Goal: Task Accomplishment & Management: Manage account settings

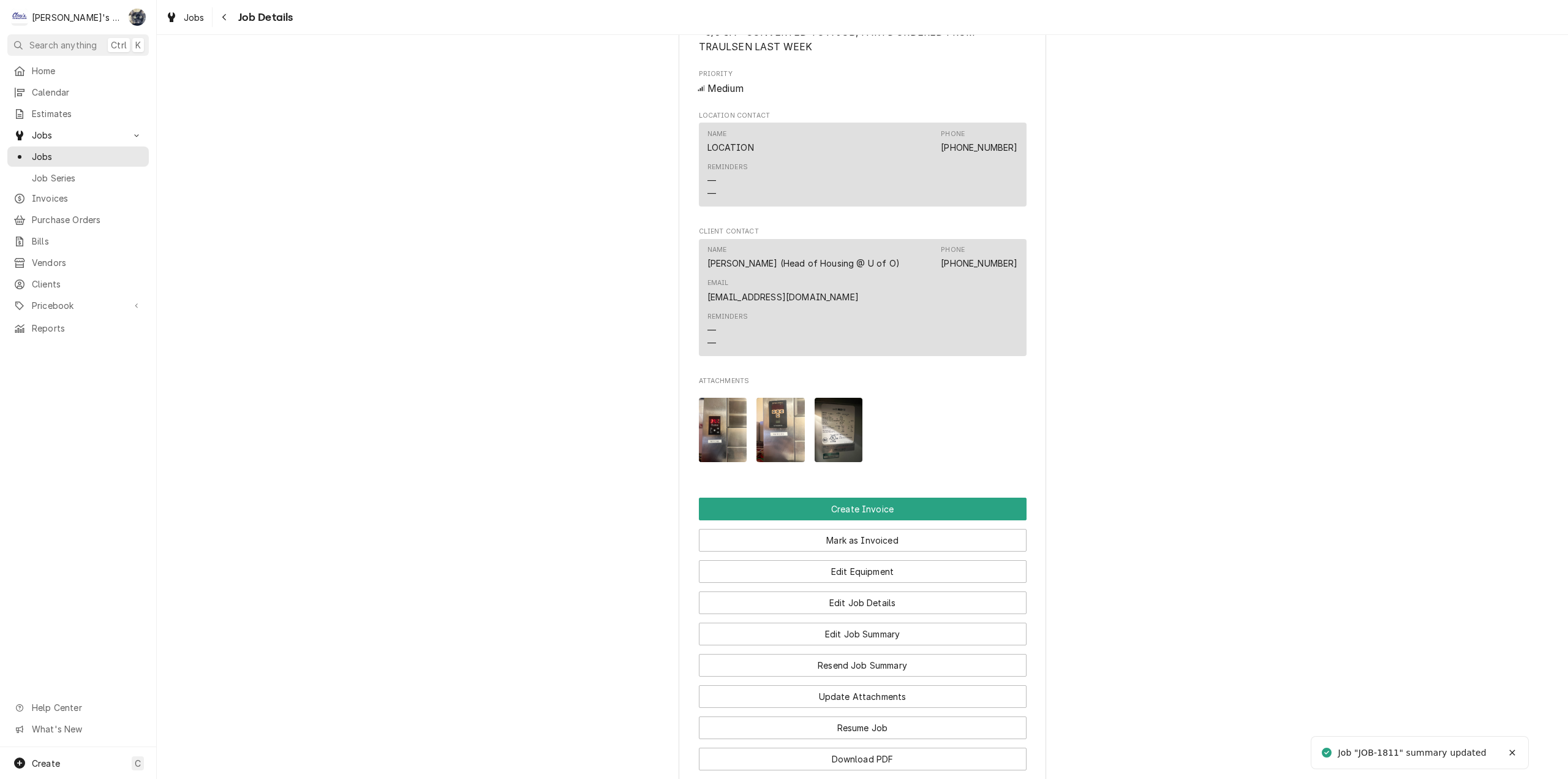
scroll to position [1164, 0]
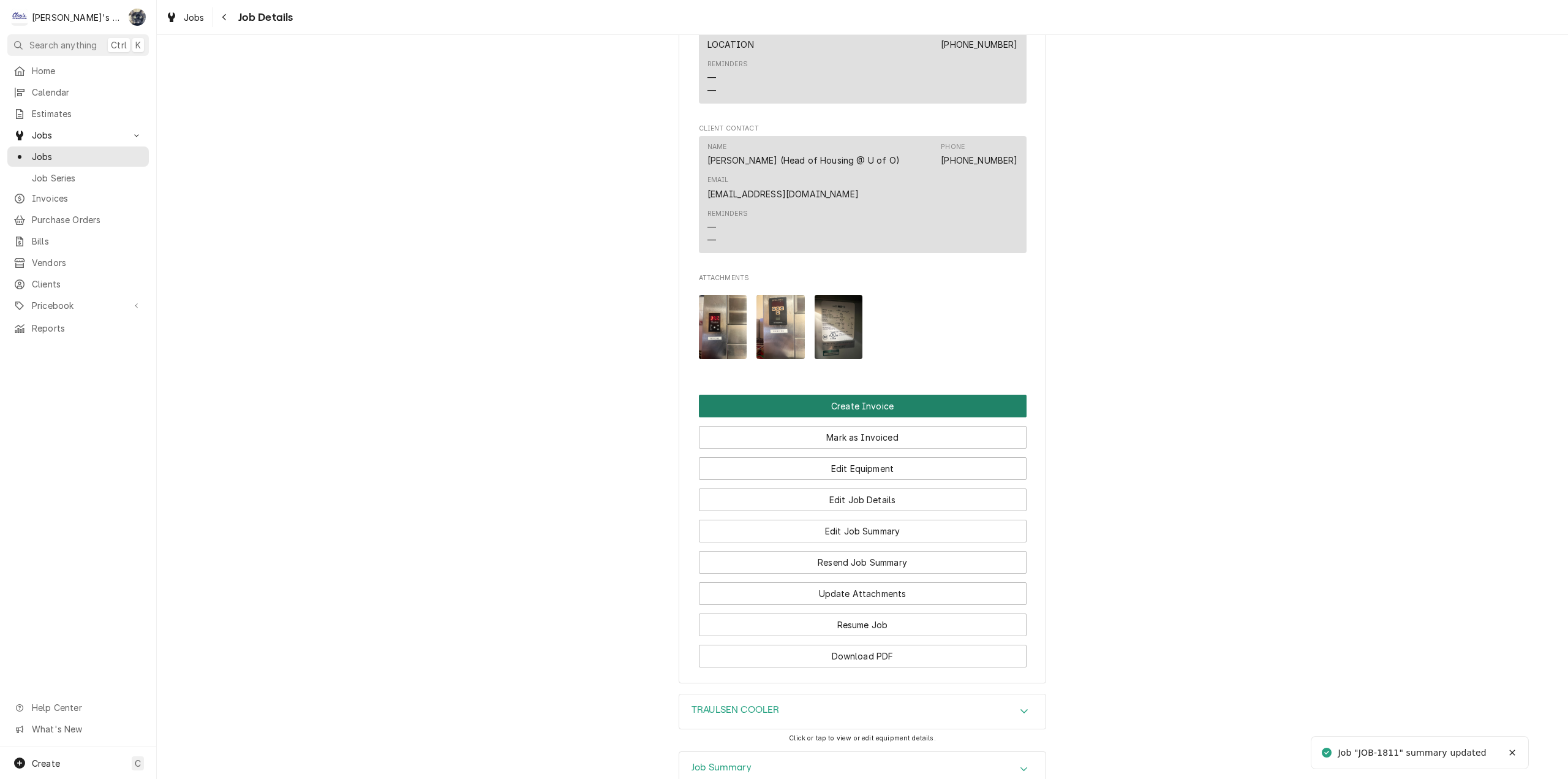
click at [831, 417] on button "Create Invoice" at bounding box center [862, 406] width 328 height 23
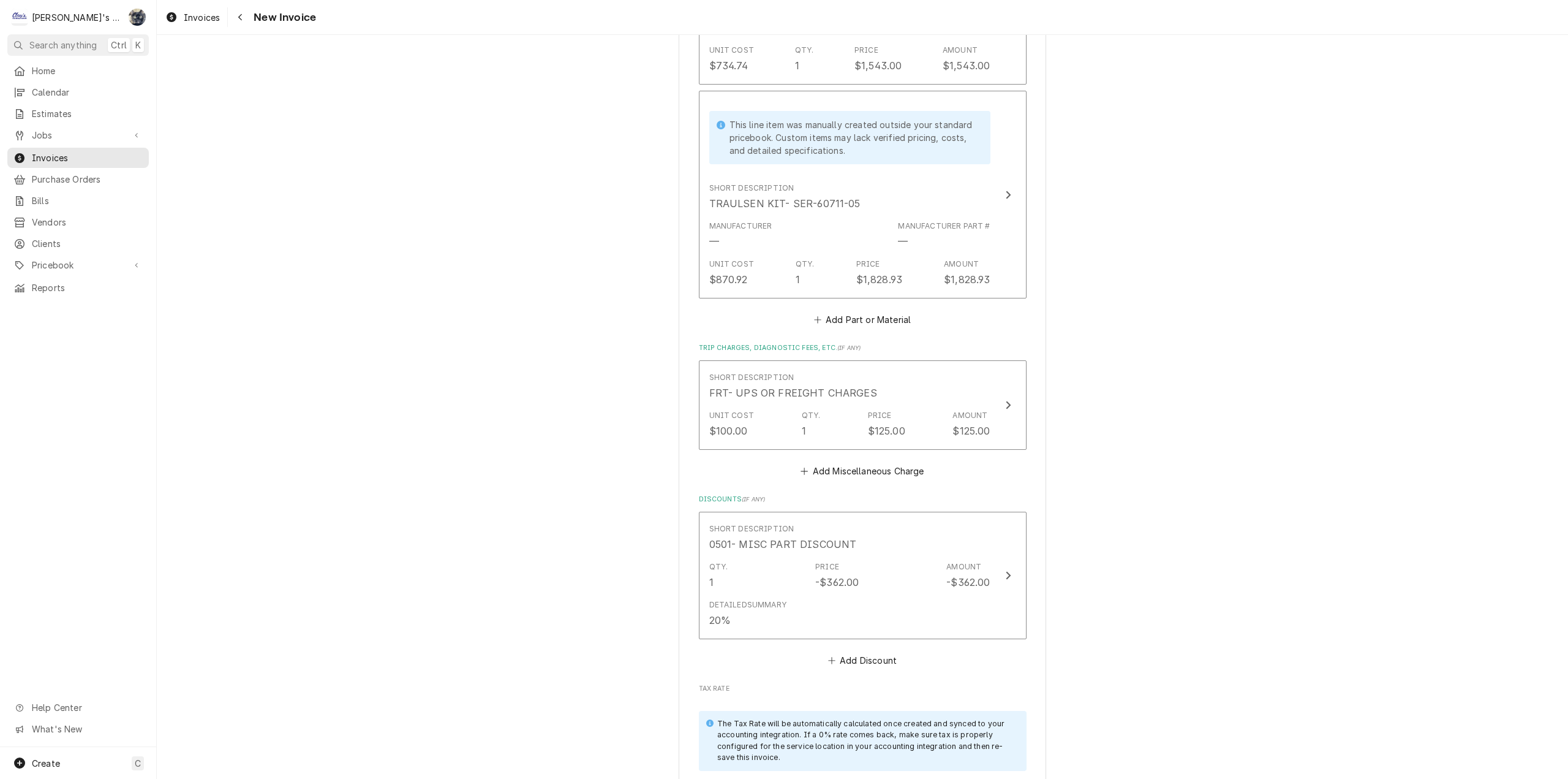
scroll to position [2819, 0]
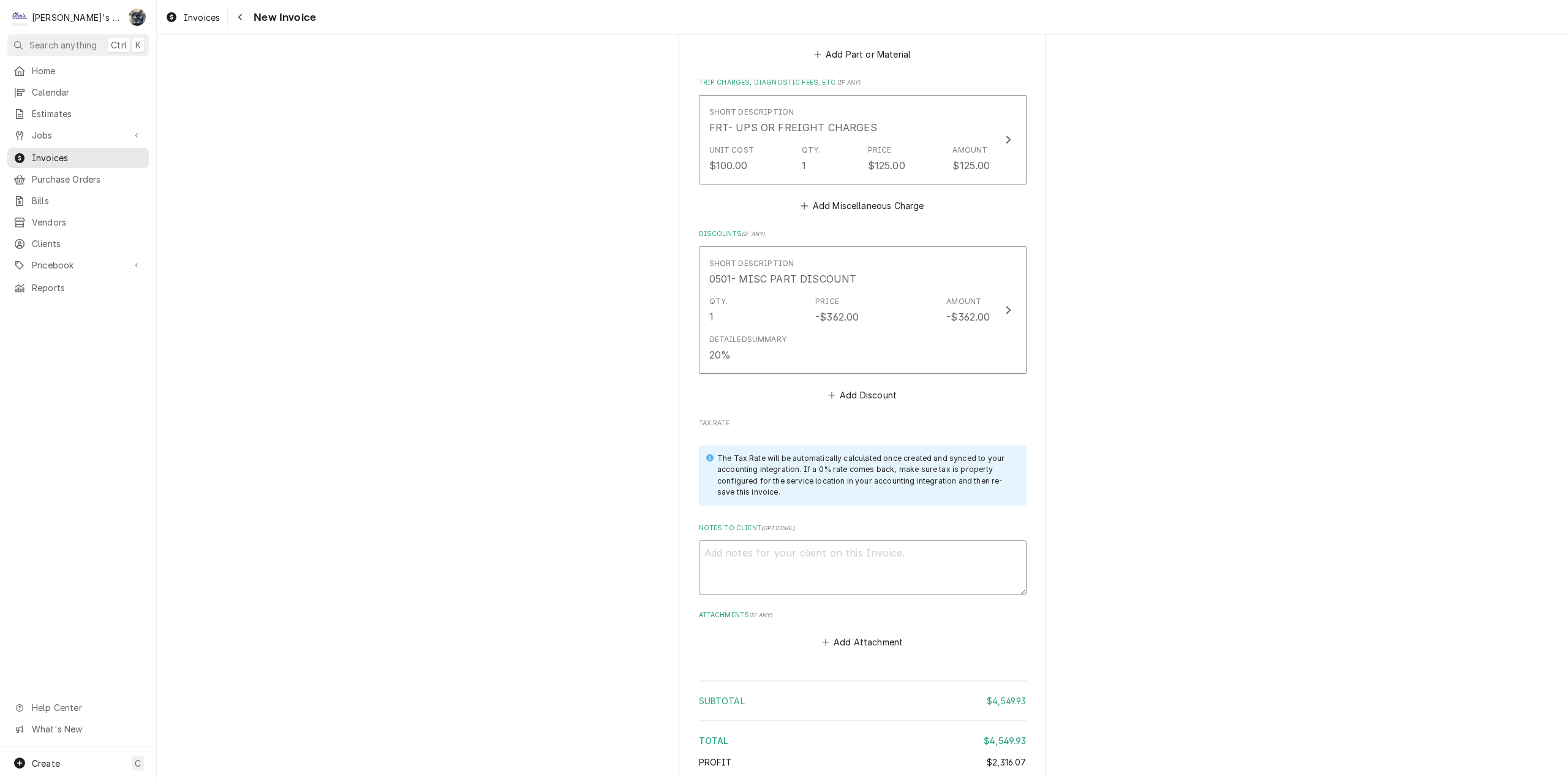
click at [840, 579] on textarea "Notes to Client ( optional )" at bounding box center [862, 567] width 328 height 55
type textarea "x"
type textarea "8"
type textarea "x"
type textarea "8/"
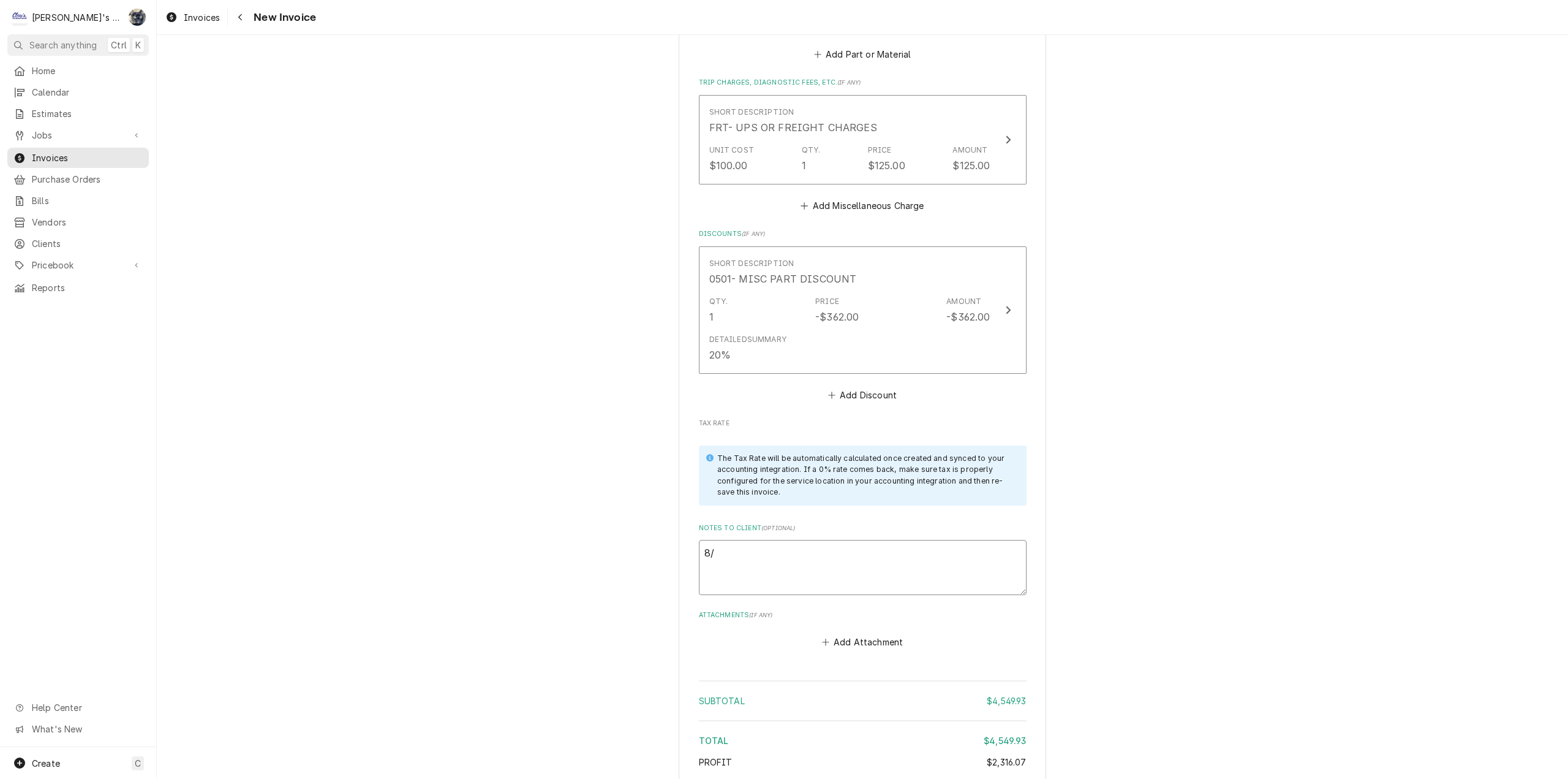
type textarea "x"
type textarea "8/2"
type textarea "x"
type textarea "8/20"
type textarea "x"
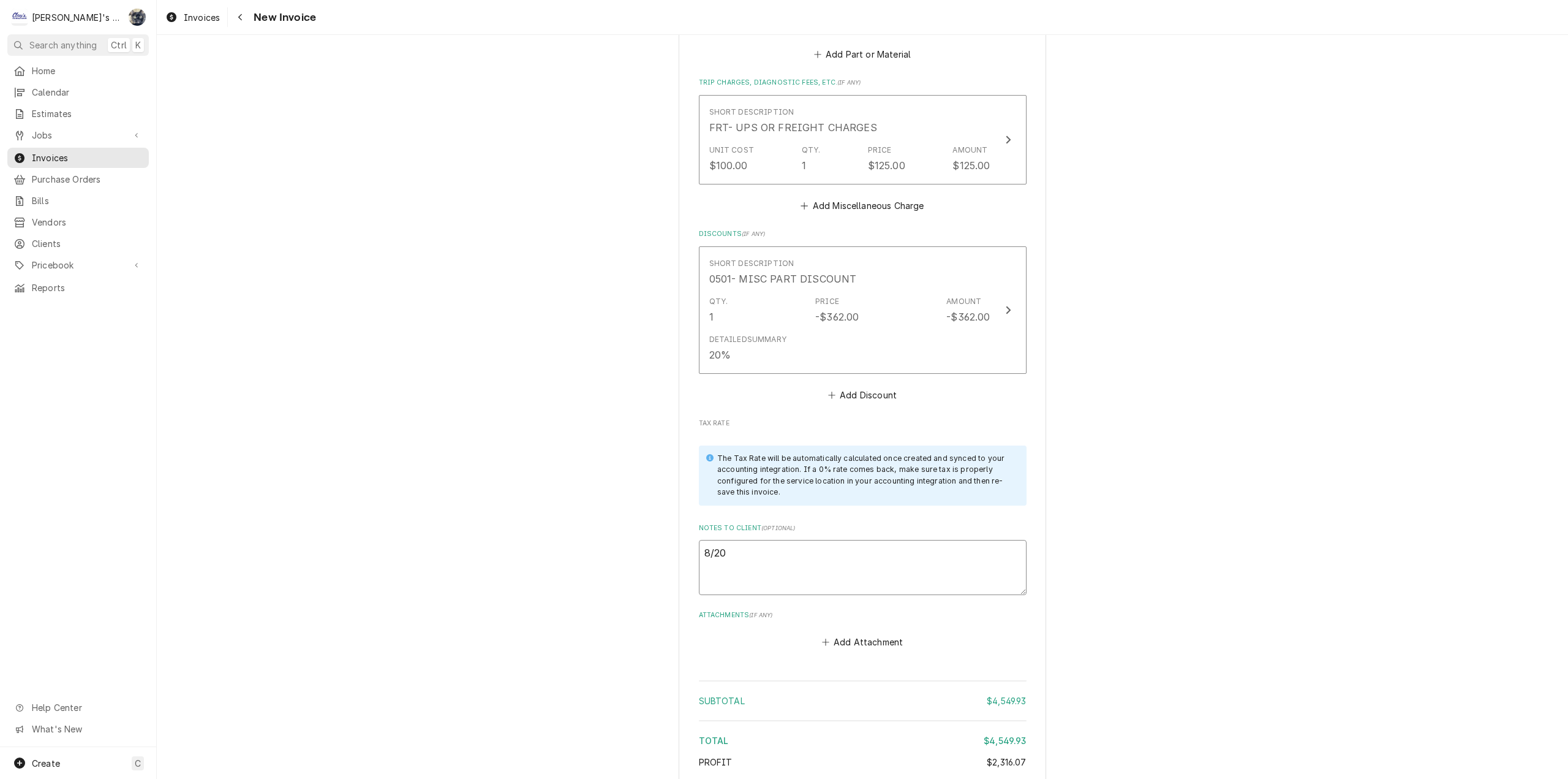
type textarea "8/20/"
type textarea "x"
type textarea "8/20/2"
type textarea "x"
type textarea "8/20/20"
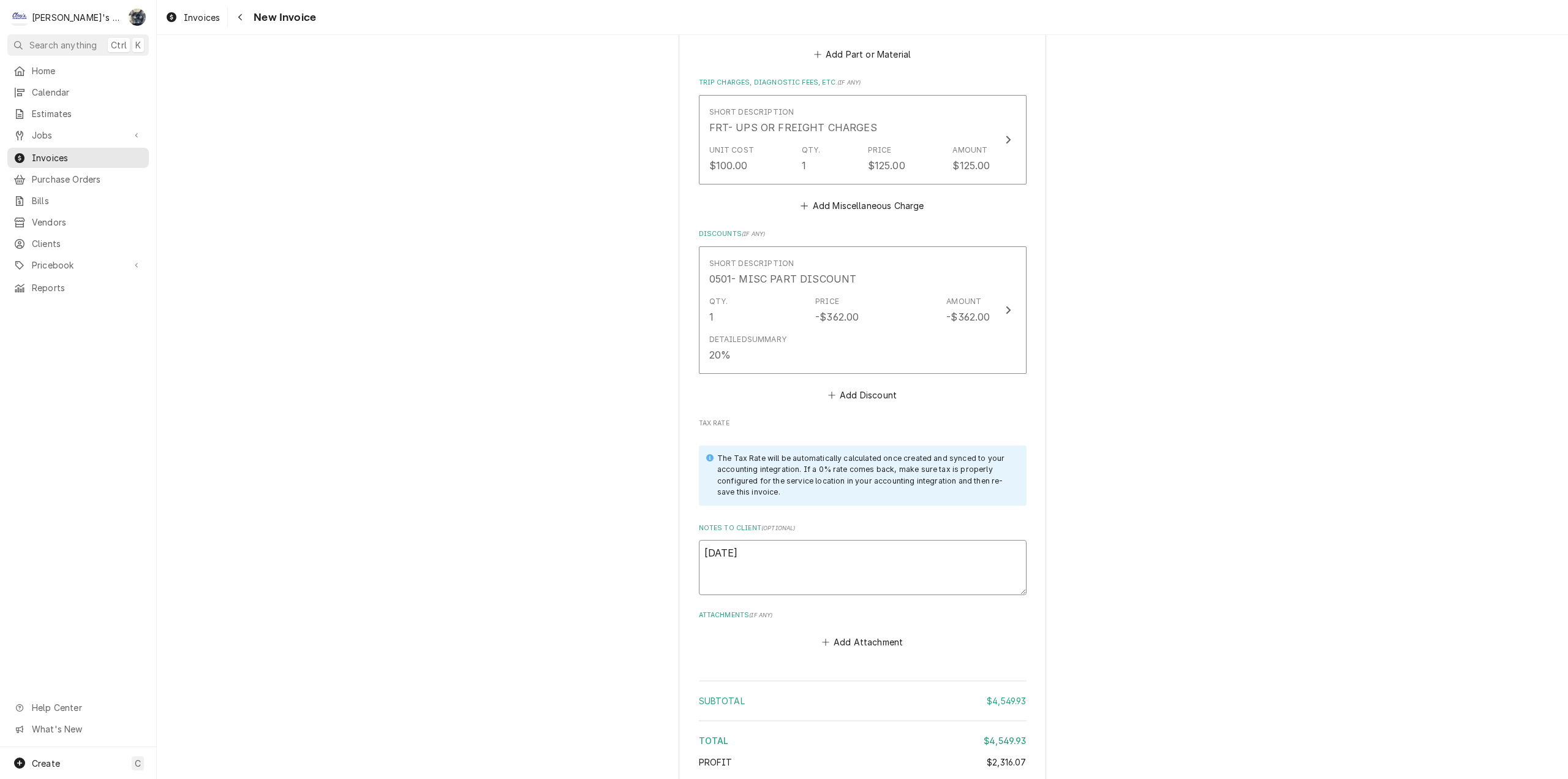
type textarea "x"
type textarea "8/20/202"
type textarea "x"
type textarea "8/20/2025"
type textarea "x"
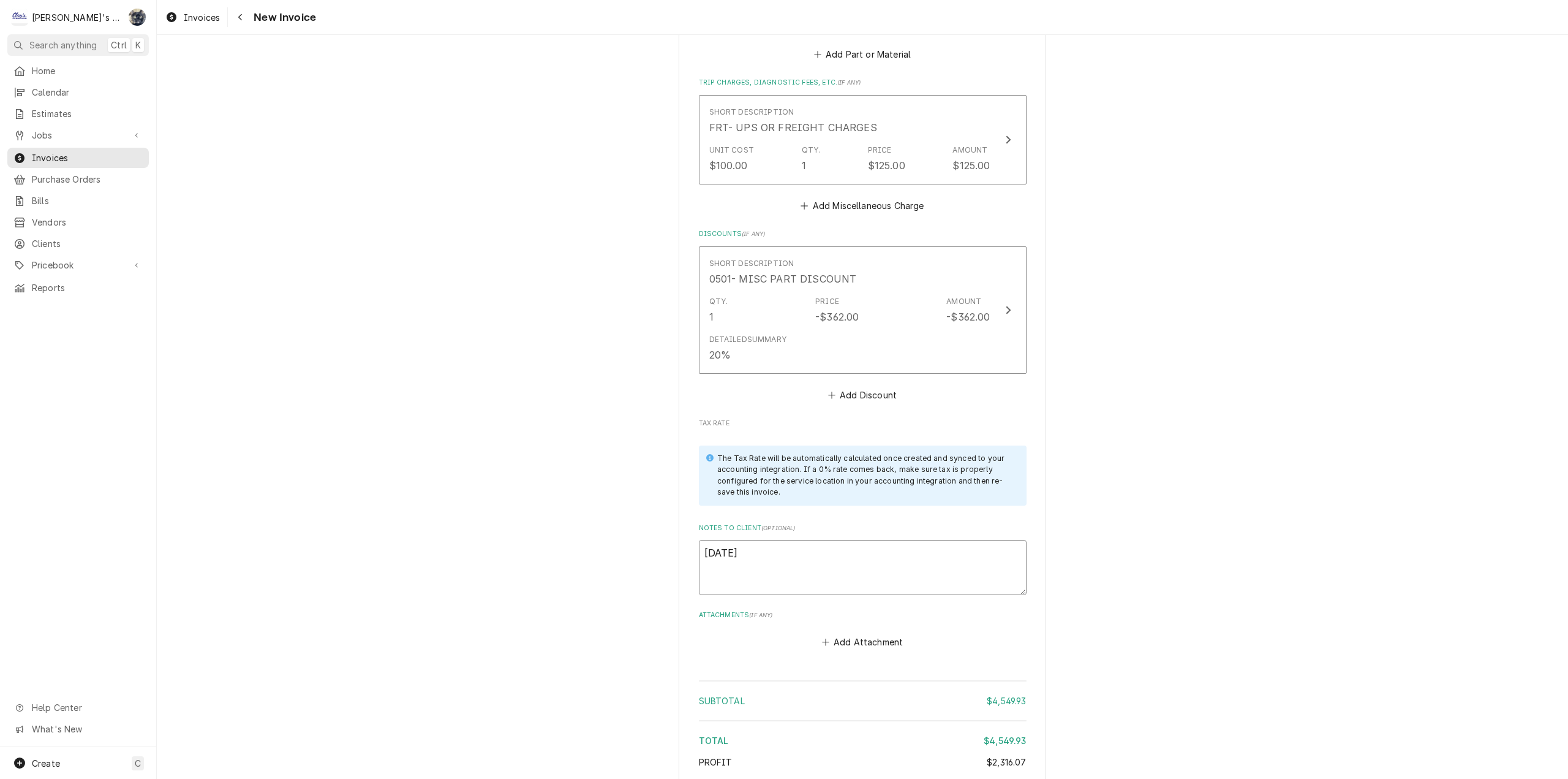
type textarea "8/20/2025"
type textarea "x"
type textarea "8/20/2025 s"
type textarea "x"
type textarea "8/20/2025 sA"
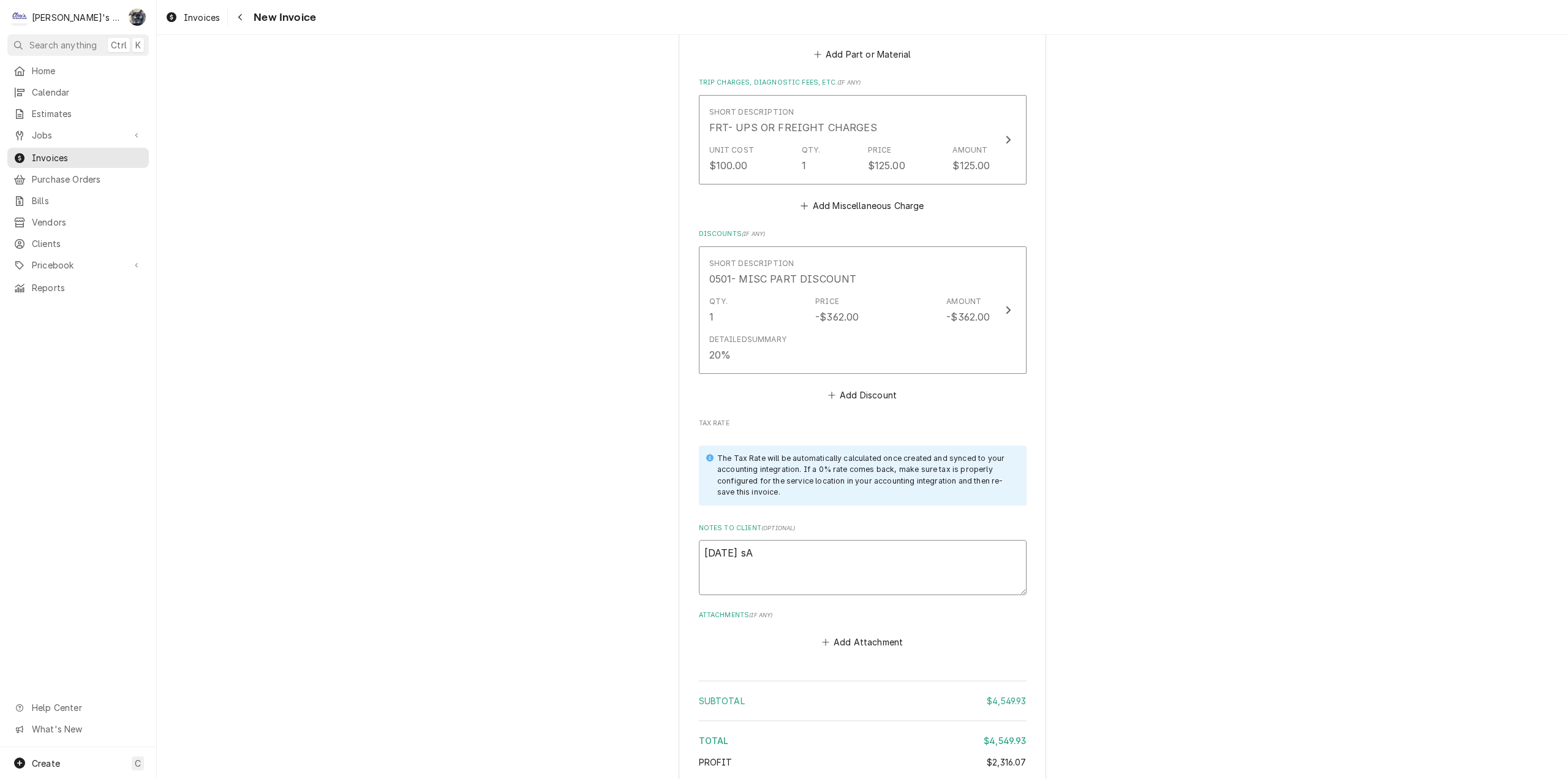
type textarea "x"
type textarea "8/20/2025 sAR"
type textarea "x"
type textarea "8/20/2025 sARA"
type textarea "x"
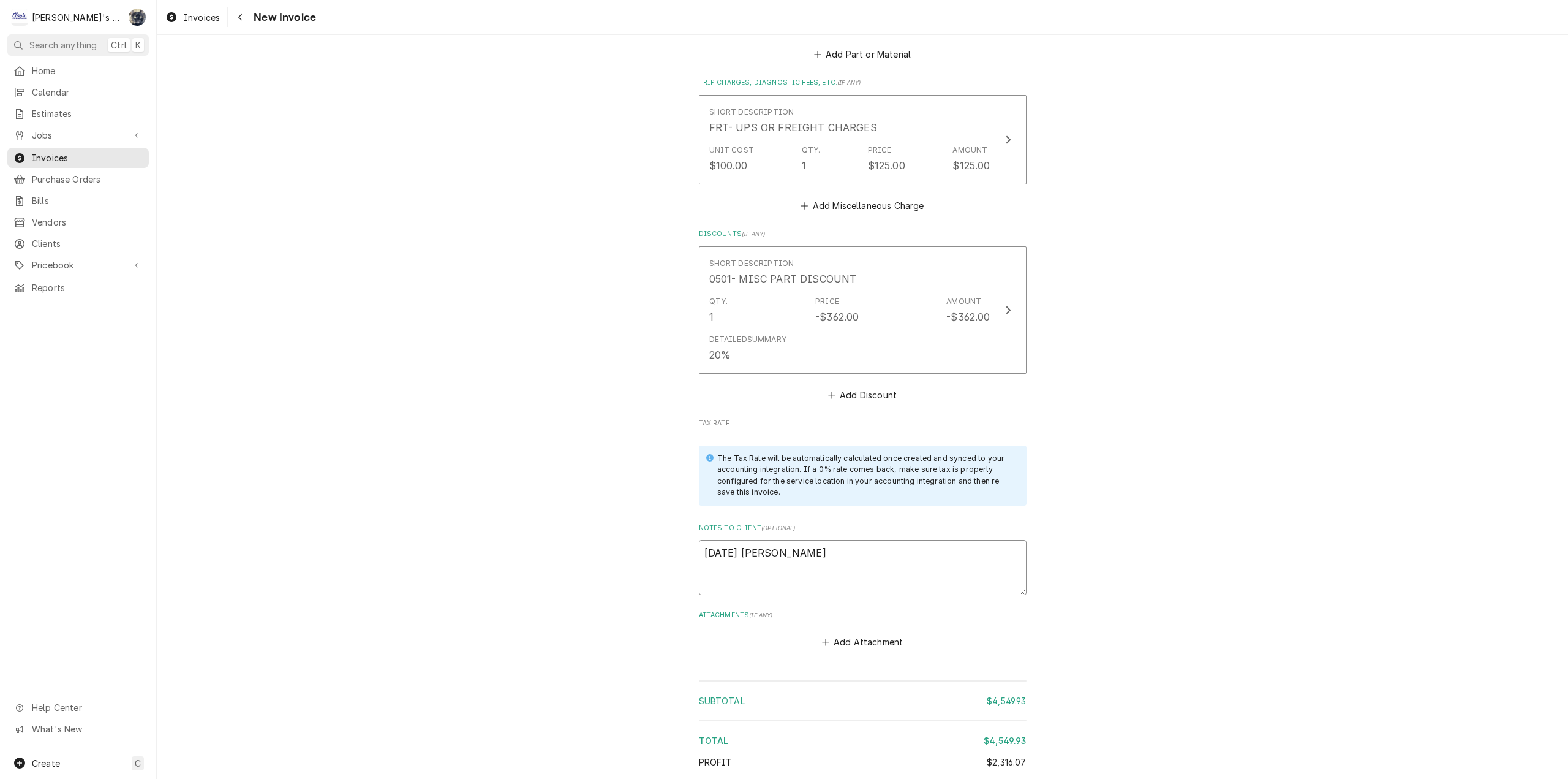
type textarea "8/20/2025 sAR"
type textarea "x"
type textarea "8/20/2025 sA"
type textarea "x"
type textarea "8/20/2025 s"
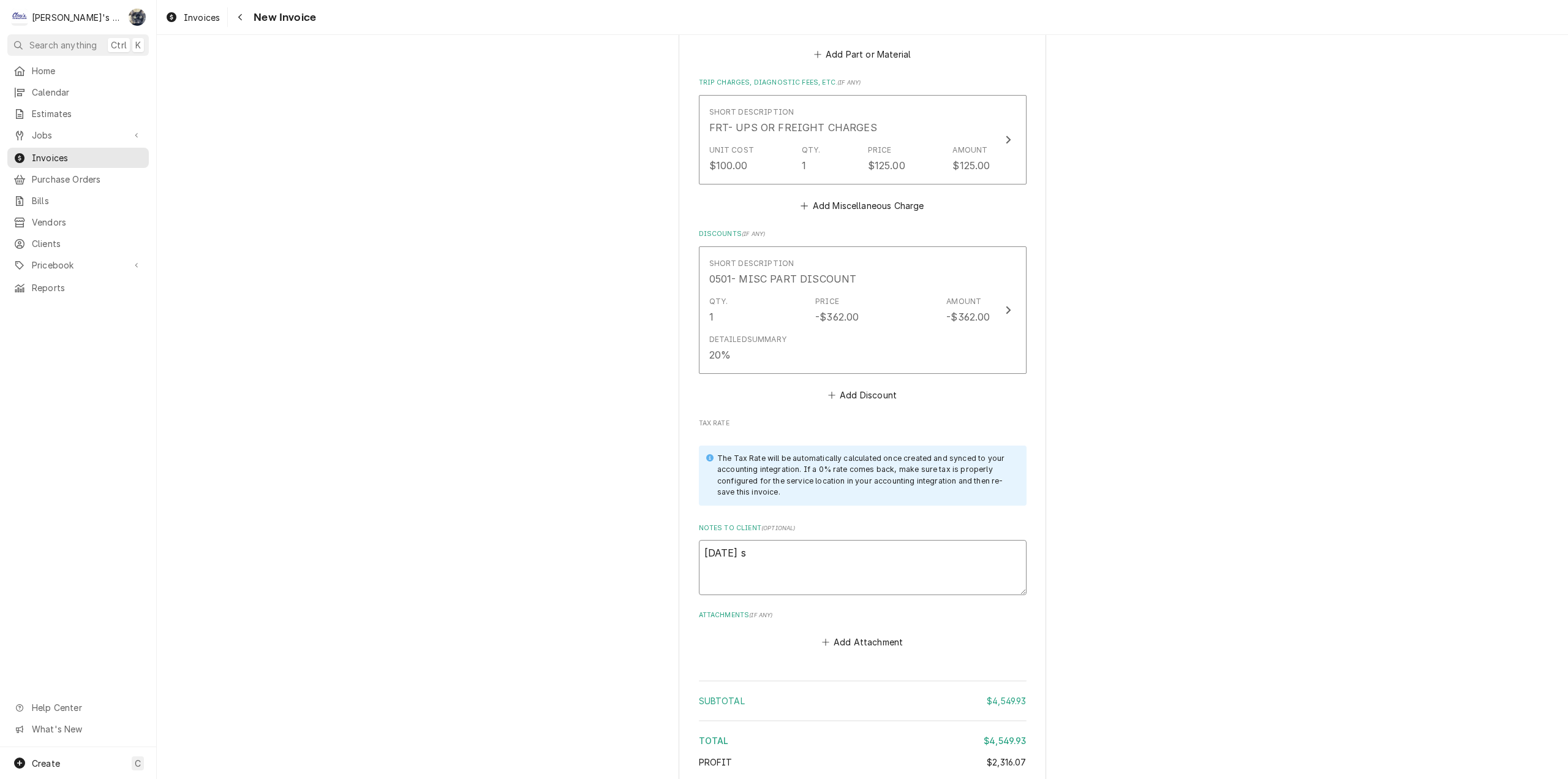
type textarea "x"
type textarea "8/20/2025"
type textarea "x"
type textarea "8/20/2025 S"
type textarea "x"
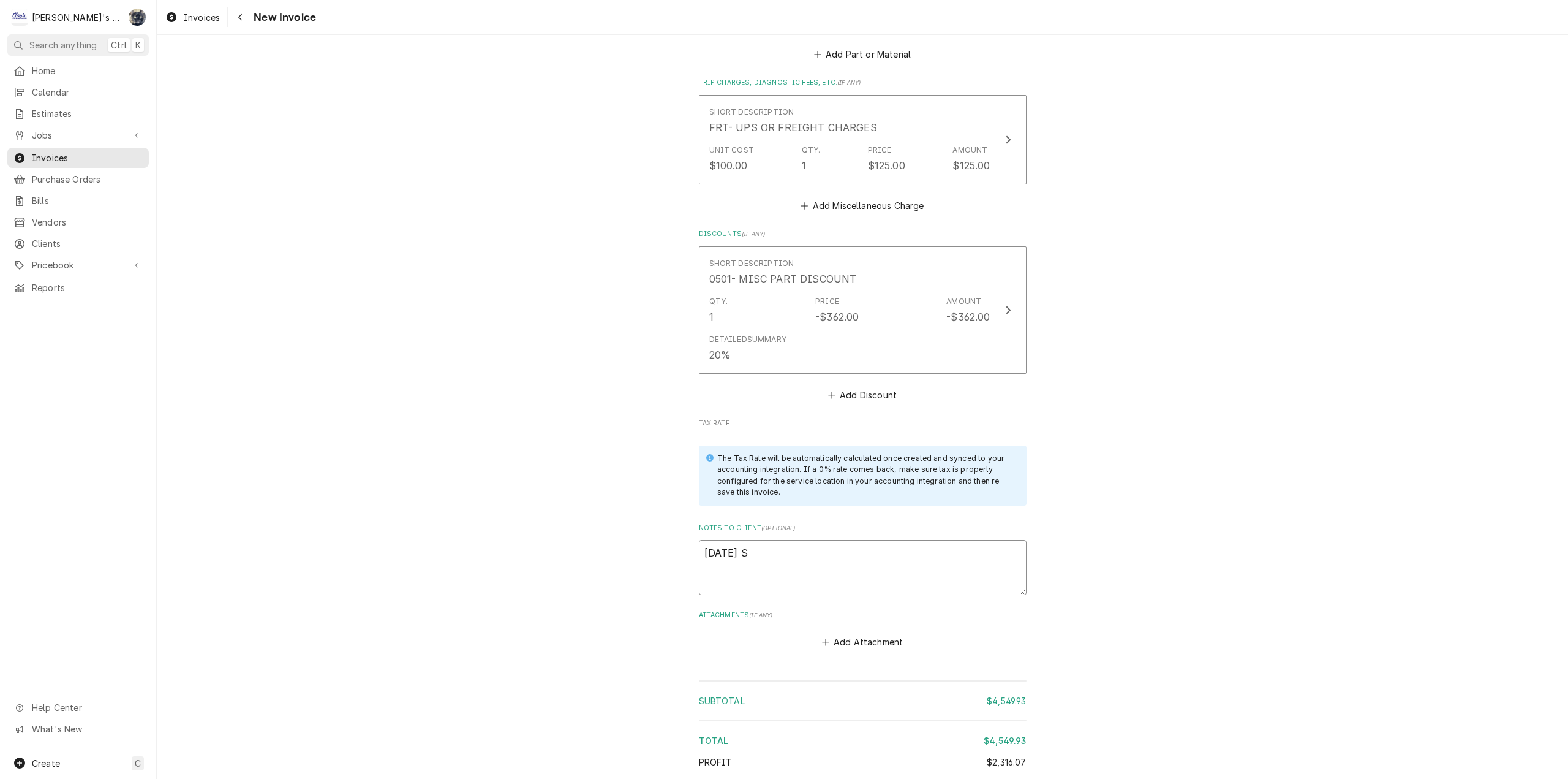
type textarea "8/20/2025 Sa"
type textarea "x"
type textarea "8/20/2025 Sar"
type textarea "x"
type textarea "8/20/2025 Sara"
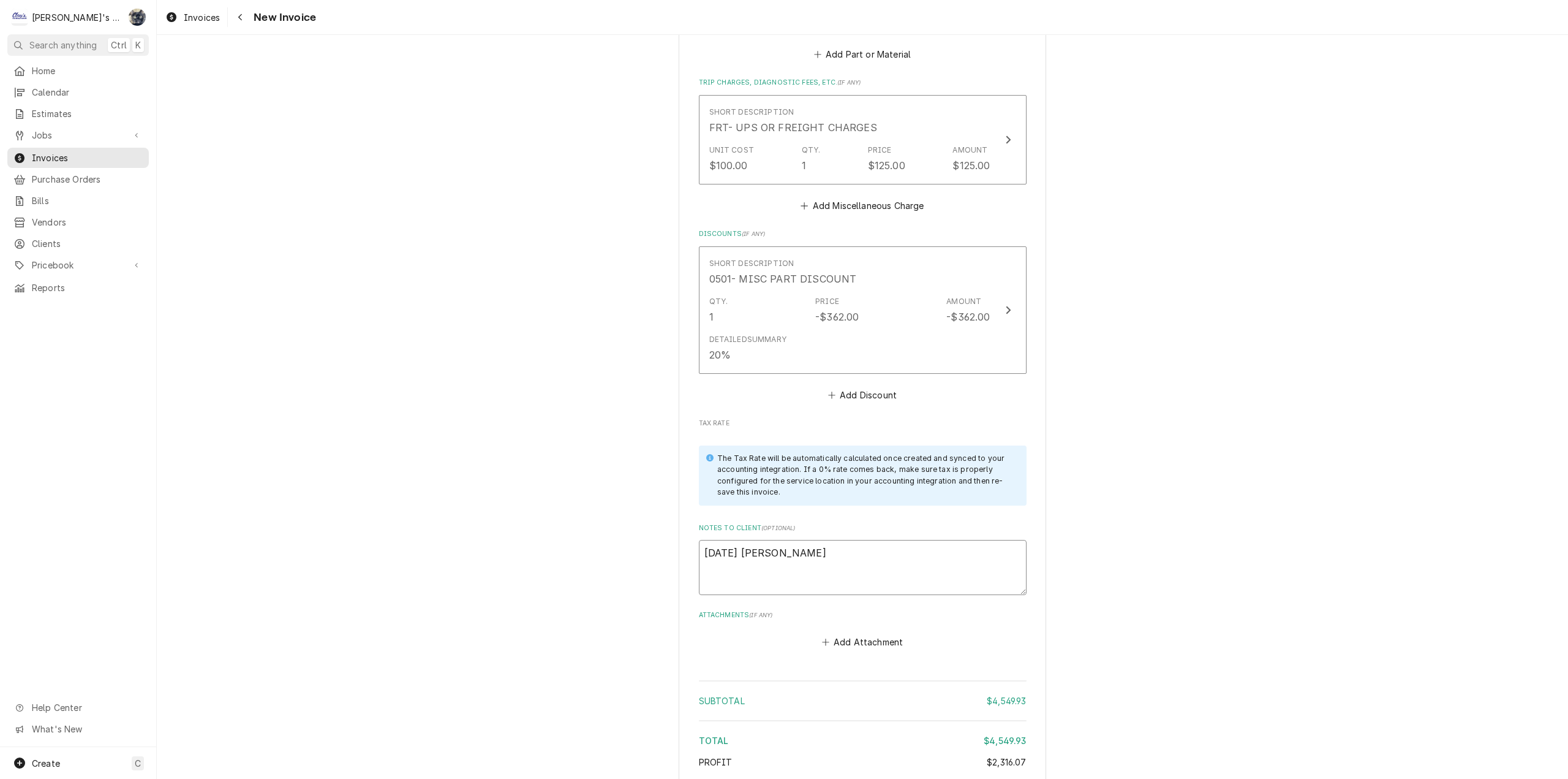
type textarea "x"
type textarea "8/20/2025 Sarah"
type textarea "x"
type textarea "8/20/2025 Sarah"
type textarea "x"
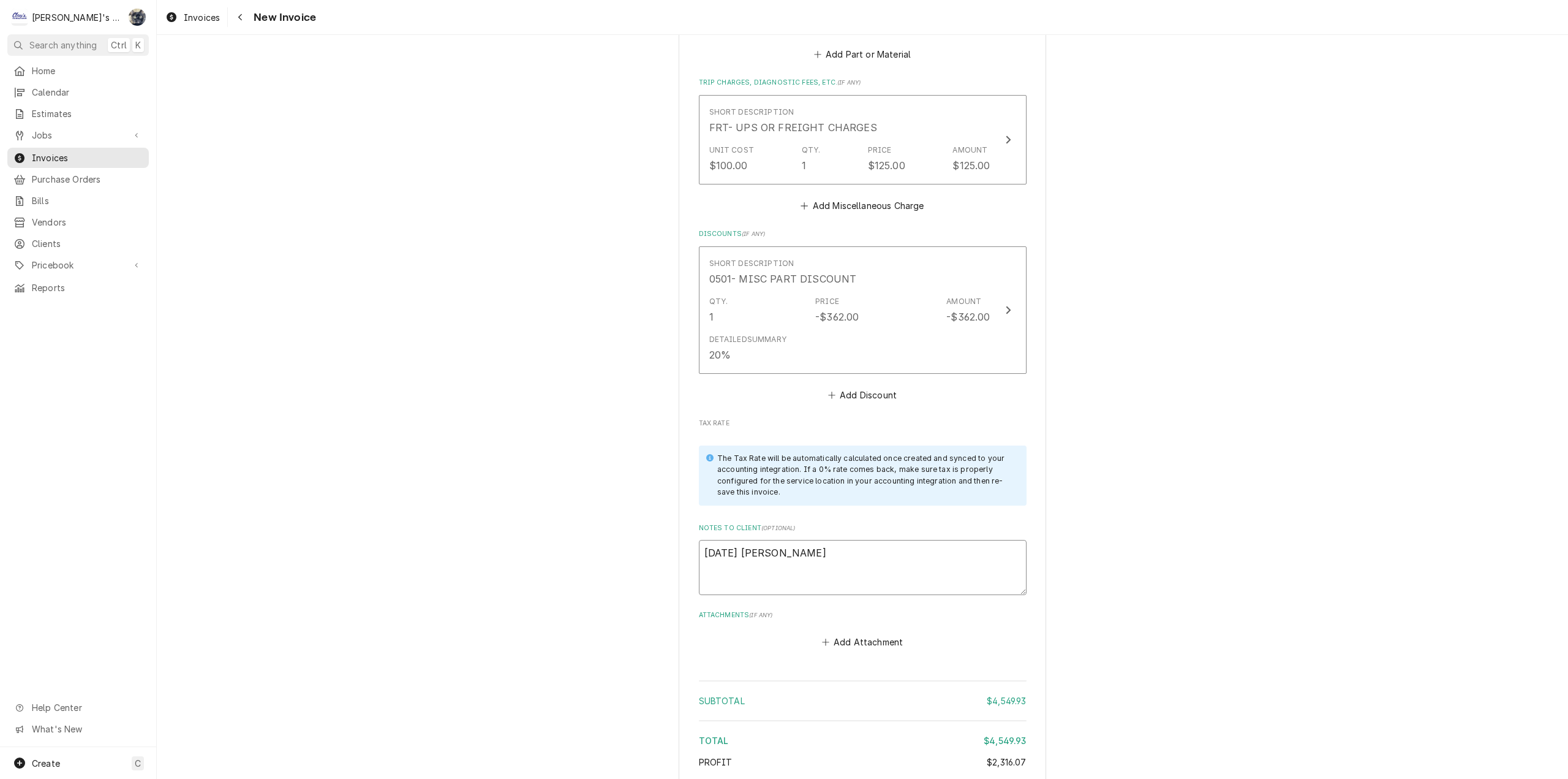
type textarea "8/20/2025 Sarah -"
type textarea "x"
type textarea "8/20/2025 Sarah -"
type textarea "x"
type textarea "8/20/2025 Sarah - G"
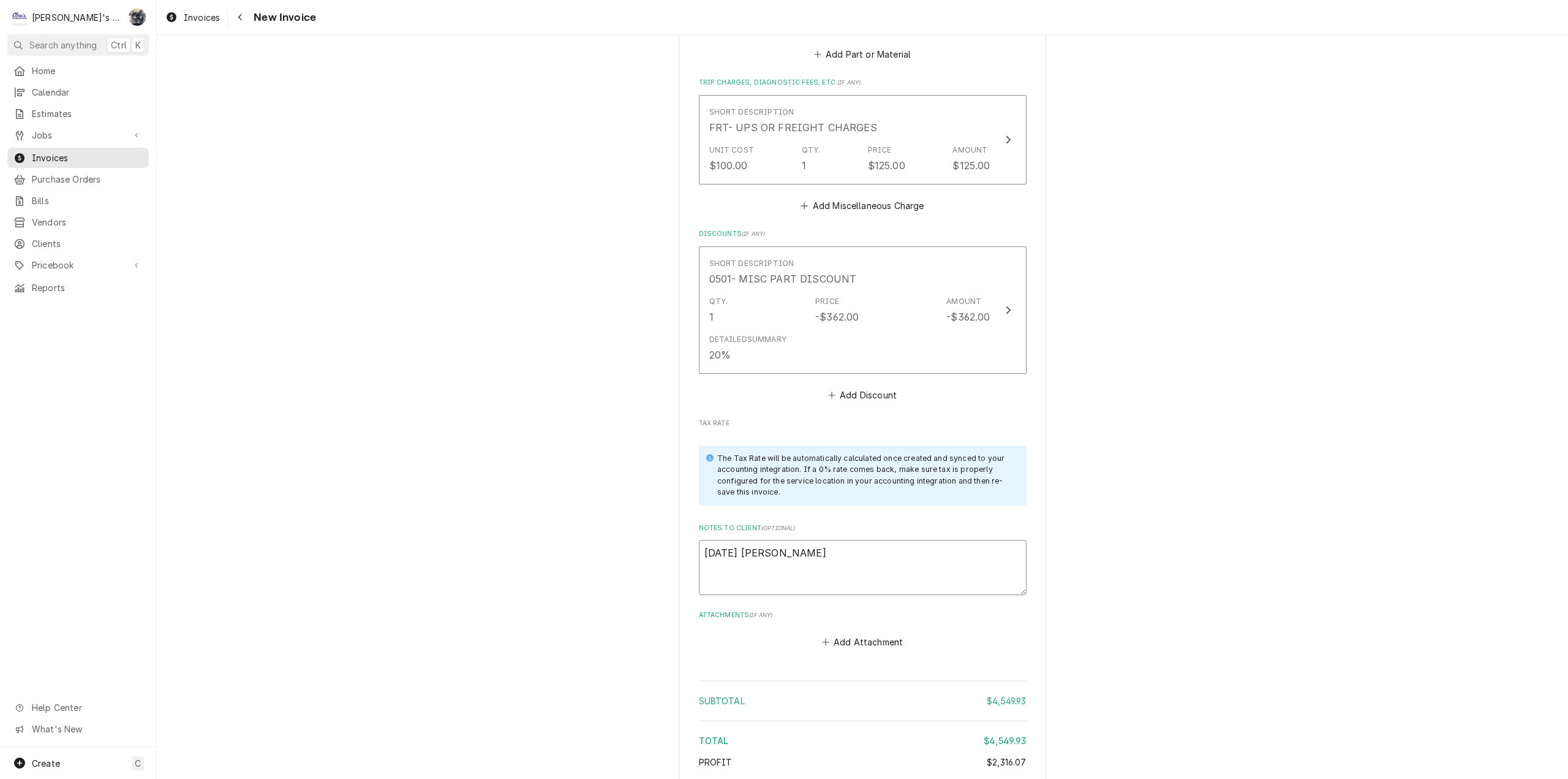
type textarea "x"
type textarea "8/20/2025 Sarah - Gr"
type textarea "x"
type textarea "8/20/2025 Sarah - Gre"
type textarea "x"
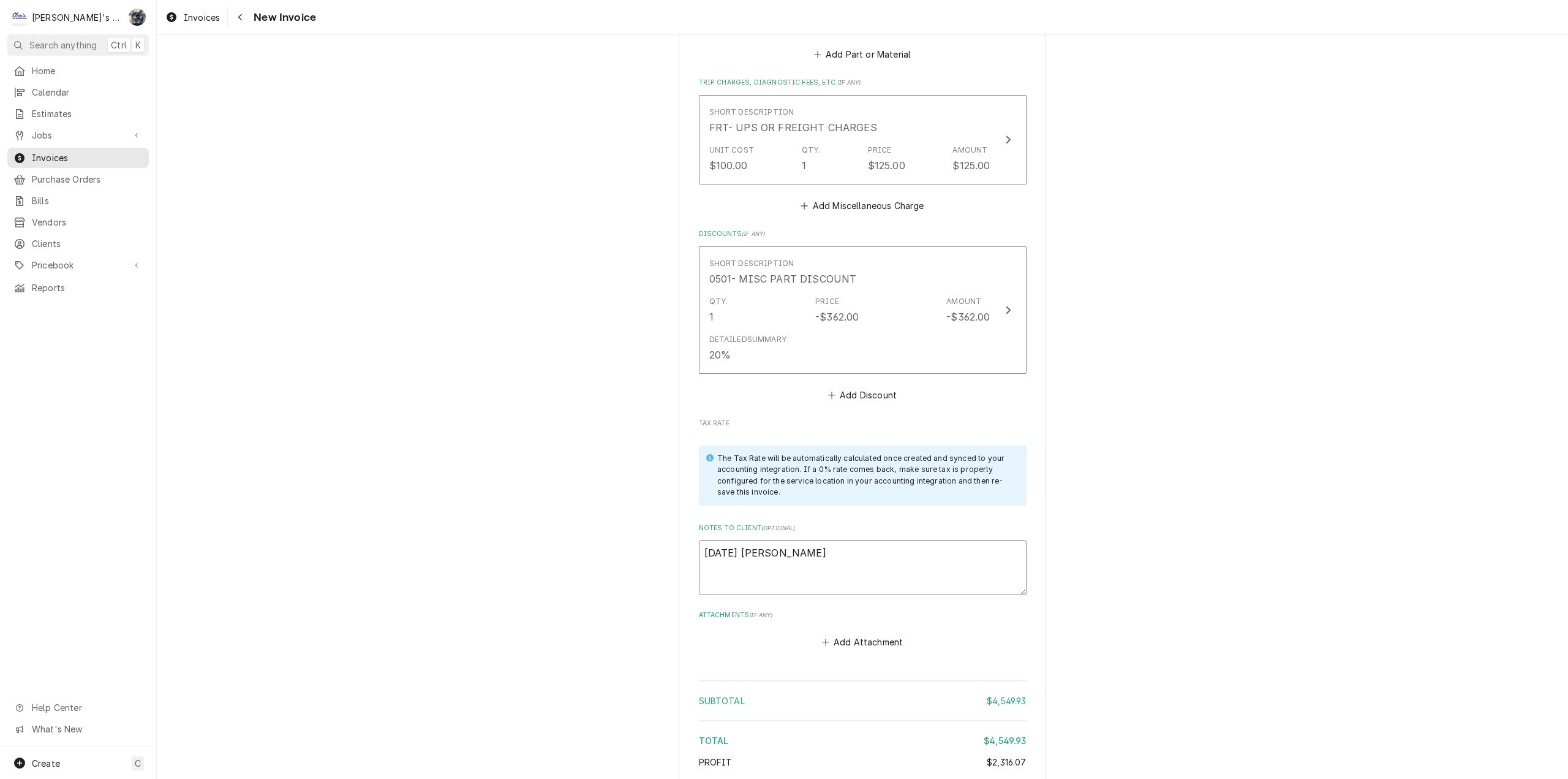
type textarea "8/20/2025 Sarah - Greg"
type textarea "x"
type textarea "8/20/2025 Sarah - Greg,"
type textarea "x"
type textarea "8/20/2025 Sarah - Greg,"
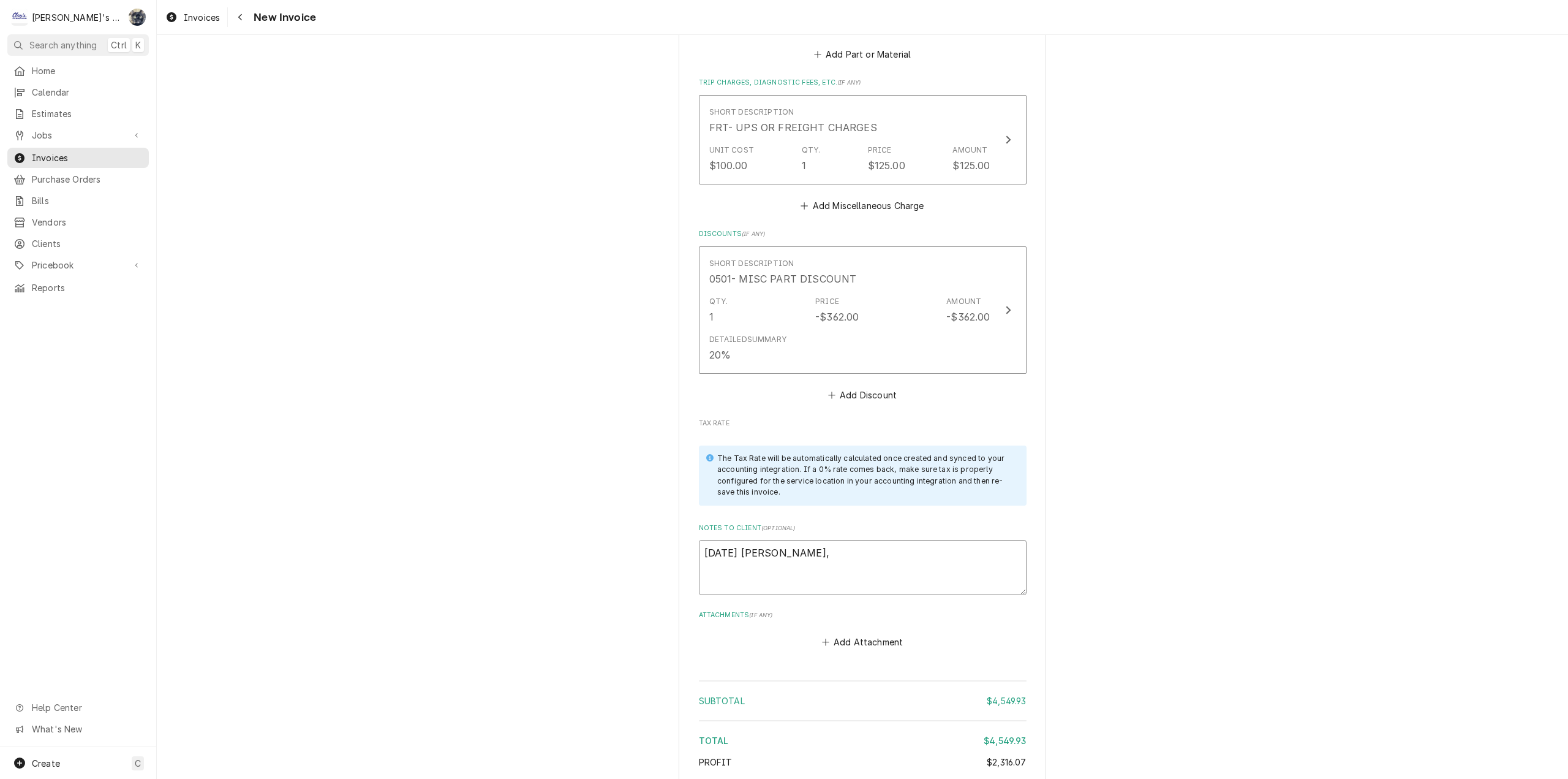
type textarea "x"
type textarea "8/20/2025 Sarah - Greg, w"
type textarea "x"
type textarea "8/20/2025 Sarah - Greg, we"
type textarea "x"
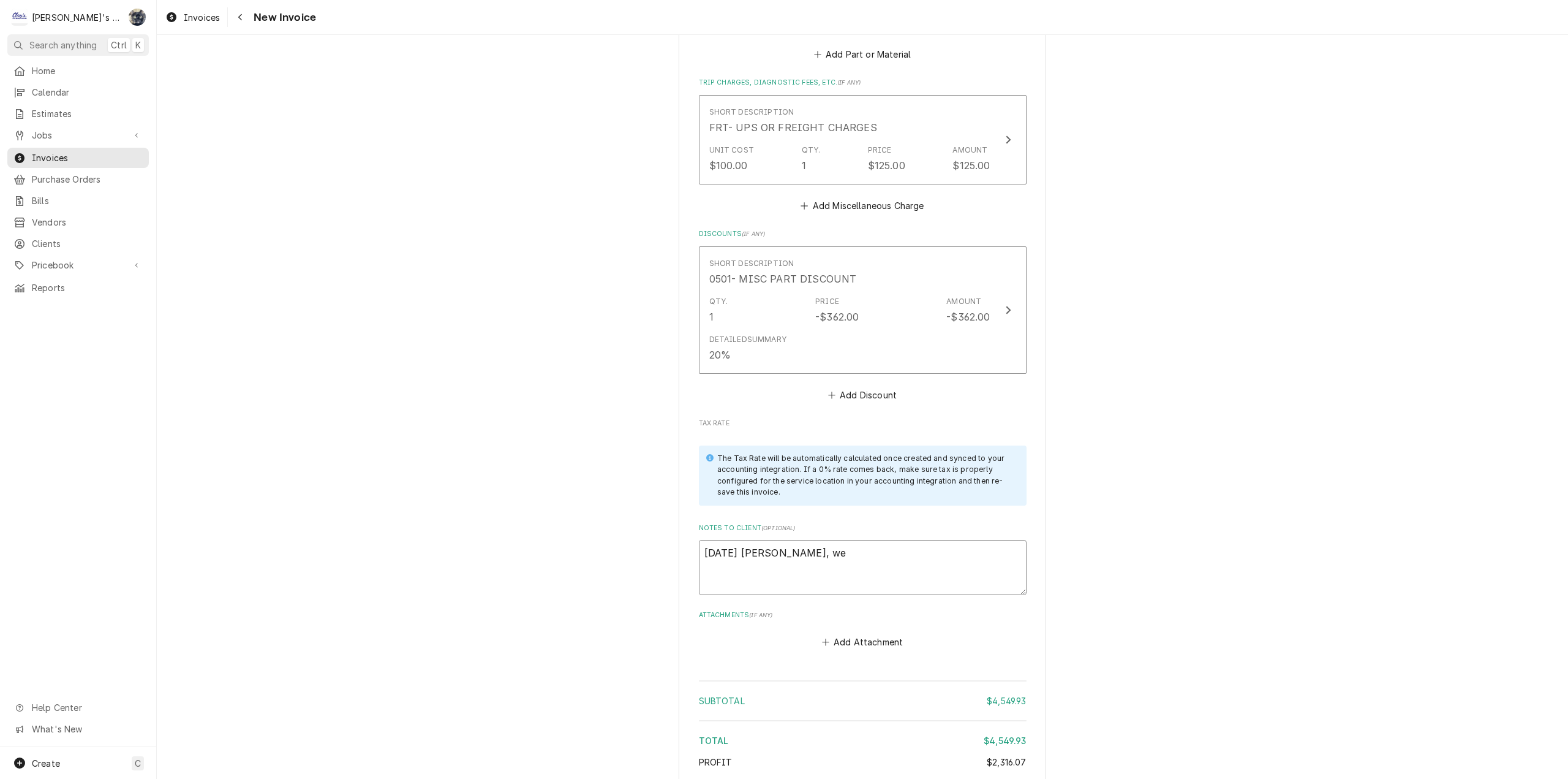
type textarea "8/20/2025 Sarah - Greg, we"
type textarea "x"
type textarea "8/20/2025 Sarah - Greg, we"
type textarea "x"
type textarea "8/20/2025 Sarah - Greg, w"
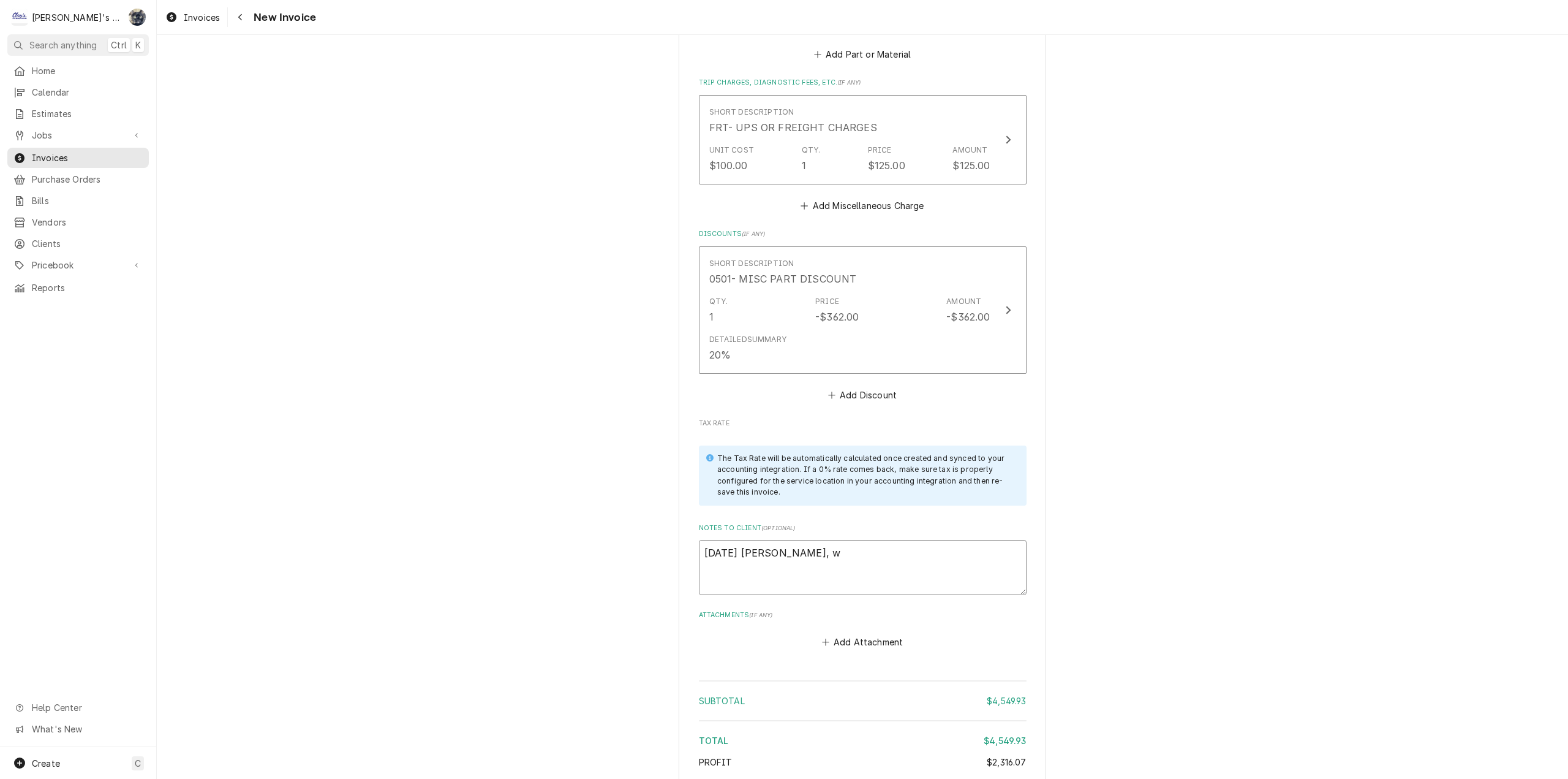
type textarea "x"
type textarea "8/20/2025 Sarah - Greg,"
type textarea "x"
type textarea "8/20/2025 Sarah - Greg, w"
type textarea "x"
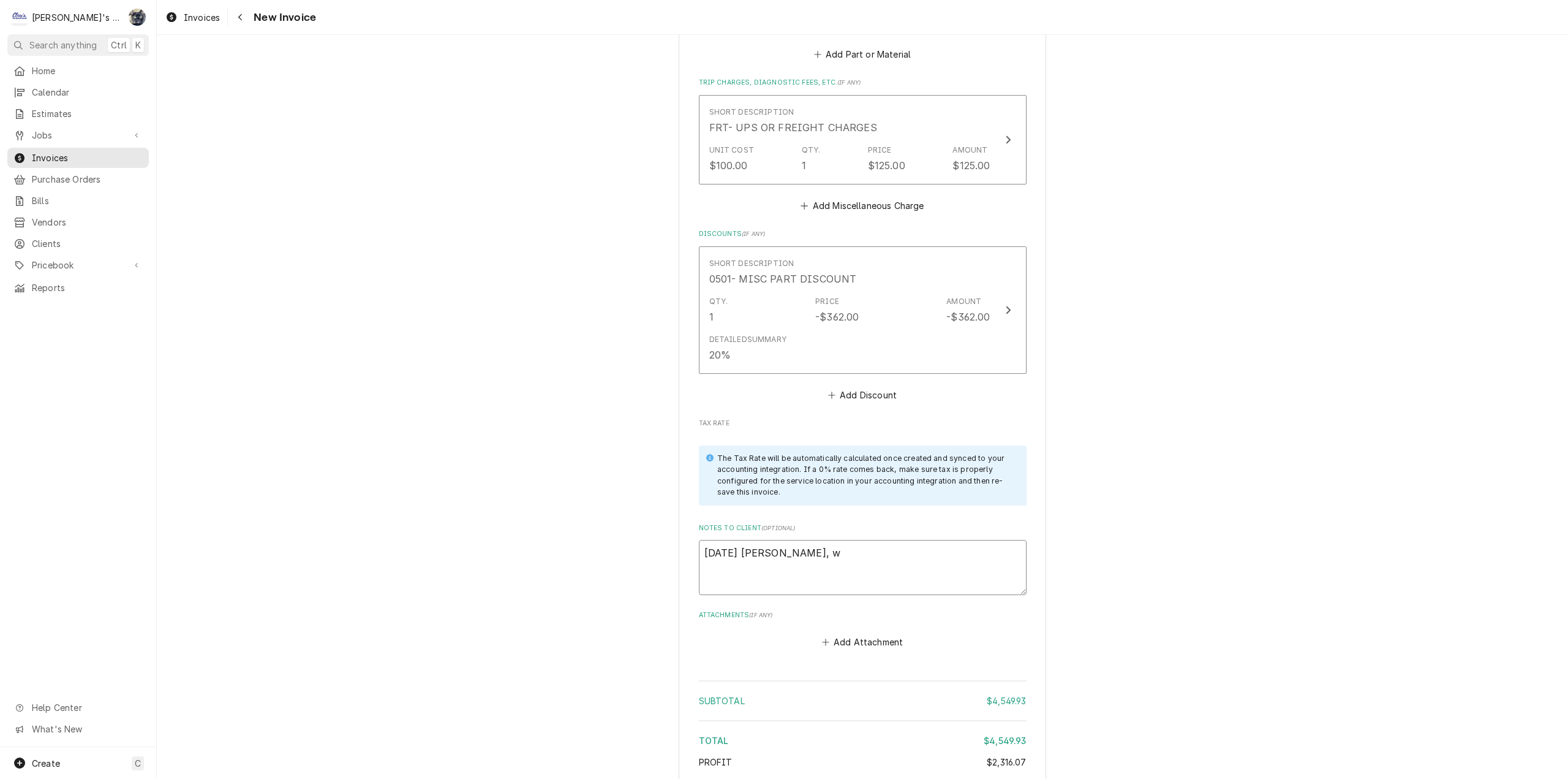
type textarea "8/20/2025 Sarah - Greg, we"
type textarea "x"
type textarea "8/20/2025 Sarah - Greg, we"
type textarea "x"
type textarea "8/20/2025 Sarah - Greg, we d"
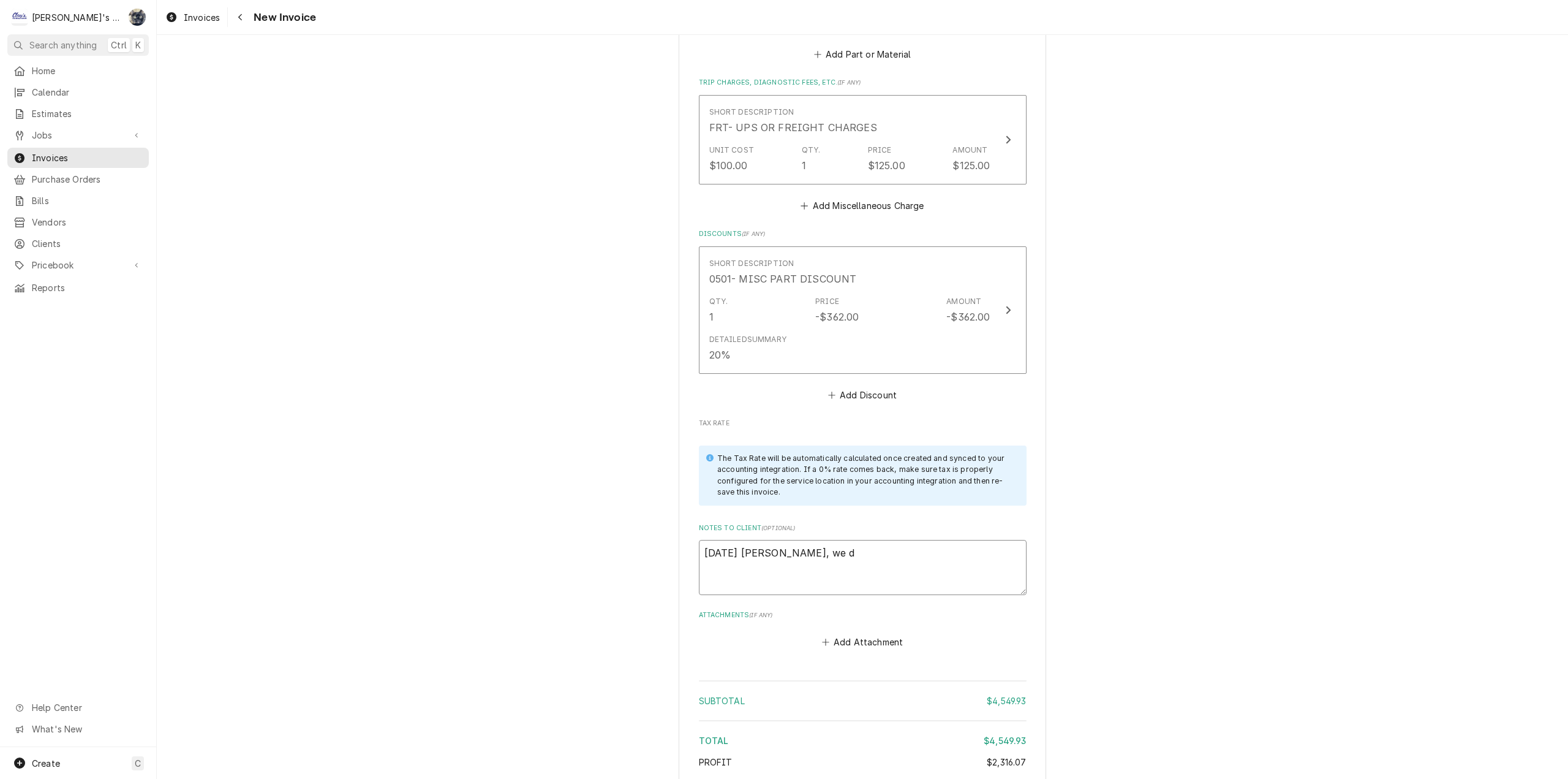
type textarea "x"
type textarea "8/20/2025 Sarah - Greg, we di"
type textarea "x"
type textarea "8/20/2025 Sarah - Greg, we did"
type textarea "x"
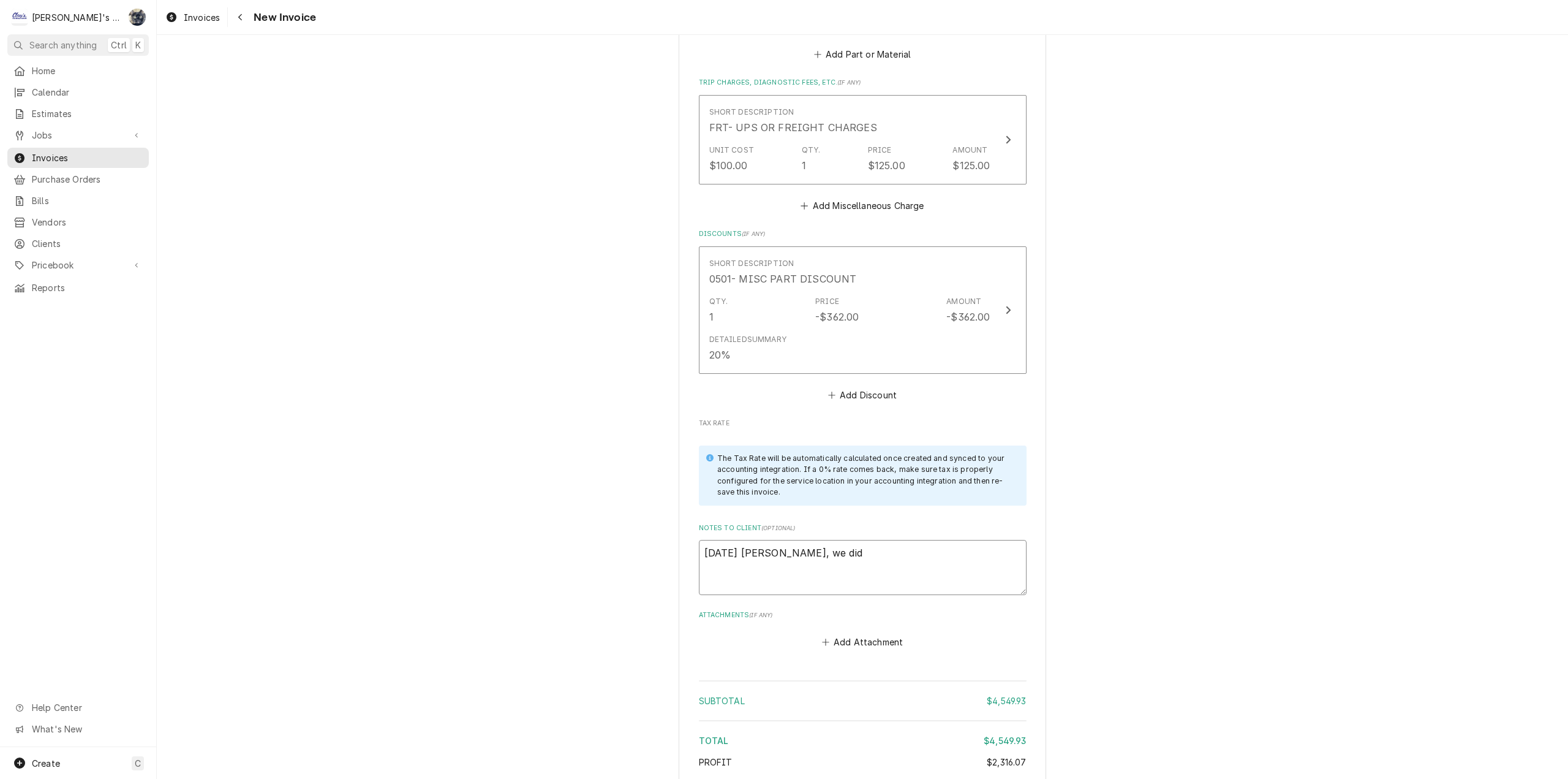
type textarea "8/20/2025 Sarah - Greg, we didn"
type textarea "x"
type textarea "8/20/2025 Sarah - Greg, we didn't"
type textarea "x"
type textarea "8/20/2025 Sarah - Greg, we didn't"
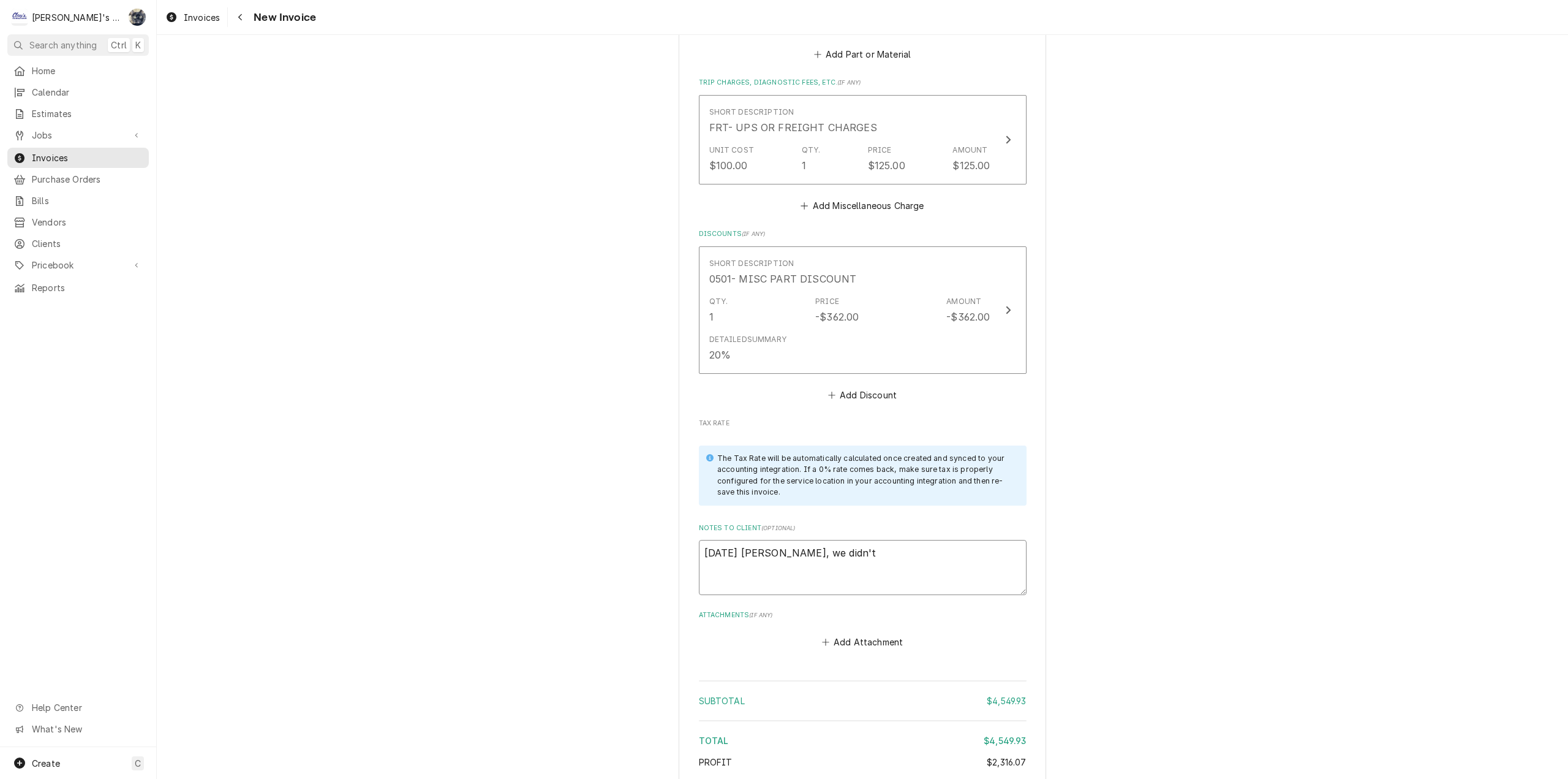
type textarea "x"
type textarea "8/20/2025 Sarah - Greg, we didn't p"
type textarea "x"
type textarea "8/20/2025 Sarah - Greg, we didn't pa"
type textarea "x"
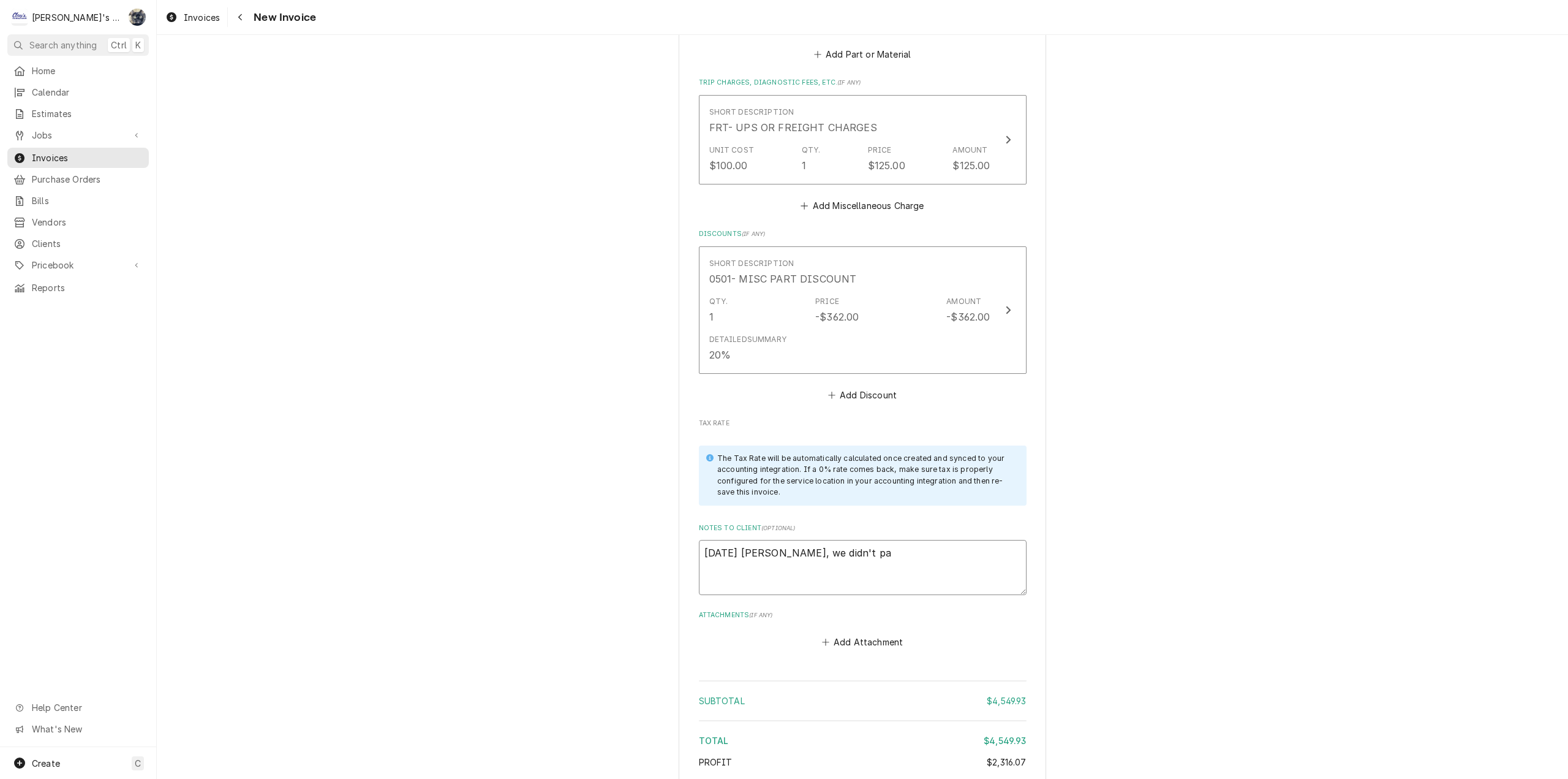
type textarea "8/20/2025 Sarah - Greg, we didn't pay"
type textarea "x"
type textarea "8/20/2025 Sarah - Greg, we didn't pay"
type textarea "x"
type textarea "8/20/2025 Sarah - Greg, we didn't pay y"
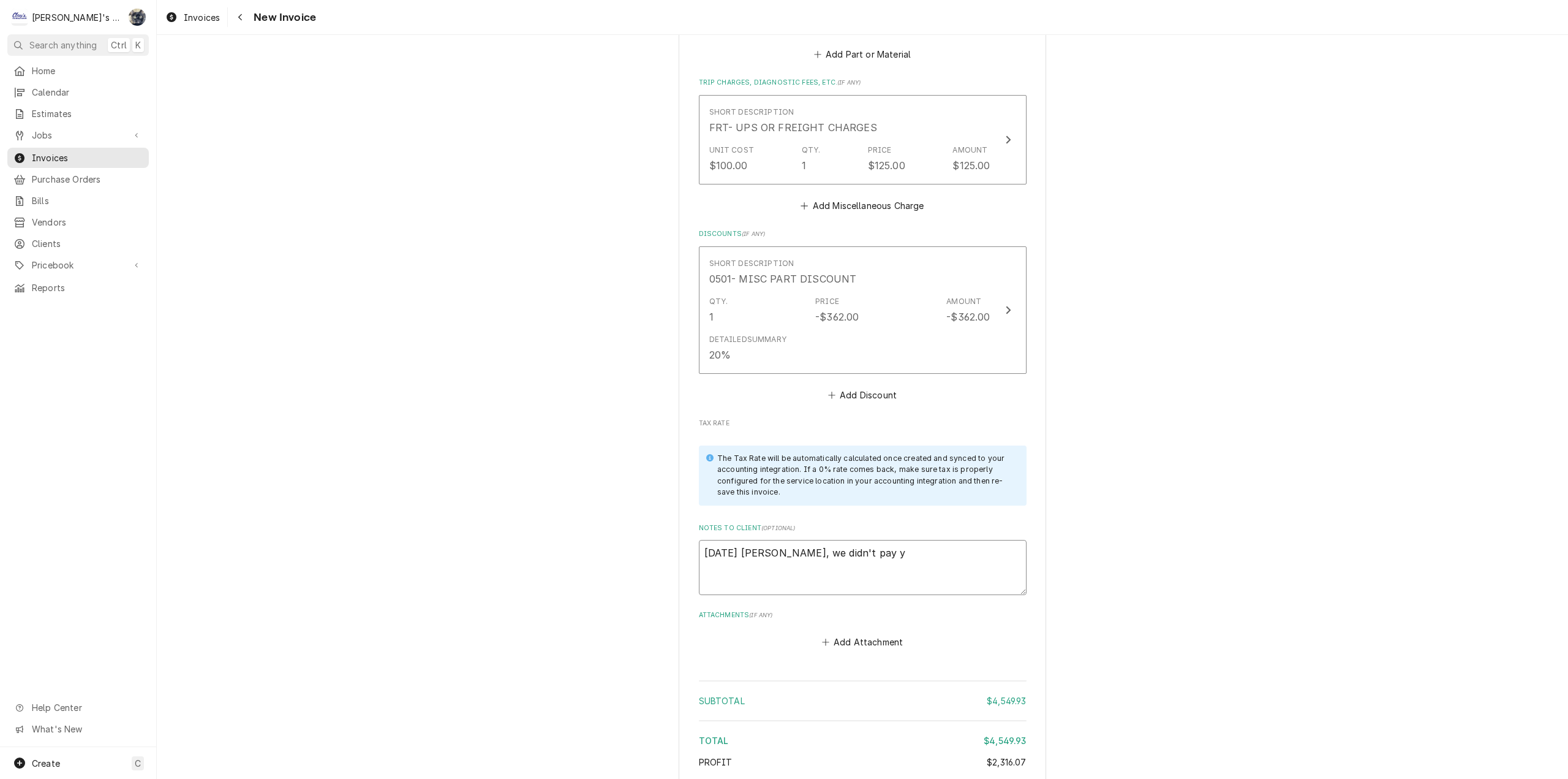
type textarea "x"
type textarea "8/20/2025 Sarah - Greg, we didn't pay yo"
type textarea "x"
type textarea "8/20/2025 Sarah - Greg, we didn't pay you"
type textarea "x"
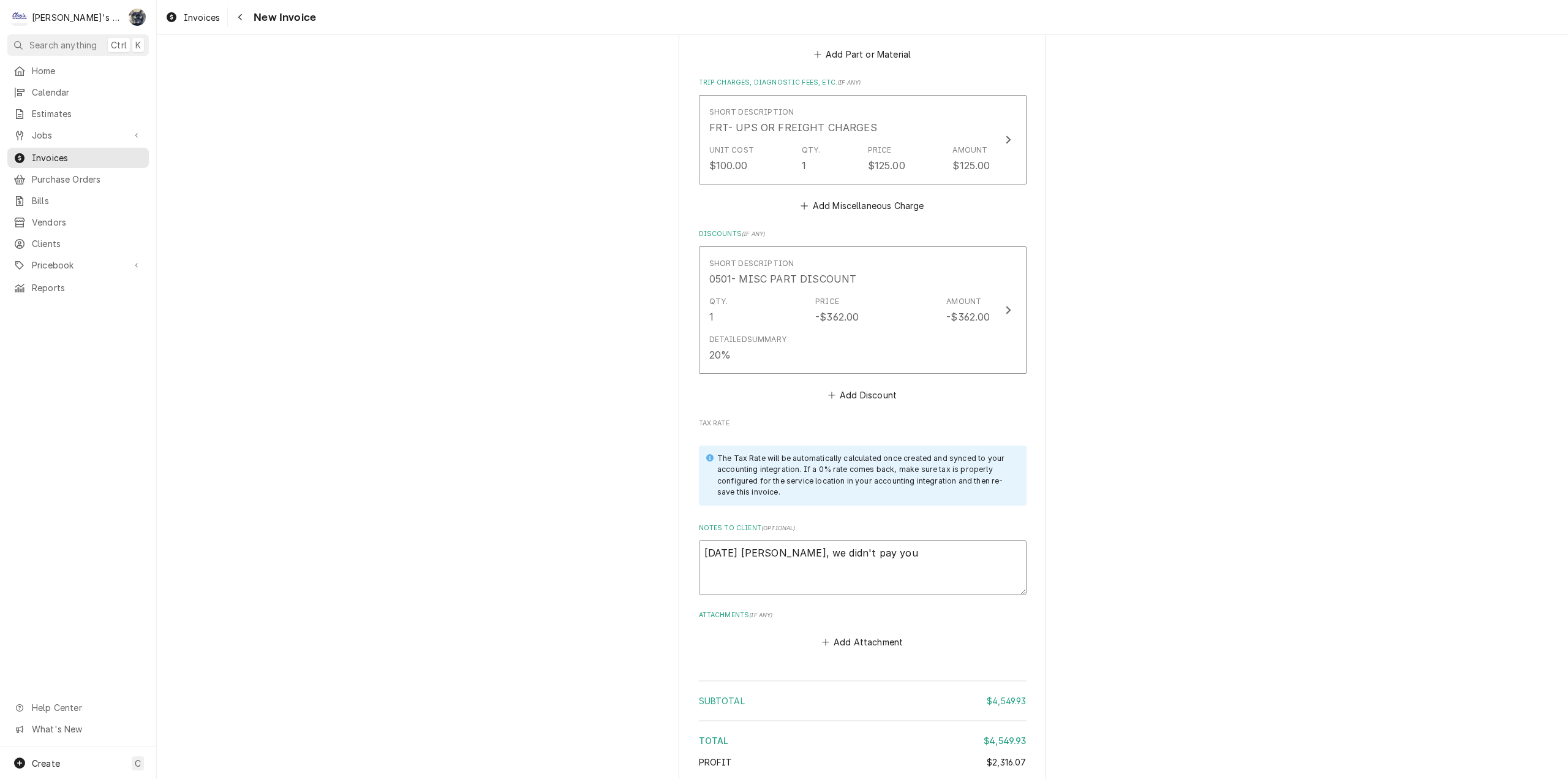
type textarea "8/20/2025 Sarah - Greg, we didn't pay you"
type textarea "x"
type textarea "8/20/2025 Sarah - Greg, we didn't pay you"
type textarea "x"
type textarea "8/20/2025 Sarah - Greg, we didn't pay yo"
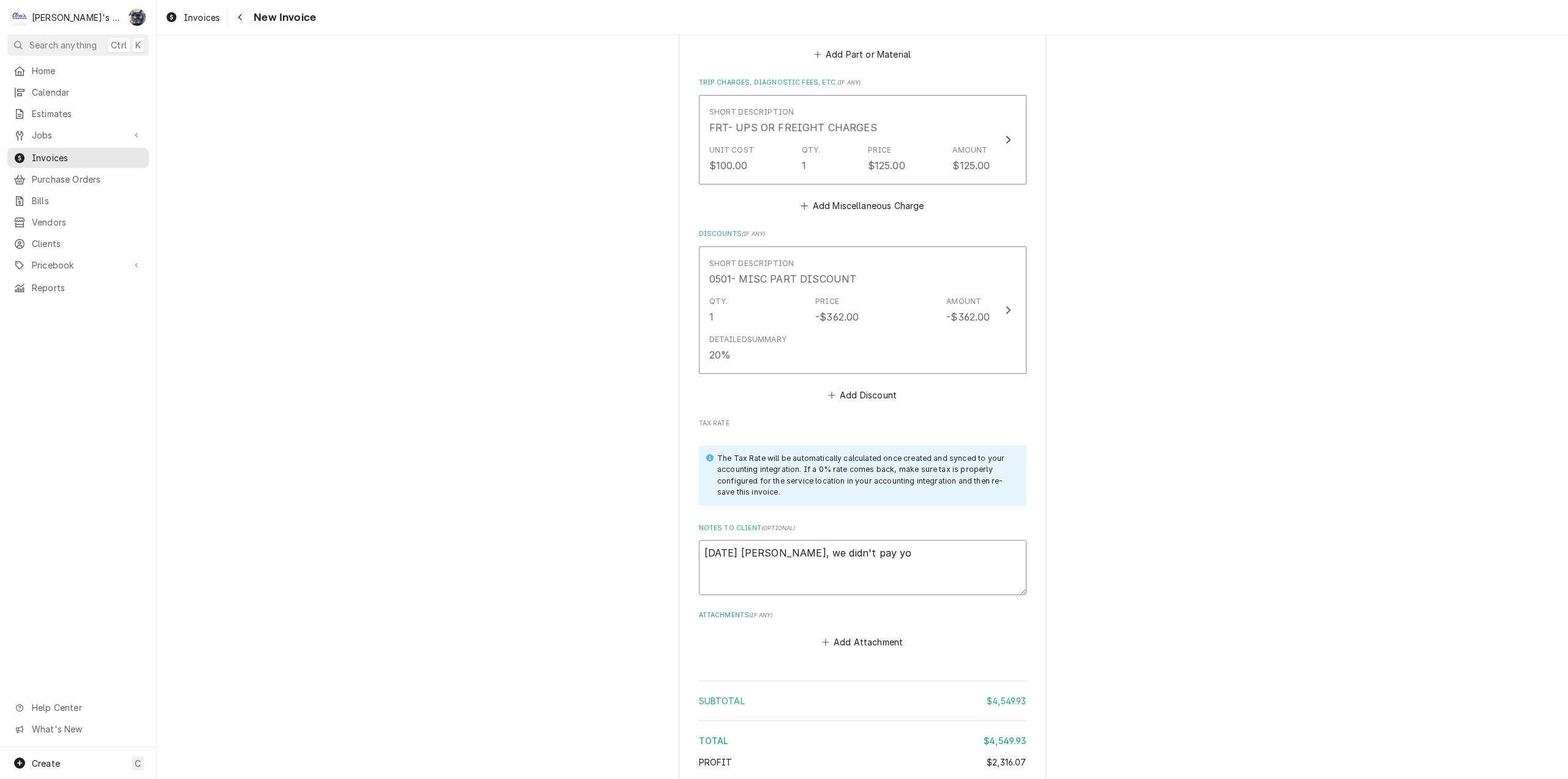
type textarea "x"
type textarea "8/20/2025 Sarah - Greg, we didn't pay y"
type textarea "x"
type textarea "8/20/2025 Sarah - Greg, we didn't pay"
type textarea "x"
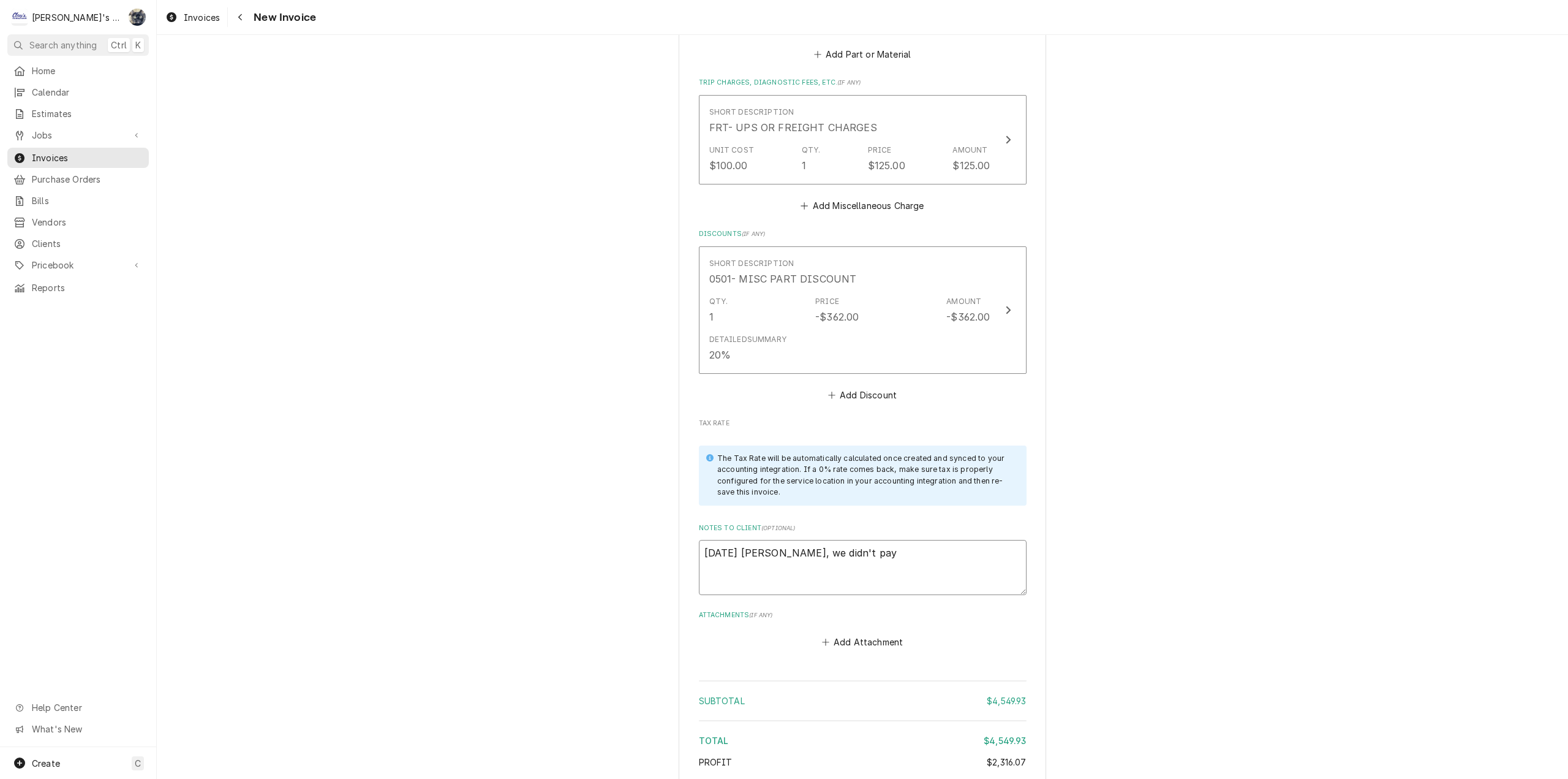
type textarea "8/20/2025 Sarah - Greg, we didn't pay"
type textarea "x"
type textarea "8/20/2025 Sarah - Greg, we didn't pa"
type textarea "x"
type textarea "8/20/2025 Sarah - Greg, we didn't p"
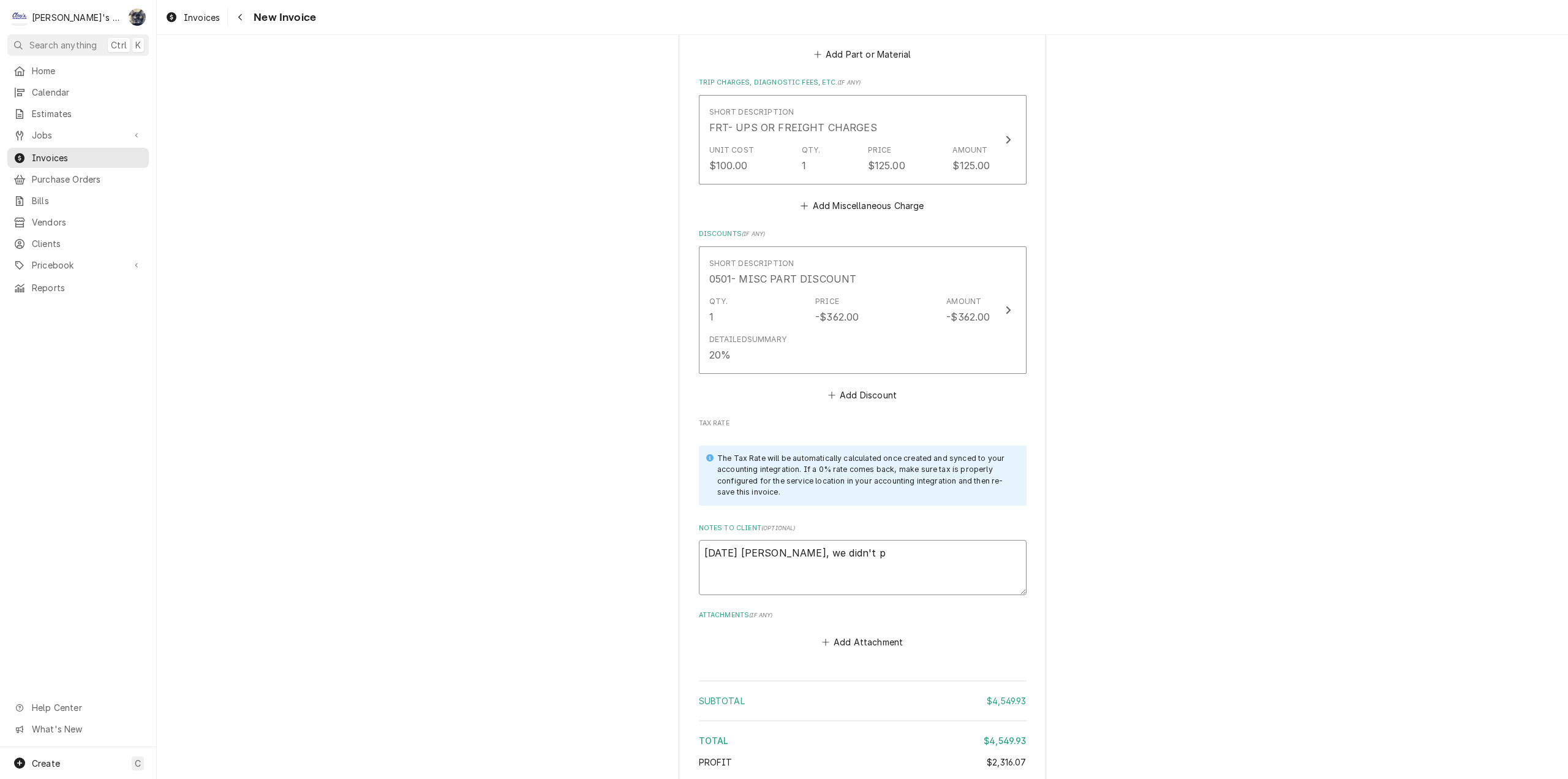
type textarea "x"
type textarea "8/20/2025 Sarah - Greg, we didn't"
type textarea "x"
type textarea "8/20/2025 Sarah - Greg, we didn't"
type textarea "x"
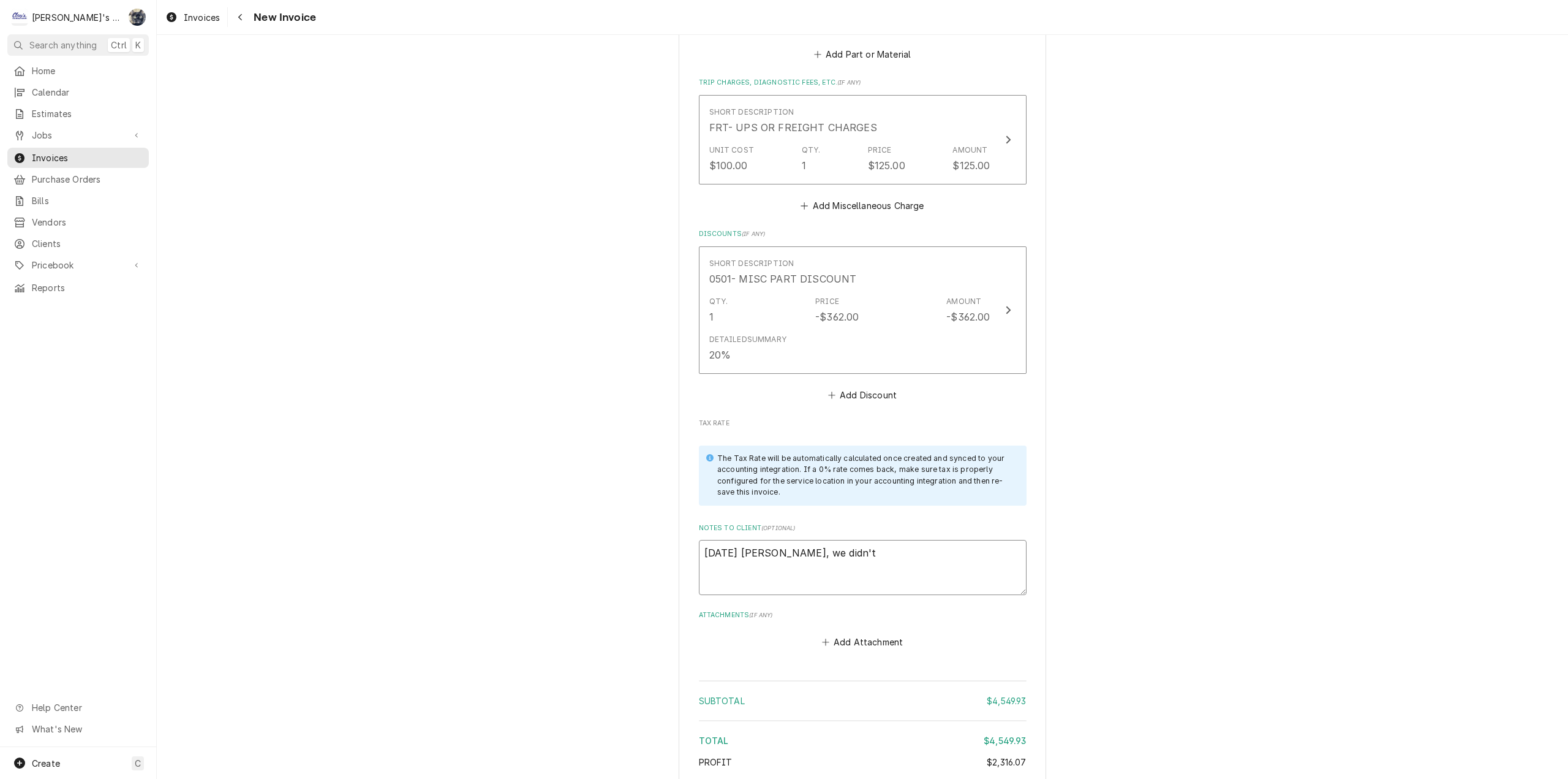
type textarea "8/20/2025 Sarah - Greg, we didn'"
type textarea "x"
type textarea "8/20/2025 Sarah - Greg, we didn"
type textarea "x"
type textarea "8/20/2025 Sarah - Greg, we did"
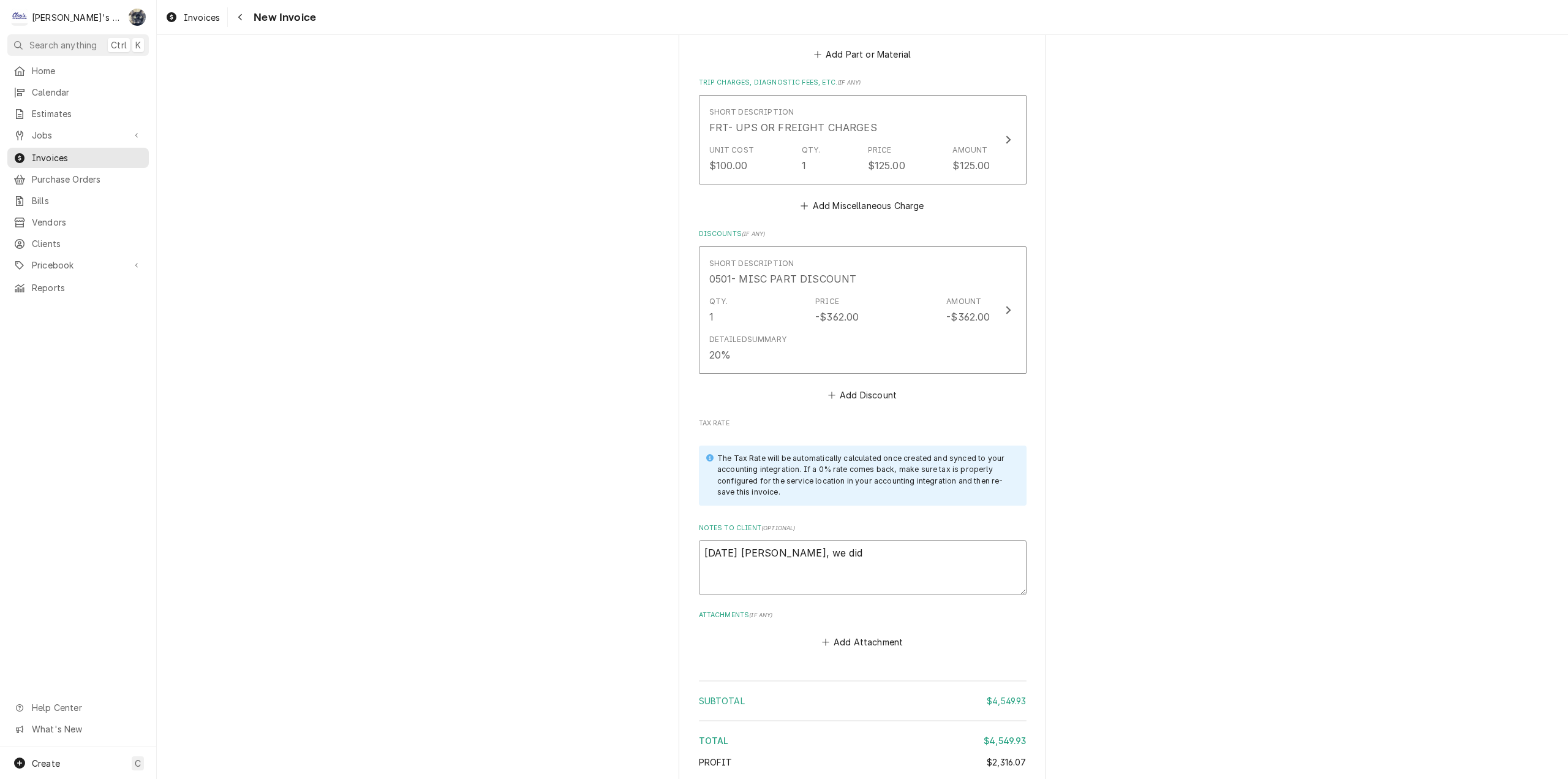
type textarea "x"
type textarea "8/20/2025 Sarah - Greg, we di"
type textarea "x"
type textarea "8/20/2025 Sarah - Greg, we d"
type textarea "x"
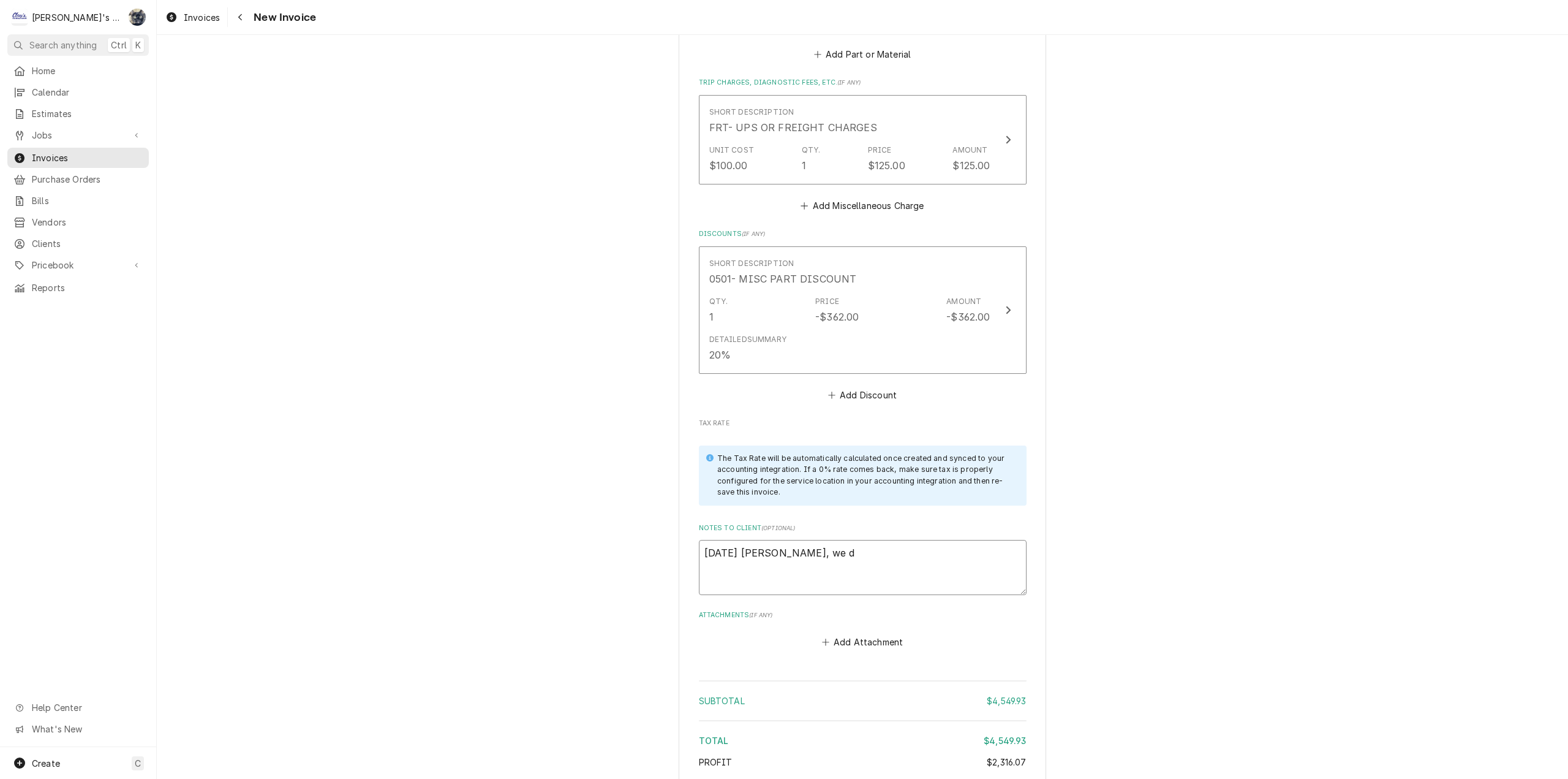
type textarea "8/20/2025 Sarah - Greg, we"
type textarea "x"
type textarea "8/20/2025 Sarah - Greg, w"
type textarea "x"
type textarea "8/20/2025 Sarah - Greg,"
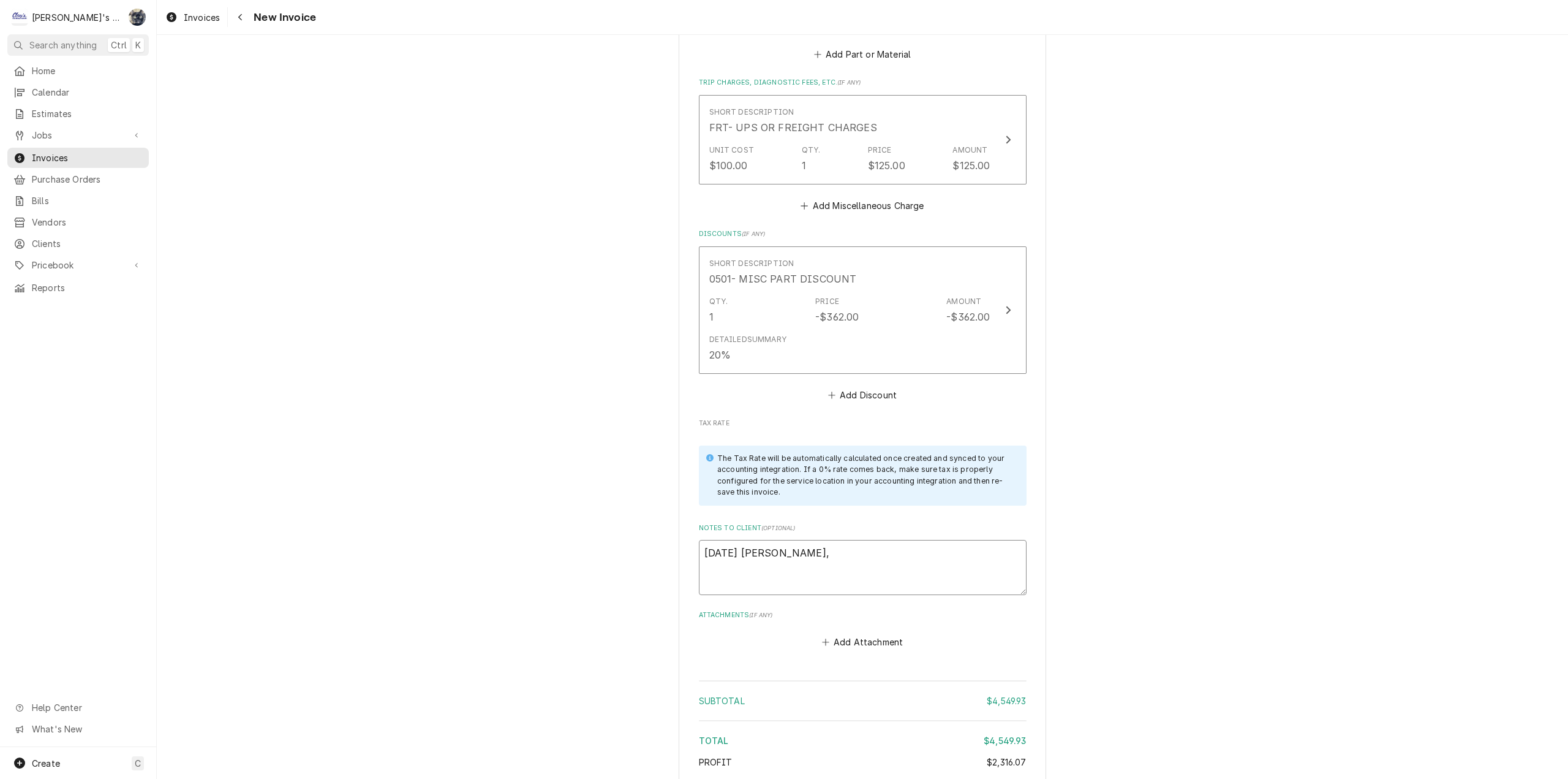
type textarea "x"
type textarea "8/20/2025 Sarah - Greg, y"
type textarea "x"
type textarea "8/20/2025 Sarah - Greg, yo"
type textarea "x"
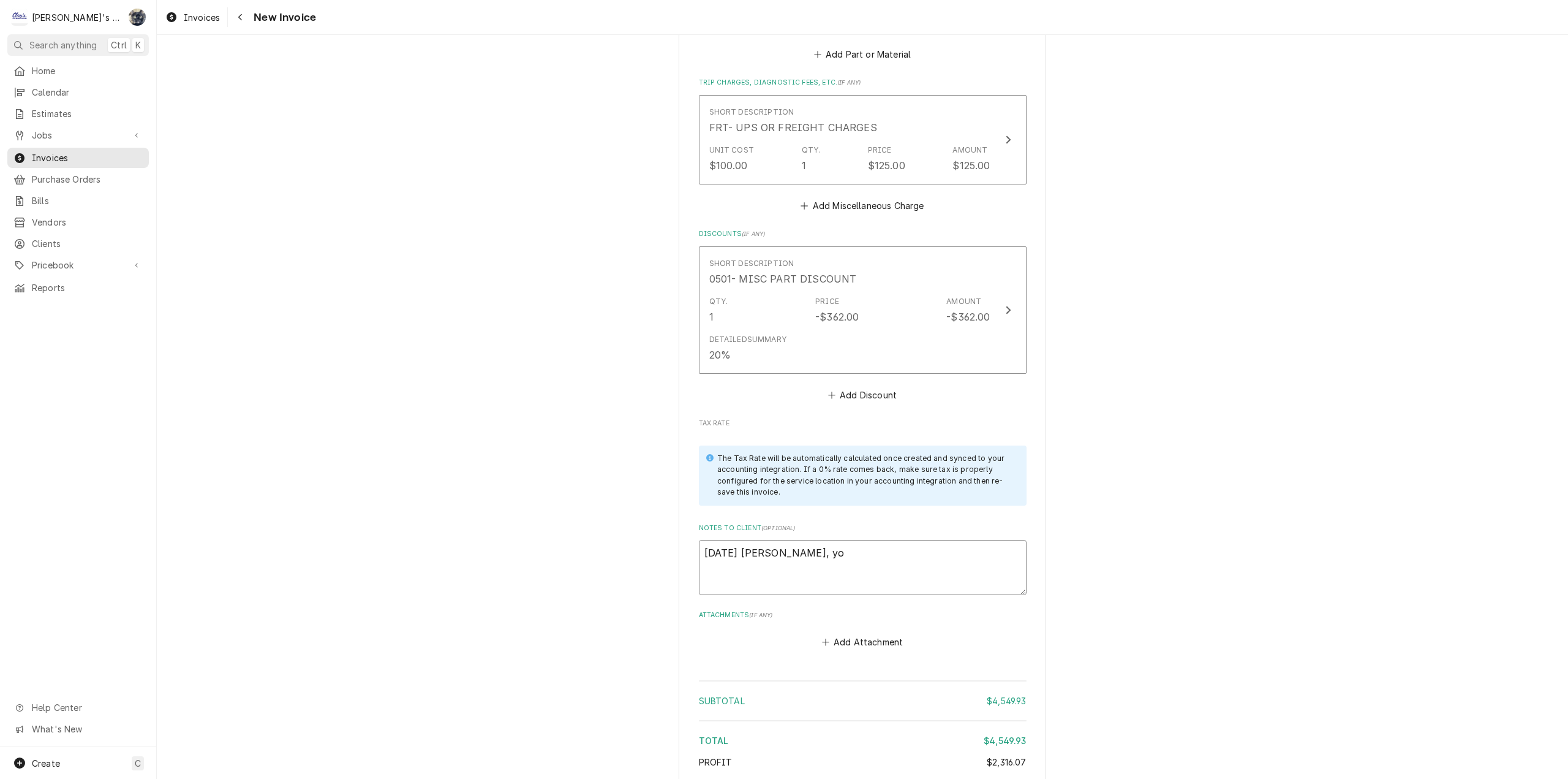
type textarea "8/20/2025 Sarah - Greg, you"
type textarea "x"
type textarea "8/20/2025 Sarah - Greg, you"
type textarea "x"
type textarea "8/20/2025 Sarah - Greg, you d"
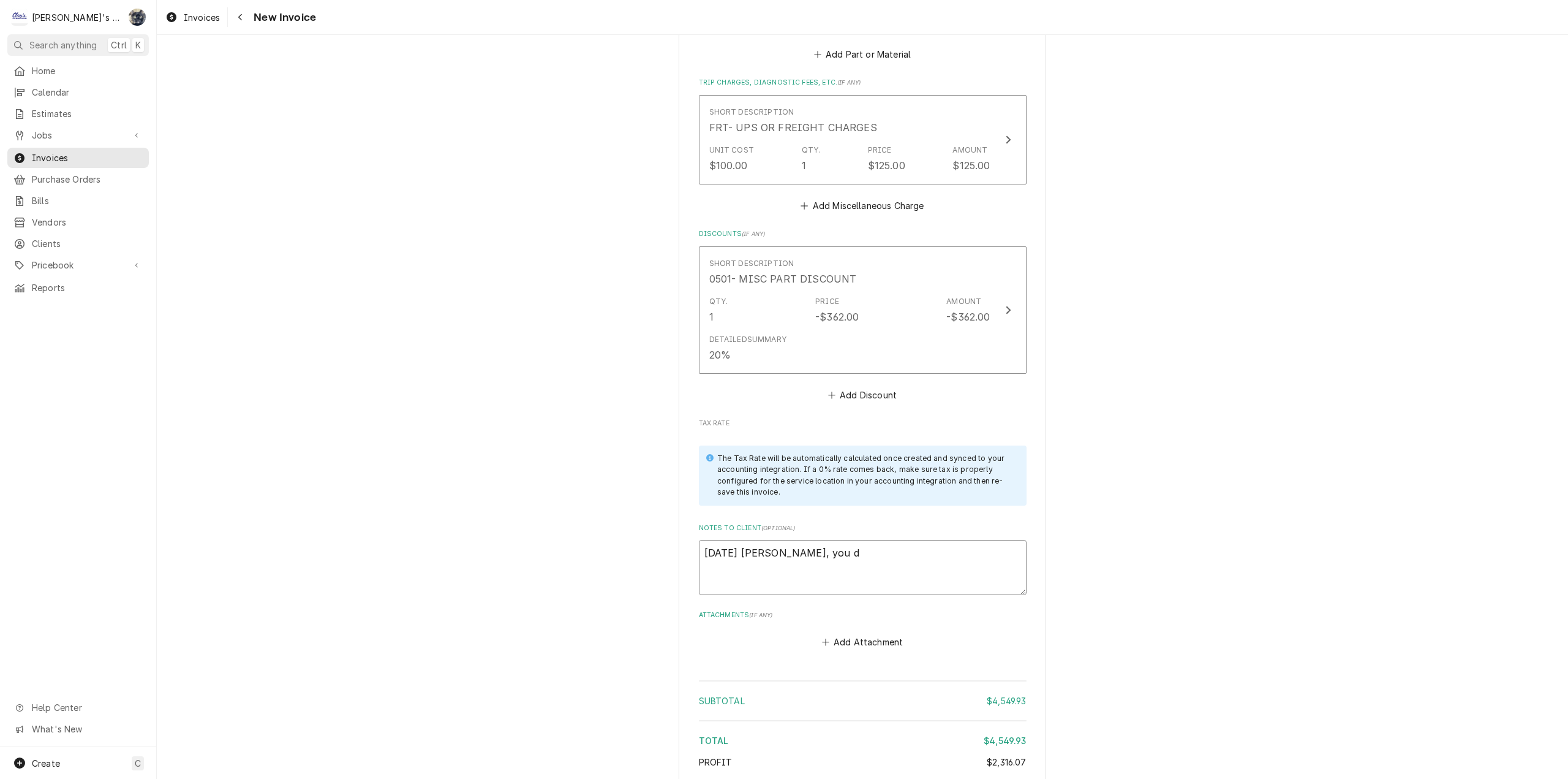
type textarea "x"
type textarea "8/20/2025 Sarah - Greg, you di"
type textarea "x"
type textarea "8/20/2025 Sarah - Greg, you did"
type textarea "x"
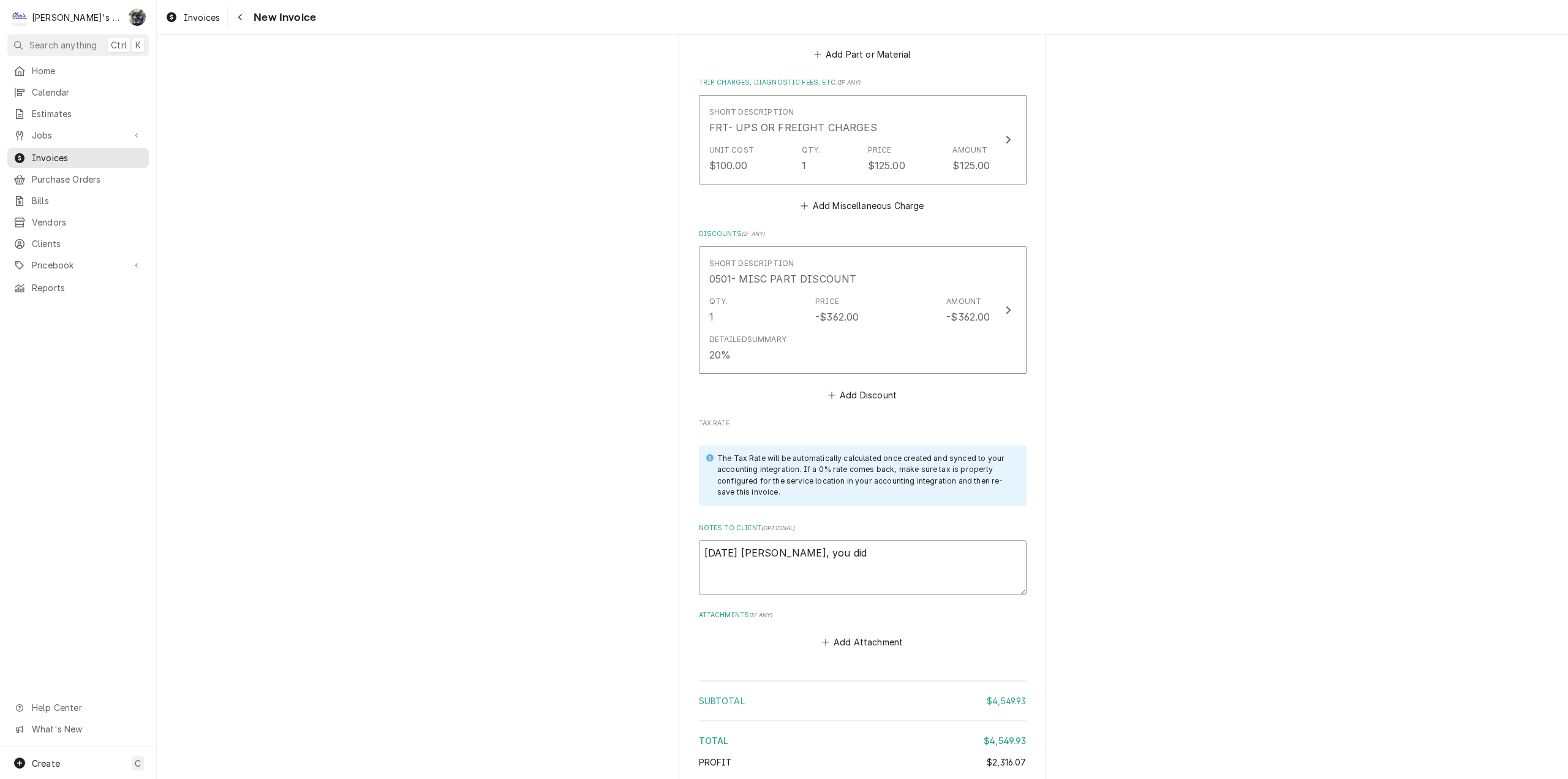
type textarea "8/20/2025 Sarah - Greg, you didn"
type textarea "x"
type textarea "8/20/2025 Sarah - Greg, you didn'"
type textarea "x"
type textarea "8/20/2025 Sarah - Greg, you didn't"
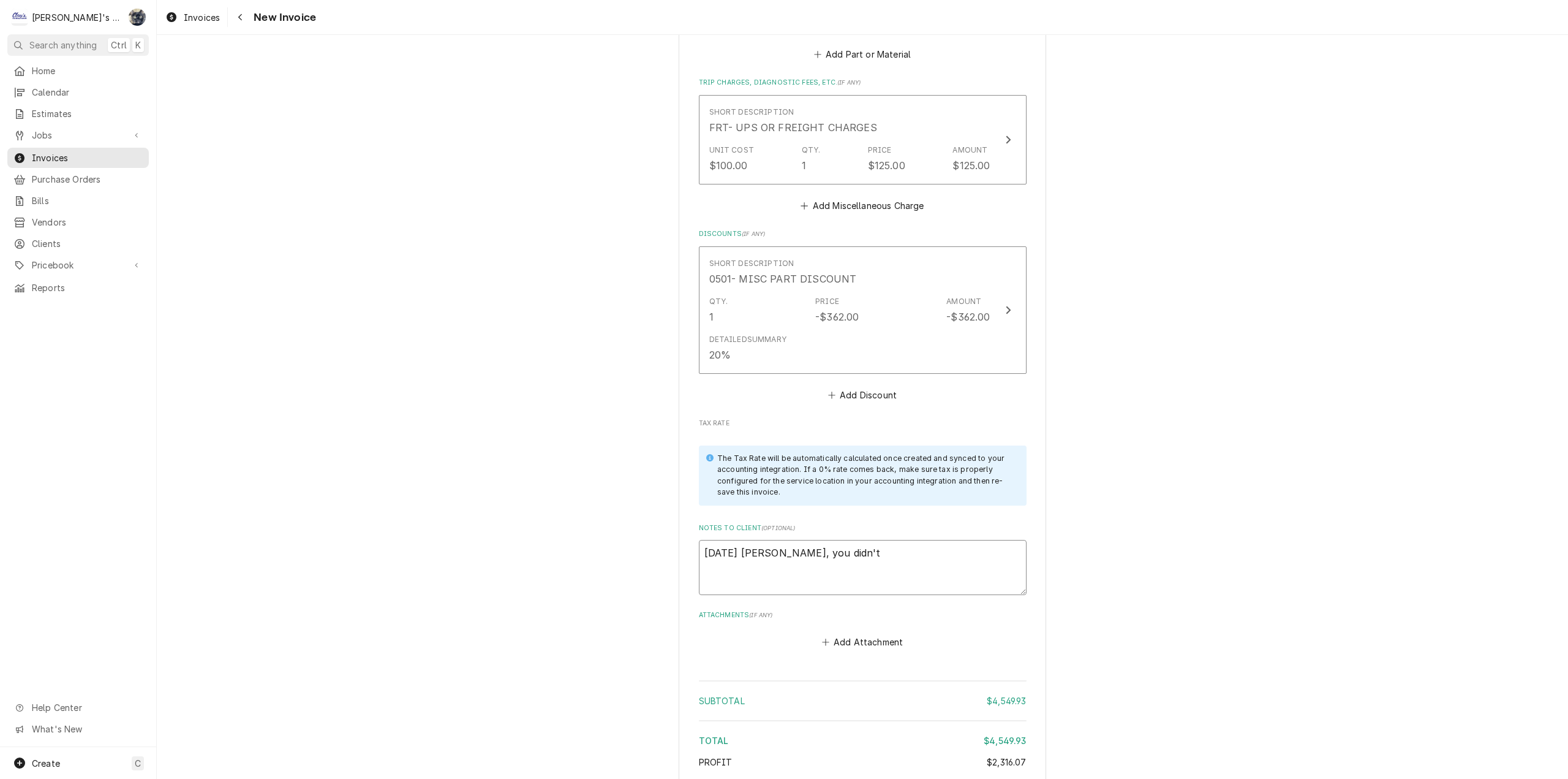
type textarea "x"
type textarea "8/20/2025 Sarah - Greg, you didn't"
type textarea "x"
type textarea "8/20/2025 Sarah - Greg, you didn't g"
type textarea "x"
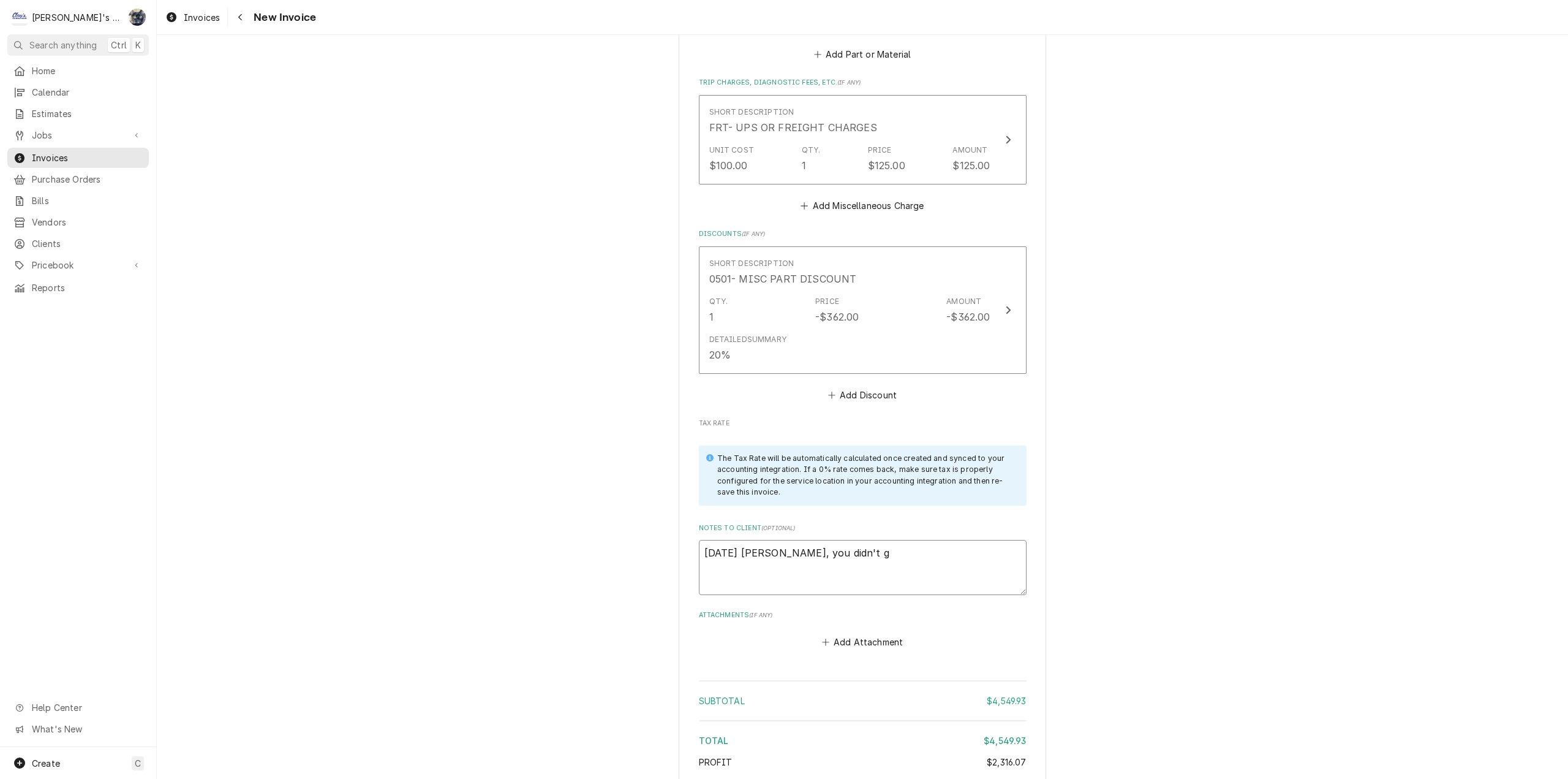
type textarea "8/20/2025 Sarah - Greg, you didn't ge"
type textarea "x"
type textarea "8/20/2025 Sarah - Greg, you didn't get"
type textarea "x"
type textarea "8/20/2025 Sarah - Greg, you didn't get"
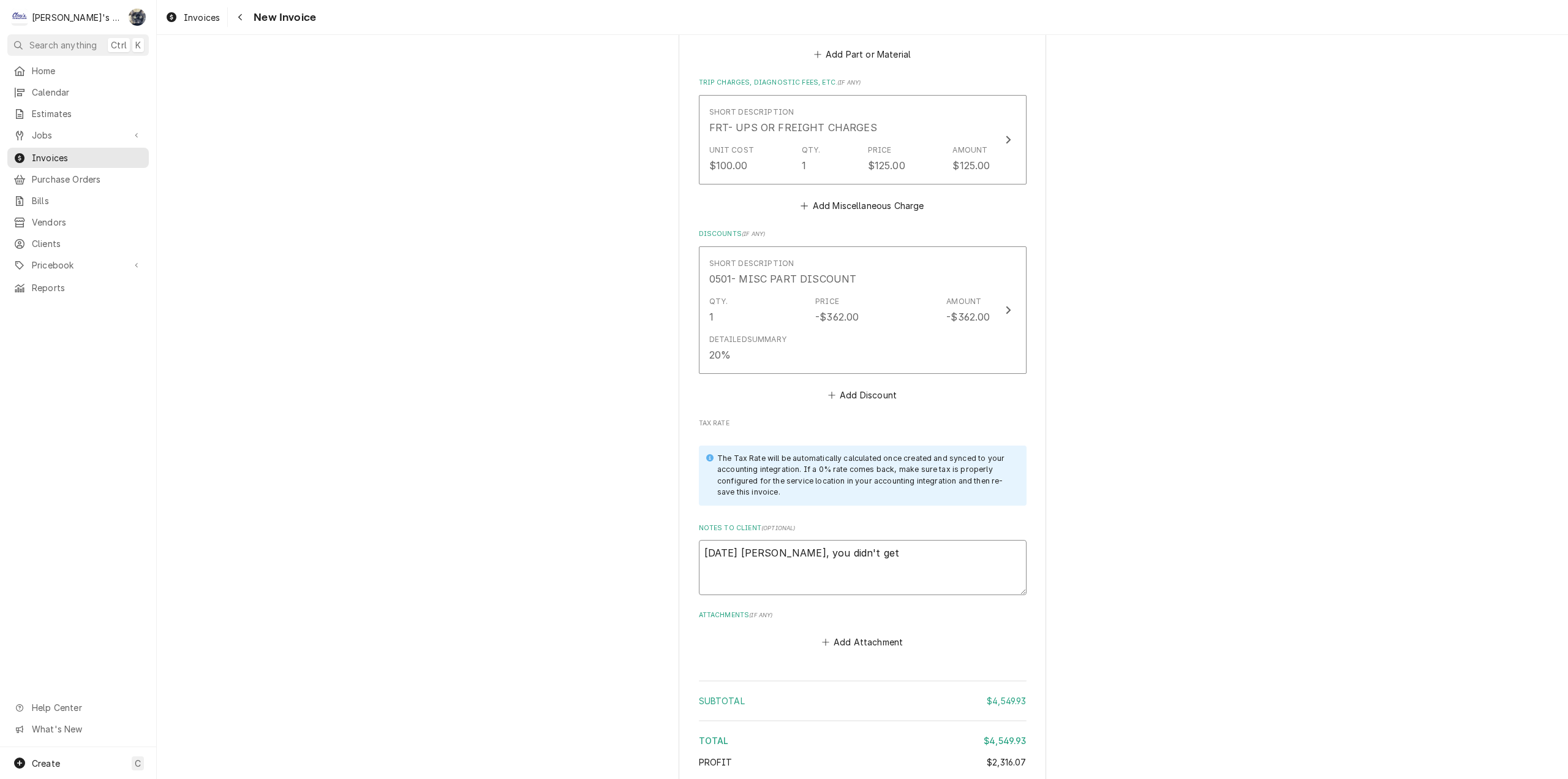
type textarea "x"
type textarea "8/20/2025 Sarah - Greg, you didn't get p"
type textarea "x"
type textarea "8/20/2025 Sarah - Greg, you didn't get pa"
type textarea "x"
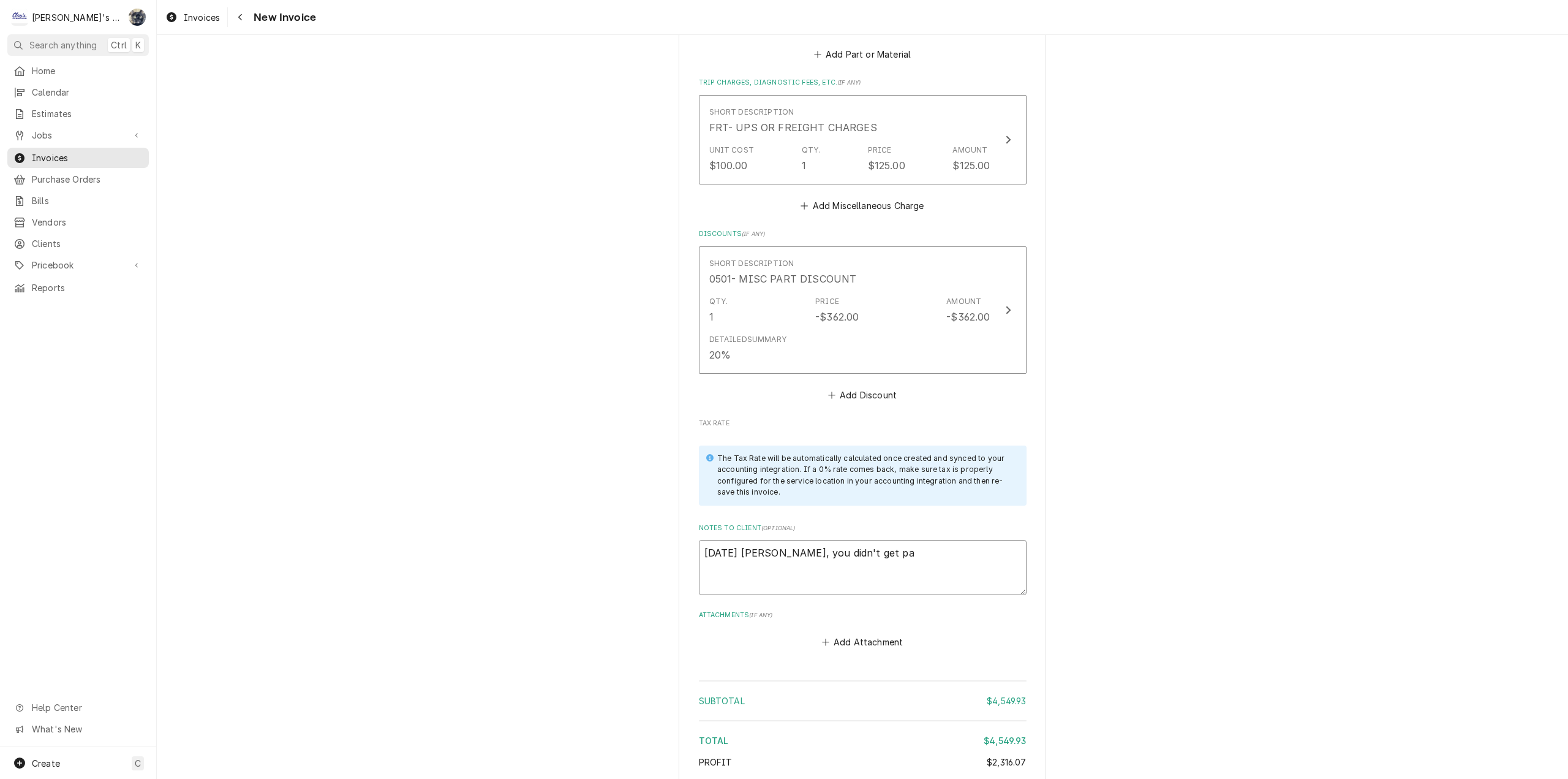
type textarea "8/20/2025 Sarah - Greg, you didn't get pai"
type textarea "x"
type textarea "8/20/2025 Sarah - Greg, you didn't get paid"
type textarea "x"
type textarea "8/20/2025 Sarah - Greg, you didn't get paid"
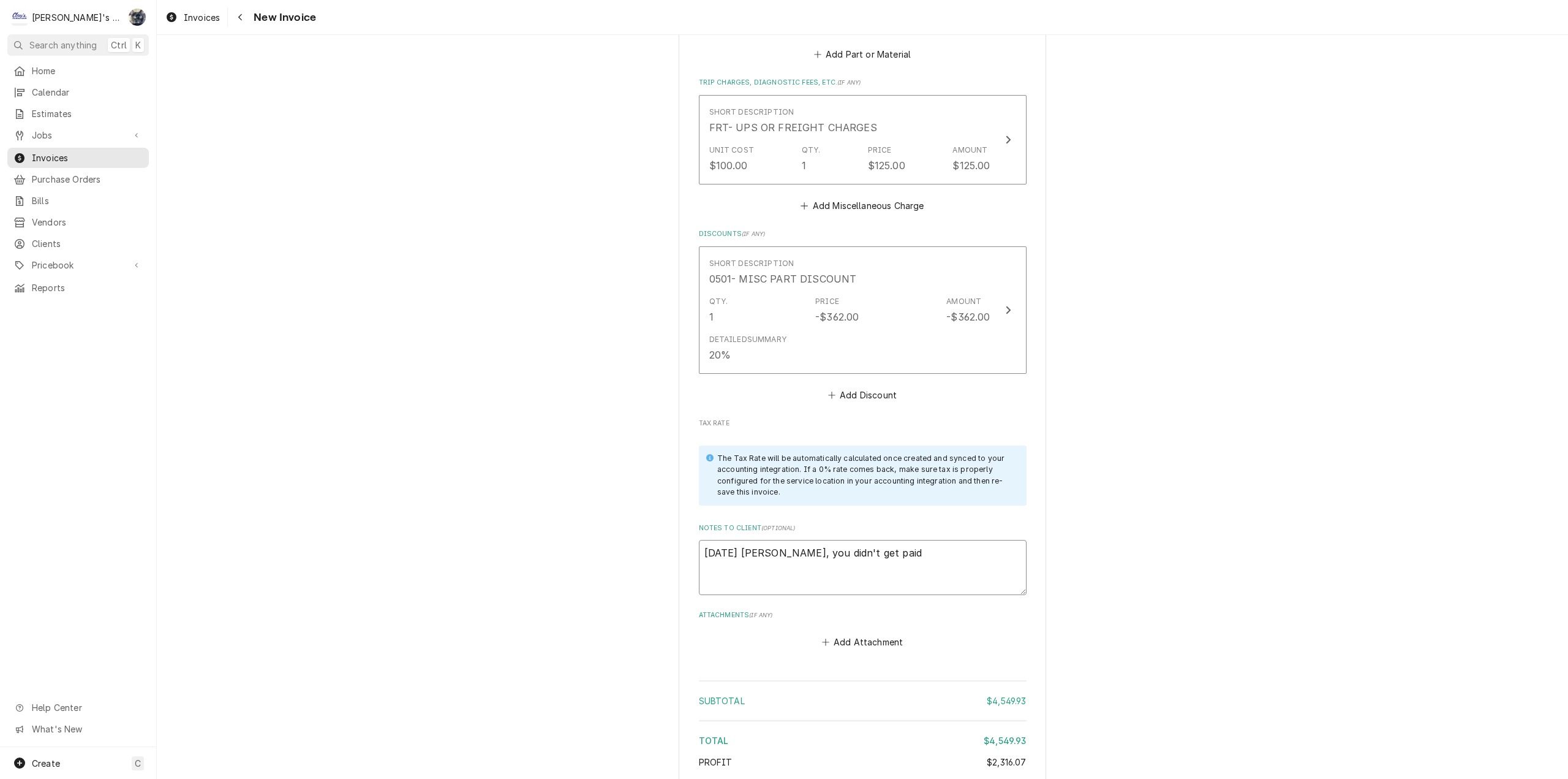
type textarea "x"
type textarea "8/20/2025 Sarah - Greg, you didn't get paid P"
type textarea "x"
type textarea "8/20/2025 Sarah - Greg, you didn't get paid PW"
type textarea "x"
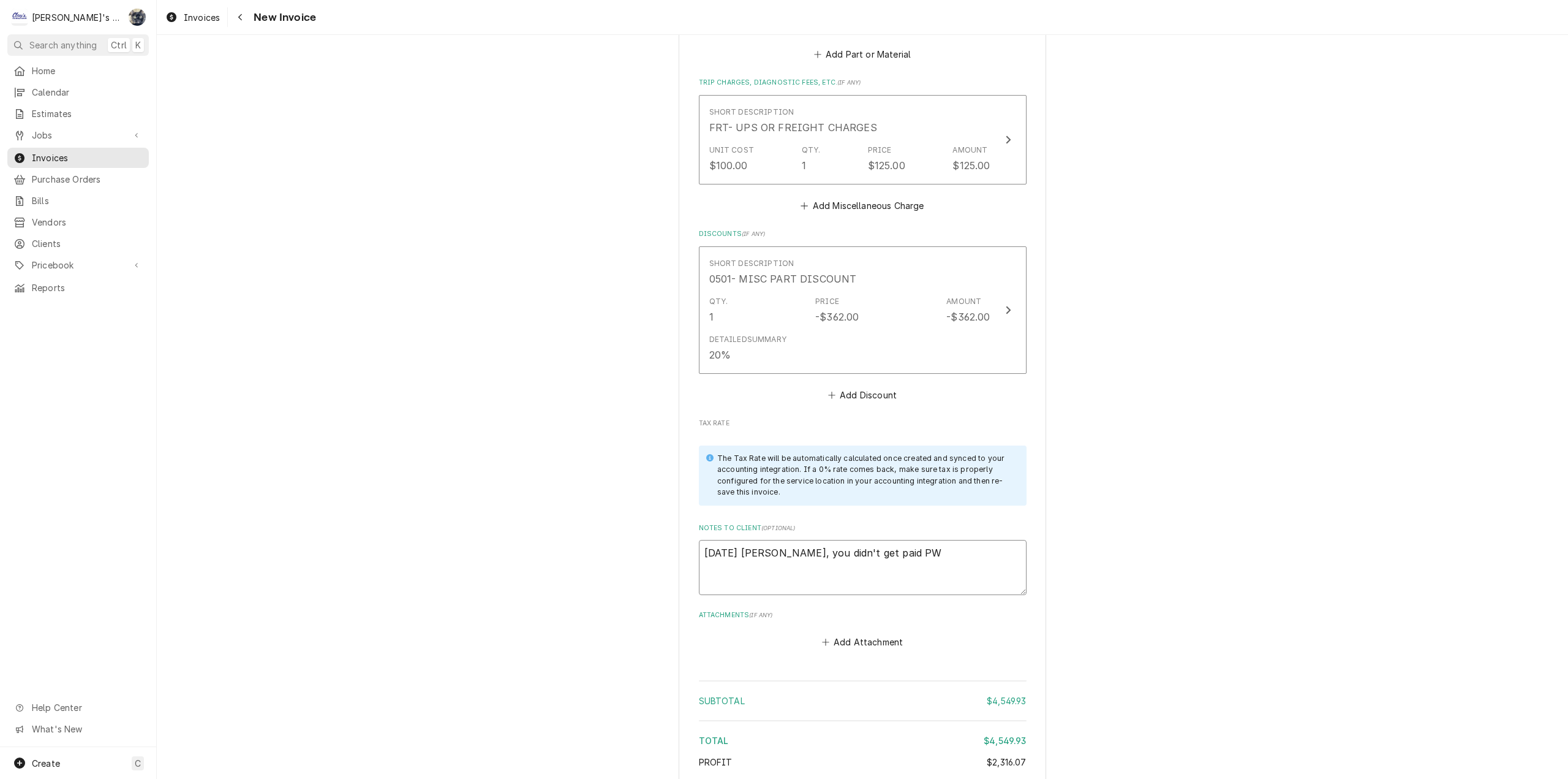
type textarea "8/20/2025 Sarah - Greg, you didn't get paid PW f"
type textarea "x"
type textarea "8/20/2025 Sarah - Greg, you didn't get paid PW fo"
type textarea "x"
type textarea "8/20/2025 Sarah - Greg, you didn't get paid PW for"
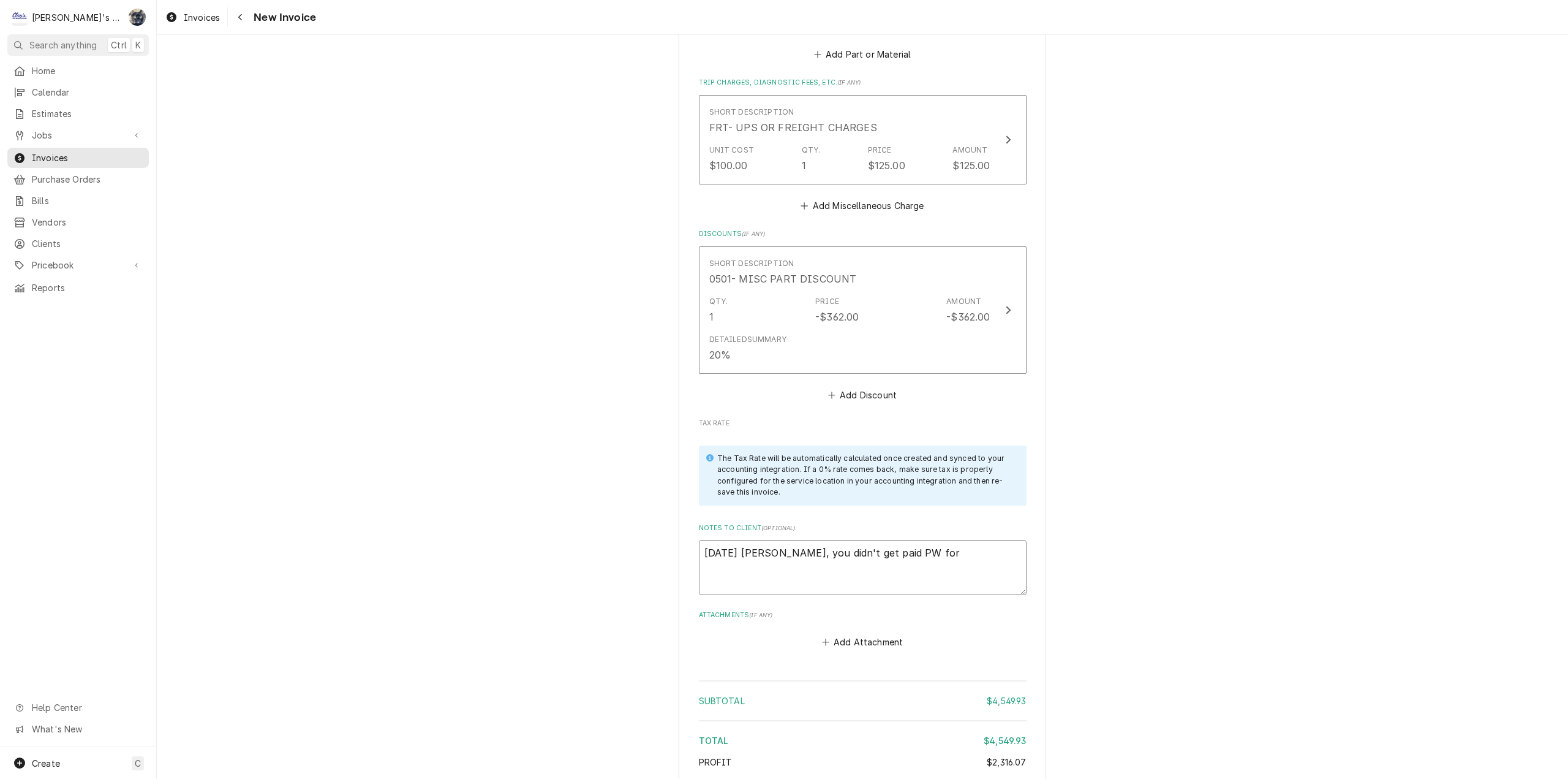
type textarea "x"
type textarea "8/20/2025 Sarah - Greg, you didn't get paid PW for t"
type textarea "x"
type textarea "8/20/2025 Sarah - Greg, you didn't get paid PW for th"
type textarea "x"
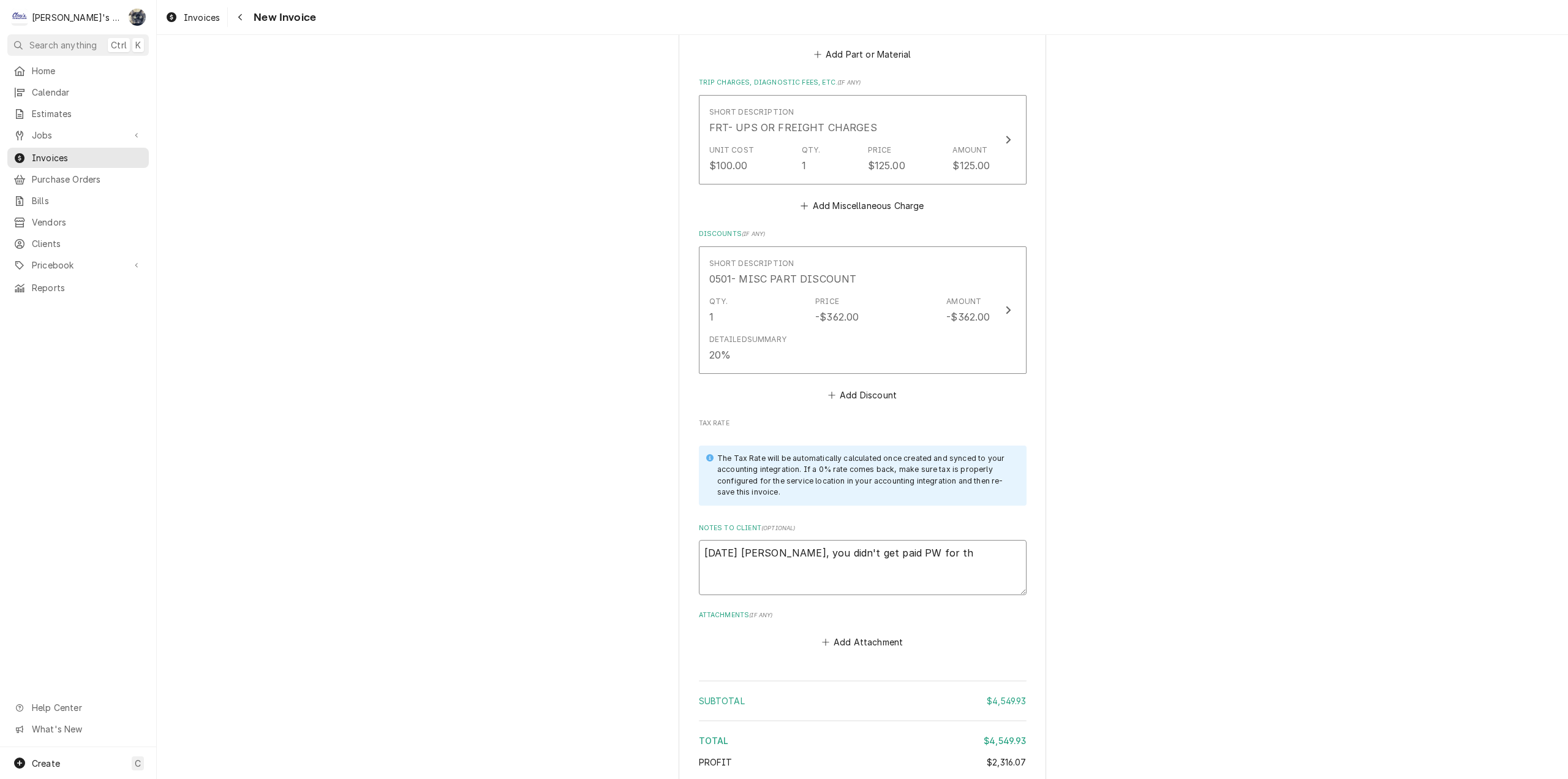
type textarea "8/20/2025 Sarah - Greg, you didn't get paid PW for thi"
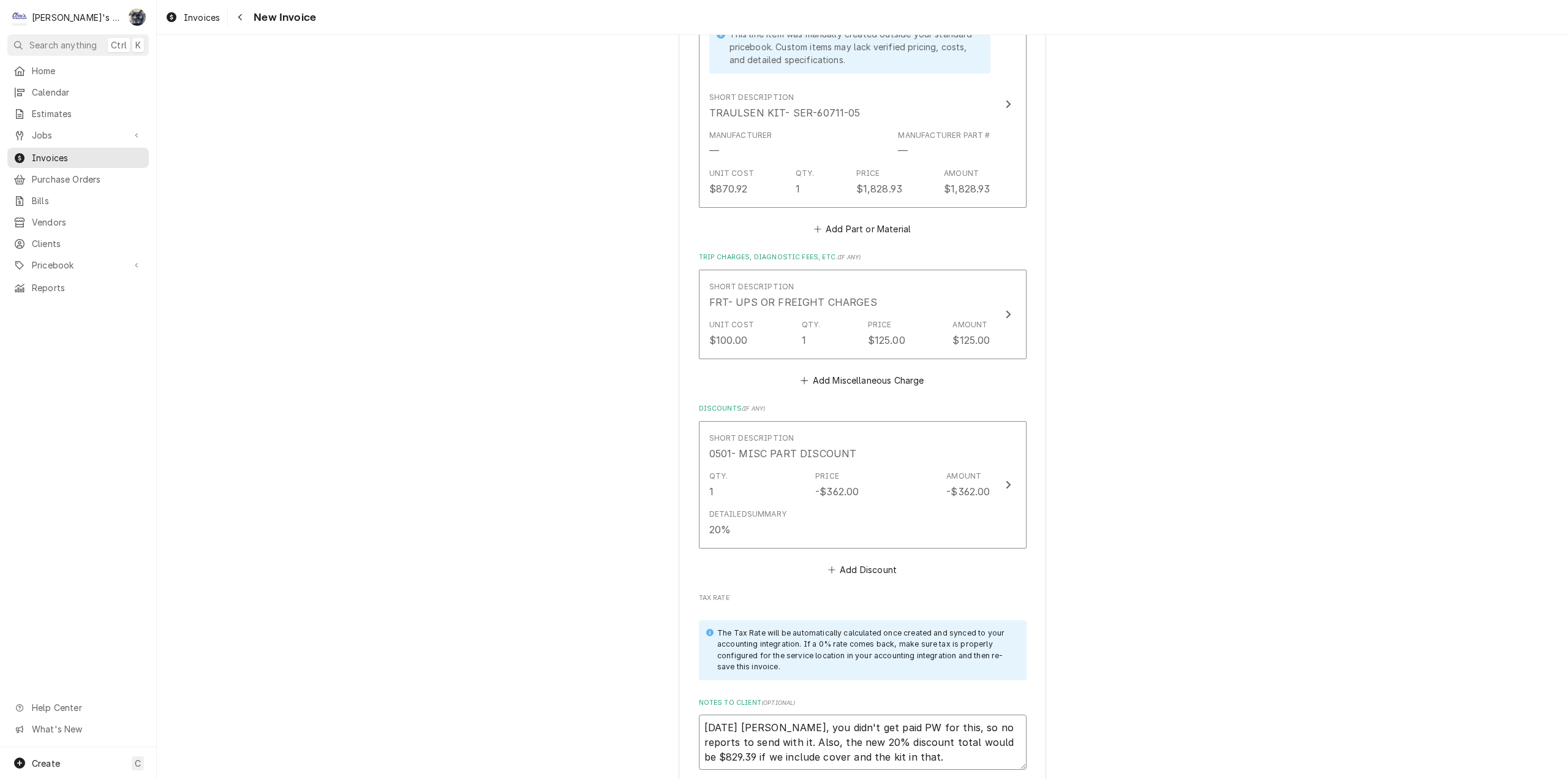
scroll to position [2390, 0]
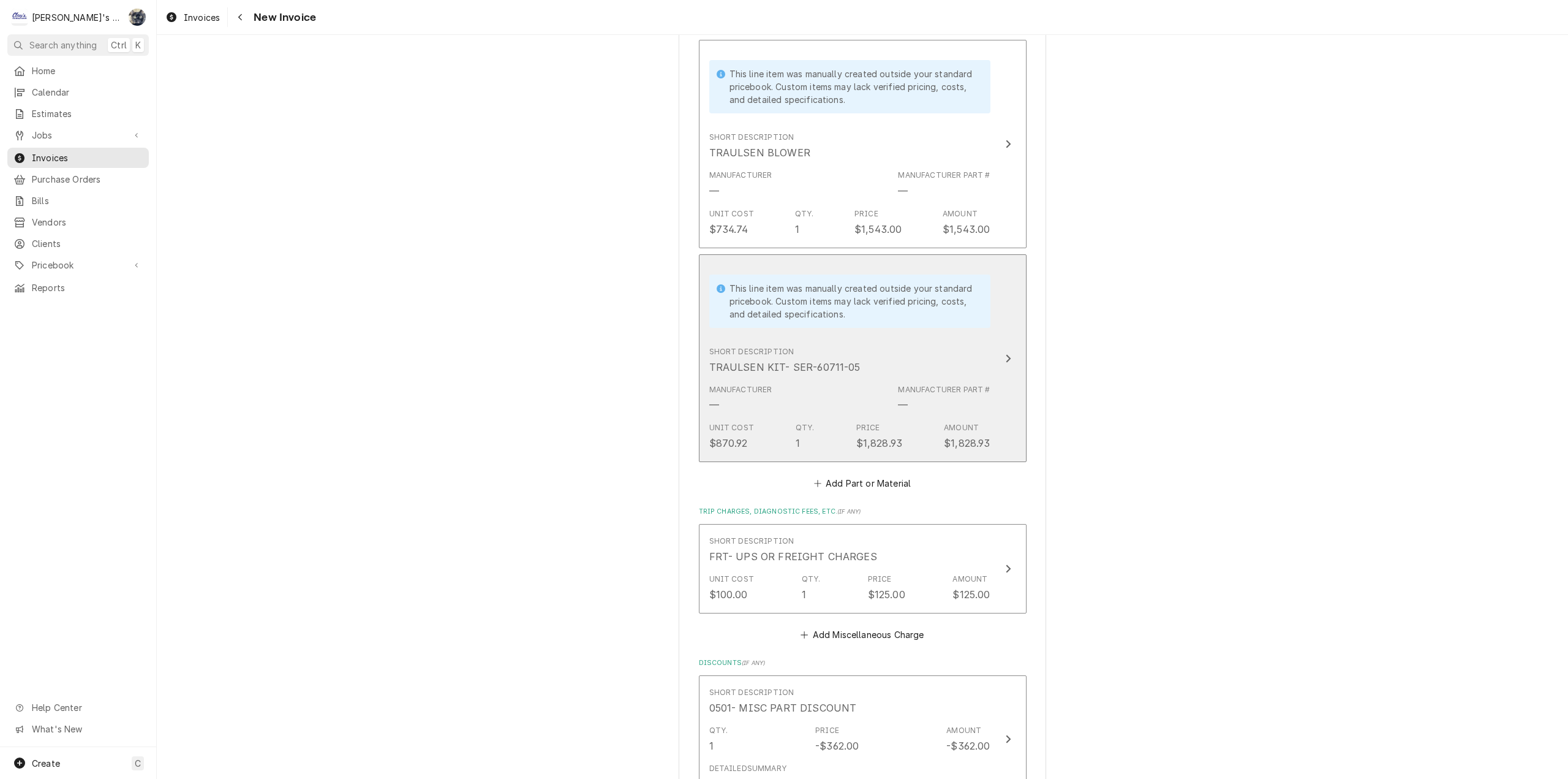
click at [808, 378] on div "Short Description TRAULSEN KIT- SER-60711-05" at bounding box center [849, 361] width 281 height 38
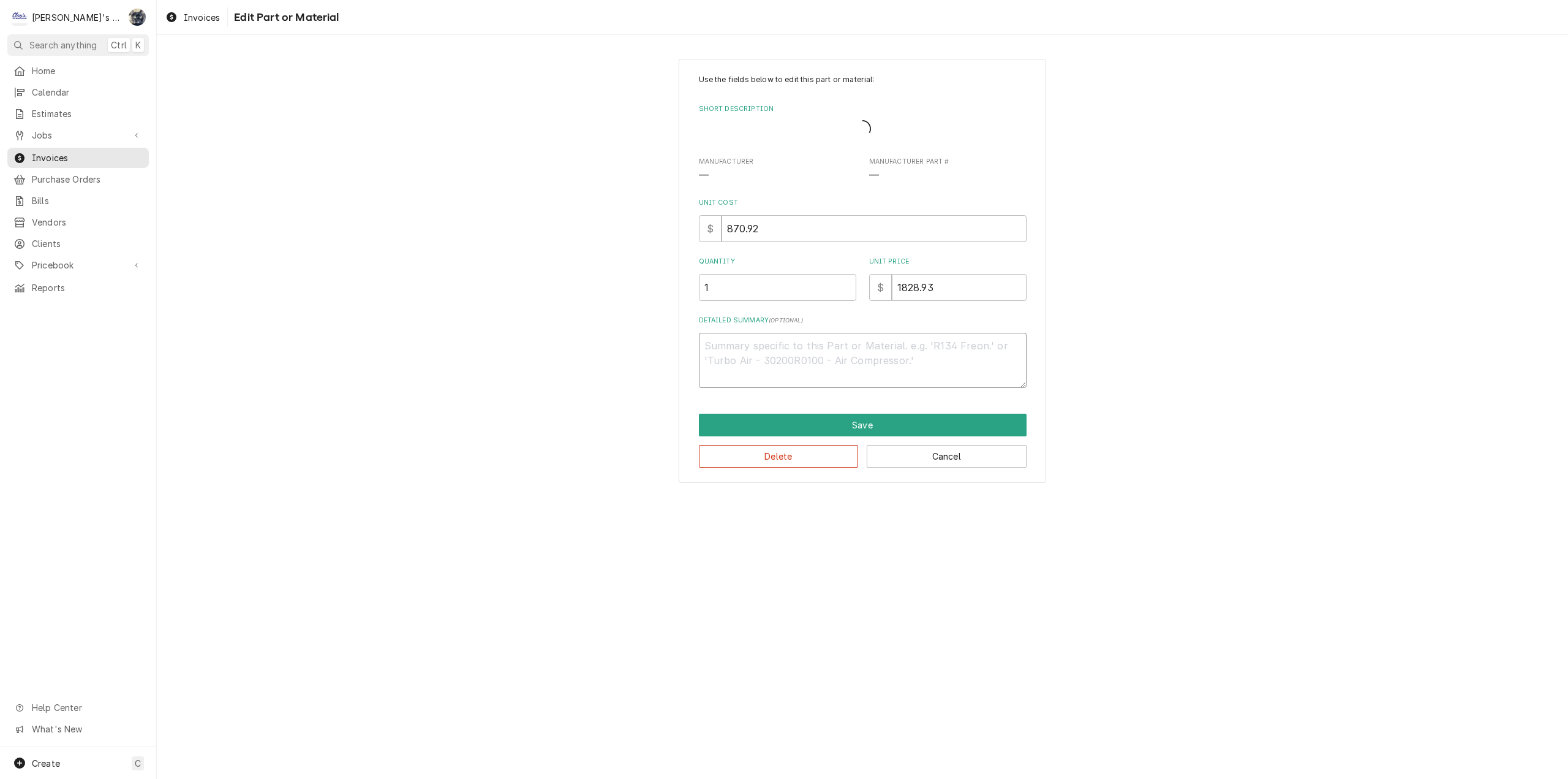
click at [808, 378] on textarea "Detailed Summary ( optional )" at bounding box center [862, 360] width 328 height 55
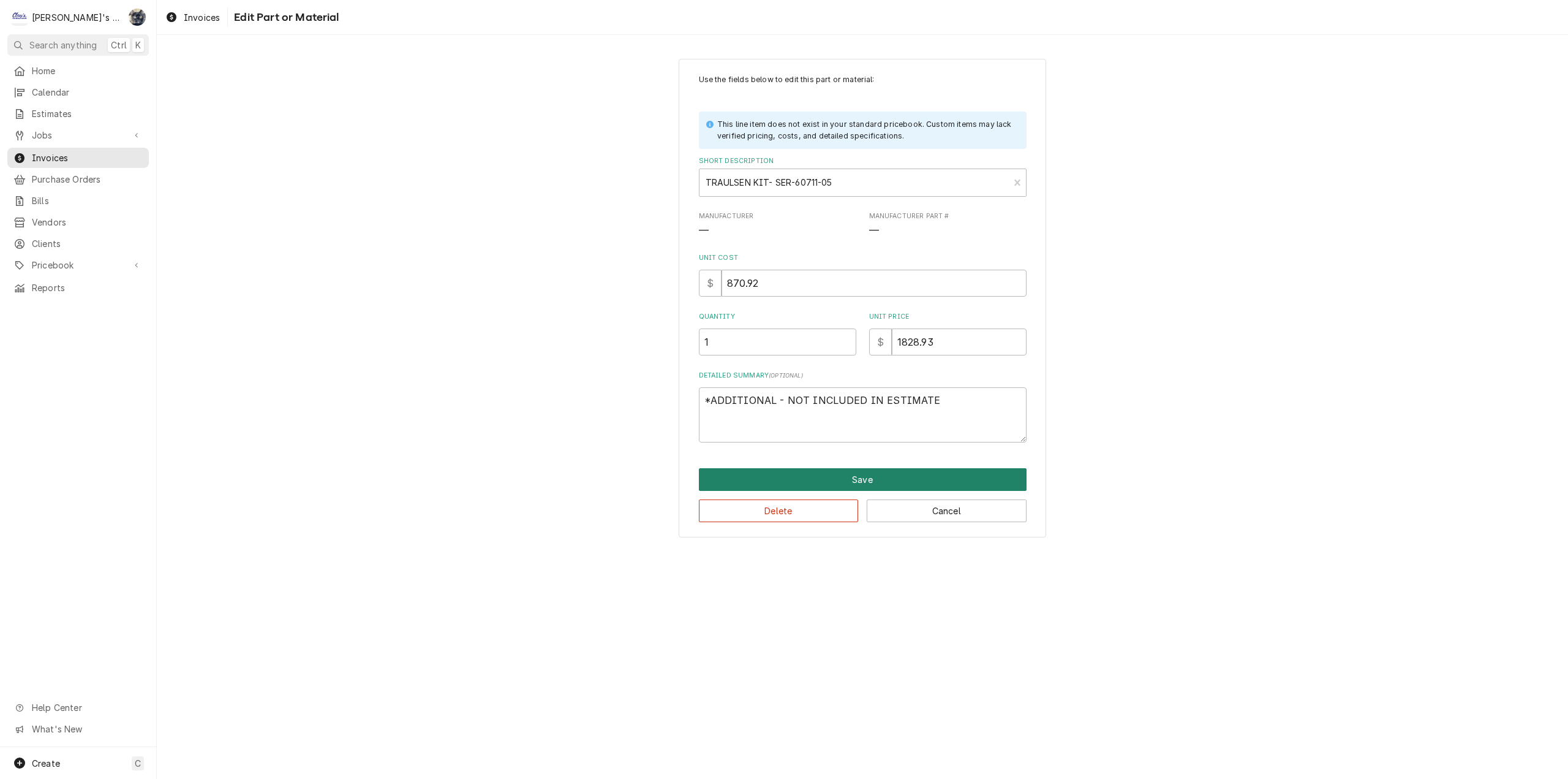
click at [877, 481] on button "Save" at bounding box center [862, 479] width 328 height 23
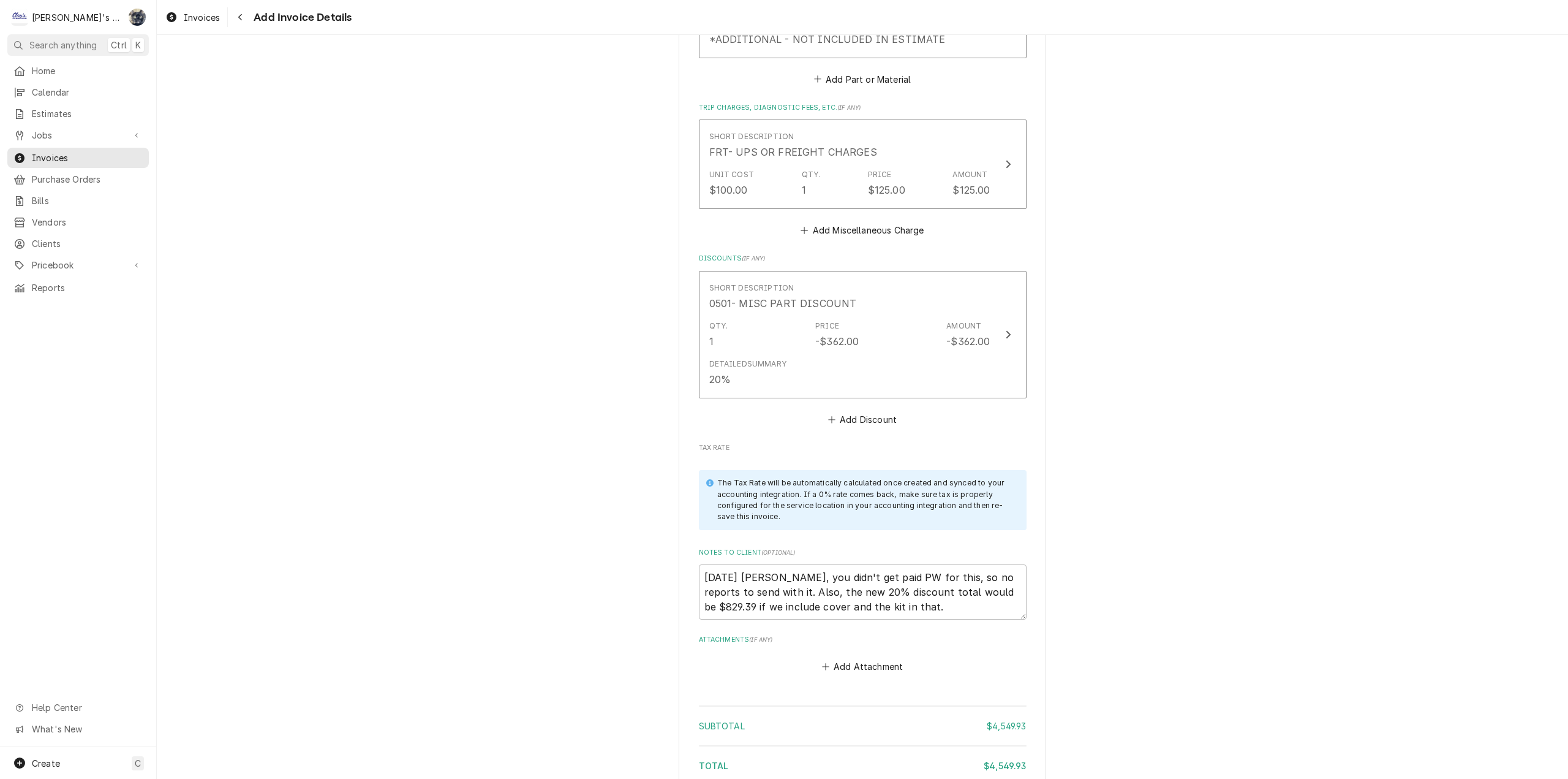
scroll to position [2961, 0]
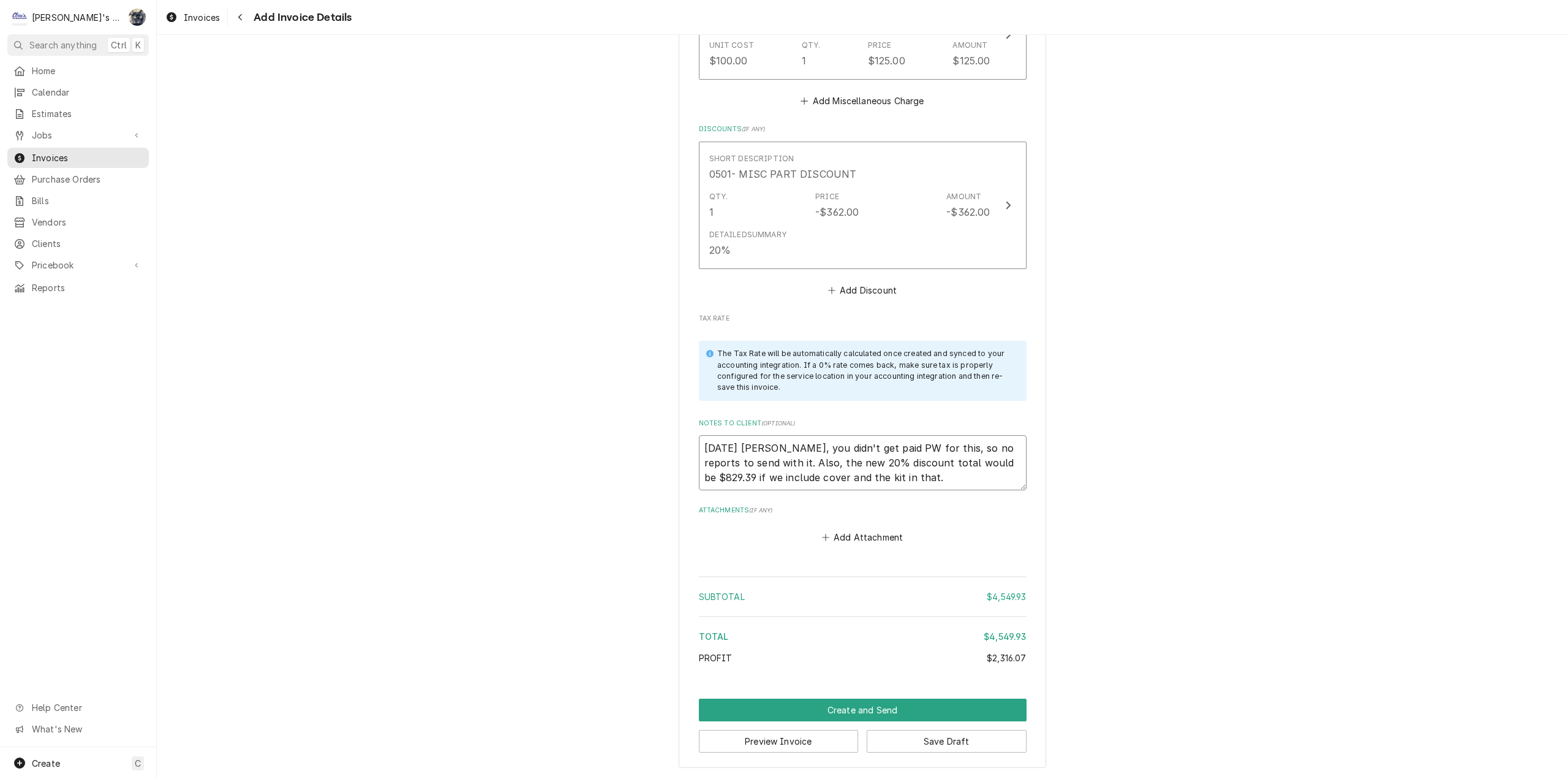
click at [944, 478] on textarea "8/20/2025 Sarah - Greg, you didn't get paid PW for this, so no reports to send …" at bounding box center [862, 462] width 328 height 55
click at [808, 457] on textarea "8/20/2025 Sarah - Greg, you didn't get paid PW for this, so no reports to send …" at bounding box center [862, 462] width 328 height 55
click at [958, 478] on textarea "8/20/2025 Sarah - Greg, you didn't get paid PW for this, so no reports to send …" at bounding box center [862, 462] width 328 height 55
click at [919, 746] on button "Save Draft" at bounding box center [947, 741] width 160 height 23
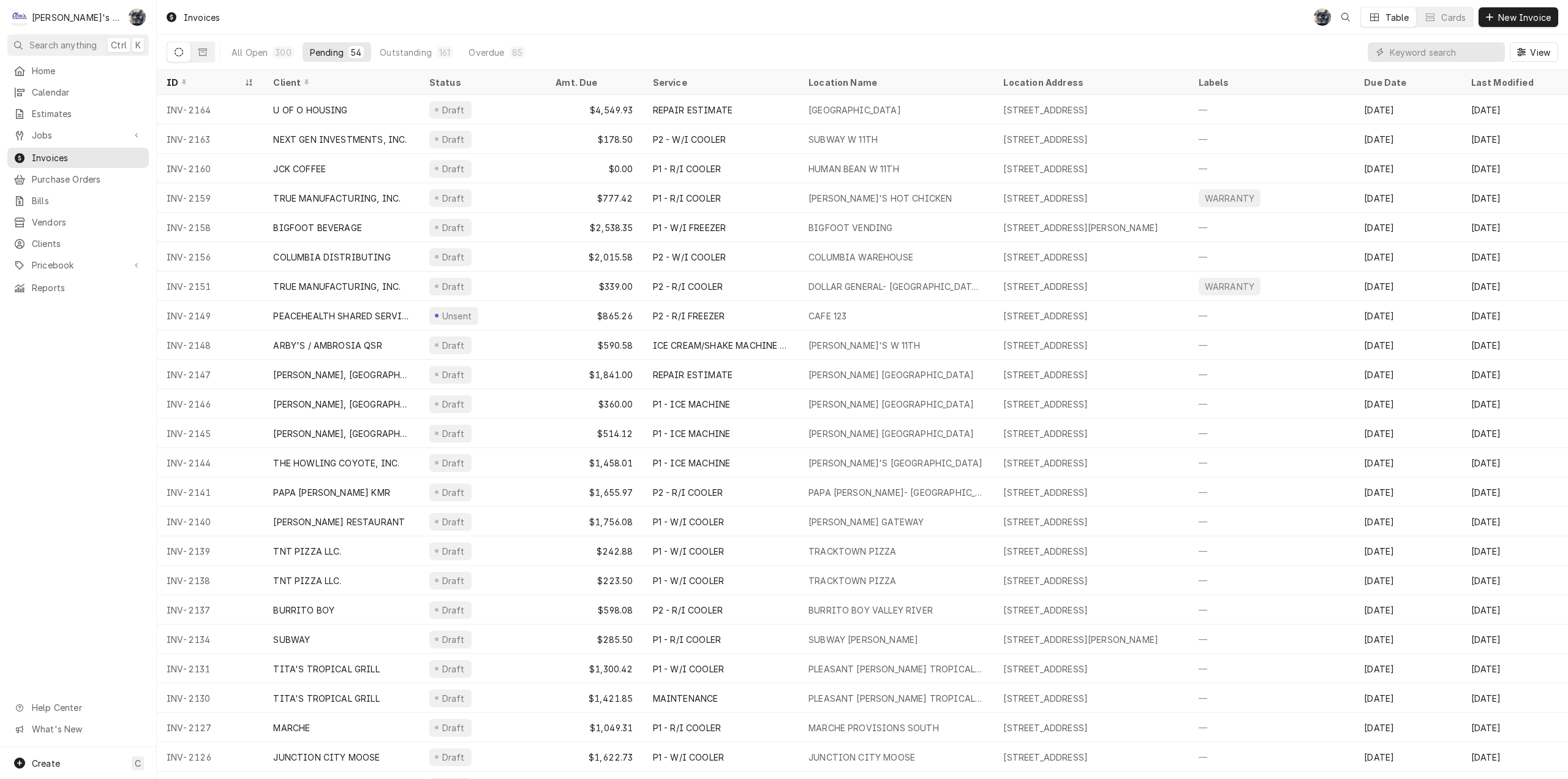
click at [74, 143] on div "Home Calendar Estimates Jobs Jobs Job Series Invoices Purchase Orders Bills Ven…" at bounding box center [78, 179] width 156 height 237
click at [72, 136] on span "Jobs" at bounding box center [78, 135] width 92 height 13
click at [71, 150] on span "Jobs" at bounding box center [88, 156] width 111 height 13
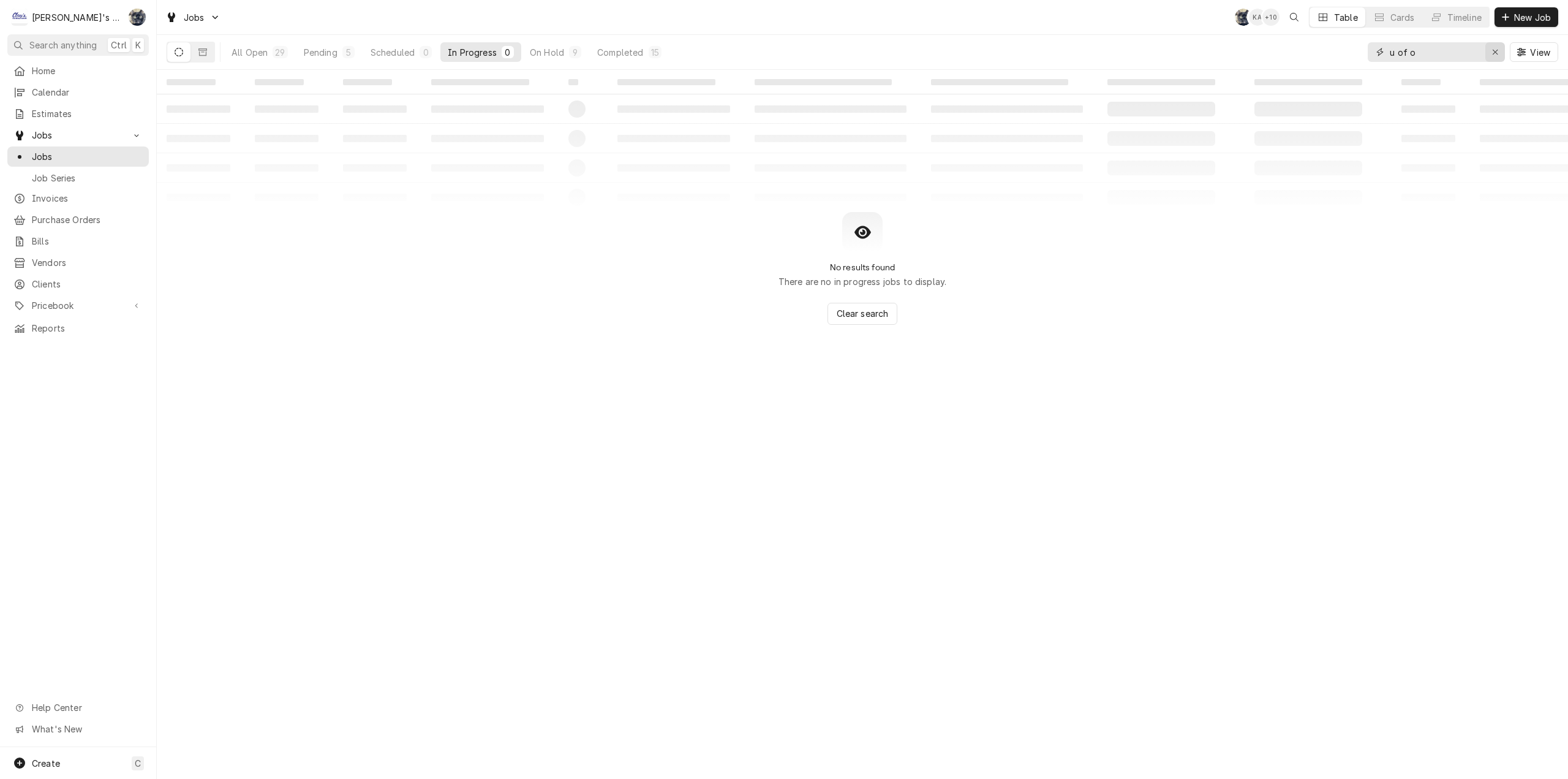
click at [1491, 50] on div "Erase input" at bounding box center [1495, 52] width 12 height 12
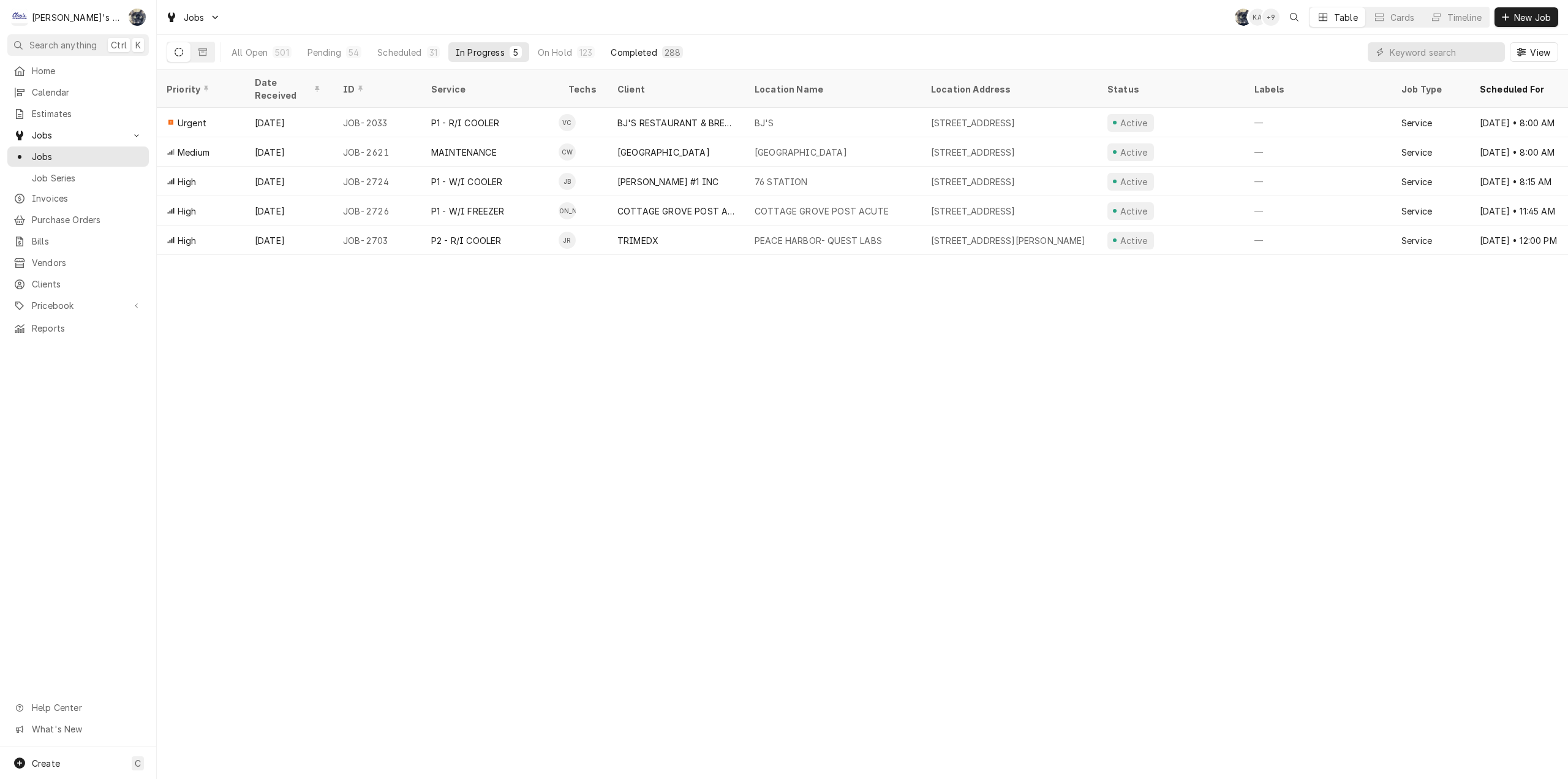
click at [629, 51] on div "Completed" at bounding box center [634, 52] width 46 height 13
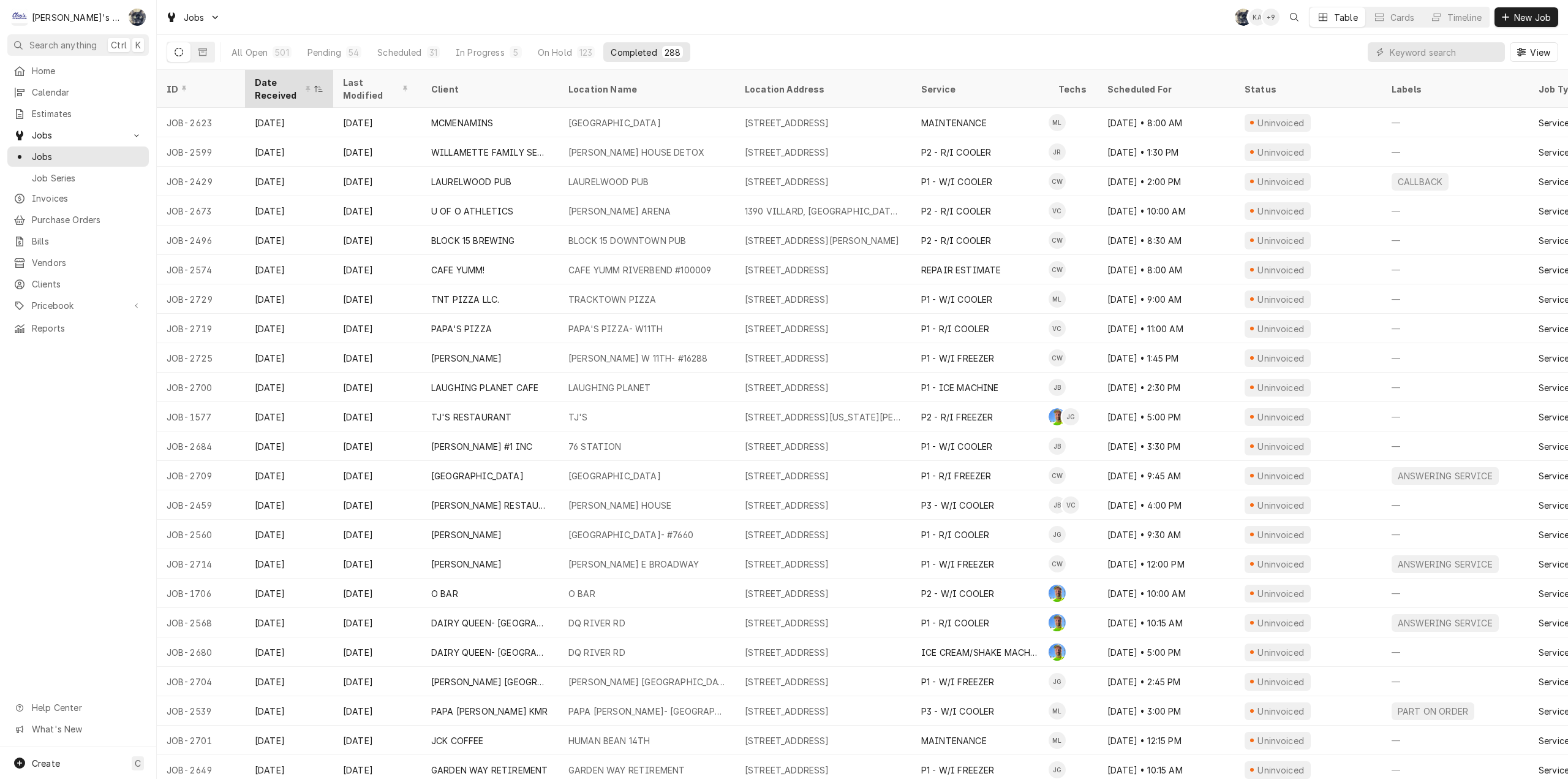
click at [276, 82] on div "Date Received" at bounding box center [282, 89] width 56 height 26
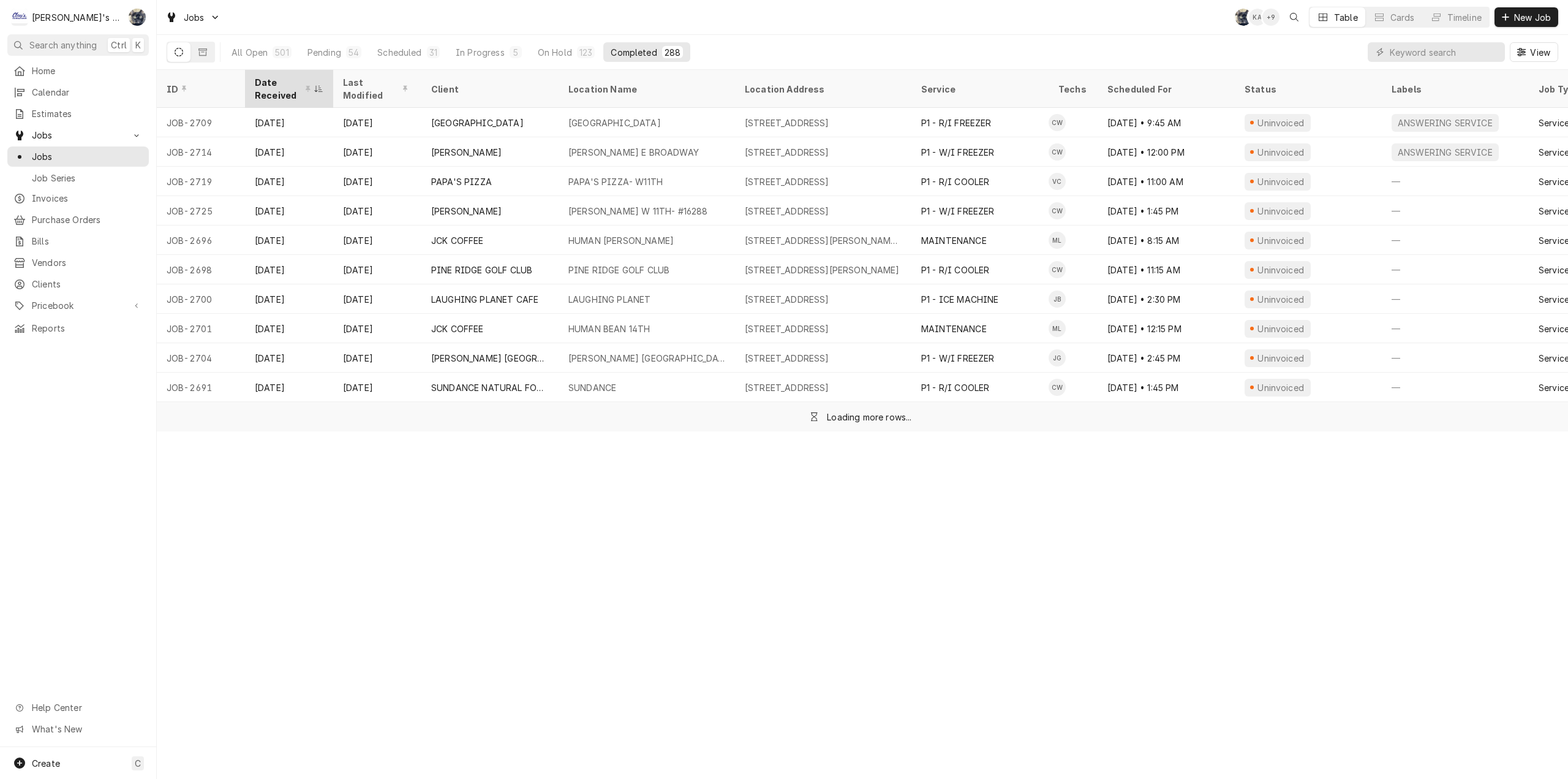
click at [277, 82] on div "Date Received" at bounding box center [282, 89] width 56 height 26
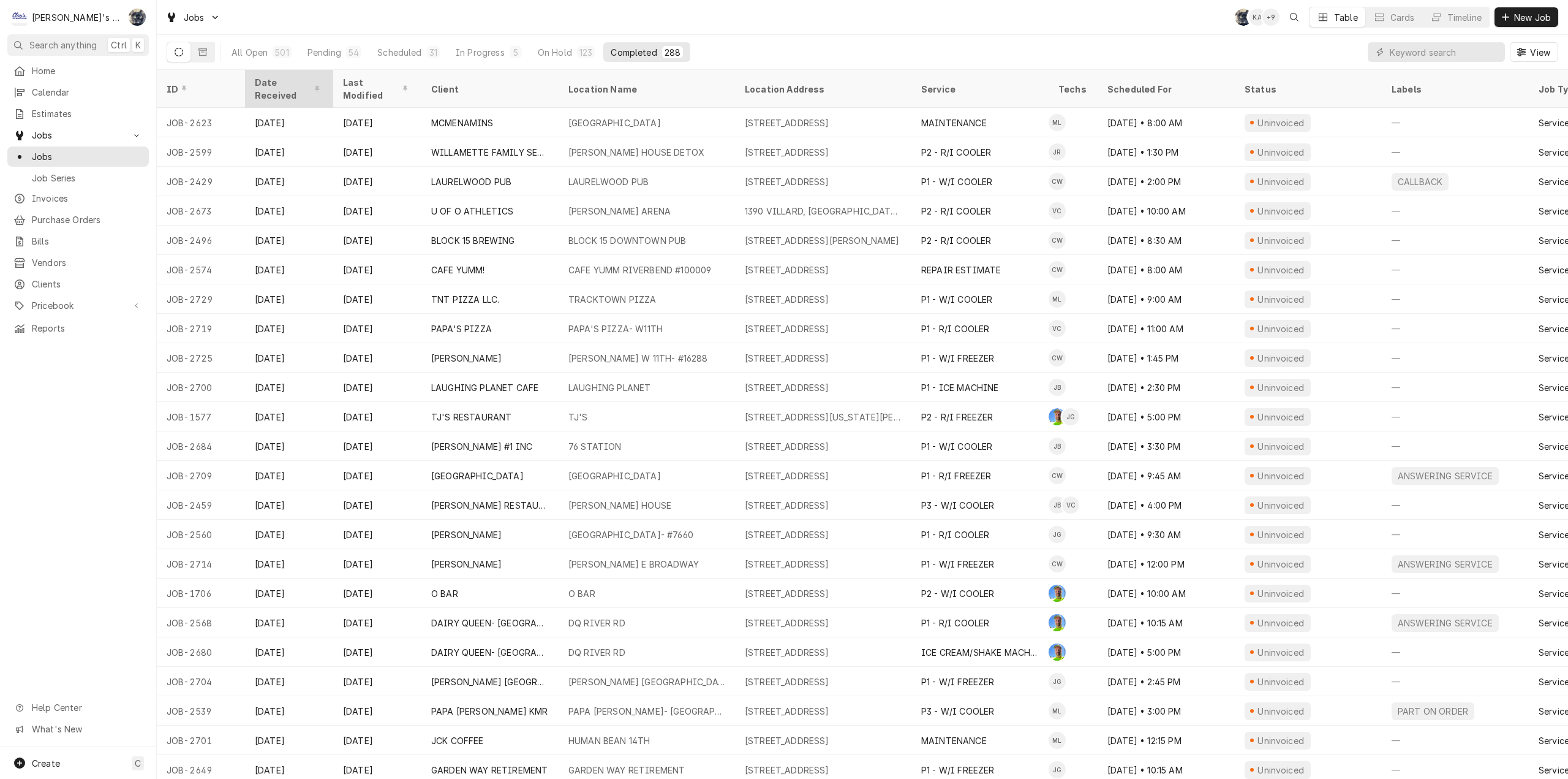
click at [278, 81] on div "Date Received" at bounding box center [288, 89] width 66 height 26
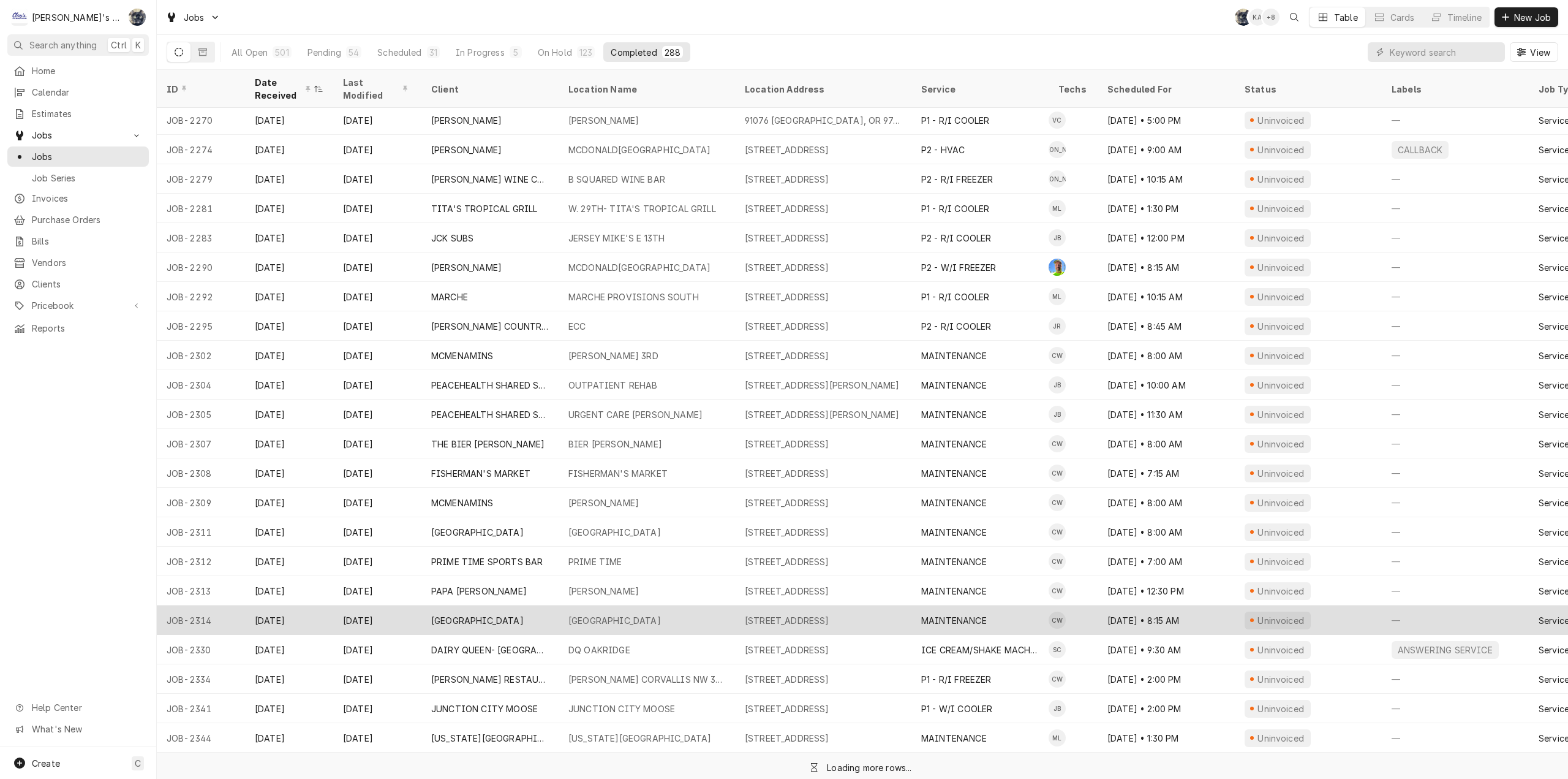
scroll to position [3185, 0]
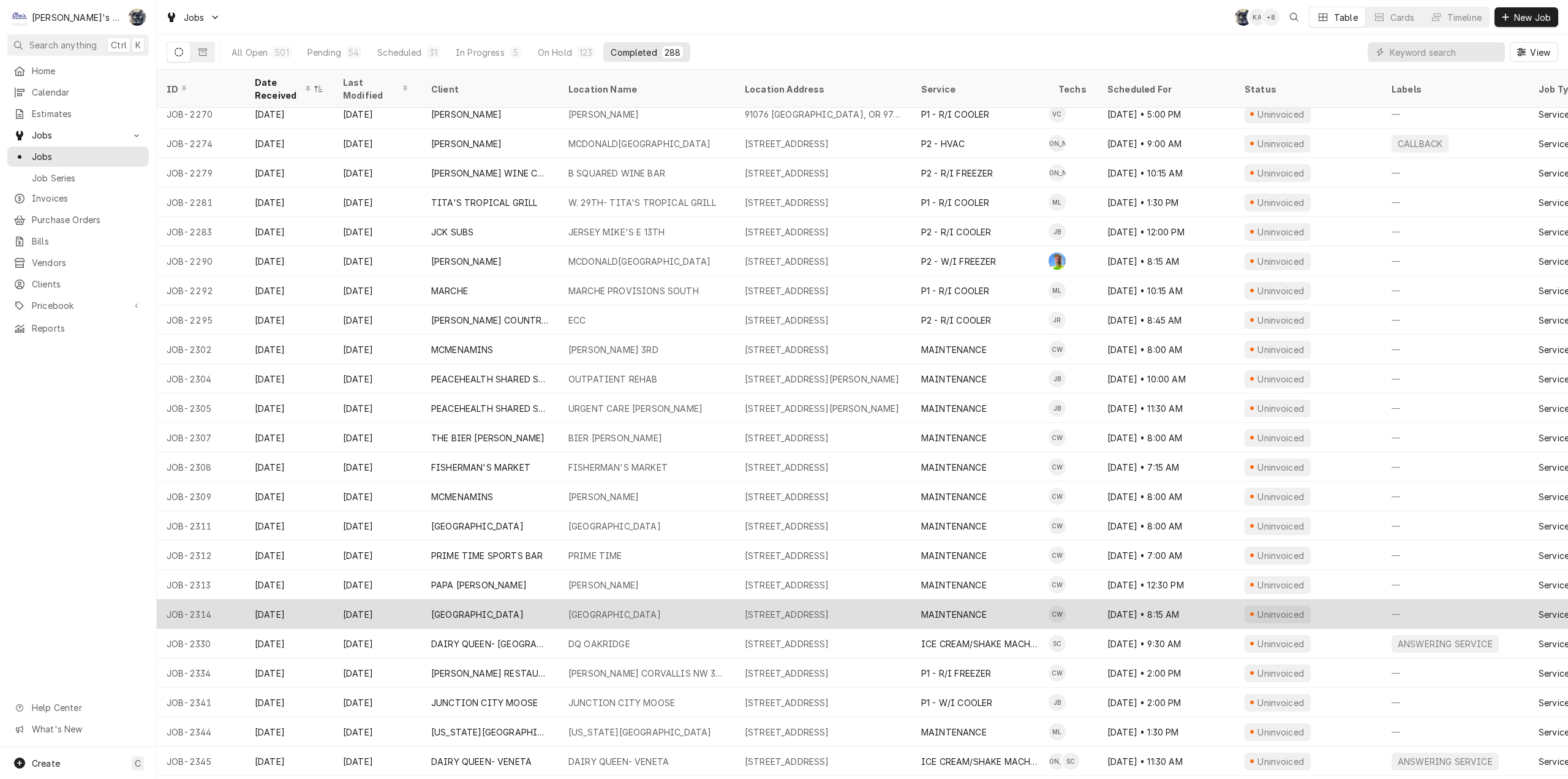
click at [825, 637] on div "47720 HIGHWAY 58, OAKRIDGE, OR 97463" at bounding box center [787, 643] width 84 height 13
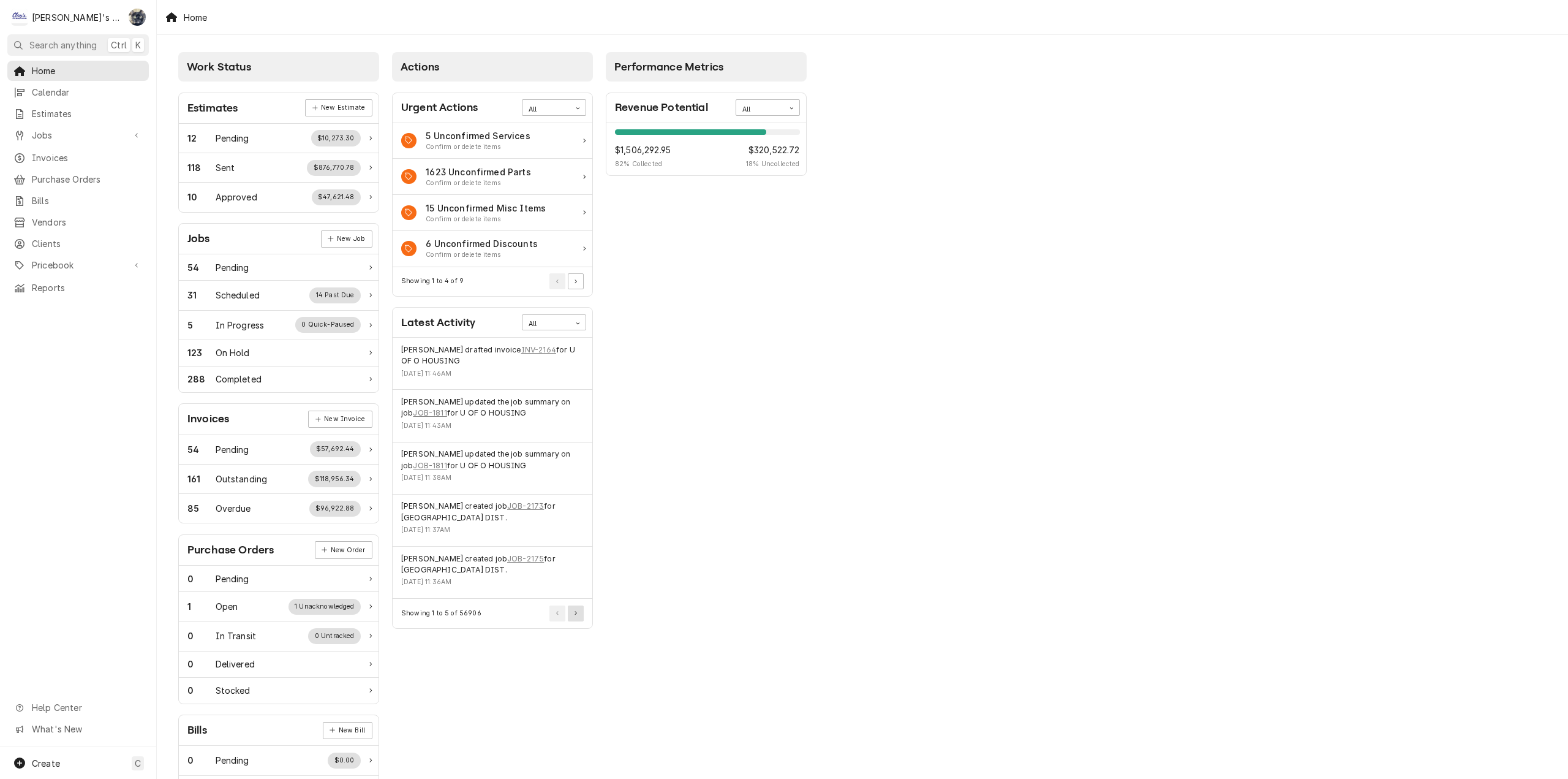
click at [577, 613] on icon "Pagination Controls" at bounding box center [575, 613] width 3 height 4
click at [576, 613] on icon "Pagination Controls" at bounding box center [575, 613] width 3 height 3
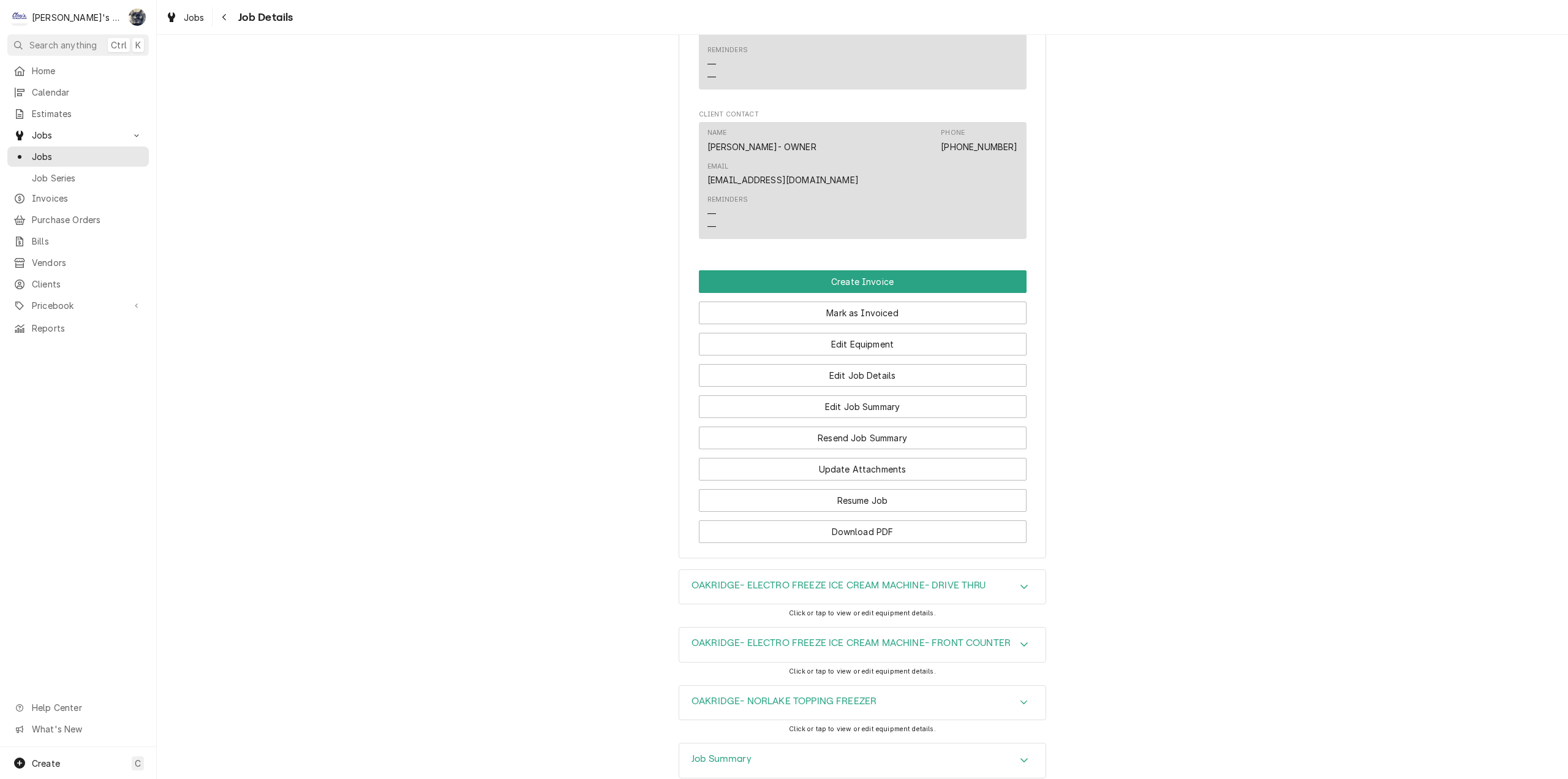
scroll to position [1226, 0]
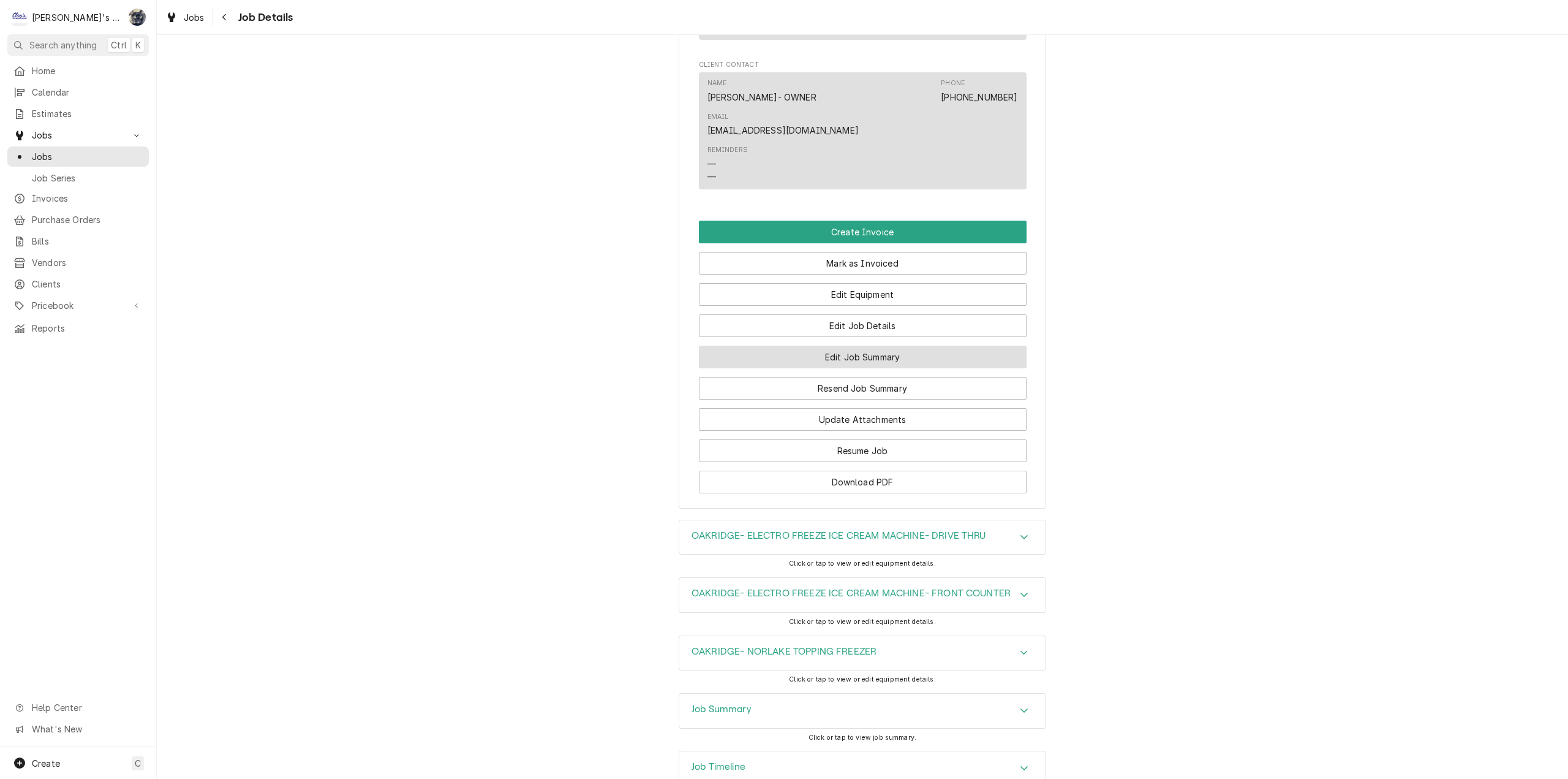
click at [846, 345] on button "Edit Job Summary" at bounding box center [862, 356] width 328 height 23
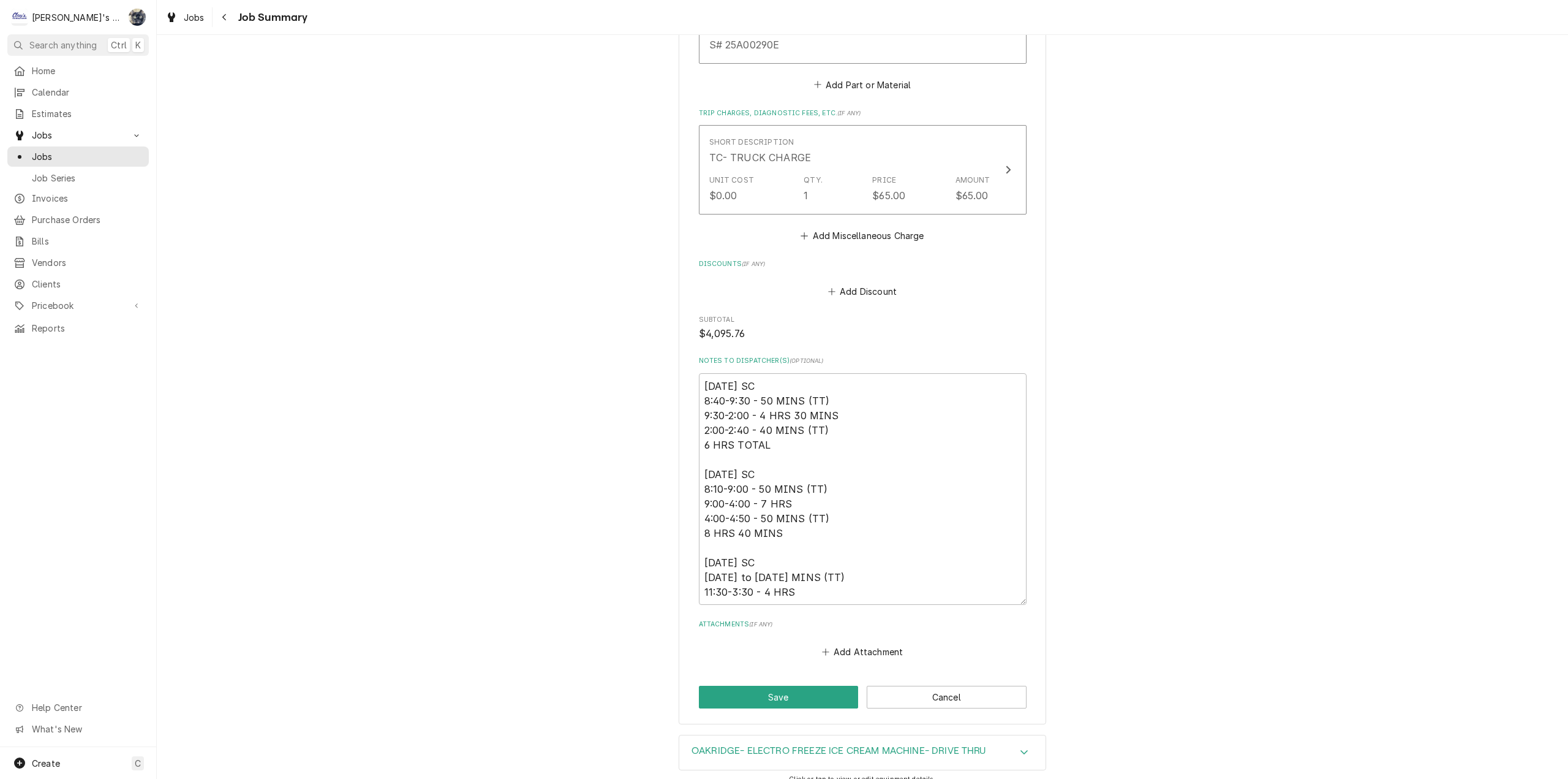
scroll to position [2022, 0]
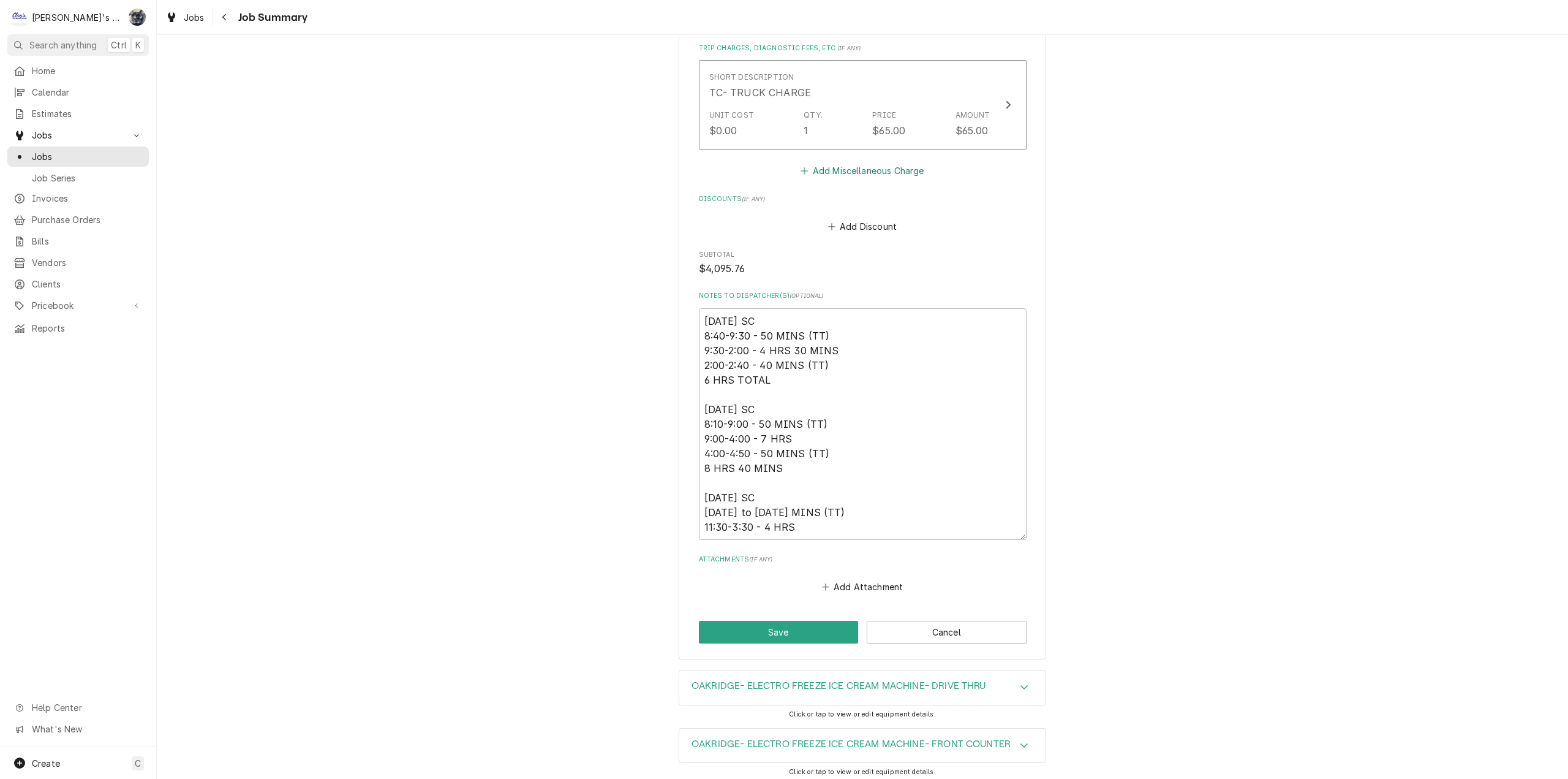
click at [837, 174] on button "Add Miscellaneous Charge" at bounding box center [862, 171] width 128 height 17
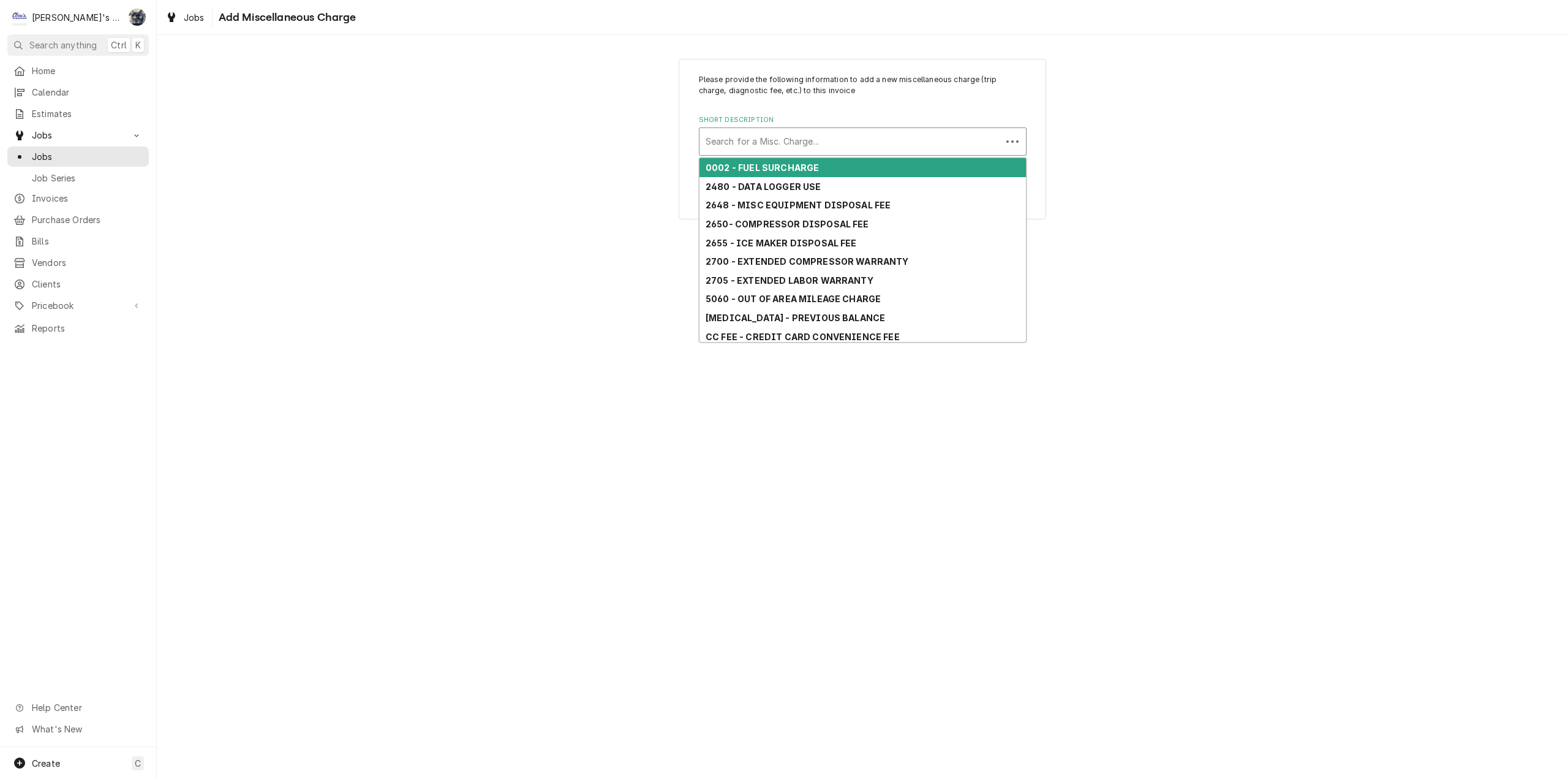
click at [795, 143] on div "Short Description" at bounding box center [850, 141] width 289 height 22
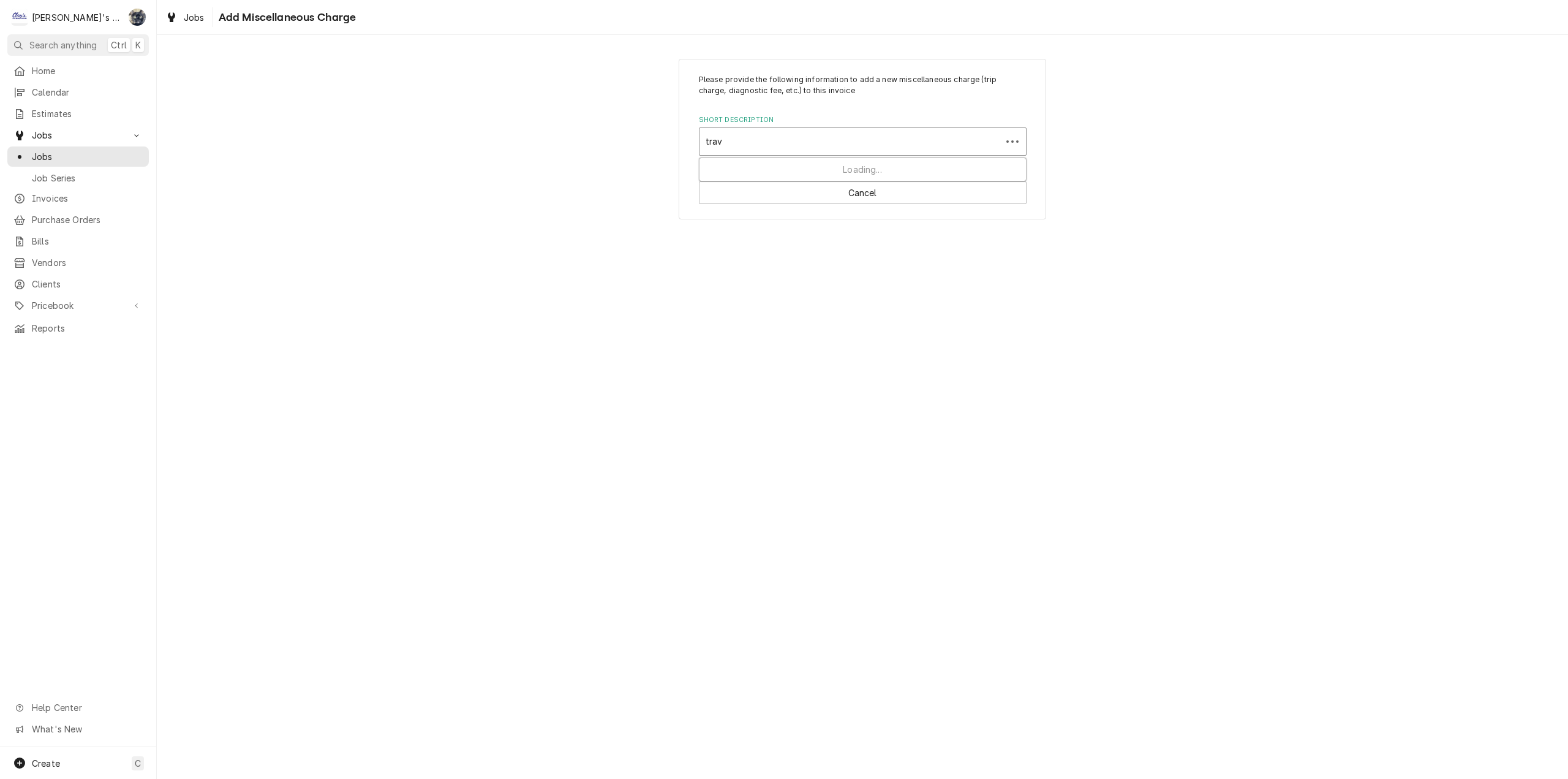
type input "trave"
click at [793, 170] on div "TRAVEL TIME" at bounding box center [863, 168] width 327 height 19
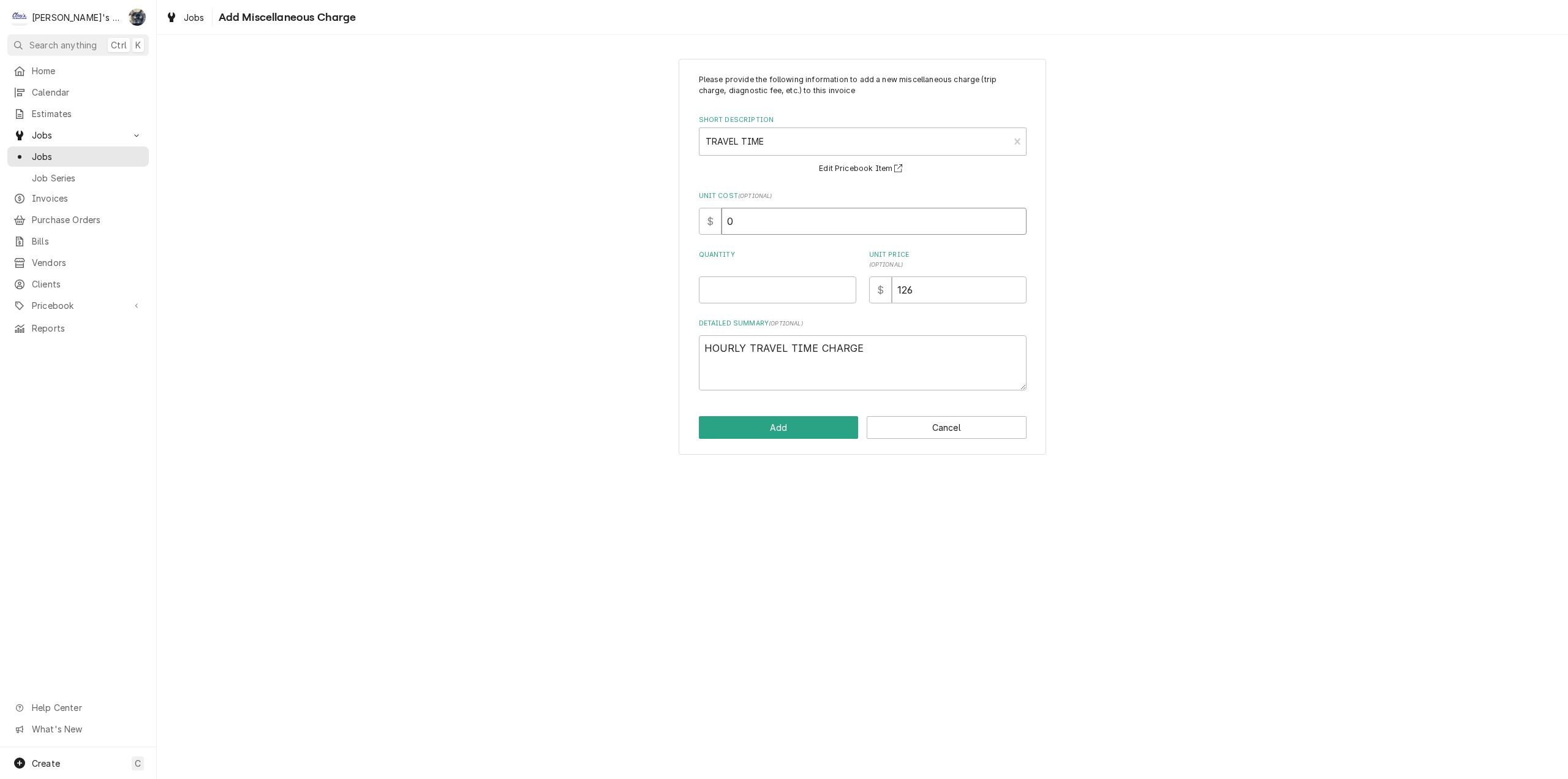
drag, startPoint x: 750, startPoint y: 221, endPoint x: 695, endPoint y: 229, distance: 55.6
click at [695, 229] on div "Please provide the following information to add a new miscellaneous charge (tri…" at bounding box center [862, 256] width 368 height 396
type textarea "x"
type input "6"
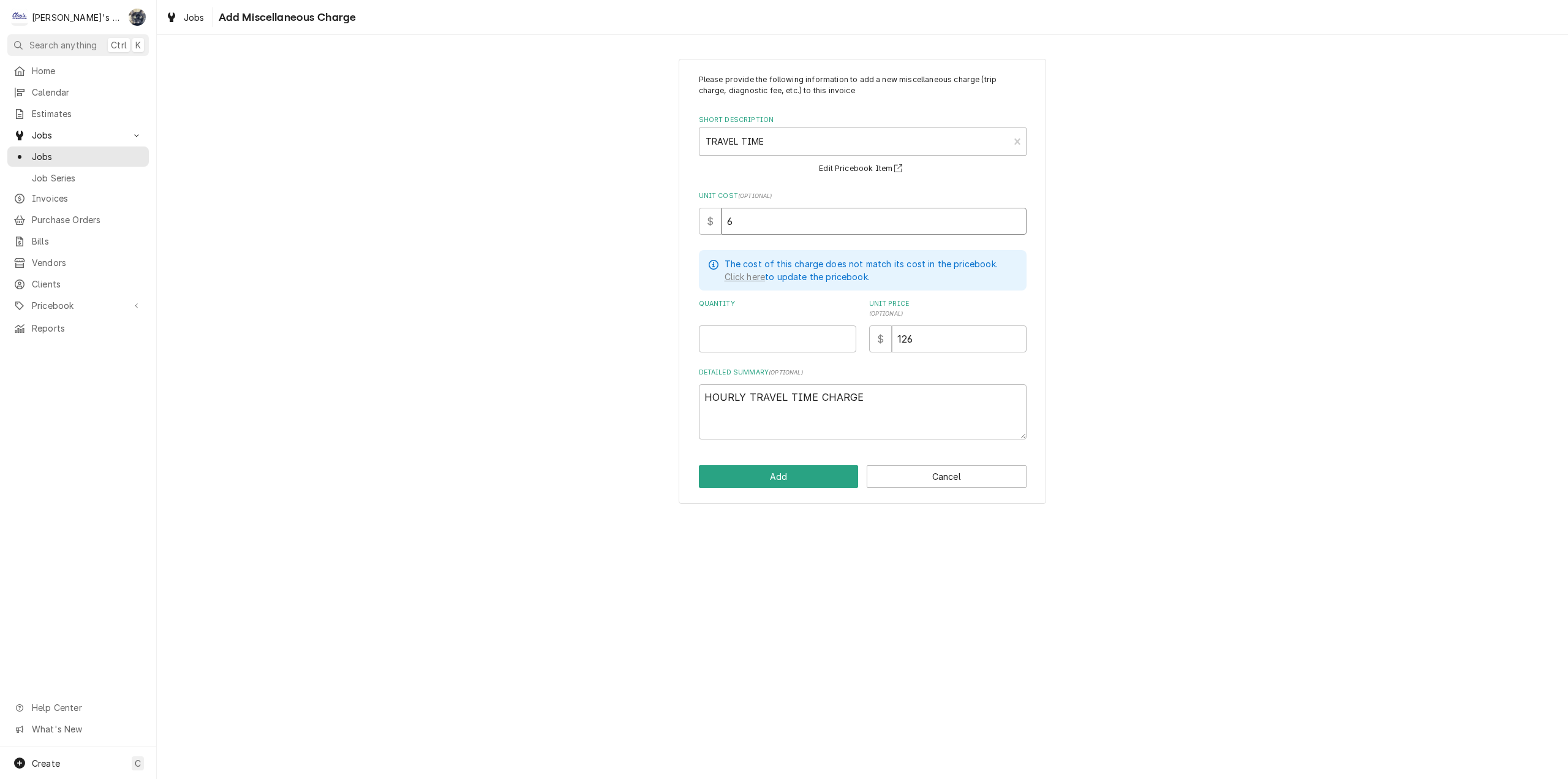
type textarea "x"
type input "60"
click at [775, 336] on input "Quantity" at bounding box center [777, 338] width 157 height 27
type textarea "x"
type input "4"
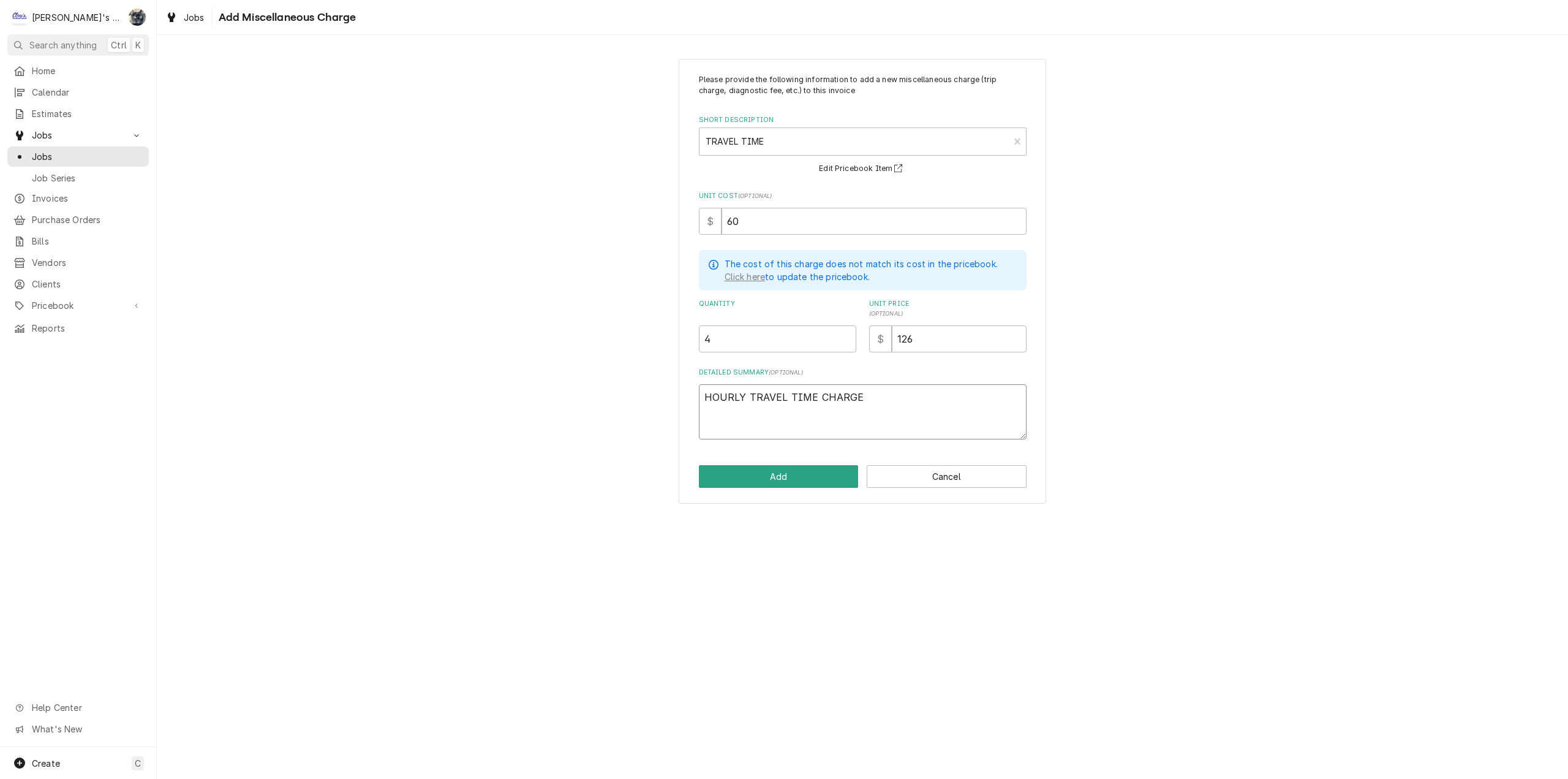
click at [890, 406] on textarea "HOURLY TRAVEL TIME CHARGE" at bounding box center [862, 411] width 328 height 55
type textarea "x"
type textarea "HOURLY TRAVEL TIME CHARGE"
type textarea "x"
type textarea "HOURLY TRAVEL TIME CHARGE"
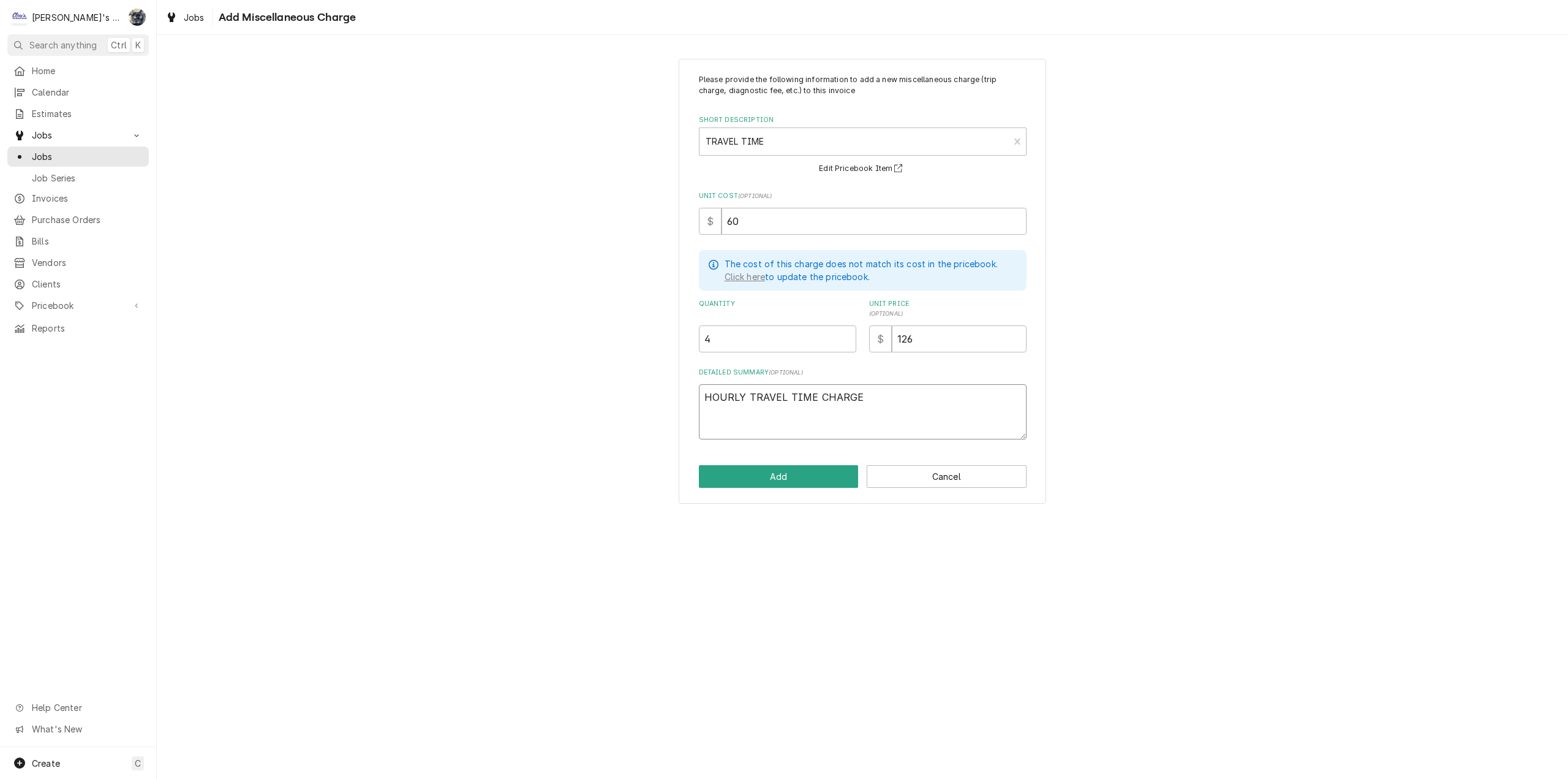
type textarea "x"
type textarea "HOURLY TRAVEL TIME CHARGE 7"
type textarea "x"
type textarea "HOURLY TRAVEL TIME CHARGE 74"
type textarea "x"
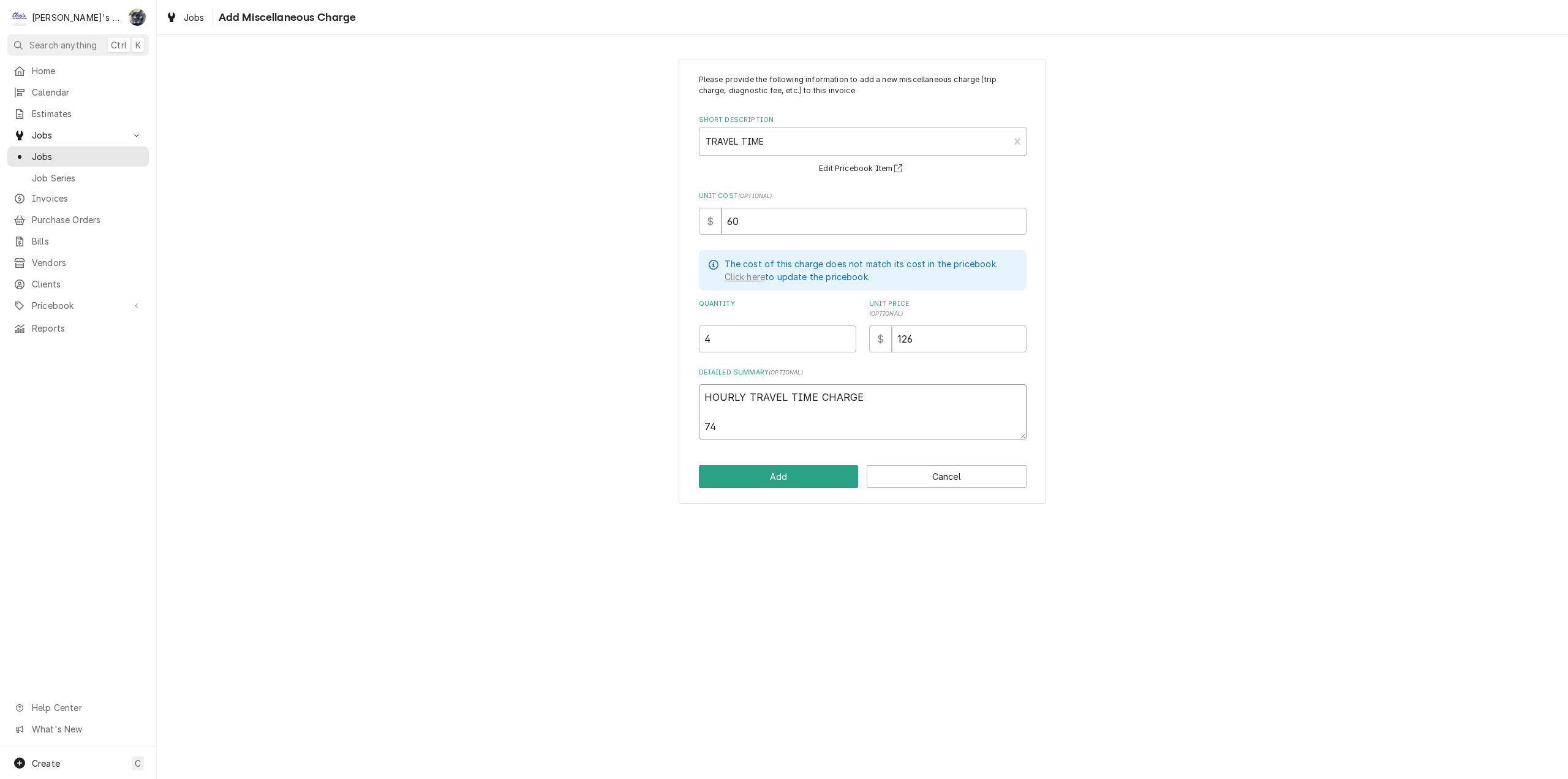
type textarea "HOURLY TRAVEL TIME CHARGE 74/"
type textarea "x"
type textarea "HOURLY TRAVEL TIME CHARGE 74"
type textarea "x"
type textarea "HOURLY TRAVEL TIME CHARGE 7"
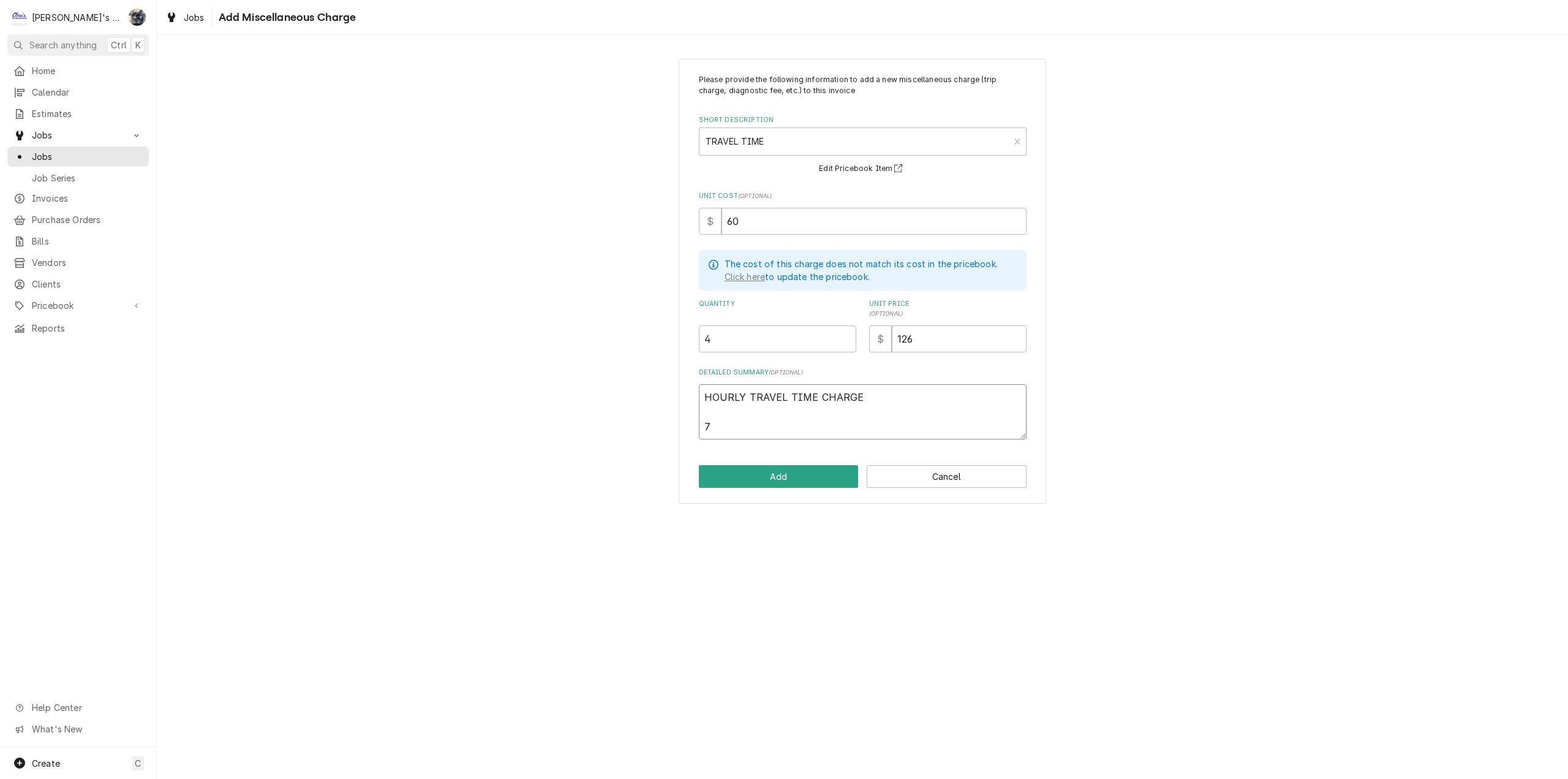
type textarea "x"
type textarea "HOURLY TRAVEL TIME CHARGE 74"
type textarea "x"
type textarea "HOURLY TRAVEL TIME CHARGE 74/"
type textarea "x"
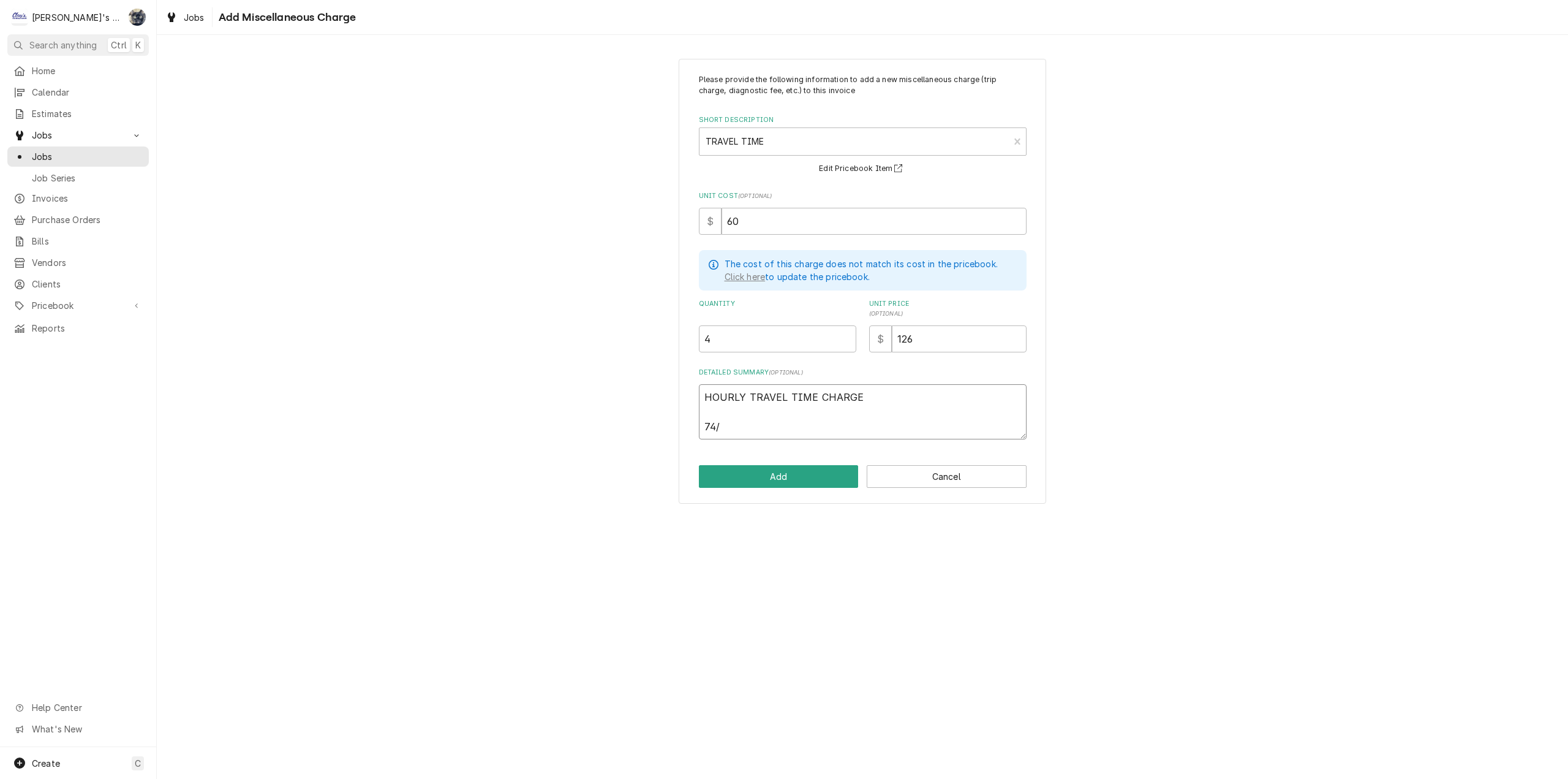
type textarea "HOURLY TRAVEL TIME CHARGE 74"
type textarea "x"
type textarea "HOURLY TRAVEL TIME CHARGE 7"
type textarea "x"
type textarea "HOURLY TRAVEL TIME CHARGE 7/"
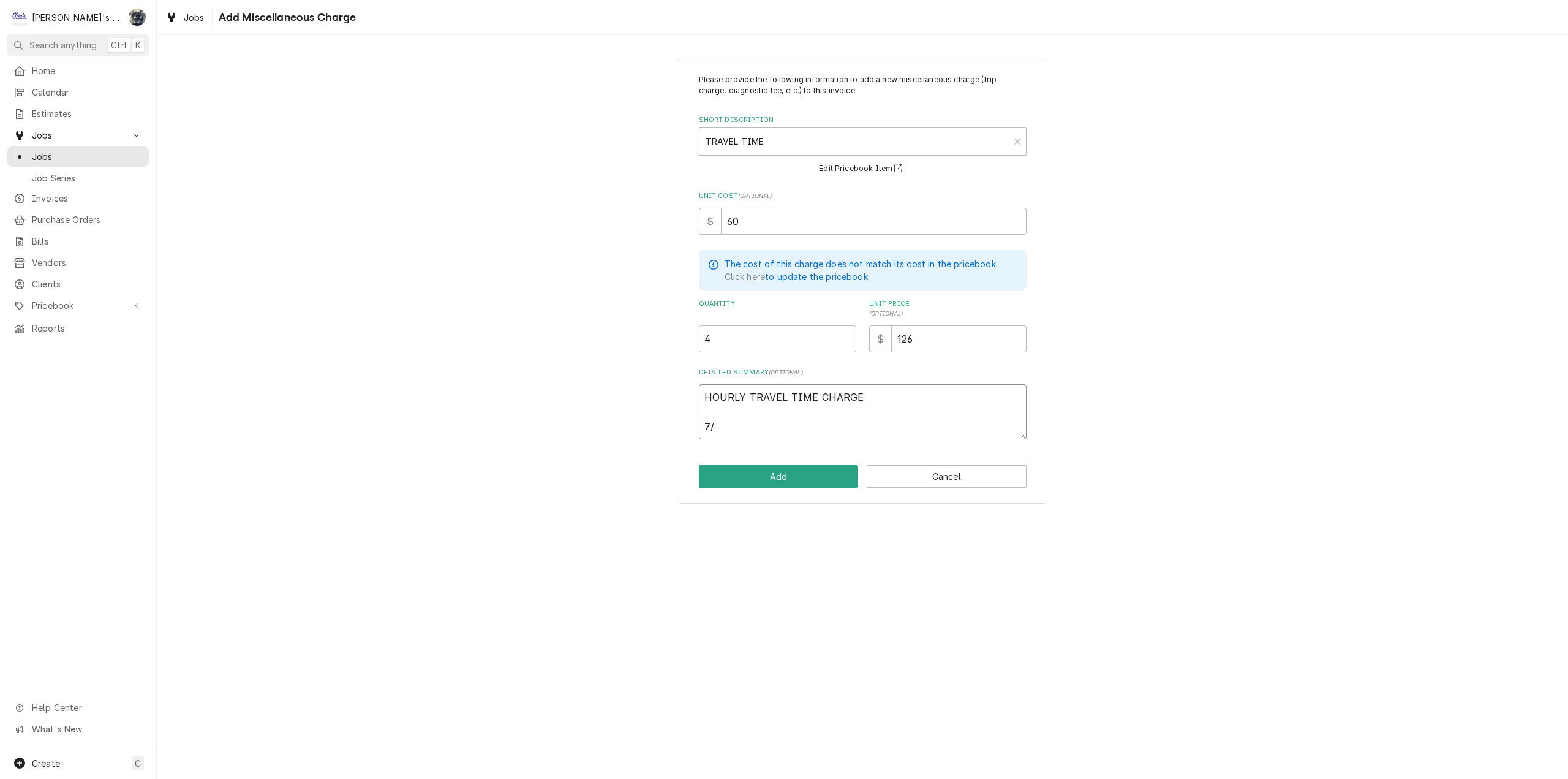
type textarea "x"
type textarea "HOURLY TRAVEL TIME CHARGE 7/7"
type textarea "x"
type textarea "HOURLY TRAVEL TIME CHARGE 7/7"
type textarea "x"
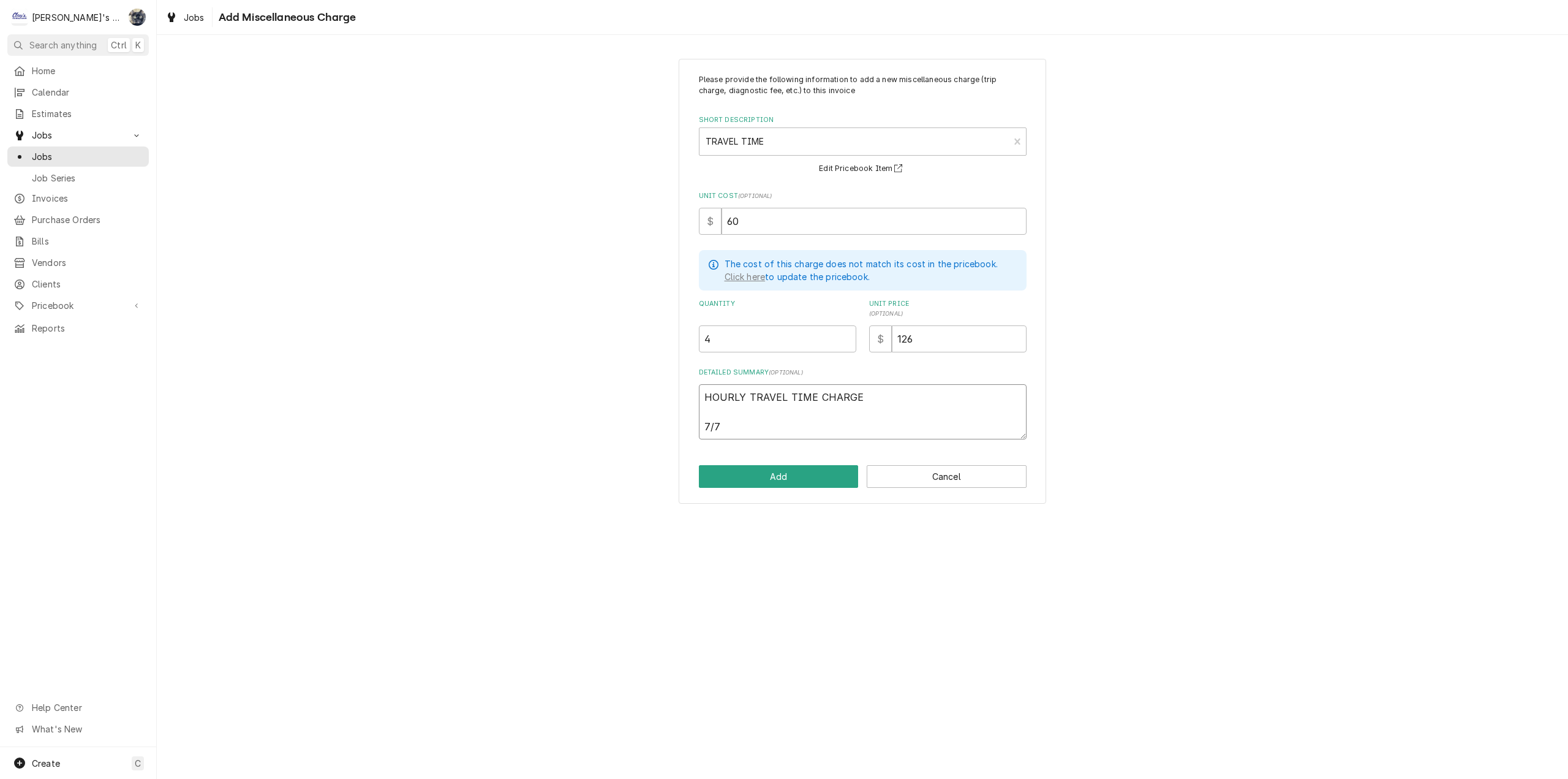
type textarea "HOURLY TRAVEL TIME CHARGE 7/7 -"
type textarea "x"
type textarea "HOURLY TRAVEL TIME CHARGE 7/7 -"
type textarea "x"
type textarea "HOURLY TRAVEL TIME CHARGE 7/7 - 1"
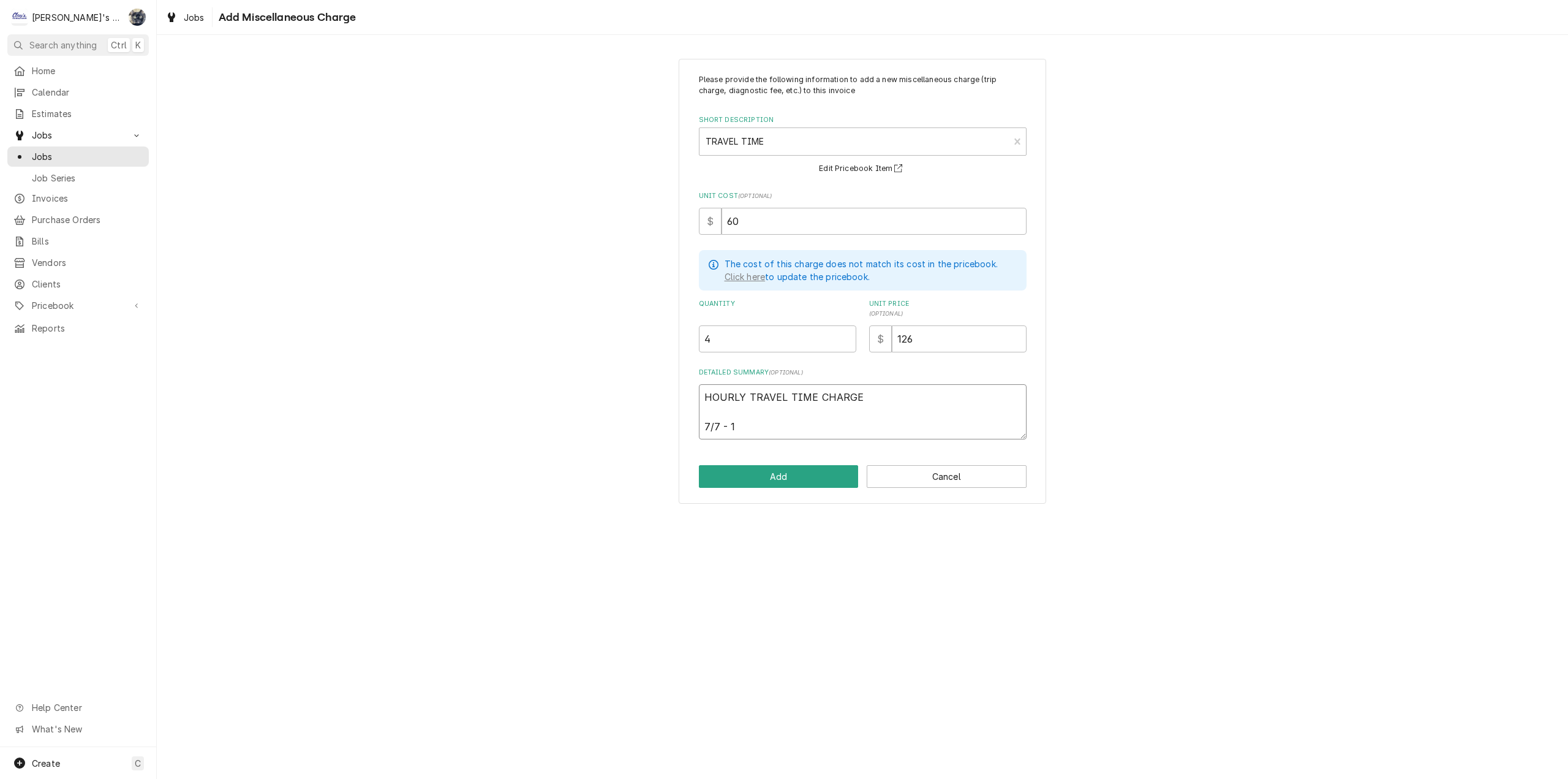
type textarea "x"
type textarea "HOURLY TRAVEL TIME CHARGE 7/7 - 1h"
type textarea "x"
type textarea "HOURLY TRAVEL TIME CHARGE 7/7 - 1hr"
type textarea "x"
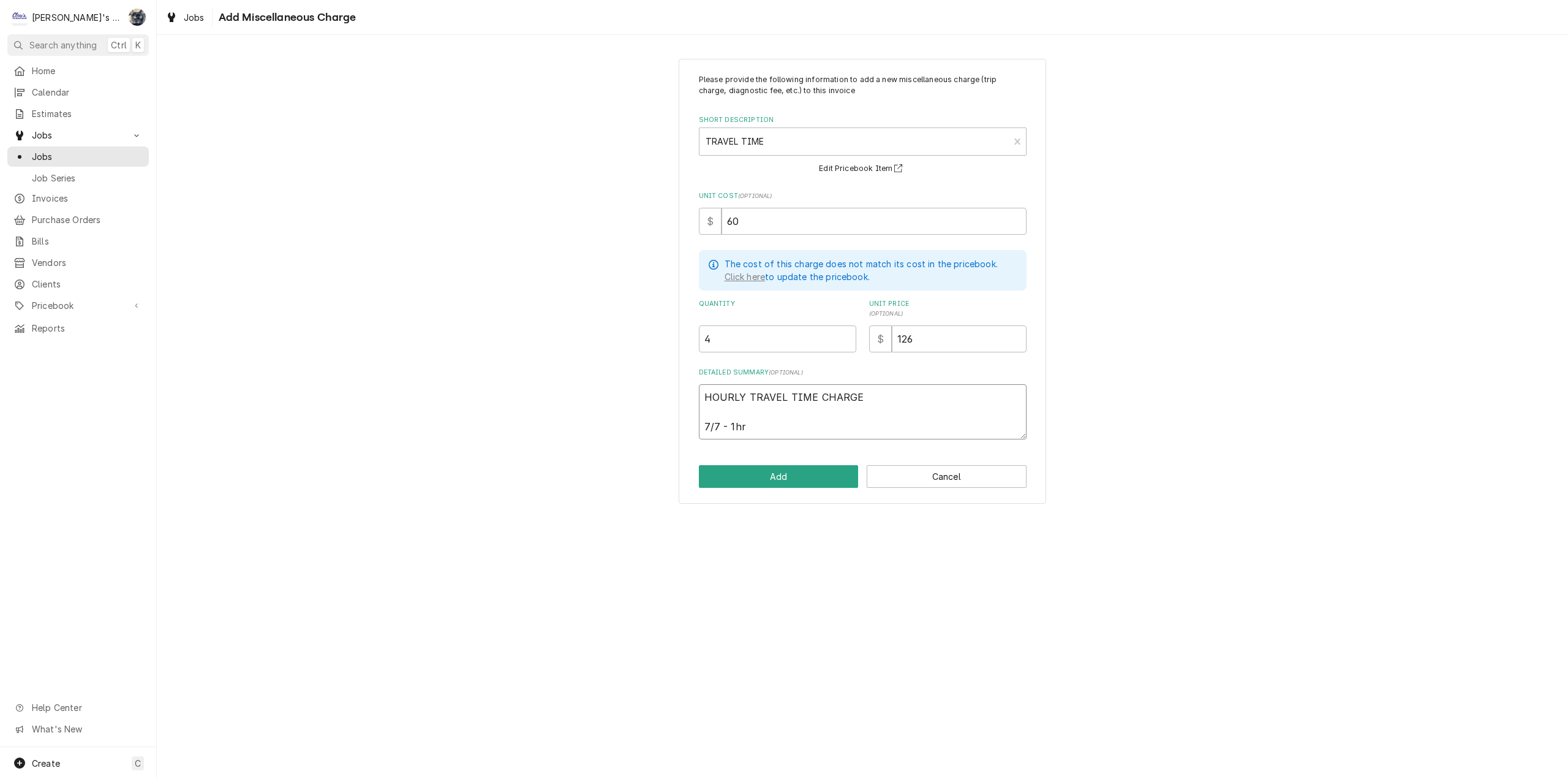
type textarea "HOURLY TRAVEL TIME CHARGE 7/7 - 1h"
type textarea "x"
type textarea "HOURLY TRAVEL TIME CHARGE 7/7 - 1"
type textarea "x"
type textarea "HOURLY TRAVEL TIME CHARGE 7/7 - 1H"
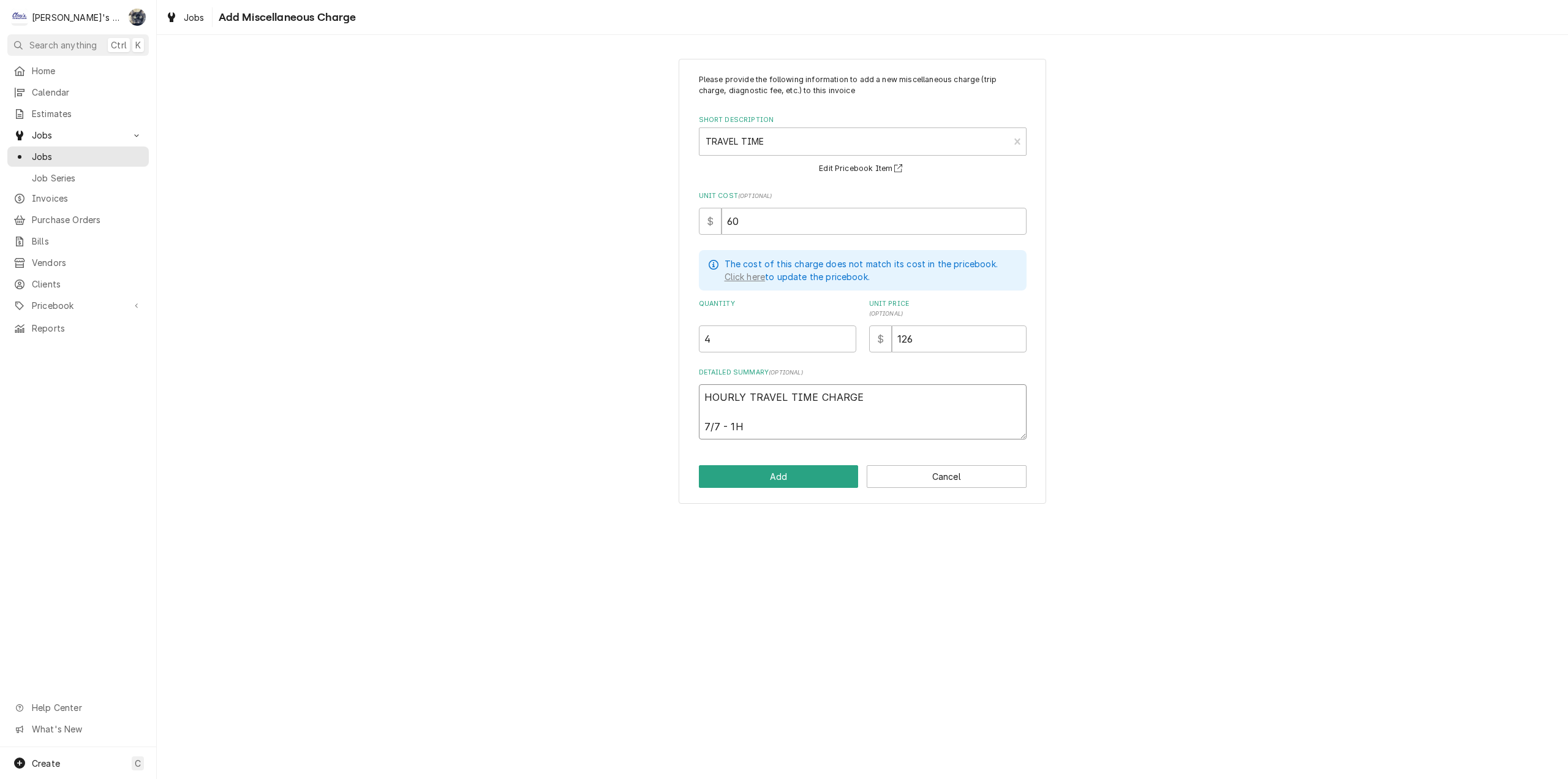
type textarea "x"
type textarea "HOURLY TRAVEL TIME CHARGE 7/7 - 1"
type textarea "x"
type textarea "HOURLY TRAVEL TIME CHARGE 7/7 - 1"
type textarea "x"
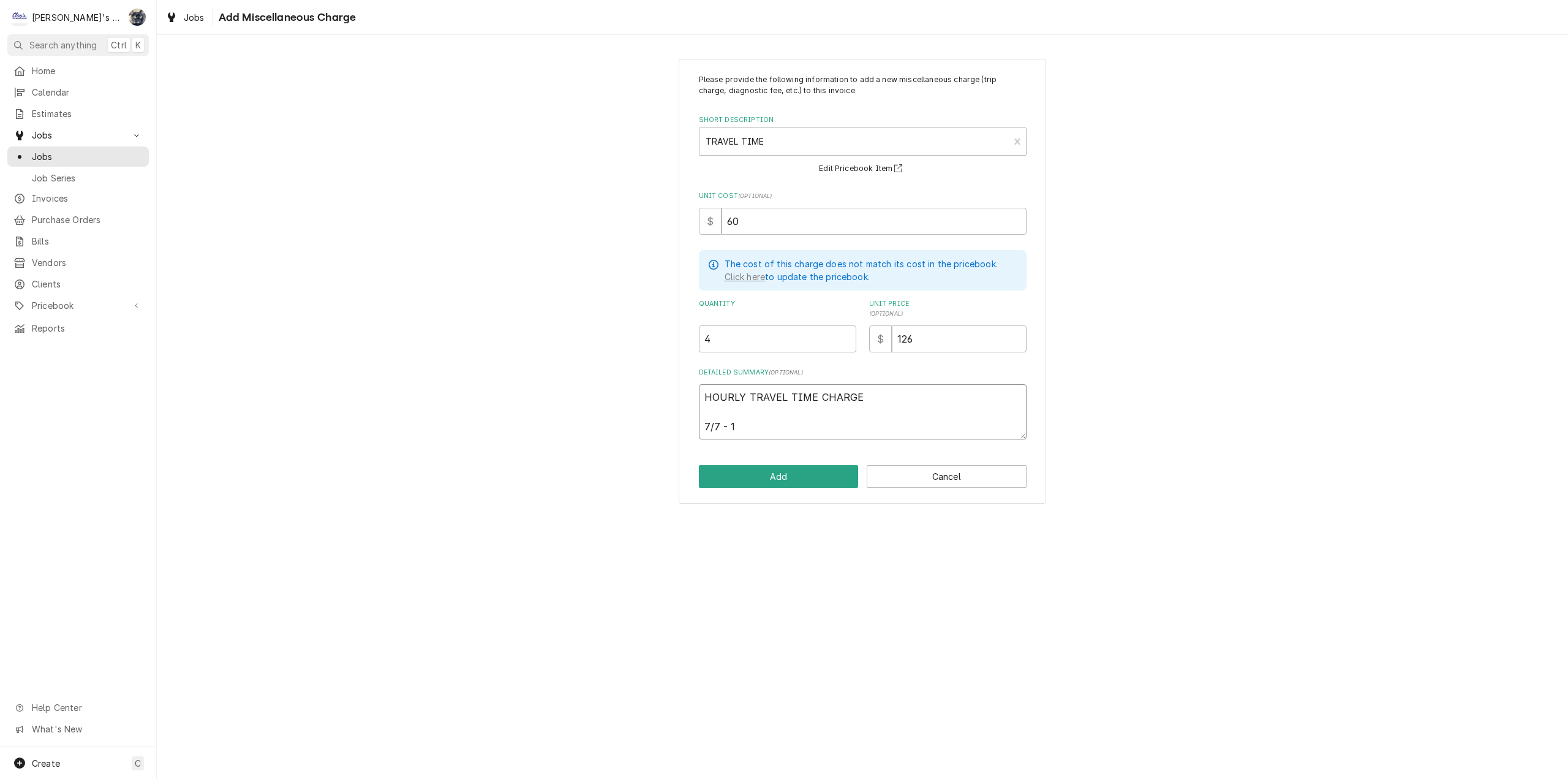
type textarea "HOURLY TRAVEL TIME CHARGE 7/7 - 1 H"
type textarea "x"
type textarea "HOURLY TRAVEL TIME CHARGE 7/7 - 1 HR"
type textarea "x"
type textarea "HOURLY TRAVEL TIME CHARGE 7/7 - 1 HR-"
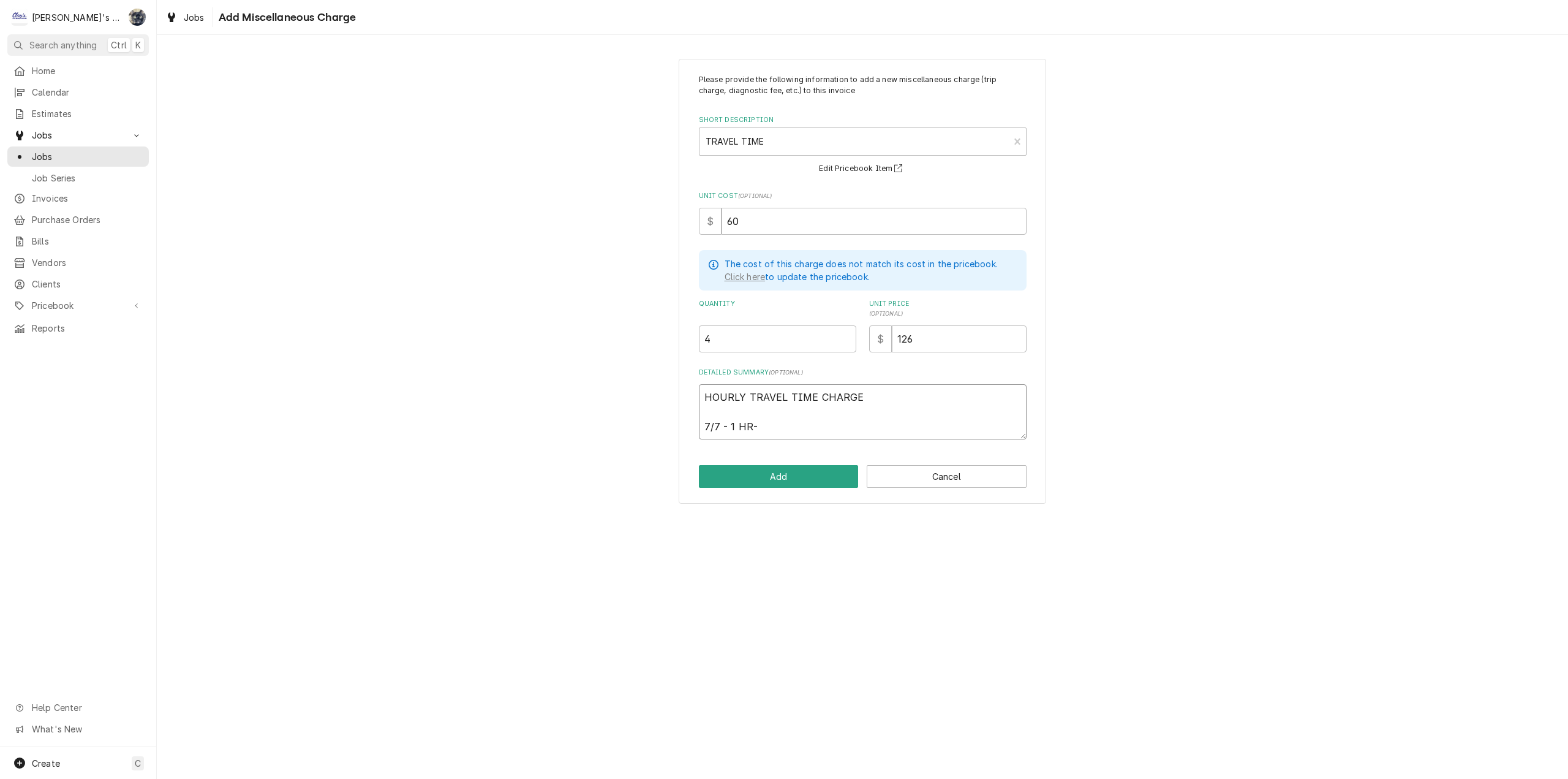
type textarea "x"
type textarea "HOURLY TRAVEL TIME CHARGE 7/7 - 1 HR-3"
type textarea "x"
type textarea "HOURLY TRAVEL TIME CHARGE 7/7 - 1 HR-30"
type textarea "x"
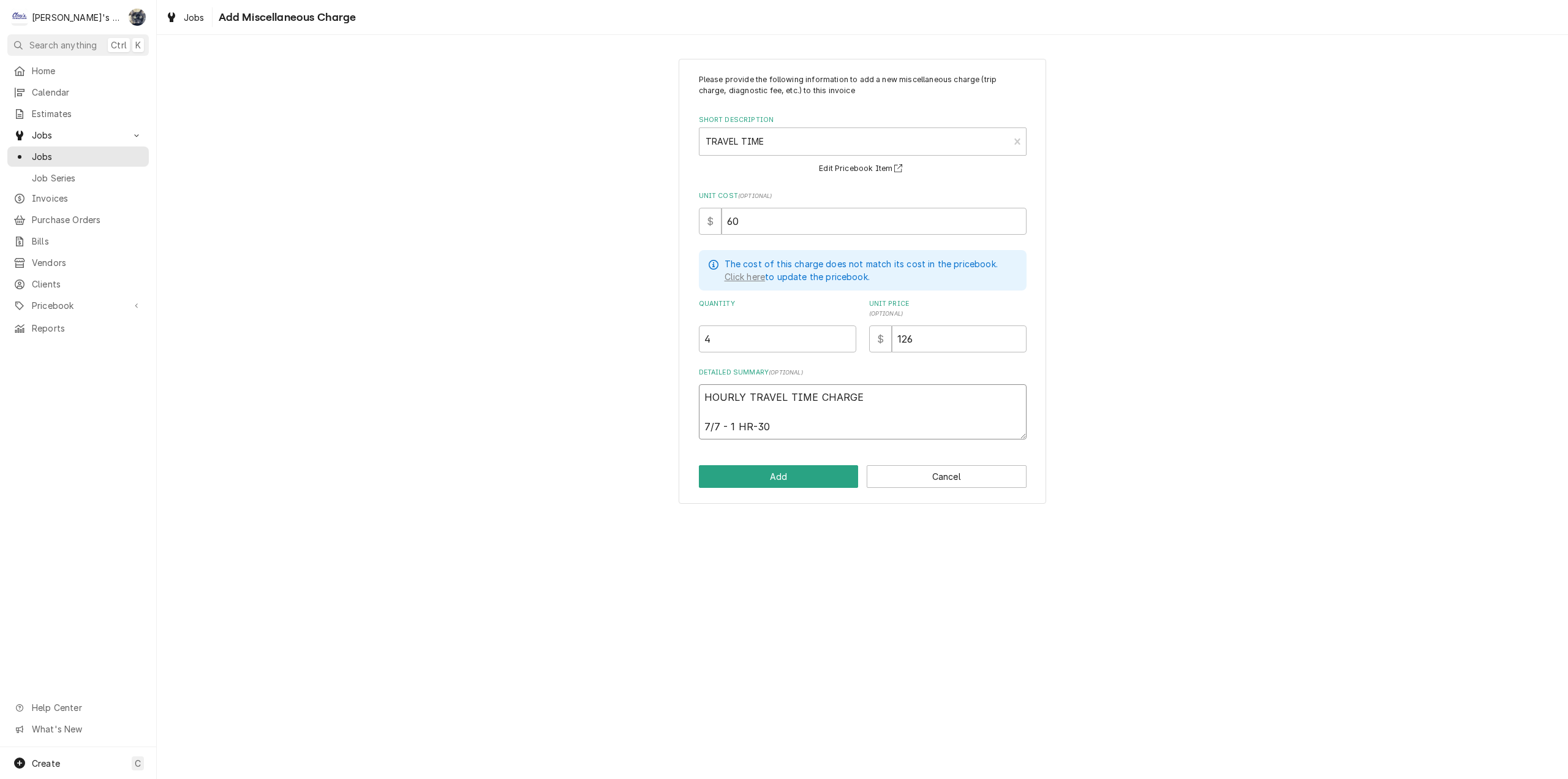
type textarea "HOURLY TRAVEL TIME CHARGE 7/7 - 1 HR-30"
type textarea "x"
type textarea "HOURLY TRAVEL TIME CHARGE 7/7 - 1 HR-30 M"
type textarea "x"
type textarea "HOURLY TRAVEL TIME CHARGE 7/7 - 1 HR-30 MI"
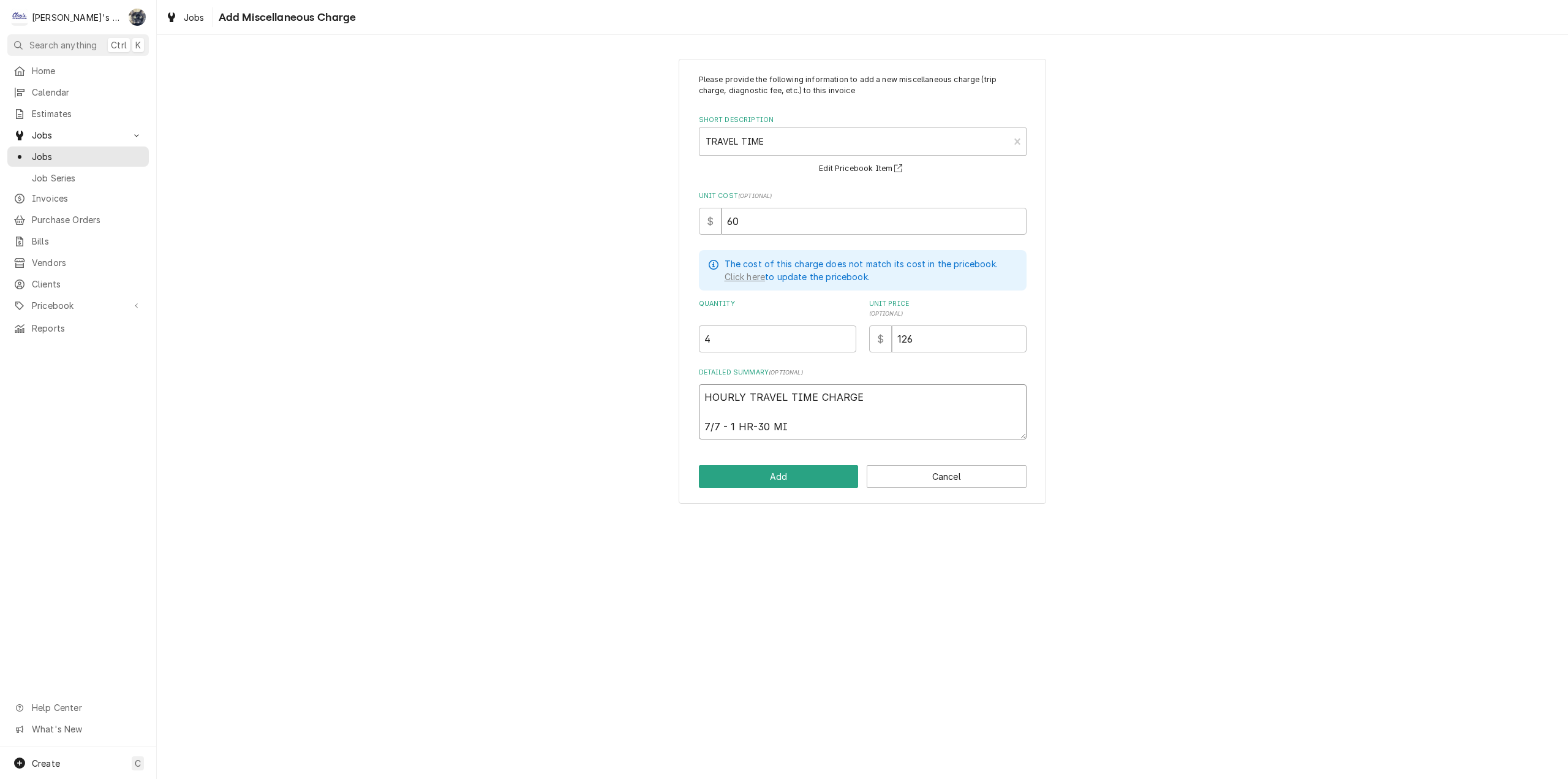
type textarea "x"
type textarea "HOURLY TRAVEL TIME CHARGE 7/7 - 1 HR-30 MIN"
type textarea "x"
type textarea "HOURLY TRAVEL TIME CHARGE 7/7 - 1 HR-30 MIN"
drag, startPoint x: 800, startPoint y: 426, endPoint x: 767, endPoint y: 425, distance: 33.0
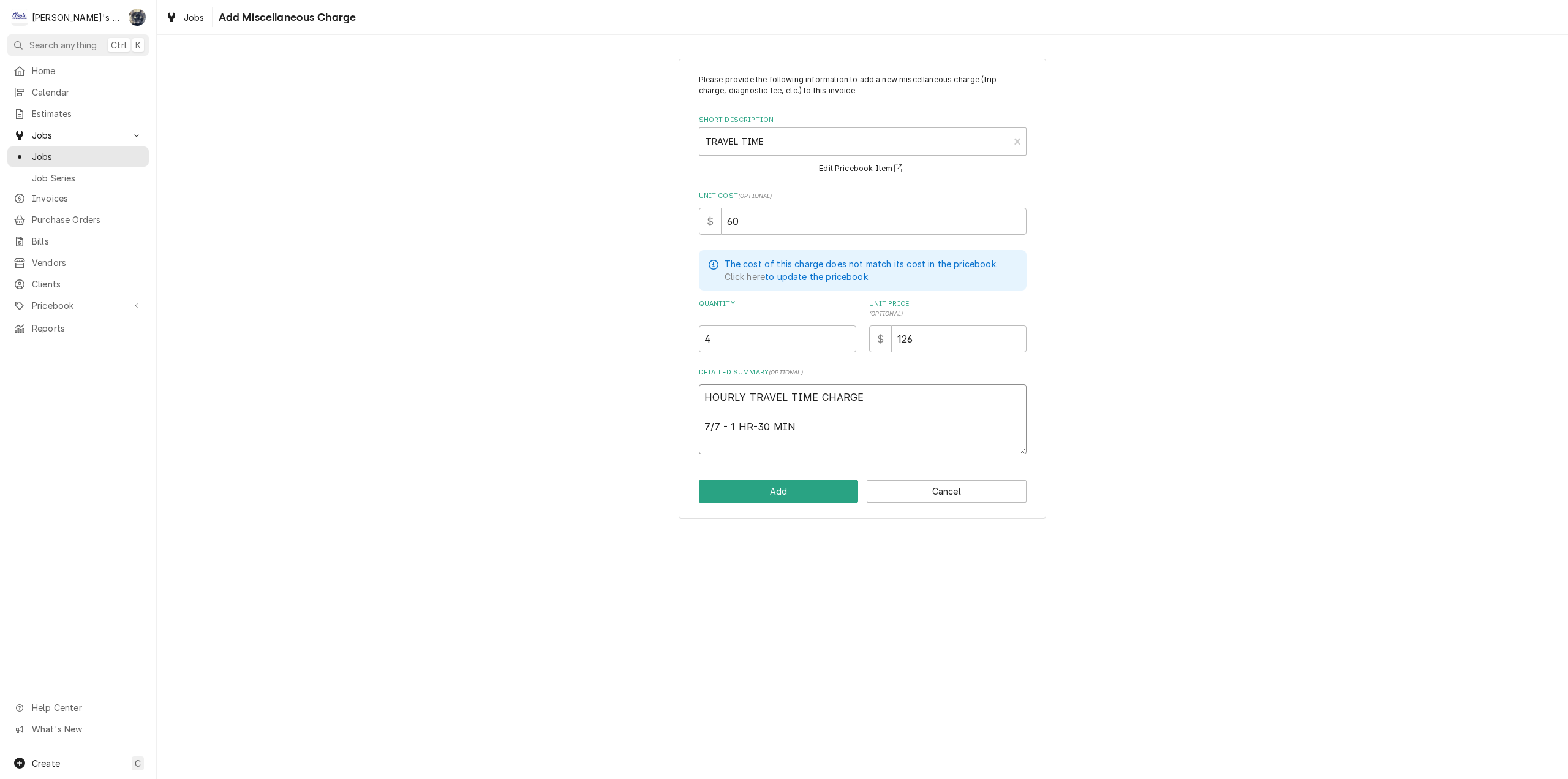
click at [767, 425] on textarea "HOURLY TRAVEL TIME CHARGE 7/7 - 1 HR-30 MIN" at bounding box center [862, 419] width 328 height 70
click at [835, 417] on textarea "HOURLY TRAVEL TIME CHARGE 7/7 - 1 HR-30 MIN" at bounding box center [862, 419] width 328 height 70
click at [792, 423] on textarea "HOURLY TRAVEL TIME CHARGE 7/7 - 1 HR-30 MIN" at bounding box center [862, 419] width 328 height 70
click at [770, 426] on textarea "HOURLY TRAVEL TIME CHARGE 7/7 - 1 HR-30 MIN" at bounding box center [862, 419] width 328 height 70
type textarea "x"
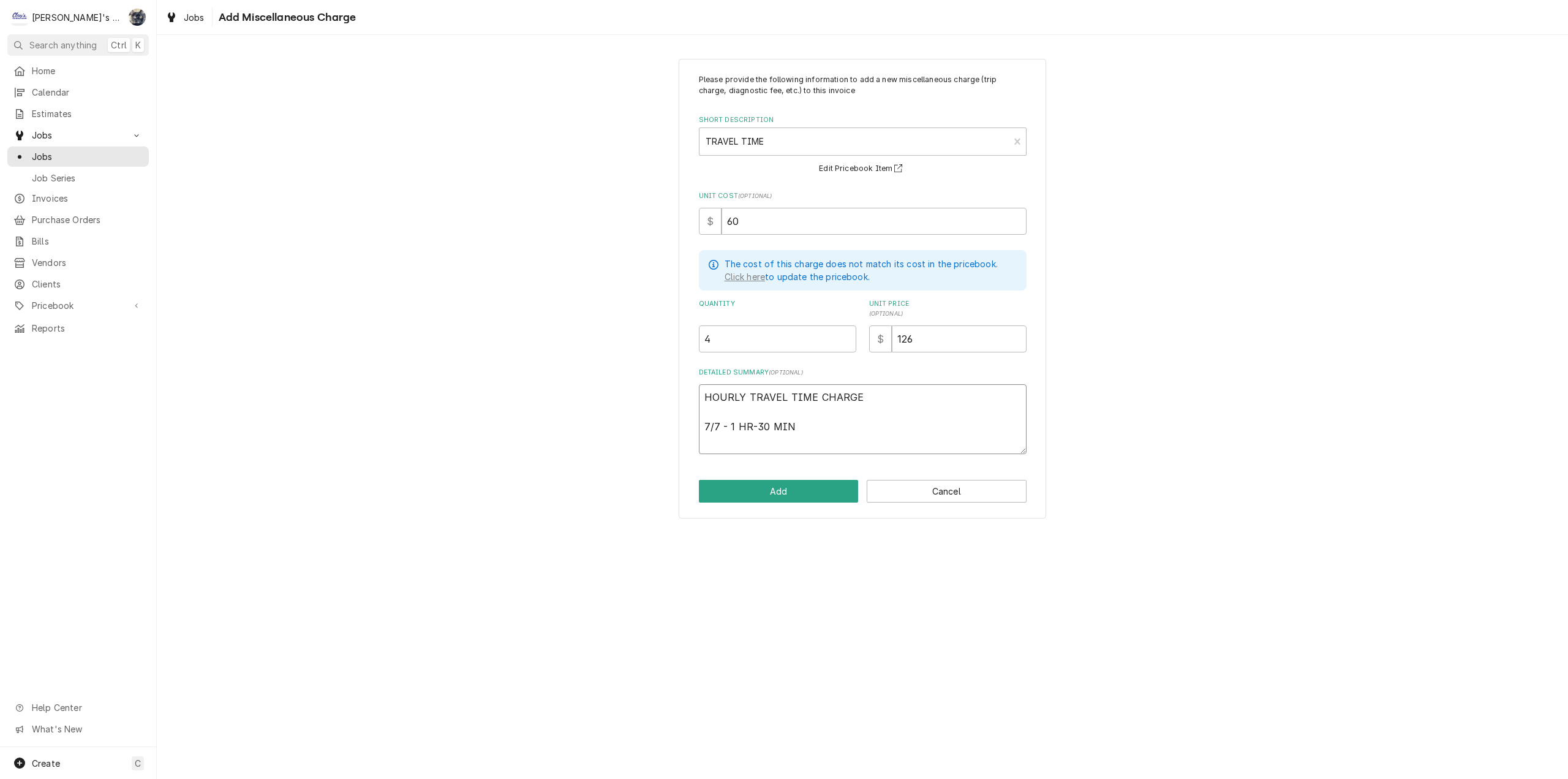
type textarea "HOURLY TRAVEL TIME CHARGE 7/7 - 1 HR-30MIN"
click at [740, 426] on textarea "HOURLY TRAVEL TIME CHARGE 7/7 - 1 HR-30MIN" at bounding box center [862, 419] width 328 height 70
type textarea "x"
type textarea "HOURLY TRAVEL TIME CHARGE 7/7 - 1HR-30MIN"
click at [808, 434] on textarea "HOURLY TRAVEL TIME CHARGE 7/7 - 1HR-30MIN" at bounding box center [862, 419] width 328 height 70
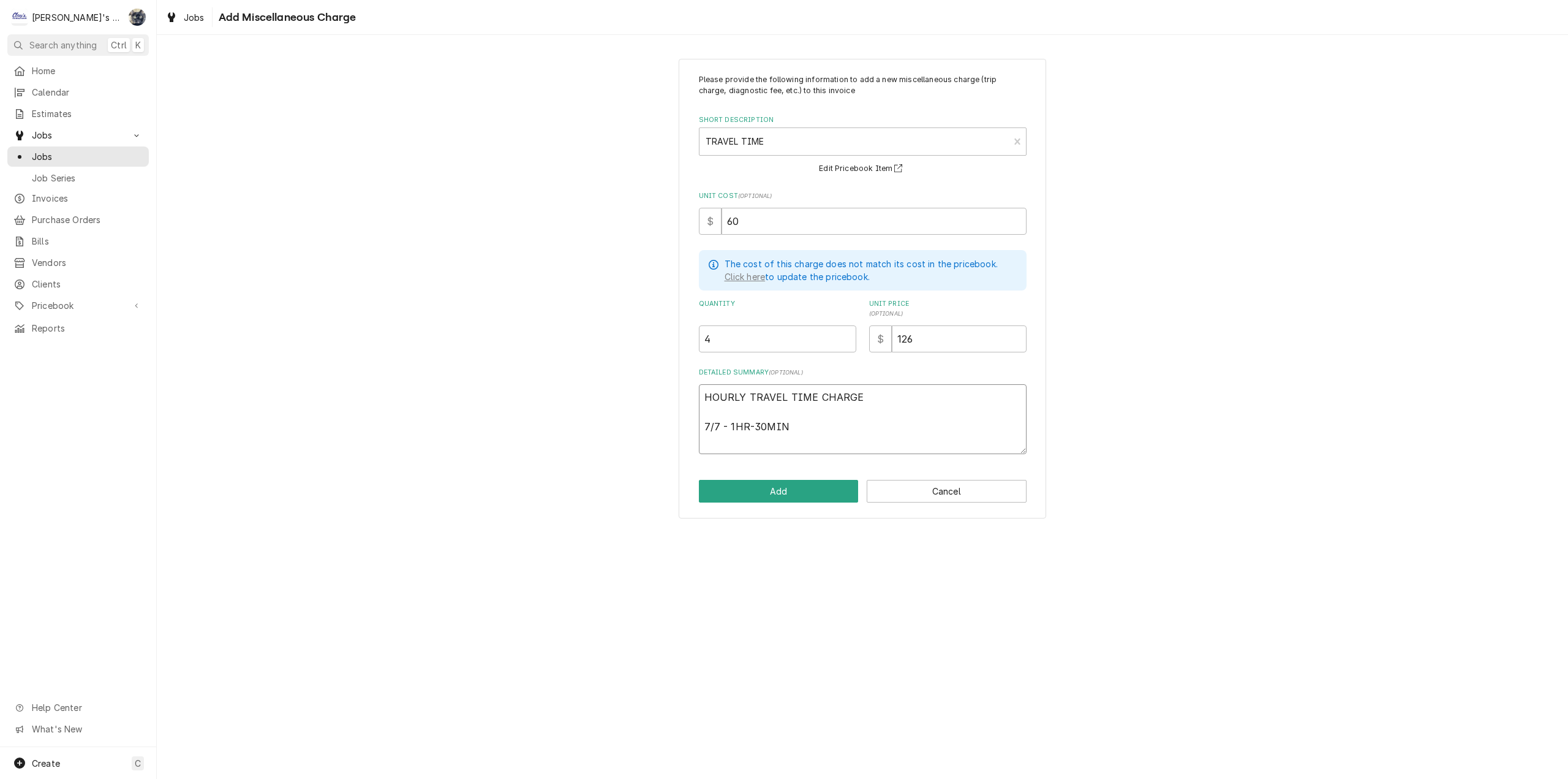
type textarea "x"
type textarea "HOURLY TRAVEL TIME CHARGE 7/7 - 1HR-30MIN 7"
type textarea "x"
type textarea "HOURLY TRAVEL TIME CHARGE 7/7 - 1HR-30MIN 7/"
type textarea "x"
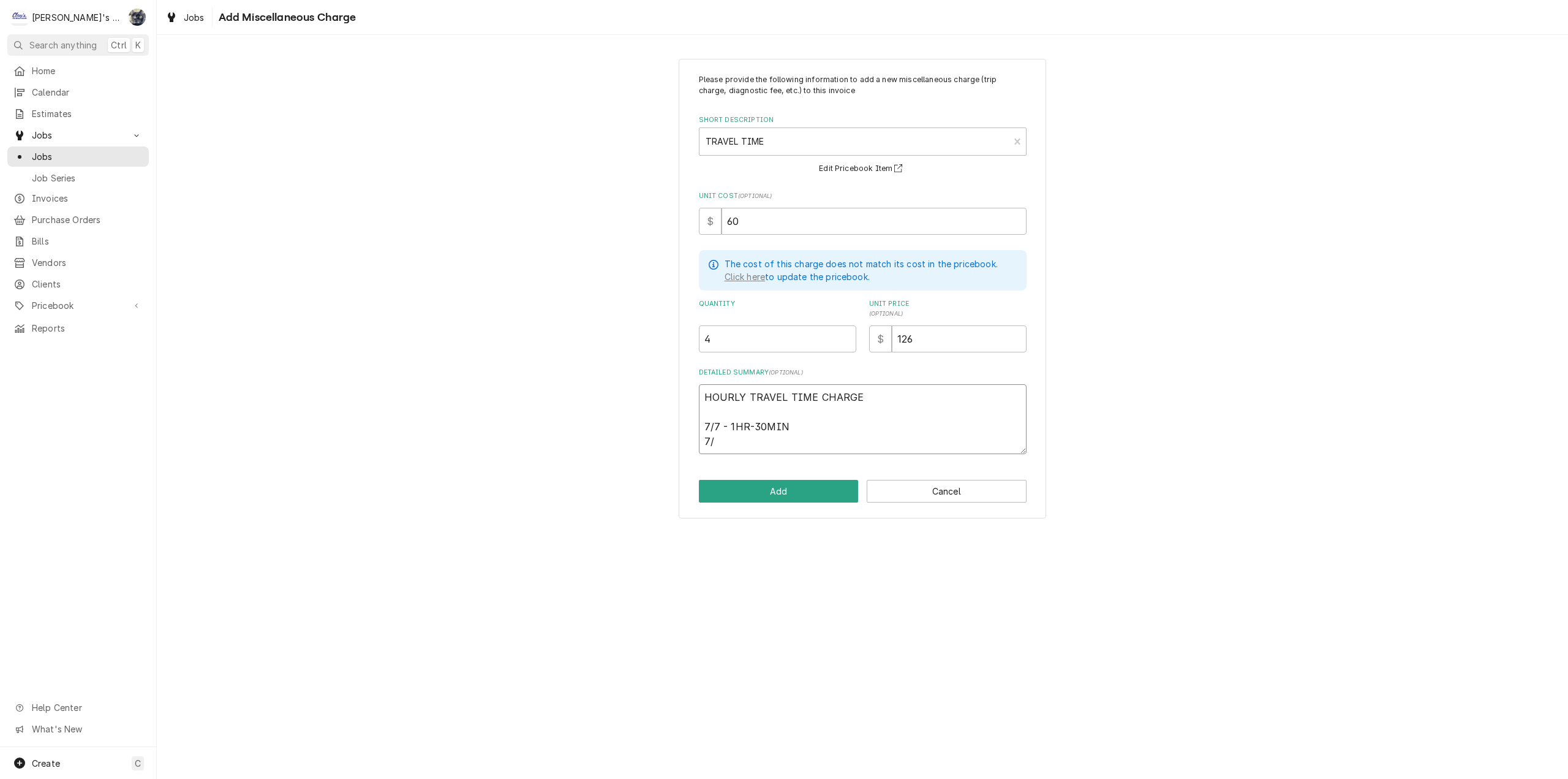
type textarea "HOURLY TRAVEL TIME CHARGE 7/7 - 1HR-30MIN 7/1"
type textarea "x"
type textarea "HOURLY TRAVEL TIME CHARGE 7/7 - 1HR-30MIN 7/10"
type textarea "x"
type textarea "HOURLY TRAVEL TIME CHARGE 7/7 - 1HR-30MIN 7/10"
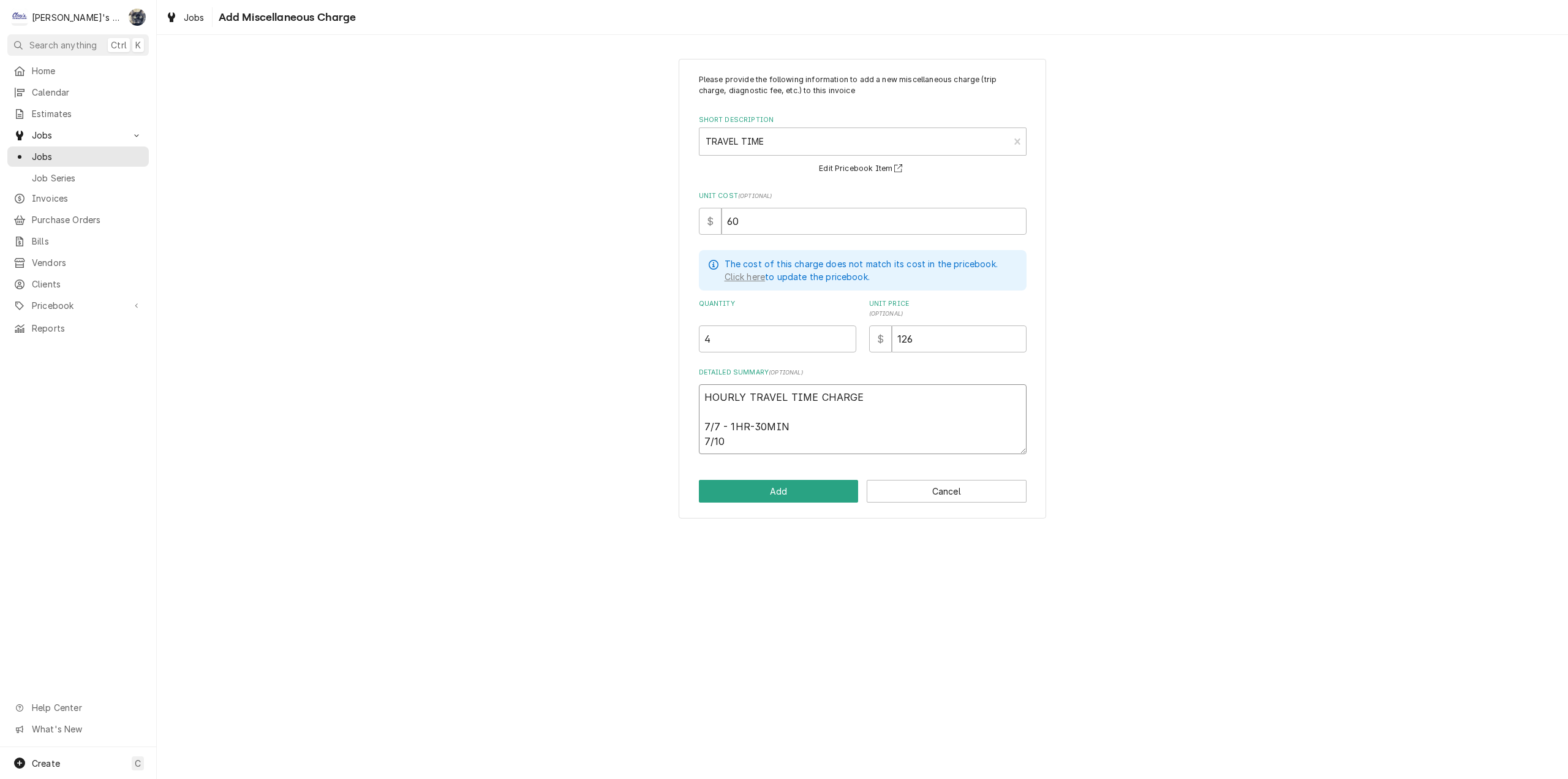
type textarea "x"
type textarea "HOURLY TRAVEL TIME CHARGE 7/7 - 1HR-30MIN 7/10 -"
type textarea "x"
type textarea "HOURLY TRAVEL TIME CHARGE 7/7 - 1HR-30MIN 7/10 -"
drag, startPoint x: 789, startPoint y: 421, endPoint x: 732, endPoint y: 424, distance: 57.1
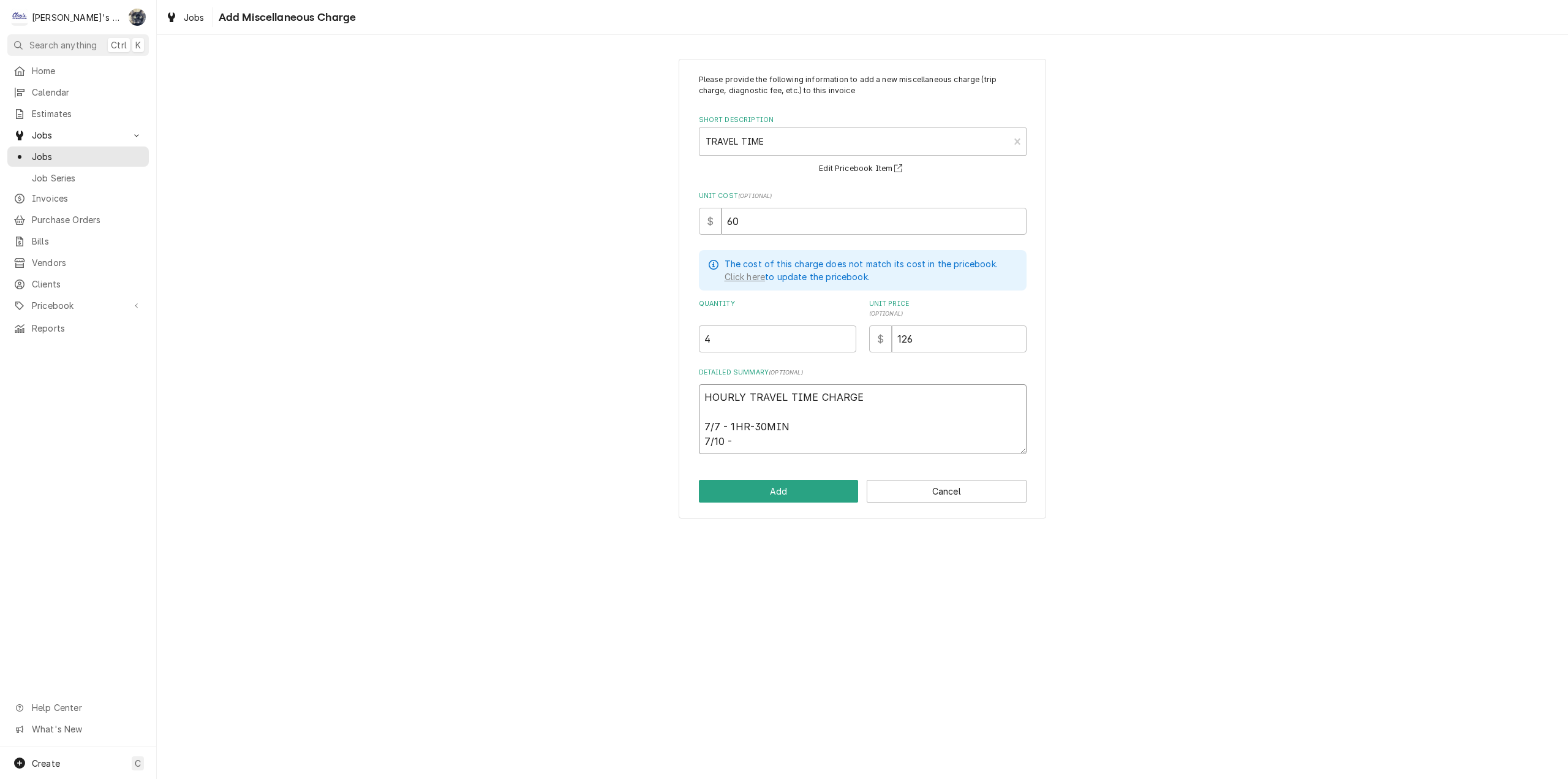
click at [732, 423] on textarea "HOURLY TRAVEL TIME CHARGE 7/7 - 1HR-30MIN 7/10 -" at bounding box center [862, 419] width 328 height 70
type textarea "x"
type textarea "HOURLY TRAVEL TIME CHARGE 7/7 - 1 7/10 -"
type textarea "x"
type textarea "HOURLY TRAVEL TIME CHARGE 7/7 - 7/10 -"
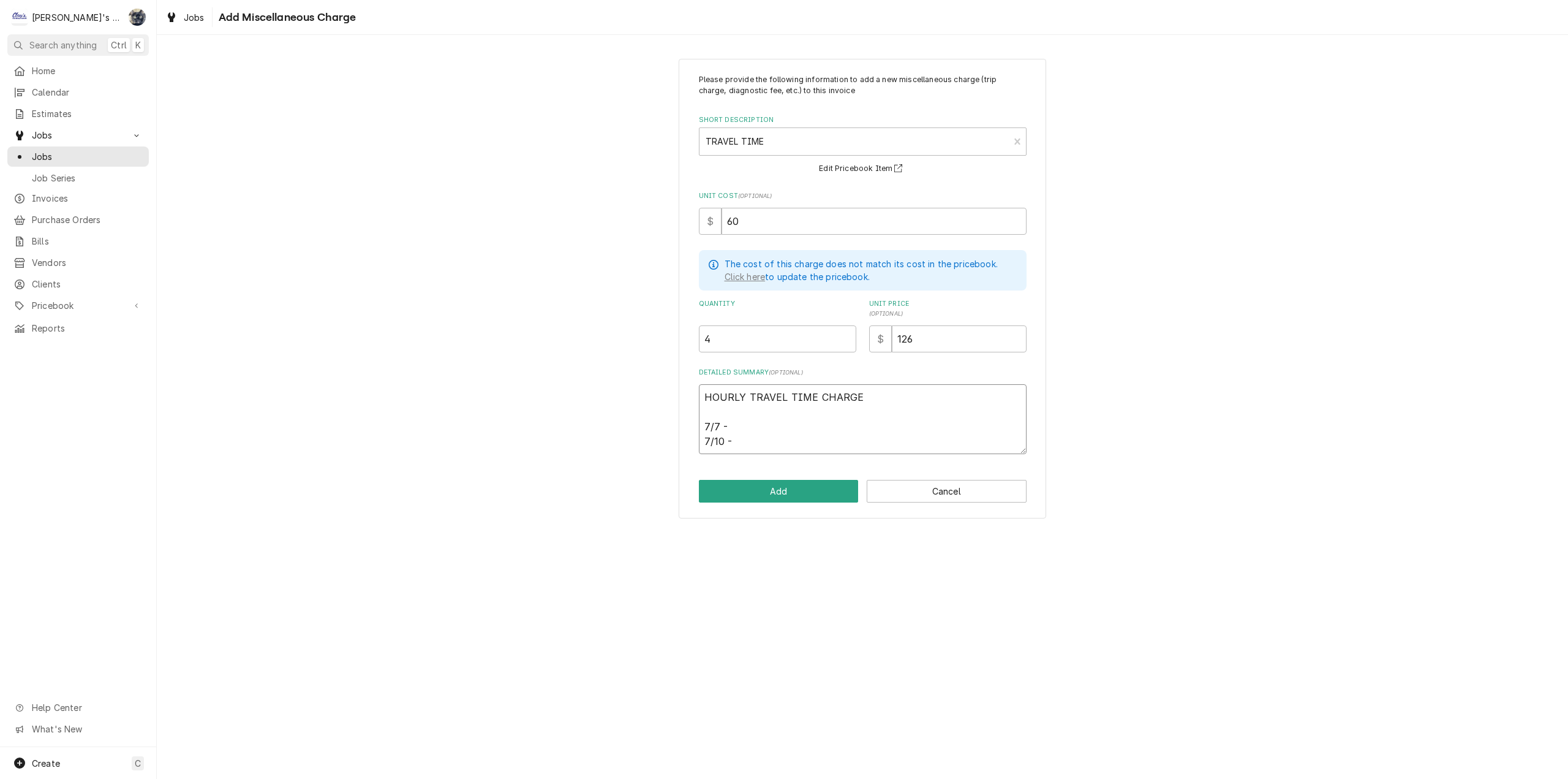
type textarea "x"
type textarea "HOURLY TRAVEL TIME CHARGE 7/7 - 1 7/10 -"
type textarea "x"
type textarea "HOURLY TRAVEL TIME CHARGE 7/7 - 1h 7/10 -"
type textarea "x"
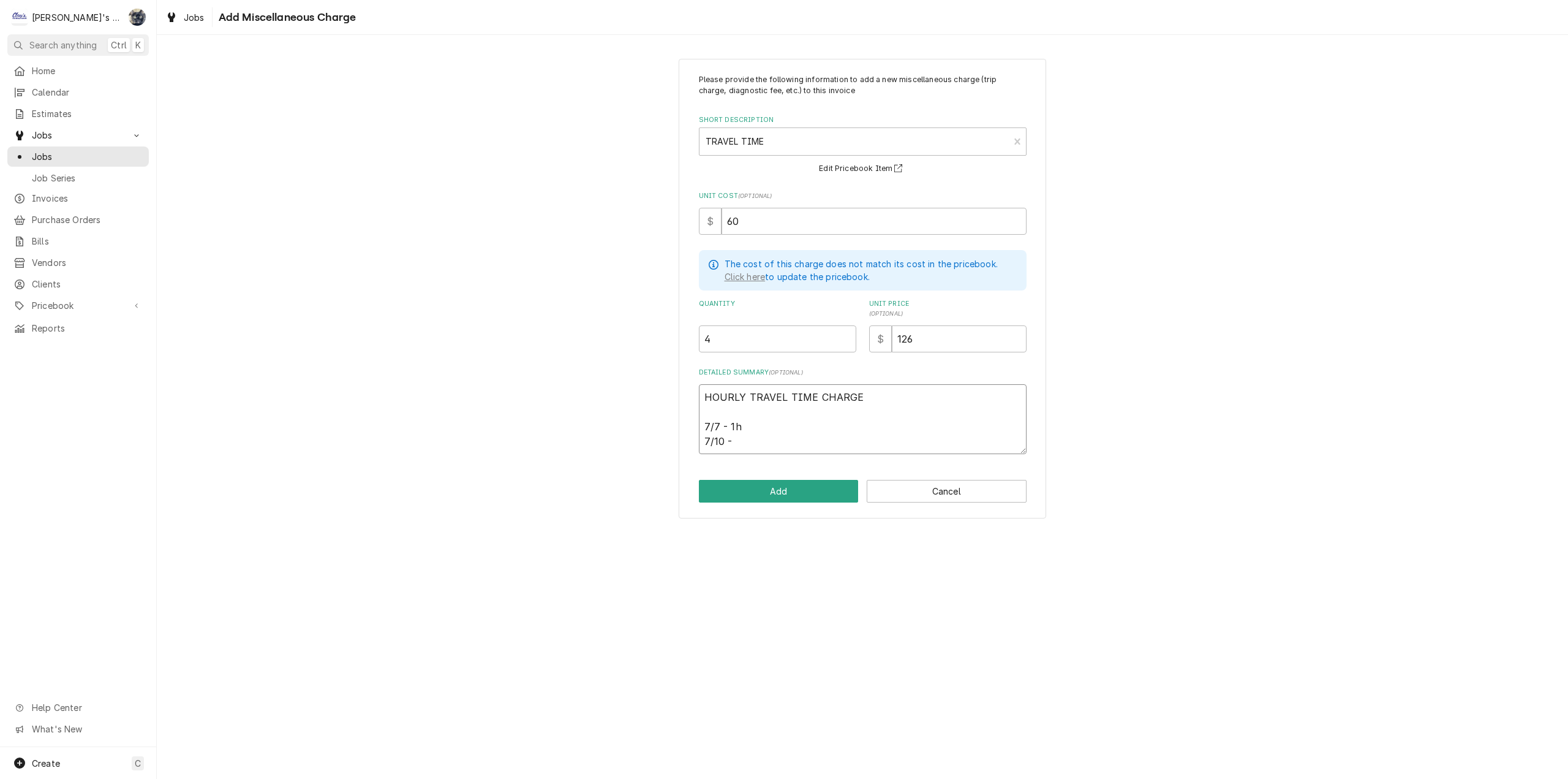
type textarea "HOURLY TRAVEL TIME CHARGE 7/7 - 1hr 7/10 -"
type textarea "x"
type textarea "HOURLY TRAVEL TIME CHARGE 7/7 - 1hr- 7/10 -"
type textarea "x"
type textarea "HOURLY TRAVEL TIME CHARGE 7/7 - 1hr 7/10 -"
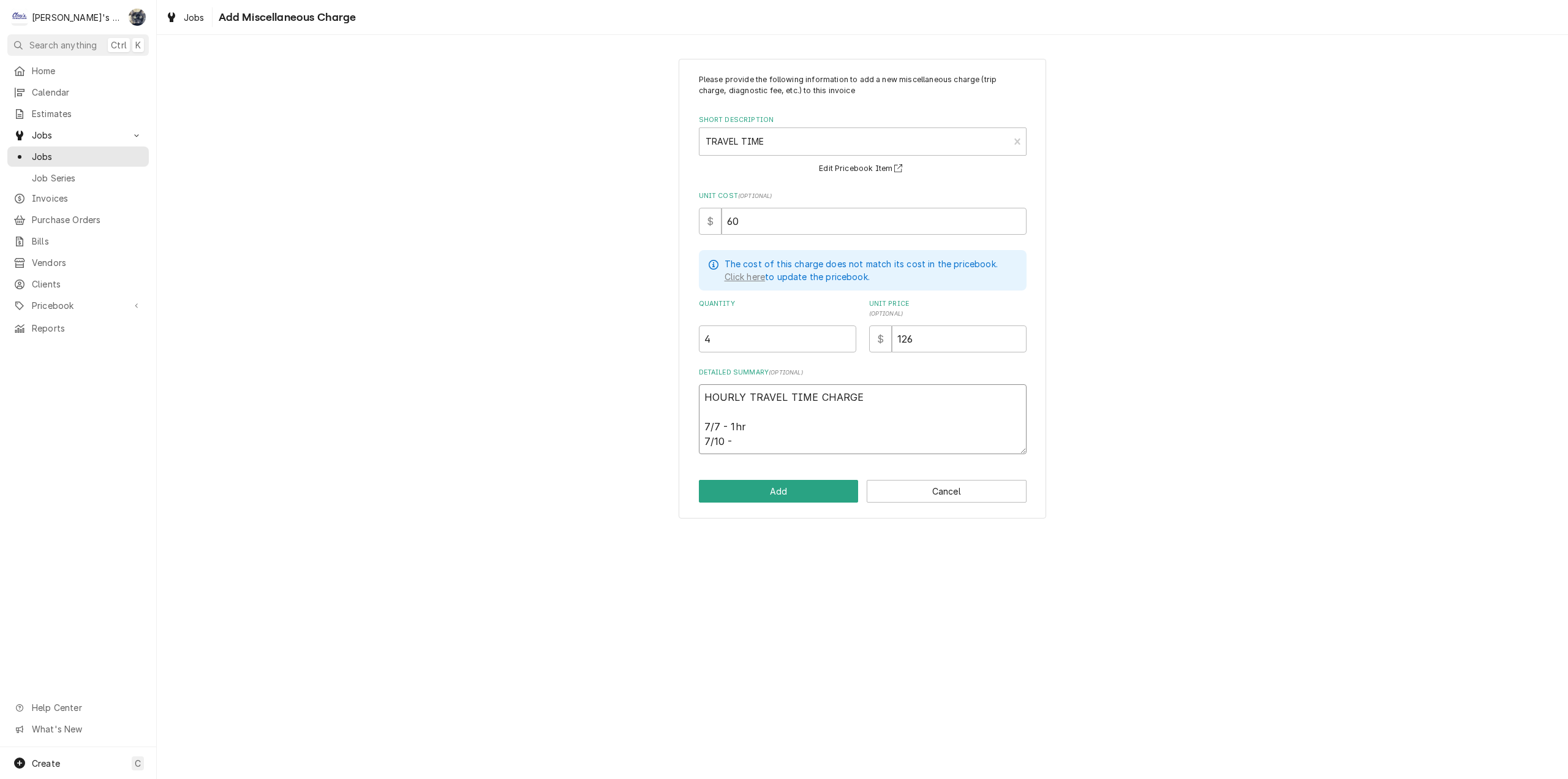
type textarea "x"
type textarea "HOURLY TRAVEL TIME CHARGE 7/7 - 1hr 7/10 -"
type textarea "x"
type textarea "HOURLY TRAVEL TIME CHARGE 7/7 - 1hr 3 7/10 -"
type textarea "x"
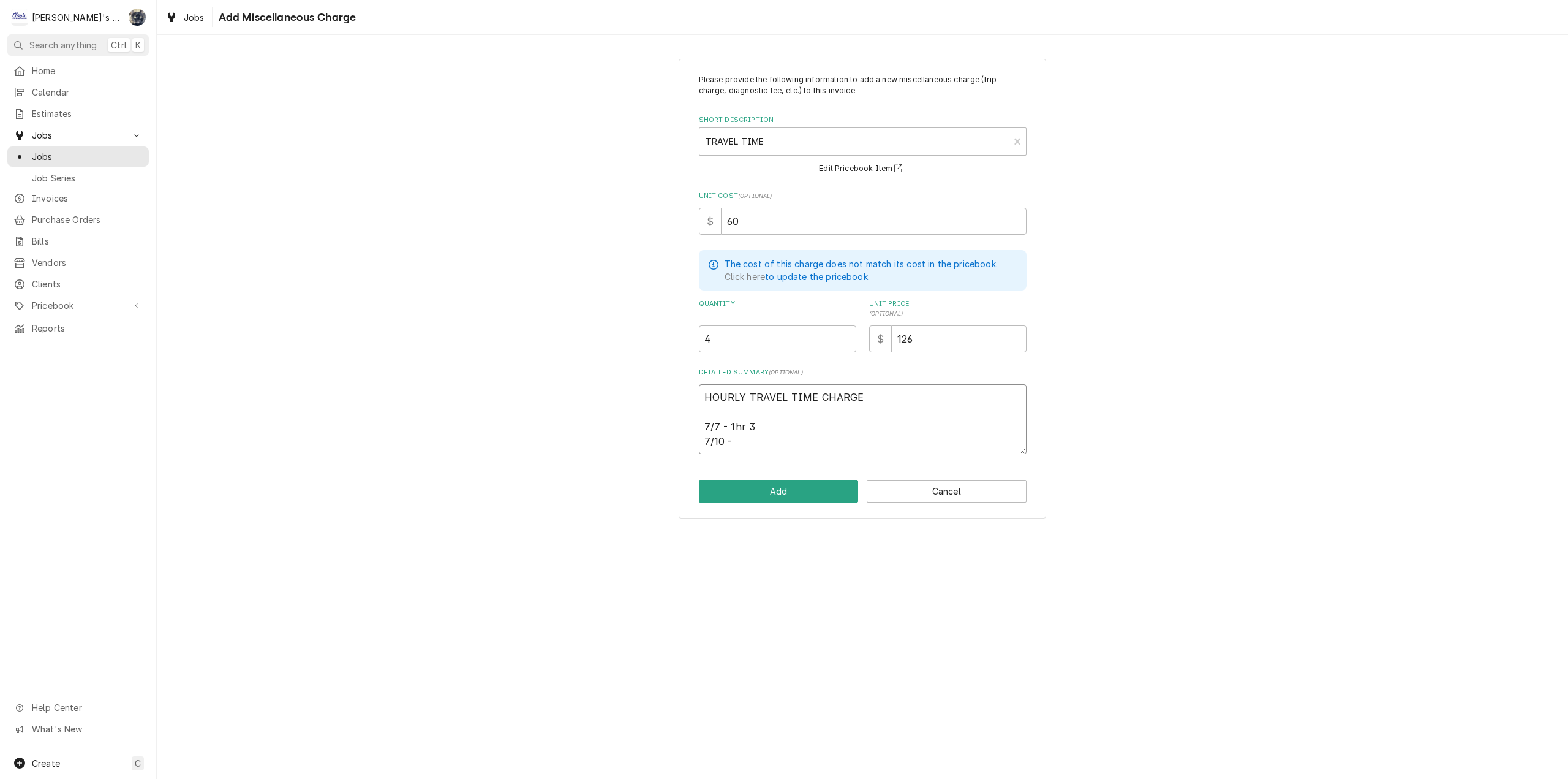
type textarea "HOURLY TRAVEL TIME CHARGE 7/7 - 1hr 30 7/10 -"
type textarea "x"
type textarea "HOURLY TRAVEL TIME CHARGE 7/7 - 1hr 30m 7/10 -"
type textarea "x"
type textarea "HOURLY TRAVEL TIME CHARGE 7/7 - 1hr 30mi 7/10 -"
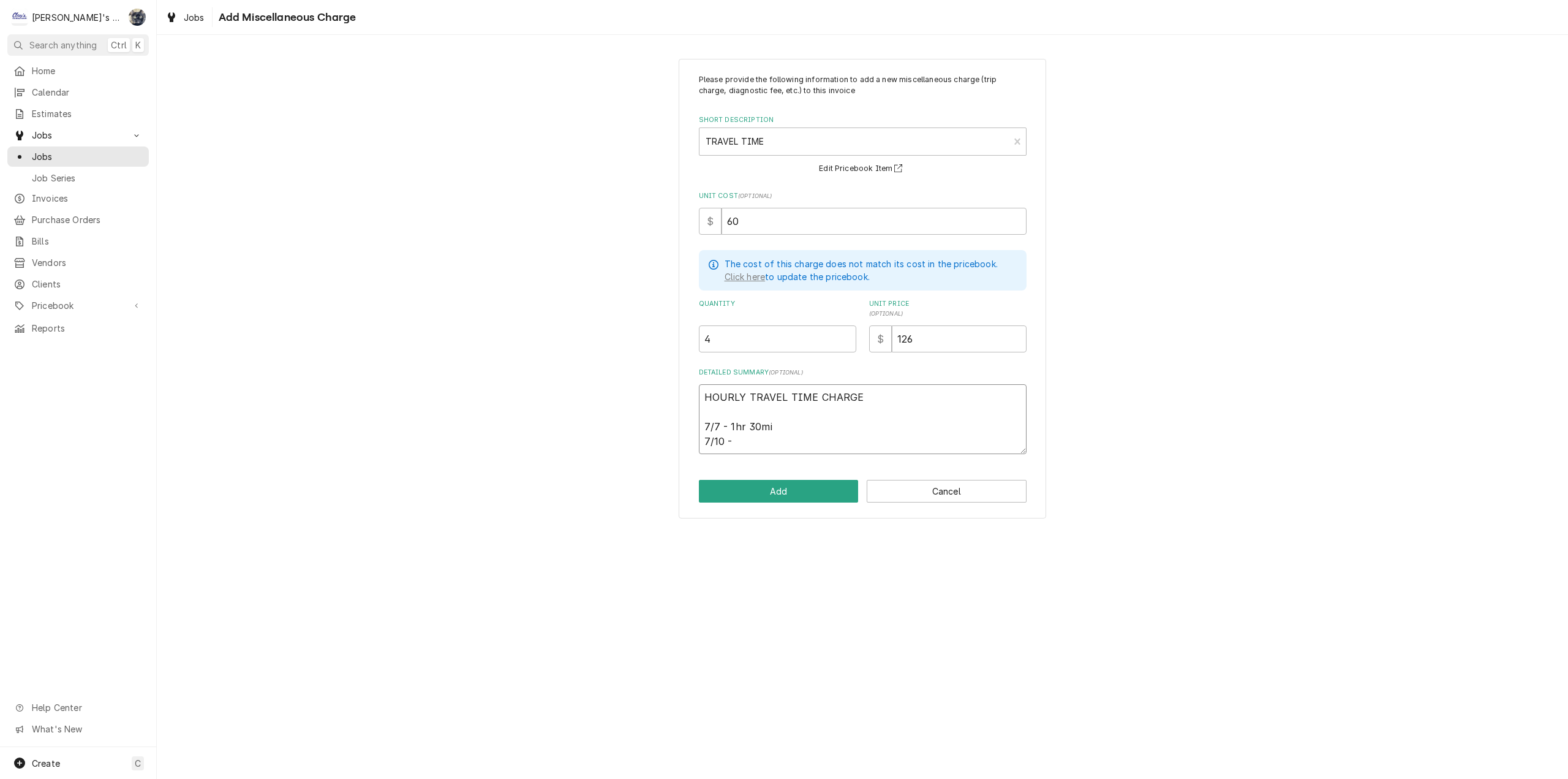
type textarea "x"
type textarea "HOURLY TRAVEL TIME CHARGE 7/7 - 1hr 30min 7/10 -"
type textarea "x"
type textarea "HOURLY TRAVEL TIME CHARGE 7/7 - 1hr 30mins 7/10 -"
click at [747, 443] on textarea "HOURLY TRAVEL TIME CHARGE 7/7 - 1hr 30mins 7/10 -" at bounding box center [862, 419] width 328 height 70
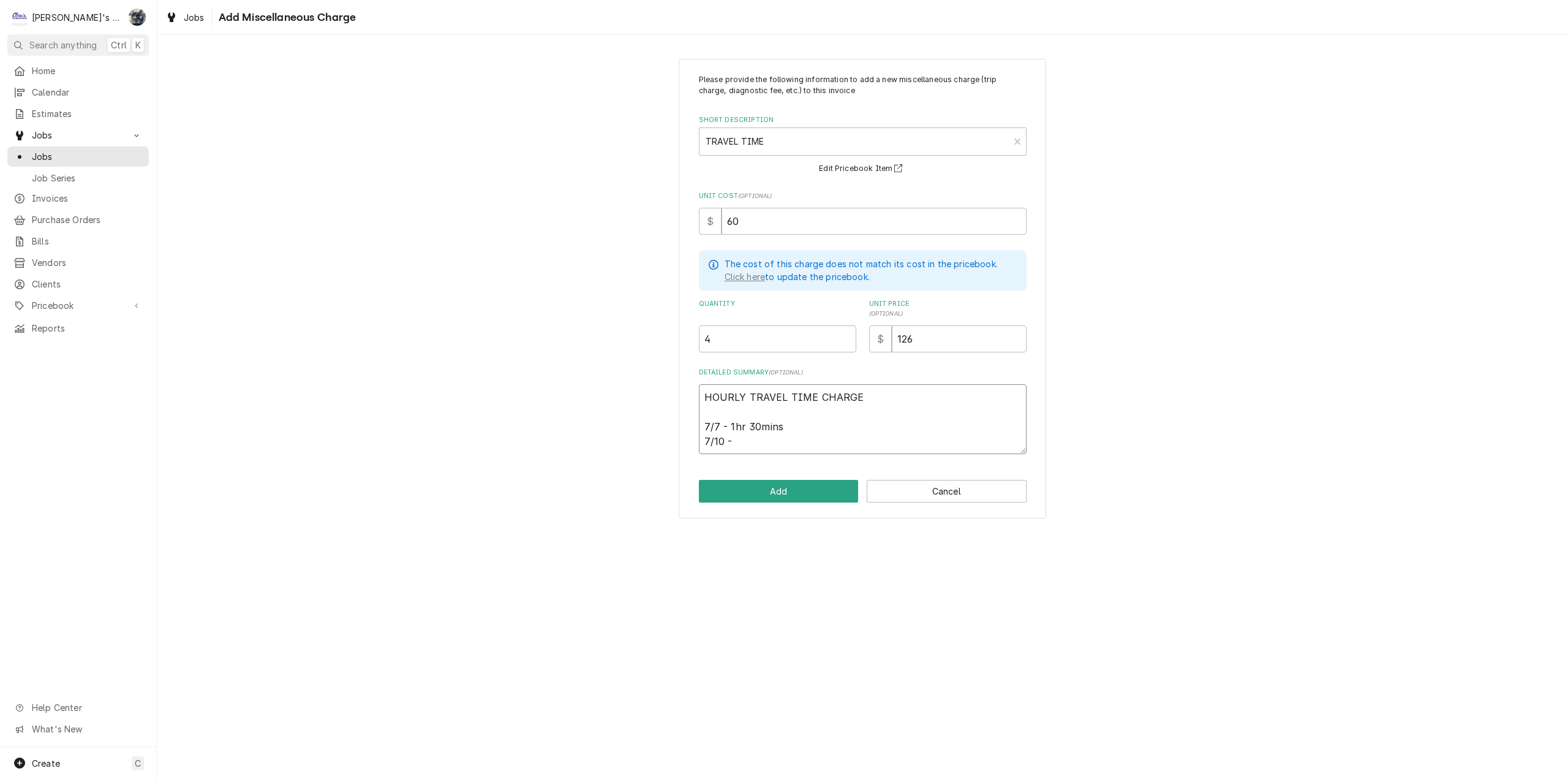
type textarea "x"
type textarea "HOURLY TRAVEL TIME CHARGE 7/7 - 1hr 30mins 7/10 - 1"
type textarea "x"
type textarea "HOURLY TRAVEL TIME CHARGE 7/7 - 1hr 30mins 7/10 - 1h"
type textarea "x"
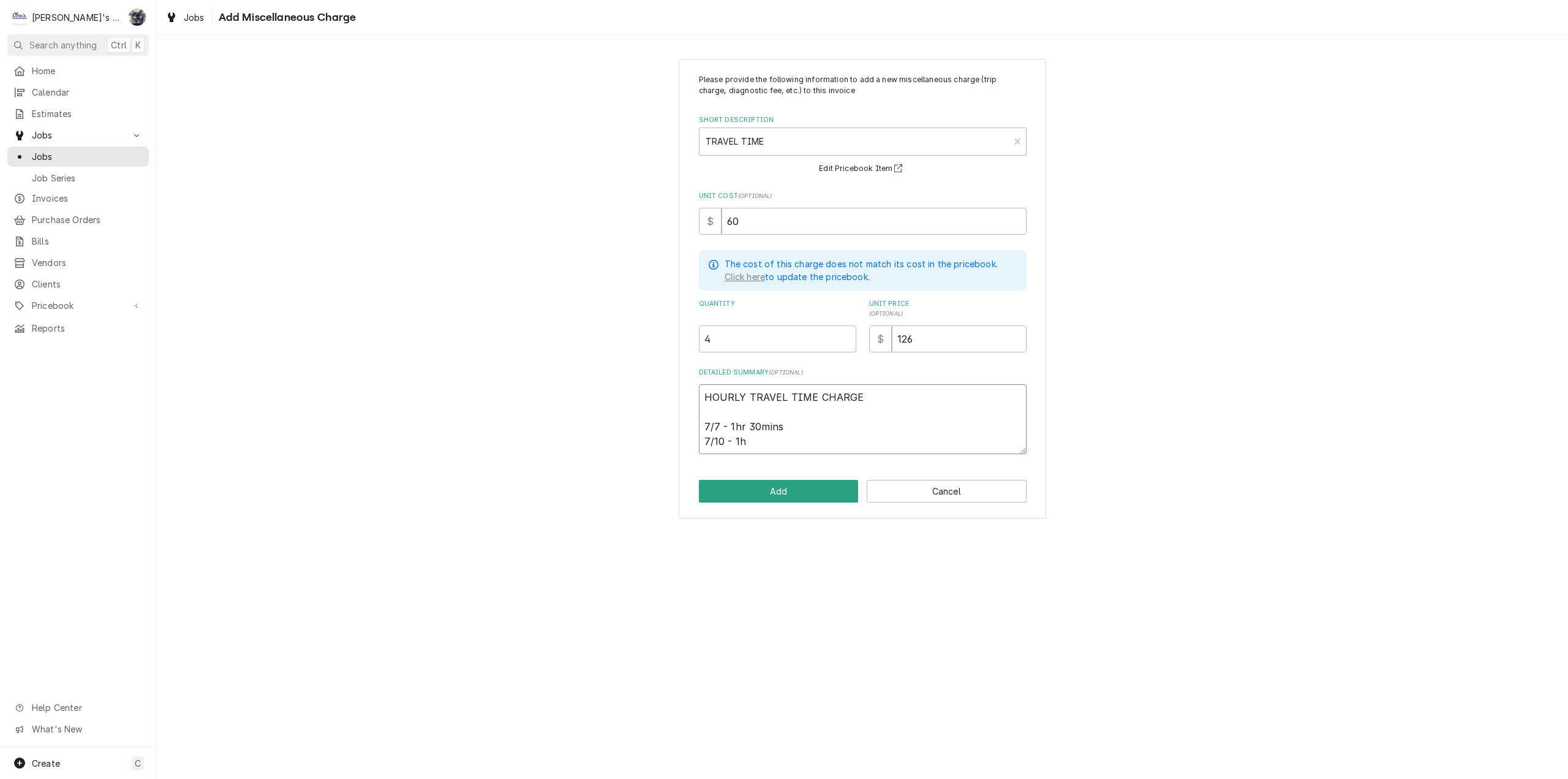
type textarea "HOURLY TRAVEL TIME CHARGE 7/7 - 1hr 30mins 7/10 - 1hr"
type textarea "x"
type textarea "HOURLY TRAVEL TIME CHARGE 7/7 - 1hr 30mins 7/10 - 1hr-"
type textarea "x"
type textarea "HOURLY TRAVEL TIME CHARGE 7/7 - 1hr 30mins 7/10 - 1hr-4"
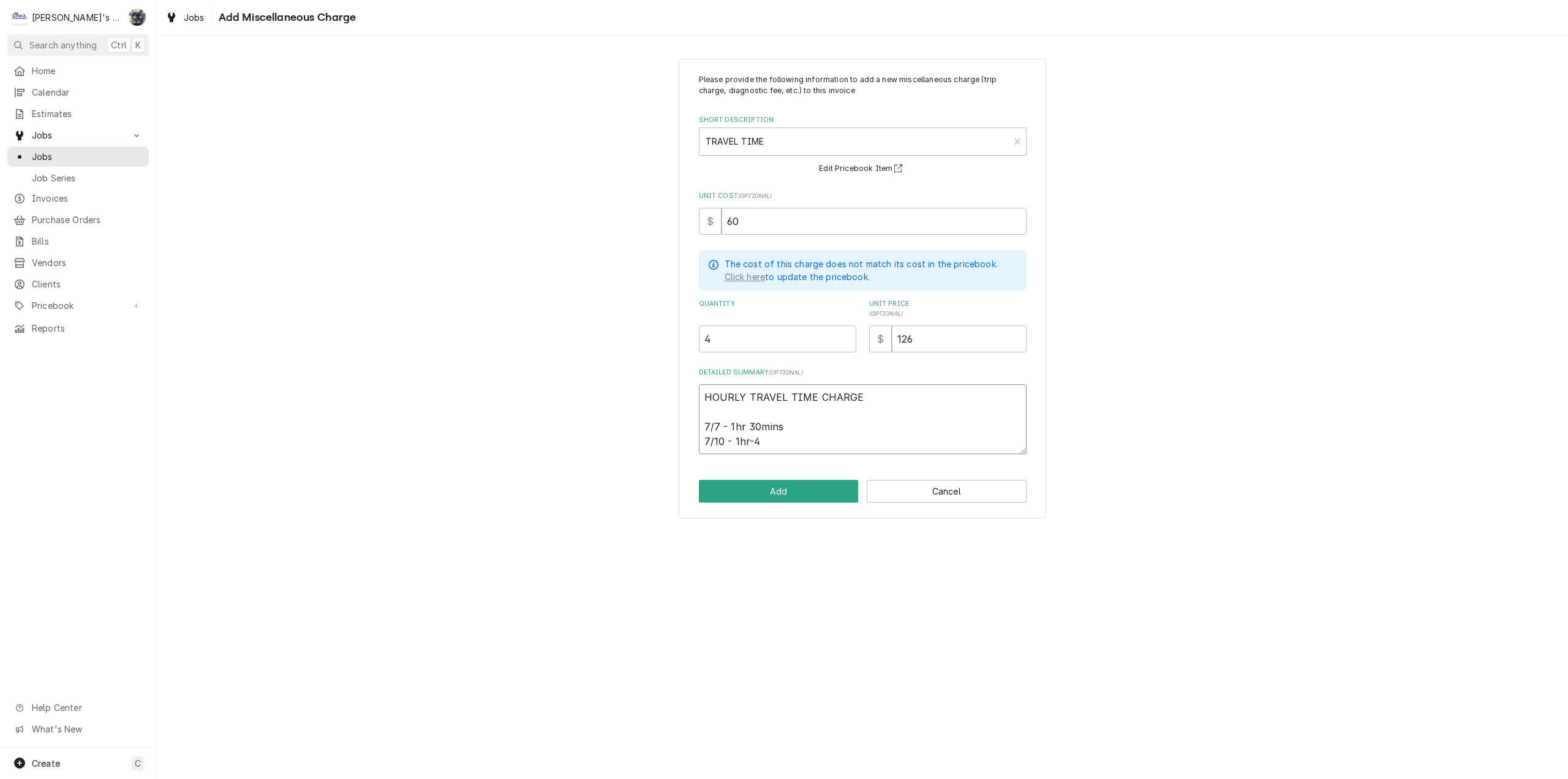
type textarea "x"
type textarea "HOURLY TRAVEL TIME CHARGE 7/7 - 1hr 30mins 7/10 - 1hr-40"
type textarea "x"
type textarea "HOURLY TRAVEL TIME CHARGE 7/7 - 1hr 30mins 7/10 - 1hr-40m"
type textarea "x"
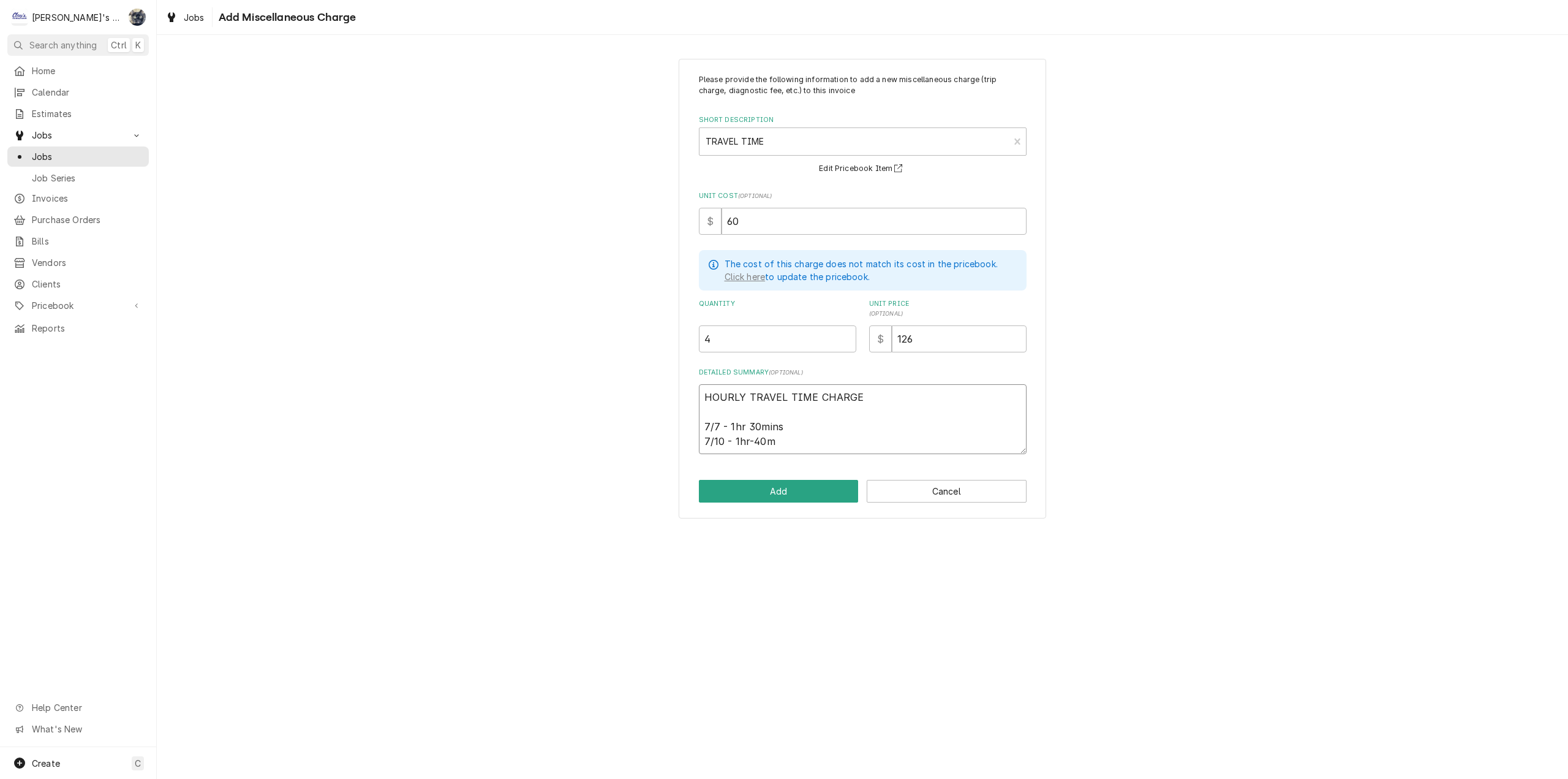
type textarea "HOURLY TRAVEL TIME CHARGE 7/7 - 1hr 30mins 7/10 - 1hr-40mi"
type textarea "x"
type textarea "HOURLY TRAVEL TIME CHARGE 7/7 - 1hr 30mins 7/10 - 1hr-40min"
type textarea "x"
type textarea "HOURLY TRAVEL TIME CHARGE 7/7 - 1hr 30mins 7/10 - 1hr-40mins"
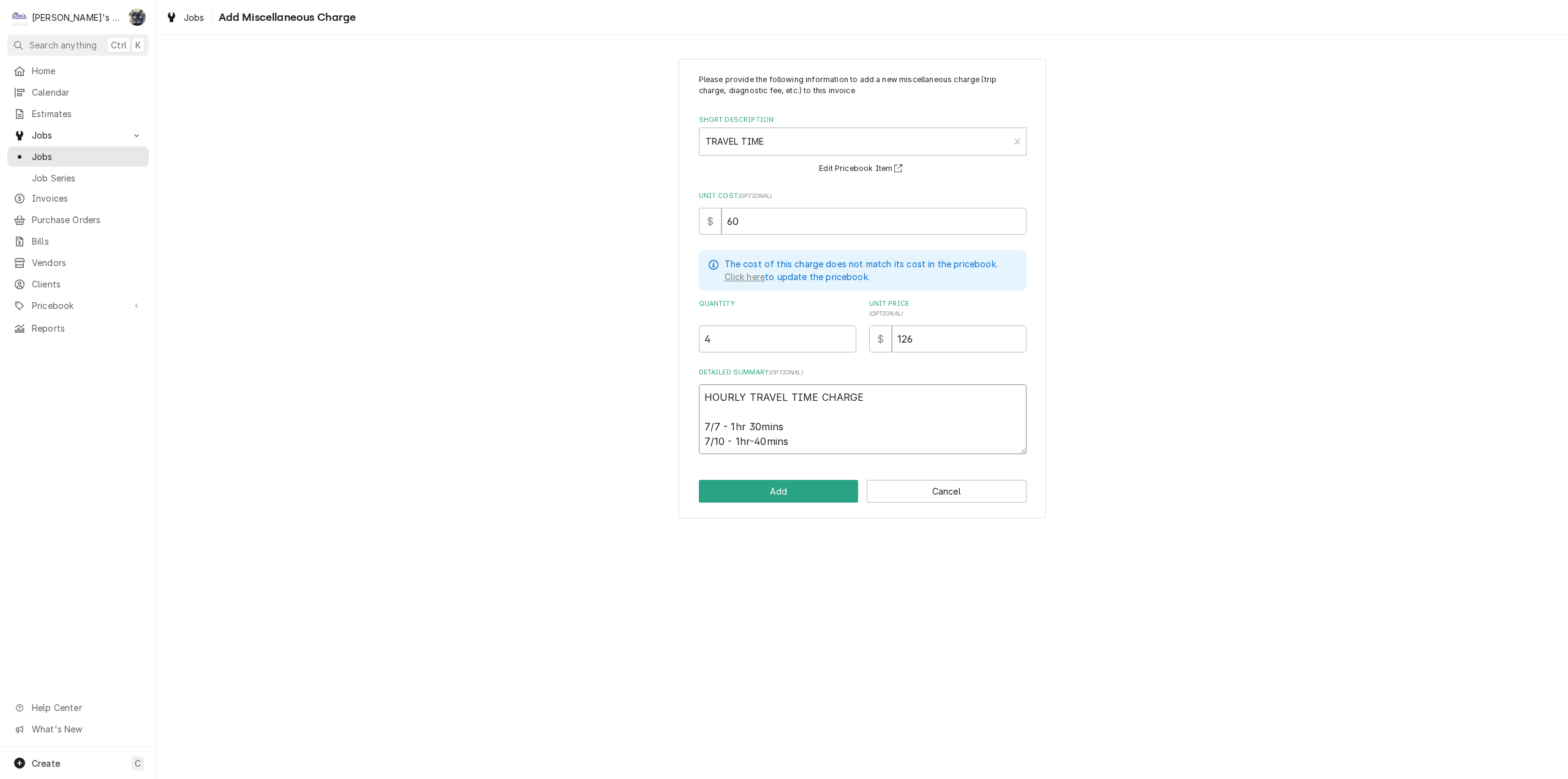
click at [727, 425] on textarea "HOURLY TRAVEL TIME CHARGE 7/7 - 1hr 30mins 7/10 - 1hr-40mins" at bounding box center [862, 419] width 328 height 70
type textarea "x"
type textarea "HOURLY TRAVEL TIME CHARGE 7/7 1hr 30mins 7/10 - 1hr-40mins"
type textarea "x"
type textarea "HOURLY TRAVEL TIME CHARGE 7/7 - 1hr 30mins 7/10 - 1hr-40mins"
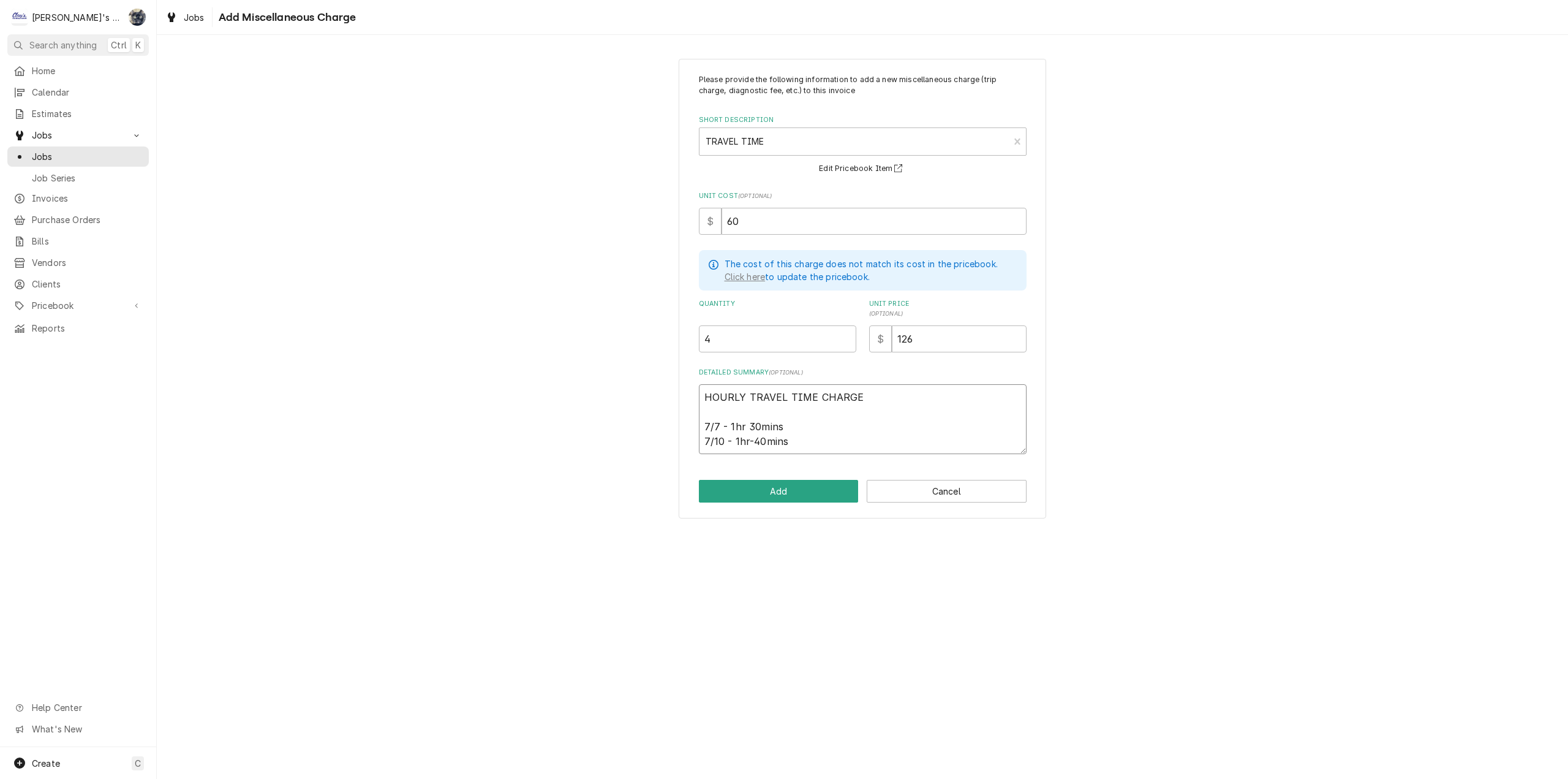
click at [752, 436] on textarea "HOURLY TRAVEL TIME CHARGE 7/7 - 1hr 30mins 7/10 - 1hr-40mins" at bounding box center [862, 419] width 328 height 70
type textarea "x"
type textarea "HOURLY TRAVEL TIME CHARGE 7/7 - 1hr 30mins 7/10 - 1hr40mins"
type textarea "x"
type textarea "HOURLY TRAVEL TIME CHARGE 7/7 - 1hr 30mins 7/10 - 1hr 40mins"
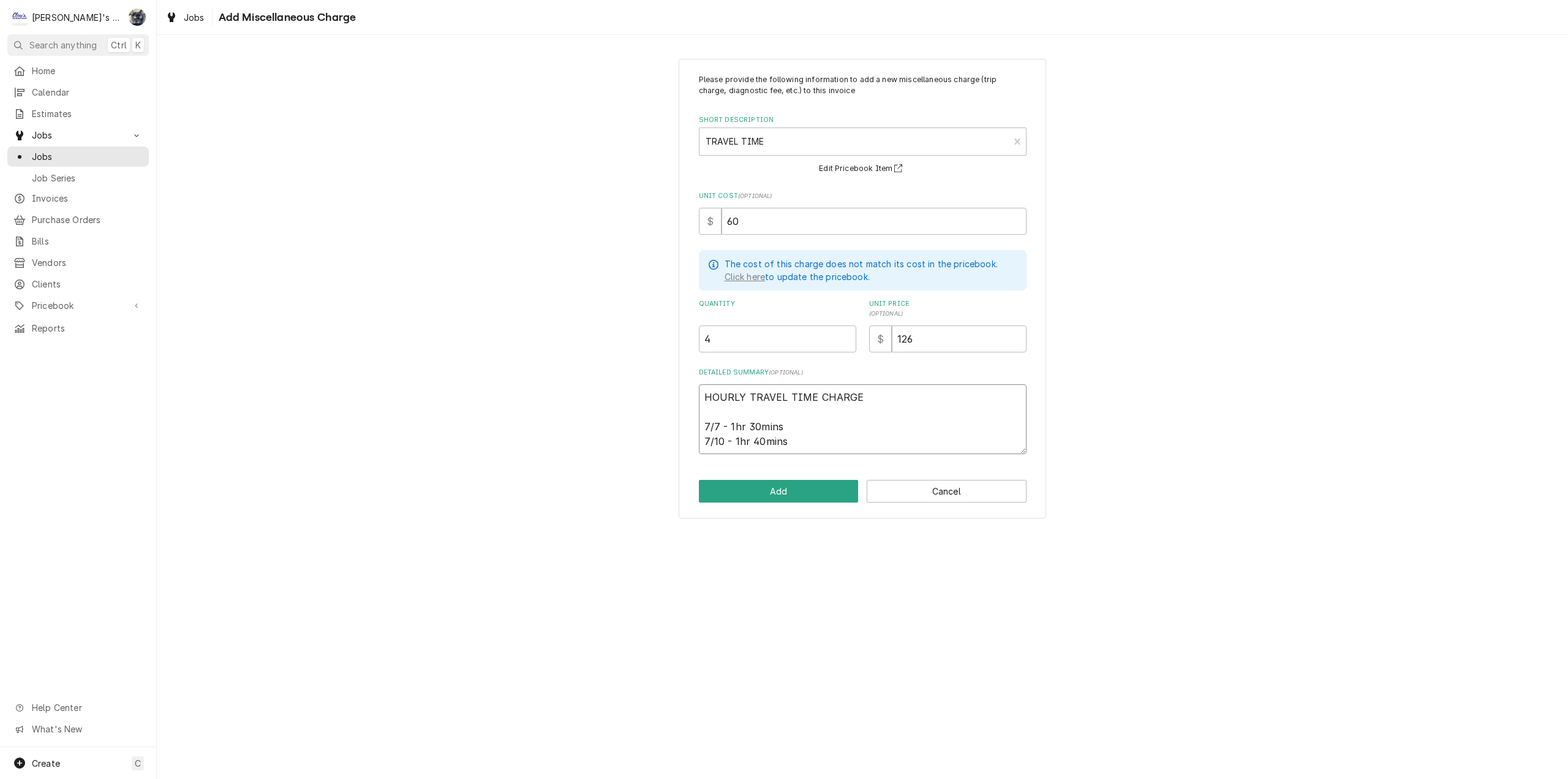
click at [804, 436] on textarea "HOURLY TRAVEL TIME CHARGE 7/7 - 1hr 30mins 7/10 - 1hr 40mins" at bounding box center [862, 419] width 328 height 70
type textarea "x"
type textarea "HOURLY TRAVEL TIME CHARGE 7/7 - 1hr 30mins 7/10 - 1hr 40mins"
type textarea "x"
type textarea "HOURLY TRAVEL TIME CHARGE 7/7 - 1hr 30mins 7/10 - 1hr 40mins 8"
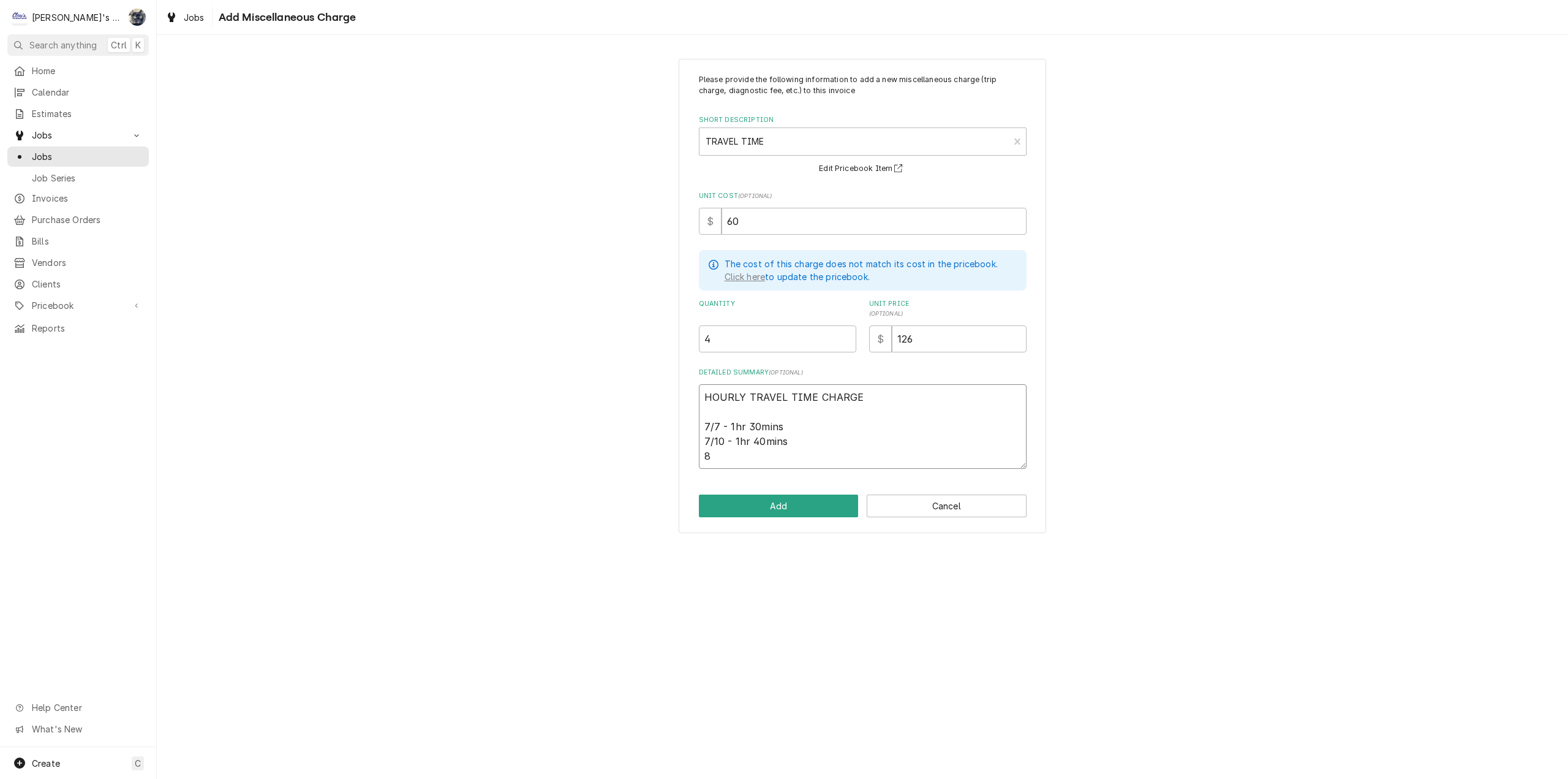
type textarea "x"
type textarea "HOURLY TRAVEL TIME CHARGE 7/7 - 1hr 30mins 7/10 - 1hr 40mins 8/"
type textarea "x"
type textarea "HOURLY TRAVEL TIME CHARGE 7/7 - 1hr 30mins 7/10 - 1hr 40mins 8/5"
type textarea "x"
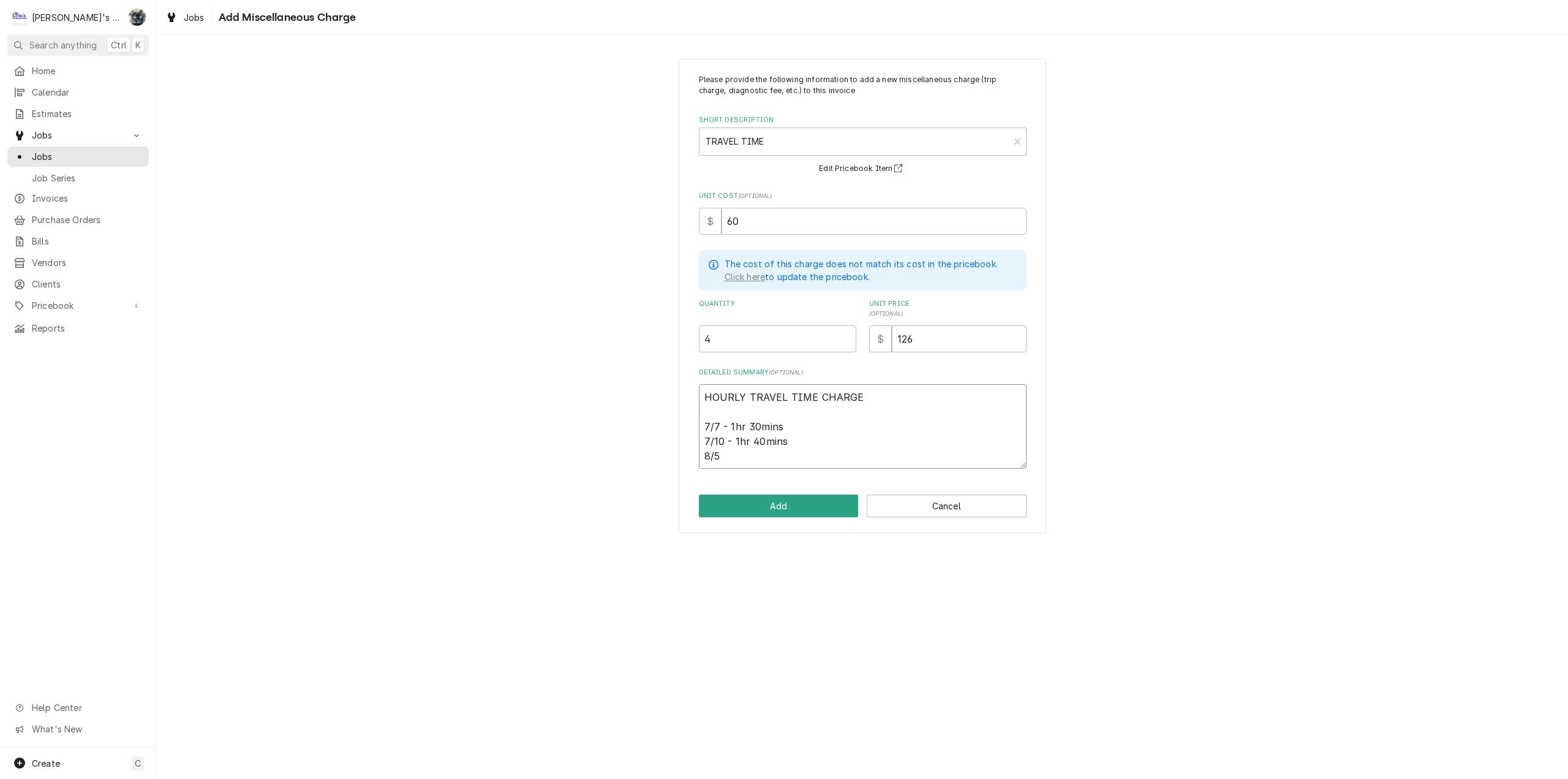
type textarea "HOURLY TRAVEL TIME CHARGE 7/7 - 1hr 30mins 7/10 - 1hr 40mins 8/5"
type textarea "x"
type textarea "HOURLY TRAVEL TIME CHARGE 7/7 - 1hr 30mins 7/10 - 1hr 40mins 8/5 -"
type textarea "x"
type textarea "HOURLY TRAVEL TIME CHARGE 7/7 - 1hr 30mins 7/10 - 1hr 40mins 8/5 -"
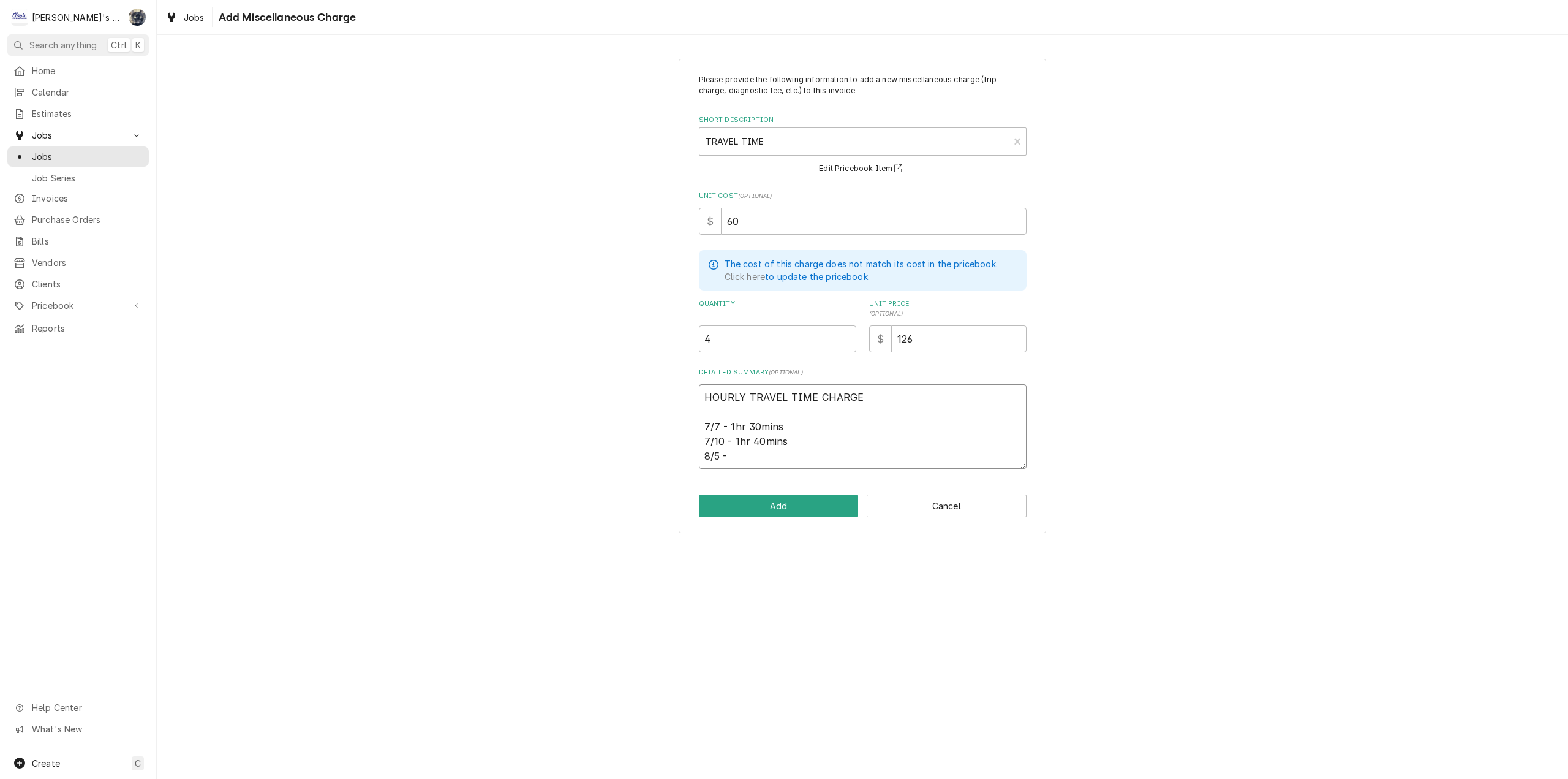
type textarea "x"
type textarea "HOURLY TRAVEL TIME CHARGE 7/7 - 1hr 30mins 7/10 - 1hr 40mins 8/5 - 5"
type textarea "x"
type textarea "HOURLY TRAVEL TIME CHARGE 7/7 - 1hr 30mins 7/10 - 1hr 40mins 8/5 - 50"
type textarea "x"
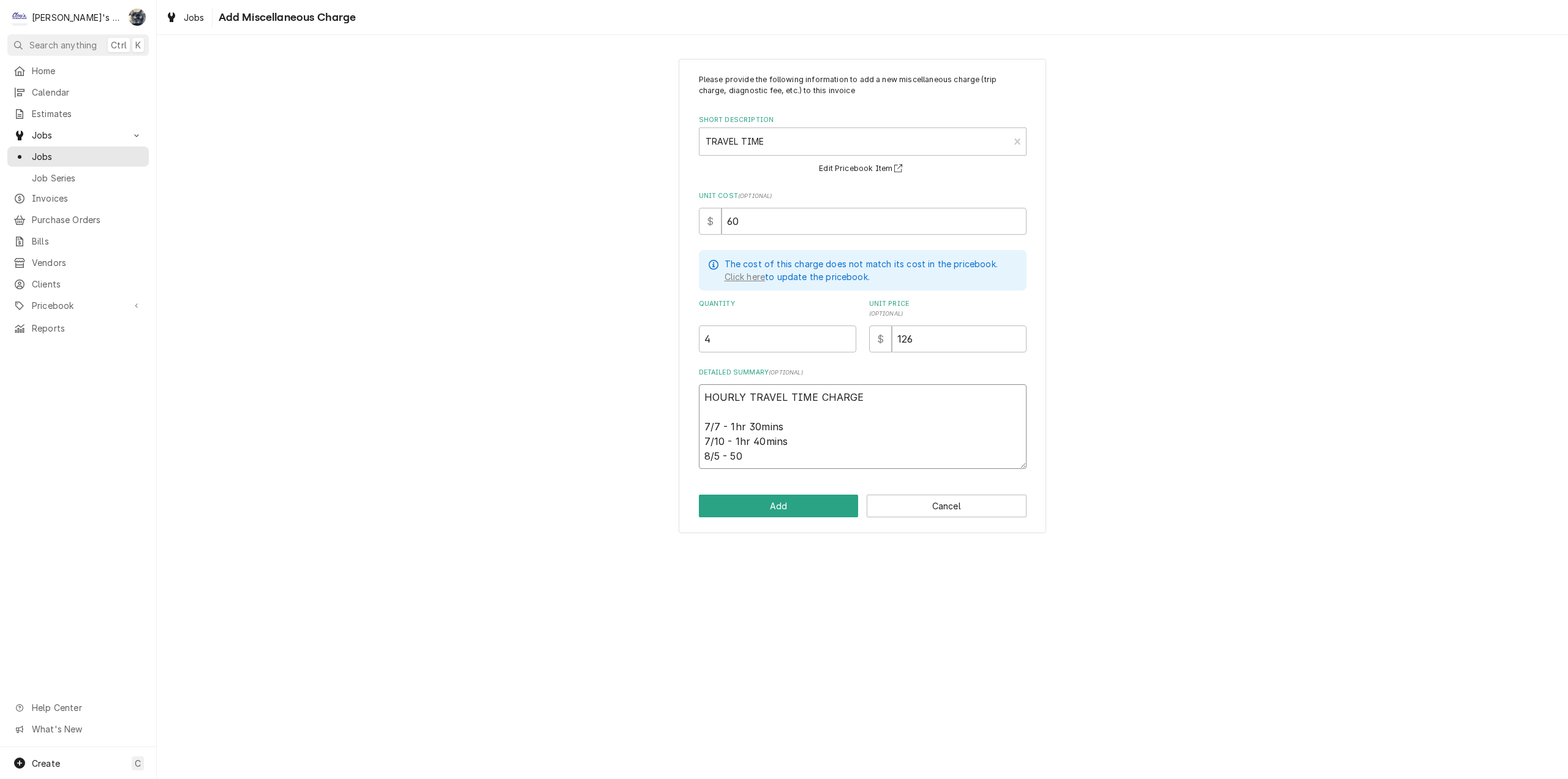
type textarea "HOURLY TRAVEL TIME CHARGE 7/7 - 1hr 30mins 7/10 - 1hr 40mins 8/5 - 50m"
type textarea "x"
type textarea "HOURLY TRAVEL TIME CHARGE 7/7 - 1hr 30mins 7/10 - 1hr 40mins 8/5 - 50mi"
type textarea "x"
type textarea "HOURLY TRAVEL TIME CHARGE 7/7 - 1hr 30mins 7/10 - 1hr 40mins 8/5 - 50min"
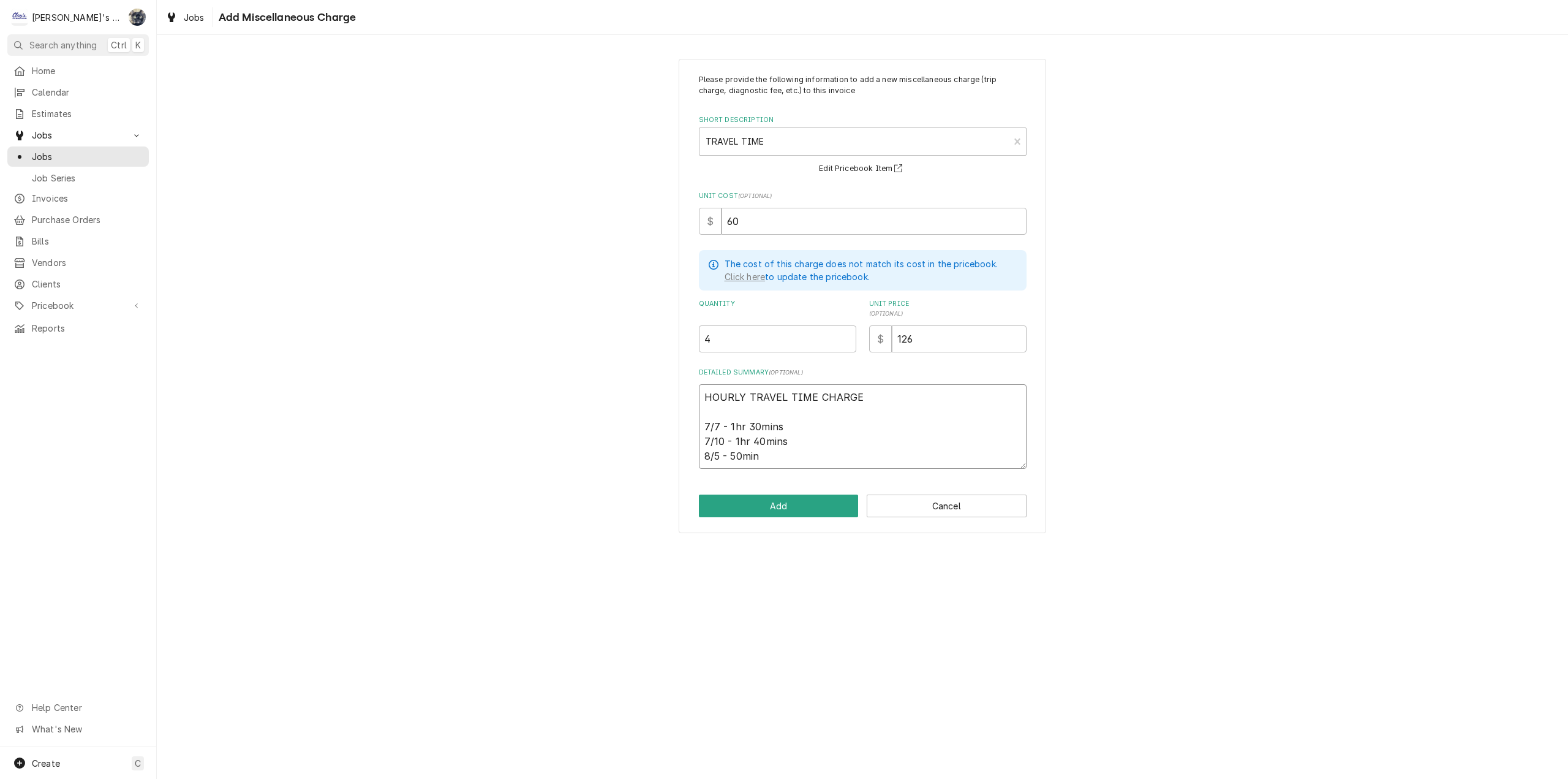
type textarea "x"
type textarea "HOURLY TRAVEL TIME CHARGE 7/7 - 1hr 30mins 7/10 - 1hr 40mins 8/5 - 50mins"
click at [806, 498] on button "Add" at bounding box center [779, 506] width 160 height 23
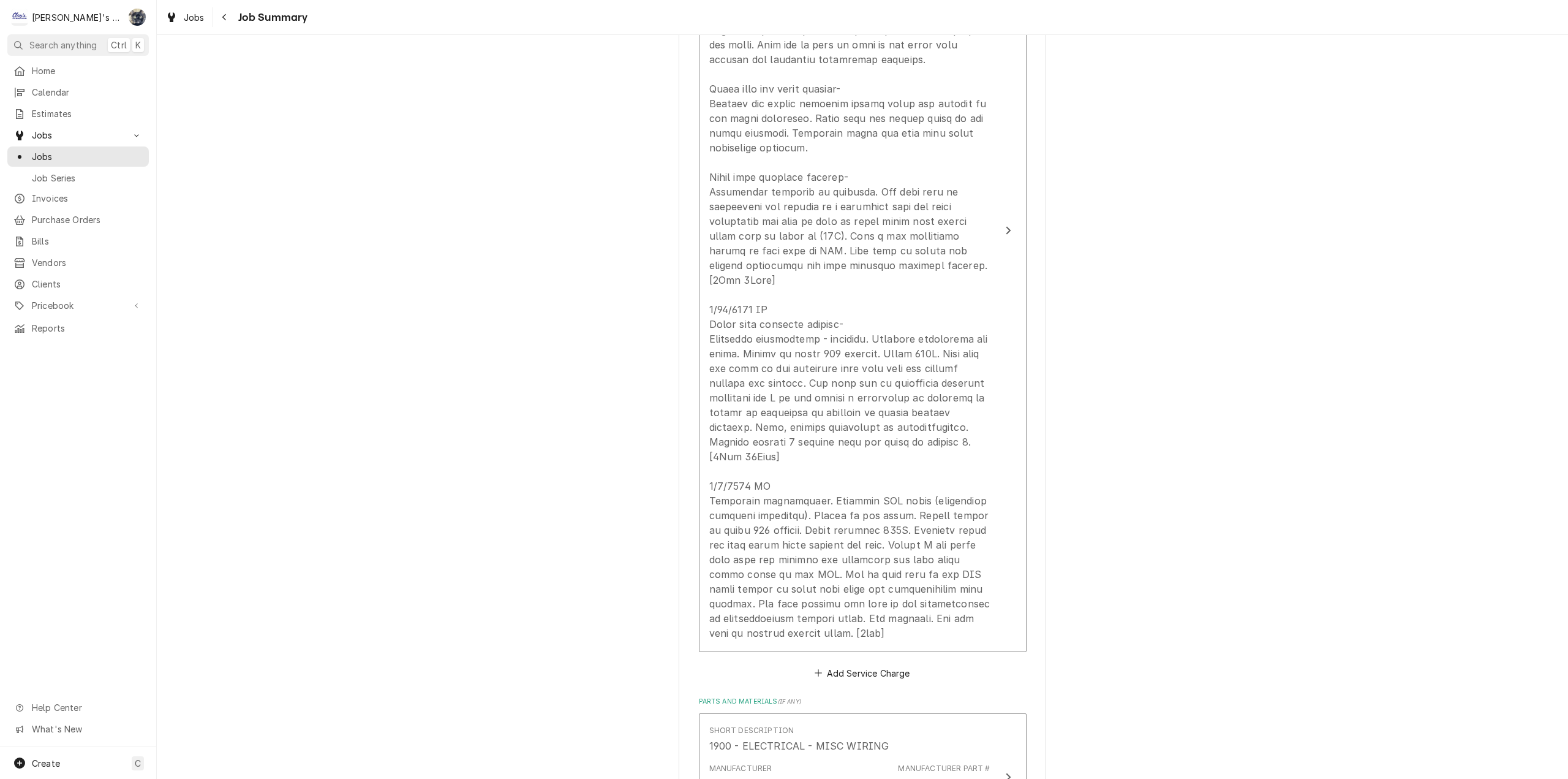
scroll to position [321, 0]
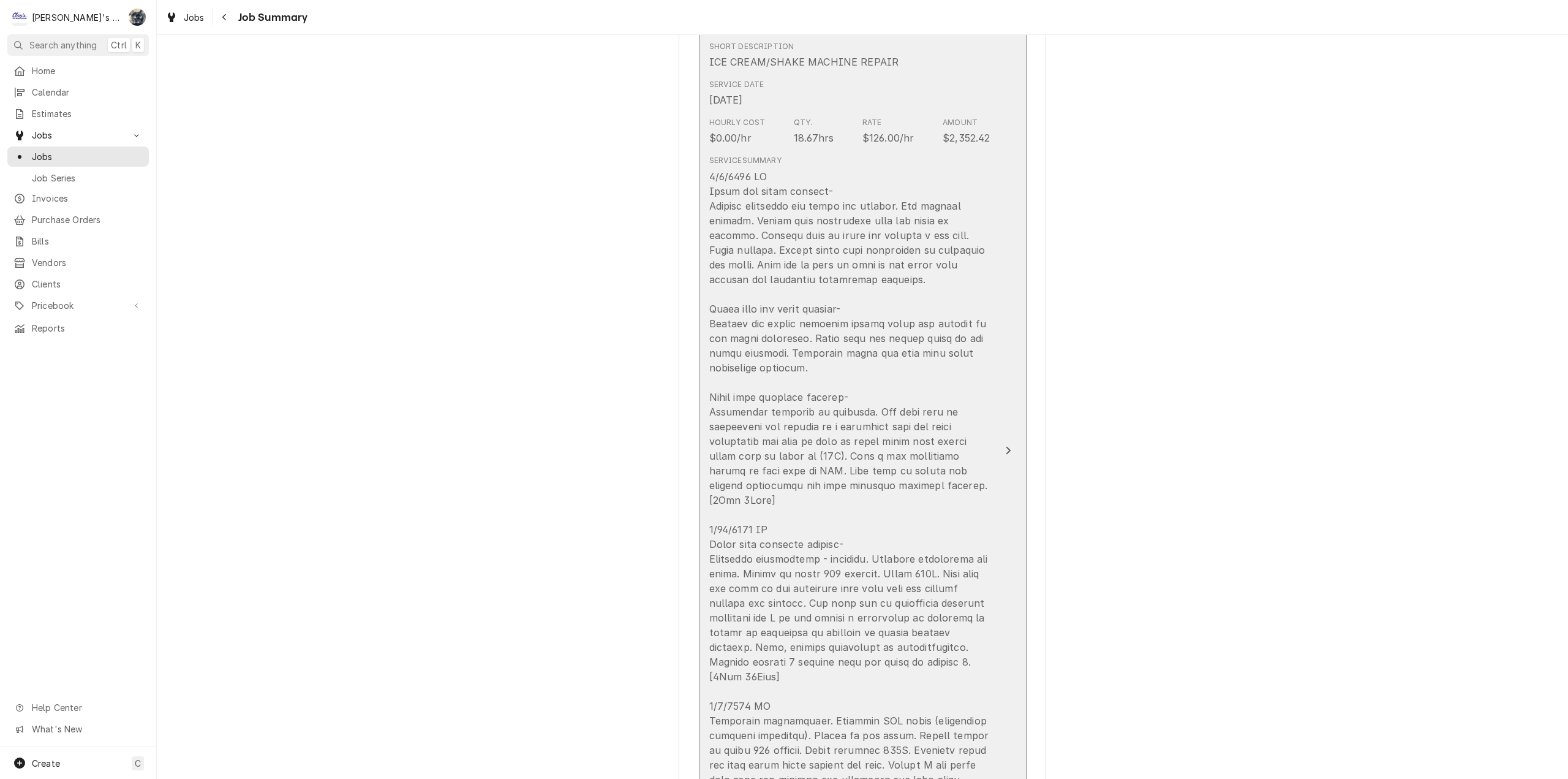
click at [795, 487] on div "Update Line Item" at bounding box center [849, 515] width 281 height 691
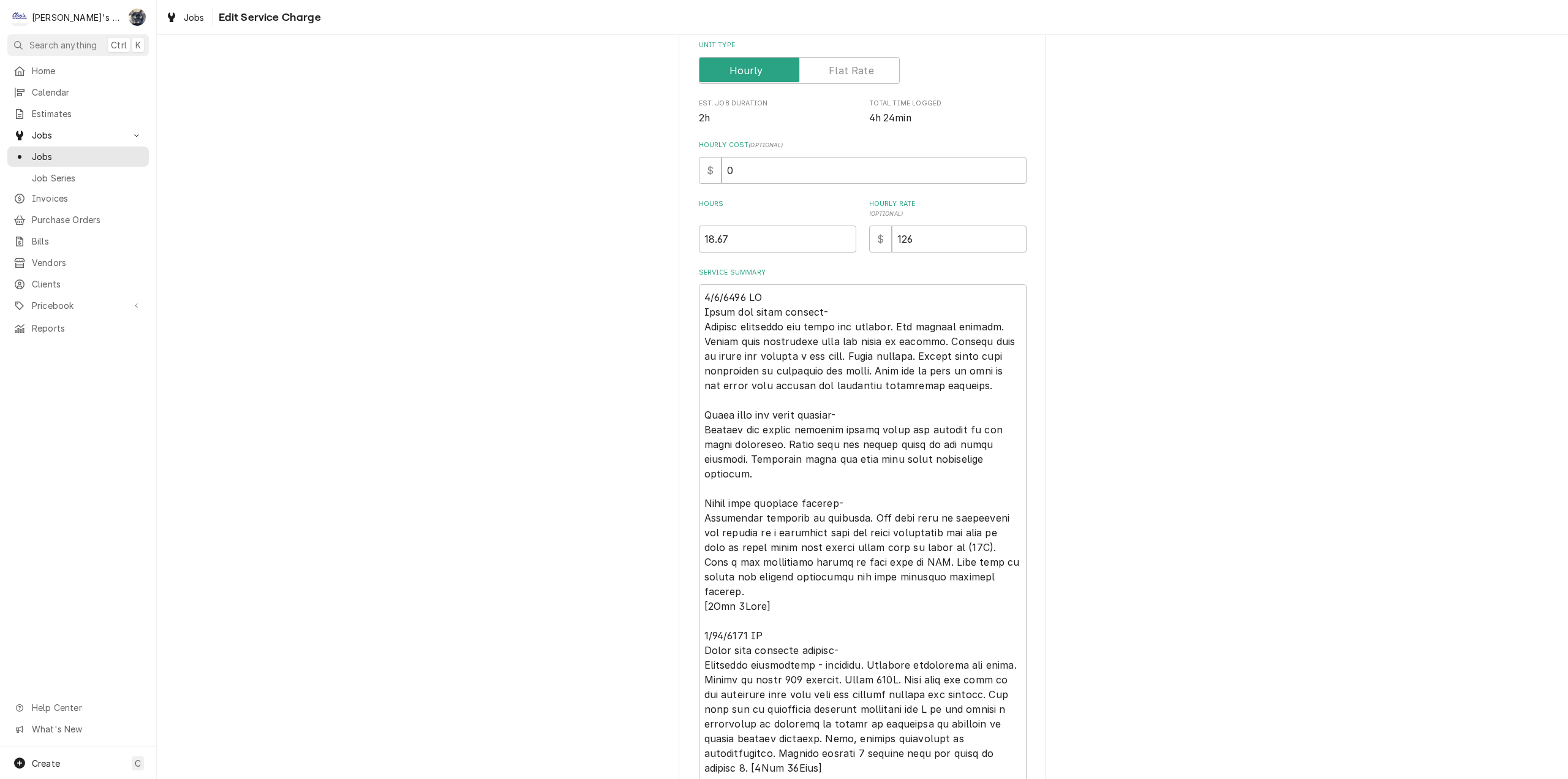
scroll to position [183, 0]
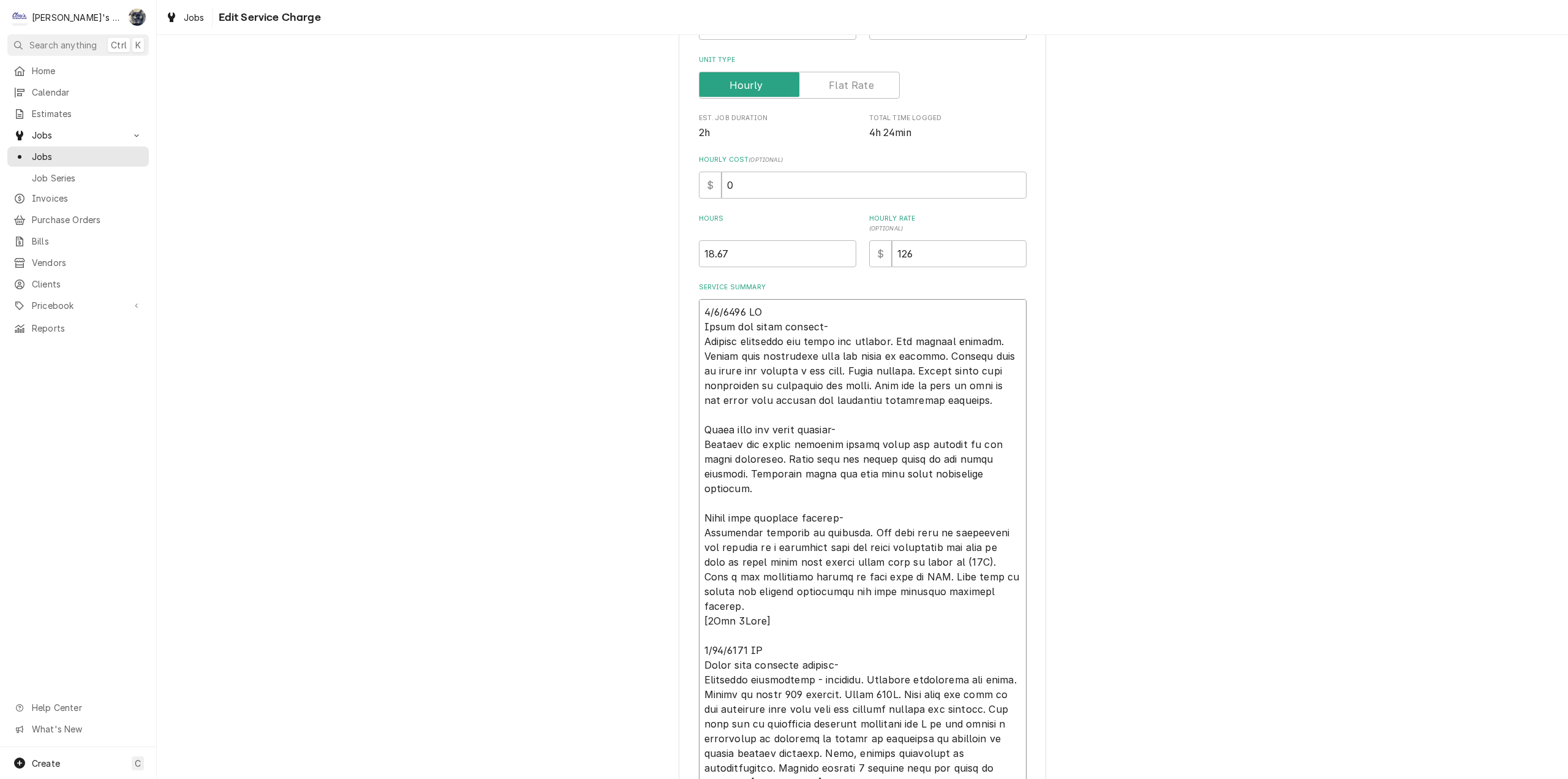
click at [835, 313] on textarea "Service Summary" at bounding box center [862, 613] width 328 height 629
type textarea "x"
type textarea "7/7/2025 SC Lobby ice cream machine- Cabinet condenser fan motor not running. N…"
type textarea "x"
type textarea "7/7/2025 SC [ Lobby ice cream machine- Cabinet condenser fan motor not running.…"
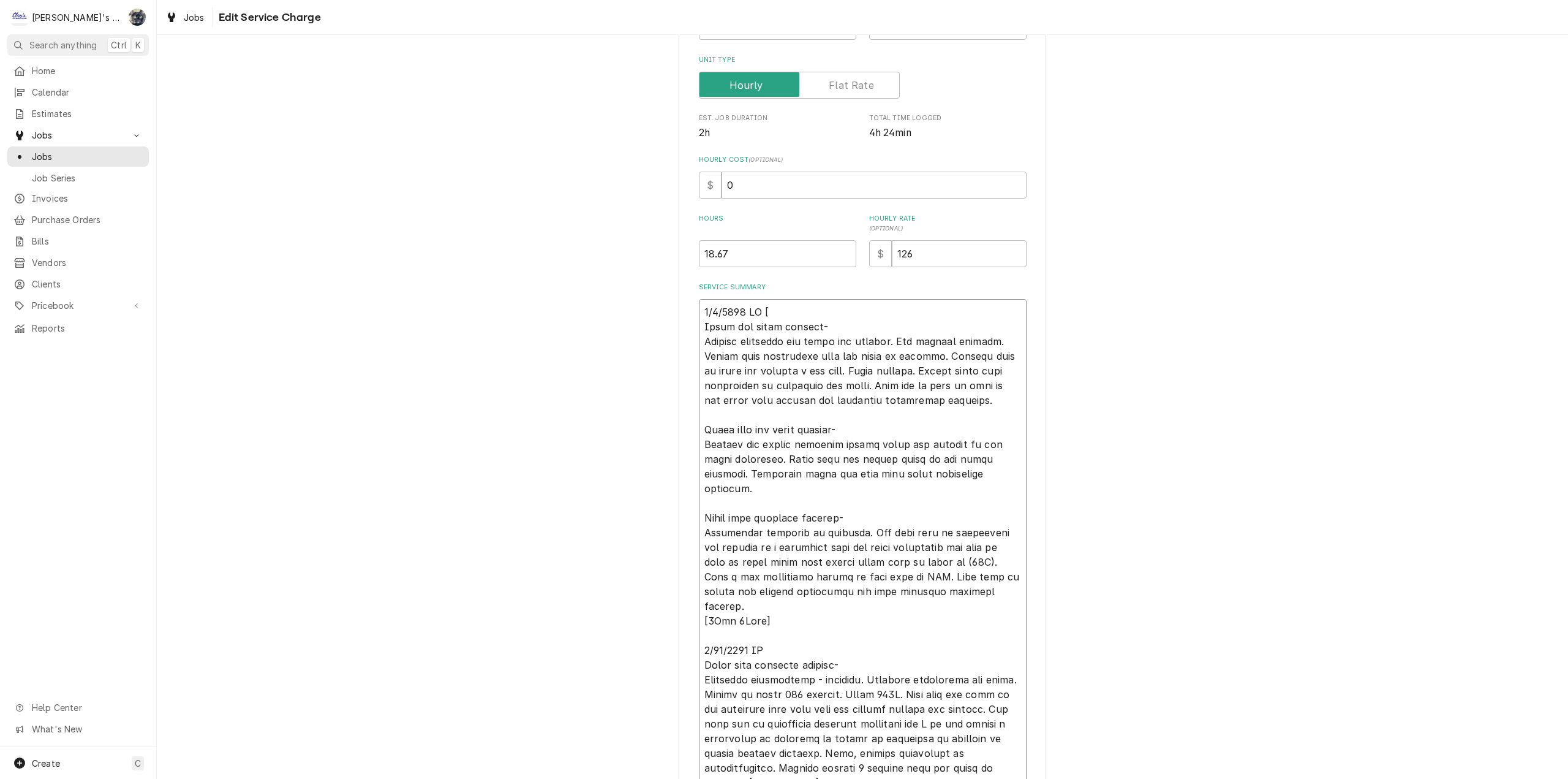
type textarea "x"
type textarea "7/7/2025 SC [4 Lobby ice cream machine- Cabinet condenser fan motor not running…"
type textarea "x"
type textarea "7/7/2025 SC [4h Lobby ice cream machine- Cabinet condenser fan motor not runnin…"
type textarea "x"
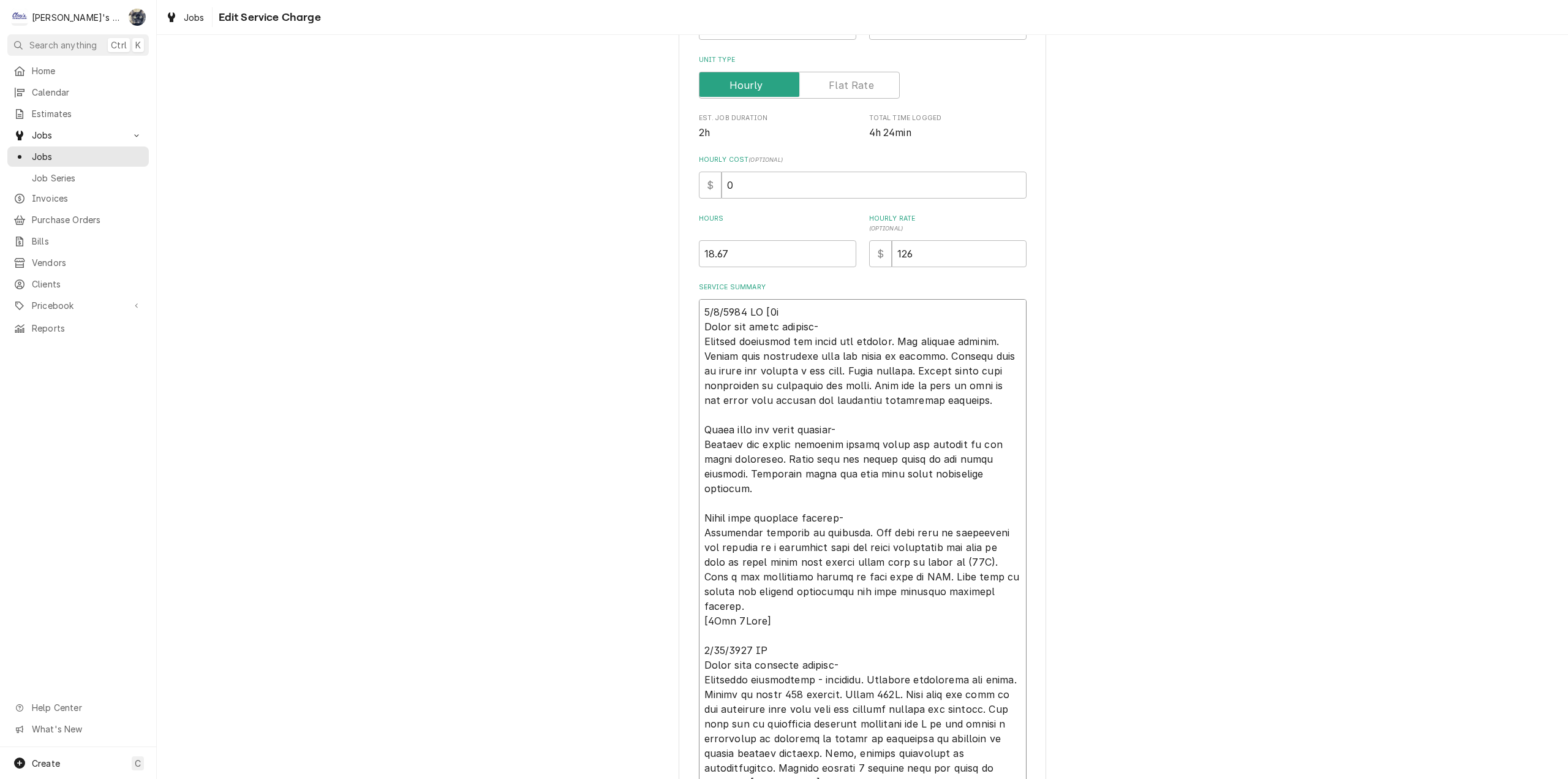
type textarea "7/7/2025 SC [4hr Lobby ice cream machine- Cabinet condenser fan motor not runni…"
type textarea "x"
type textarea "7/7/2025 SC [4hrs Lobby ice cream machine- Cabinet condenser fan motor not runn…"
type textarea "x"
type textarea "7/7/2025 SC [4hrs- Lobby ice cream machine- Cabinet condenser fan motor not run…"
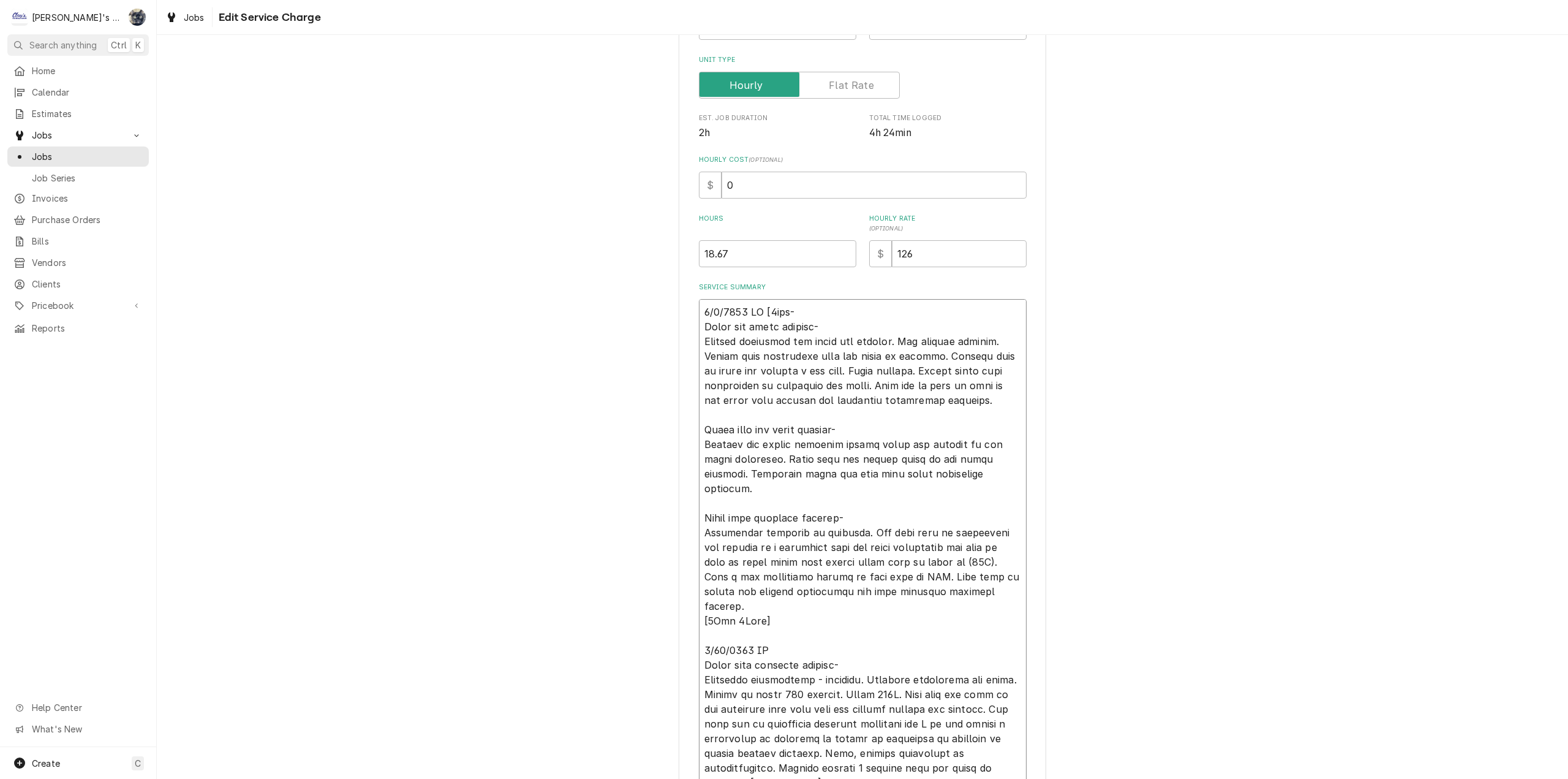
type textarea "x"
type textarea "7/7/2025 SC [4hrs-3 Lobby ice cream machine- Cabinet condenser fan motor not ru…"
type textarea "x"
type textarea "7/7/2025 SC [4hrs-30 Lobby ice cream machine- Cabinet condenser fan motor not r…"
type textarea "x"
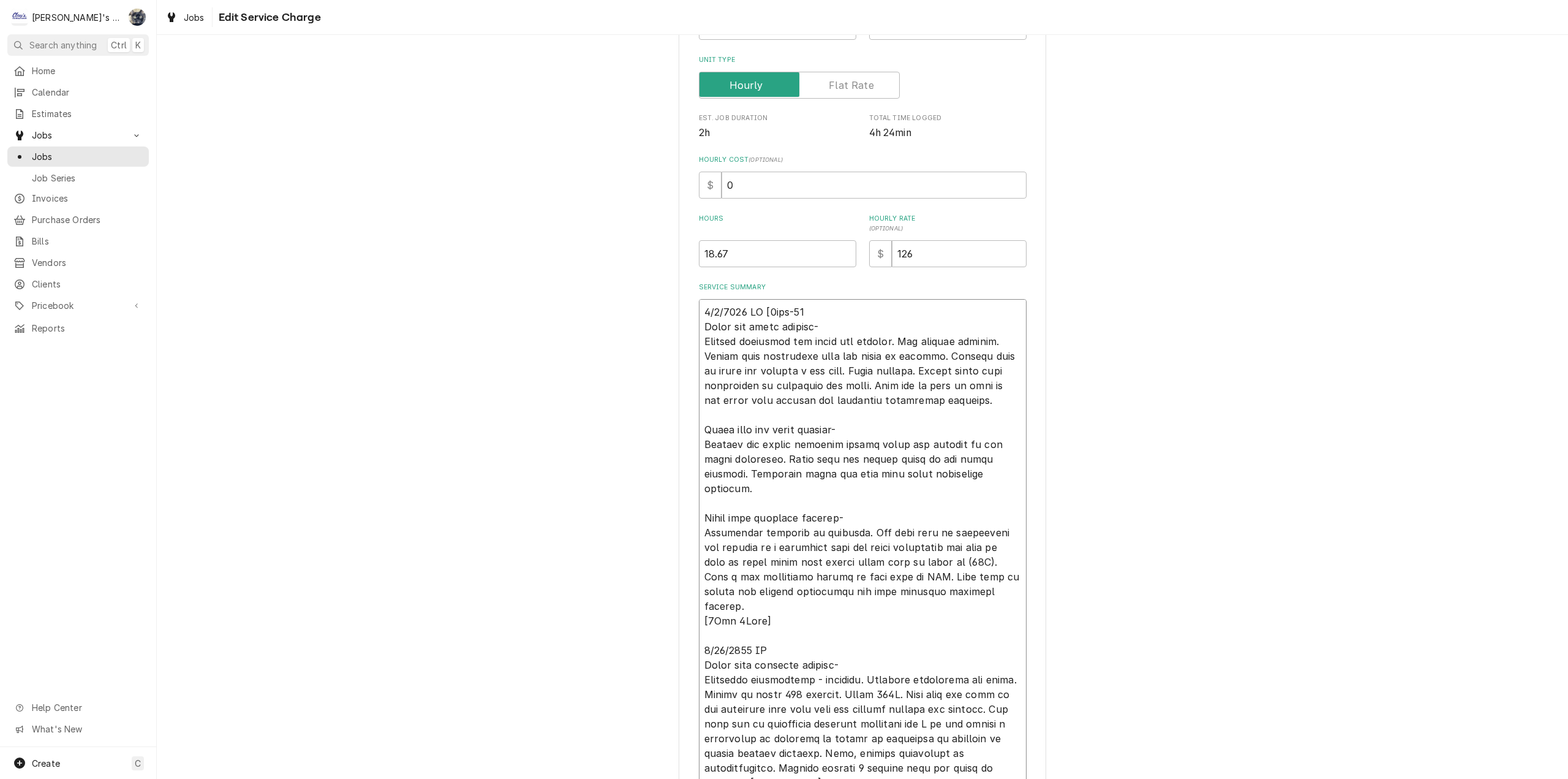
type textarea "7/7/2025 SC [4hrs-30m Lobby ice cream machine- Cabinet condenser fan motor not …"
type textarea "x"
type textarea "7/7/2025 SC [4hrs-30mi Lobby ice cream machine- Cabinet condenser fan motor not…"
type textarea "x"
type textarea "7/7/2025 SC [4hrs-30mim Lobby ice cream machine- Cabinet condenser fan motor no…"
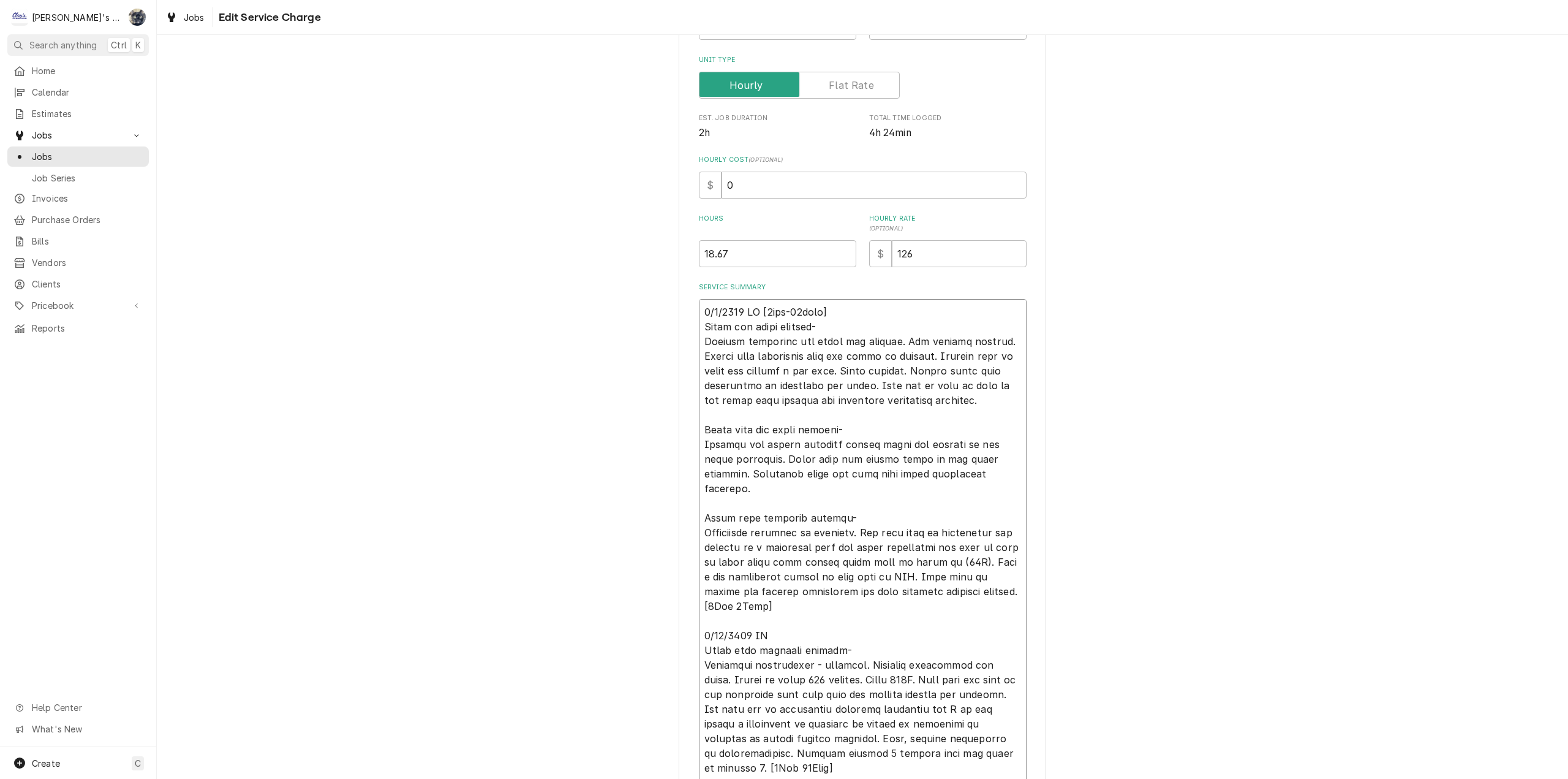
drag, startPoint x: 765, startPoint y: 623, endPoint x: 690, endPoint y: 626, distance: 75.1
click at [690, 626] on div "Use the fields below to edit this service charge Short Description ICE CREAM/SH…" at bounding box center [862, 449] width 368 height 1149
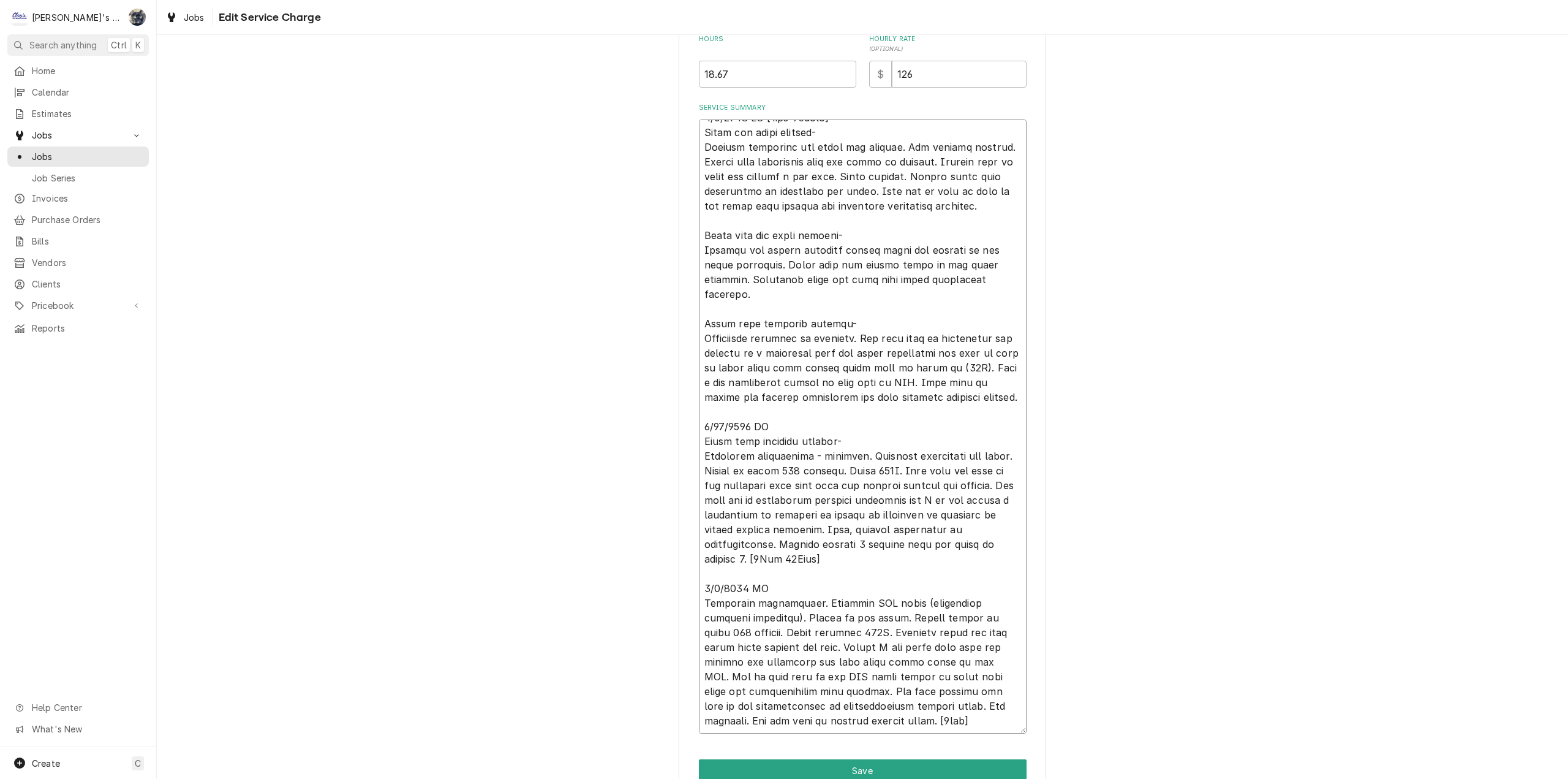
scroll to position [424, 0]
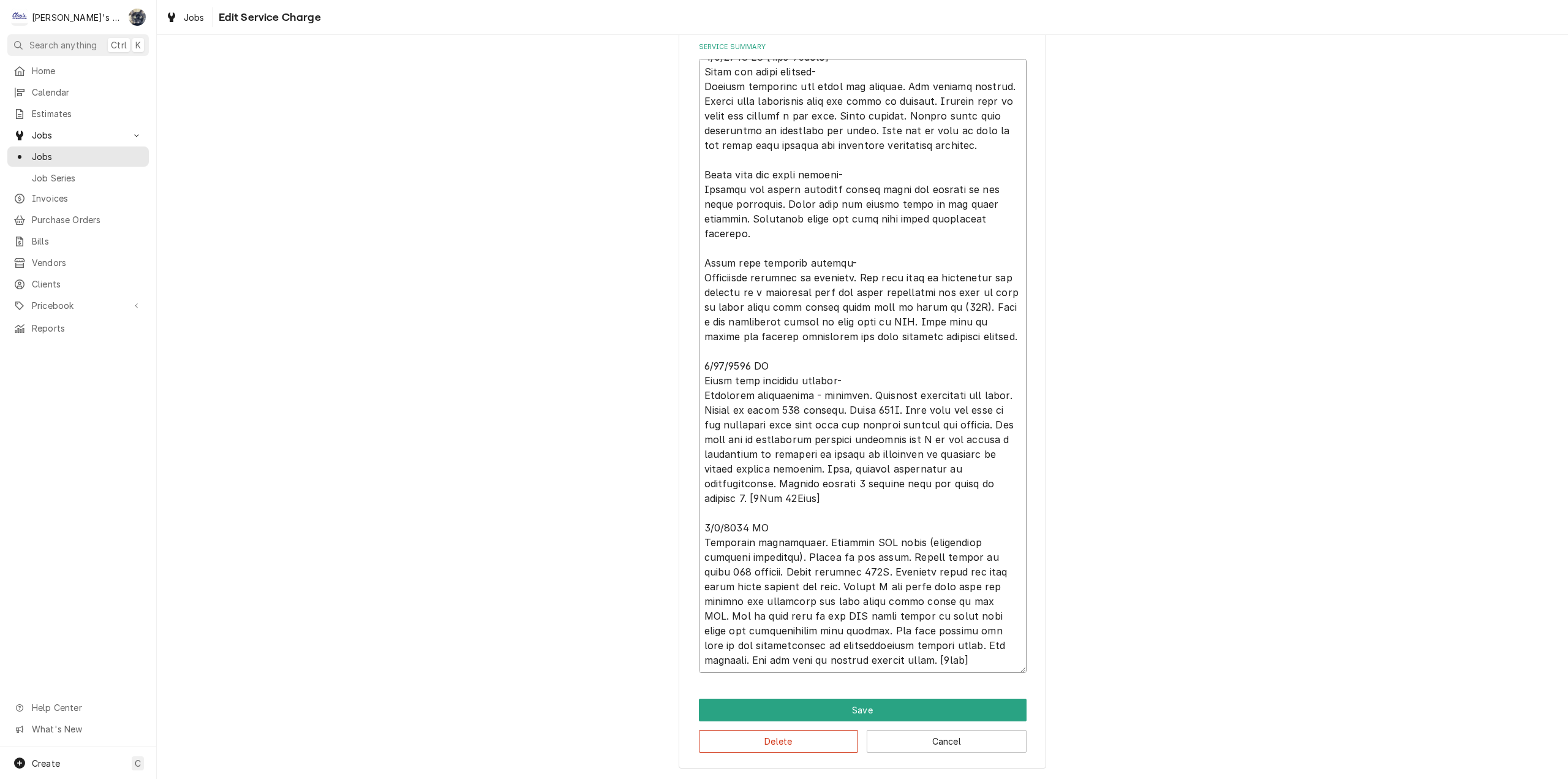
drag, startPoint x: 832, startPoint y: 503, endPoint x: 746, endPoint y: 505, distance: 86.0
click at [746, 505] on textarea "Service Summary" at bounding box center [862, 366] width 328 height 614
click at [905, 656] on textarea "Service Summary" at bounding box center [862, 373] width 328 height 599
click at [886, 660] on textarea "Service Summary" at bounding box center [862, 373] width 328 height 599
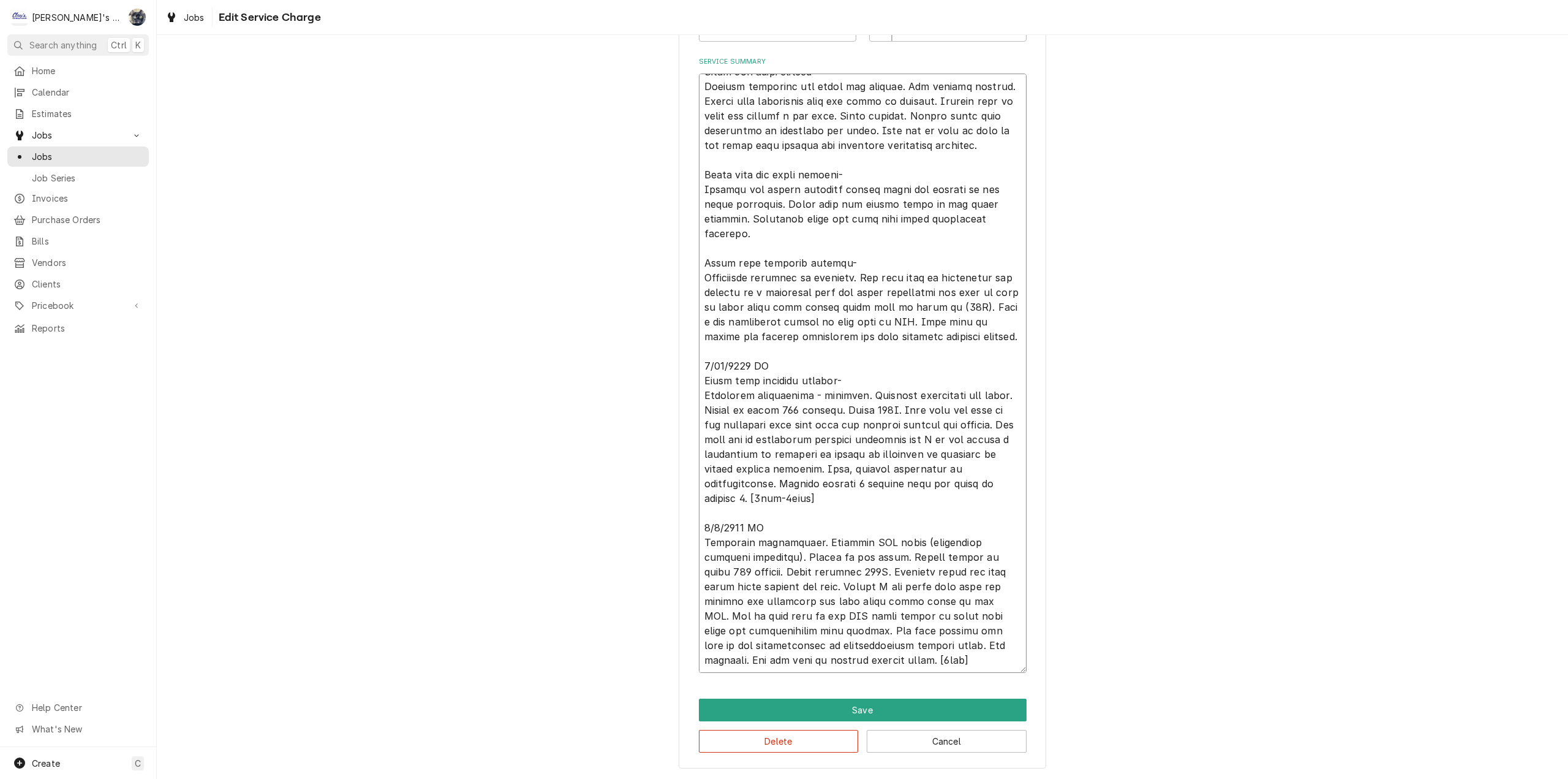
click at [901, 663] on textarea "Service Summary" at bounding box center [862, 373] width 328 height 599
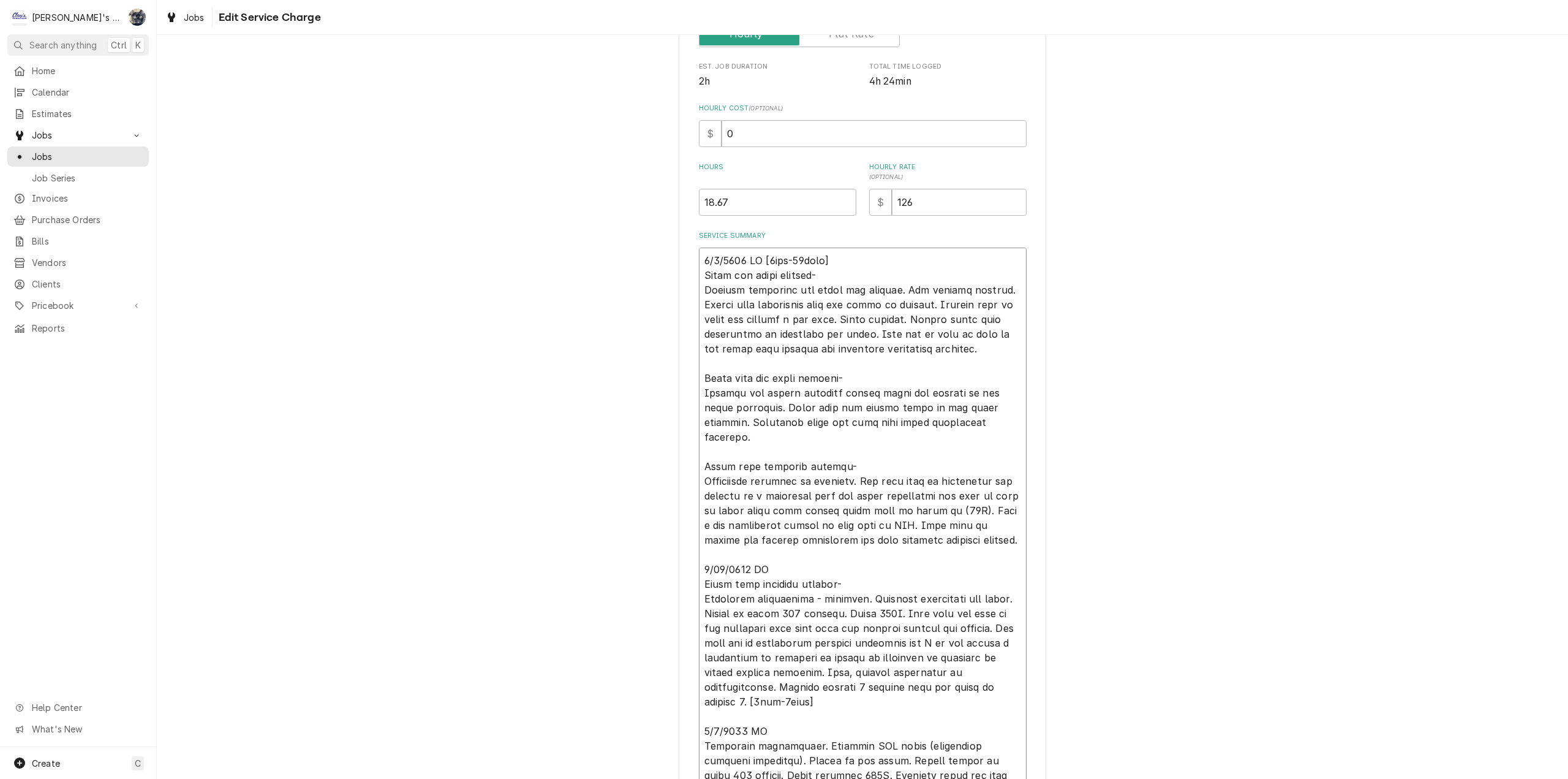
scroll to position [0, 0]
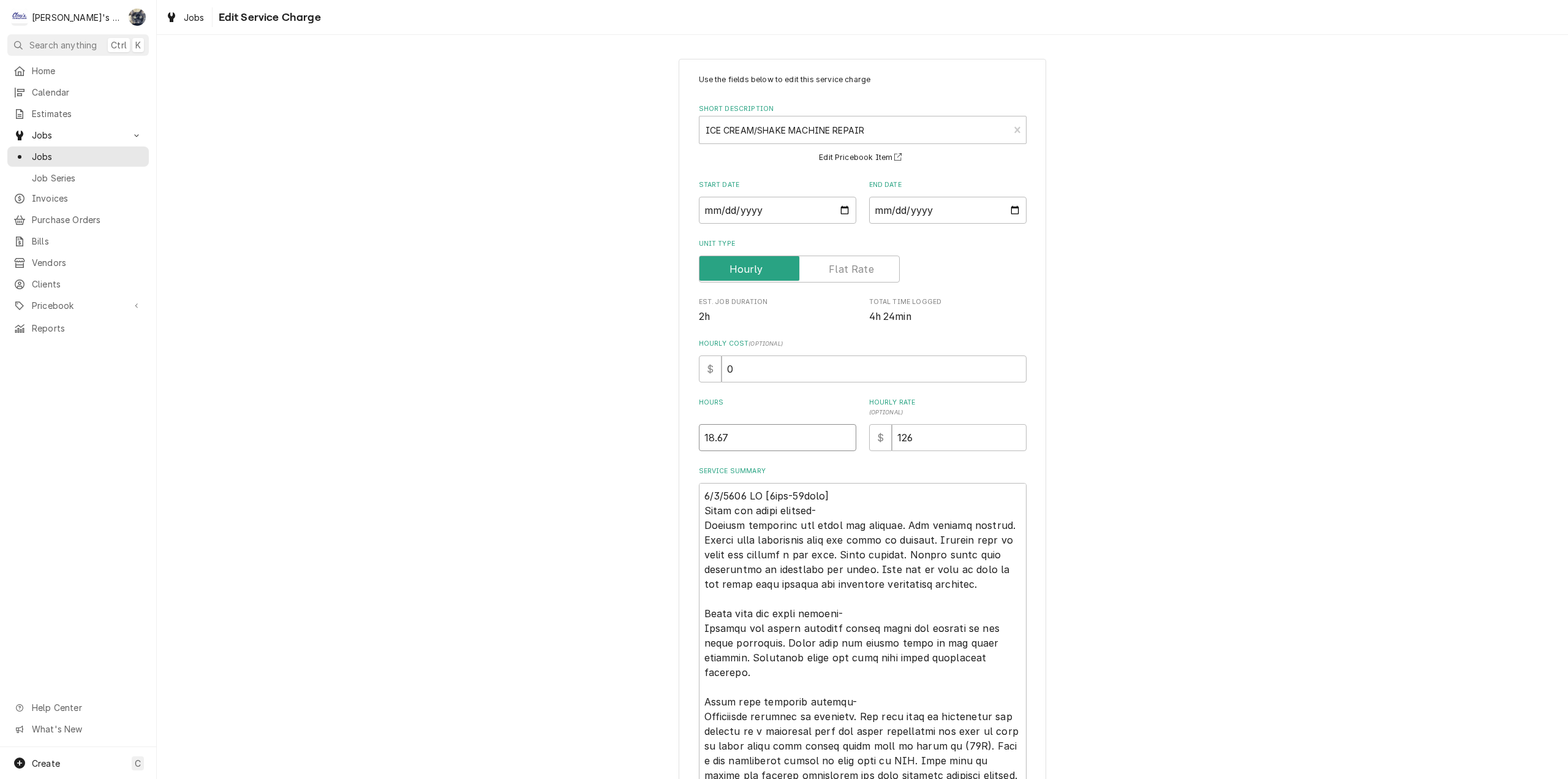
drag, startPoint x: 743, startPoint y: 447, endPoint x: 665, endPoint y: 443, distance: 78.1
click at [665, 443] on div "Use the fields below to edit this service charge Short Description ICE CREAM/SH…" at bounding box center [862, 618] width 1412 height 1141
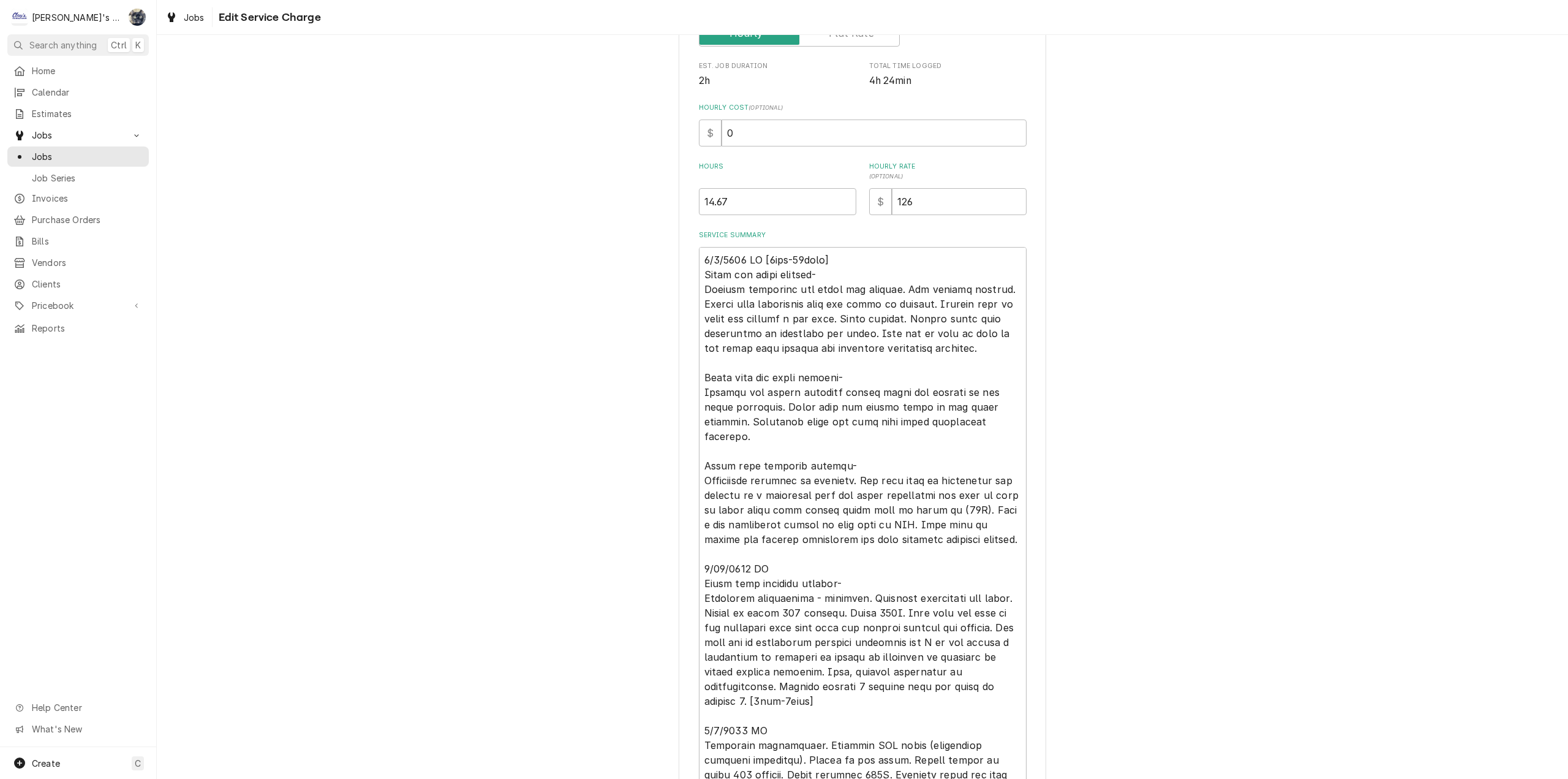
scroll to position [409, 0]
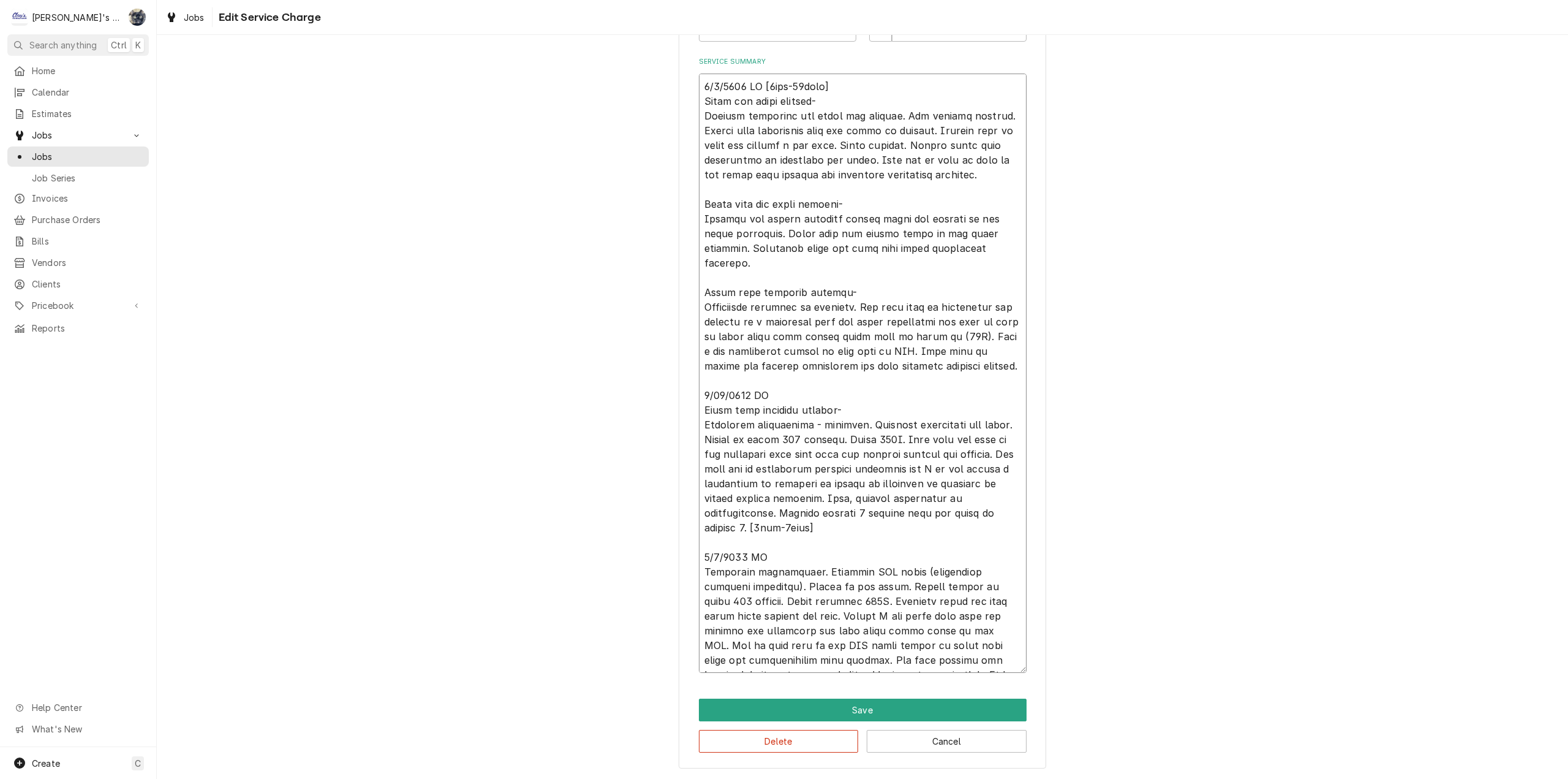
click at [779, 574] on textarea "Service Summary" at bounding box center [862, 373] width 328 height 599
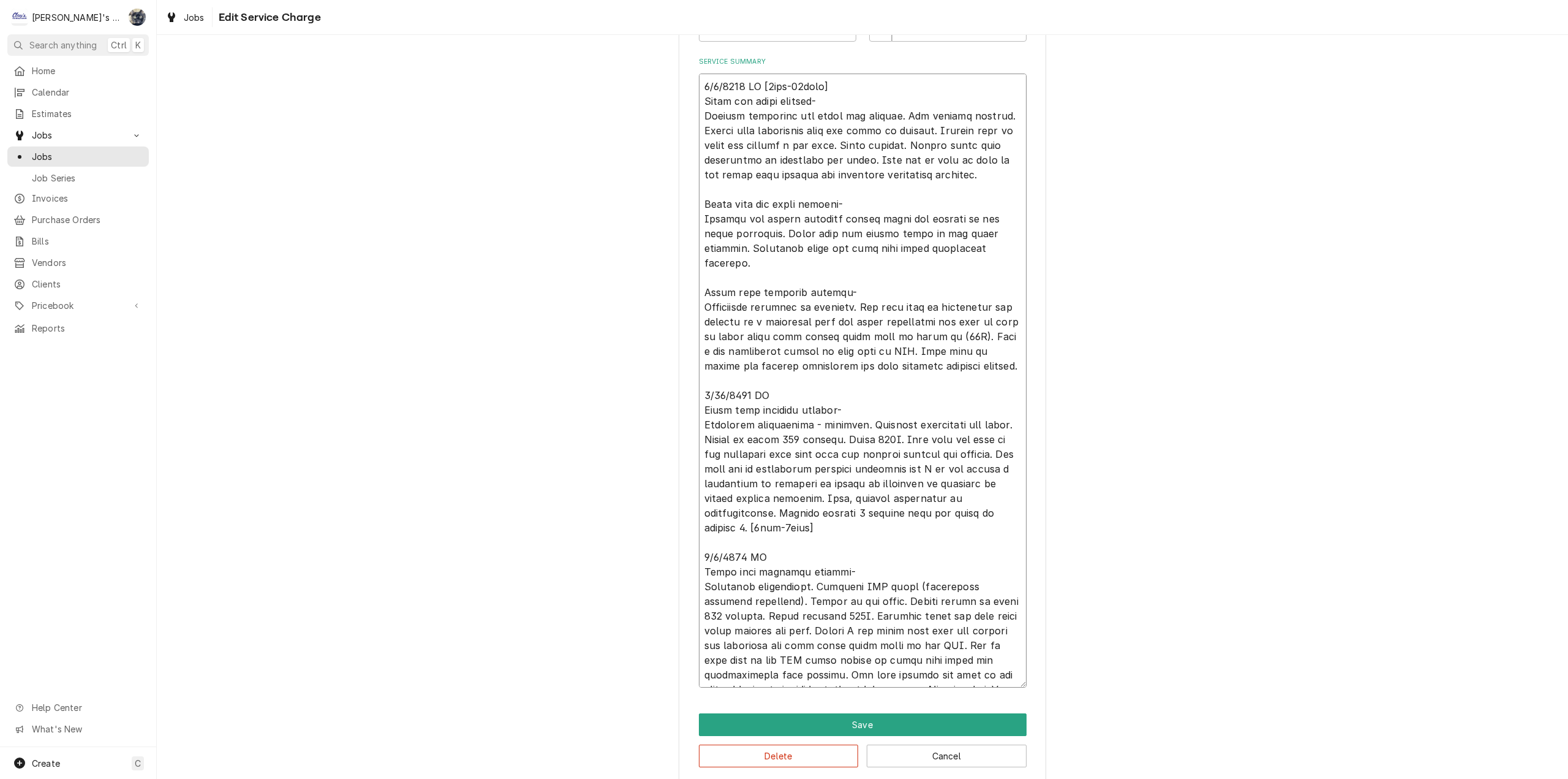
scroll to position [44, 0]
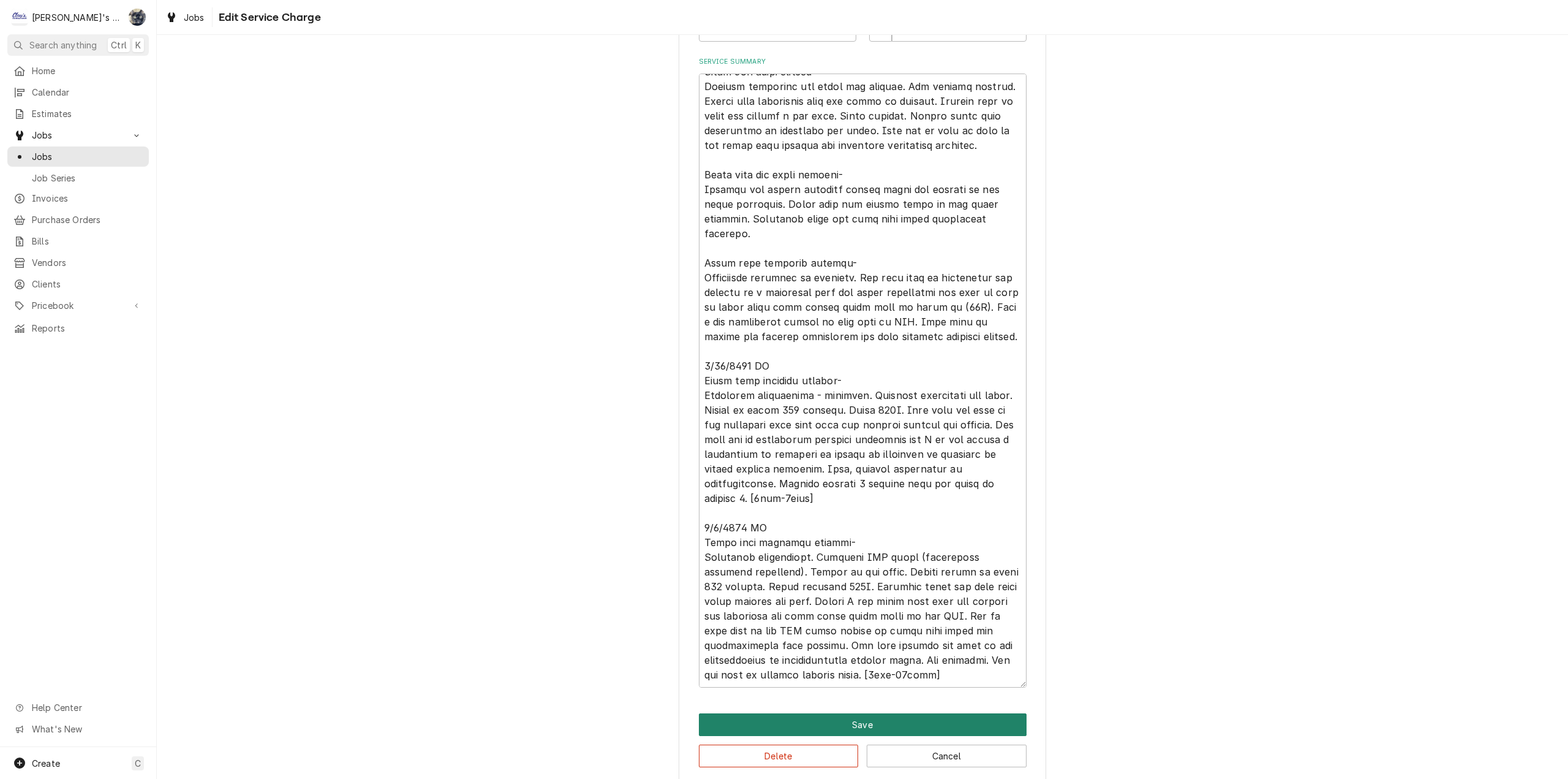
click at [847, 724] on button "Save" at bounding box center [862, 724] width 328 height 23
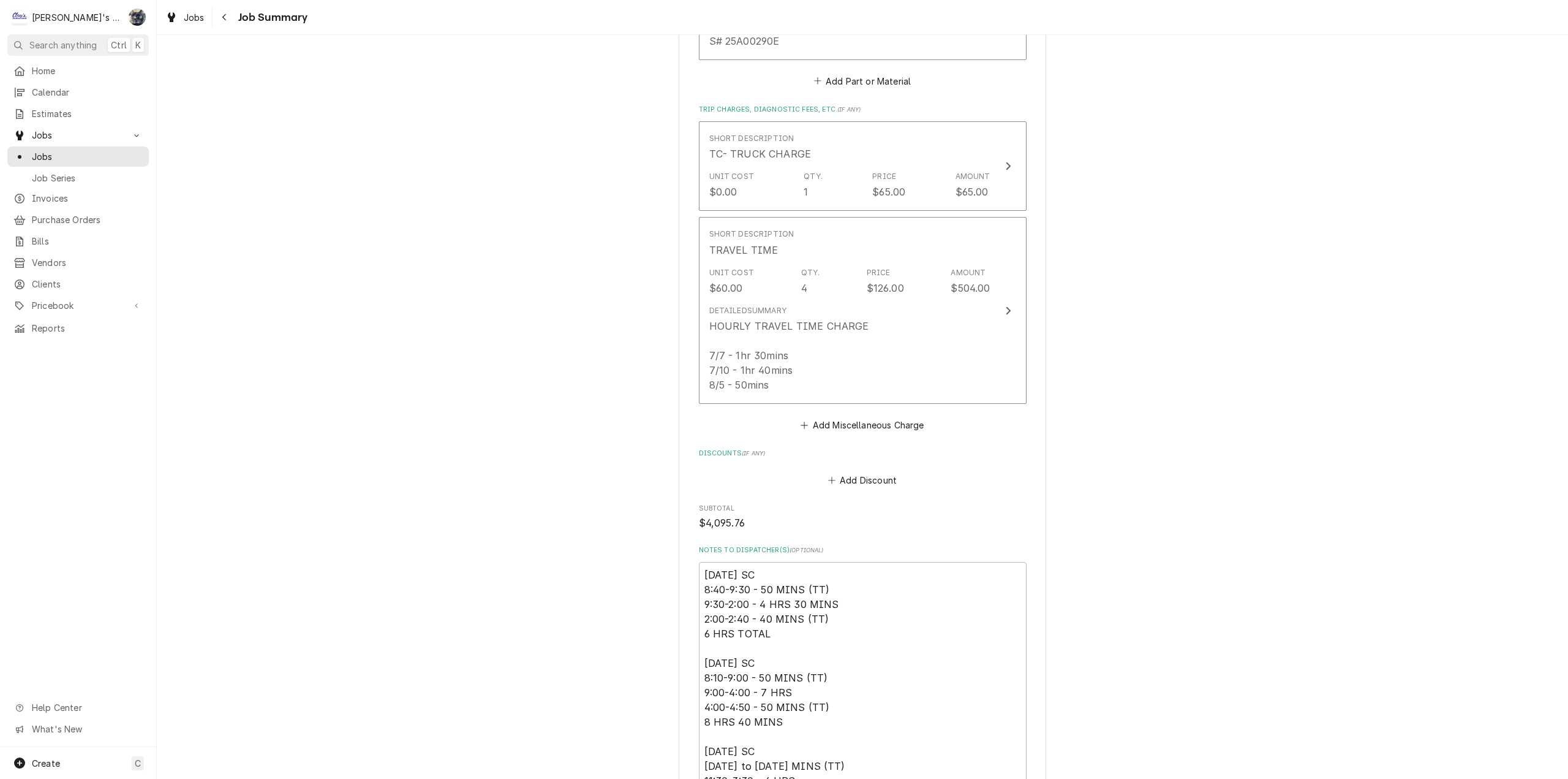
scroll to position [2331, 0]
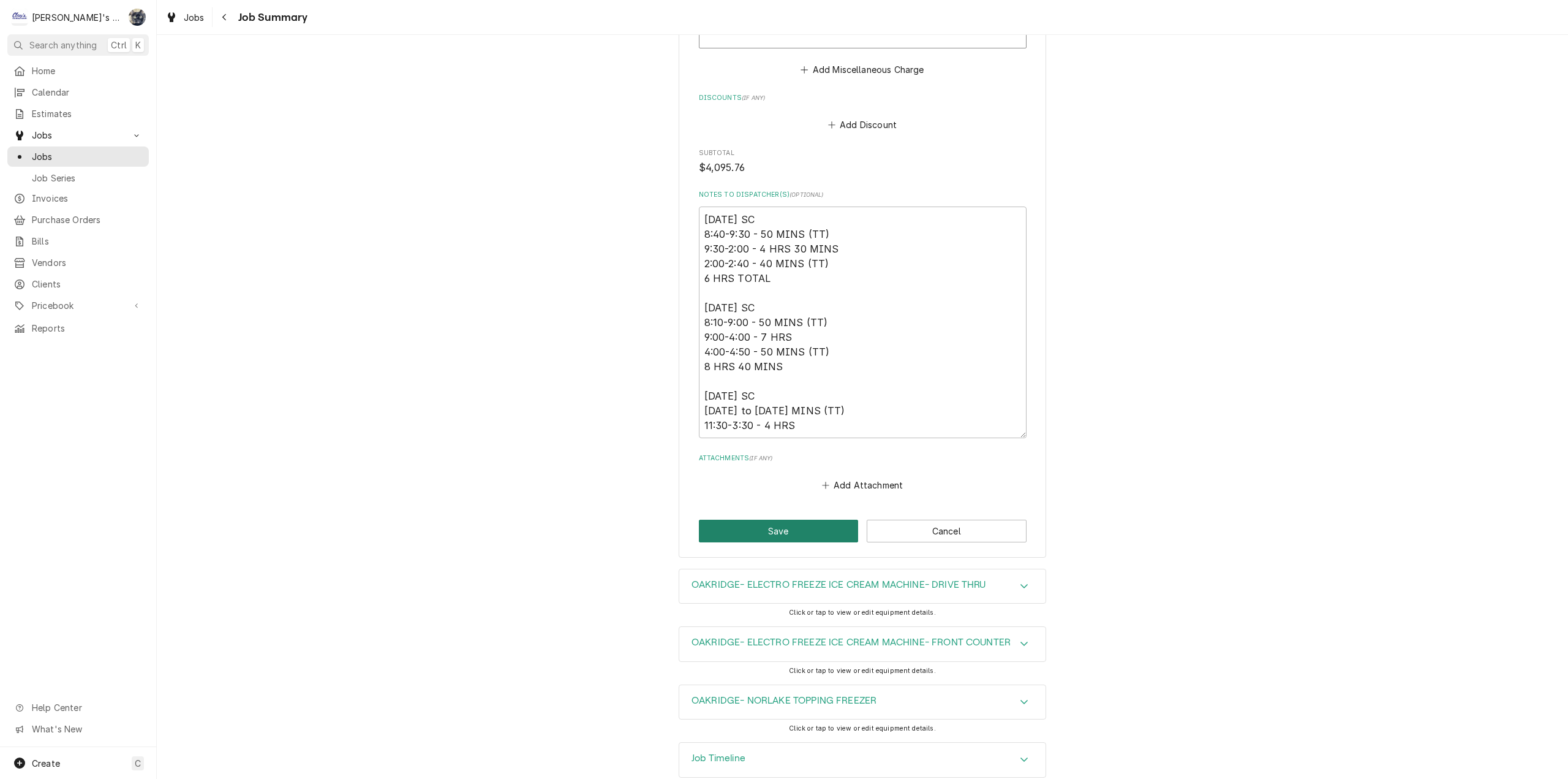
click at [769, 520] on button "Save" at bounding box center [779, 531] width 160 height 23
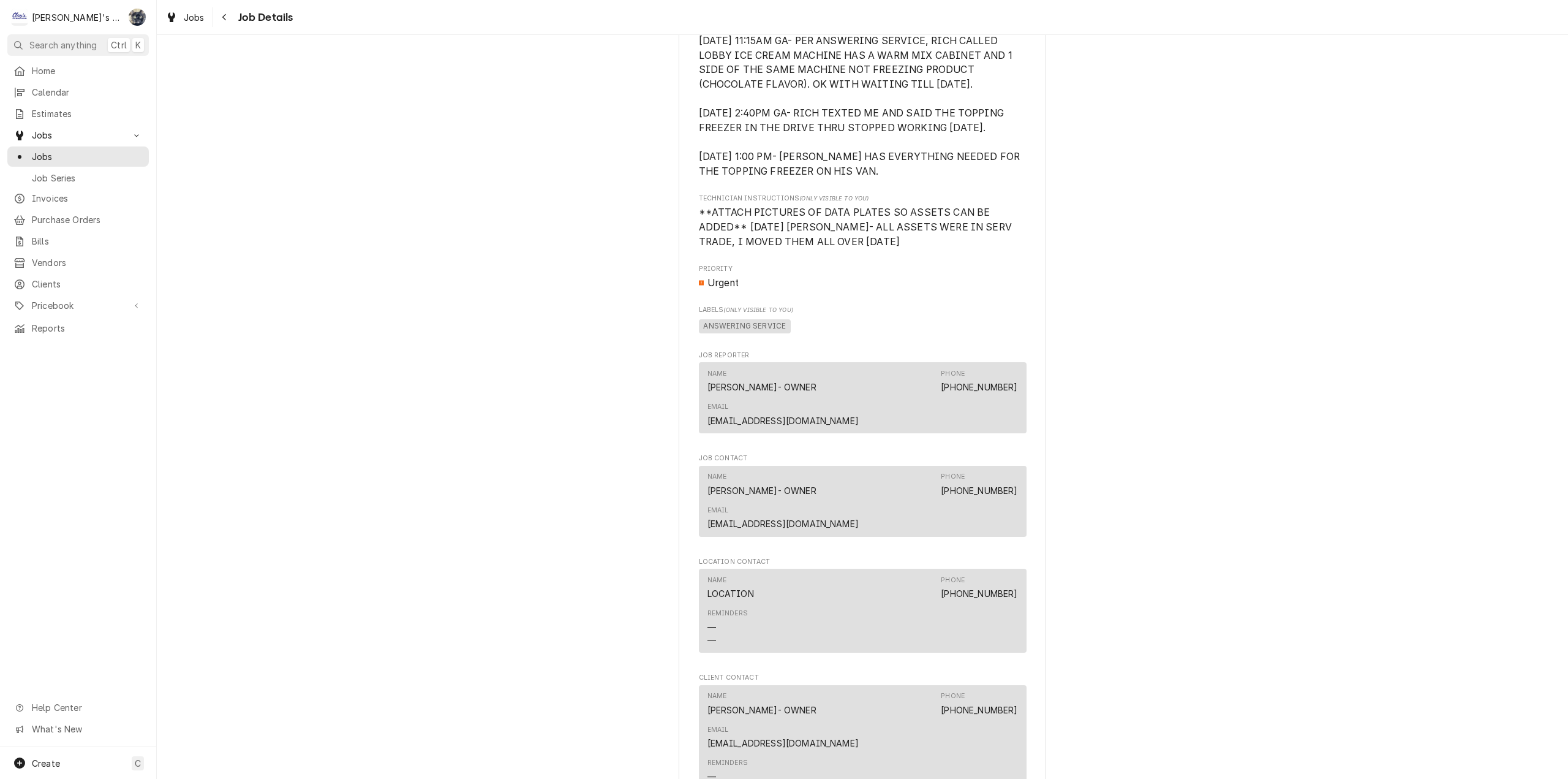
scroll to position [981, 0]
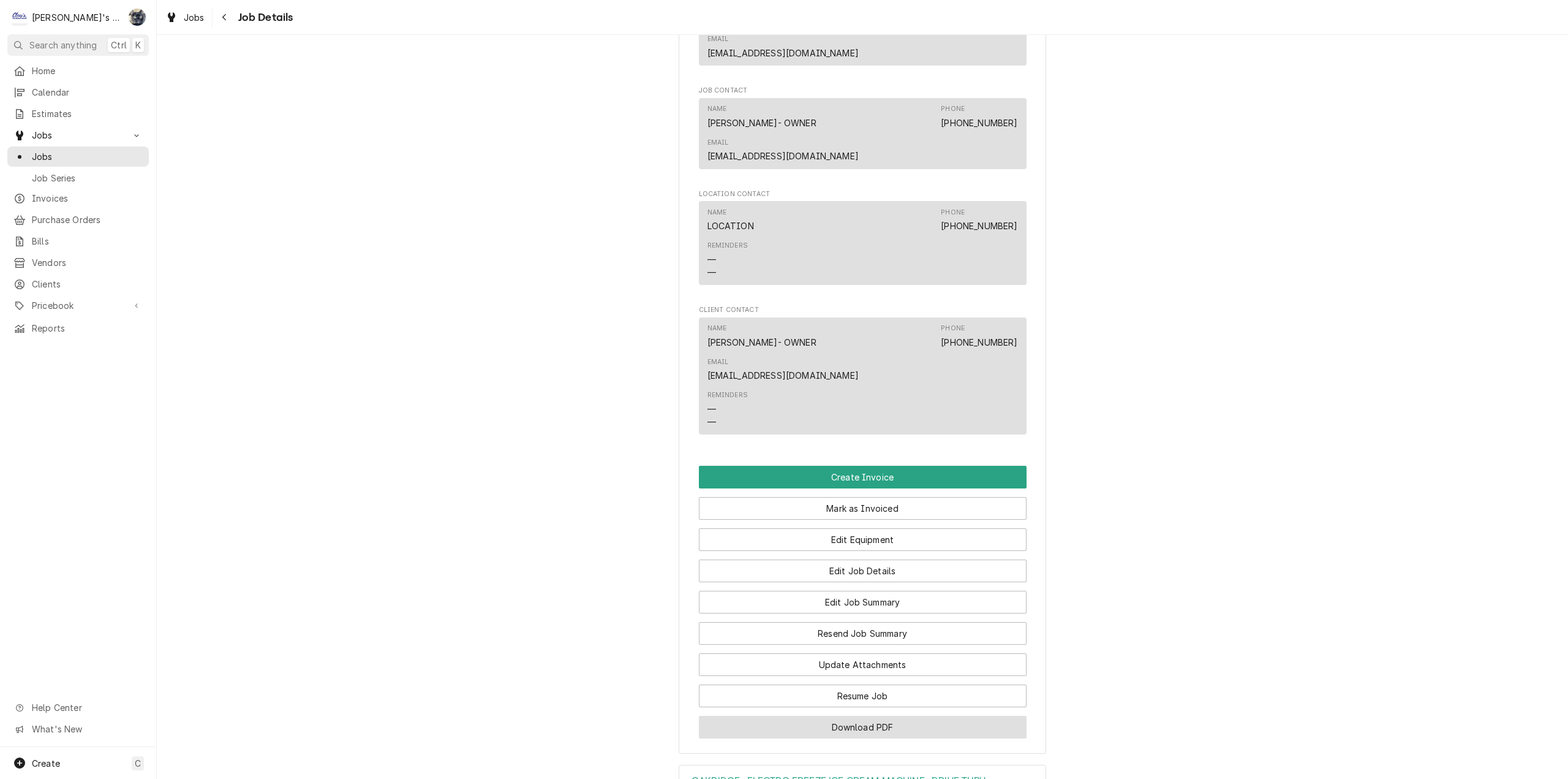
click at [862, 716] on button "Download PDF" at bounding box center [862, 727] width 328 height 23
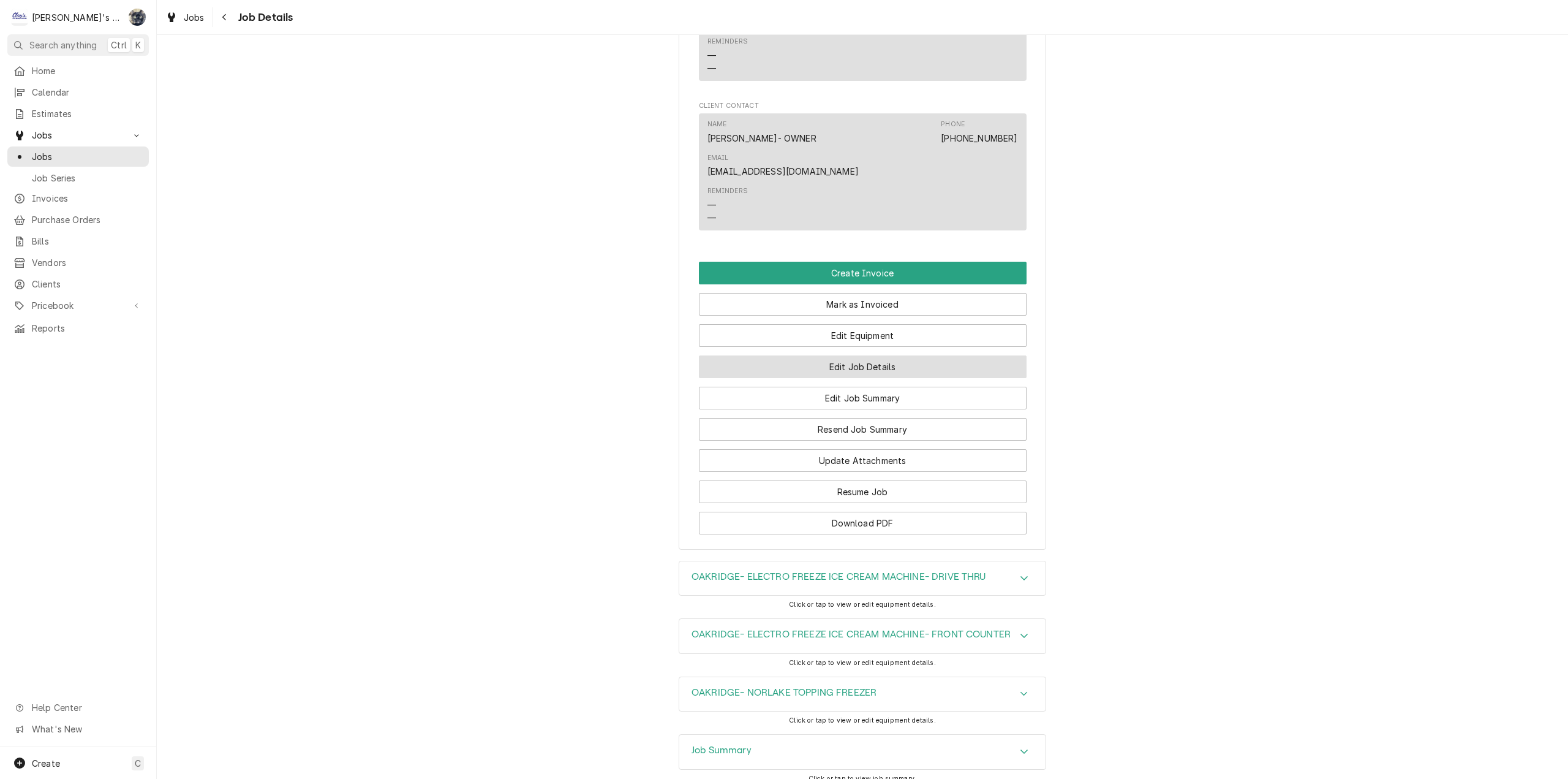
scroll to position [1236, 0]
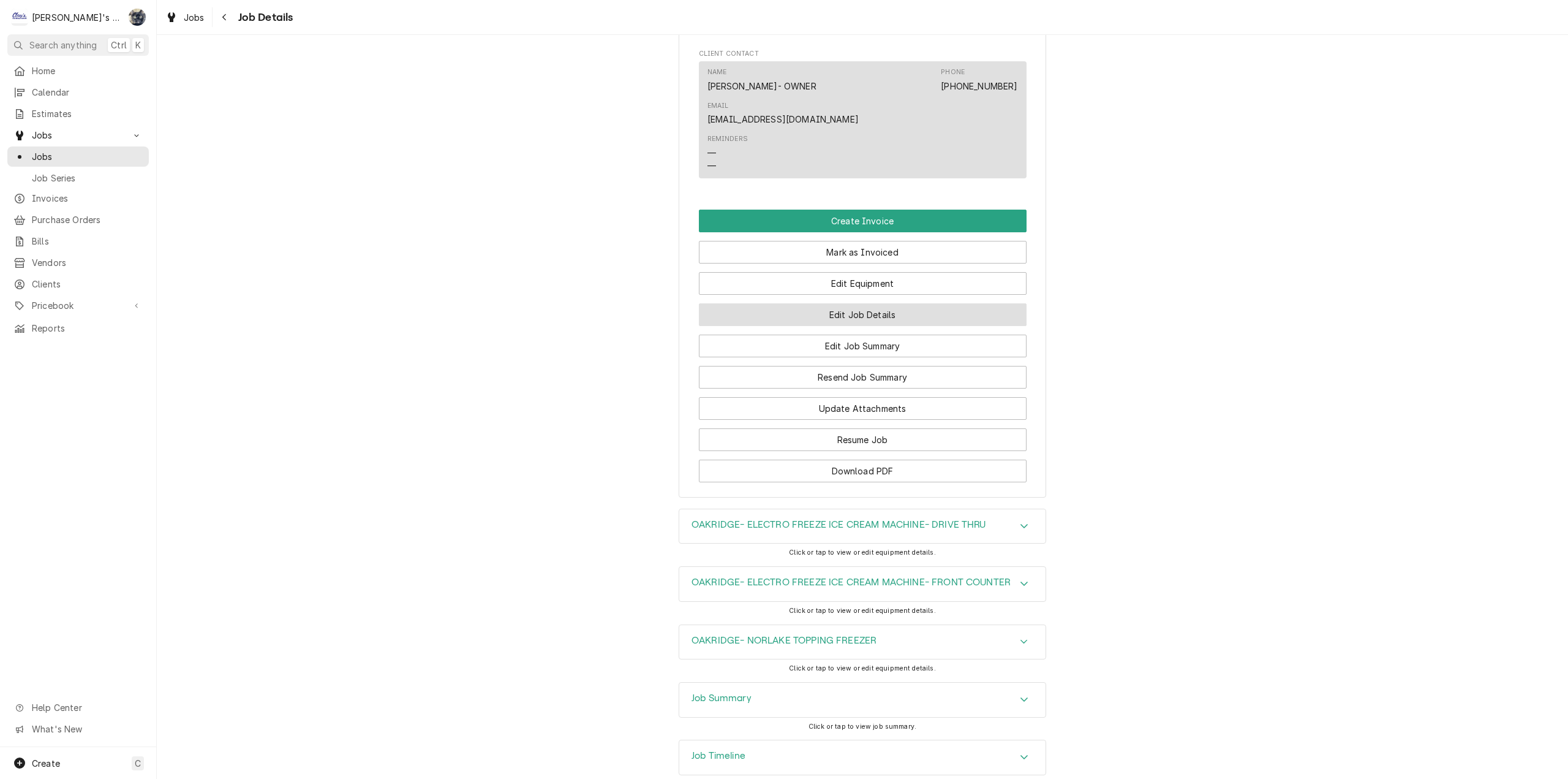
click at [827, 303] on button "Edit Job Details" at bounding box center [862, 315] width 328 height 23
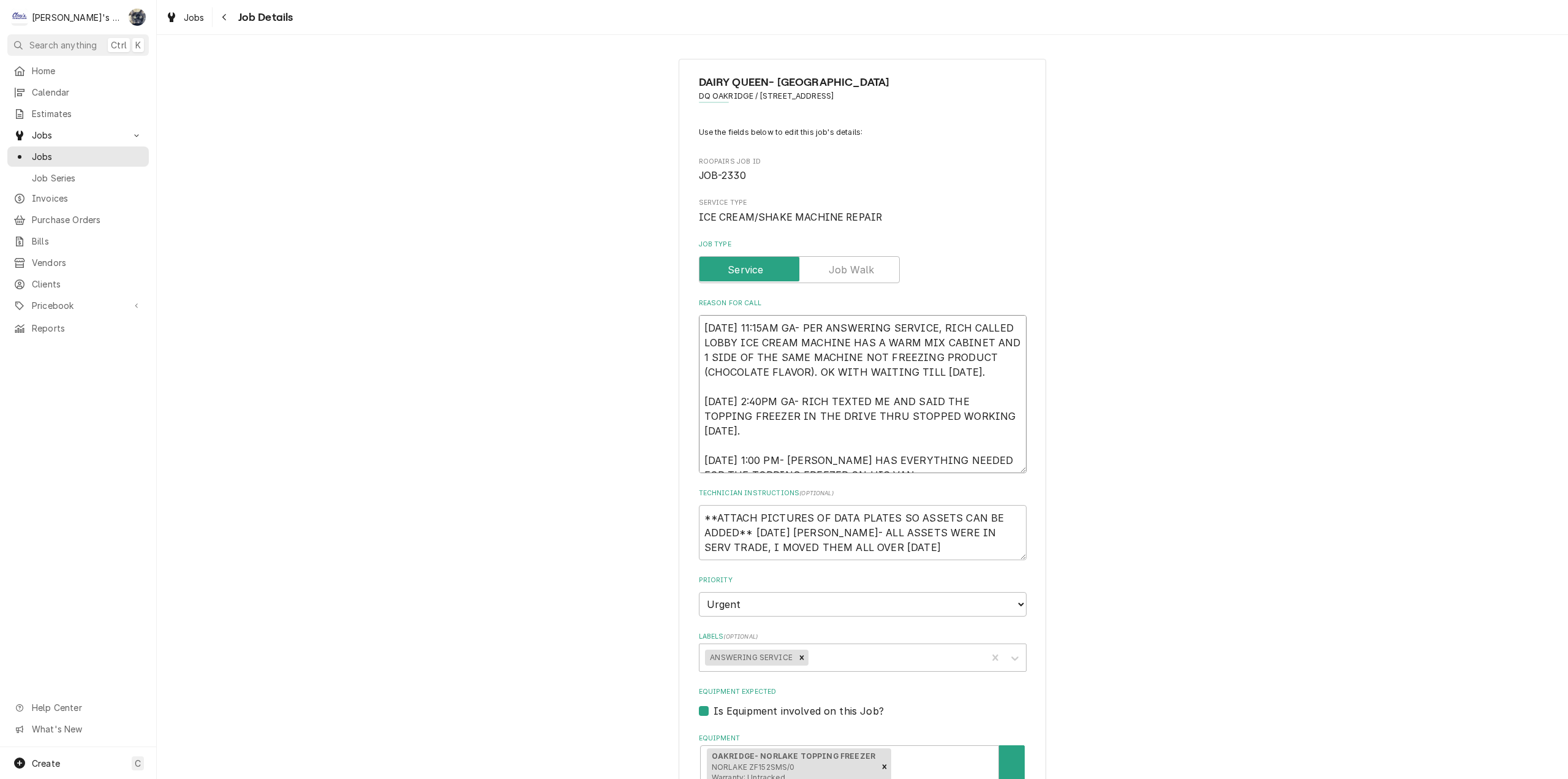
click at [699, 323] on textarea "[DATE] 11:15AM GA- PER ANSWERING SERVICE, RICH CALLED LOBBY ICE CREAM MACHINE H…" at bounding box center [862, 394] width 328 height 158
type textarea "x"
type textarea "[DATE] 11:15AM GA- PER ANSWERING SERVICE, RICH CALLED LOBBY ICE CREAM MACHINE H…"
type textarea "x"
type textarea "[DATE] 11:15AM GA- PER ANSWERING SERVICE, RICH CALLED LOBBY ICE CREAM MACHINE H…"
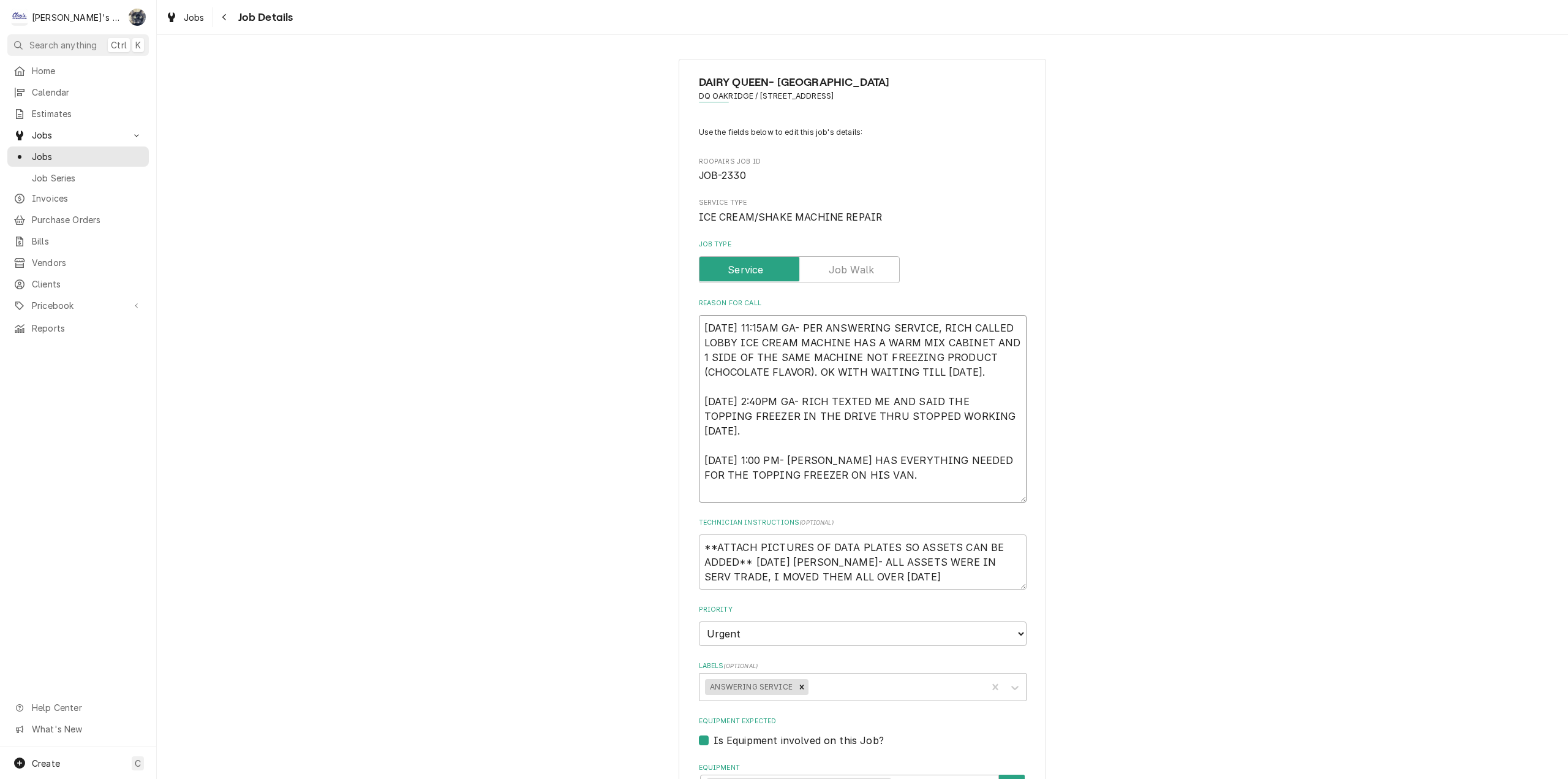
click at [699, 323] on textarea "[DATE] 11:15AM GA- PER ANSWERING SERVICE, RICH CALLED LOBBY ICE CREAM MACHINE H…" at bounding box center [862, 409] width 328 height 188
type textarea "x"
type textarea "* [DATE] 11:15AM GA- PER ANSWERING SERVICE, RICH CALLED LOBBY ICE CREAM MACHINE…"
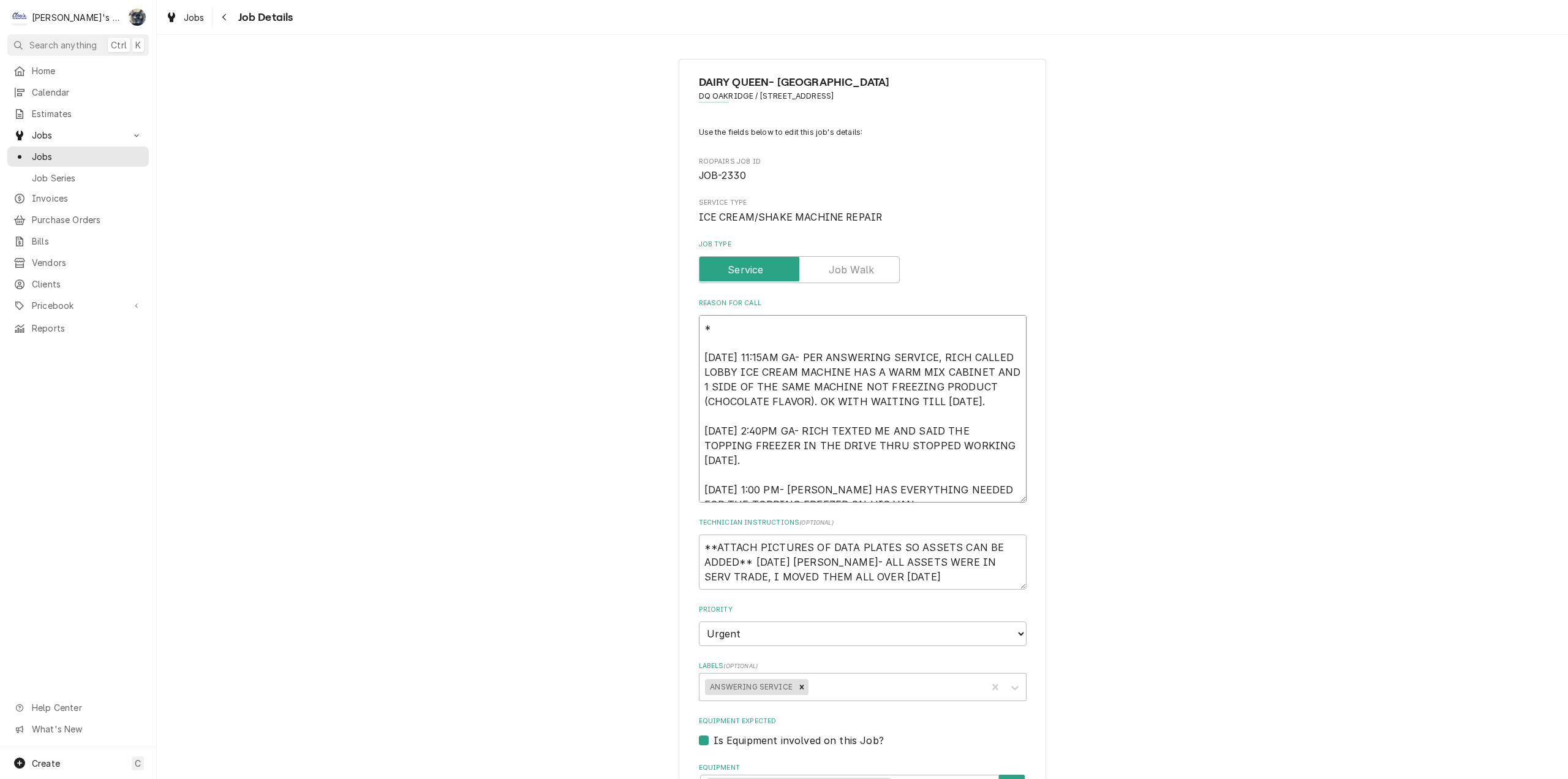
type textarea "x"
type textarea "** [DATE] 11:15AM GA- PER ANSWERING SERVICE, RICH CALLED LOBBY ICE CREAM MACHIN…"
type textarea "x"
type textarea "**8 [DATE] 11:15AM GA- PER ANSWERING SERVICE, RICH CALLED LOBBY ICE CREAM MACHI…"
type textarea "x"
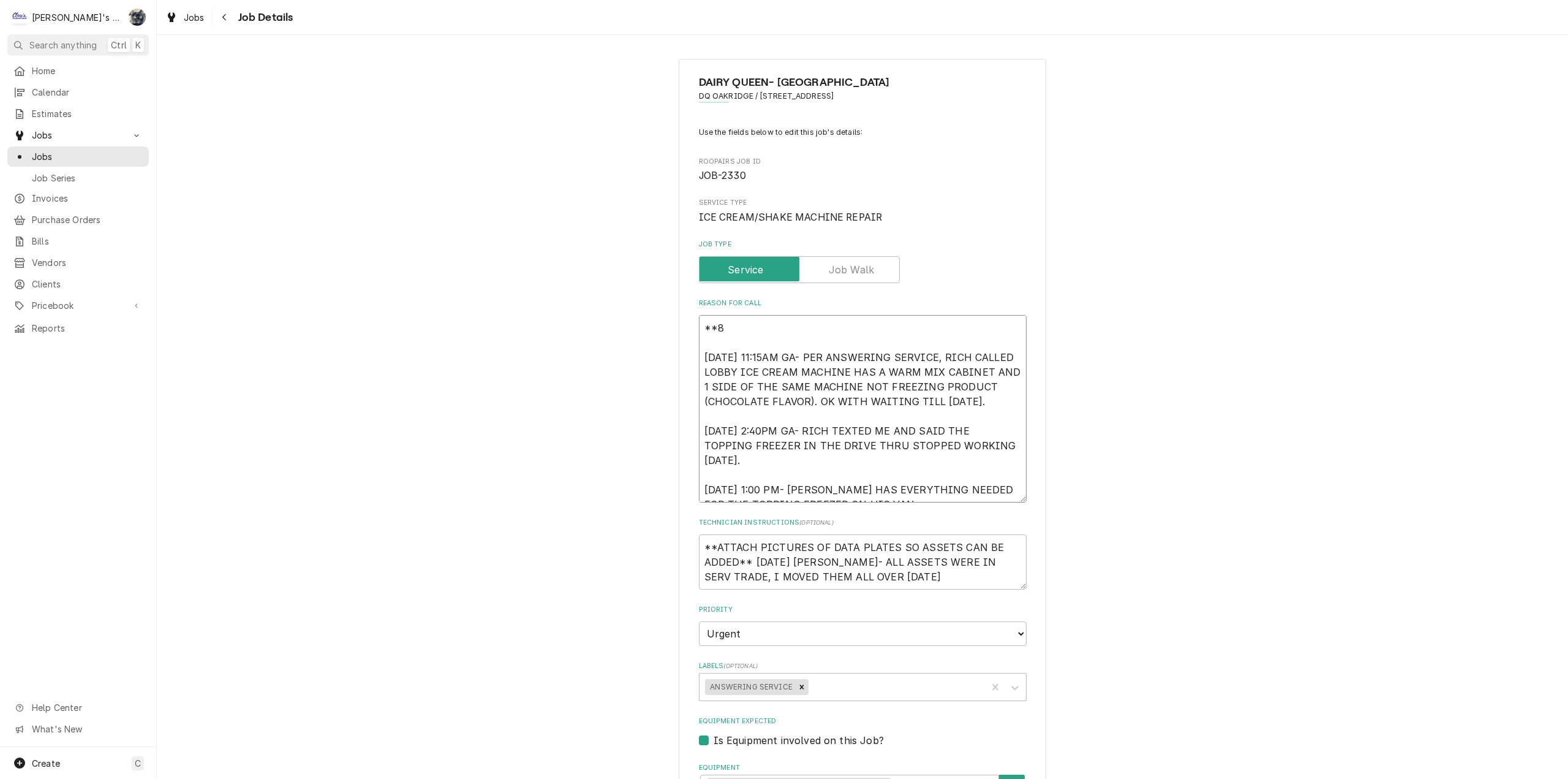
type textarea "**8/ [DATE] 11:15AM GA- PER ANSWERING SERVICE, RICH CALLED LOBBY ICE CREAM MACH…"
type textarea "x"
type textarea "**8/2 [DATE] 11:15AM GA- PER ANSWERING SERVICE, RICH CALLED LOBBY ICE CREAM MAC…"
type textarea "x"
type textarea "**8/20 [DATE] 11:15AM GA- PER ANSWERING SERVICE, RICH CALLED LOBBY ICE CREAM MA…"
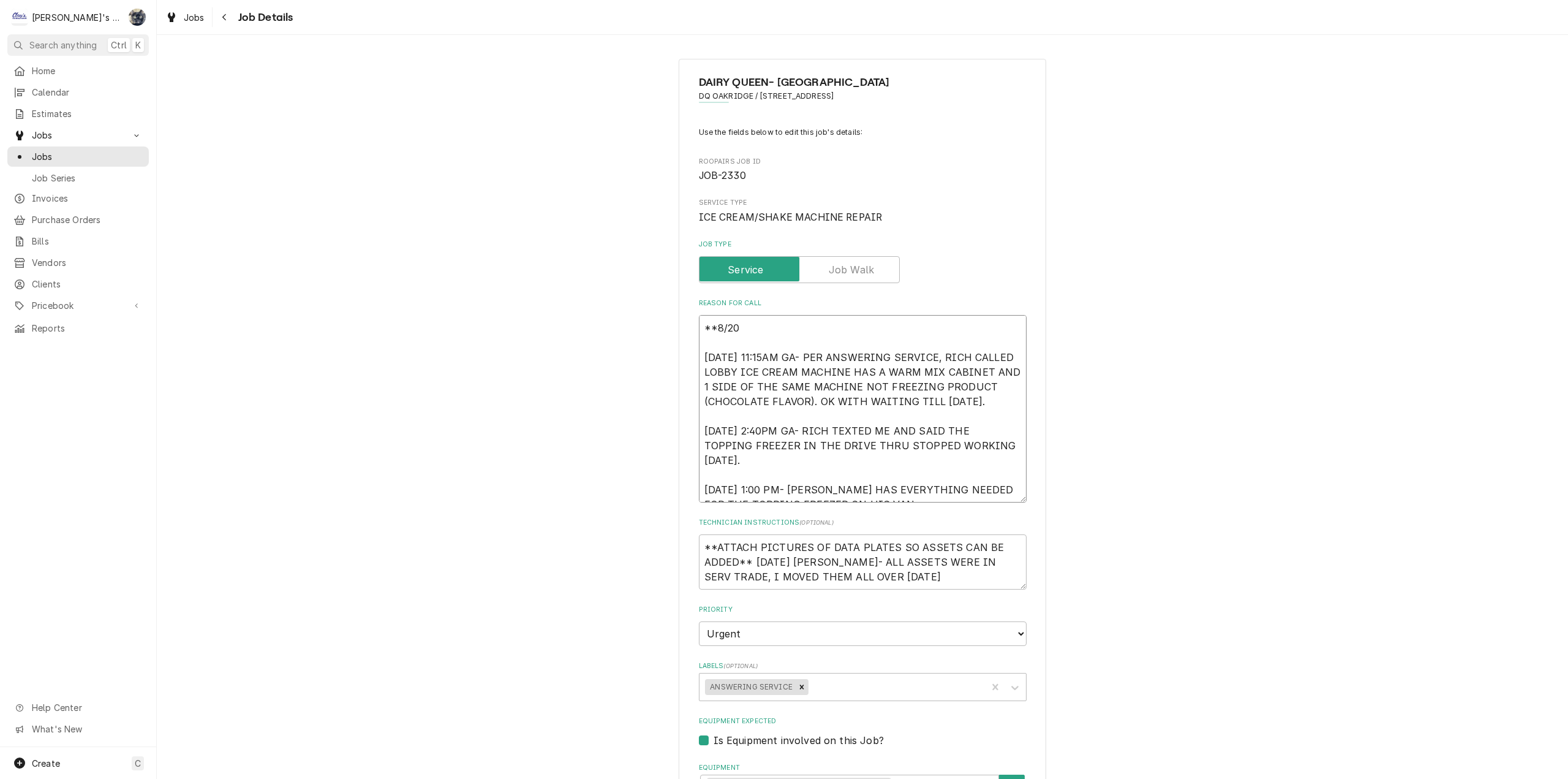
type textarea "x"
type textarea "**8/20/ [DATE] 11:15AM GA- PER ANSWERING SERVICE, RICH CALLED LOBBY ICE CREAM M…"
type textarea "x"
type textarea "**8/20/2 [DATE] 11:15AM GA- PER ANSWERING SERVICE, RICH CALLED LOBBY ICE CREAM …"
type textarea "x"
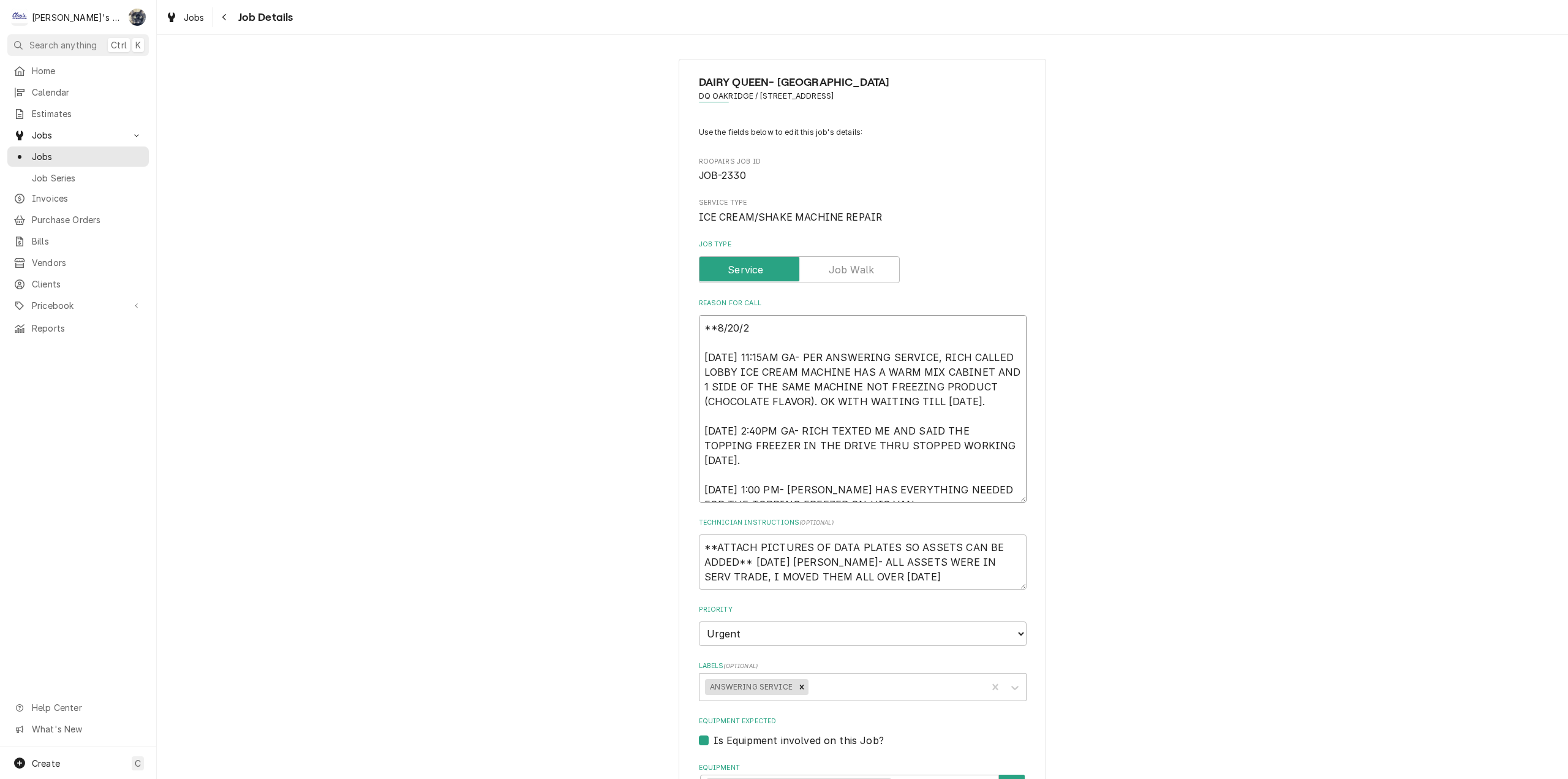
type textarea "**[DATE] [DATE] 11:15AM GA- PER ANSWERING SERVICE, RICH CALLED LOBBY ICE CREAM …"
type textarea "x"
type textarea "**8/20/202 [DATE] 11:15AM GA- PER ANSWERING SERVICE, RICH CALLED LOBBY ICE CREA…"
type textarea "x"
type textarea "**[DATE] [DATE] 11:15AM GA- PER ANSWERING SERVICE, RICH CALLED LOBBY ICE CREAM …"
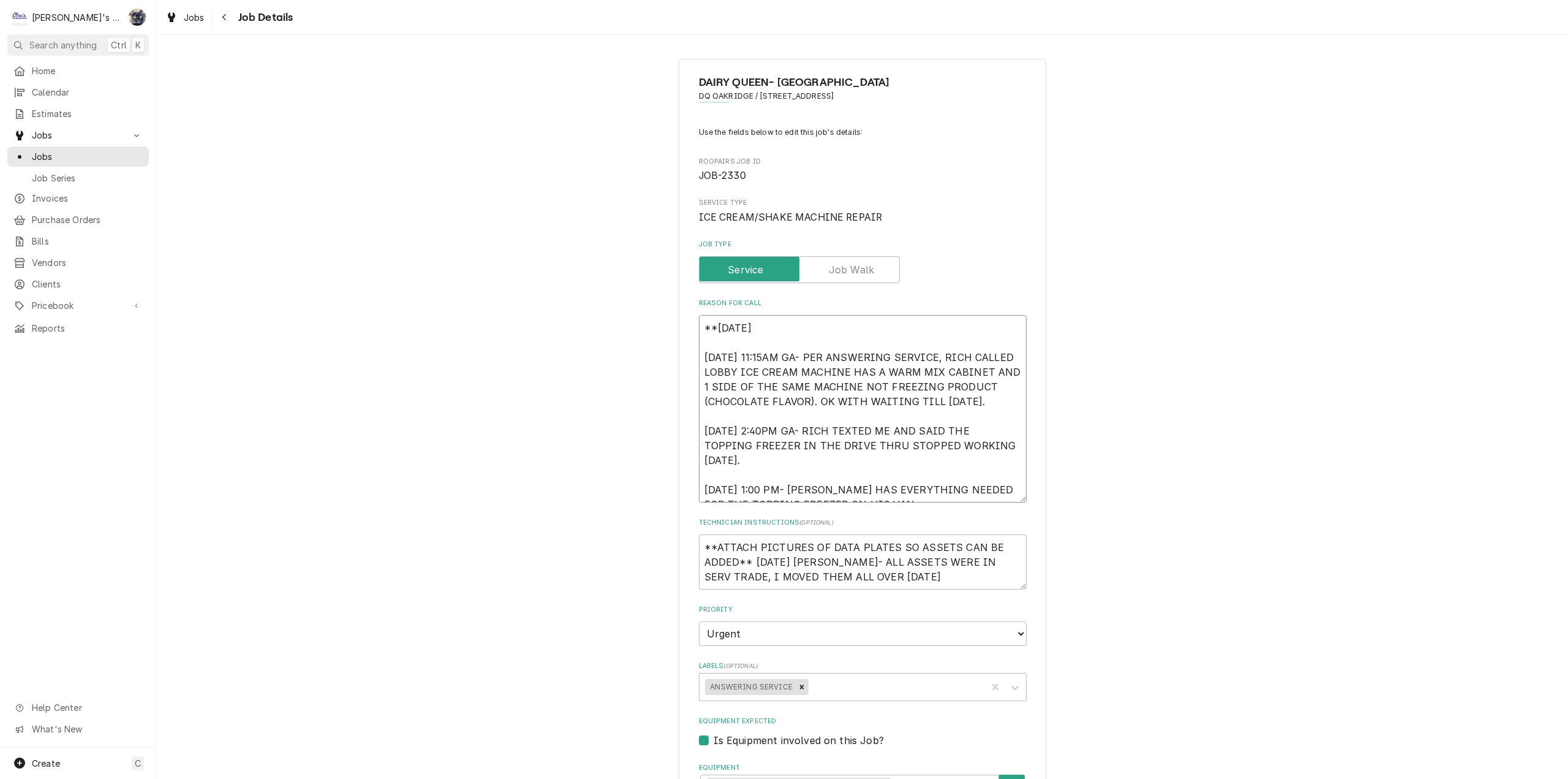
type textarea "x"
type textarea "**[DATE] [DATE] 11:15AM GA- PER ANSWERING SERVICE, RICH CALLED LOBBY ICE CREAM …"
type textarea "x"
type textarea "**[DATE] s [DATE] 11:15AM GA- PER ANSWERING SERVICE, RICH CALLED LOBBY ICE CREA…"
type textarea "x"
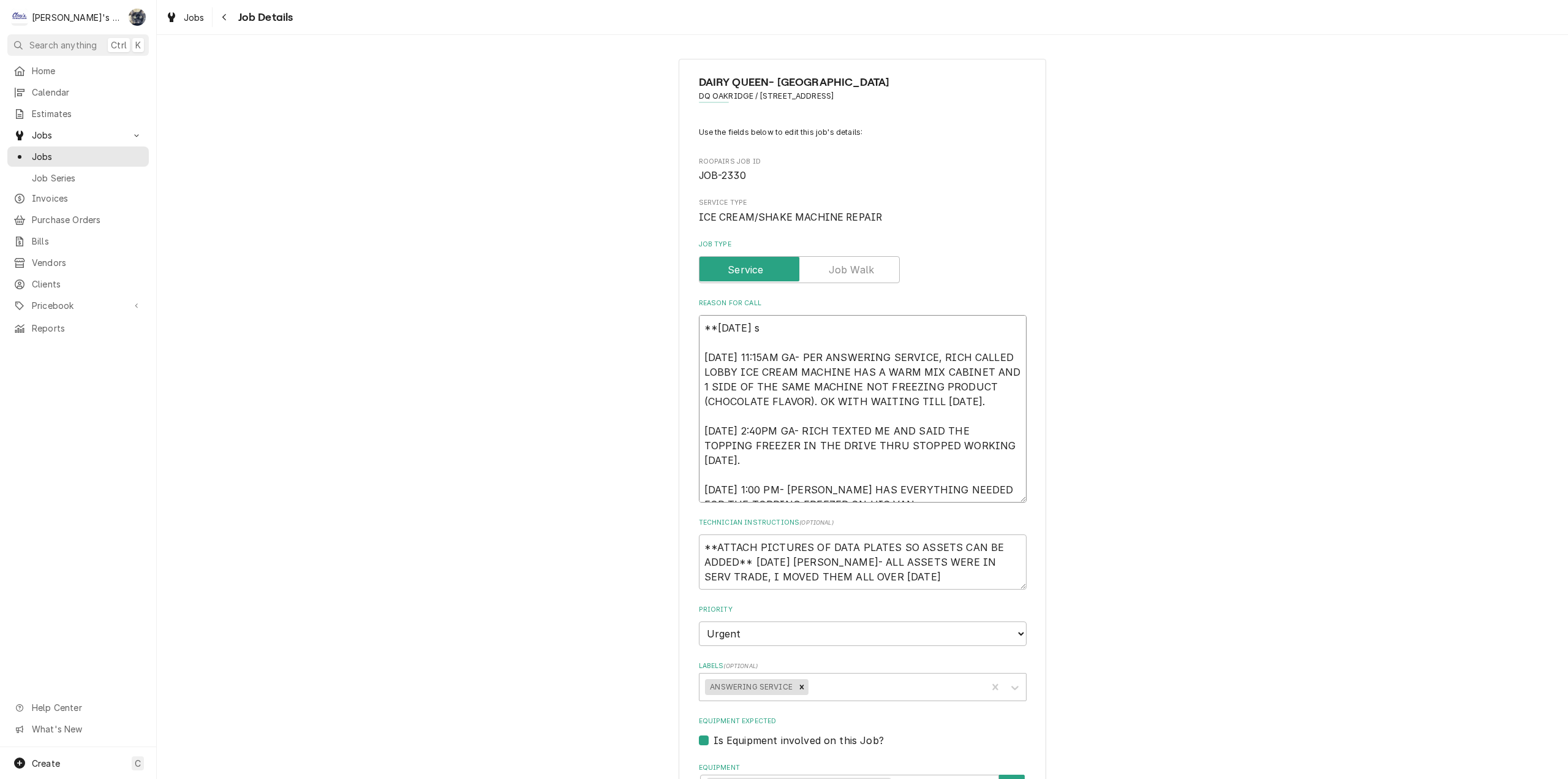
type textarea "**[DATE] [DATE] 11:15AM GA- PER ANSWERING SERVICE, RICH CALLED LOBBY ICE CREAM …"
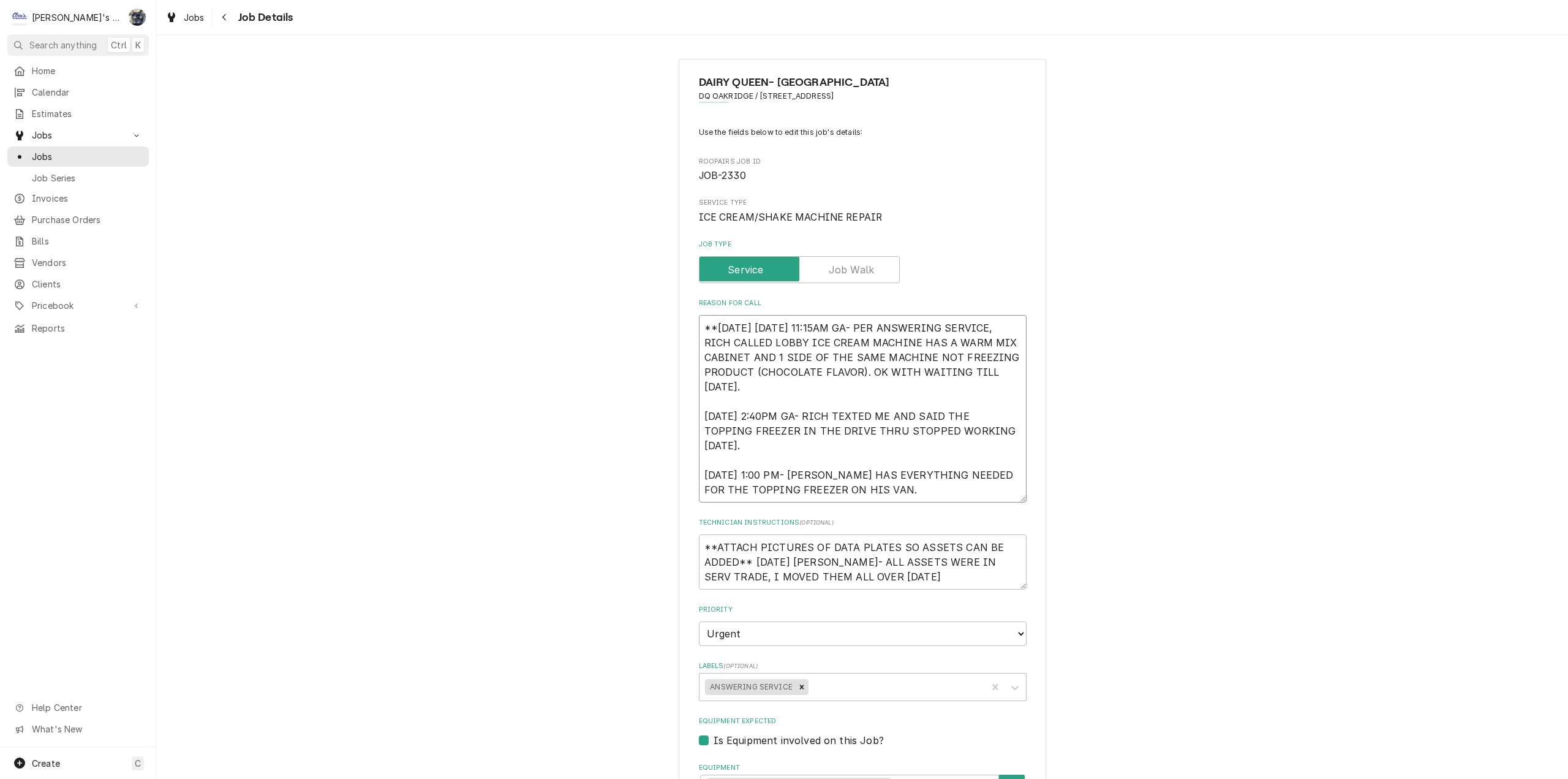
type textarea "x"
type textarea "**[DATE] sar [DATE] 11:15AM GA- PER ANSWERING SERVICE, RICH CALLED LOBBY ICE CR…"
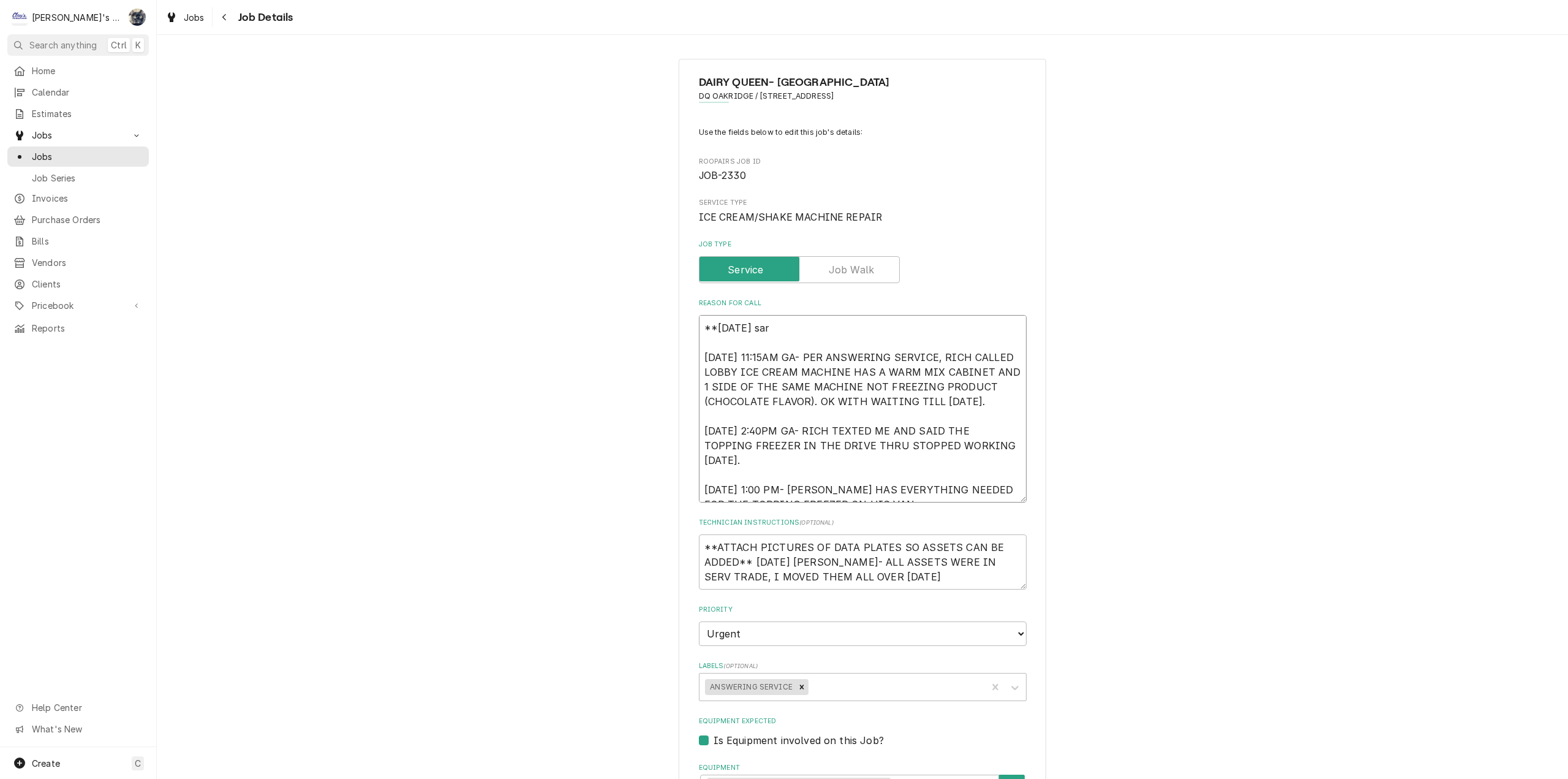
type textarea "x"
type textarea "**[DATE] [PERSON_NAME] [DATE] 11:15AM GA- PER ANSWERING SERVICE, RICH CALLED LO…"
type textarea "x"
type textarea "**[DATE] sar [DATE] 11:15AM GA- PER ANSWERING SERVICE, RICH CALLED LOBBY ICE CR…"
type textarea "x"
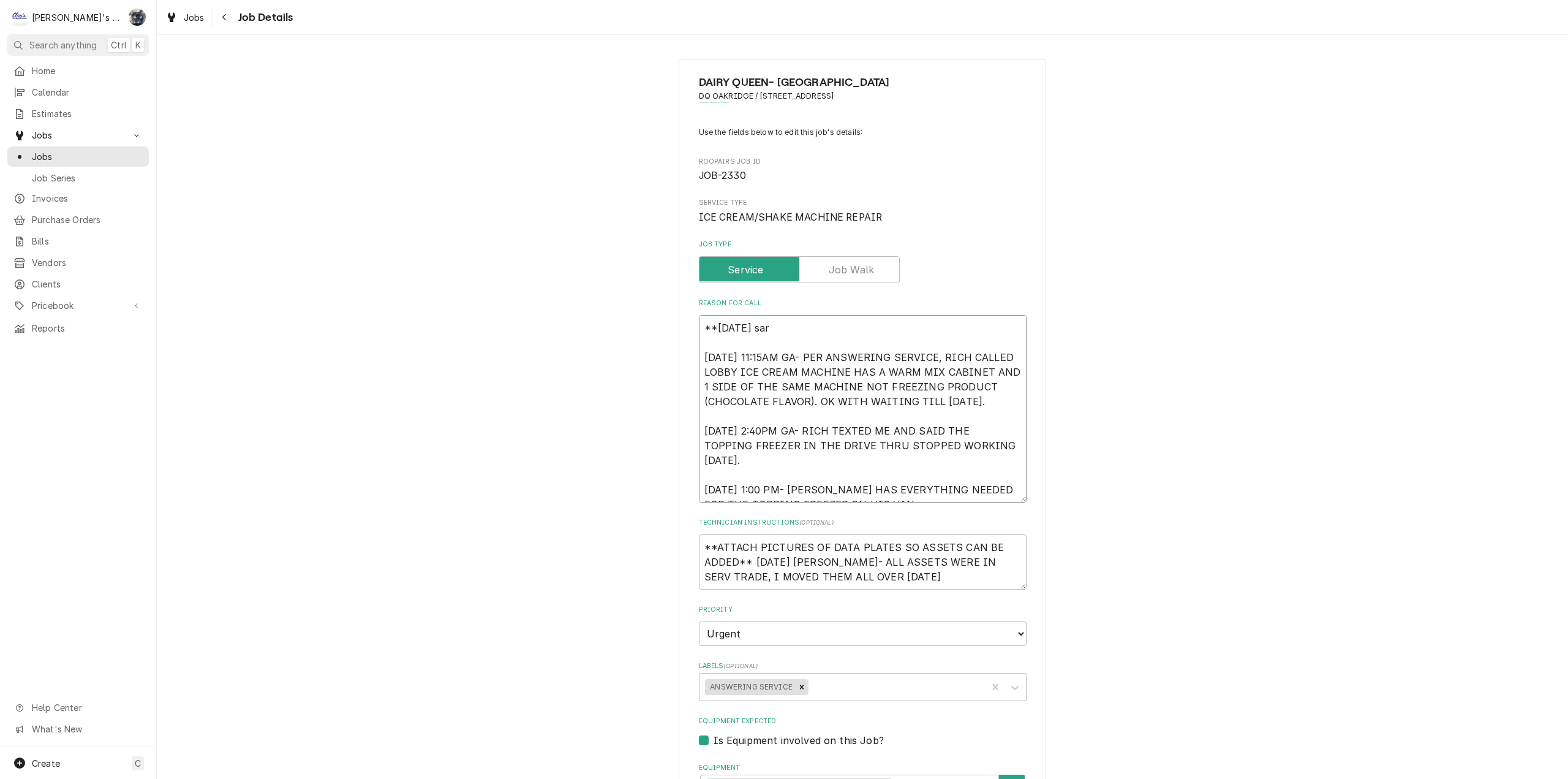
type textarea "**[DATE] [DATE] 11:15AM GA- PER ANSWERING SERVICE, RICH CALLED LOBBY ICE CREAM …"
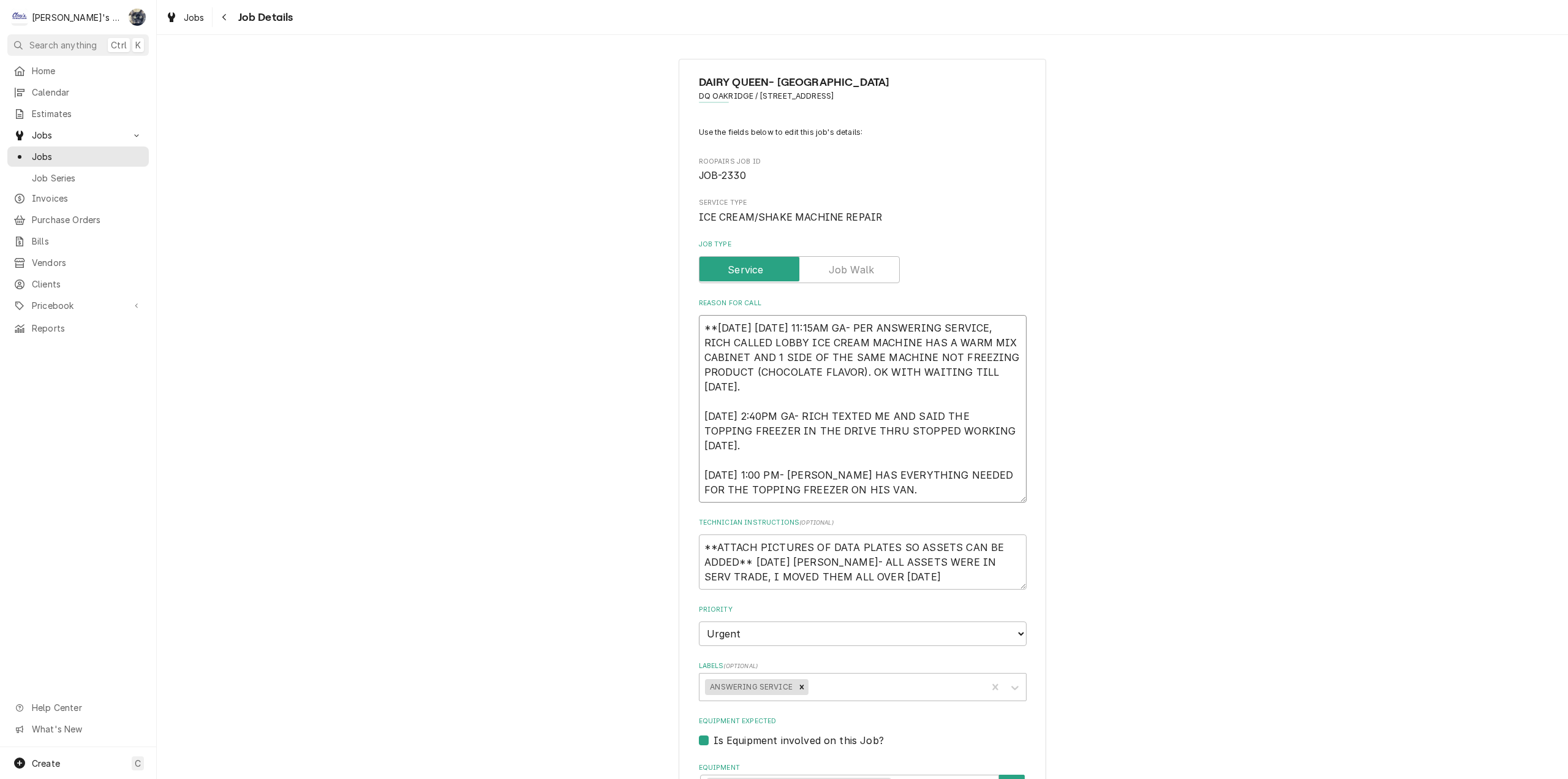
type textarea "x"
type textarea "**[DATE] s [DATE] 11:15AM GA- PER ANSWERING SERVICE, RICH CALLED LOBBY ICE CREA…"
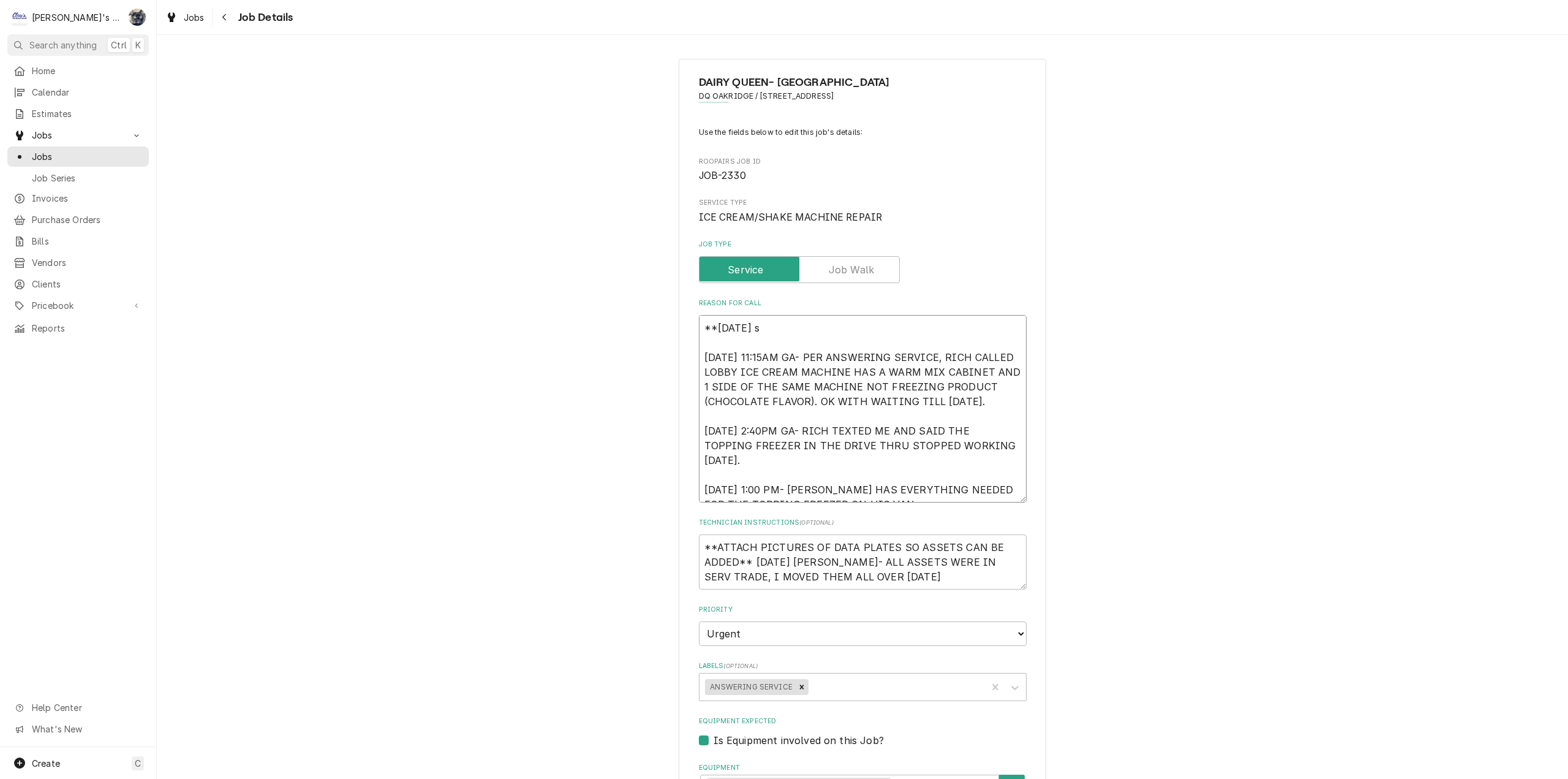
type textarea "x"
type textarea "**[DATE] [DATE] 11:15AM GA- PER ANSWERING SERVICE, RICH CALLED LOBBY ICE CREAM …"
type textarea "x"
type textarea "**[DATE] S [DATE] 11:15AM GA- PER ANSWERING SERVICE, RICH CALLED LOBBY ICE CREA…"
type textarea "x"
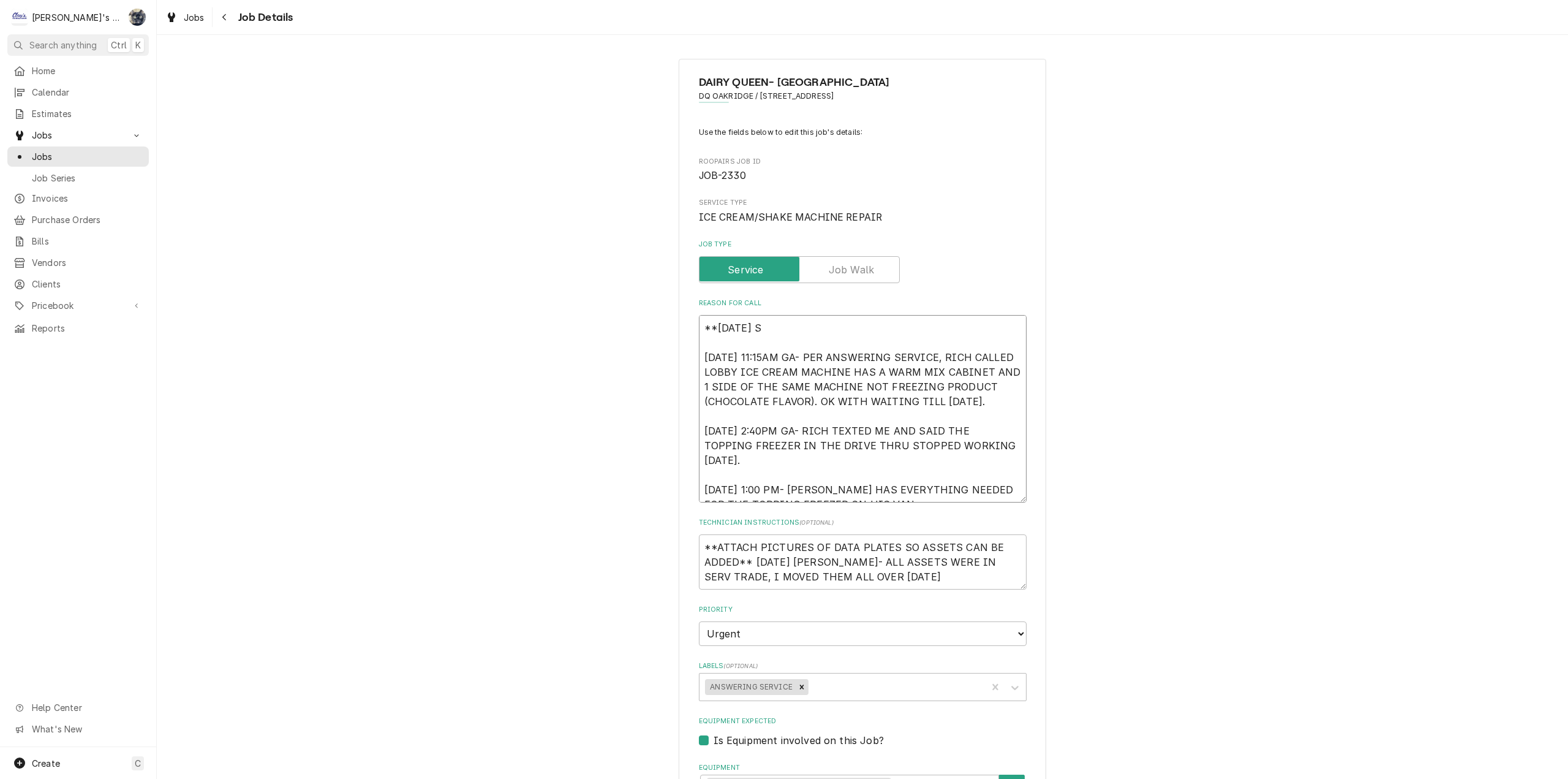
type textarea "**[DATE] [DATE] 11:15AM GA- PER ANSWERING SERVICE, RICH CALLED LOBBY ICE CREAM …"
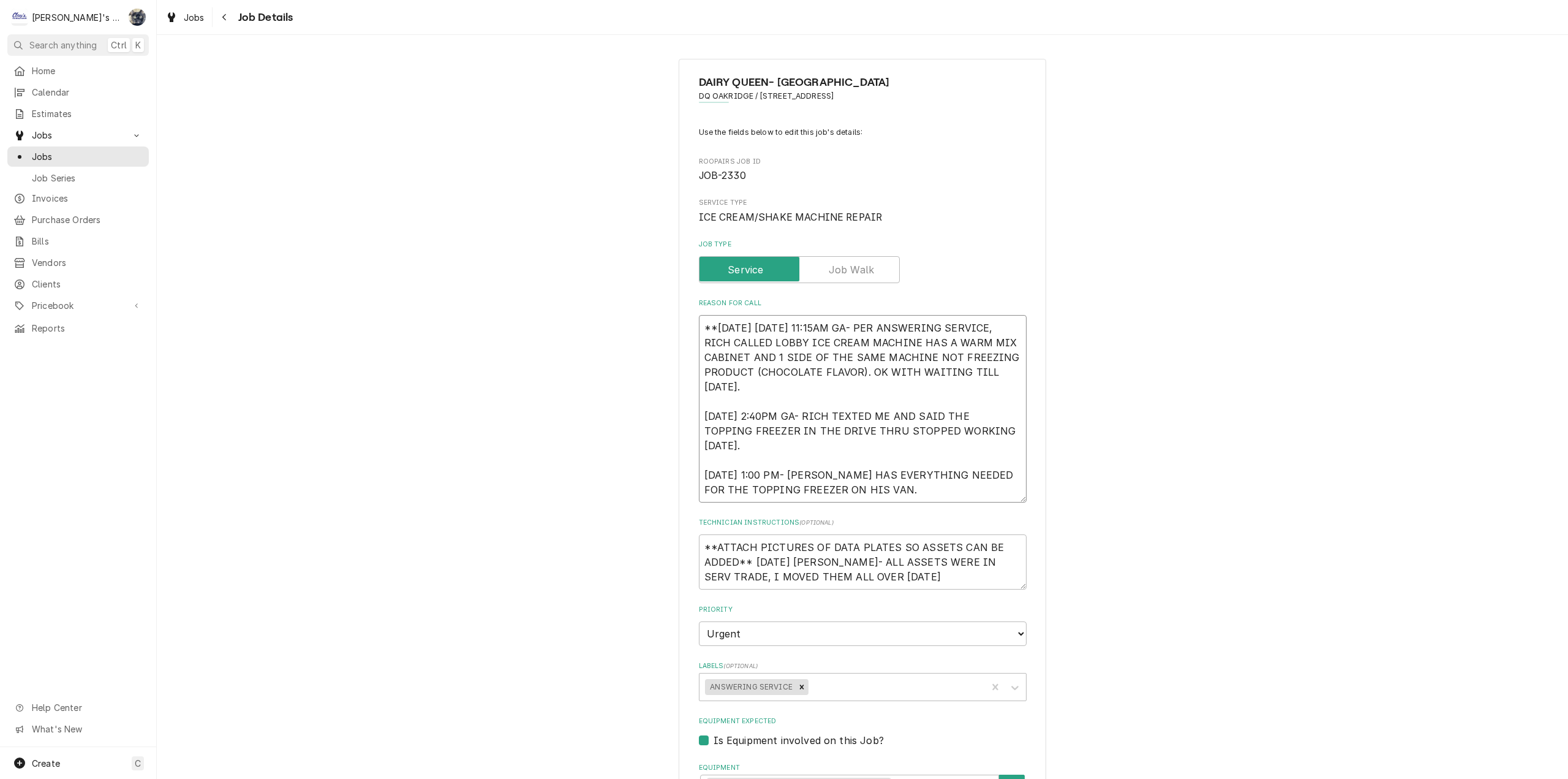
type textarea "x"
type textarea "**[DATE] SAR [DATE] 11:15AM GA- PER ANSWERING SERVICE, RICH CALLED LOBBY ICE CR…"
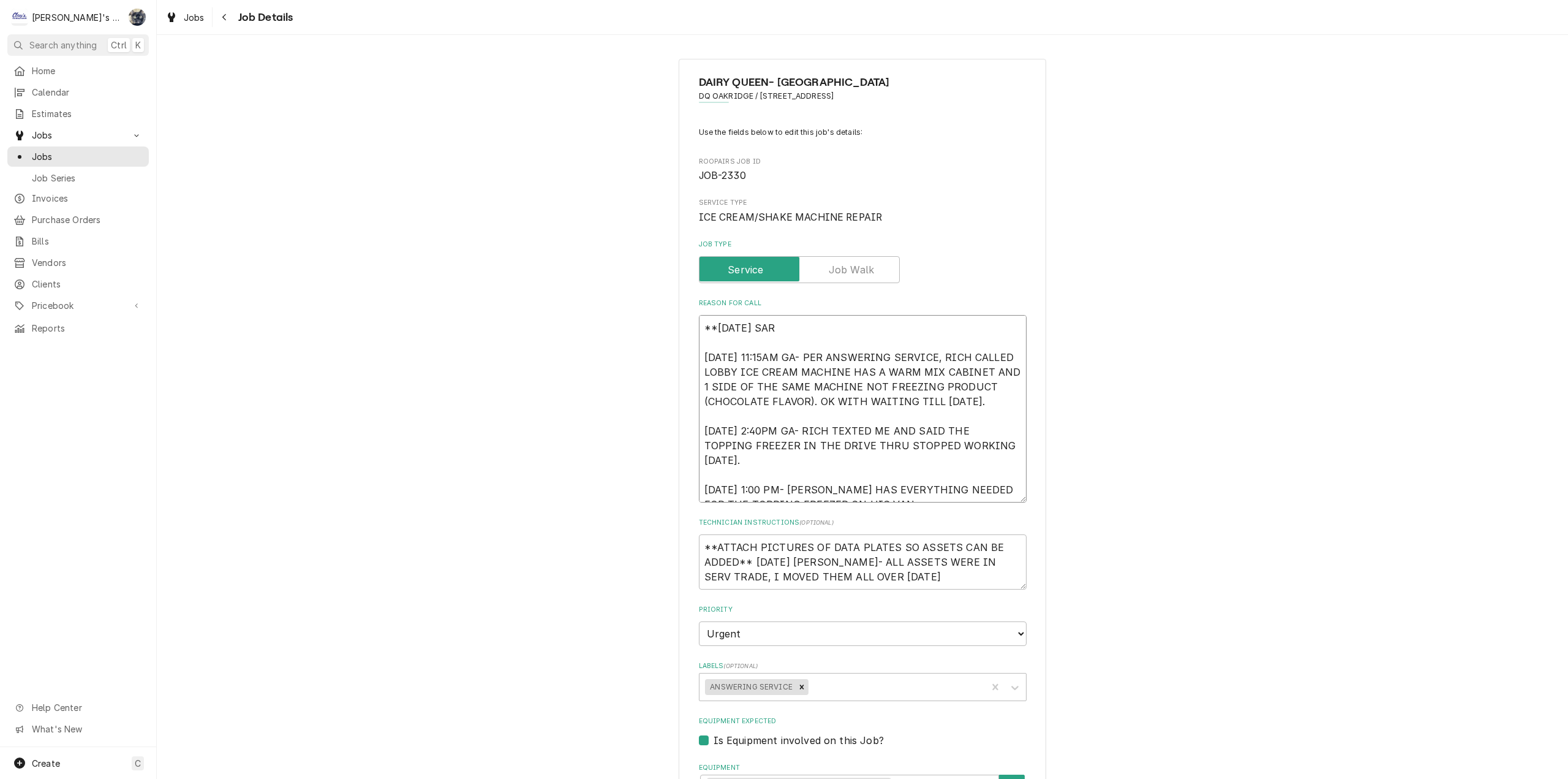
type textarea "x"
type textarea "**[DATE] [PERSON_NAME] [DATE] 11:15AM GA- PER ANSWERING SERVICE, RICH CALLED LO…"
type textarea "x"
type textarea "**[DATE] [PERSON_NAME] [DATE] 11:15AM GA- PER ANSWERING SERVICE, RICH CALLED LO…"
type textarea "x"
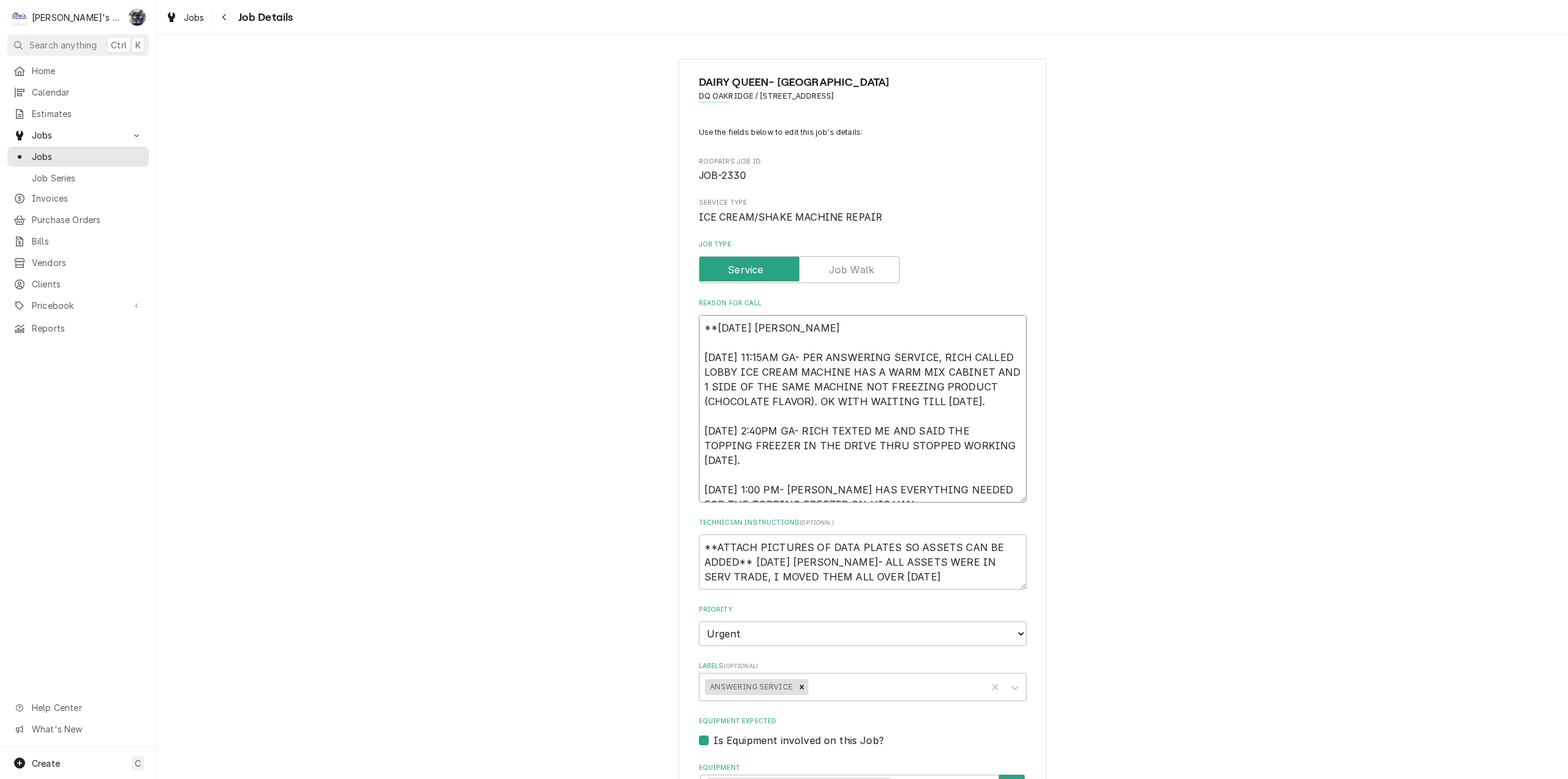
type textarea "**[DATE] [PERSON_NAME] [DATE] 11:15AM GA- PER ANSWERING SERVICE, RICH CALLED LO…"
type textarea "x"
type textarea "**[DATE] [PERSON_NAME] - [DATE] 11:15AM GA- PER ANSWERING SERVICE, RICH CALLED …"
type textarea "x"
type textarea "**[DATE] [PERSON_NAME] - [DATE] 11:15AM GA- PER ANSWERING SERVICE, RICH CALLED …"
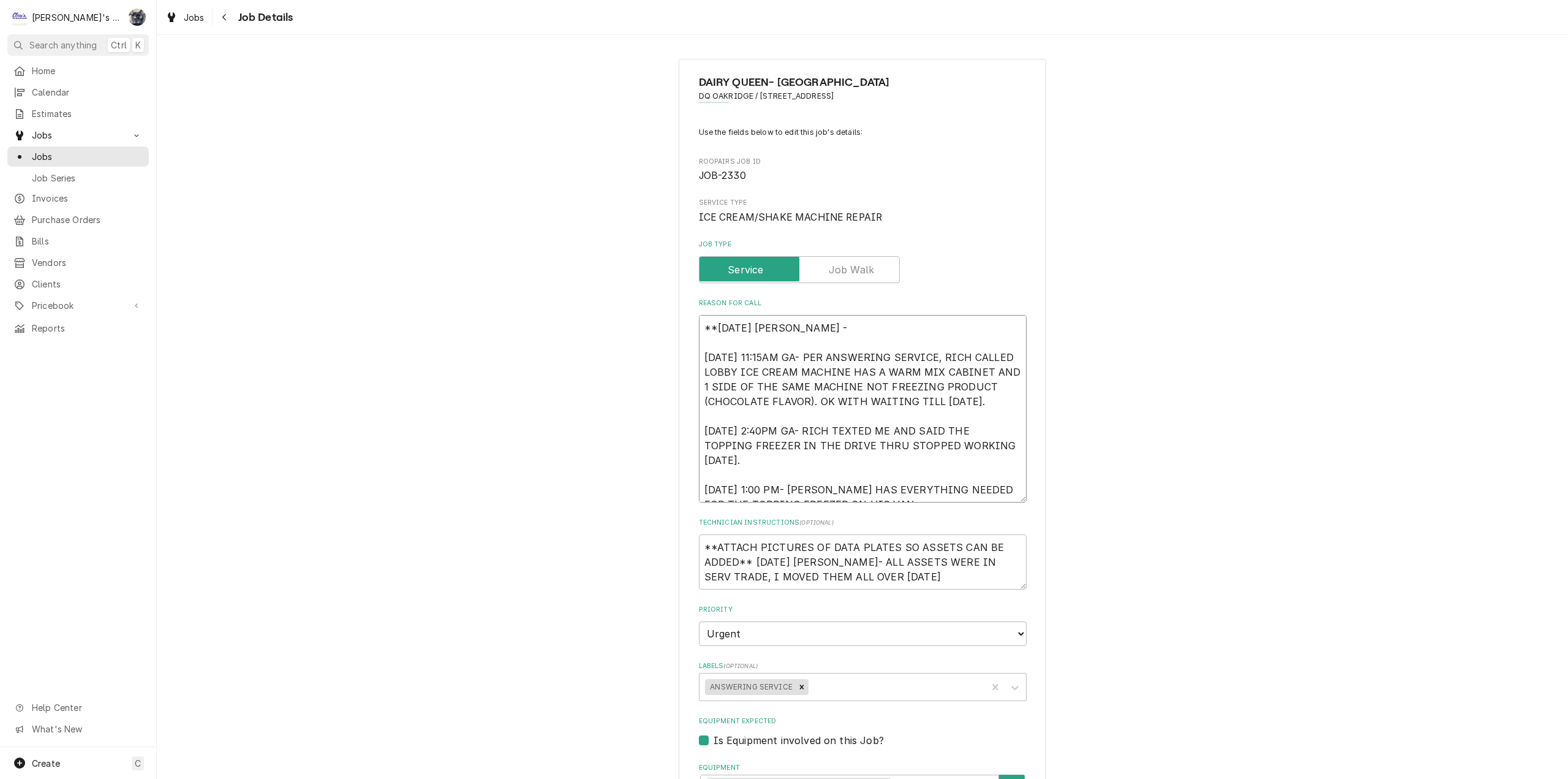
type textarea "x"
type textarea "**[DATE] [PERSON_NAME] [DATE] 11:15AM GA- PER ANSWERING SERVICE, RICH CALLED LO…"
type textarea "x"
type textarea "**[DATE] [PERSON_NAME] - OS [DATE] 11:15AM GA- PER ANSWERING SERVICE, RICH CALL…"
type textarea "x"
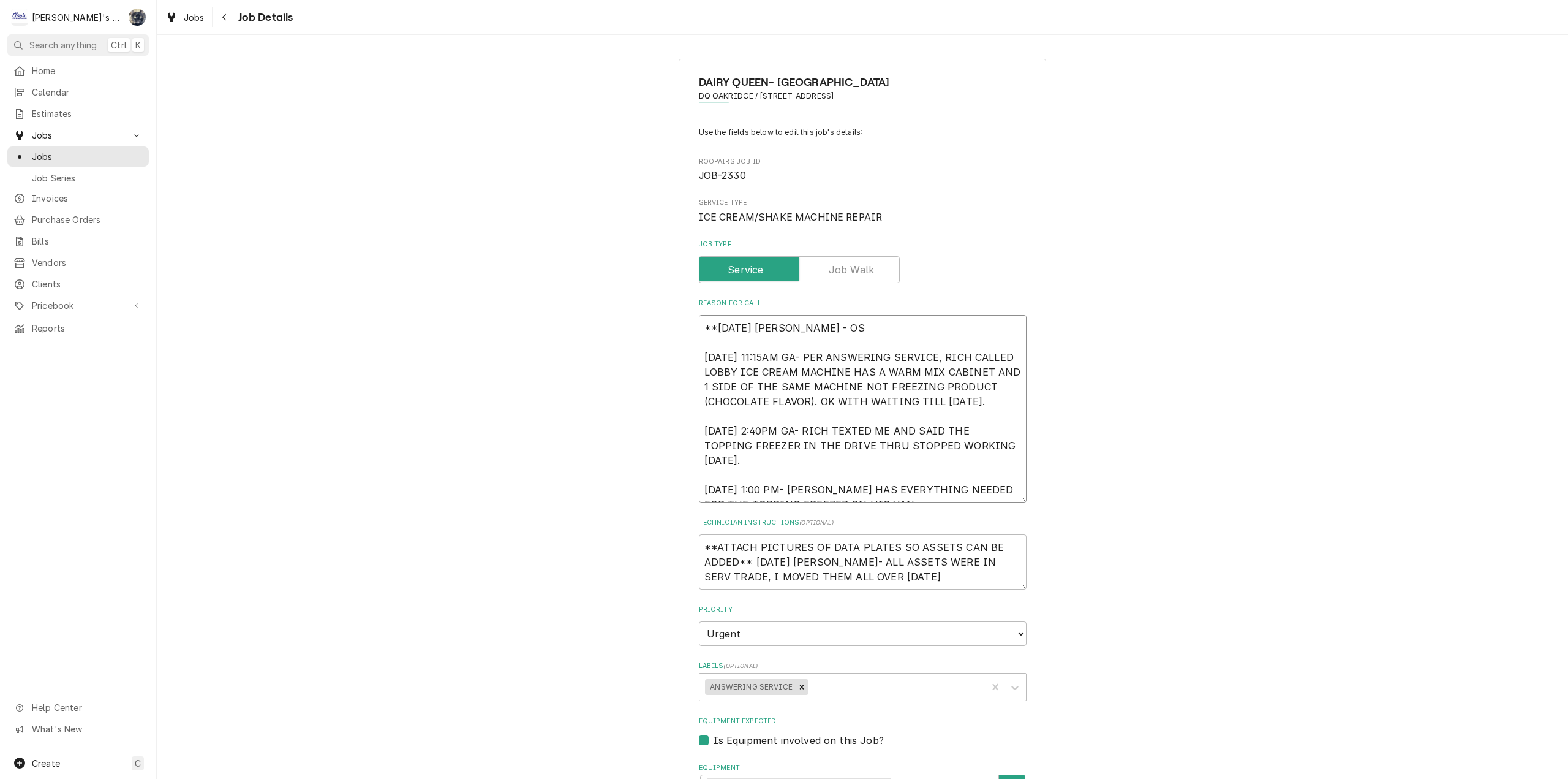
type textarea "**[DATE] [PERSON_NAME] [DATE] 11:15AM GA- PER ANSWERING SERVICE, RICH CALLED LO…"
type textarea "x"
type textarea "**[DATE] [PERSON_NAME] - [DATE] 11:15AM GA- PER ANSWERING SERVICE, RICH CALLED …"
type textarea "x"
type textarea "**[DATE] [PERSON_NAME] [DATE] 11:15AM GA- PER ANSWERING SERVICE, RICH CALLED LO…"
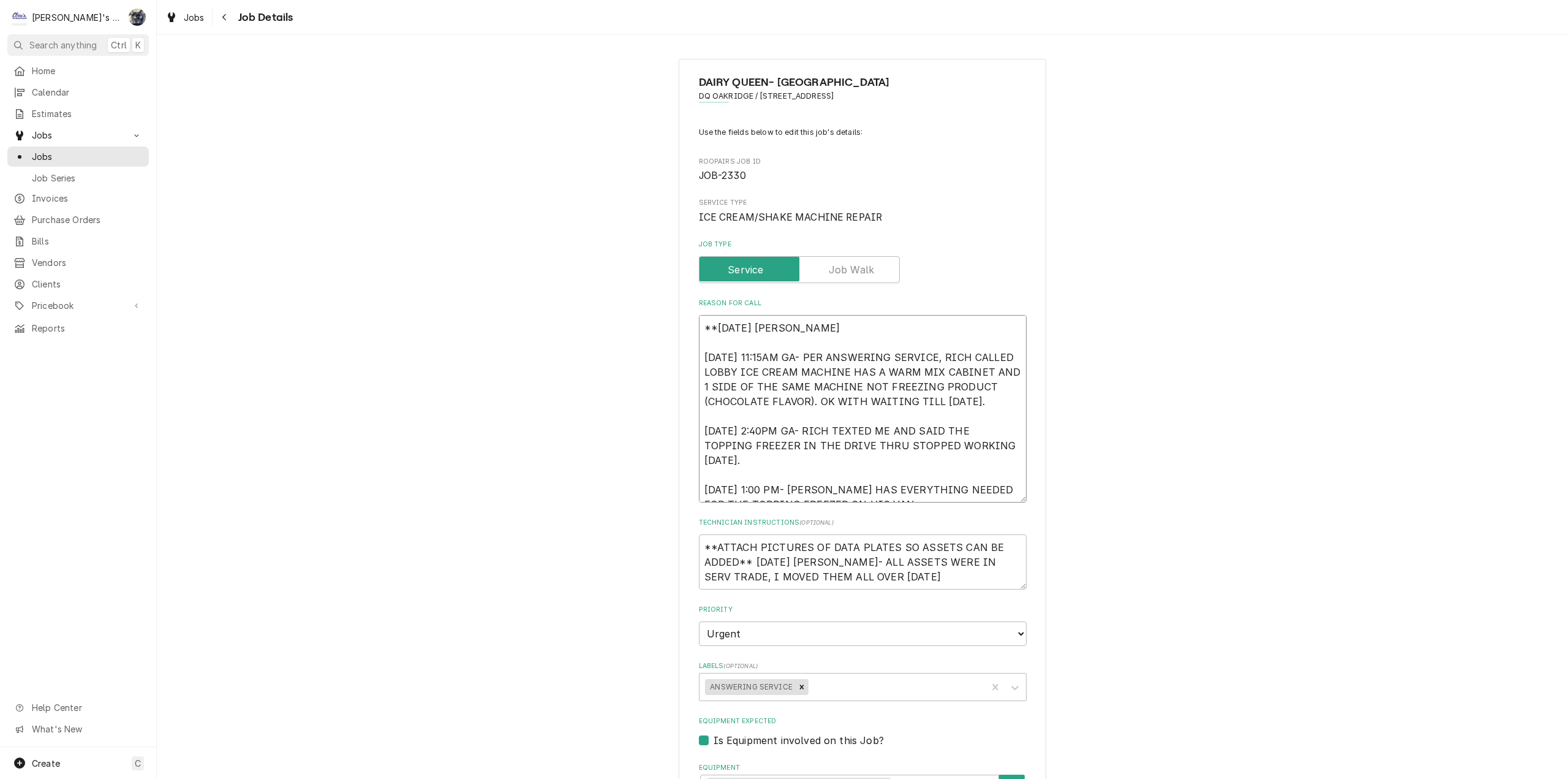
type textarea "x"
type textarea "**[DATE] [PERSON_NAME] [DATE] 11:15AM GA- PER ANSWERING SERVICE, RICH CALLED LO…"
type textarea "x"
type textarea "**[DATE] [PERSON_NAME] - MISS [DATE] 11:15AM GA- PER ANSWERING SERVICE, RICH CA…"
type textarea "x"
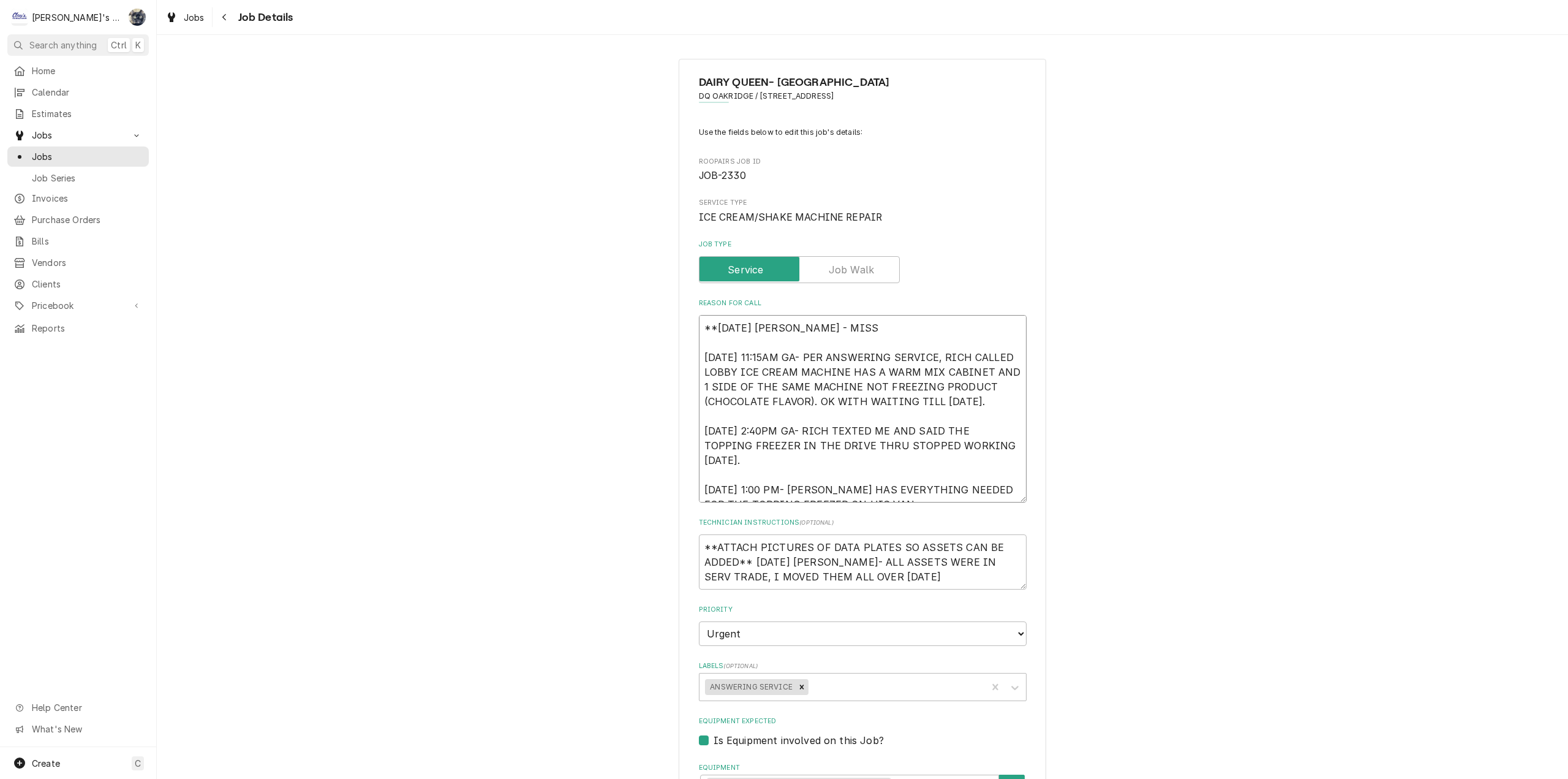
type textarea "**[DATE] [PERSON_NAME] [DATE] 11:15AM GA- PER ANSWERING SERVICE, RICH CALLED LO…"
type textarea "x"
type textarea "**[DATE] [PERSON_NAME] [DATE] 11:15AM GA- PER ANSWERING SERVICE, RICH CALLED LO…"
type textarea "x"
type textarea "**[DATE] [PERSON_NAME] - MISSING [DATE] 11:15AM GA- PER ANSWERING SERVICE, RICH…"
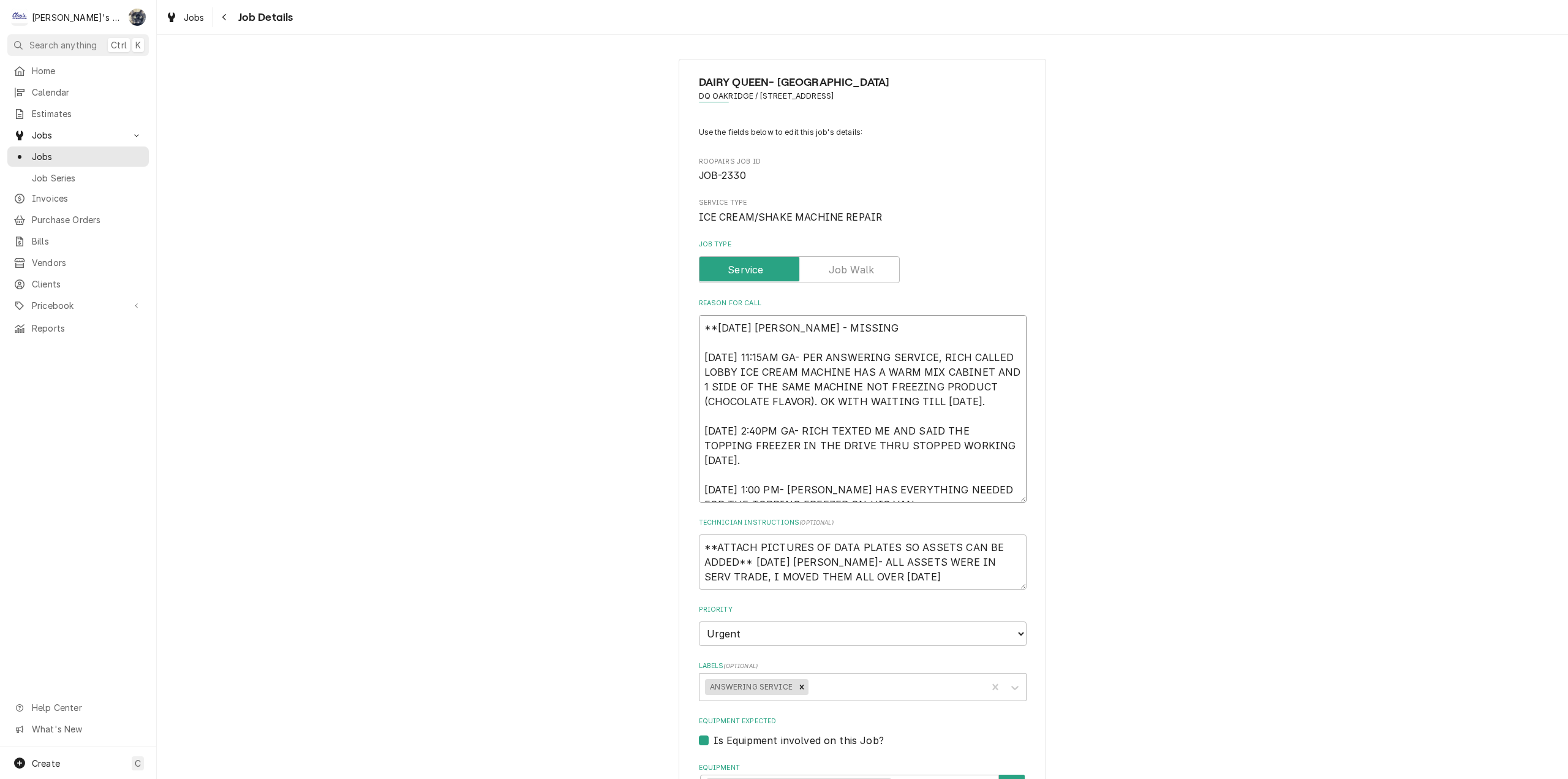
type textarea "x"
type textarea "**[DATE] [PERSON_NAME] - MISSING [DATE] 11:15AM GA- PER ANSWERING SERVICE, RICH…"
type textarea "x"
type textarea "**[DATE] [PERSON_NAME] - MISSING S [DATE] 11:15AM GA- PER ANSWERING SERVICE, RI…"
type textarea "x"
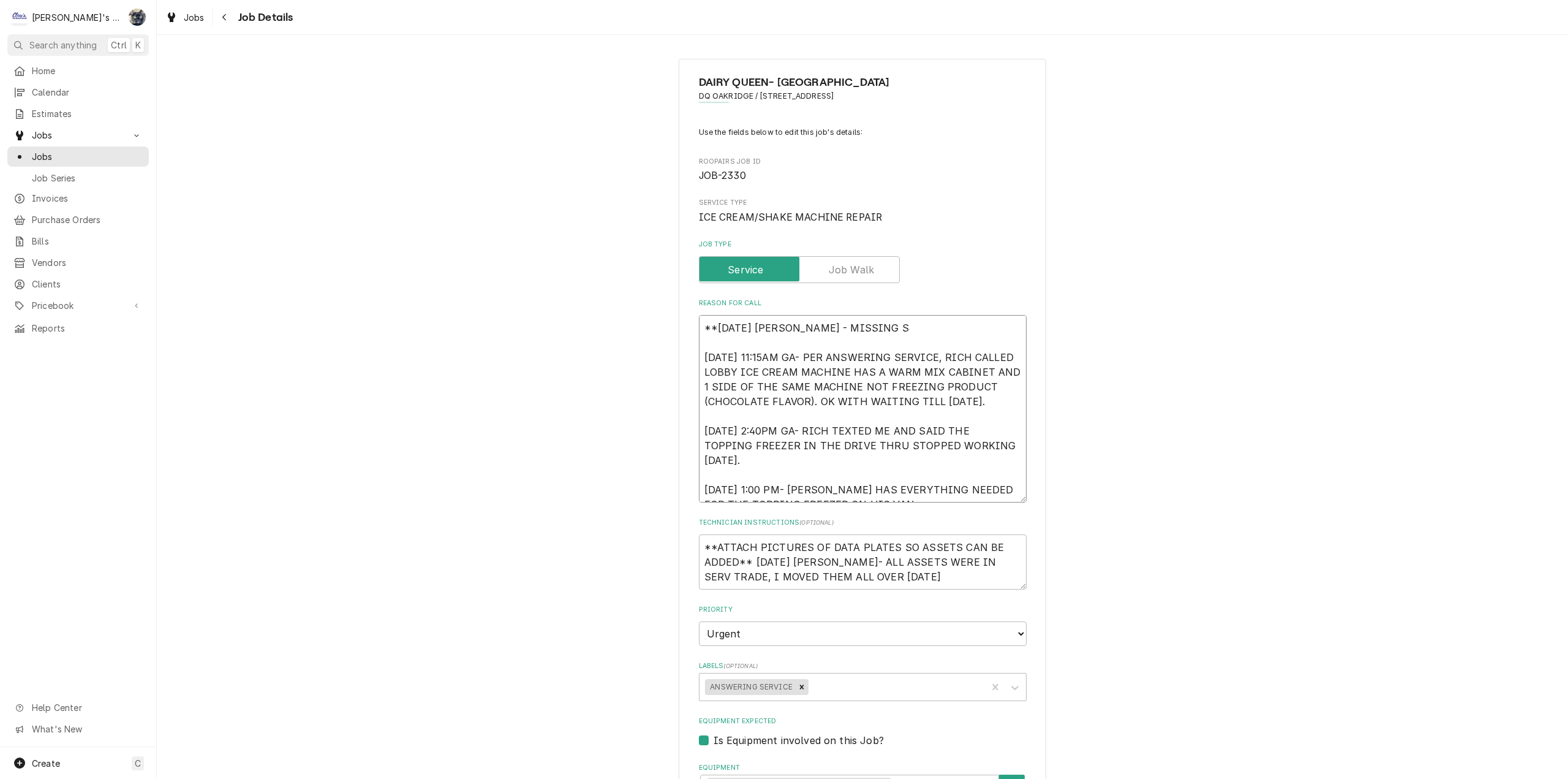
type textarea "**[DATE] [PERSON_NAME] - MISSING SO [DATE] 11:15AM GA- PER ANSWERING SERVICE, R…"
type textarea "x"
type textarea "**[DATE] [PERSON_NAME] - MISSING SOM [DATE] 11:15AM GA- PER ANSWERING SERVICE, …"
type textarea "x"
type textarea "**[DATE] [PERSON_NAME] - MISSING SOME [DATE] 11:15AM GA- PER ANSWERING SERVICE,…"
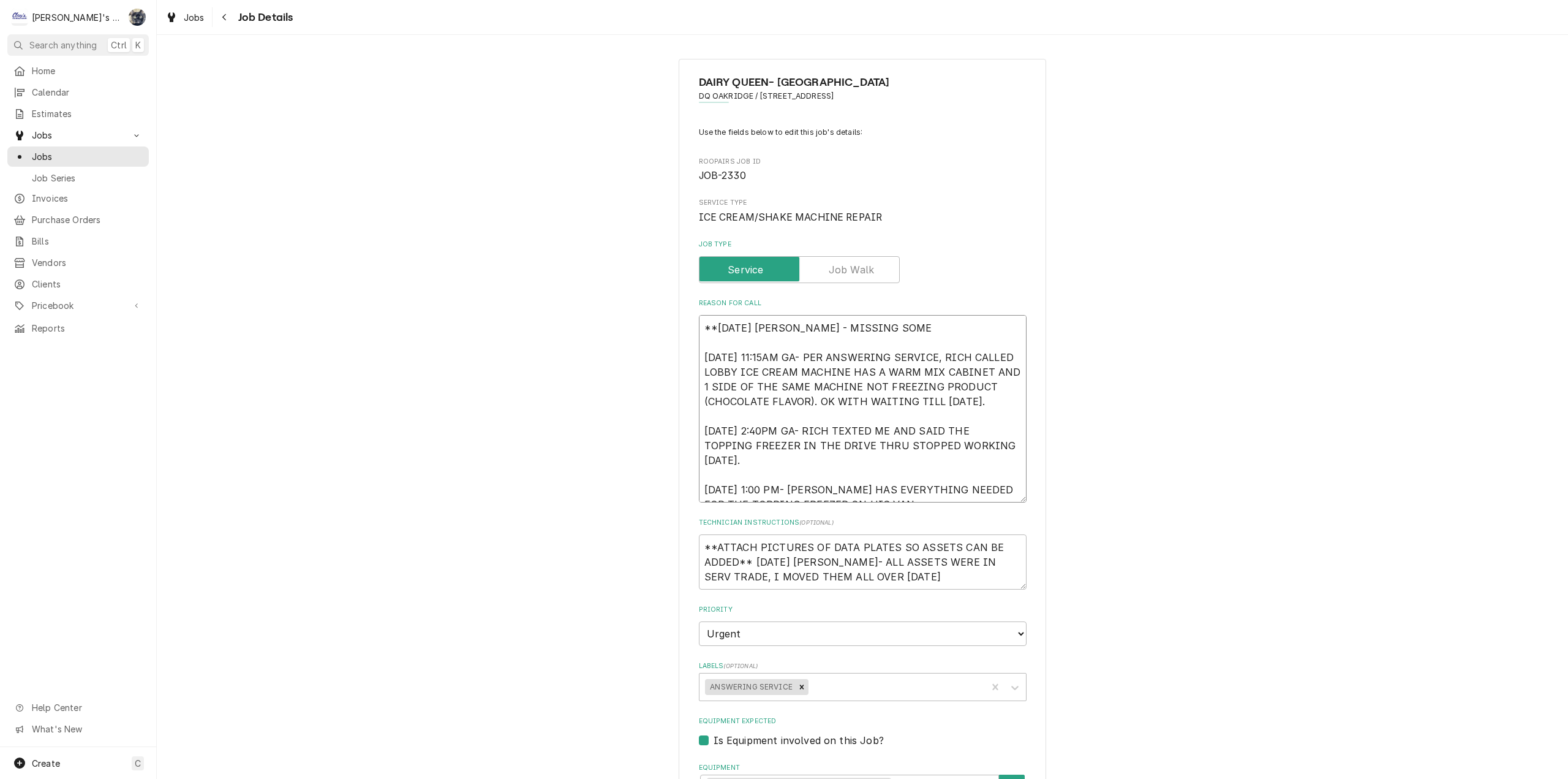
type textarea "x"
type textarea "**[DATE] [PERSON_NAME] - MISSING SOME [DATE] 11:15AM GA- PER ANSWERING SERVICE,…"
type textarea "x"
type textarea "**[DATE] [PERSON_NAME] - MISSING SOME P [DATE] 11:15AM GA- PER ANSWERING SERVIC…"
type textarea "x"
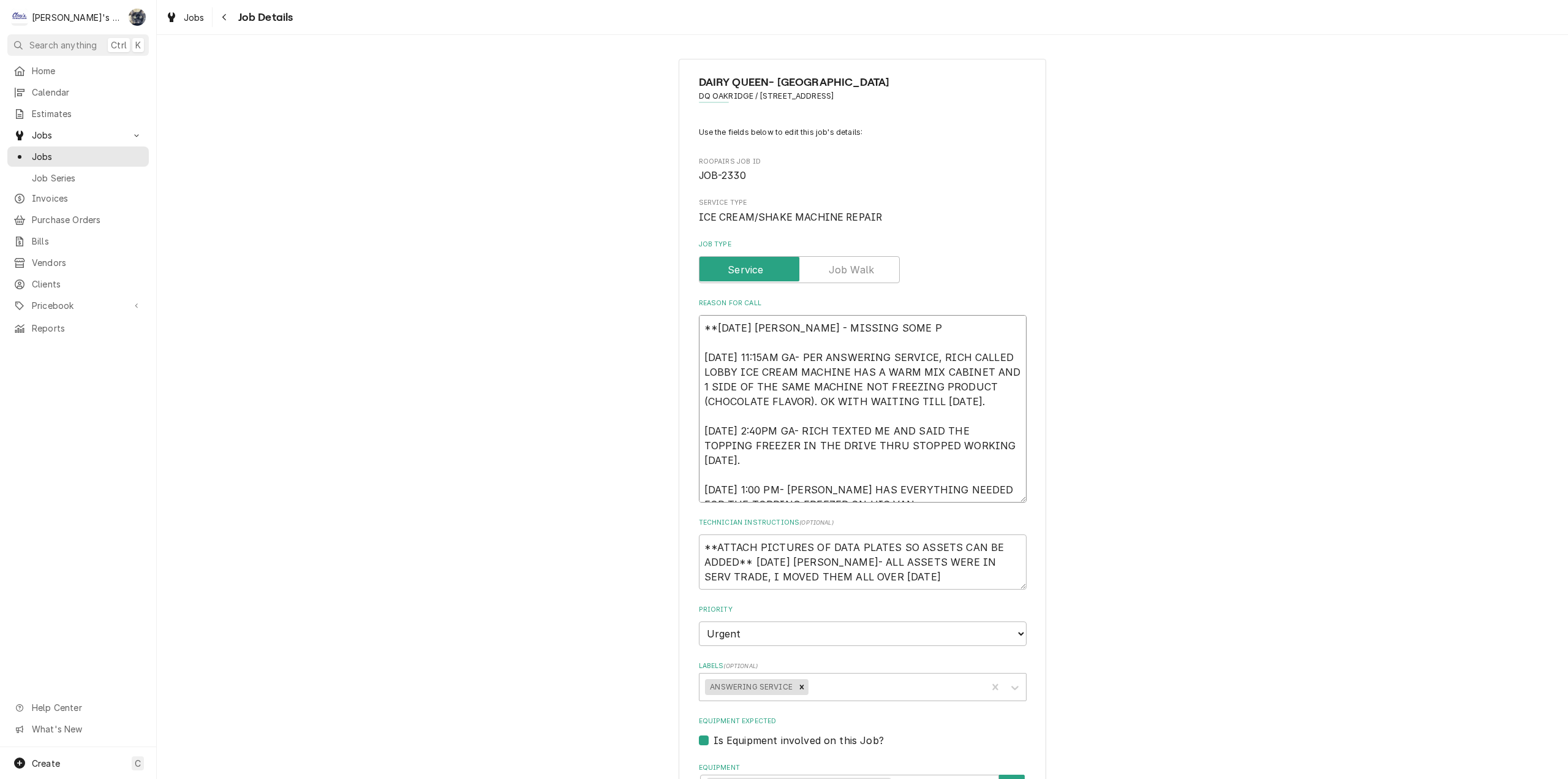
type textarea "**[DATE] [PERSON_NAME] - MISSING SOME PA [DATE] 11:15AM GA- PER ANSWERING SERVI…"
type textarea "x"
type textarea "**[DATE] [PERSON_NAME] - MISSING SOME PAR [DATE] 11:15AM GA- PER ANSWERING SERV…"
type textarea "x"
type textarea "**[DATE] [PERSON_NAME] - MISSING SOME PART [DATE] 11:15AM GA- PER ANSWERING SER…"
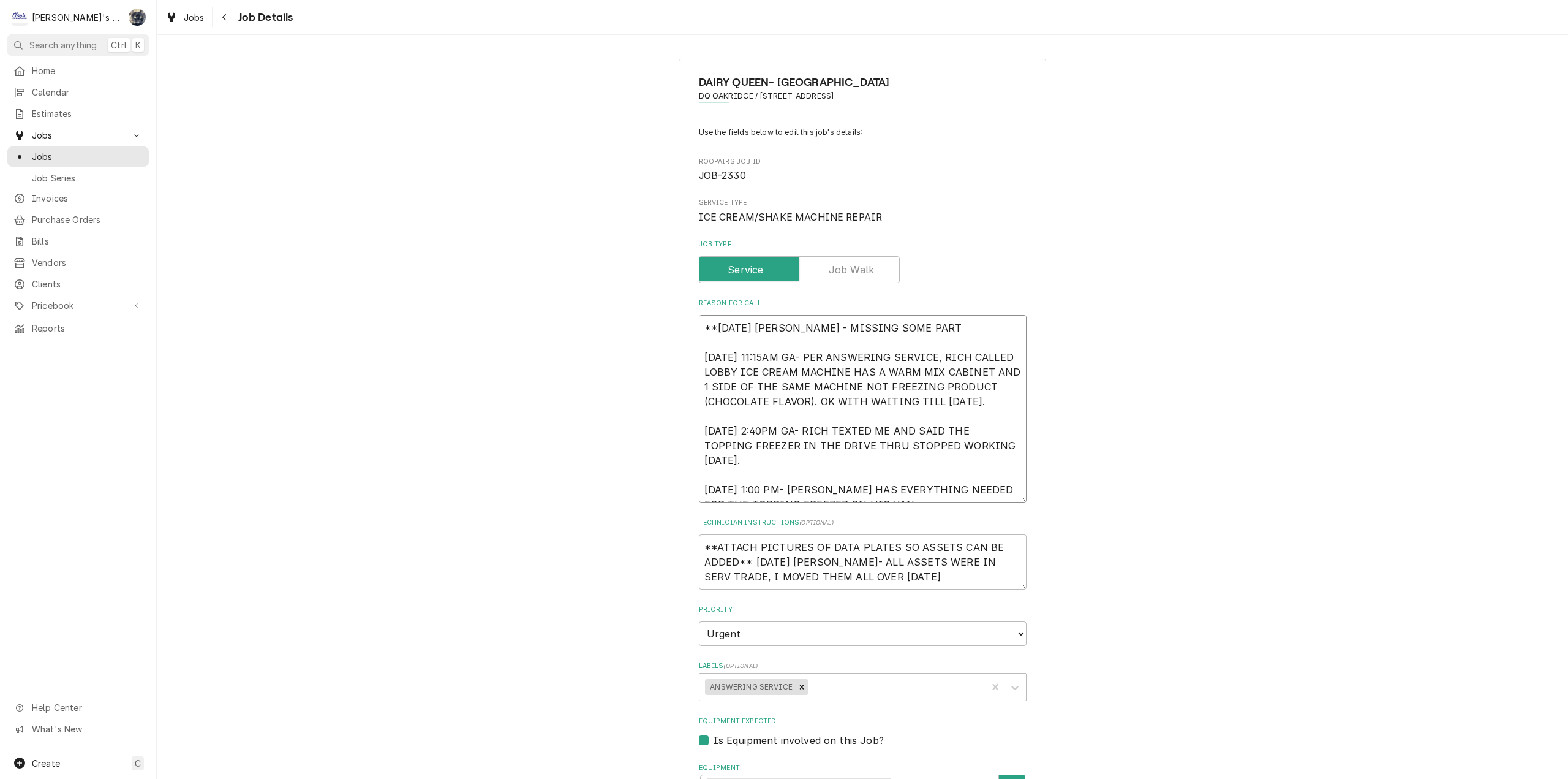
type textarea "x"
type textarea "**[DATE] [PERSON_NAME] - MISSING SOME PARTS [DATE] 11:15AM GA- PER ANSWERING SE…"
type textarea "x"
type textarea "**[DATE] [PERSON_NAME] - MISSING SOME PARTS, [DATE] 11:15AM GA- PER ANSWERING S…"
type textarea "x"
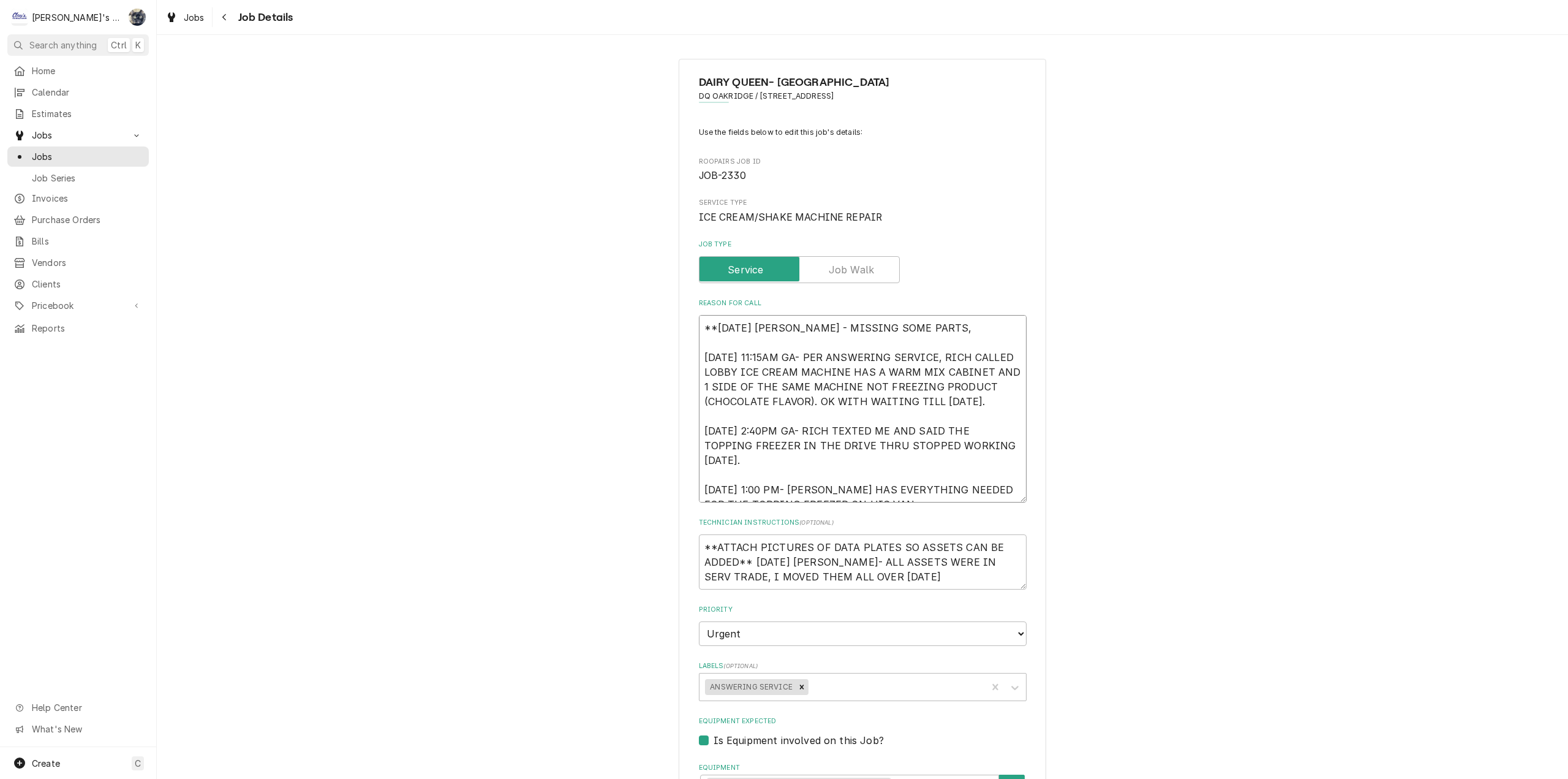
type textarea "**[DATE] [PERSON_NAME] - MISSING SOME PARTS, [DATE] 11:15AM GA- PER ANSWERING S…"
type textarea "x"
type textarea "**[DATE] [PERSON_NAME] - MISSING SOME PARTS, P [DATE] 11:15AM GA- PER ANSWERING…"
type textarea "x"
type textarea "**[DATE] [PERSON_NAME] - MISSING SOME PARTS, [GEOGRAPHIC_DATA] [DATE] 11:15AM G…"
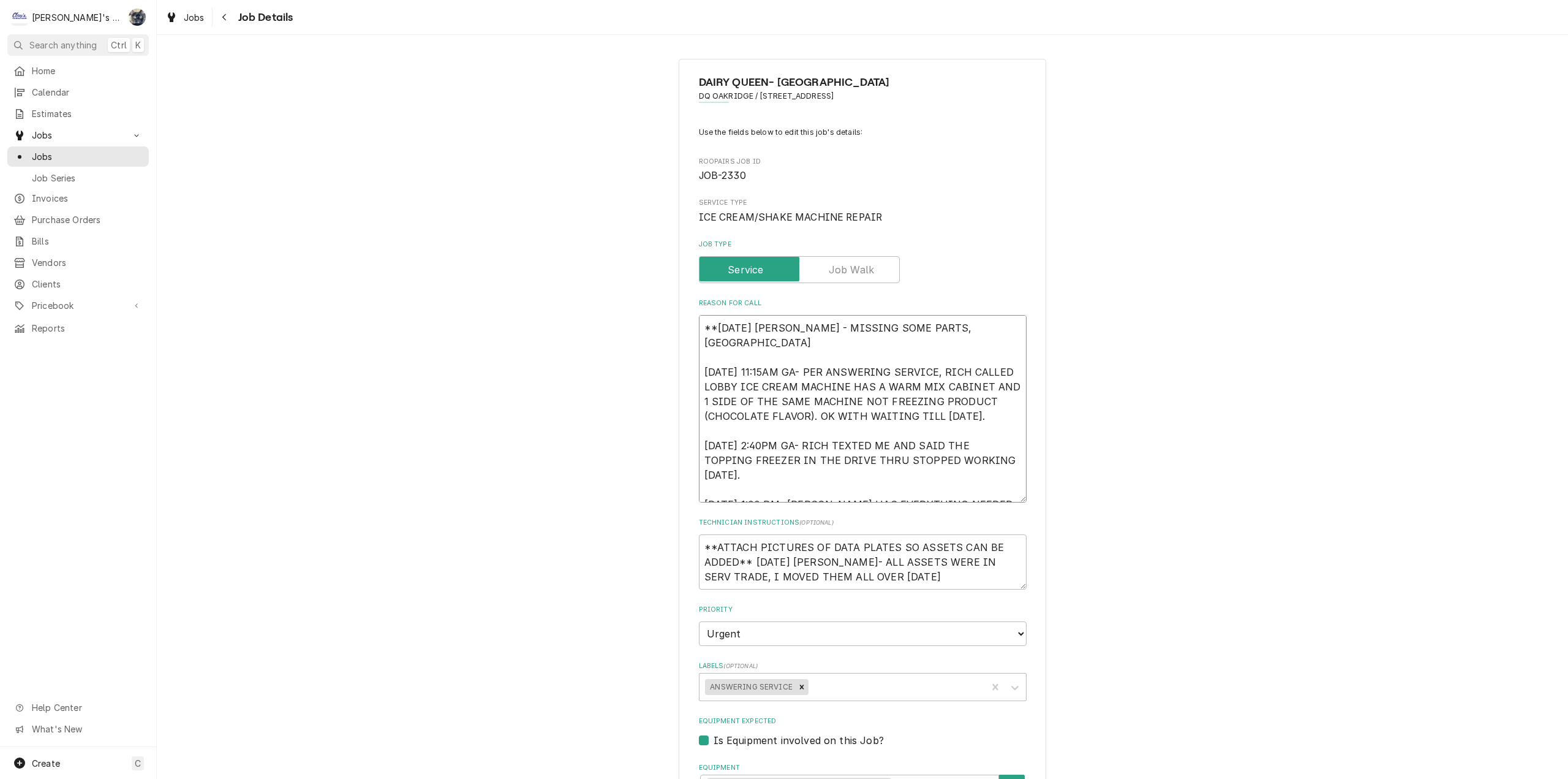
type textarea "x"
type textarea "**[DATE] [PERSON_NAME] - MISSING SOME PARTS, PRI [DATE] 11:15AM GA- PER ANSWERI…"
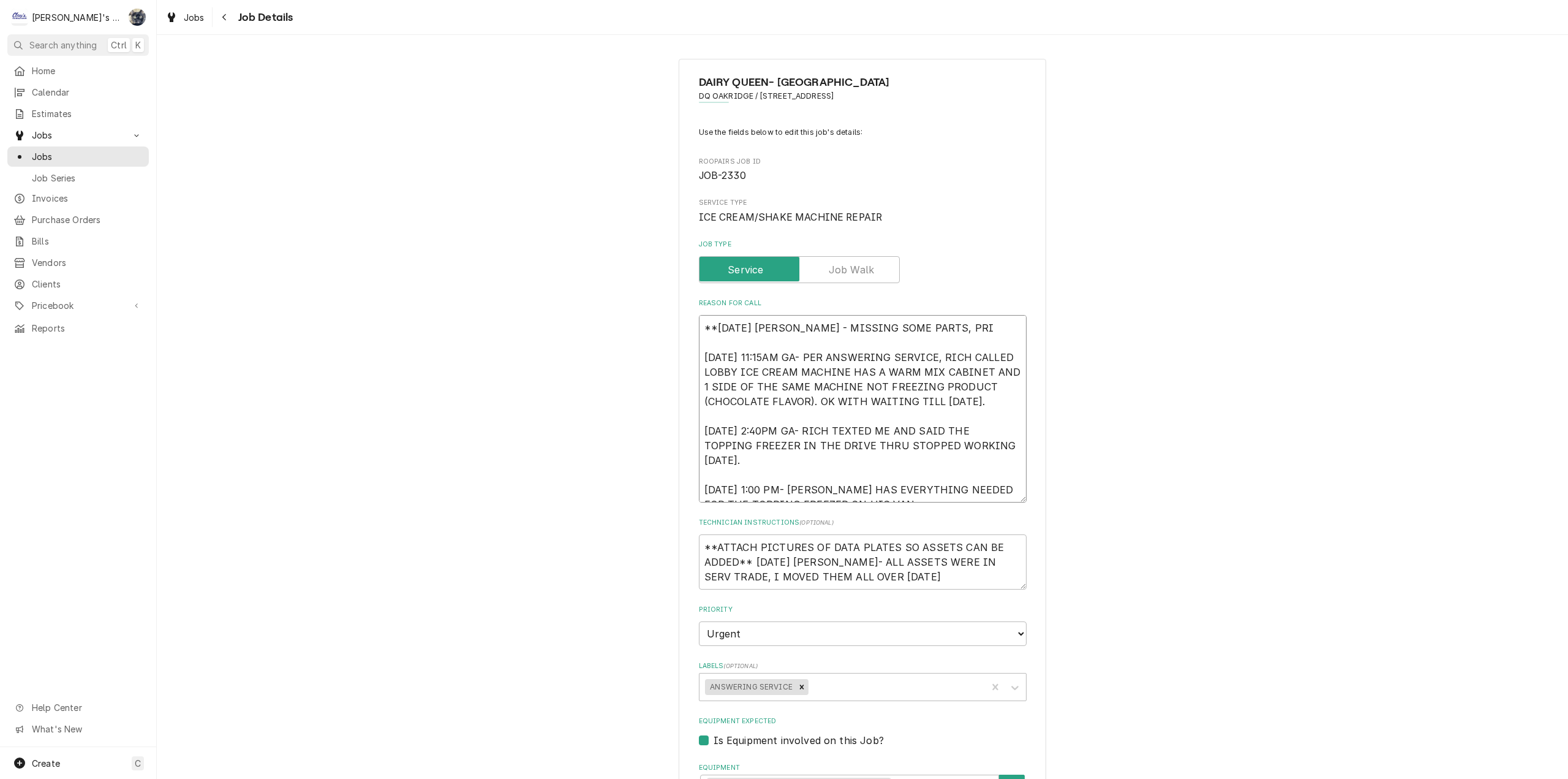
type textarea "x"
type textarea "**[DATE] [PERSON_NAME] - MISSING SOME PARTS, PRIN [DATE] 11:15AM GA- PER ANSWER…"
type textarea "x"
type textarea "**[DATE] [PERSON_NAME] - MISSING SOME PARTS, PRINT [DATE] 11:15AM GA- PER ANSWE…"
type textarea "x"
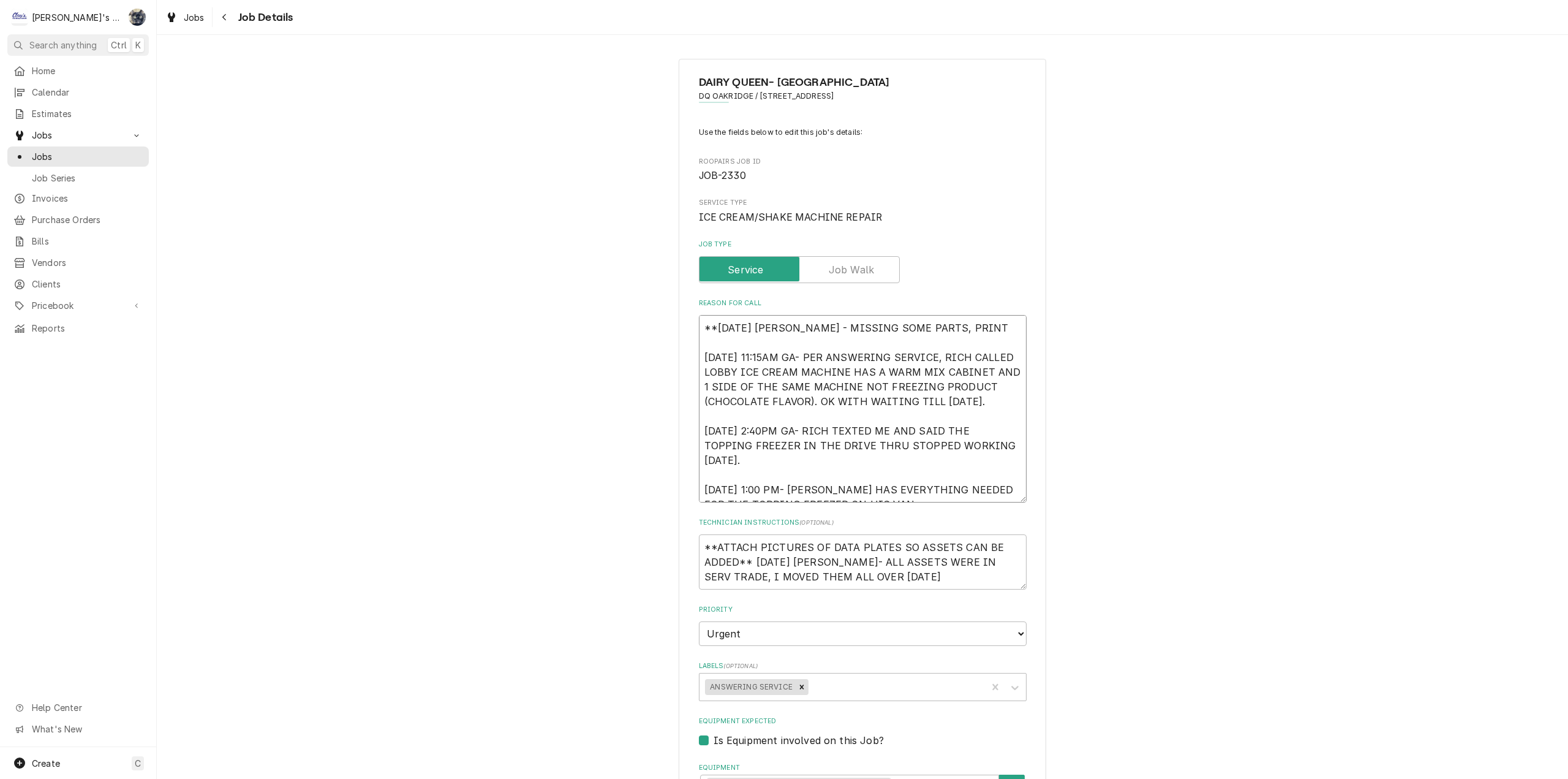
type textarea "**[DATE] [PERSON_NAME] - MISSING SOME PARTS, PRINTE [DATE] 11:15AM GA- PER ANSW…"
type textarea "x"
type textarea "**[DATE] [PERSON_NAME] - MISSING SOME PARTS, PRINTED [DATE] 11:15AM GA- PER ANS…"
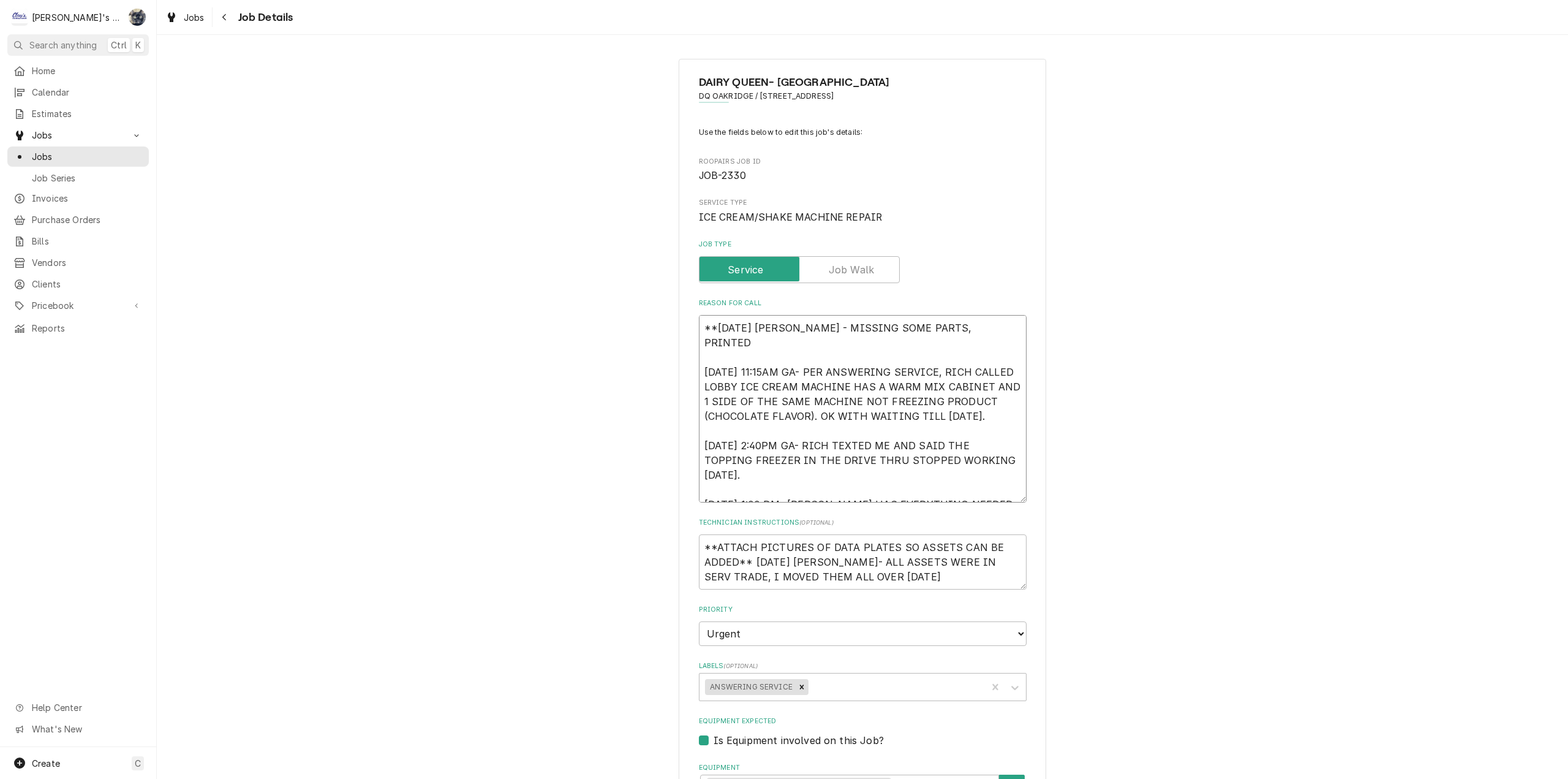
type textarea "x"
type textarea "**[DATE] [PERSON_NAME] - MISSING SOME PARTS, PRINTED [DATE] 11:15AM GA- PER ANS…"
type textarea "x"
type textarea "**[DATE] [PERSON_NAME] - MISSING SOME PARTS, PRINTED F [DATE] 11:15AM GA- PER A…"
type textarea "x"
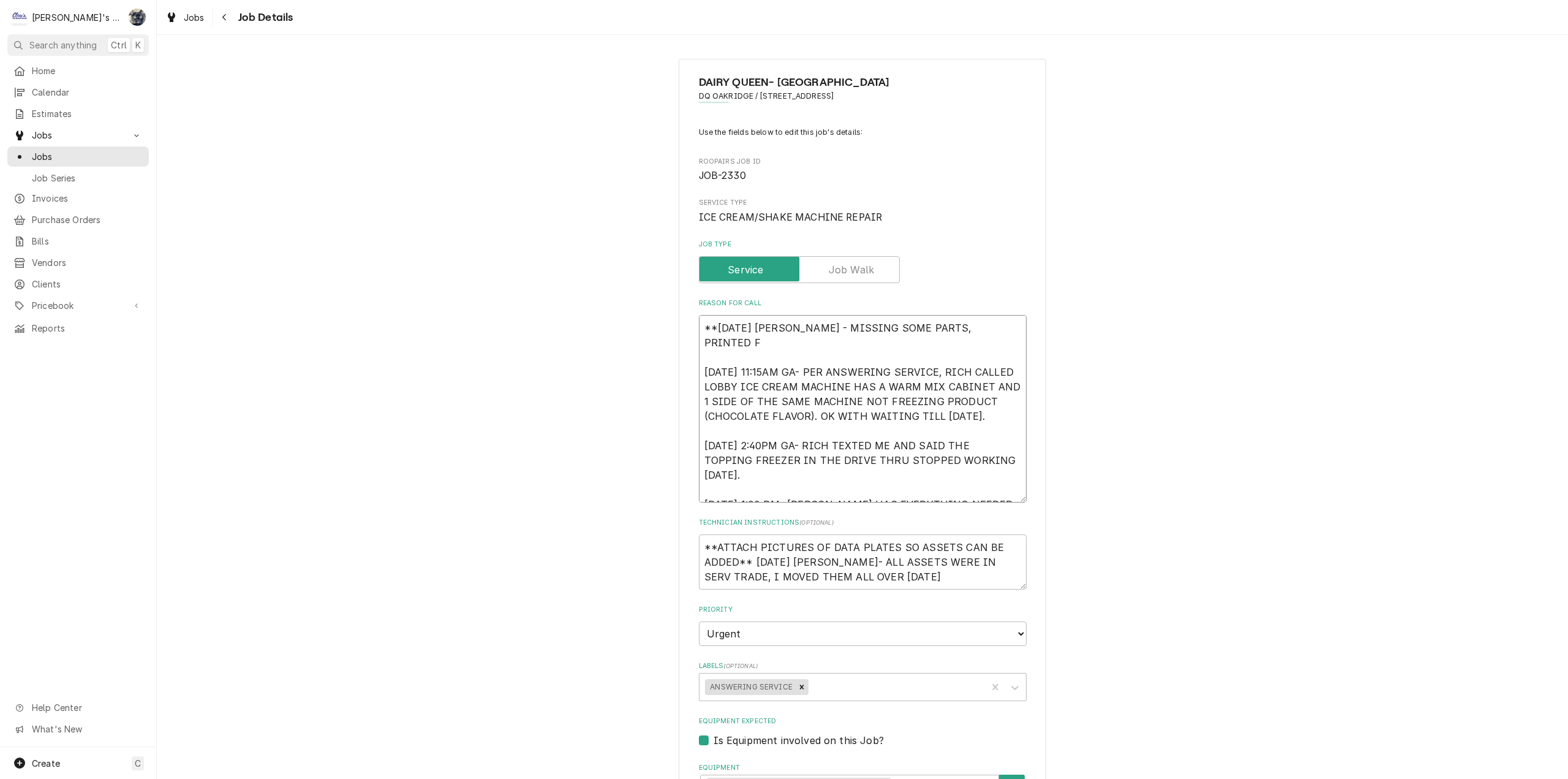
type textarea "**[DATE] [PERSON_NAME] - MISSING SOME PARTS, PRINTED FO [DATE] 11:15AM GA- PER …"
type textarea "x"
type textarea "**[DATE] [PERSON_NAME] - MISSING SOME PARTS, PRINTED FOR [DATE] 11:15AM GA- PER…"
type textarea "x"
type textarea "**[DATE] [PERSON_NAME] - MISSING SOME PARTS, PRINTED FOR [DATE] 11:15AM GA- PER…"
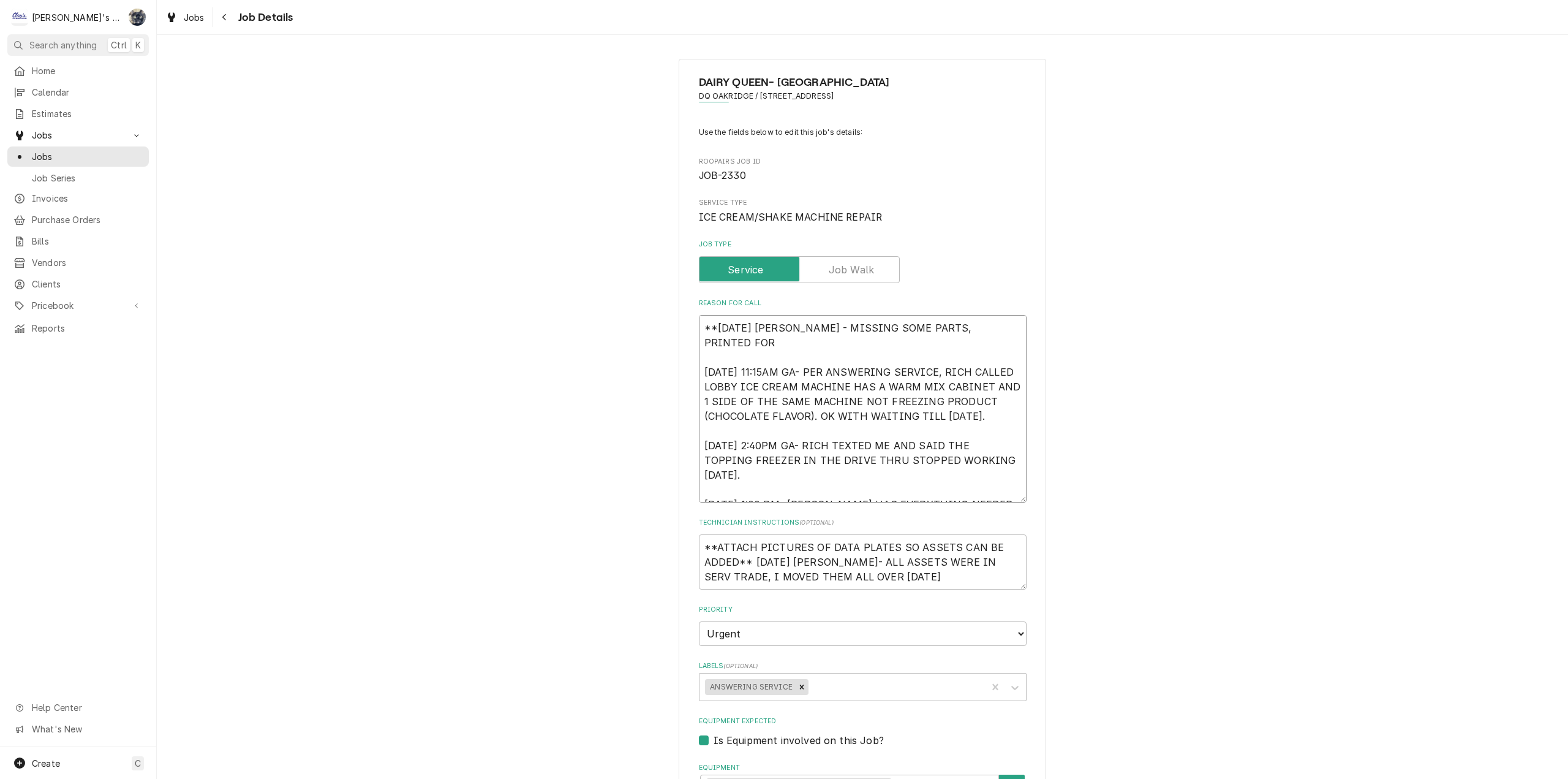
type textarea "x"
type textarea "**[DATE] [PERSON_NAME] - MISSING SOME PARTS, PRINTED FOR S [DATE] 11:15AM GA- P…"
type textarea "x"
type textarea "**[DATE] [PERSON_NAME] - MISSING SOME PARTS, PRINTED FOR ST [DATE] 11:15AM GA- …"
type textarea "x"
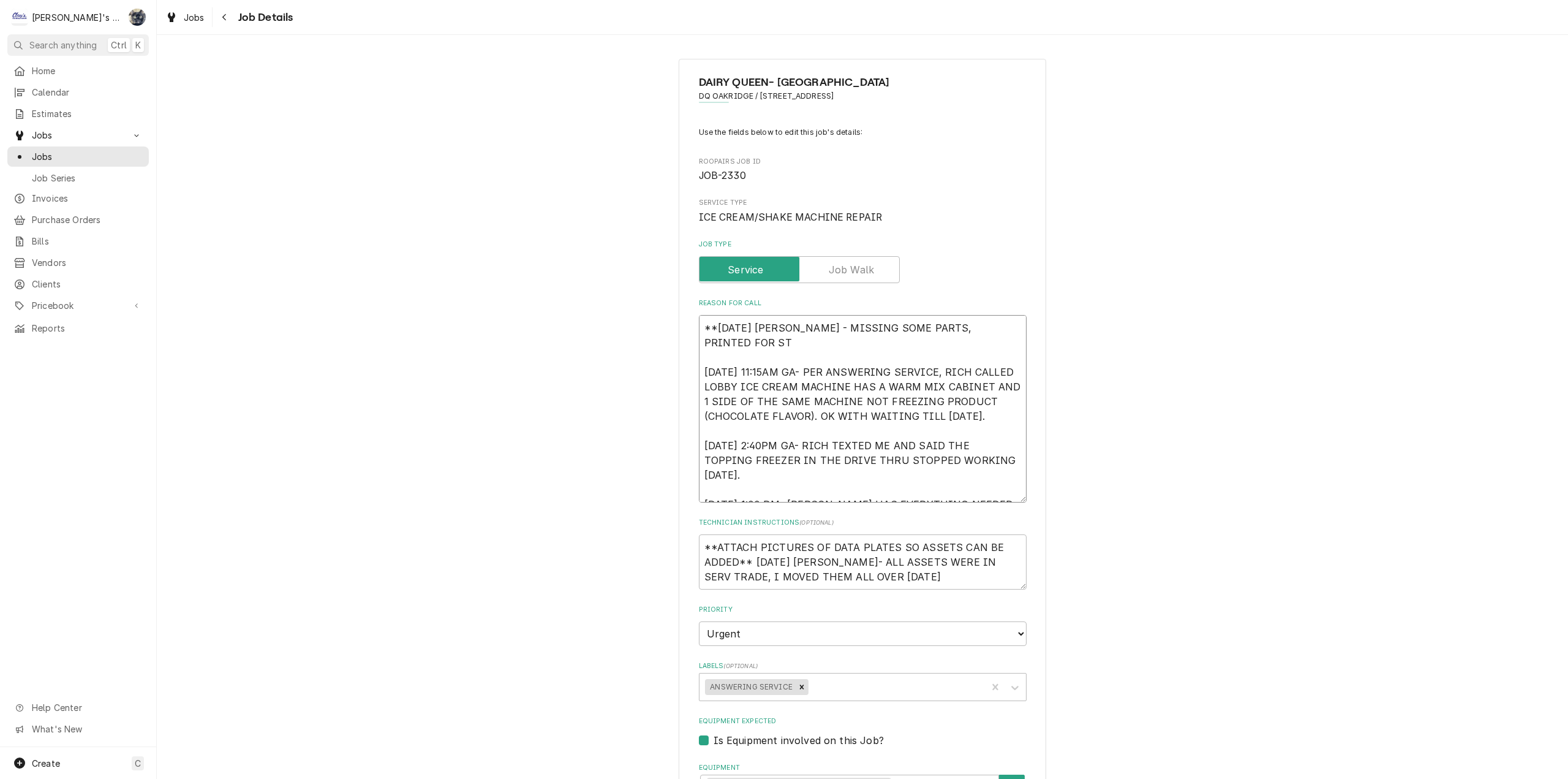
type textarea "**[DATE] [PERSON_NAME] - MISSING SOME PARTS, PRINTED FOR STE [DATE] 11:15AM GA-…"
type textarea "x"
type textarea "**[DATE] [PERSON_NAME] - MISSING SOME PARTS, PRINTED FOR STEV [DATE] 11:15AM GA…"
type textarea "x"
type textarea "**[DATE] [PERSON_NAME] - MISSING SOME PARTS, PRINTED FOR [PERSON_NAME] [DATE] 1…"
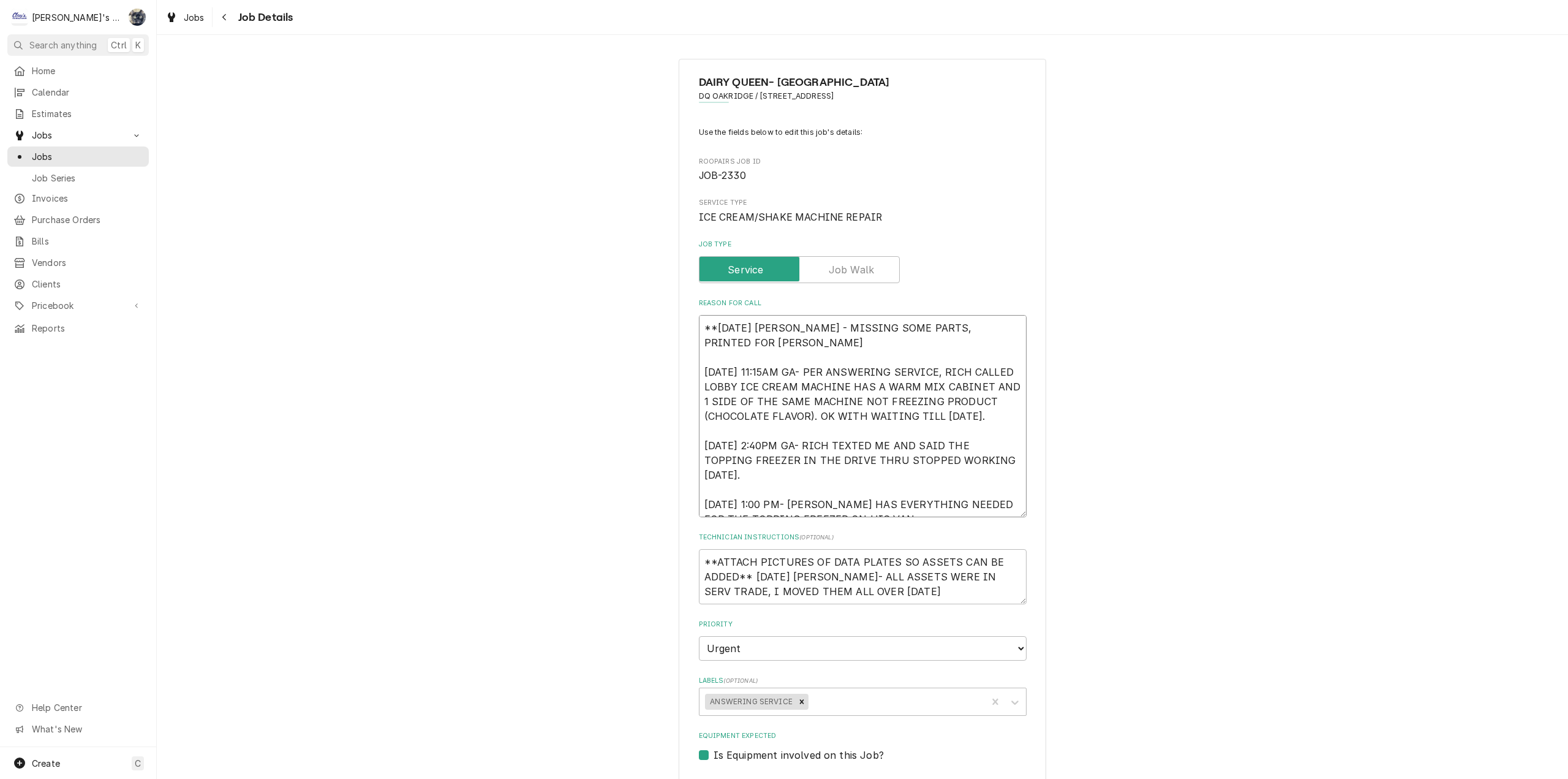
type textarea "x"
type textarea "**[DATE] [PERSON_NAME] - MISSING SOME PARTS, PRINTED FOR [PERSON_NAME] [DATE] 1…"
type textarea "x"
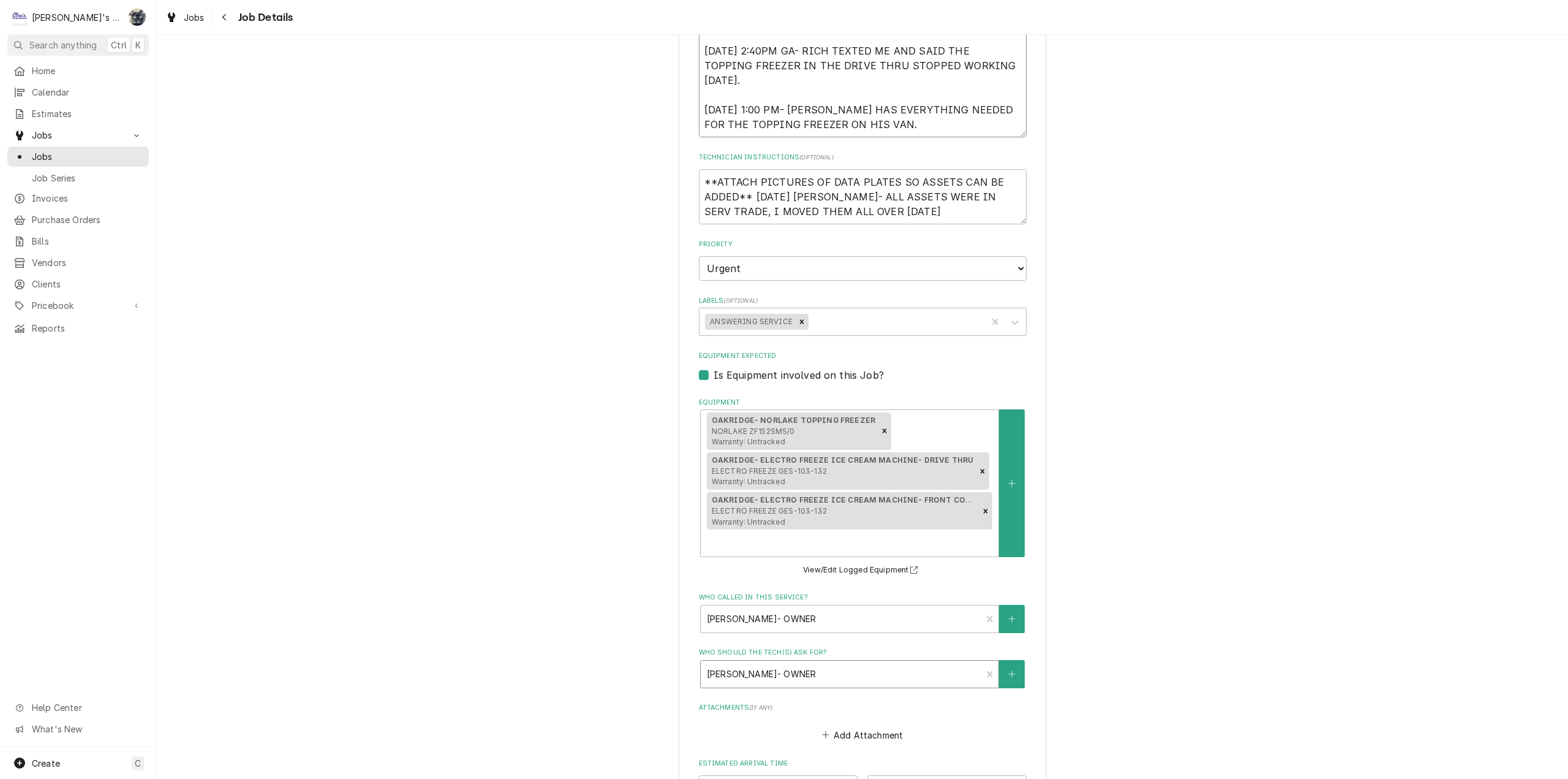
scroll to position [592, 0]
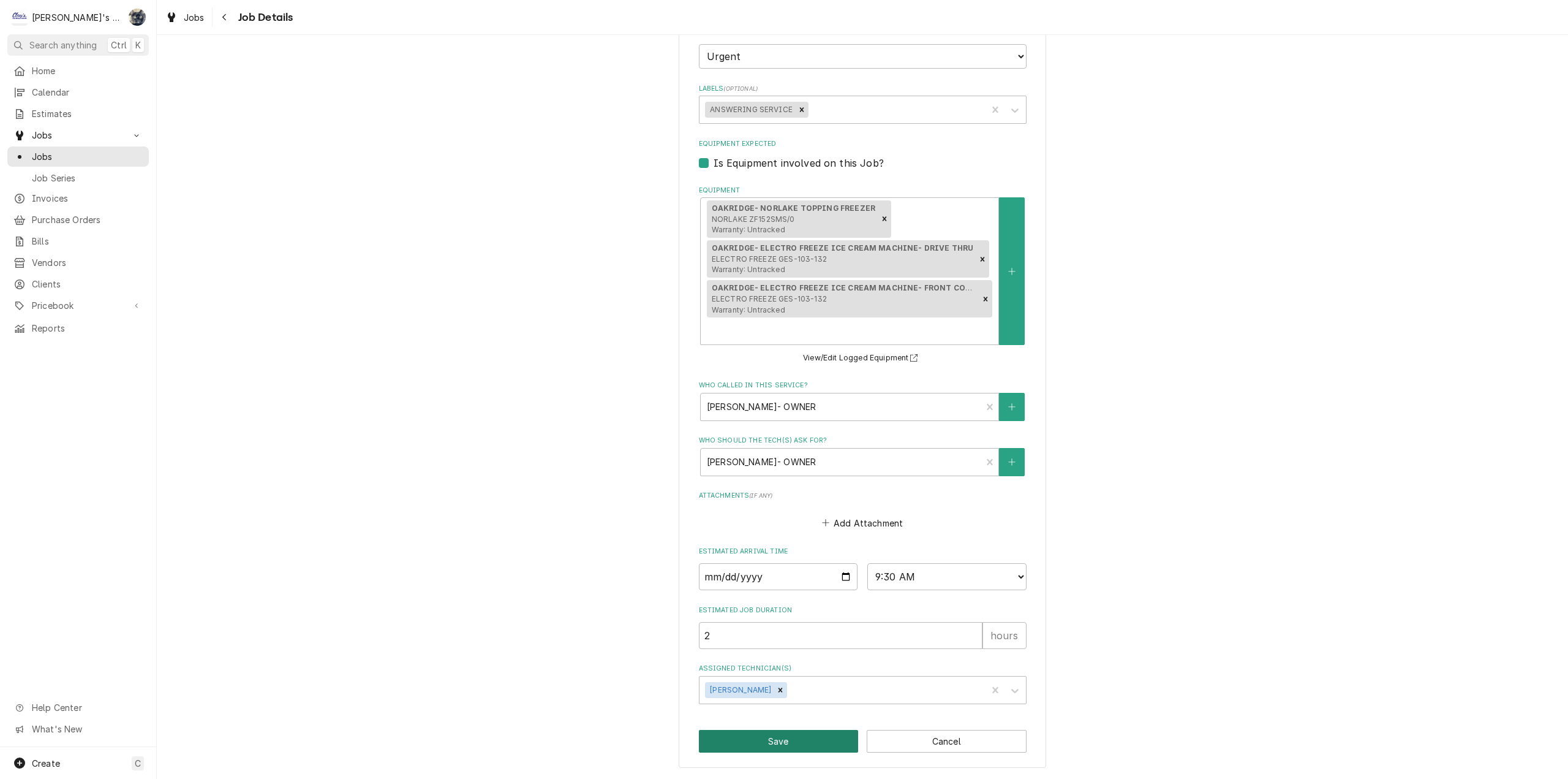
type textarea "**[DATE] [PERSON_NAME] - MISSING SOME PARTS, PRINTED FOR [PERSON_NAME] [DATE] 1…"
click at [792, 742] on button "Save" at bounding box center [779, 741] width 160 height 23
type textarea "x"
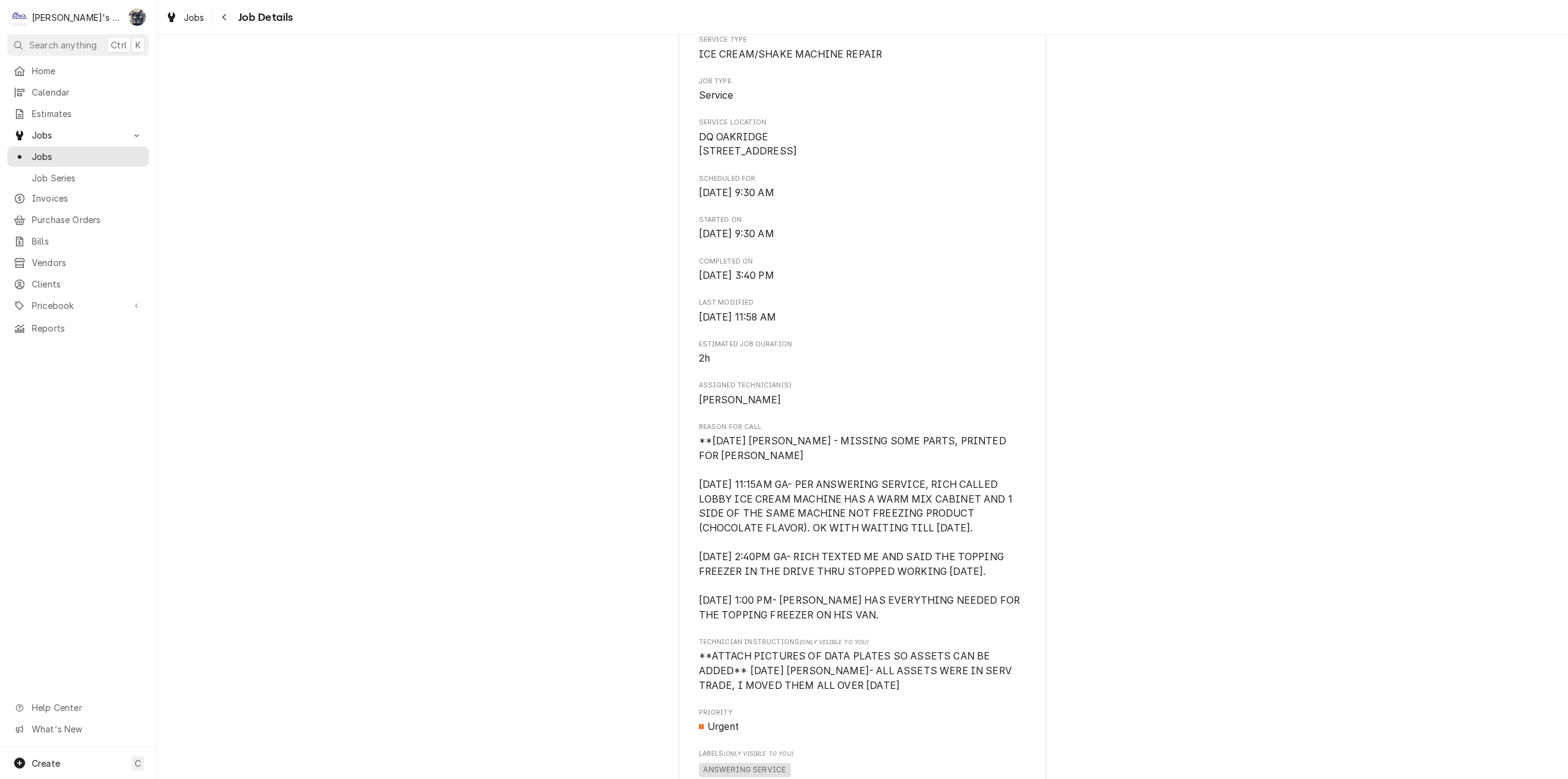
scroll to position [490, 0]
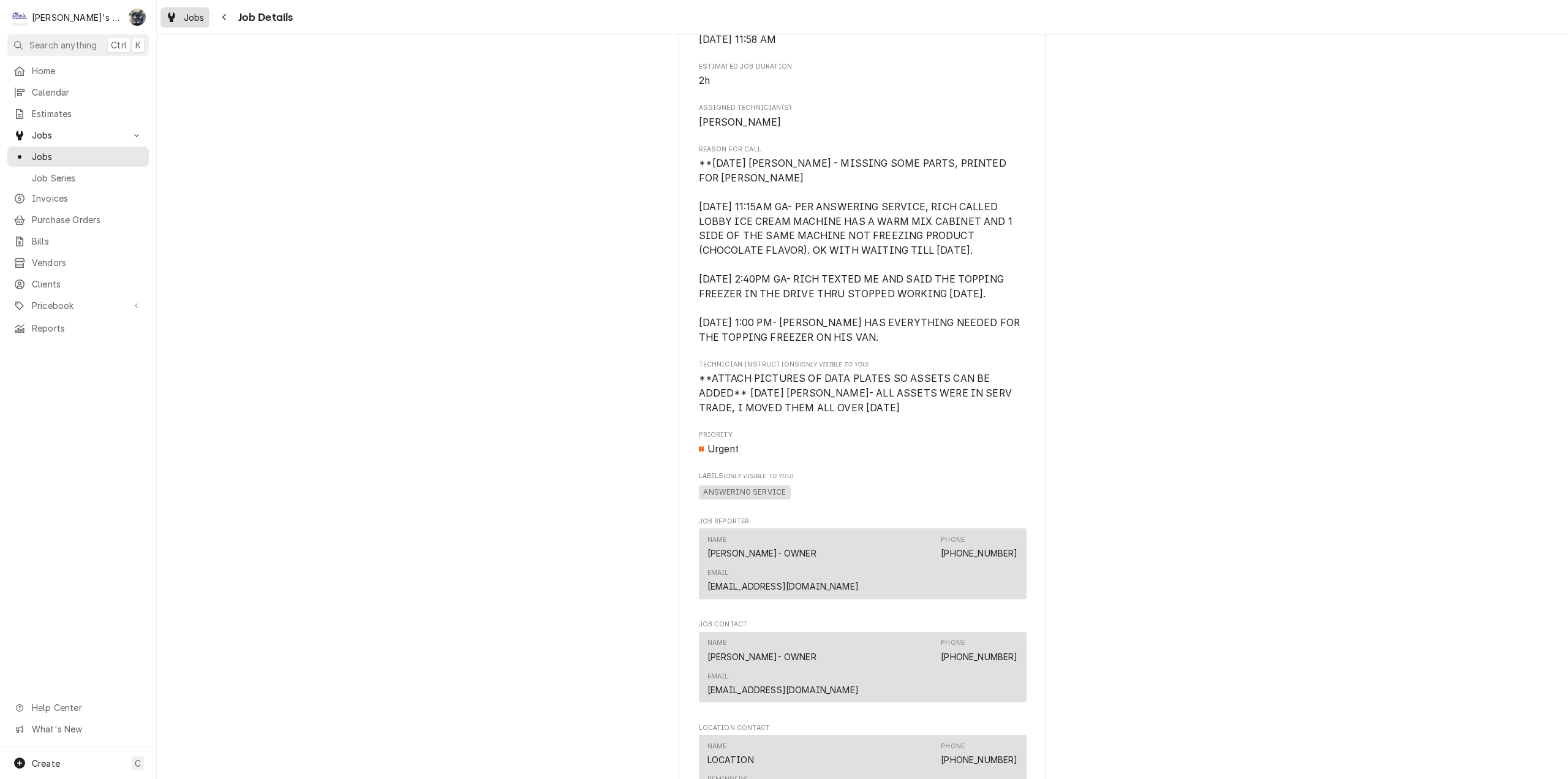
drag, startPoint x: 182, startPoint y: 22, endPoint x: 171, endPoint y: 7, distance: 18.6
click at [182, 22] on div "Jobs" at bounding box center [184, 17] width 44 height 16
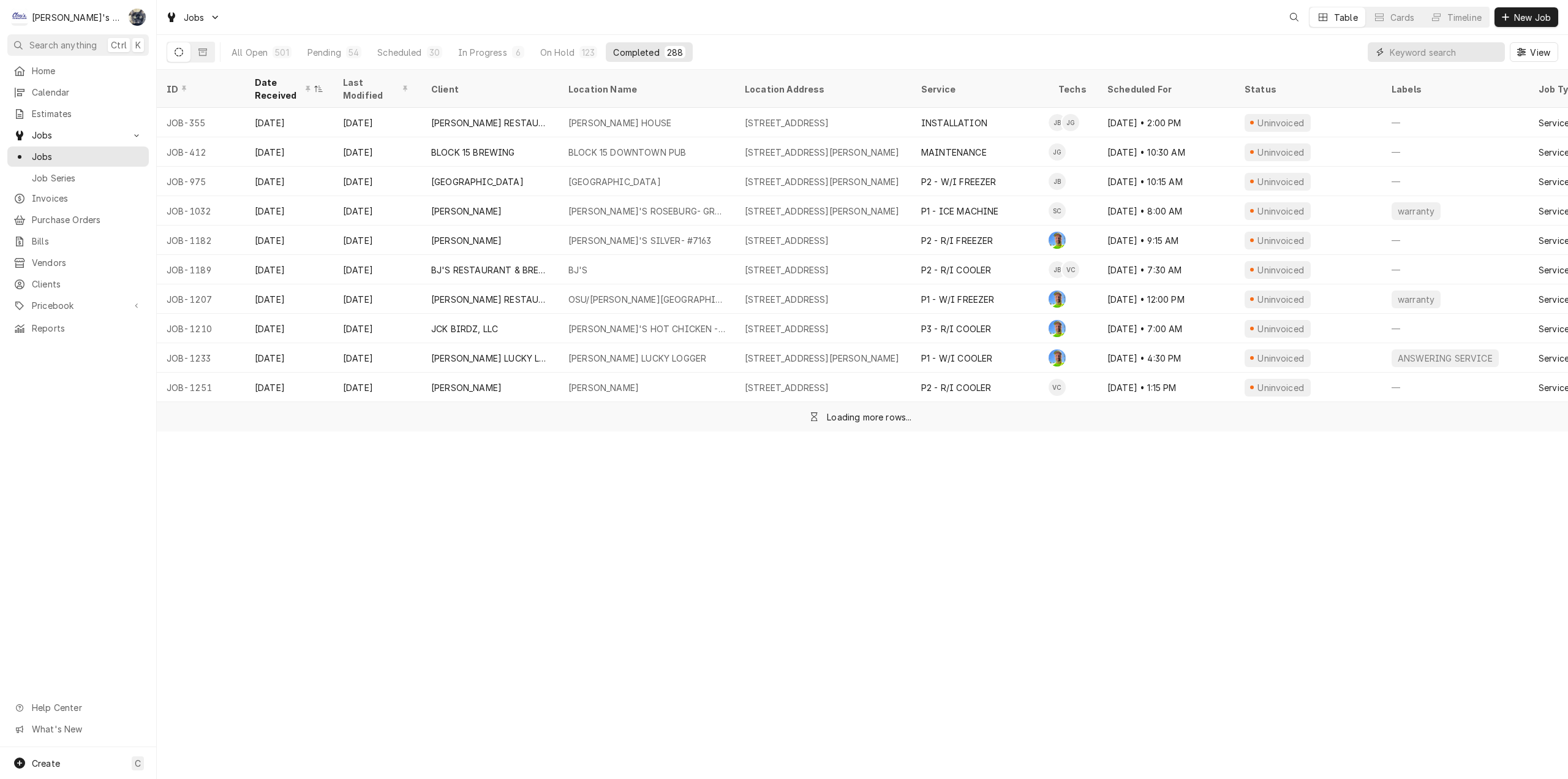
click at [1456, 49] on input "Dynamic Content Wrapper" at bounding box center [1444, 52] width 109 height 20
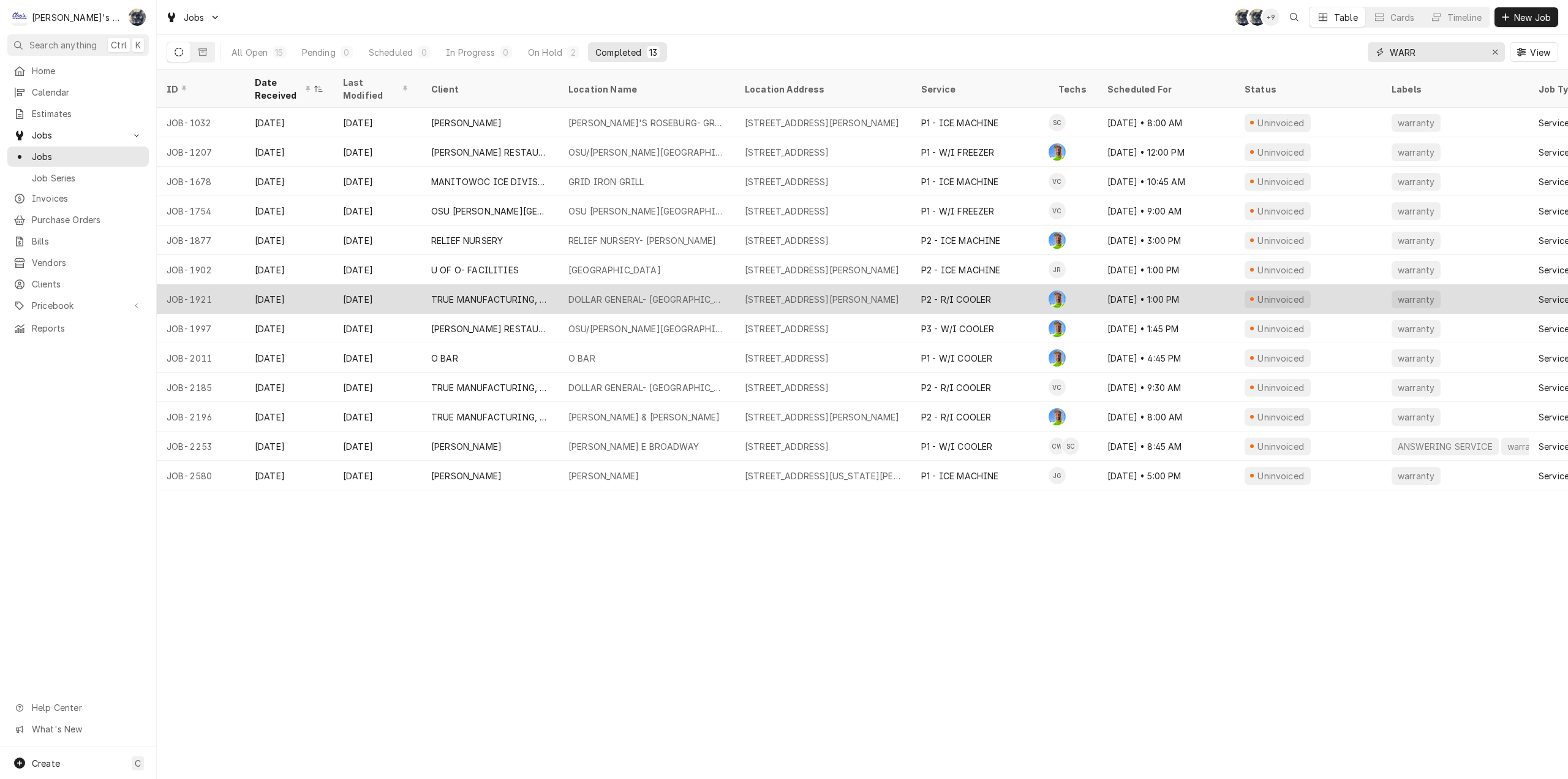
type input "WARR"
click at [835, 300] on div "39317 MCKENZIE HWY, SPRINGFIELD, OR 97478" at bounding box center [823, 299] width 176 height 30
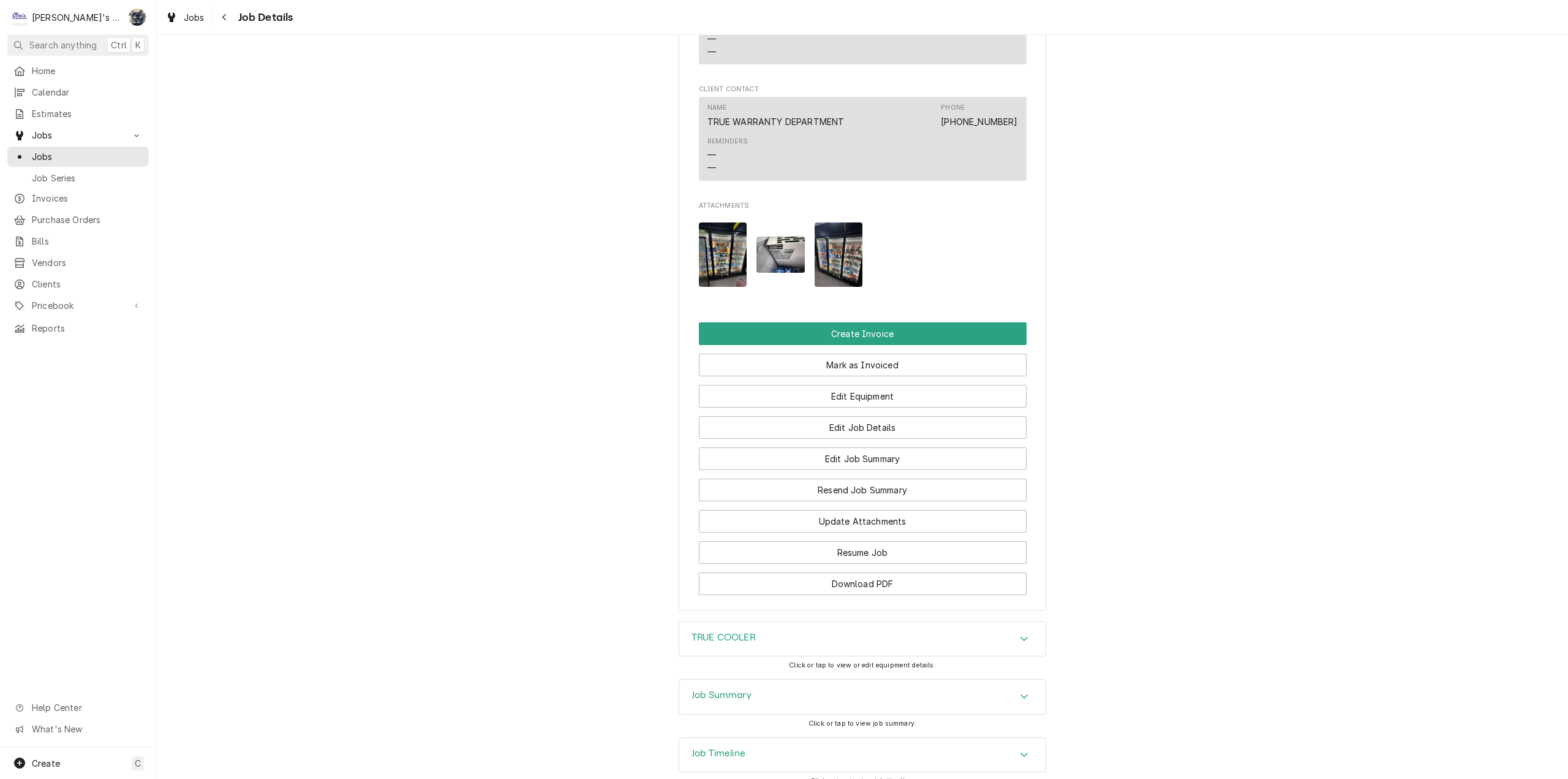
scroll to position [1497, 0]
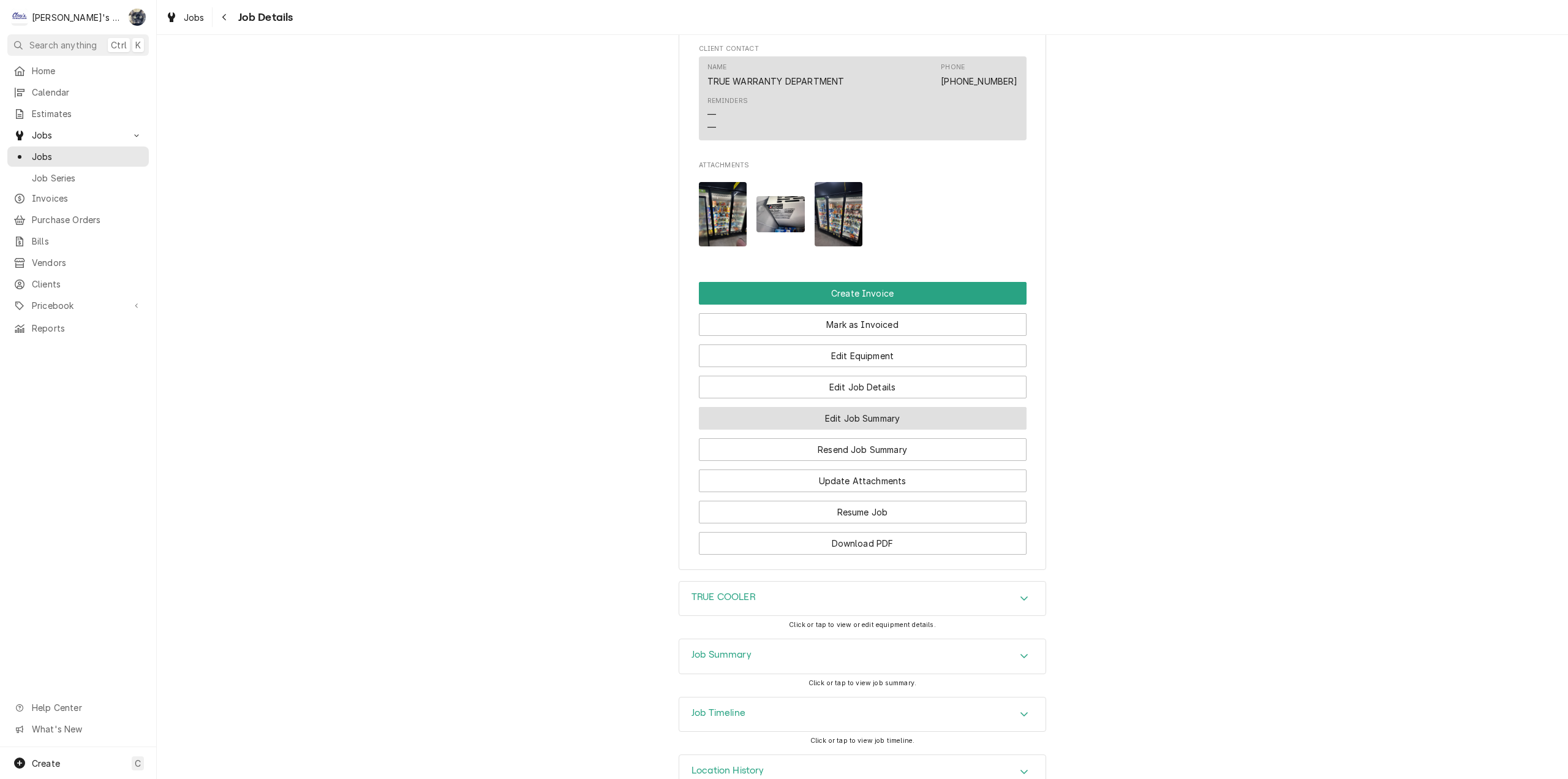
click at [827, 407] on button "Edit Job Summary" at bounding box center [862, 418] width 328 height 23
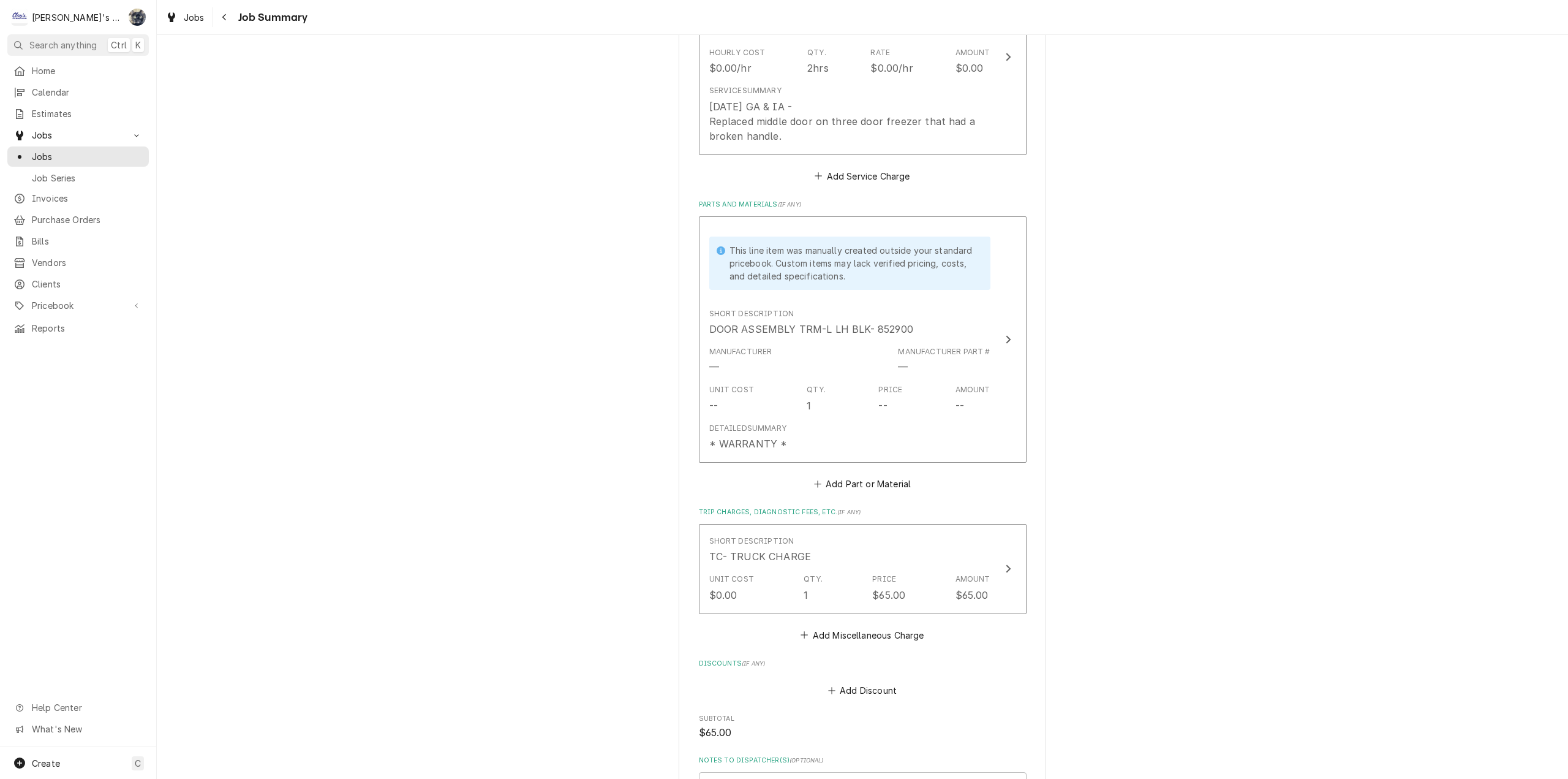
scroll to position [429, 0]
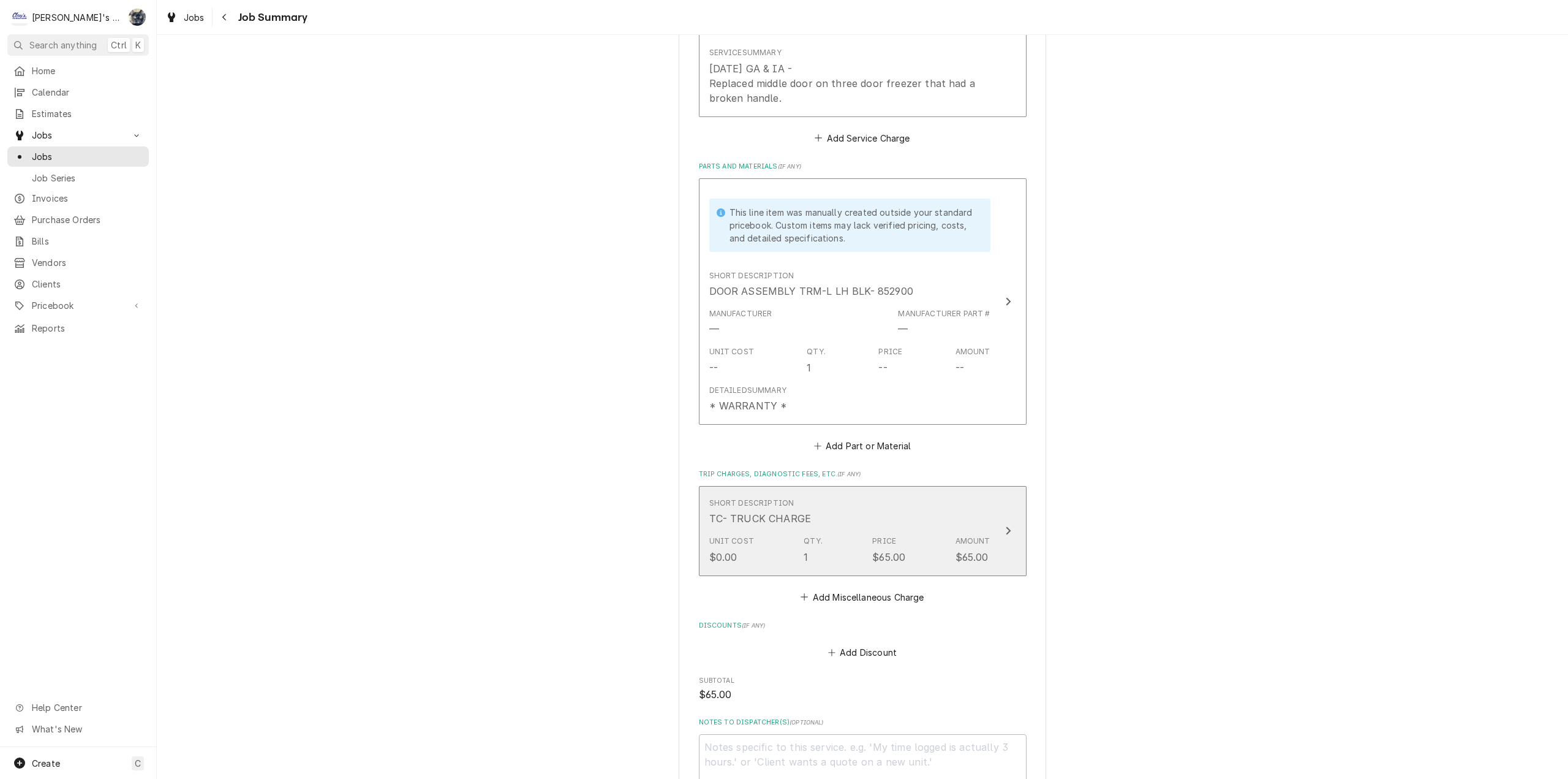
click at [874, 567] on div "Unit Cost $0.00 Qty. 1 Price $65.00 Amount $65.00" at bounding box center [849, 549] width 281 height 38
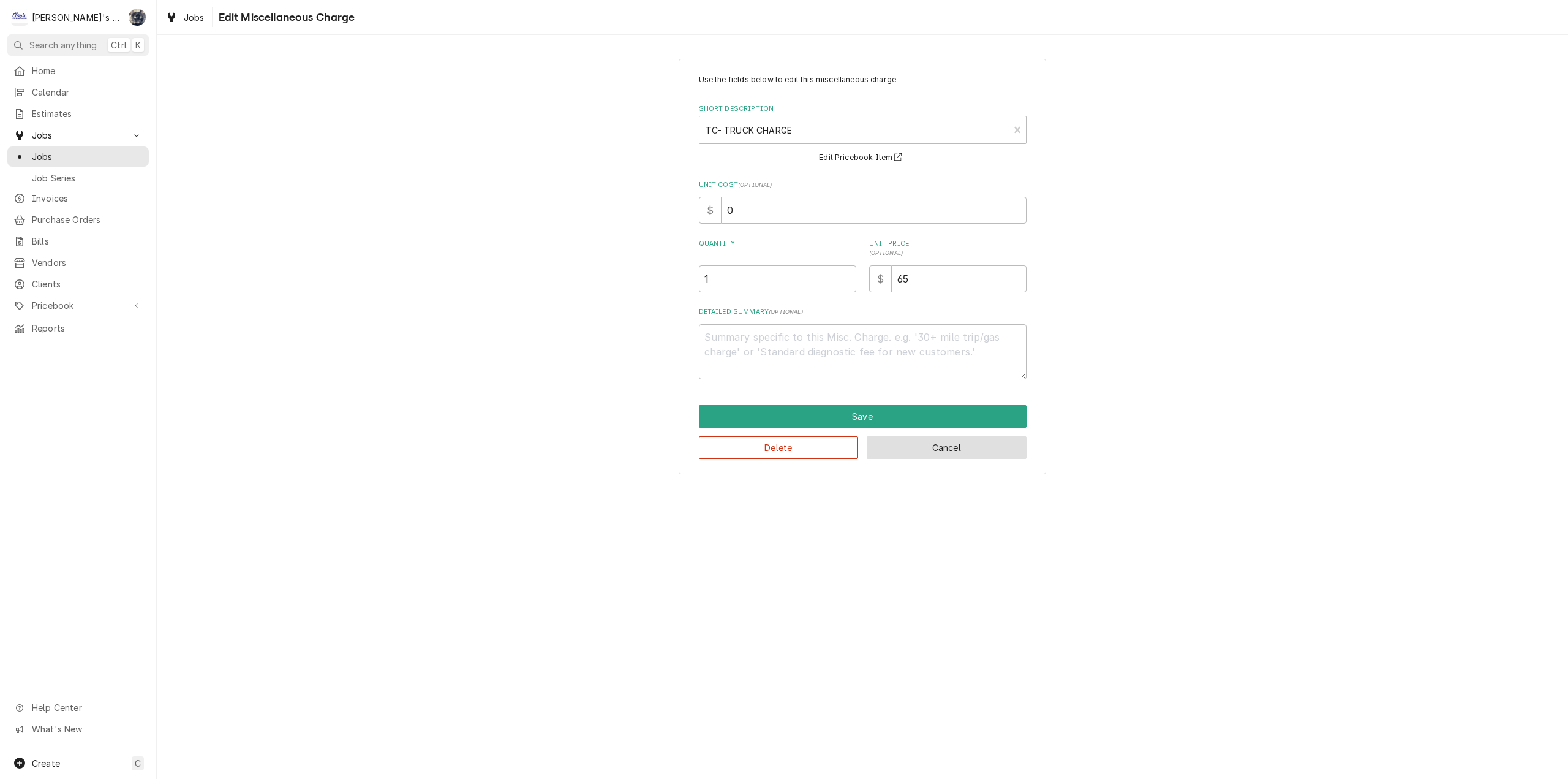
click at [887, 445] on button "Cancel" at bounding box center [947, 448] width 160 height 23
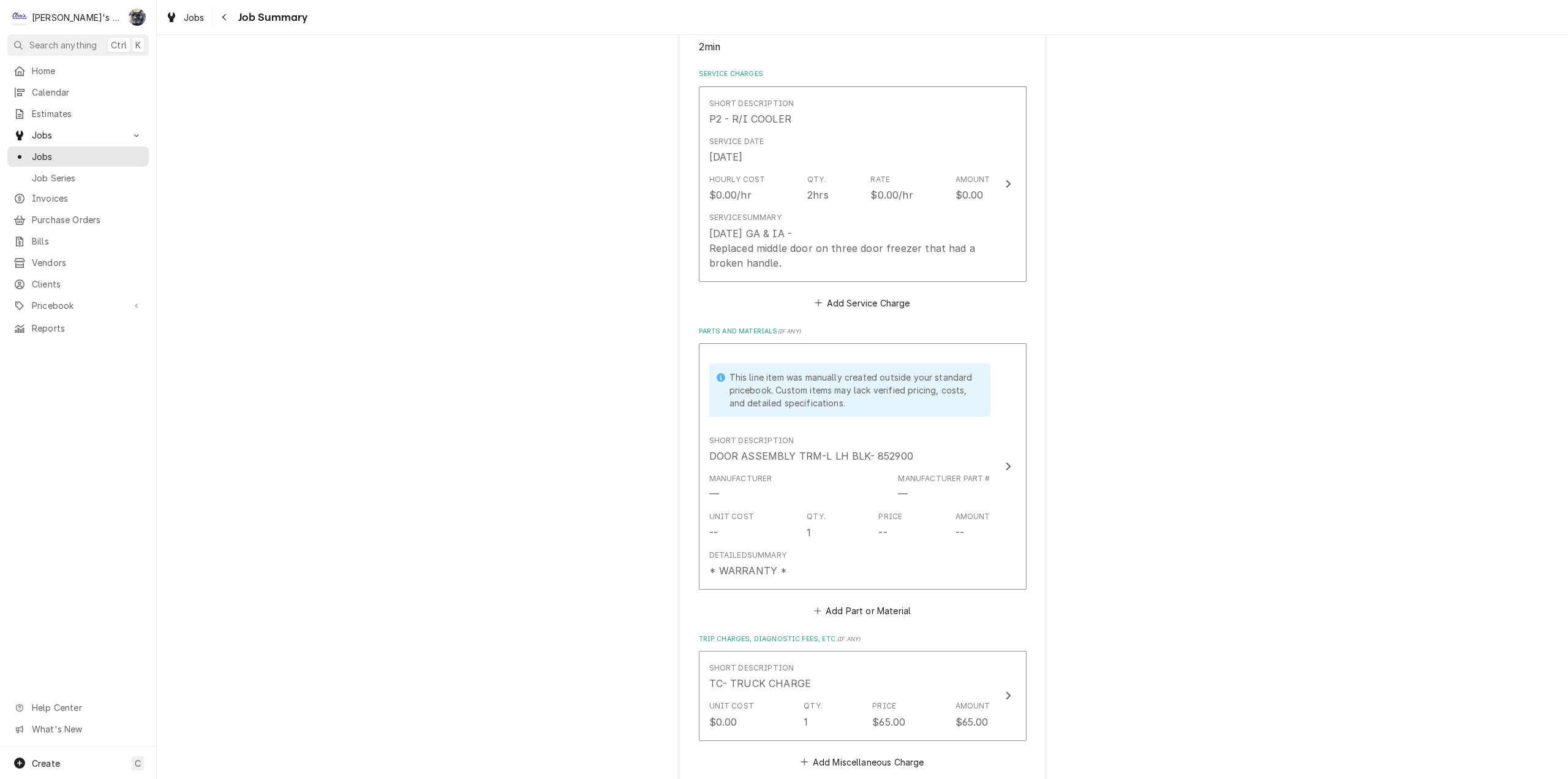
scroll to position [490, 0]
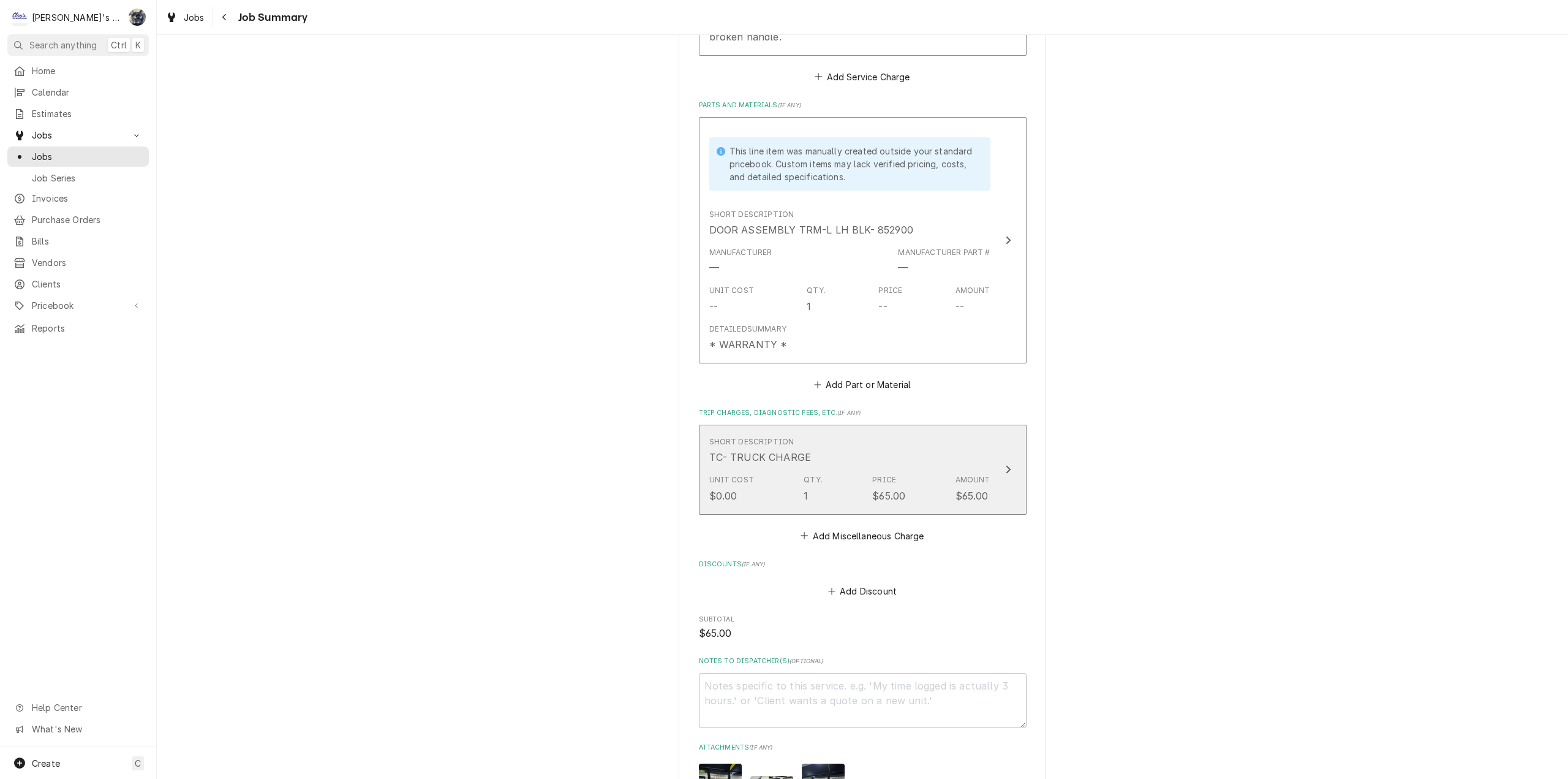
click at [867, 459] on div "Short Description TC- TRUCK CHARGE" at bounding box center [849, 450] width 281 height 38
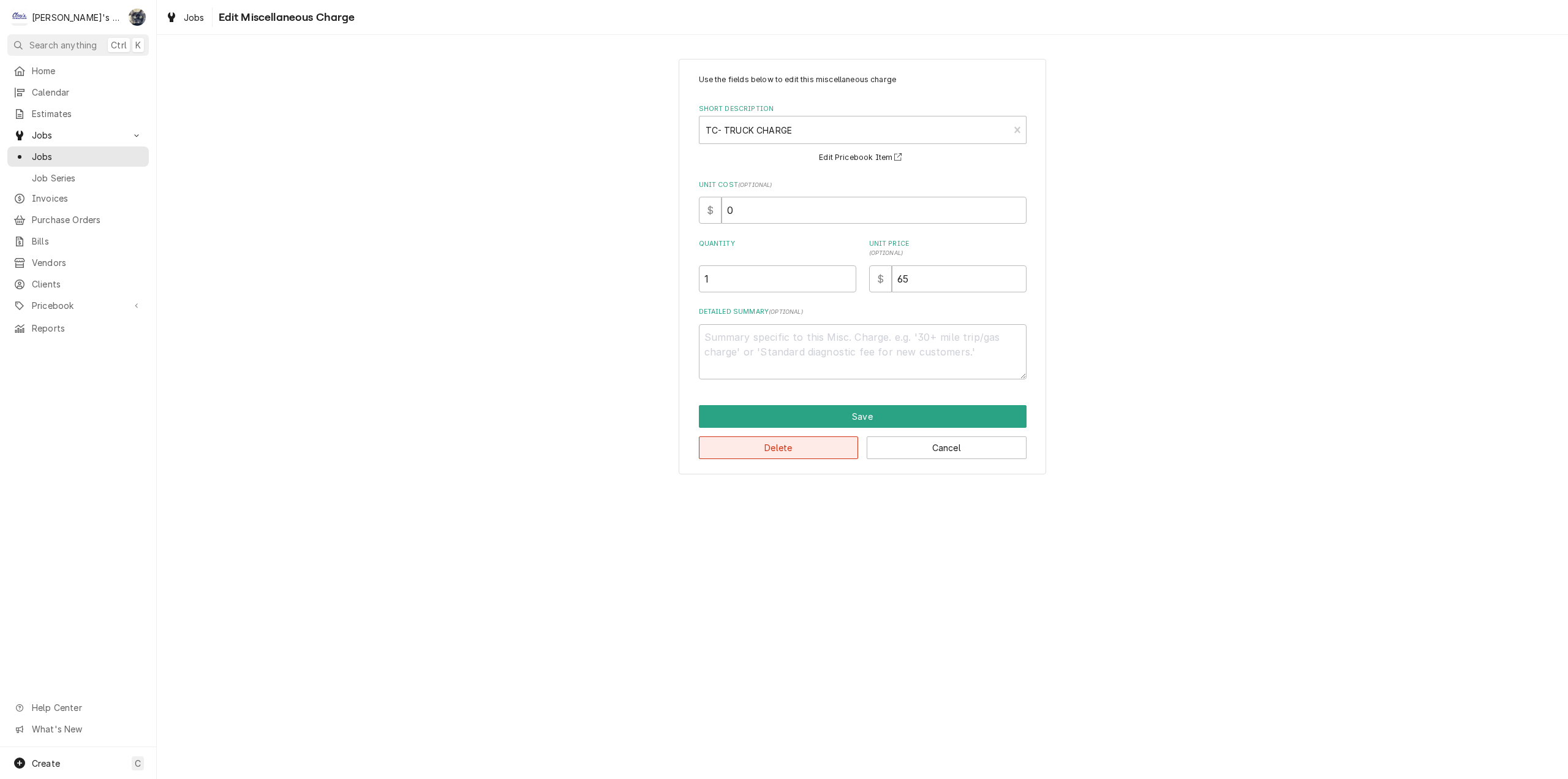
click at [840, 447] on button "Delete" at bounding box center [779, 448] width 160 height 23
type textarea "x"
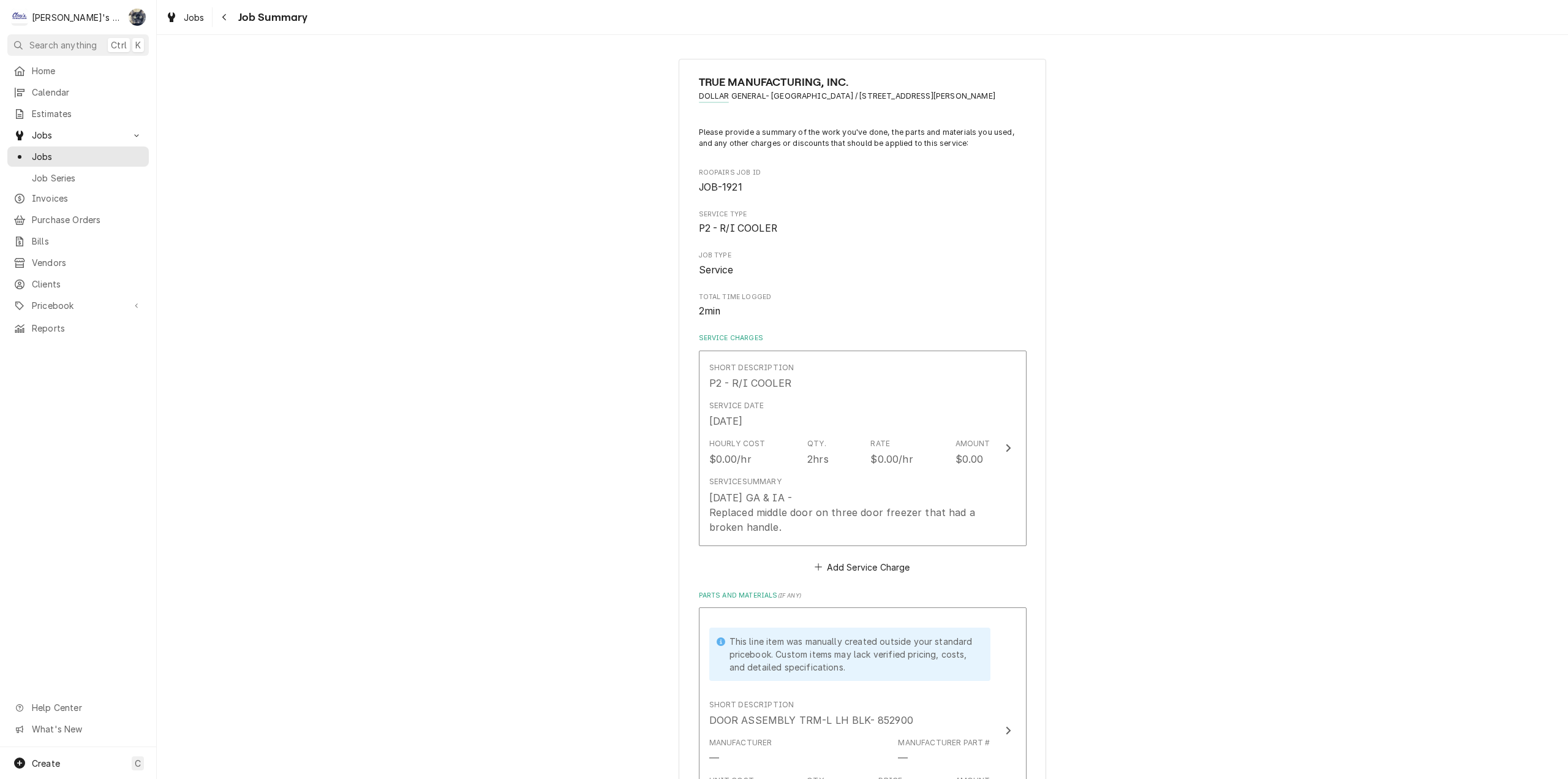
scroll to position [490, 0]
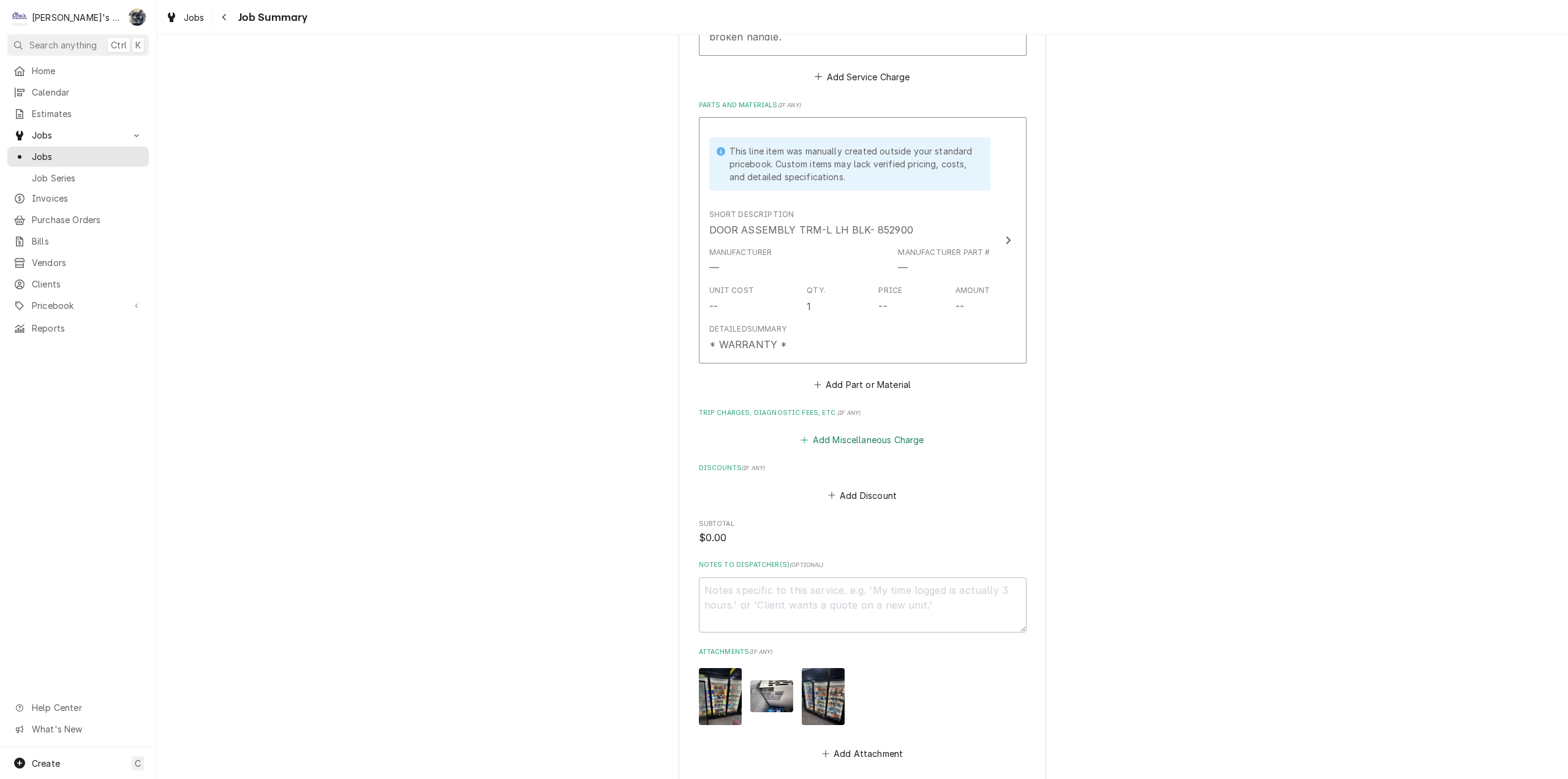
click at [844, 440] on button "Add Miscellaneous Charge" at bounding box center [862, 440] width 128 height 17
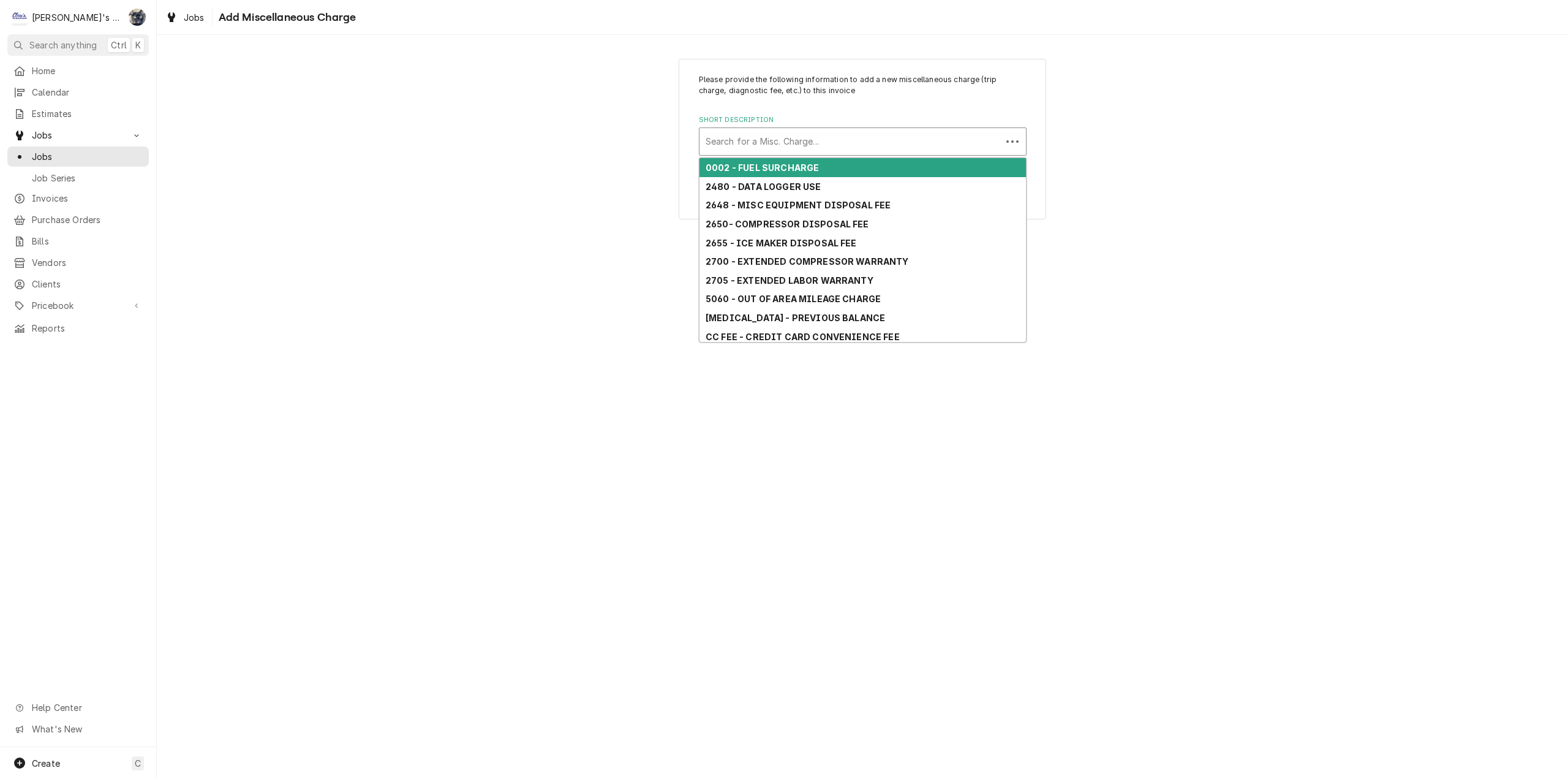
click at [752, 143] on div "Short Description" at bounding box center [850, 141] width 289 height 22
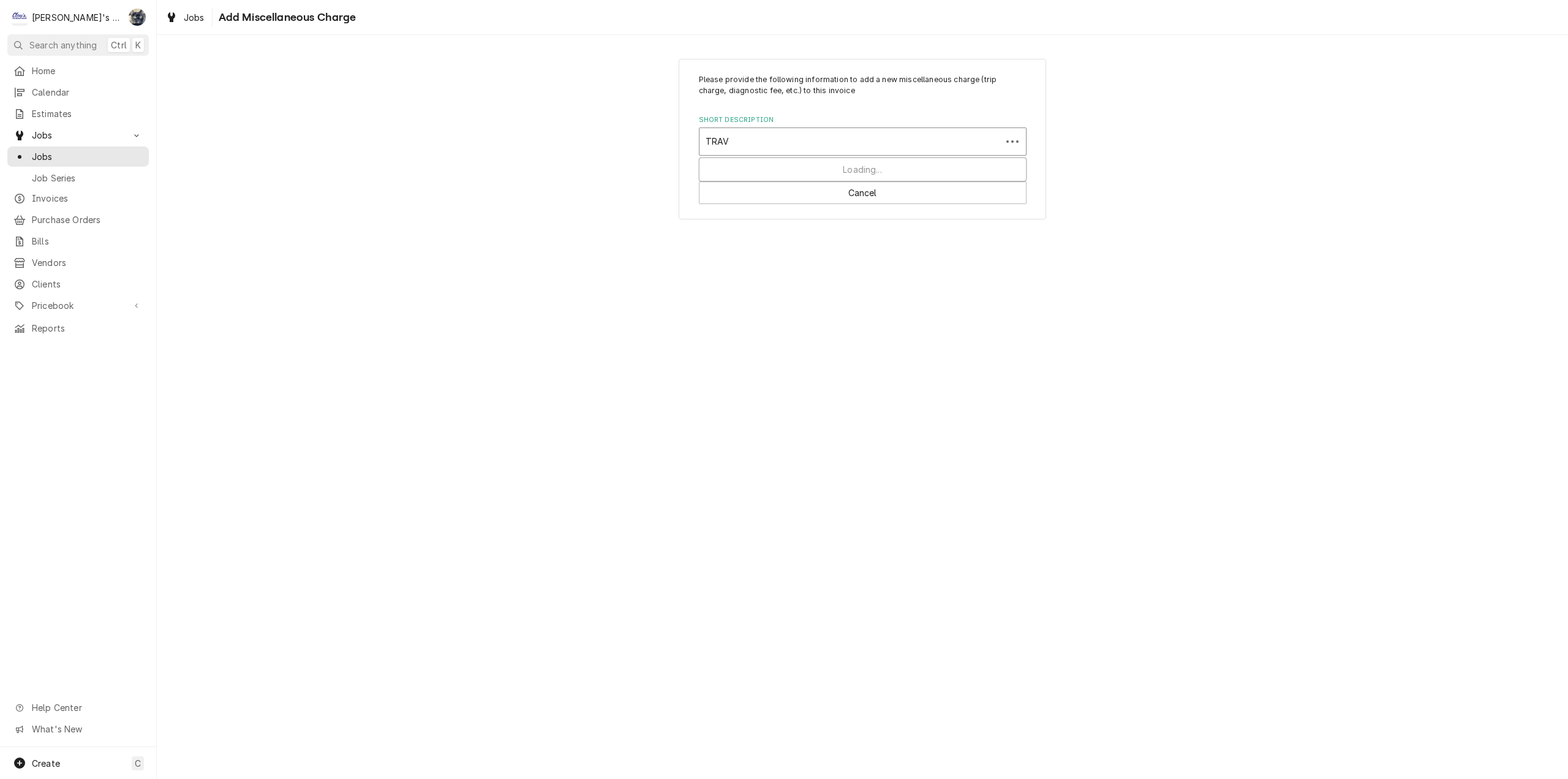
type input "TRAVE"
click at [761, 168] on strong "TRAVEL TIME" at bounding box center [736, 168] width 62 height 10
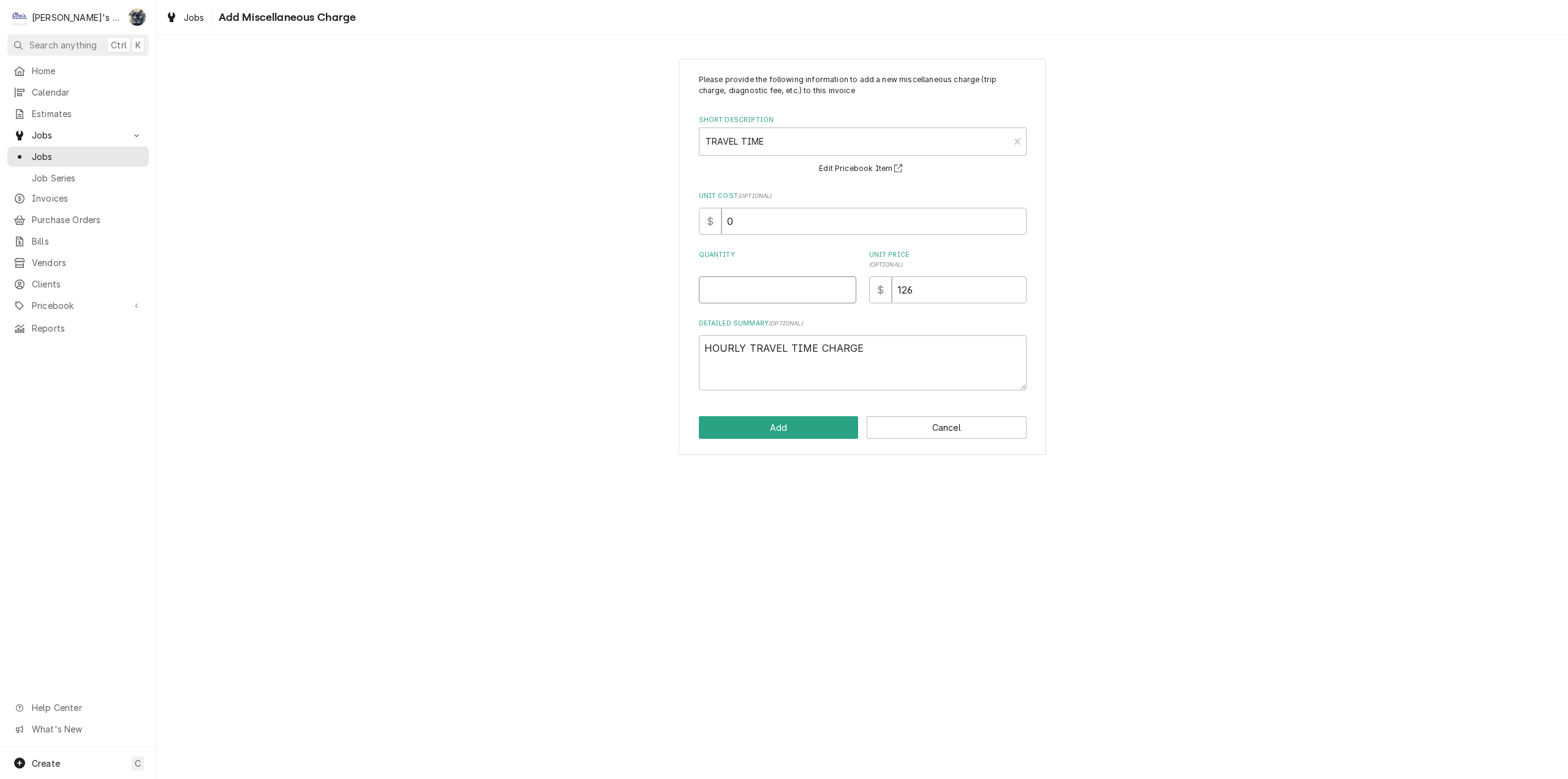
click at [750, 294] on input "Quantity" at bounding box center [777, 290] width 157 height 27
type textarea "x"
type input "0"
type textarea "x"
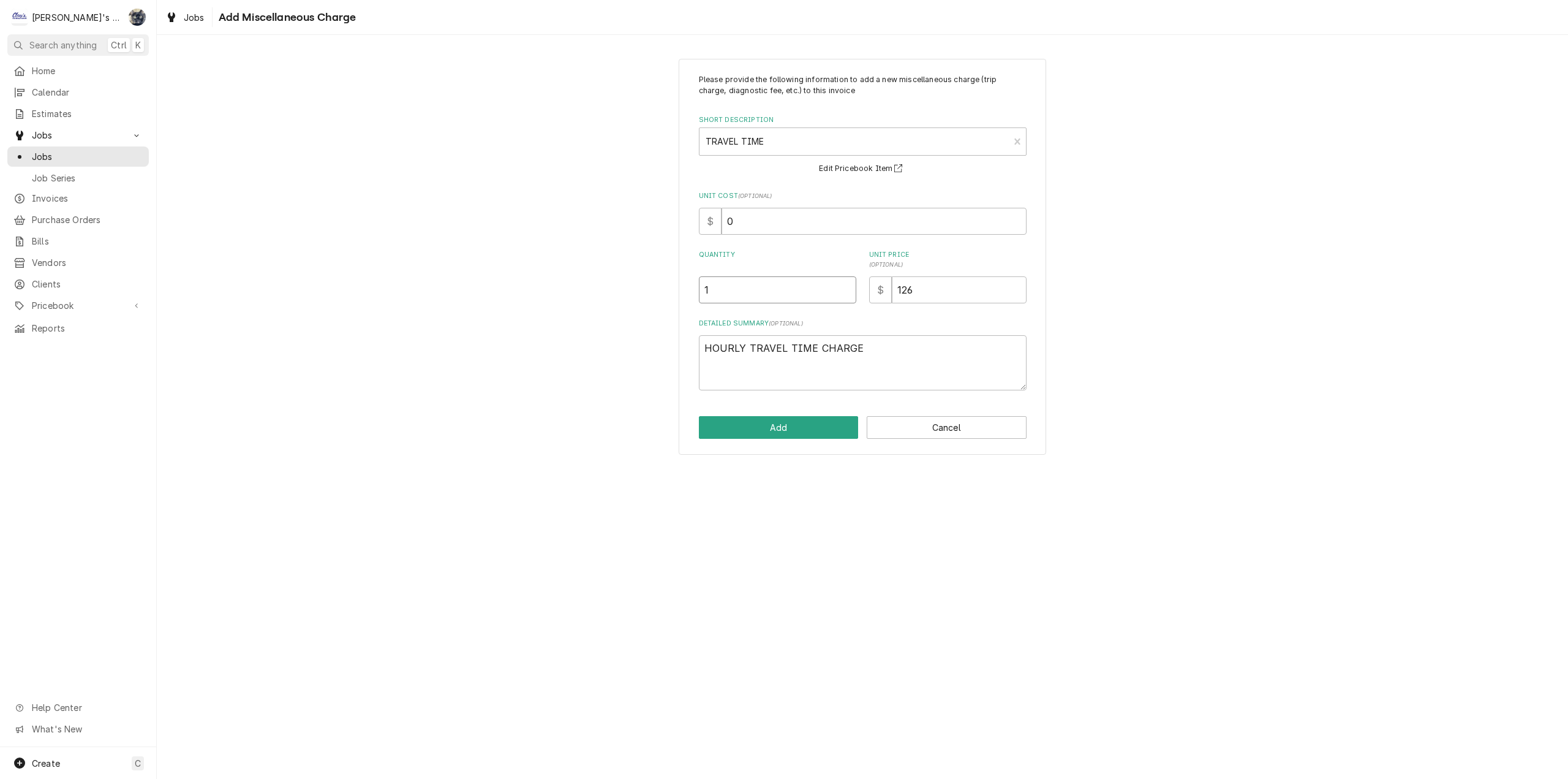
type input "1"
drag, startPoint x: 715, startPoint y: 223, endPoint x: 688, endPoint y: 213, distance: 28.8
click at [698, 221] on div "Please provide the following information to add a new miscellaneous charge (tri…" at bounding box center [862, 256] width 368 height 396
type textarea "x"
type input "6"
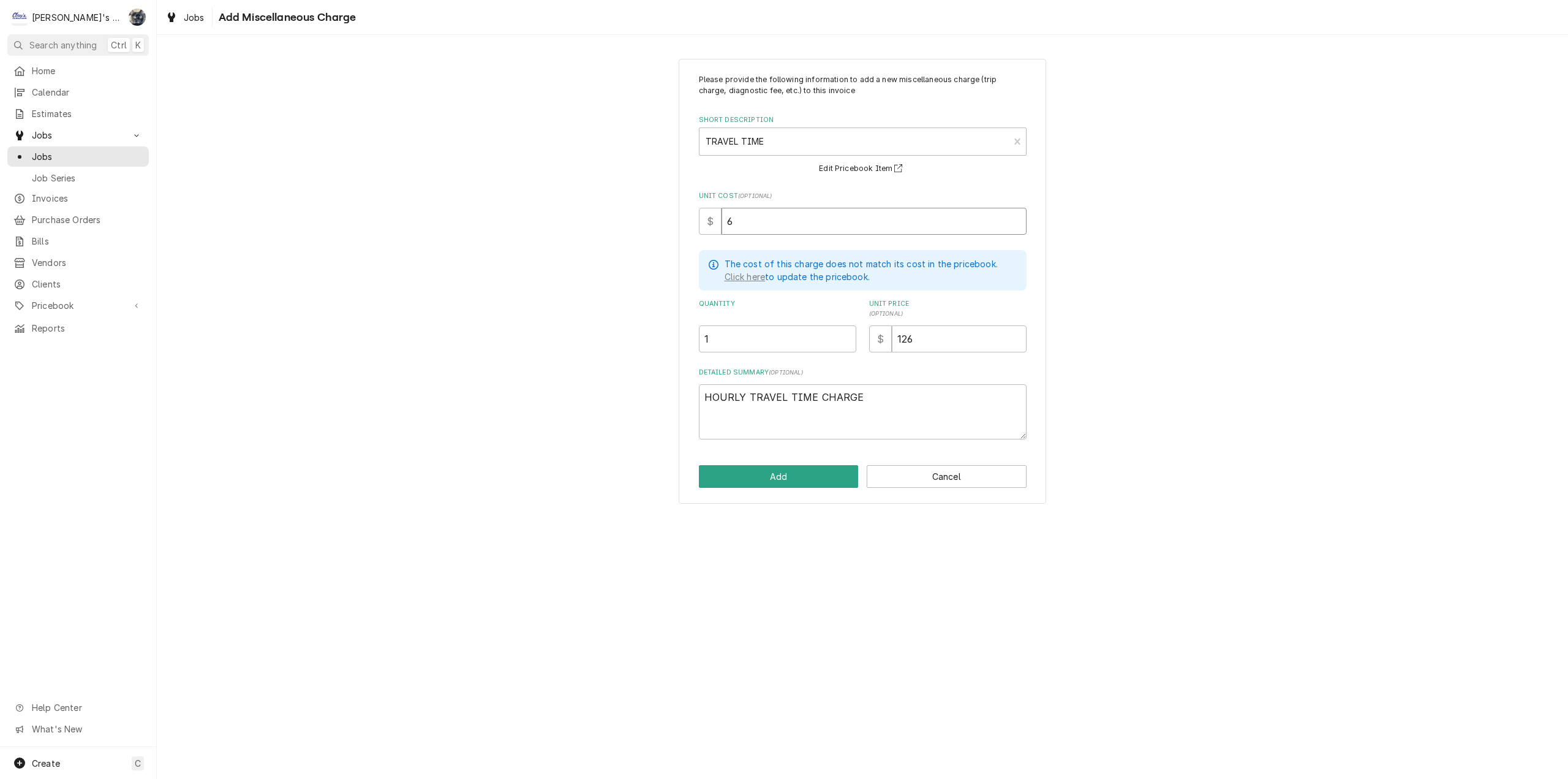
type textarea "x"
type input "60"
click at [759, 473] on button "Add" at bounding box center [779, 476] width 160 height 23
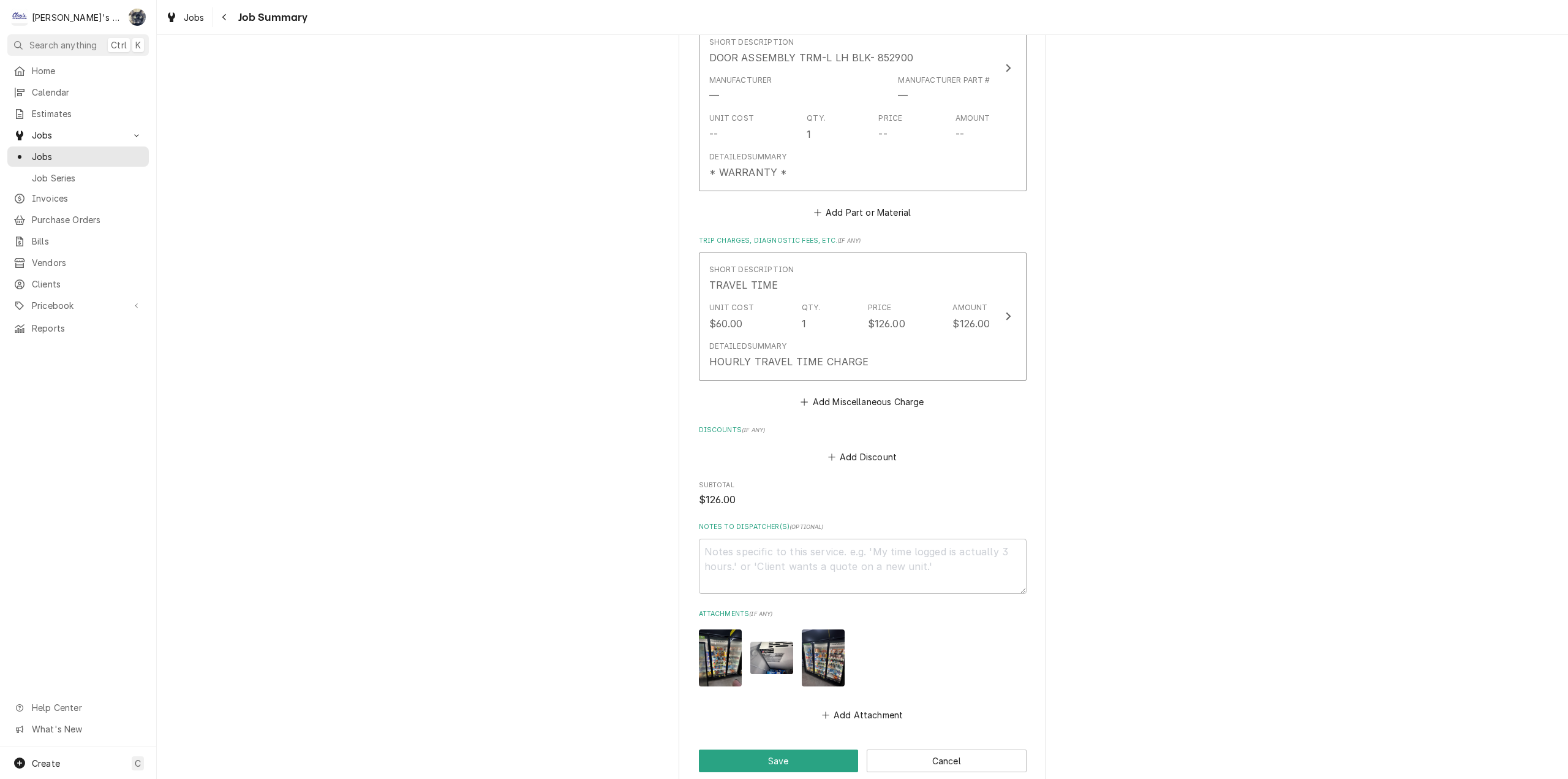
scroll to position [798, 0]
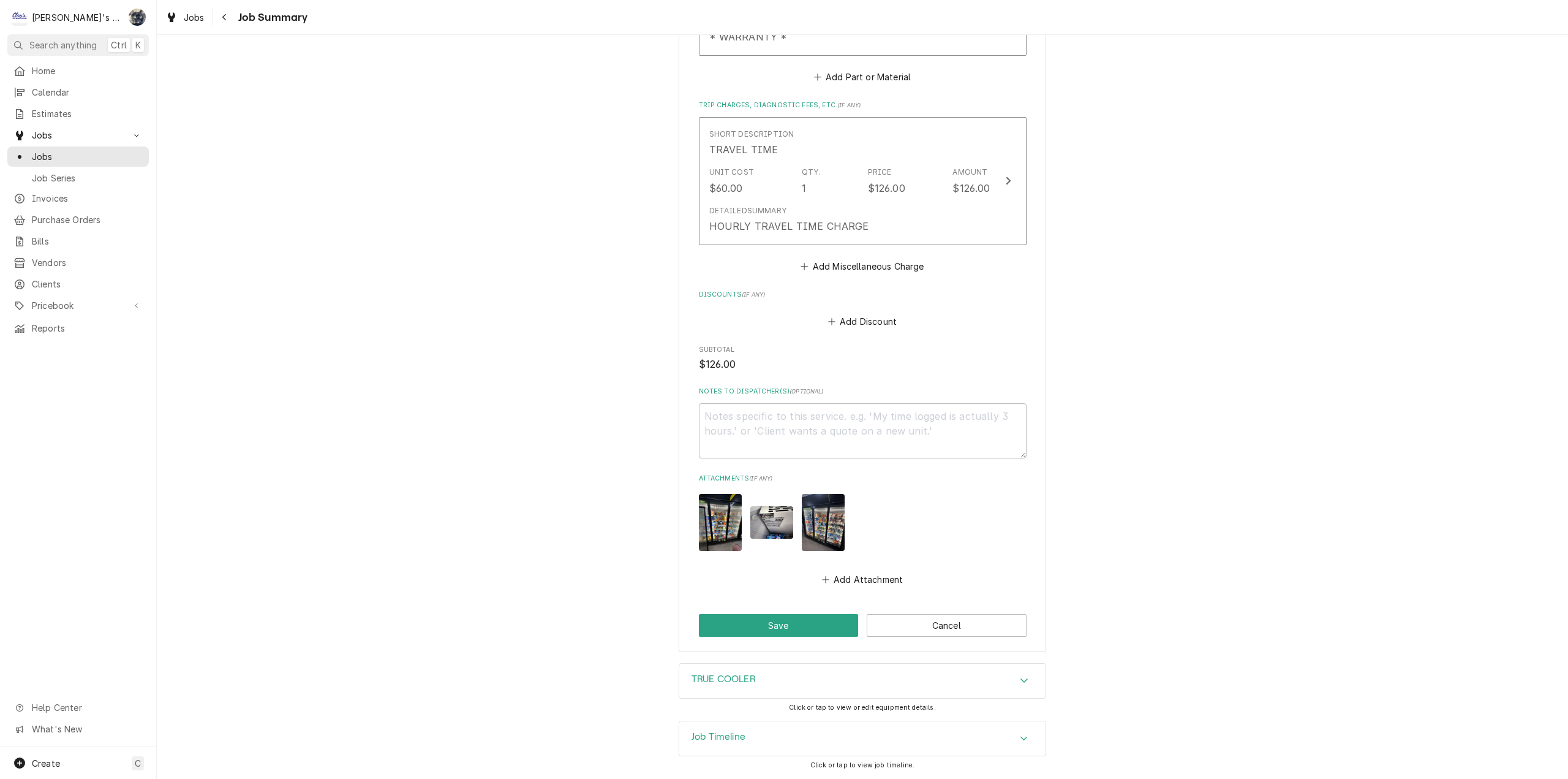
click at [800, 677] on div "TRUE COOLER" at bounding box center [862, 680] width 366 height 34
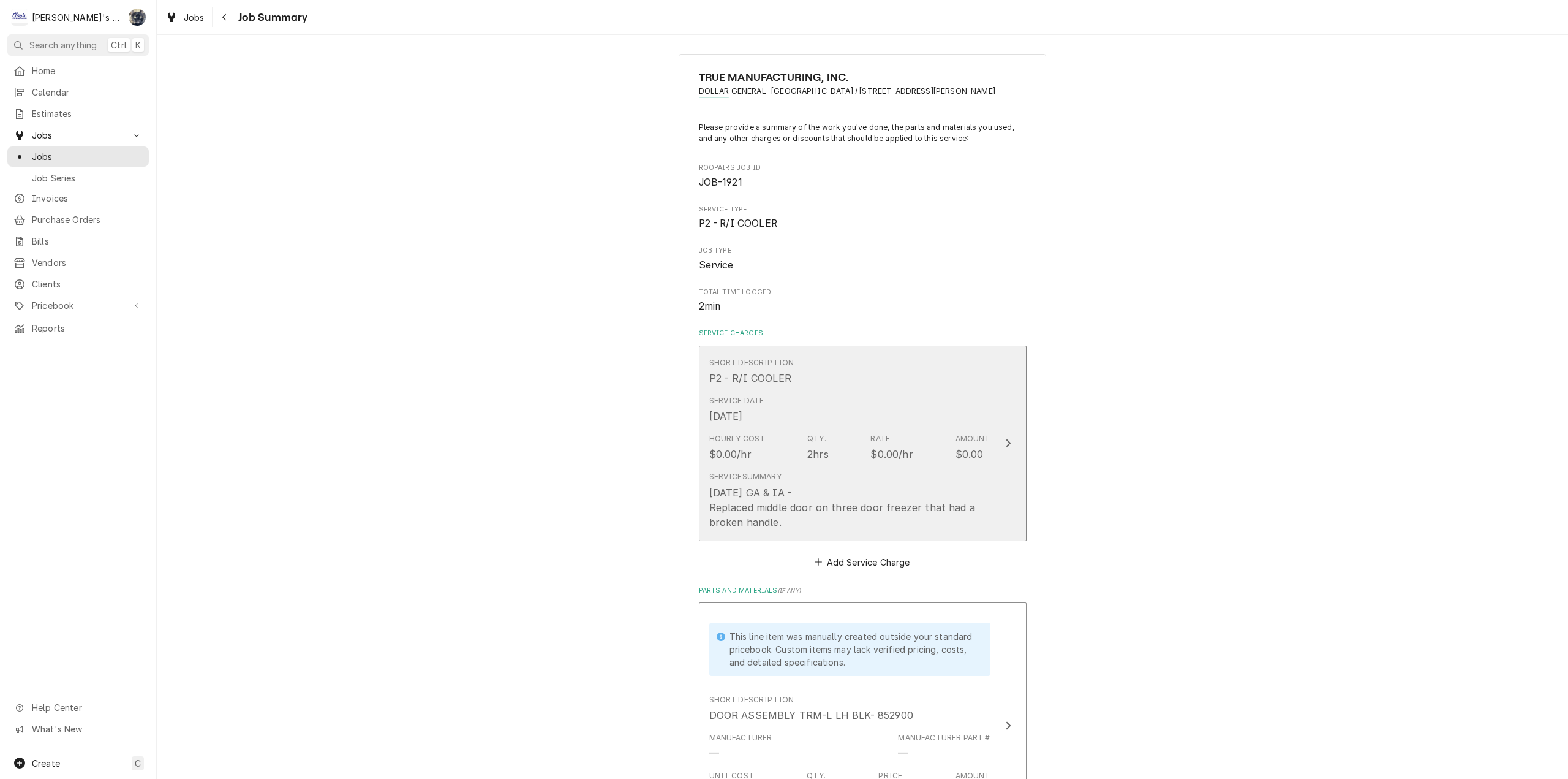
scroll to position [0, 0]
click at [791, 468] on div "Hourly Cost $0.00/hr Qty. 2hrs Rate $0.00/hr Amount $0.00" at bounding box center [849, 452] width 281 height 38
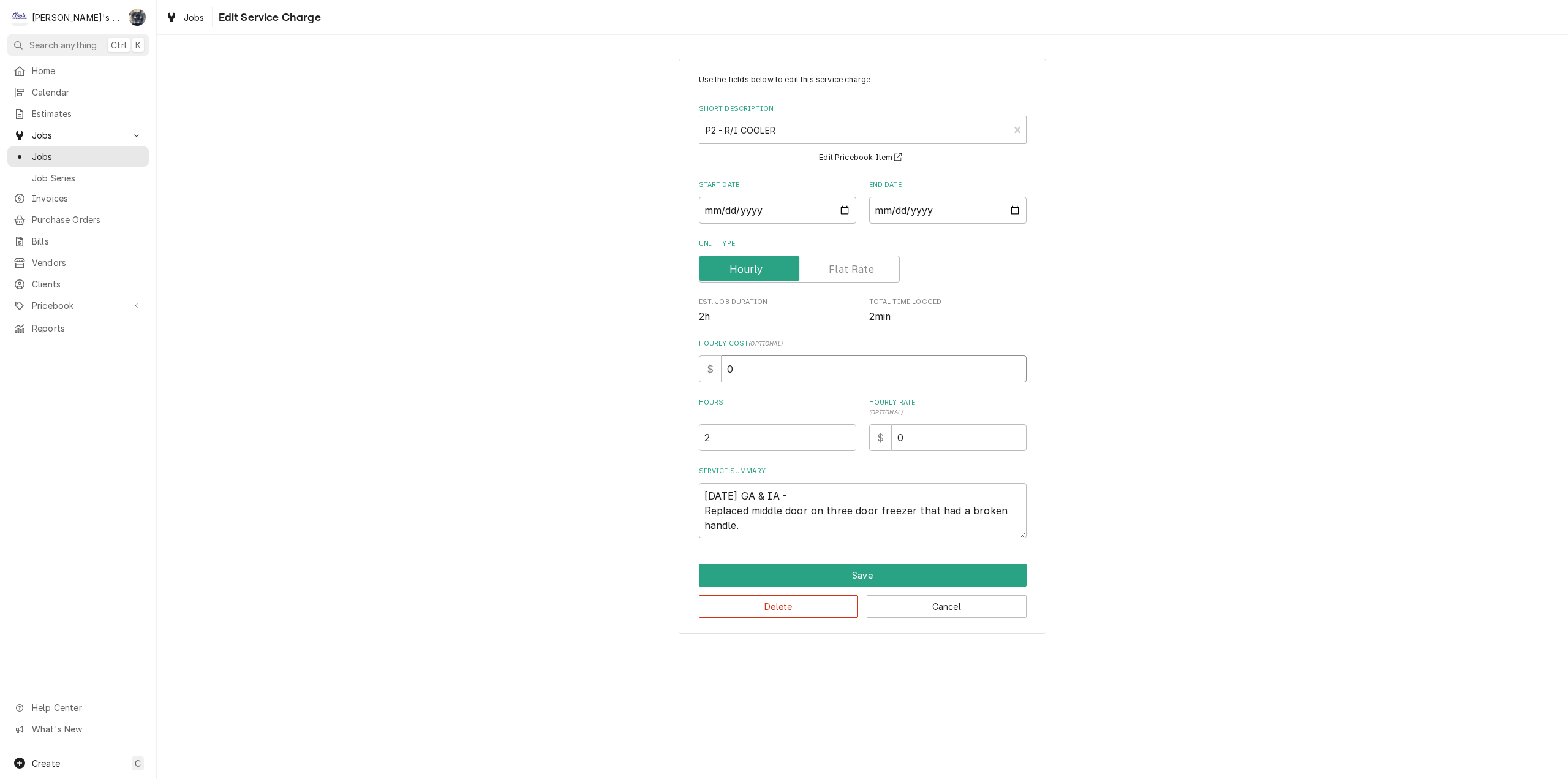
drag, startPoint x: 750, startPoint y: 371, endPoint x: 700, endPoint y: 370, distance: 50.0
click at [702, 370] on div "$ 0" at bounding box center [862, 369] width 328 height 27
type textarea "x"
type input "6"
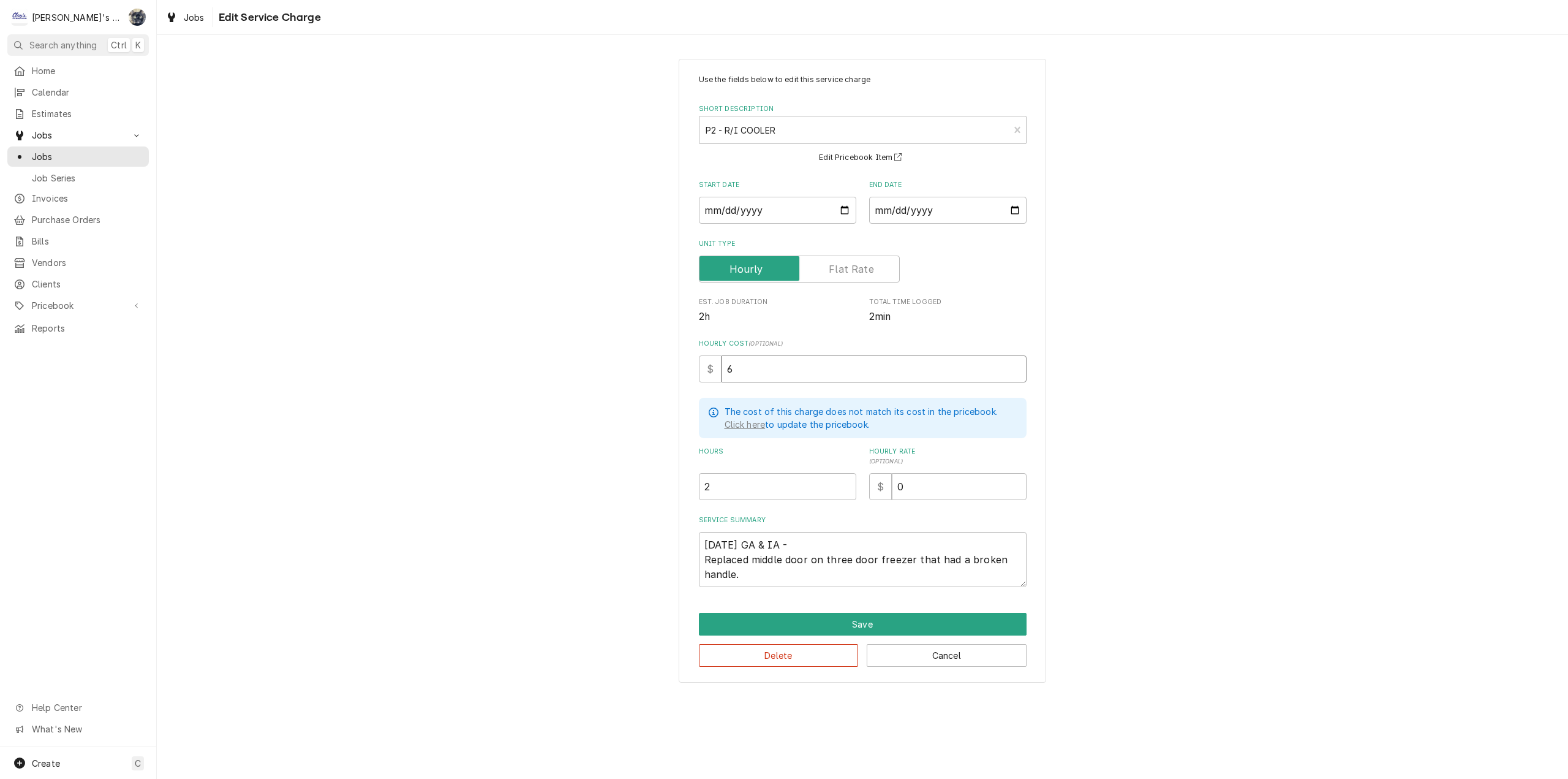
type textarea "x"
type input "60"
type textarea "x"
type input "1"
type textarea "x"
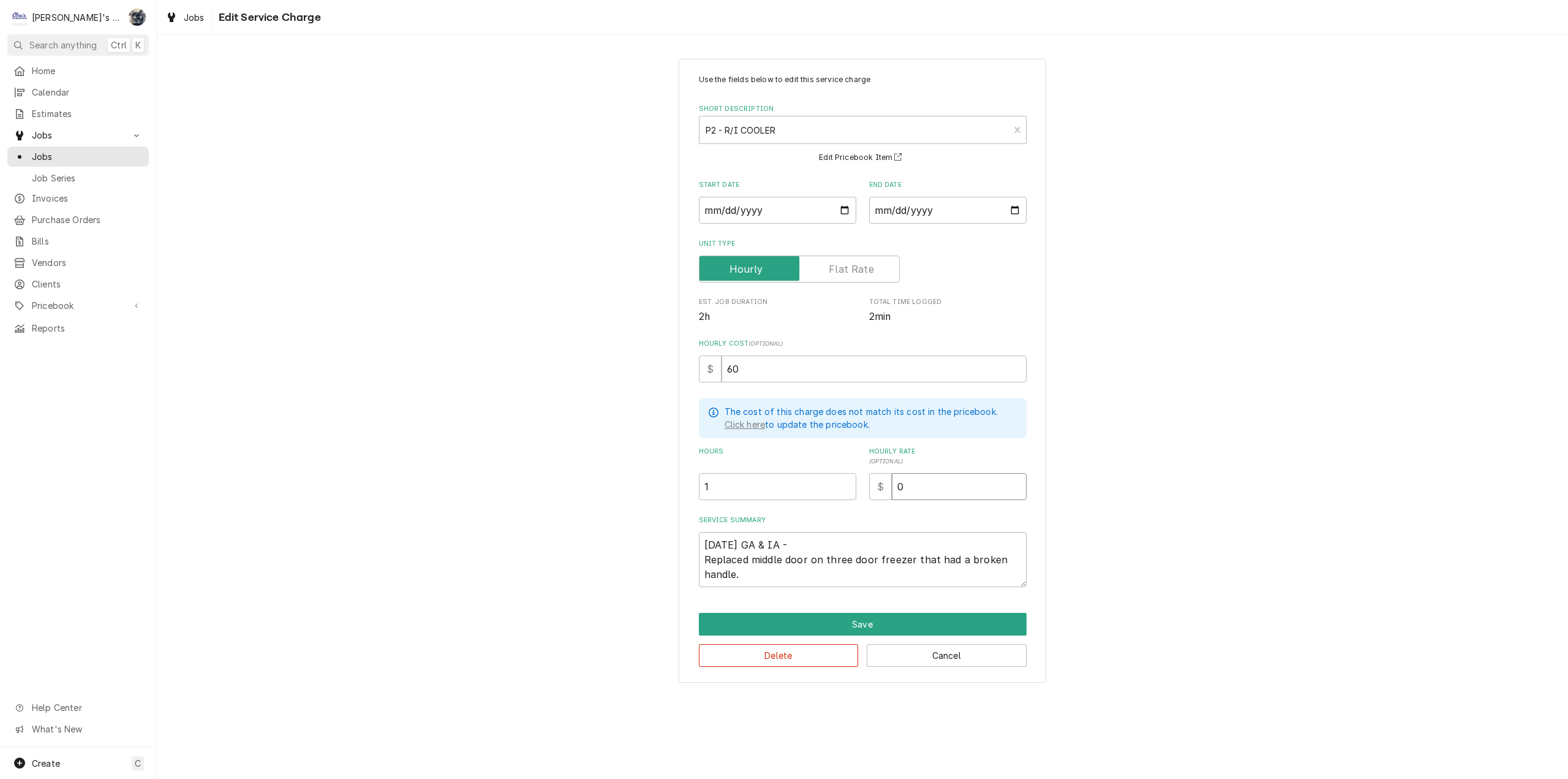
type input "1"
type textarea "x"
type input "12"
type textarea "x"
type input "126"
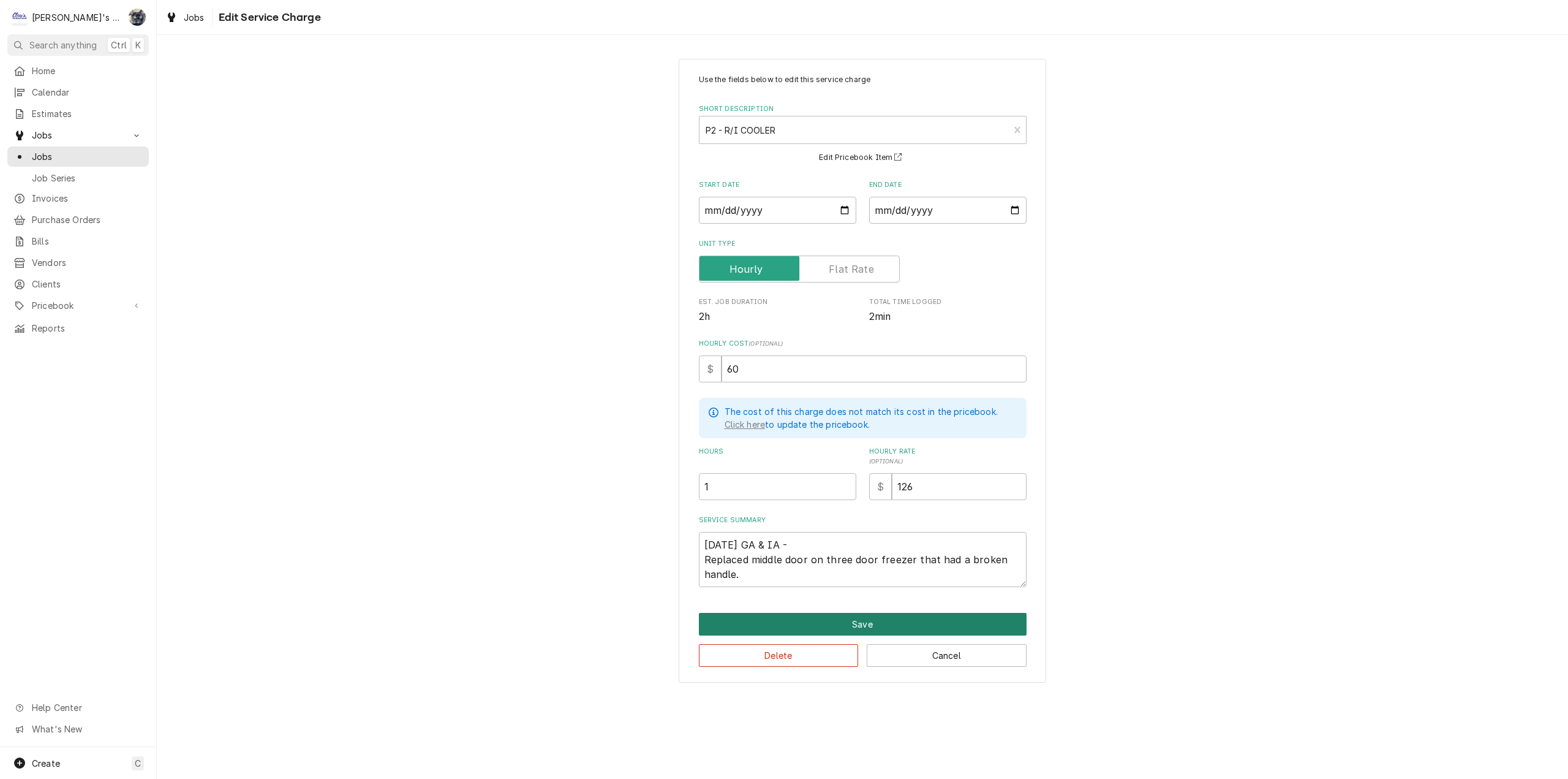
click at [855, 626] on button "Save" at bounding box center [862, 624] width 328 height 23
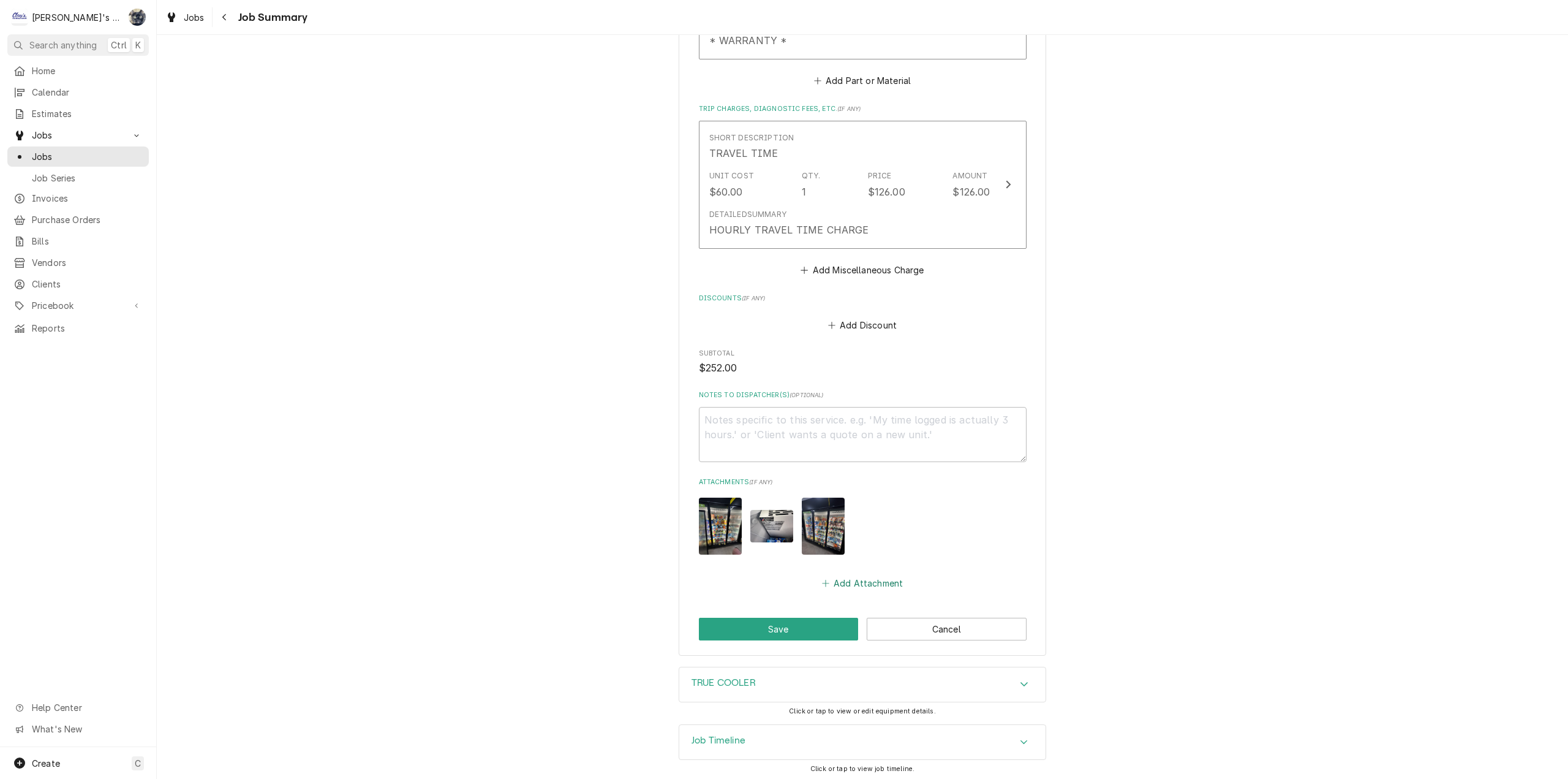
scroll to position [798, 0]
click at [827, 623] on button "Save" at bounding box center [779, 625] width 160 height 23
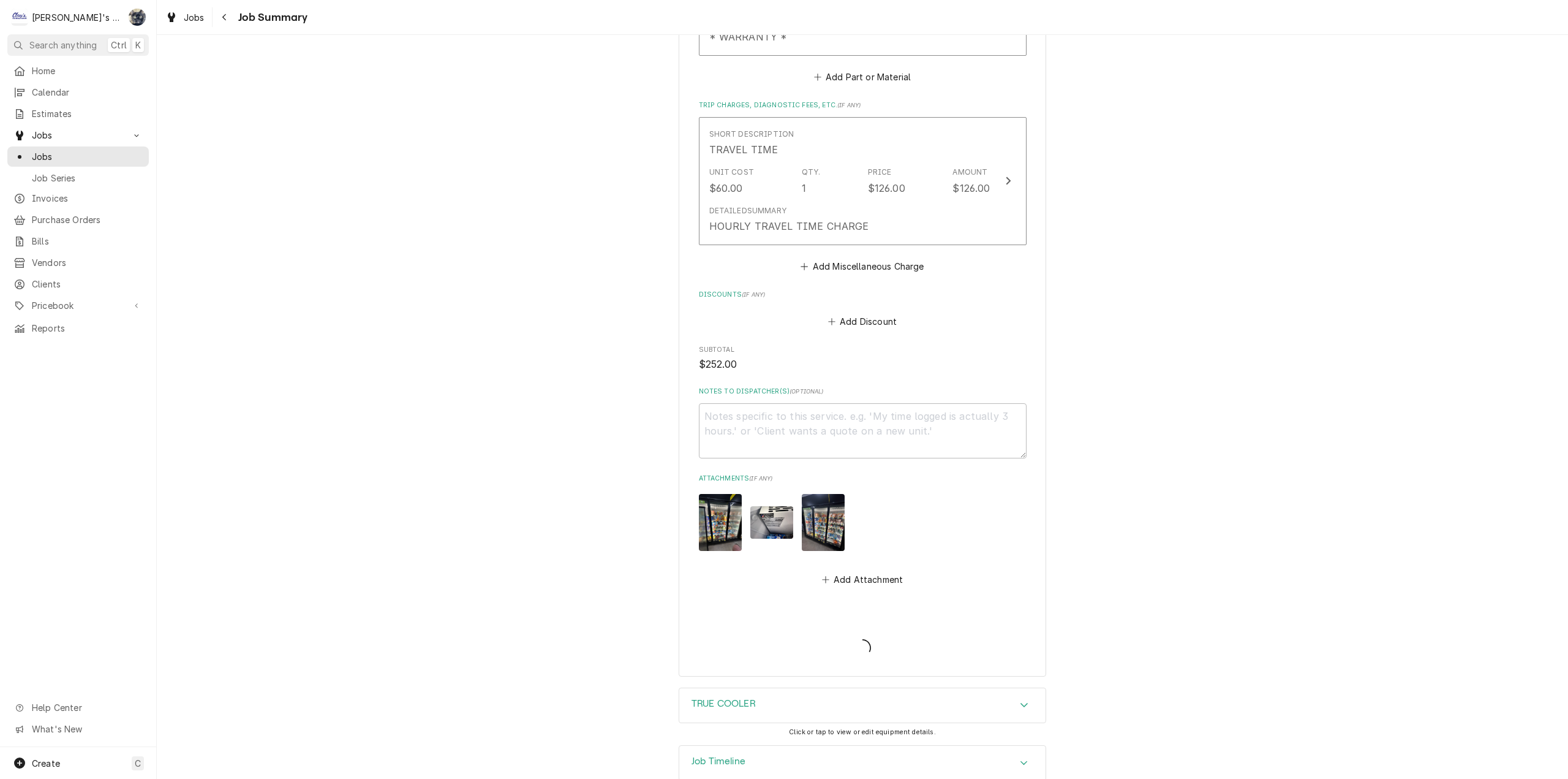
type textarea "x"
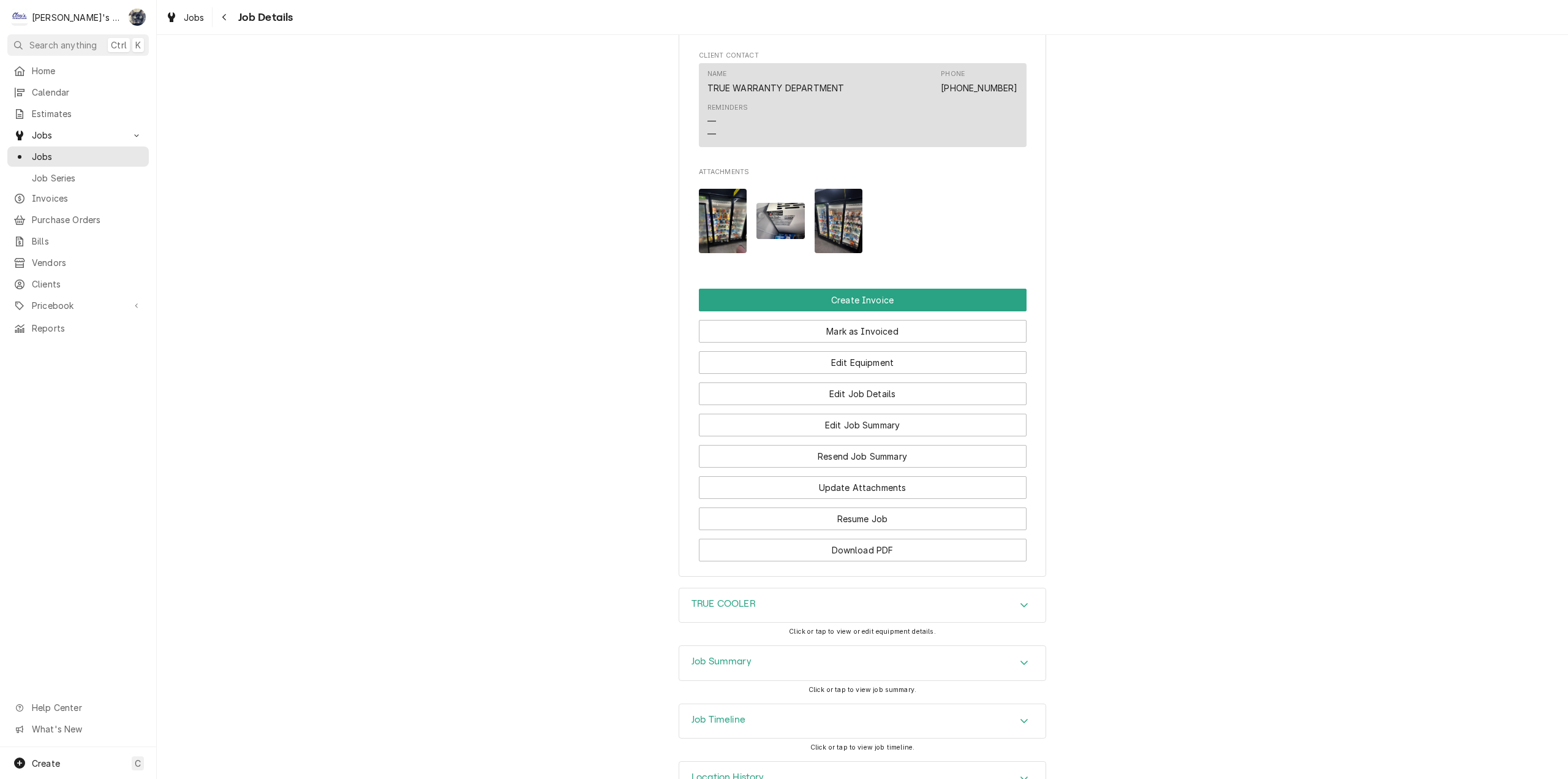
scroll to position [1497, 0]
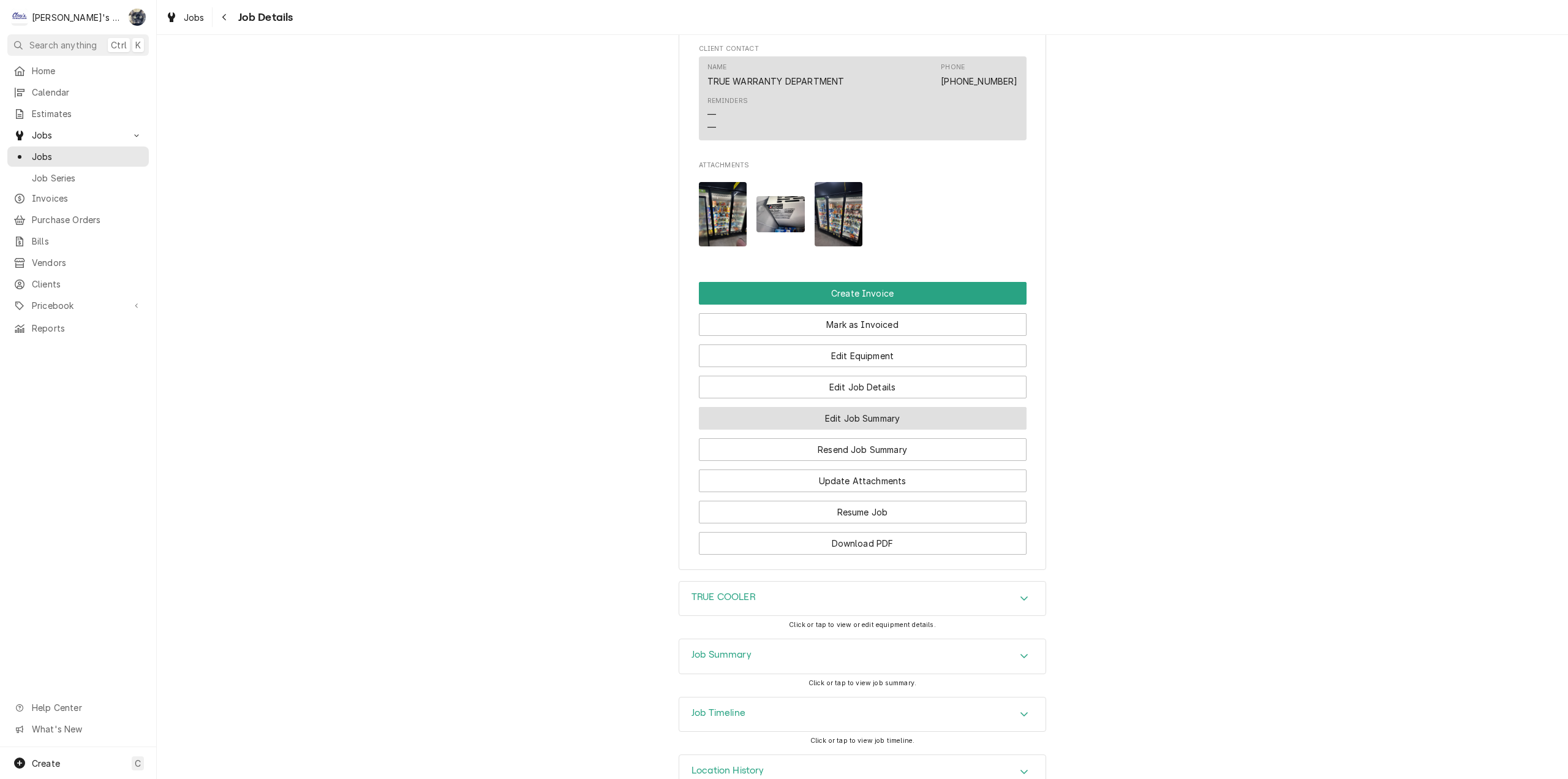
click at [853, 407] on button "Edit Job Summary" at bounding box center [862, 418] width 328 height 23
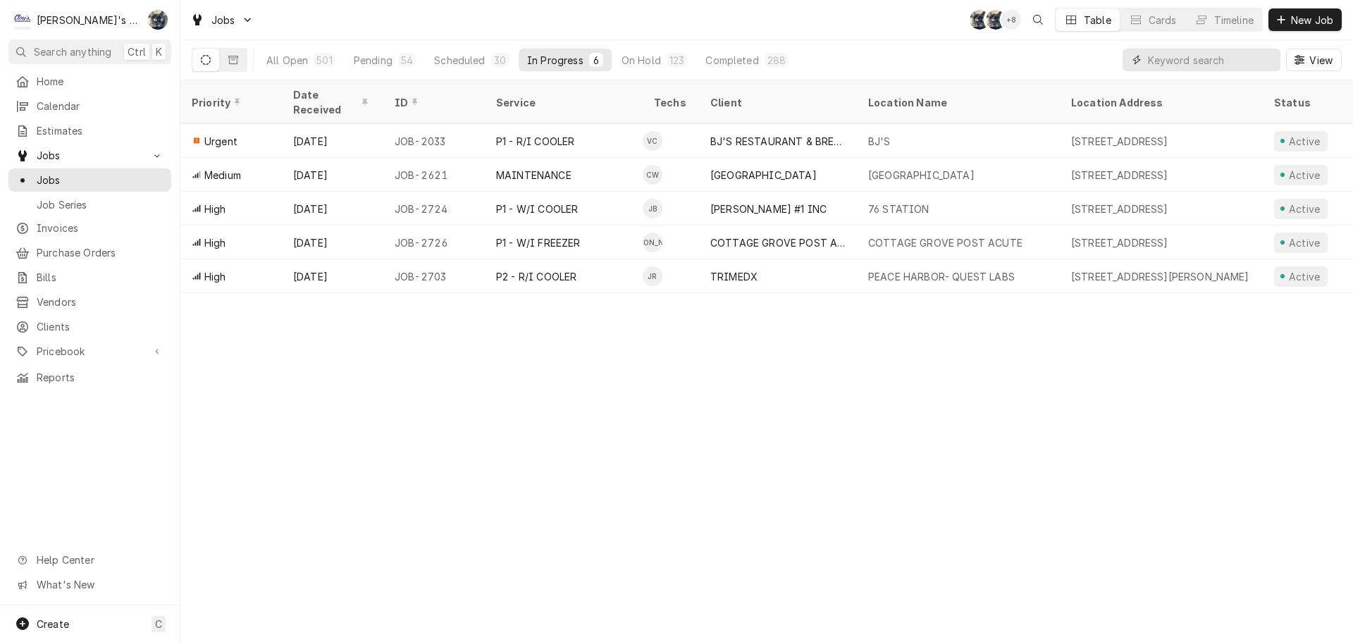
click at [1164, 58] on input "Dynamic Content Wrapper" at bounding box center [1210, 60] width 125 height 23
type input "1921"
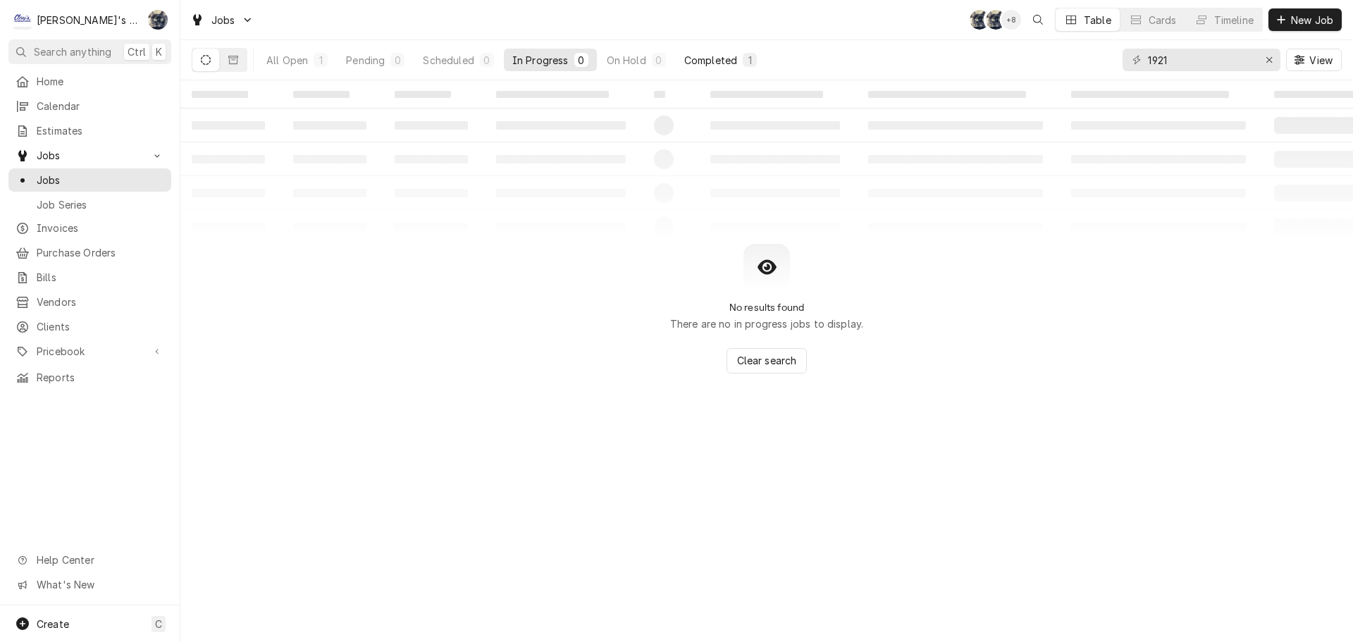
click at [729, 68] on button "Completed 1" at bounding box center [721, 60] width 90 height 23
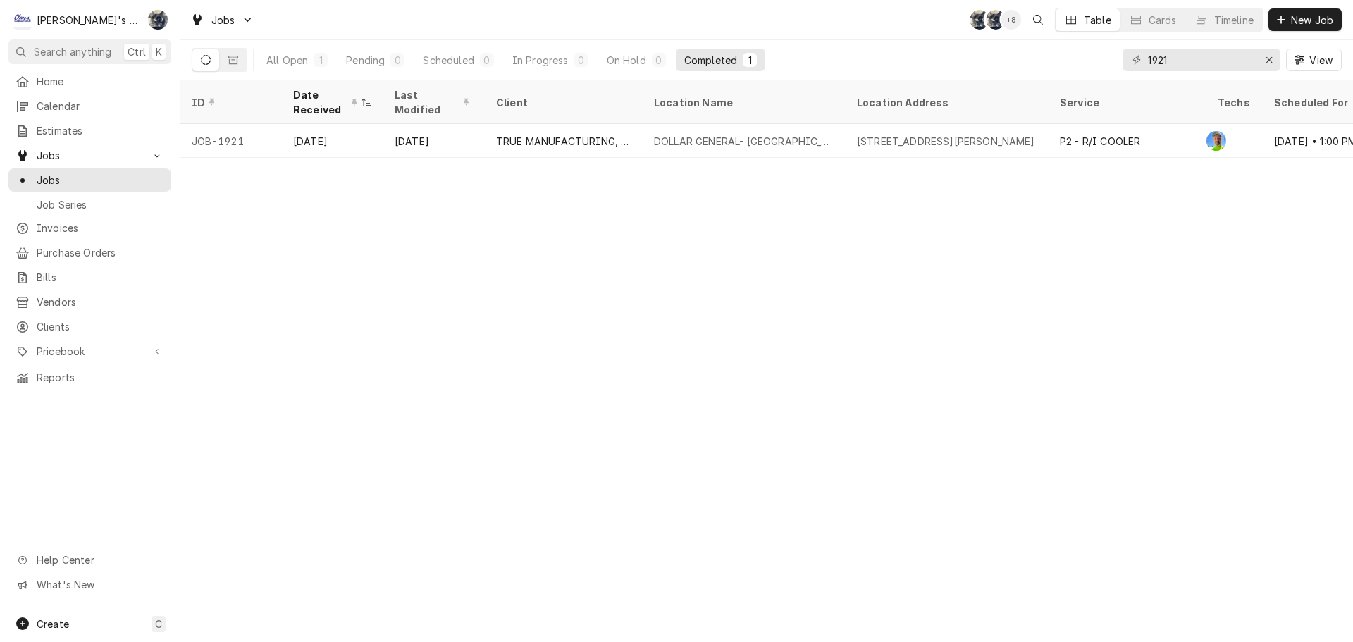
click at [699, 134] on div "DOLLAR GENERAL- [GEOGRAPHIC_DATA]" at bounding box center [744, 141] width 180 height 15
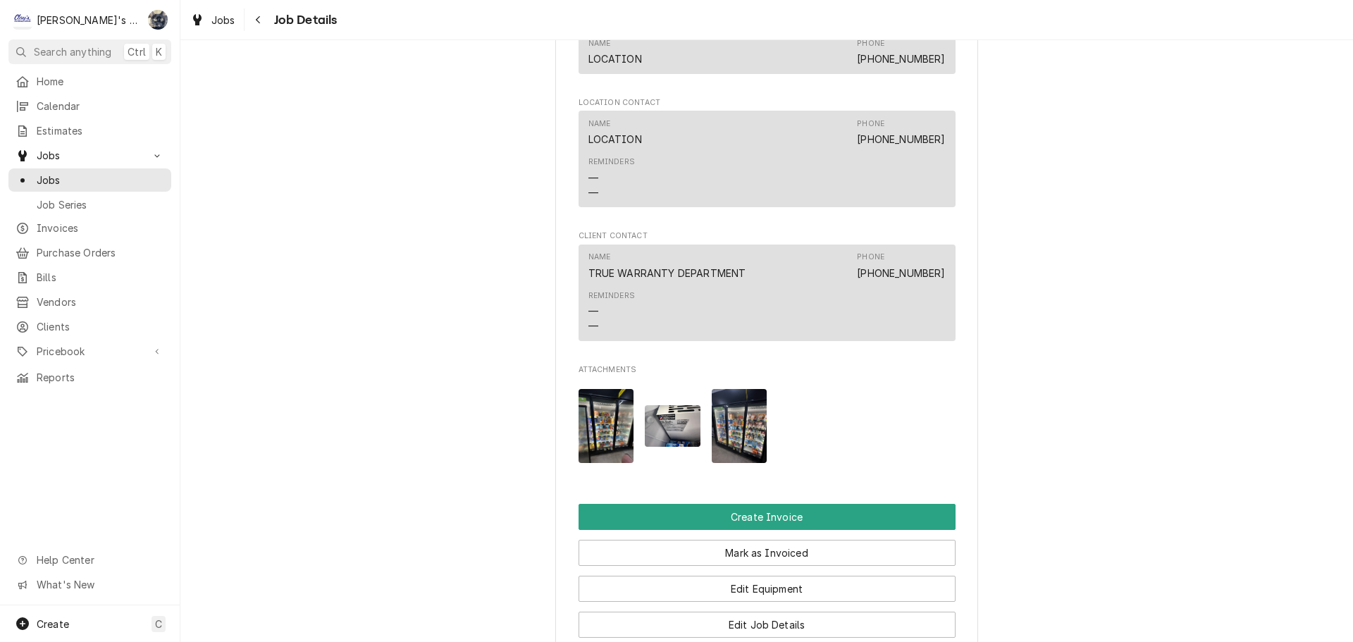
scroll to position [1903, 0]
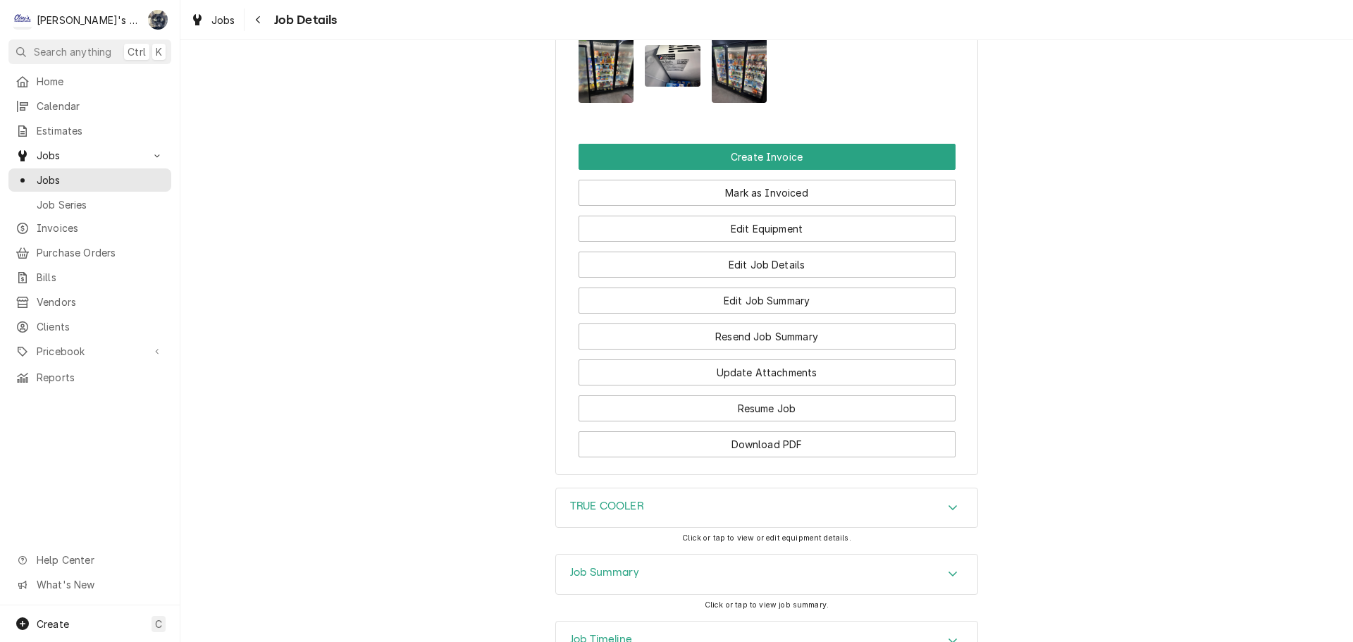
click at [619, 488] on div "TRUE COOLER" at bounding box center [766, 507] width 421 height 39
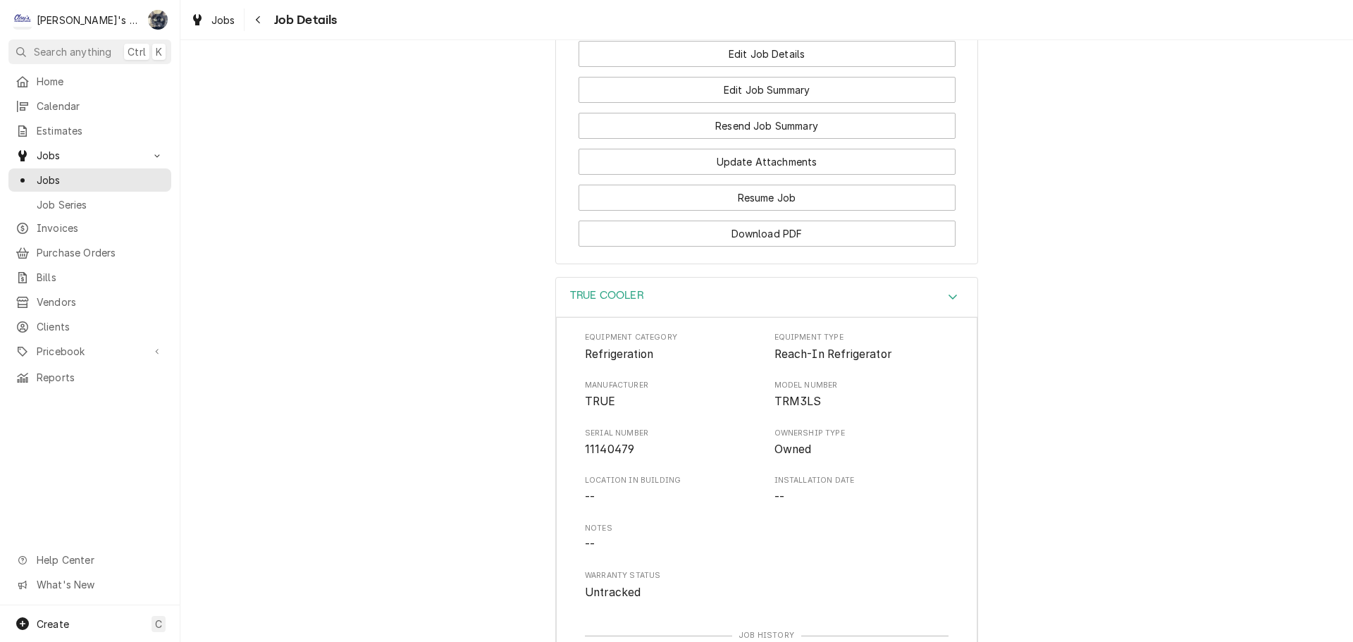
scroll to position [2113, 0]
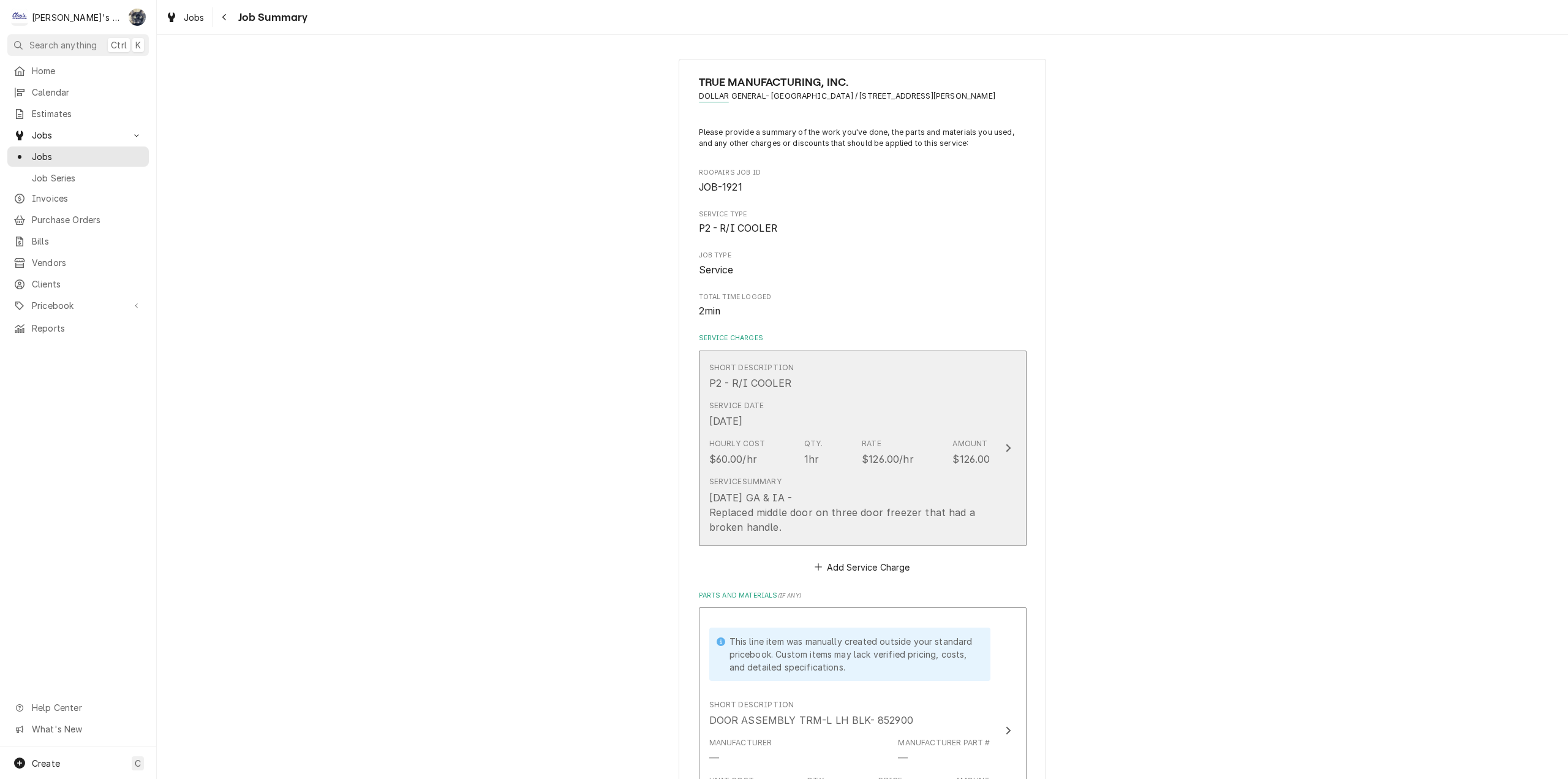
click at [801, 489] on div "Service Summary [DATE] [GEOGRAPHIC_DATA] & IA - Replaced middle door on three d…" at bounding box center [849, 505] width 281 height 57
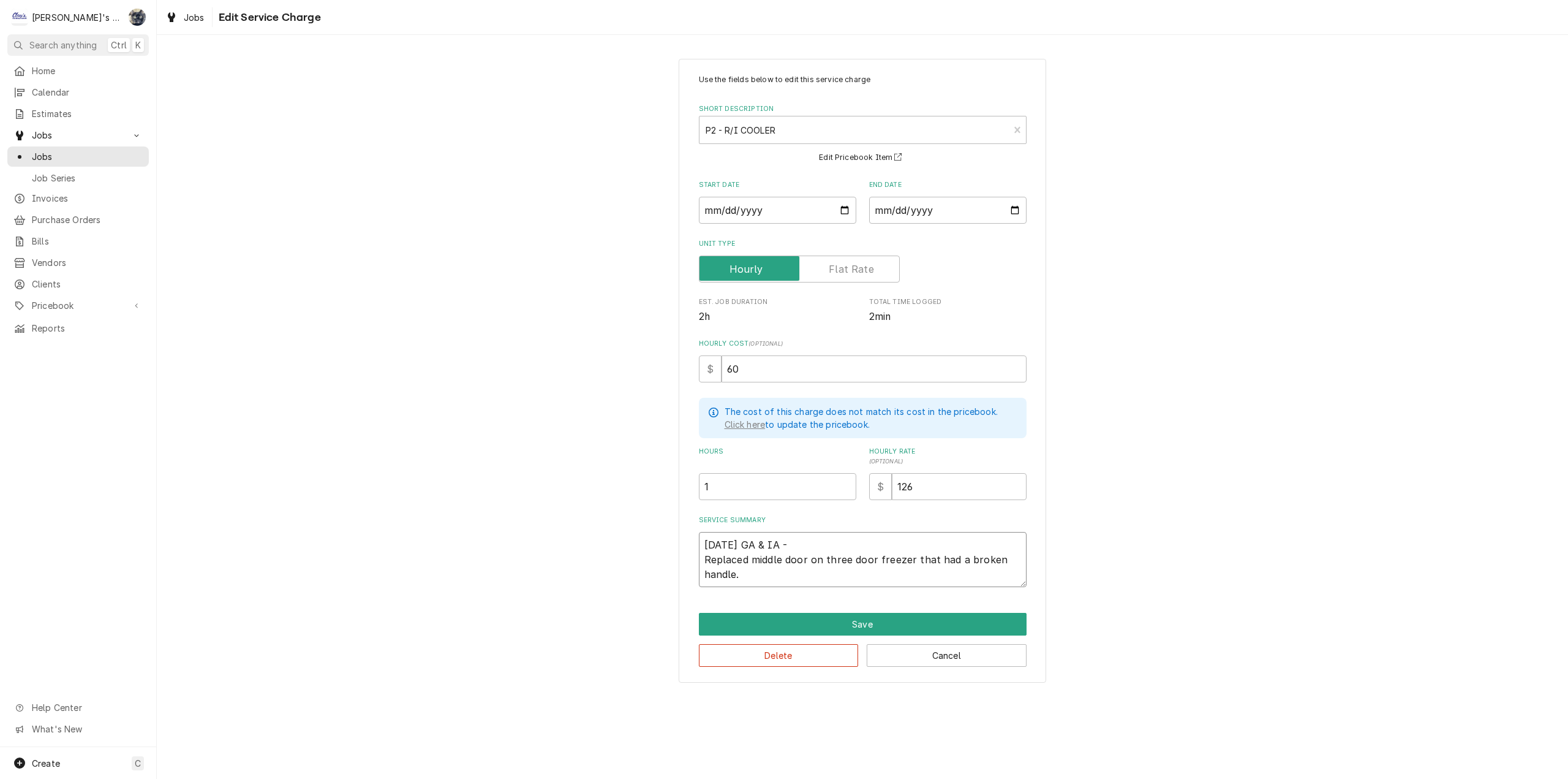
click at [705, 545] on textarea "[DATE] GA & IA - Replaced middle door on three door freezer that had a broken h…" at bounding box center [862, 559] width 328 height 55
type textarea "x"
type textarea "[DATE] GA & IA - Replaced middle door on three door freezer that had a broken h…"
type textarea "x"
type textarea "[DATE] GA & IA - Replaced middle door on three door freezer that had a broken h…"
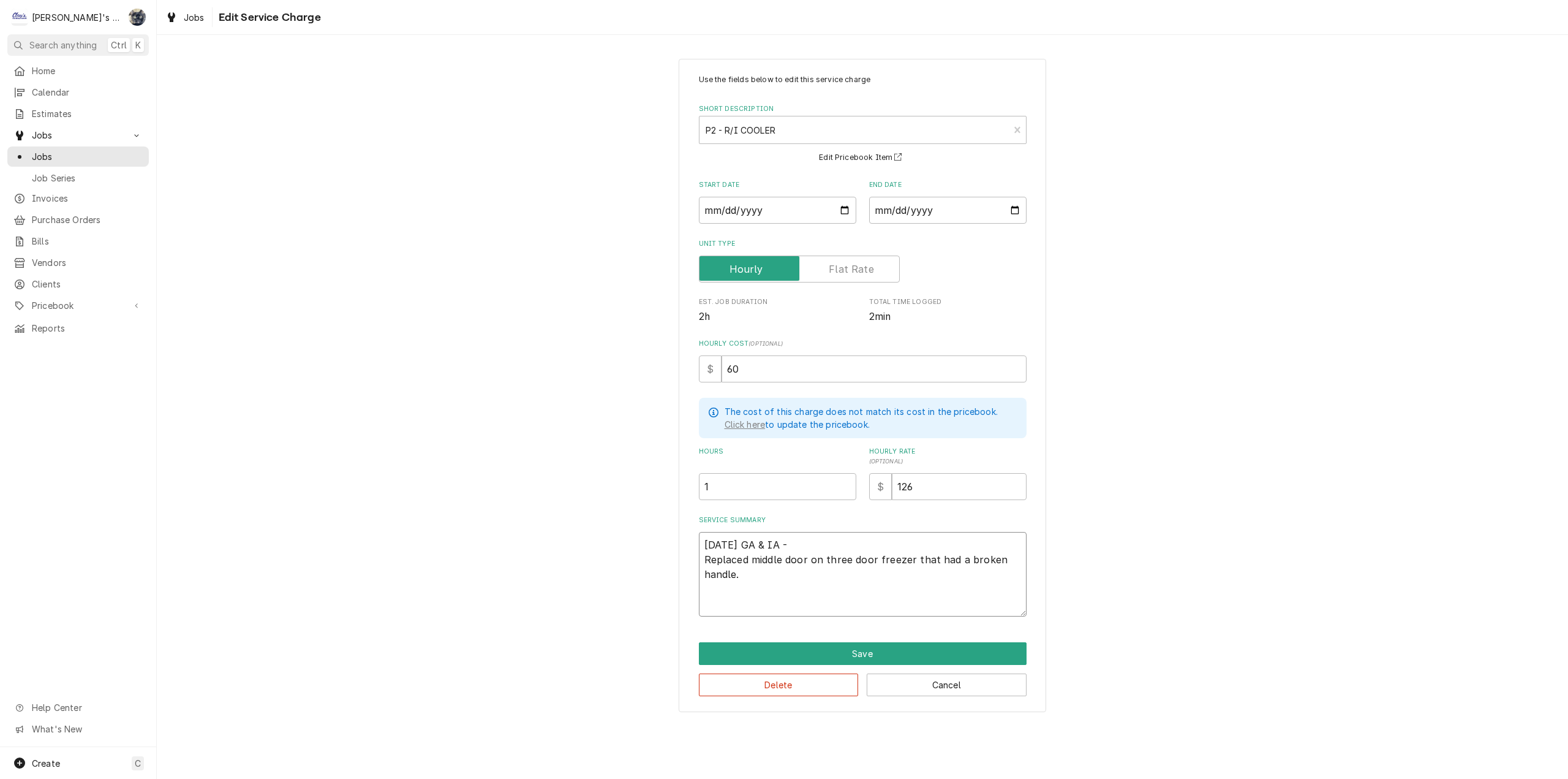
click at [713, 538] on textarea "[DATE] GA & IA - Replaced middle door on three door freezer that had a broken h…" at bounding box center [862, 574] width 328 height 84
type textarea "x"
type textarea "R [DATE] GA & IA - Replaced middle door on three door freezer that had a broken…"
type textarea "x"
type textarea "RU [DATE] GA & IA - Replaced middle door on three door freezer that had a broke…"
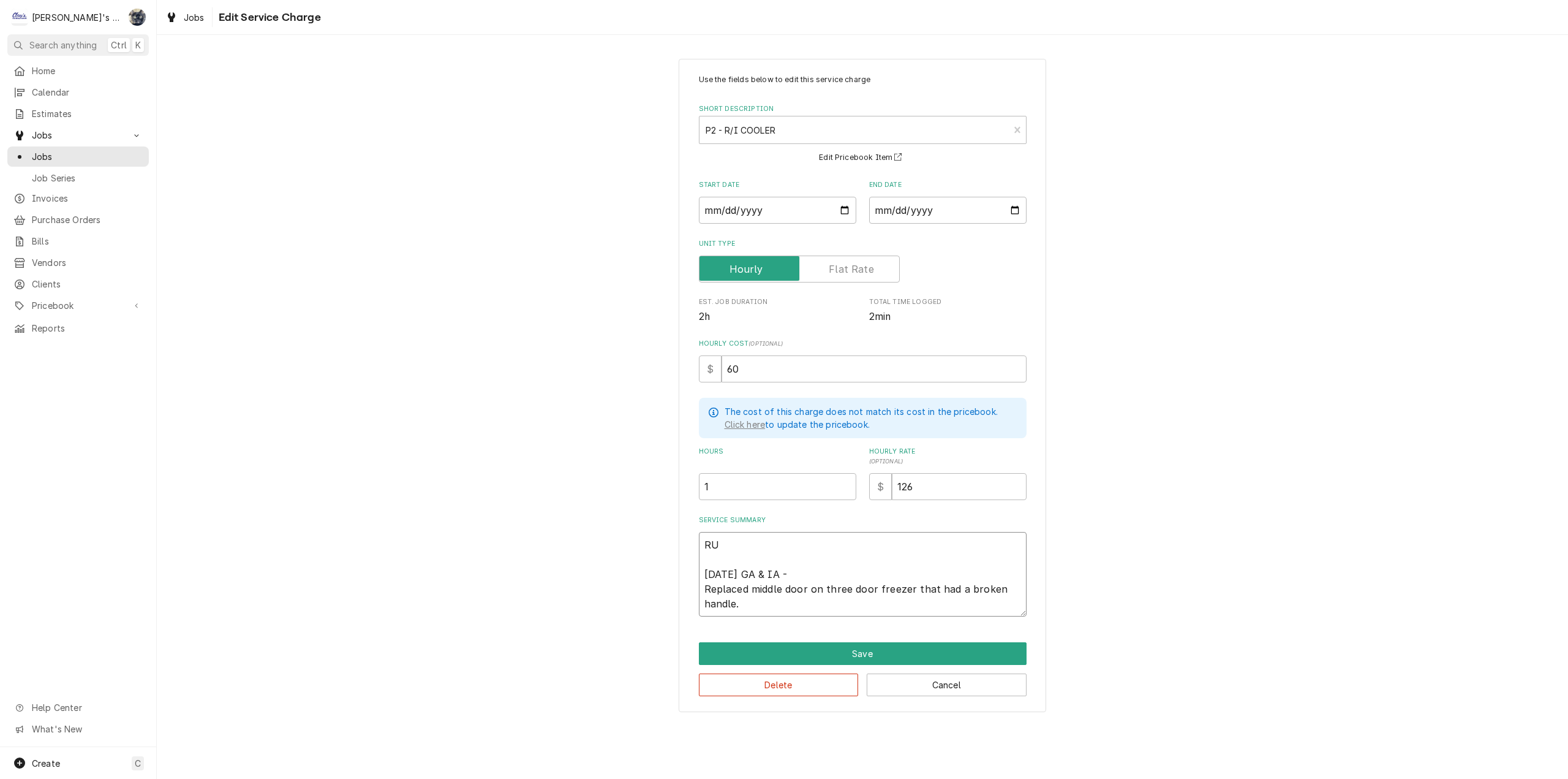
type textarea "x"
type textarea "RUE [DATE] GA & IA - Replaced middle door on three door freezer that had a brok…"
type textarea "x"
type textarea "RU [DATE] GA & IA - Replaced middle door on three door freezer that had a broke…"
type textarea "x"
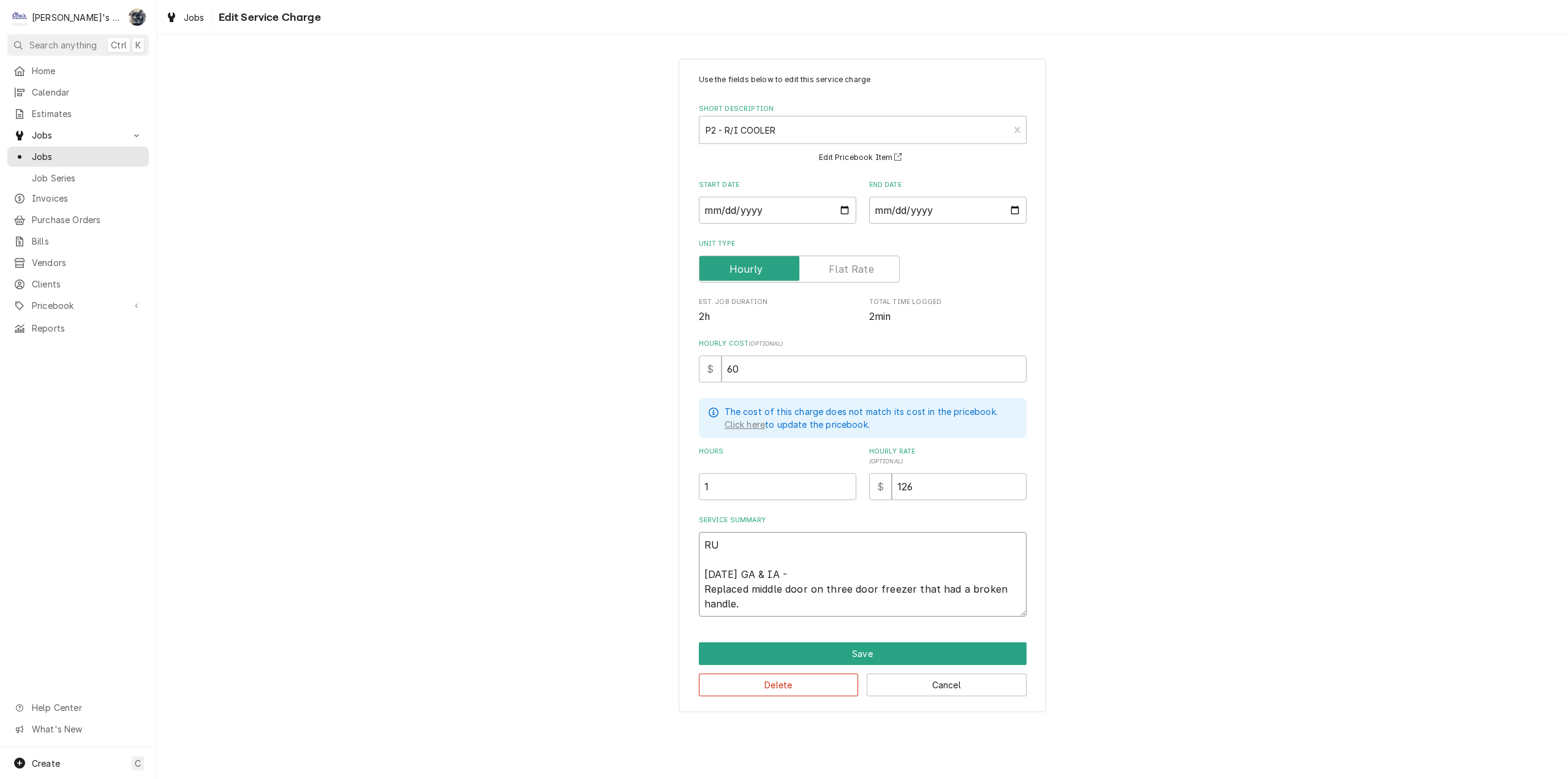
type textarea "R [DATE] GA & IA - Replaced middle door on three door freezer that had a broken…"
type textarea "x"
type textarea "[DATE] GA & IA - Replaced middle door on three door freezer that had a broken h…"
type textarea "x"
type textarea "T [DATE] GA & IA - Replaced middle door on three door freezer that had a broken…"
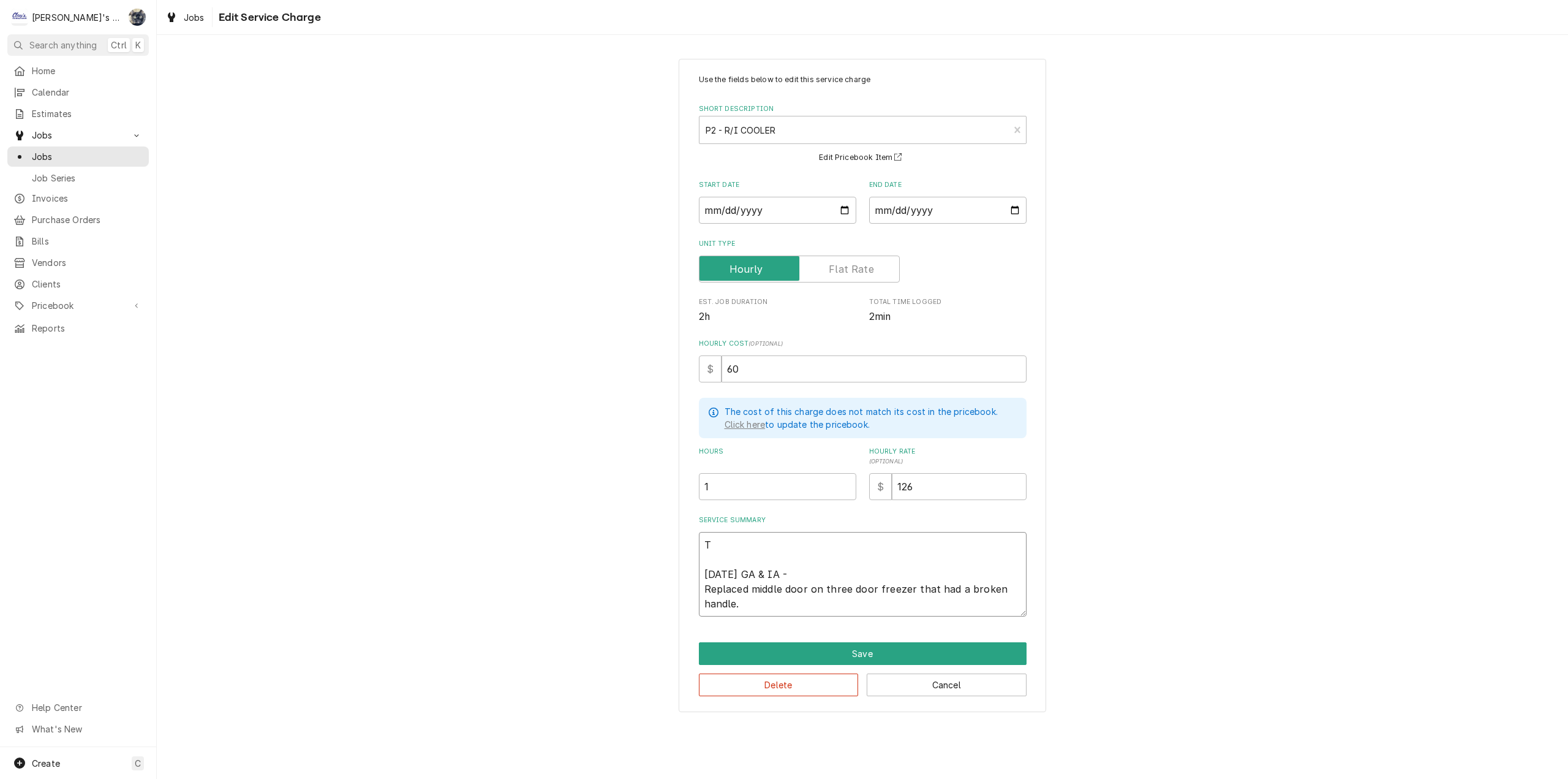
type textarea "x"
type textarea "[DATE] GA & IA - Replaced middle door on three door freezer that had a broken h…"
type textarea "x"
type textarea "TUR [DATE] GA & IA - Replaced middle door on three door freezer that had a brok…"
type textarea "x"
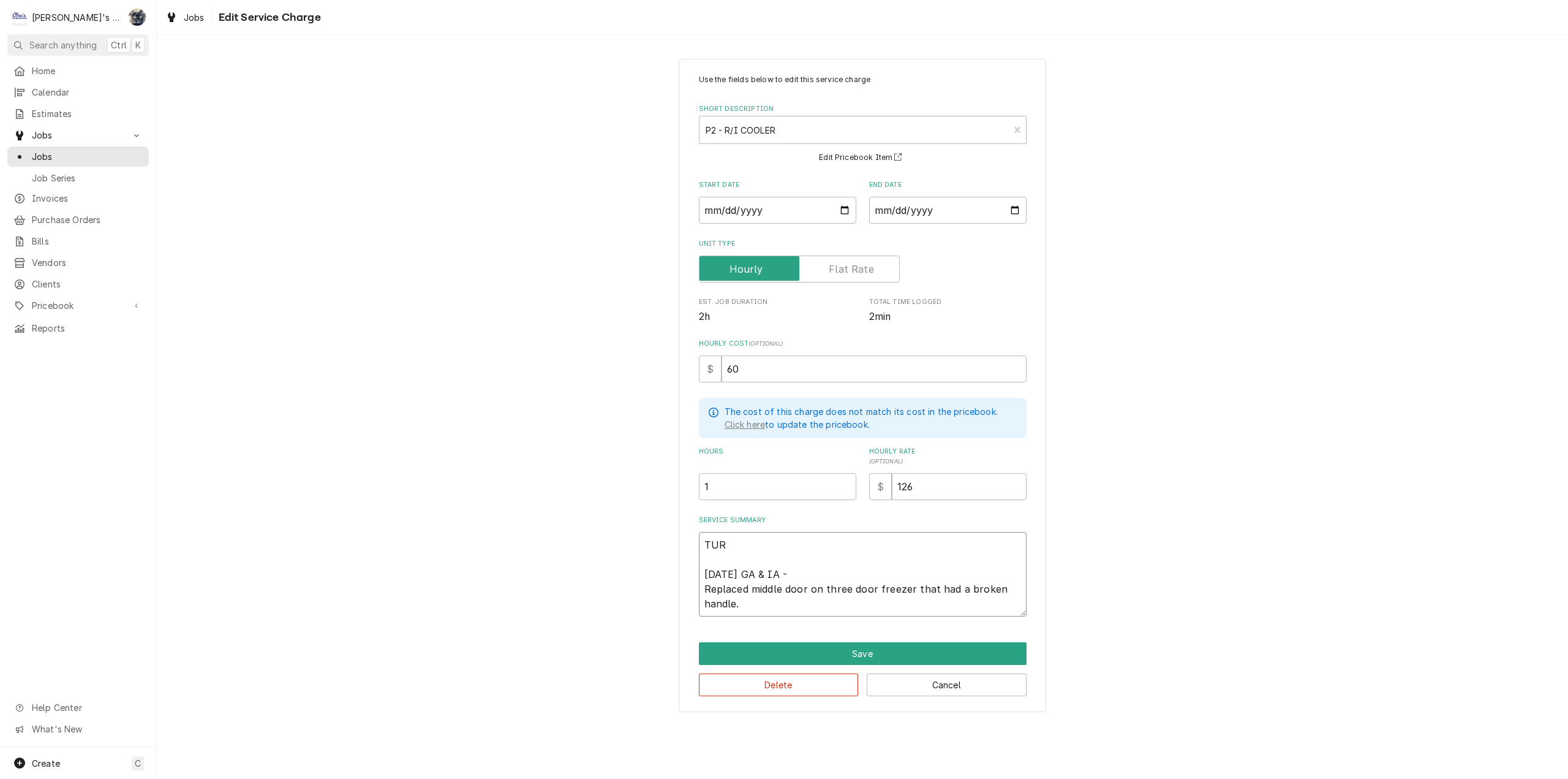
type textarea "[DATE] GA & IA - Replaced middle door on three door freezer that had a broken h…"
type textarea "x"
type textarea "T [DATE] GA & IA - Replaced middle door on three door freezer that had a broken…"
type textarea "x"
type textarea "TR [DATE] GA & IA - Replaced middle door on three door freezer that had a broke…"
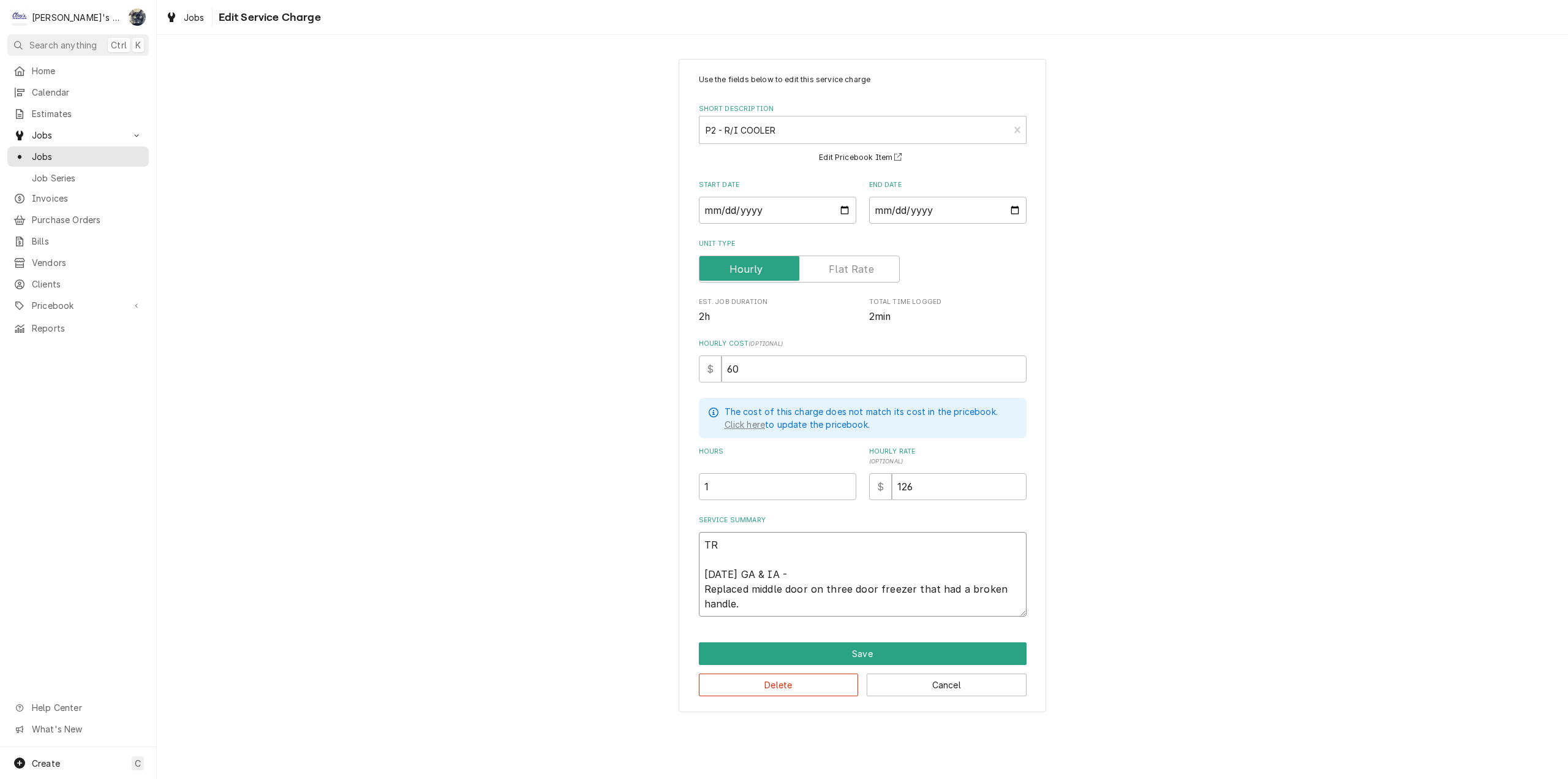
type textarea "x"
type textarea "TRU [DATE] GA & IA - Replaced middle door on three door freezer that had a brok…"
type textarea "x"
type textarea "TRUE [DATE] GA & IA - Replaced middle door on three door freezer that had a bro…"
type textarea "x"
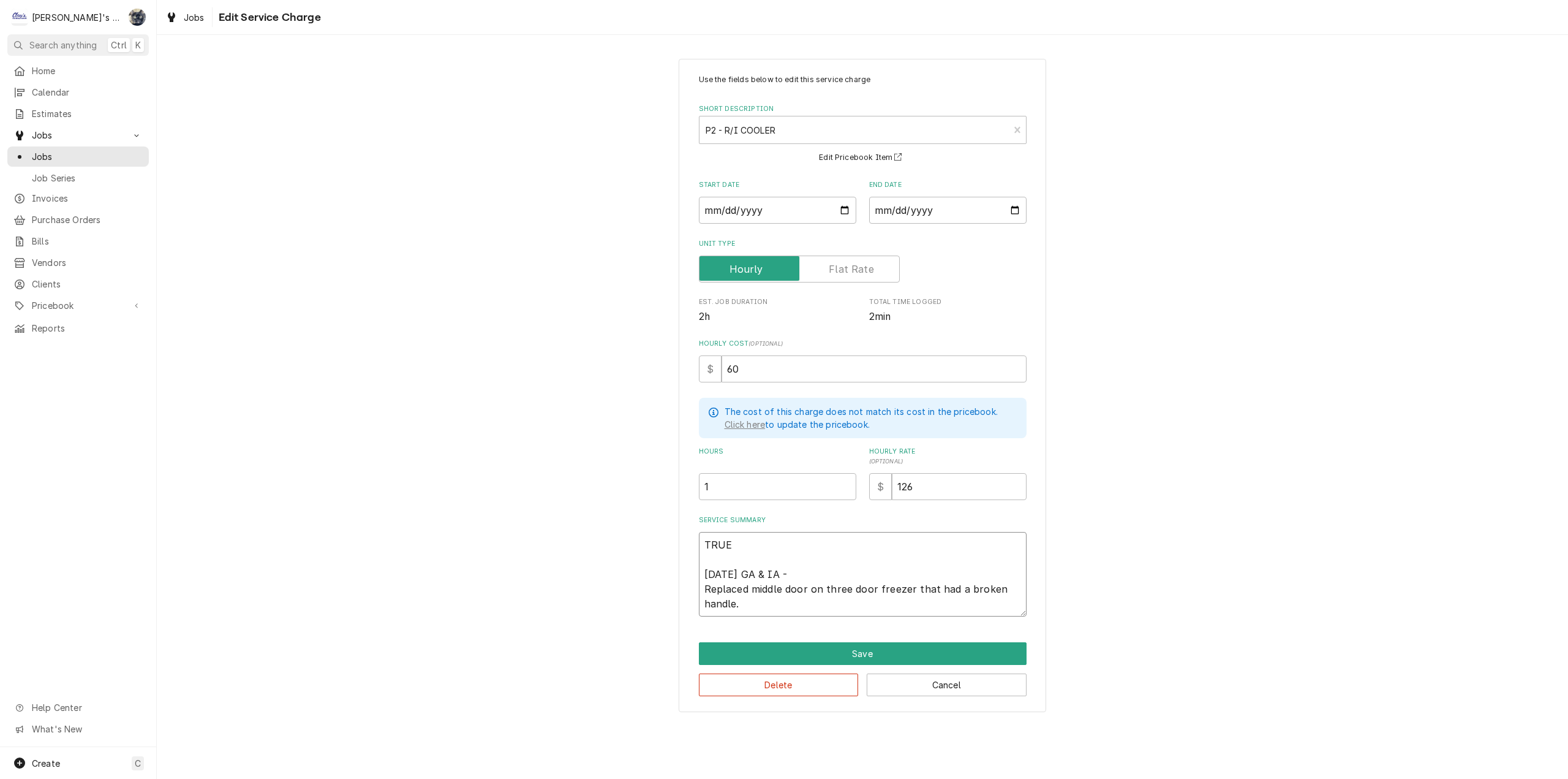
type textarea "TRUE [DATE] GA & IA - Replaced middle door on three door freezer that had a bro…"
type textarea "x"
type textarea "TRUE [DATE] GA & IA - Replaced middle door on three door freezer that had a bro…"
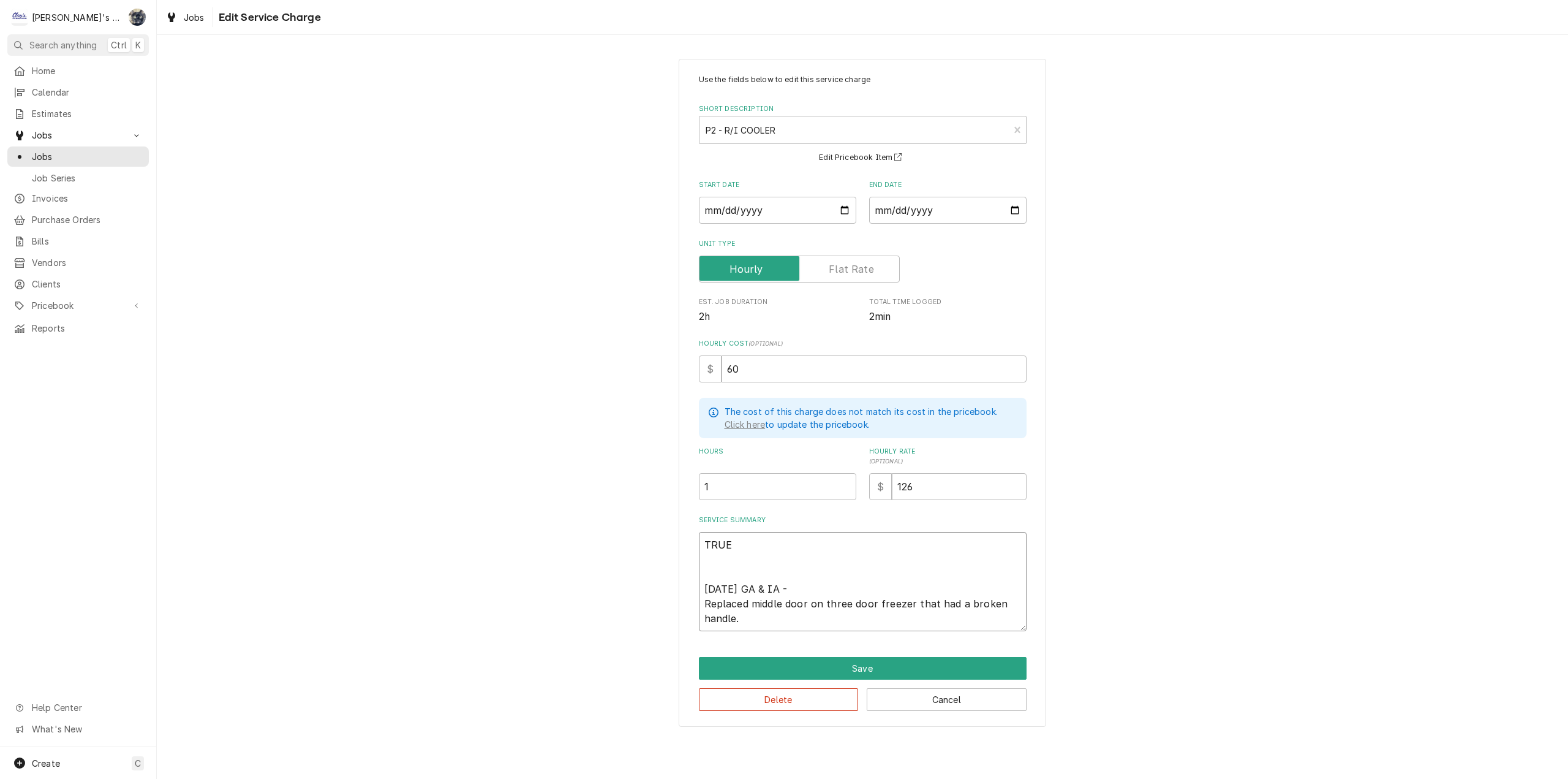
type textarea "x"
type textarea "TRUE M [DATE] GA & IA - Replaced middle door on three door freezer that had a b…"
type textarea "x"
type textarea "TRUE [DATE] GA & IA - Replaced middle door on three door freezer that had a bro…"
type textarea "x"
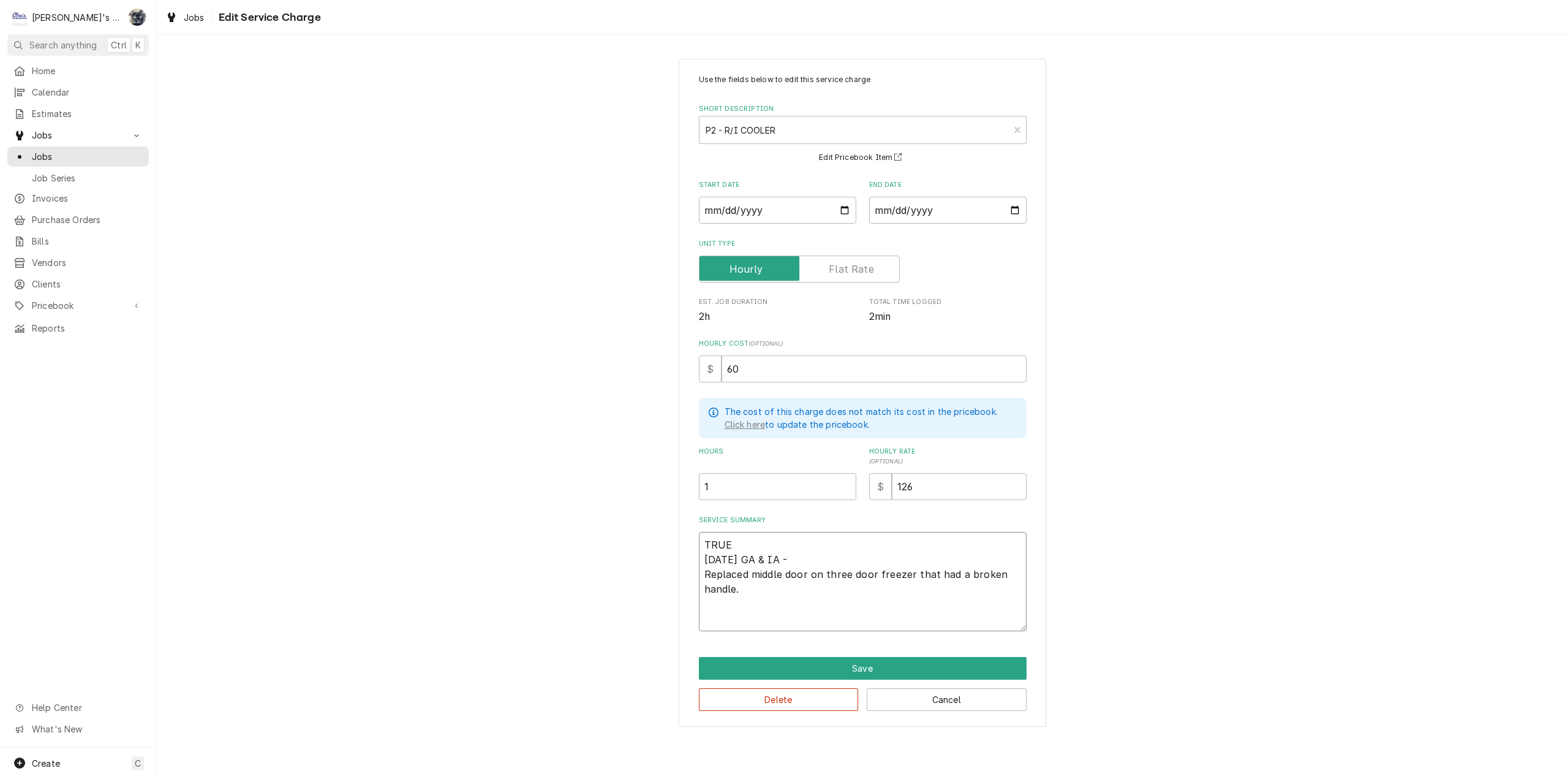
type textarea "TRUE MOD 6/27/2025 GA & IA - Replaced middle door on three door freezer that ha…"
type textarea "x"
type textarea "TRUE MODE 6/27/2025 GA & IA - Replaced middle door on three door freezer that h…"
type textarea "x"
type textarea "TRUE MODEL 6/27/2025 GA & IA - Replaced middle door on three door freezer that …"
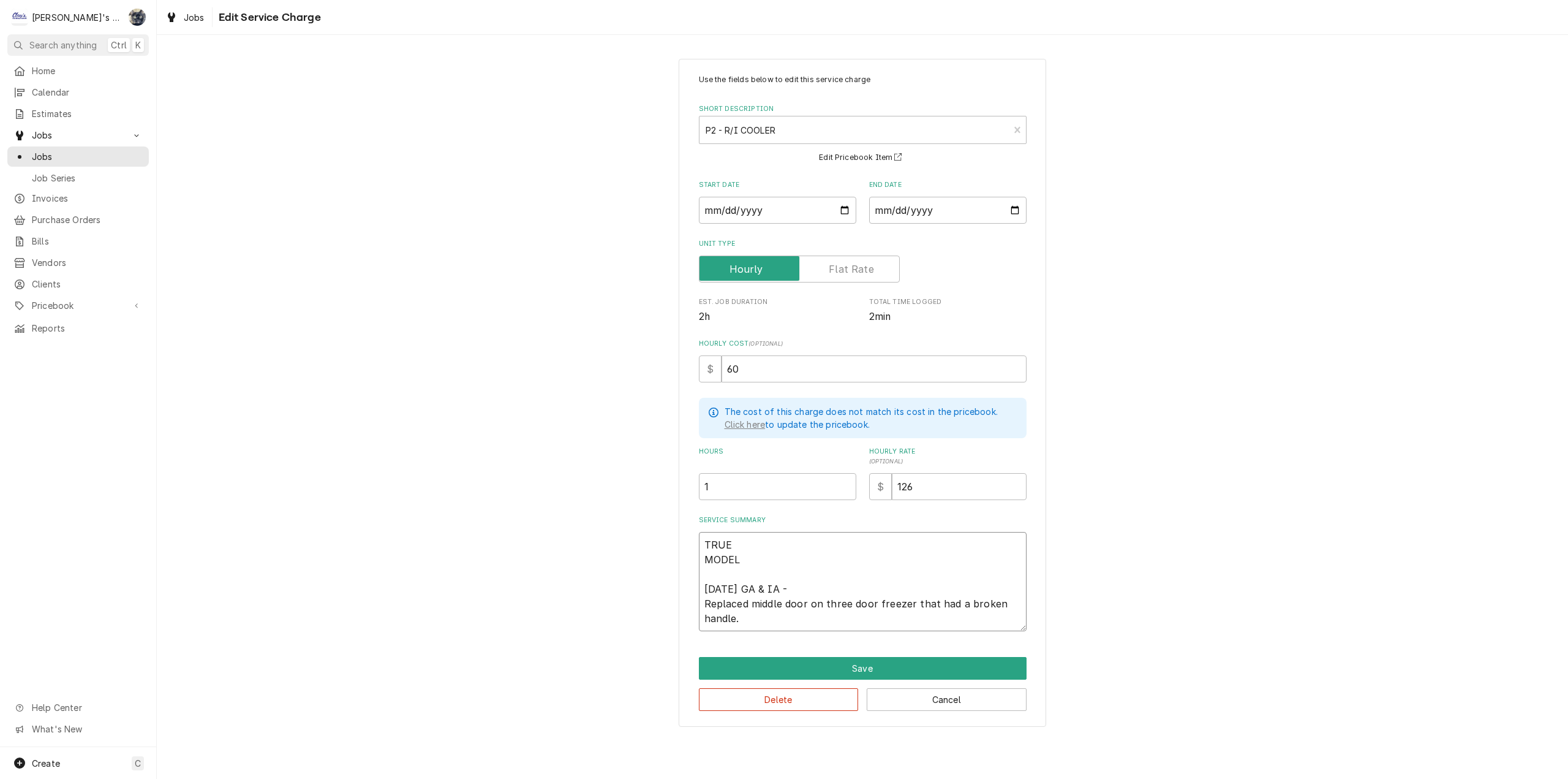
type textarea "x"
type textarea "TRUE MODEL 6/27/2025 GA & IA - Replaced middle door on three door freezer that …"
type textarea "x"
type textarea "TRUE MODEL # 6/27/2025 GA & IA - Replaced middle door on three door freezer tha…"
type textarea "x"
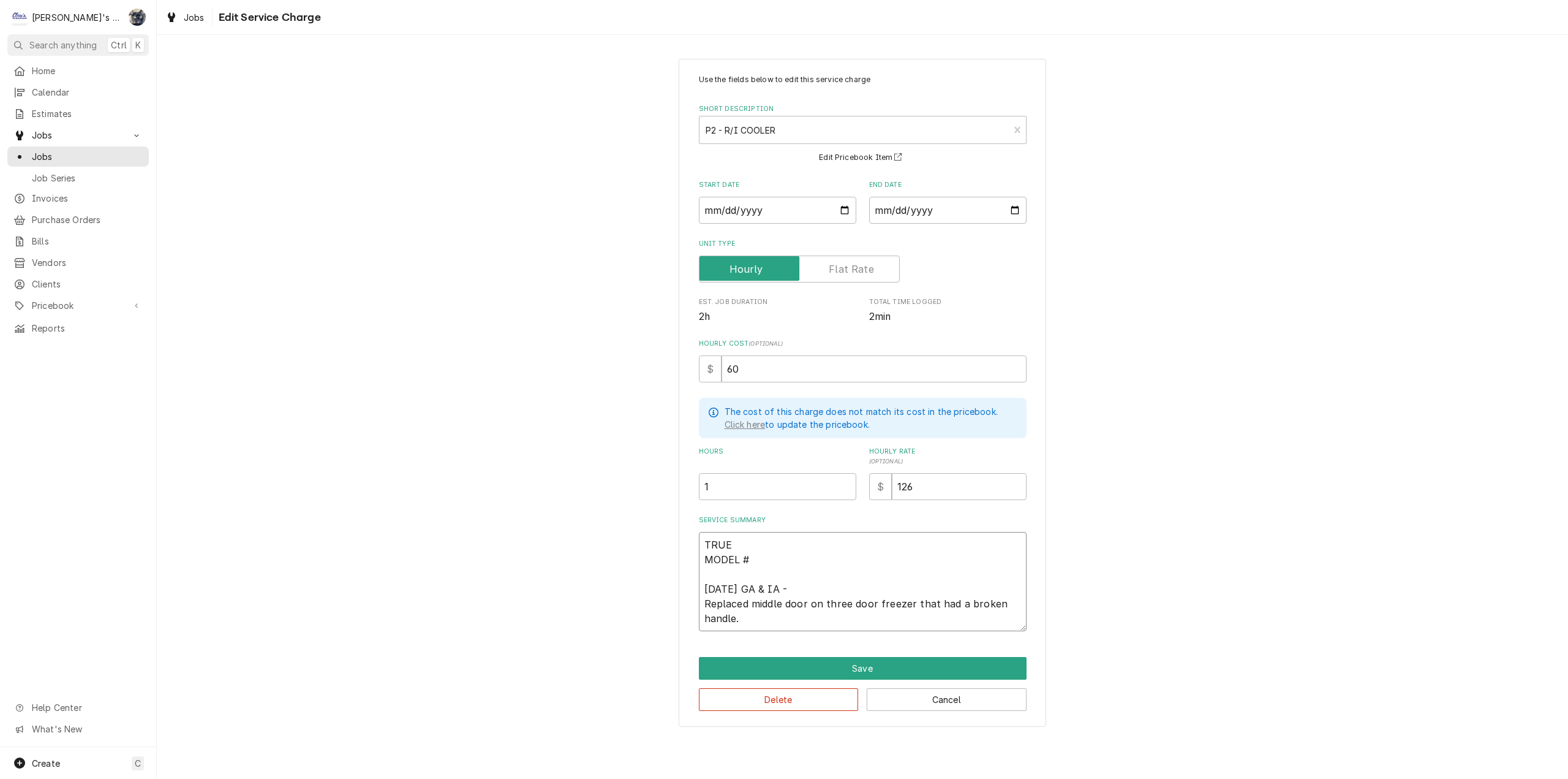
type textarea "TRUE MODEL #T 6/27/2025 GA & IA - Replaced middle door on three door freezer th…"
type textarea "x"
type textarea "TRUE MODEL #TR 6/27/2025 GA & IA - Replaced middle door on three door freezer t…"
type textarea "x"
type textarea "TRUE MODEL #TRM 6/27/2025 GA & IA - Replaced middle door on three door freezer …"
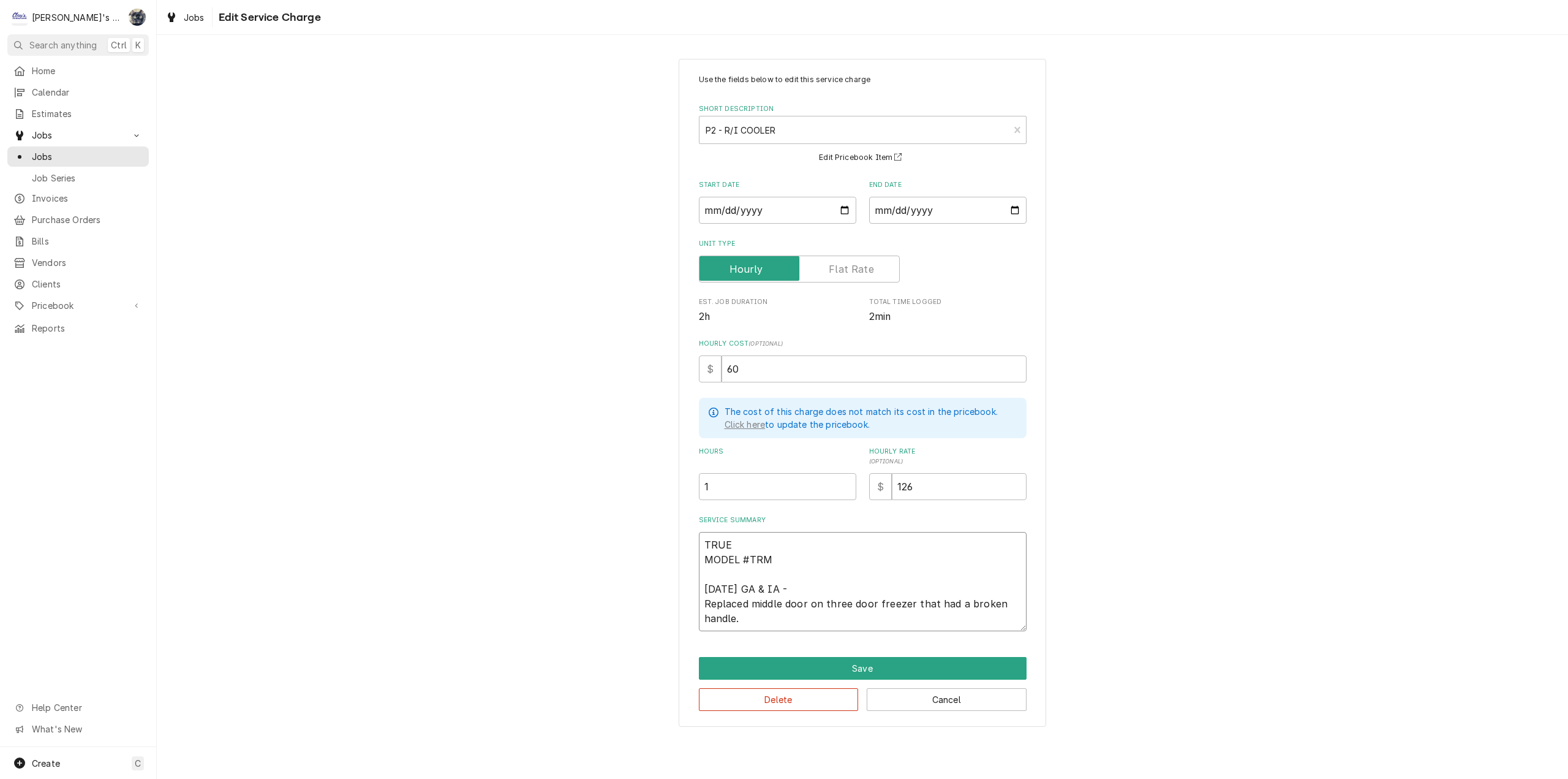
type textarea "x"
type textarea "TRUE MODEL #TRM3 6/27/2025 GA & IA - Replaced middle door on three door freezer…"
type textarea "x"
type textarea "TRUE MODEL #TRM3L 6/27/2025 GA & IA - Replaced middle door on three door freeze…"
type textarea "x"
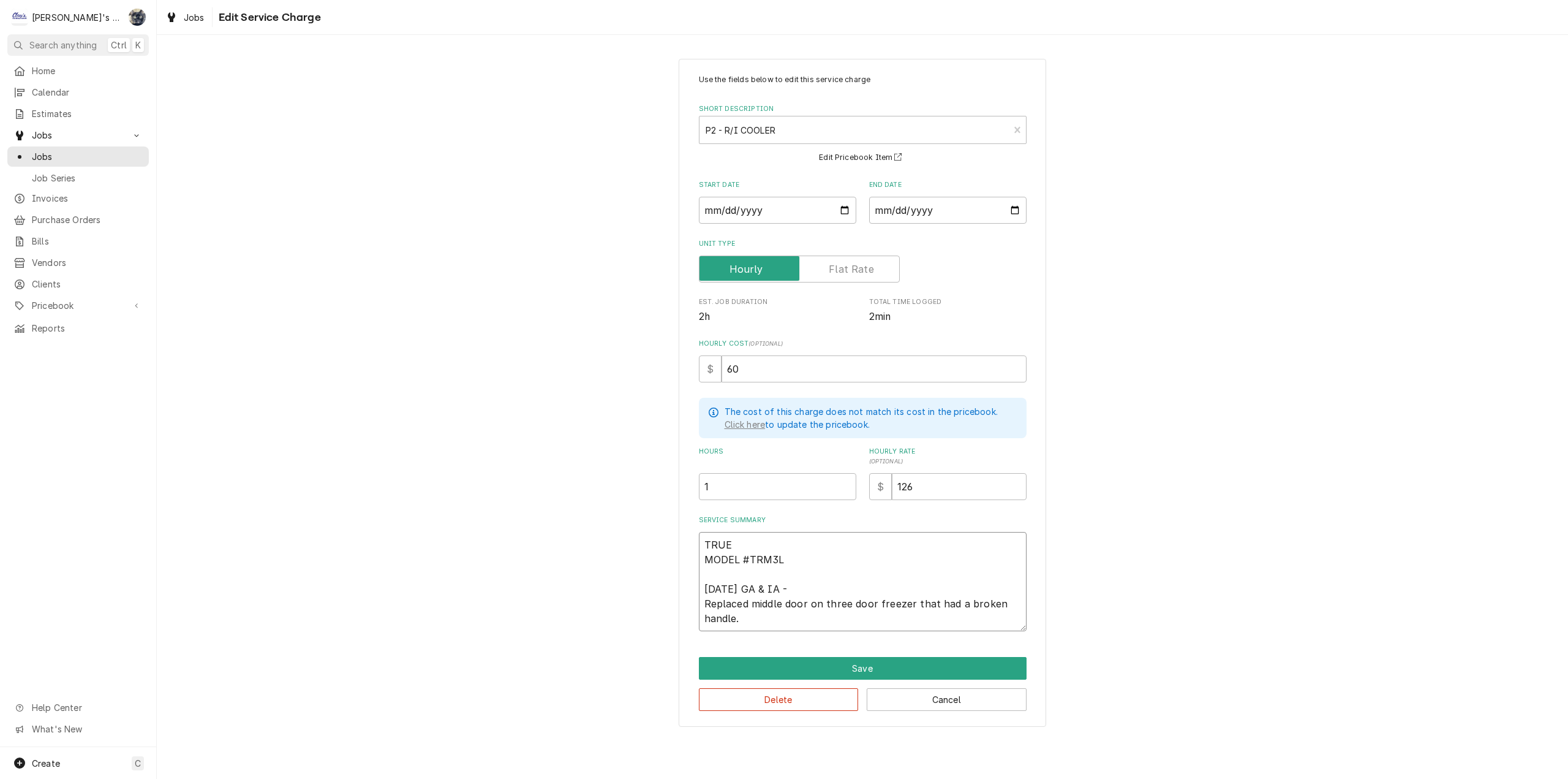
type textarea "TRUE MODEL #TRM3LS 6/27/2025 GA & IA - Replaced middle door on three door freez…"
type textarea "x"
type textarea "TRUE MODEL #TRM3LS 6/27/2025 GA & IA - Replaced middle door on three door freez…"
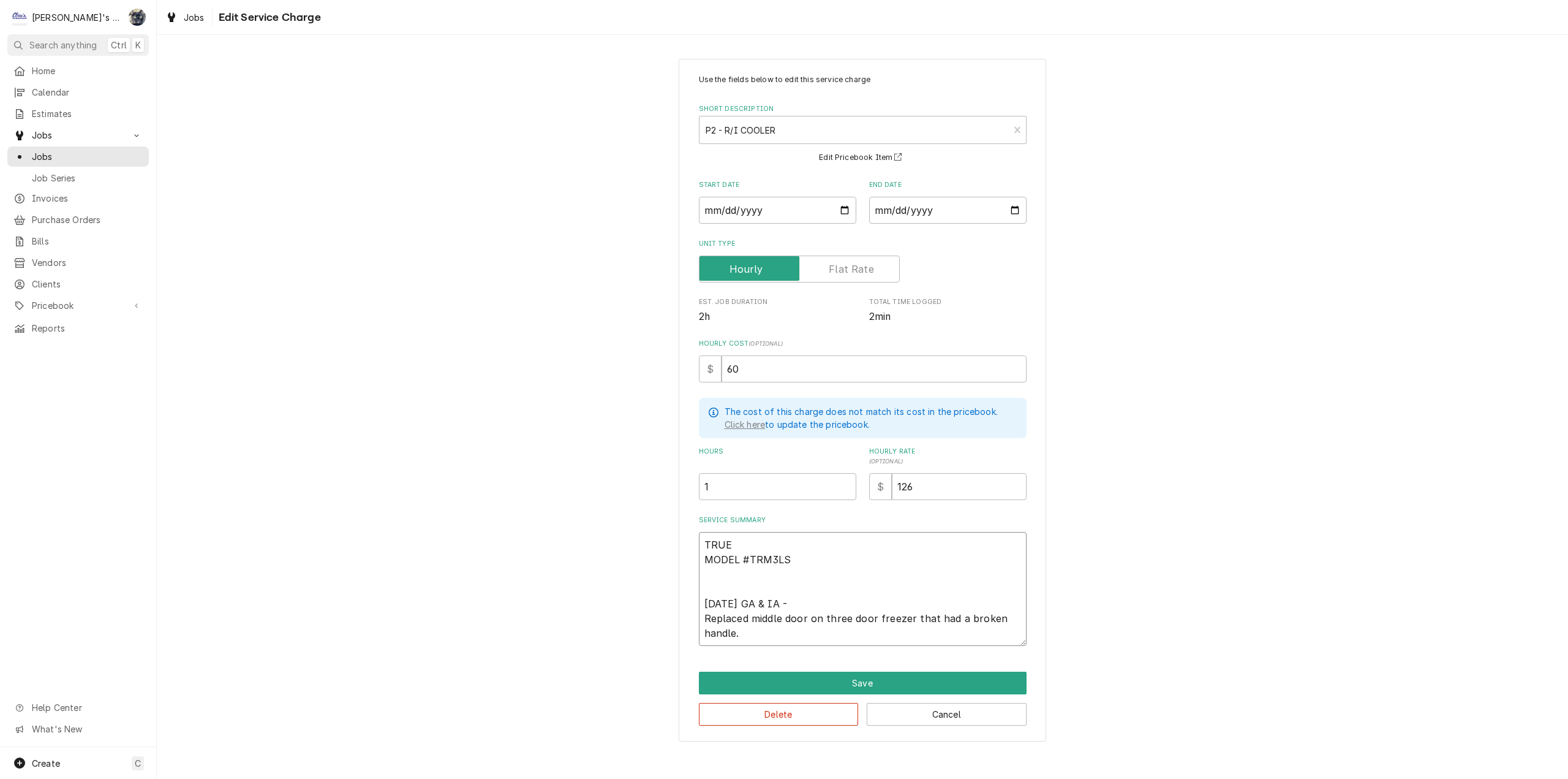
type textarea "x"
type textarea "TRUE MODEL #TRM3LS S 6/27/2025 GA & IA - Replaced middle door on three door fre…"
type textarea "x"
type textarea "TRUE MODEL #TRM3LS SER 6/27/2025 GA & IA - Replaced middle door on three door f…"
type textarea "x"
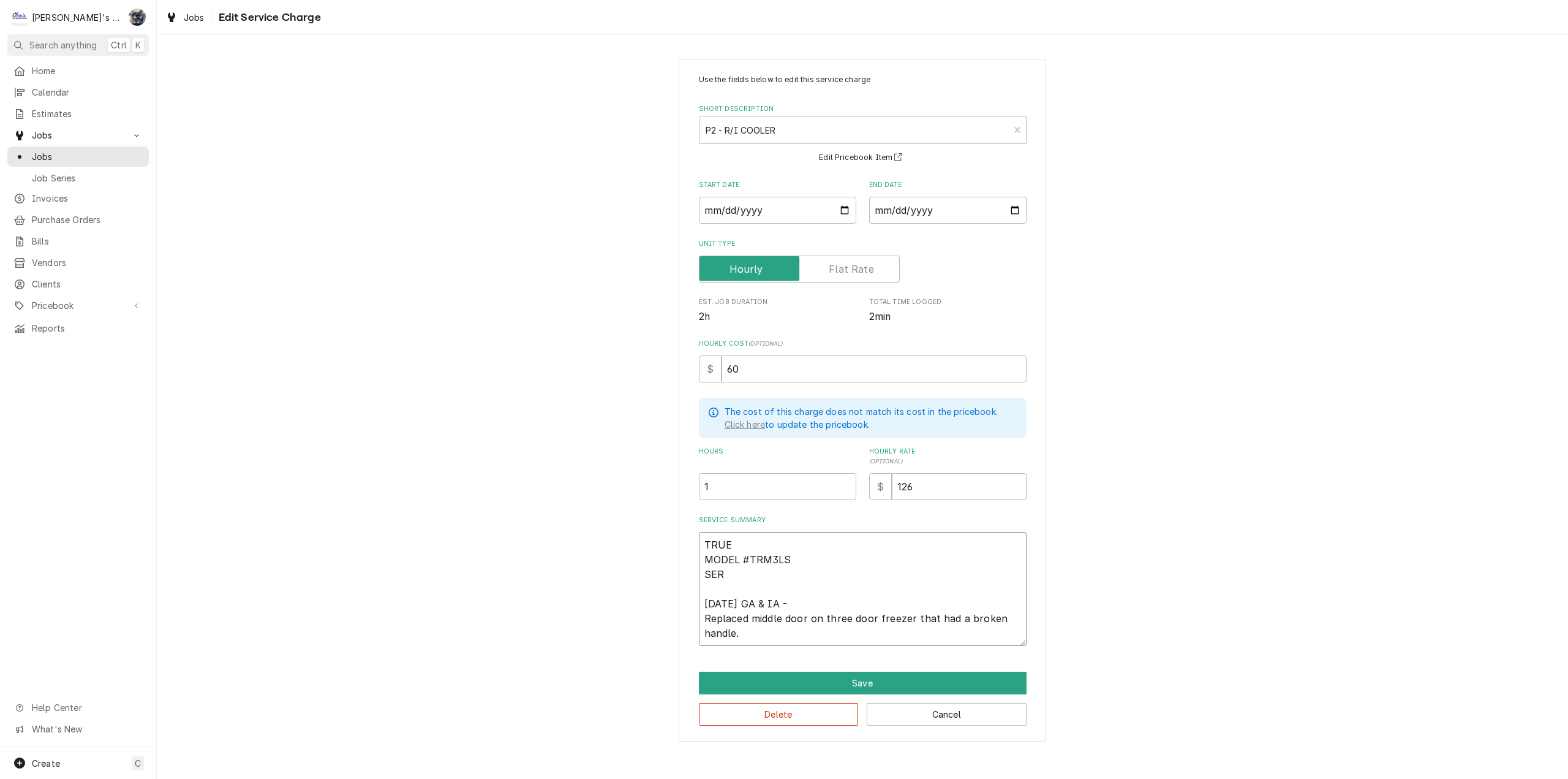
type textarea "TRUE MODEL #TRM3LS SERI 6/27/2025 GA & IA - Replaced middle door on three door …"
type textarea "x"
type textarea "TRUE MODEL #TRM3LS SERIA 6/27/2025 GA & IA - Replaced middle door on three door…"
type textarea "x"
type textarea "TRUE MODEL #TRM3LS SERIAL 6/27/2025 GA & IA - Replaced middle door on three doo…"
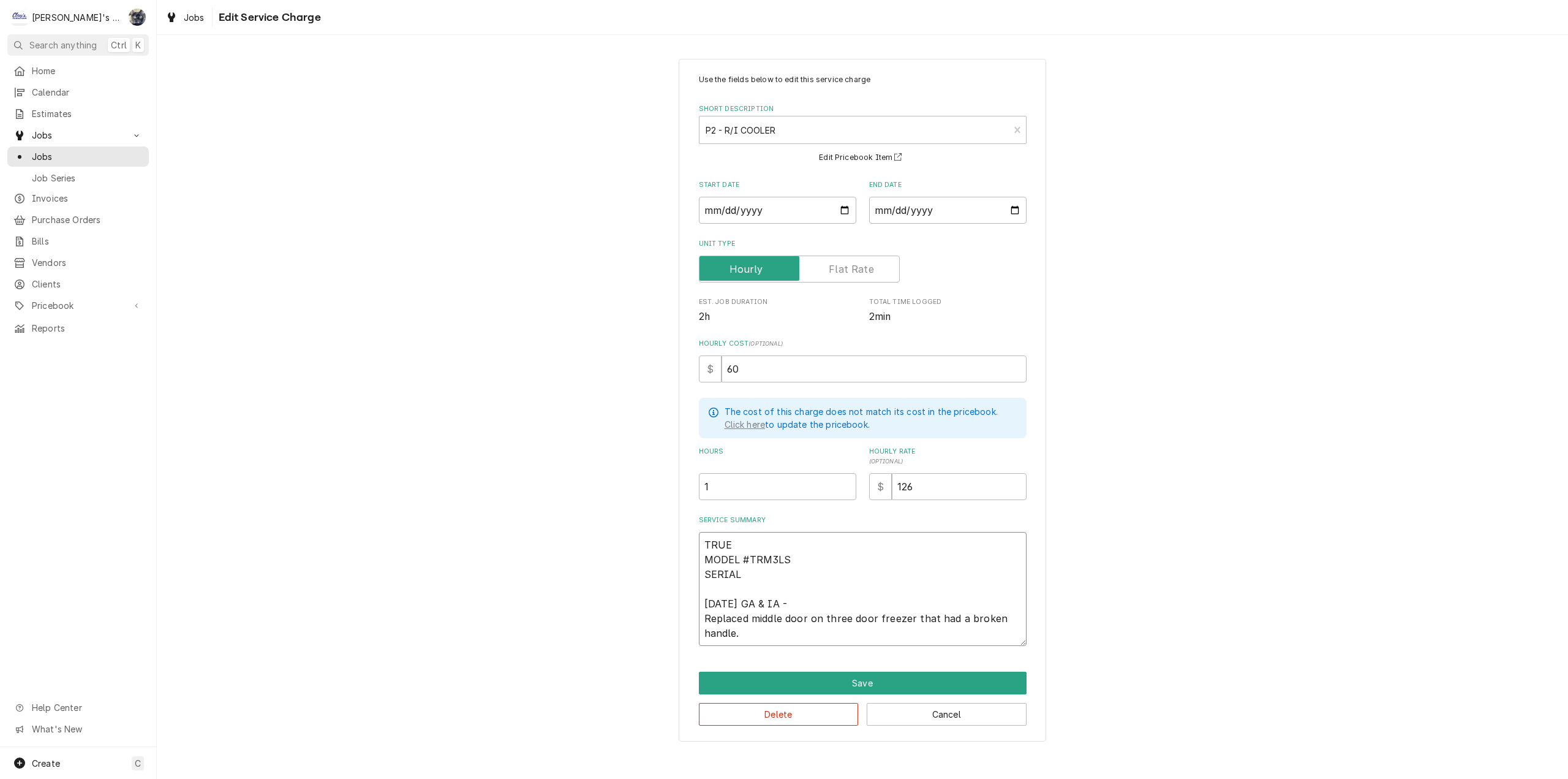
type textarea "x"
type textarea "TRUE MODEL #TRM3LS SERIAL 6/27/2025 GA & IA - Replaced middle door on three doo…"
type textarea "x"
type textarea "TRUE MODEL #TRM3LS SERIAL # 6/27/2025 GA & IA - Replaced middle door on three d…"
type textarea "x"
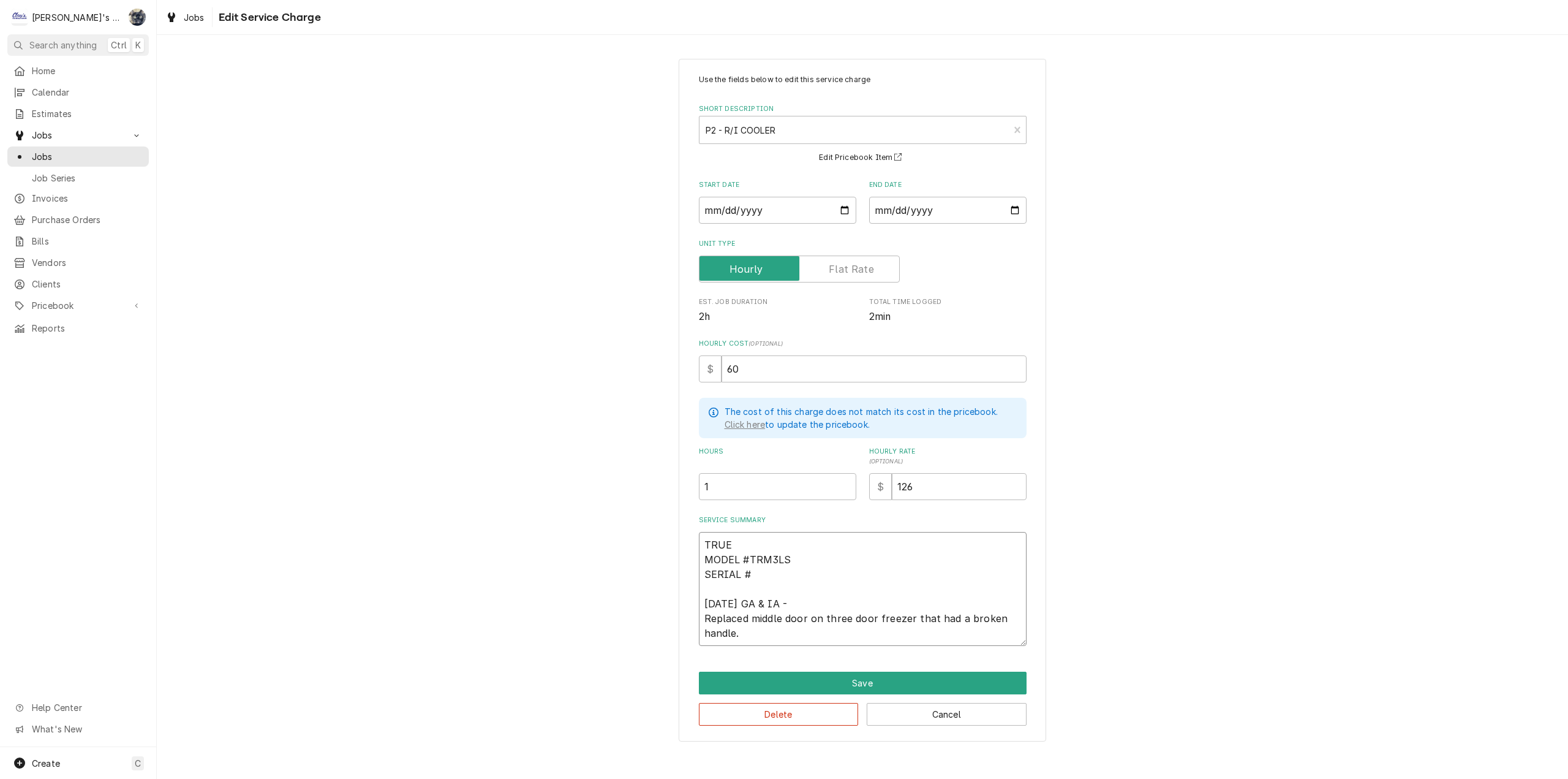
type textarea "TRUE MODEL #TRM3LS SERIAL #1 6/27/2025 GA & IA - Replaced middle door on three …"
type textarea "x"
type textarea "TRUE MODEL #TRM3LS SERIAL #11 6/27/2025 GA & IA - Replaced middle door on three…"
type textarea "x"
type textarea "TRUE MODEL #TRM3LS SERIAL #111 6/27/2025 GA & IA - Replaced middle door on thre…"
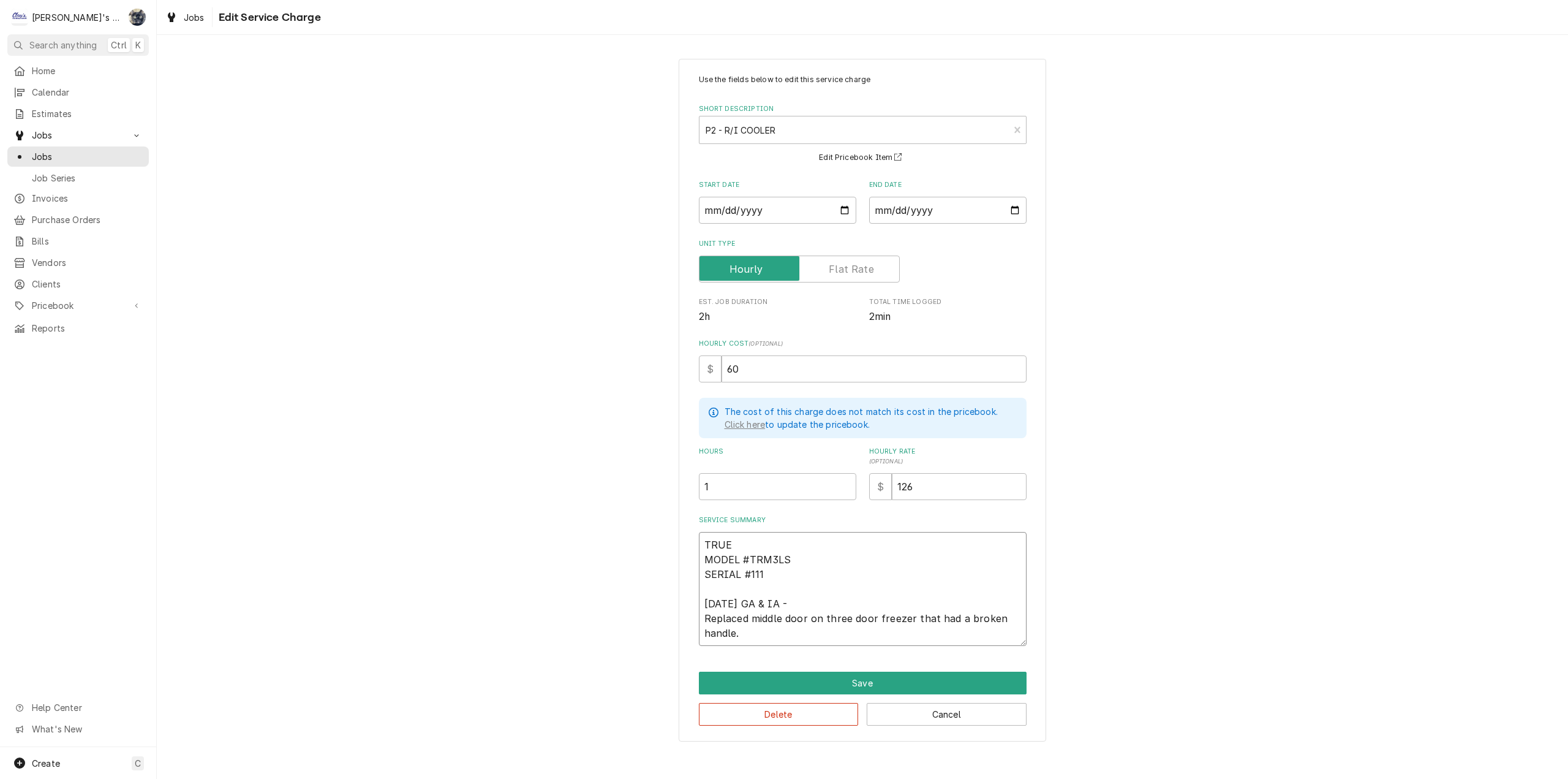
type textarea "x"
type textarea "TRUE MODEL #TRM3LS SERIAL #1114 6/27/2025 GA & IA - Replaced middle door on thr…"
type textarea "x"
type textarea "TRUE MODEL #TRM3LS SERIAL #11140 6/27/2025 GA & IA - Replaced middle door on th…"
type textarea "x"
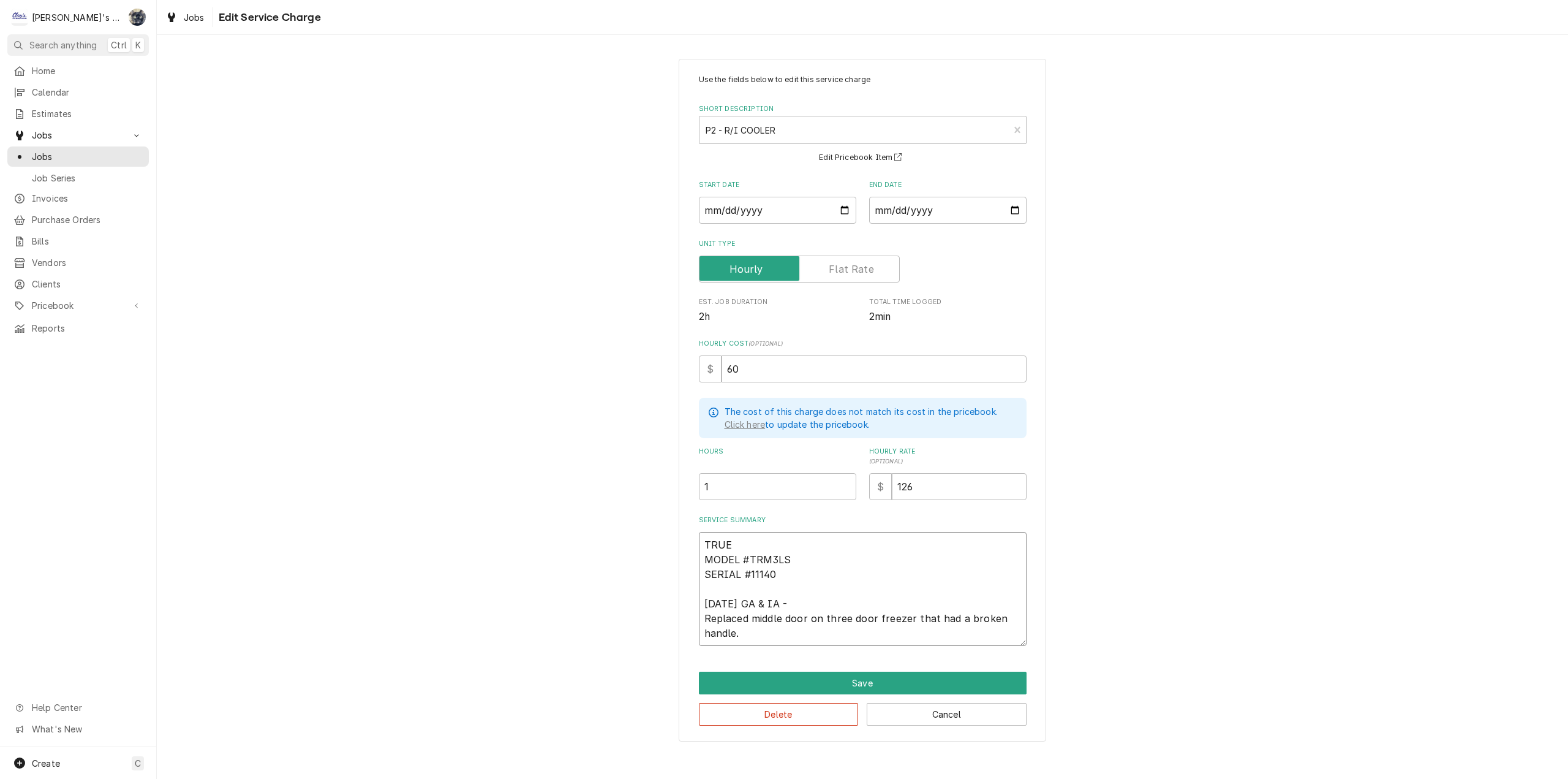
type textarea "TRUE MODEL #TRM3LS SERIAL #111404 6/27/2025 GA & IA - Replaced middle door on t…"
type textarea "x"
type textarea "TRUE MODEL #TRM3LS SERIAL #1114047 6/27/2025 GA & IA - Replaced middle door on …"
type textarea "x"
type textarea "TRUE MODEL #TRM3LS SERIAL #11140479 6/27/2025 GA & IA - Replaced middle door on…"
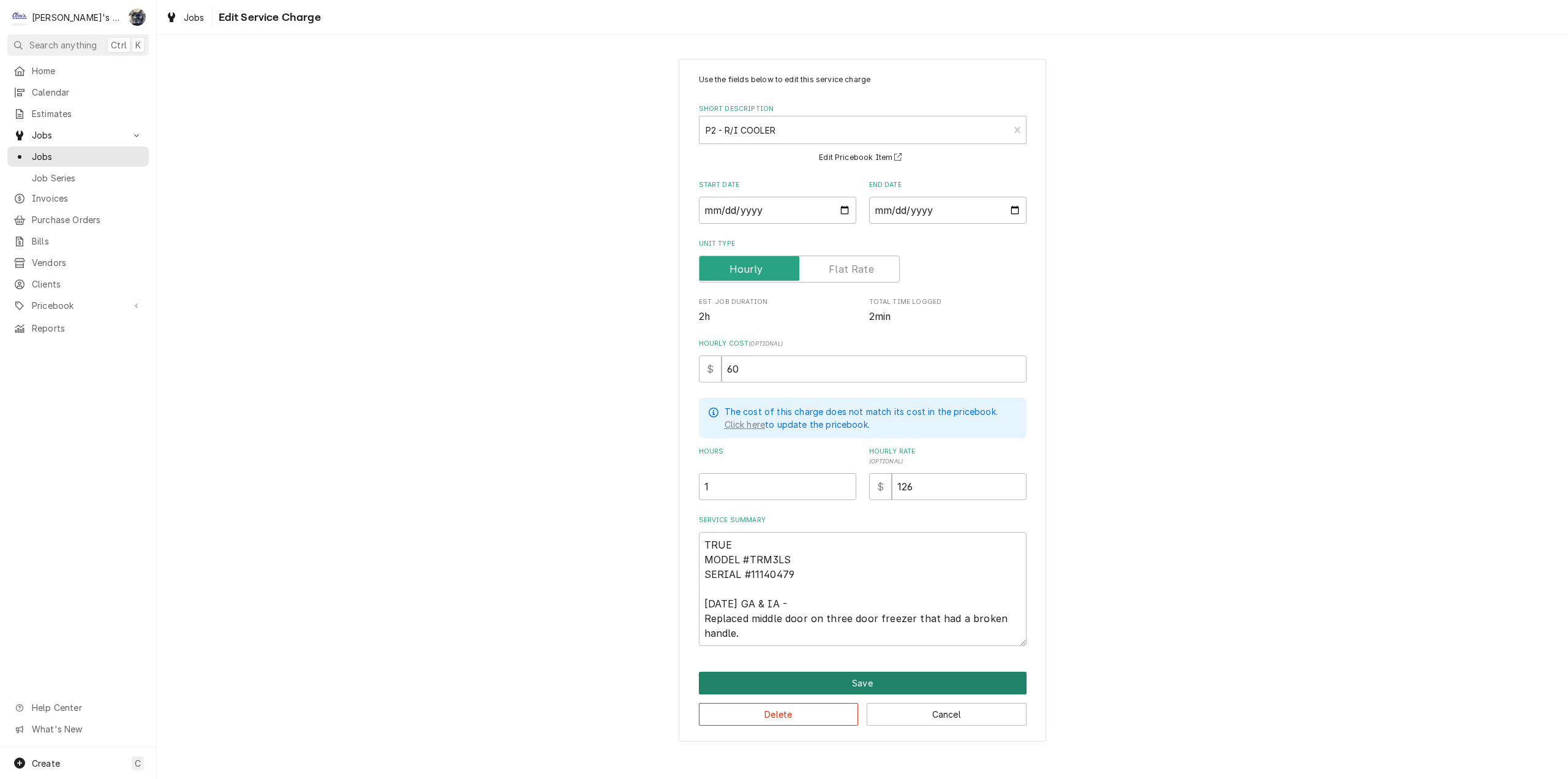
click at [879, 676] on button "Save" at bounding box center [862, 682] width 328 height 23
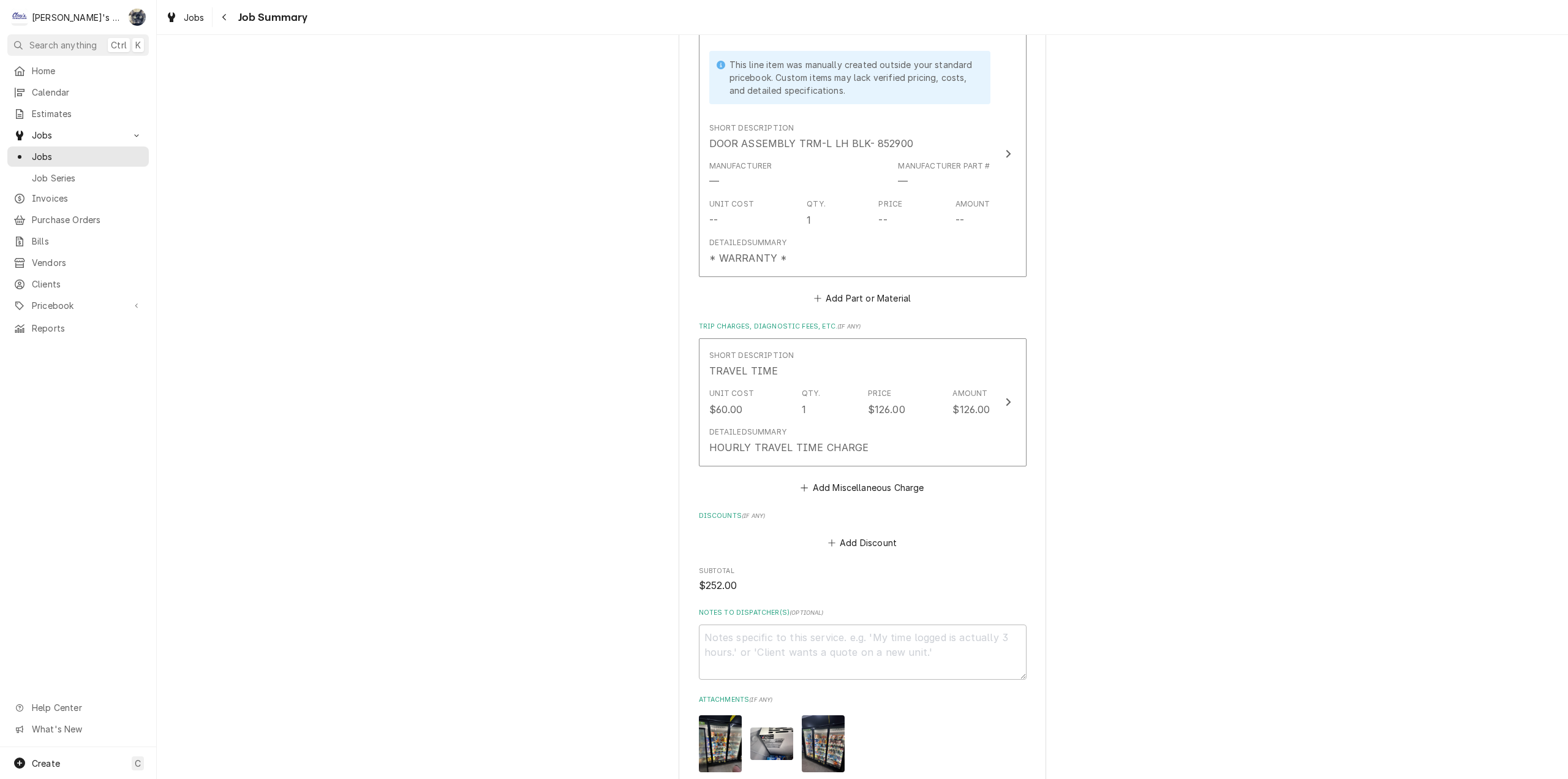
scroll to position [856, 0]
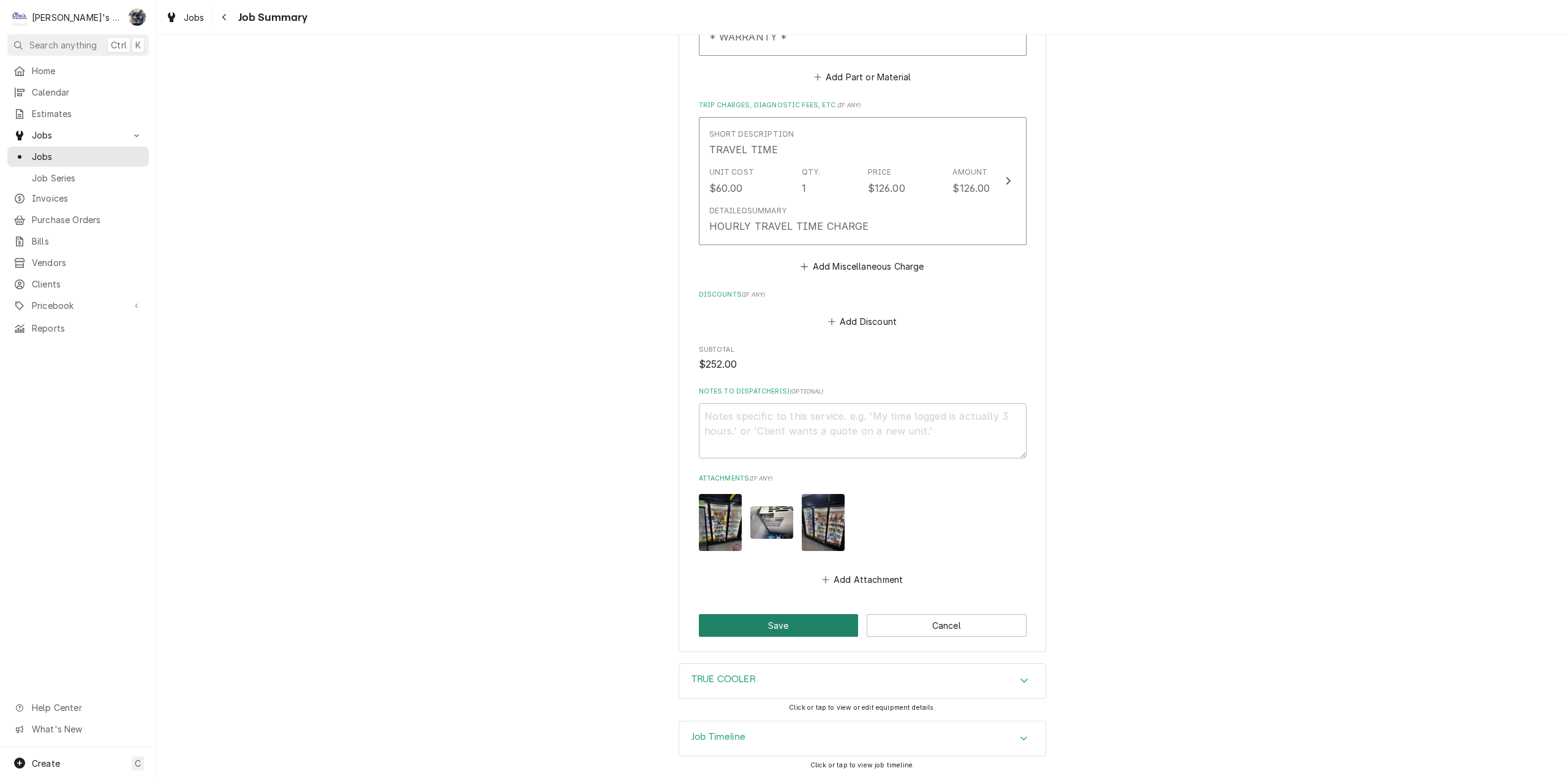
click at [800, 626] on button "Save" at bounding box center [779, 625] width 160 height 23
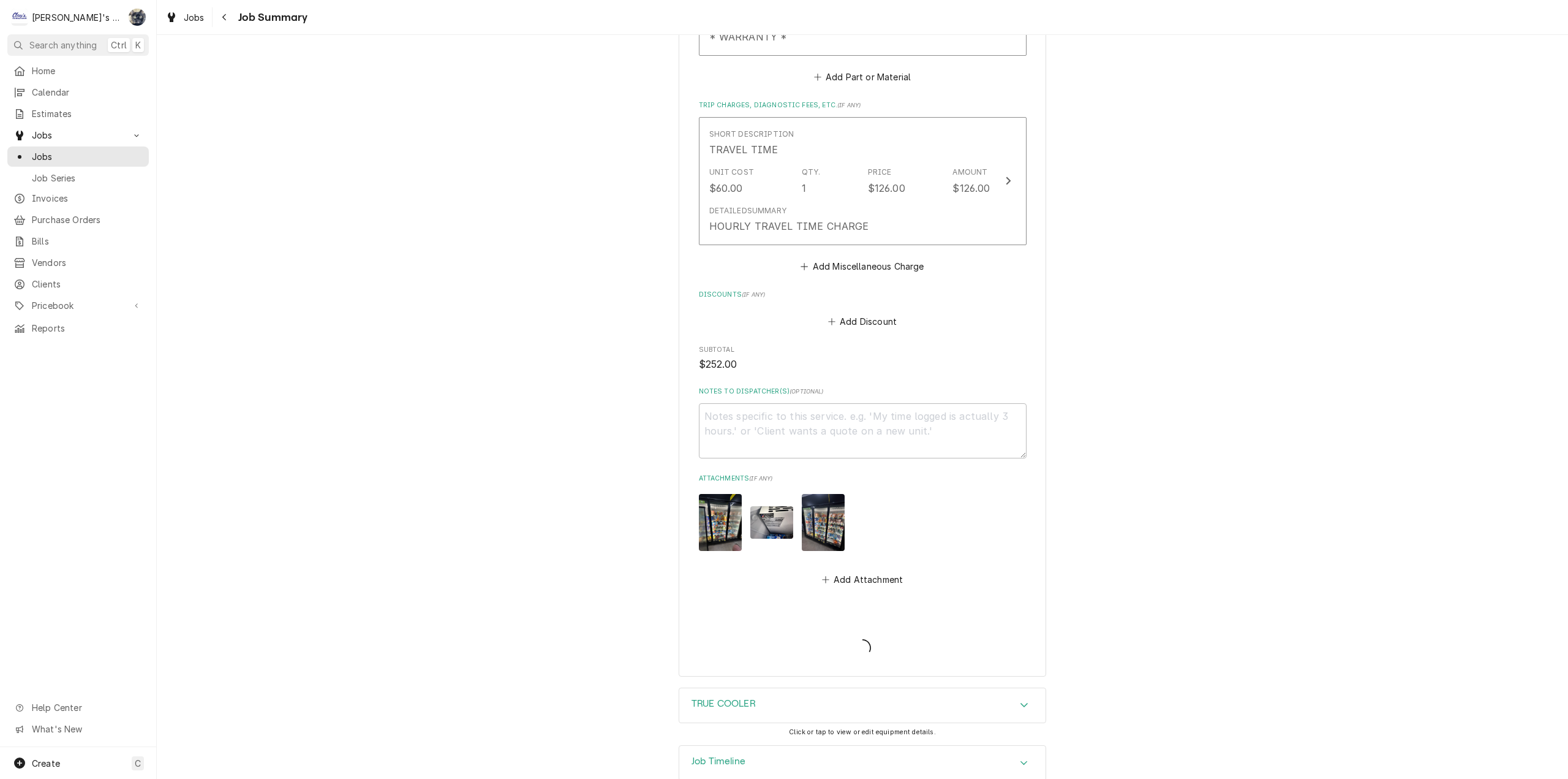
type textarea "x"
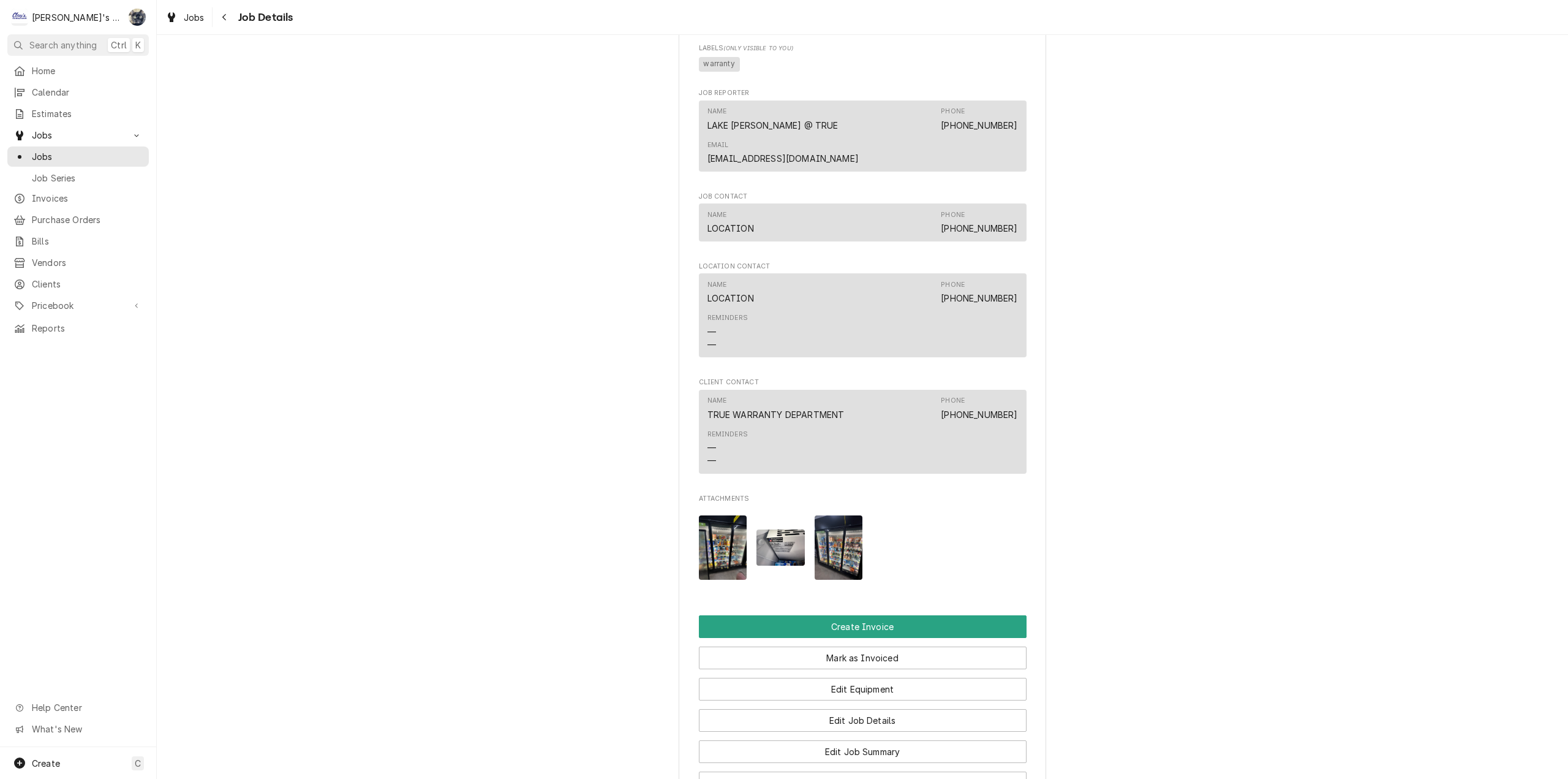
scroll to position [1497, 0]
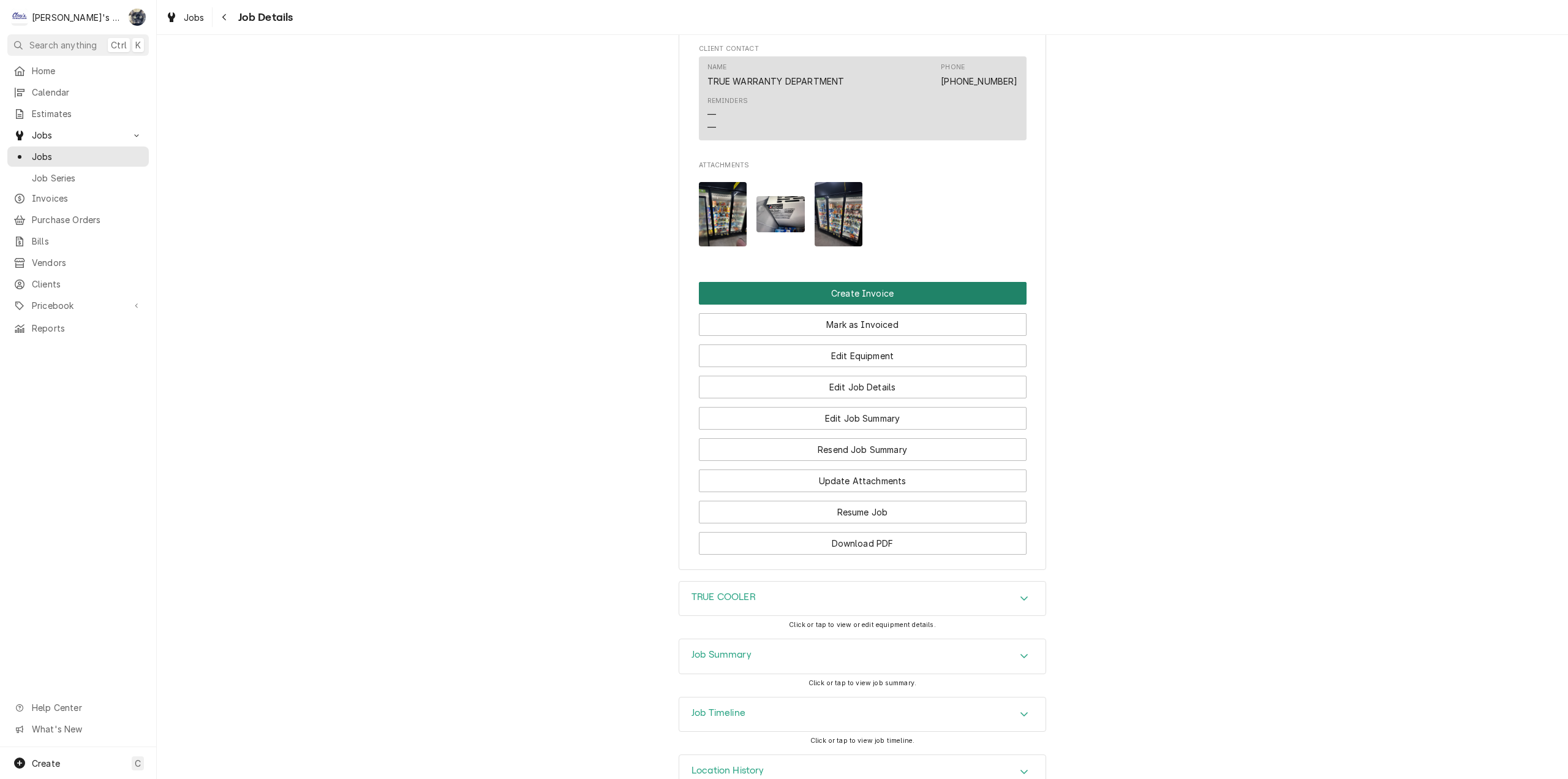
click at [822, 282] on button "Create Invoice" at bounding box center [862, 293] width 328 height 23
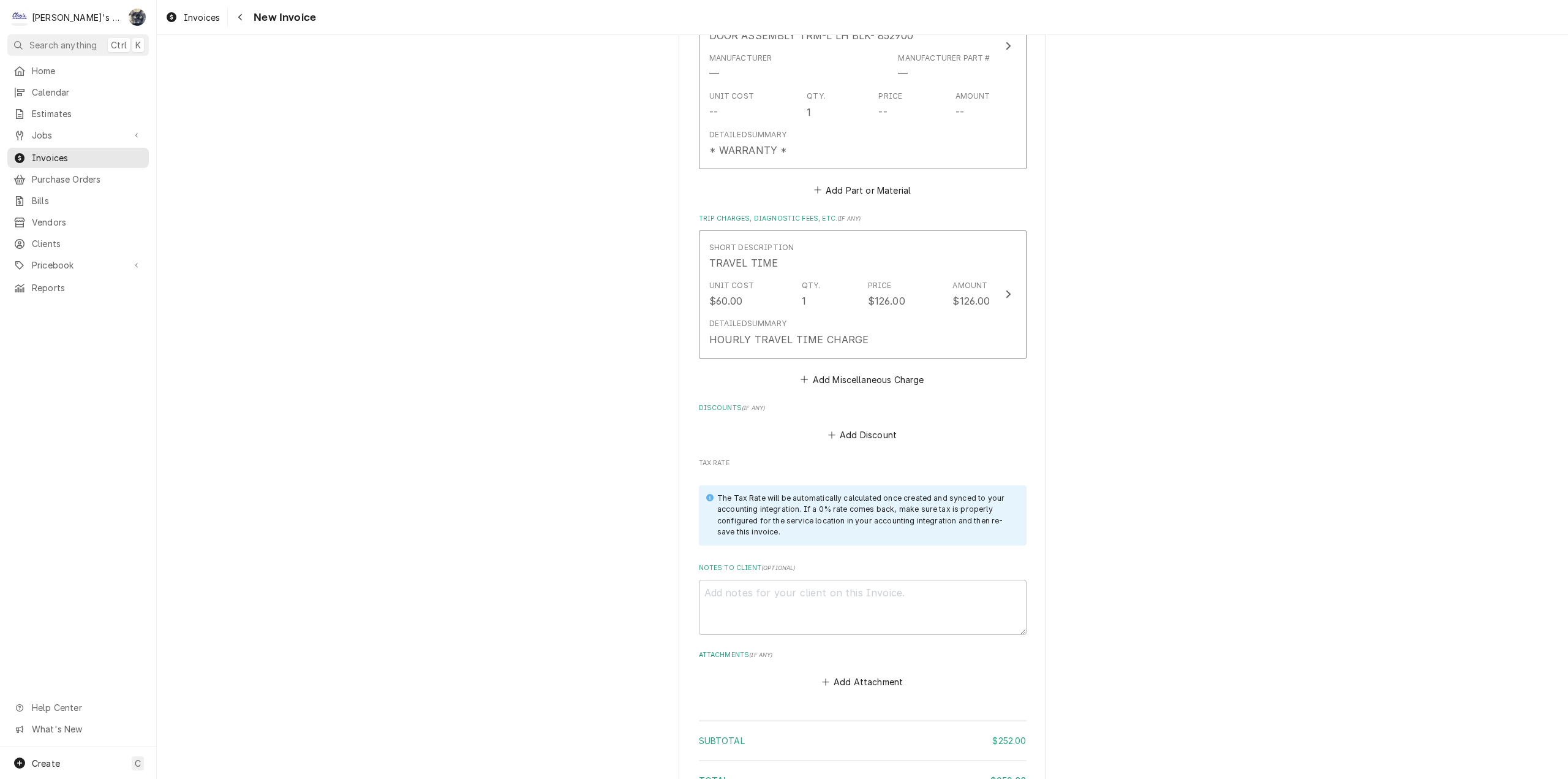
scroll to position [1583, 0]
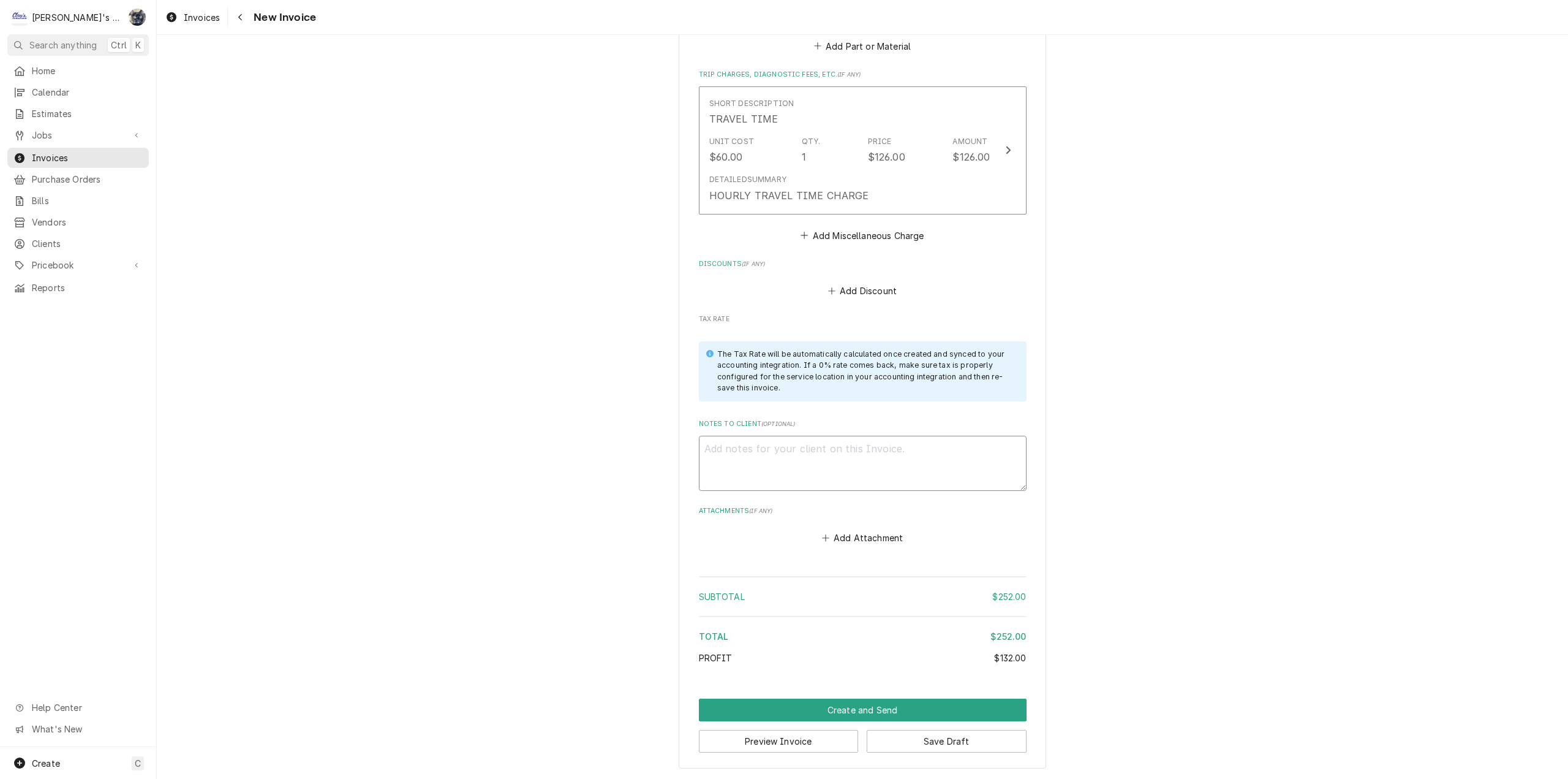
click at [846, 476] on textarea "Notes to Client ( optional )" at bounding box center [862, 463] width 328 height 55
type textarea "x"
type textarea "8"
type textarea "x"
type textarea "8/"
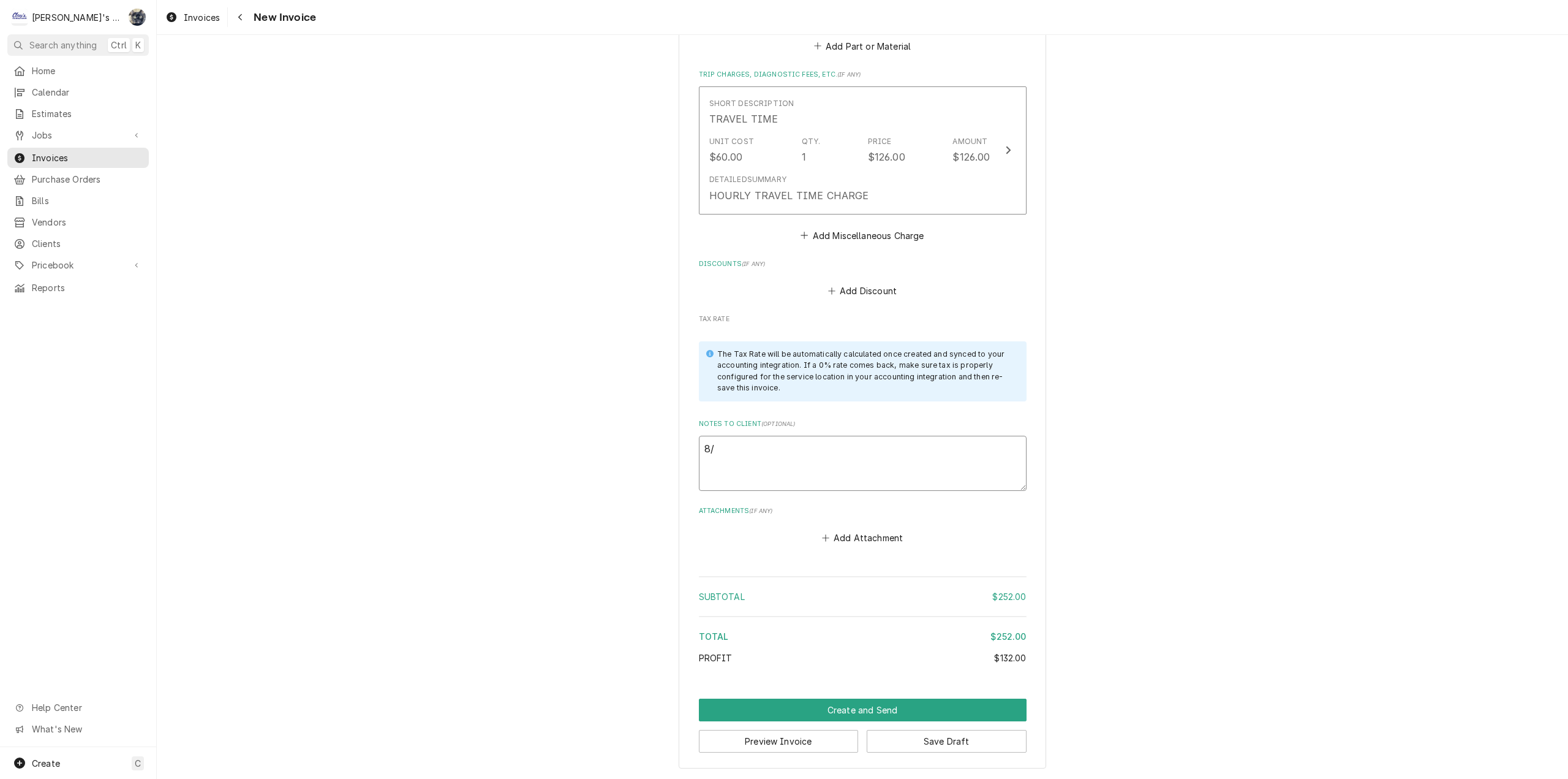
type textarea "x"
type textarea "8/2"
type textarea "x"
type textarea "8/20"
type textarea "x"
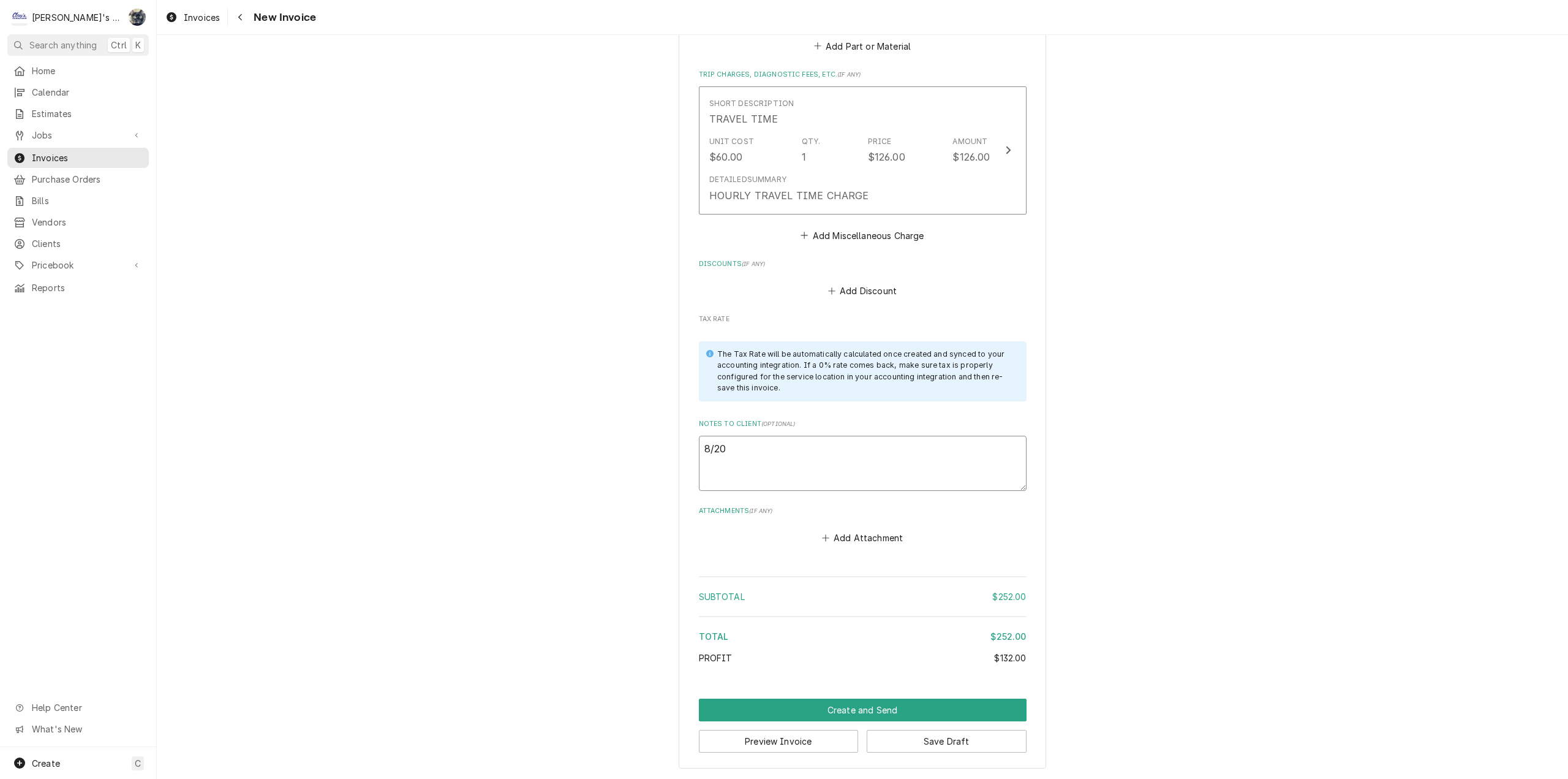
type textarea "8/20/"
type textarea "x"
type textarea "8/20/2"
type textarea "x"
type textarea "8/20/20"
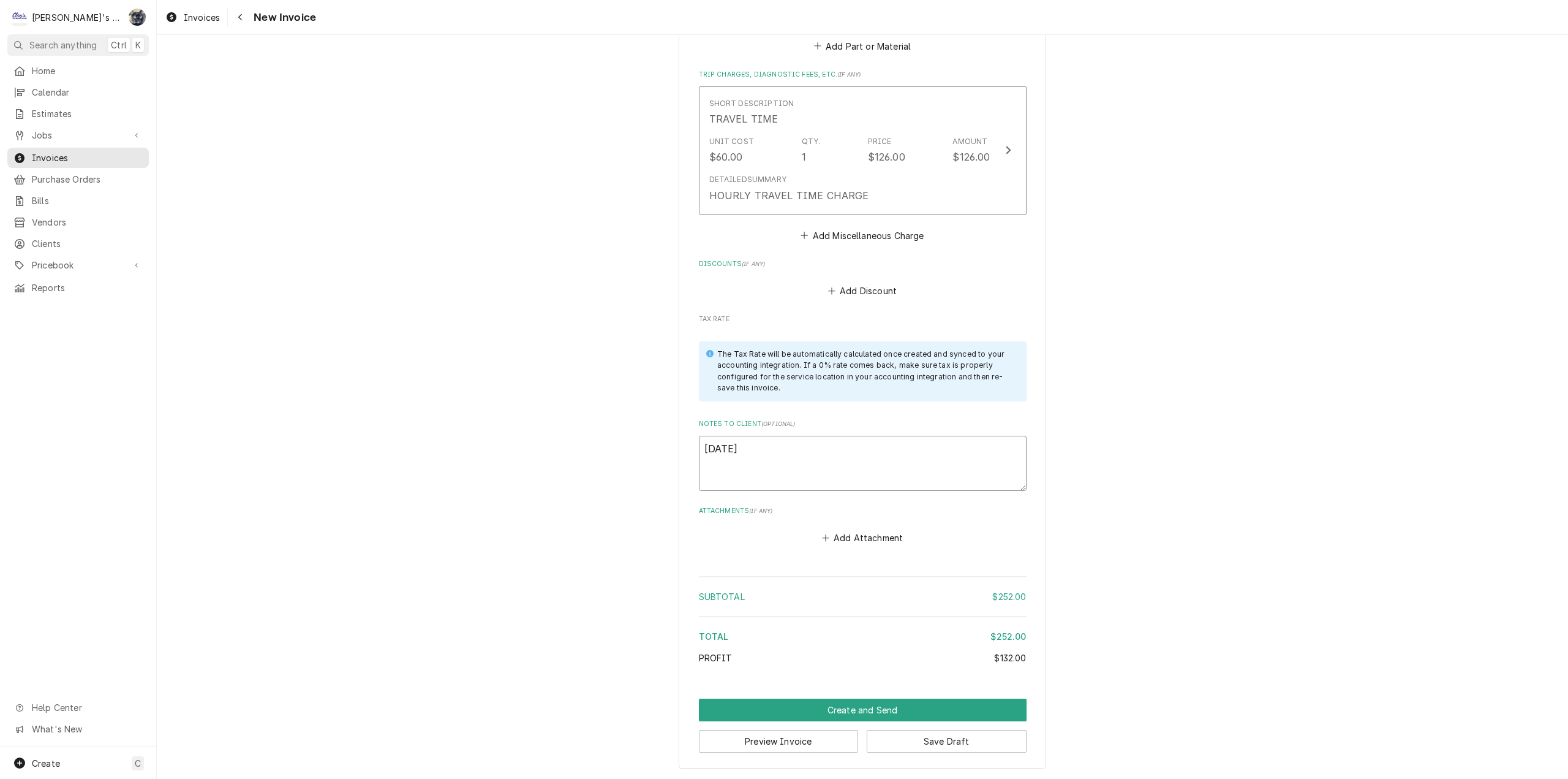
type textarea "x"
type textarea "8/20/202"
type textarea "x"
type textarea "8/20/2025"
type textarea "x"
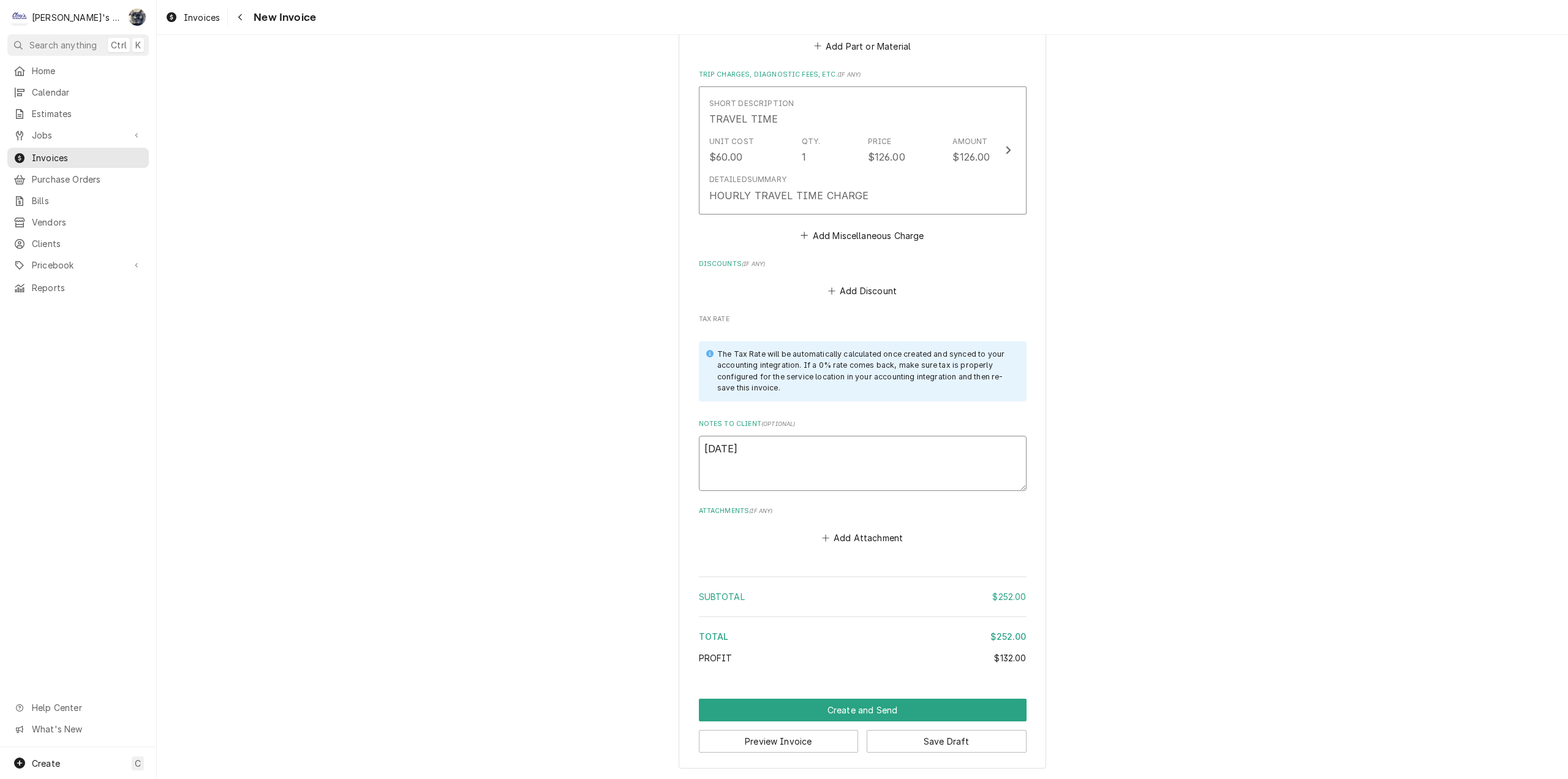
type textarea "8/20/2025"
type textarea "x"
type textarea "8/20/2025 s"
type textarea "x"
type textarea "8/20/2025 sA"
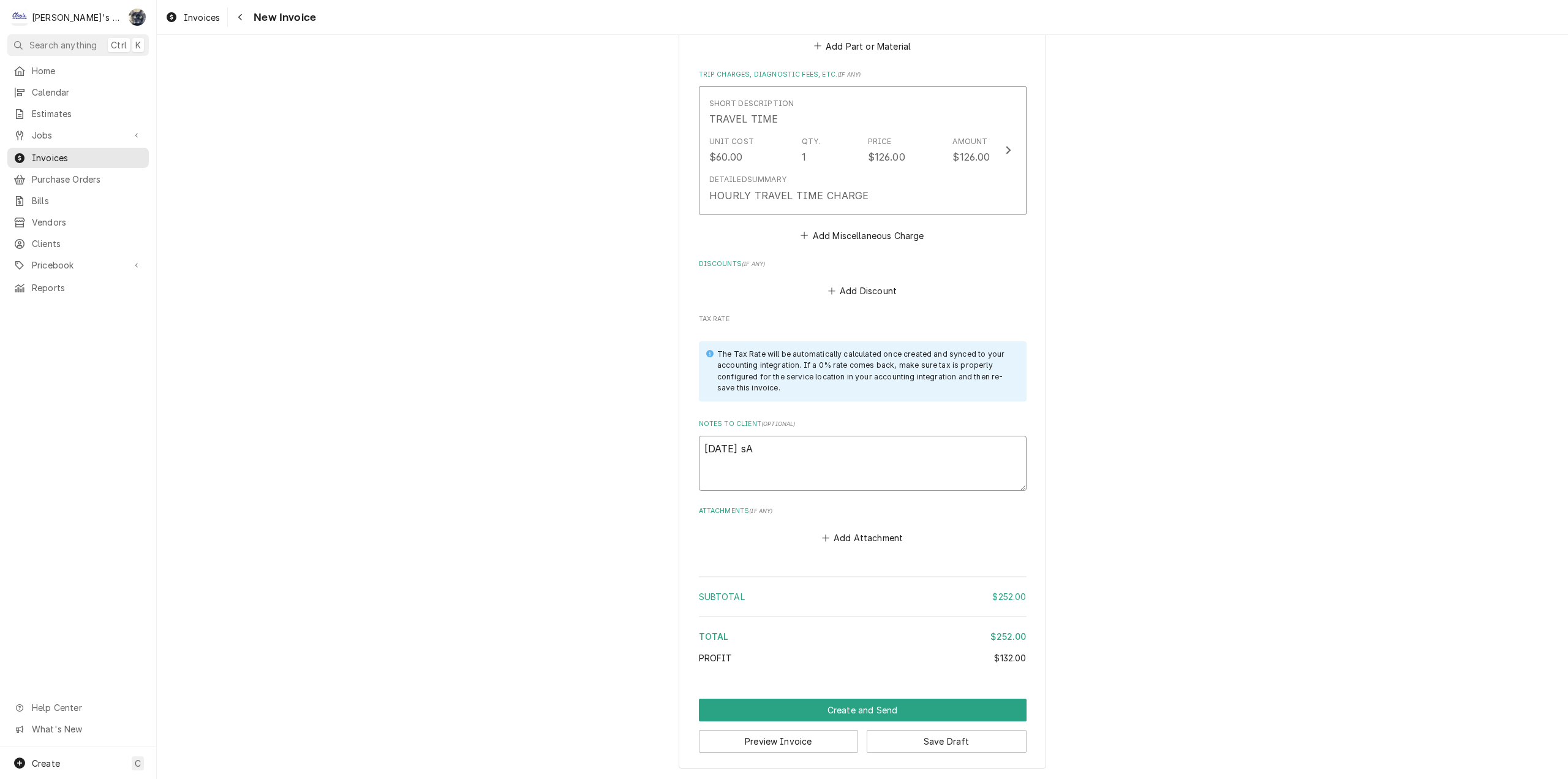
type textarea "x"
type textarea "8/20/2025 sAR"
type textarea "x"
type textarea "8/20/2025 sARA"
type textarea "x"
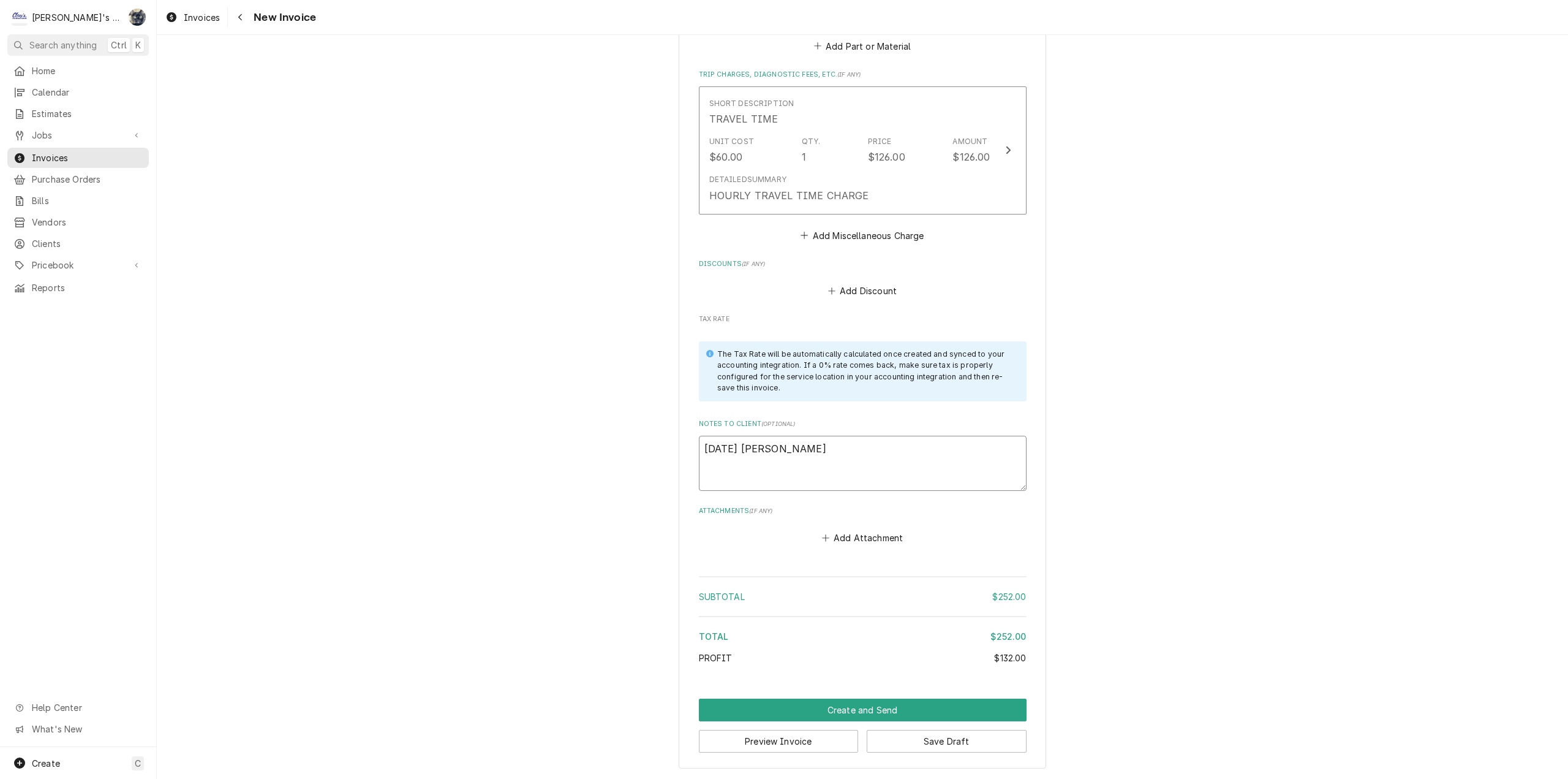
type textarea "8/20/2025 sAR"
type textarea "x"
type textarea "8/20/2025 sA"
type textarea "x"
type textarea "8/20/2025 s"
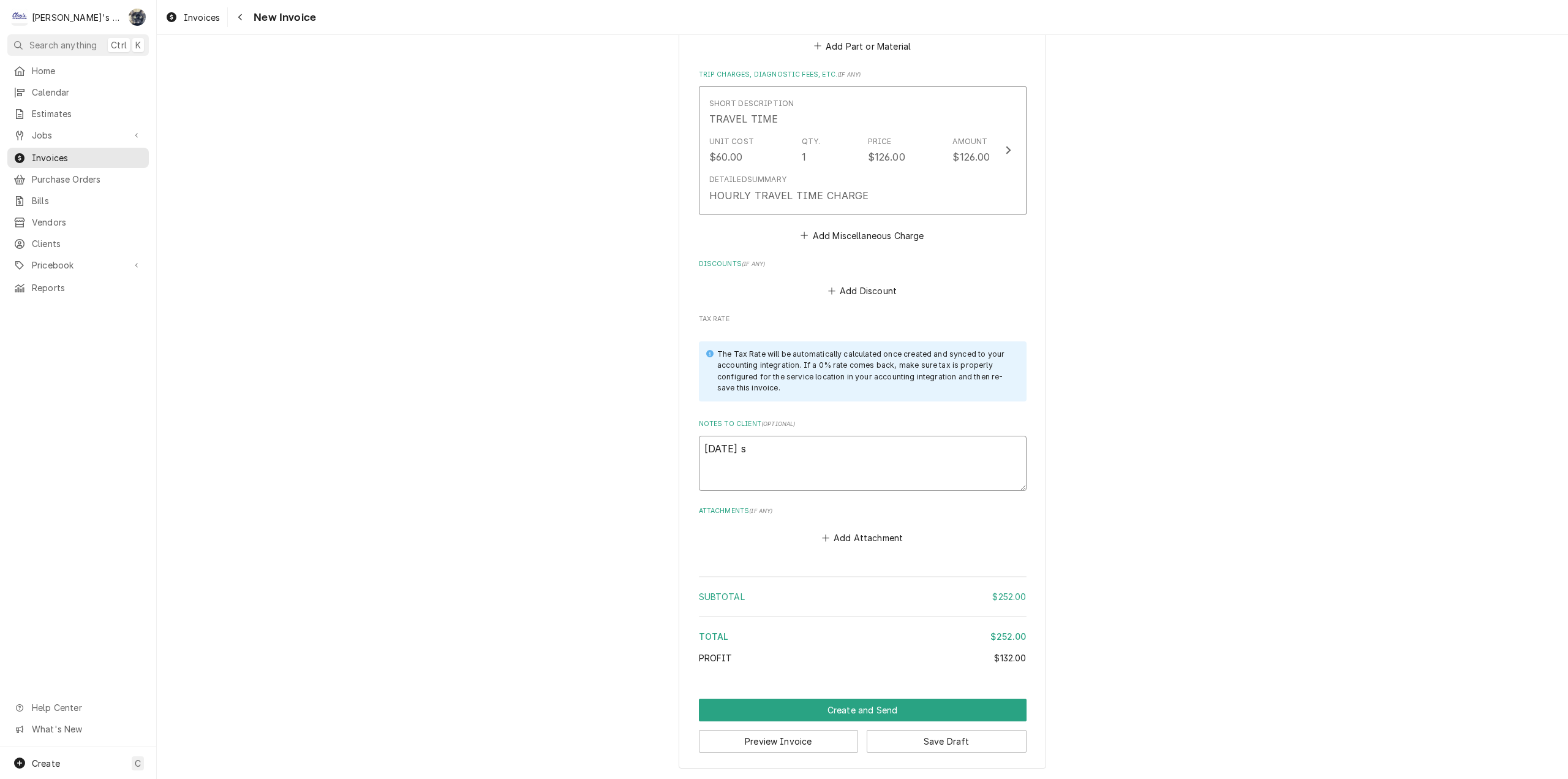
type textarea "x"
type textarea "8/20/2025"
type textarea "x"
type textarea "8/20/2025 S"
type textarea "x"
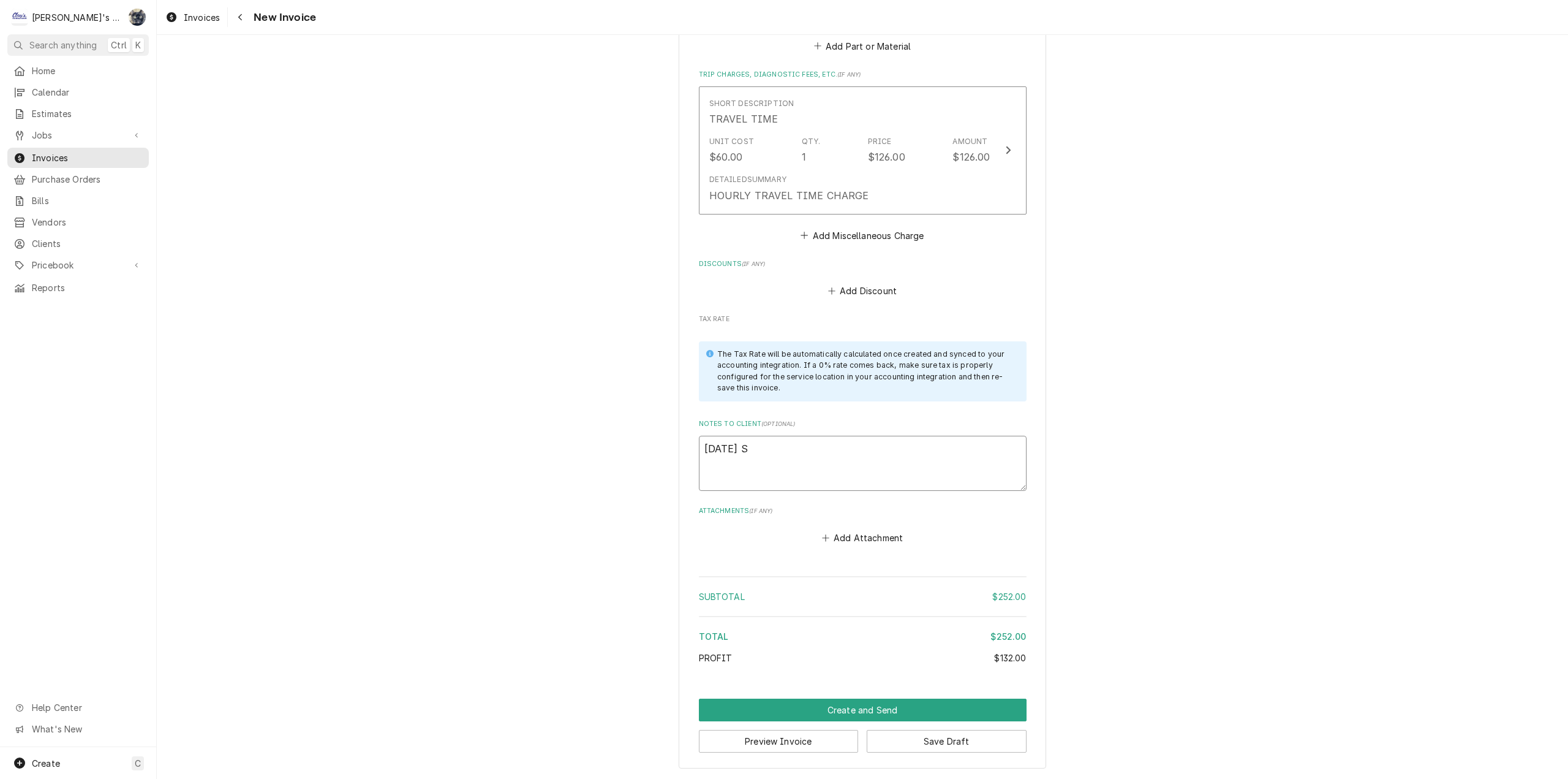
type textarea "8/20/2025 Sa"
type textarea "x"
type textarea "8/20/2025 Sar"
type textarea "x"
type textarea "8/20/2025 Sarh"
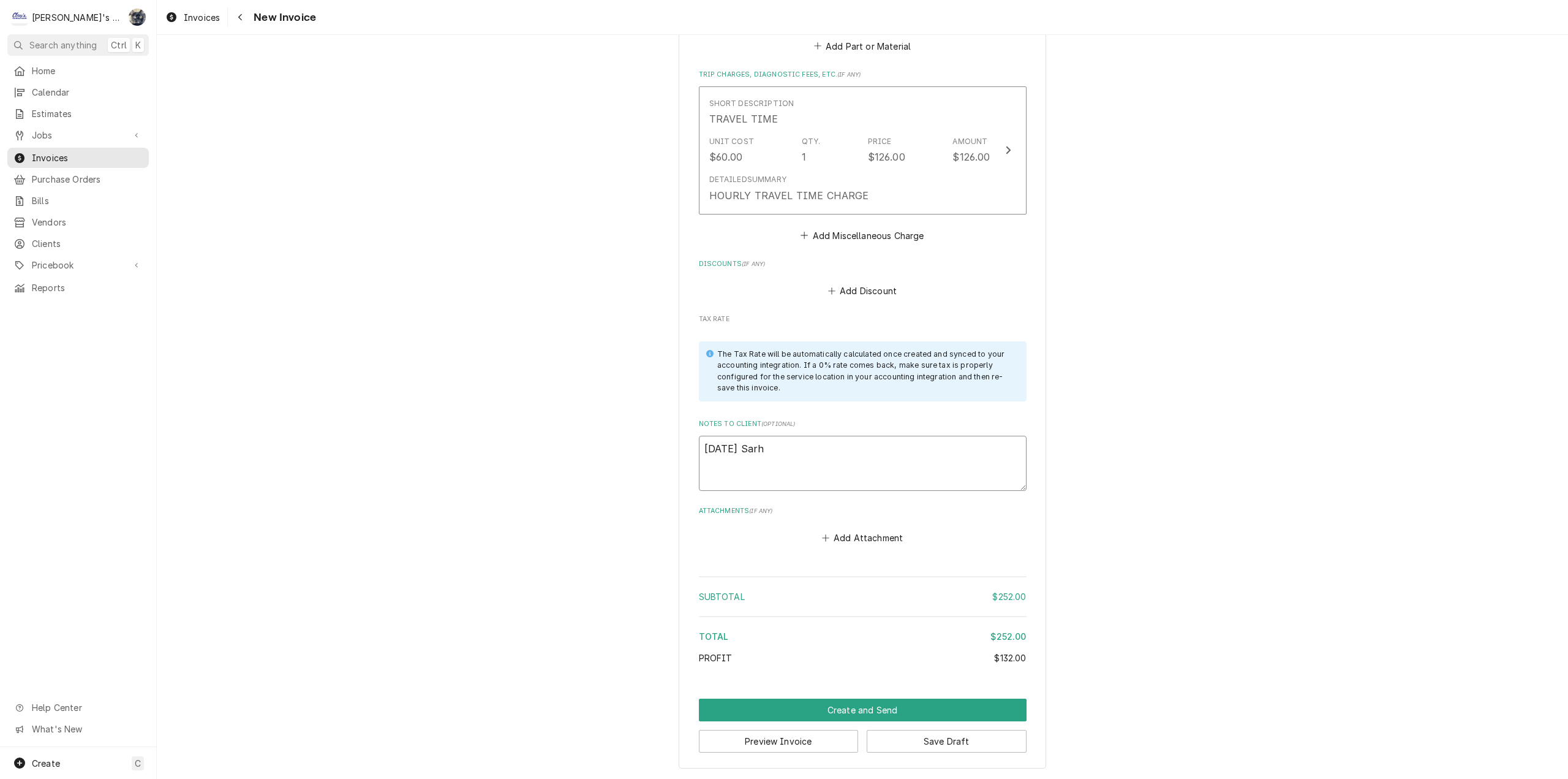
type textarea "x"
type textarea "8/20/2025 Sarha"
type textarea "x"
type textarea "8/20/2025 Sarha"
type textarea "x"
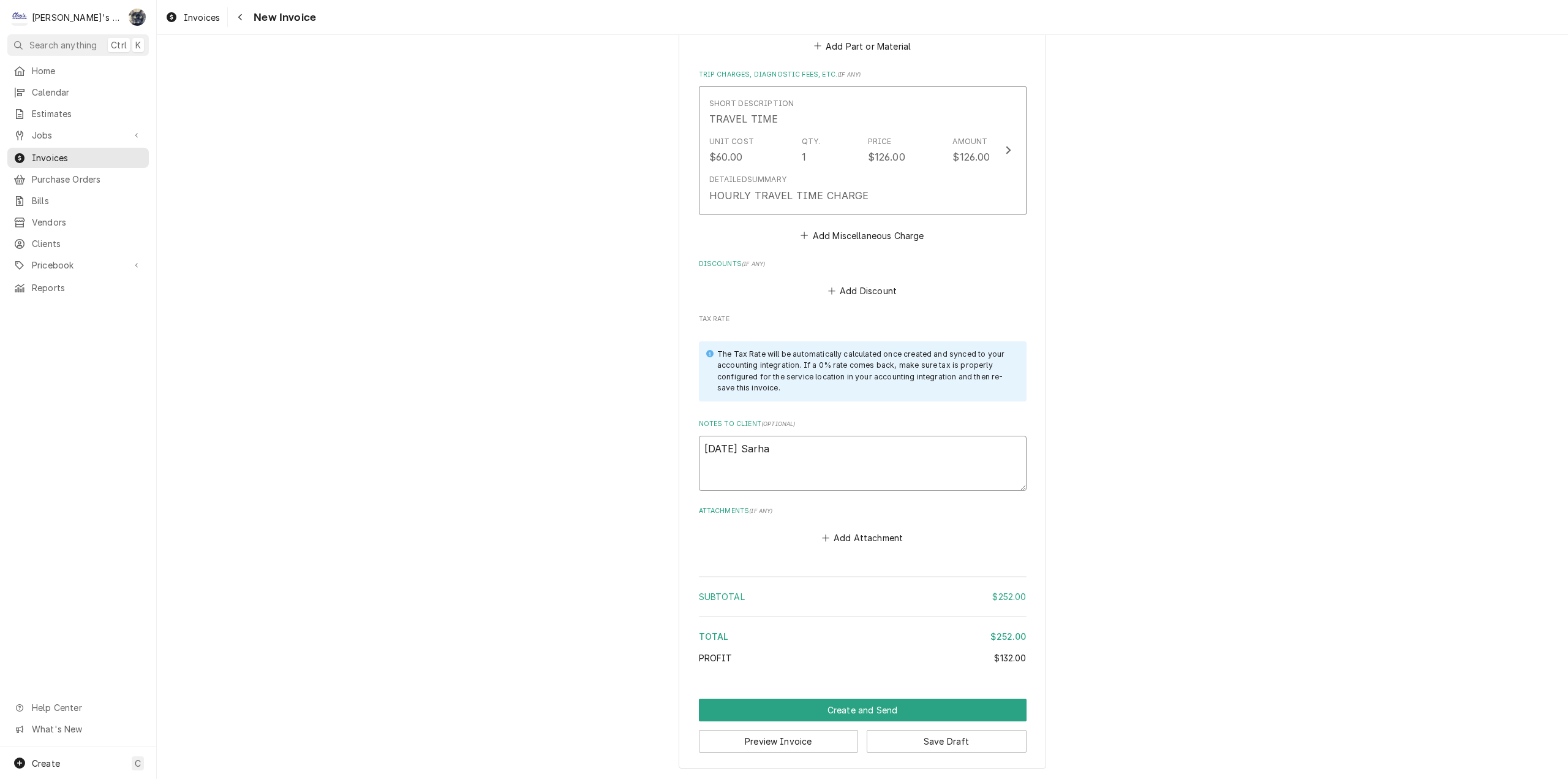
type textarea "8/20/2025 Sarha -"
type textarea "x"
type textarea "8/20/2025 Sarha -"
type textarea "x"
type textarea "8/20/2025 Sarha -"
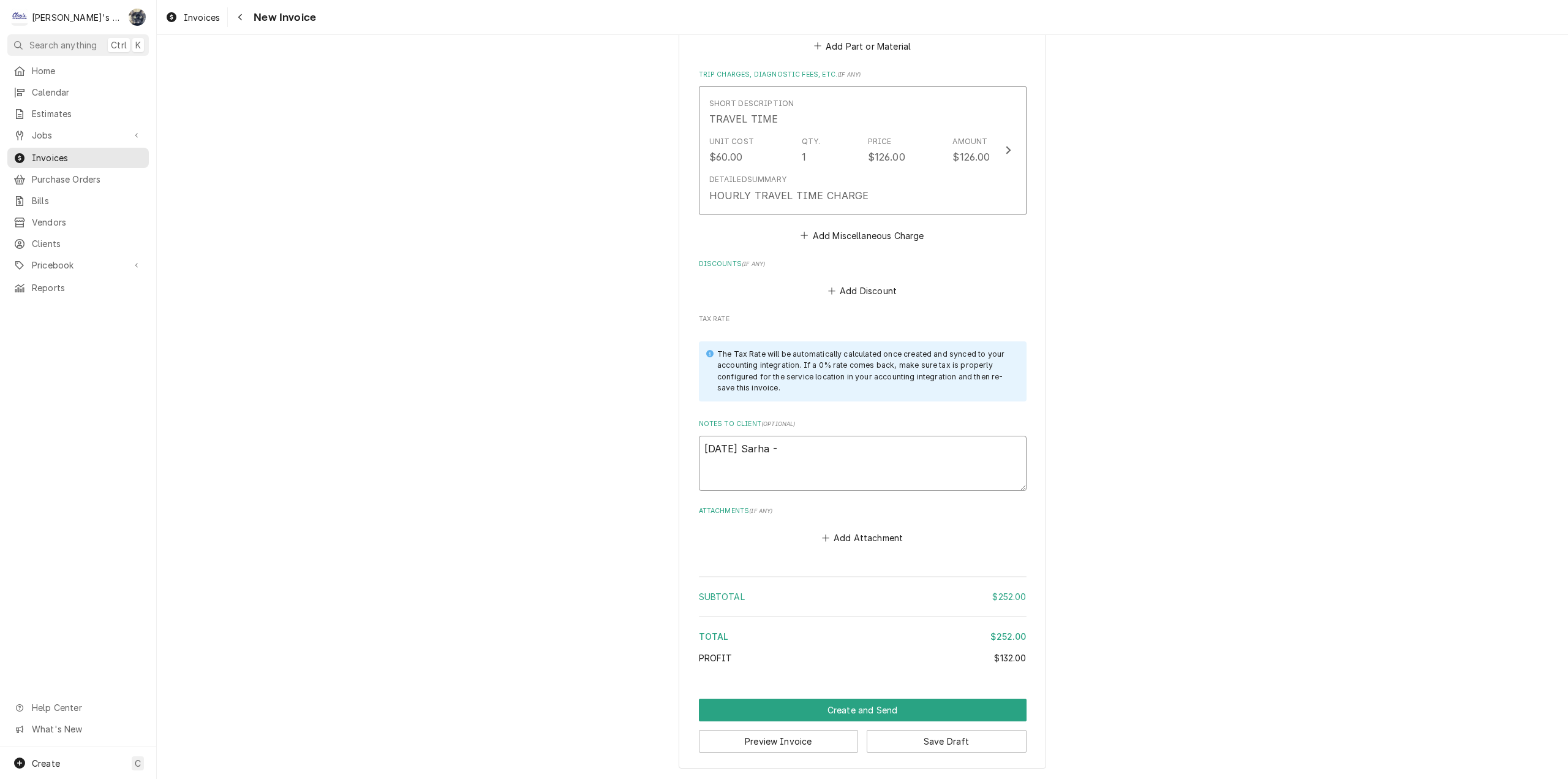
type textarea "x"
type textarea "8/20/2025 Sarha"
type textarea "x"
type textarea "8/20/2025 Sarha"
type textarea "x"
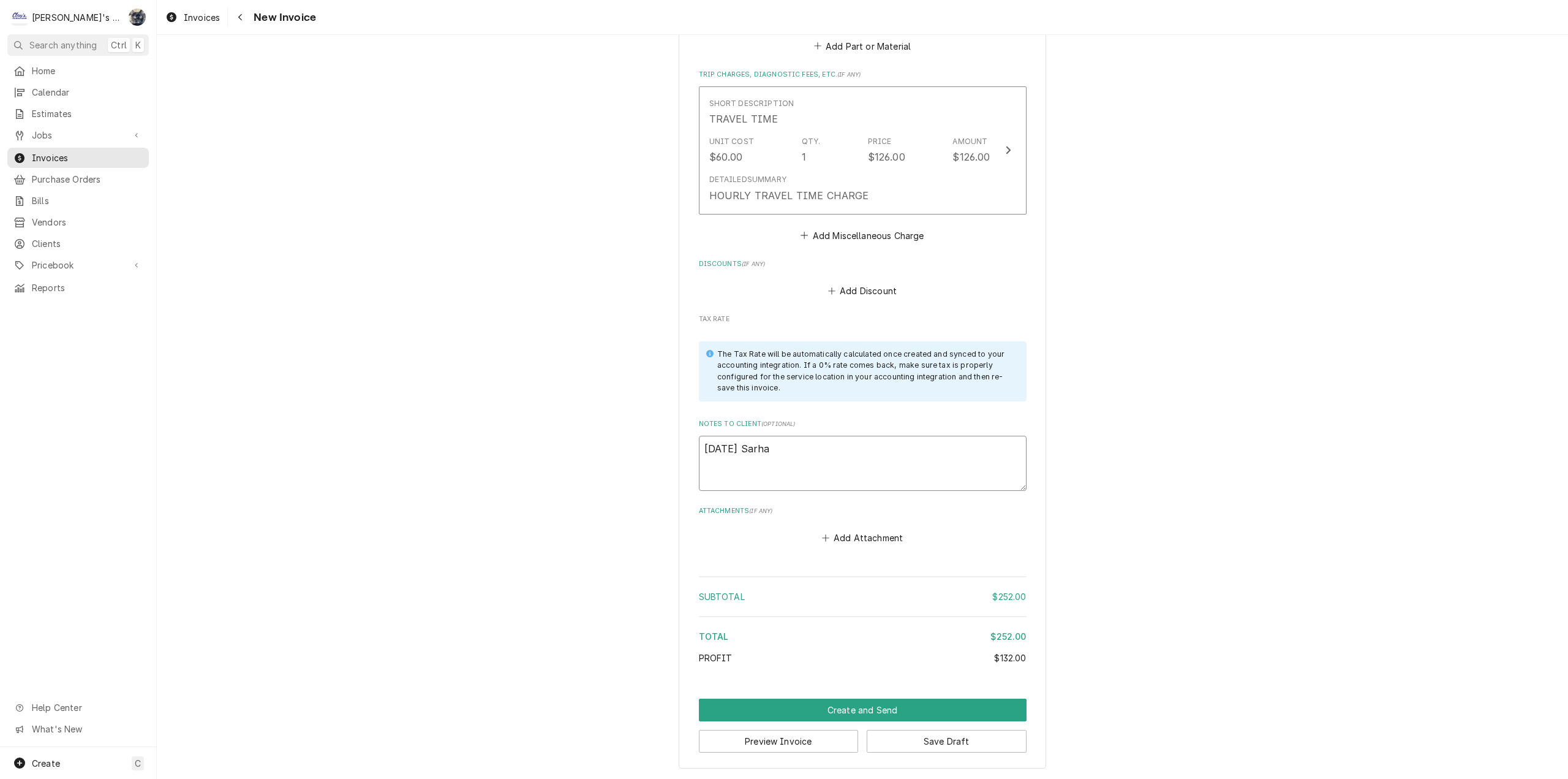
type textarea "8/20/2025 Sarh"
type textarea "x"
type textarea "8/20/2025 Sar"
type textarea "x"
type textarea "8/20/2025 Sara"
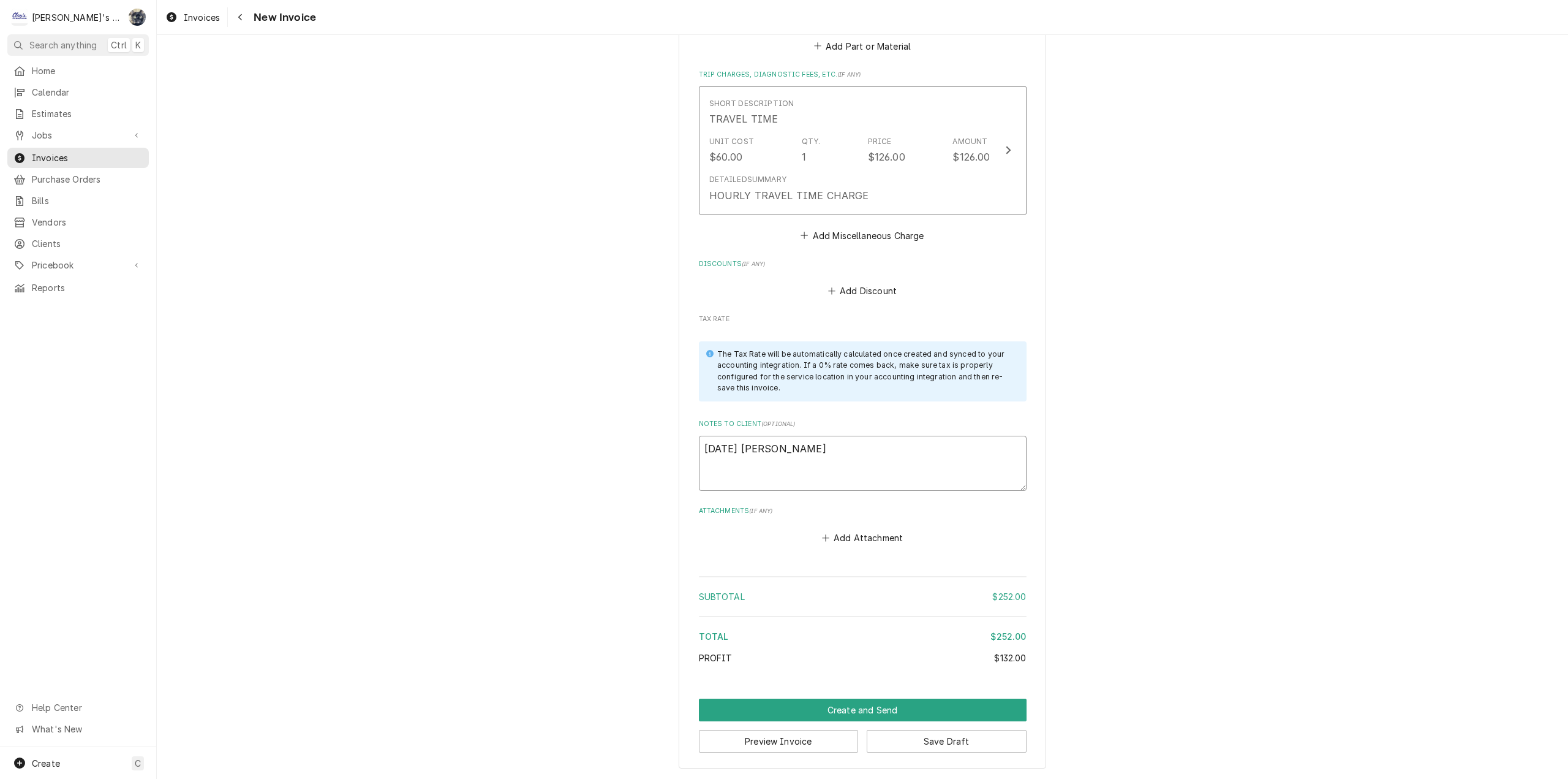
type textarea "x"
type textarea "8/20/2025 Sarah"
type textarea "x"
type textarea "8/20/2025 Sarah"
type textarea "x"
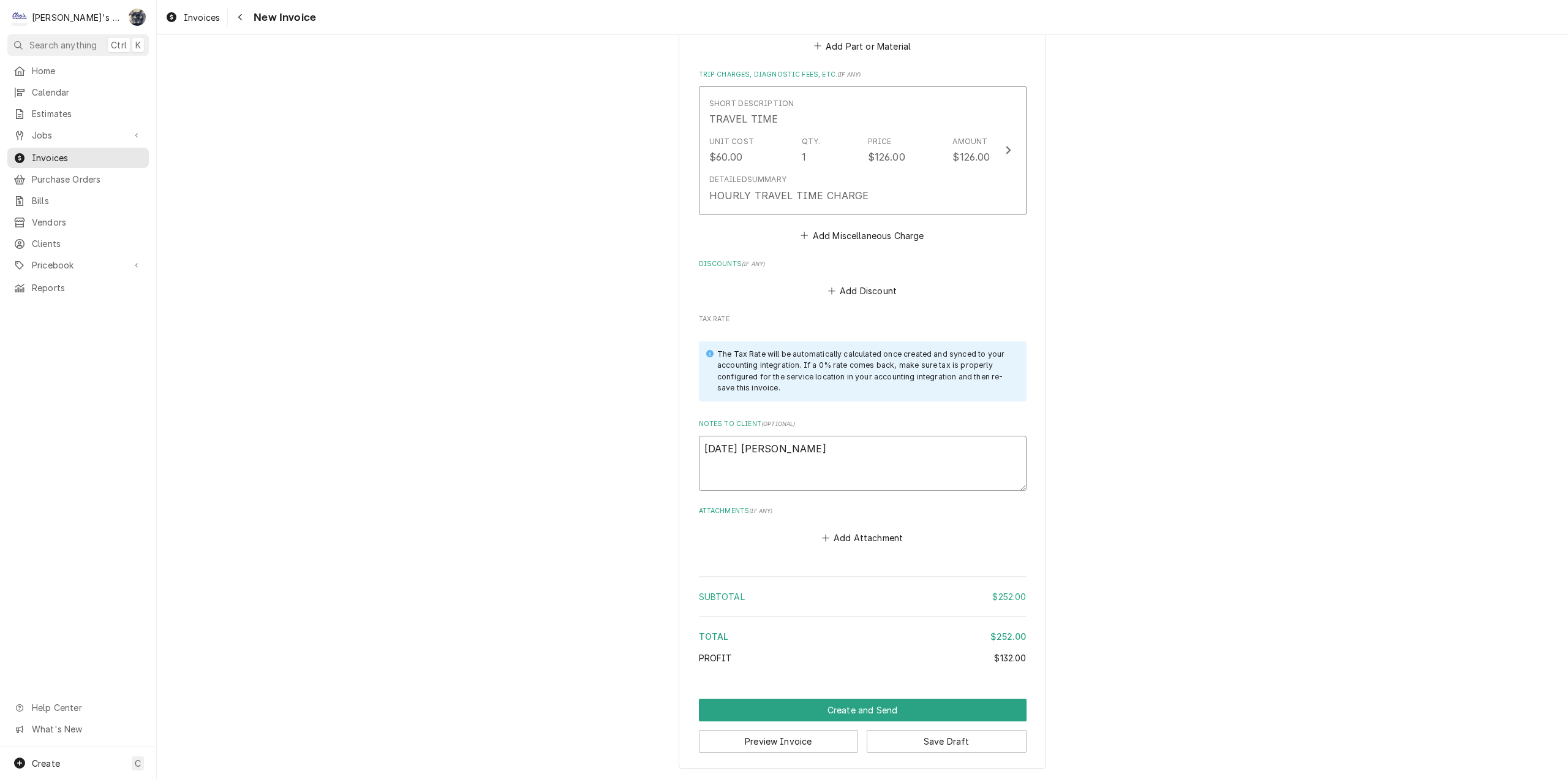
type textarea "8/20/2025 Sarah -"
type textarea "x"
type textarea "8/20/2025 Sarah -"
type textarea "x"
type textarea "8/20/2025 Sarah - l"
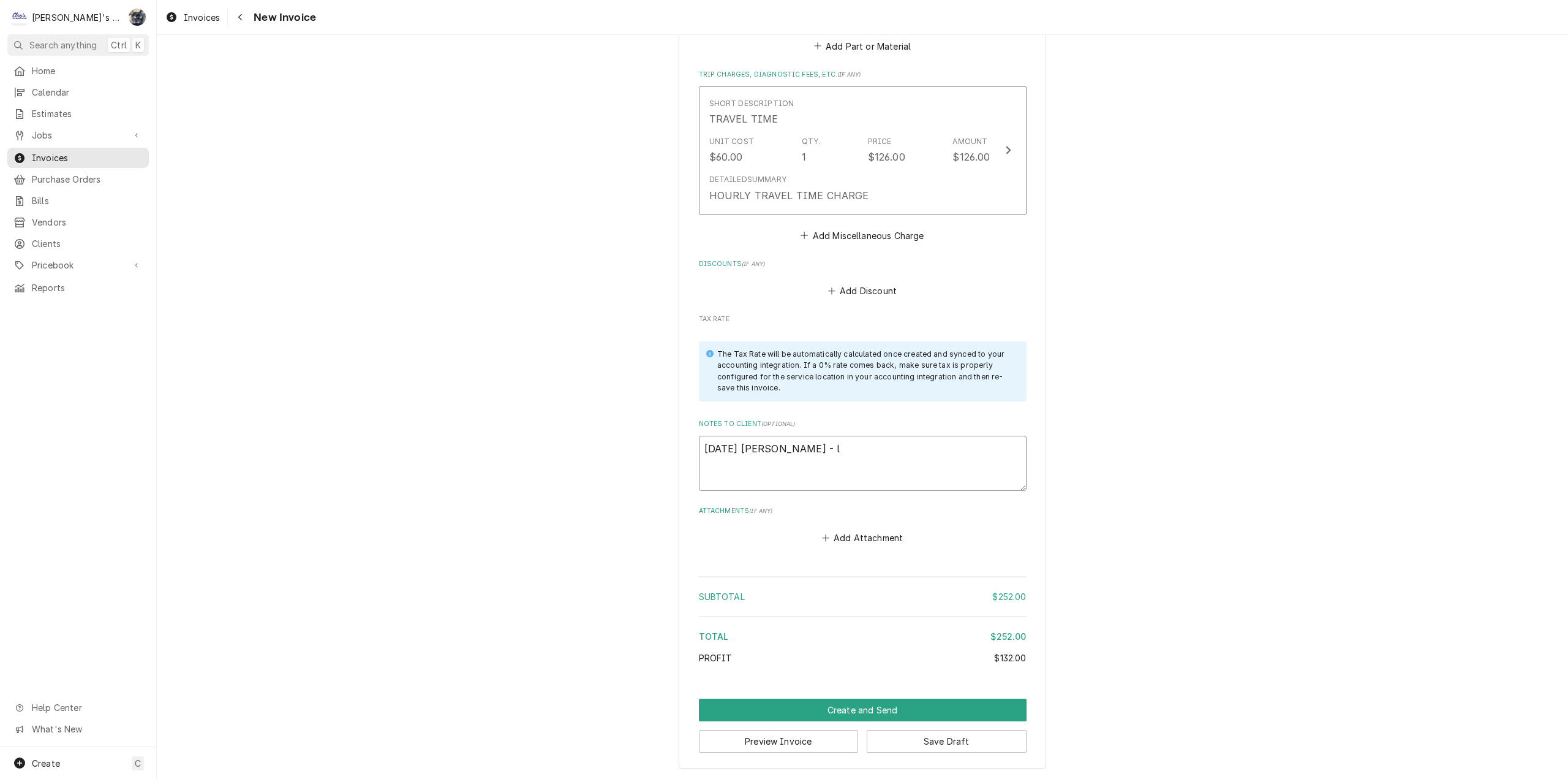
type textarea "x"
type textarea "8/20/2025 Sarah - lo"
type textarea "x"
type textarea "8/20/2025 Sarah - loo"
type textarea "x"
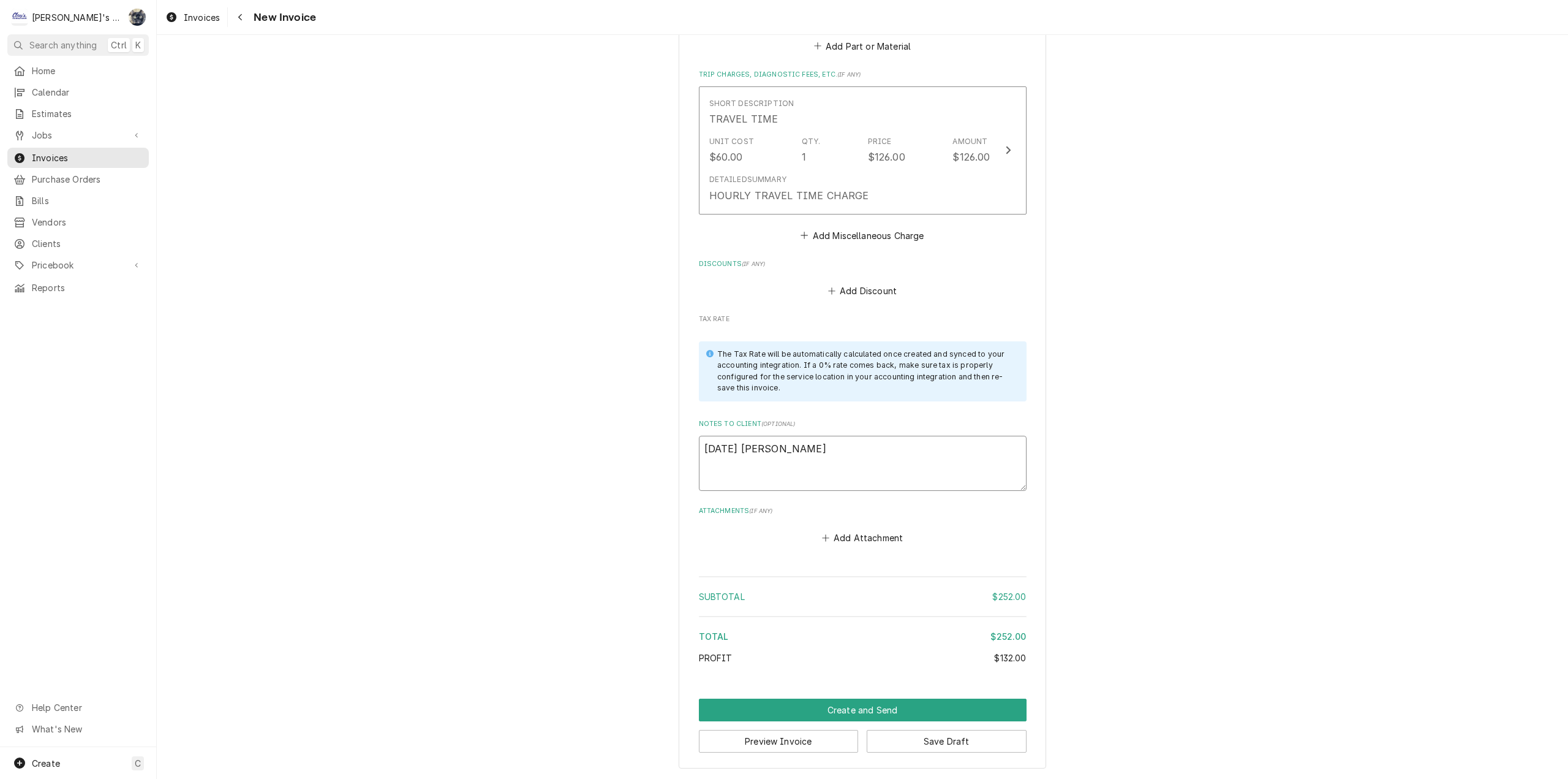
type textarea "8/20/2025 Sarah - look"
type textarea "x"
type textarea "8/20/2025 Sarah - look"
type textarea "x"
type textarea "8/20/2025 Sarah - look o"
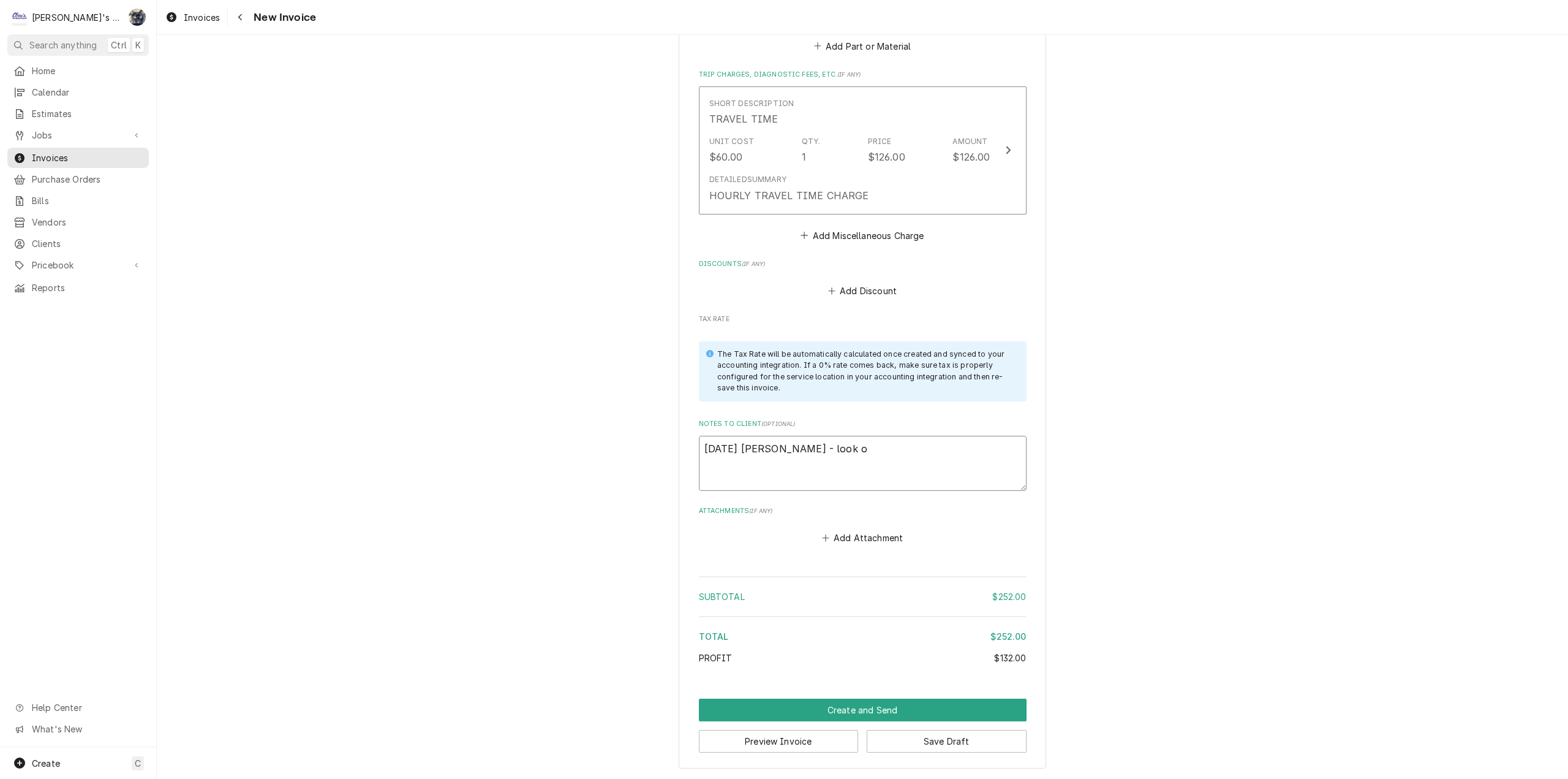
type textarea "x"
type textarea "8/20/2025 Sarah - look"
type textarea "x"
type textarea "8/20/2025 Sarah - look"
type textarea "x"
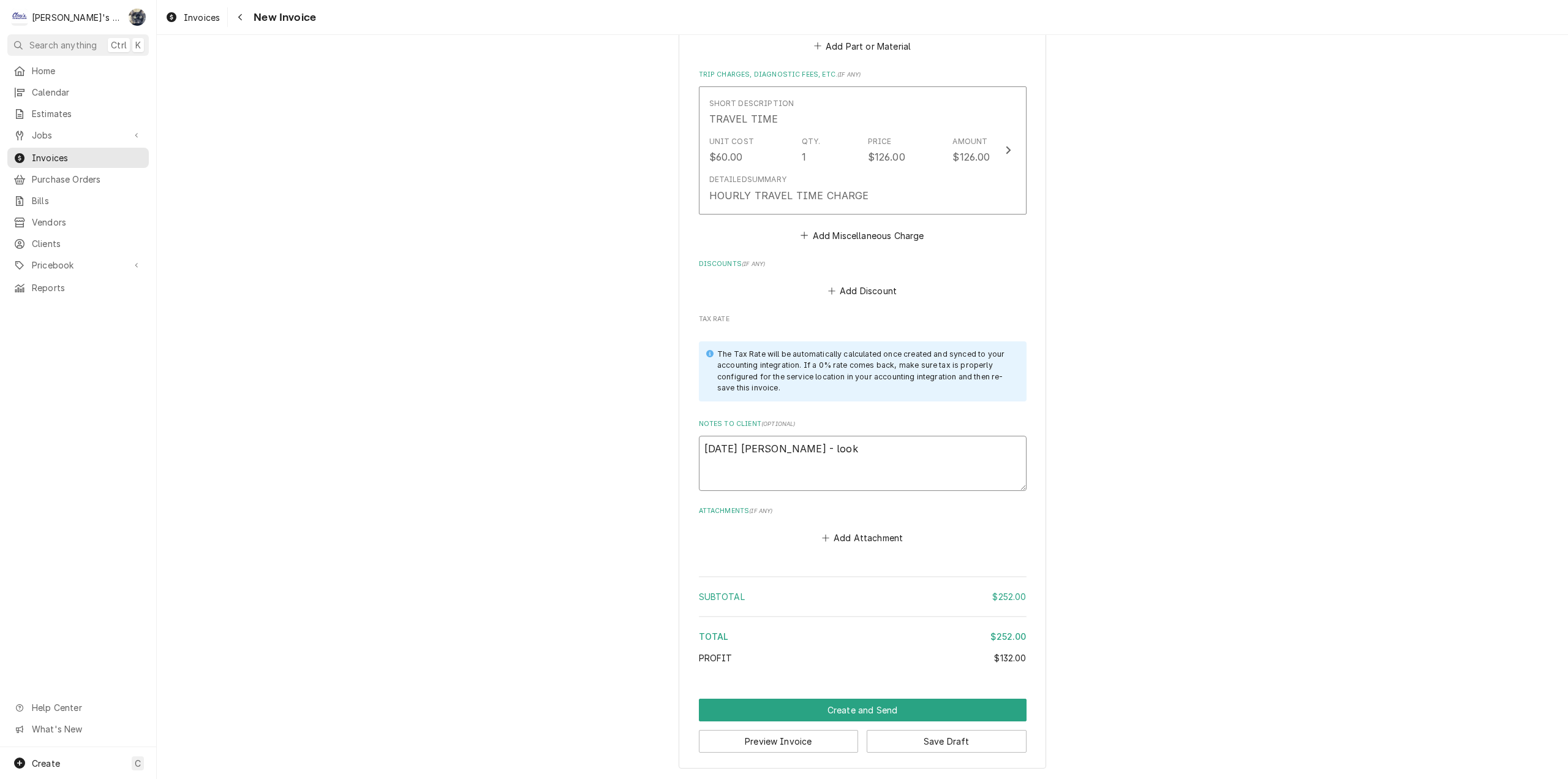
type textarea "8/20/2025 Sarah - loo"
type textarea "x"
type textarea "8/20/2025 Sarah - lo"
type textarea "x"
type textarea "8/20/2025 Sarah - l"
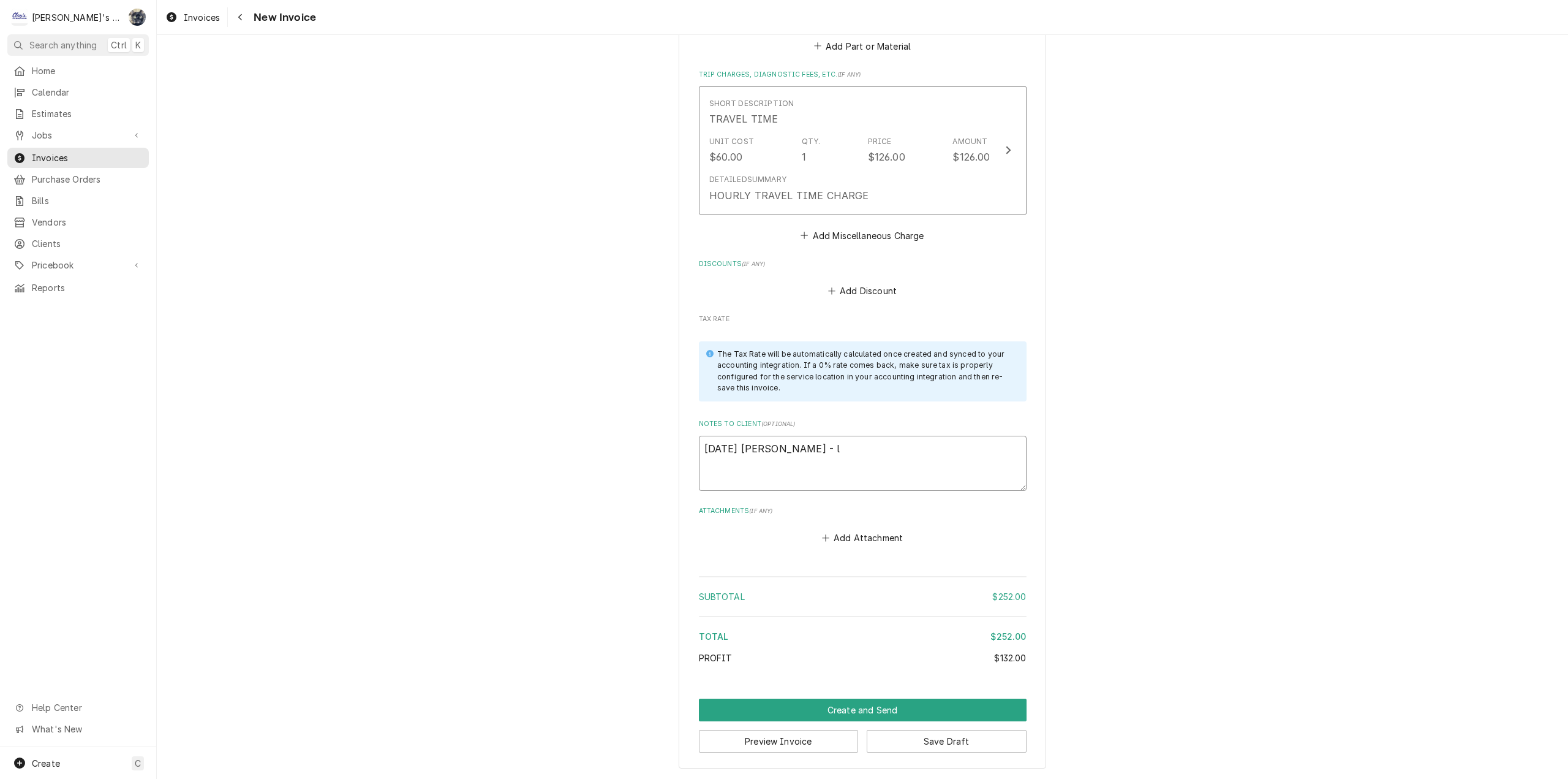
type textarea "x"
type textarea "8/20/2025 Sarah -"
type textarea "x"
type textarea "8/20/2025 Sarah - G"
type textarea "x"
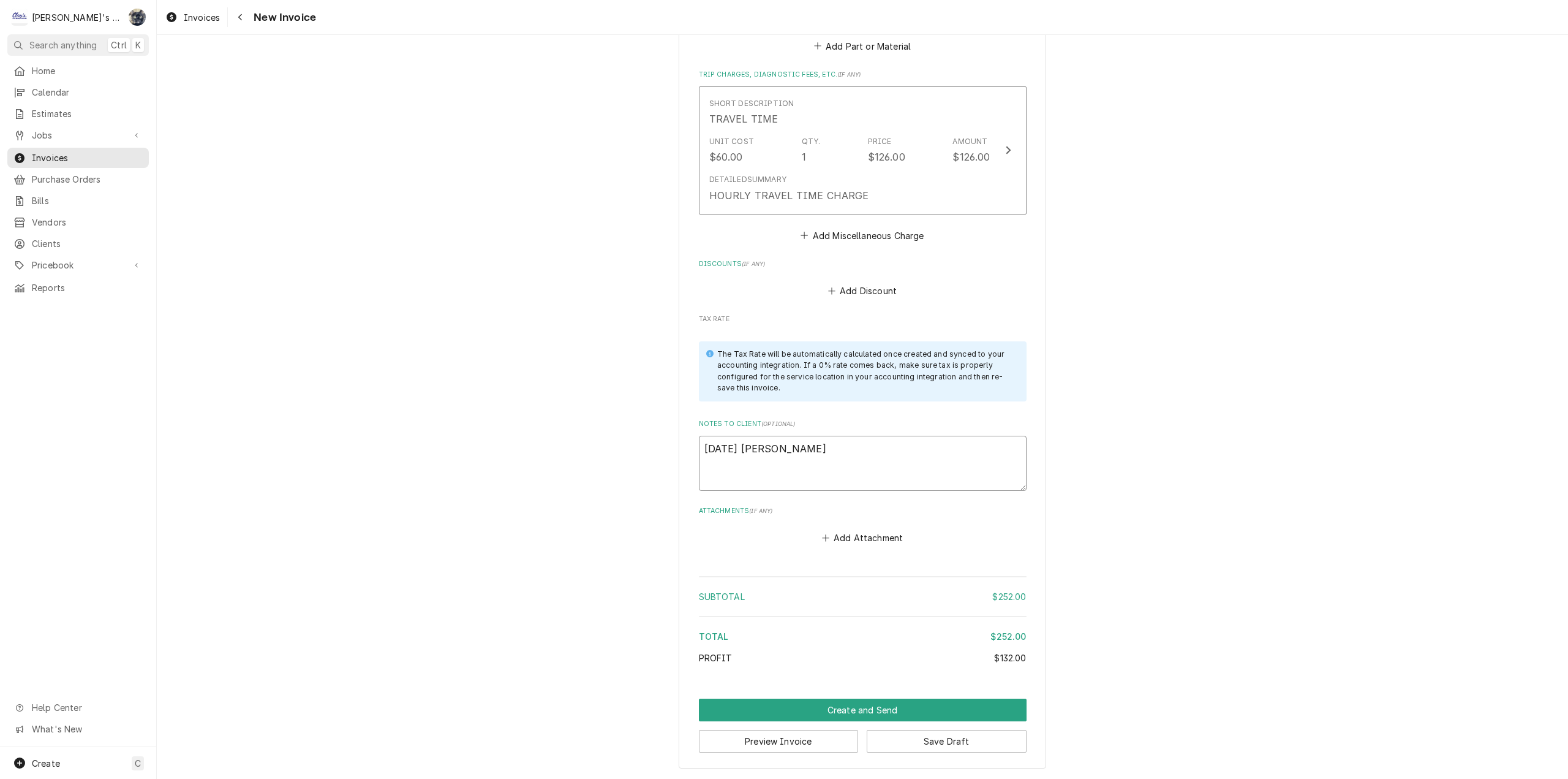
type textarea "8/20/2025 Sarah - Gr"
type textarea "x"
type textarea "8/20/2025 Sarah - Gre"
type textarea "x"
type textarea "8/20/2025 Sarah - Greg"
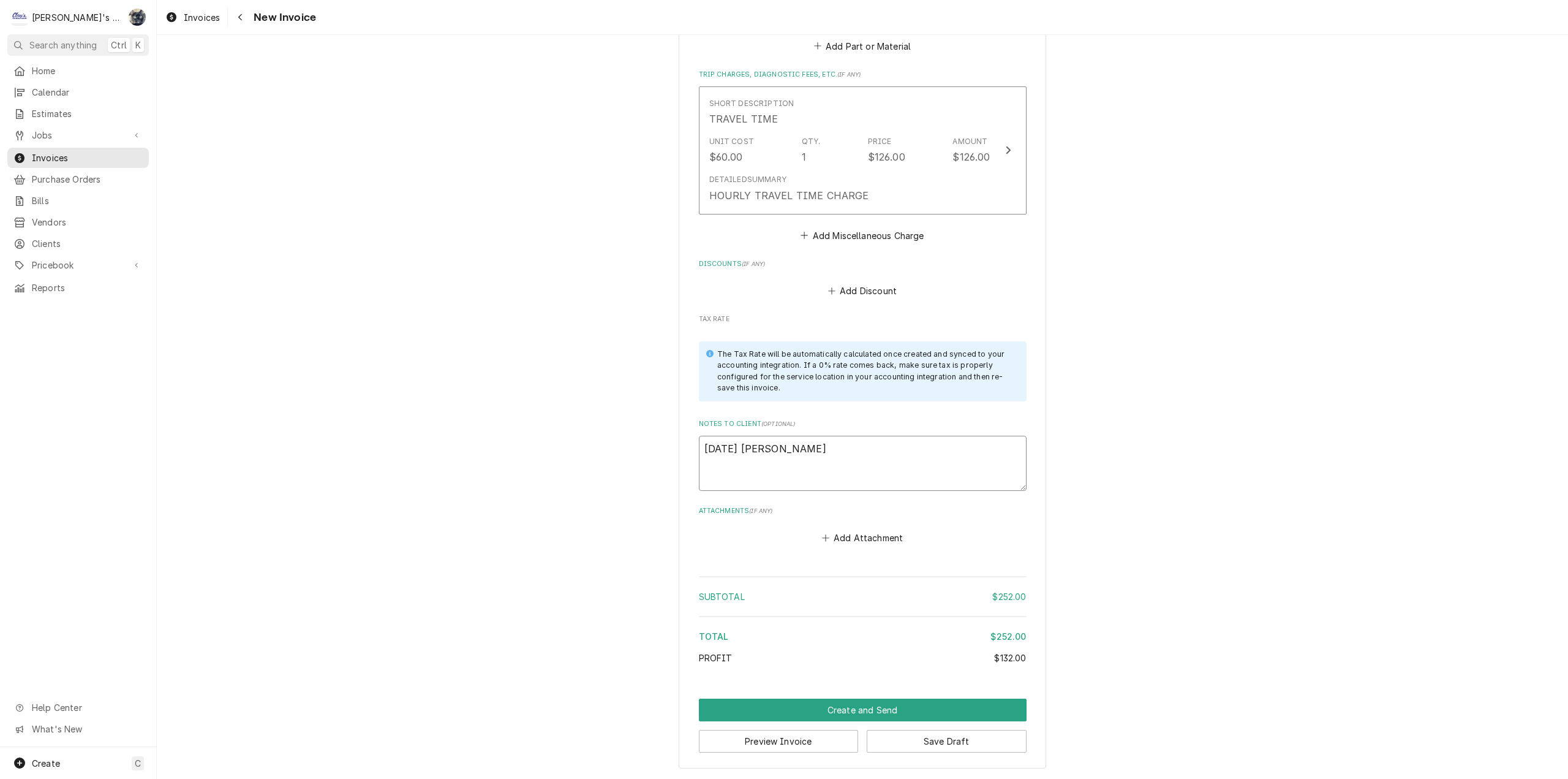
type textarea "x"
type textarea "8/20/2025 Sarah - Greg,"
type textarea "x"
type textarea "8/20/2025 Sarah - Greg,"
type textarea "x"
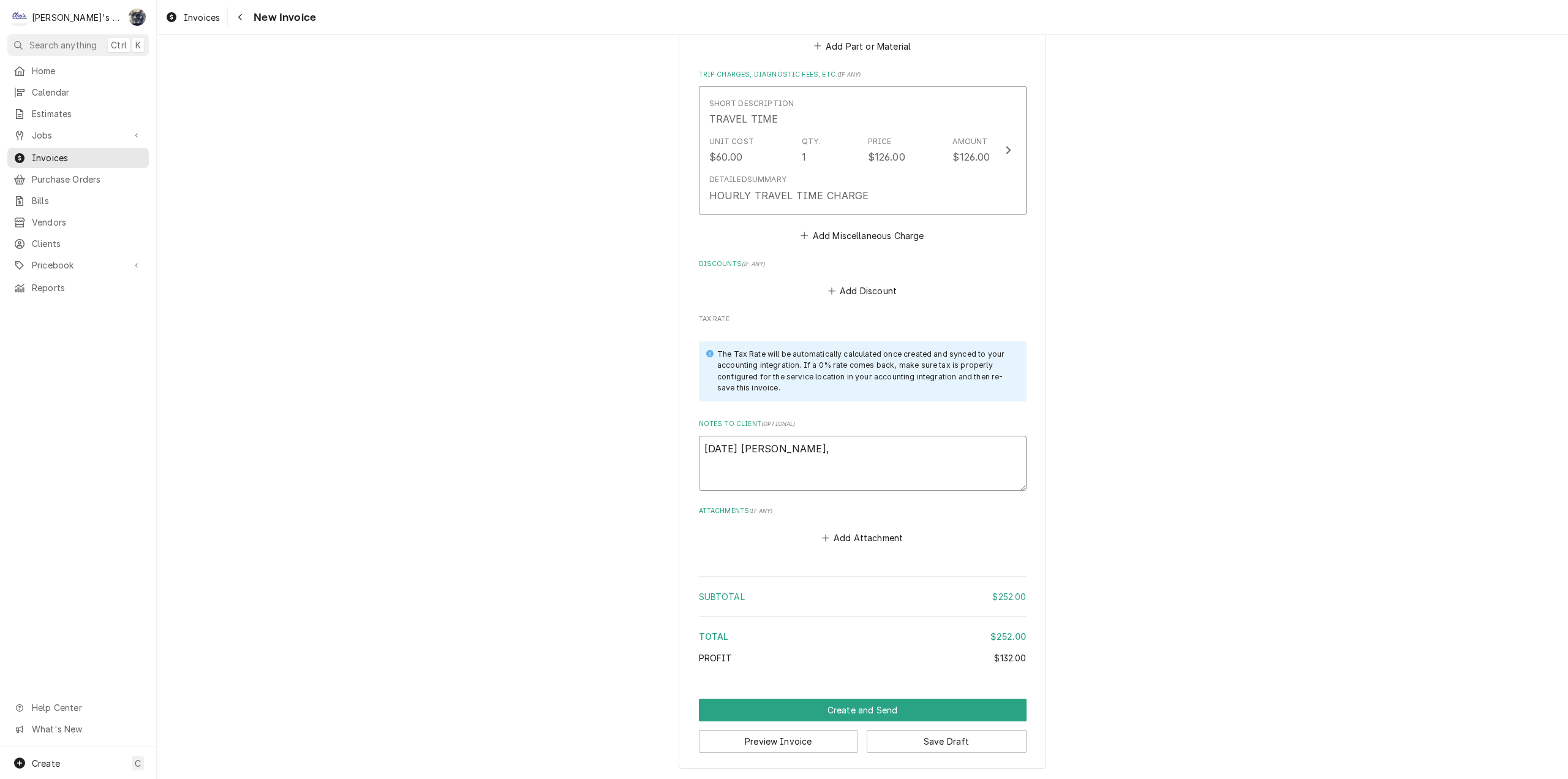
type textarea "8/20/2025 Sarah - Greg, o"
type textarea "x"
type textarea "8/20/2025 Sarah - Greg,"
type textarea "x"
type textarea "8/20/2025 Sarah - Greg, l"
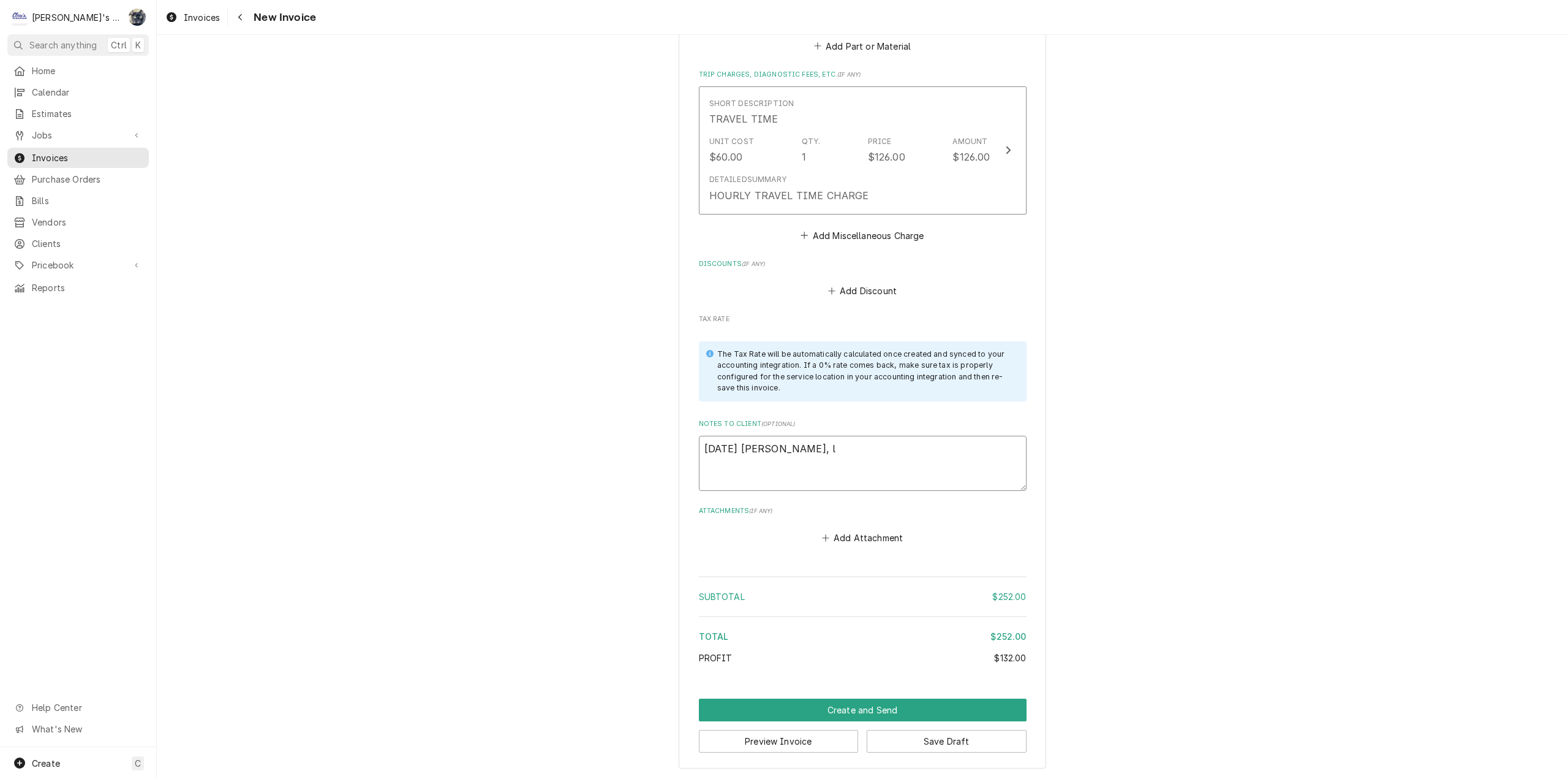
type textarea "x"
type textarea "8/20/2025 Sarah - Greg, lo"
type textarea "x"
type textarea "8/20/2025 Sarah - Greg, loo"
type textarea "x"
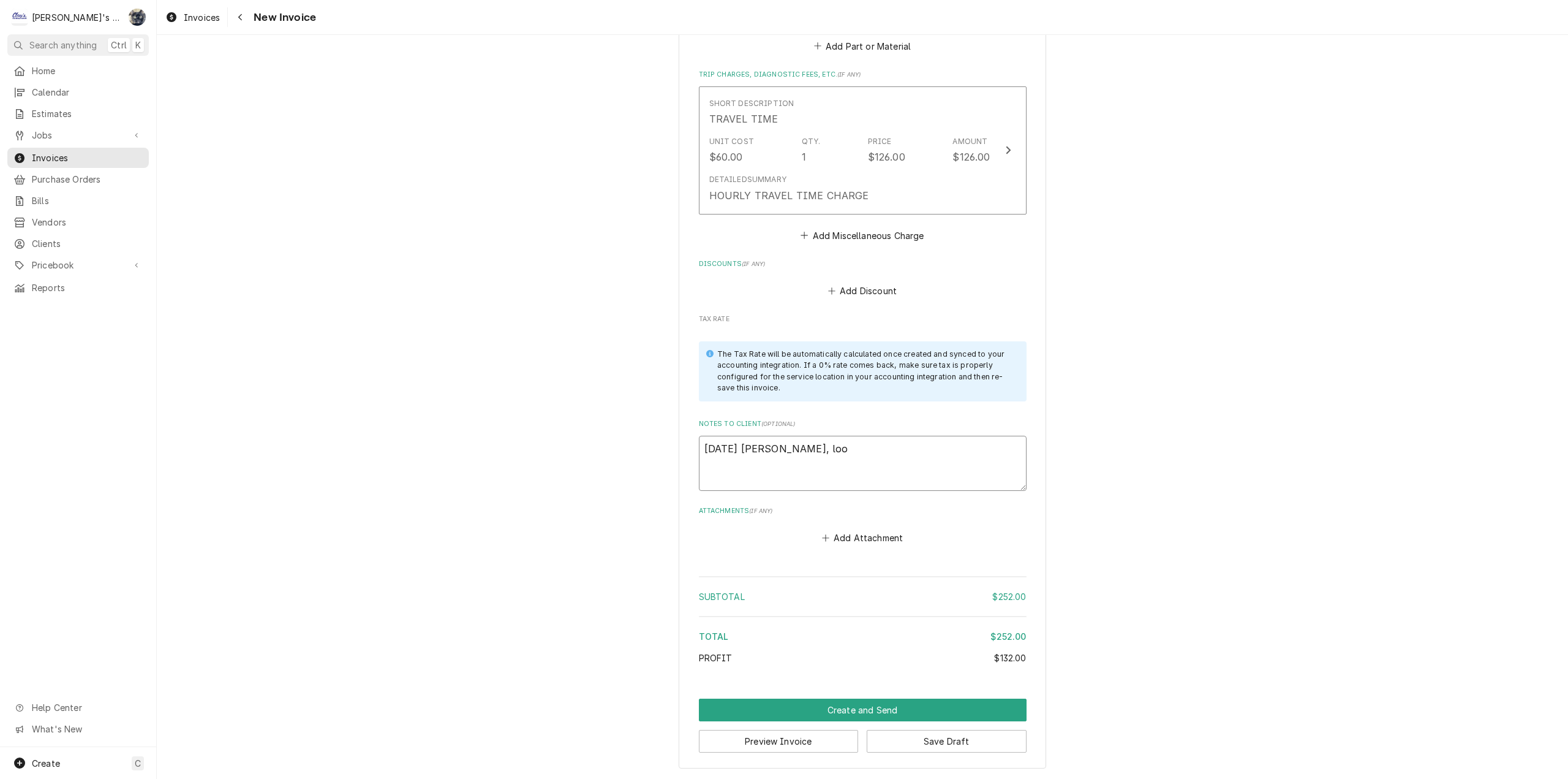
type textarea "8/20/2025 Sarah - Greg, look"
type textarea "x"
type textarea "8/20/2025 Sarah - Greg, look"
type textarea "x"
type textarea "8/20/2025 Sarah - Greg, look o"
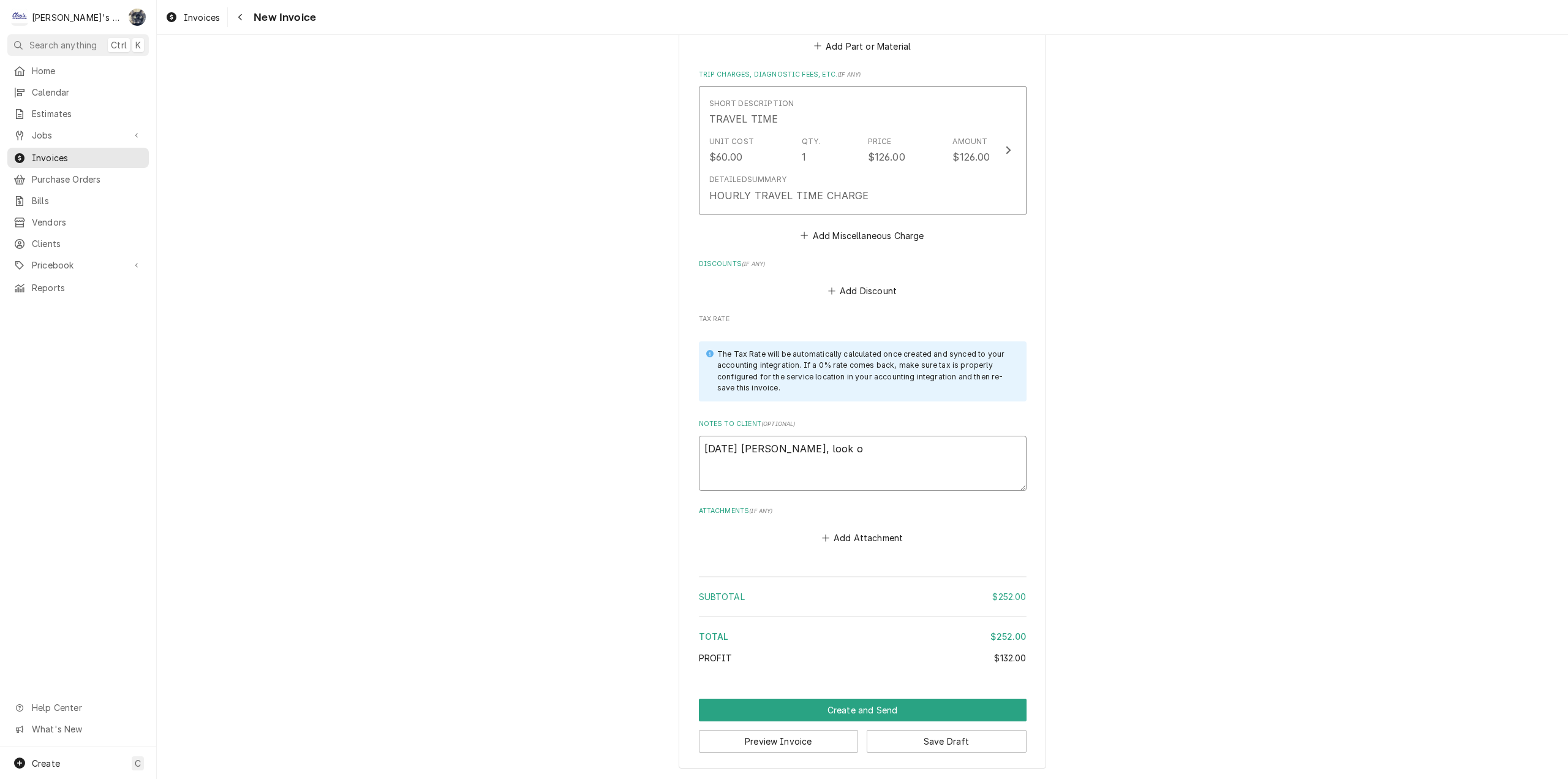
type textarea "x"
type textarea "8/20/2025 Sarah - Greg, look ok"
type textarea "x"
type textarea "8/20/2025 Sarah - Greg, look ok?"
type textarea "x"
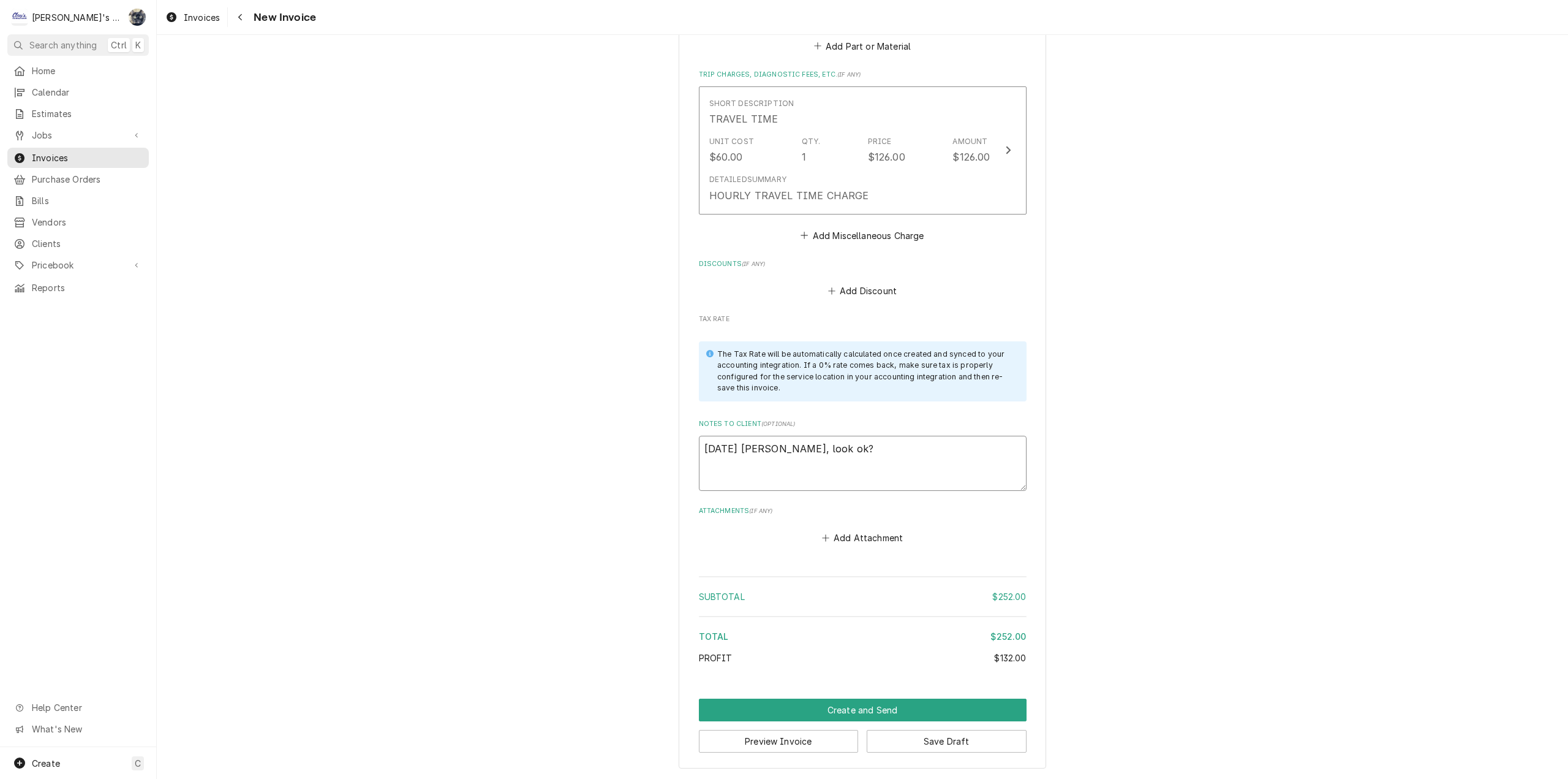
type textarea "8/20/2025 Sarah - Greg, look ok?"
type textarea "x"
type textarea "8/20/2025 Sarah - Greg, look ok? T"
type textarea "x"
type textarea "8/20/2025 Sarah - Greg, look ok? Th"
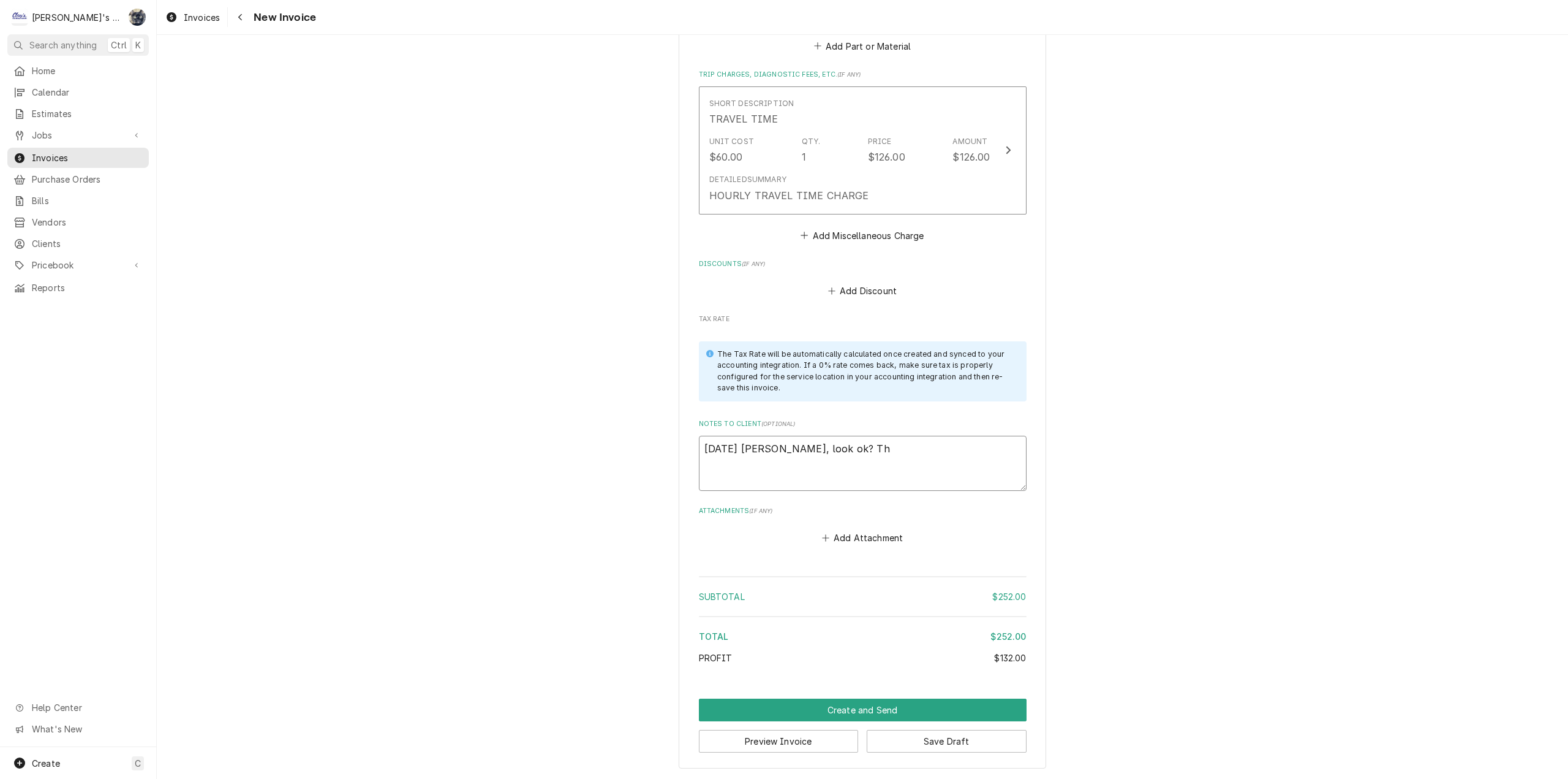
type textarea "x"
type textarea "8/20/2025 Sarah - Greg, look ok? The"
type textarea "x"
type textarea "8/20/2025 Sarah - Greg, look ok? They"
type textarea "x"
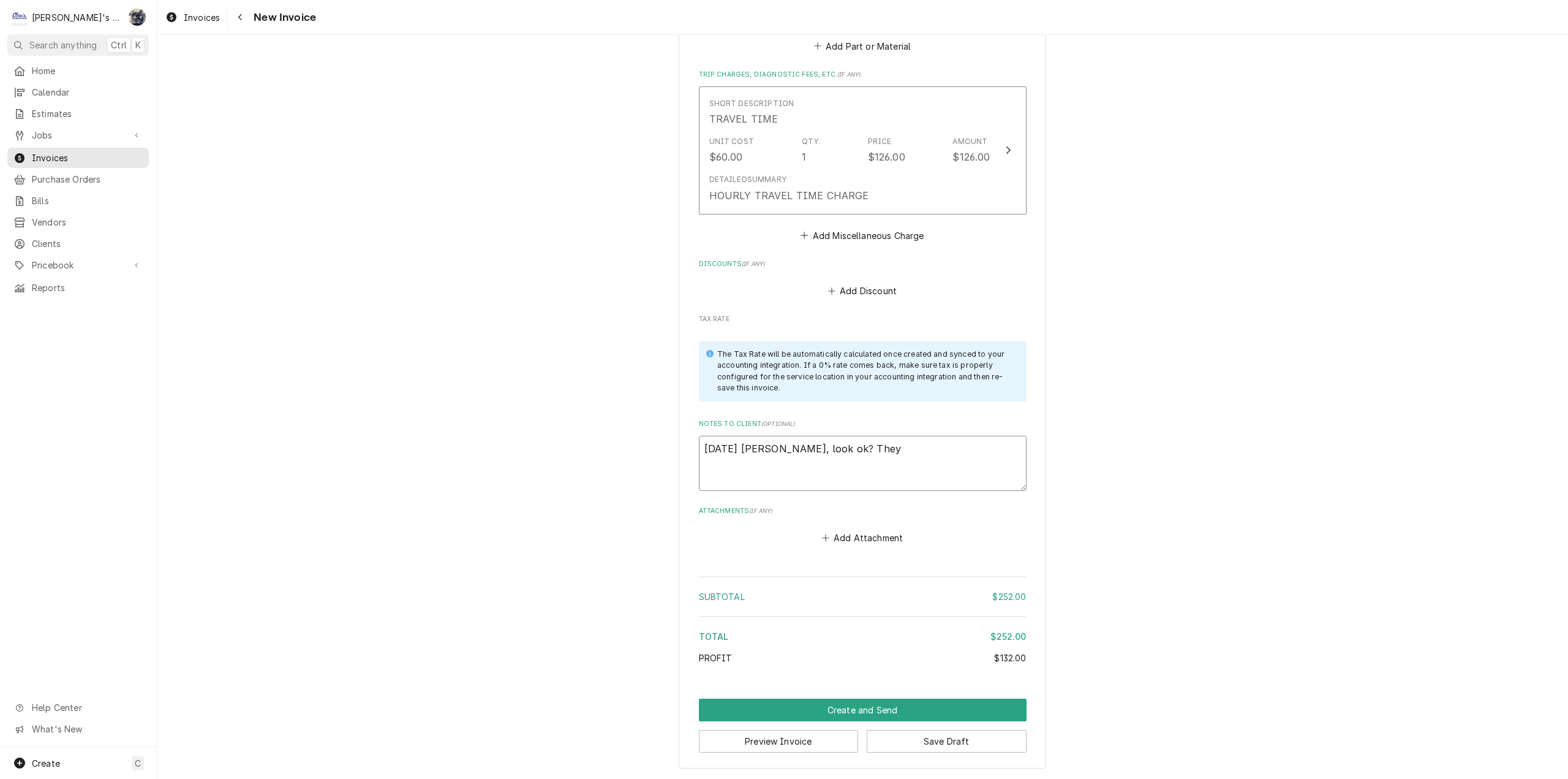
type textarea "8/20/2025 Sarah - Greg, look ok? They"
type textarea "x"
type textarea "8/20/2025 Sarah - Greg, look ok? They w"
type textarea "x"
type textarea "8/20/2025 Sarah - Greg, look ok? They wi"
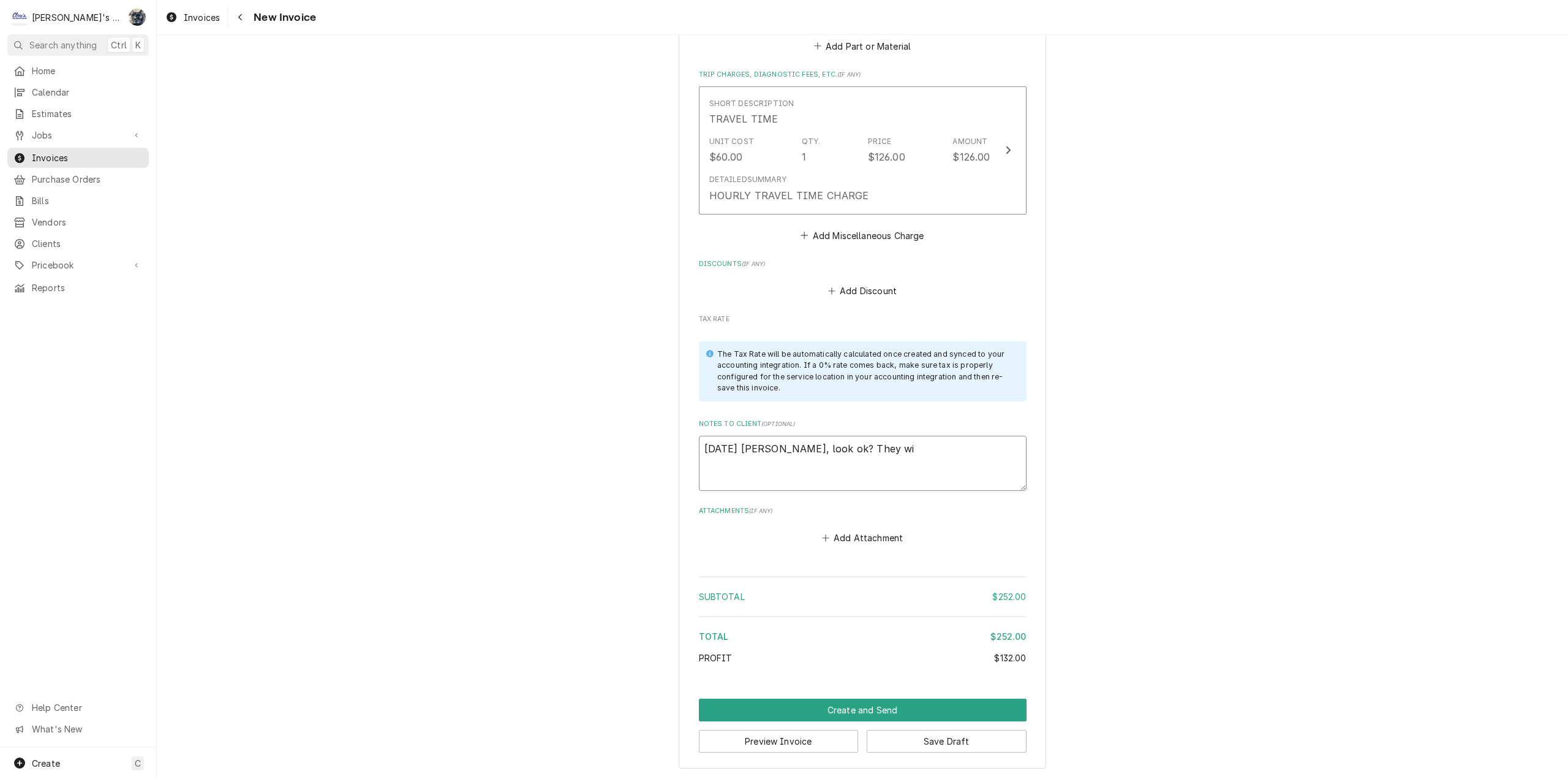
type textarea "x"
type textarea "8/20/2025 Sarah - Greg, look ok? They wil"
type textarea "x"
type textarea "8/20/2025 Sarah - Greg, look ok? They will"
type textarea "x"
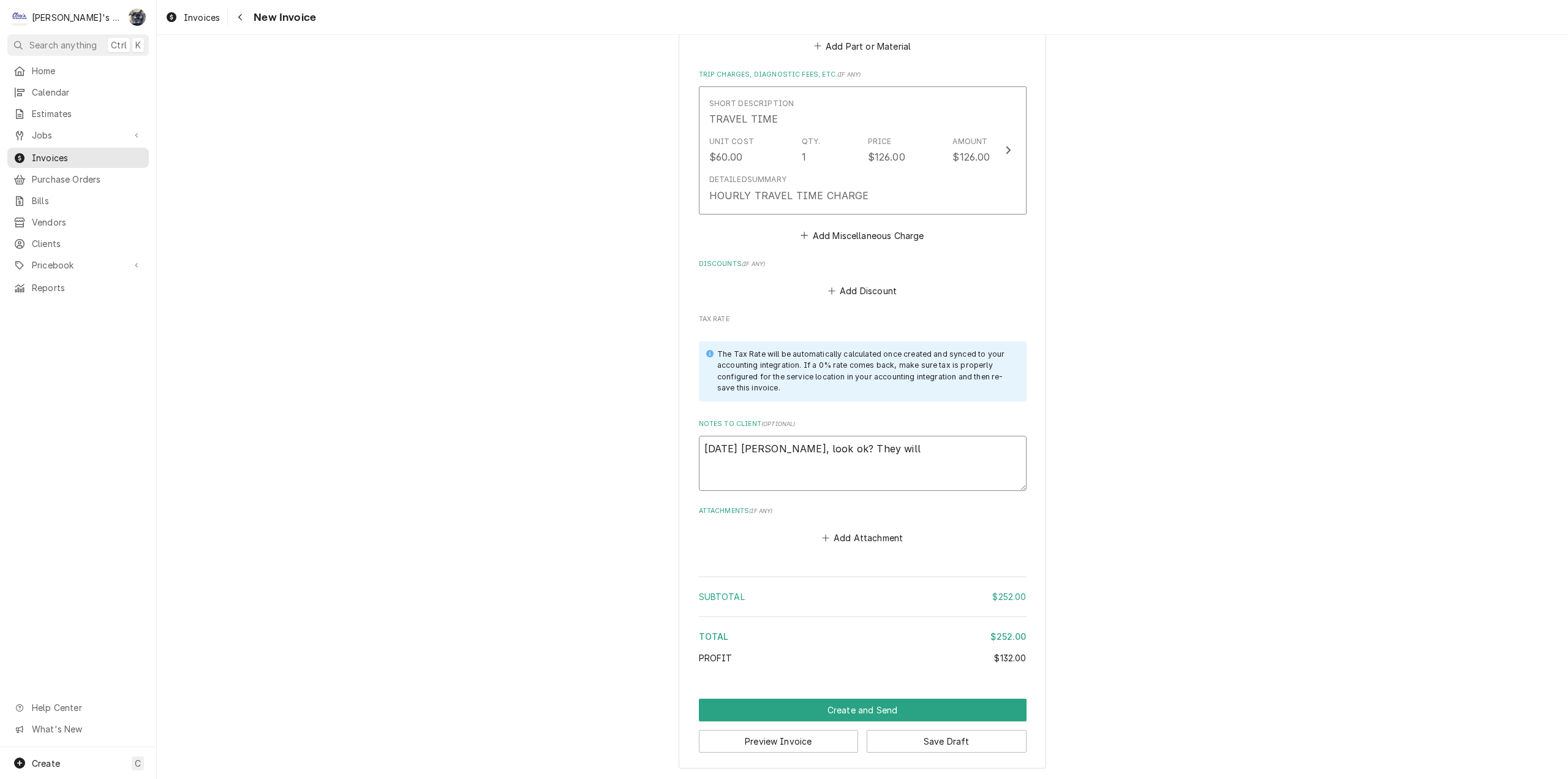
type textarea "8/20/2025 Sarah - Greg, look ok? They will"
type textarea "x"
type textarea "8/20/2025 Sarah - Greg, look ok? They will p"
type textarea "x"
type textarea "8/20/2025 Sarah - Greg, look ok? They will pa"
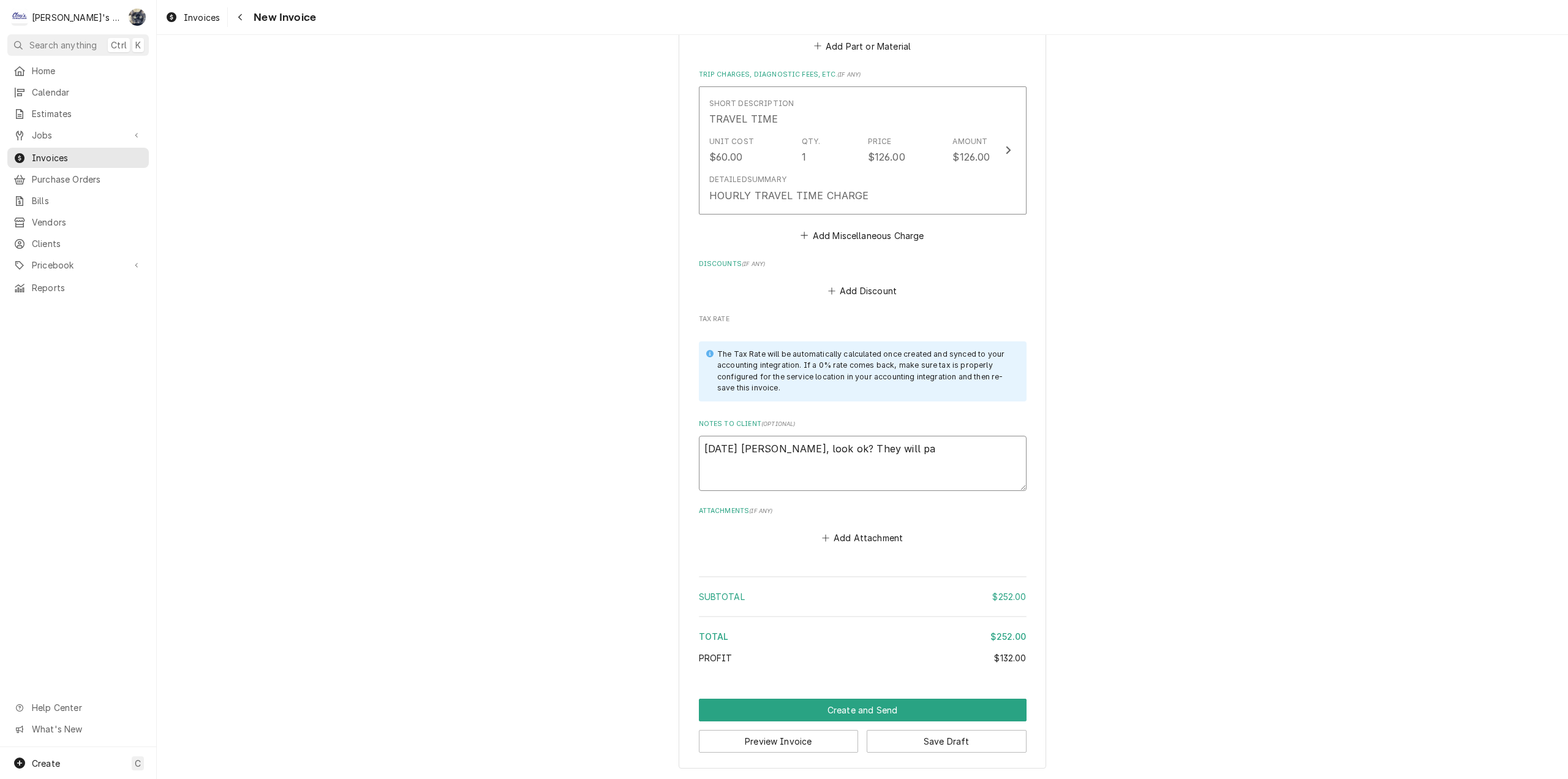
type textarea "x"
type textarea "8/20/2025 Sarah - Greg, look ok? They will pay"
type textarea "x"
type textarea "8/20/2025 Sarah - Greg, look ok? They will pay"
type textarea "x"
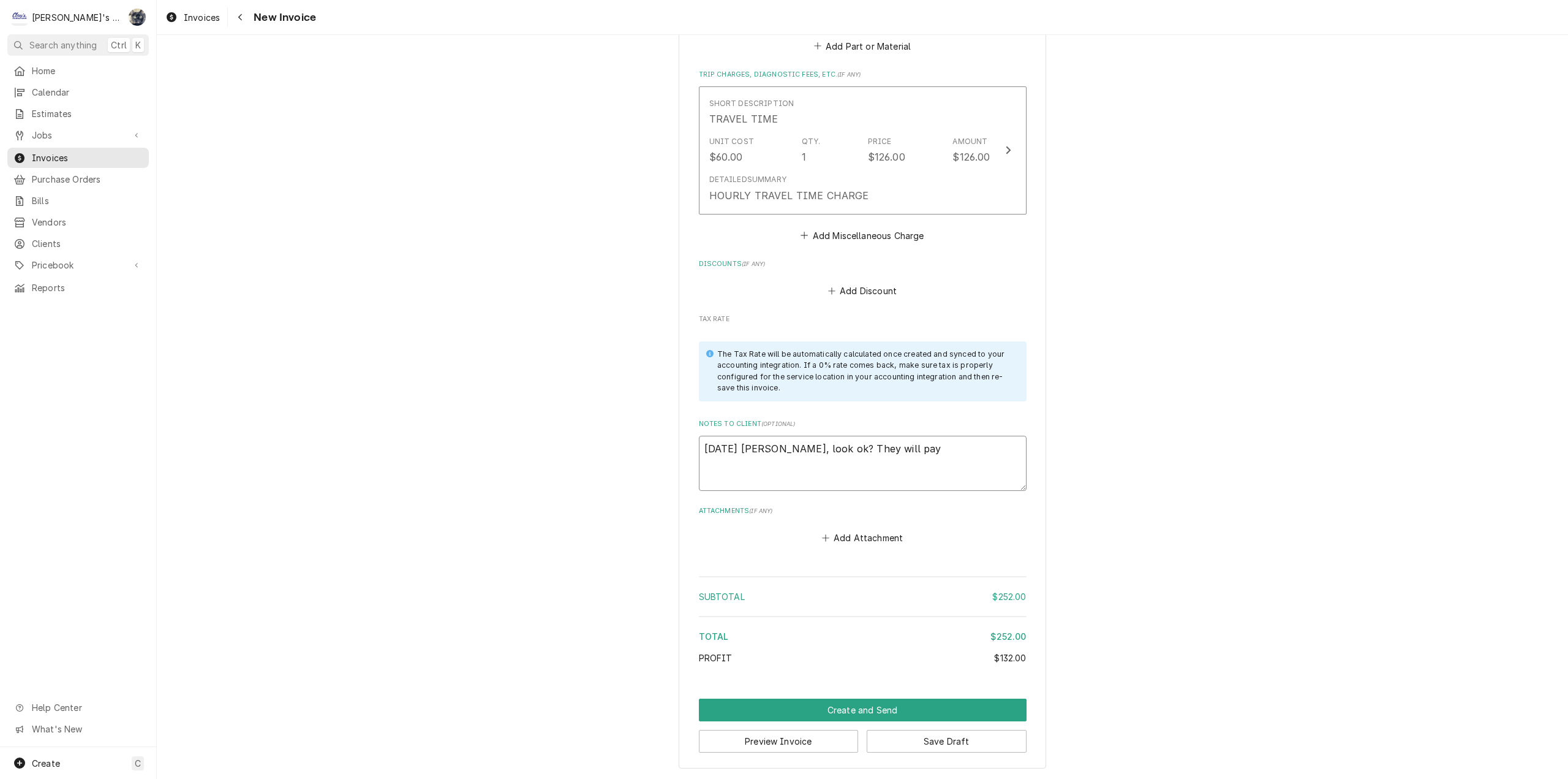
type textarea "8/20/2025 Sarah - Greg, look ok? They will pay t"
type textarea "x"
type textarea "8/20/2025 Sarah - Greg, look ok? They will pay ta"
type textarea "x"
type textarea "8/20/2025 Sarah - Greg, look ok? They will pay tav"
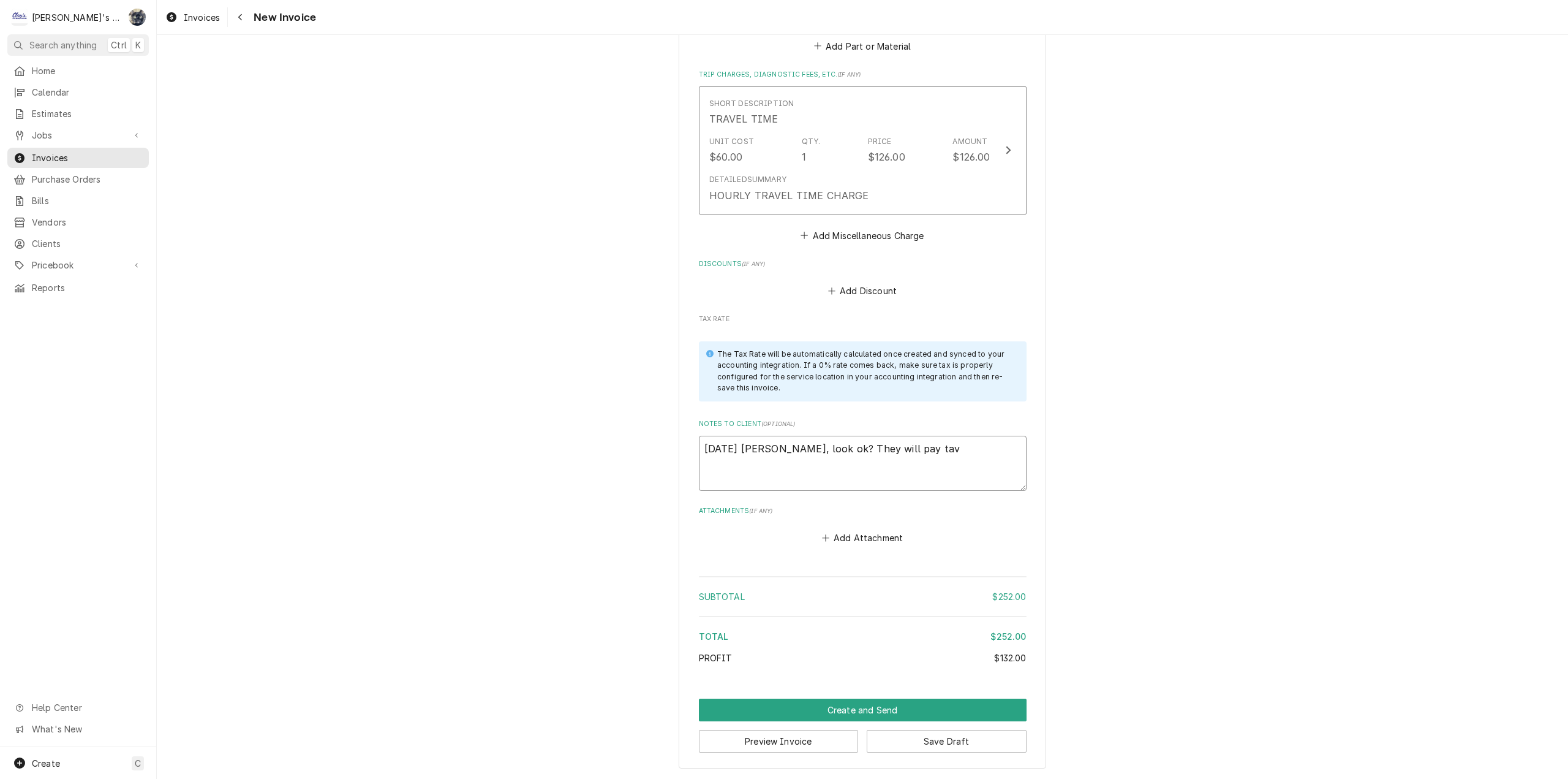
type textarea "x"
type textarea "8/20/2025 Sarah - Greg, look ok? They will pay tave"
type textarea "x"
type textarea "8/20/2025 Sarah - Greg, look ok? They will pay tav"
type textarea "x"
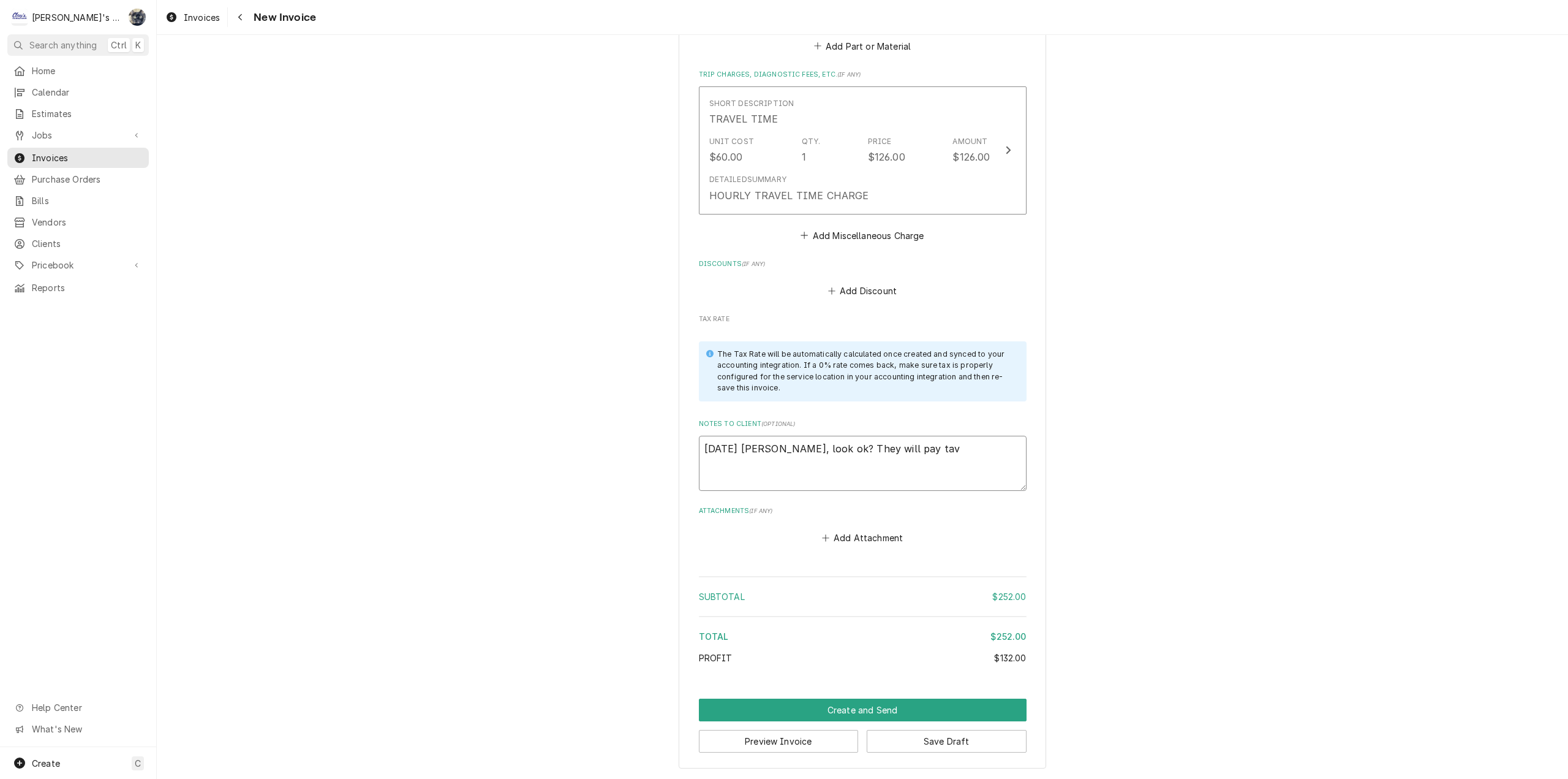
type textarea "8/20/2025 Sarah - Greg, look ok? They will pay ta"
type textarea "x"
type textarea "8/20/2025 Sarah - Greg, look ok? They will pay t"
type textarea "x"
type textarea "8/20/2025 Sarah - Greg, look ok? They will pay tr"
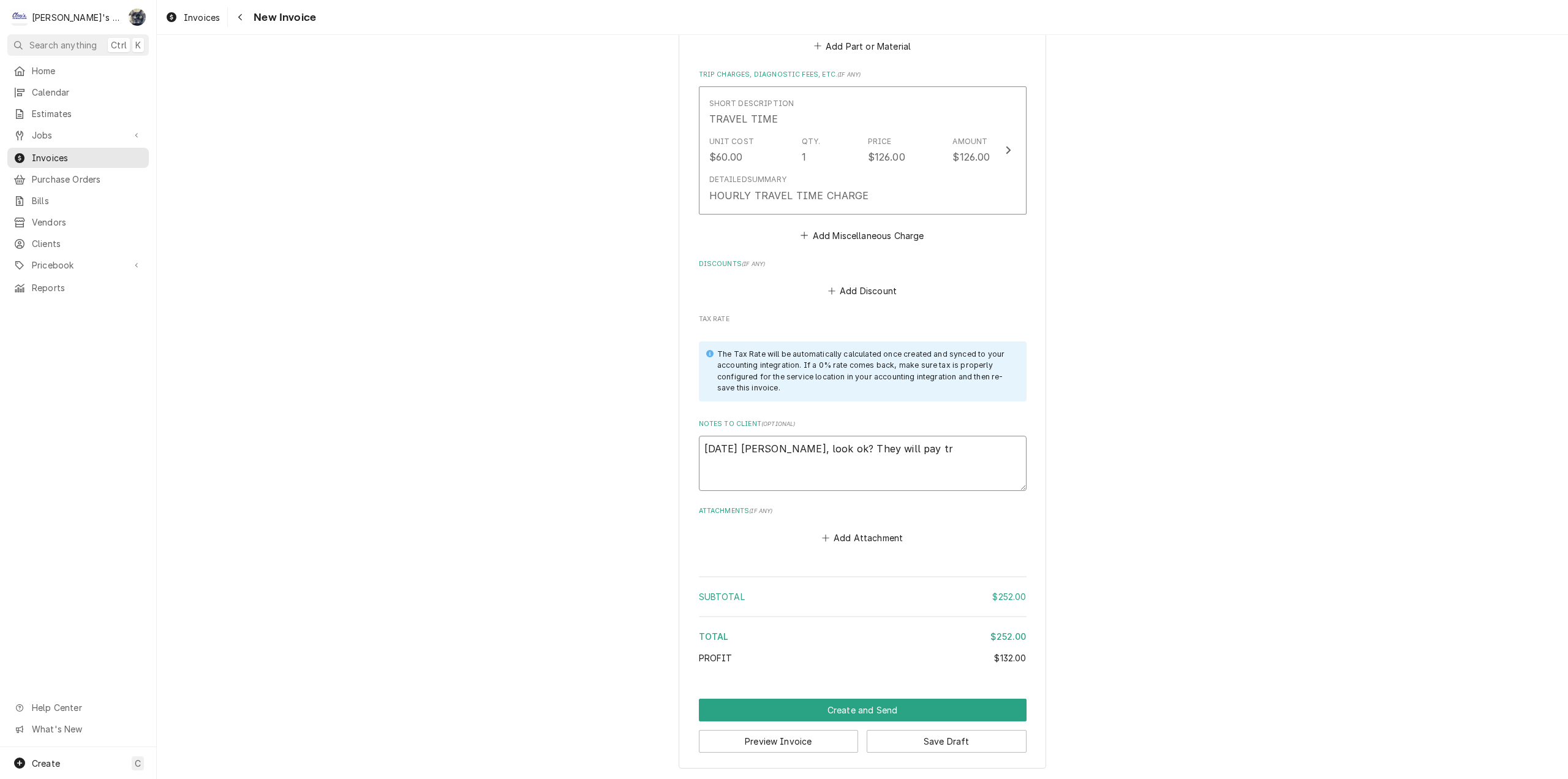
type textarea "x"
type textarea "8/20/2025 Sarah - Greg, look ok? They will pay tra"
type textarea "x"
type textarea "8/20/2025 Sarah - Greg, look ok? They will pay trav"
type textarea "x"
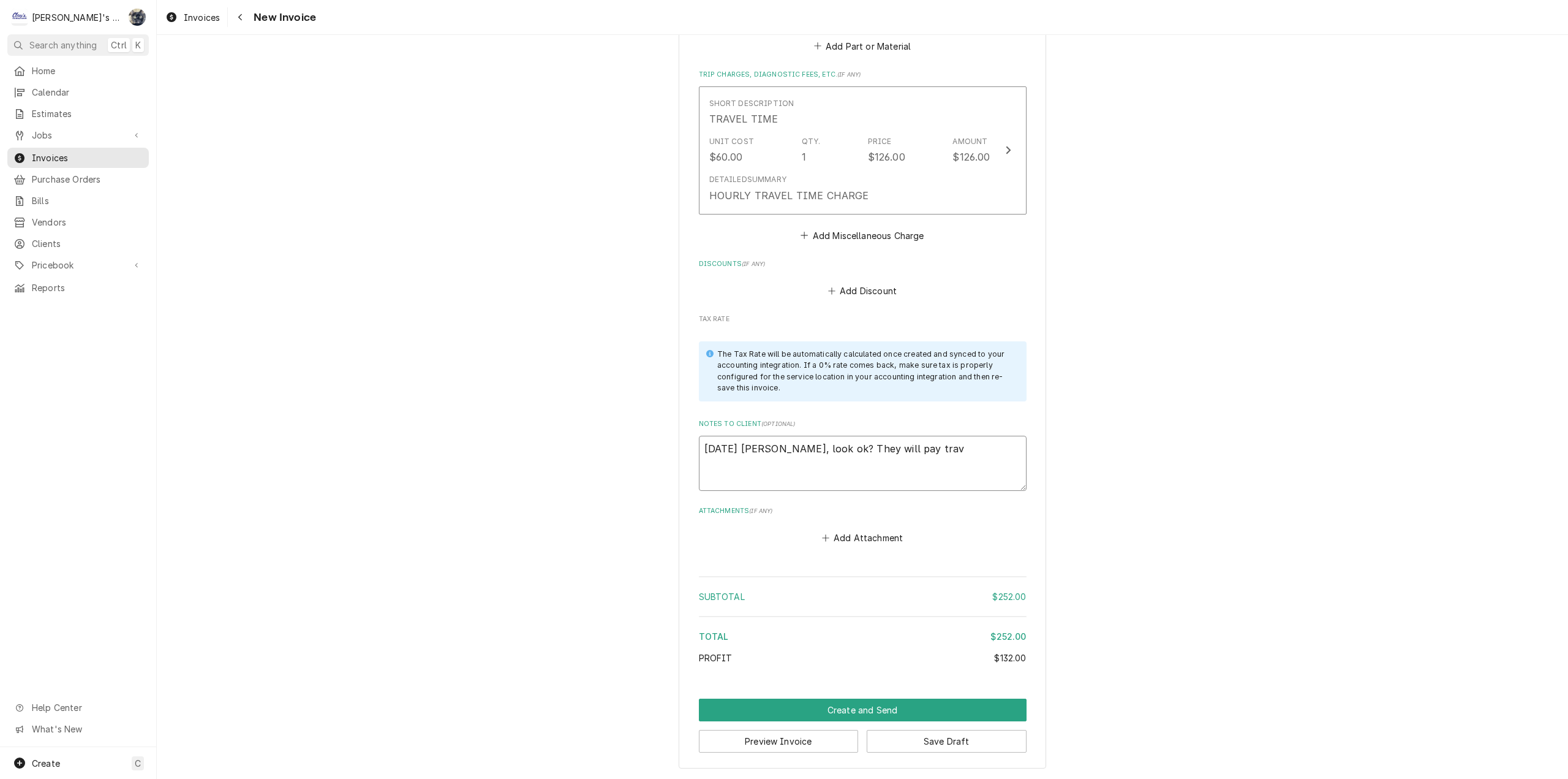
type textarea "8/20/2025 Sarah - Greg, look ok? They will pay trave"
type textarea "x"
type textarea "8/20/2025 Sarah - Greg, look ok? They will pay travel"
type textarea "x"
type textarea "8/20/2025 Sarah - Greg, look ok? They will pay travel"
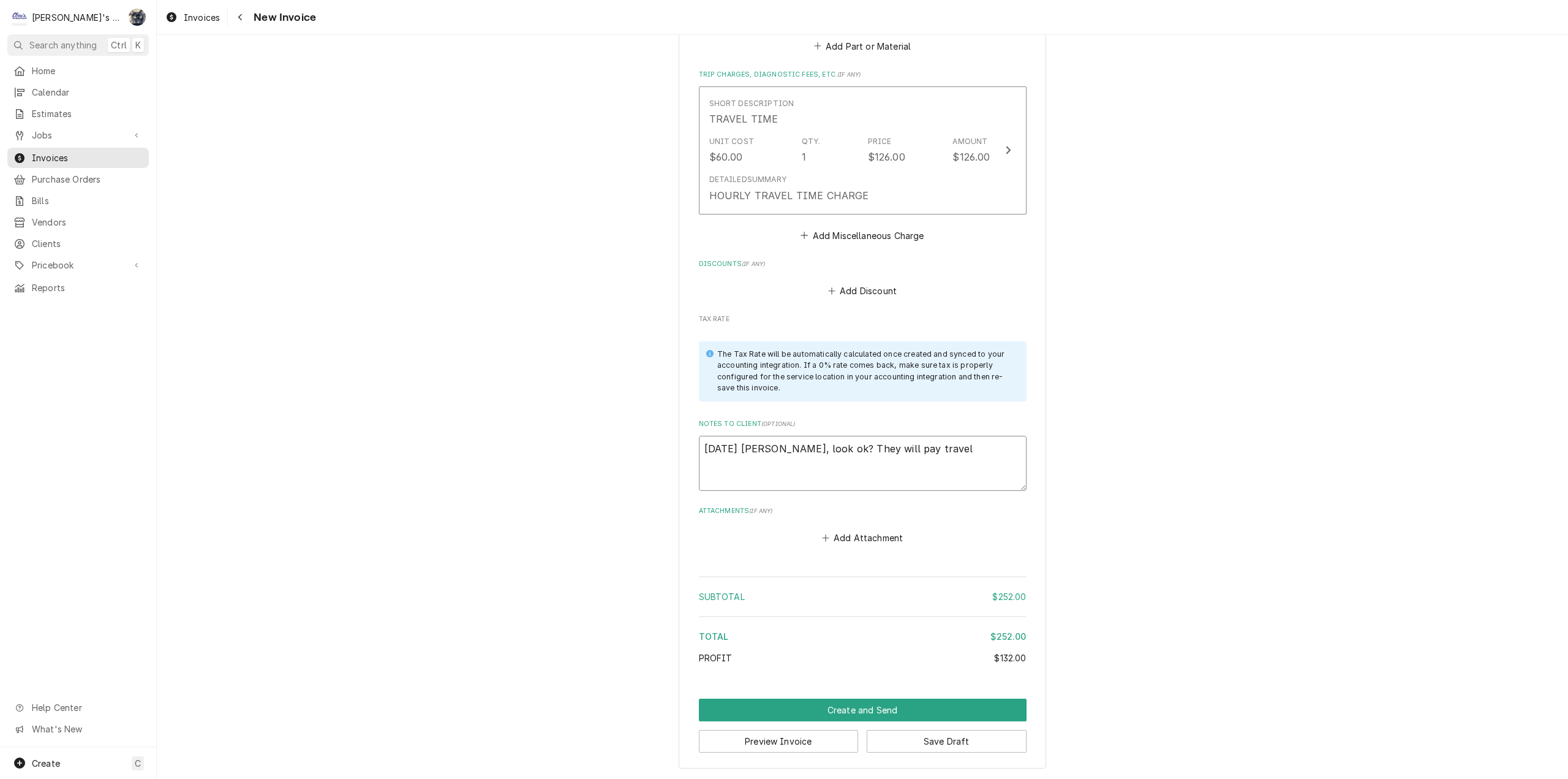
type textarea "x"
type textarea "8/20/2025 Sarah - Greg, look ok? They will pay travel t"
type textarea "x"
type textarea "8/20/2025 Sarah - Greg, look ok? They will pay travel ti"
type textarea "x"
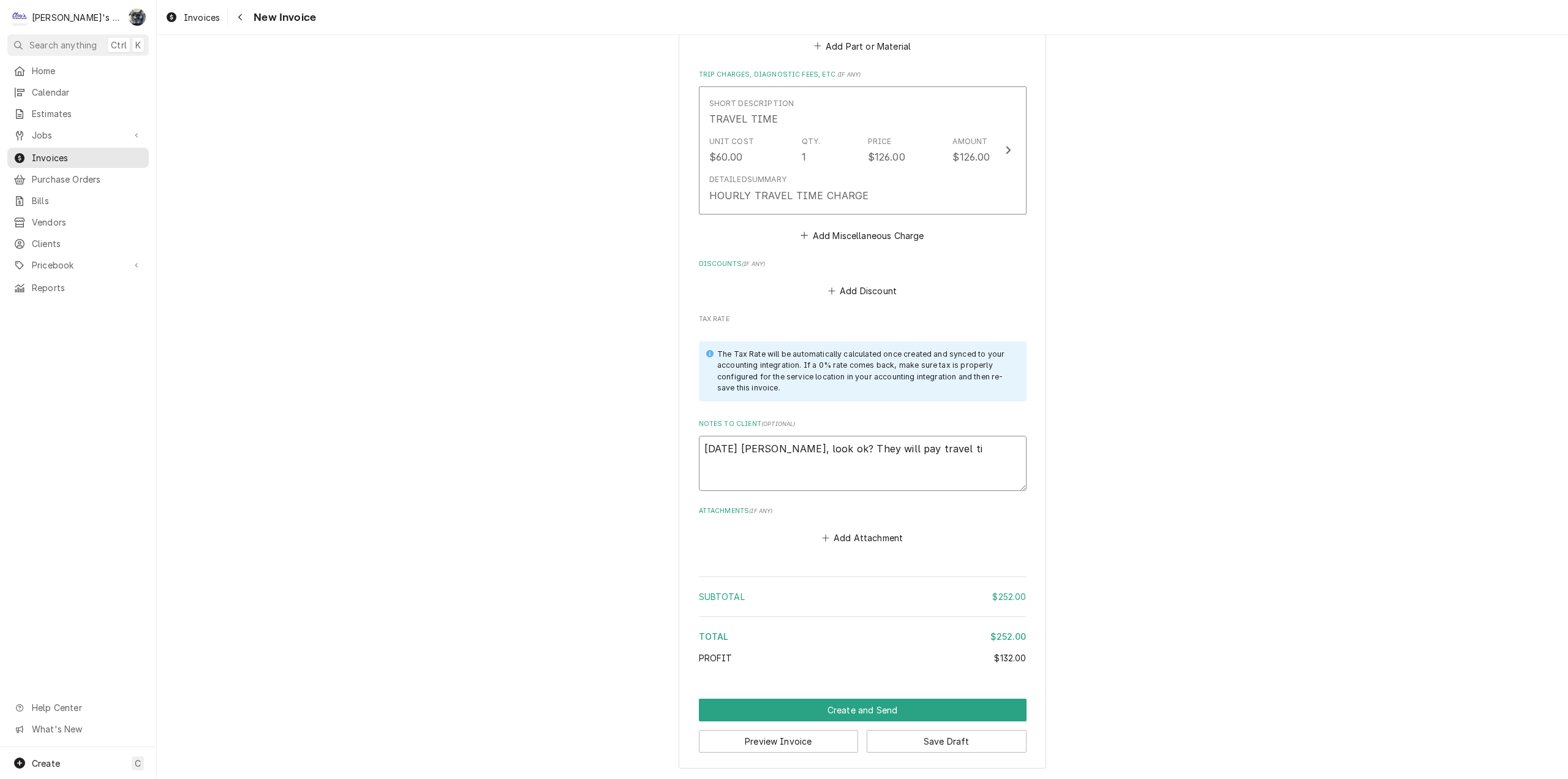
type textarea "8/20/2025 Sarah - Greg, look ok? They will pay travel tim"
type textarea "x"
type textarea "8/20/2025 Sarah - Greg, look ok? They will pay travel time"
type textarea "x"
type textarea "8/20/2025 Sarah - Greg, look ok? They will pay travel time"
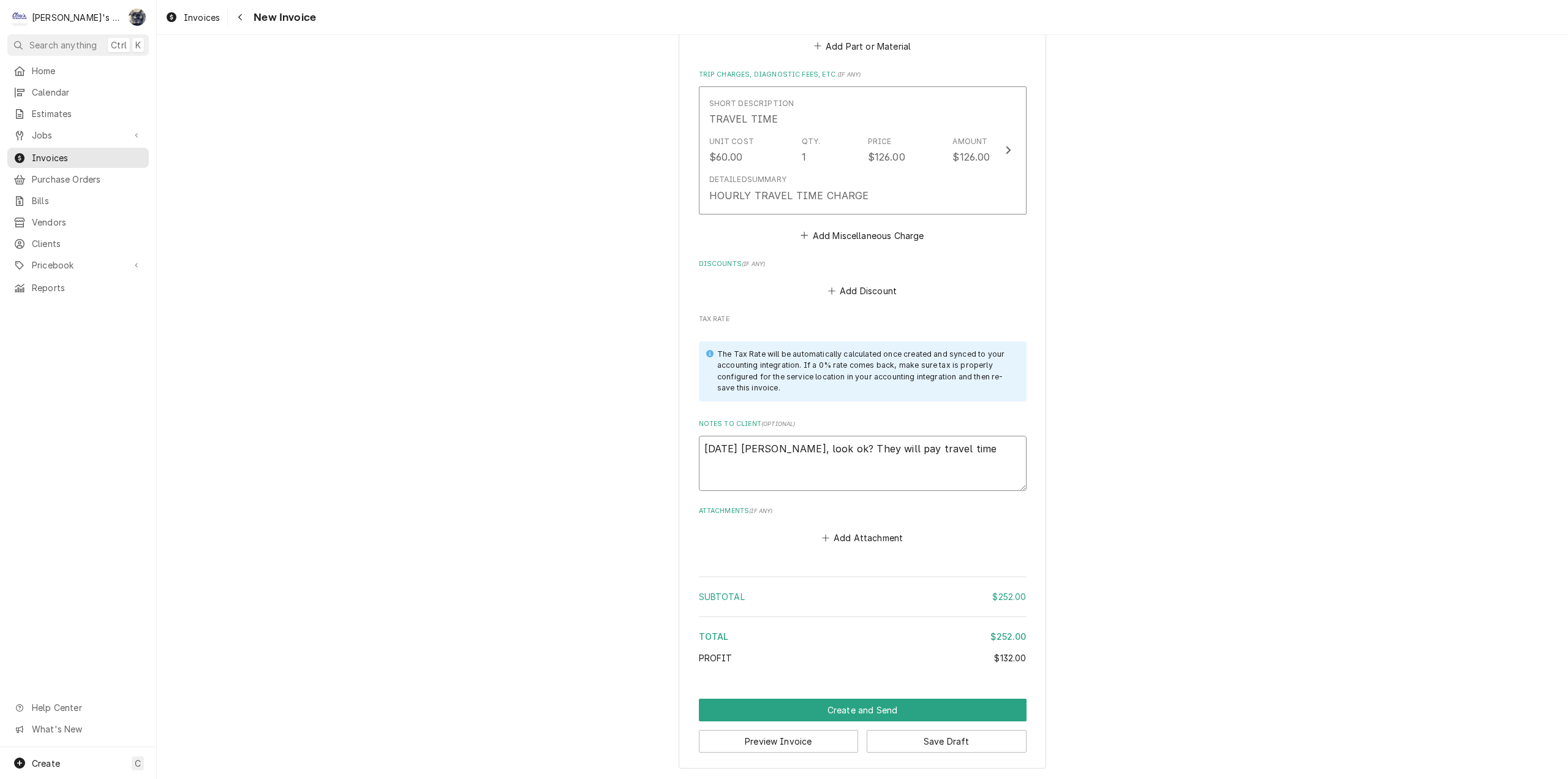
type textarea "x"
type textarea "8/20/2025 Sarah - Greg, look ok? They will pay travel time"
type textarea "x"
type textarea "8/20/2025 Sarah - Greg, look ok? They will pay travel time,"
type textarea "x"
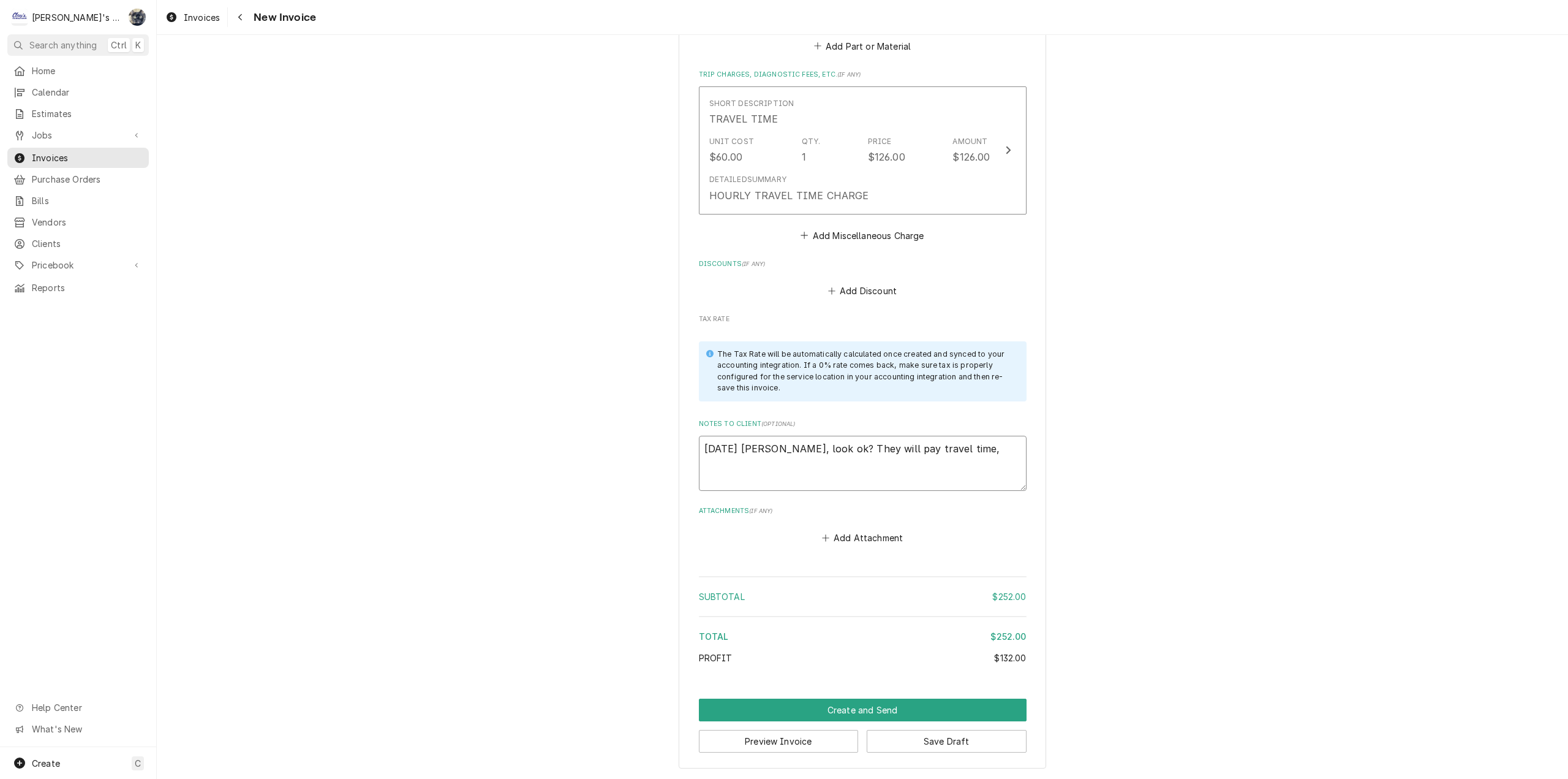
type textarea "8/20/2025 Sarah - Greg, look ok? They will pay travel time,"
click at [881, 749] on button "Save Draft" at bounding box center [947, 741] width 160 height 23
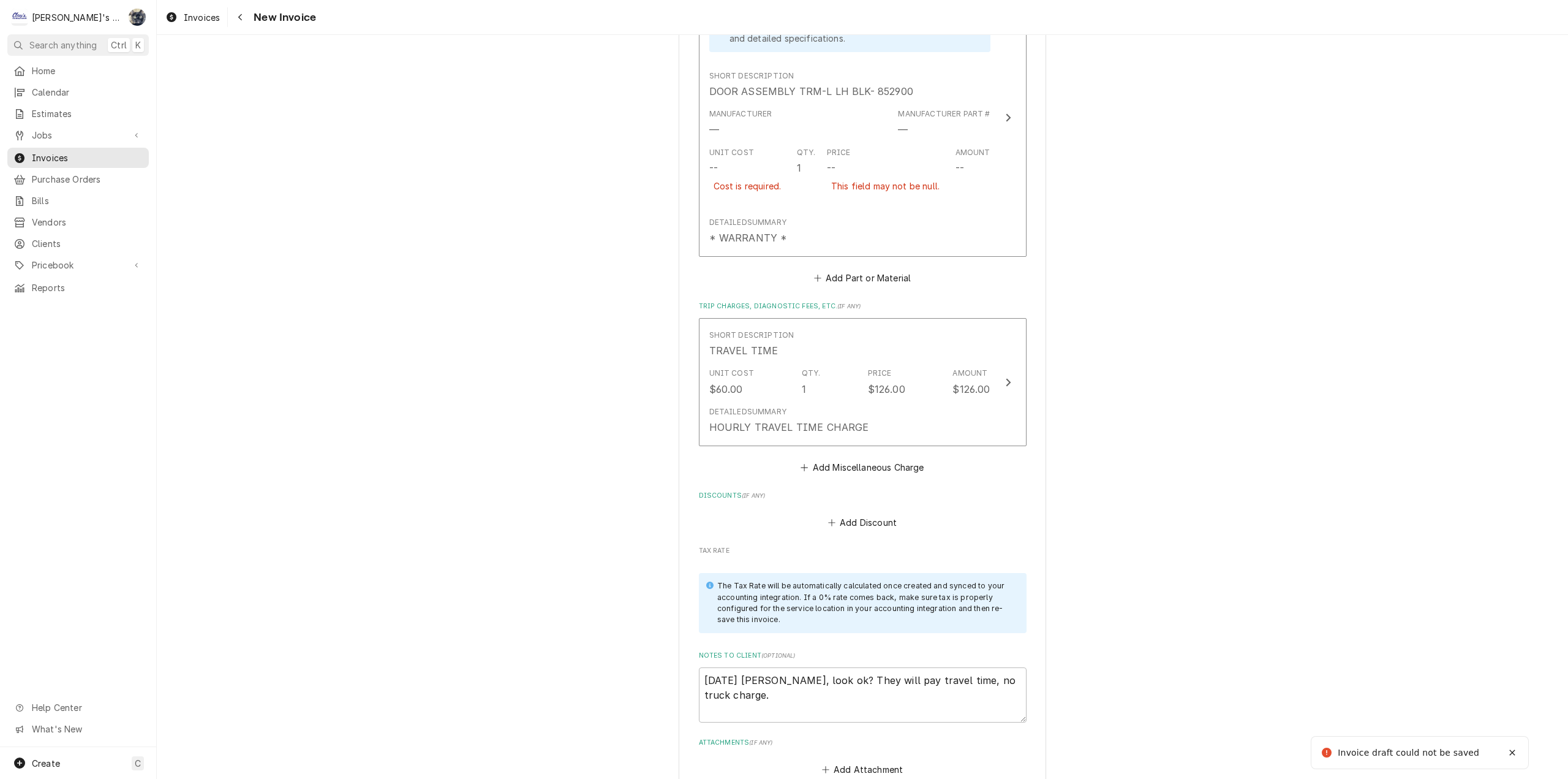
scroll to position [1148, 0]
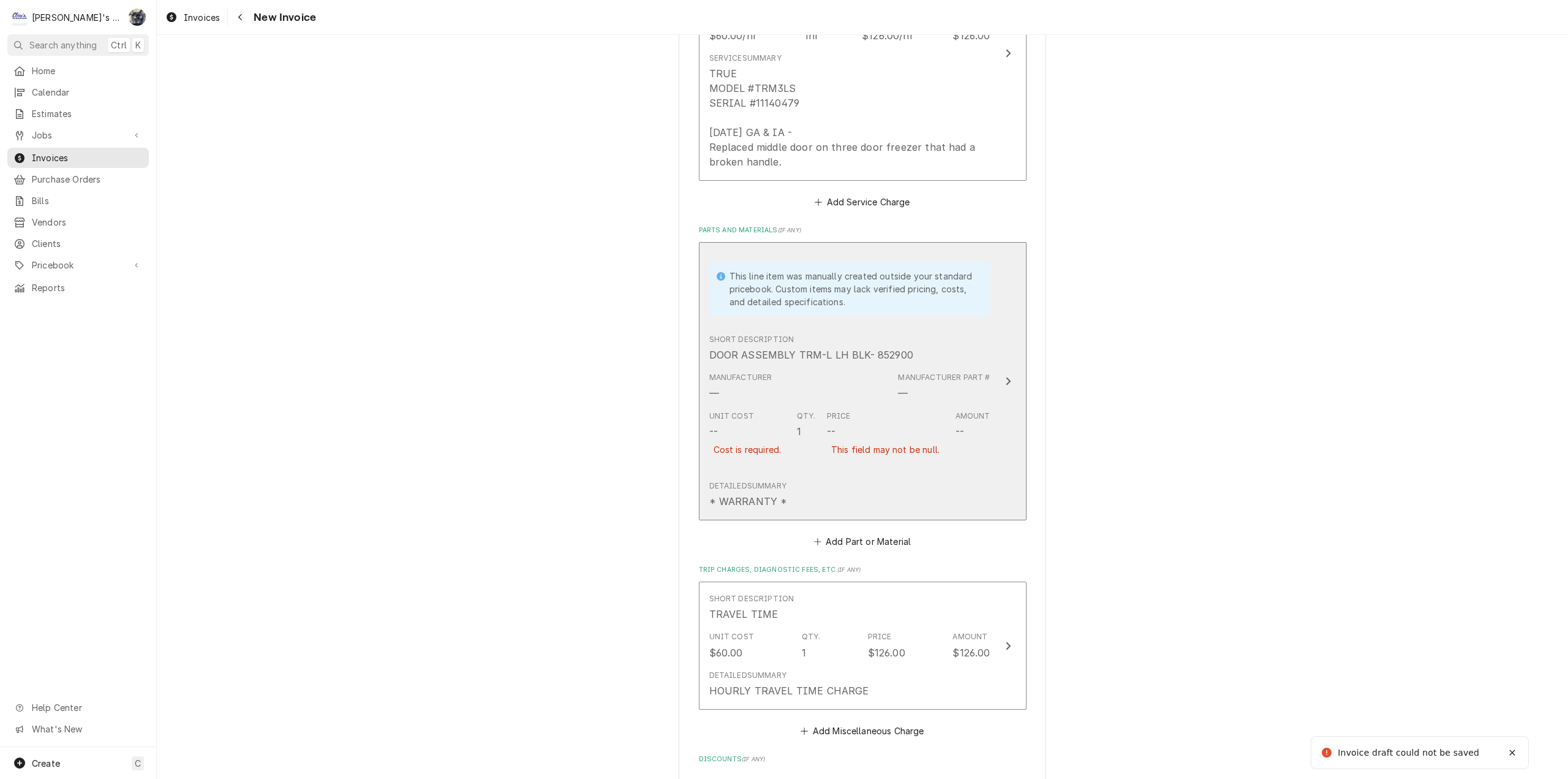
click at [866, 506] on div "Detailed Summary * WARRANTY *" at bounding box center [849, 495] width 281 height 38
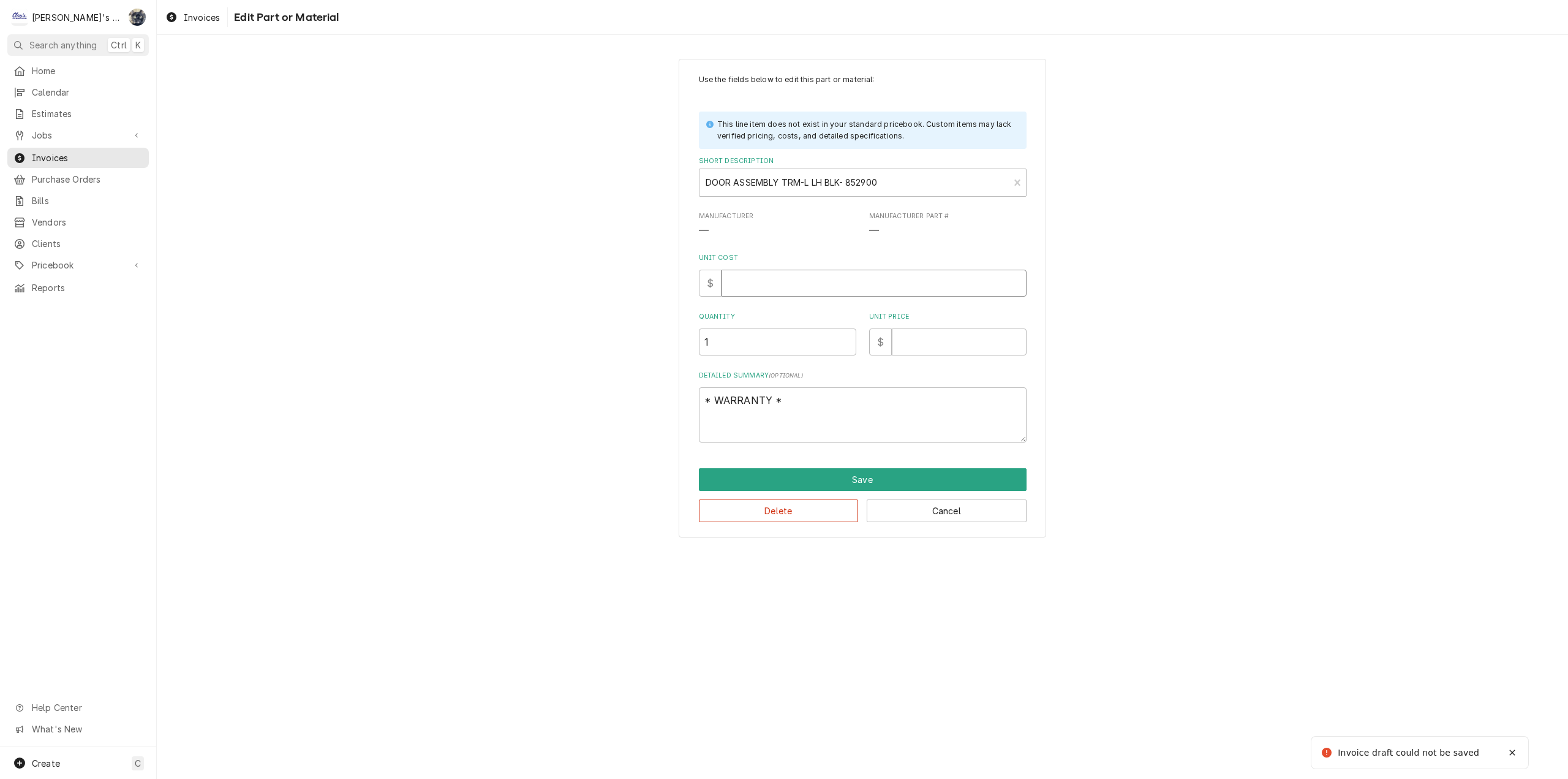
click at [742, 283] on input "Unit Cost" at bounding box center [874, 283] width 305 height 27
click at [866, 478] on button "Save" at bounding box center [862, 479] width 328 height 23
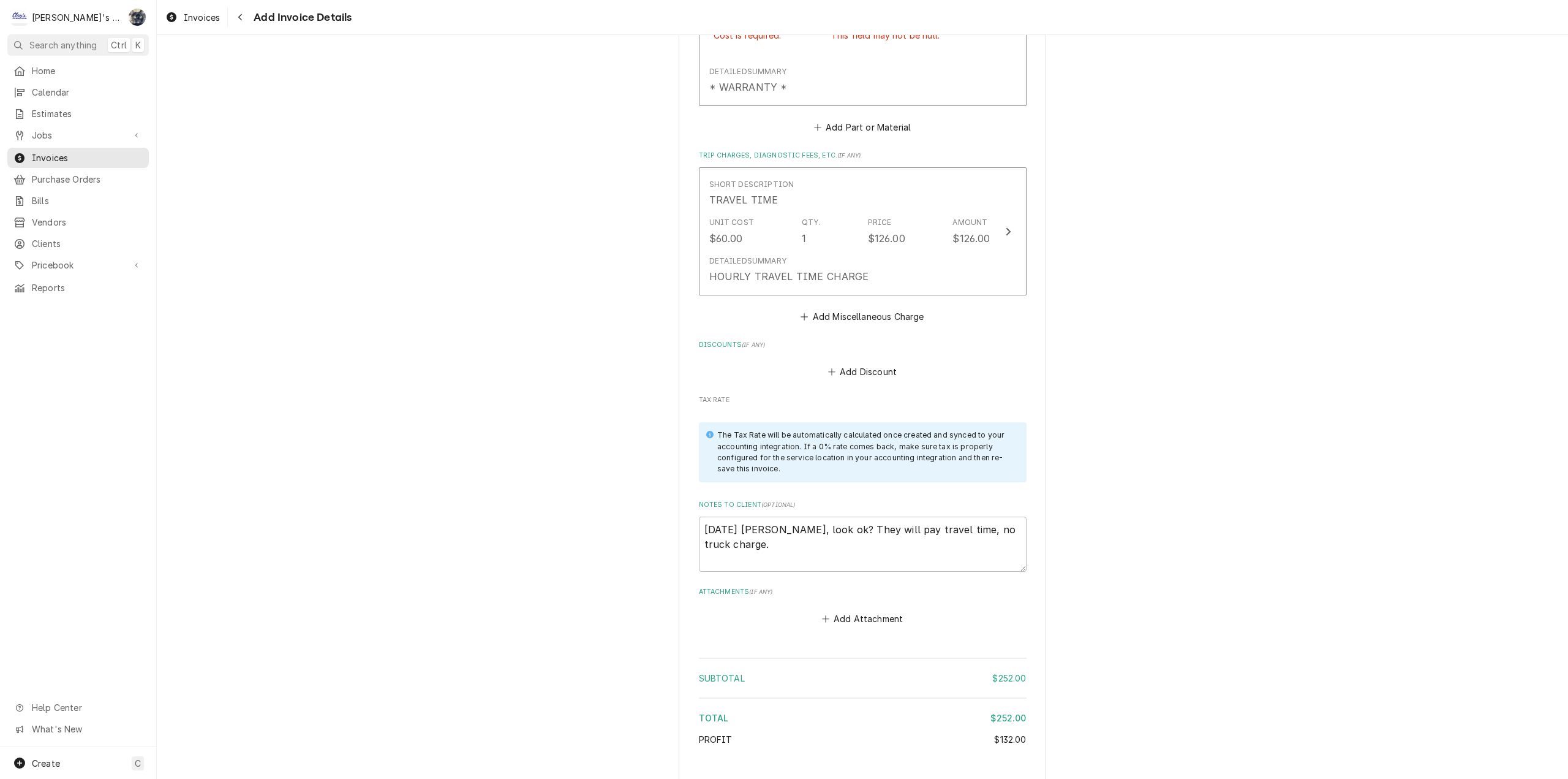
scroll to position [1643, 0]
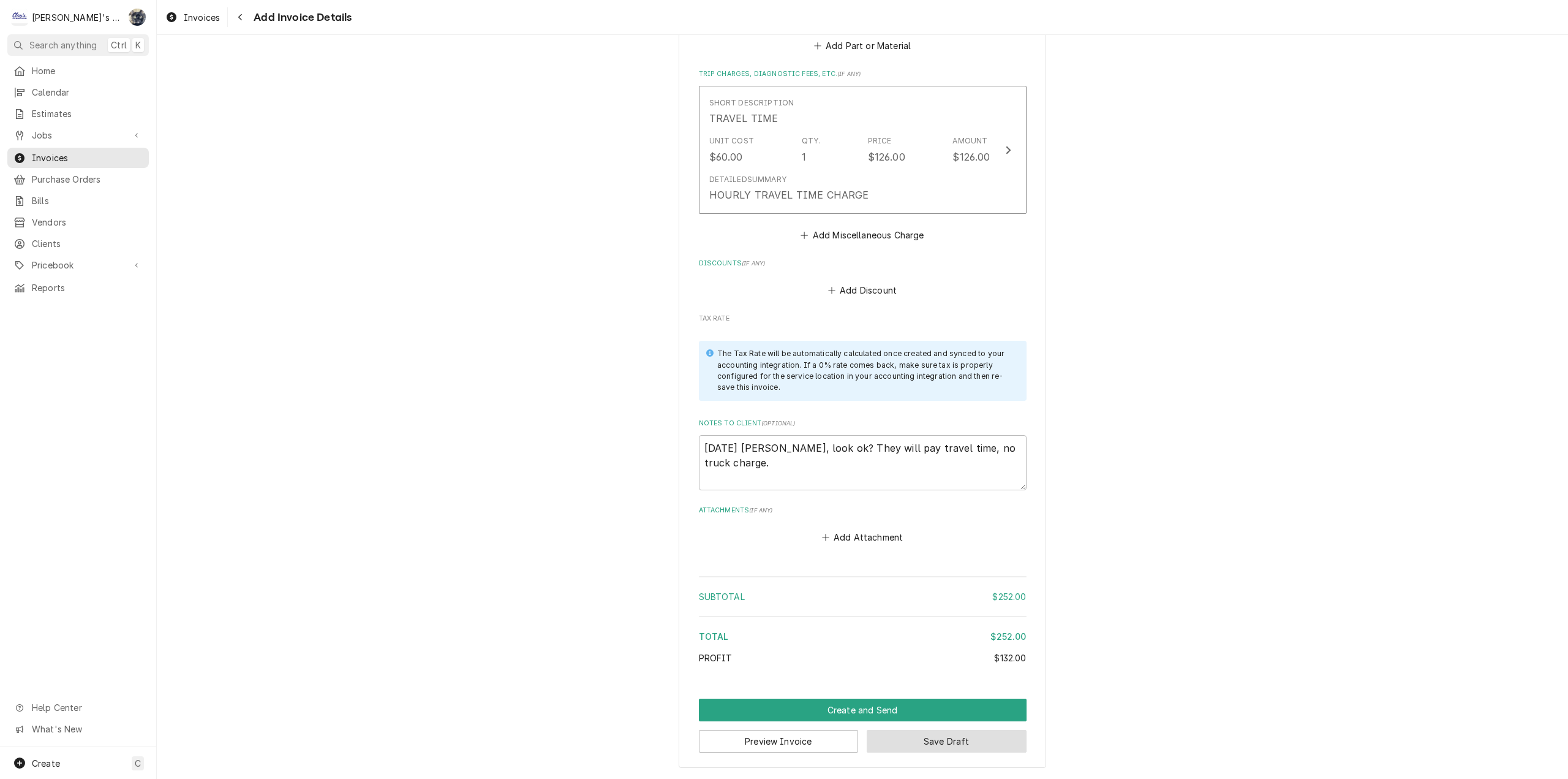
click at [888, 748] on button "Save Draft" at bounding box center [947, 741] width 160 height 23
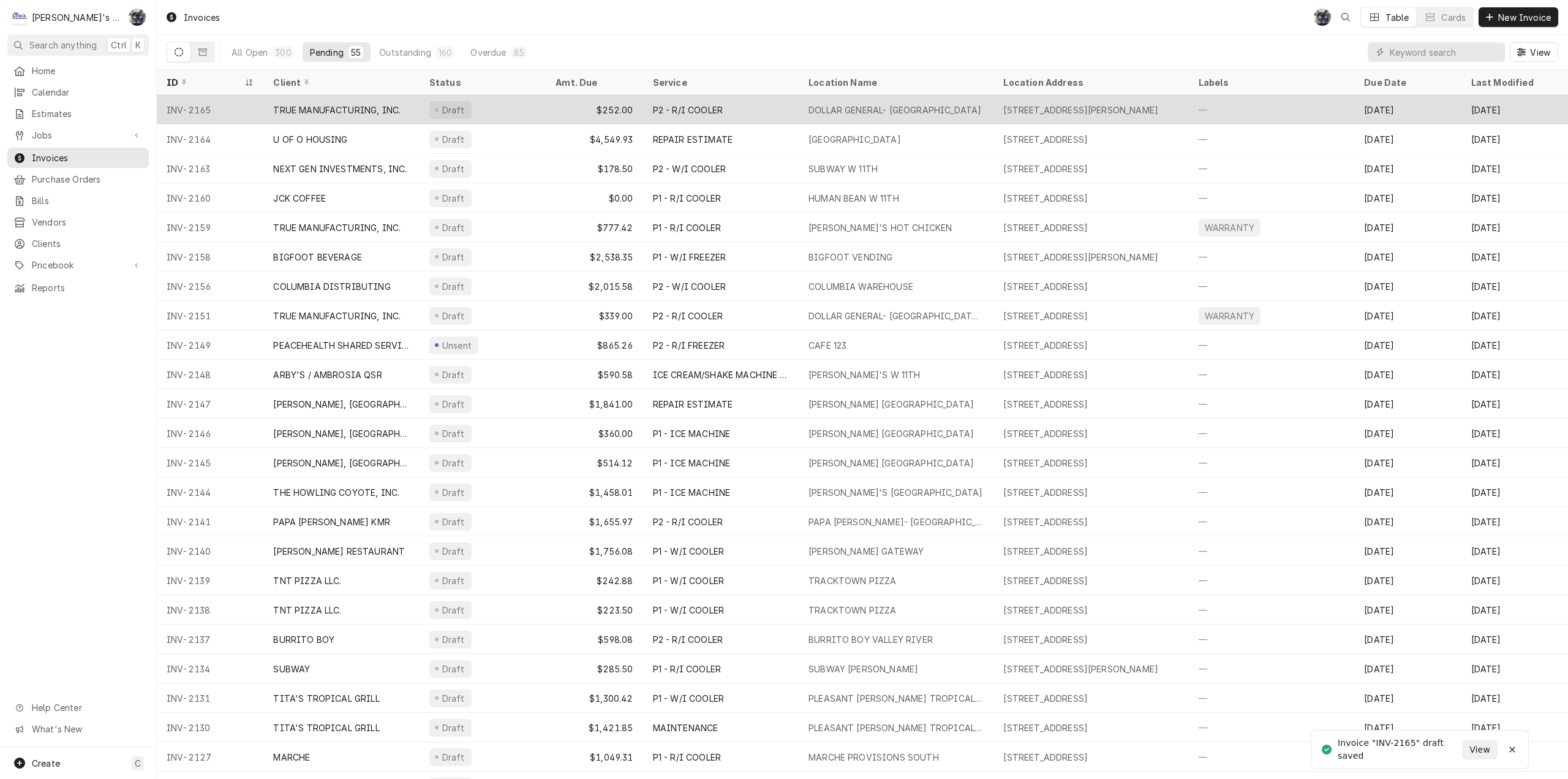
click at [1078, 101] on div "[STREET_ADDRESS][PERSON_NAME]" at bounding box center [1091, 110] width 195 height 30
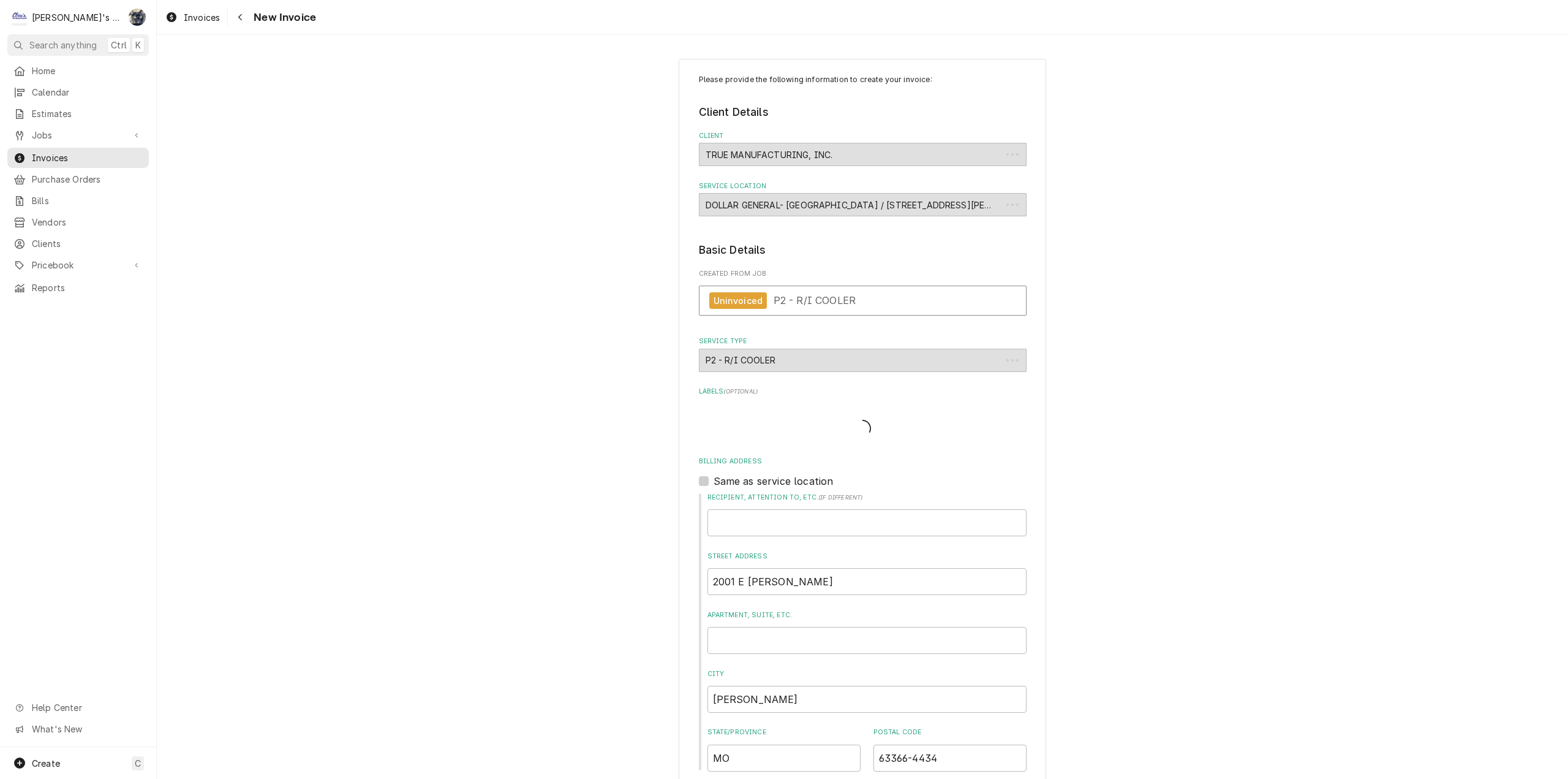
type textarea "x"
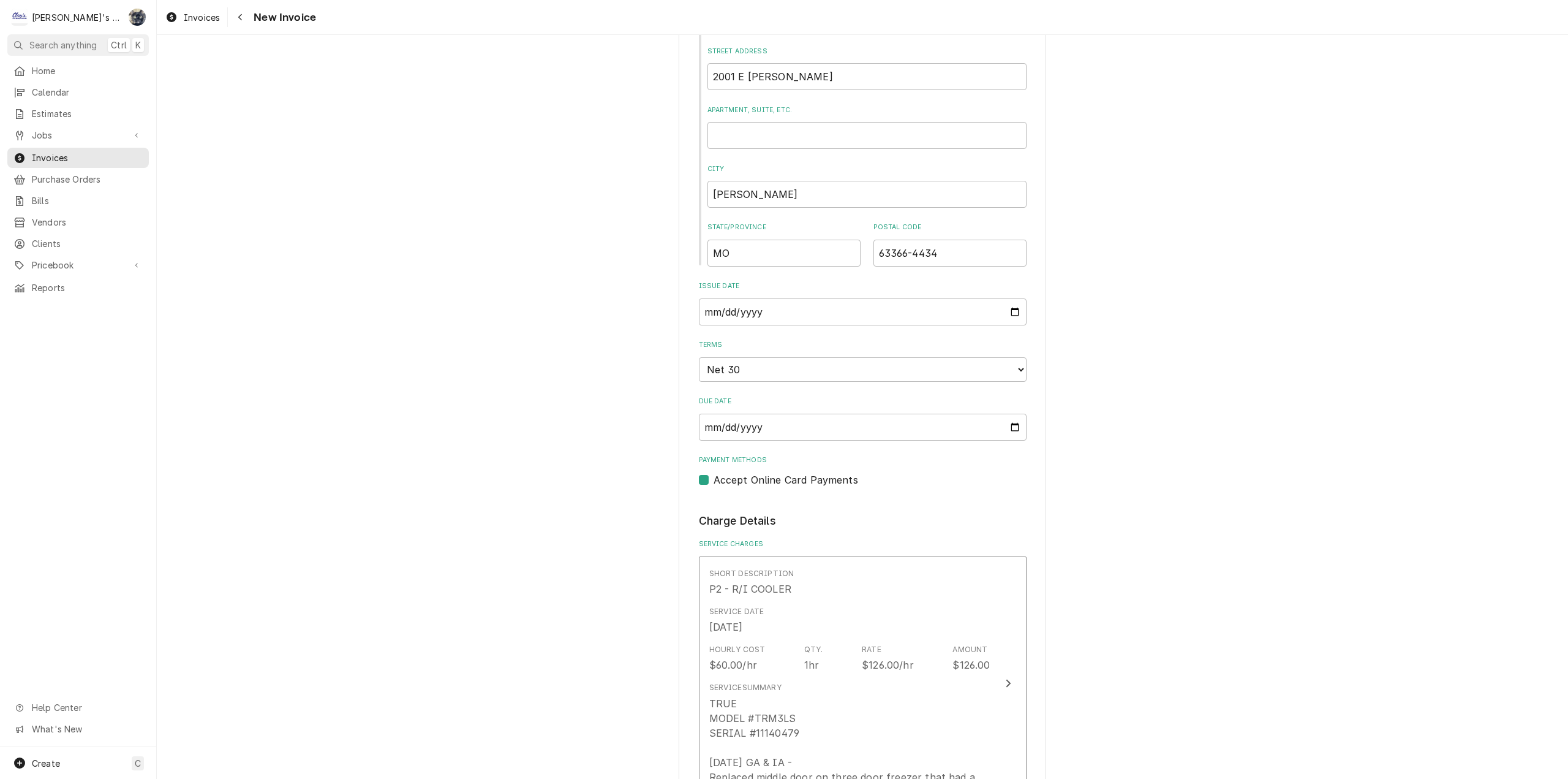
scroll to position [981, 0]
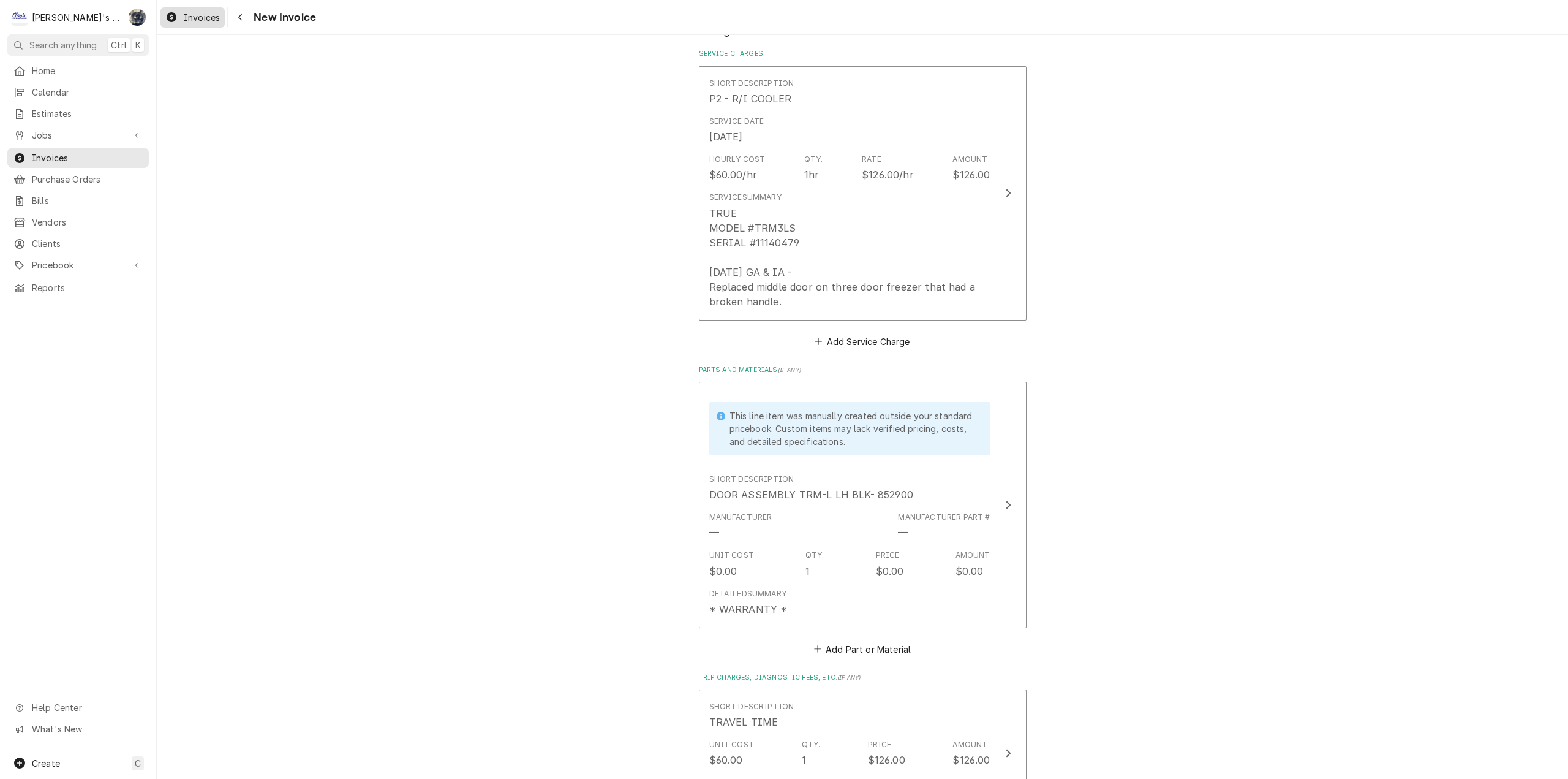
click at [187, 24] on link "Invoices" at bounding box center [193, 17] width 64 height 20
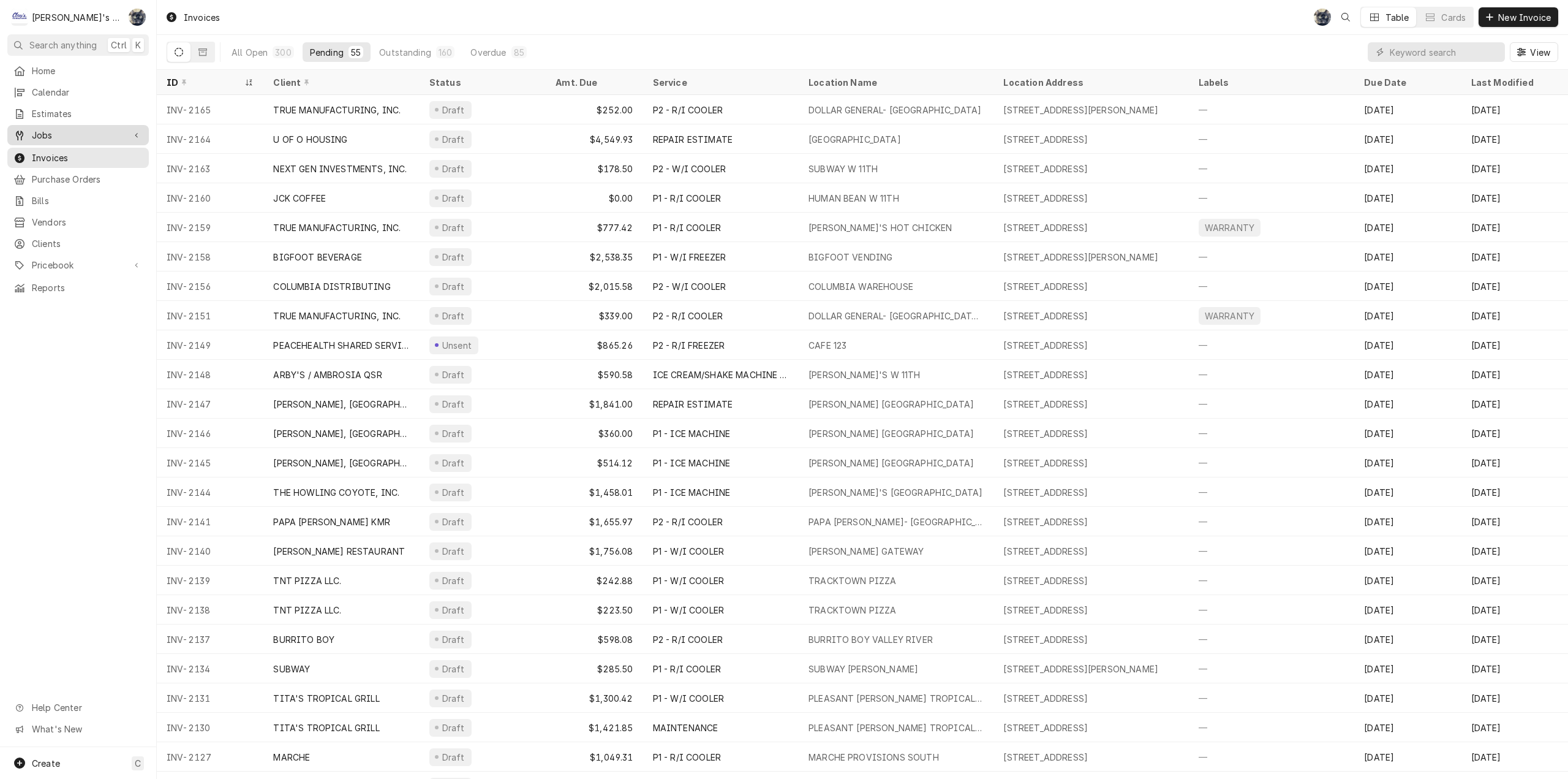
click at [107, 140] on link "Jobs" at bounding box center [77, 135] width 142 height 20
click at [107, 150] on span "Jobs" at bounding box center [88, 156] width 111 height 13
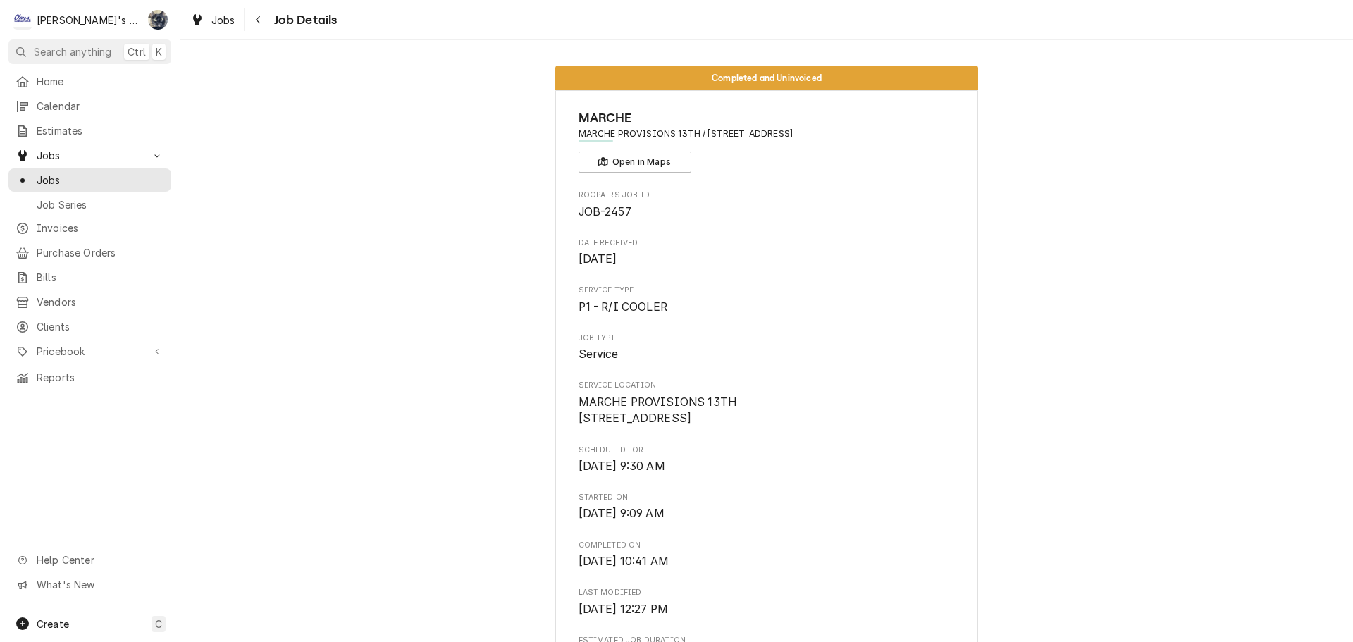
scroll to position [1974, 0]
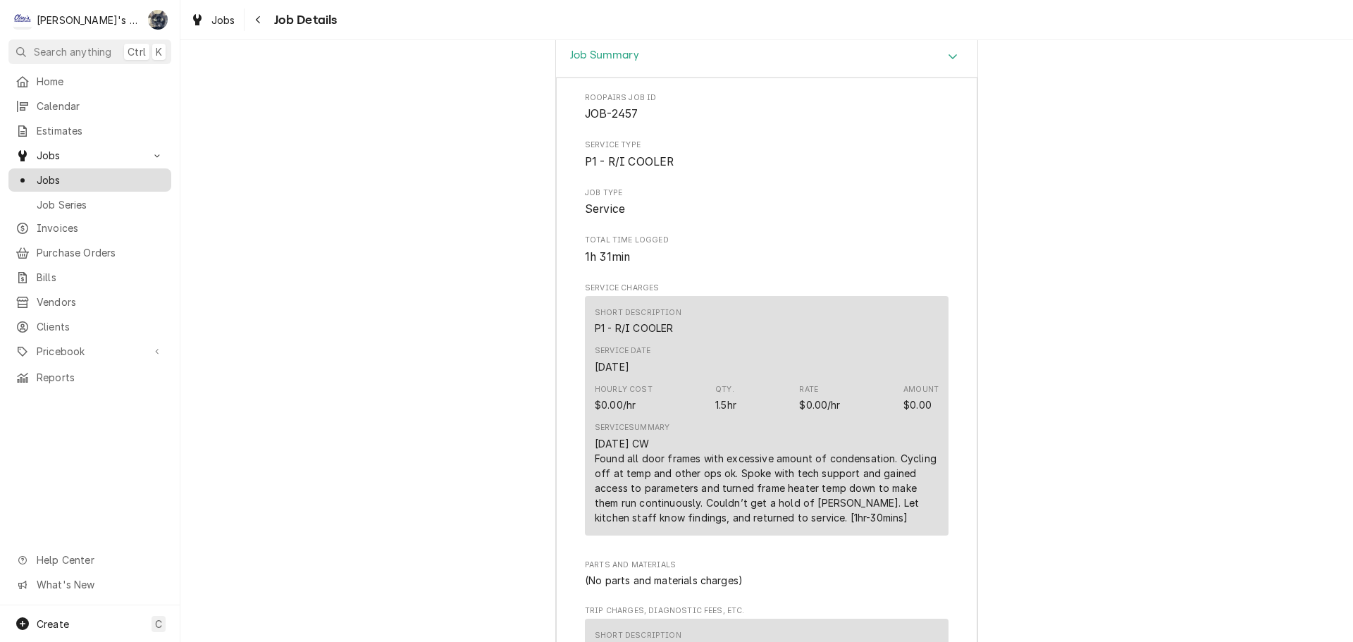
click at [55, 175] on span "Jobs" at bounding box center [101, 180] width 128 height 15
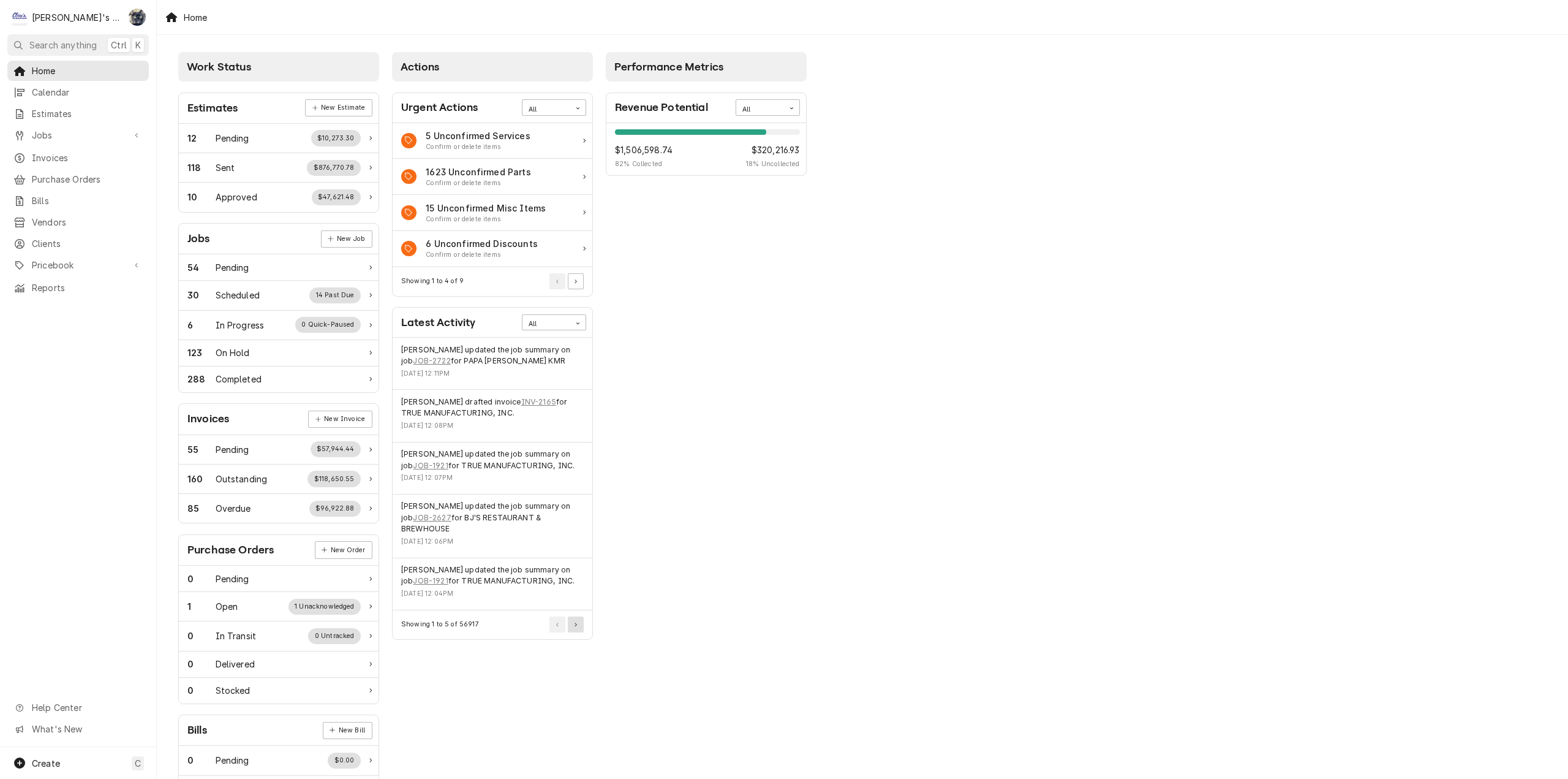
click at [572, 628] on button "Pagination Controls" at bounding box center [575, 624] width 16 height 16
click at [510, 350] on link "INV-2083" at bounding box center [511, 350] width 37 height 11
click at [70, 69] on span "Home" at bounding box center [88, 70] width 111 height 13
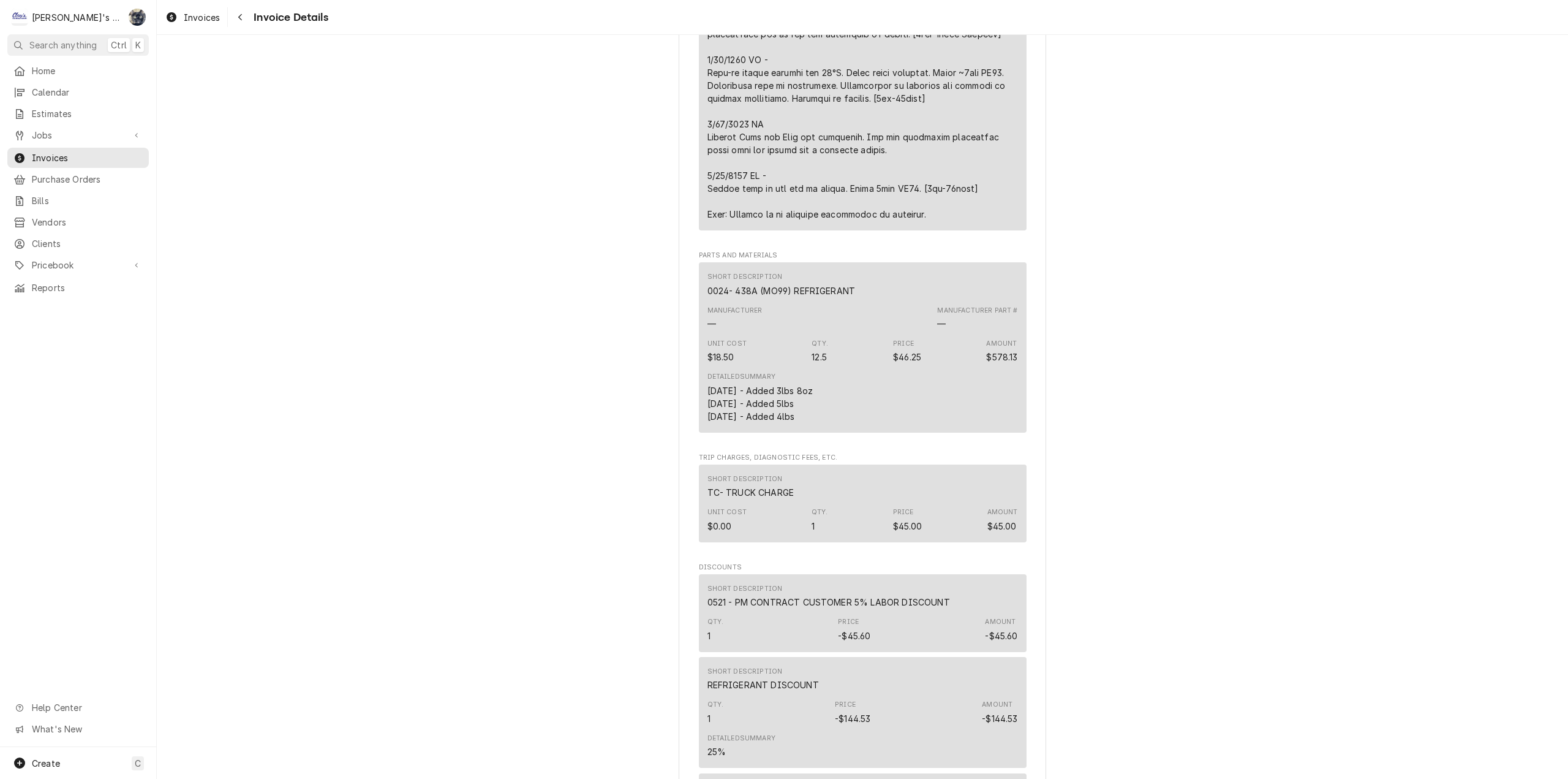
scroll to position [1103, 0]
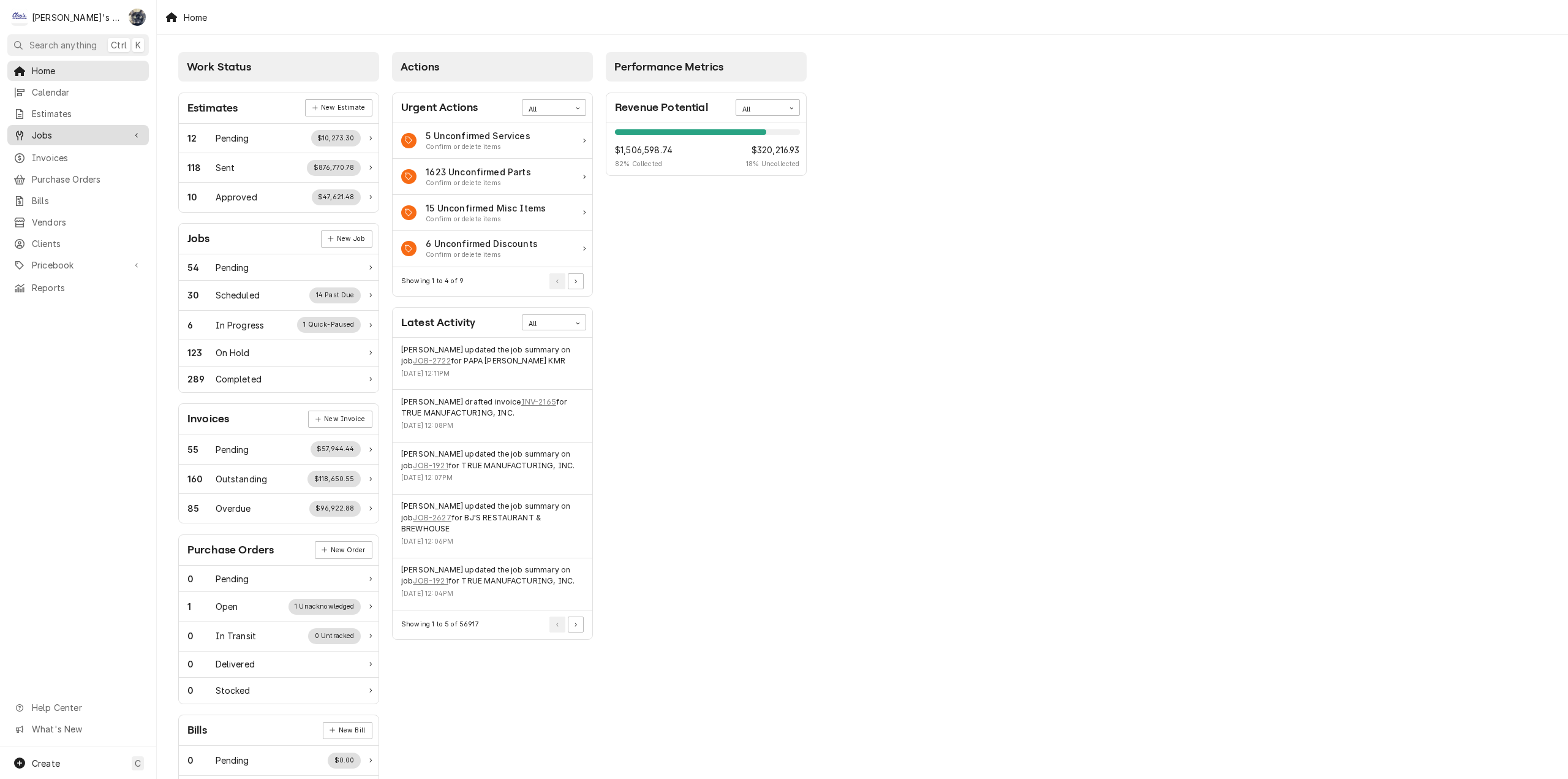
click at [76, 129] on span "Jobs" at bounding box center [78, 135] width 92 height 13
click at [78, 150] on span "Jobs" at bounding box center [88, 156] width 111 height 13
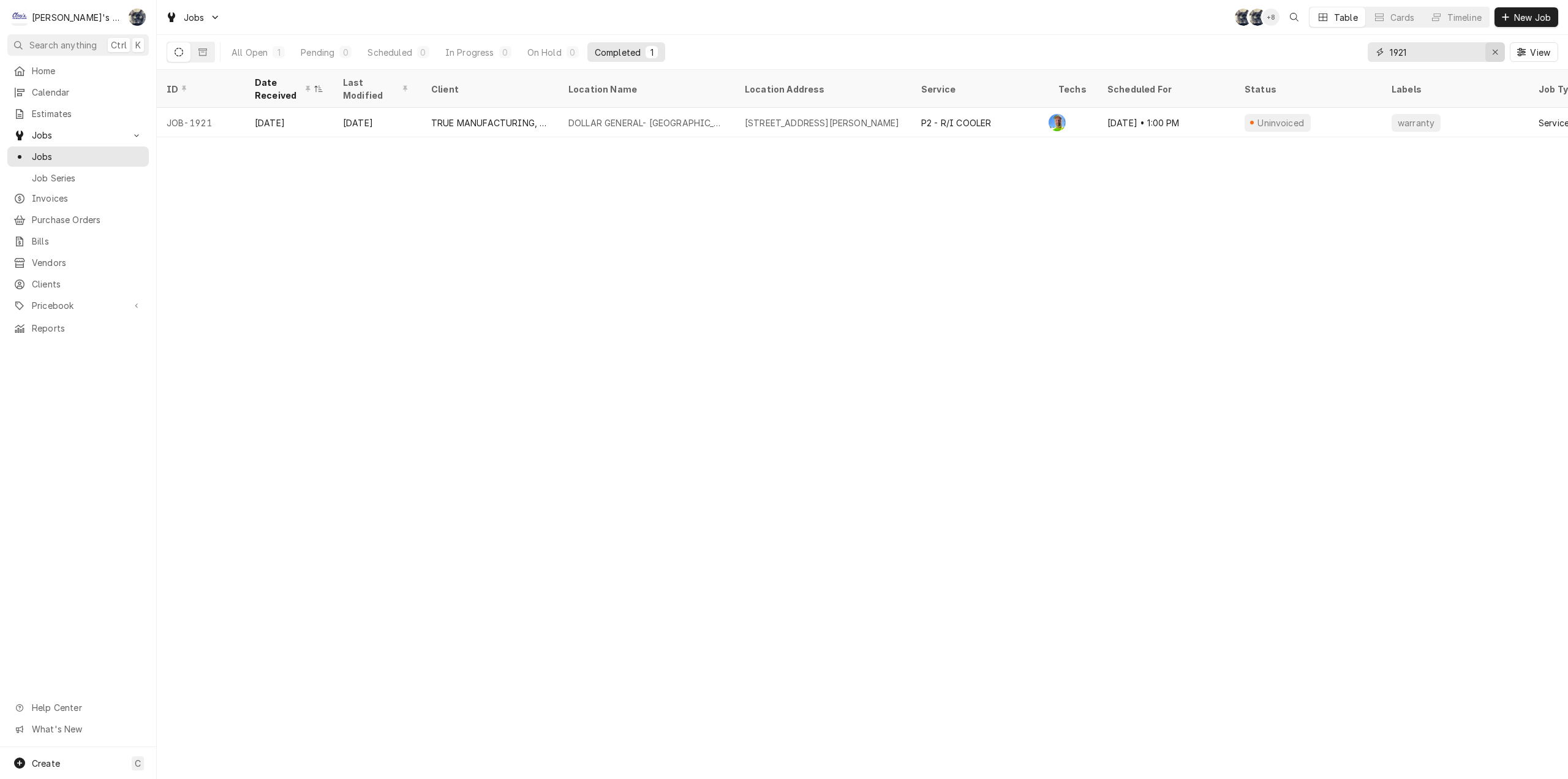
click at [1499, 50] on div "Erase input" at bounding box center [1495, 52] width 12 height 12
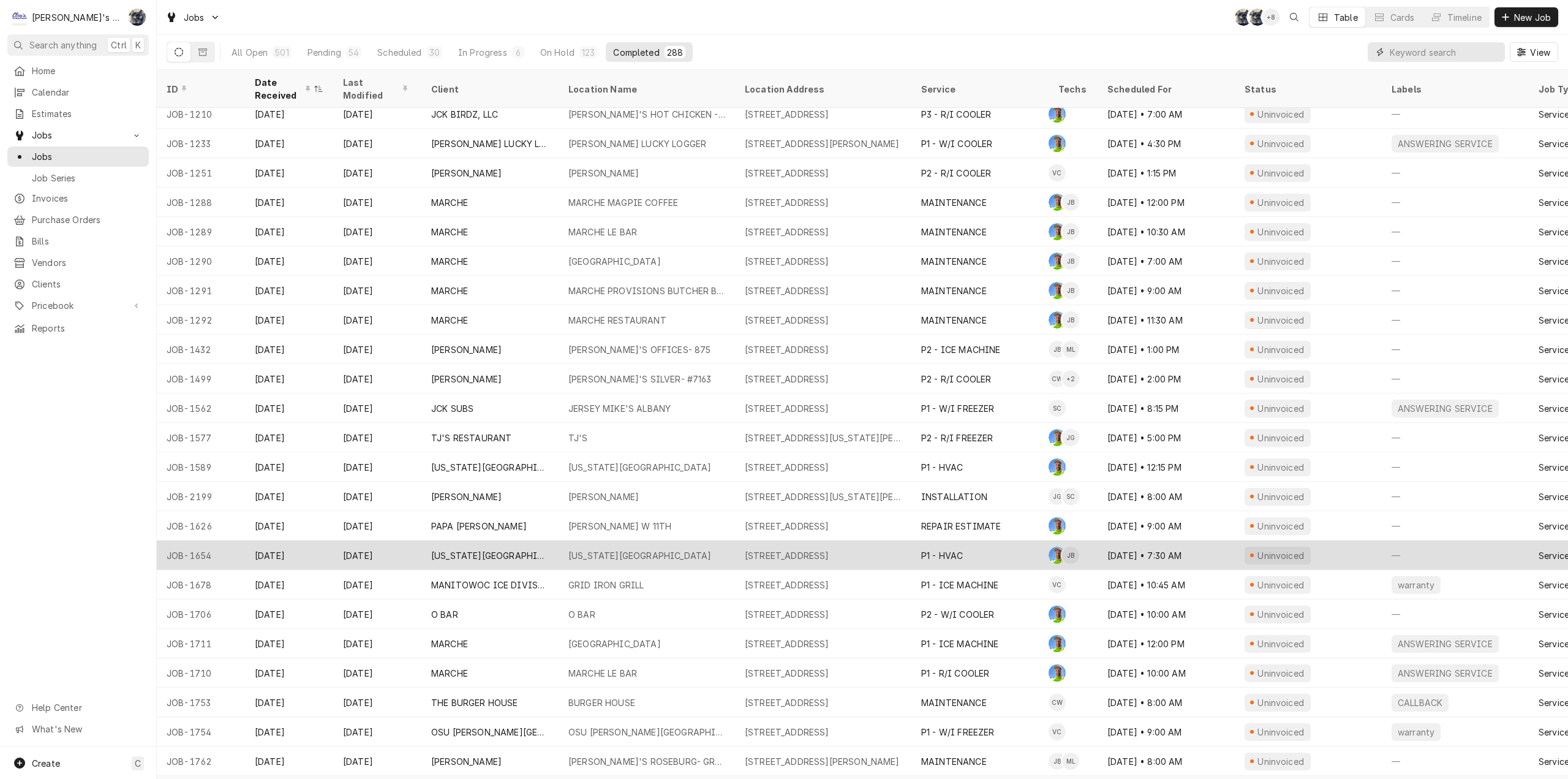
scroll to position [243, 0]
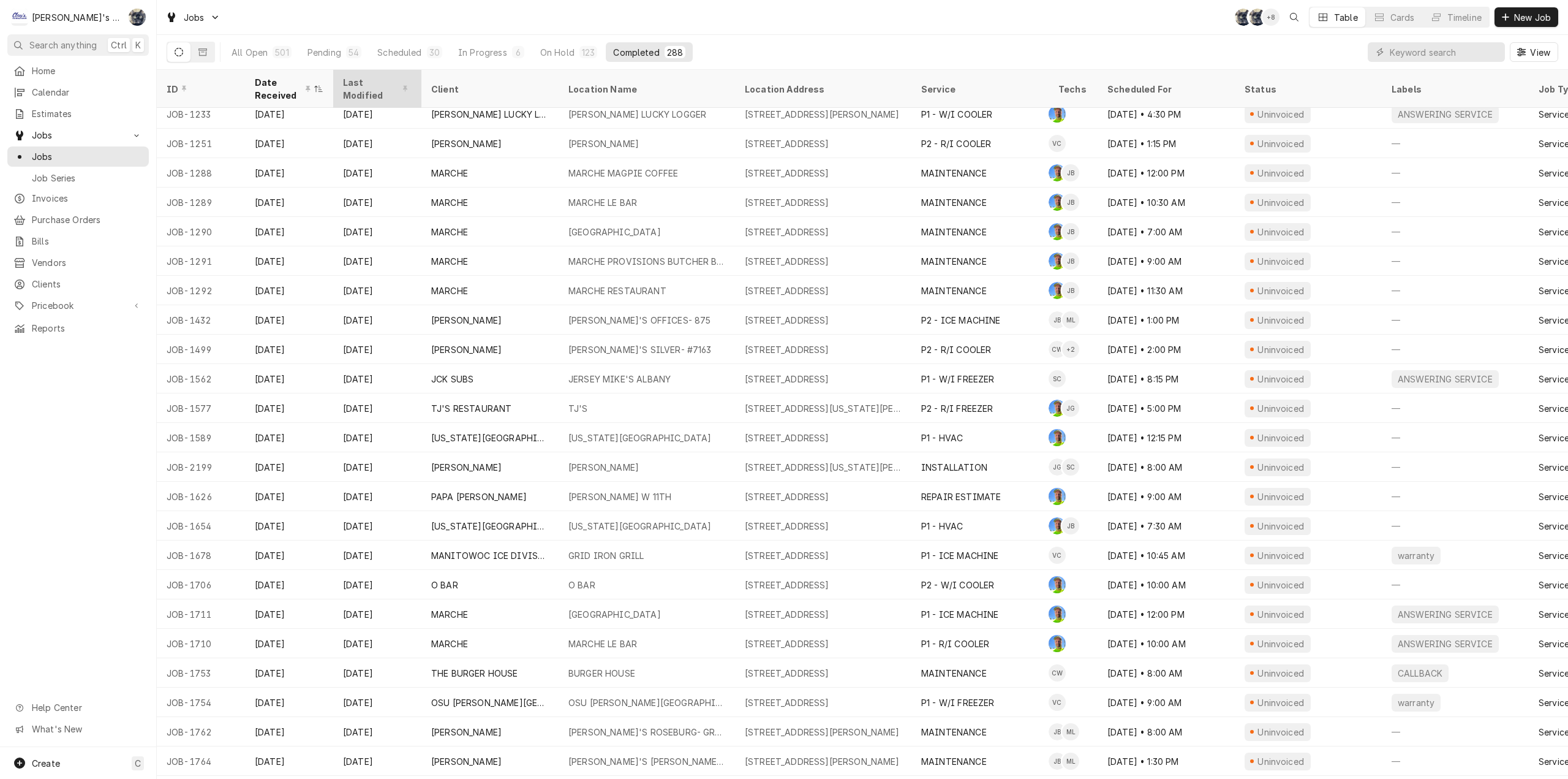
click at [355, 86] on div "Last Modified" at bounding box center [376, 89] width 66 height 26
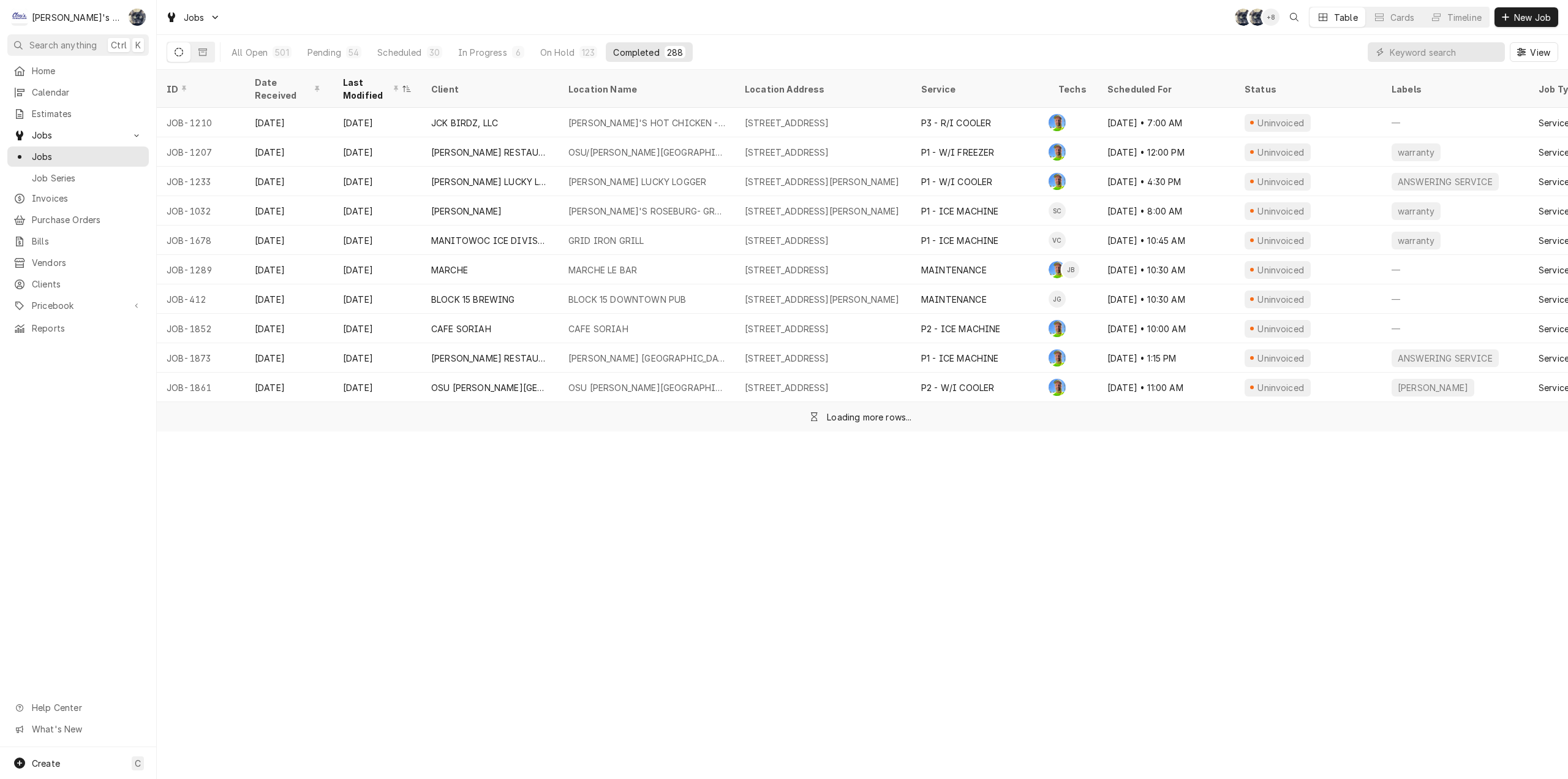
click at [355, 86] on div "Last Modified" at bounding box center [371, 89] width 56 height 26
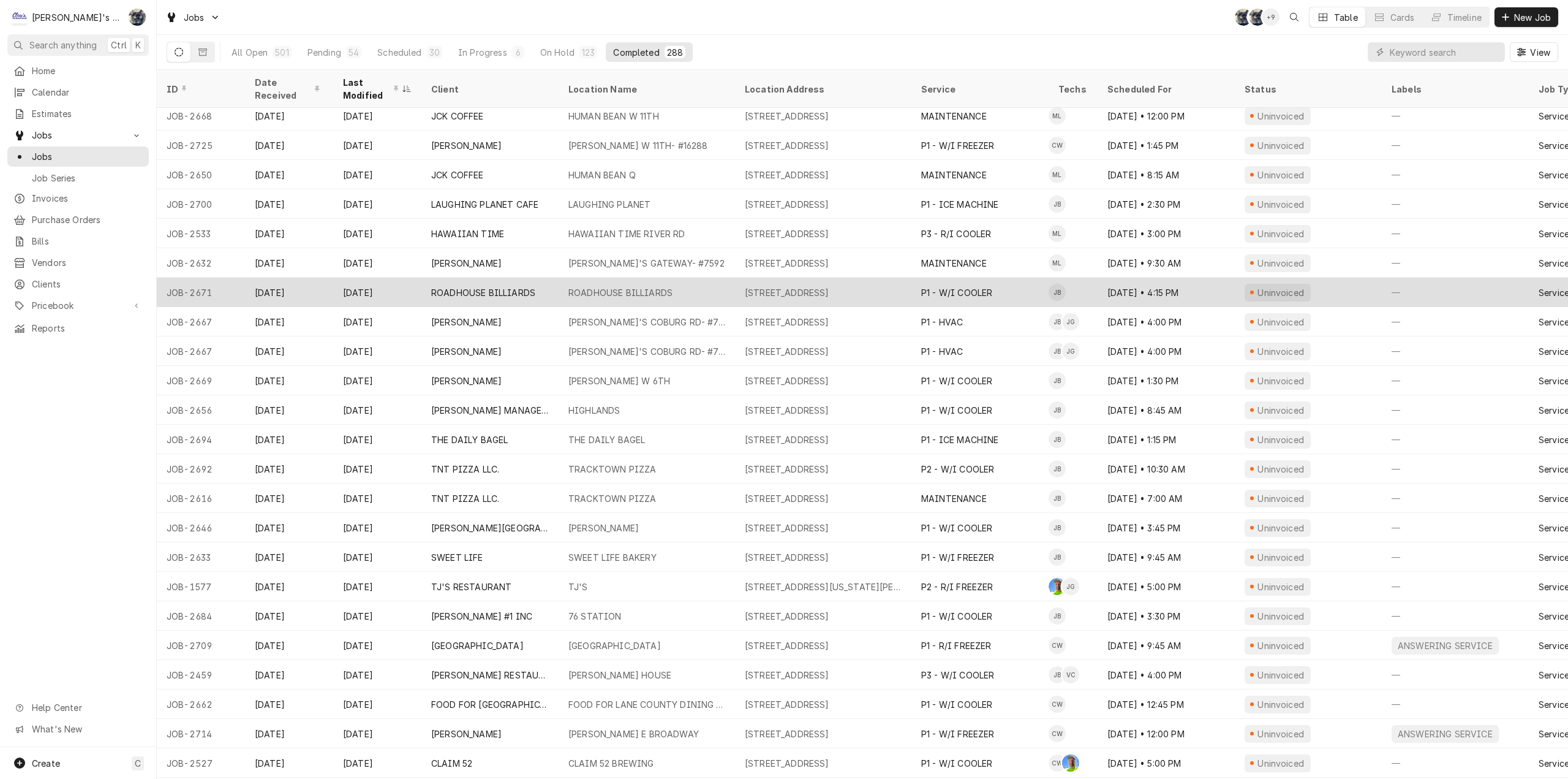
scroll to position [1273, 0]
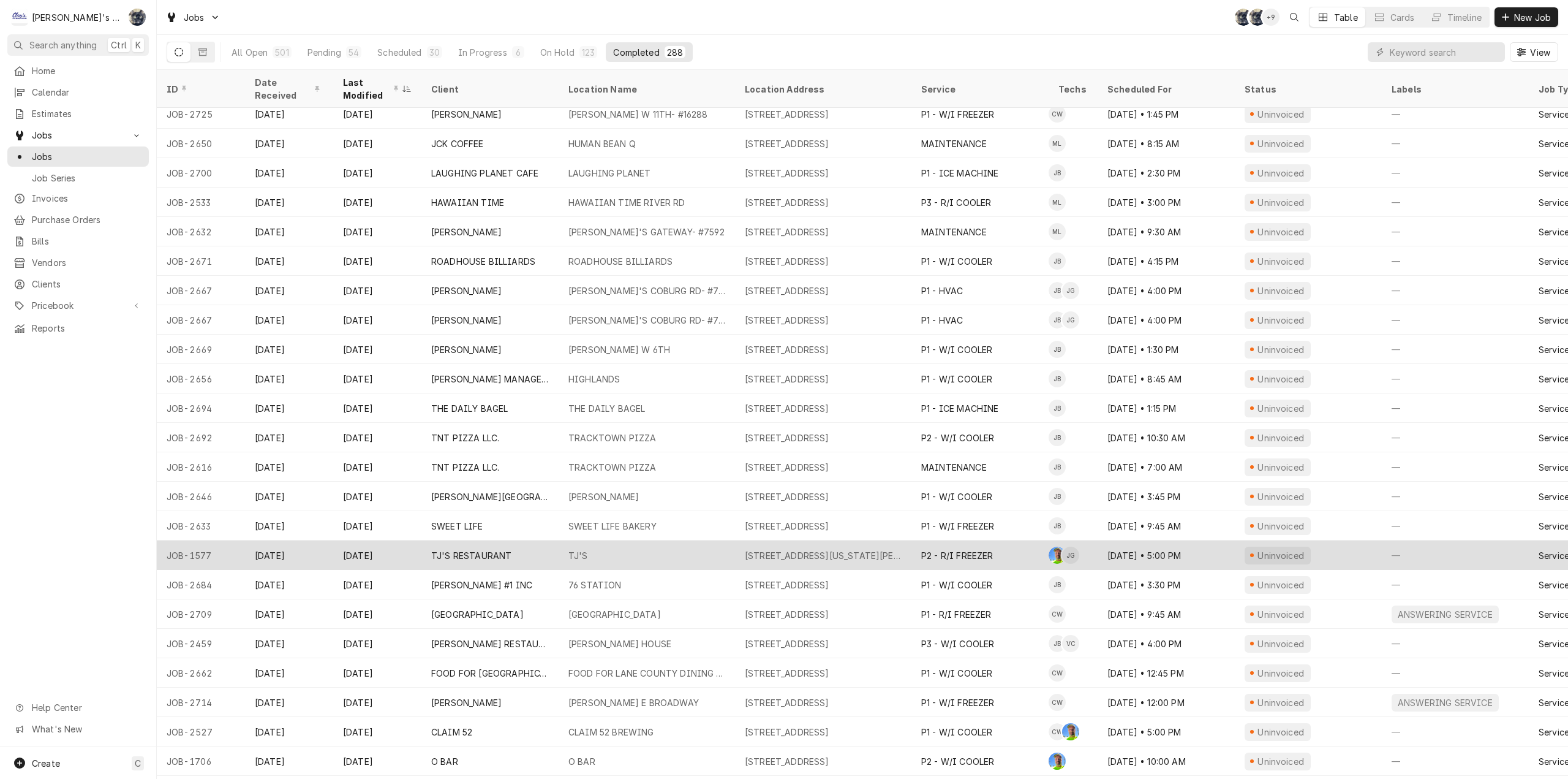
click at [560, 558] on div "TJ'S" at bounding box center [647, 556] width 176 height 30
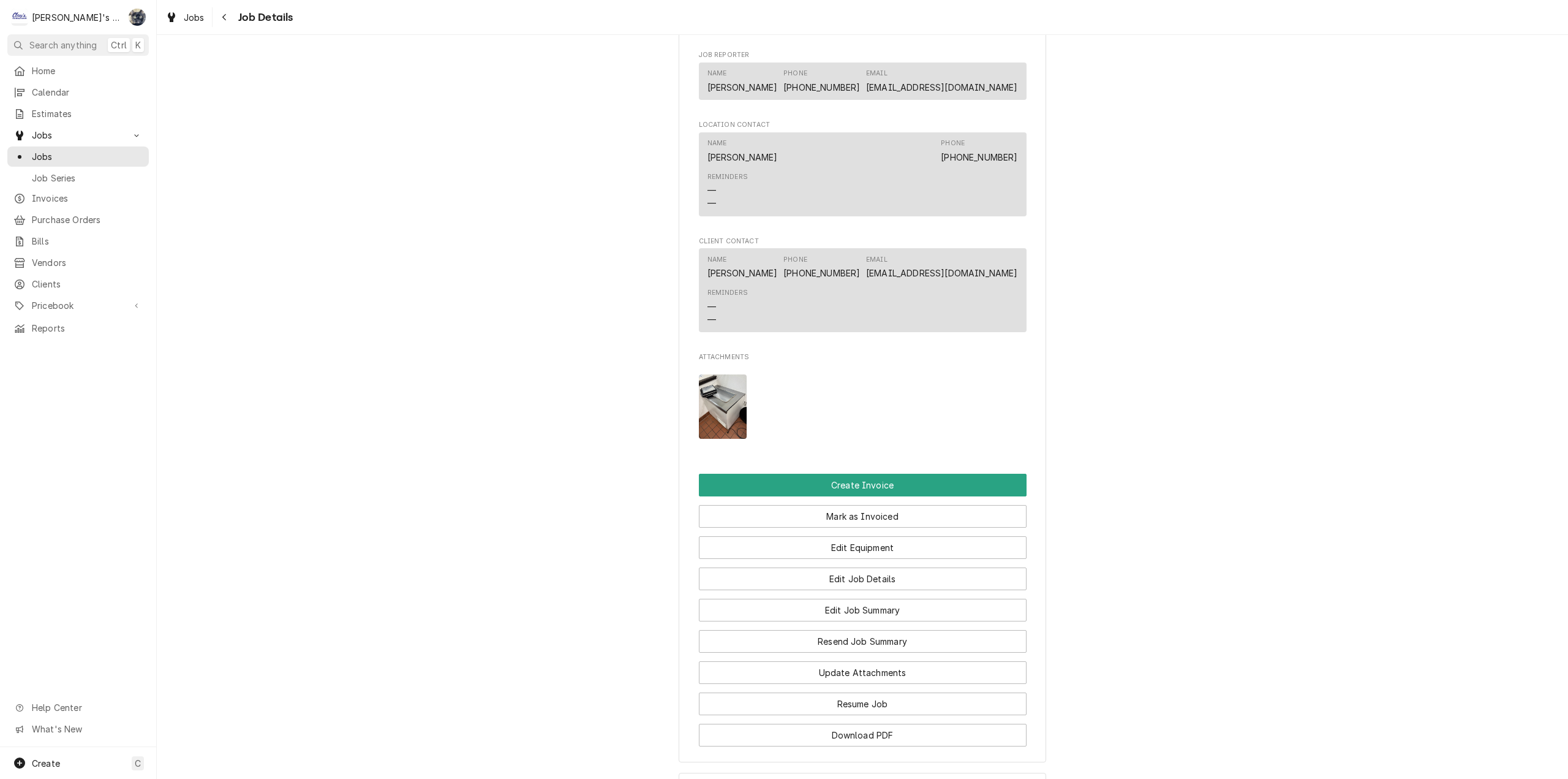
scroll to position [1226, 0]
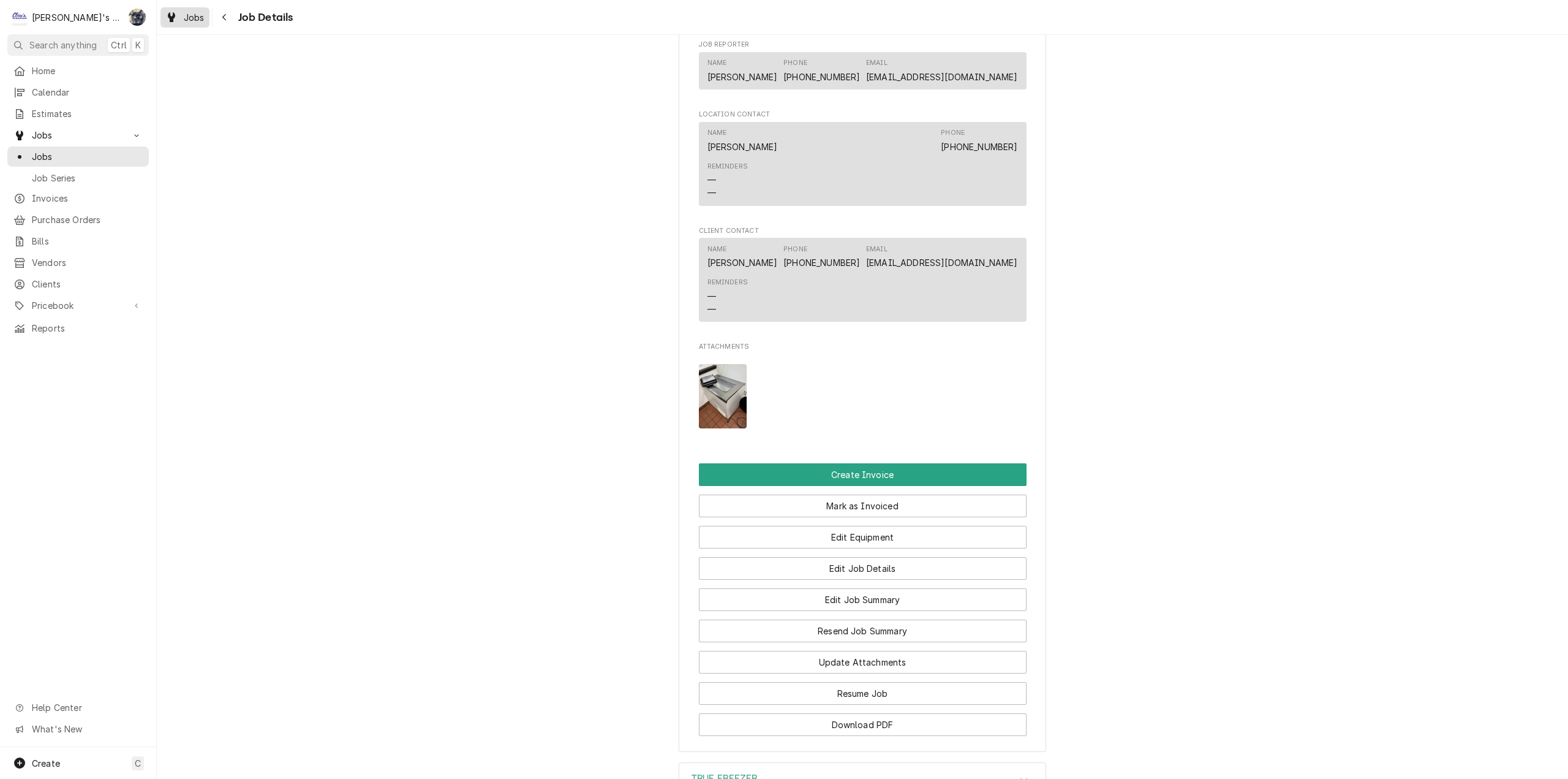
click at [198, 23] on span "Jobs" at bounding box center [194, 17] width 21 height 13
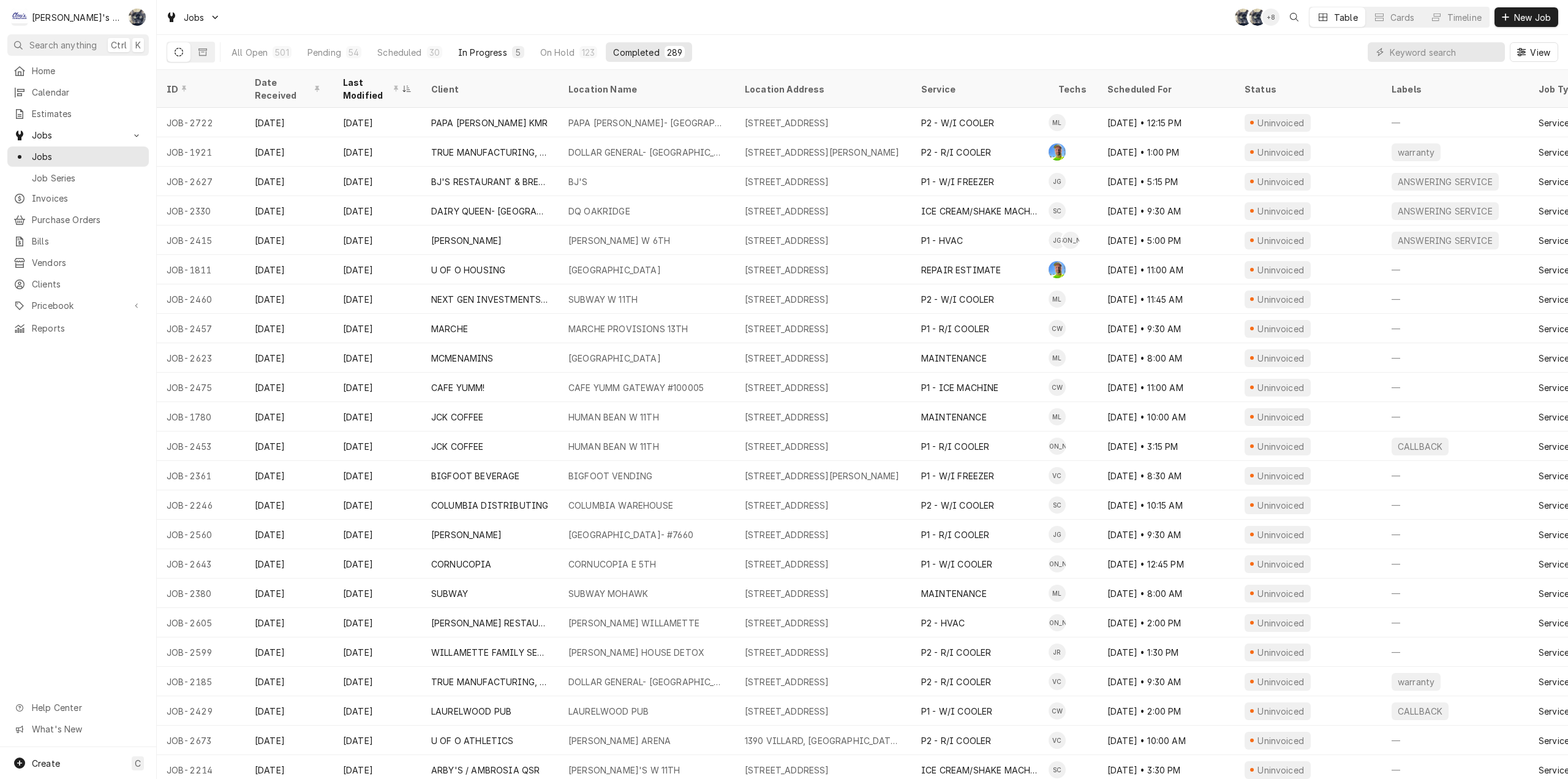
click at [501, 59] on button "In Progress 5" at bounding box center [491, 52] width 81 height 20
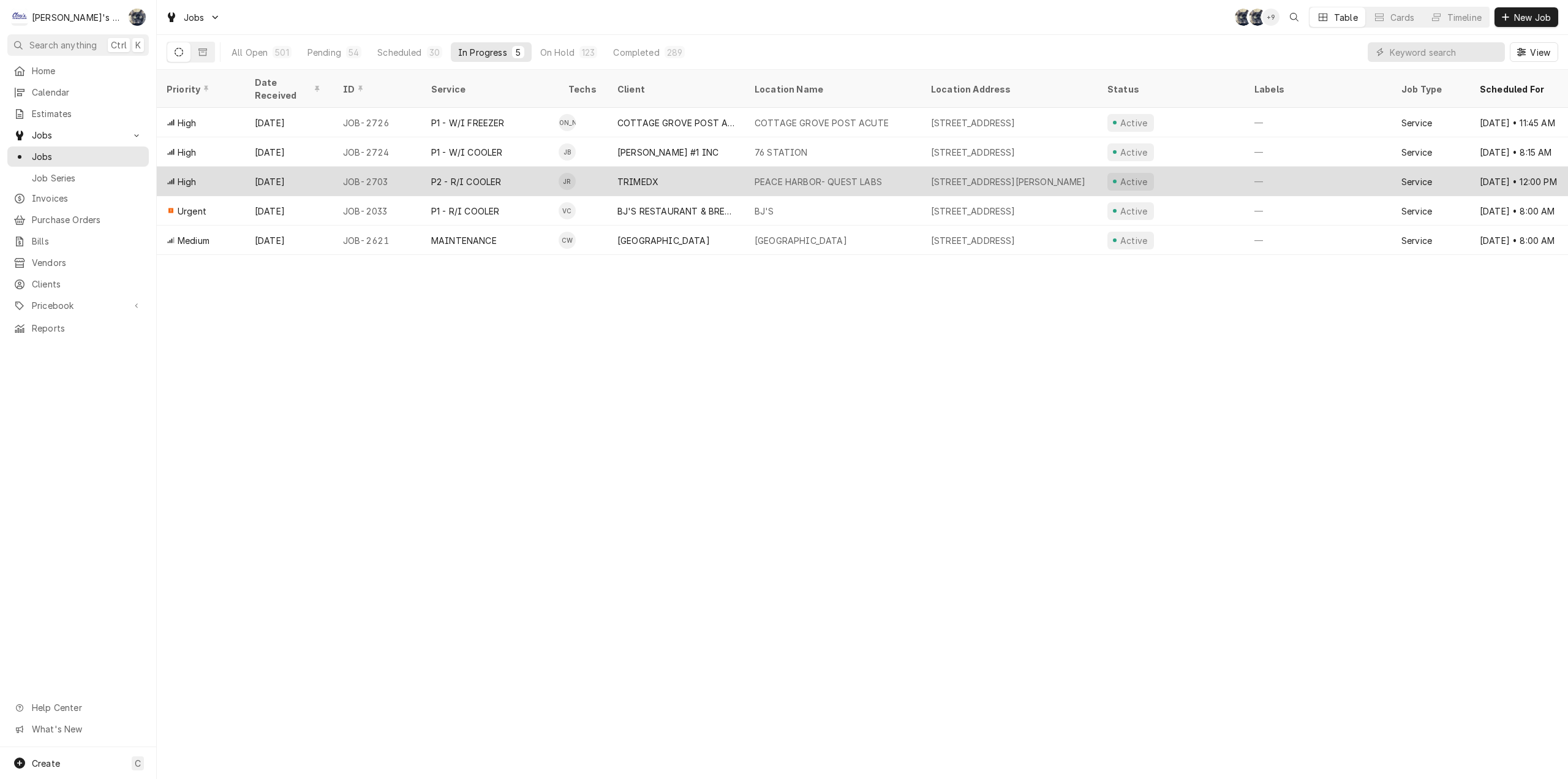
click at [650, 176] on div "TRIMEDX" at bounding box center [637, 182] width 41 height 13
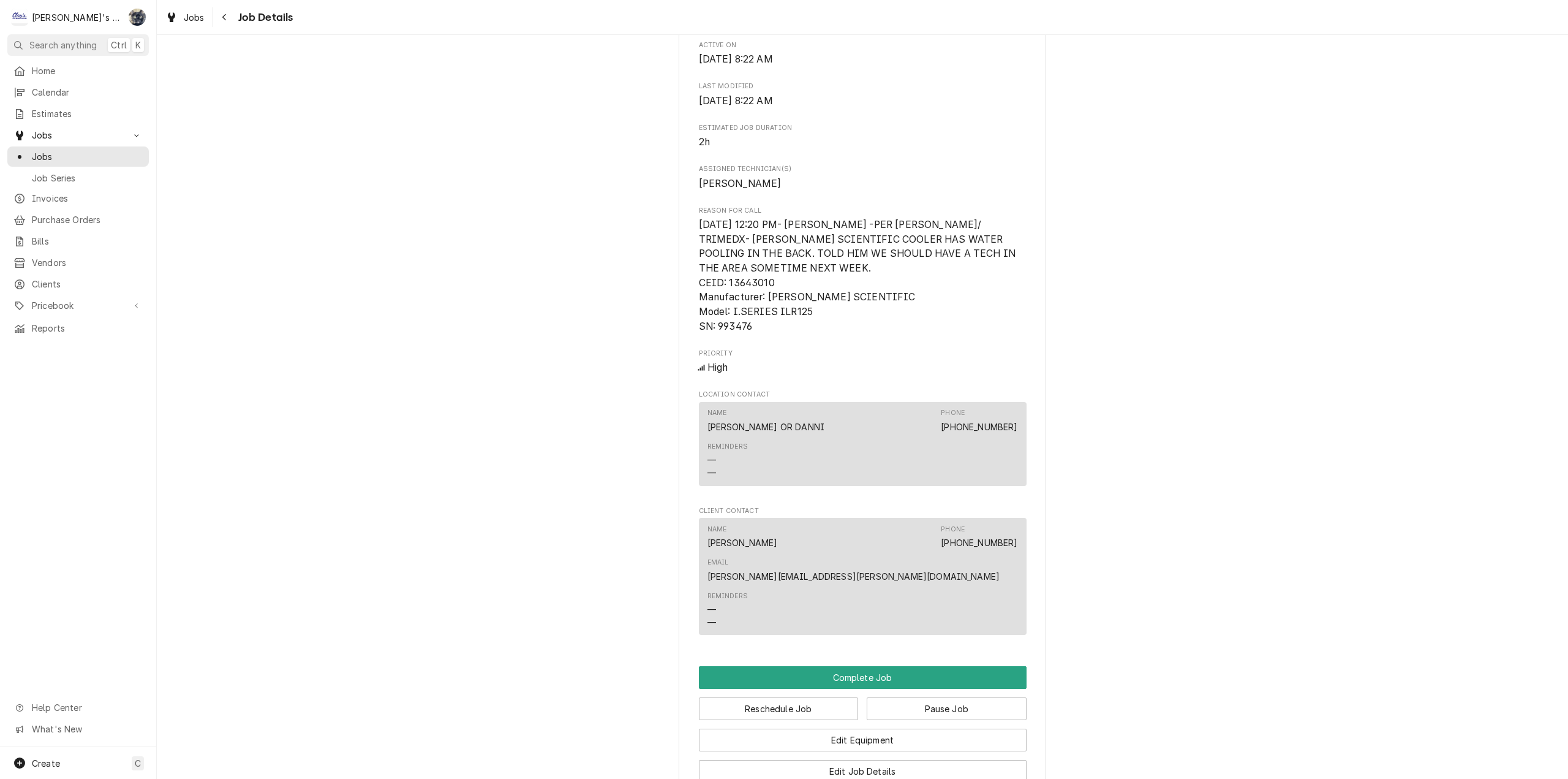
scroll to position [765, 0]
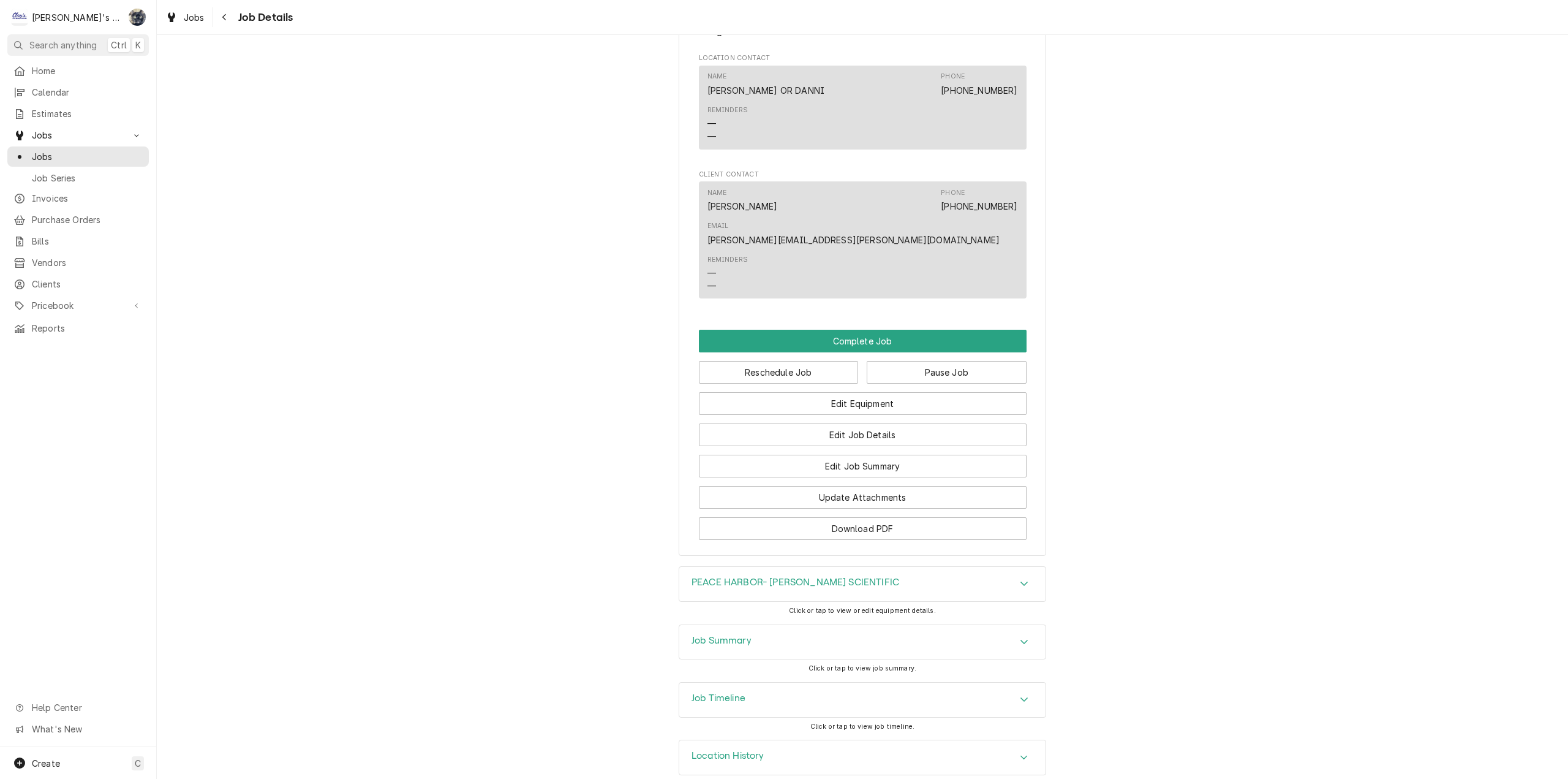
click at [760, 638] on div "Job Summary" at bounding box center [862, 642] width 366 height 34
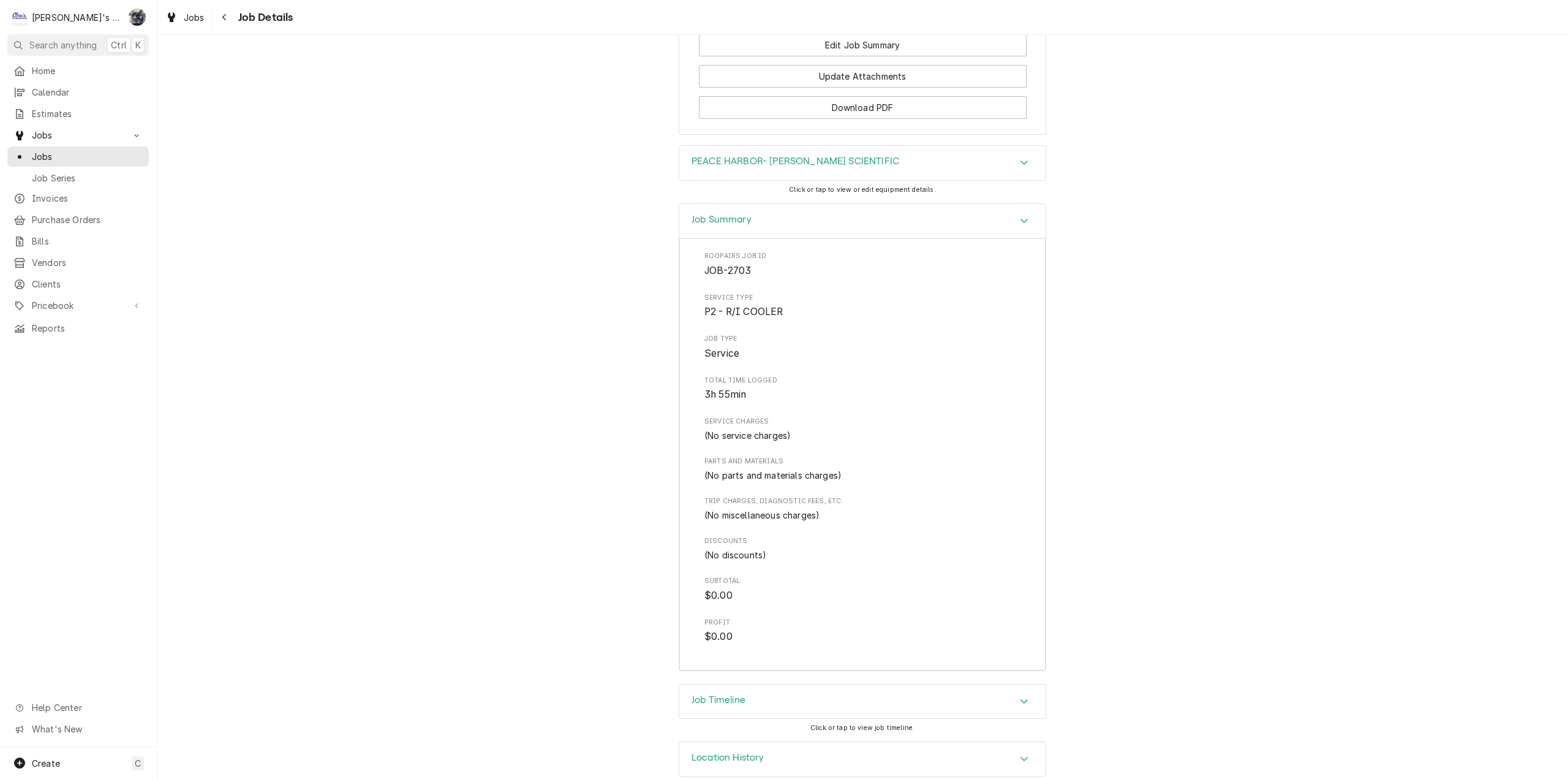
scroll to position [1188, 0]
click at [173, 19] on icon "Dynamic Content Wrapper" at bounding box center [171, 17] width 7 height 10
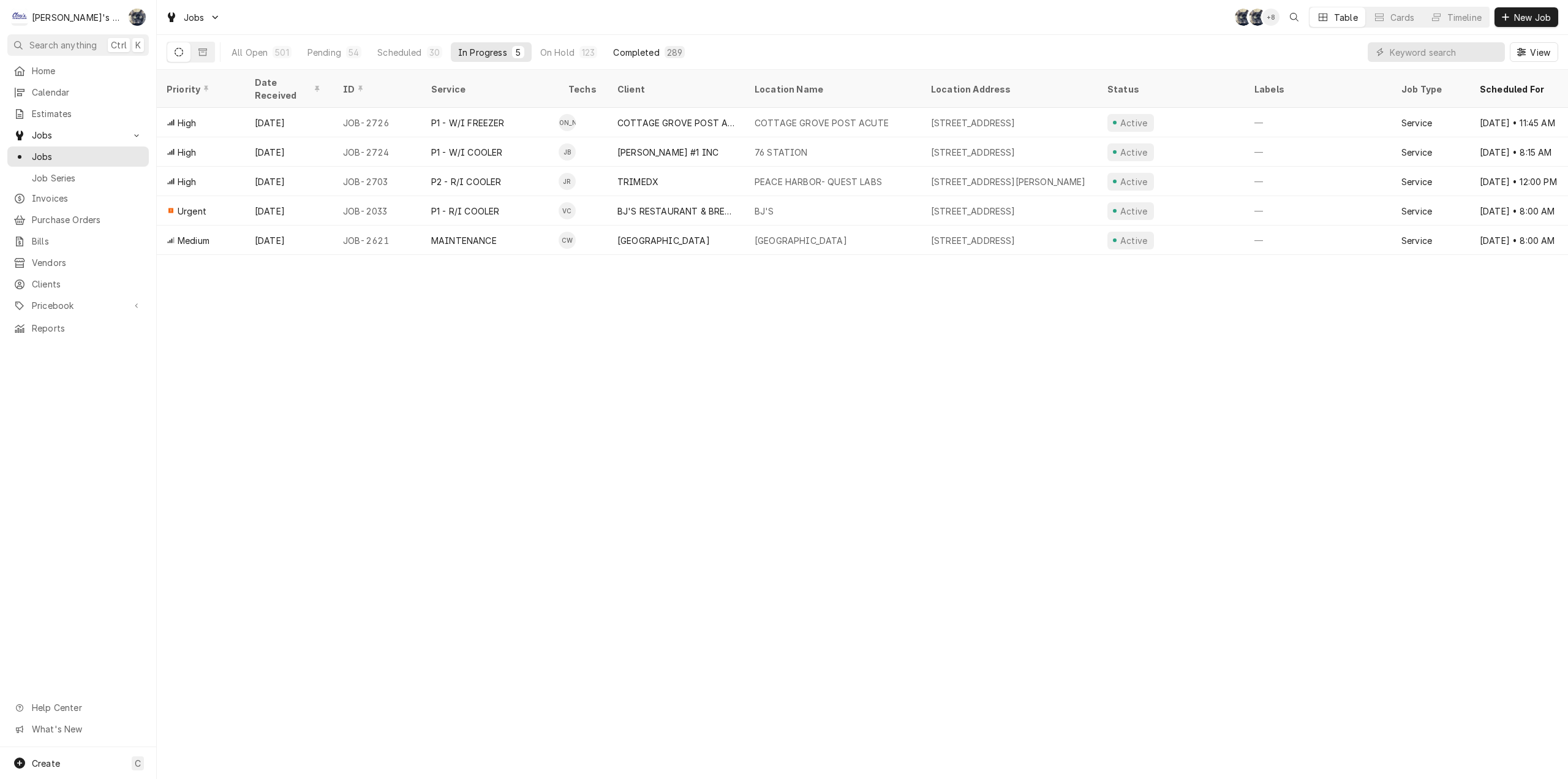
click at [665, 53] on div "289" at bounding box center [674, 52] width 20 height 12
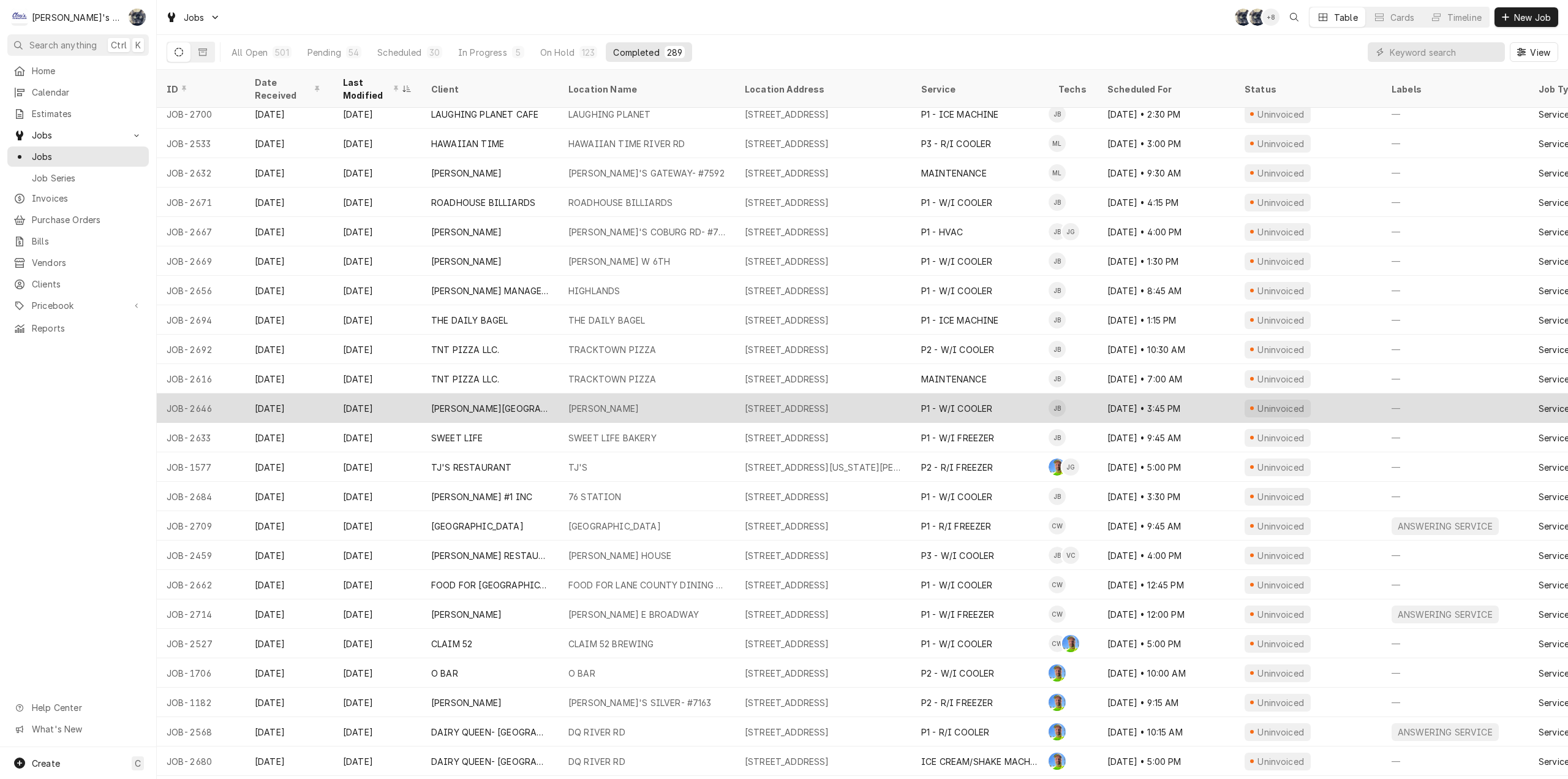
scroll to position [1449, 0]
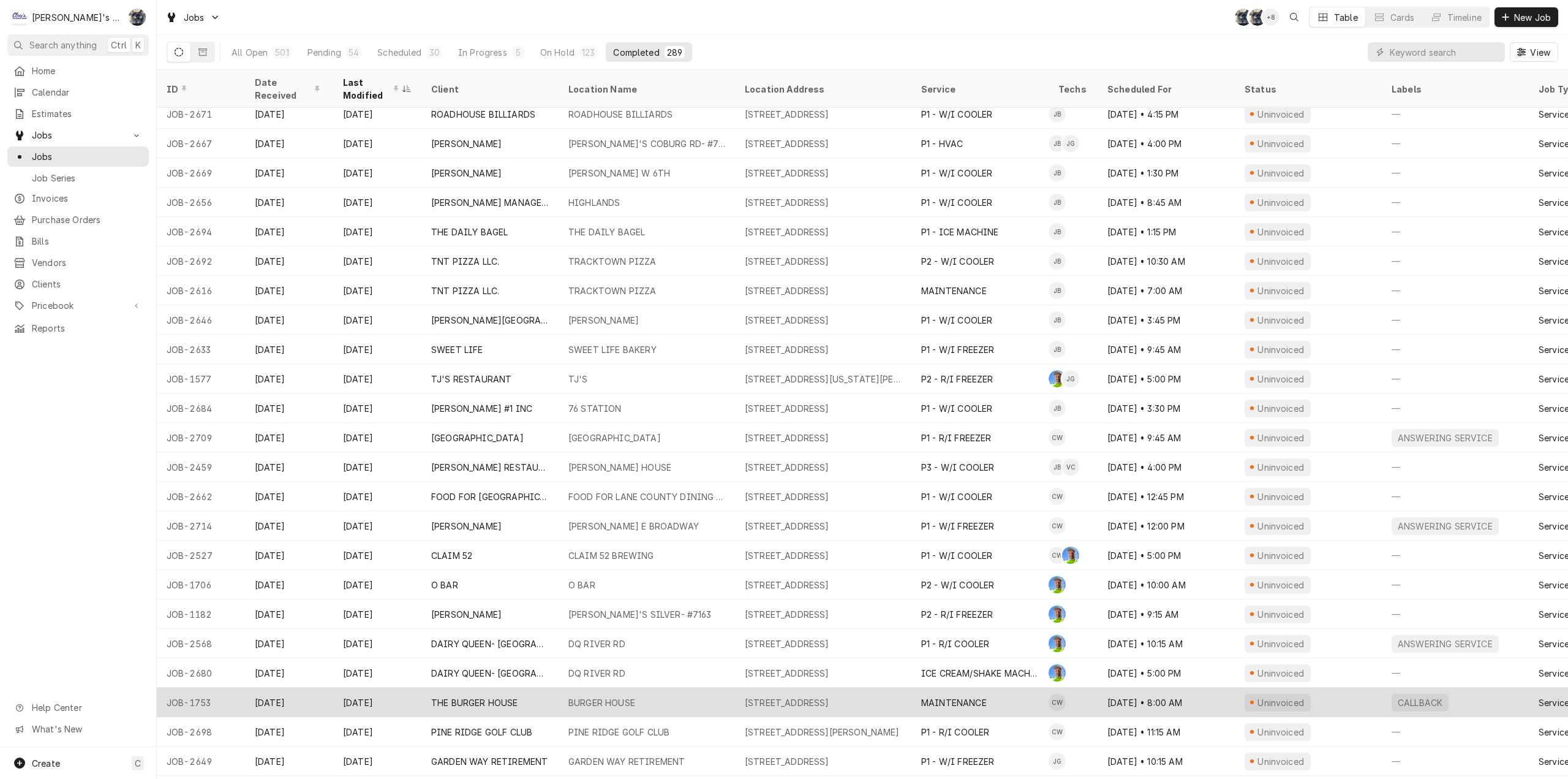
click at [681, 696] on div "BURGER HOUSE" at bounding box center [647, 702] width 176 height 30
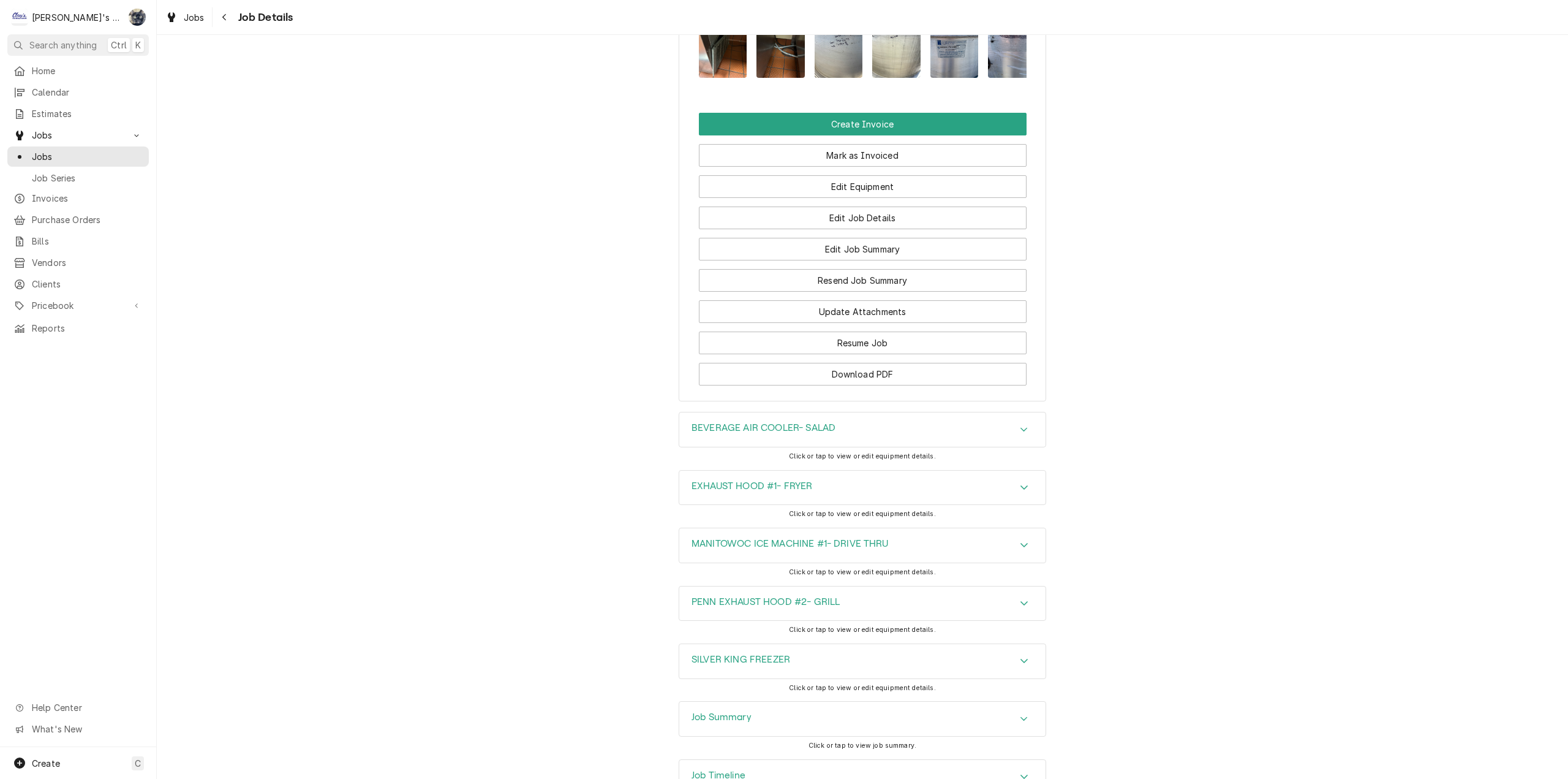
scroll to position [1649, 0]
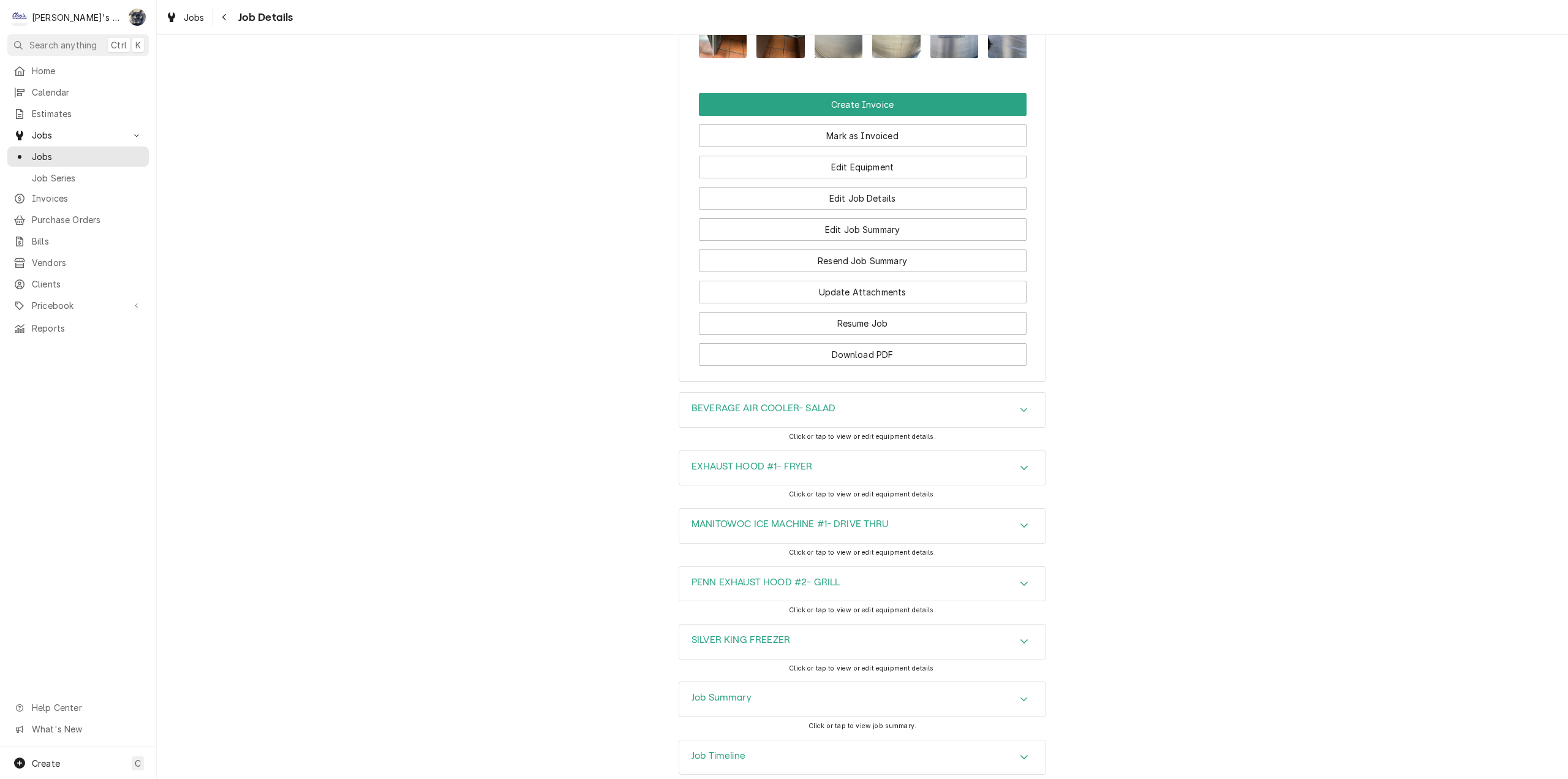
click at [719, 692] on h3 "Job Summary" at bounding box center [721, 697] width 60 height 11
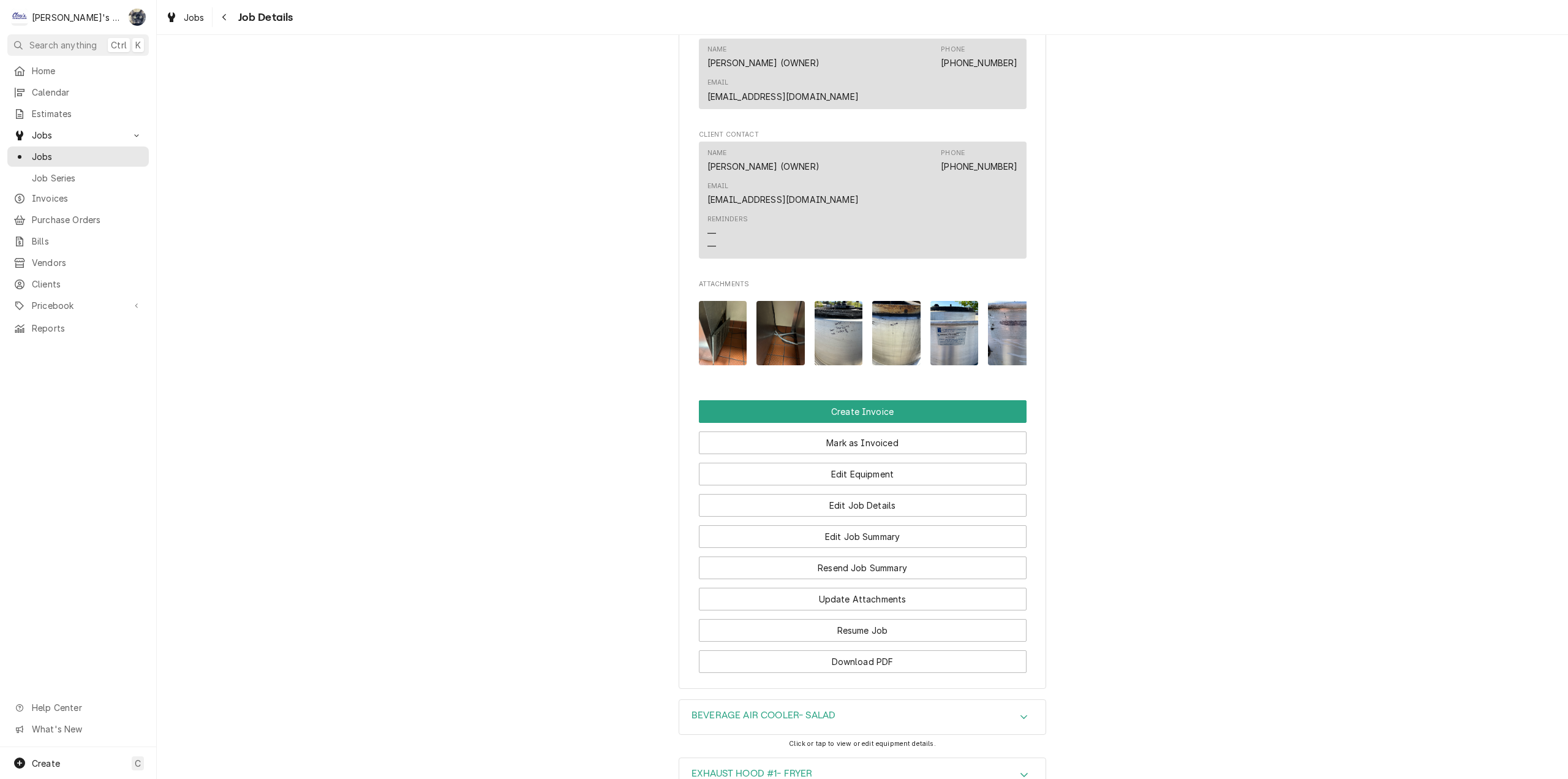
scroll to position [1508, 0]
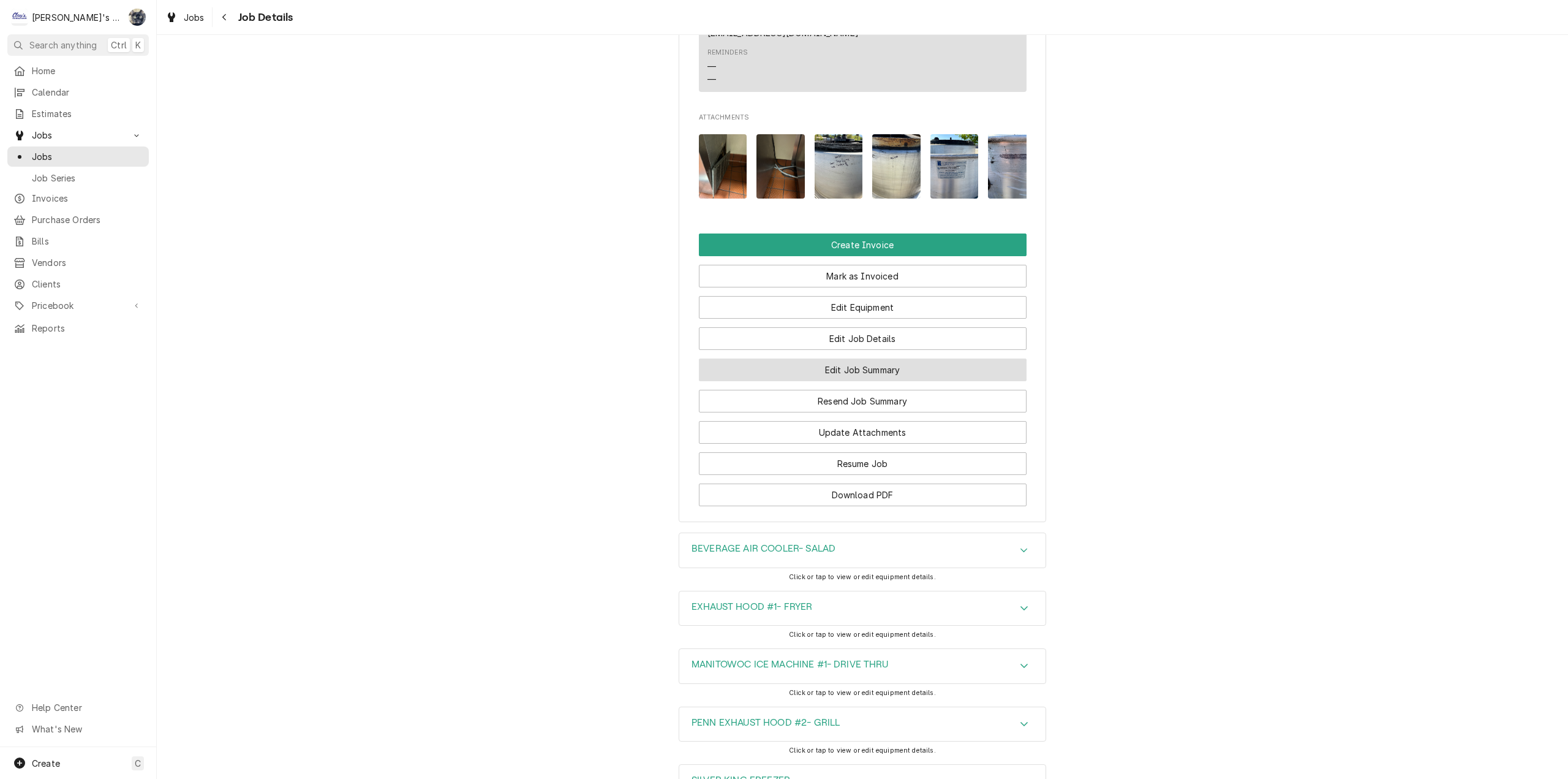
click at [810, 358] on button "Edit Job Summary" at bounding box center [862, 370] width 328 height 23
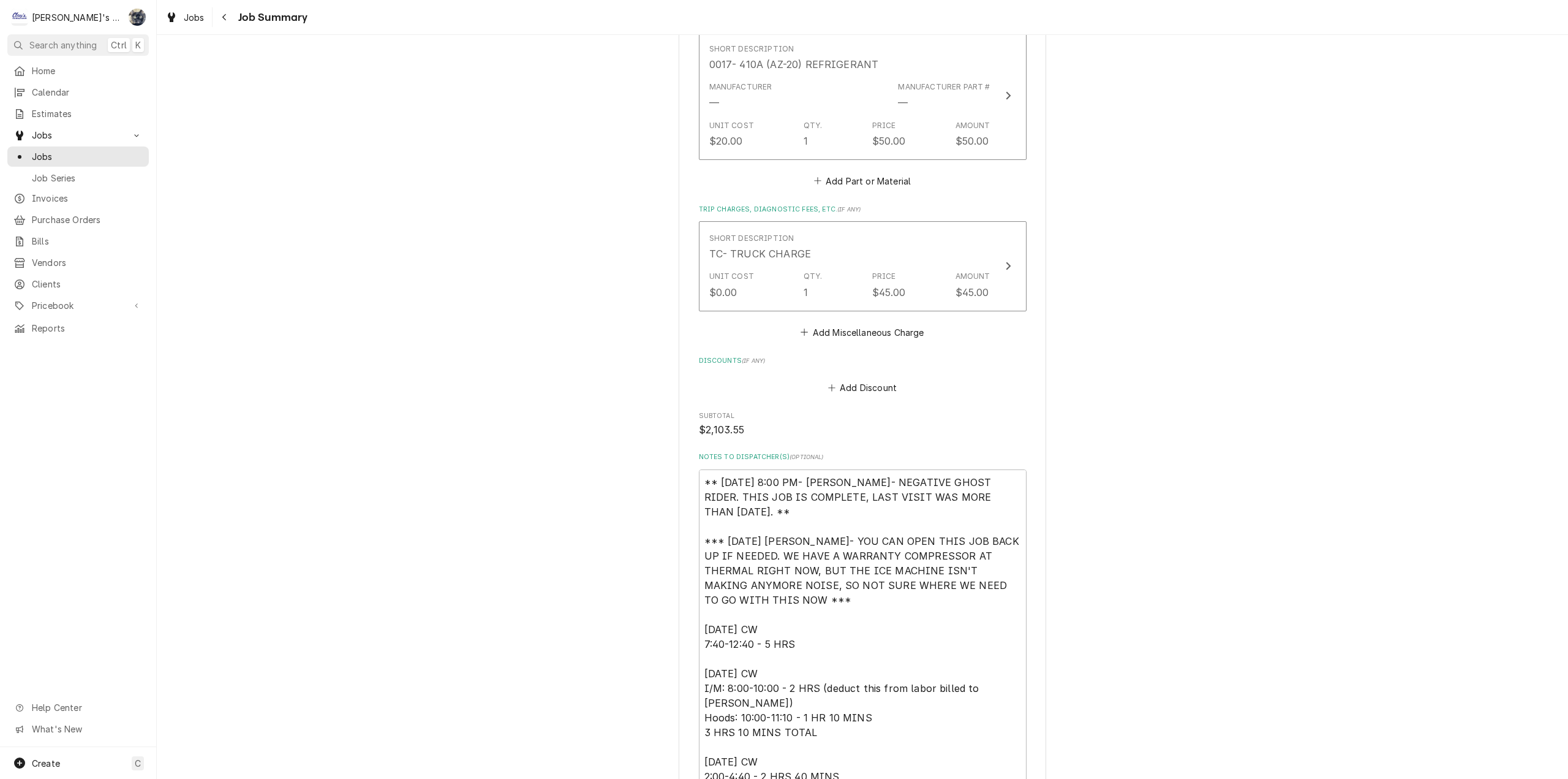
scroll to position [2880, 0]
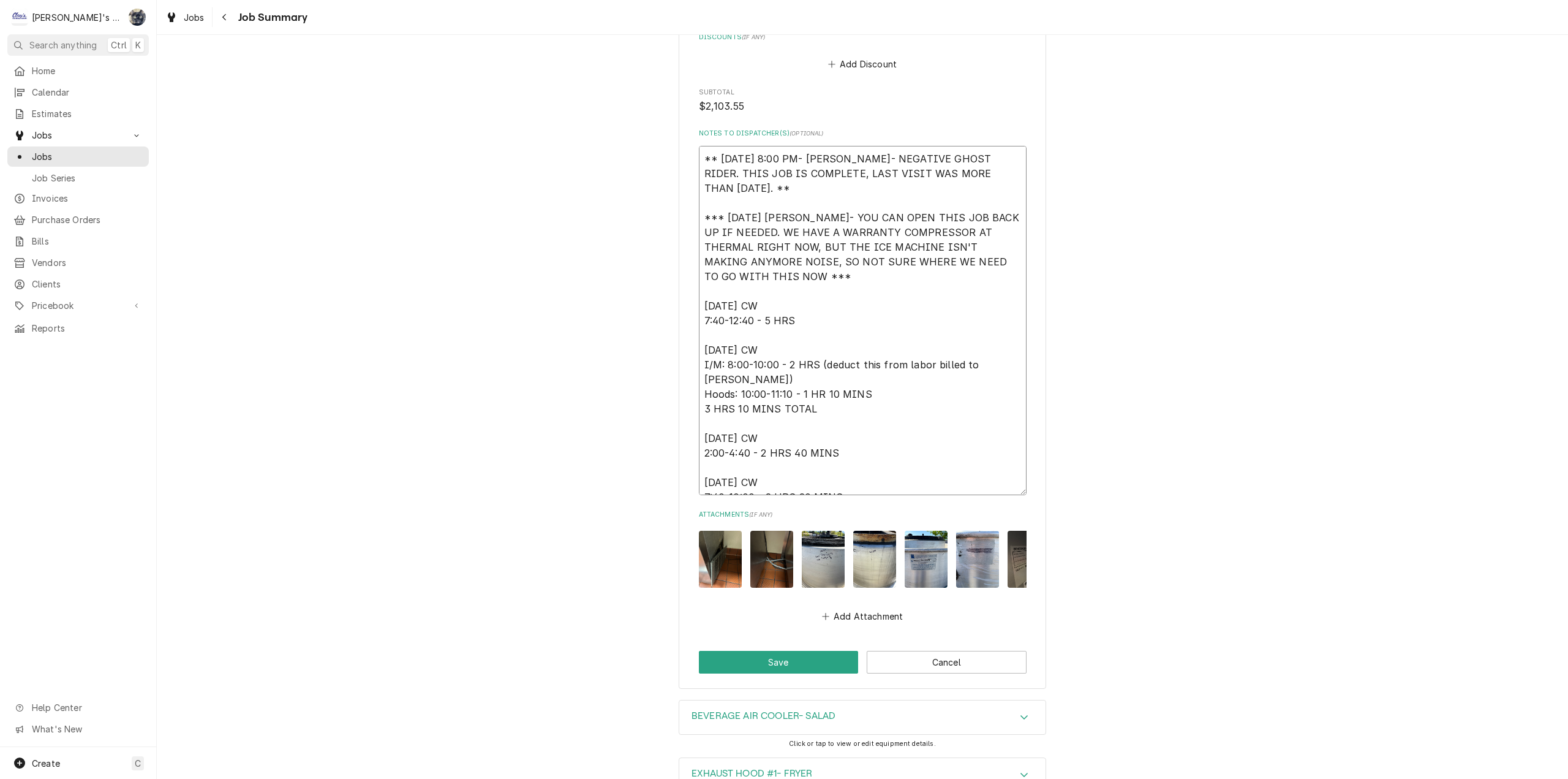
drag, startPoint x: 752, startPoint y: 266, endPoint x: 674, endPoint y: 119, distance: 166.4
type textarea "x"
type textarea "[DATE] CW 7:40-12:40 - 5 HRS [DATE] CW I/M: 8:00-10:00 - 2 HRS (deduct this fro…"
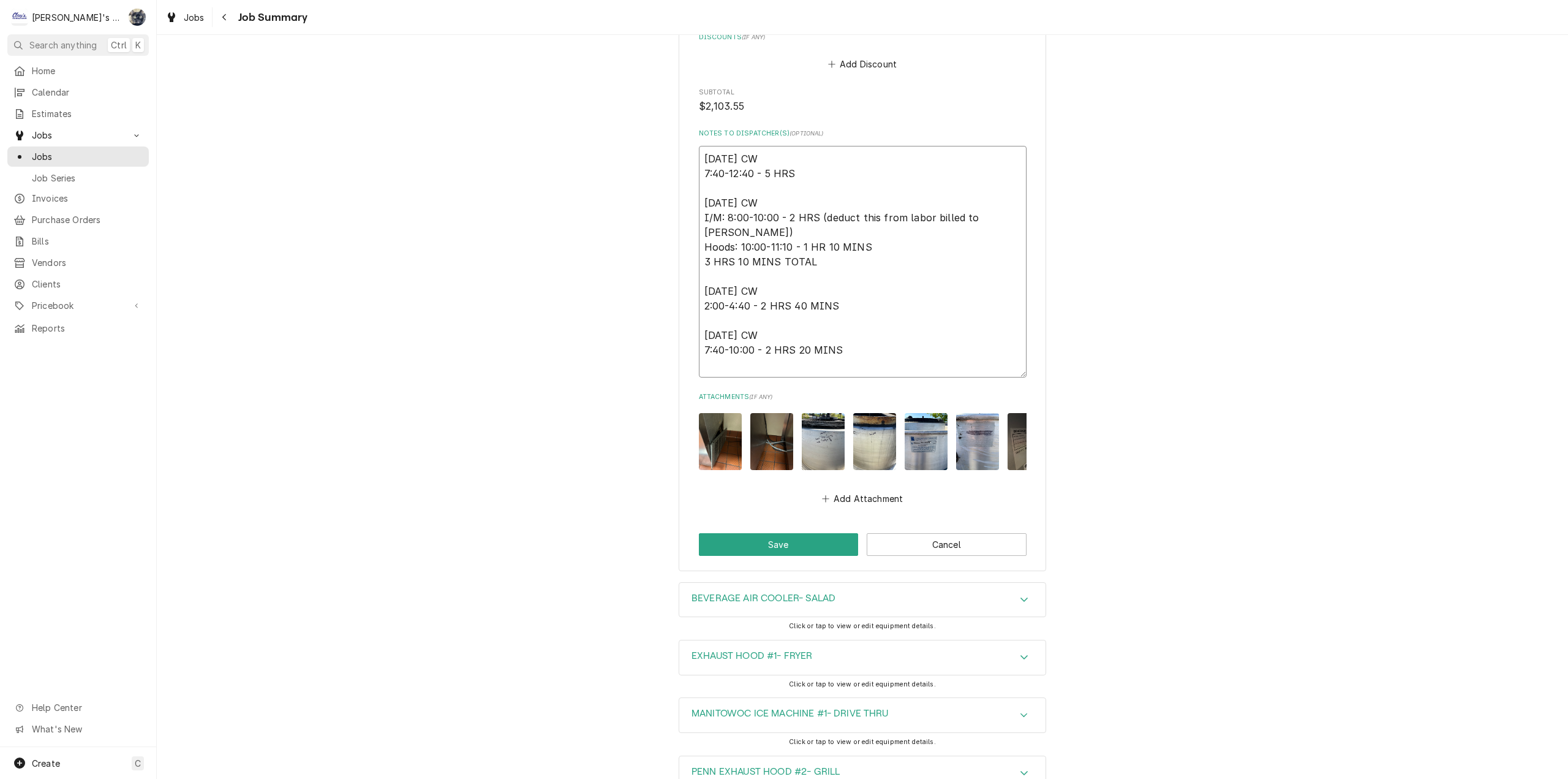
click at [699, 174] on textarea "[DATE] CW 7:40-12:40 - 5 HRS [DATE] CW I/M: 8:00-10:00 - 2 HRS (deduct this fro…" at bounding box center [862, 262] width 328 height 231
type textarea "x"
type textarea "[DATE] CW 7:40-12:40 - 5 HRS [DATE] CW I/M: 8:00-10:00 - 2 HRS (deduct this fro…"
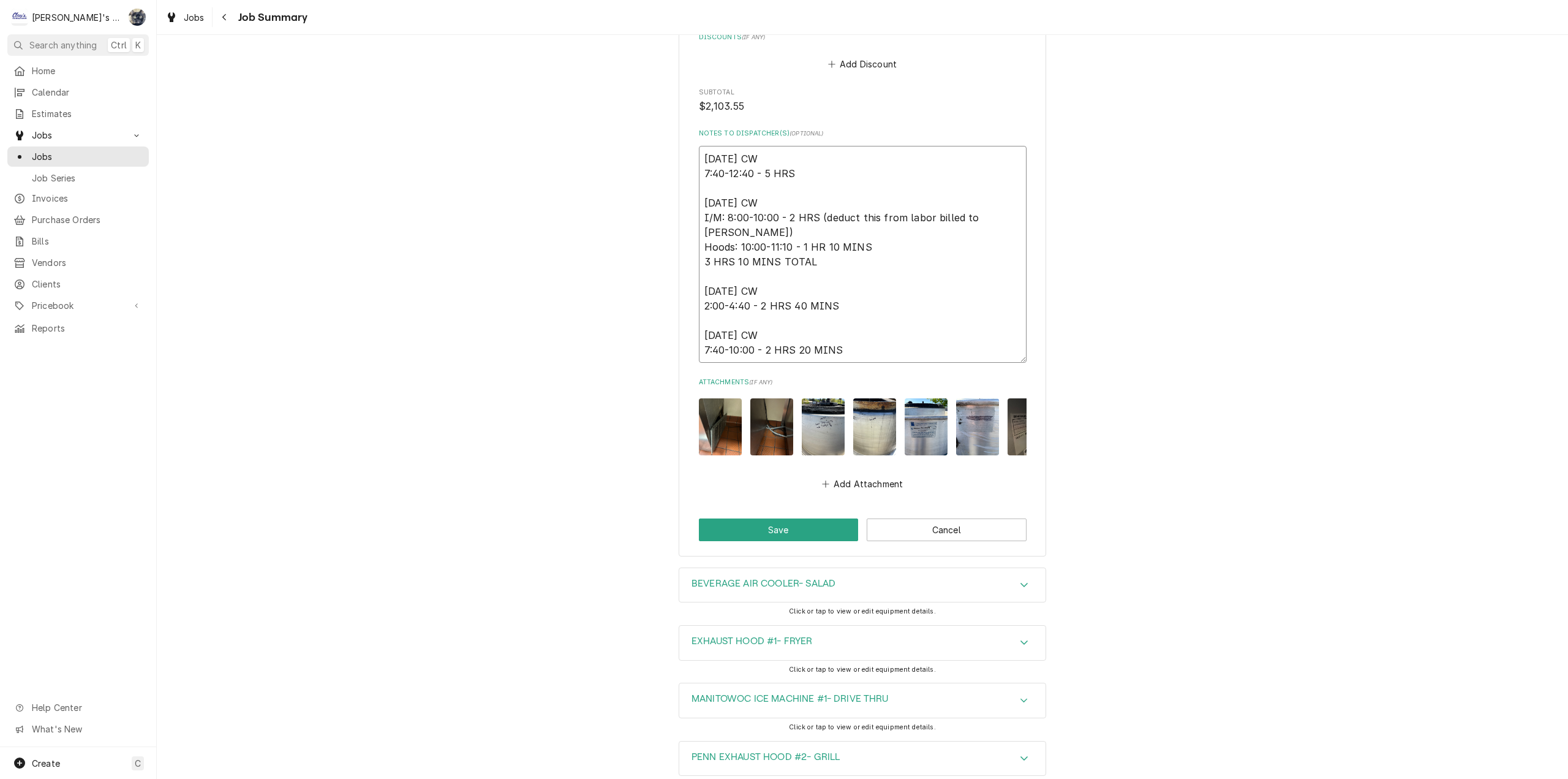
type textarea "x"
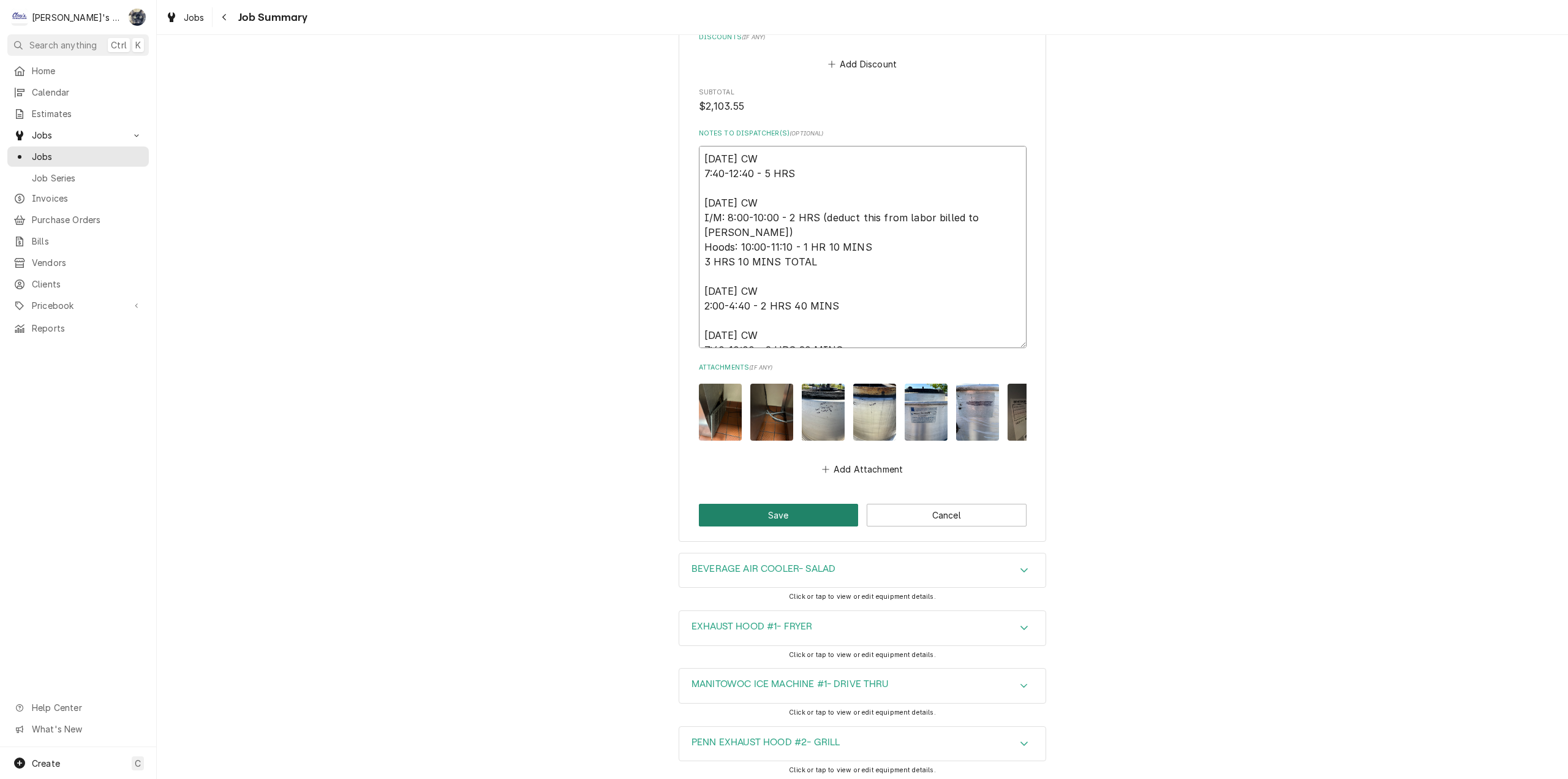
type textarea "[DATE] CW 7:40-12:40 - 5 HRS [DATE] CW I/M: 8:00-10:00 - 2 HRS (deduct this fro…"
click at [798, 519] on button "Save" at bounding box center [779, 515] width 160 height 23
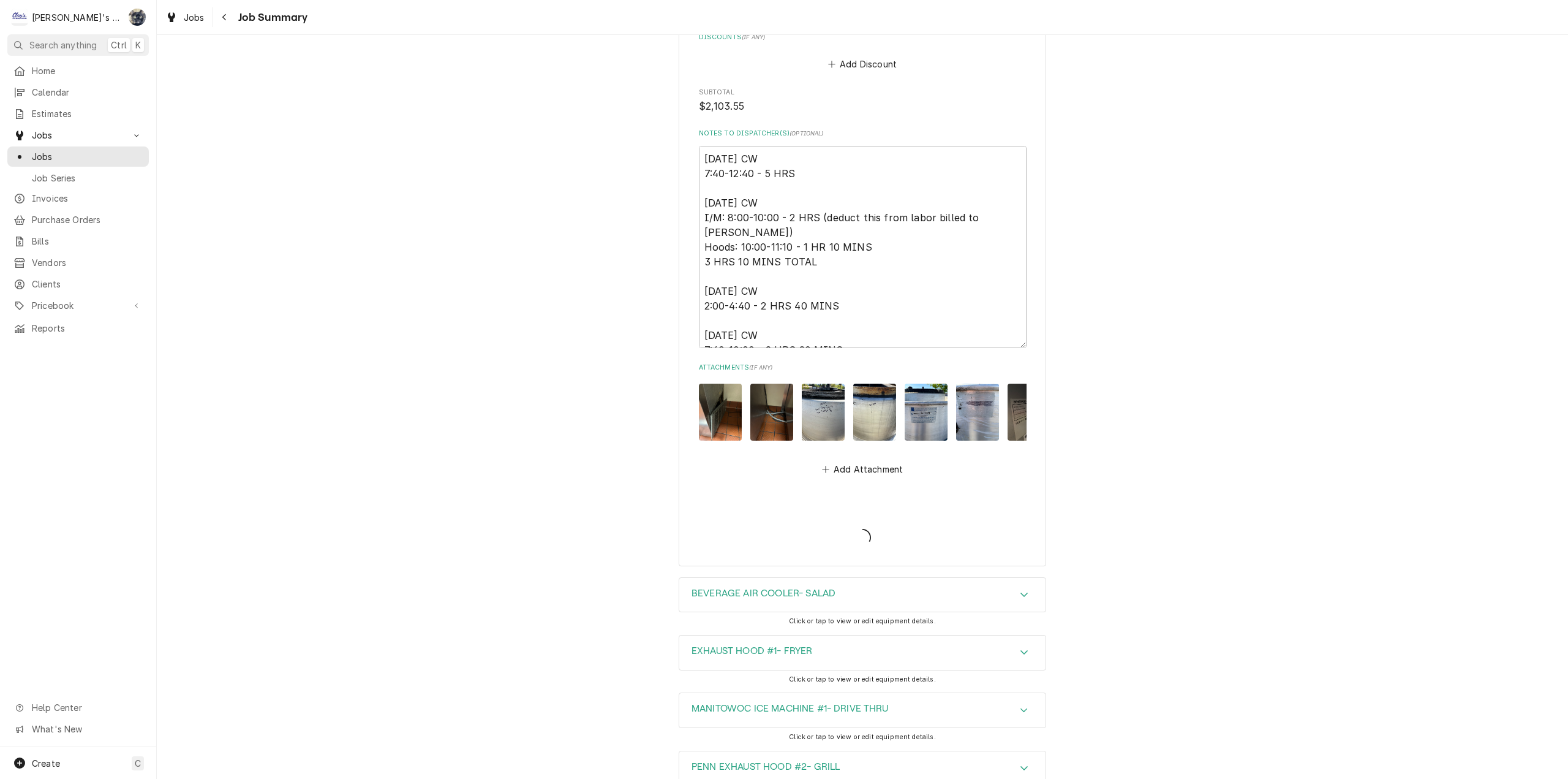
type textarea "x"
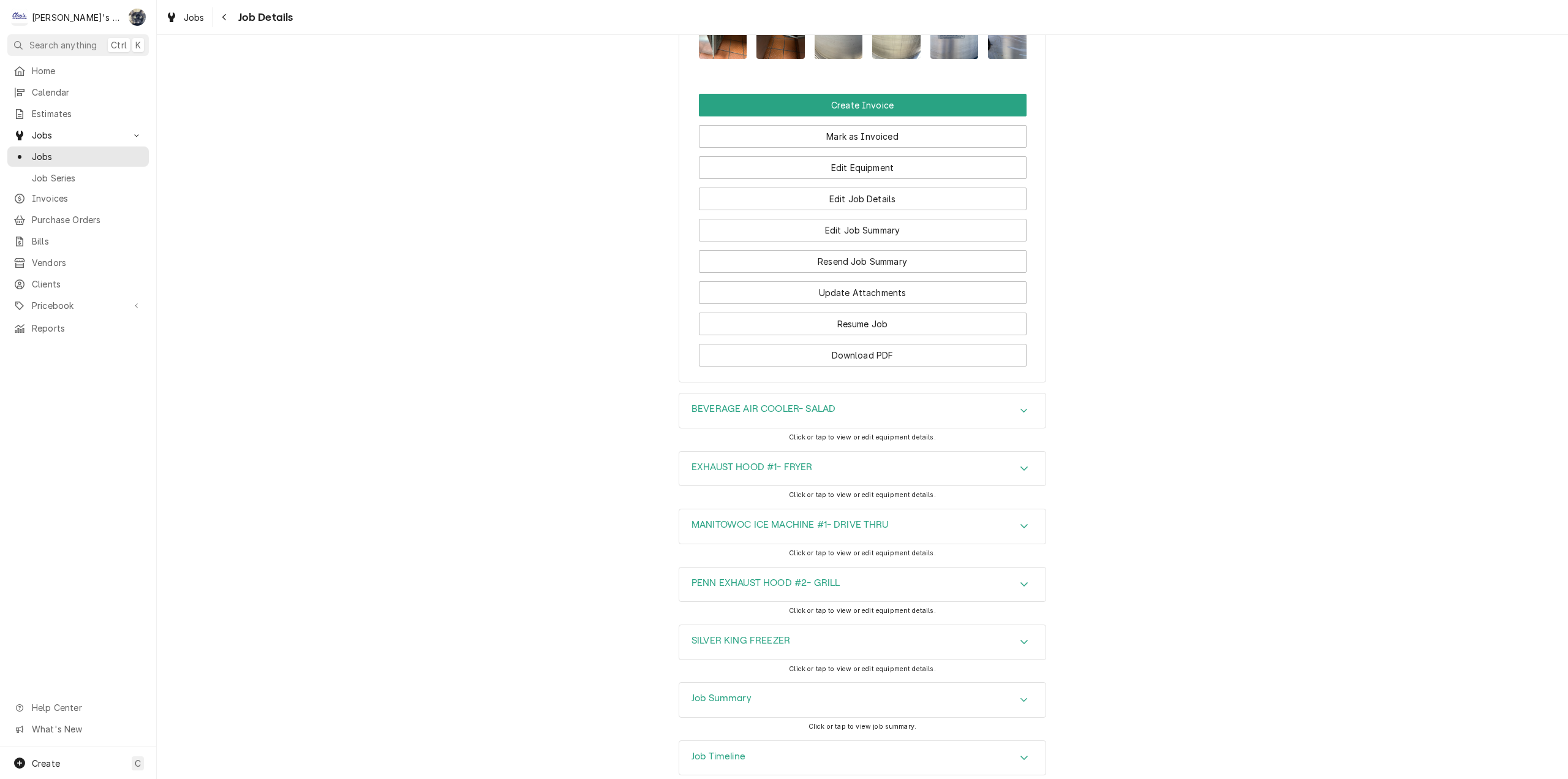
scroll to position [1649, 0]
click at [767, 682] on div "Job Summary" at bounding box center [862, 698] width 366 height 34
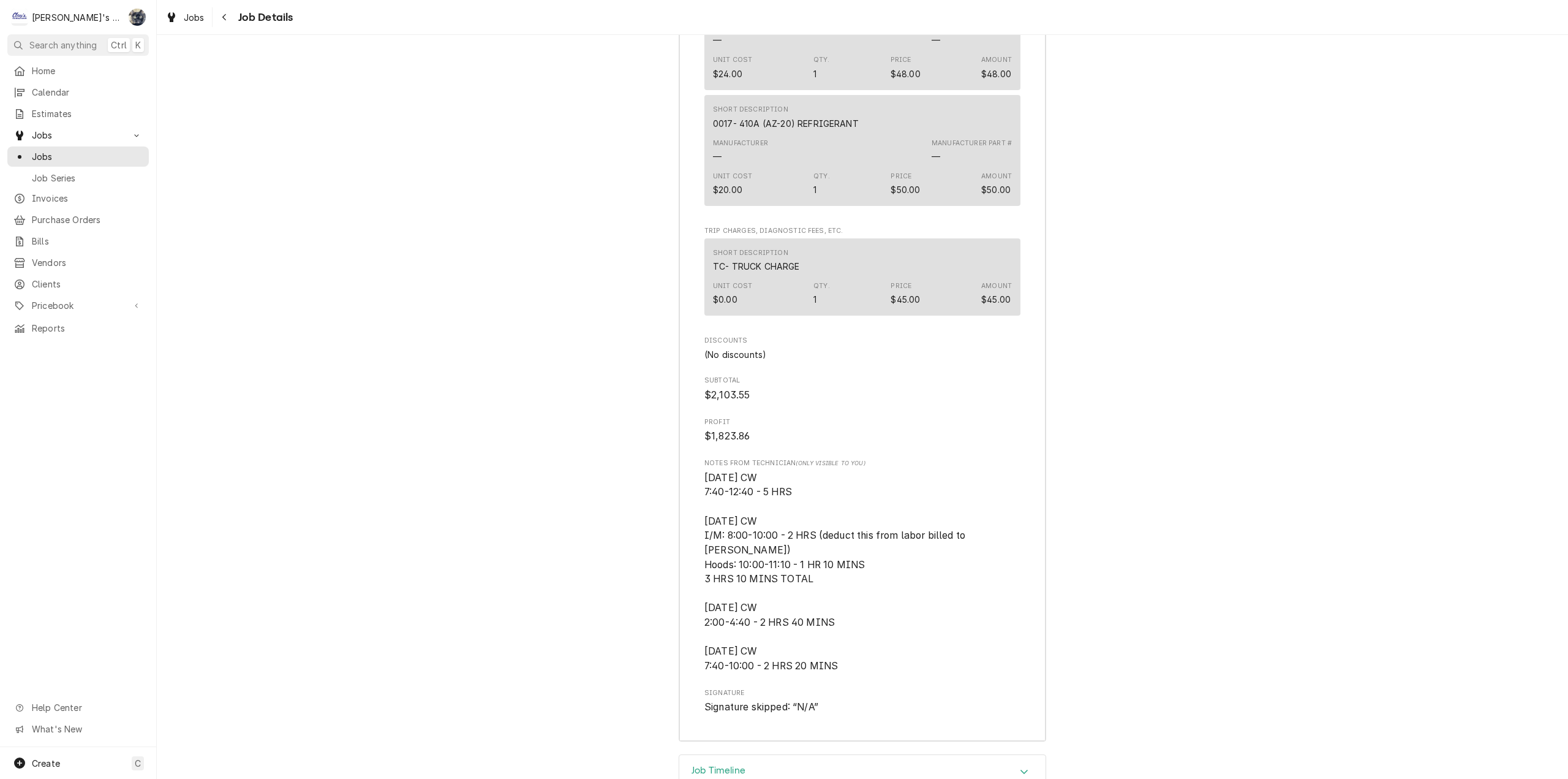
scroll to position [4305, 0]
click at [746, 755] on div "Job Timeline" at bounding box center [862, 771] width 366 height 34
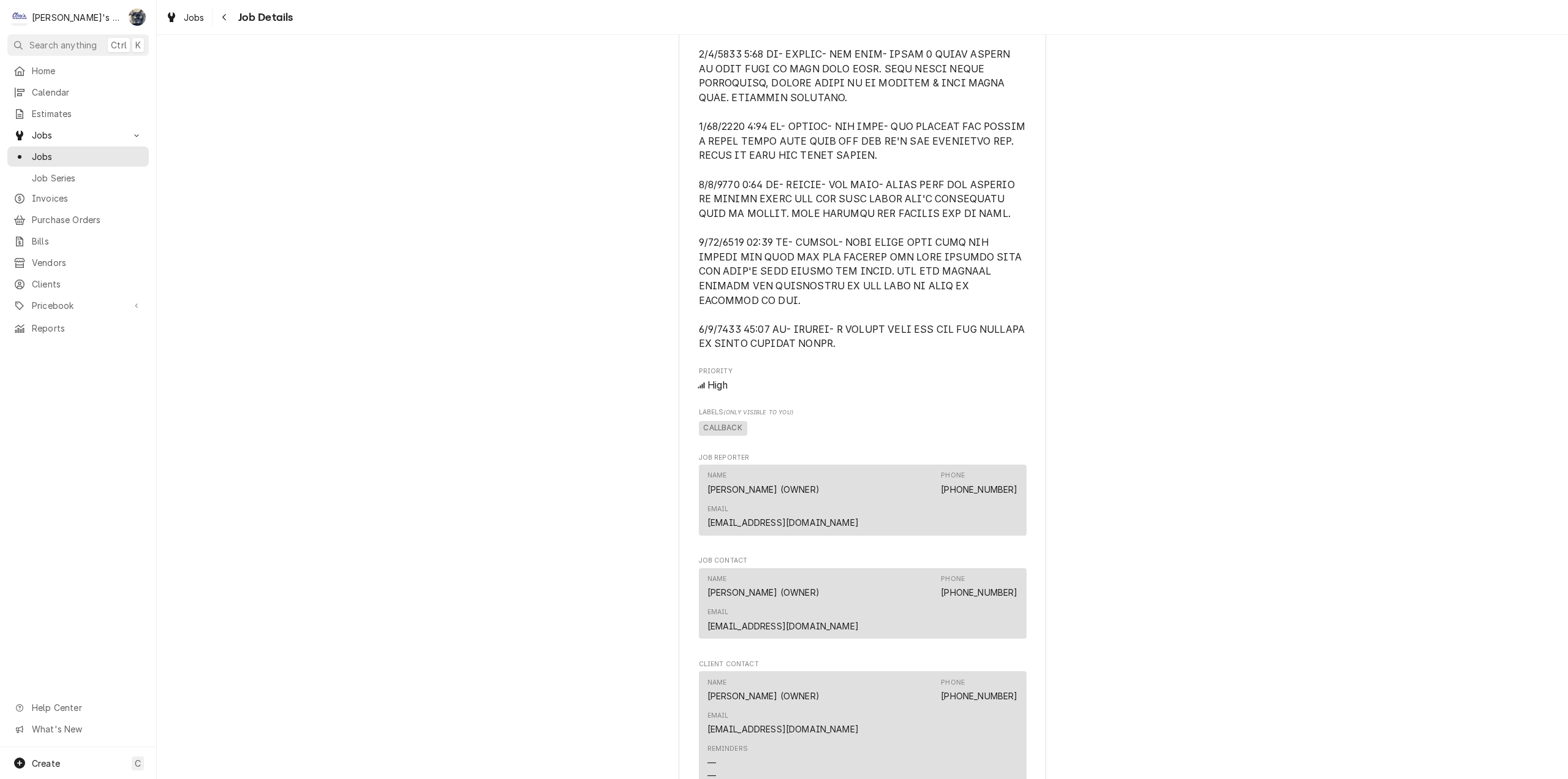
scroll to position [1425, 0]
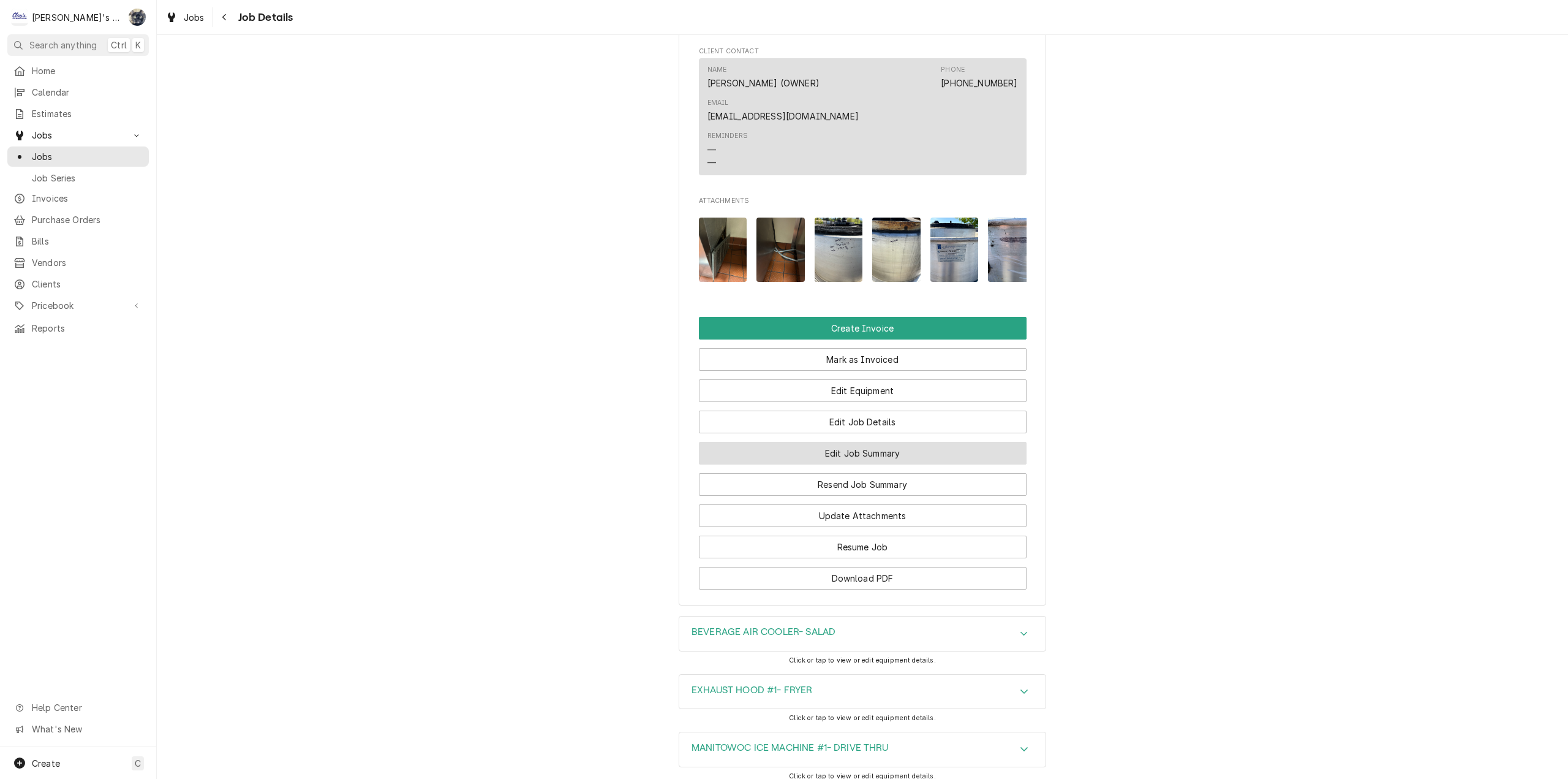
click at [818, 442] on button "Edit Job Summary" at bounding box center [862, 453] width 328 height 23
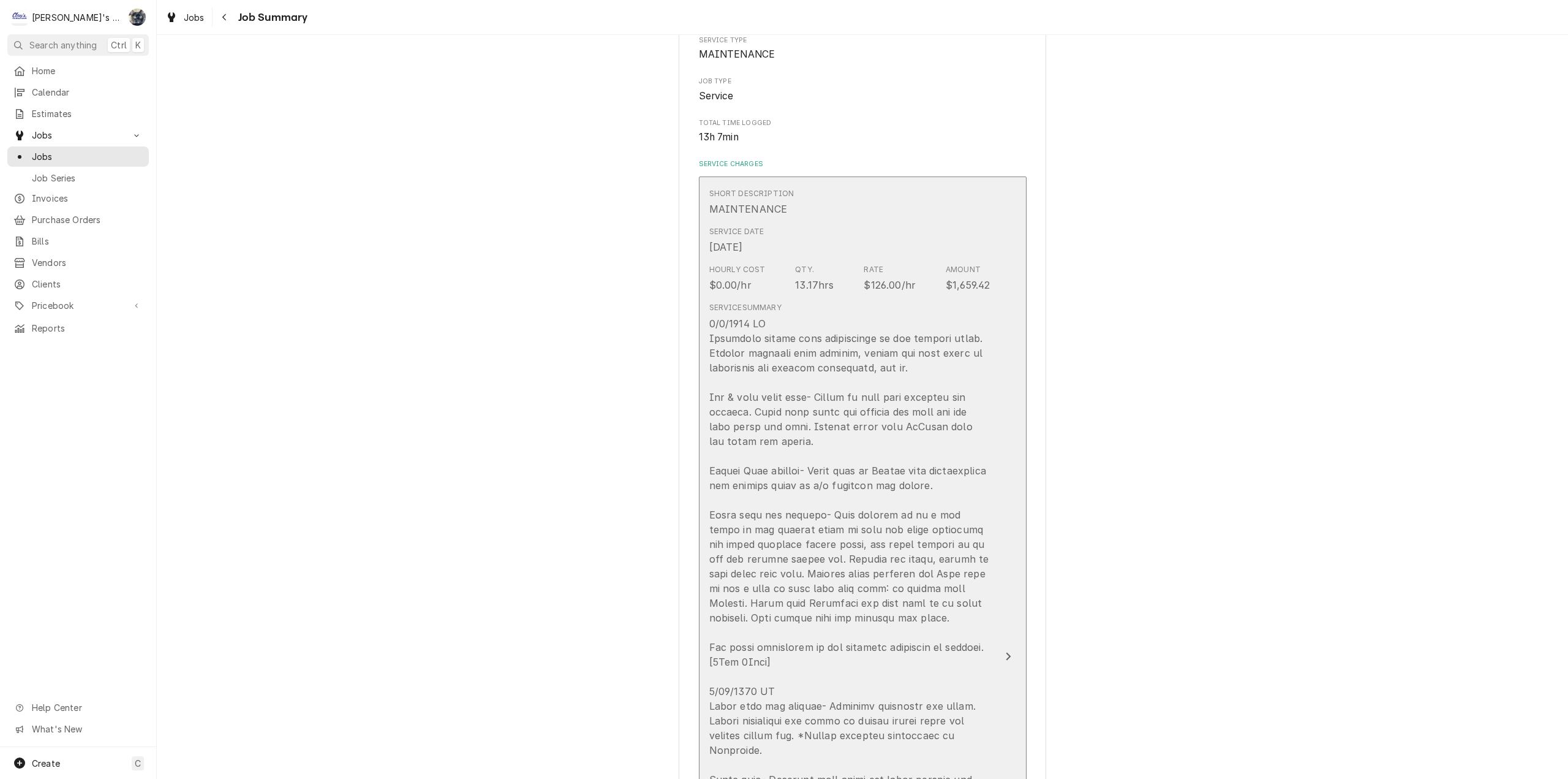
scroll to position [429, 0]
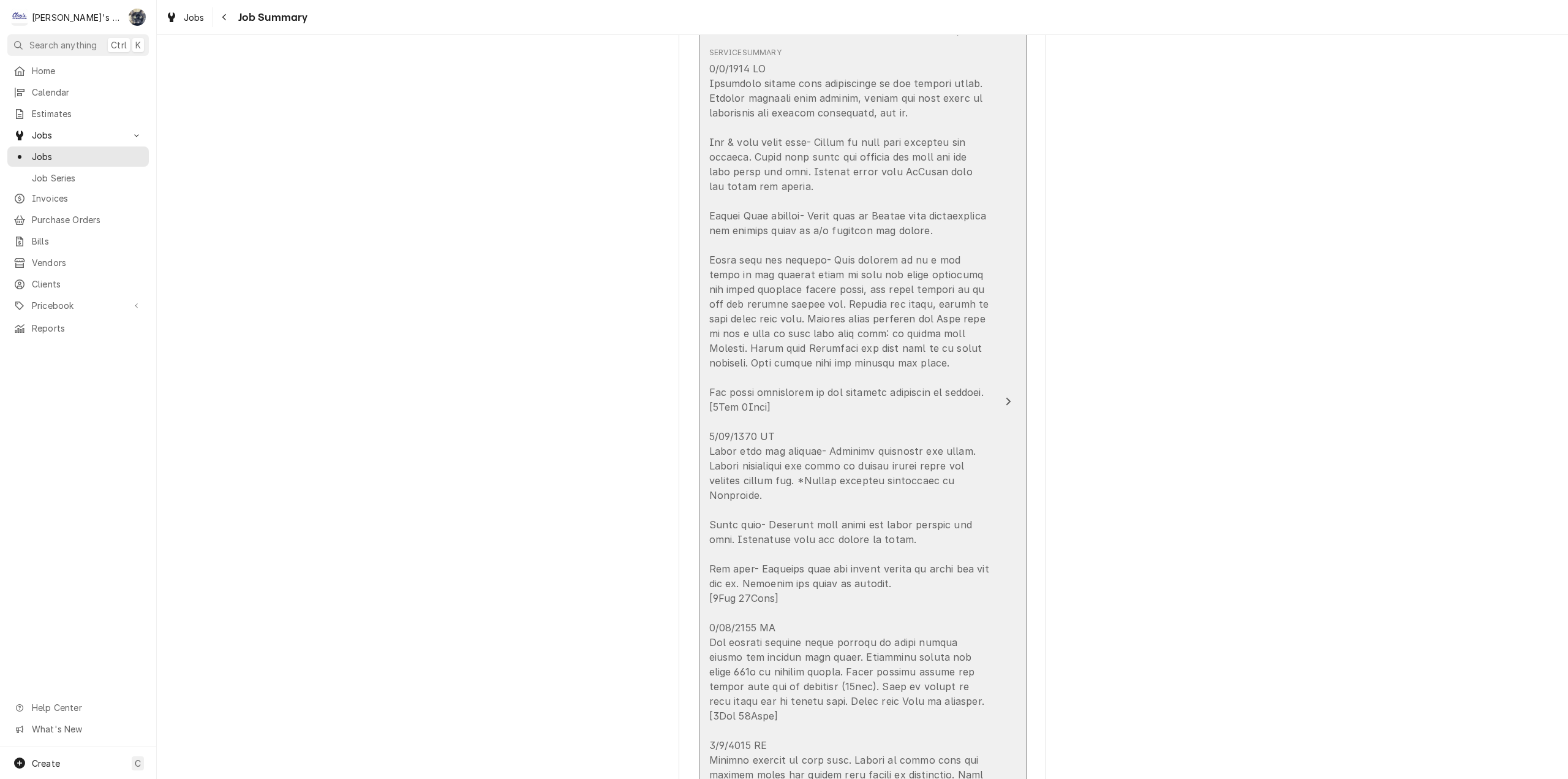
click at [795, 466] on div "Update Line Item" at bounding box center [849, 465] width 281 height 809
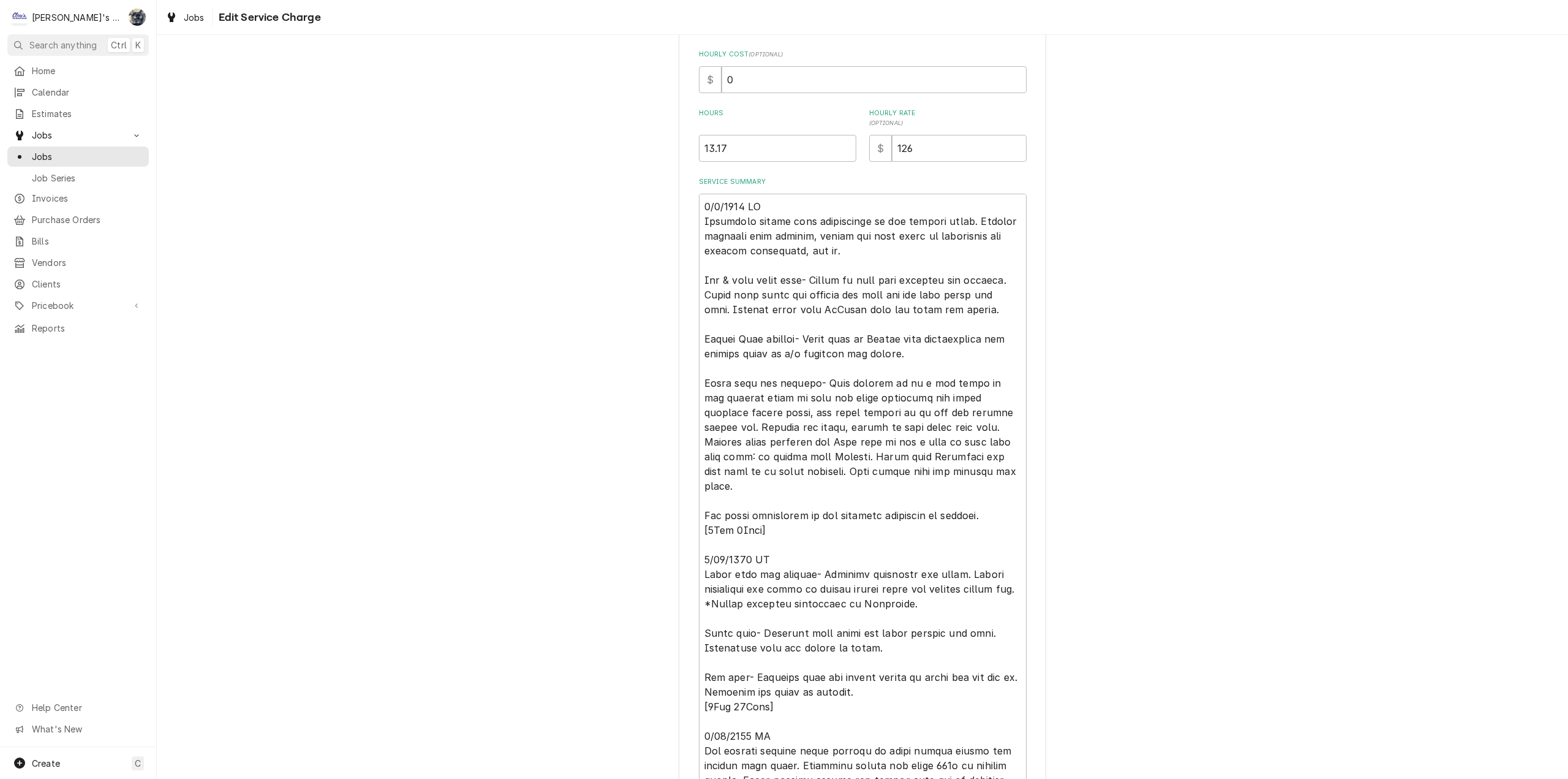
scroll to position [306, 0]
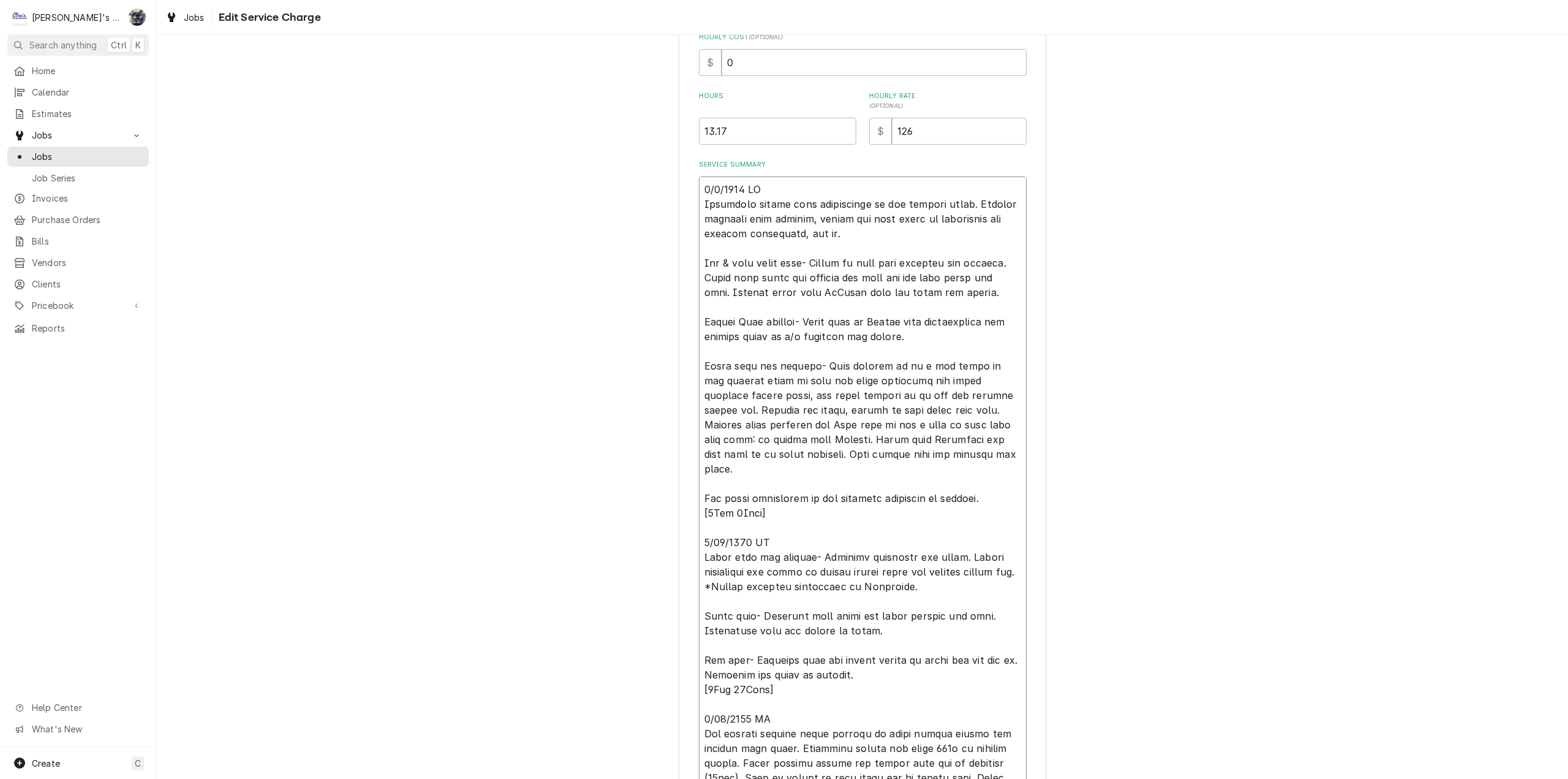
drag, startPoint x: 765, startPoint y: 524, endPoint x: 693, endPoint y: 524, distance: 72.0
click at [693, 524] on div "Use the fields below to edit this service charge Short Description MAINTENANCE …" at bounding box center [862, 385] width 368 height 1266
click at [787, 192] on textarea "Service Summary" at bounding box center [862, 549] width 328 height 746
type textarea "x"
type textarea "5/8/2025 CW [ Performed cotton seed maintenance on all rooftop units. Cleaned w…"
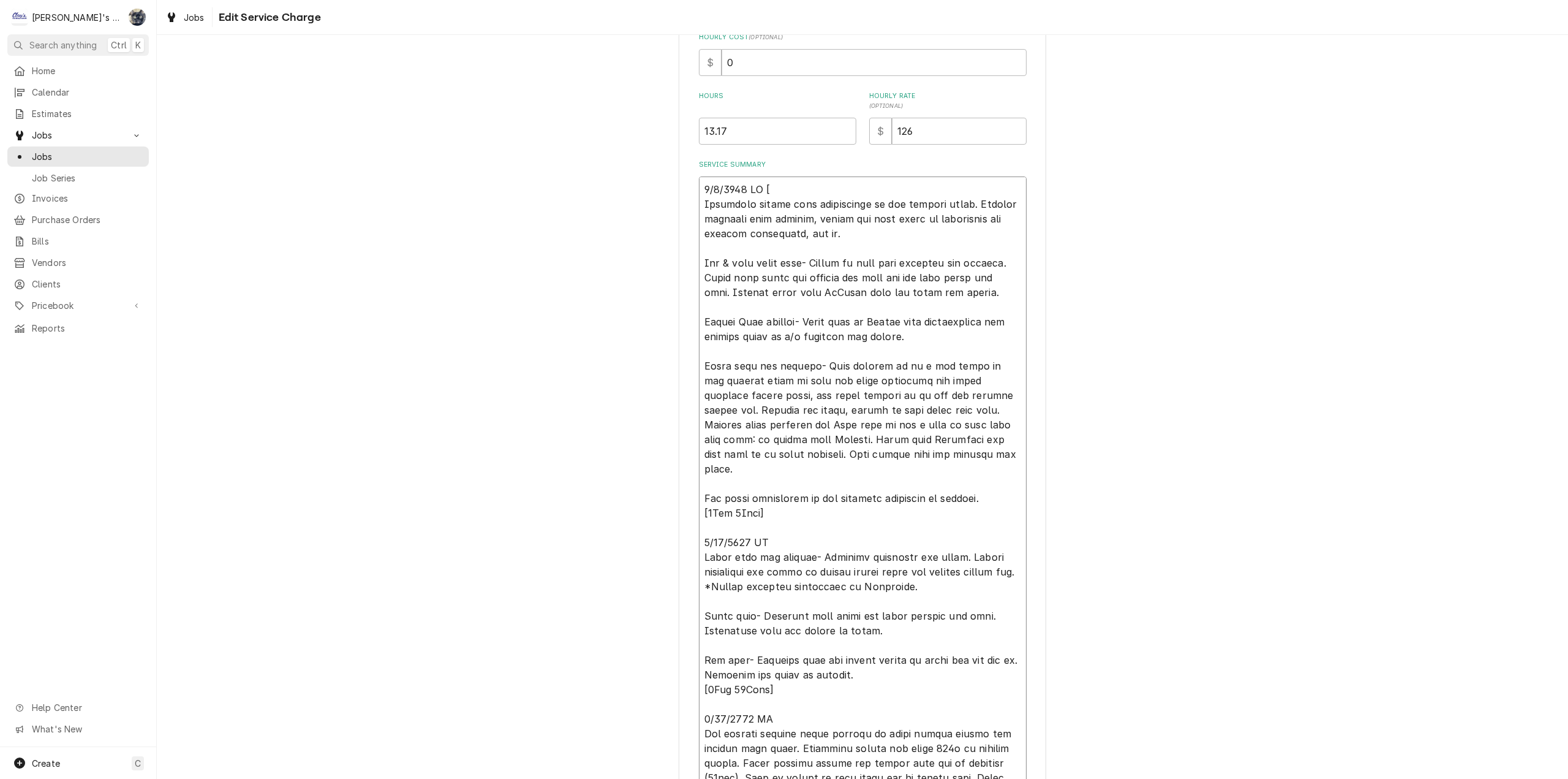
type textarea "x"
type textarea "5/8/2025 CW [5 Performed cotton seed maintenance on all rooftop units. Cleaned …"
type textarea "x"
type textarea "5/8/2025 CW [5h Performed cotton seed maintenance on all rooftop units. Cleaned…"
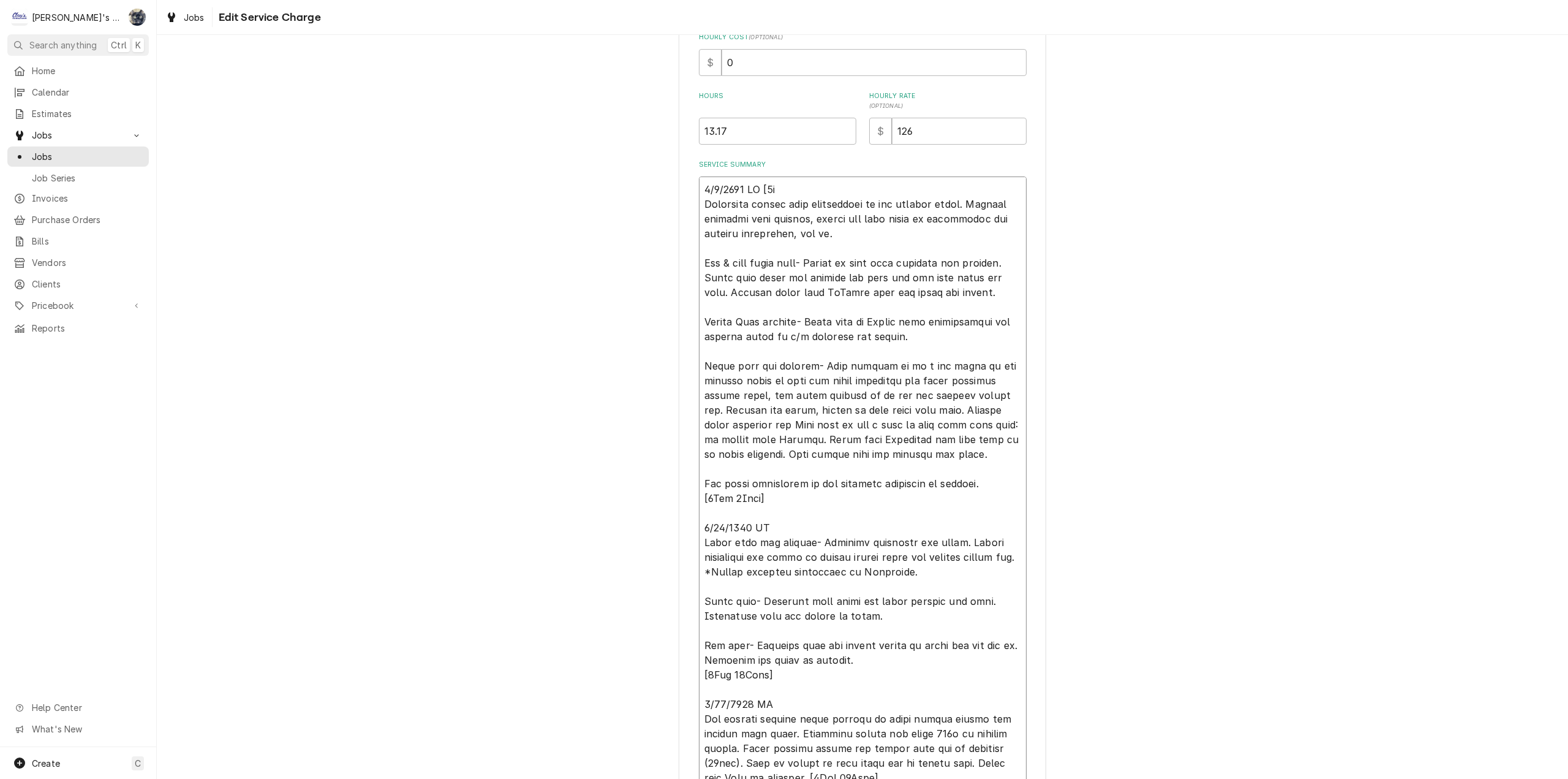
type textarea "x"
type textarea "5/8/2025 CW [5hr Performed cotton seed maintenance on all rooftop units. Cleane…"
type textarea "x"
type textarea "5/8/2025 CW [5hrs Performed cotton seed maintenance on all rooftop units. Clean…"
type textarea "x"
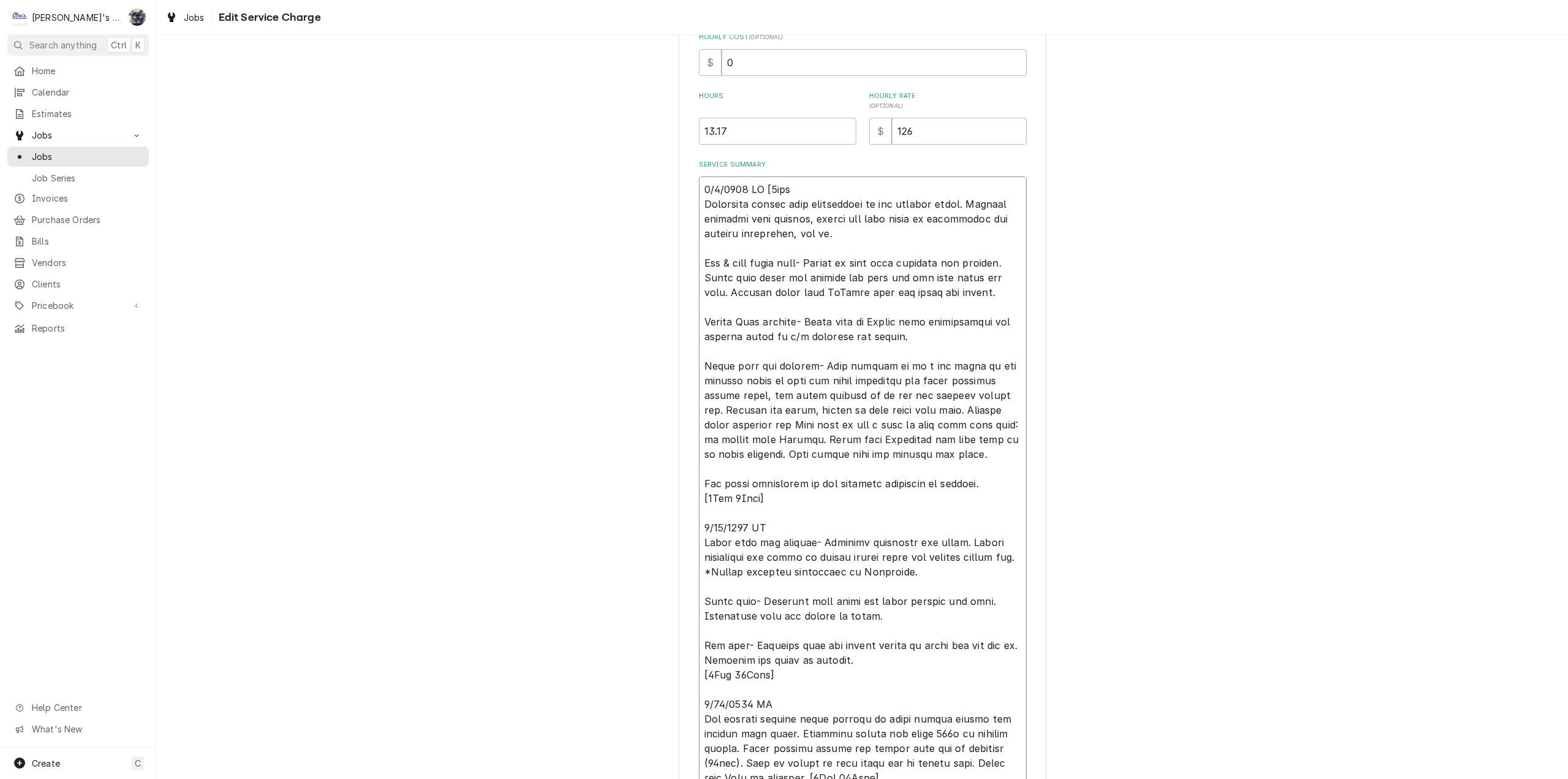
type textarea "5/8/2025 CW [5hrs- Performed cotton seed maintenance on all rooftop units. Clea…"
type textarea "x"
type textarea "5/8/2025 CW [5hrs-0 Performed cotton seed maintenance on all rooftop units. Cle…"
type textarea "x"
type textarea "5/8/2025 CW [5hrs-0m Performed cotton seed maintenance on all rooftop units. Cl…"
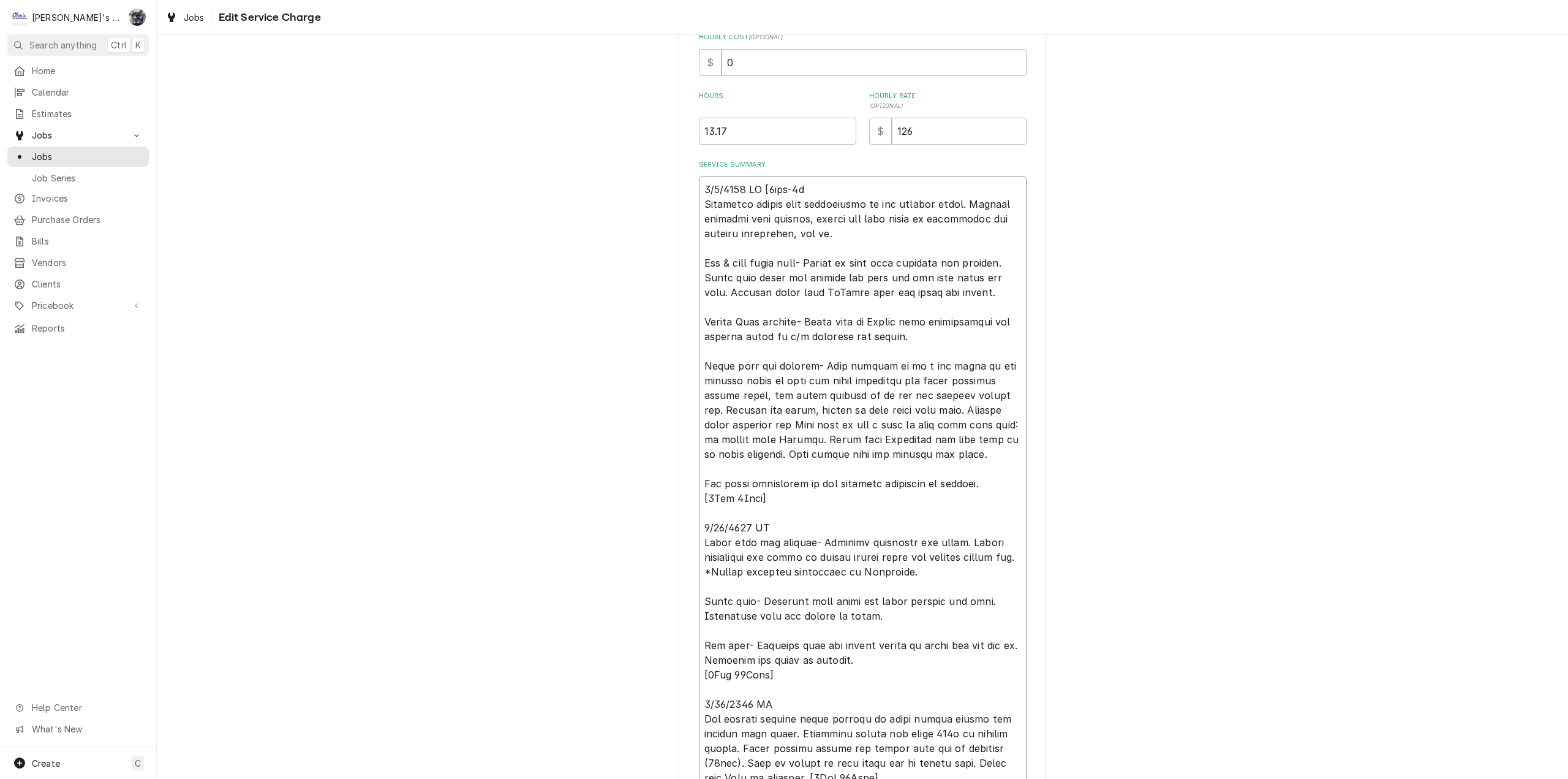
type textarea "x"
type textarea "5/8/2025 CW [5hrs-0mi Performed cotton seed maintenance on all rooftop units. C…"
type textarea "x"
type textarea "5/8/2025 CW [5hrs-0min Performed cotton seed maintenance on all rooftop units. …"
type textarea "x"
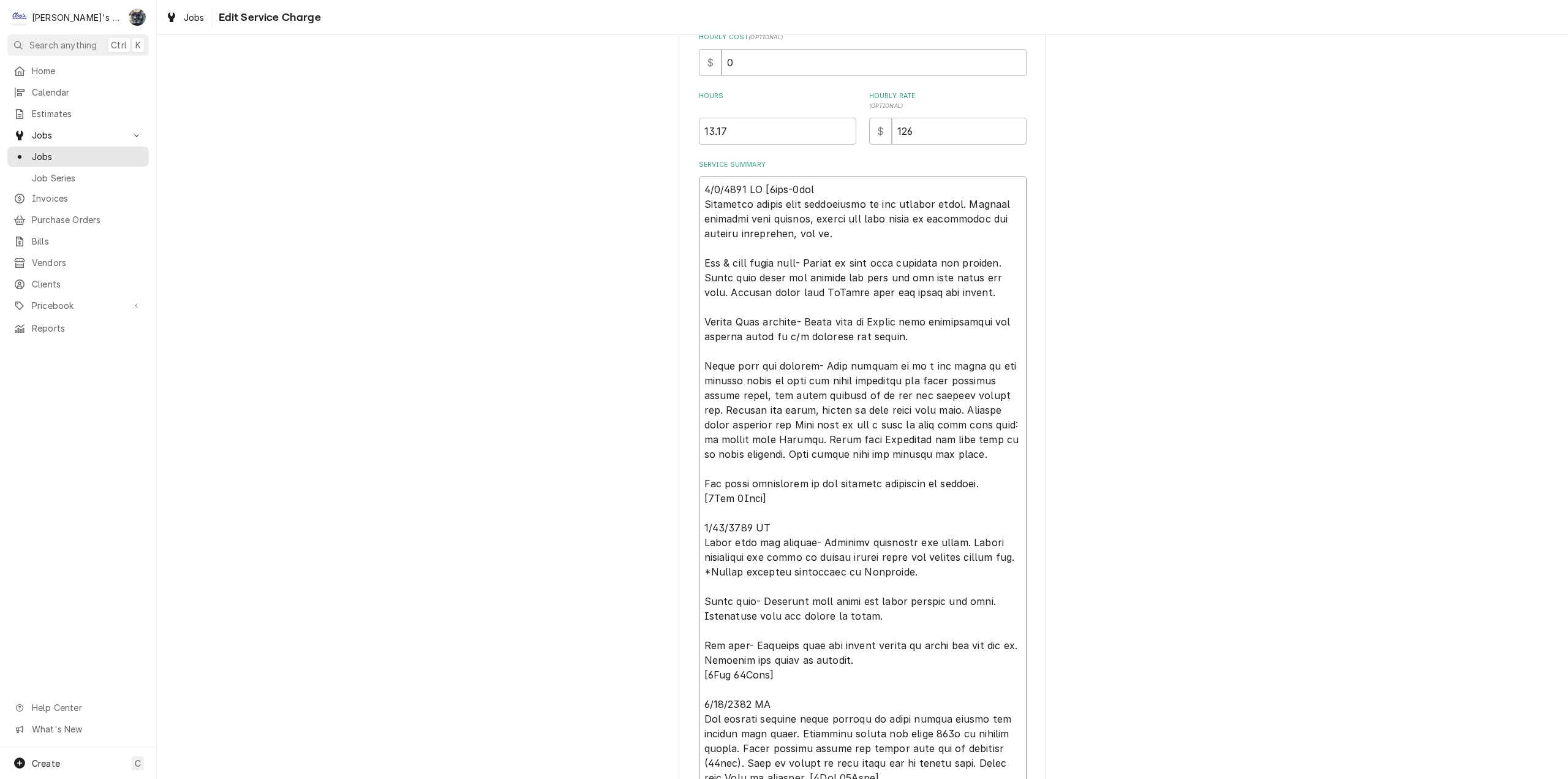
type textarea "5/8/2025 CW [5hrs-0mins Performed cotton seed maintenance on all rooftop units.…"
type textarea "x"
type textarea "5/8/2025 CW [5hrs-0mins] Performed cotton seed maintenance on all rooftop units…"
drag, startPoint x: 690, startPoint y: 526, endPoint x: 681, endPoint y: 526, distance: 9.0
click at [682, 526] on div "Use the fields below to edit this service charge Short Description MAINTENANCE …" at bounding box center [862, 385] width 368 height 1266
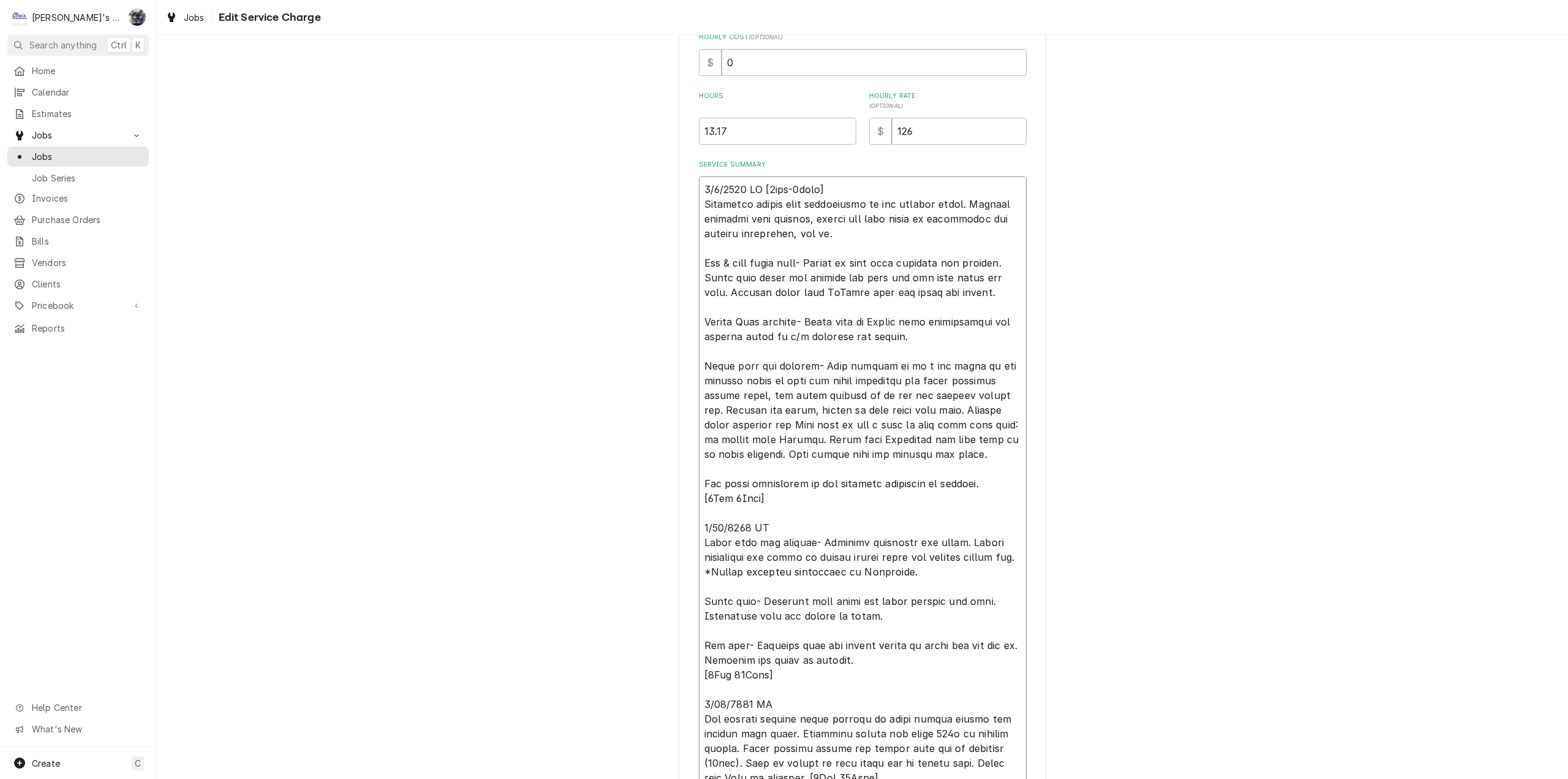
type textarea "x"
type textarea "5/8/2025 CW [5hrs-0mins] Performed cotton seed maintenance on all rooftop units…"
type textarea "x"
type textarea "5/8/2025 CW [5hrs-0mins] Performed cotton seed maintenance on all rooftop units…"
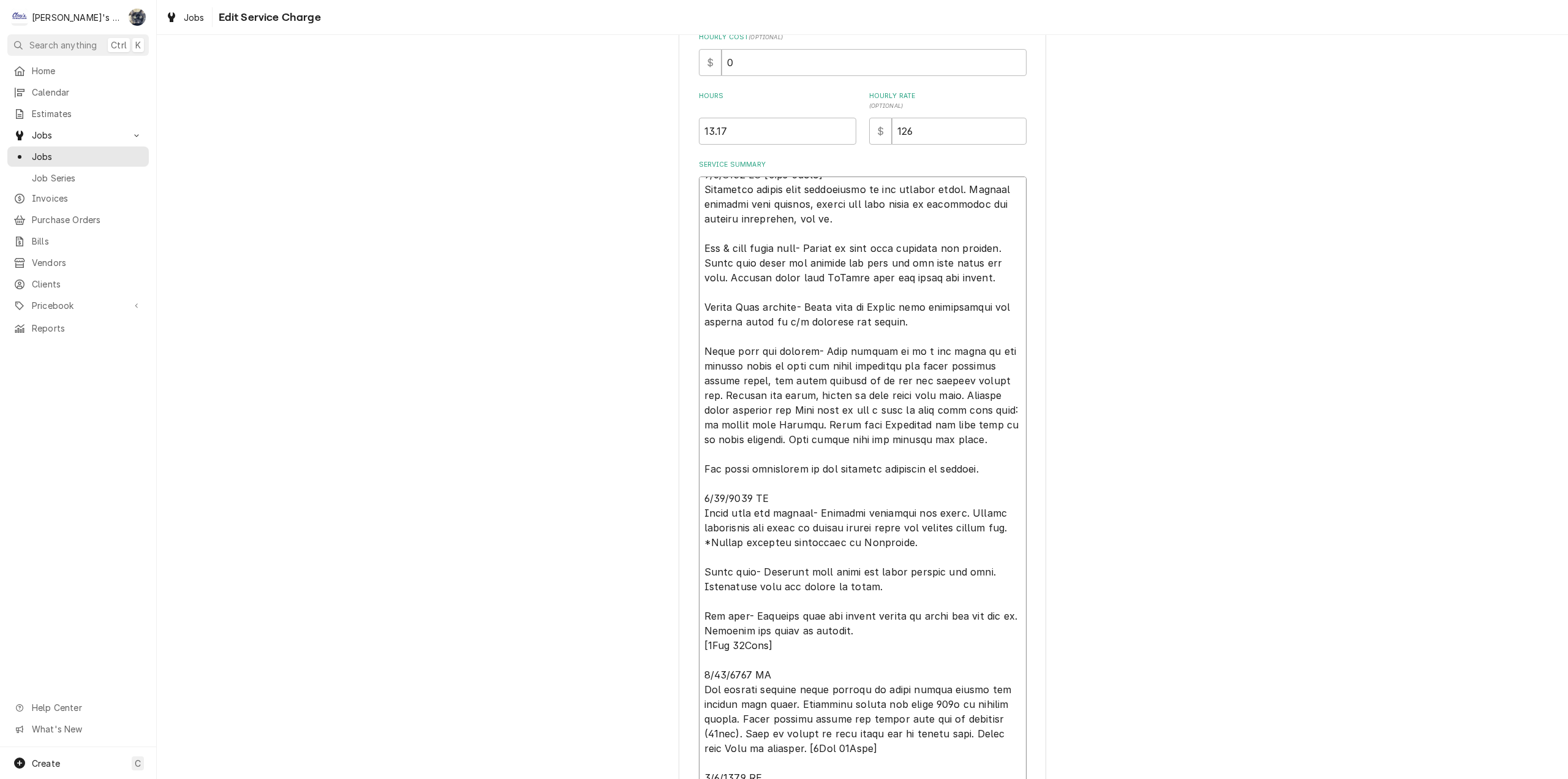
scroll to position [30, 0]
click at [819, 513] on textarea "Service Summary" at bounding box center [862, 542] width 328 height 731
type textarea "x"
type textarea "5/8/2025 CW [5hrs-0mins] Performed cotton seed maintenance on all rooftop units…"
type textarea "x"
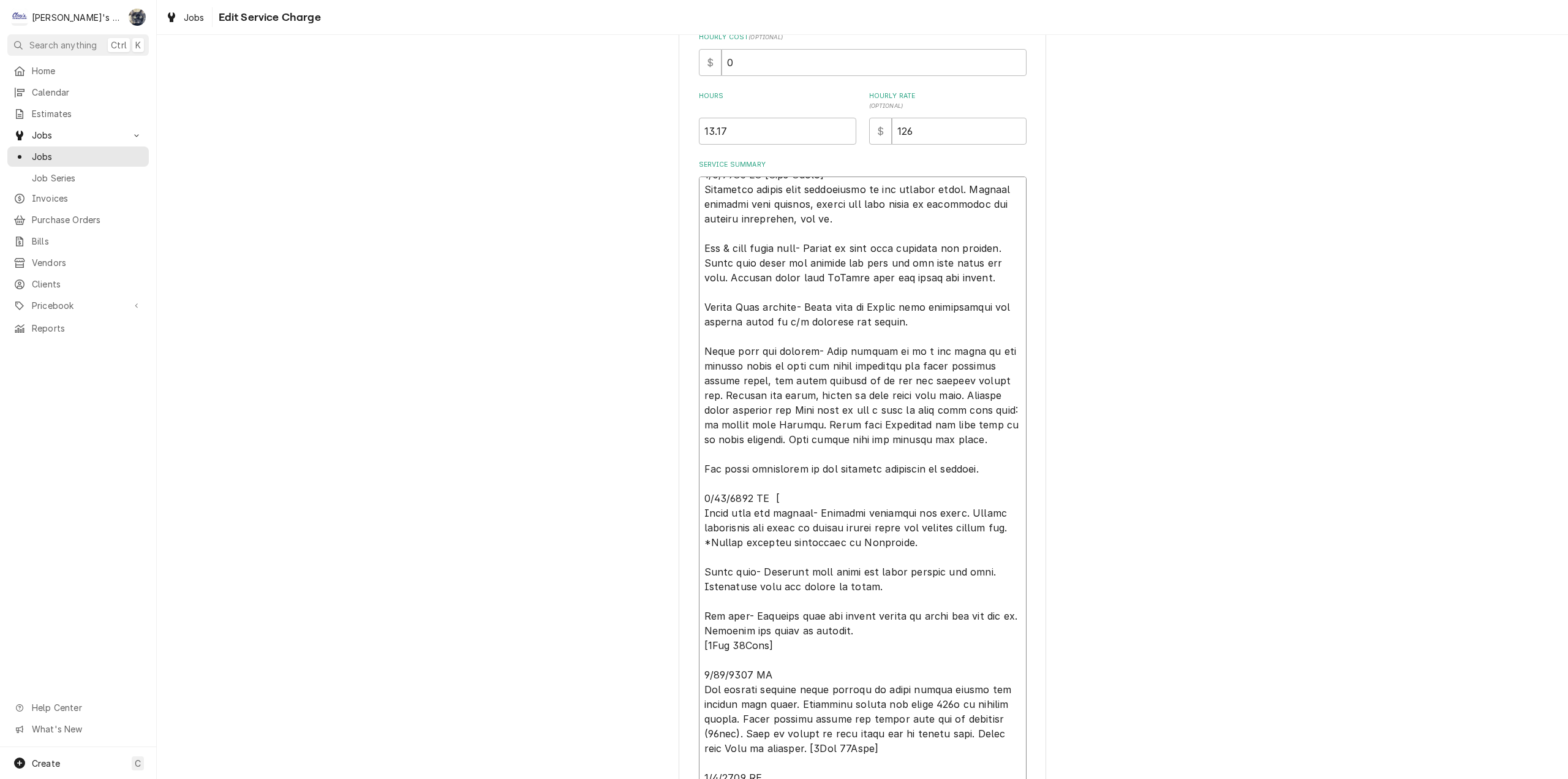
type textarea "5/8/2025 CW [5hrs-0mins] Performed cotton seed maintenance on all rooftop units…"
type textarea "x"
type textarea "5/8/2025 CW [5hrs-0mins] Performed cotton seed maintenance on all rooftop units…"
type textarea "x"
type textarea "5/8/2025 CW [5hrs-0mins] Performed cotton seed maintenance on all rooftop units…"
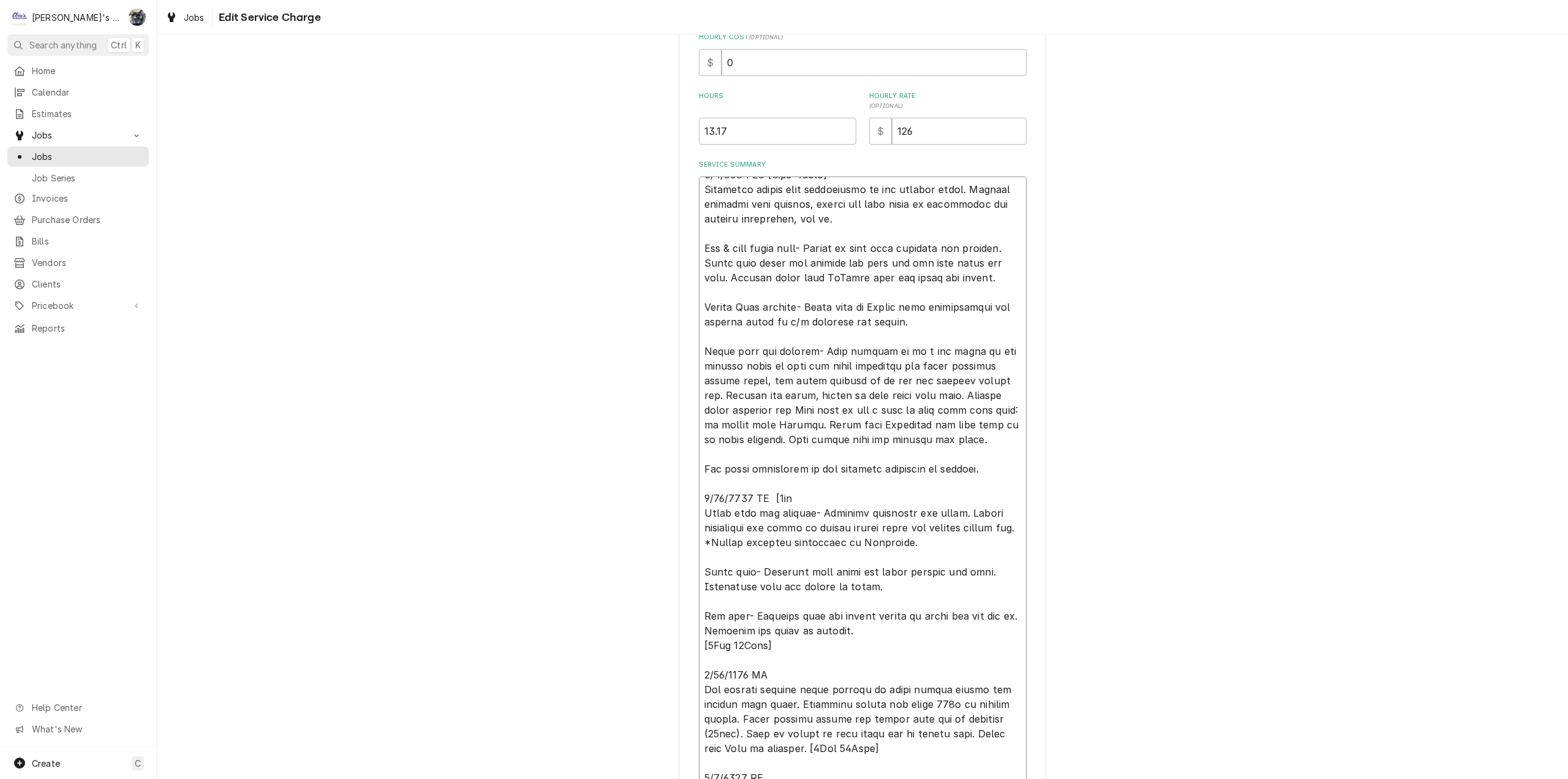
type textarea "x"
type textarea "5/8/2025 CW [5hrs-0mins] Performed cotton seed maintenance on all rooftop units…"
type textarea "x"
type textarea "5/8/2025 CW [5hrs-0mins] Performed cotton seed maintenance on all rooftop units…"
type textarea "x"
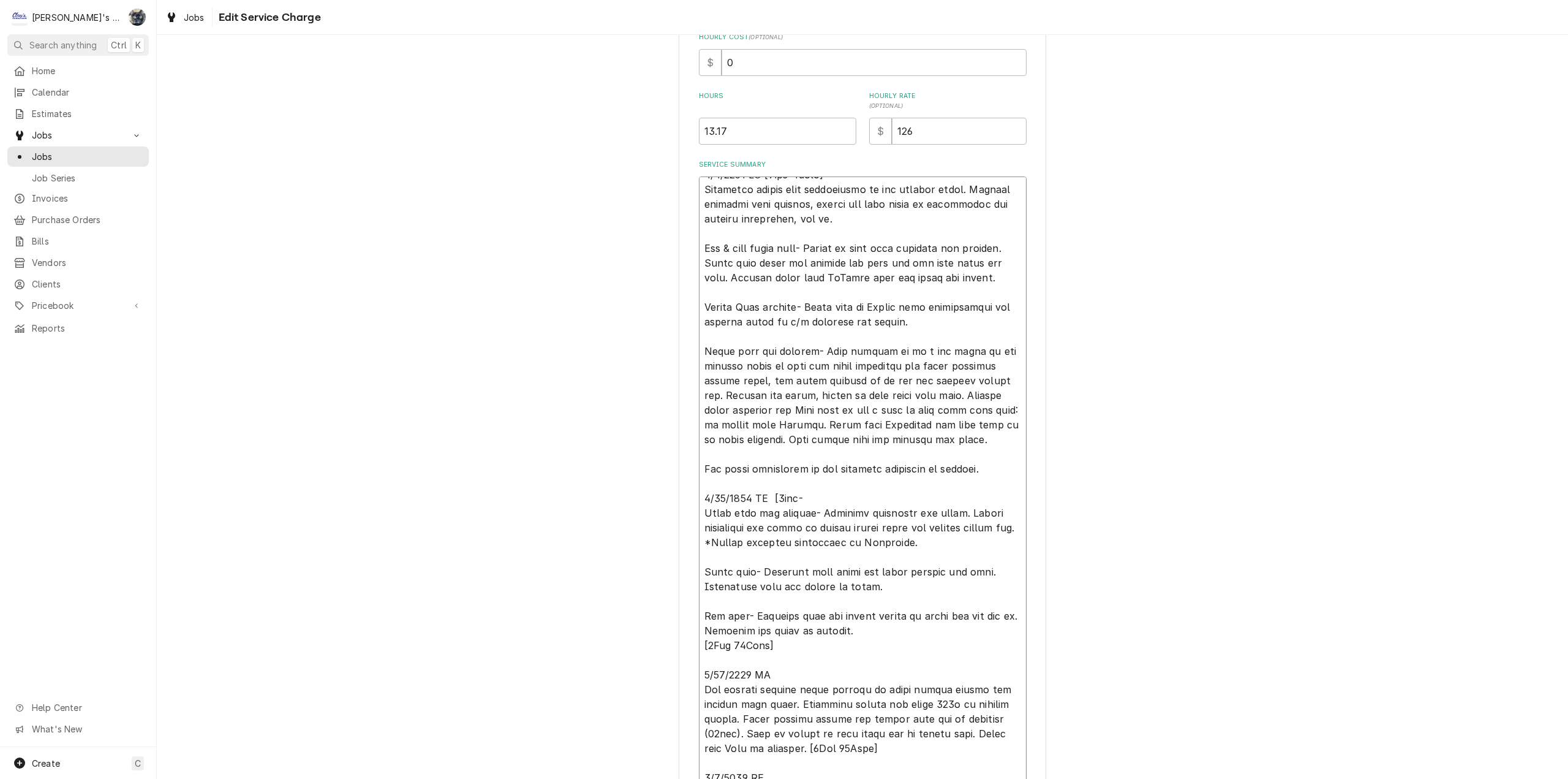
type textarea "5/8/2025 CW [5hrs-0mins] Performed cotton seed maintenance on all rooftop units…"
type textarea "x"
type textarea "5/8/2025 CW [5hrs-0mins] Performed cotton seed maintenance on all rooftop units…"
type textarea "x"
type textarea "5/8/2025 CW [5hrs-0mins] Performed cotton seed maintenance on all rooftop units…"
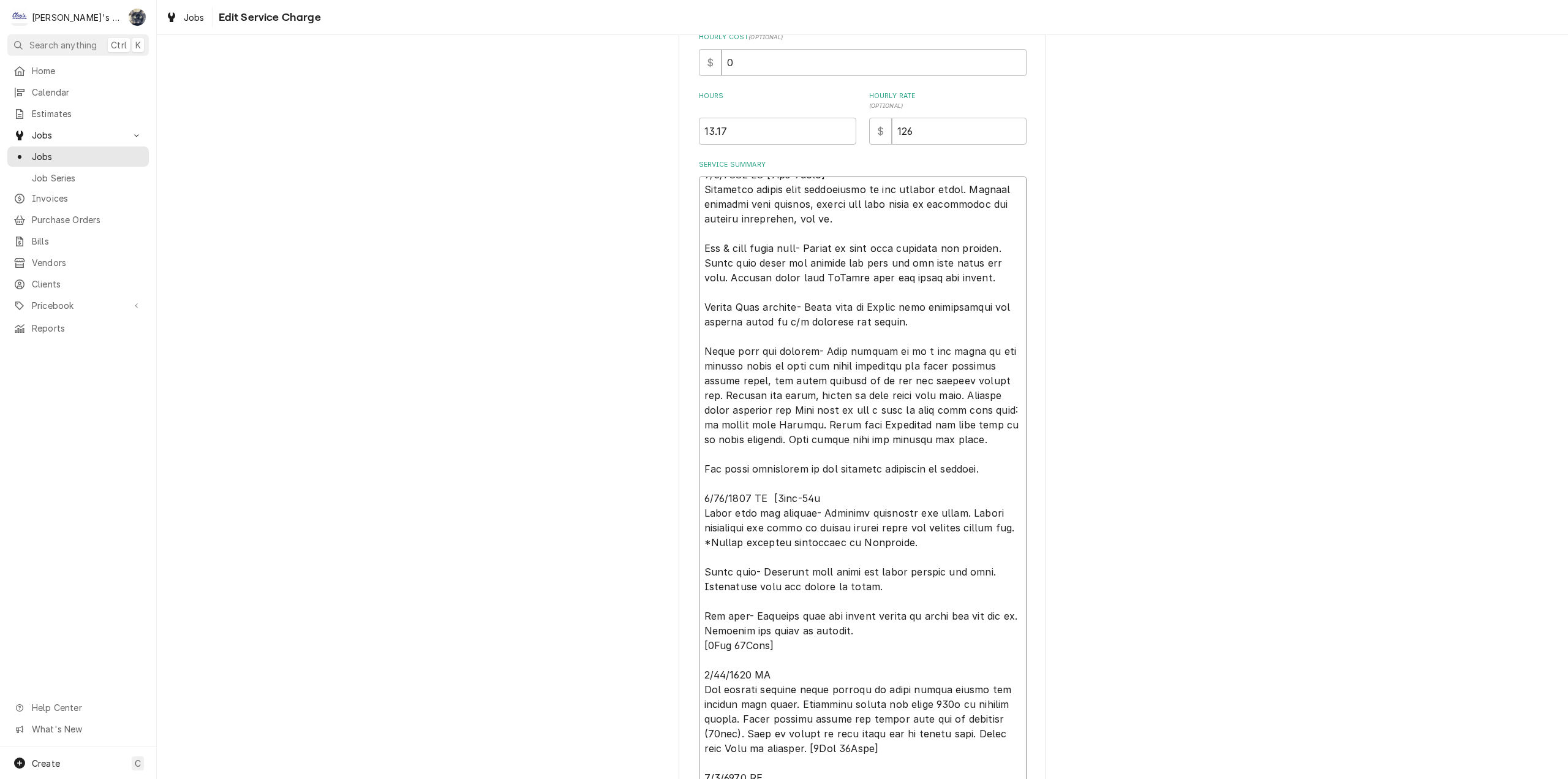
type textarea "x"
type textarea "5/8/2025 CW [5hrs-0mins] Performed cotton seed maintenance on all rooftop units…"
type textarea "x"
type textarea "5/8/2025 CW [5hrs-0mins] Performed cotton seed maintenance on all rooftop units…"
type textarea "x"
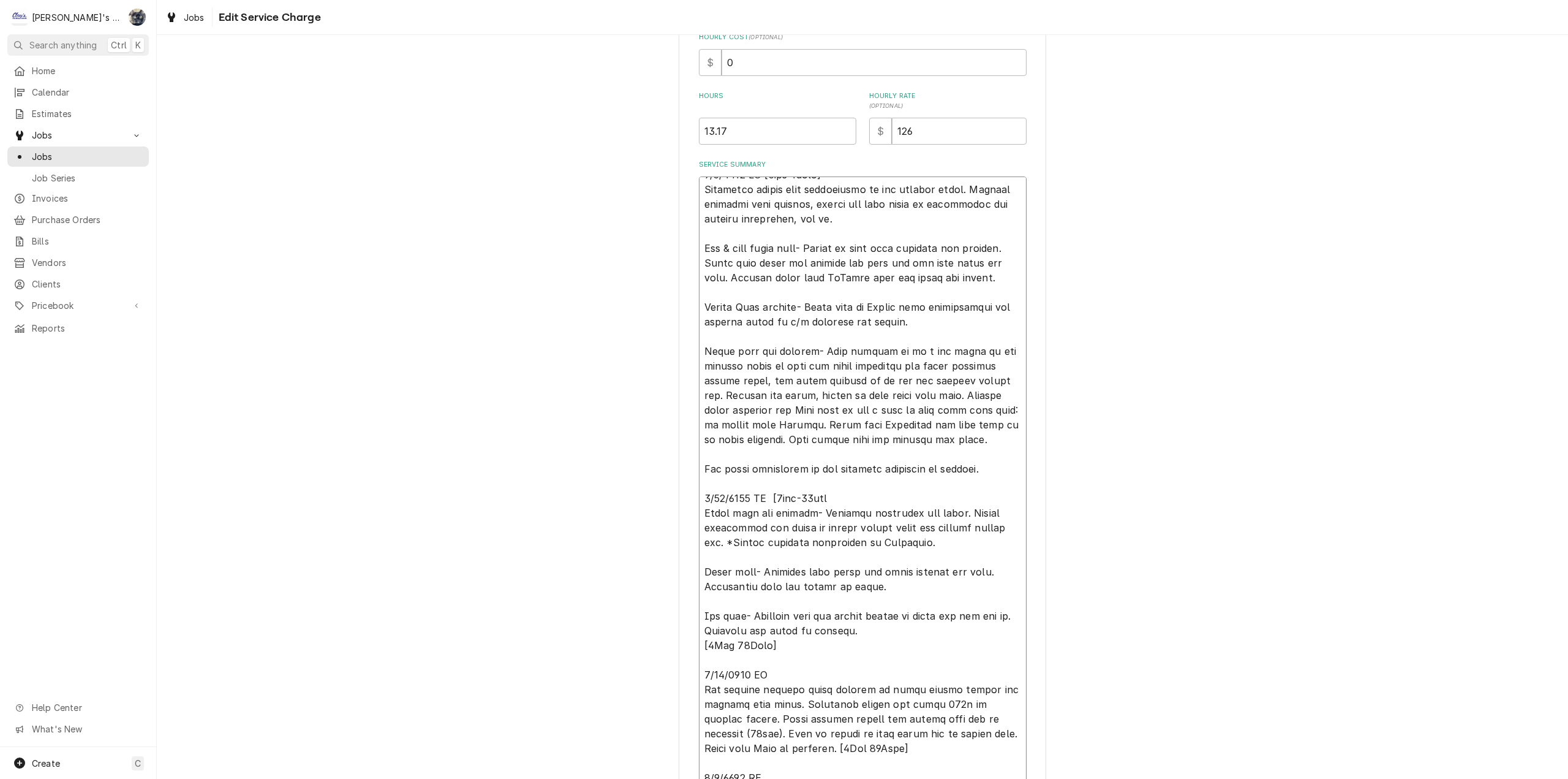
type textarea "5/8/2025 CW [5hrs-0mins] Performed cotton seed maintenance on all rooftop units…"
type textarea "x"
type textarea "5/8/2025 CW [5hrs-0mins] Performed cotton seed maintenance on all rooftop units…"
click at [773, 516] on textarea "Service Summary" at bounding box center [862, 542] width 328 height 731
type textarea "x"
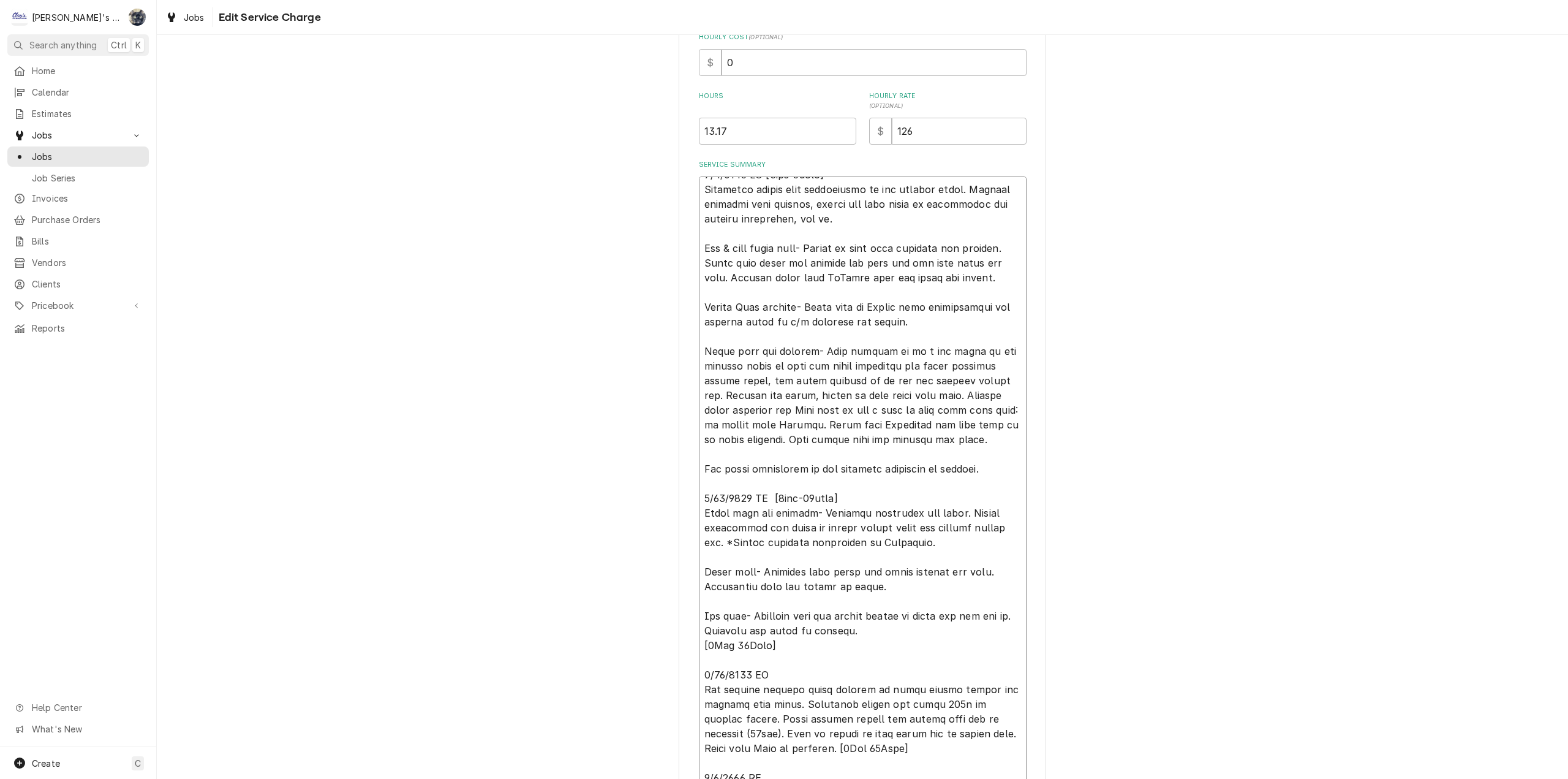
type textarea "5/8/2025 CW [5hrs-0mins] Performed cotton seed maintenance on all rooftop units…"
drag, startPoint x: 809, startPoint y: 663, endPoint x: 673, endPoint y: 663, distance: 136.0
click at [673, 663] on div "Use the fields below to edit this service charge Short Description MAINTENANCE …" at bounding box center [862, 378] width 1412 height 1273
type textarea "x"
type textarea "5/8/2025 CW [5hrs-0mins] Performed cotton seed maintenance on all rooftop units…"
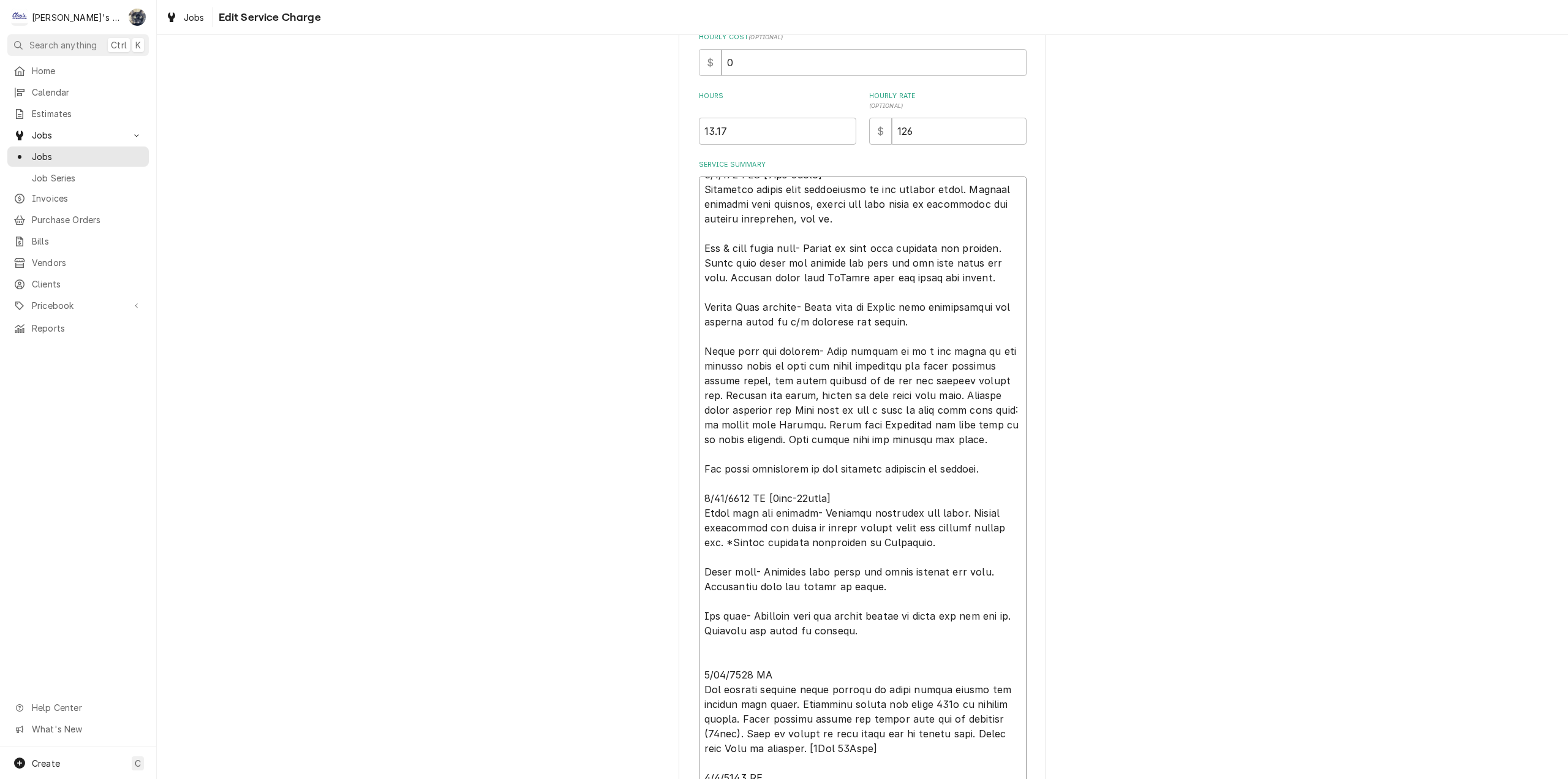
type textarea "x"
type textarea "5/8/2025 CW [5hrs-0mins] Performed cotton seed maintenance on all rooftop units…"
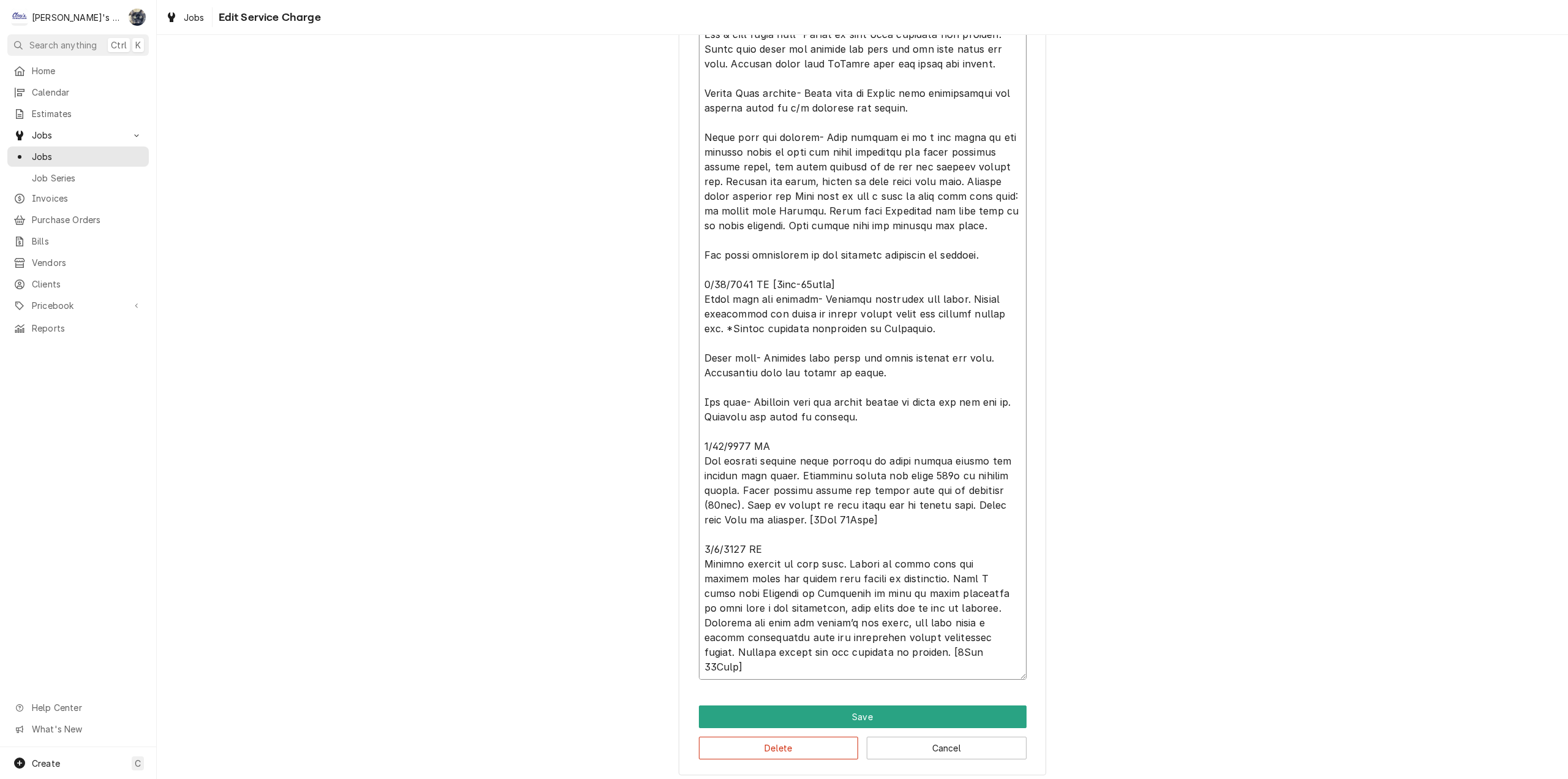
scroll to position [527, 0]
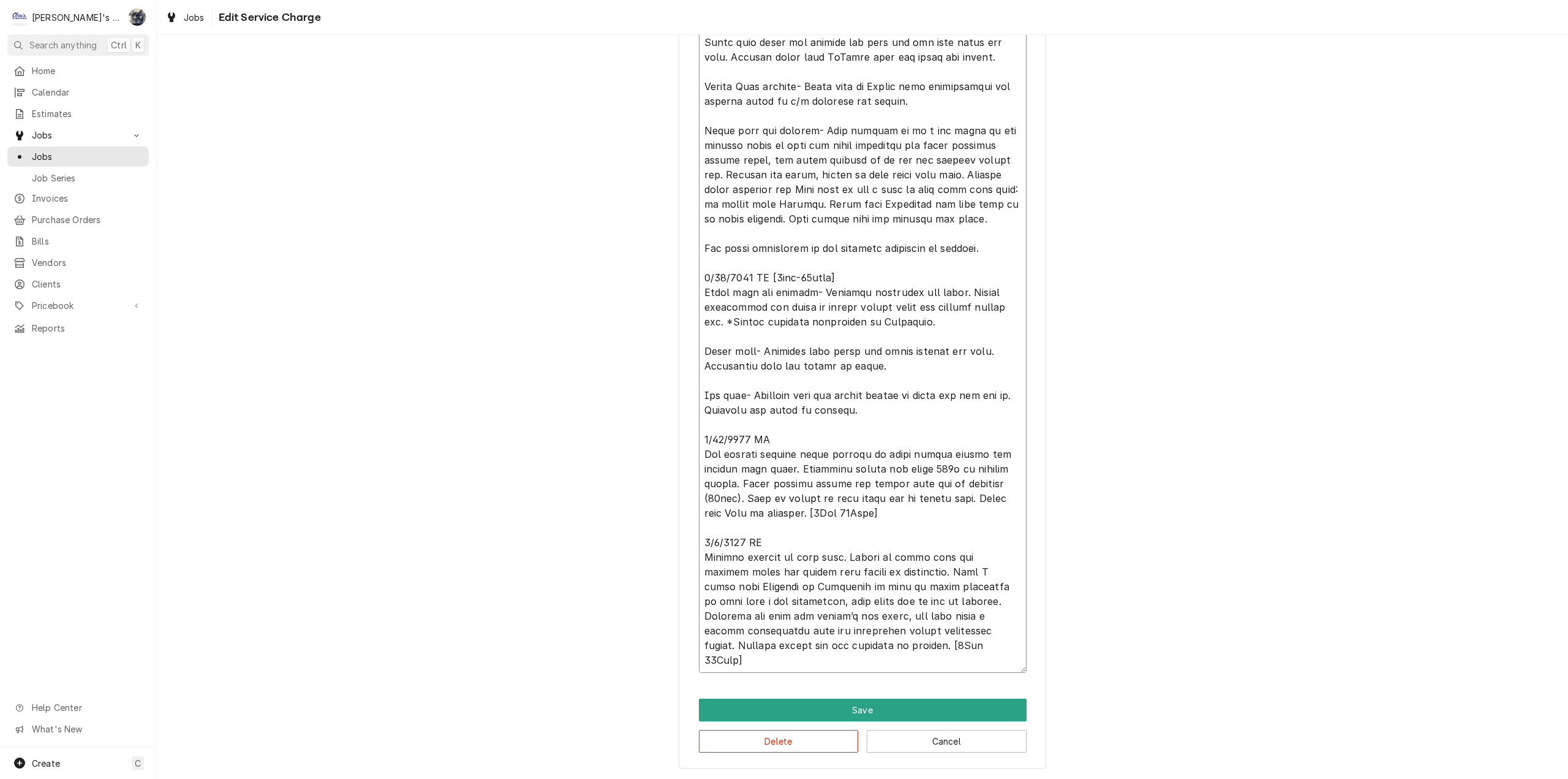
drag, startPoint x: 898, startPoint y: 529, endPoint x: 837, endPoint y: 524, distance: 61.2
click at [837, 524] on textarea "Service Summary" at bounding box center [862, 314] width 328 height 717
click at [827, 523] on textarea "Service Summary" at bounding box center [862, 314] width 328 height 717
type textarea "x"
type textarea "5/8/2025 CW [5hrs-0mins] Performed cotton seed maintenance on all rooftop units…"
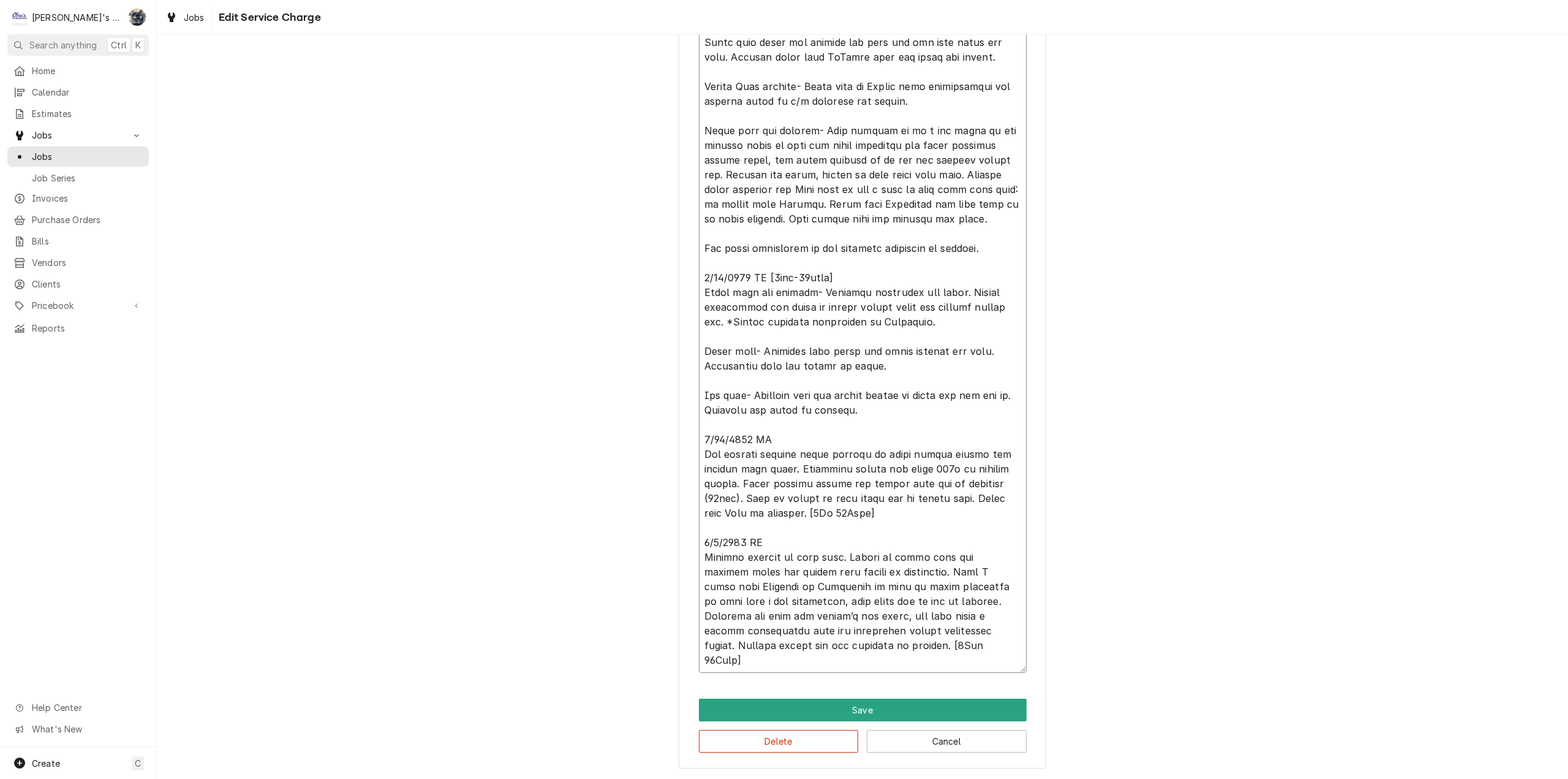
type textarea "x"
type textarea "5/8/2025 CW [5hrs-0mins] Performed cotton seed maintenance on all rooftop units…"
type textarea "x"
type textarea "5/8/2025 CW [5hrs-0mins] Performed cotton seed maintenance on all rooftop units…"
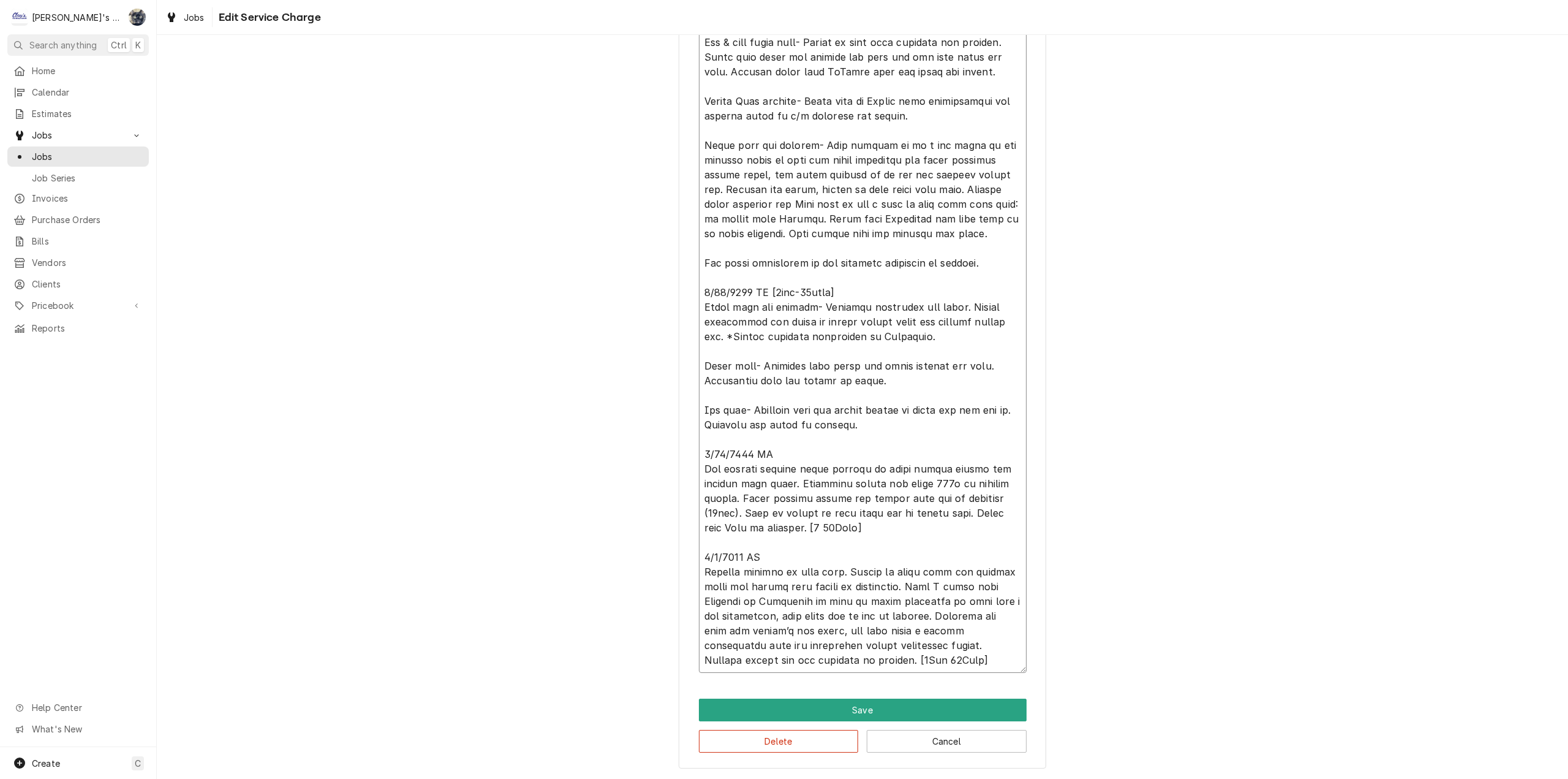
type textarea "x"
type textarea "5/8/2025 CW [5hrs-0mins] Performed cotton seed maintenance on all rooftop units…"
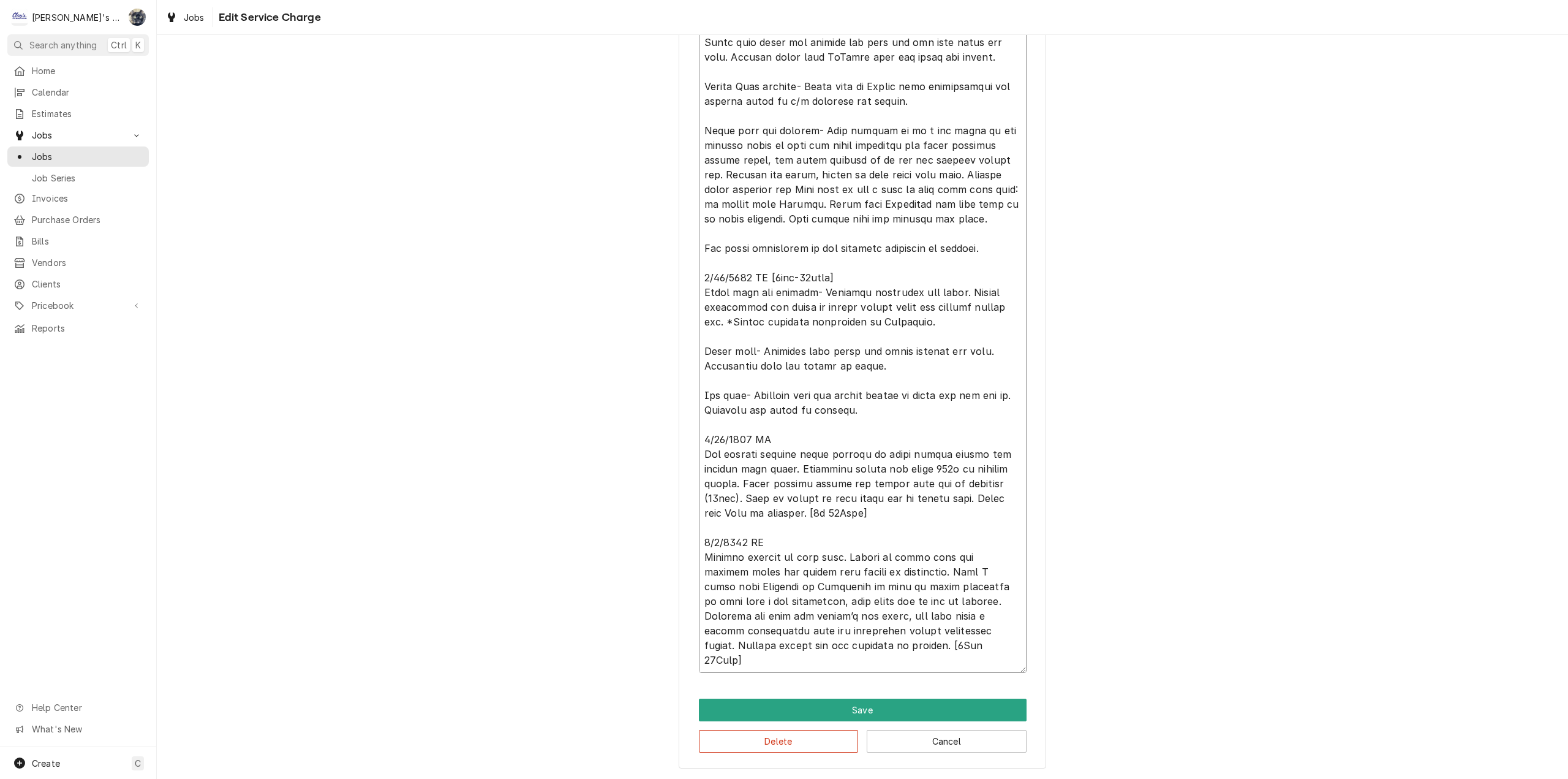
type textarea "x"
type textarea "5/8/2025 CW [5hrs-0mins] Performed cotton seed maintenance on all rooftop units…"
type textarea "x"
type textarea "5/8/2025 CW [5hrs-0mins] Performed cotton seed maintenance on all rooftop units…"
type textarea "x"
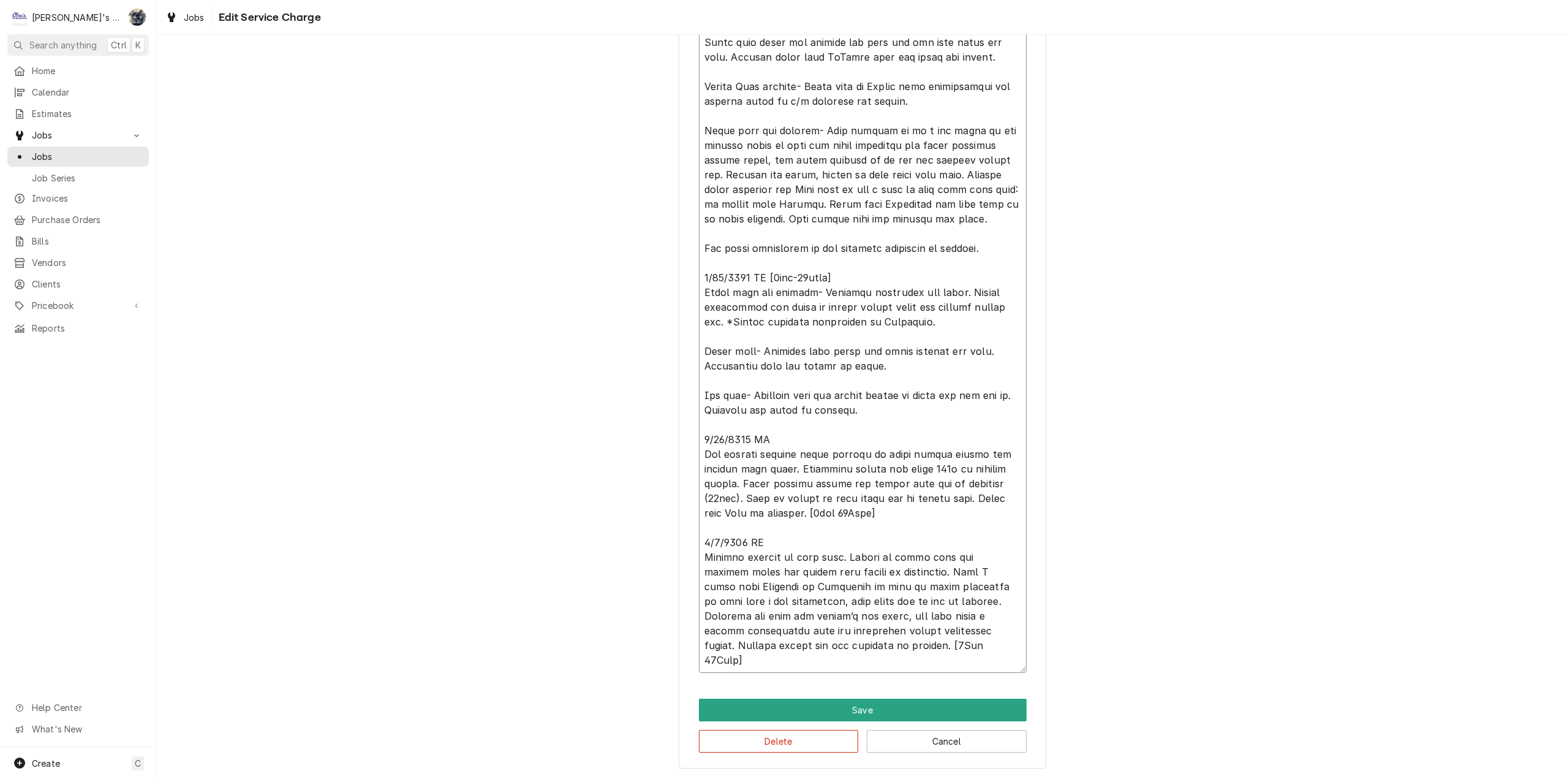
type textarea "5/8/2025 CW [5hrs-0mins] Performed cotton seed maintenance on all rooftop units…"
type textarea "x"
type textarea "5/8/2025 CW [5hrs-0mins] Performed cotton seed maintenance on all rooftop units…"
click at [851, 527] on textarea "Service Summary" at bounding box center [862, 314] width 328 height 717
type textarea "x"
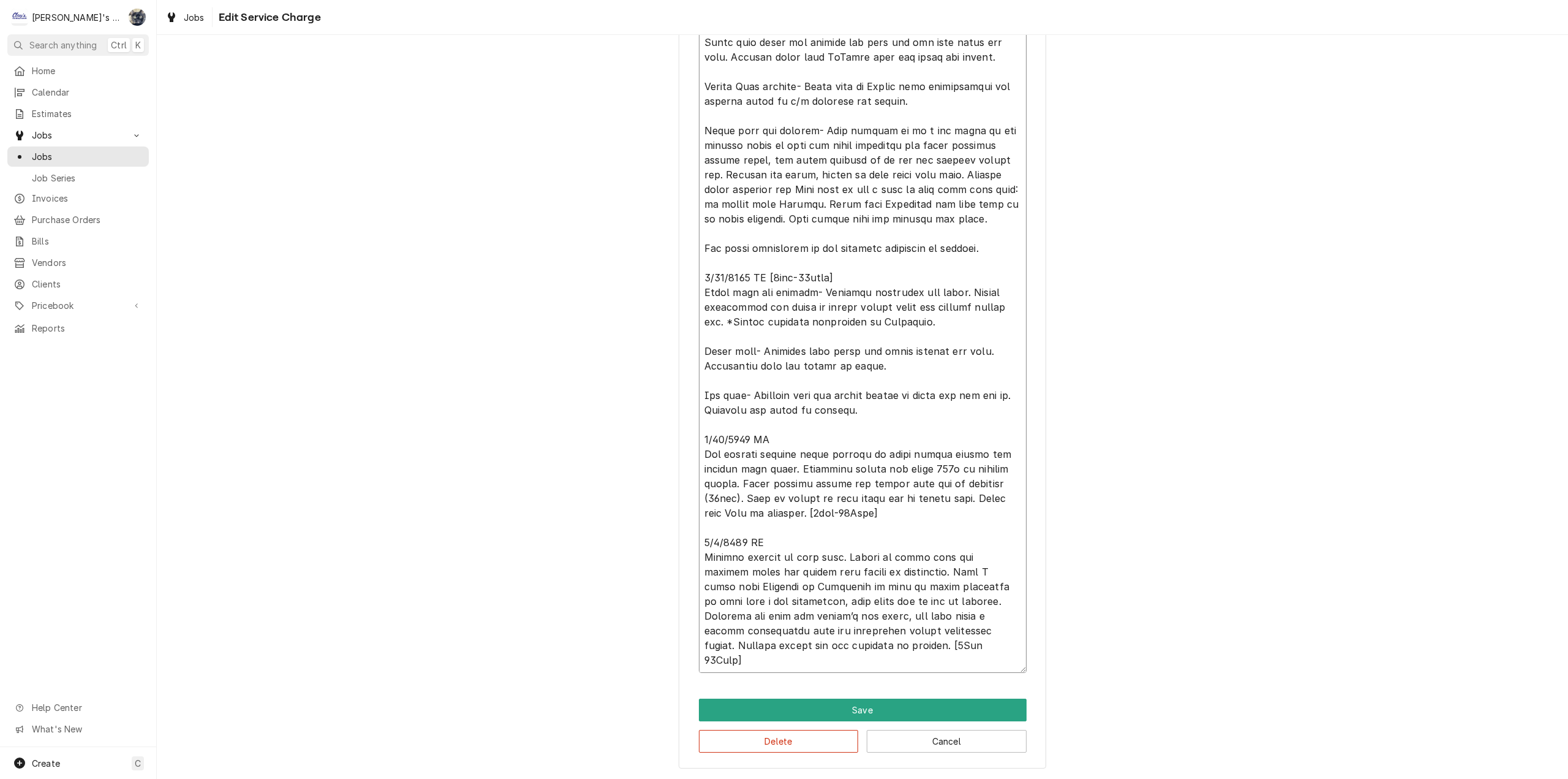
type textarea "5/8/2025 CW [5hrs-0mins] Performed cotton seed maintenance on all rooftop units…"
type textarea "x"
type textarea "5/8/2025 CW [5hrs-0mins] Performed cotton seed maintenance on all rooftop units…"
type textarea "x"
type textarea "5/8/2025 CW [5hrs-0mins] Performed cotton seed maintenance on all rooftop units…"
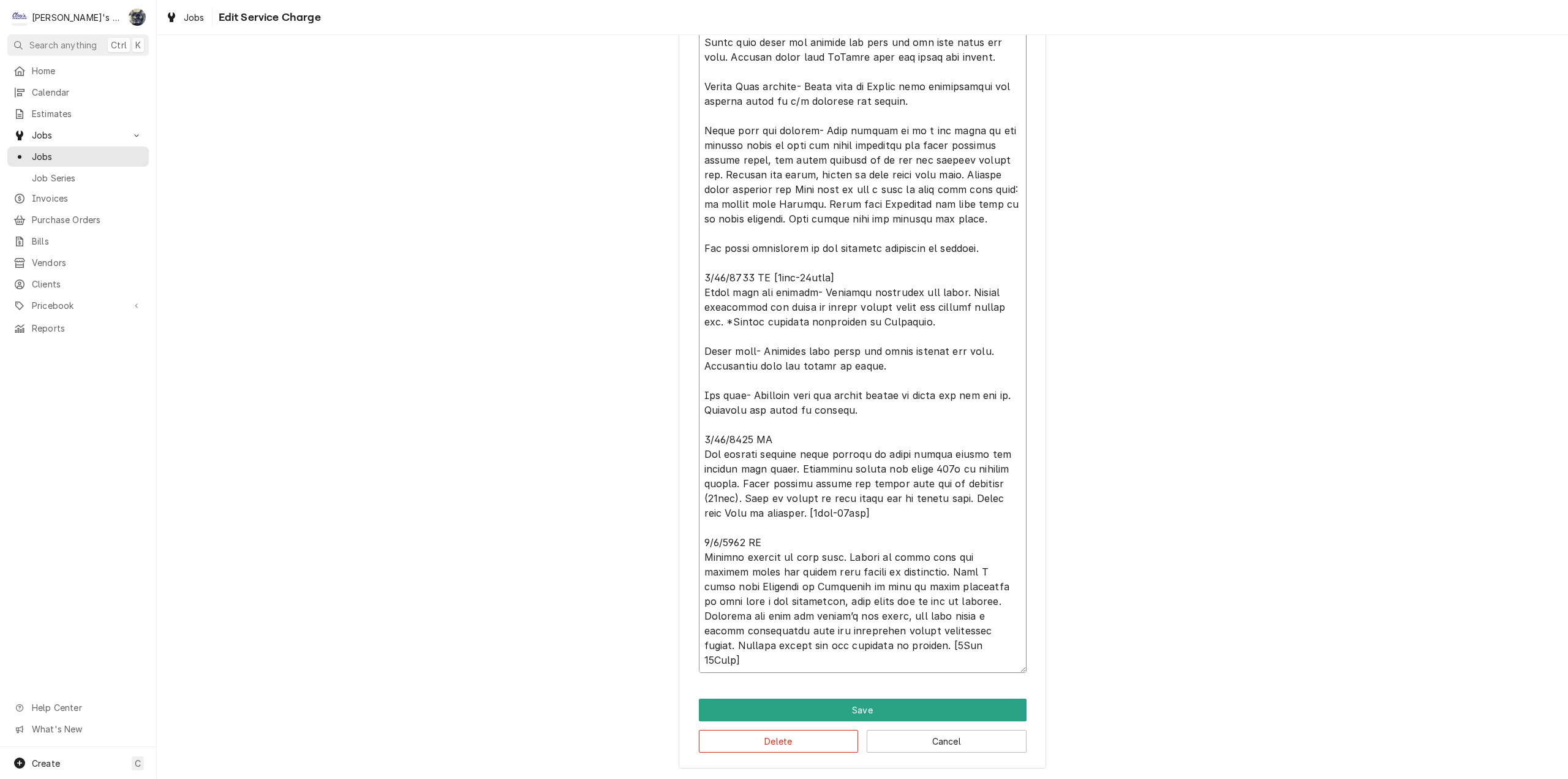
type textarea "x"
type textarea "5/8/2025 CW [5hrs-0mins] Performed cotton seed maintenance on all rooftop units…"
click at [848, 661] on textarea "Service Summary" at bounding box center [862, 314] width 328 height 717
type textarea "x"
type textarea "5/8/2025 CW [5hrs-0mins] Performed cotton seed maintenance on all rooftop units…"
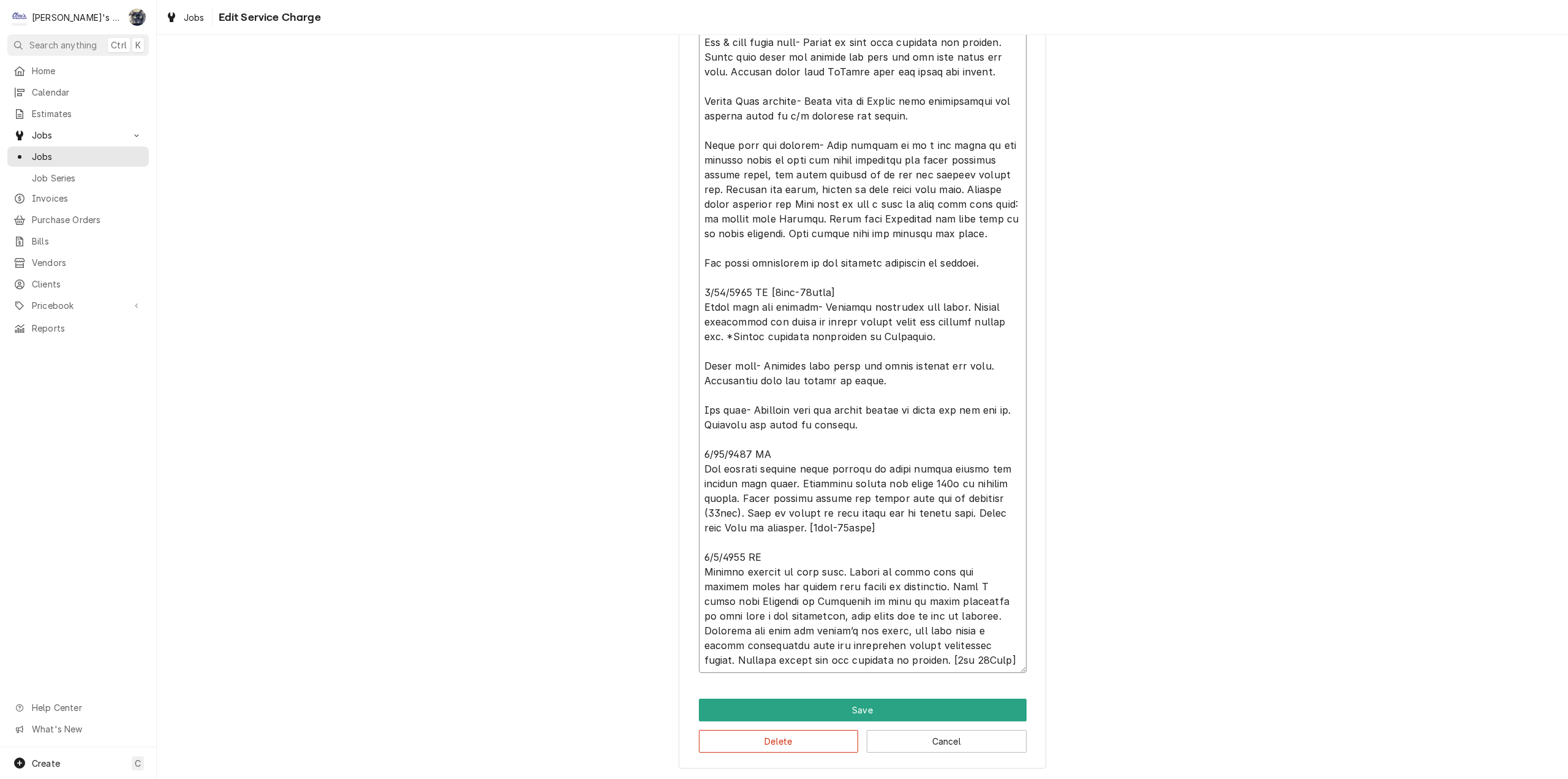
type textarea "x"
type textarea "5/8/2025 CW [5hrs-0mins] Performed cotton seed maintenance on all rooftop units…"
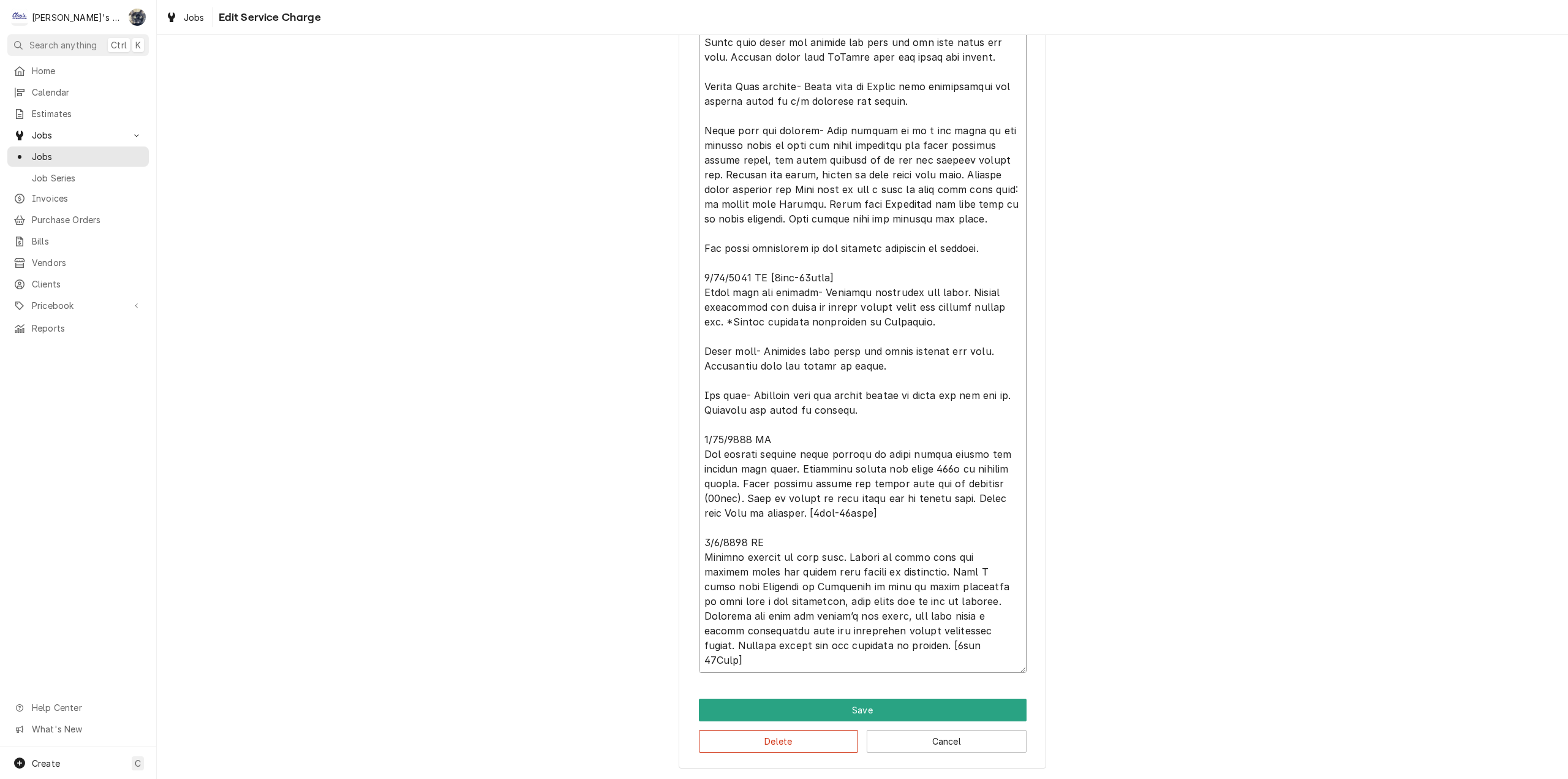
click at [862, 661] on textarea "Service Summary" at bounding box center [862, 314] width 328 height 717
type textarea "x"
type textarea "5/8/2025 CW [5hrs-0mins] Performed cotton seed maintenance on all rooftop units…"
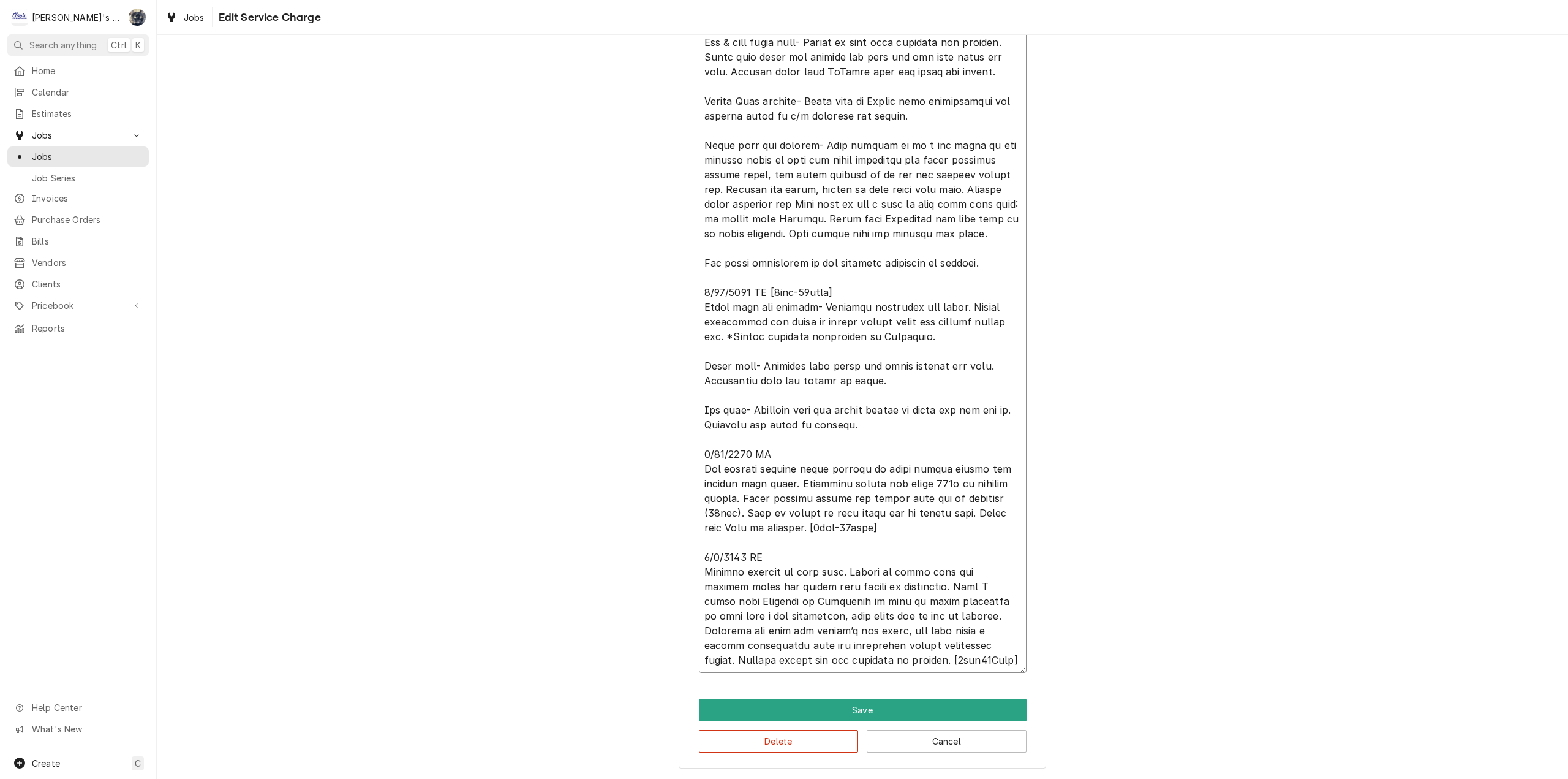
type textarea "x"
type textarea "5/8/2025 CW [5hrs-0mins] Performed cotton seed maintenance on all rooftop units…"
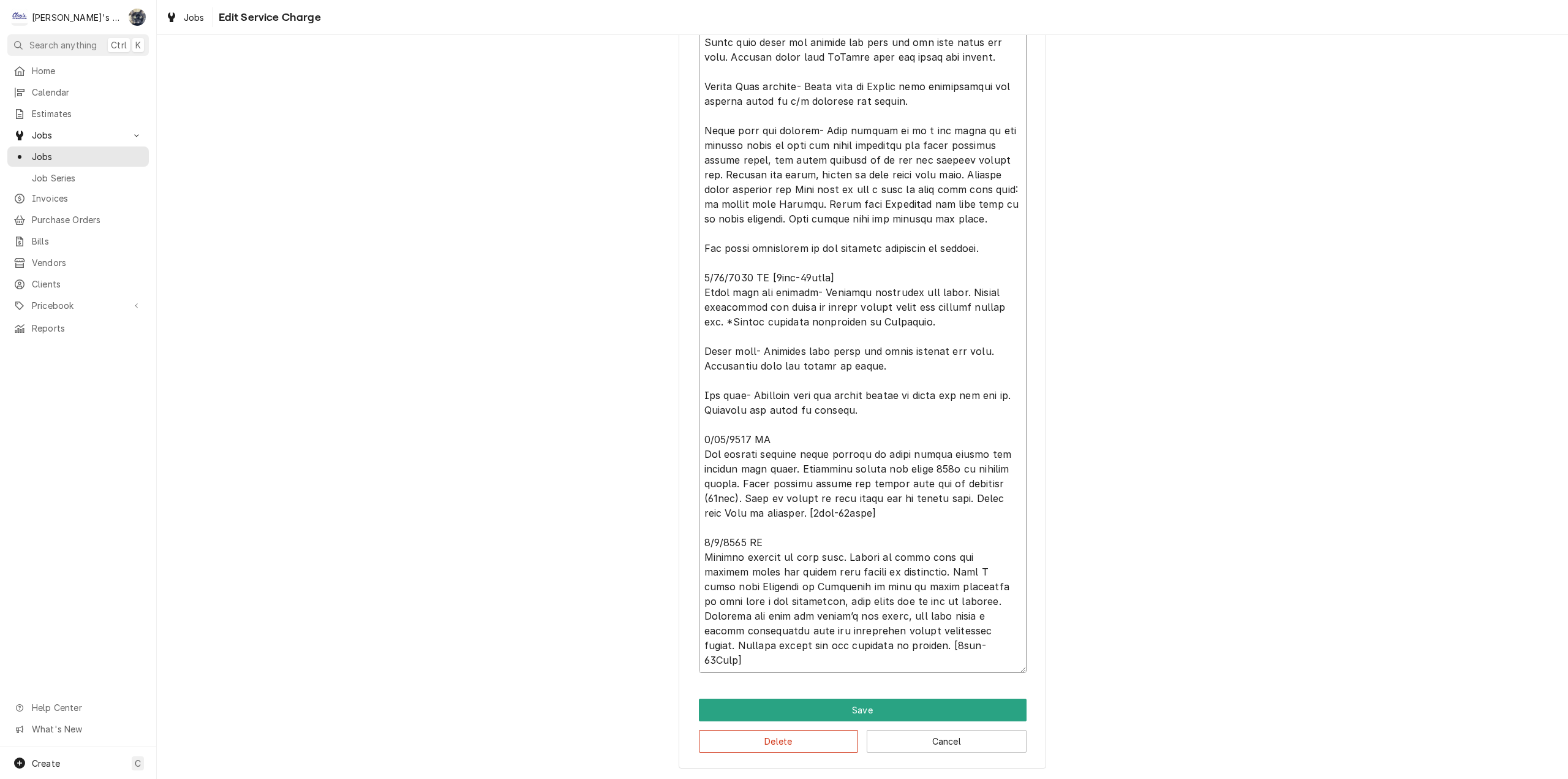
click at [880, 659] on textarea "Service Summary" at bounding box center [862, 314] width 328 height 717
type textarea "x"
type textarea "5/8/2025 CW [5hrs-0mins] Performed cotton seed maintenance on all rooftop units…"
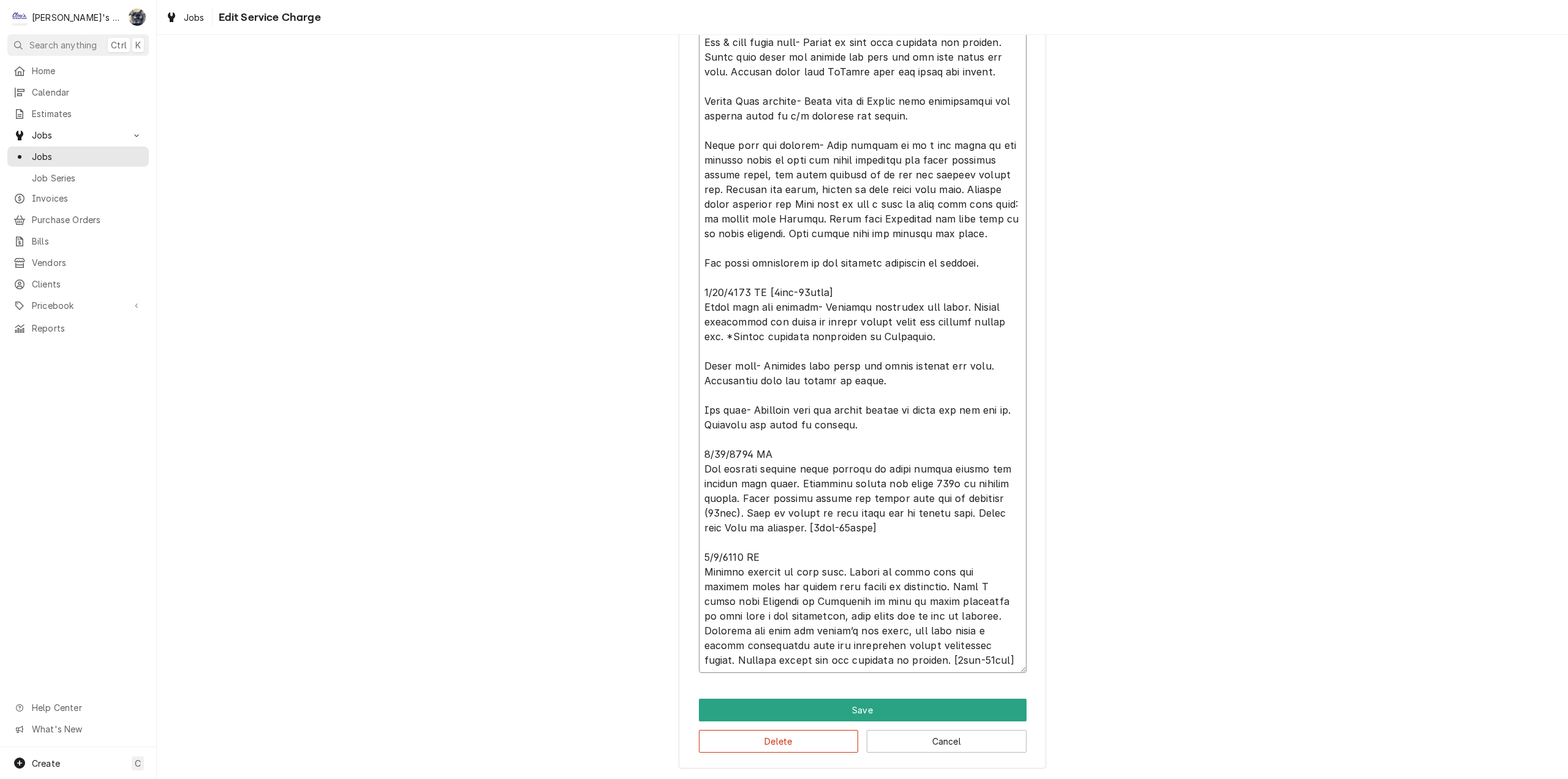
type textarea "x"
type textarea "5/8/2025 CW [5hrs-0mins] Performed cotton seed maintenance on all rooftop units…"
type textarea "x"
type textarea "5/8/2025 CW [5hrs-0mins] Performed cotton seed maintenance on all rooftop units…"
type textarea "x"
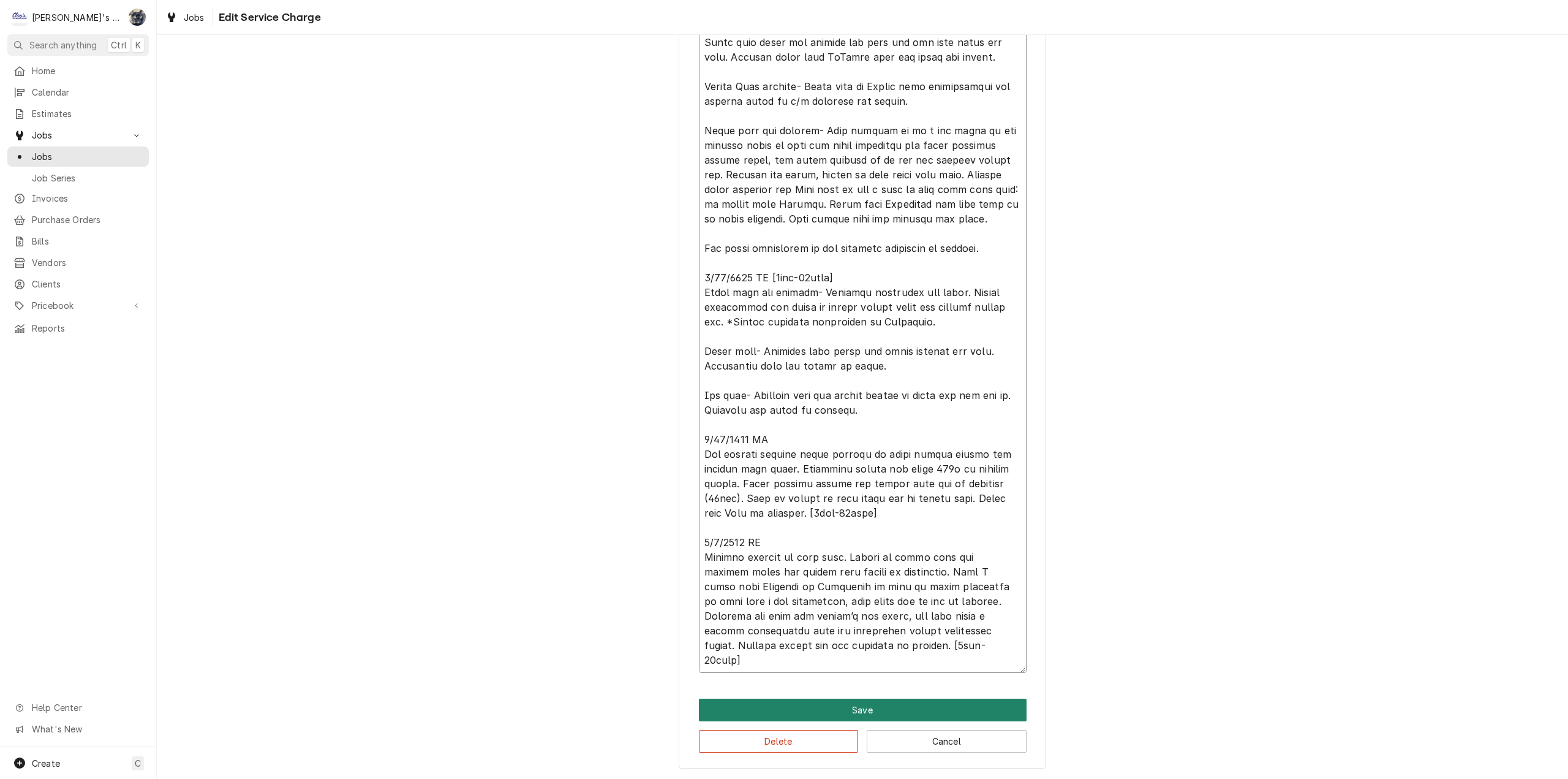
type textarea "5/8/2025 CW [5hrs-0mins] Performed cotton seed maintenance on all rooftop units…"
click at [892, 721] on button "Save" at bounding box center [862, 709] width 328 height 23
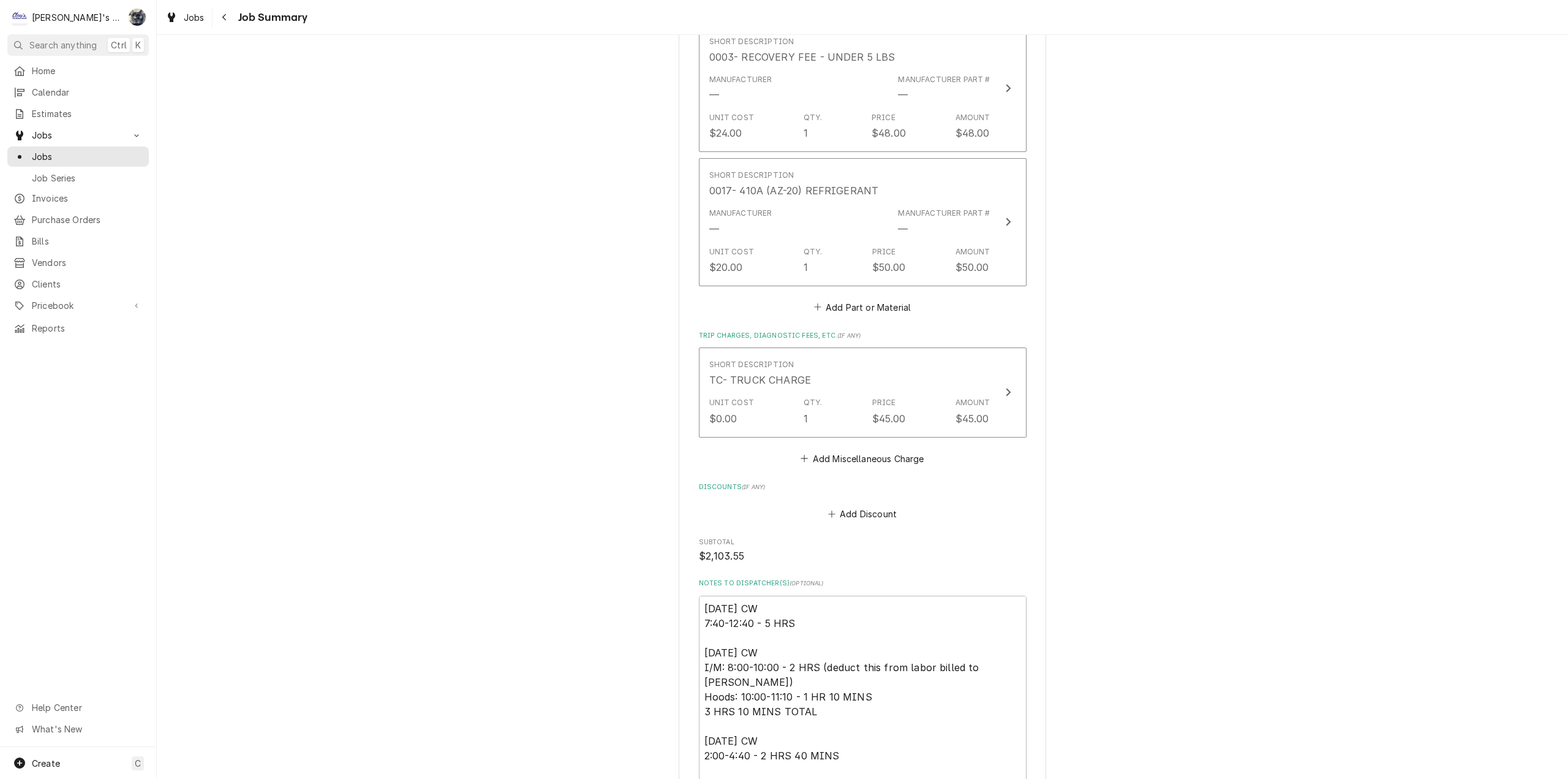
scroll to position [2966, 0]
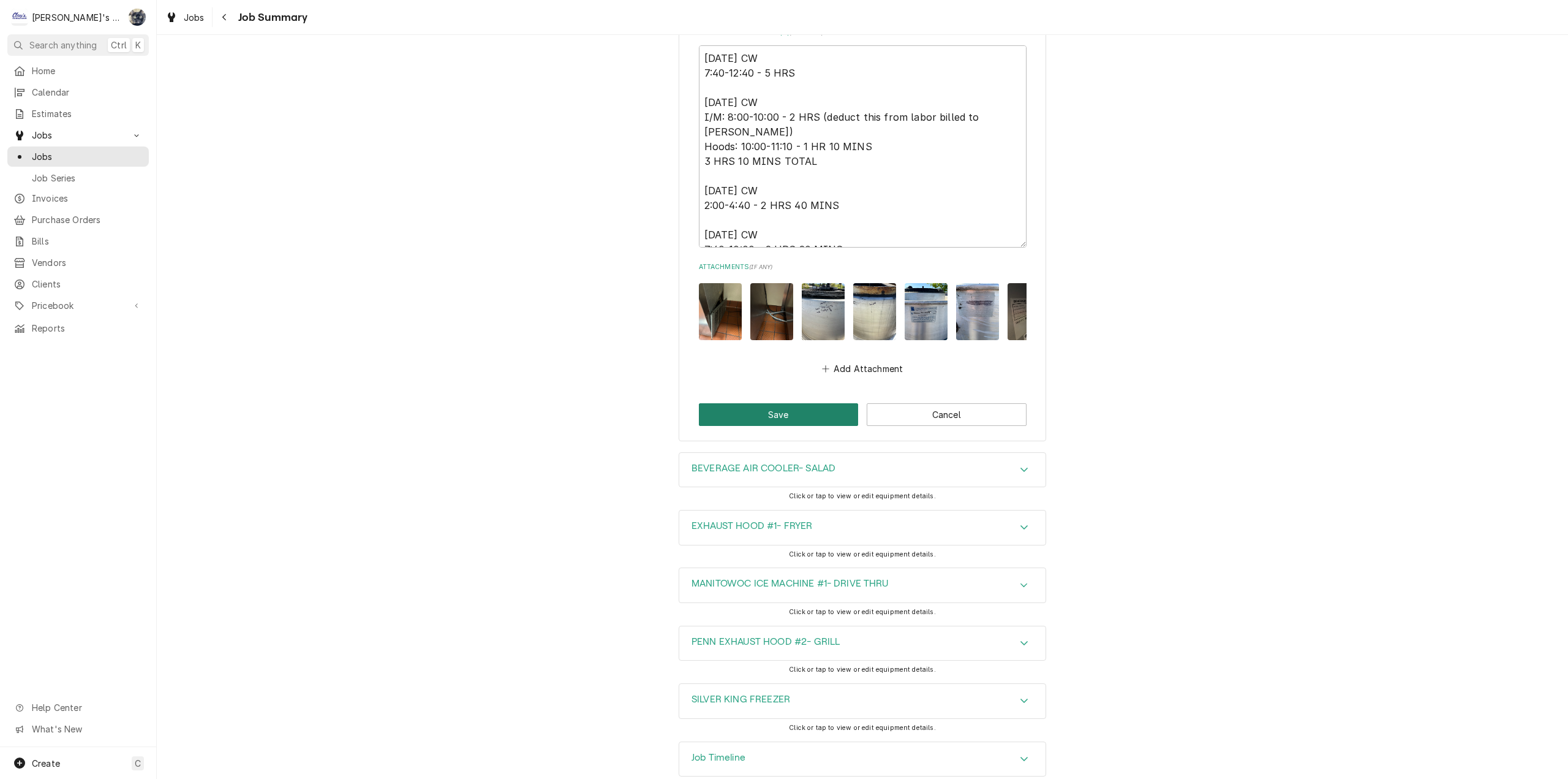
click at [753, 403] on button "Save" at bounding box center [779, 415] width 160 height 23
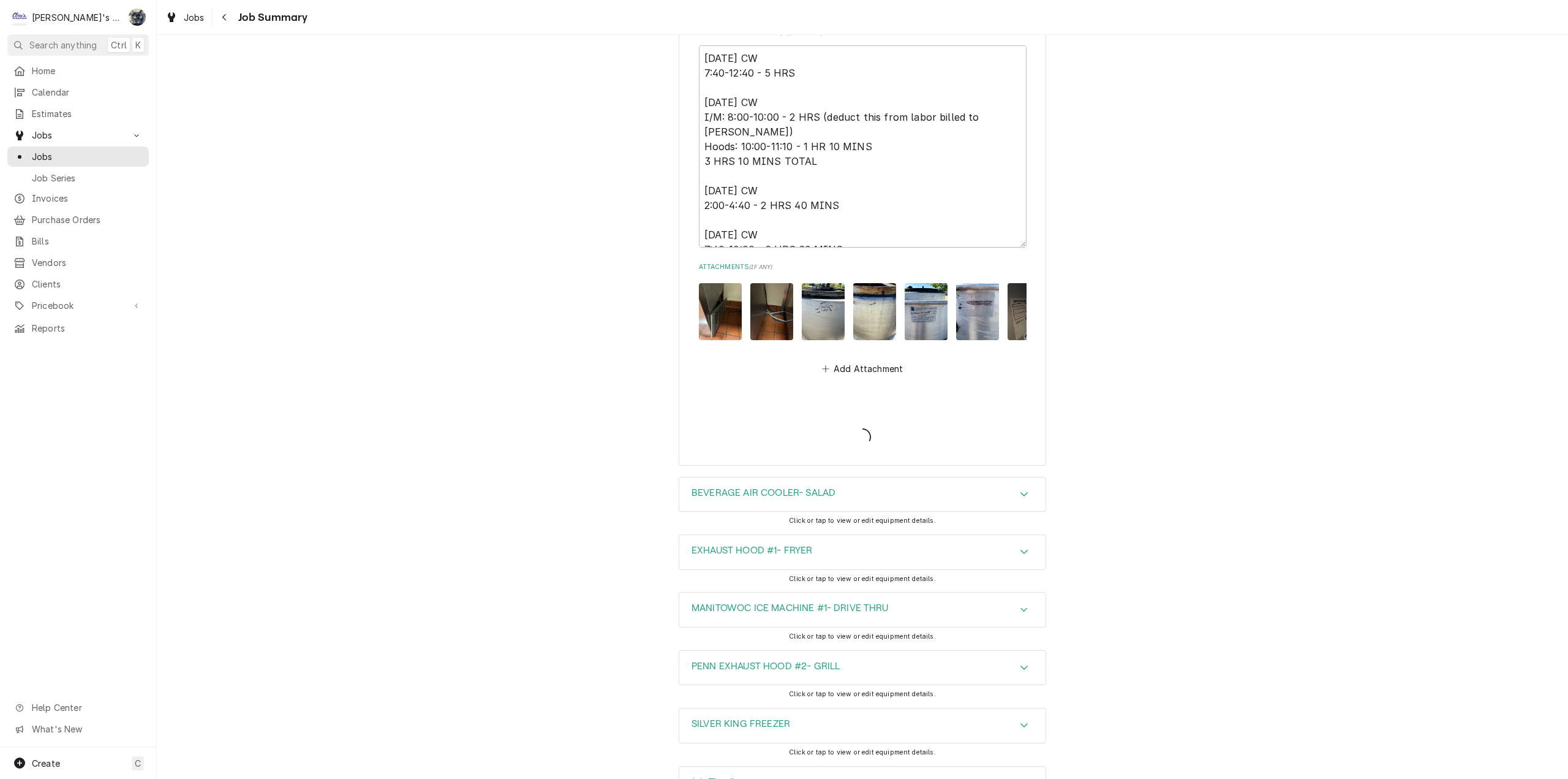
type textarea "x"
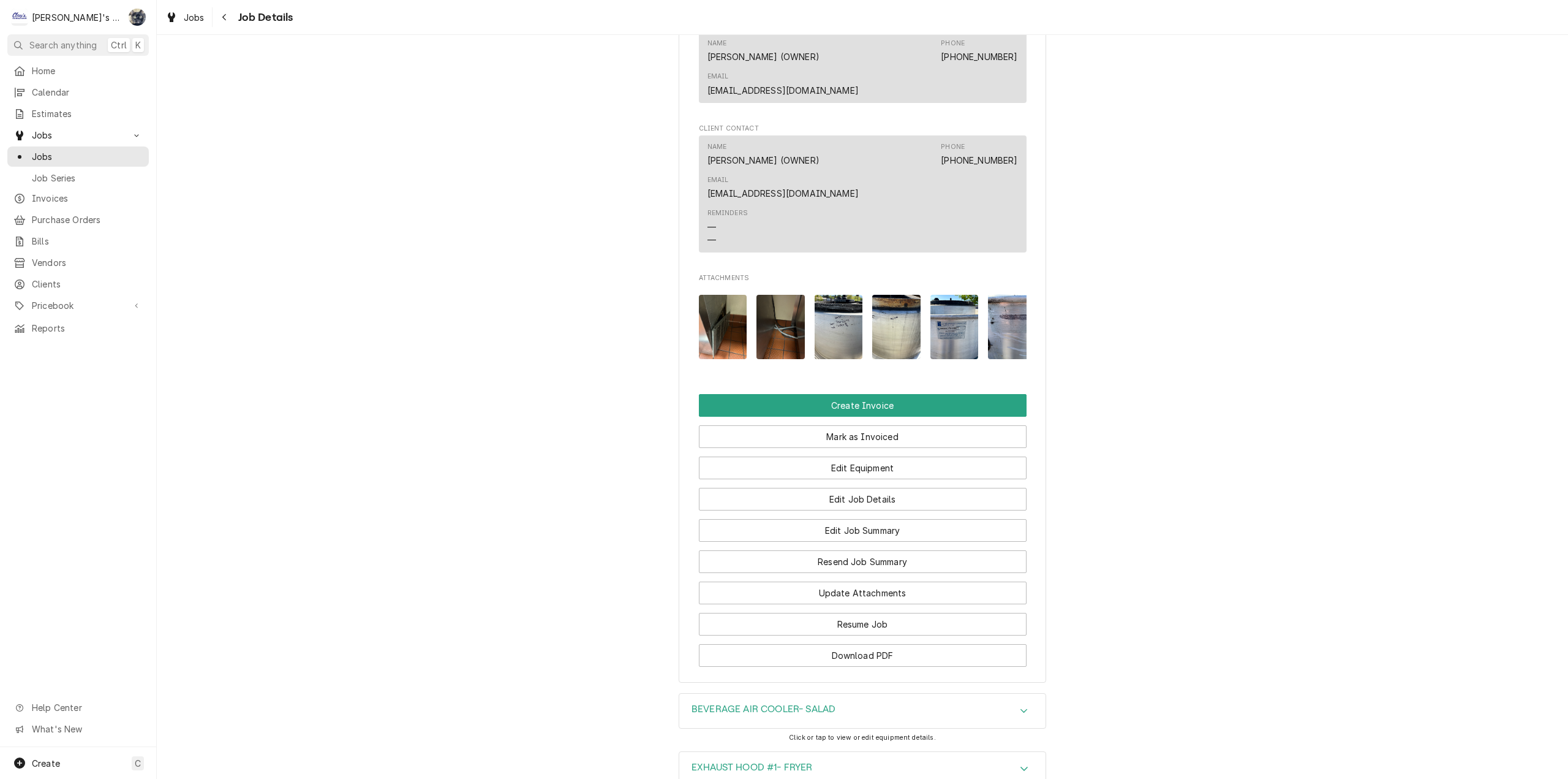
scroll to position [1649, 0]
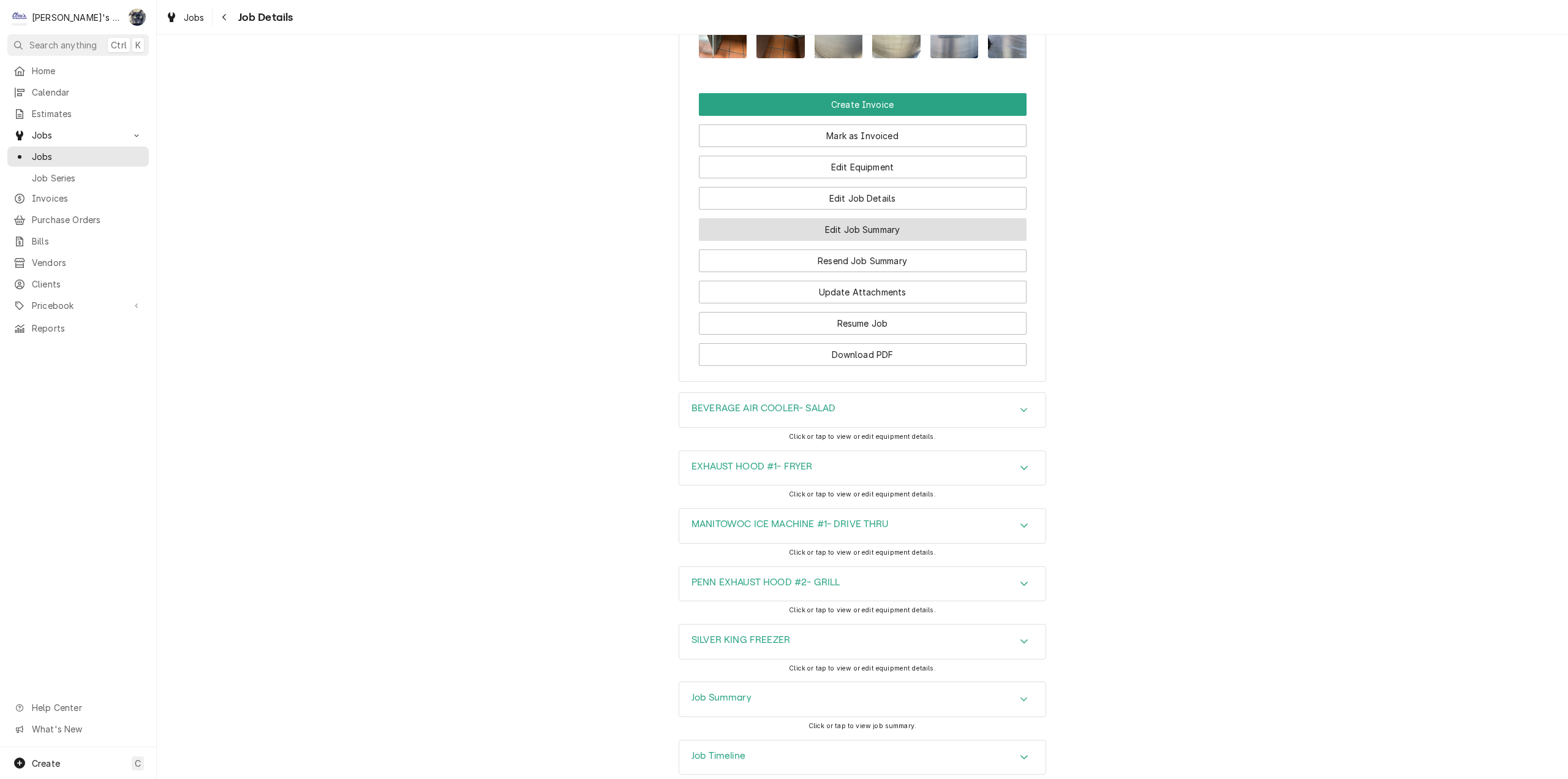
click at [840, 218] on button "Edit Job Summary" at bounding box center [862, 230] width 328 height 23
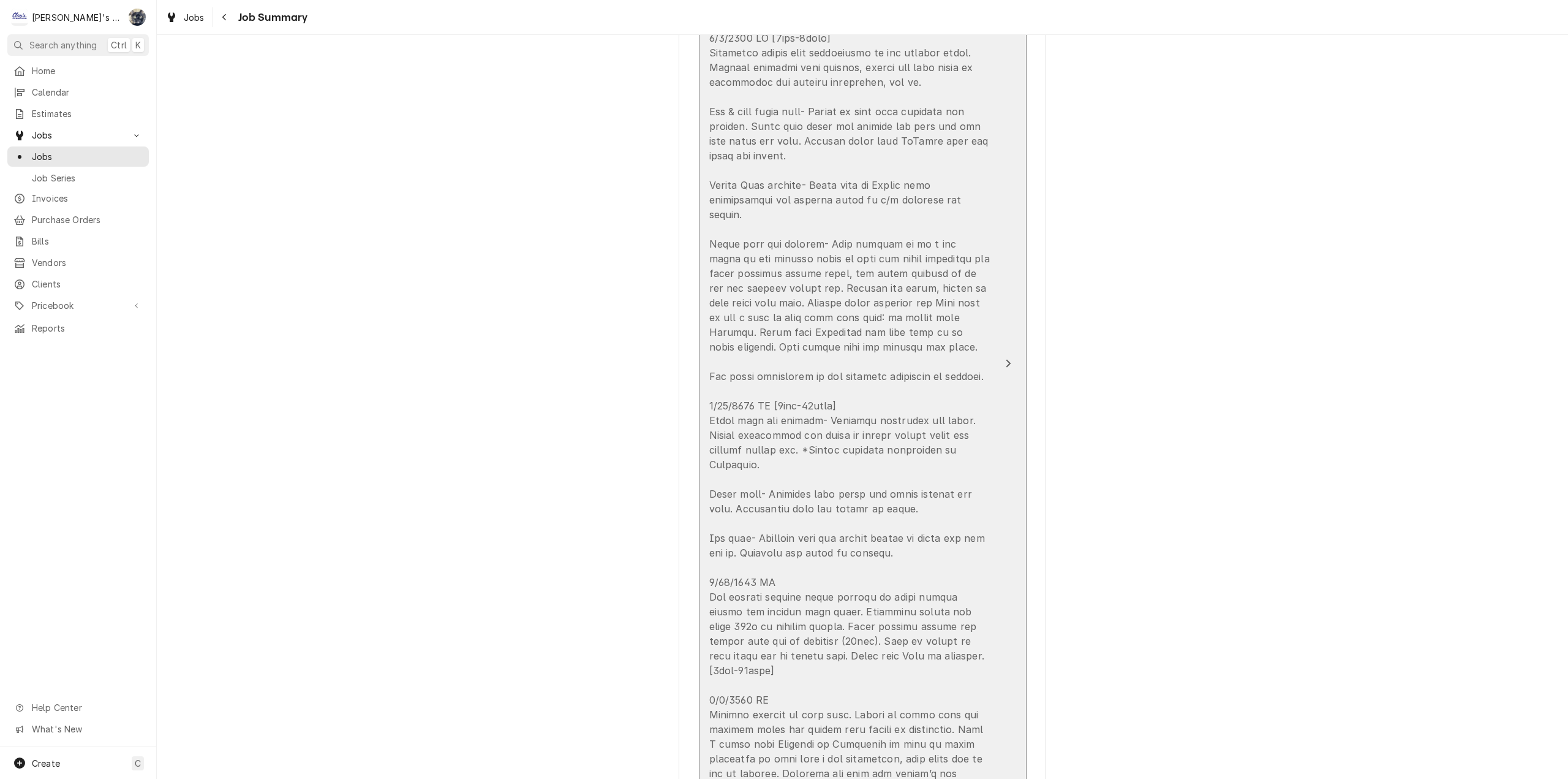
scroll to position [368, 0]
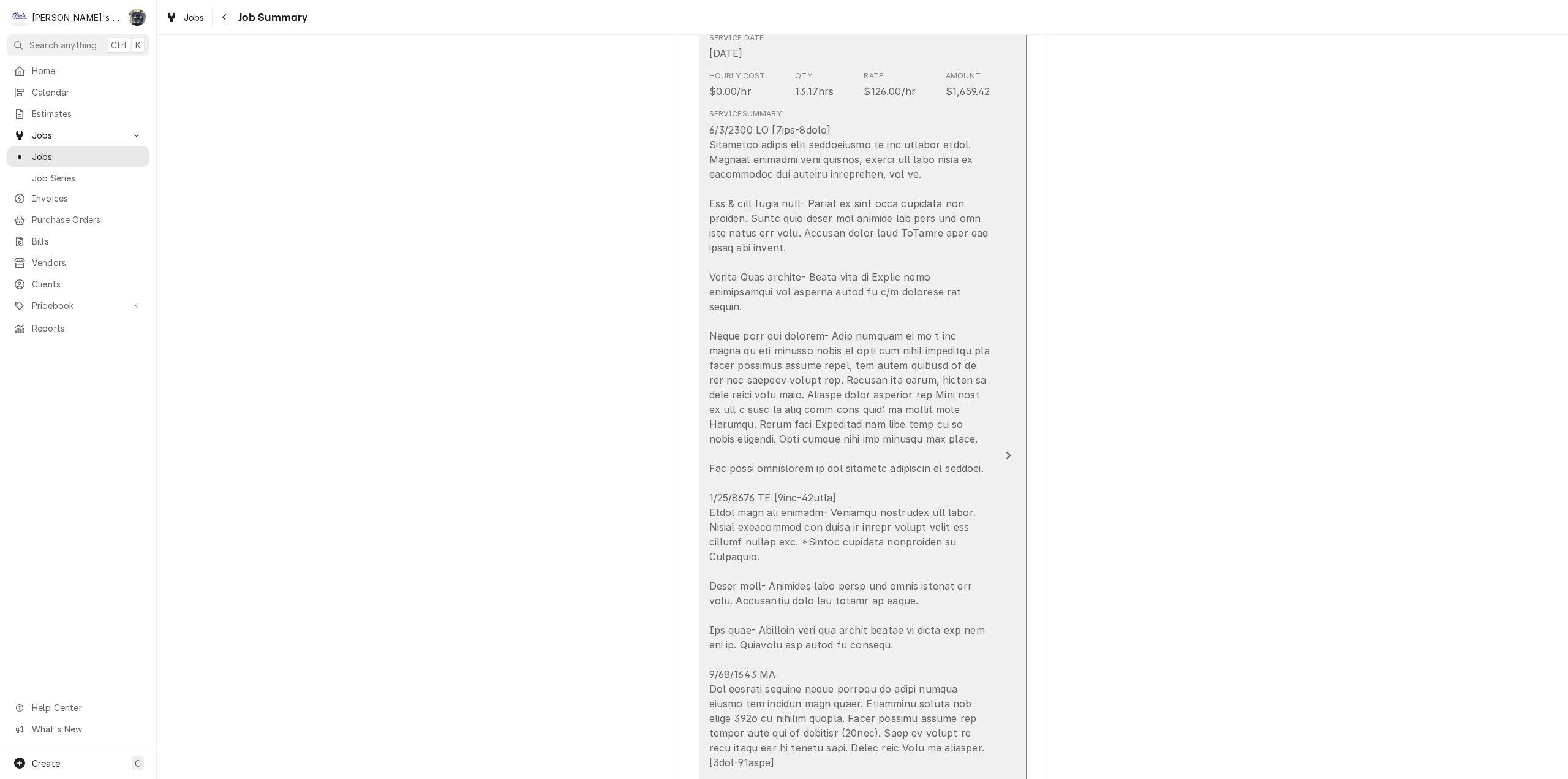
click at [875, 582] on div "Update Line Item" at bounding box center [849, 519] width 281 height 794
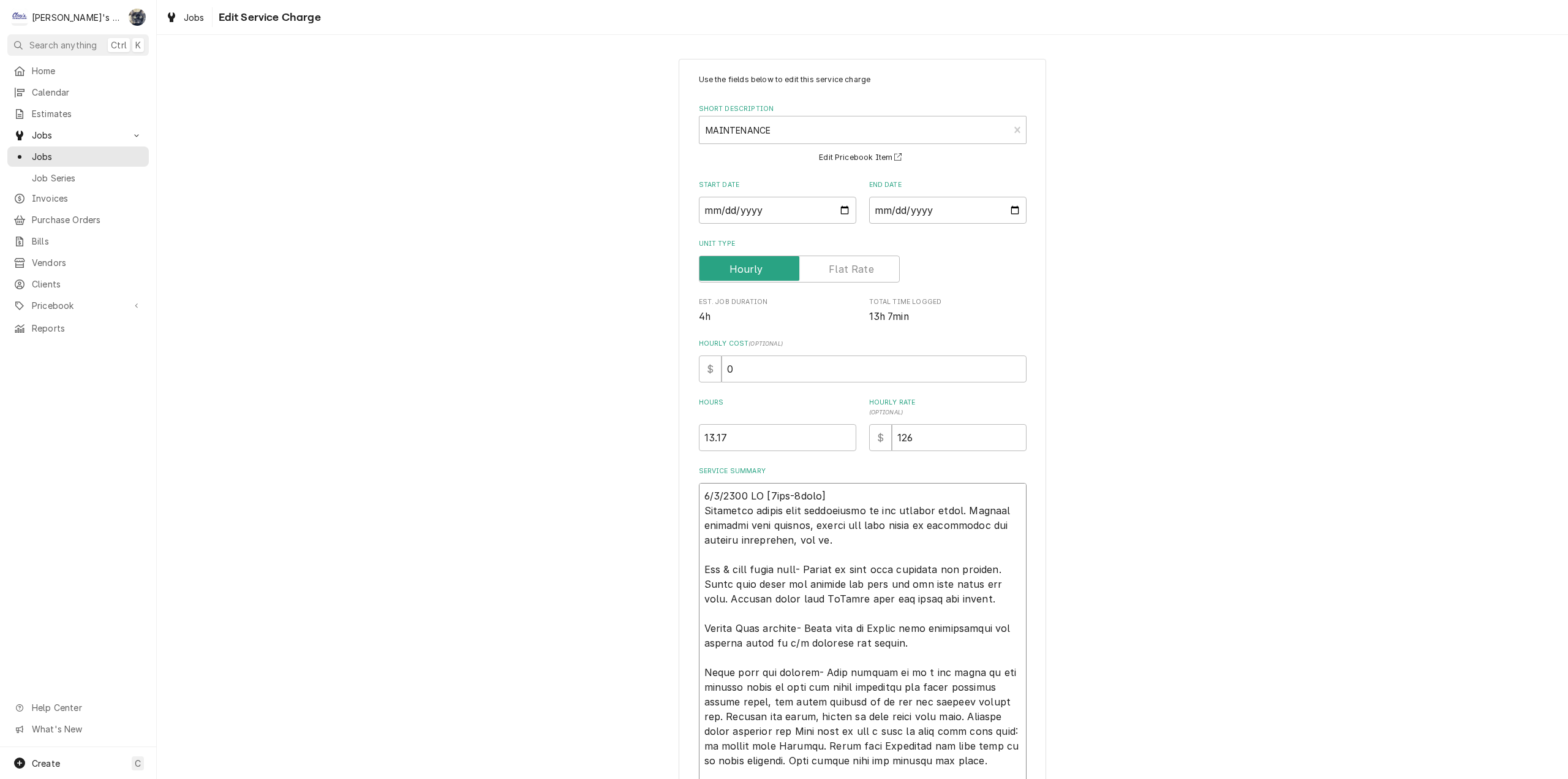
type textarea "x"
type textarea "[DATE] CW [5hrs-0mins] Performed cotton seed maintenance on all rooftop units. …"
type textarea "x"
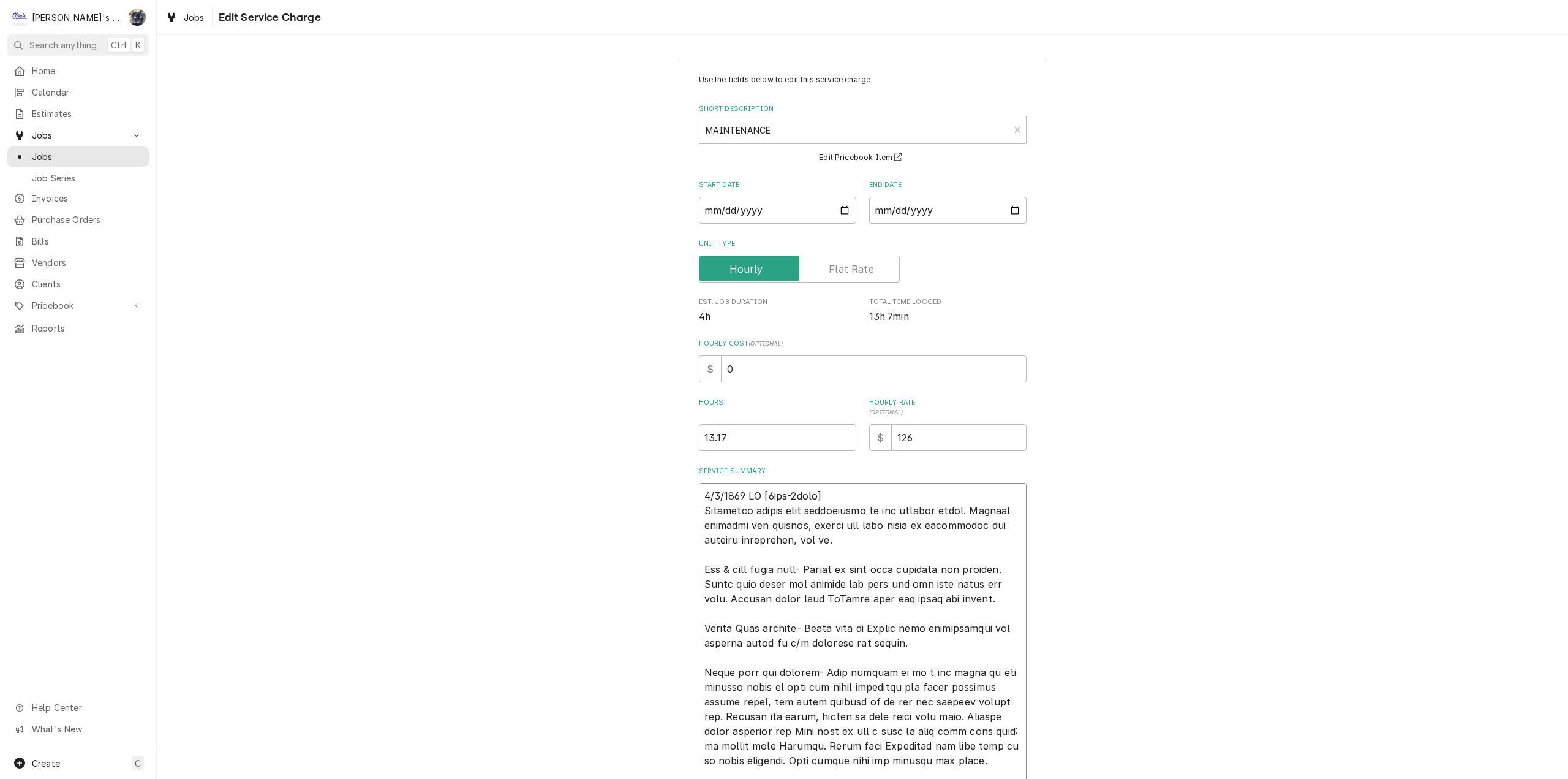
type textarea "[DATE] CW [5hrs-0mins] Performed cotton seed maintenance on all rooftop units. …"
type textarea "x"
type textarea "5/8/2025 CW [5hrs-0mins] Performed cotton seed maintenance on all rooftop units…"
type textarea "x"
type textarea "5/8/2025 CW [5hrs-0mins] Performed cotton seed maintenance on all rooftop units…"
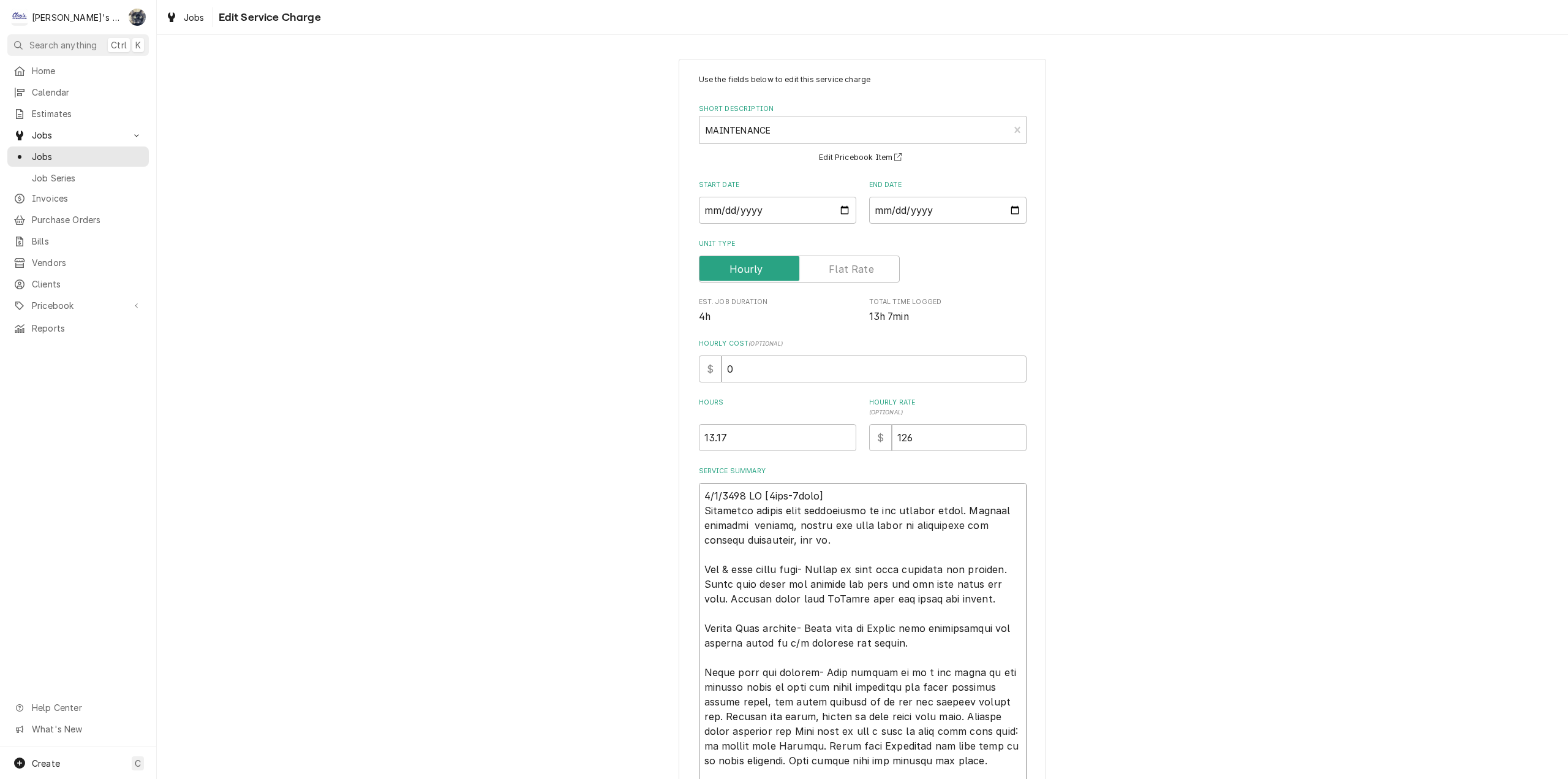
type textarea "x"
type textarea "5/8/2025 CW [5hrs-0mins] Performed cotton seed maintenance on all rooftop units…"
type textarea "x"
type textarea "5/8/2025 CW [5hrs-0mins] Performed cotton seed maintenance on all rooftop units…"
type textarea "x"
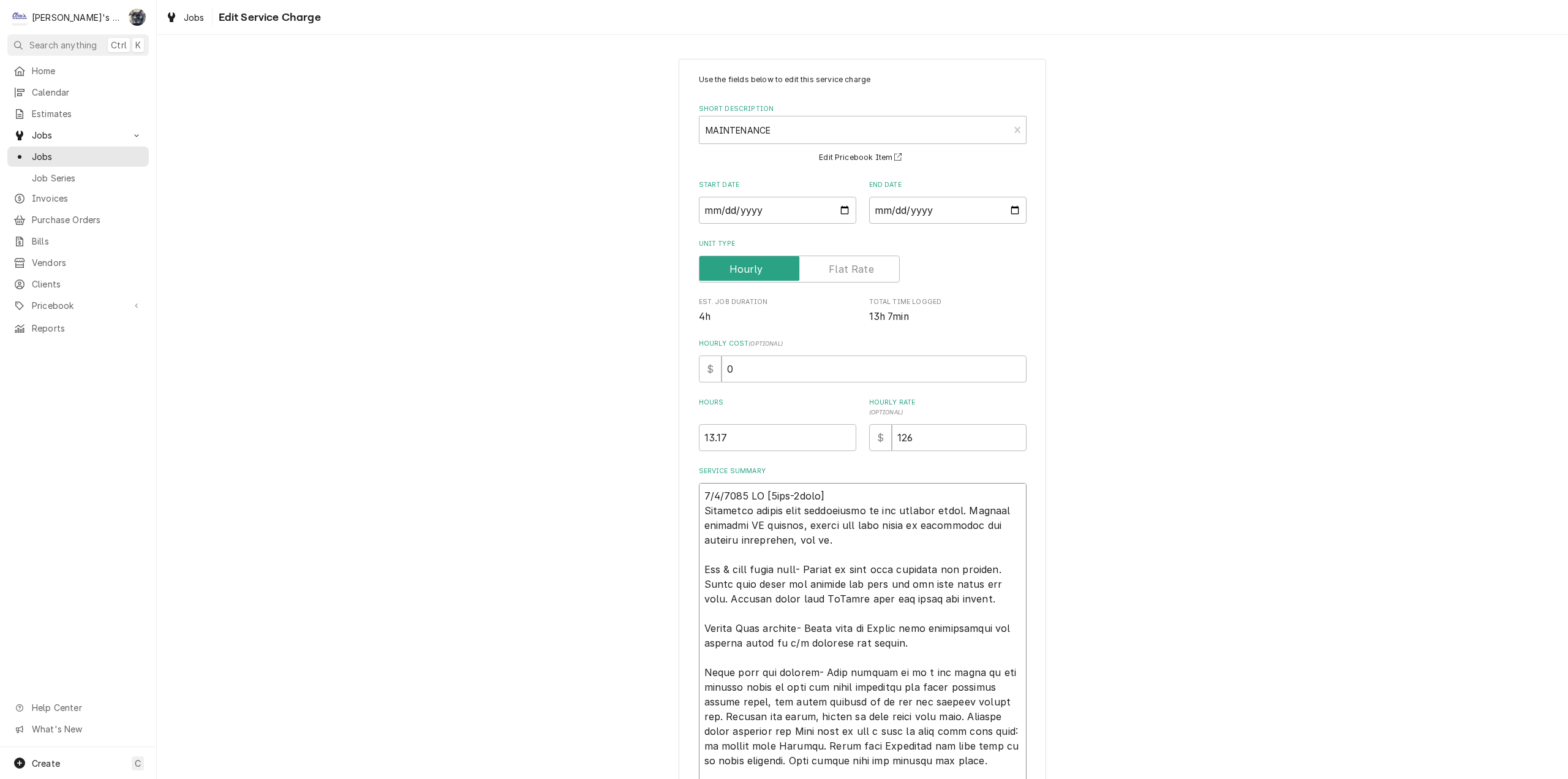
type textarea "5/8/2025 CW [5hrs-0mins] Performed cotton seed maintenance on all rooftop units…"
type textarea "x"
type textarea "5/8/2025 CW [5hrs-0mins] Performed cotton seed maintenance on all rooftop units…"
drag, startPoint x: 976, startPoint y: 599, endPoint x: 847, endPoint y: 595, distance: 129.1
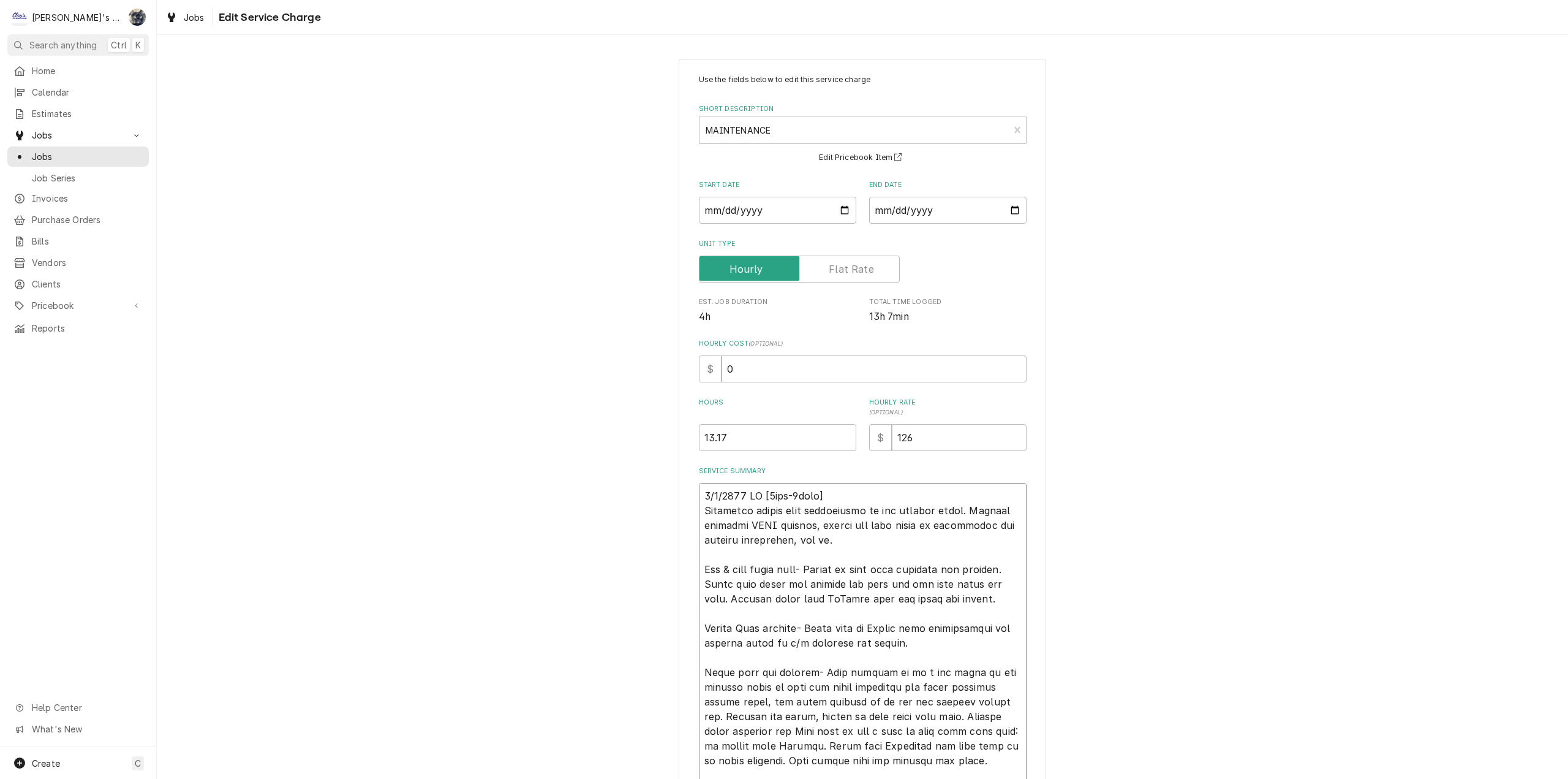
type textarea "x"
type textarea "5/8/2025 CW [5hrs-0mins] Performed cotton seed maintenance on all rooftop units…"
type textarea "x"
type textarea "5/8/2025 CW [5hrs-0mins] Performed cotton seed maintenance on all rooftop units…"
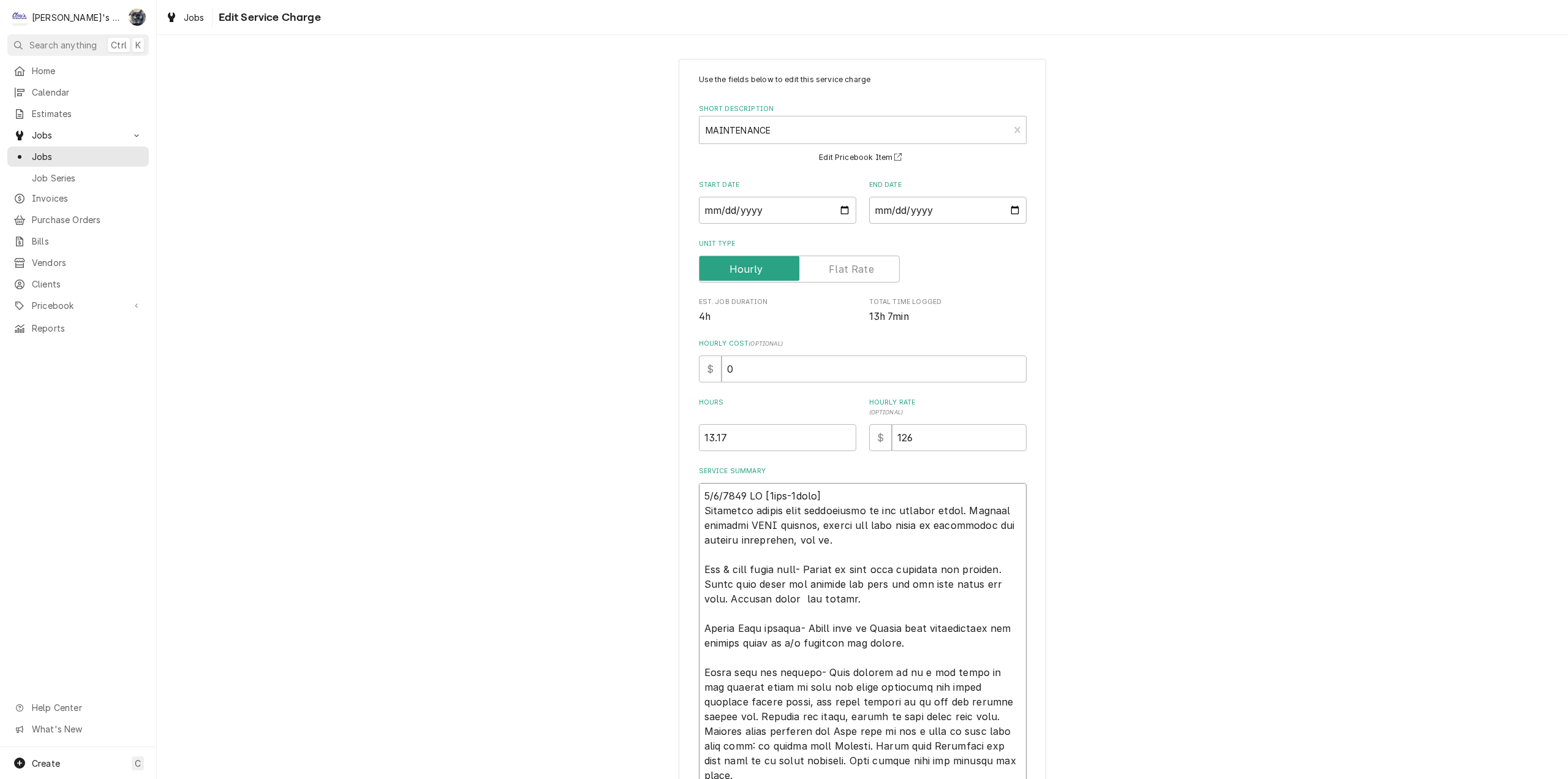
type textarea "x"
type textarea "5/8/2025 CW [5hrs-0mins] Performed cotton seed maintenance on all rooftop units…"
type textarea "x"
type textarea "5/8/2025 CW [5hrs-0mins] Performed cotton seed maintenance on all rooftop units…"
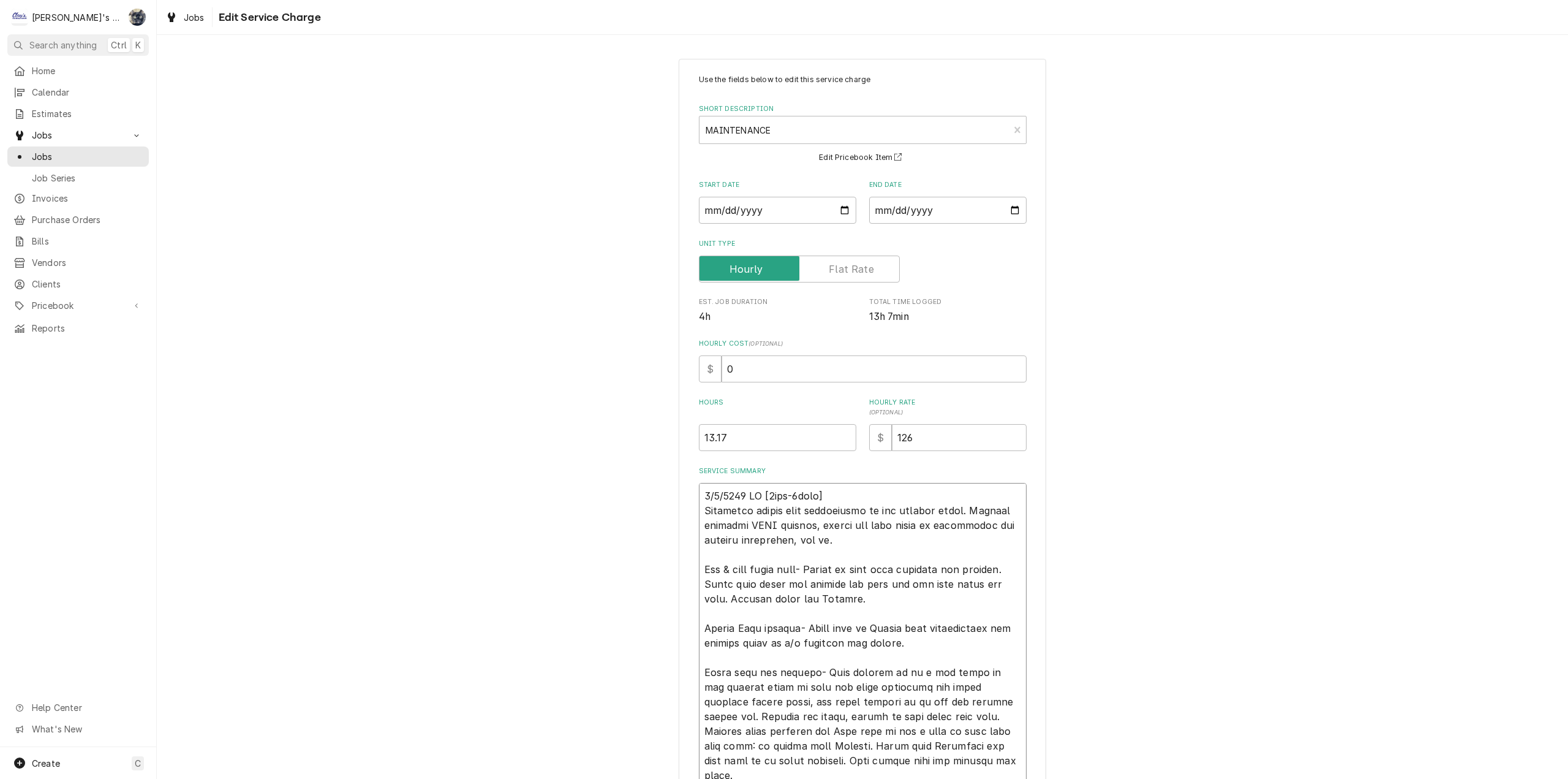
type textarea "x"
type textarea "5/8/2025 CW [5hrs-0mins] Performed cotton seed maintenance on all rooftop units…"
type textarea "x"
type textarea "5/8/2025 CW [5hrs-0mins] Performed cotton seed maintenance on all rooftop units…"
type textarea "x"
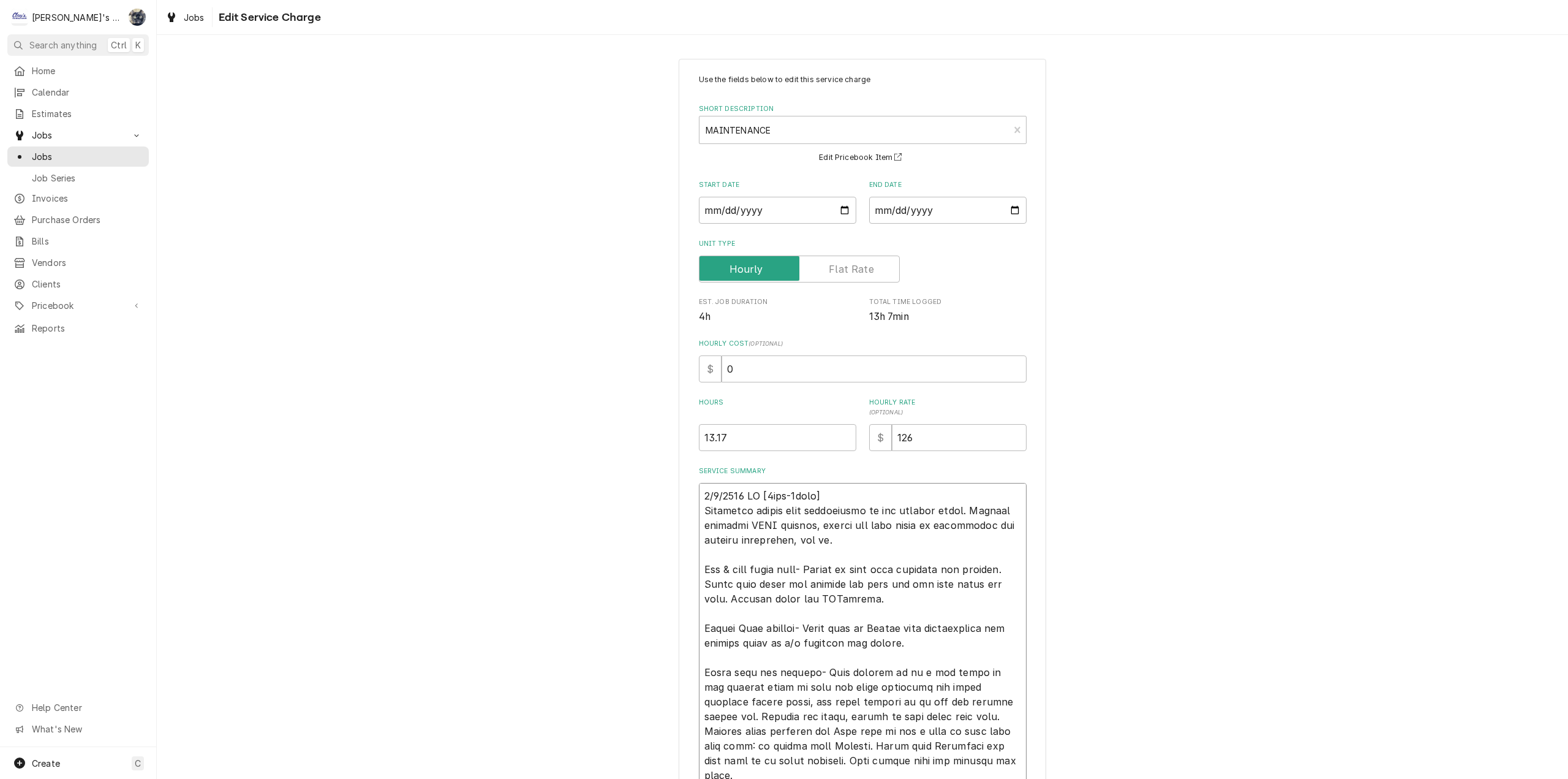
type textarea "5/8/2025 CW [5hrs-0mins] Performed cotton seed maintenance on all rooftop units…"
type textarea "x"
type textarea "5/8/2025 CW [5hrs-0mins] Performed cotton seed maintenance on all rooftop units…"
type textarea "x"
type textarea "5/8/2025 CW [5hrs-0mins] Performed cotton seed maintenance on all rooftop units…"
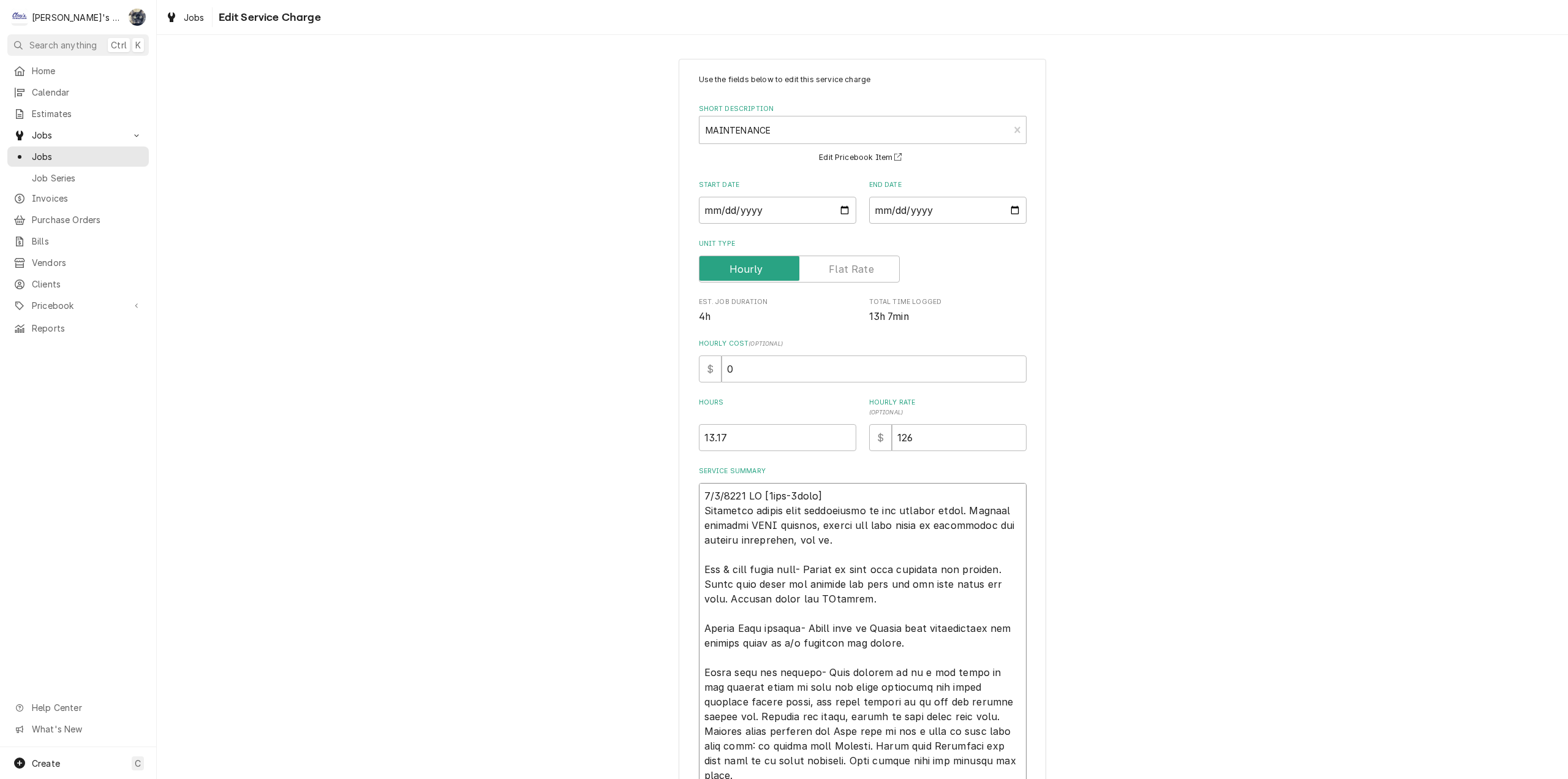
type textarea "x"
type textarea "5/8/2025 CW [5hrs-0mins] Performed cotton seed maintenance on all rooftop units…"
type textarea "x"
type textarea "5/8/2025 CW [5hrs-0mins] Performed cotton seed maintenance on all rooftop units…"
type textarea "x"
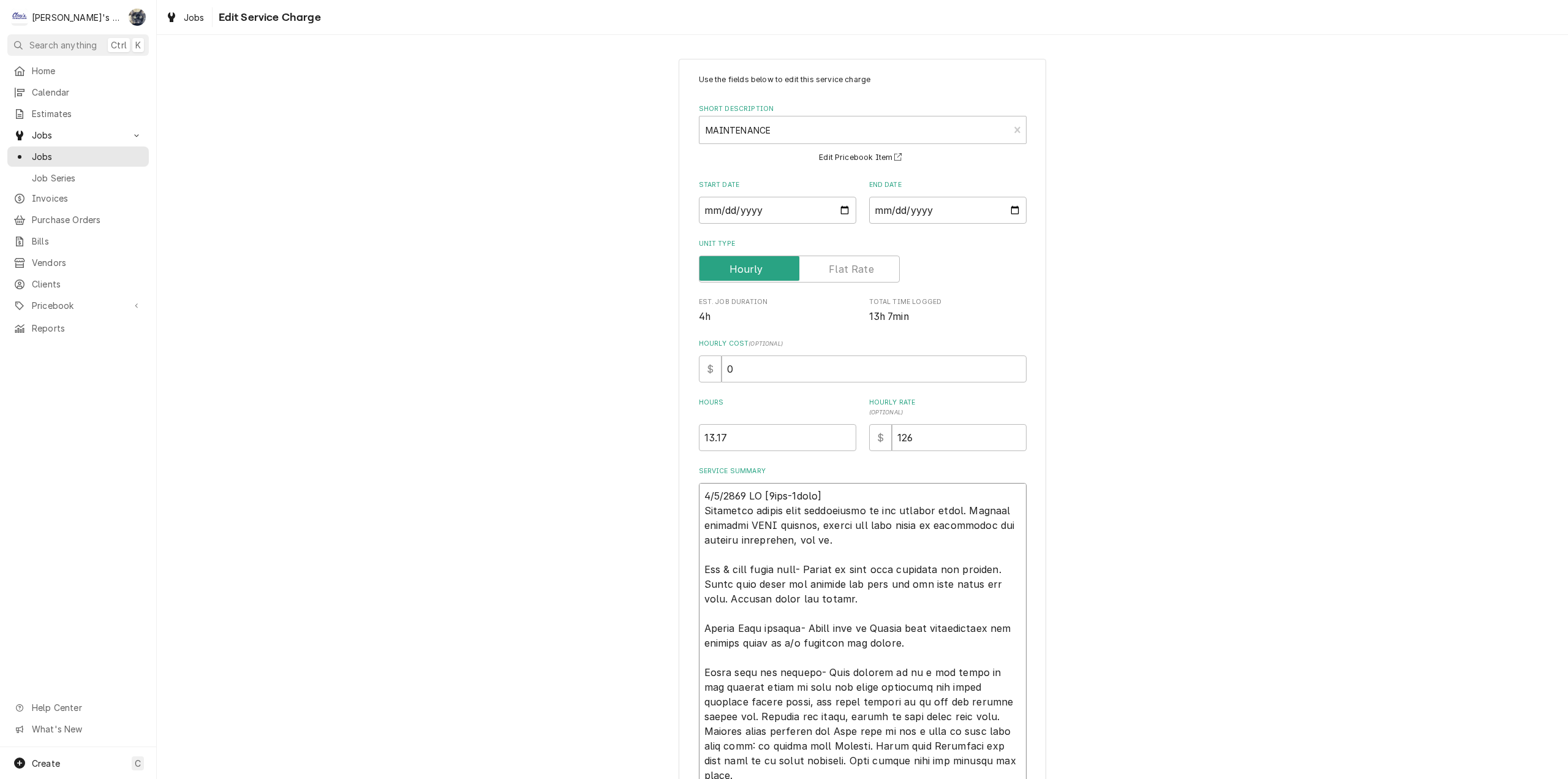
type textarea "5/8/2025 CW [5hrs-0mins] Performed cotton seed maintenance on all rooftop units…"
type textarea "x"
type textarea "5/8/2025 CW [5hrs-0mins] Performed cotton seed maintenance on all rooftop units…"
type textarea "x"
type textarea "5/8/2025 CW [5hrs-0mins] Performed cotton seed maintenance on all rooftop units…"
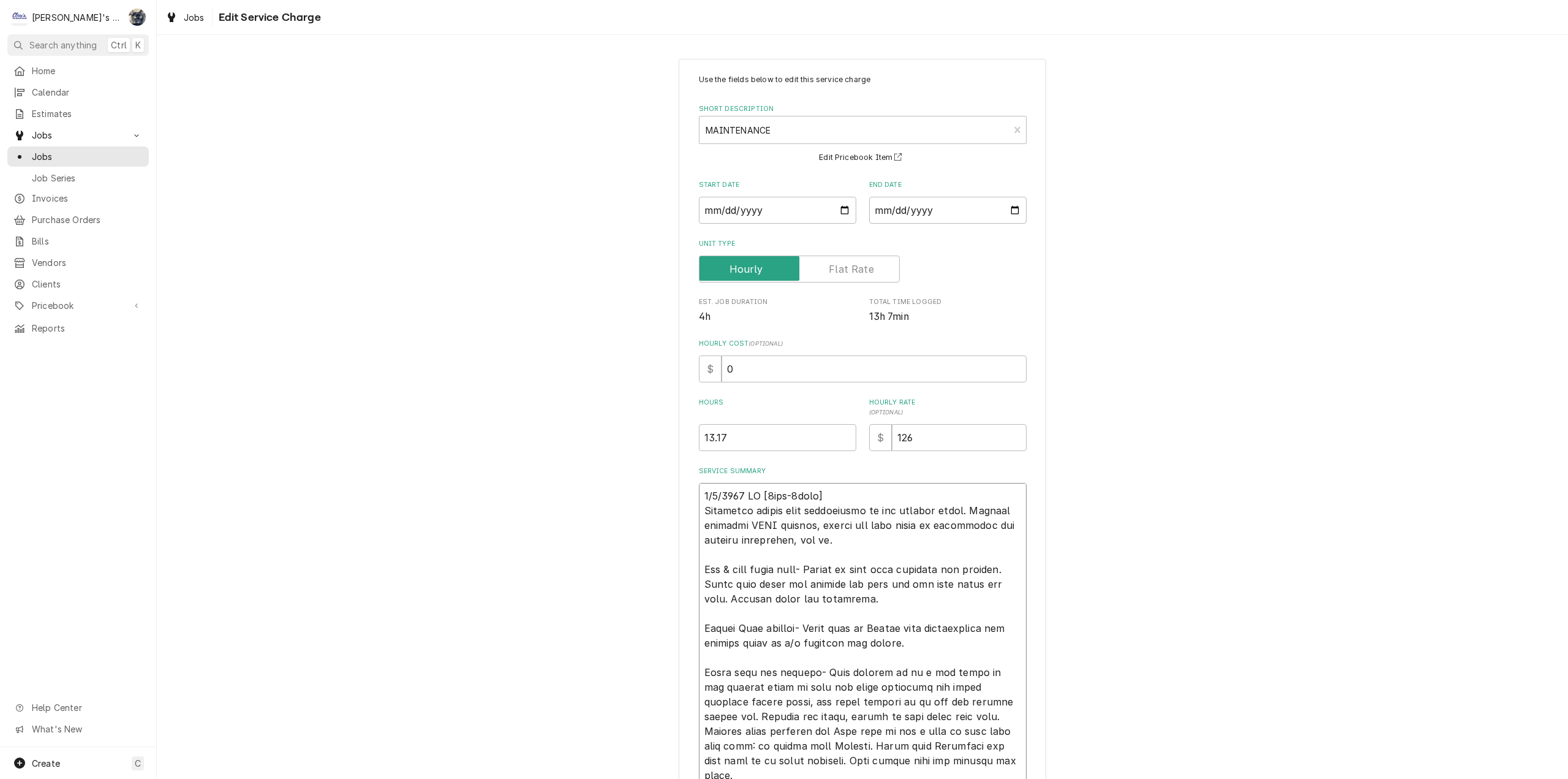
type textarea "x"
type textarea "5/8/2025 CW [5hrs-0mins] Performed cotton seed maintenance on all rooftop units…"
type textarea "x"
type textarea "5/8/2025 CW [5hrs-0mins] Performed cotton seed maintenance on all rooftop units…"
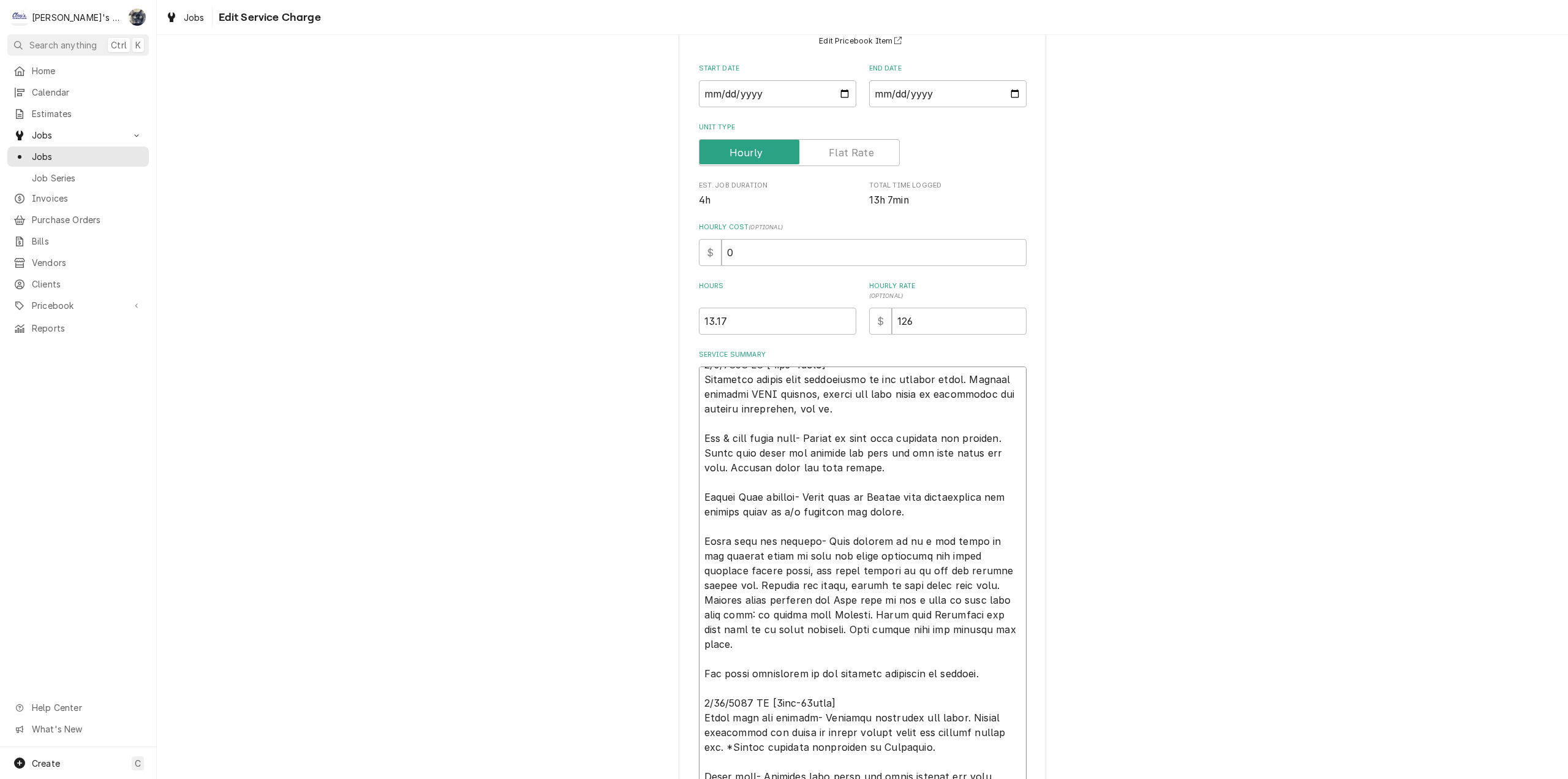
scroll to position [245, 0]
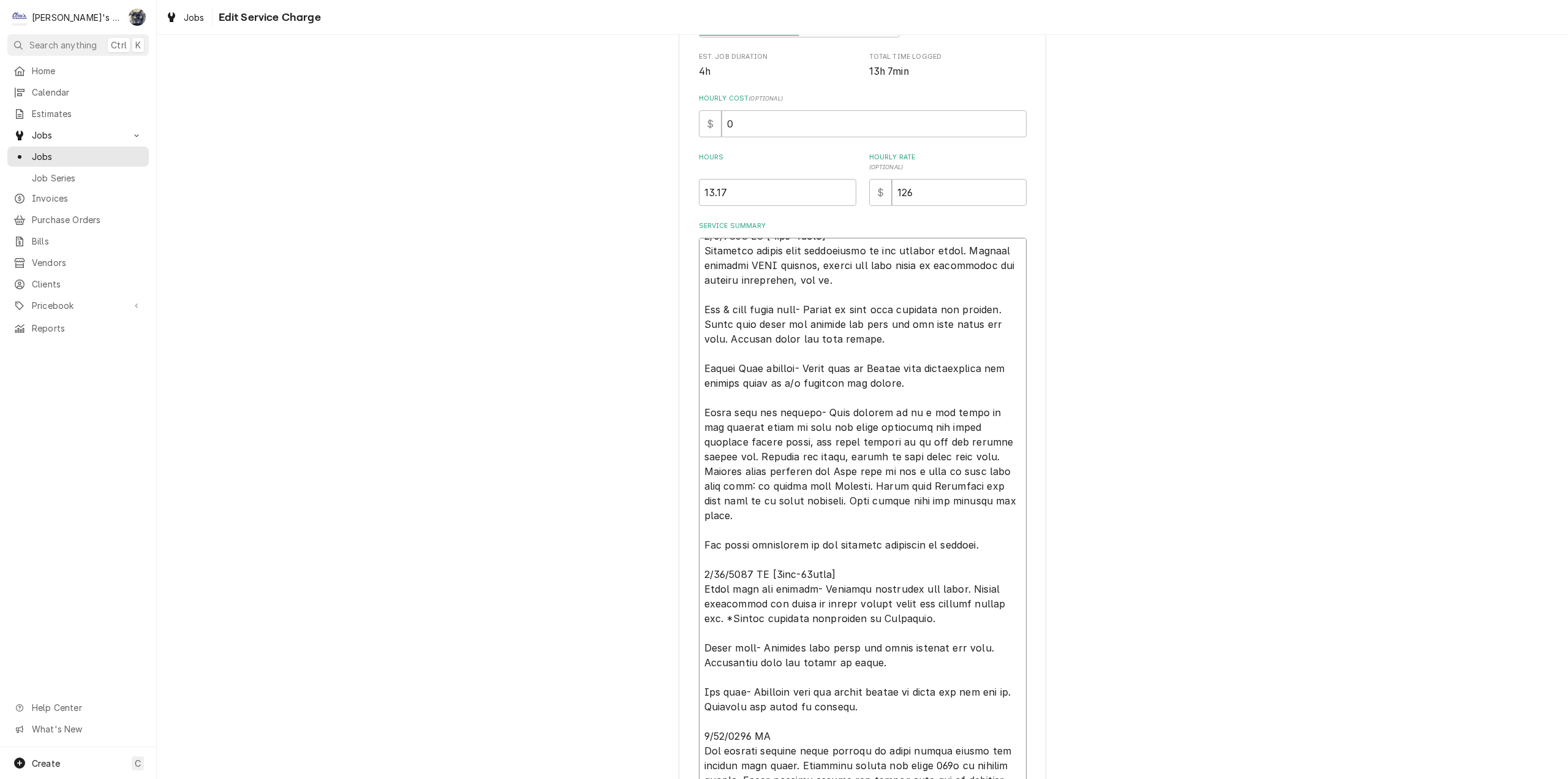
click at [891, 366] on textarea "Service Summary" at bounding box center [862, 596] width 328 height 717
type textarea "x"
type textarea "5/8/2025 CW [5hrs-0mins] Performed cotton seed maintenance on all rooftop units…"
click at [806, 385] on textarea "Service Summary" at bounding box center [862, 596] width 328 height 717
type textarea "x"
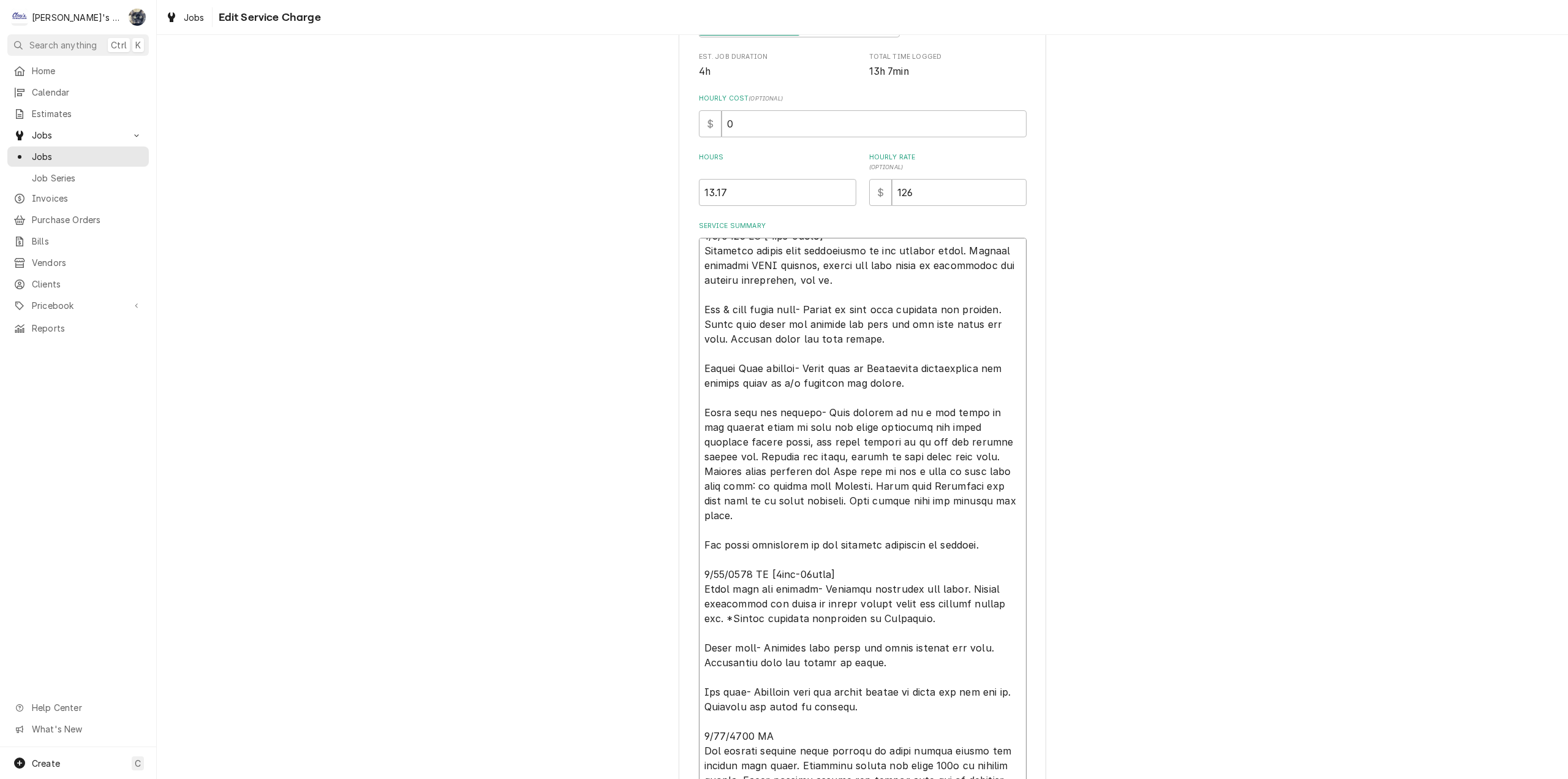
type textarea "5/8/2025 CW [5hrs-0mins] Performed cotton seed maintenance on all rooftop units…"
type textarea "x"
type textarea "5/8/2025 CW [5hrs-0mins] Performed cotton seed maintenance on all rooftop units…"
click at [858, 381] on textarea "Service Summary" at bounding box center [862, 596] width 328 height 717
click at [852, 383] on textarea "Service Summary" at bounding box center [862, 596] width 328 height 717
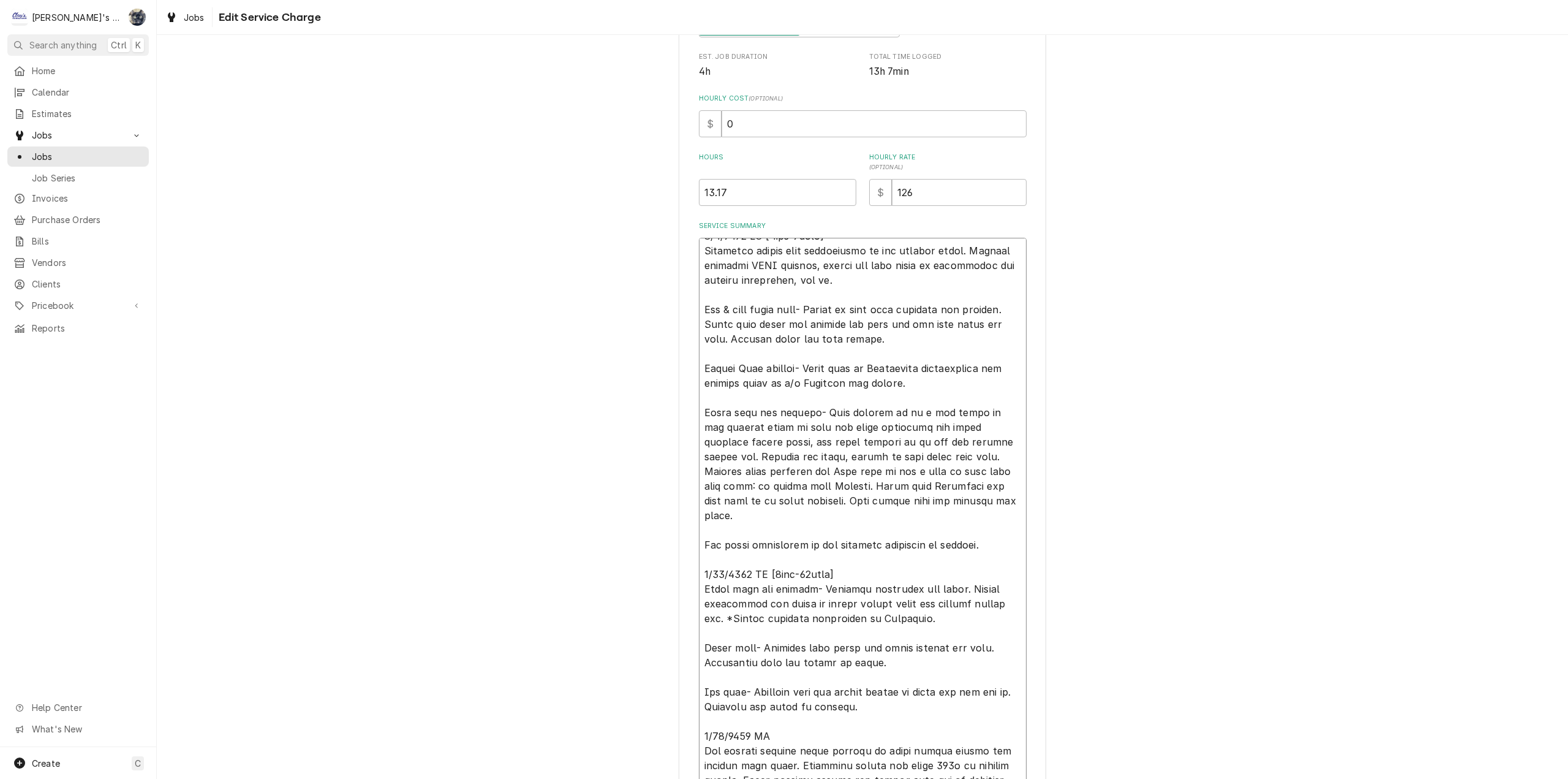
click at [856, 383] on textarea "Service Summary" at bounding box center [862, 596] width 328 height 717
type textarea "x"
type textarea "5/8/2025 CW [5hrs-0mins] Performed cotton seed maintenance on all rooftop units…"
type textarea "x"
type textarea "5/8/2025 CW [5hrs-0mins] Performed cotton seed maintenance on all rooftop units…"
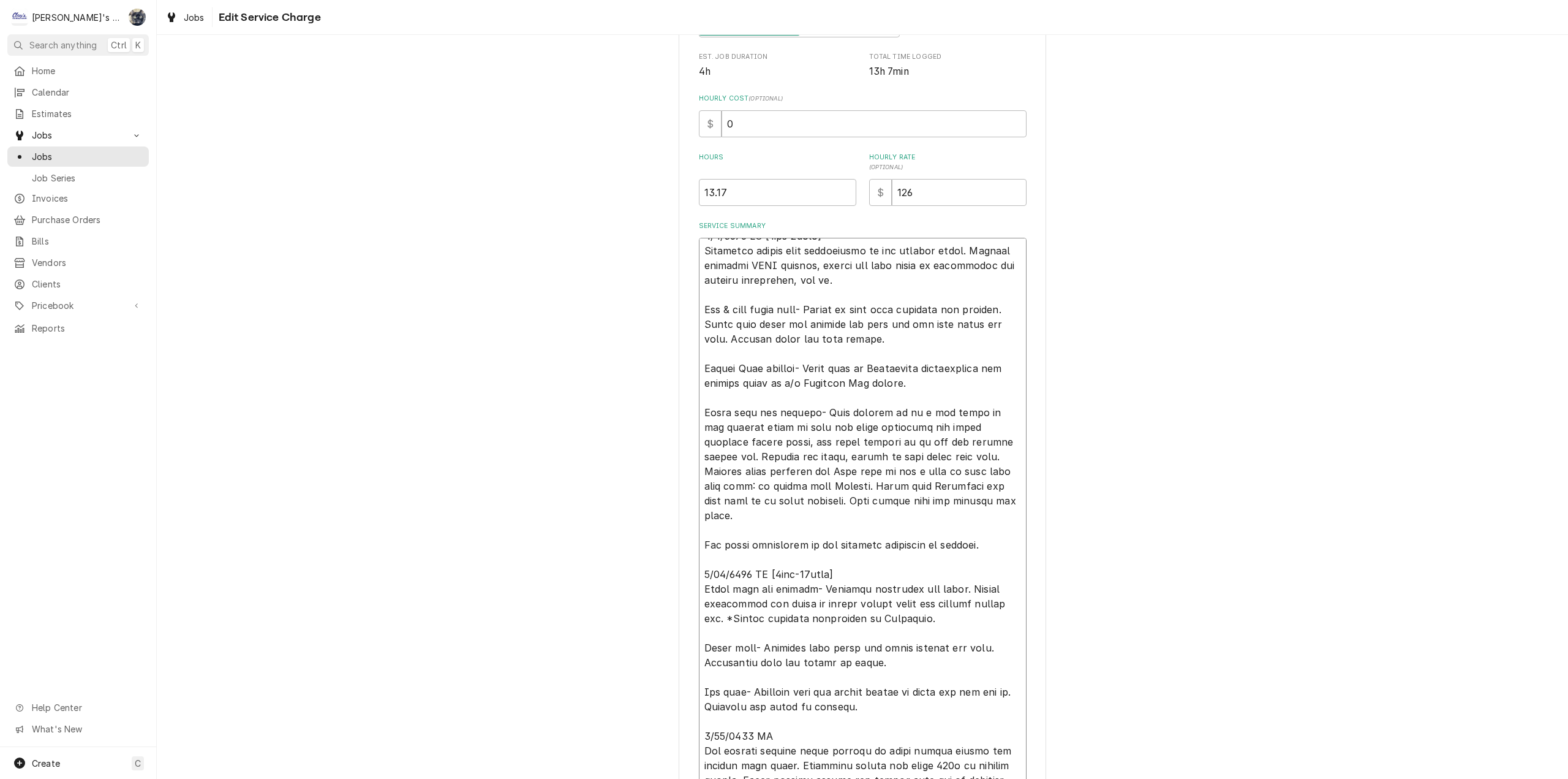
click at [941, 470] on textarea "Service Summary" at bounding box center [862, 596] width 328 height 717
drag, startPoint x: 857, startPoint y: 487, endPoint x: 818, endPoint y: 468, distance: 43.4
click at [818, 468] on textarea "Service Summary" at bounding box center [862, 596] width 328 height 717
type textarea "x"
type textarea "5/8/2025 CW [5hrs-0mins] Performed cotton seed maintenance on all rooftop units…"
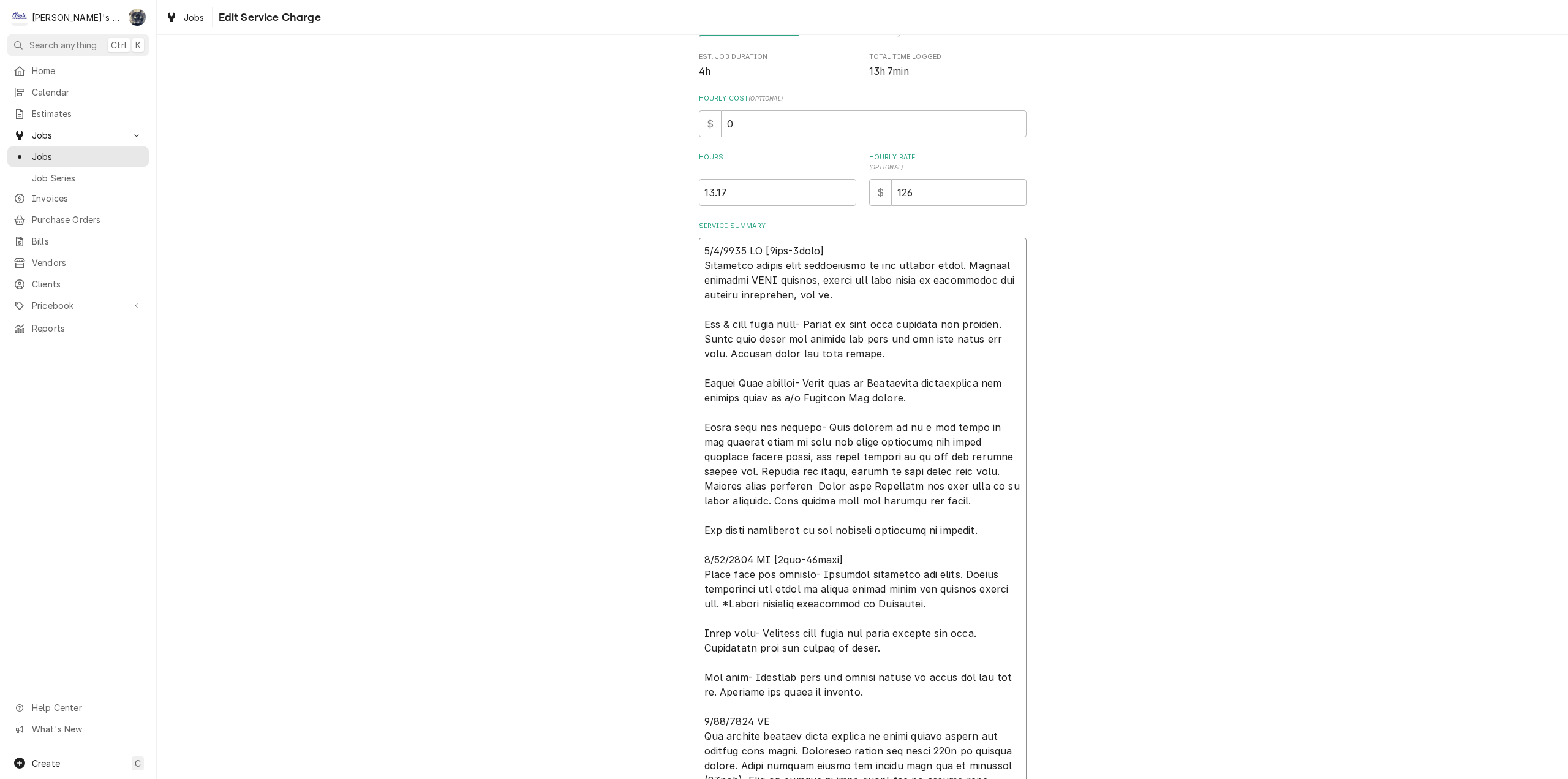
scroll to position [0, 0]
type textarea "x"
type textarea "5/8/2025 CW [5hrs-0mins] Performed cotton seed maintenance on all rooftop units…"
type textarea "x"
type textarea "5/8/2025 CW [5hrs-0mins] Performed cotton seed maintenance on all rooftop units…"
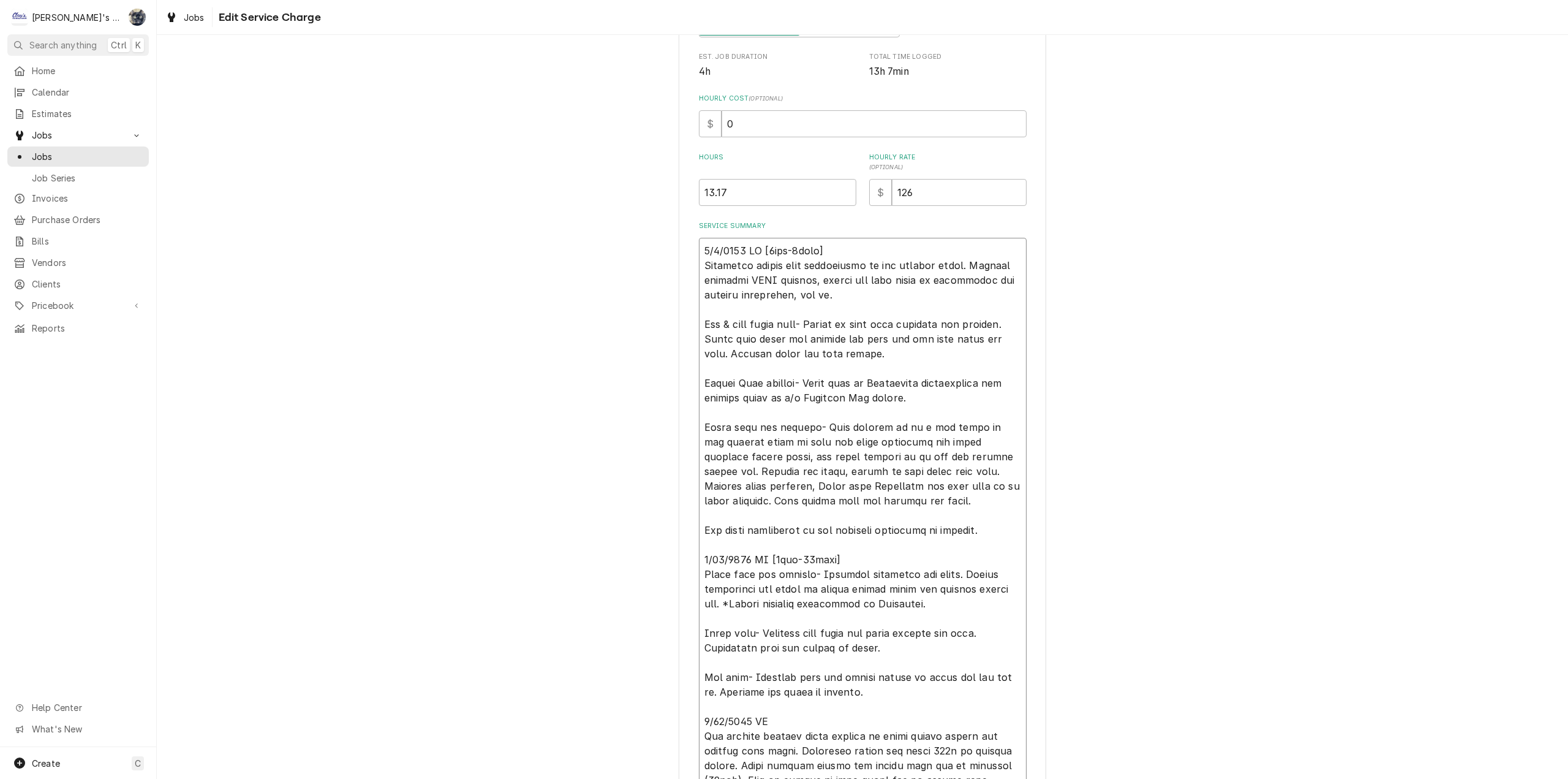
click at [782, 484] on textarea "Service Summary" at bounding box center [862, 589] width 328 height 702
type textarea "x"
type textarea "5/8/2025 CW [5hrs-0mins] Performed cotton seed maintenance on all rooftop units…"
type textarea "x"
type textarea "[DATE] CW [5hrs-0mins] Performed cotton seed maintenance on all rooftop units. …"
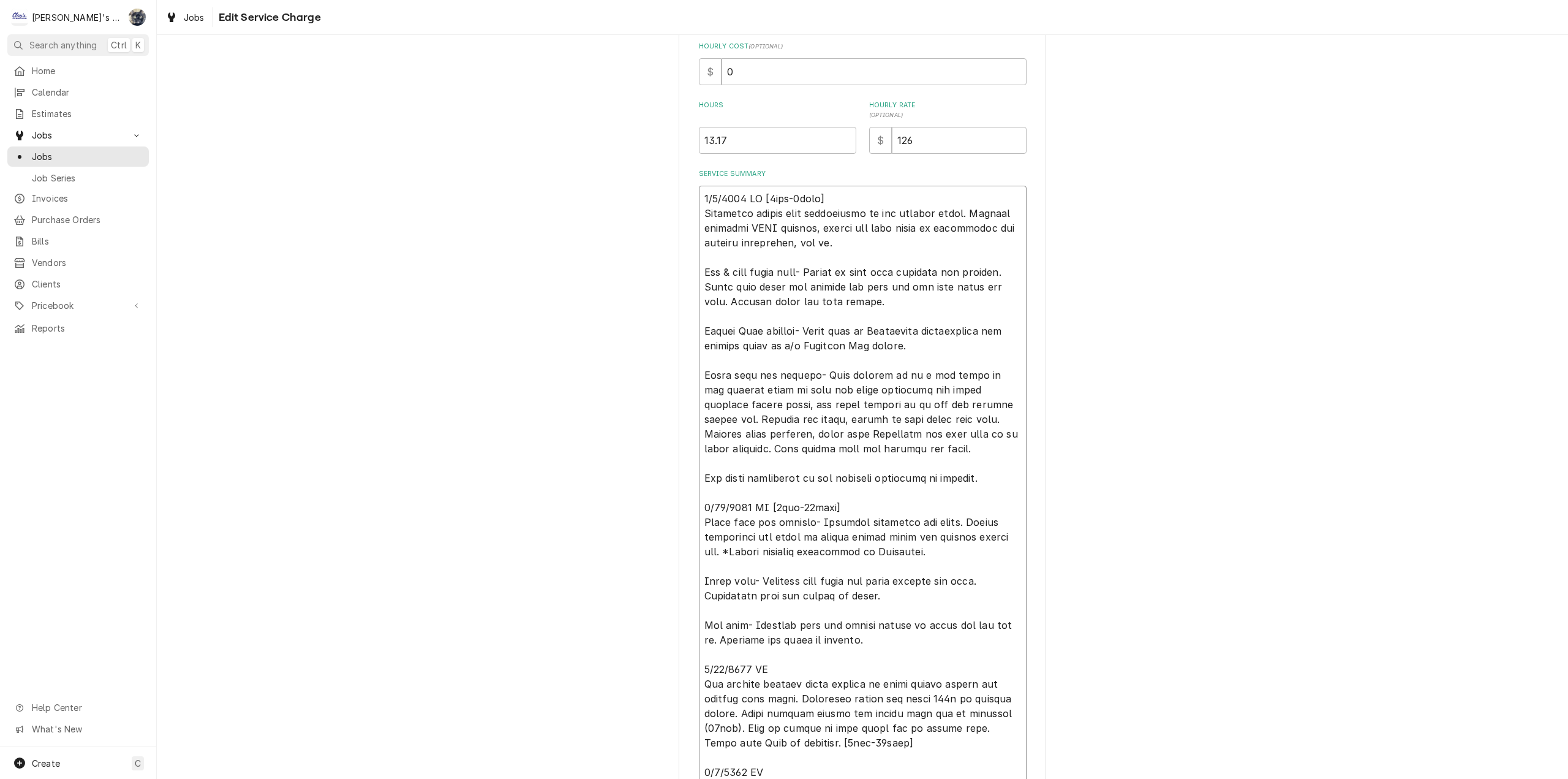
scroll to position [368, 0]
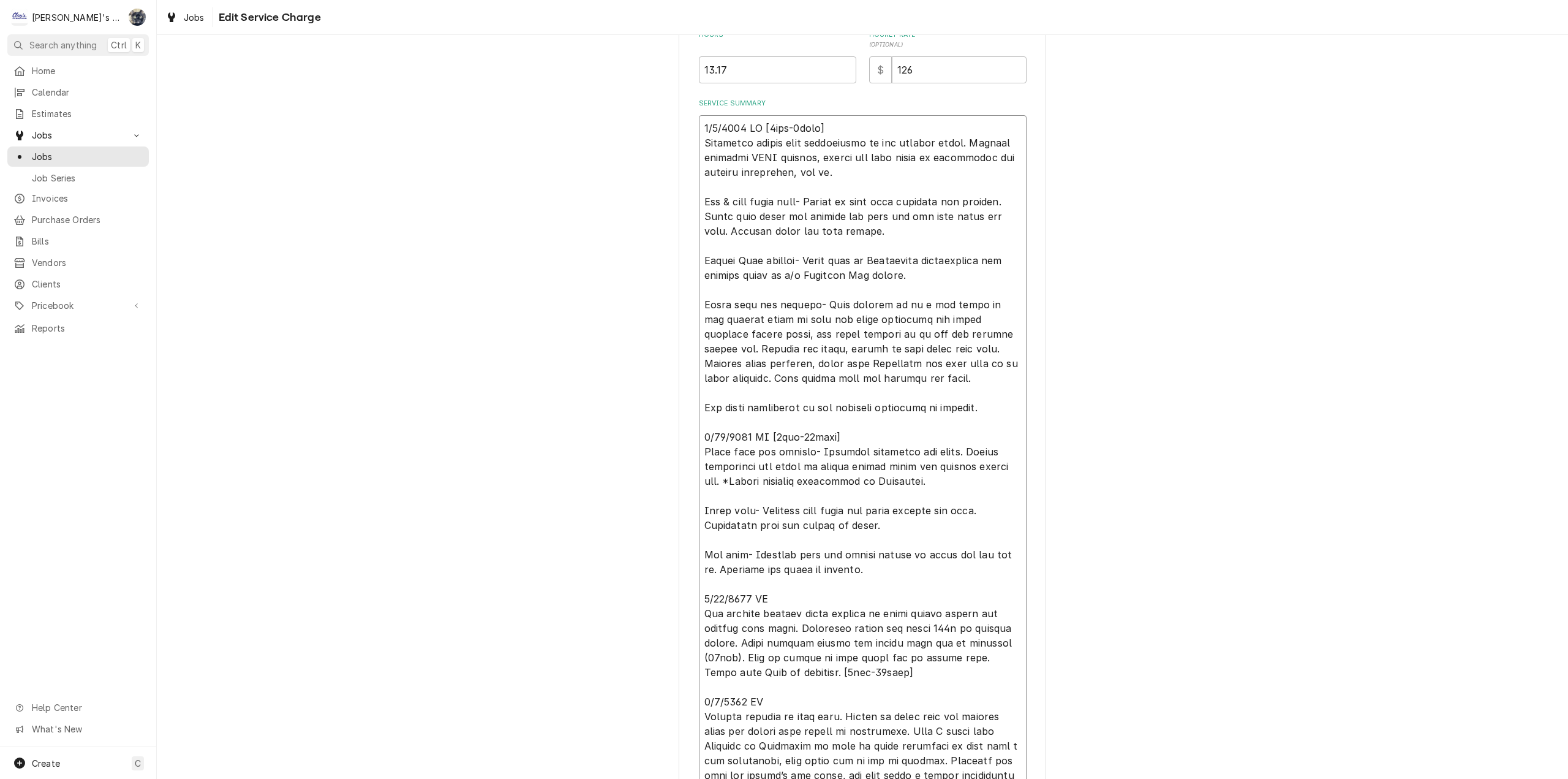
click at [726, 481] on textarea "Service Summary" at bounding box center [862, 466] width 328 height 702
type textarea "x"
type textarea "[DATE] CW [5hrs-0mins] Performed cotton seed maintenance on all rooftop units. …"
type textarea "x"
type textarea "[DATE] CW [5hrs-0mins] Performed cotton seed maintenance on all rooftop units. …"
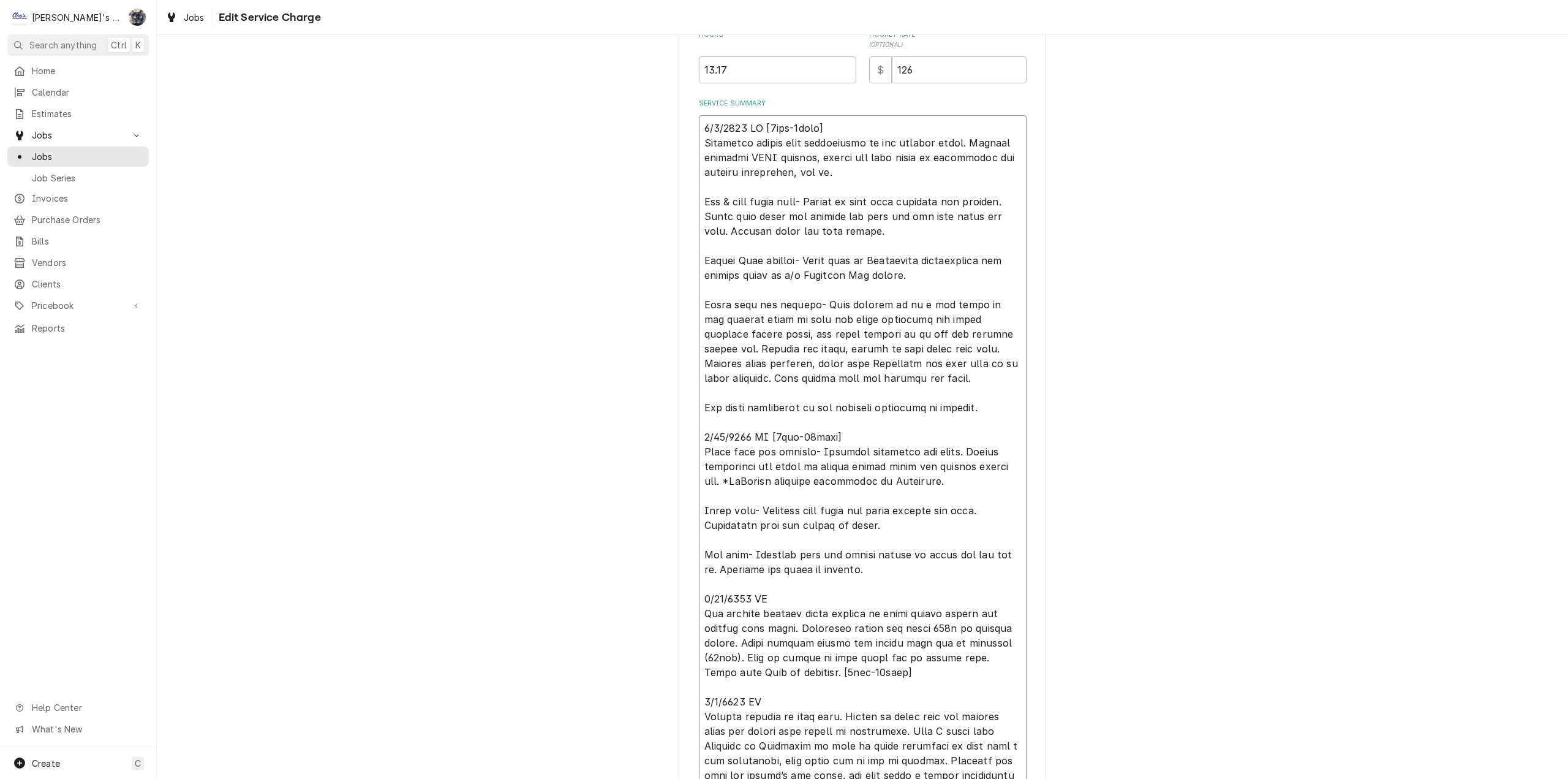
type textarea "x"
type textarea "5/8/2025 CW [5hrs-0mins] Performed cotton seed maintenance on all rooftop units…"
type textarea "x"
type textarea "5/8/2025 CW [5hrs-0mins] Performed cotton seed maintenance on all rooftop units…"
type textarea "x"
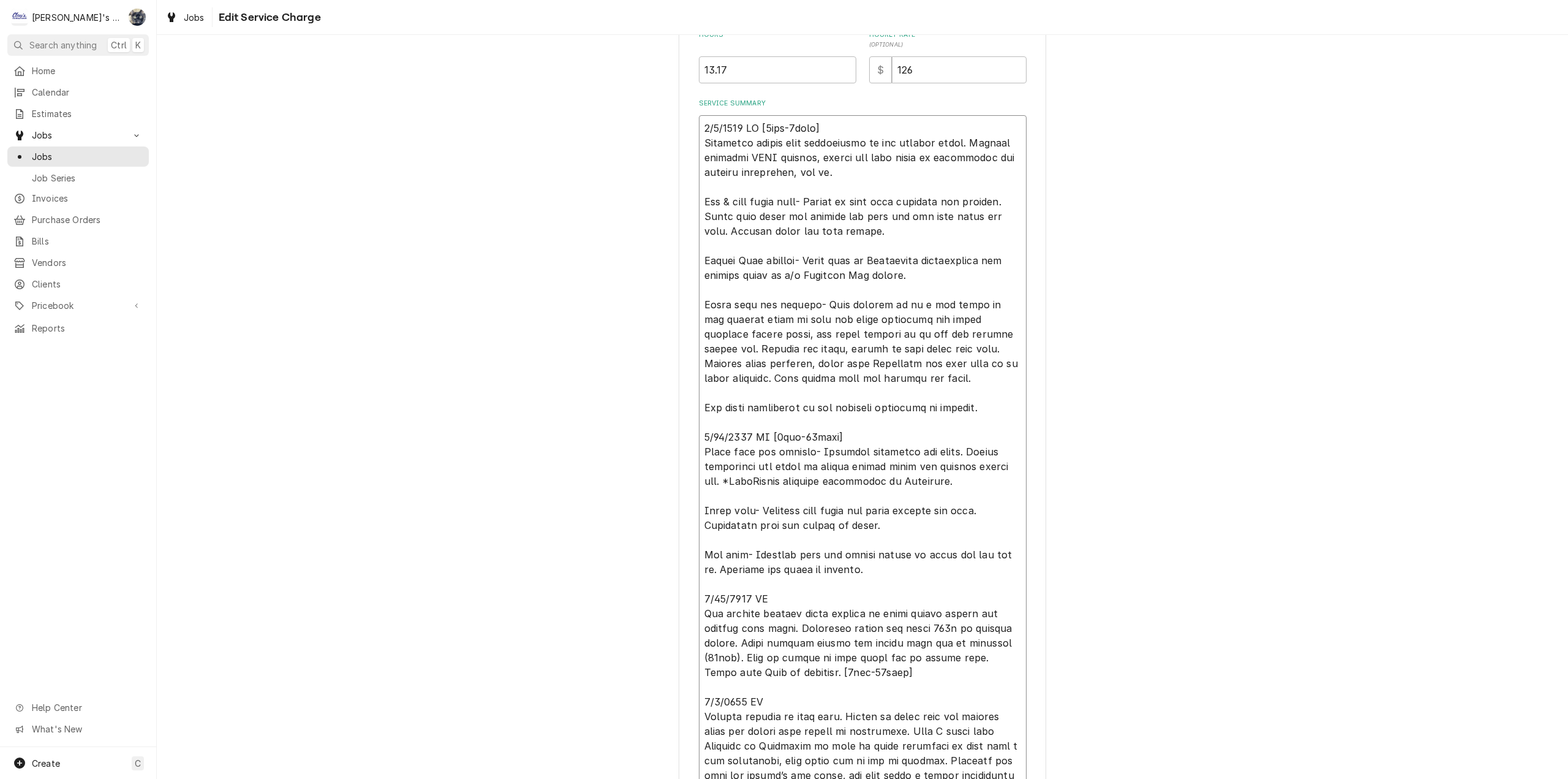
type textarea "5/8/2025 CW [5hrs-0mins] Performed cotton seed maintenance on all rooftop units…"
type textarea "x"
type textarea "5/8/2025 CW [5hrs-0mins] Performed cotton seed maintenance on all rooftop units…"
type textarea "x"
type textarea "5/8/2025 CW [5hrs-0mins] Performed cotton seed maintenance on all rooftop units…"
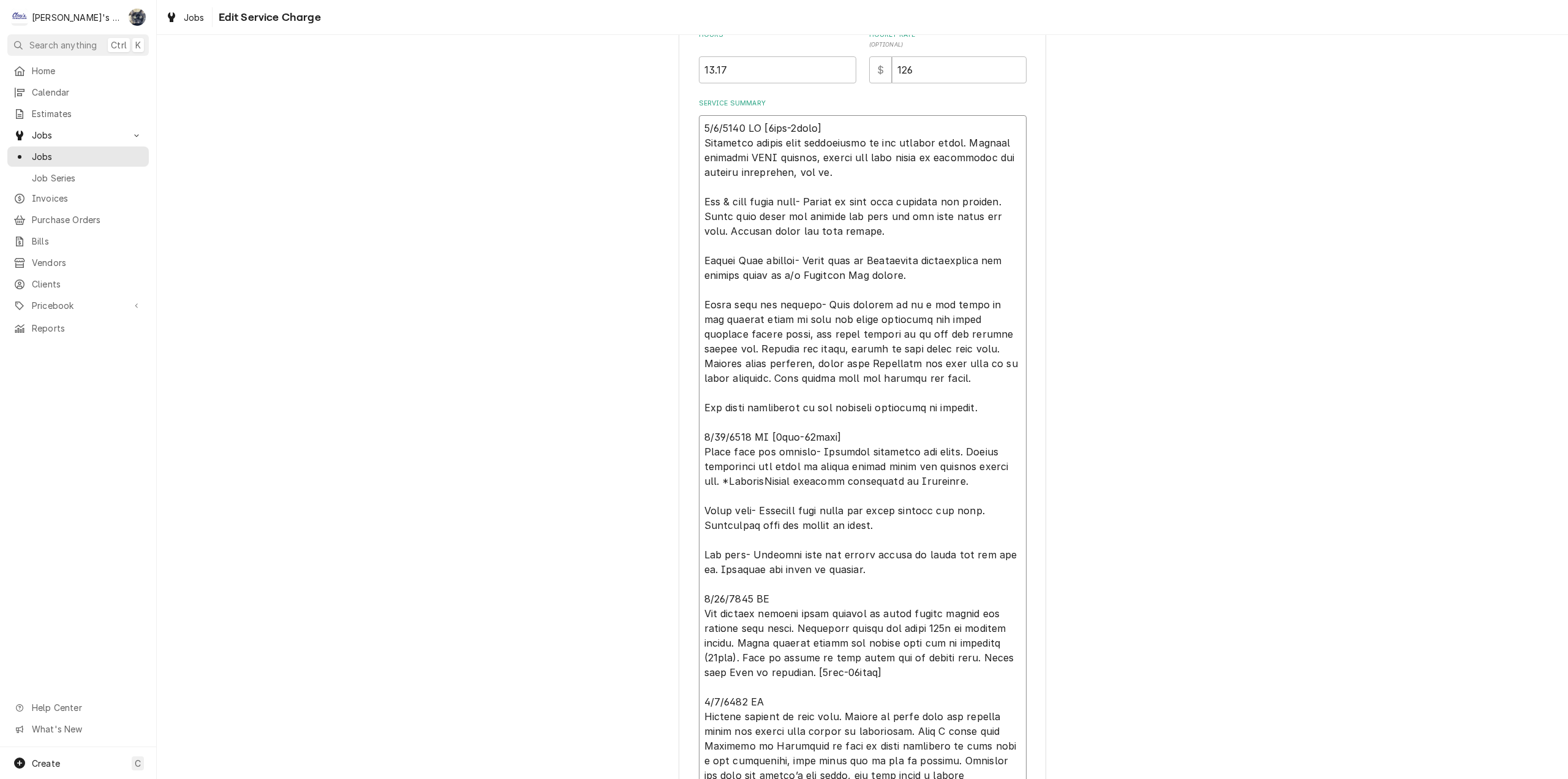
type textarea "x"
type textarea "5/8/2025 CW [5hrs-0mins] Performed cotton seed maintenance on all rooftop units…"
type textarea "x"
type textarea "5/8/2025 CW [5hrs-0mins] Performed cotton seed maintenance on all rooftop units…"
type textarea "x"
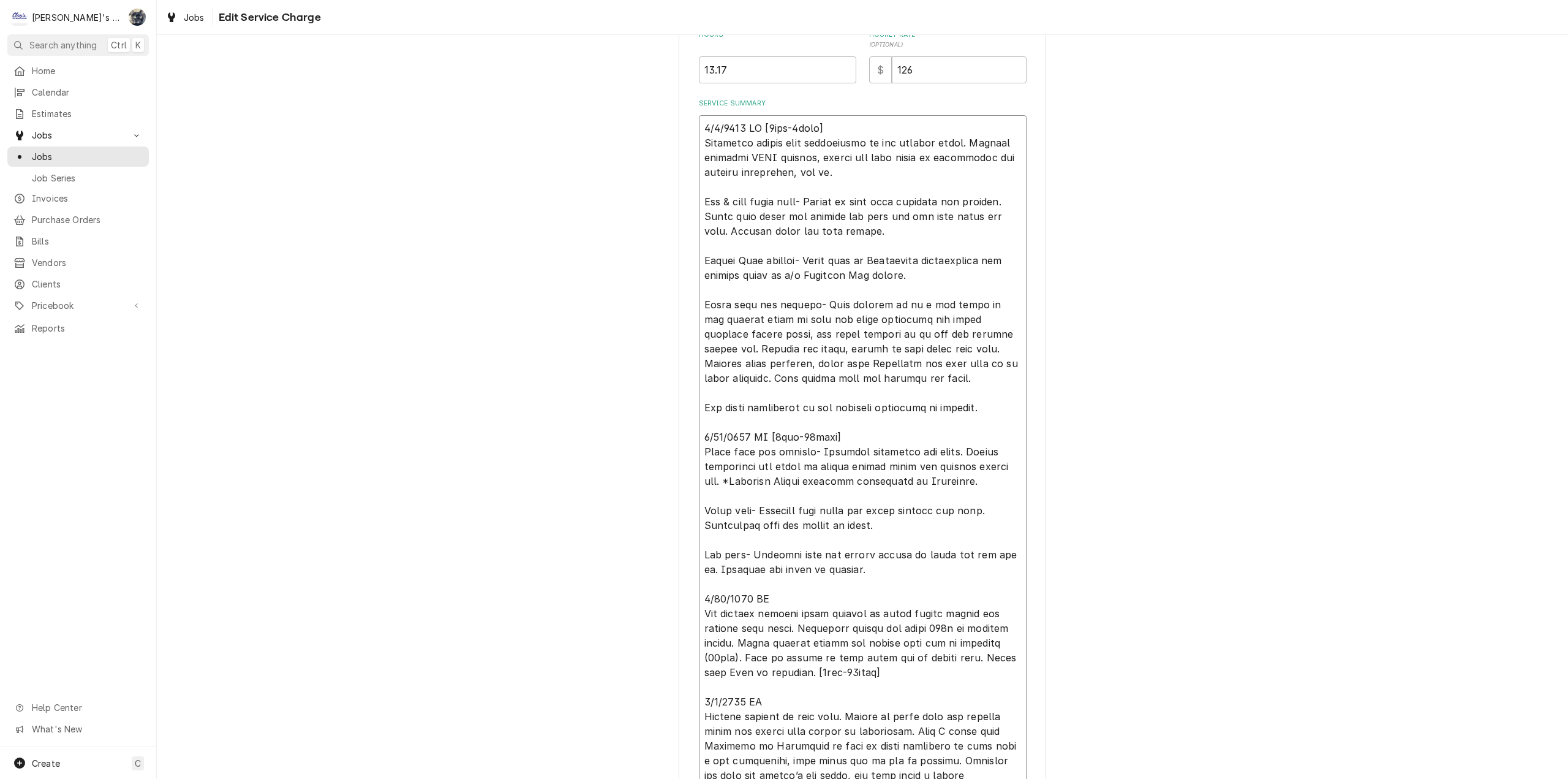
type textarea "5/8/2025 CW [5hrs-0mins] Performed cotton seed maintenance on all rooftop units…"
type textarea "x"
type textarea "5/8/2025 CW [5hrs-0mins] Performed cotton seed maintenance on all rooftop units…"
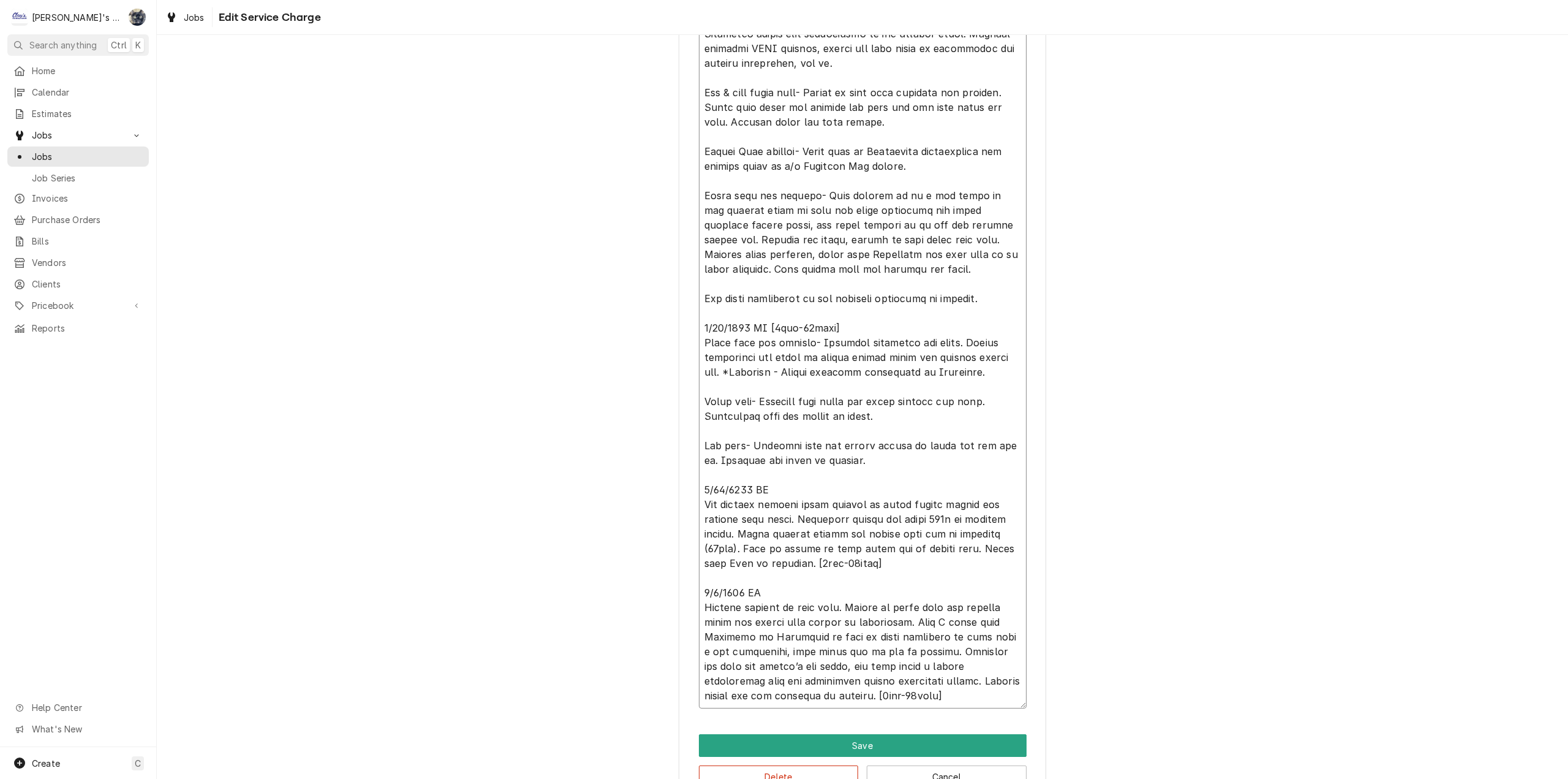
scroll to position [512, 0]
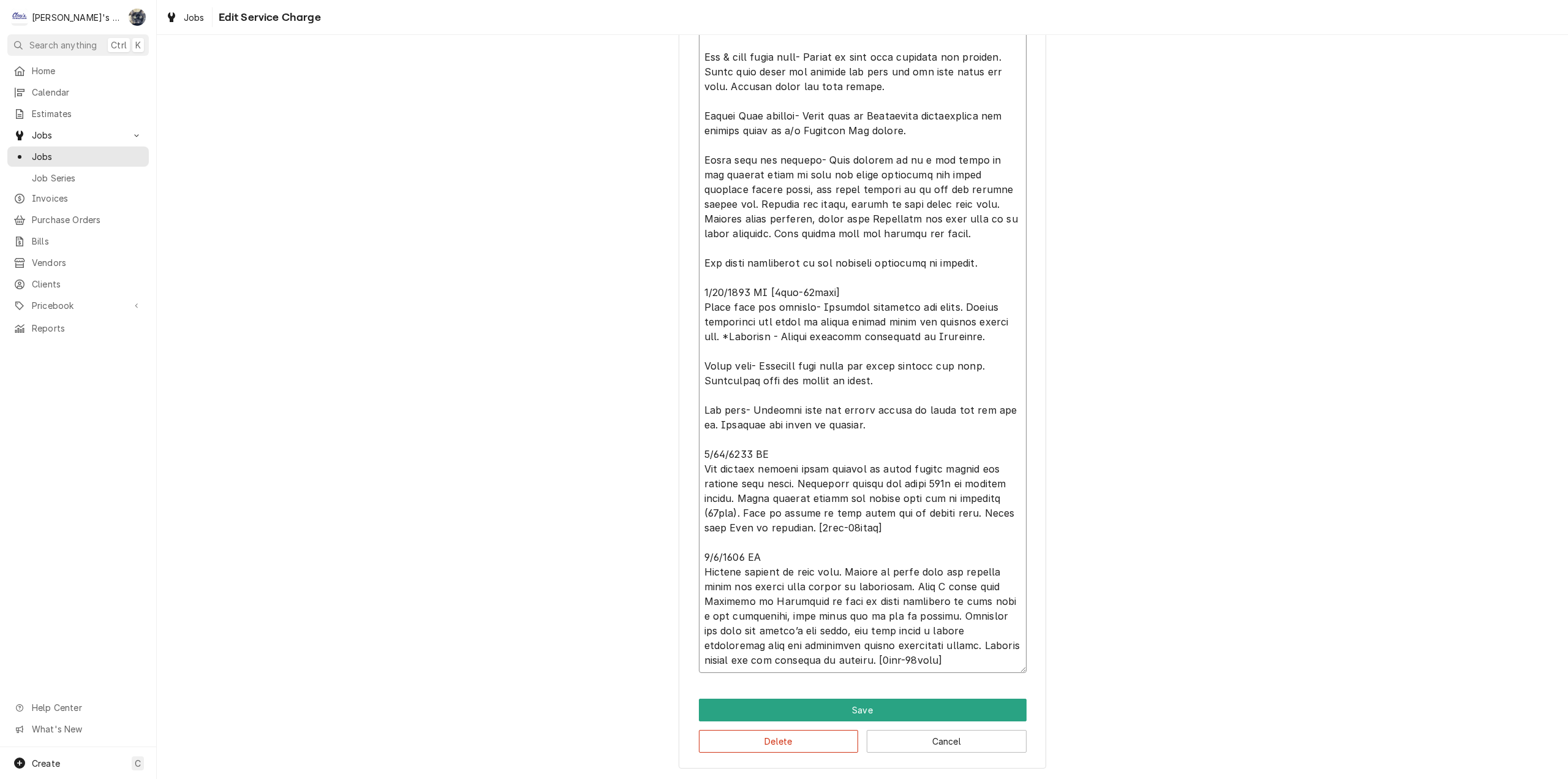
click at [699, 470] on textarea "Service Summary" at bounding box center [862, 322] width 328 height 702
type textarea "x"
type textarea "5/8/2025 CW [5hrs-0mins] Performed cotton seed maintenance on all rooftop units…"
type textarea "x"
type textarea "5/8/2025 CW [5hrs-0mins] Performed cotton seed maintenance on all rooftop units…"
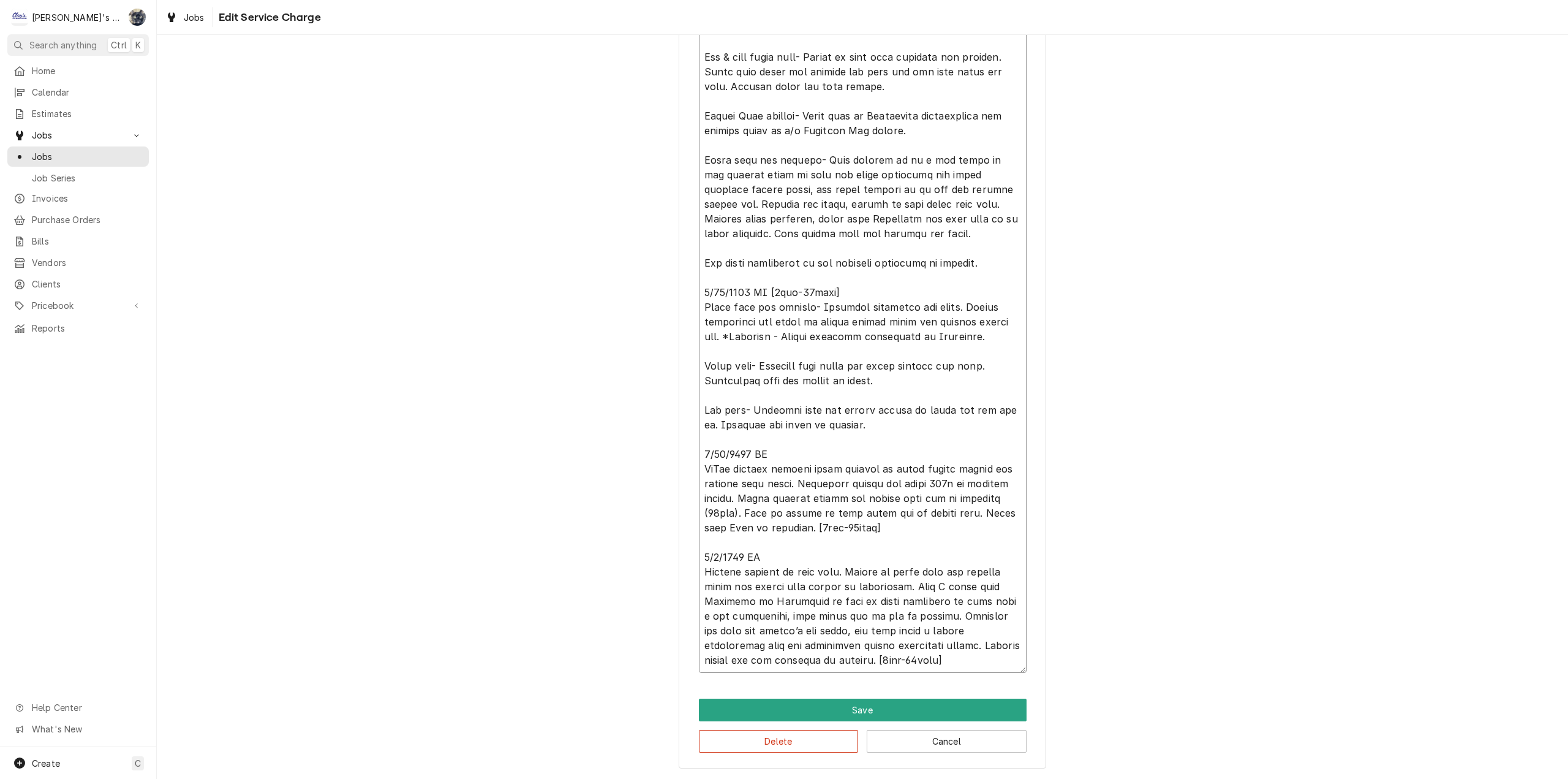
type textarea "x"
type textarea "5/8/2025 CW [5hrs-0mins] Performed cotton seed maintenance on all rooftop units…"
type textarea "x"
type textarea "5/8/2025 CW [5hrs-0mins] Performed cotton seed maintenance on all rooftop units…"
type textarea "x"
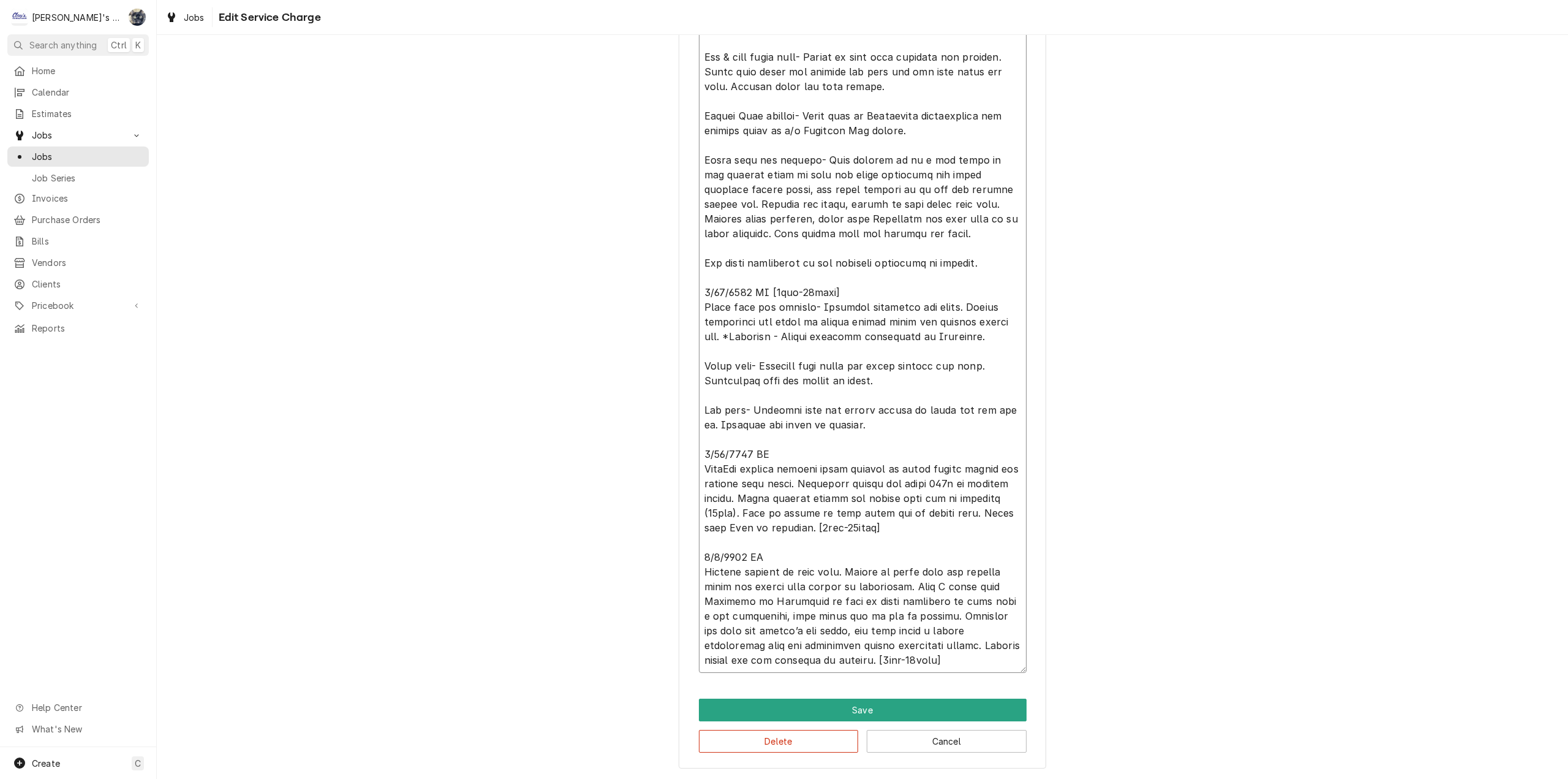
type textarea "5/8/2025 CW [5hrs-0mins] Performed cotton seed maintenance on all rooftop units…"
type textarea "x"
type textarea "5/8/2025 CW [5hrs-0mins] Performed cotton seed maintenance on all rooftop units…"
type textarea "x"
type textarea "5/8/2025 CW [5hrs-0mins] Performed cotton seed maintenance on all rooftop units…"
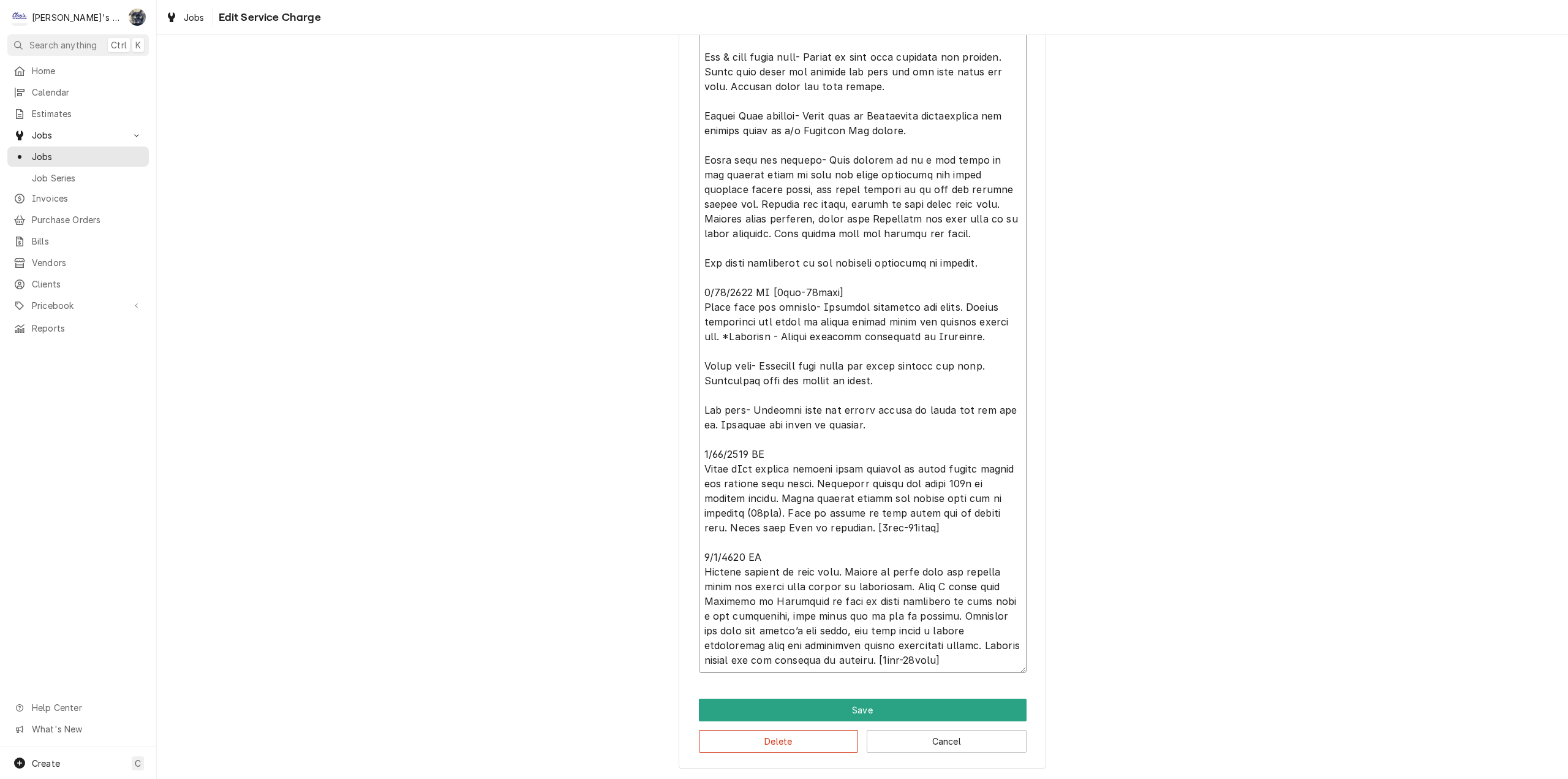
type textarea "x"
type textarea "5/8/2025 CW [5hrs-0mins] Performed cotton seed maintenance on all rooftop units…"
type textarea "x"
type textarea "5/8/2025 CW [5hrs-0mins] Performed cotton seed maintenance on all rooftop units…"
type textarea "x"
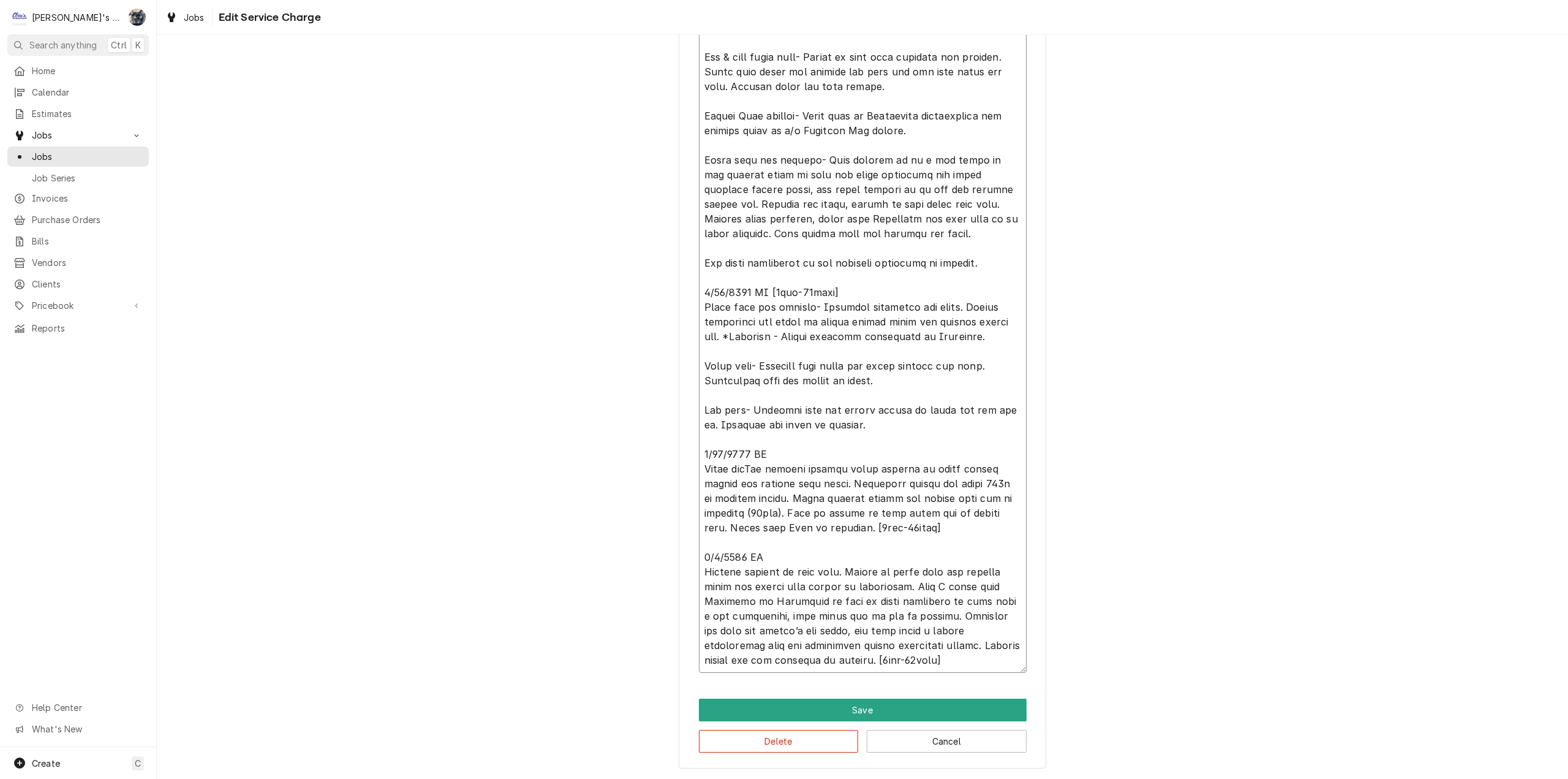
type textarea "5/8/2025 CW [5hrs-0mins] Performed cotton seed maintenance on all rooftop units…"
type textarea "x"
type textarea "5/8/2025 CW [5hrs-0mins] Performed cotton seed maintenance on all rooftop units…"
type textarea "x"
type textarea "5/8/2025 CW [5hrs-0mins] Performed cotton seed maintenance on all rooftop units…"
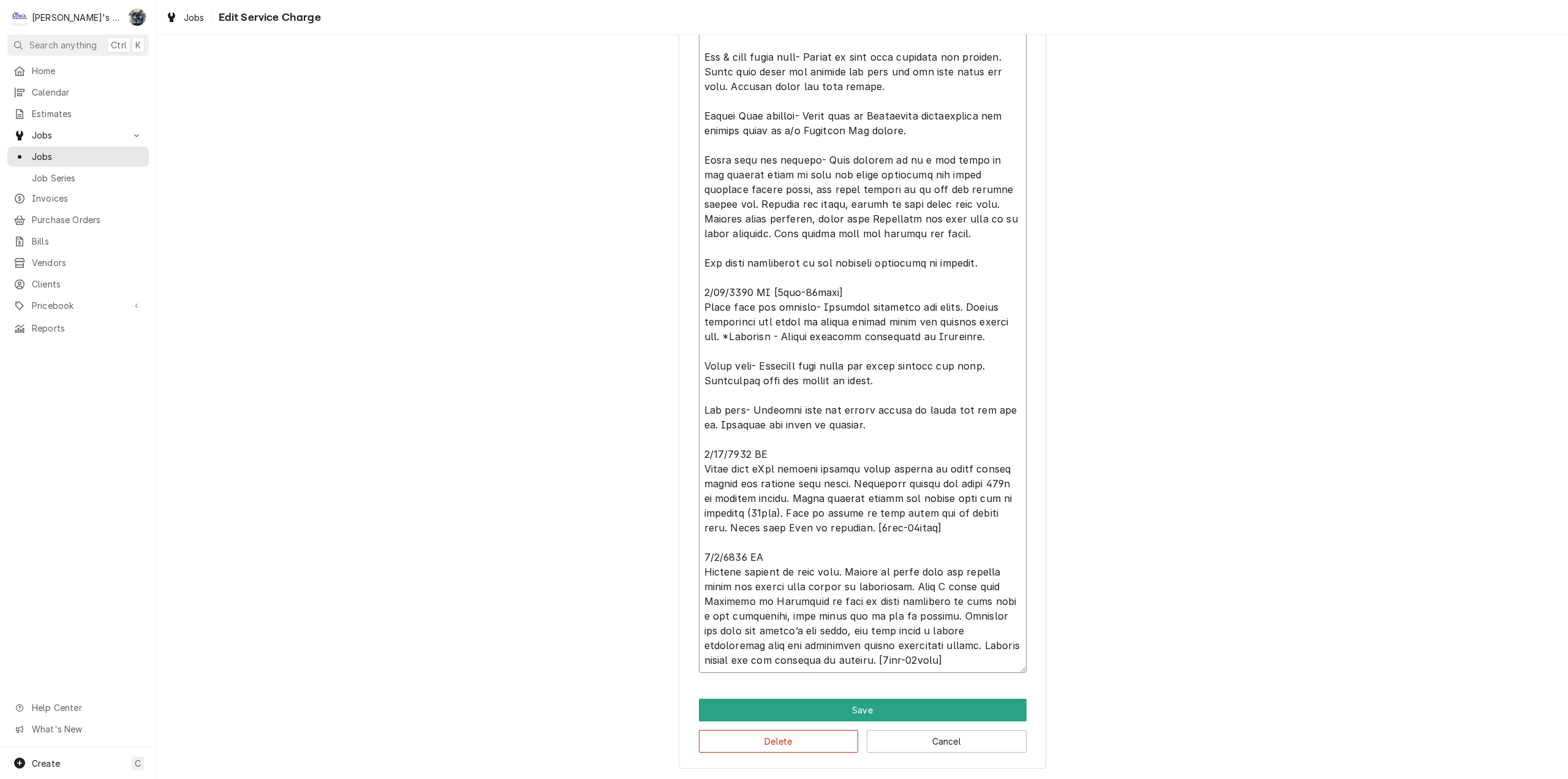
type textarea "x"
type textarea "5/8/2025 CW [5hrs-0mins] Performed cotton seed maintenance on all rooftop units…"
type textarea "x"
type textarea "5/8/2025 CW [5hrs-0mins] Performed cotton seed maintenance on all rooftop units…"
type textarea "x"
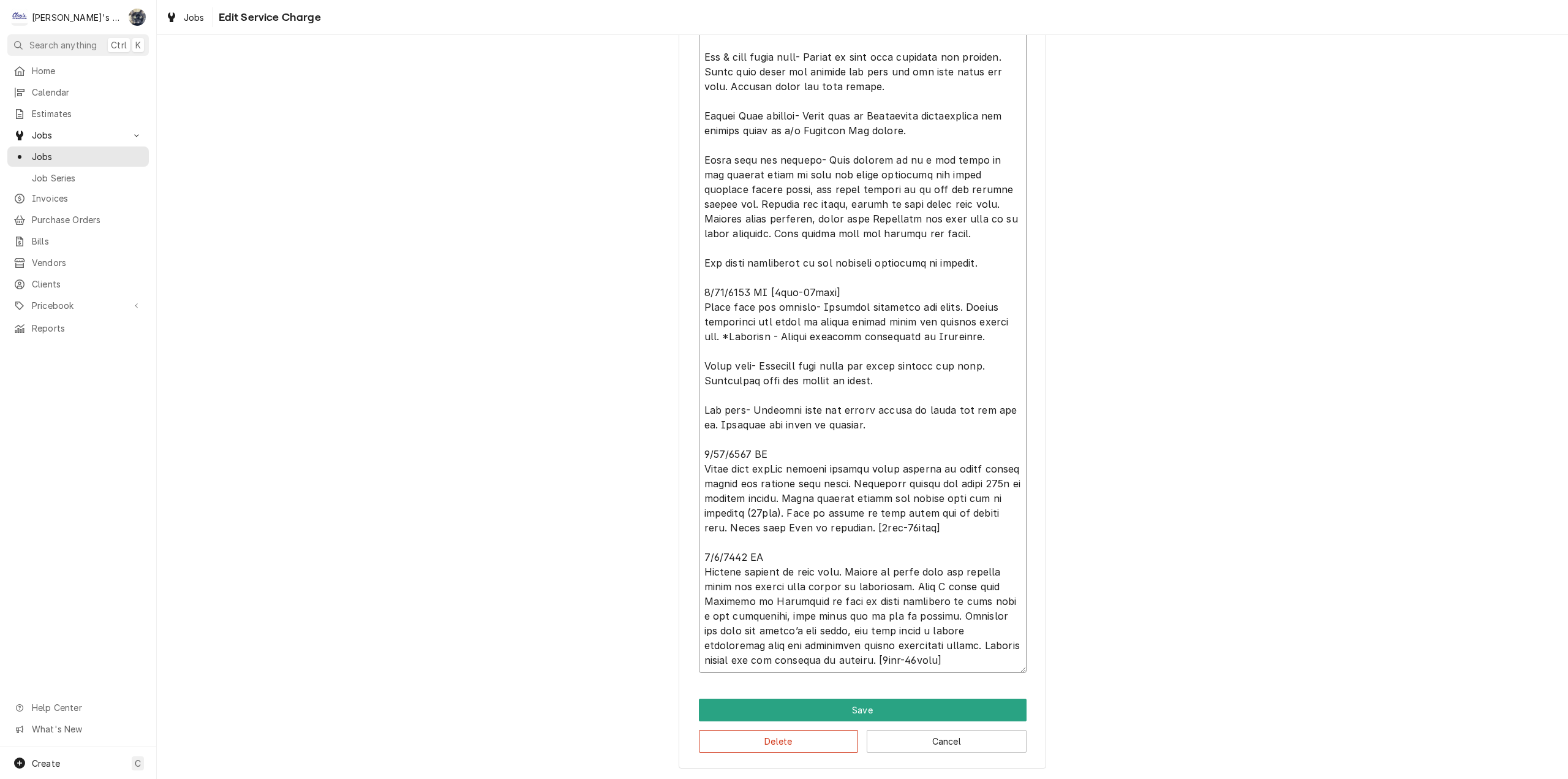
type textarea "5/8/2025 CW [5hrs-0mins] Performed cotton seed maintenance on all rooftop units…"
type textarea "x"
type textarea "5/8/2025 CW [5hrs-0mins] Performed cotton seed maintenance on all rooftop units…"
type textarea "x"
type textarea "5/8/2025 CW [5hrs-0mins] Performed cotton seed maintenance on all rooftop units…"
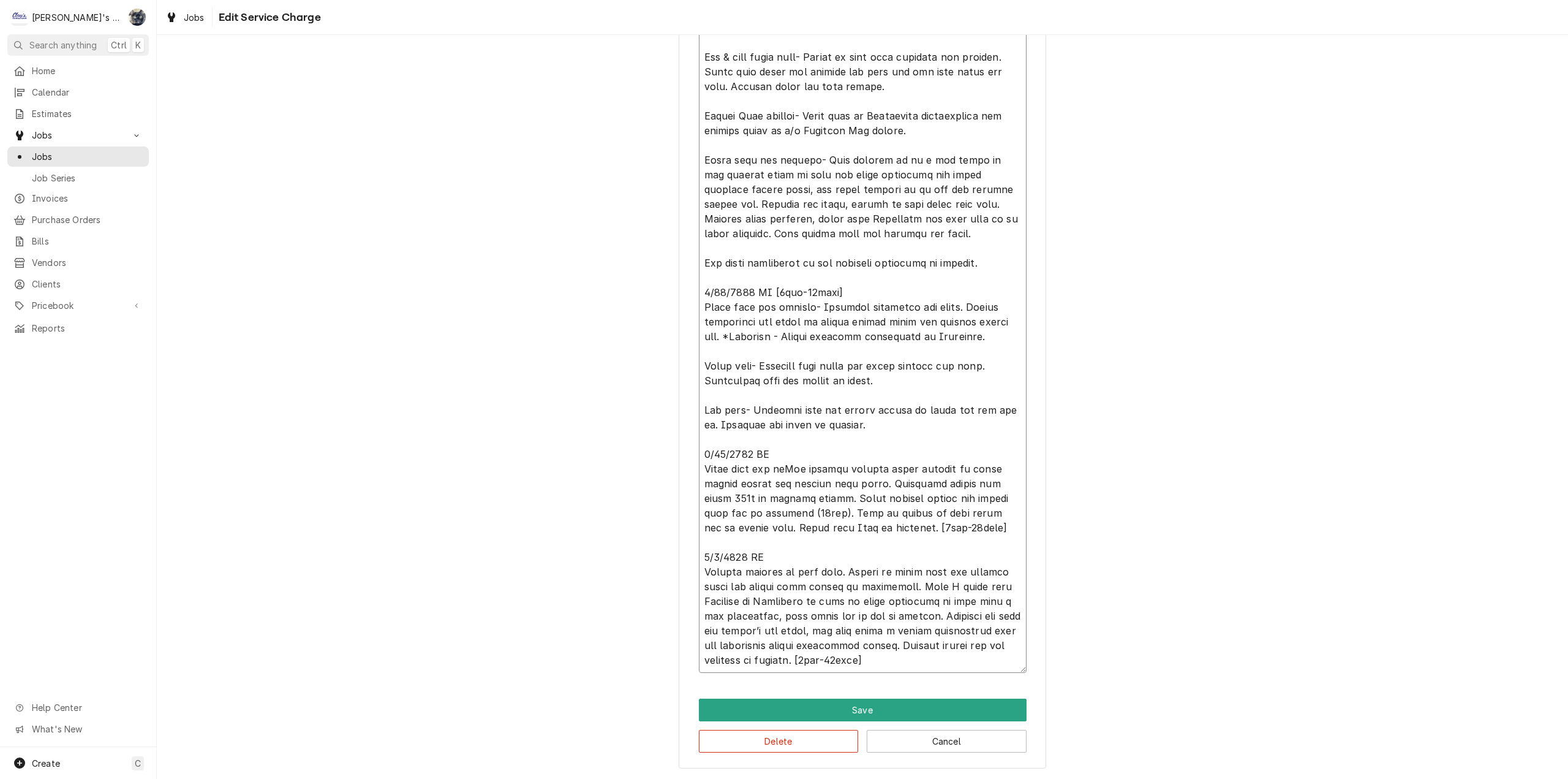
type textarea "x"
type textarea "5/8/2025 CW [5hrs-0mins] Performed cotton seed maintenance on all rooftop units…"
type textarea "x"
type textarea "5/8/2025 CW [5hrs-0mins] Performed cotton seed maintenance on all rooftop units…"
type textarea "x"
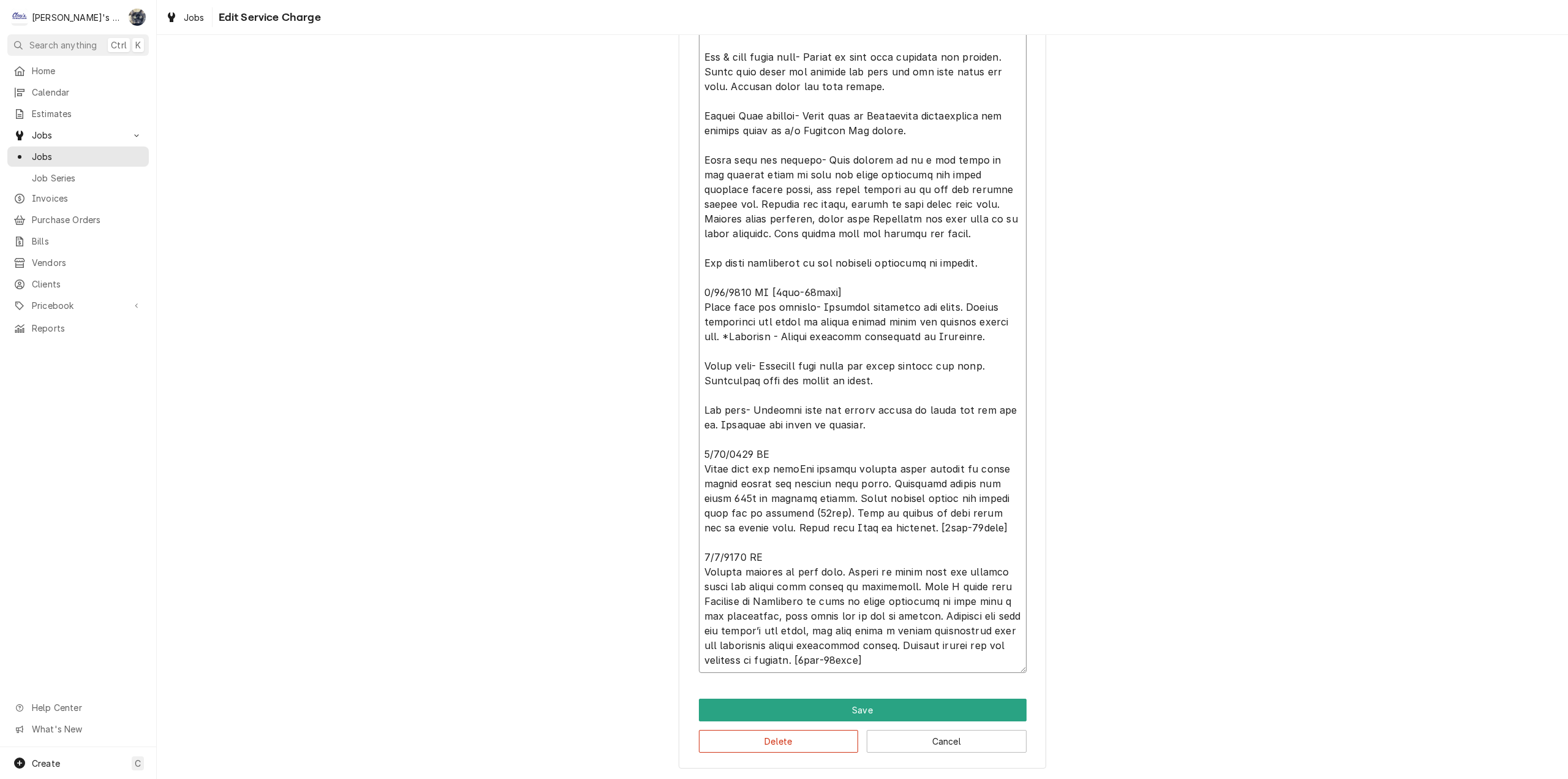
type textarea "5/8/2025 CW [5hrs-0mins] Performed cotton seed maintenance on all rooftop units…"
type textarea "x"
type textarea "5/8/2025 CW [5hrs-0mins] Performed cotton seed maintenance on all rooftop units…"
type textarea "x"
type textarea "5/8/2025 CW [5hrs-0mins] Performed cotton seed maintenance on all rooftop units…"
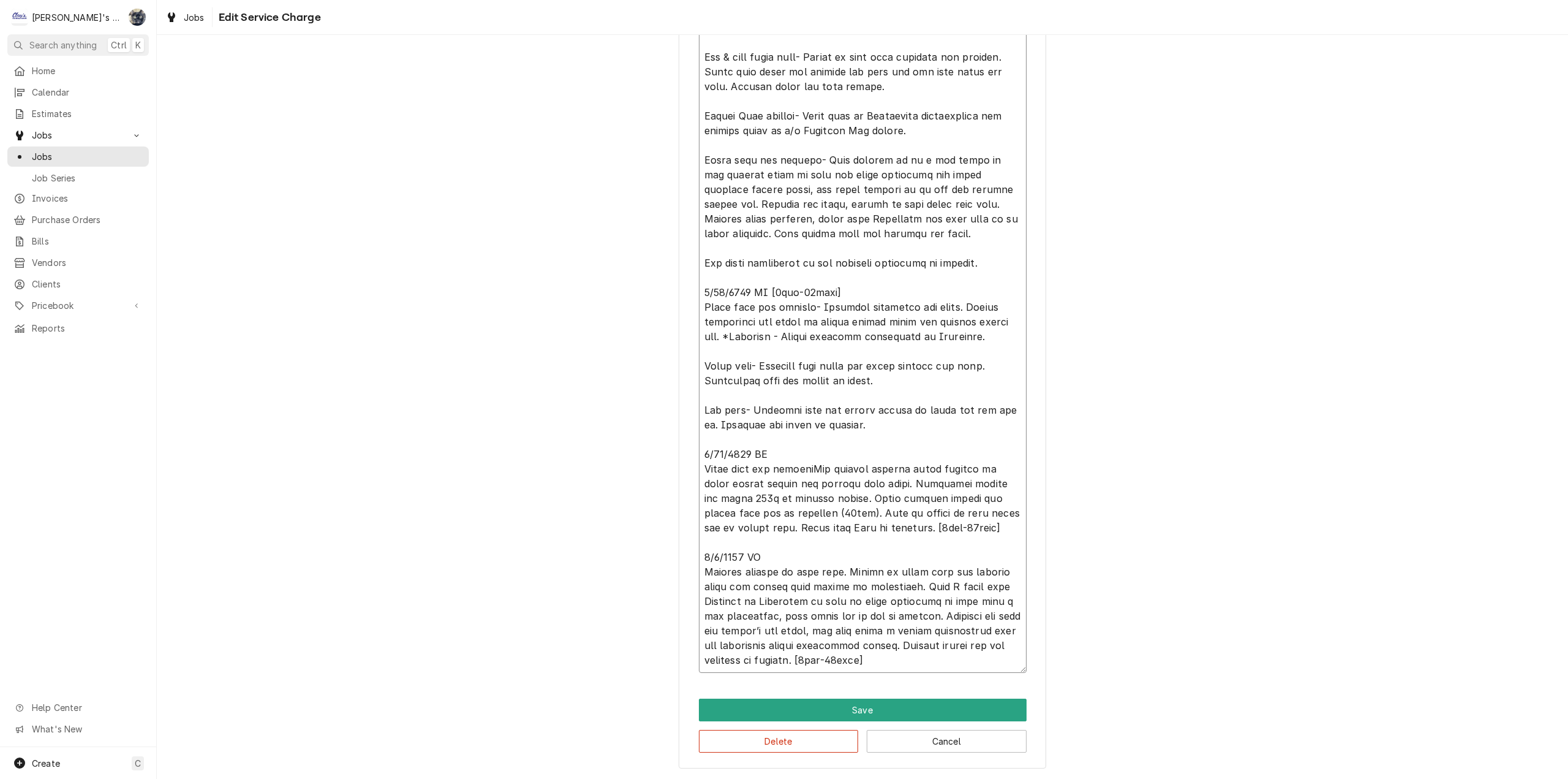
type textarea "x"
type textarea "5/8/2025 CW [5hrs-0mins] Performed cotton seed maintenance on all rooftop units…"
type textarea "x"
type textarea "5/8/2025 CW [5hrs-0mins] Performed cotton seed maintenance on all rooftop units…"
type textarea "x"
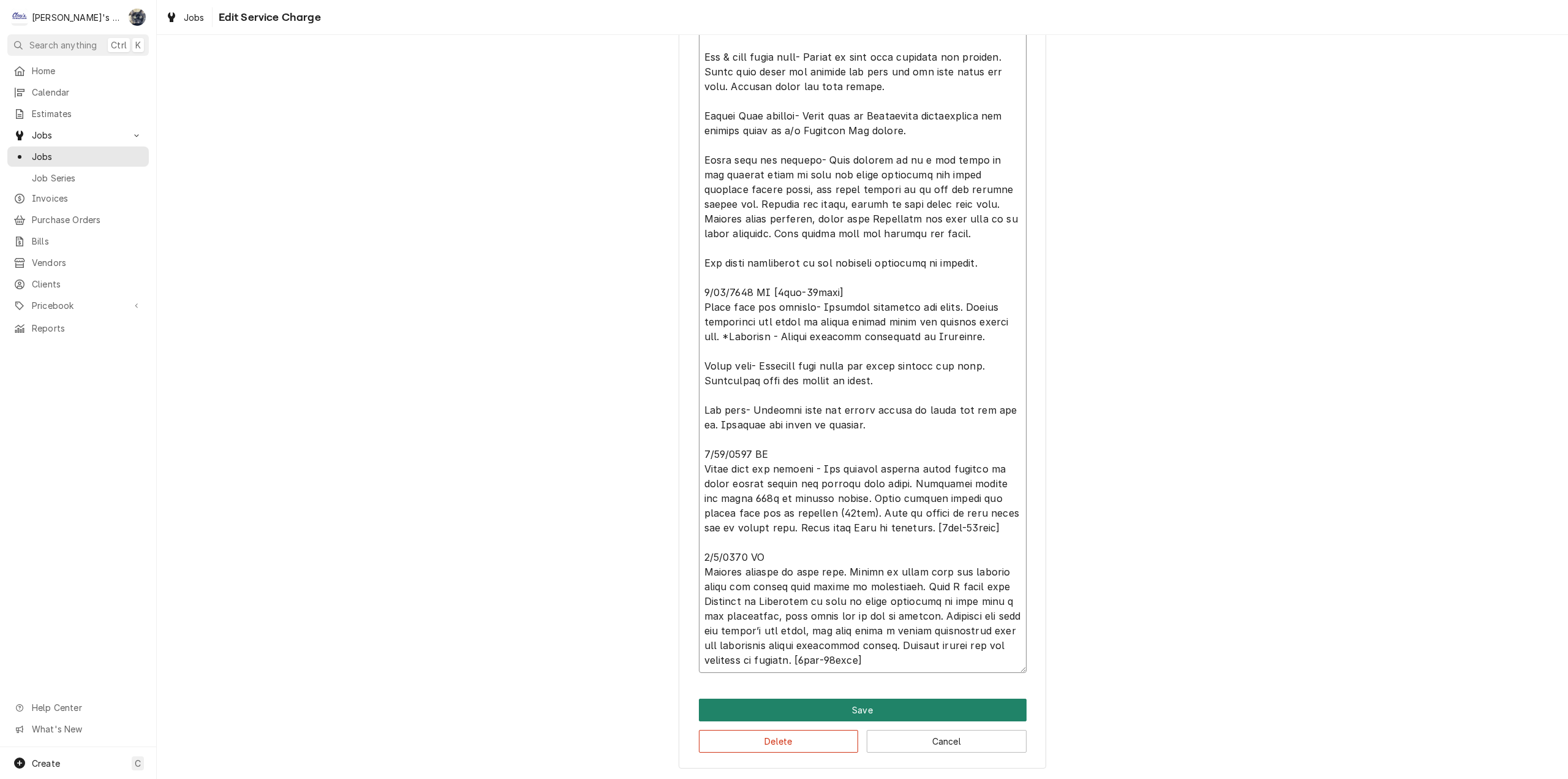
type textarea "5/8/2025 CW [5hrs-0mins] Performed cotton seed maintenance on all rooftop units…"
click at [900, 702] on button "Save" at bounding box center [862, 709] width 328 height 23
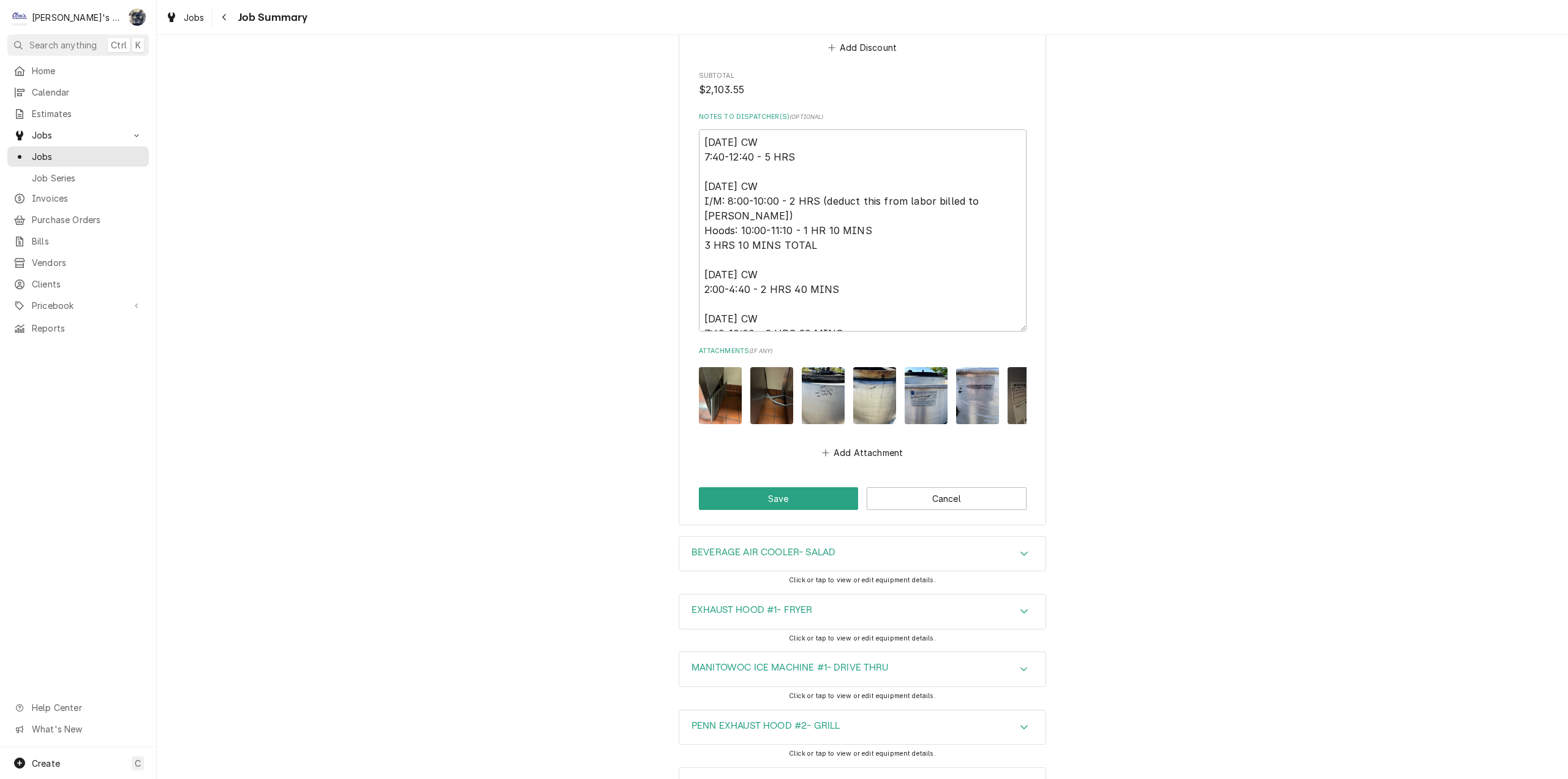
scroll to position [2880, 0]
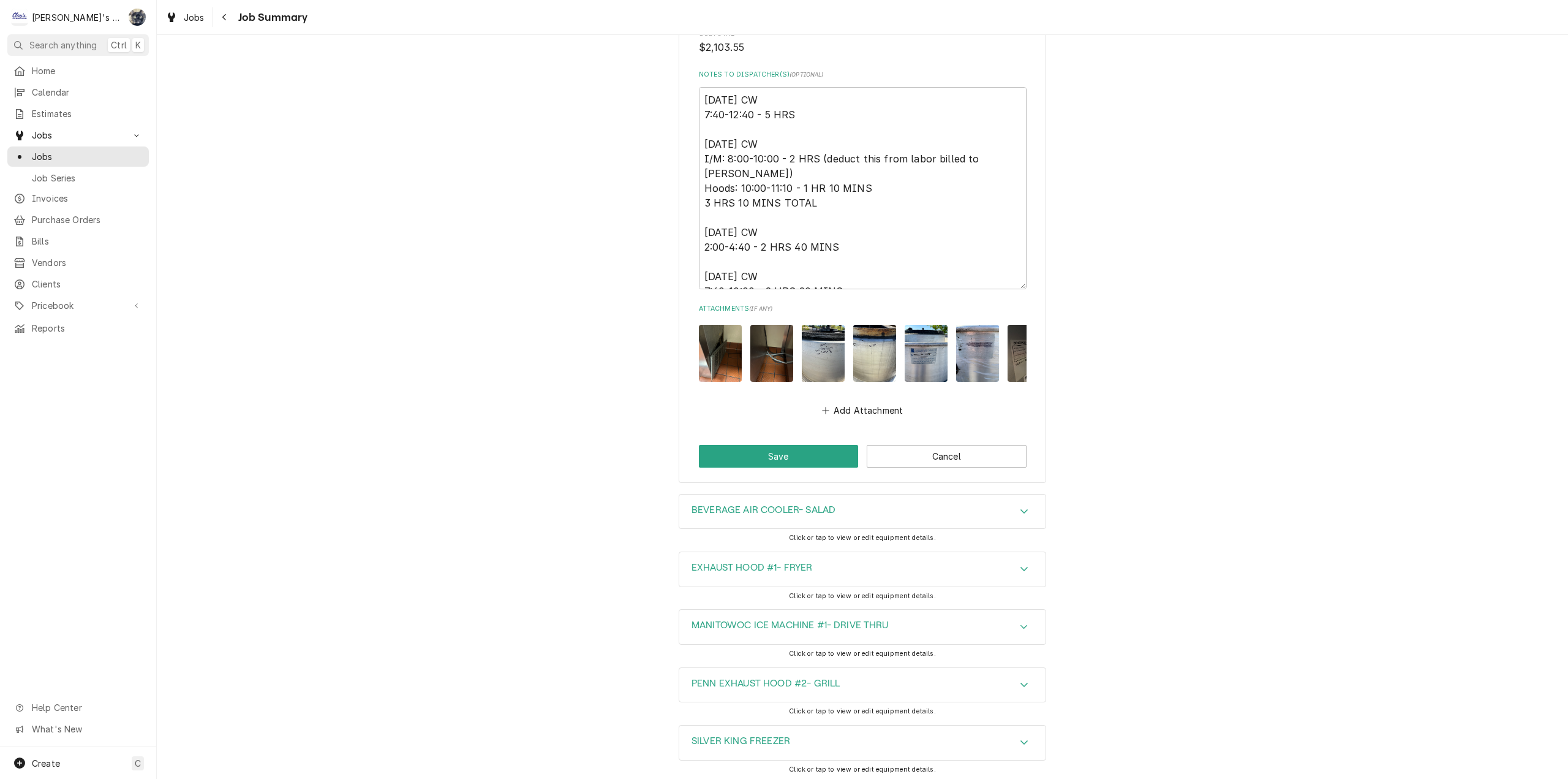
click at [864, 631] on h3 "MANITOWOC ICE MACHINE #1- DRIVE THRU" at bounding box center [790, 625] width 196 height 11
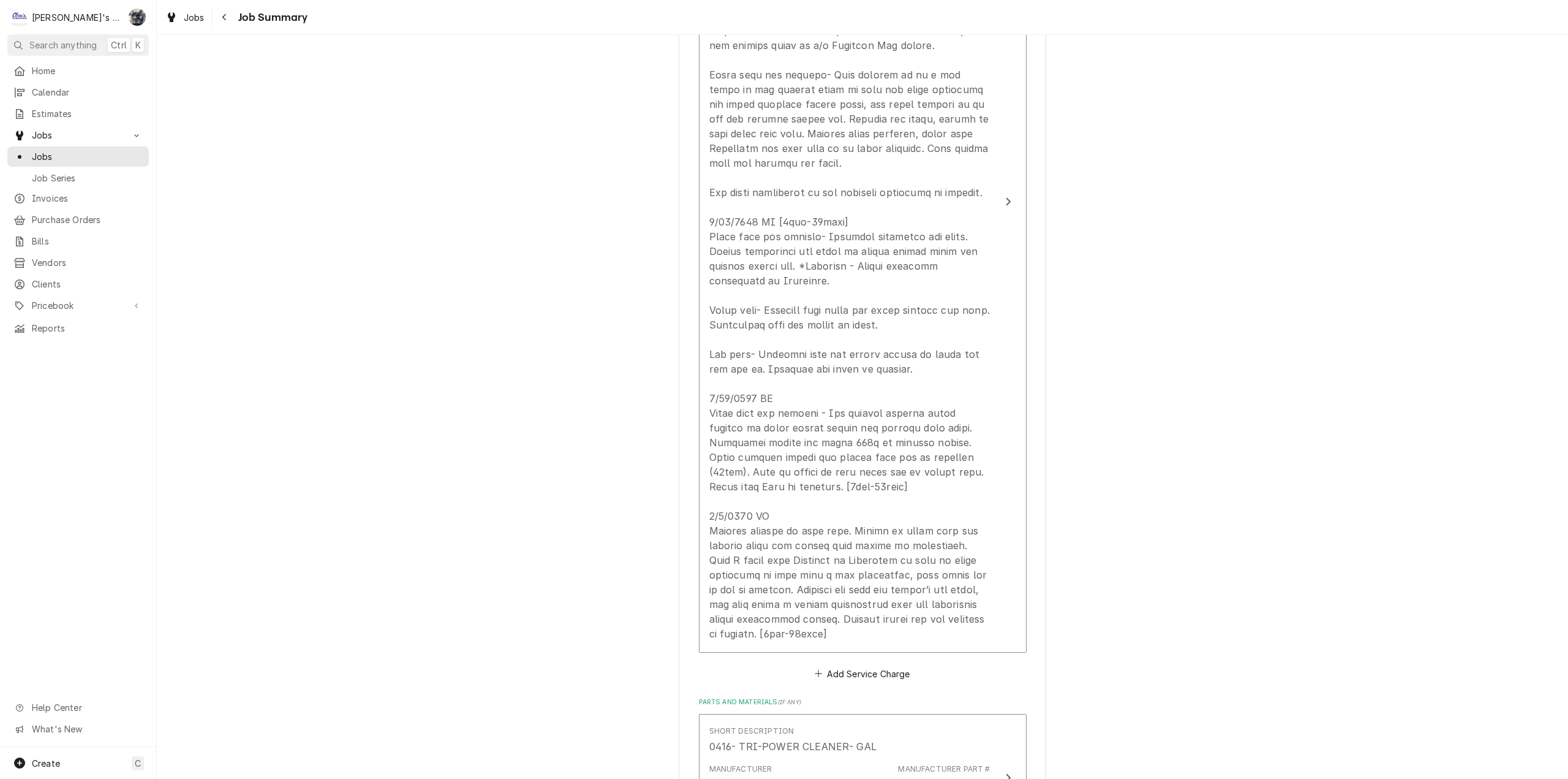
scroll to position [551, 0]
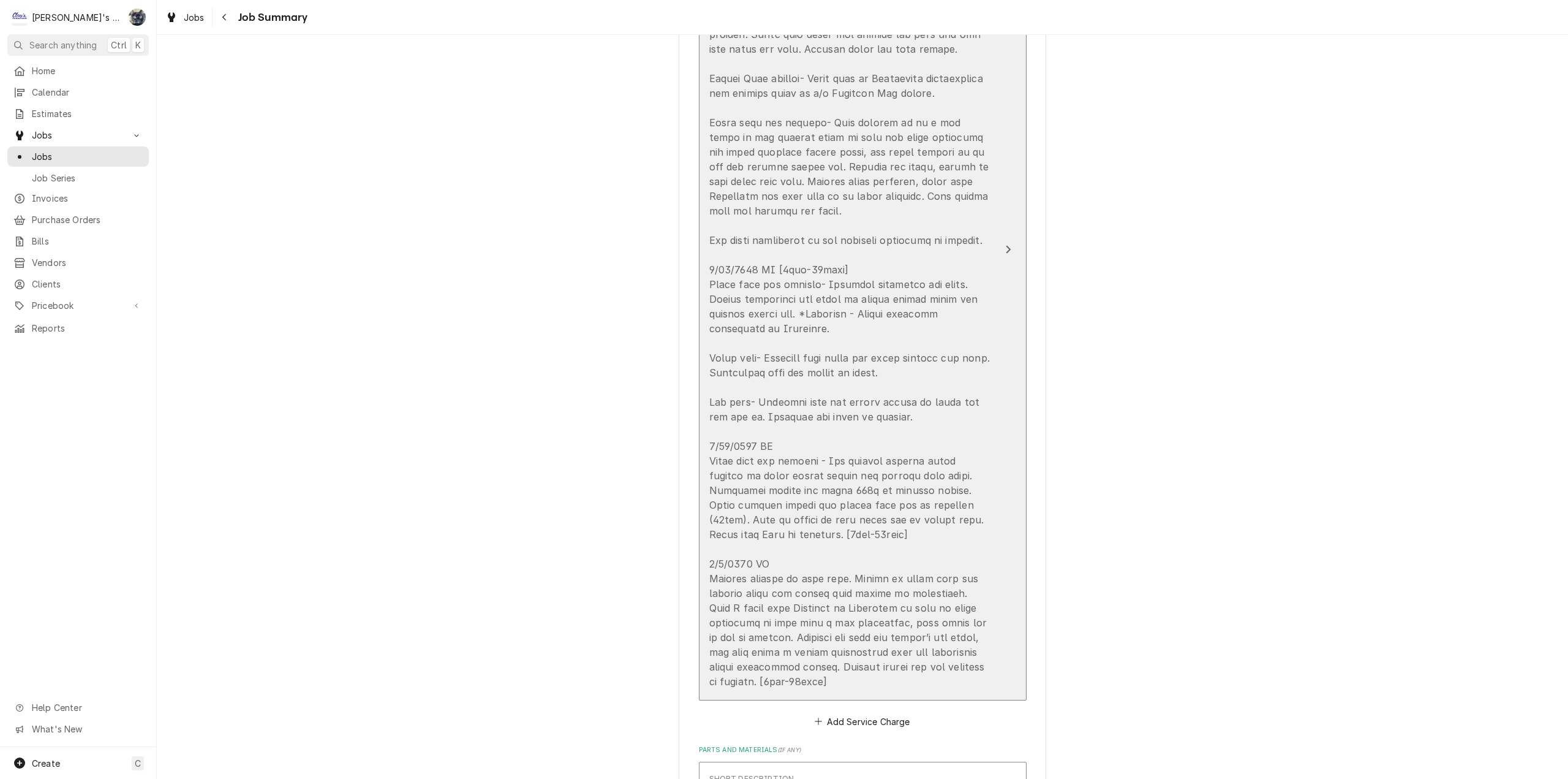
click at [860, 607] on div "Update Line Item" at bounding box center [849, 314] width 281 height 750
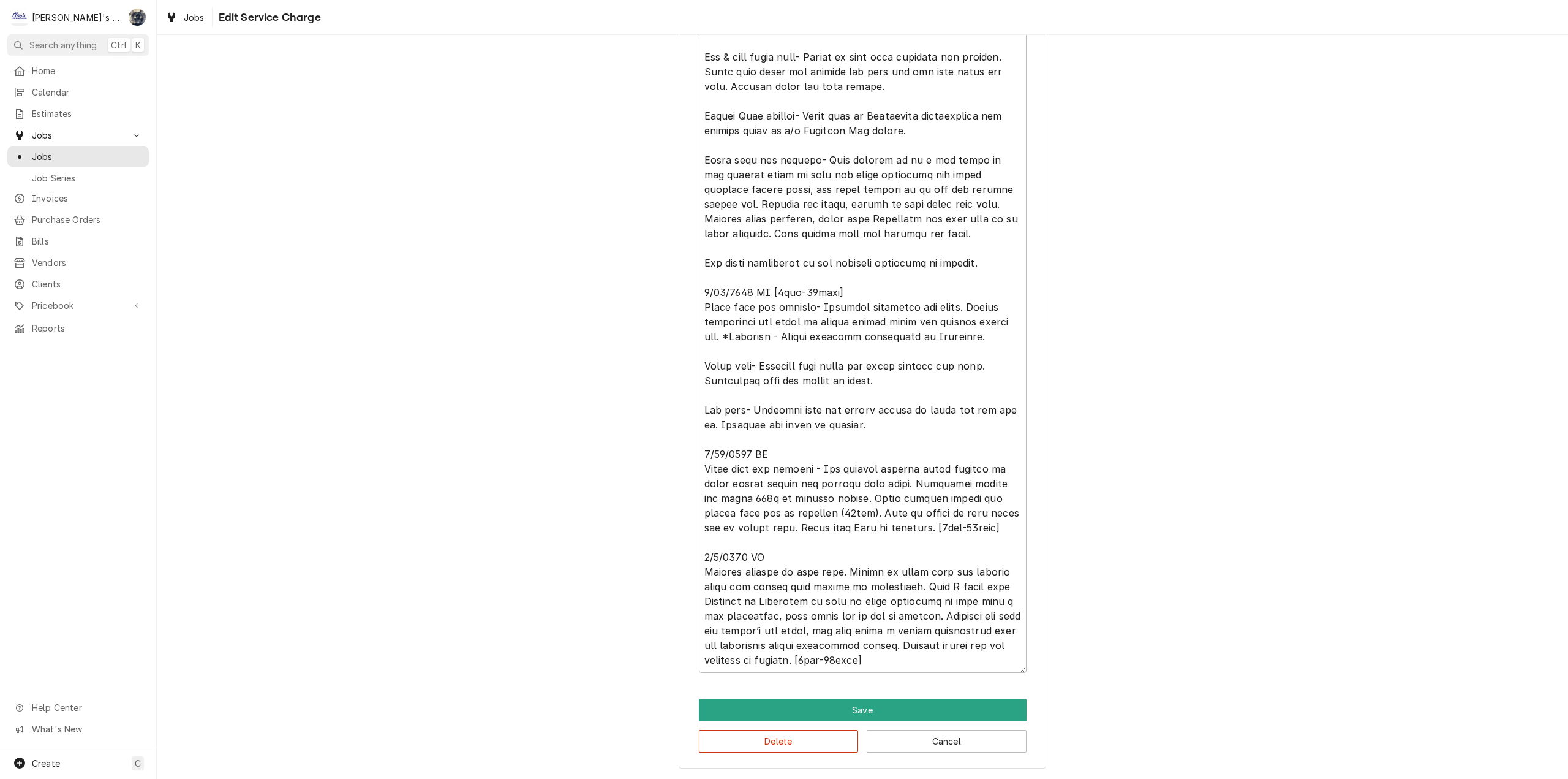
scroll to position [15, 0]
click at [825, 663] on textarea "Service Summary" at bounding box center [862, 322] width 328 height 702
type textarea "x"
type textarea "5/8/2025 CW [5hrs-0mins] Performed cotton seed maintenance on all rooftop units…"
type textarea "x"
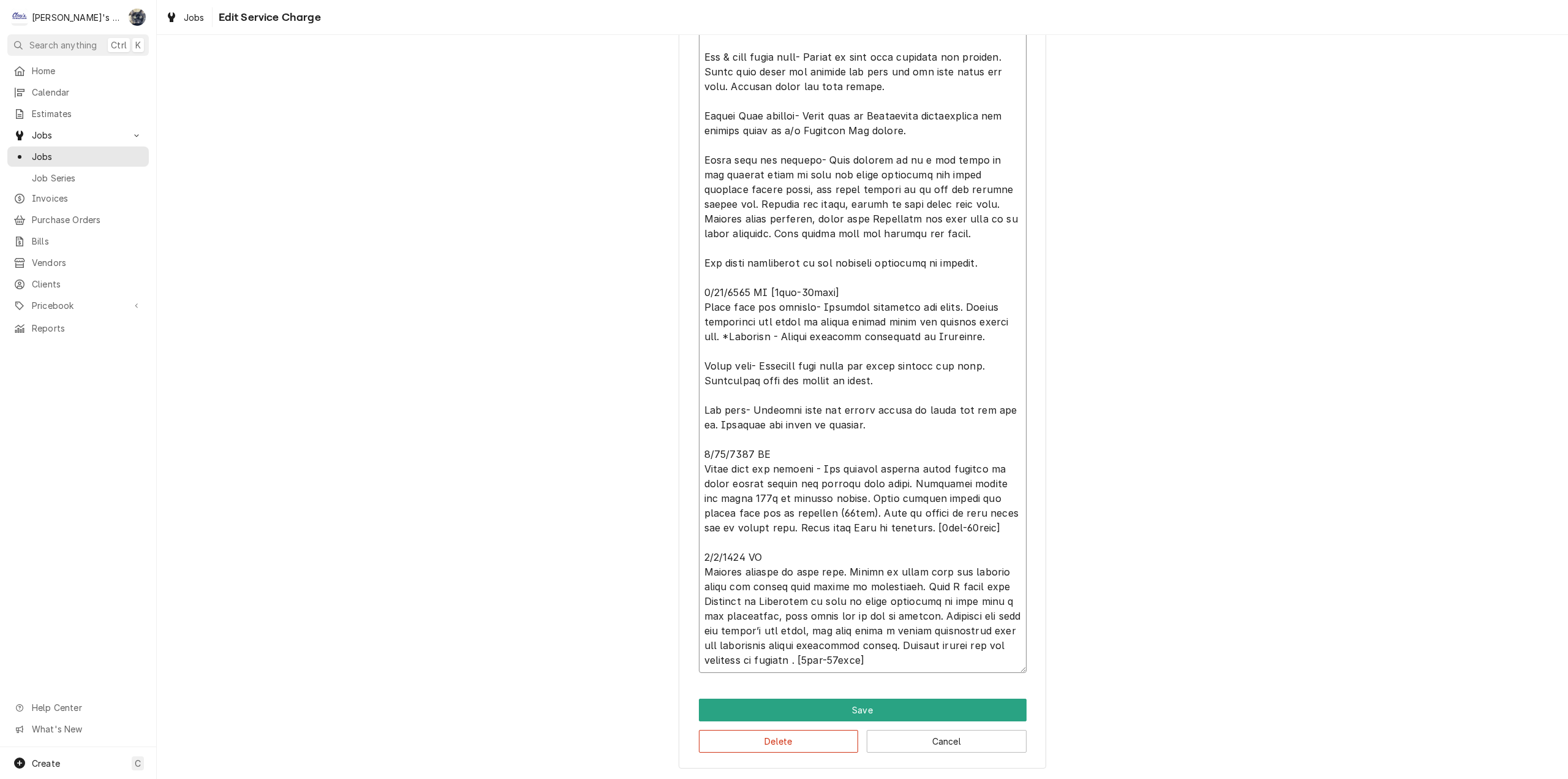
type textarea "5/8/2025 CW [5hrs-0mins] Performed cotton seed maintenance on all rooftop units…"
type textarea "x"
type textarea "5/8/2025 CW [5hrs-0mins] Performed cotton seed maintenance on all rooftop units…"
type textarea "x"
type textarea "5/8/2025 CW [5hrs-0mins] Performed cotton seed maintenance on all rooftop units…"
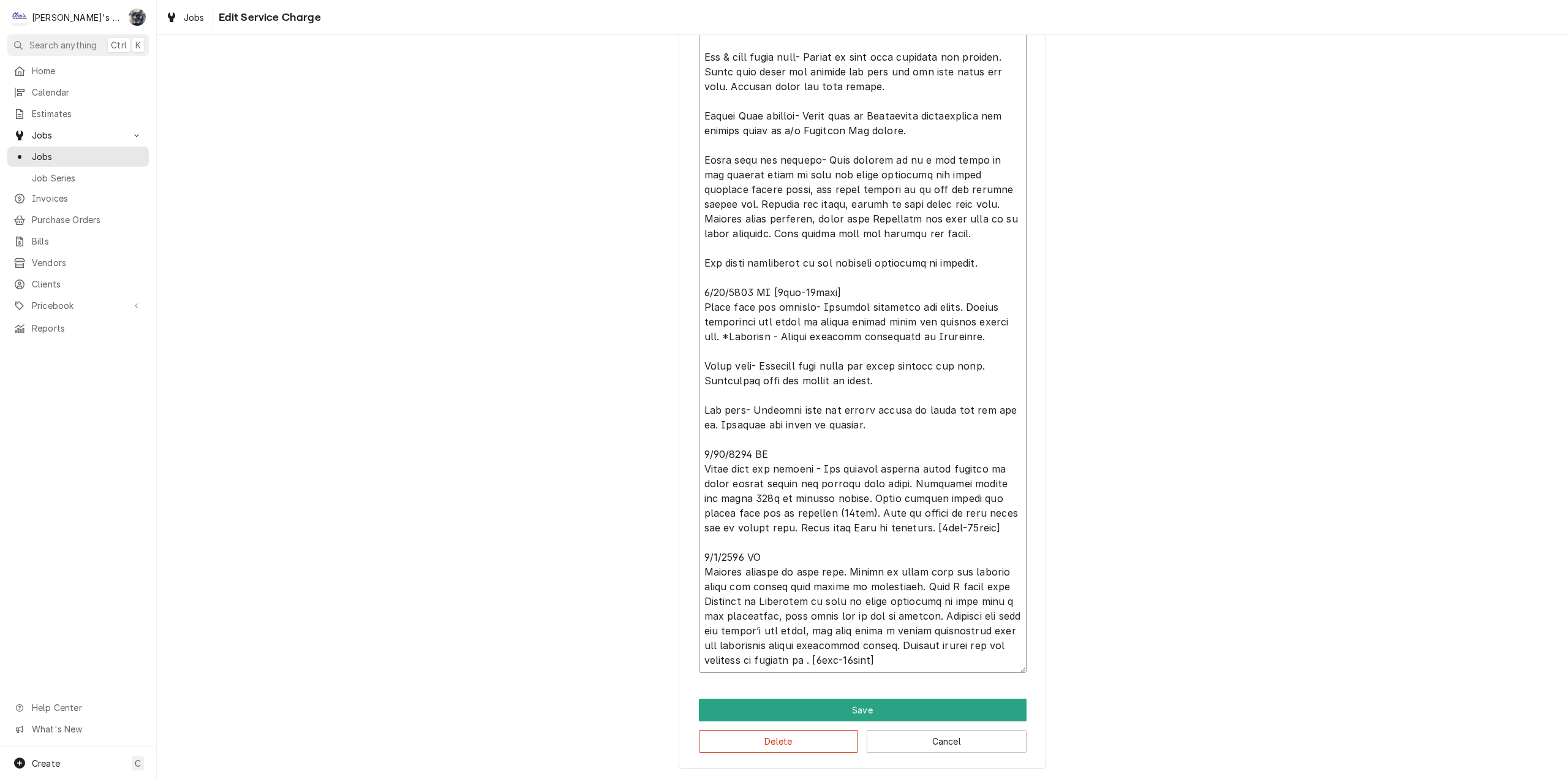
type textarea "x"
type textarea "5/8/2025 CW [5hrs-0mins] Performed cotton seed maintenance on all rooftop units…"
type textarea "x"
type textarea "5/8/2025 CW [5hrs-0mins] Performed cotton seed maintenance on all rooftop units…"
type textarea "x"
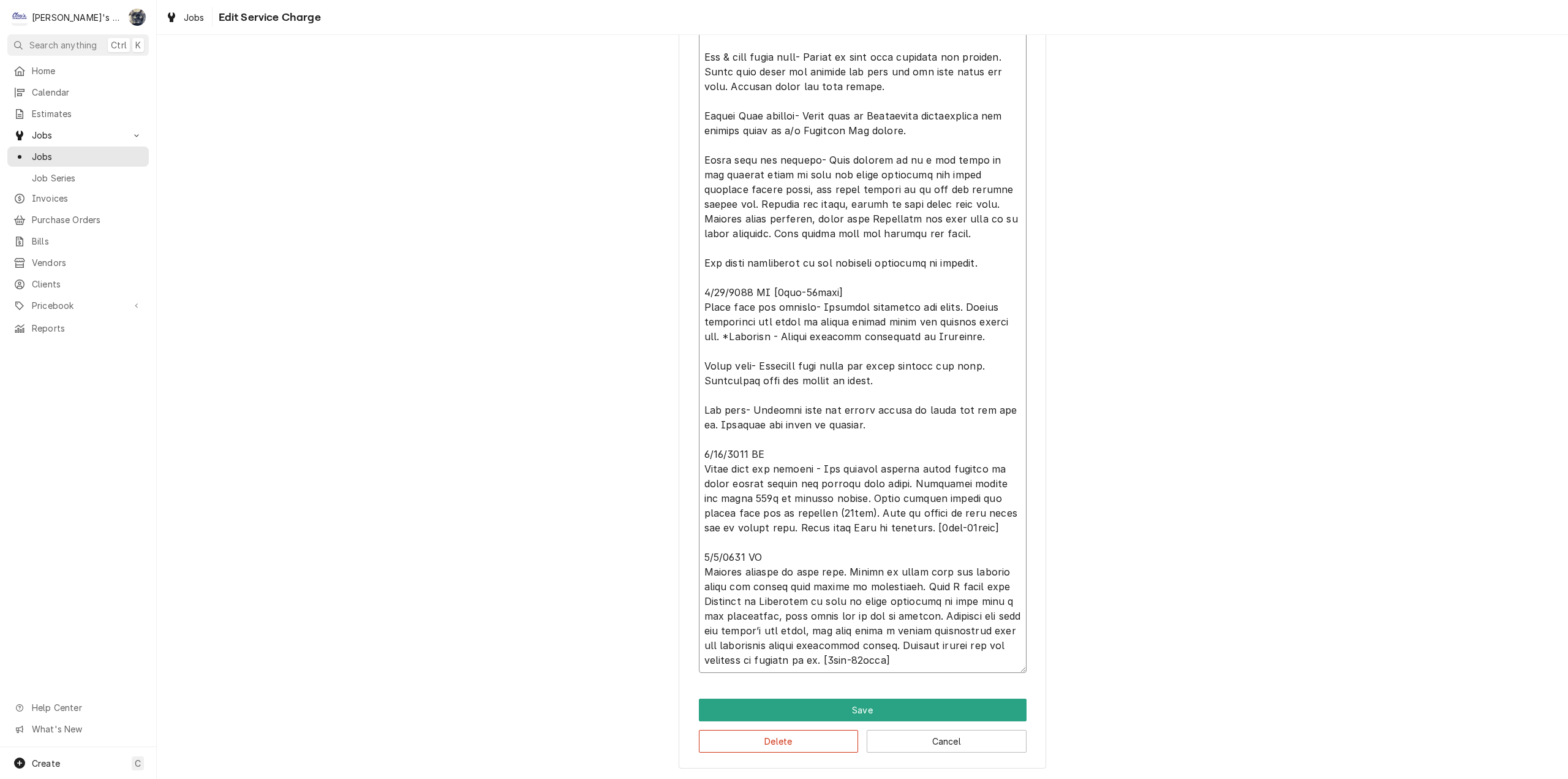
type textarea "5/8/2025 CW [5hrs-0mins] Performed cotton seed maintenance on all rooftop units…"
type textarea "x"
type textarea "5/8/2025 CW [5hrs-0mins] Performed cotton seed maintenance on all rooftop units…"
type textarea "x"
type textarea "5/8/2025 CW [5hrs-0mins] Performed cotton seed maintenance on all rooftop units…"
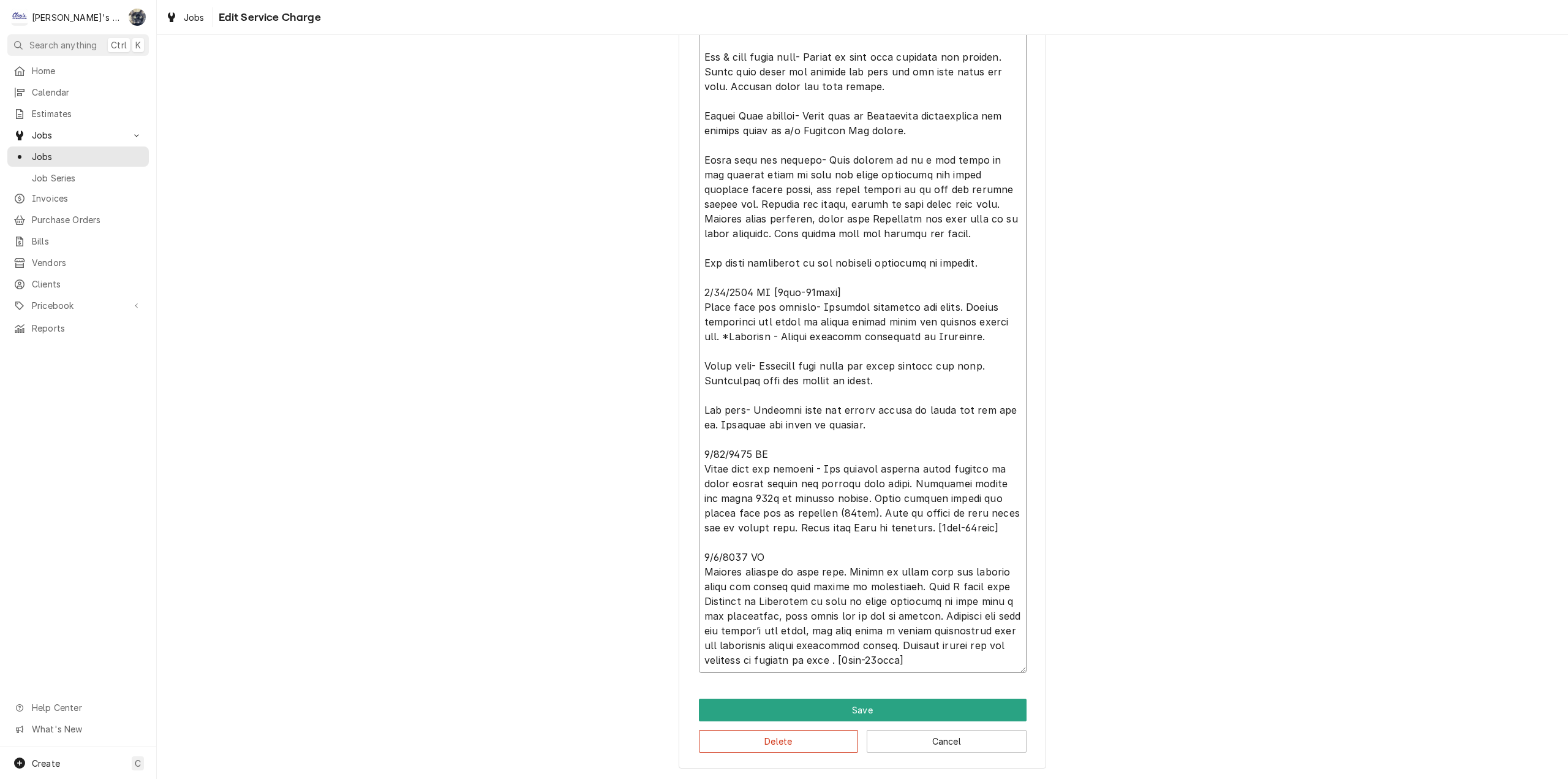
type textarea "x"
type textarea "5/8/2025 CW [5hrs-0mins] Performed cotton seed maintenance on all rooftop units…"
type textarea "x"
type textarea "5/8/2025 CW [5hrs-0mins] Performed cotton seed maintenance on all rooftop units…"
type textarea "x"
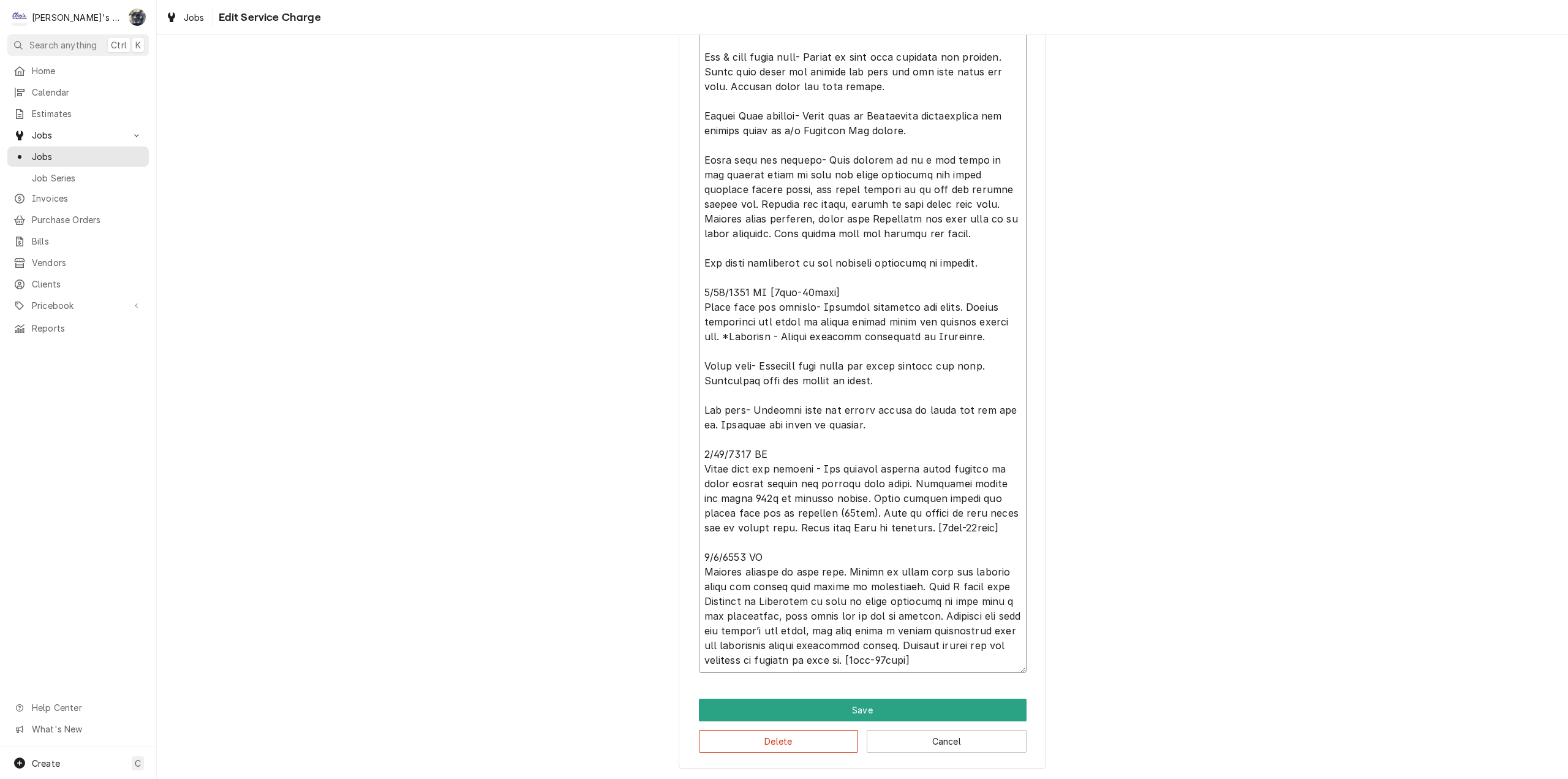
type textarea "5/8/2025 CW [5hrs-0mins] Performed cotton seed maintenance on all rooftop units…"
type textarea "x"
type textarea "5/8/2025 CW [5hrs-0mins] Performed cotton seed maintenance on all rooftop units…"
click at [885, 704] on button "Save" at bounding box center [862, 709] width 328 height 23
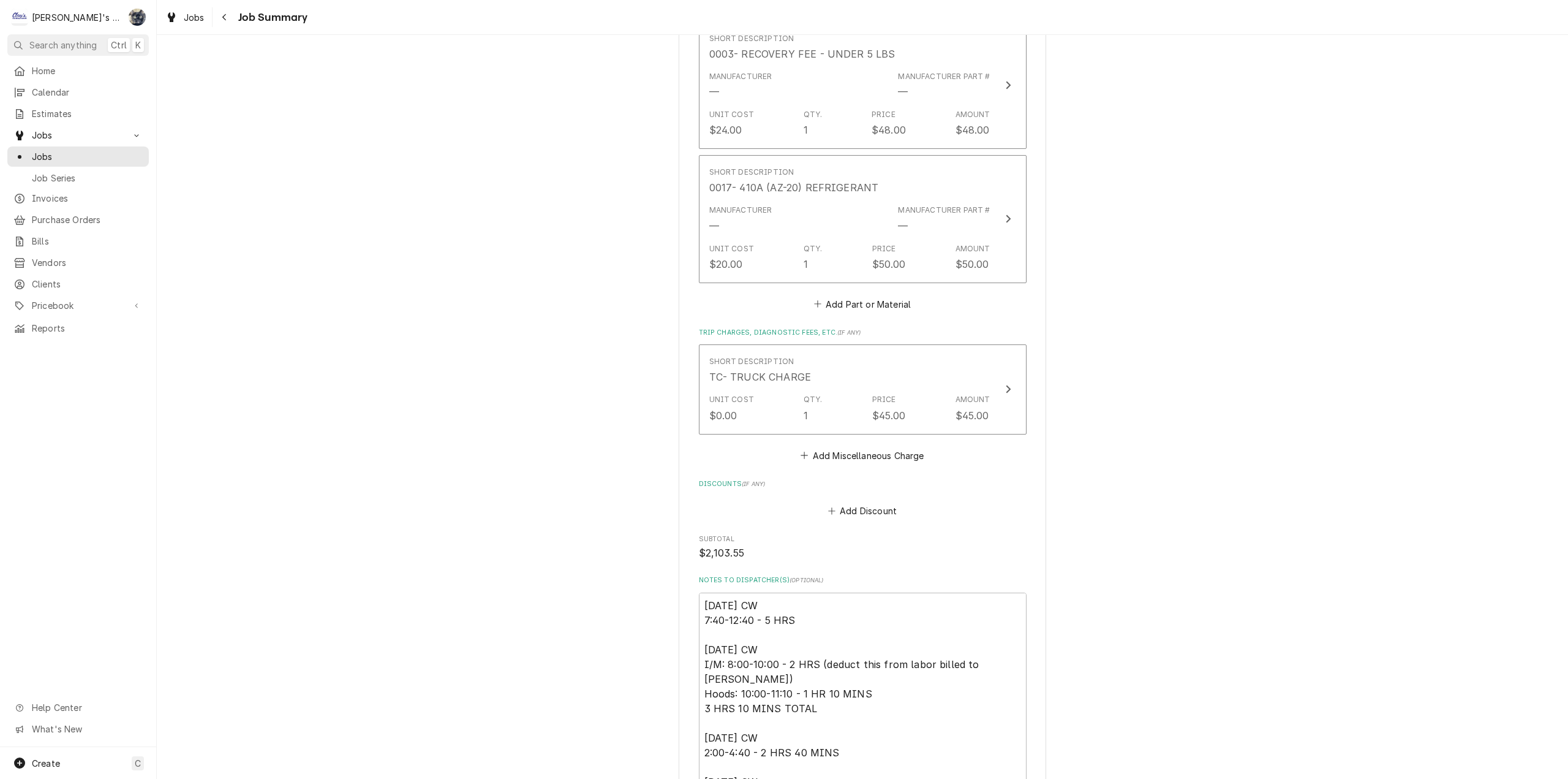
scroll to position [2941, 0]
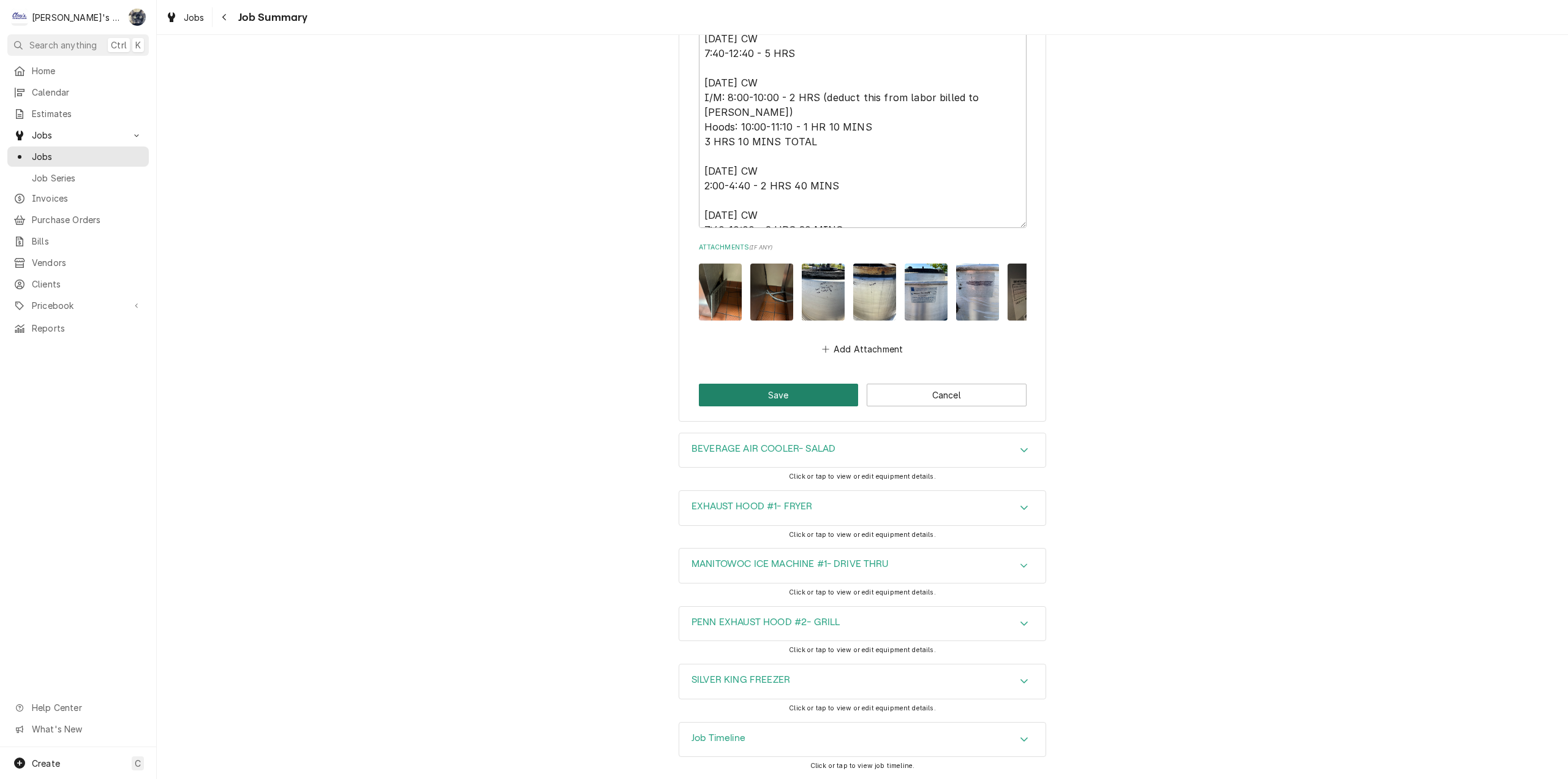
click at [799, 406] on button "Save" at bounding box center [779, 395] width 160 height 23
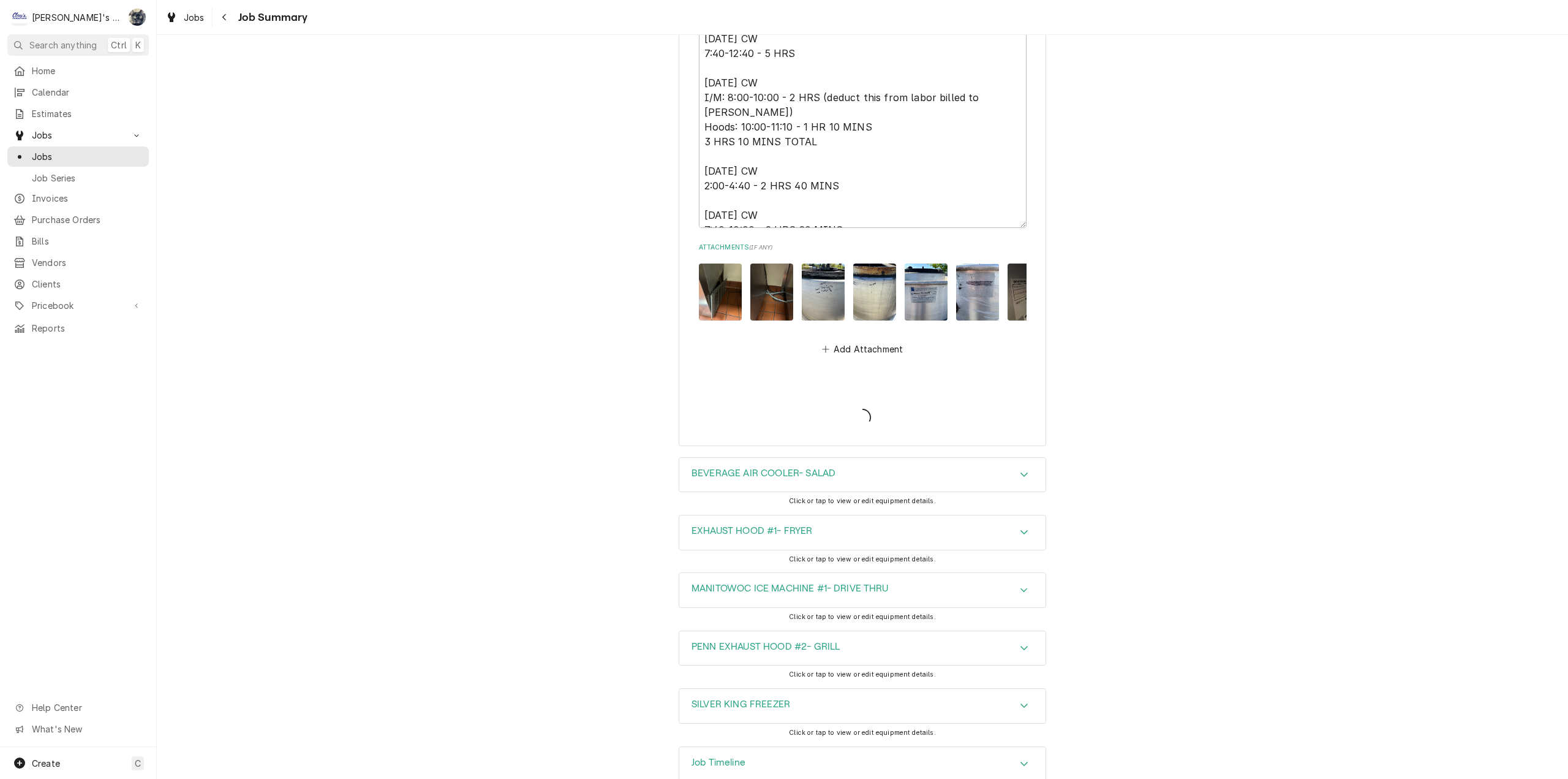
type textarea "x"
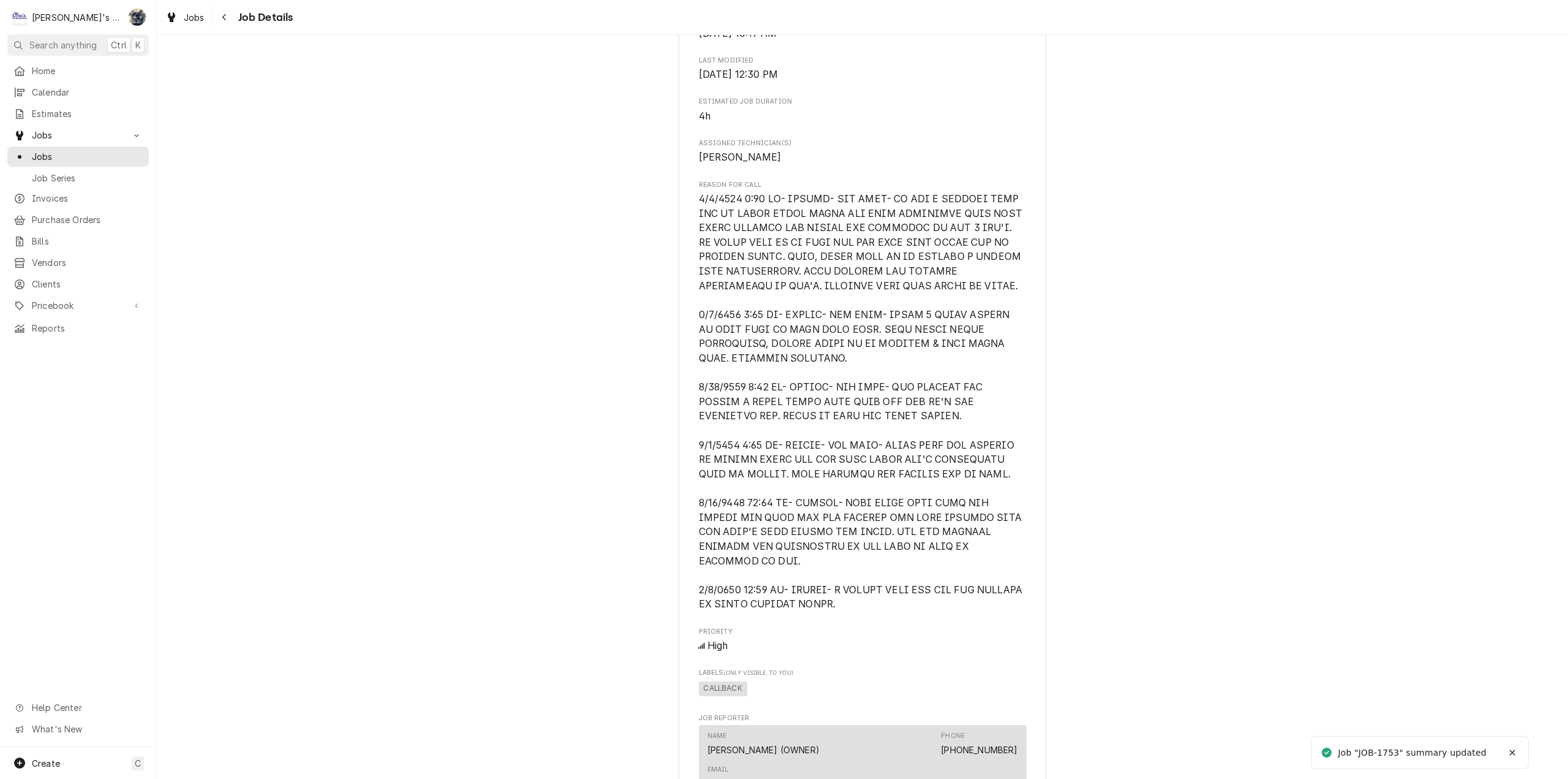
scroll to position [551, 0]
drag, startPoint x: 833, startPoint y: 617, endPoint x: 686, endPoint y: 603, distance: 147.7
click at [686, 603] on div "THE BURGER HOUSE BURGER HOUSE / [STREET_ADDRESS] Open in Maps Roopairs Job ID J…" at bounding box center [862, 503] width 368 height 1952
copy span "[DATE] 10:05 AM- [PERSON_NAME]- I CALLED [PERSON_NAME] AND THE ICE MACHINE IS S…"
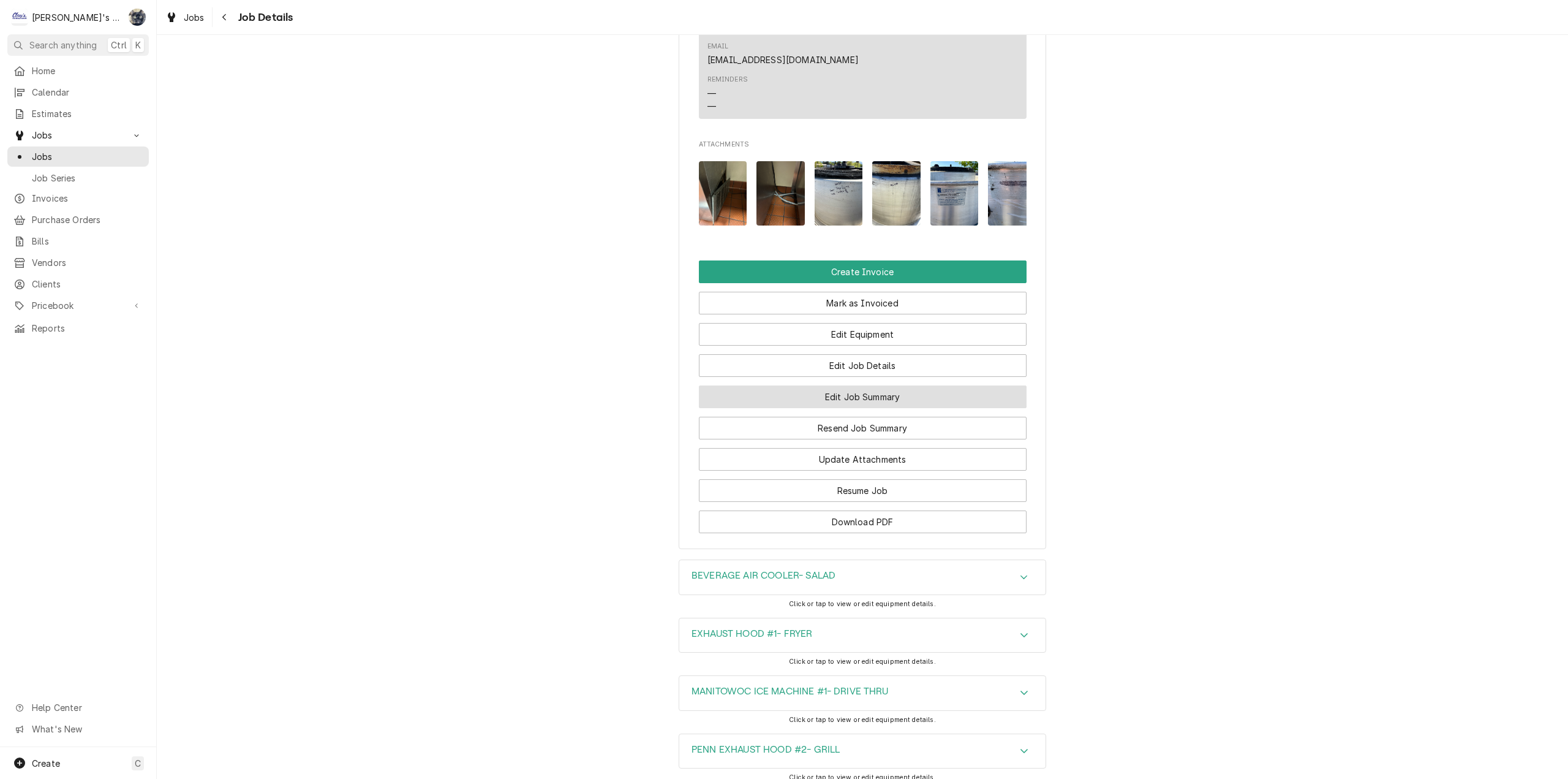
scroll to position [1282, 0]
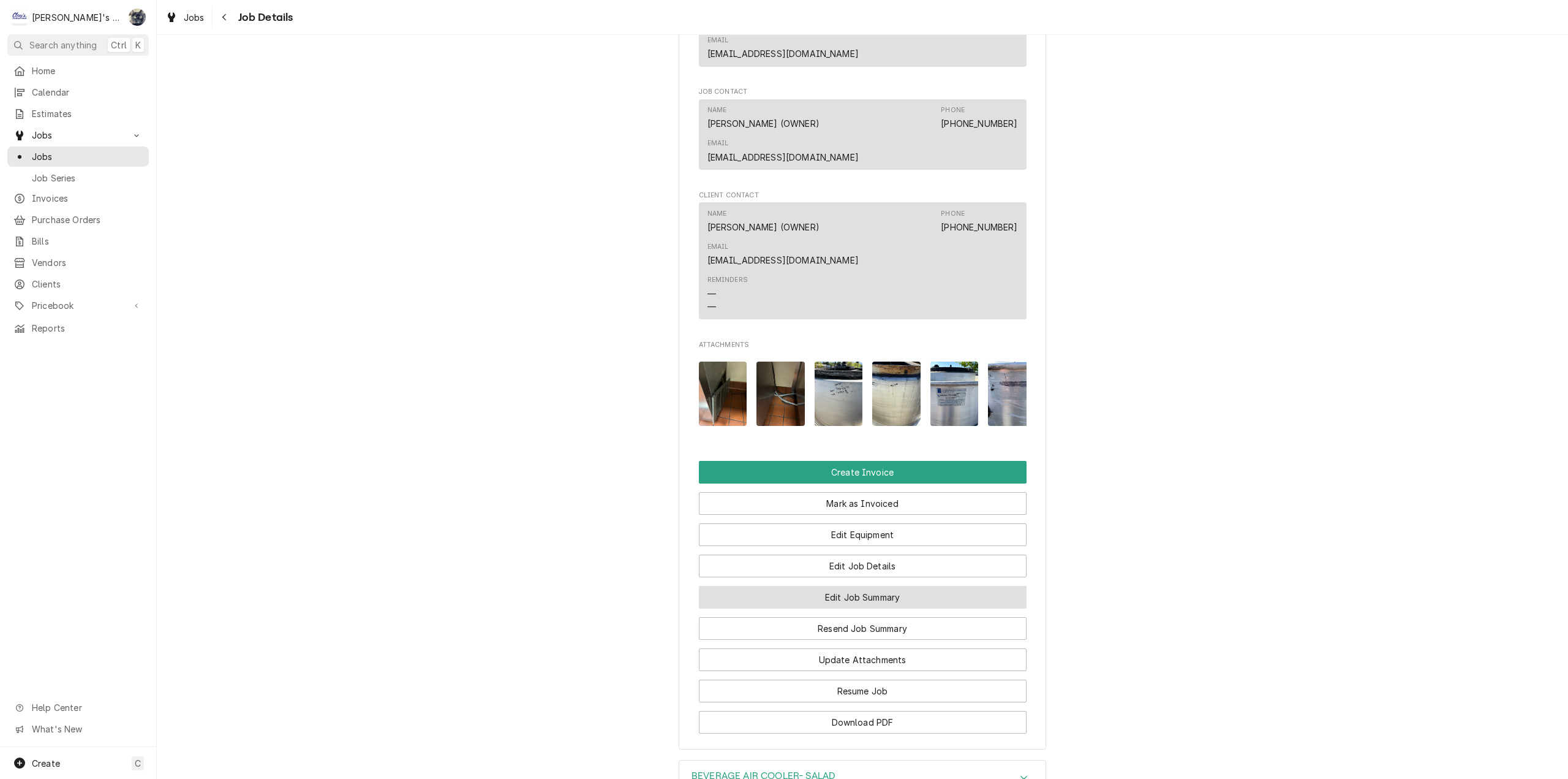
click at [825, 586] on button "Edit Job Summary" at bounding box center [862, 597] width 328 height 23
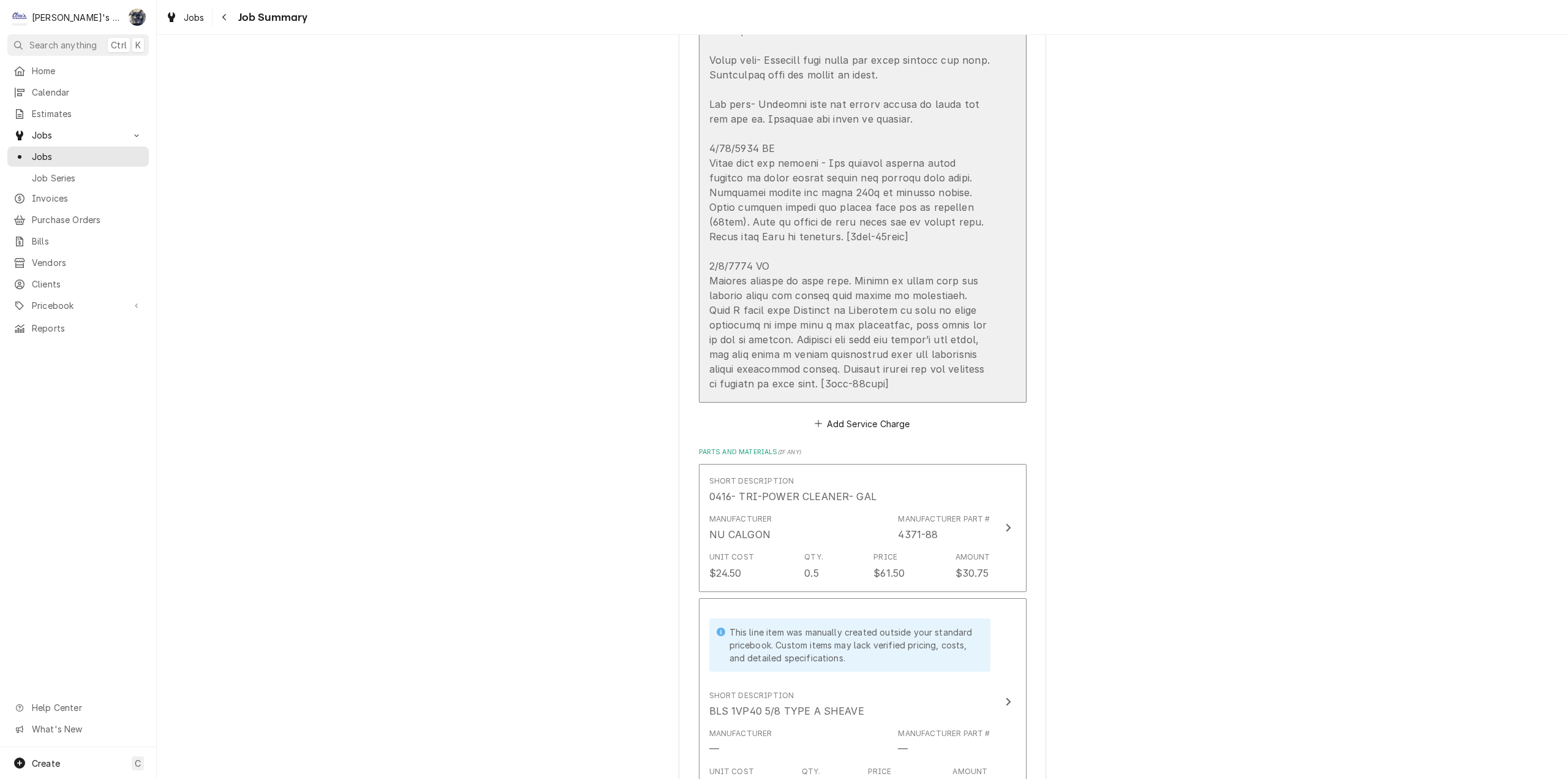
scroll to position [1103, 0]
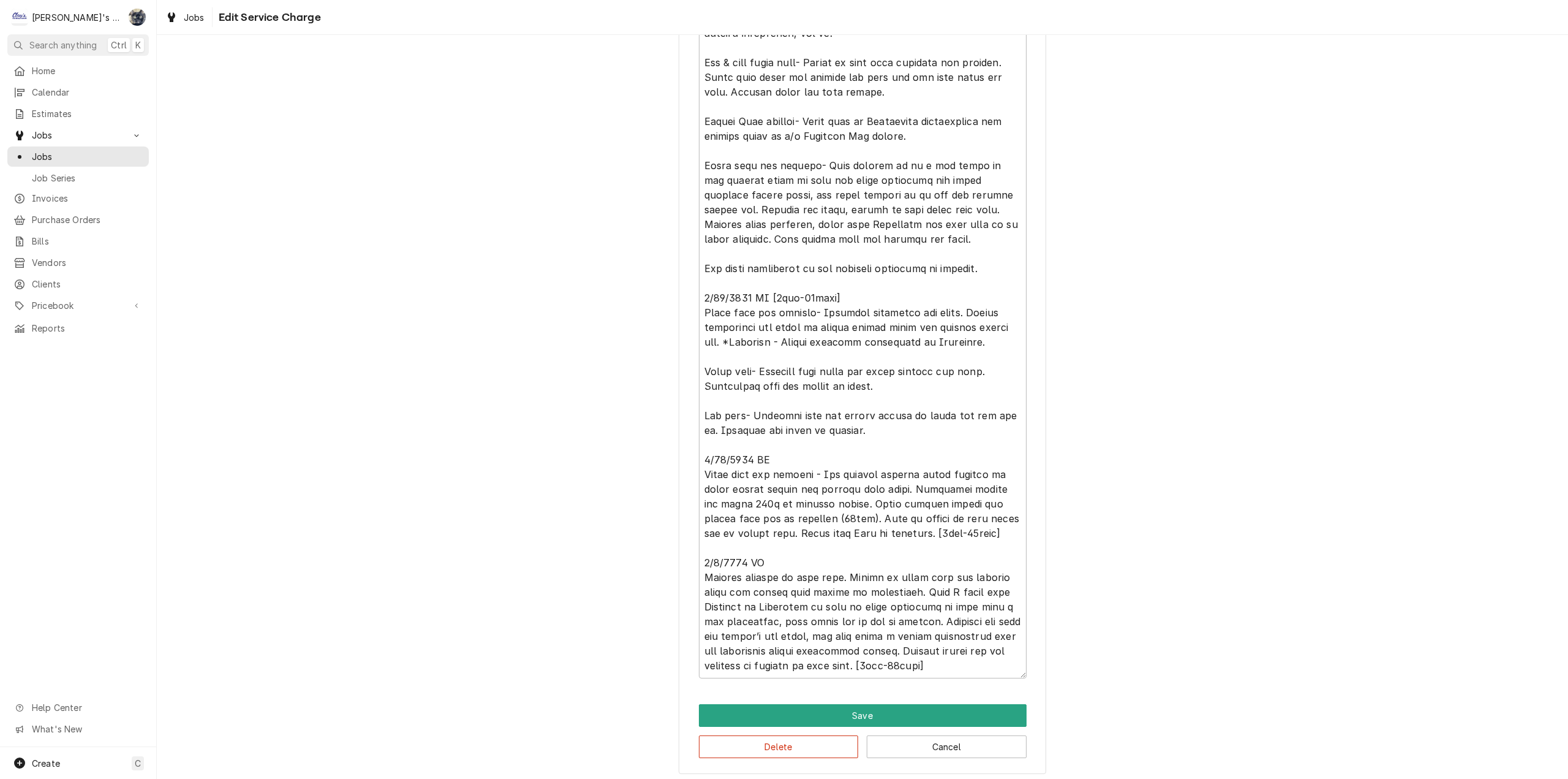
scroll to position [512, 0]
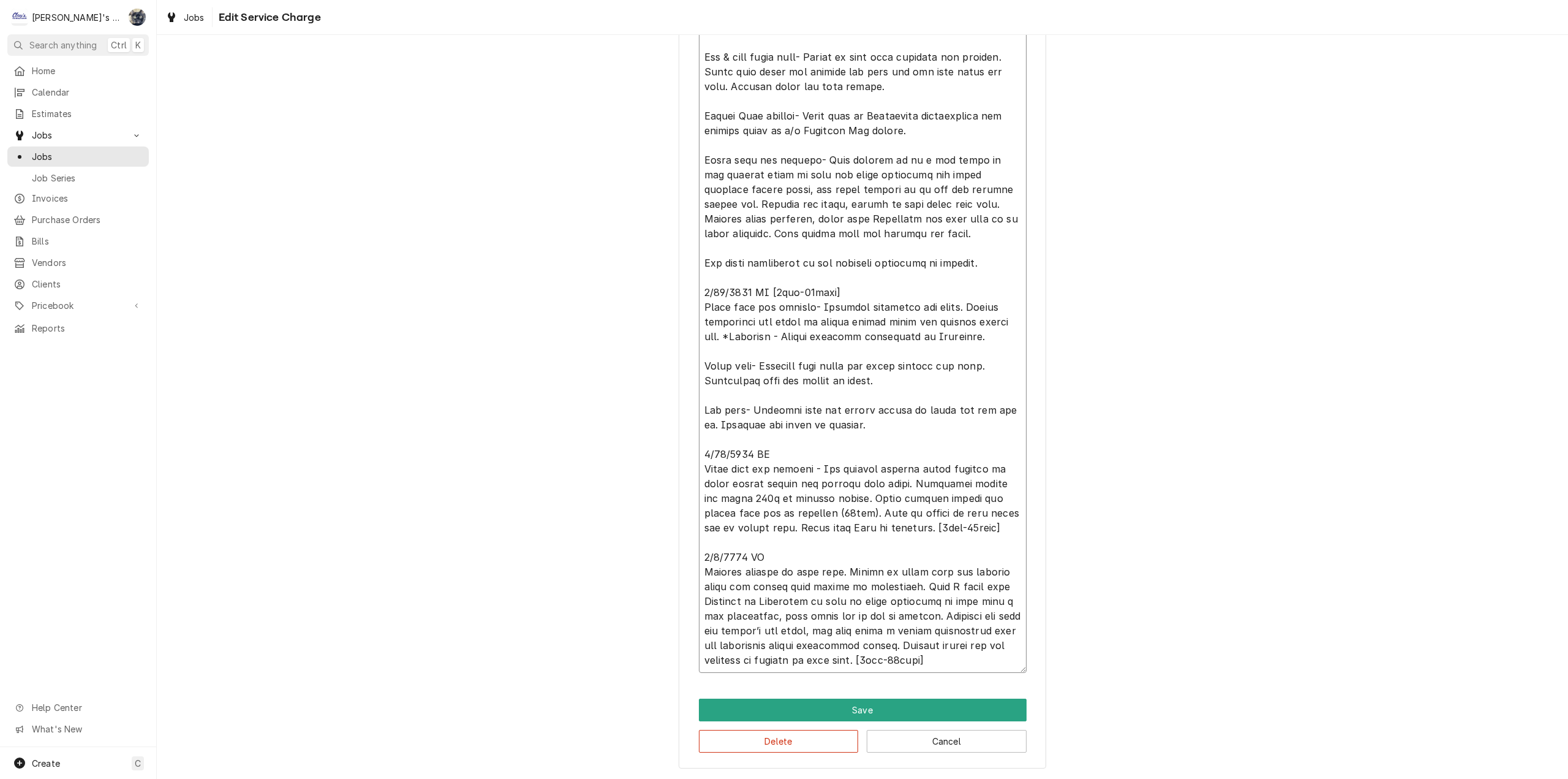
click at [986, 661] on textarea "Service Summary" at bounding box center [862, 322] width 328 height 702
type textarea "x"
type textarea "[DATE] CW [5hrs-0mins] Performed cotton seed maintenance on all rooftop units. …"
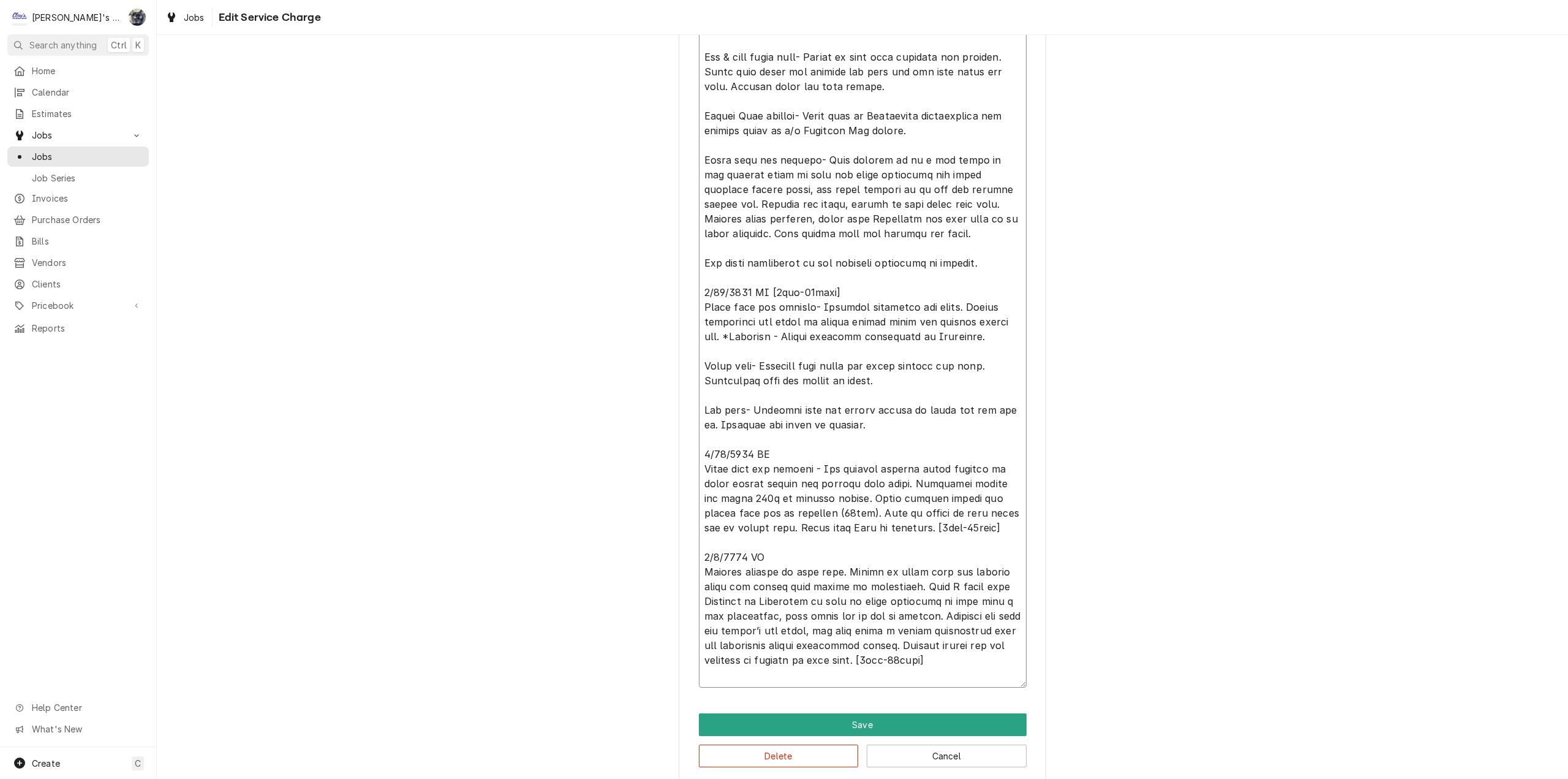
type textarea "x"
type textarea "[DATE] CW [5hrs-0mins] Performed cotton seed maintenance on all rooftop units. …"
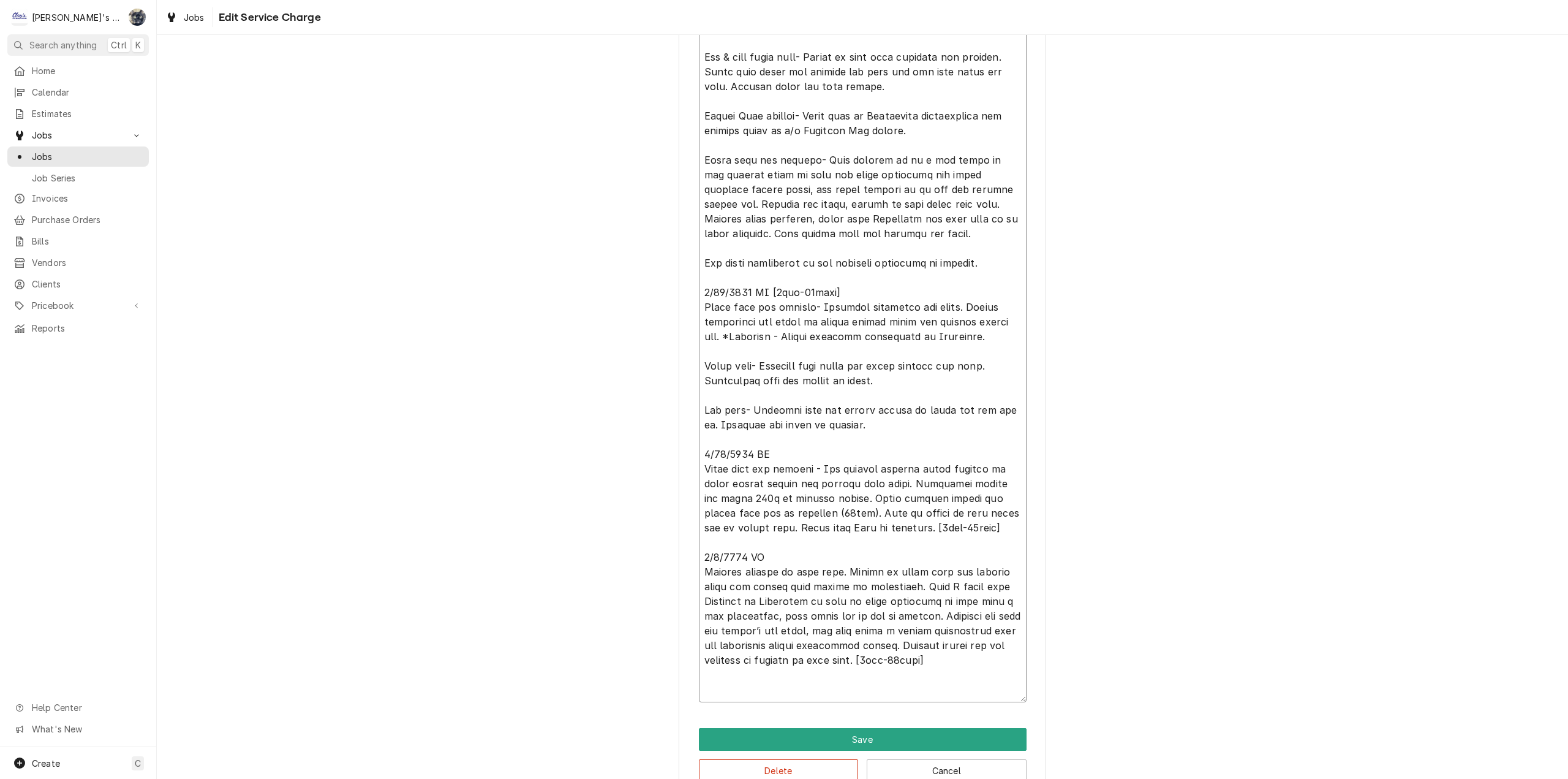
paste textarea "[DATE] 10:05 AM- [PERSON_NAME]- I CALLED [PERSON_NAME] AND THE ICE MACHINE IS S…"
type textarea "x"
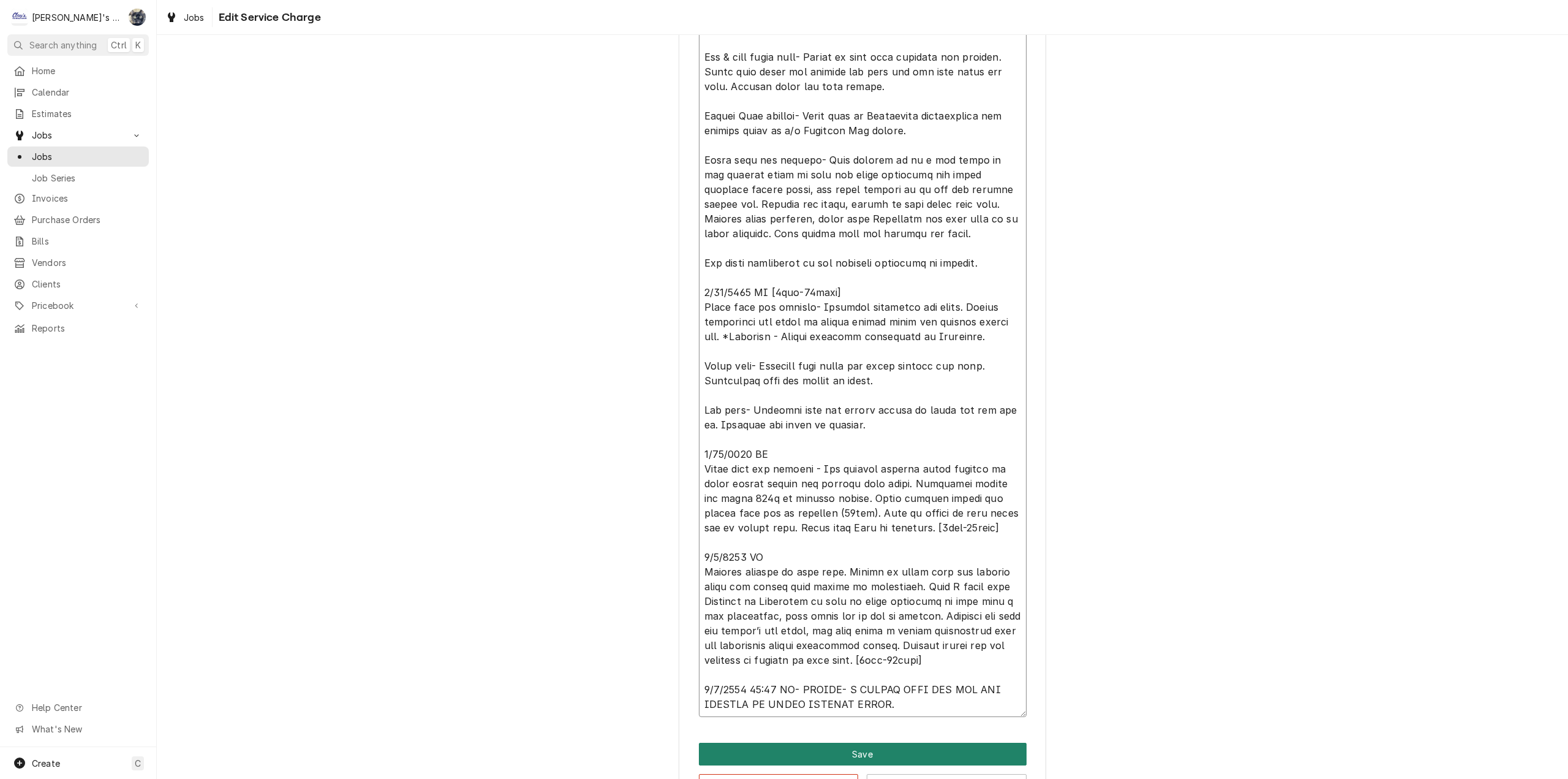
type textarea "[DATE] CW [5hrs-0mins] Performed cotton seed maintenance on all rooftop units. …"
click at [874, 752] on button "Save" at bounding box center [862, 754] width 328 height 23
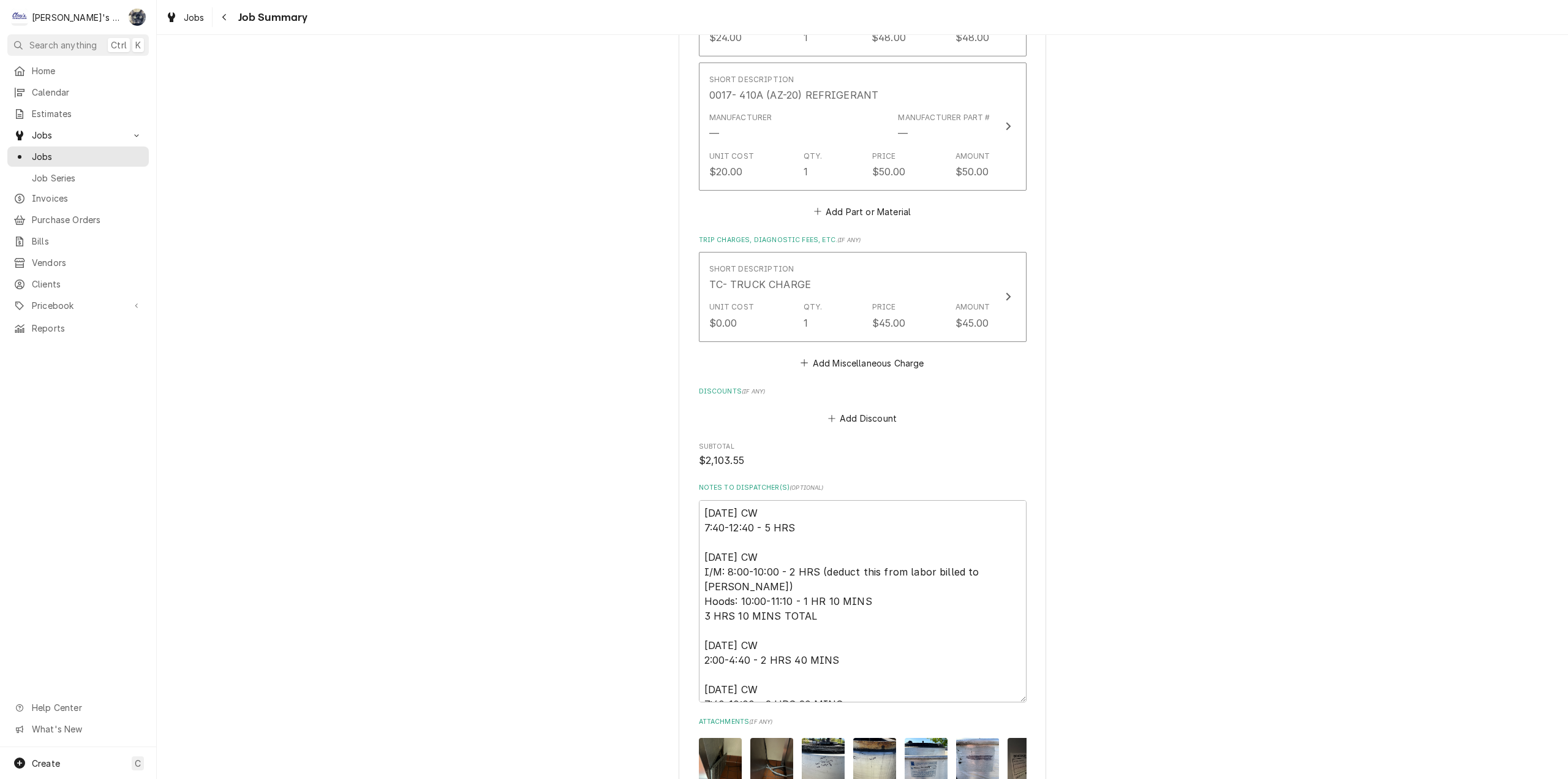
scroll to position [2995, 0]
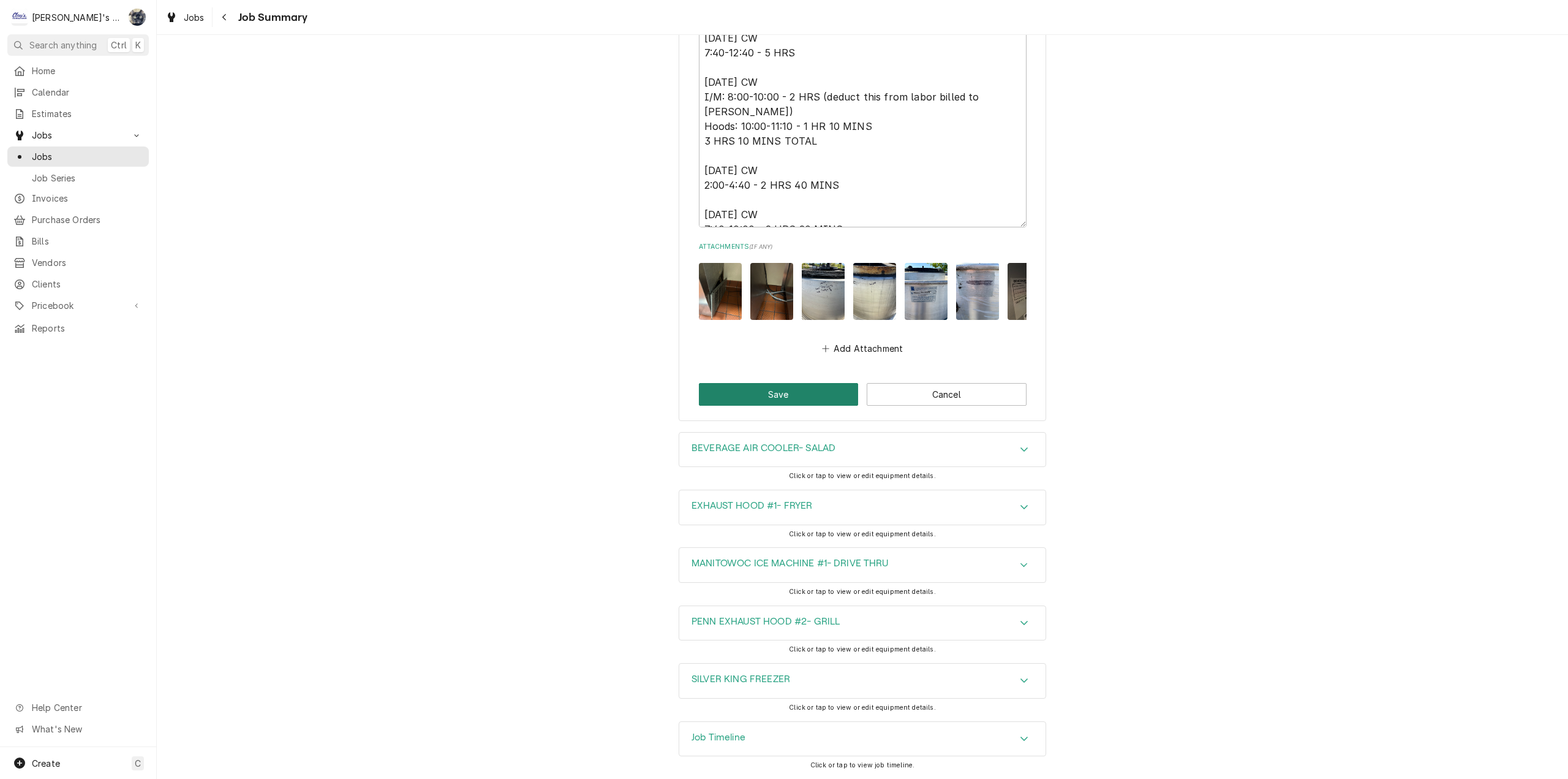
click at [794, 392] on button "Save" at bounding box center [779, 394] width 160 height 23
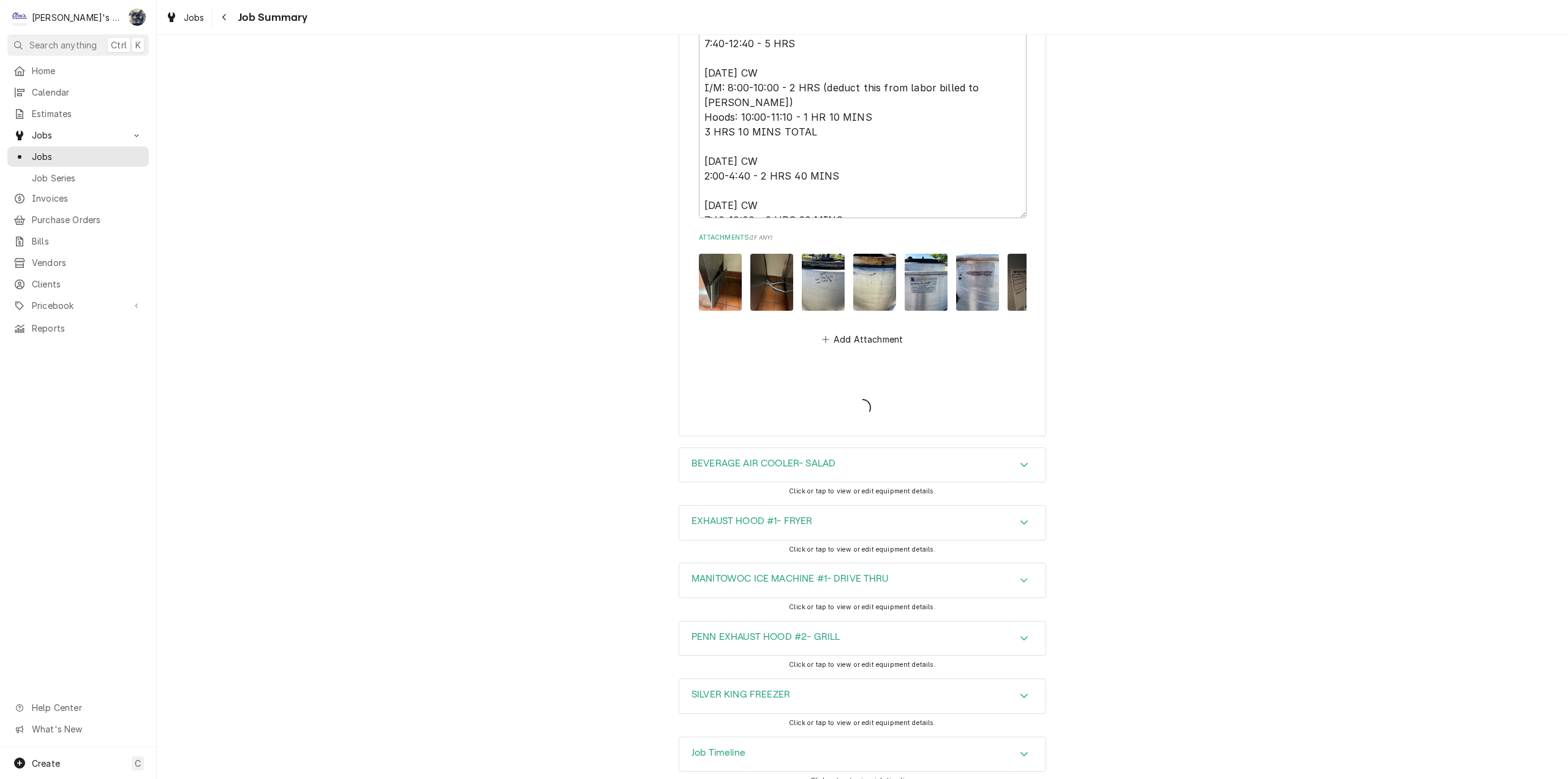
type textarea "x"
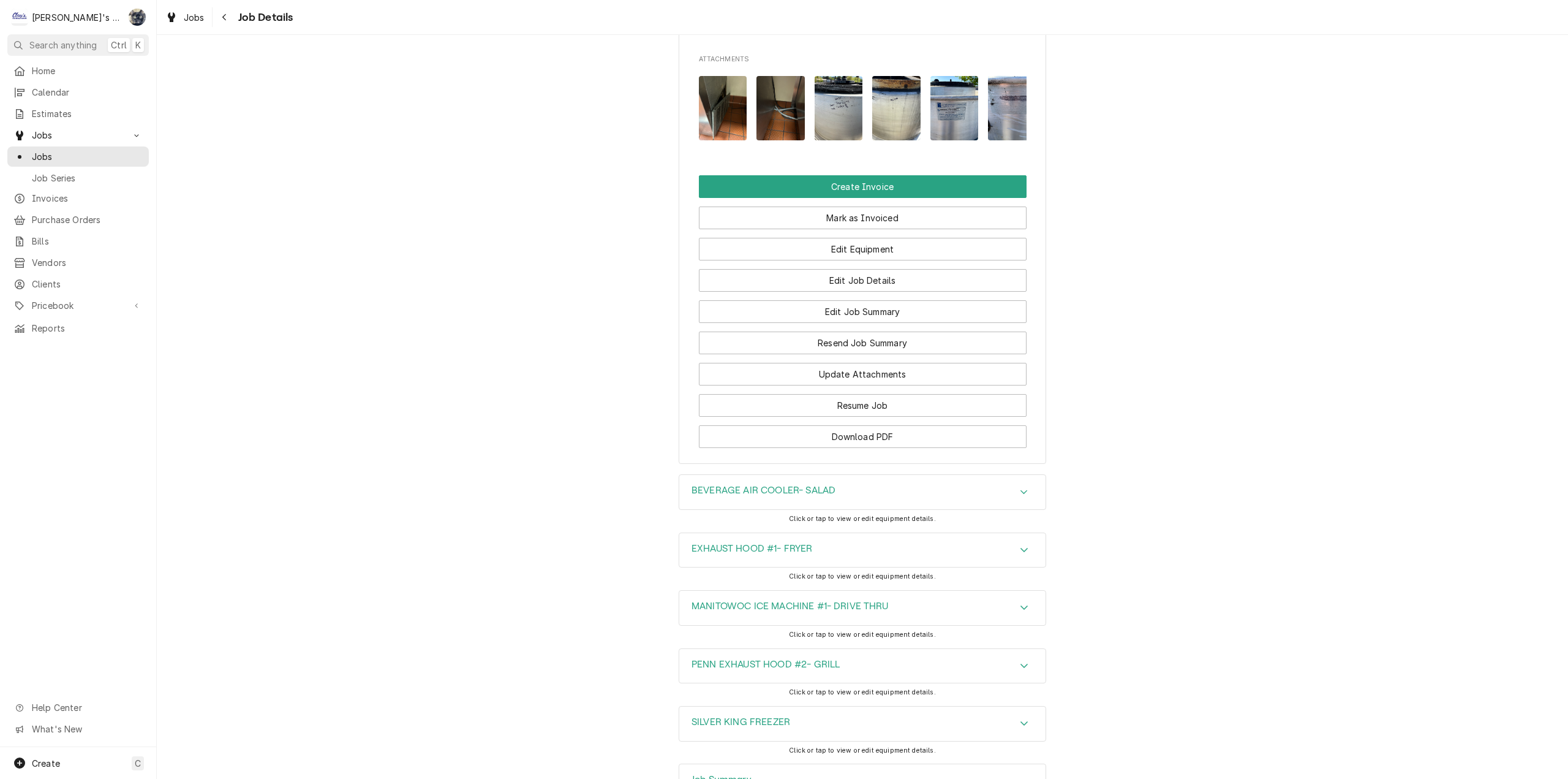
scroll to position [1649, 0]
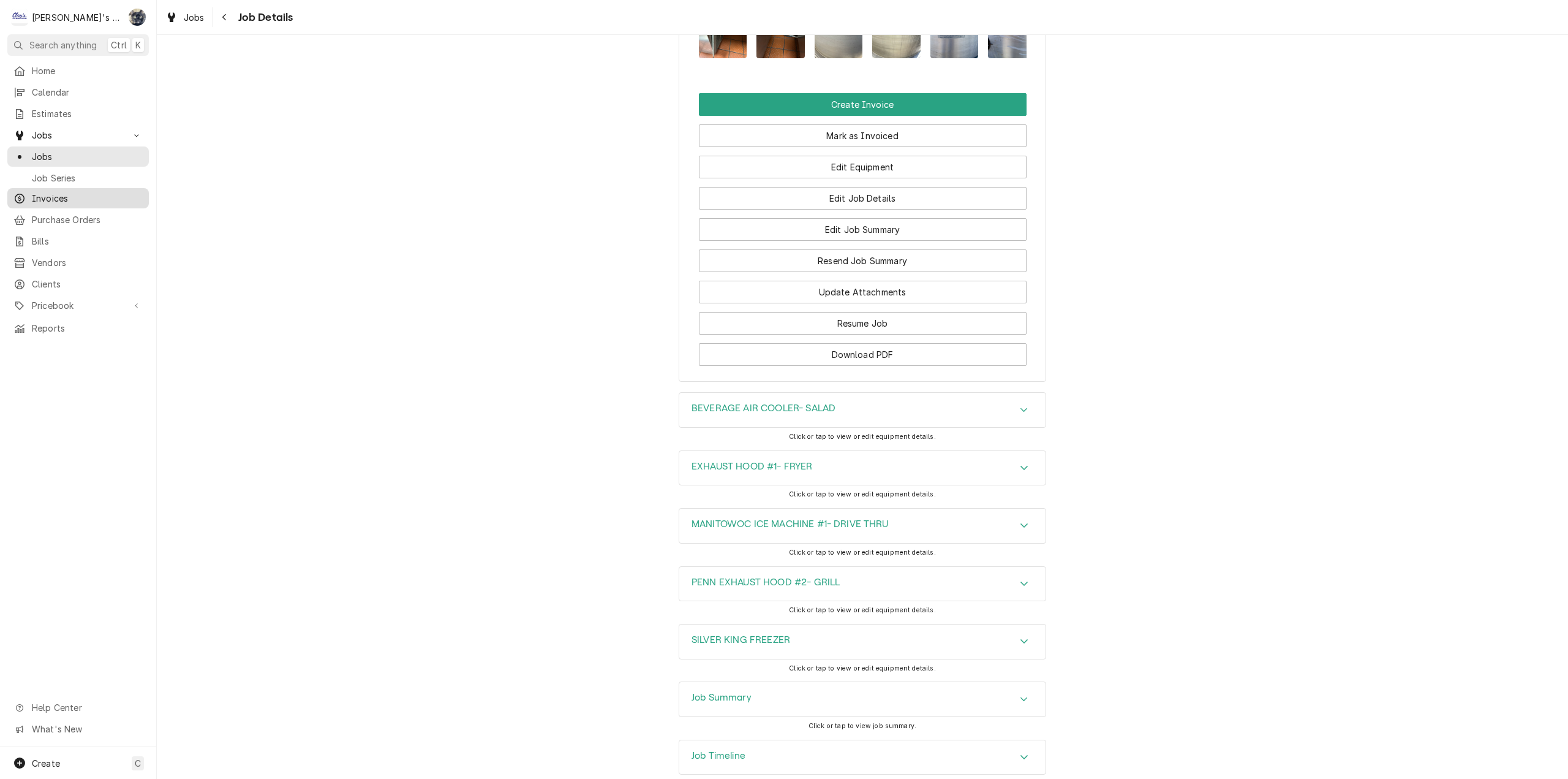
click at [59, 195] on span "Invoices" at bounding box center [88, 198] width 111 height 13
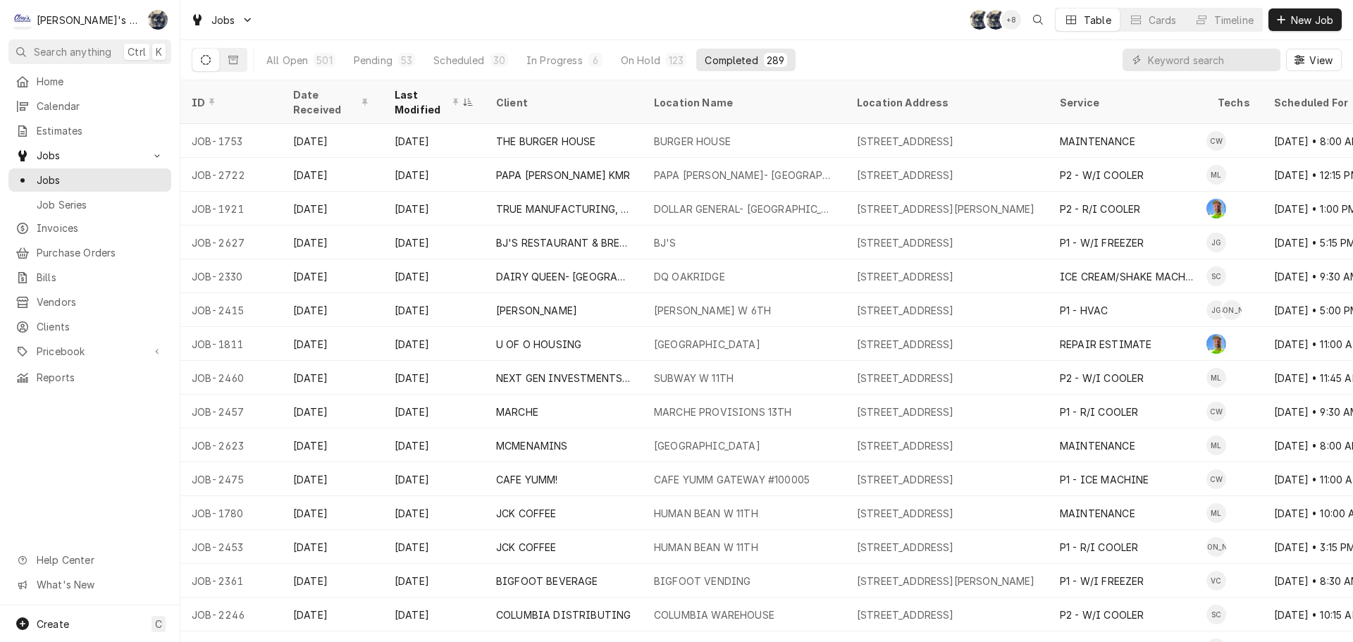
click at [389, 71] on div "All Open 501 Pending 53 Scheduled 30 In Progress 6 On Hold 123 Completed 289" at bounding box center [527, 59] width 538 height 39
click at [389, 64] on div "Pending" at bounding box center [373, 60] width 39 height 15
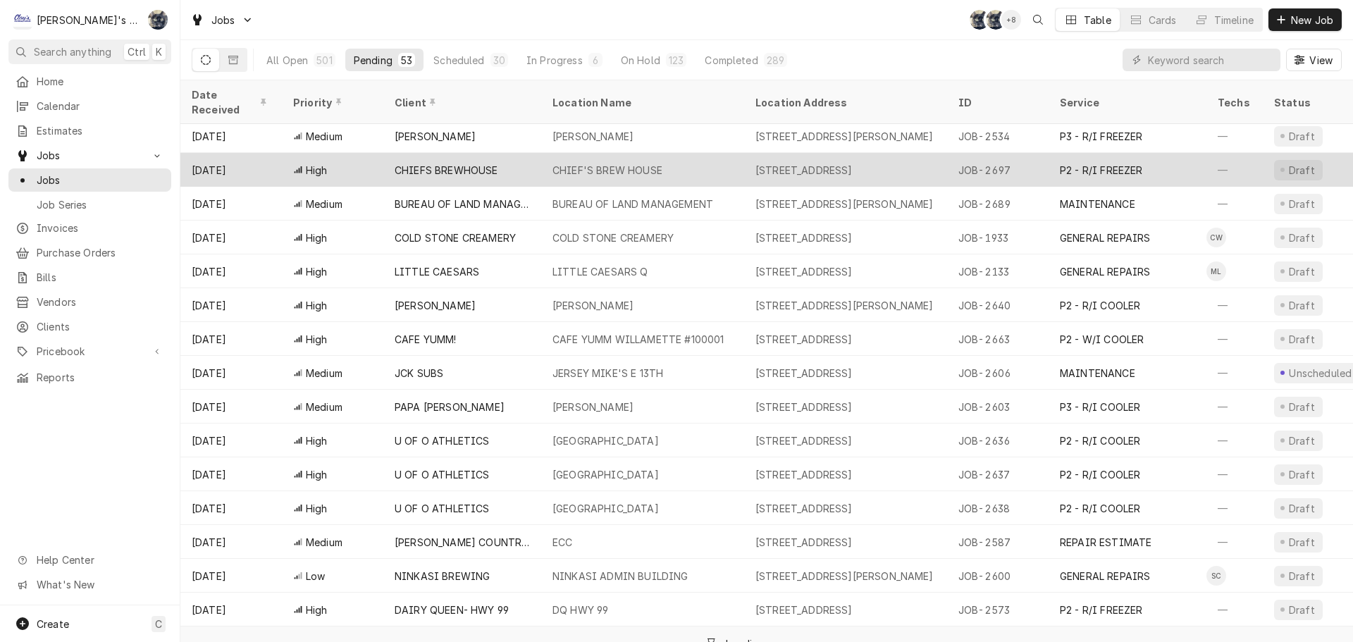
scroll to position [523, 0]
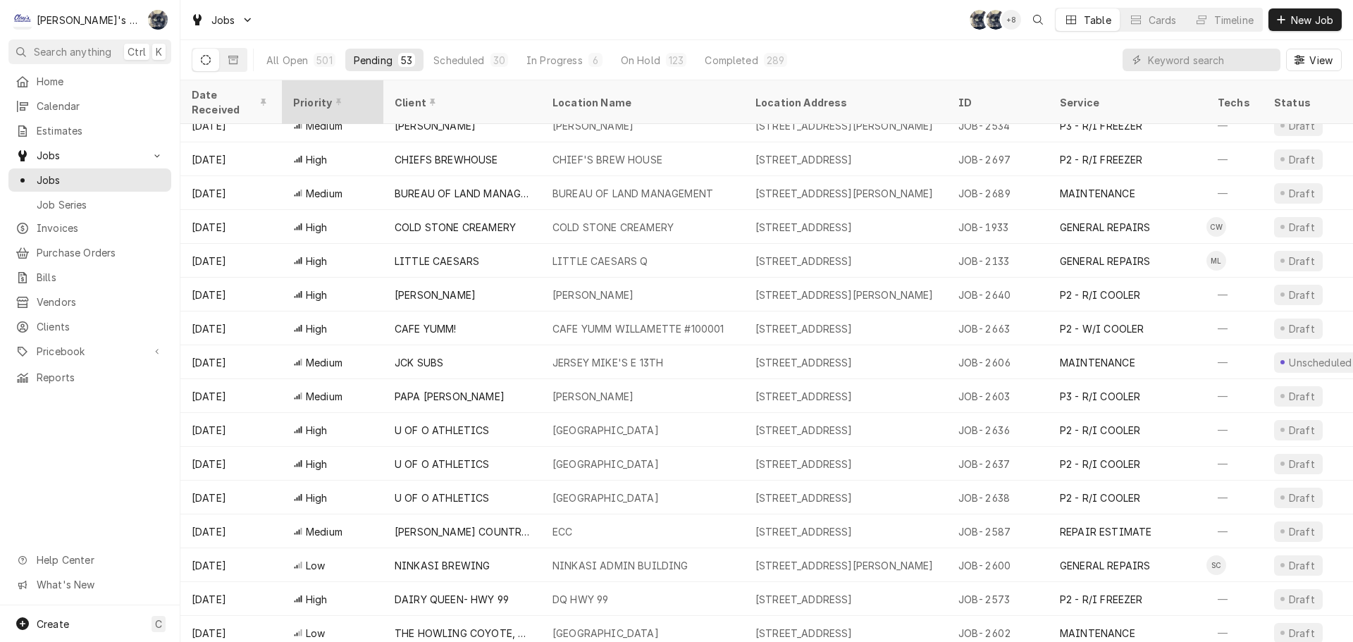
click at [323, 95] on div "Priority" at bounding box center [331, 102] width 76 height 15
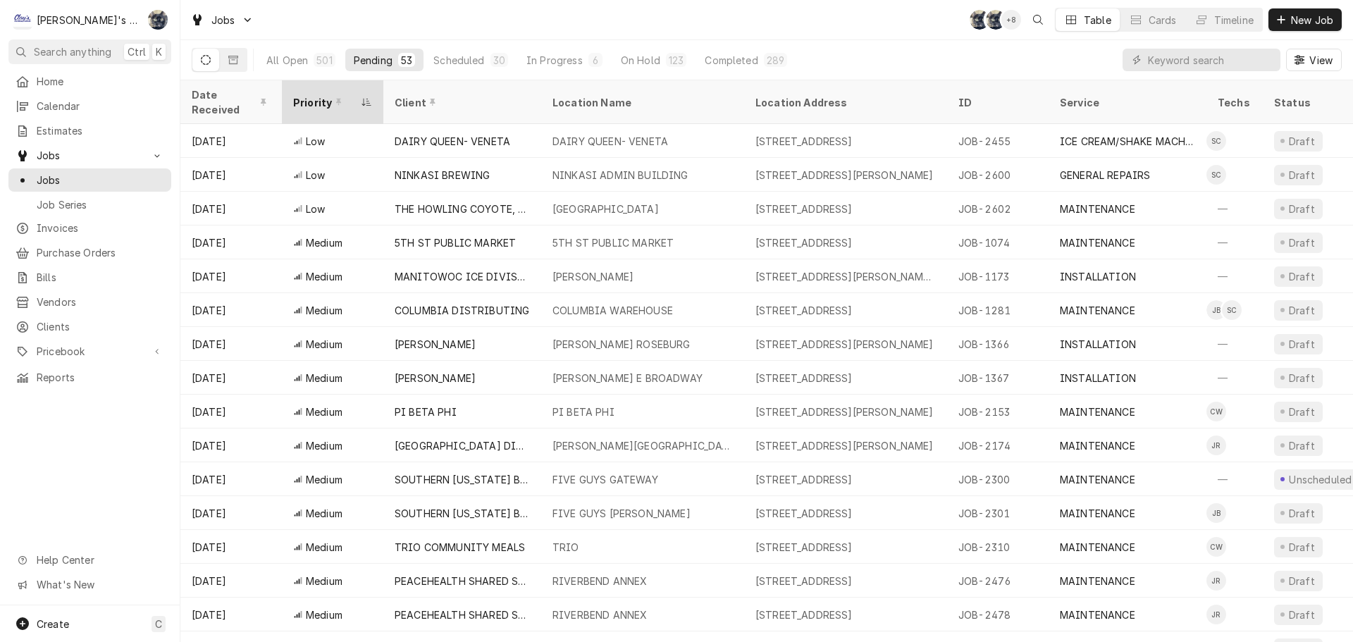
click at [320, 95] on div "Priority" at bounding box center [325, 102] width 65 height 15
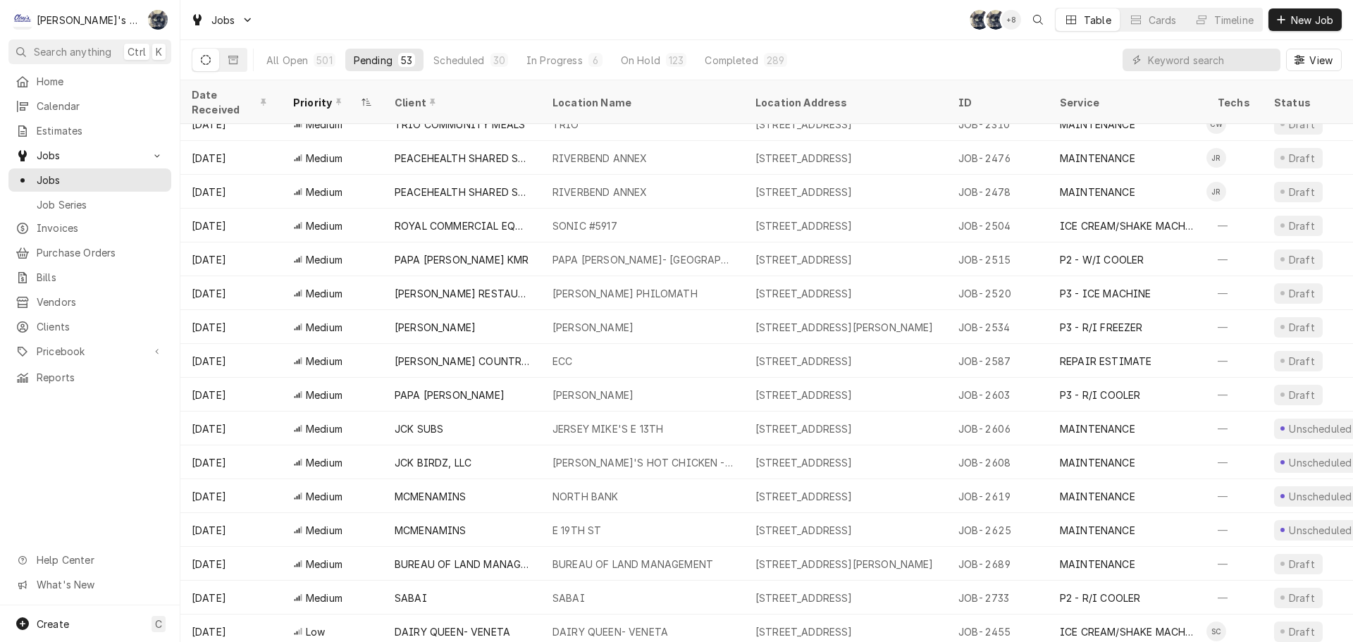
scroll to position [1269, 0]
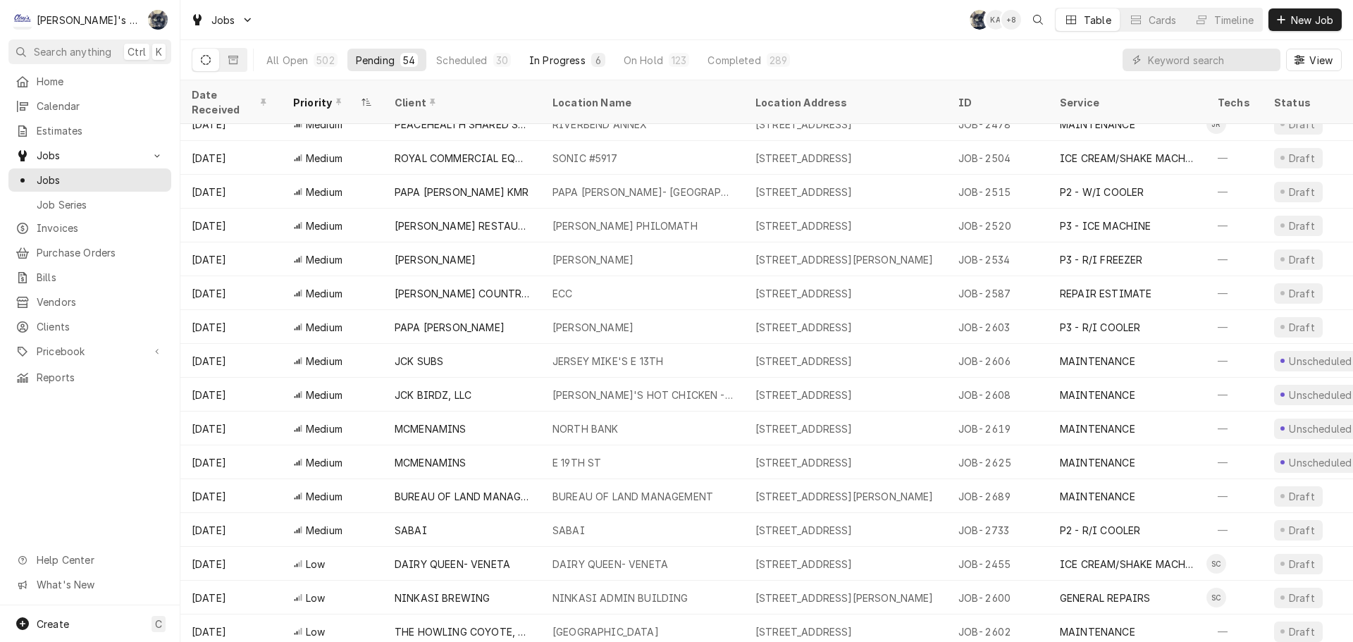
click at [533, 65] on div "In Progress" at bounding box center [557, 60] width 56 height 15
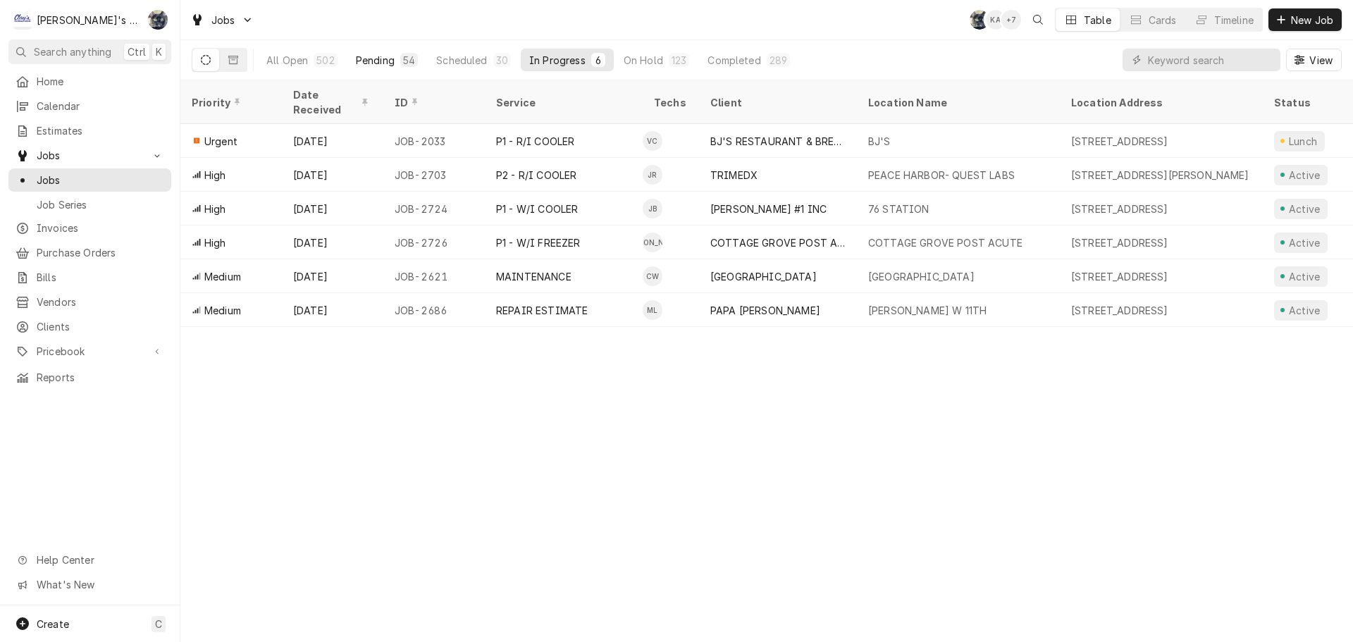
click at [358, 58] on div "Pending" at bounding box center [375, 60] width 39 height 15
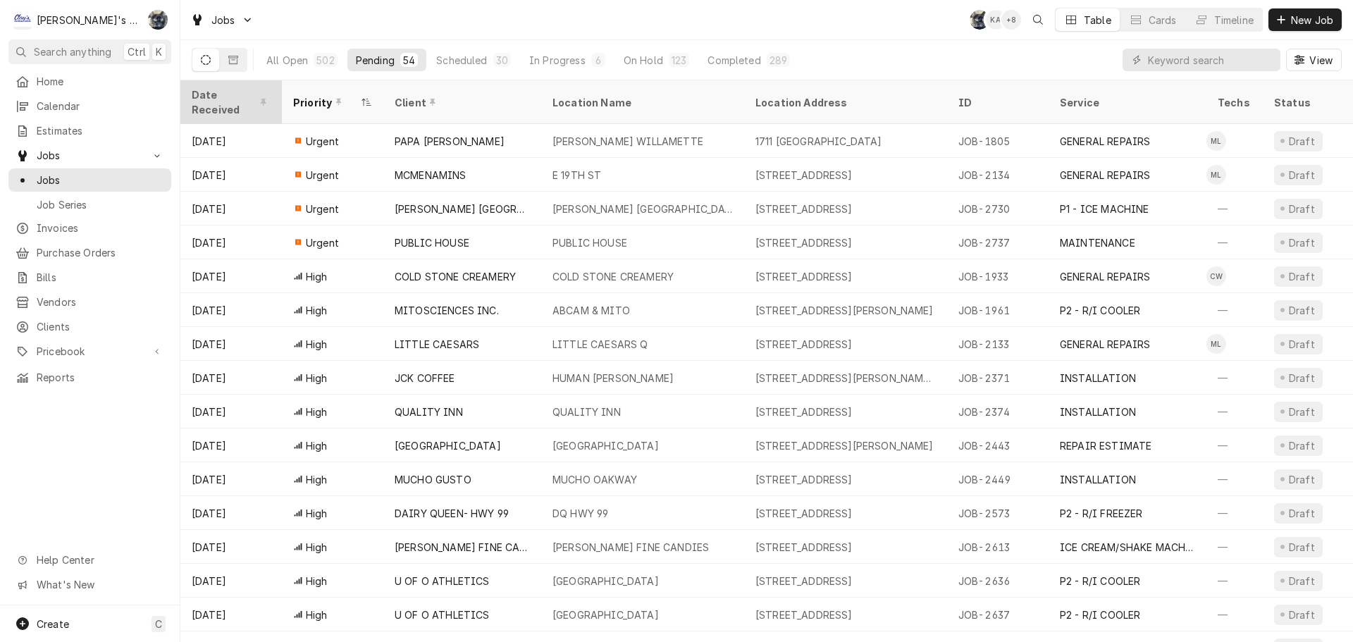
click at [202, 90] on div "Date Received" at bounding box center [230, 102] width 76 height 30
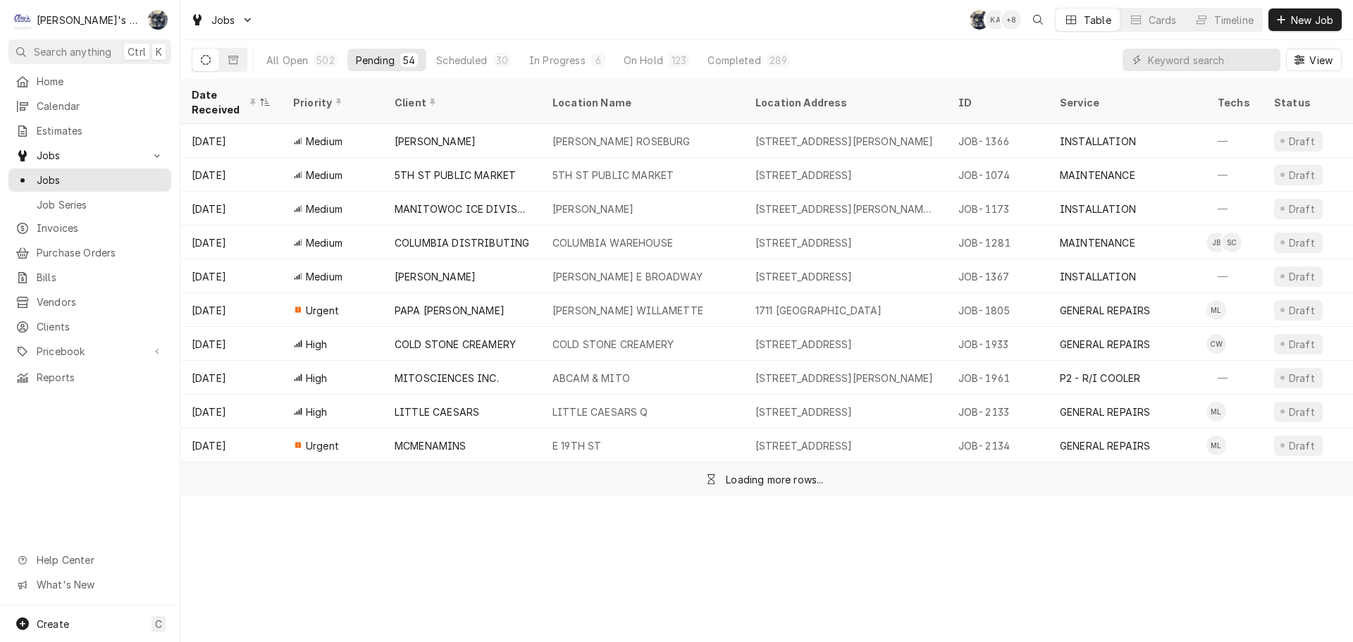
click at [205, 96] on div "Date Received" at bounding box center [224, 102] width 65 height 30
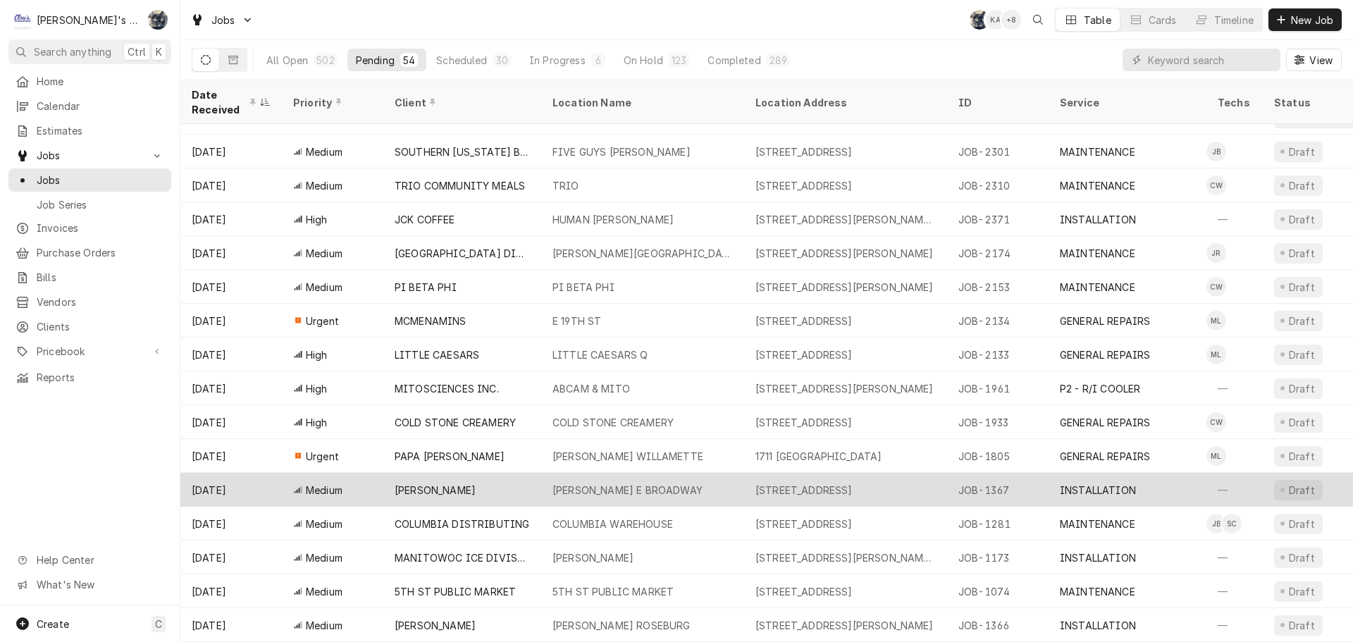
scroll to position [1242, 0]
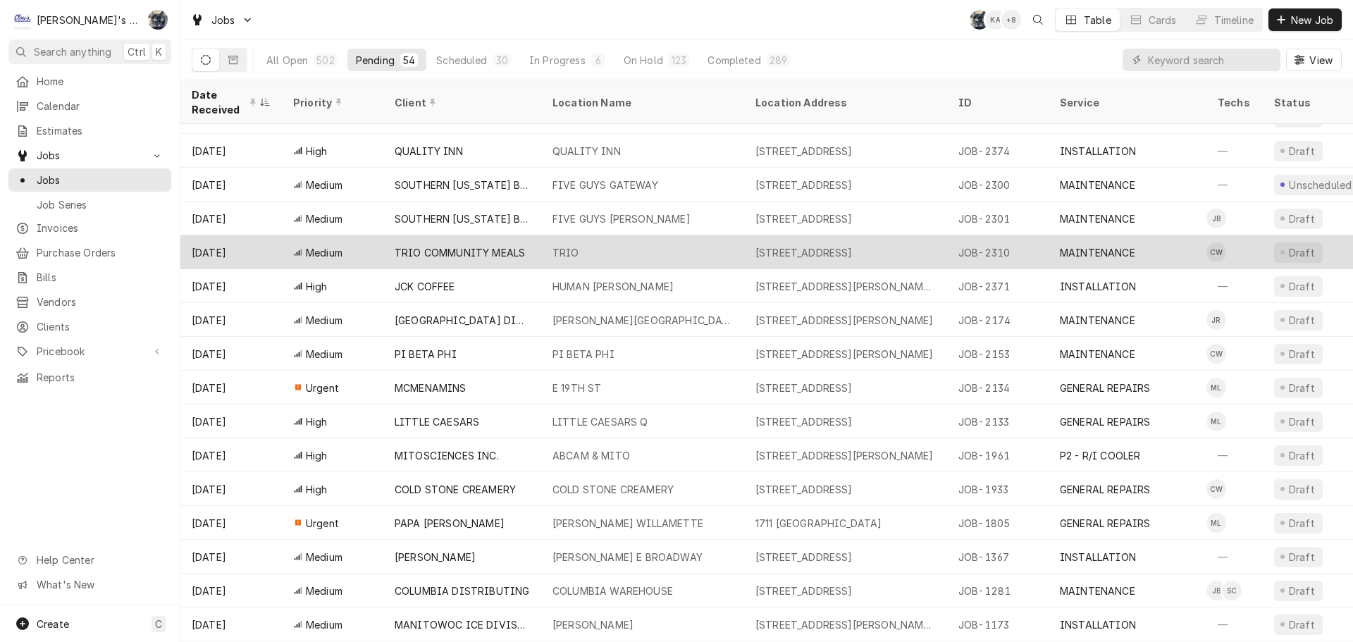
click at [447, 248] on div "TRIO COMMUNITY MEALS" at bounding box center [460, 252] width 130 height 15
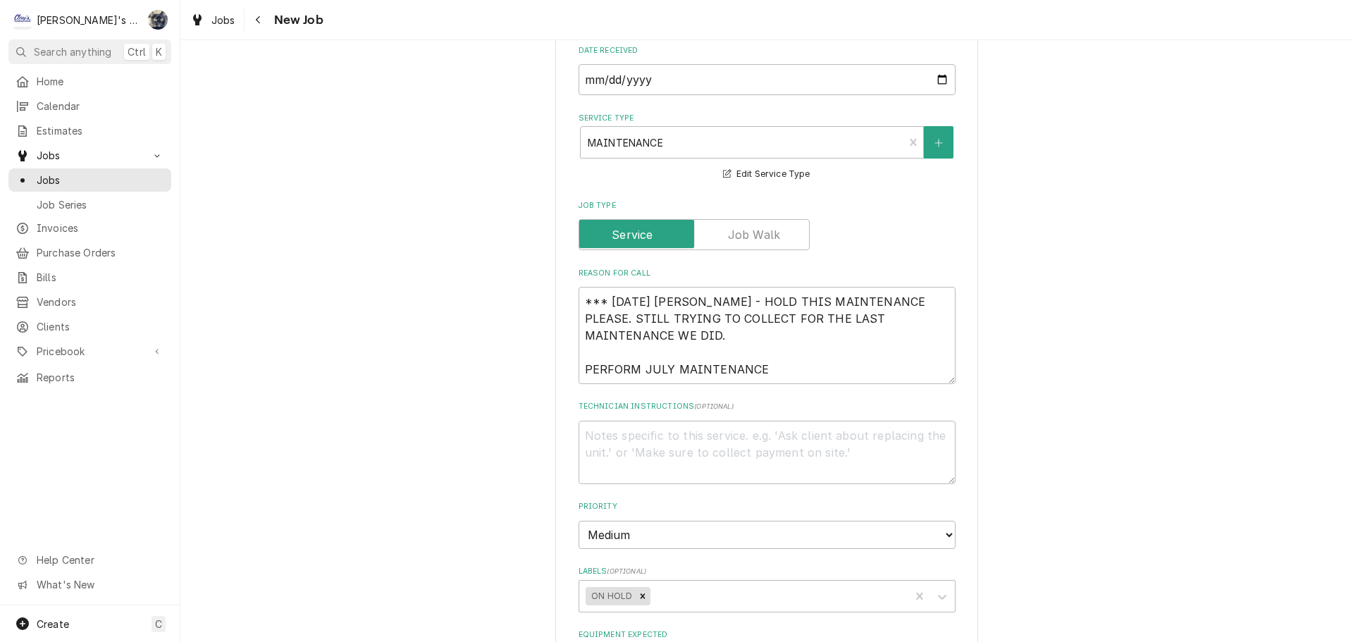
scroll to position [564, 0]
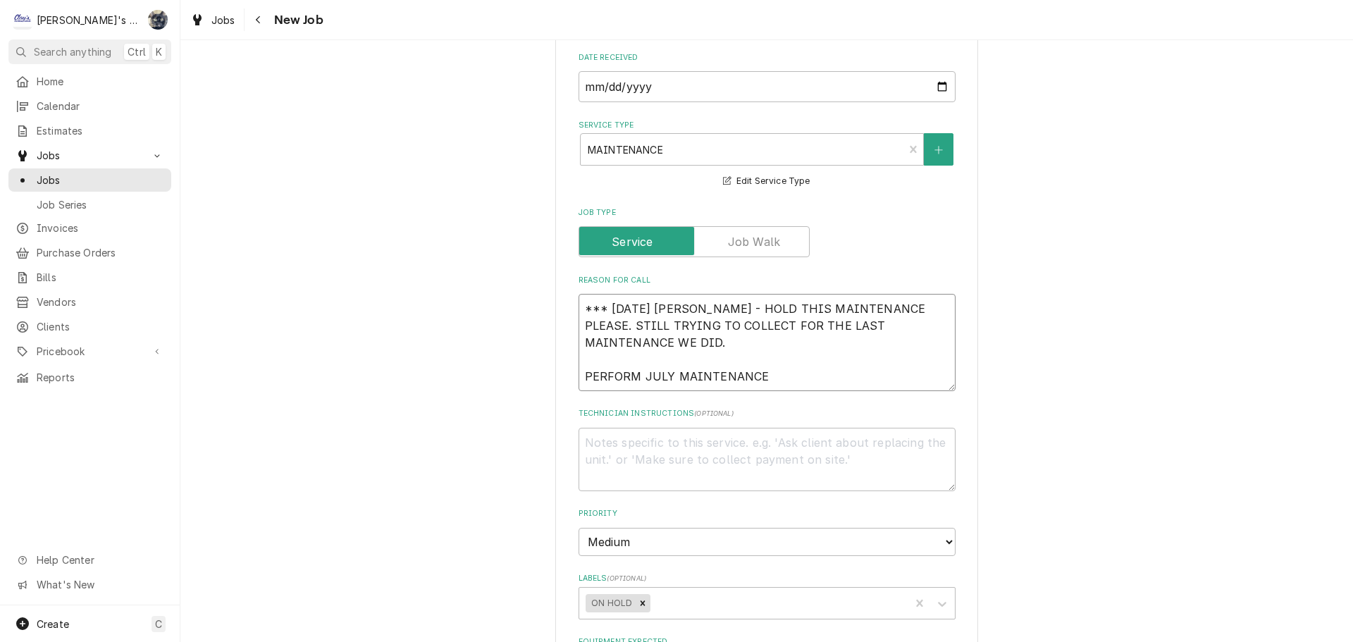
click at [579, 326] on textarea "*** [DATE] [PERSON_NAME] - HOLD THIS MAINTENANCE PLEASE. STILL TRYING TO COLLEC…" at bounding box center [767, 342] width 377 height 97
click at [579, 325] on textarea "*** [DATE] [PERSON_NAME] - HOLD THIS MAINTENANCE PLEASE. STILL TRYING TO COLLEC…" at bounding box center [767, 342] width 377 height 97
type textarea "x"
type textarea "*** [DATE] [PERSON_NAME] - HOLD THIS MAINTENANCE PLEASE. STILL TRYING TO COLLEC…"
type textarea "x"
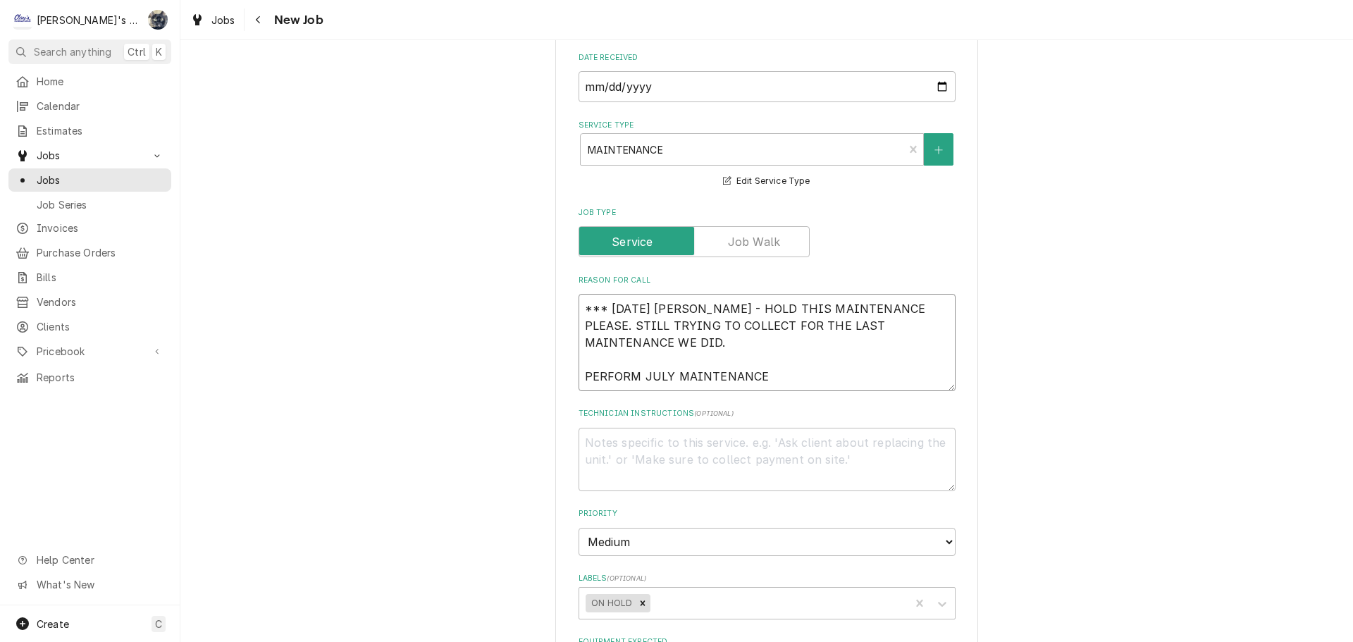
type textarea "*** [DATE] [PERSON_NAME] - HOLD THIS MAINTENANCE PLEASE. STILL TRYING TO COLLEC…"
click at [579, 325] on textarea "*** [DATE] [PERSON_NAME] - HOLD THIS MAINTENANCE PLEASE. STILL TRYING TO COLLEC…" at bounding box center [767, 359] width 377 height 131
type textarea "x"
type textarea "* *** [DATE] [PERSON_NAME] - HOLD THIS MAINTENANCE PLEASE. STILL TRYING TO COLL…"
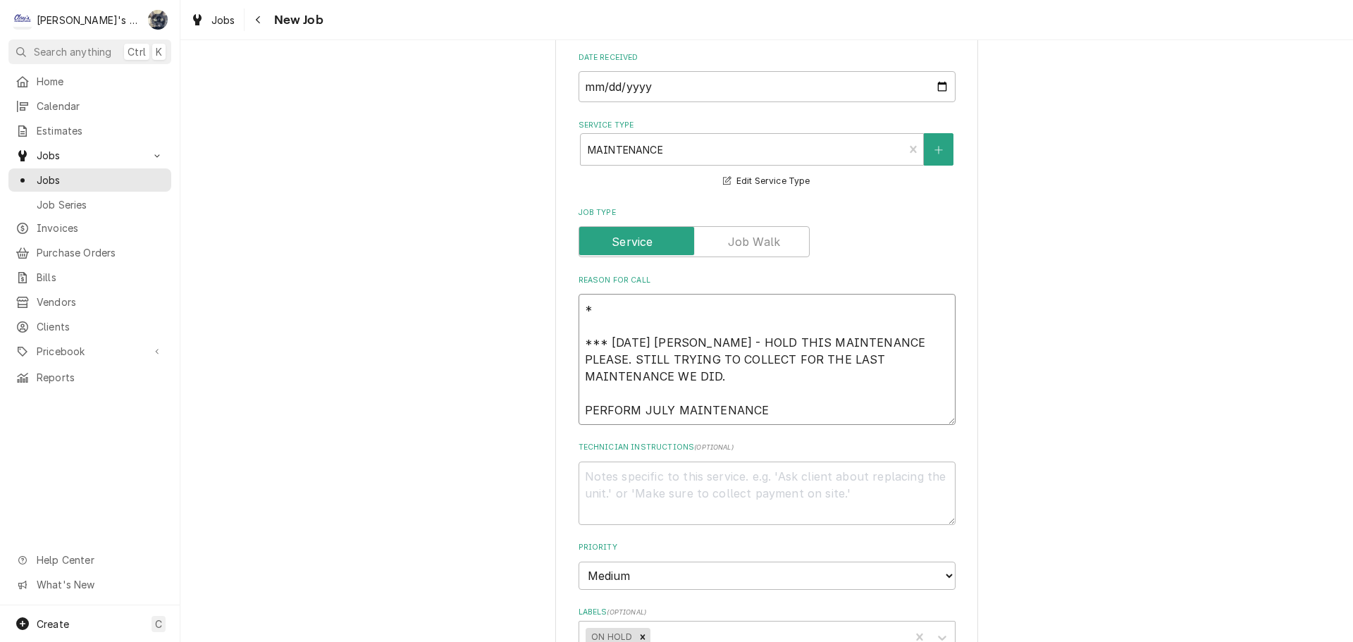
type textarea "x"
type textarea "** *** [DATE] [PERSON_NAME] - HOLD THIS MAINTENANCE PLEASE. STILL TRYING TO COL…"
type textarea "x"
type textarea "*** *** [DATE] [PERSON_NAME] - HOLD THIS MAINTENANCE PLEASE. STILL TRYING TO CO…"
type textarea "x"
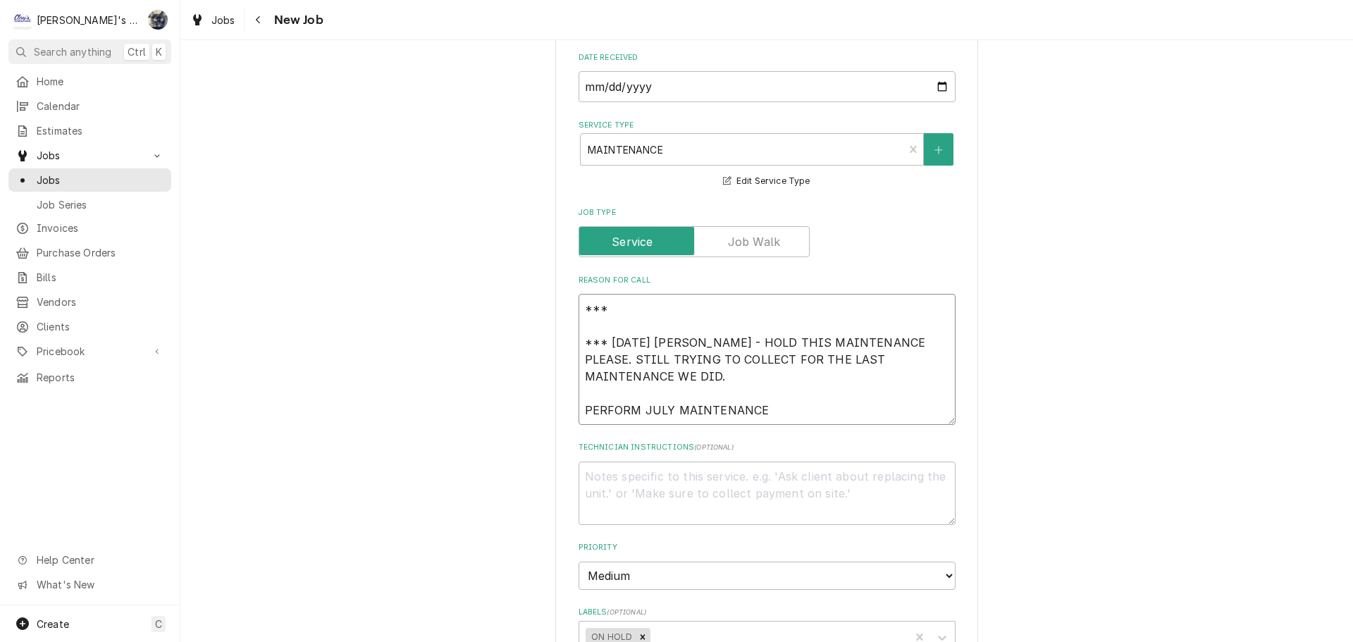
type textarea "***8 *** [DATE] [PERSON_NAME] - HOLD THIS MAINTENANCE PLEASE. STILL TRYING TO C…"
type textarea "x"
type textarea "***8/ *** [DATE] [PERSON_NAME] - HOLD THIS MAINTENANCE PLEASE. STILL TRYING TO …"
type textarea "x"
type textarea "***8/8 *** [DATE] [PERSON_NAME] - HOLD THIS MAINTENANCE PLEASE. STILL TRYING TO…"
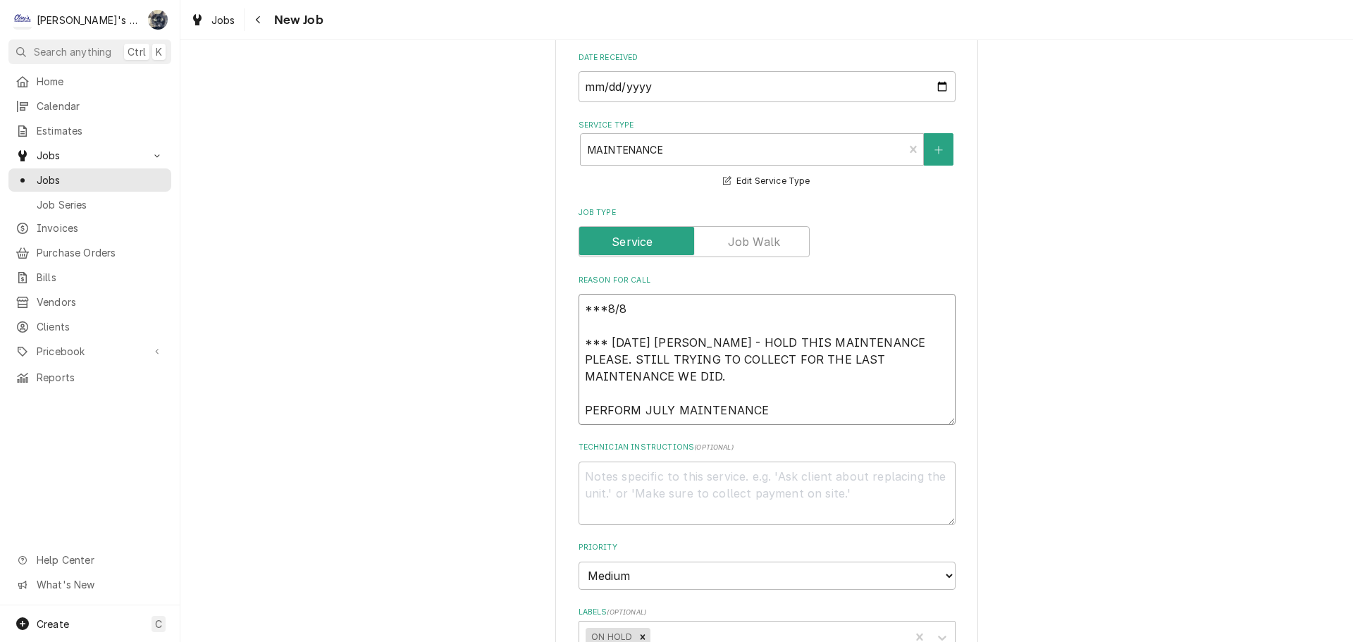
type textarea "x"
type textarea "***8/8/ *** [DATE] [PERSON_NAME] - HOLD THIS MAINTENANCE PLEASE. STILL TRYING T…"
type textarea "x"
type textarea "***8/8/2 *** [DATE] [PERSON_NAME] - HOLD THIS MAINTENANCE PLEASE. STILL TRYING …"
type textarea "x"
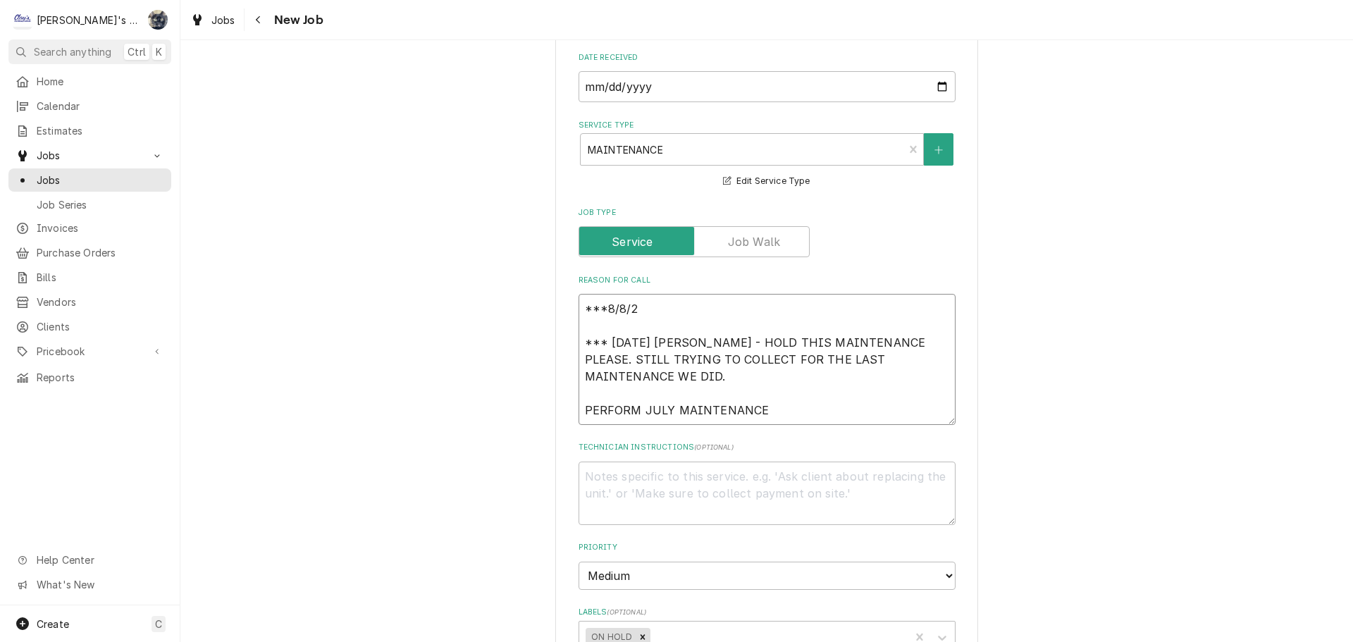
type textarea "***[DATE] *** [DATE] [PERSON_NAME] - HOLD THIS MAINTENANCE PLEASE. STILL TRYING…"
type textarea "x"
type textarea "***8/8/202 *** [DATE] [PERSON_NAME] - HOLD THIS MAINTENANCE PLEASE. STILL TRYIN…"
type textarea "x"
type textarea "***[DATE] *** [DATE] [PERSON_NAME] - HOLD THIS MAINTENANCE PLEASE. STILL TRYING…"
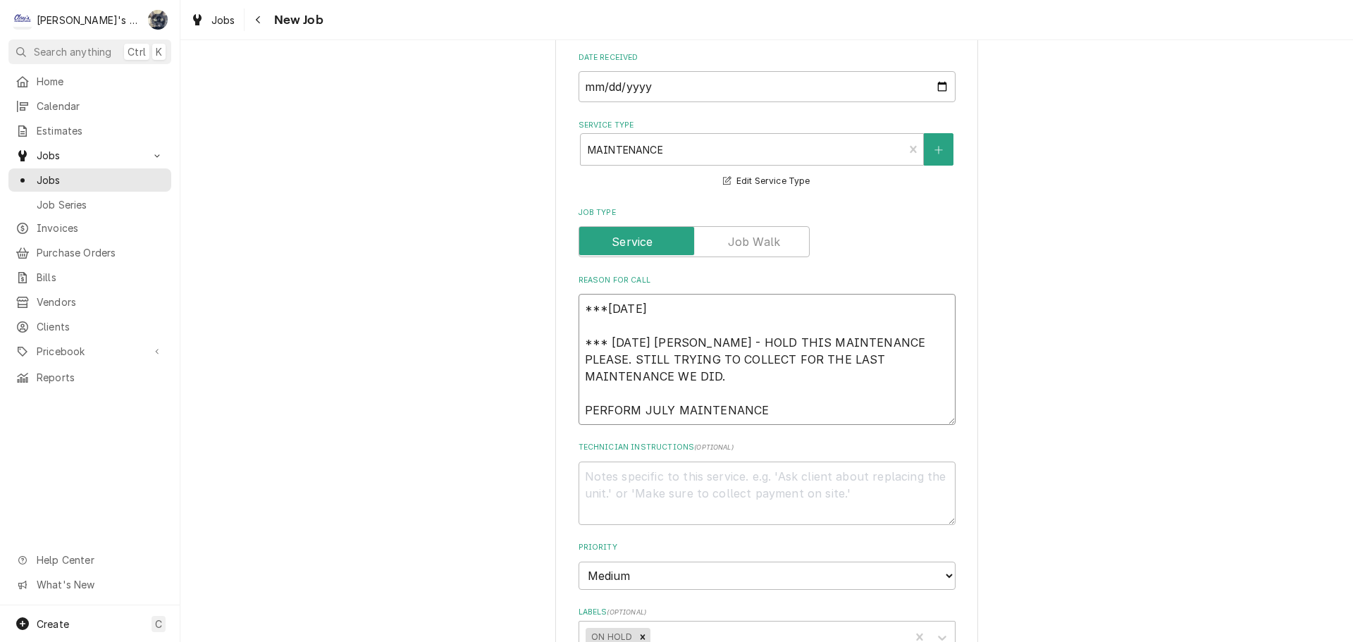
type textarea "x"
type textarea "***[DATE] *** [DATE] [PERSON_NAME] - HOLD THIS MAINTENANCE PLEASE. STILL TRYING…"
type textarea "x"
type textarea "***[DATE] s *** [DATE] [PERSON_NAME] - HOLD THIS MAINTENANCE PLEASE. STILL TRYI…"
type textarea "x"
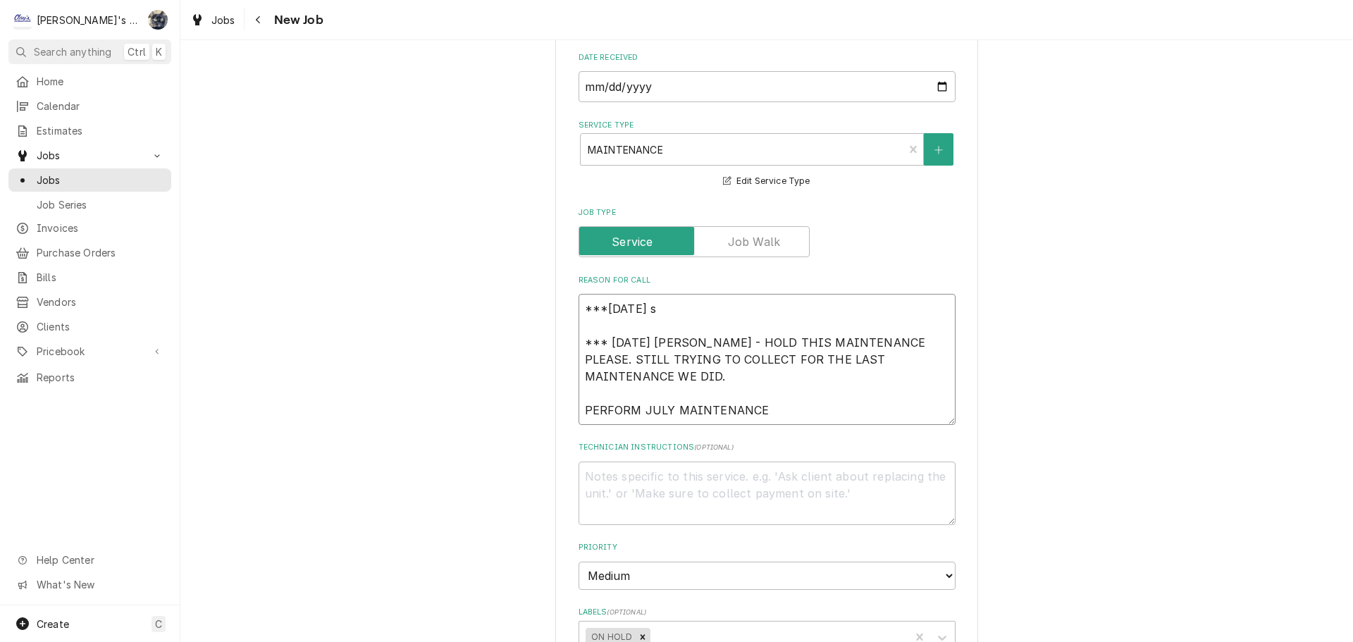
type textarea "***[DATE] sa *** [DATE] [PERSON_NAME] - HOLD THIS MAINTENANCE PLEASE. STILL TRY…"
type textarea "x"
type textarea "***[DATE] sar *** [DATE] [PERSON_NAME] - HOLD THIS MAINTENANCE PLEASE. STILL TR…"
type textarea "x"
type textarea "***[DATE] [PERSON_NAME] *** [DATE] [PERSON_NAME] - HOLD THIS MAINTENANCE PLEASE…"
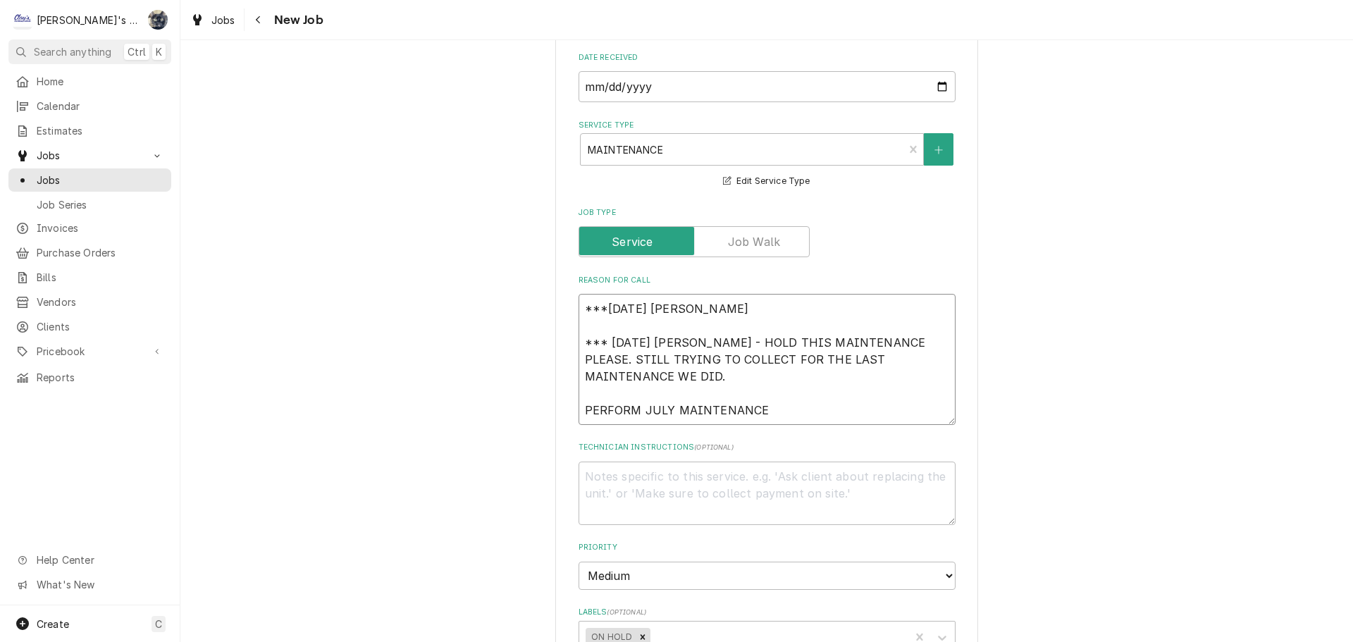
type textarea "x"
type textarea "***[DATE] sar *** [DATE] [PERSON_NAME] - HOLD THIS MAINTENANCE PLEASE. STILL TR…"
type textarea "x"
type textarea "***[DATE] sa *** [DATE] [PERSON_NAME] - HOLD THIS MAINTENANCE PLEASE. STILL TRY…"
type textarea "x"
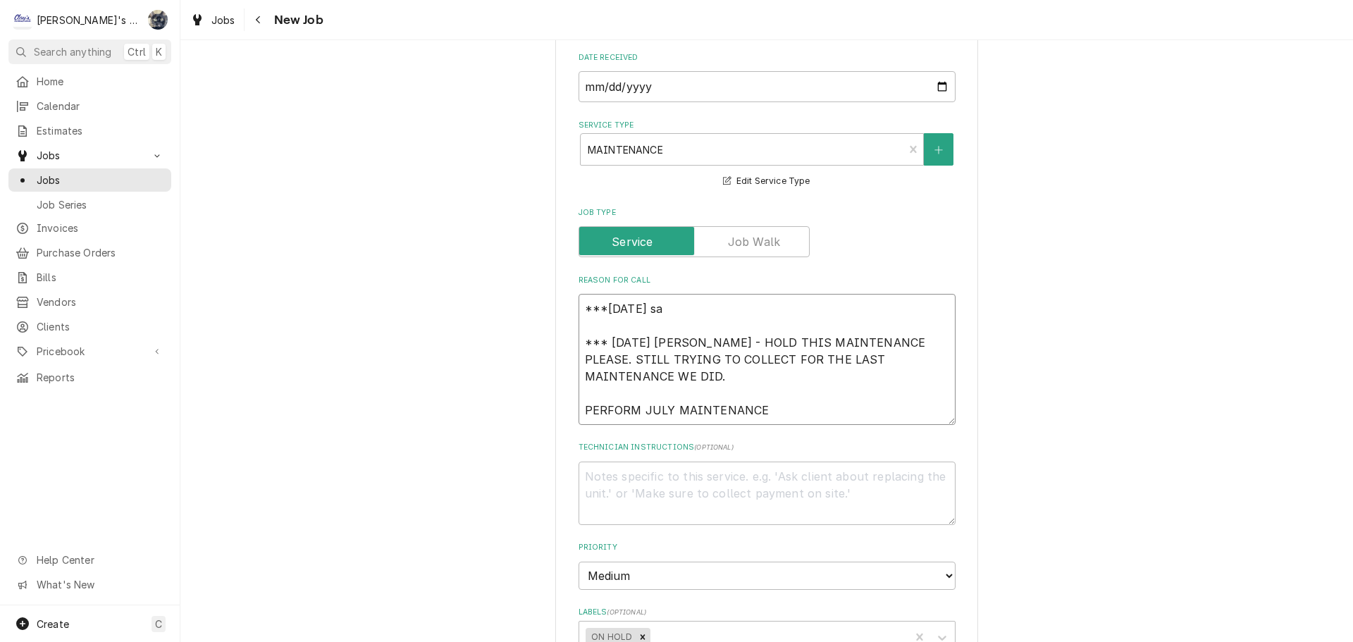
type textarea "***[DATE] s *** [DATE] [PERSON_NAME] - HOLD THIS MAINTENANCE PLEASE. STILL TRYI…"
type textarea "x"
type textarea "***[DATE] *** [DATE] [PERSON_NAME] - HOLD THIS MAINTENANCE PLEASE. STILL TRYING…"
type textarea "x"
type textarea "***[DATE] S *** [DATE] [PERSON_NAME] - HOLD THIS MAINTENANCE PLEASE. STILL TRYI…"
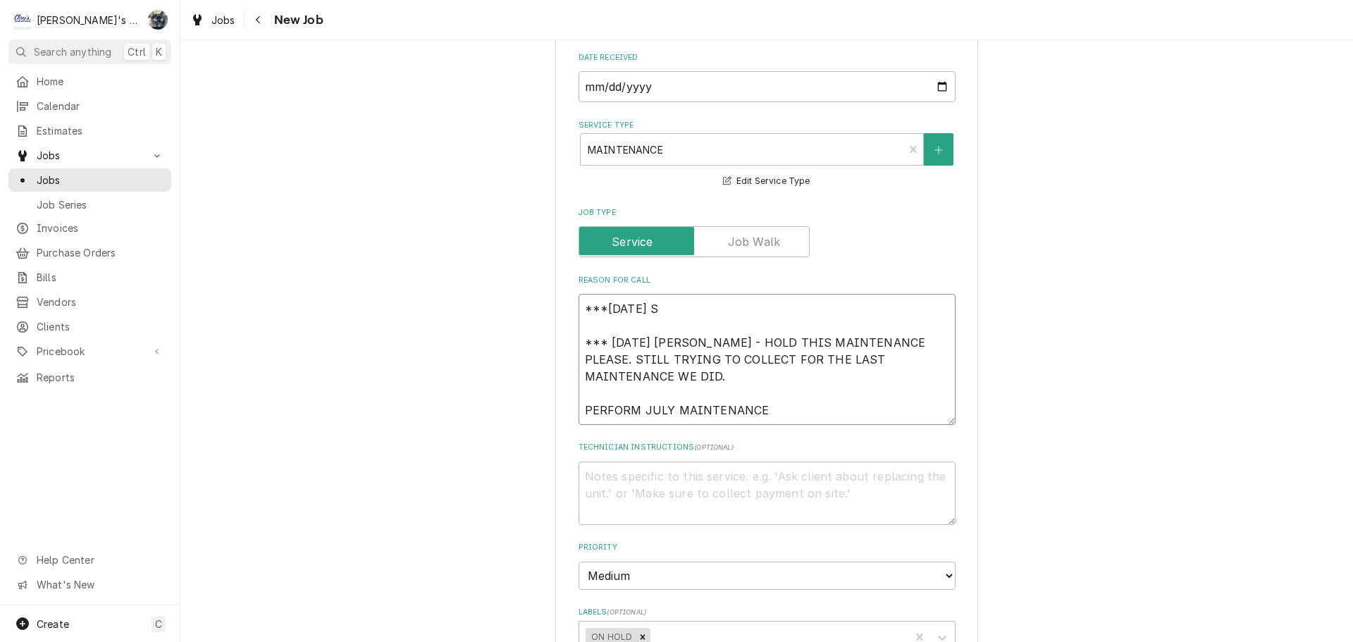
type textarea "x"
type textarea "***[DATE] SA *** [DATE] [PERSON_NAME] - HOLD THIS MAINTENANCE PLEASE. STILL TRY…"
type textarea "x"
type textarea "***[DATE] SAR *** [DATE] [PERSON_NAME] - HOLD THIS MAINTENANCE PLEASE. STILL TR…"
type textarea "x"
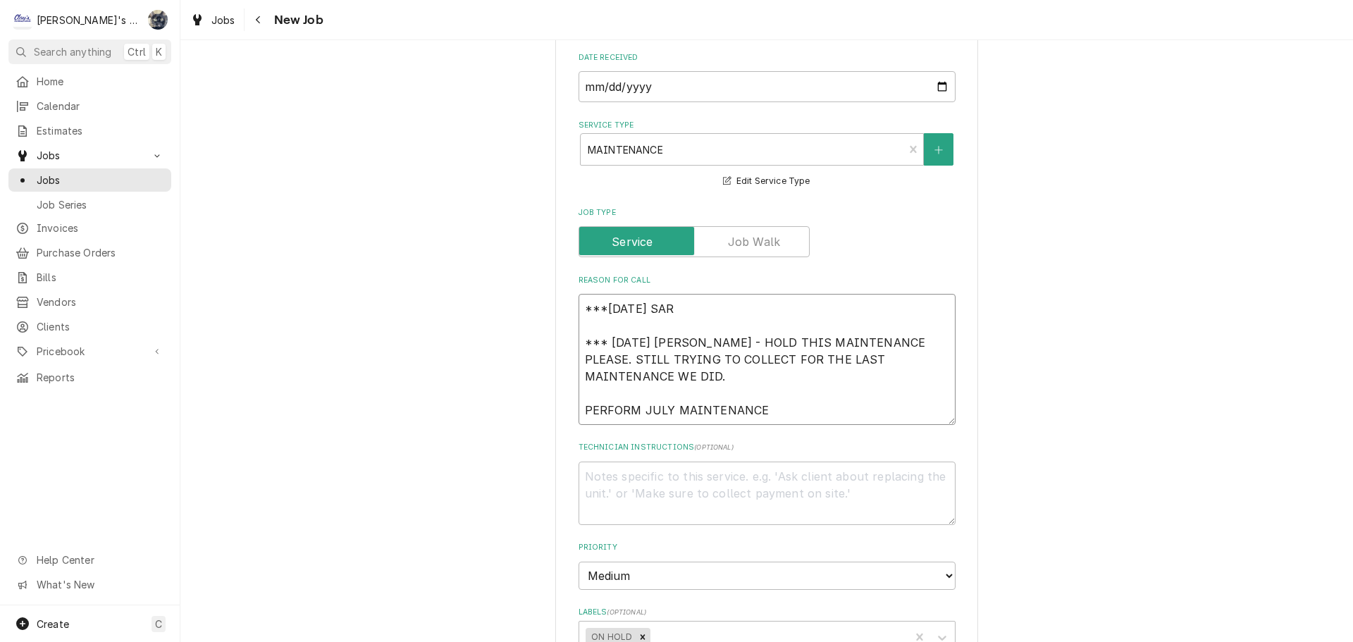
type textarea "***[DATE] [PERSON_NAME] *** [DATE] [PERSON_NAME] - HOLD THIS MAINTENANCE PLEASE…"
type textarea "x"
type textarea "***[DATE] [PERSON_NAME] *** [DATE] [PERSON_NAME] - HOLD THIS MAINTENANCE PLEASE…"
type textarea "x"
type textarea "***[DATE] [PERSON_NAME] *** [DATE] [PERSON_NAME] - HOLD THIS MAINTENANCE PLEASE…"
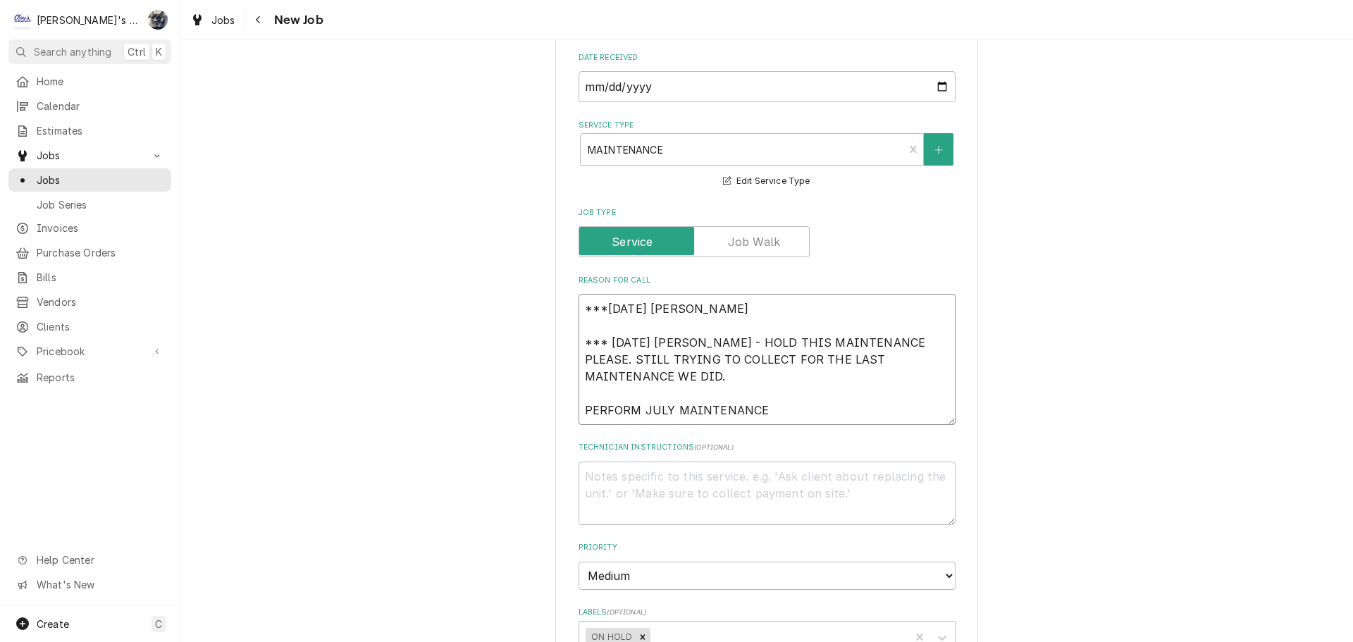
type textarea "x"
type textarea "***[DATE] [PERSON_NAME] - *** [DATE] [PERSON_NAME] - HOLD THIS MAINTENANCE PLEA…"
type textarea "x"
type textarea "***[DATE] [PERSON_NAME] - *** [DATE] [PERSON_NAME] - HOLD THIS MAINTENANCE PLEA…"
type textarea "x"
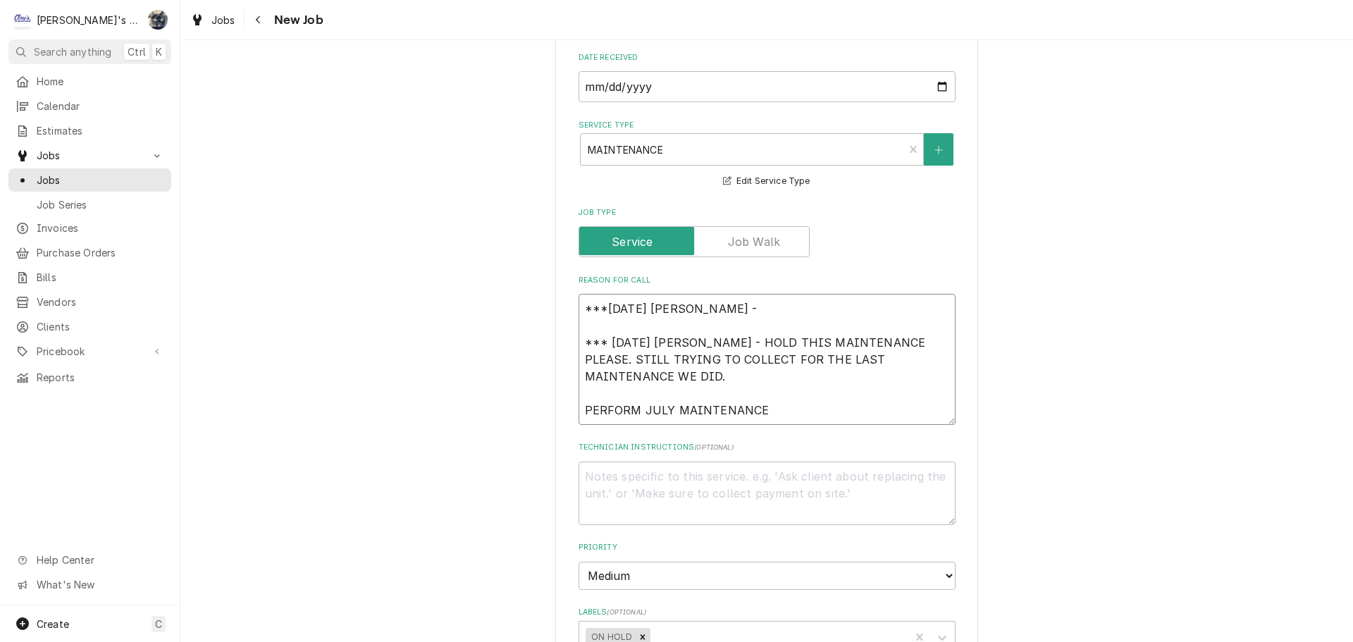
type textarea "***[DATE] [PERSON_NAME] *** [DATE] [PERSON_NAME] - HOLD THIS MAINTENANCE PLEASE…"
type textarea "x"
type textarea "***[DATE] [PERSON_NAME] *** [DATE] [PERSON_NAME] - HOLD THIS MAINTENANCE PLEASE…"
type textarea "x"
type textarea "***[DATE] [PERSON_NAME] *** [DATE] [PERSON_NAME] - HOLD THIS MAINTENANCE PLEASE…"
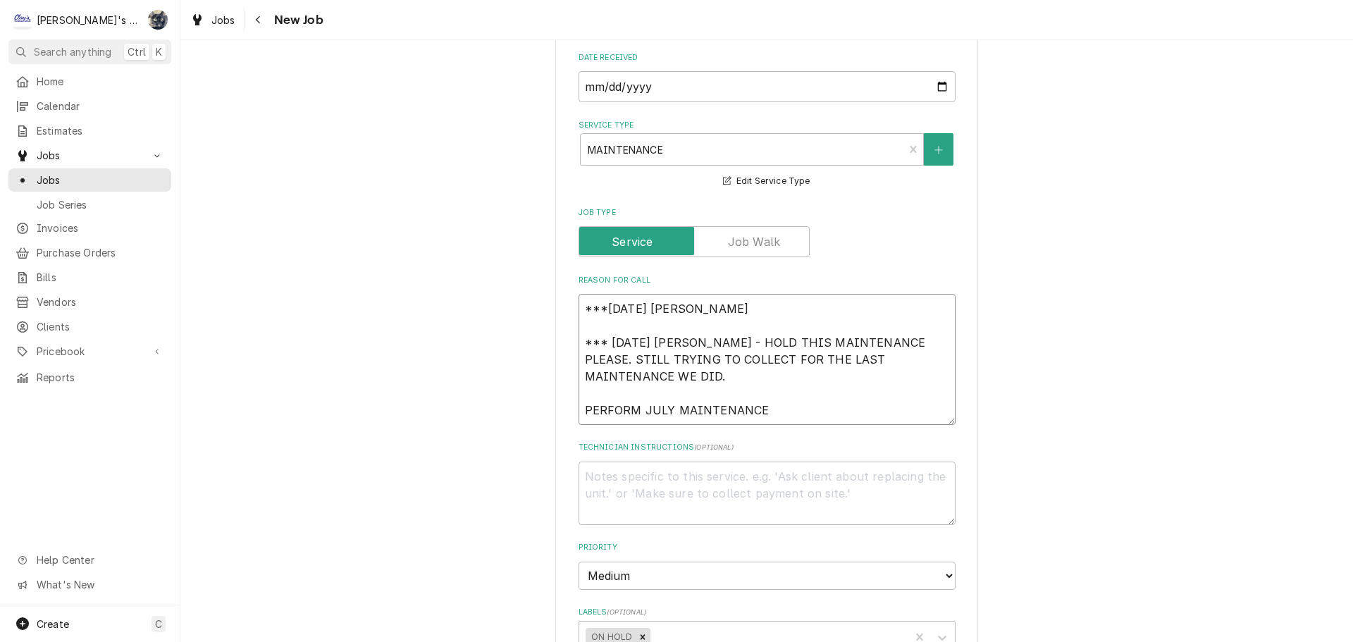
type textarea "x"
type textarea "***[DATE] [PERSON_NAME] *** [DATE] [PERSON_NAME] - HOLD THIS MAINTENANCE PLEASE…"
type textarea "x"
type textarea "***[DATE] [PERSON_NAME] *** [DATE] [PERSON_NAME] - HOLD THIS MAINTENANCE PLEASE…"
type textarea "x"
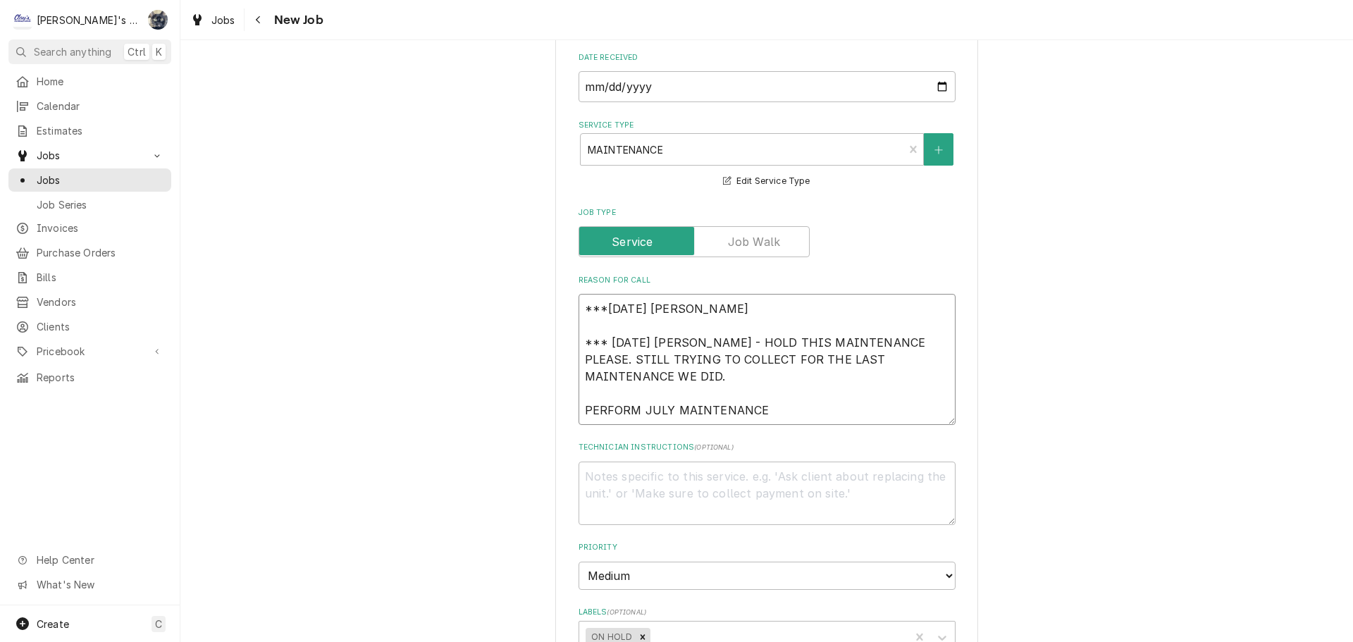
type textarea "***[DATE] [PERSON_NAME] *** [DATE] [PERSON_NAME] - HOLD THIS MAINTENANCE PLEASE…"
type textarea "x"
type textarea "***[DATE] [PERSON_NAME] - PAYMENT *** [DATE] [PERSON_NAME] - HOLD THIS MAINTENA…"
type textarea "x"
type textarea "***[DATE] [PERSON_NAME] - PAYMENT *** [DATE] [PERSON_NAME] - HOLD THIS MAINTENA…"
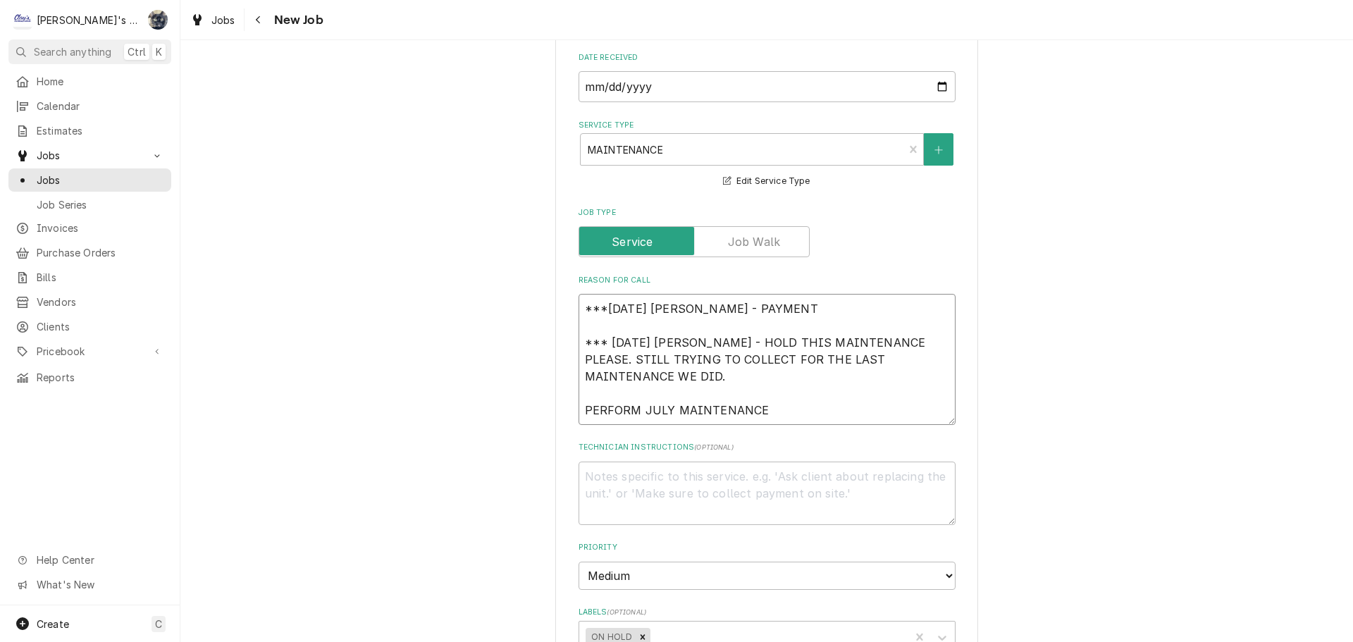
type textarea "x"
type textarea "***[DATE] [PERSON_NAME] - PAYMENT R *** [DATE] [PERSON_NAME] - HOLD THIS MAINTE…"
type textarea "x"
type textarea "***[DATE] [PERSON_NAME] - PAYMENT RE *** [DATE] [PERSON_NAME] - HOLD THIS MAINT…"
type textarea "x"
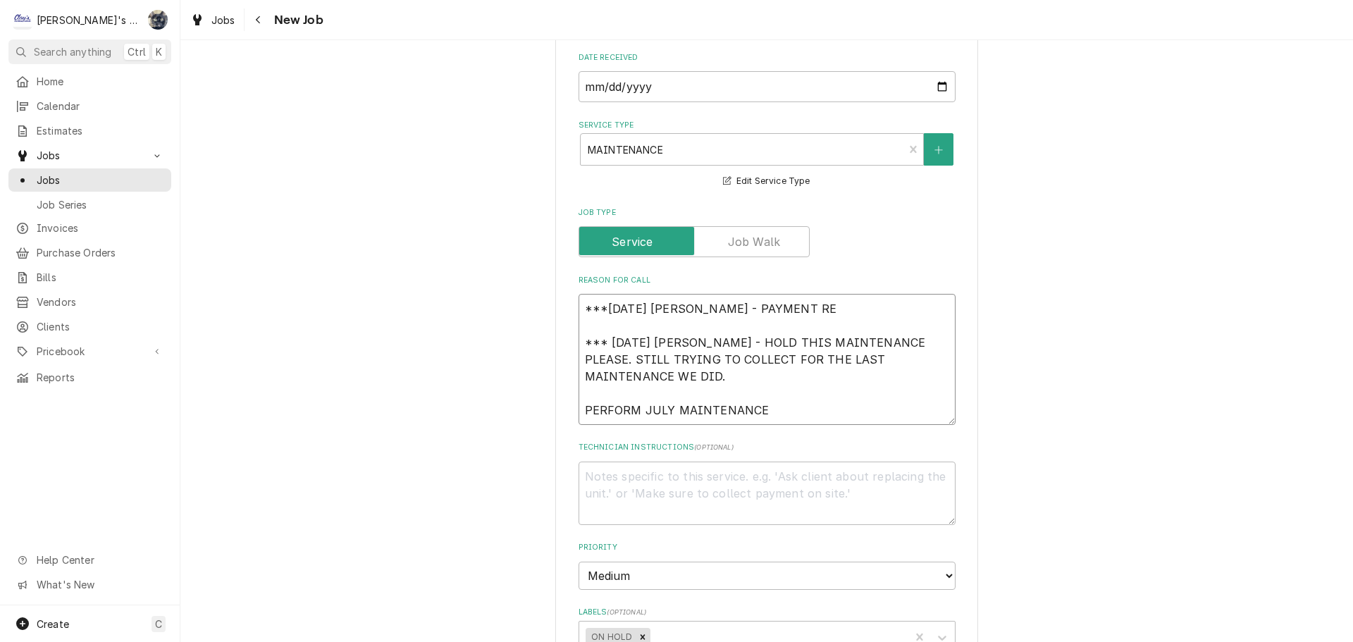
type textarea "***[DATE] [PERSON_NAME] - PAYMENT REC *** [DATE] [PERSON_NAME] - HOLD THIS MAIN…"
type textarea "x"
type textarea "***[DATE] [PERSON_NAME] - PAYMENT RECE *** [DATE] [PERSON_NAME] - HOLD THIS MAI…"
type textarea "x"
type textarea "***[DATE] [PERSON_NAME] - PAYMENT RECEI *** [DATE] [PERSON_NAME] - HOLD THIS MA…"
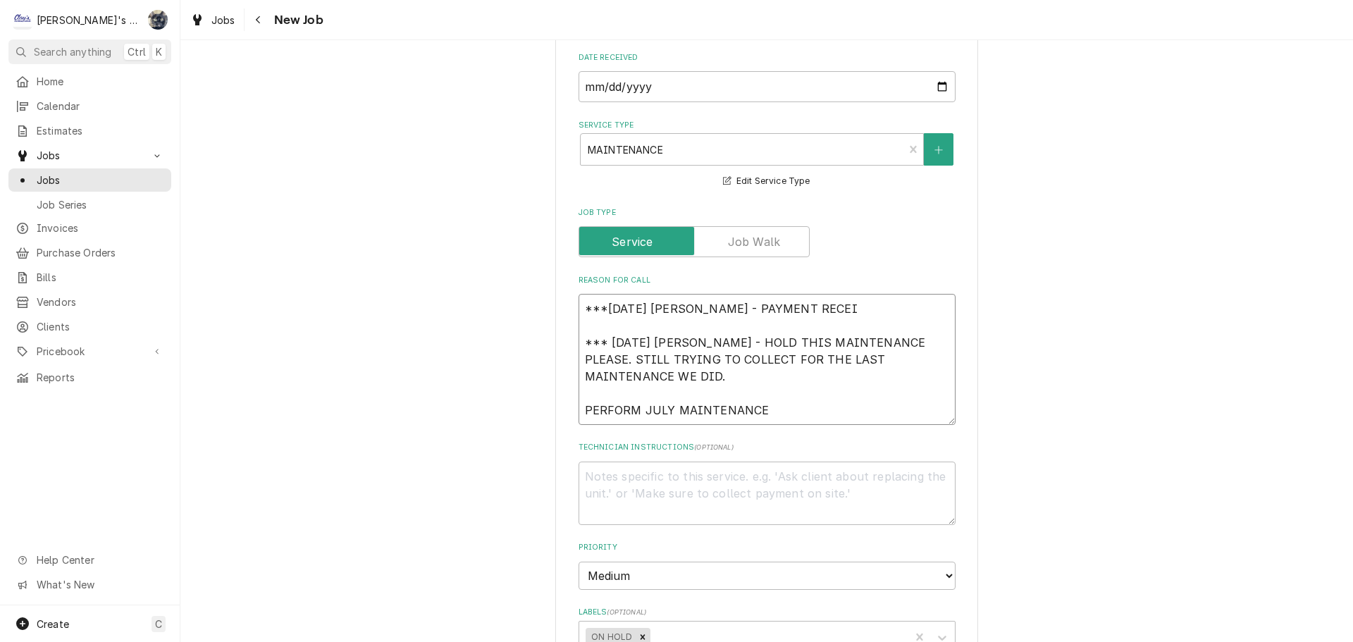
type textarea "x"
type textarea "***[DATE] [PERSON_NAME] - PAYMENT RECEIV *** [DATE] [PERSON_NAME] - HOLD THIS M…"
type textarea "x"
type textarea "***[DATE] [PERSON_NAME] - PAYMENT RECEIVE *** [DATE] [PERSON_NAME] - HOLD THIS …"
type textarea "x"
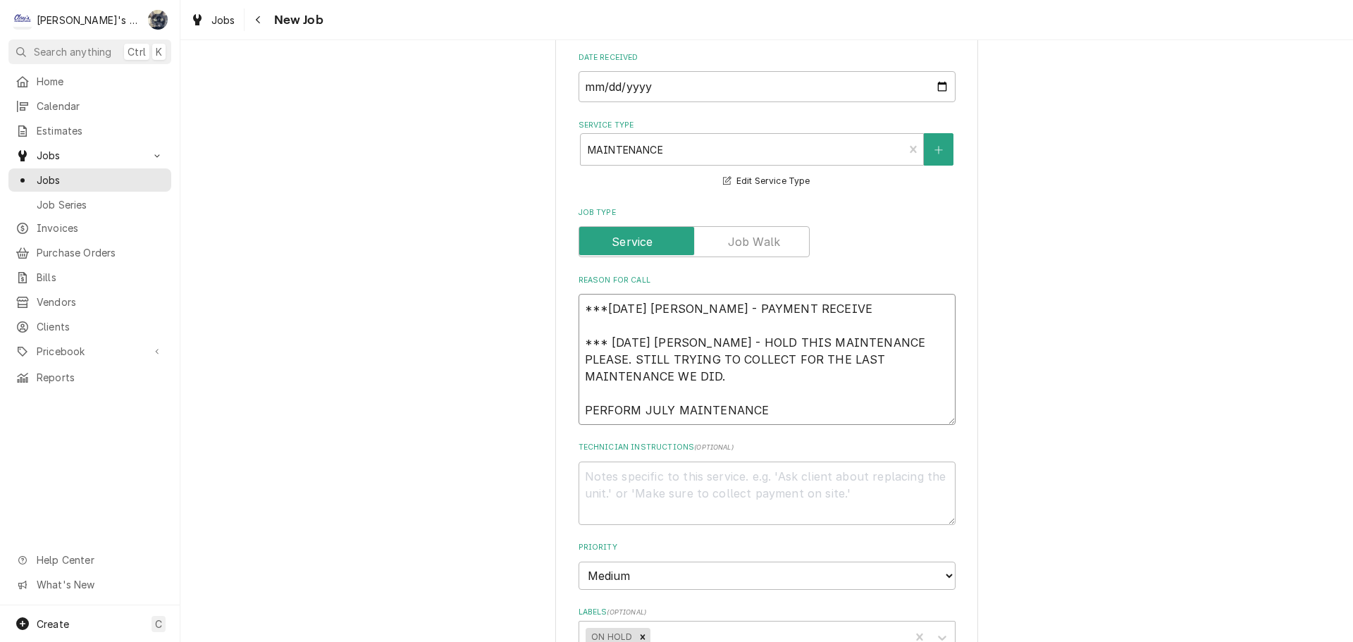
type textarea "***[DATE] [PERSON_NAME] - PAYMENT RECEIVED *** [DATE] [PERSON_NAME] - HOLD THIS…"
type textarea "x"
type textarea "***[DATE] [PERSON_NAME] - PAYMENT RECEIVED. *** [DATE] [PERSON_NAME] - HOLD THI…"
type textarea "x"
type textarea "***[DATE] [PERSON_NAME] - PAYMENT RECEIVED. *** [DATE] [PERSON_NAME] - HOLD THI…"
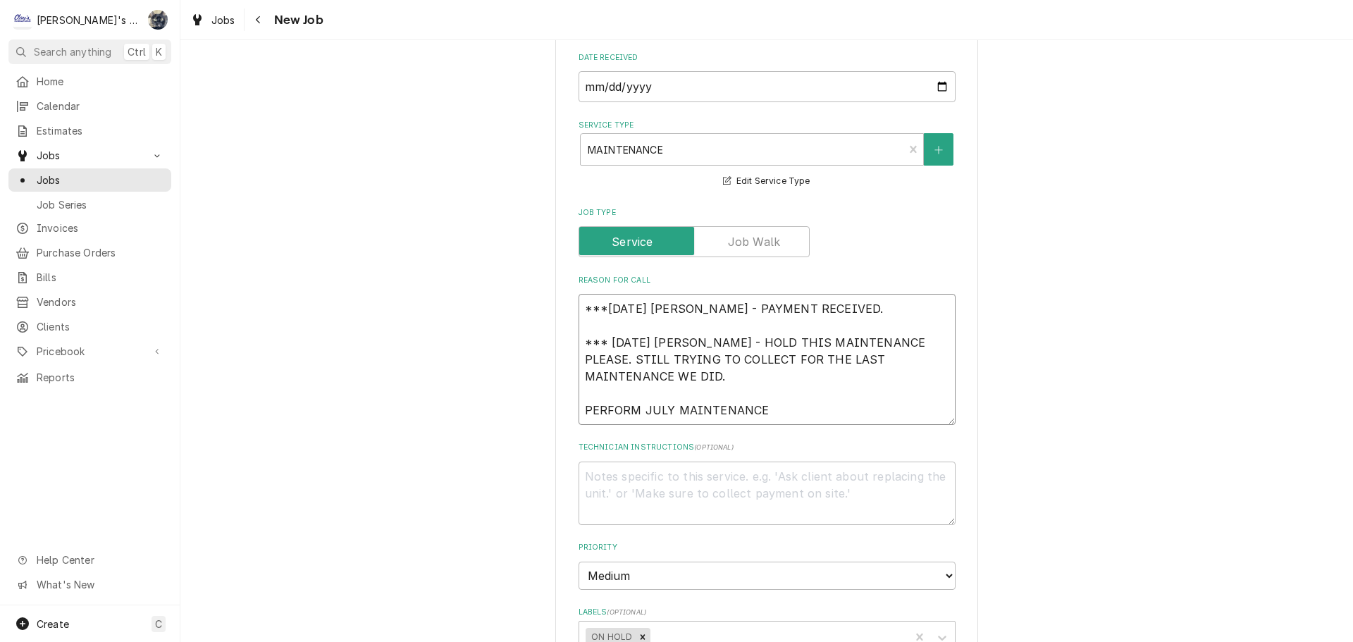
type textarea "x"
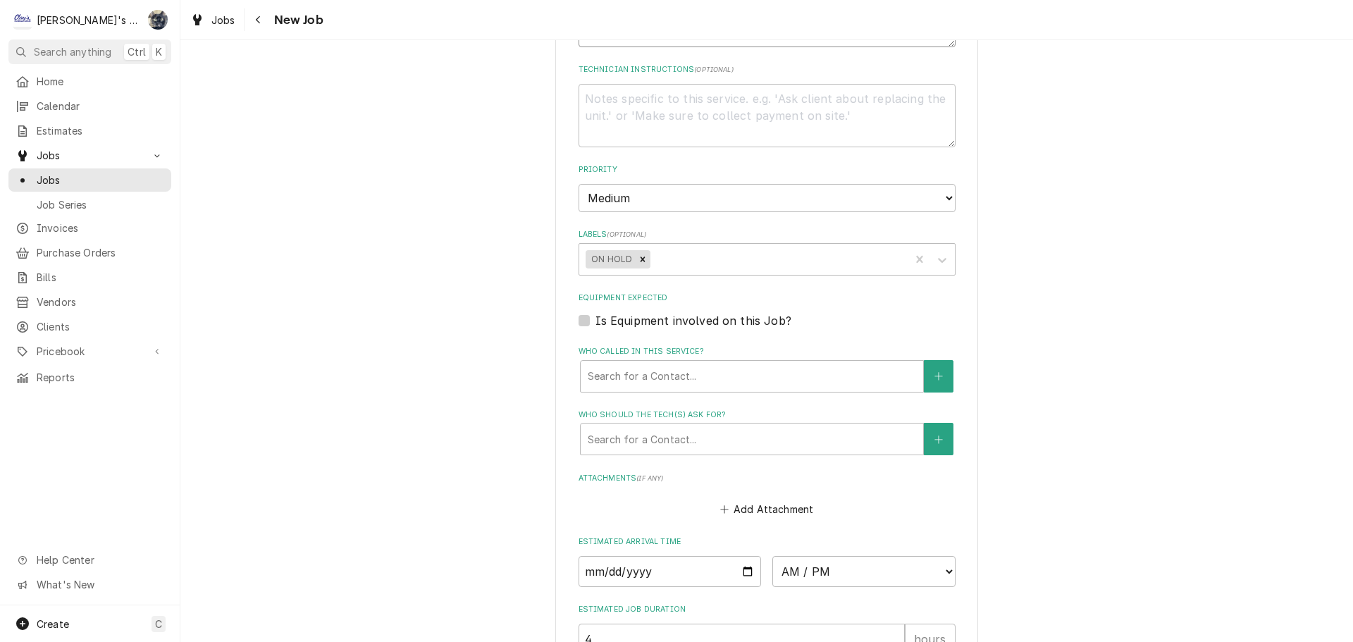
scroll to position [629, 0]
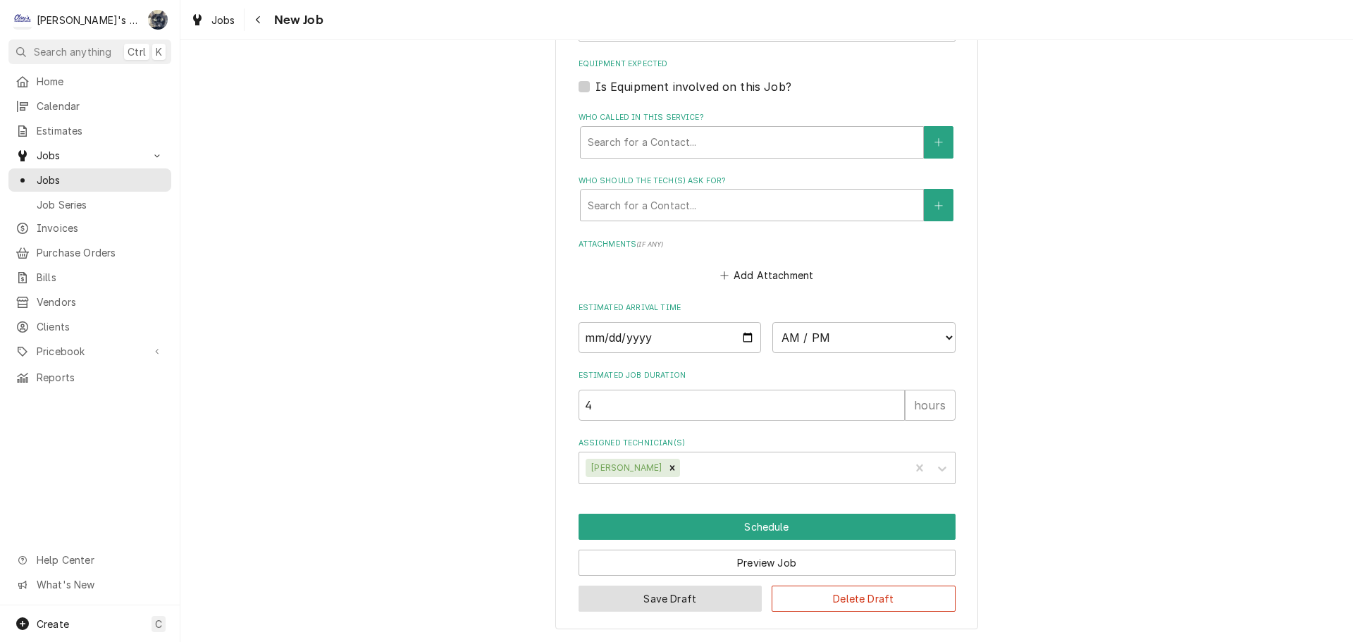
type textarea "***[DATE] [PERSON_NAME] - PAYMENT RECEIVED. *** [DATE] [PERSON_NAME] - HOLD THI…"
click at [691, 601] on button "Save Draft" at bounding box center [671, 599] width 184 height 26
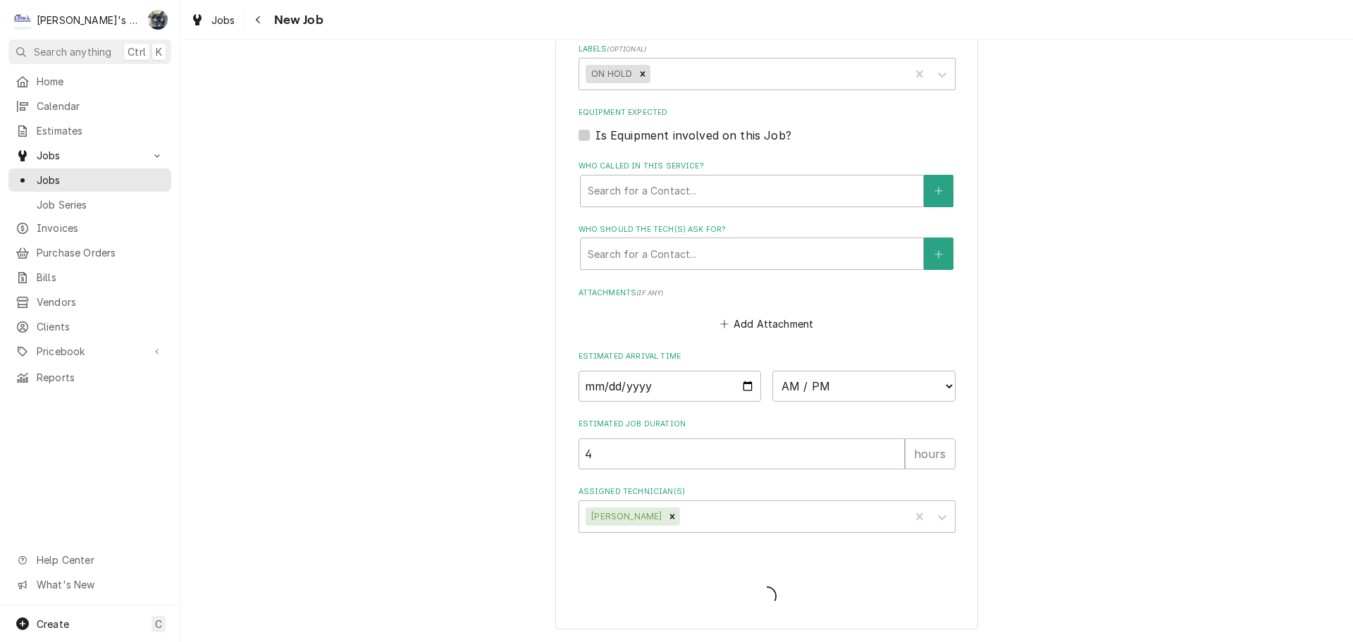
scroll to position [1144, 0]
type textarea "x"
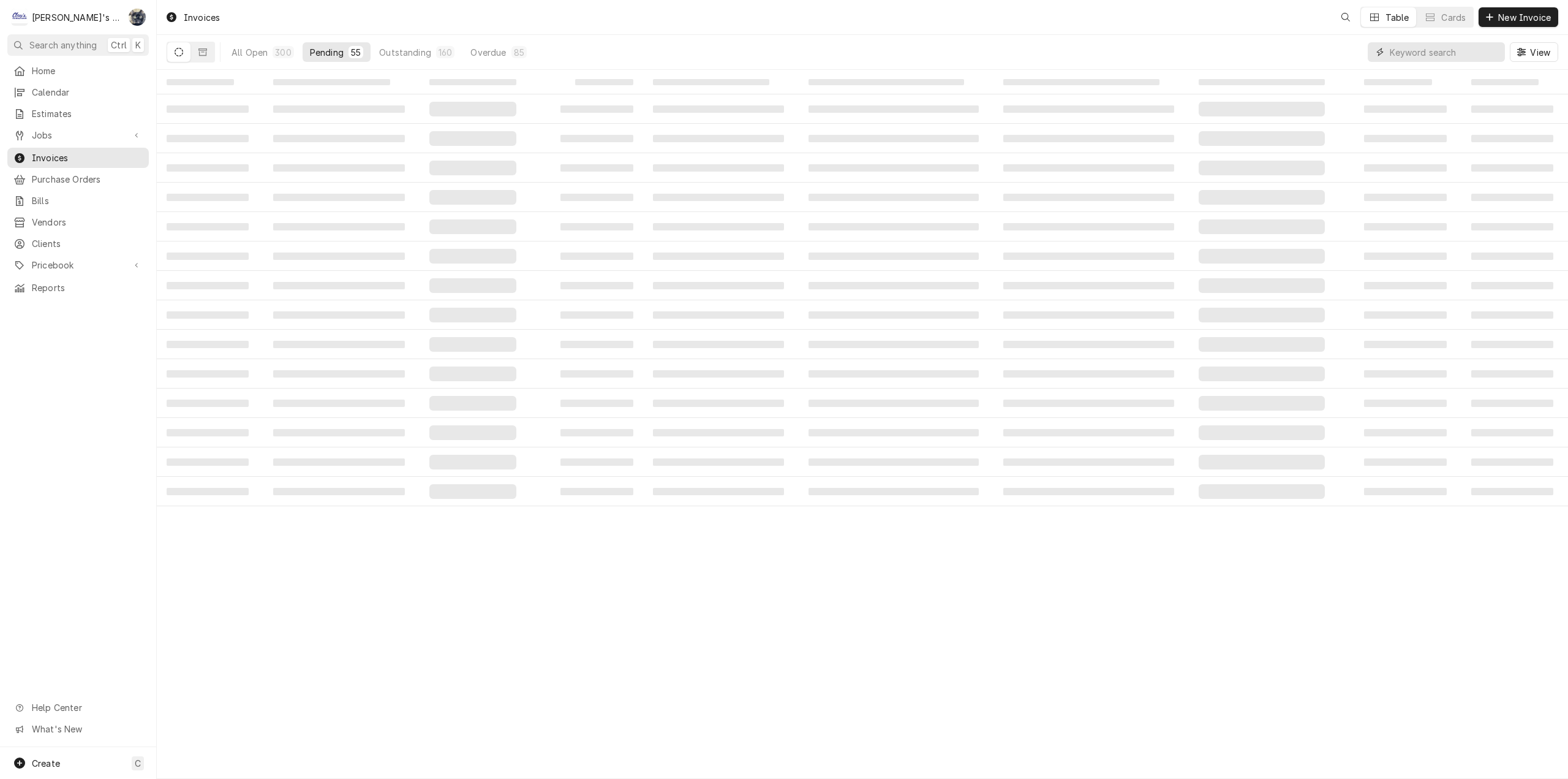
click at [1412, 52] on input "Dynamic Content Wrapper" at bounding box center [1444, 52] width 109 height 20
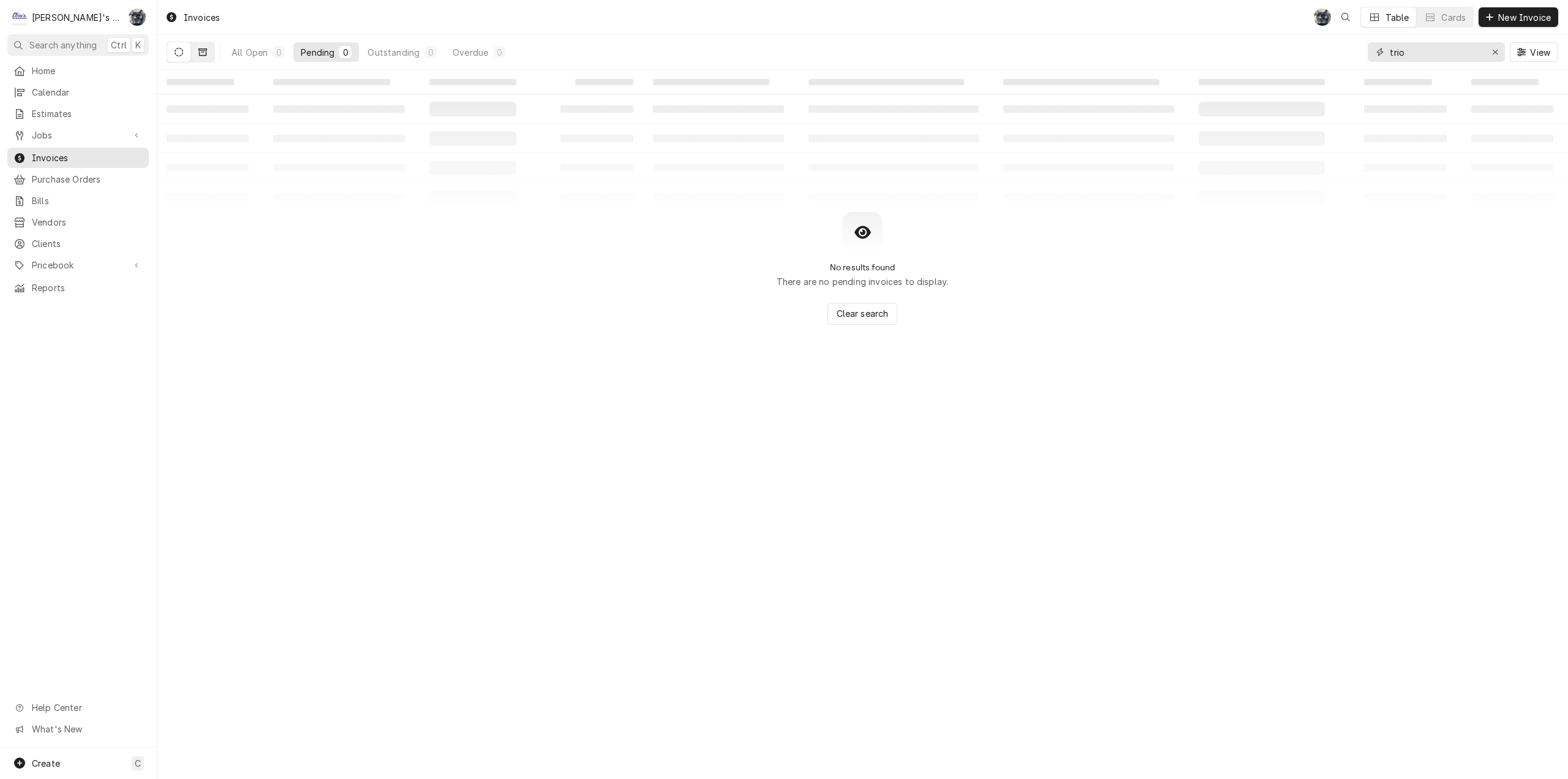
type input "trio"
click at [198, 60] on button "Dynamic Content Wrapper" at bounding box center [203, 52] width 23 height 20
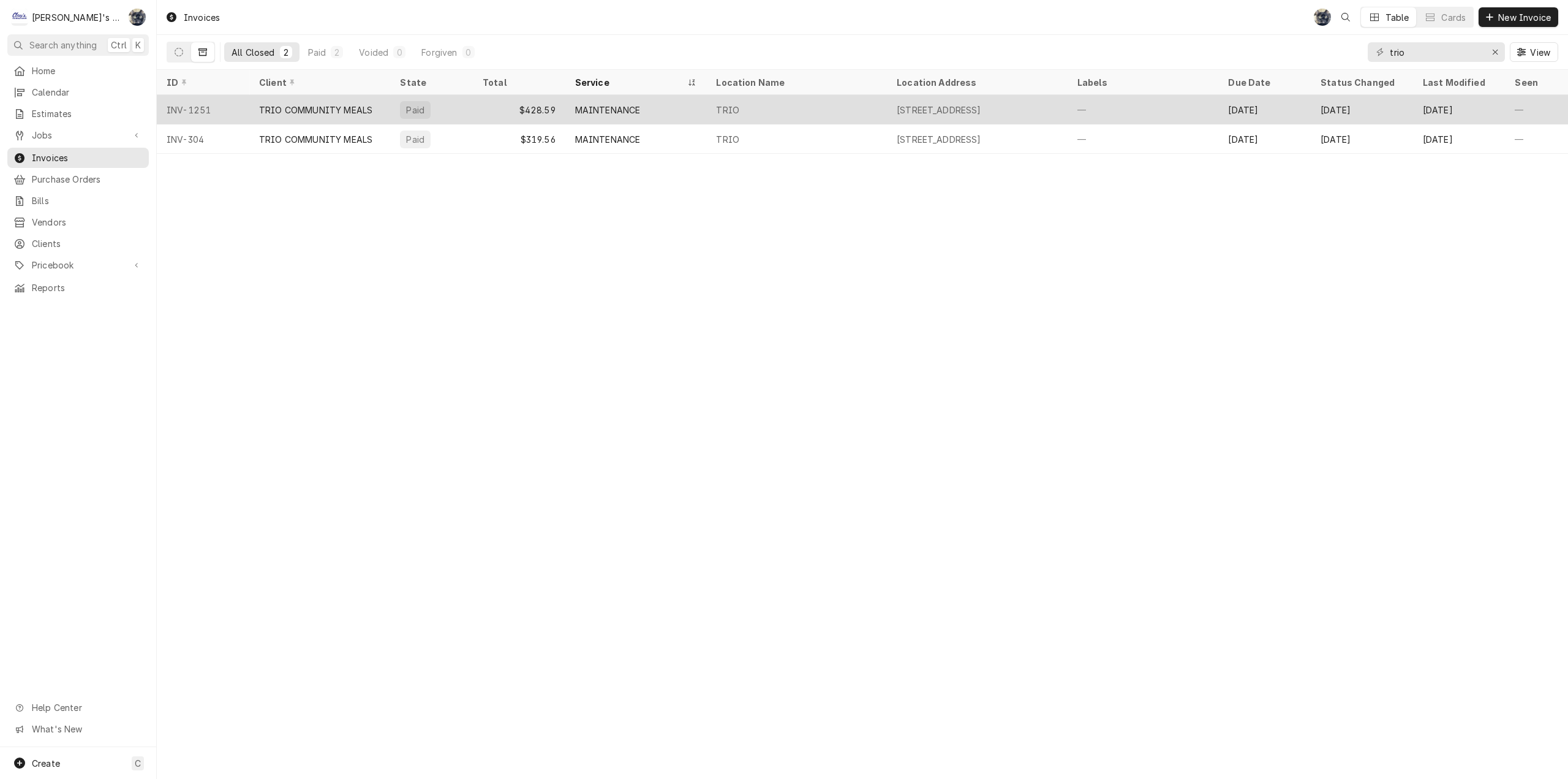
click at [325, 107] on div "TRIO COMMUNITY MEALS" at bounding box center [316, 110] width 113 height 13
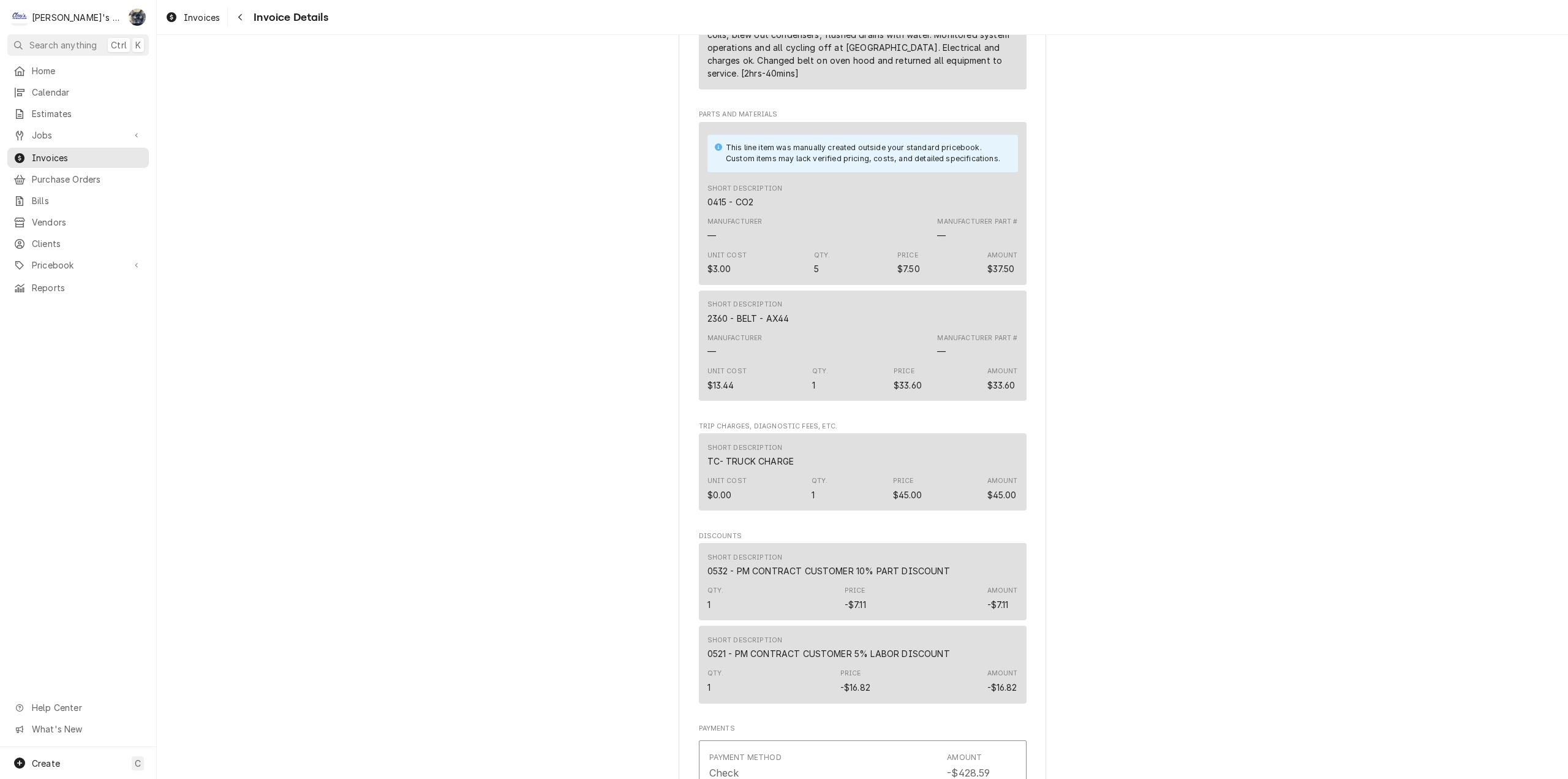
scroll to position [1226, 0]
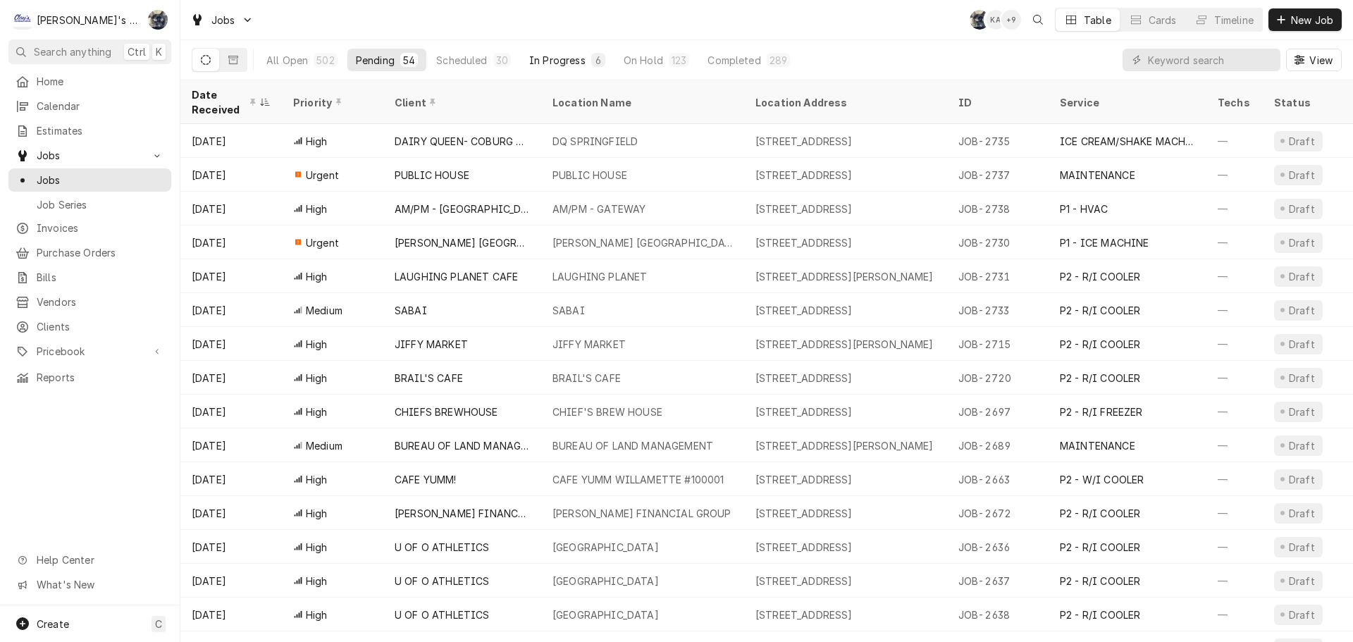
click at [560, 59] on div "In Progress" at bounding box center [557, 60] width 56 height 15
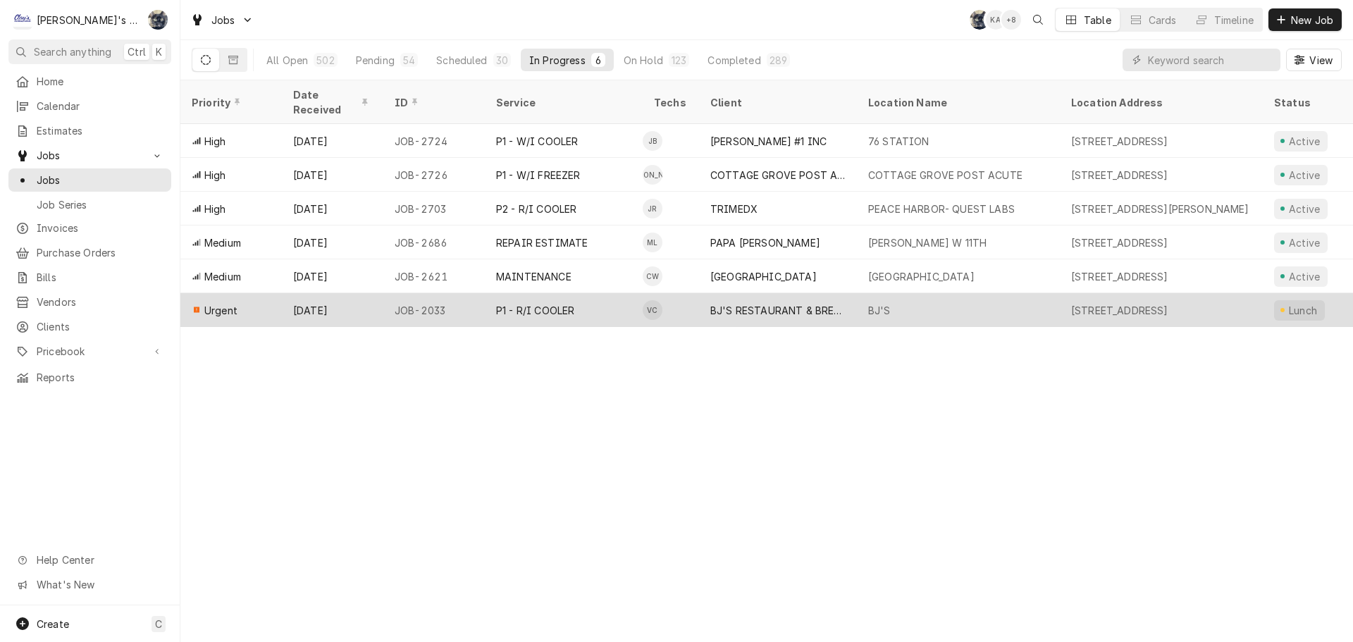
click at [630, 293] on div "P1 - R/I COOLER" at bounding box center [564, 310] width 158 height 34
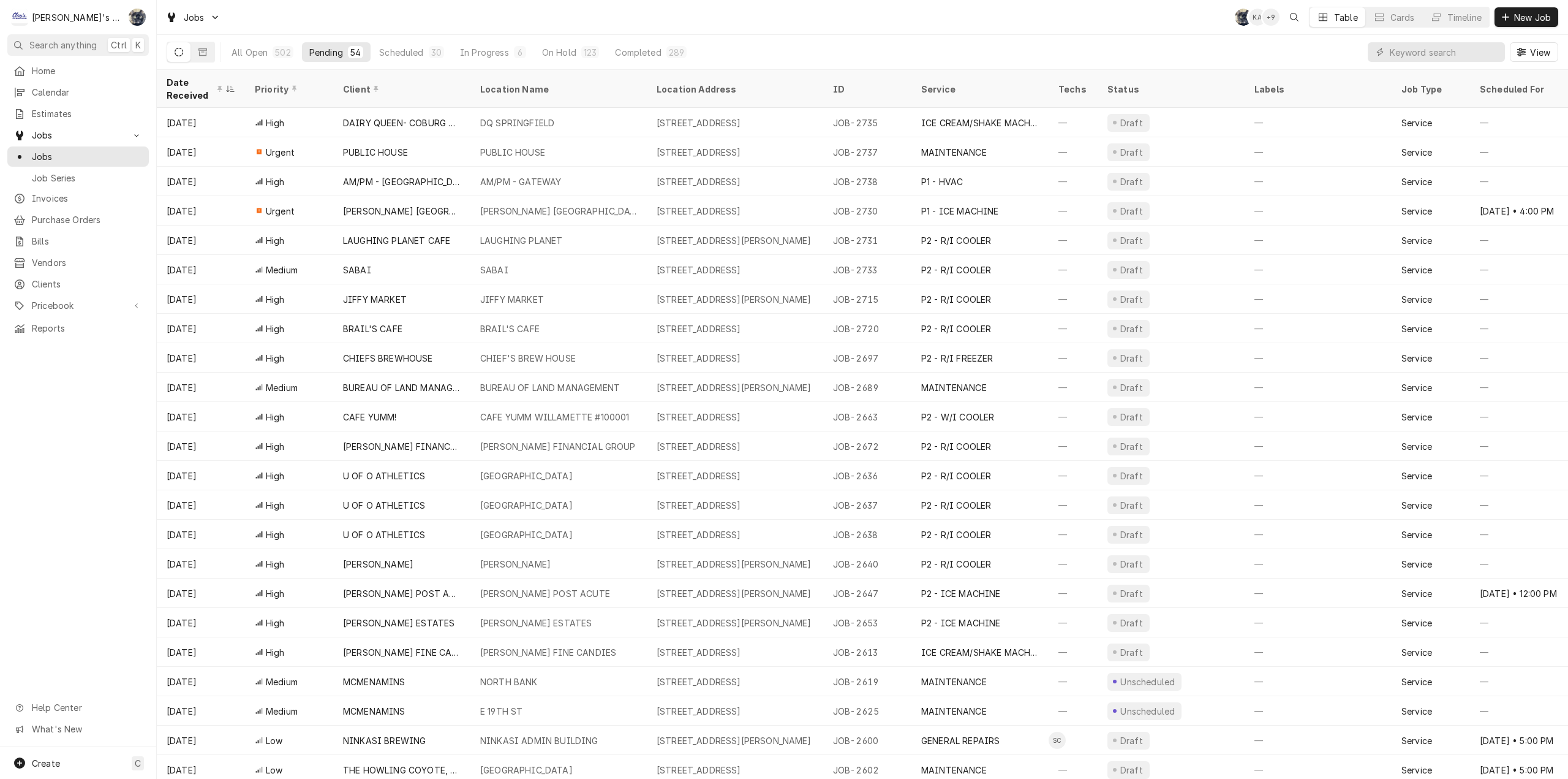
click at [553, 17] on div "Jobs SB KA + 9 Table Cards Timeline New Job" at bounding box center [862, 17] width 1412 height 34
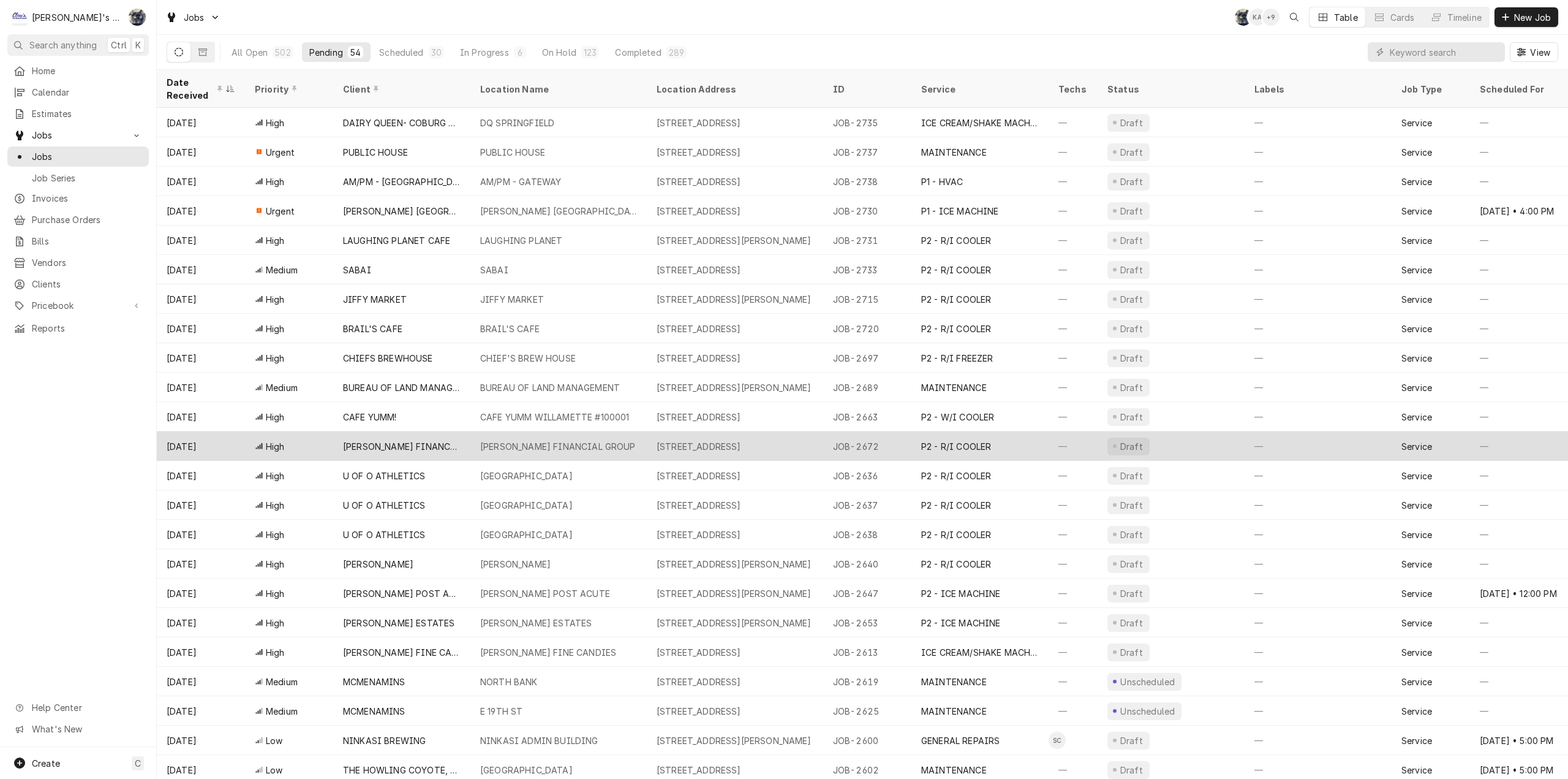
click at [495, 431] on div "[PERSON_NAME] FINANCIAL GROUP" at bounding box center [558, 446] width 176 height 30
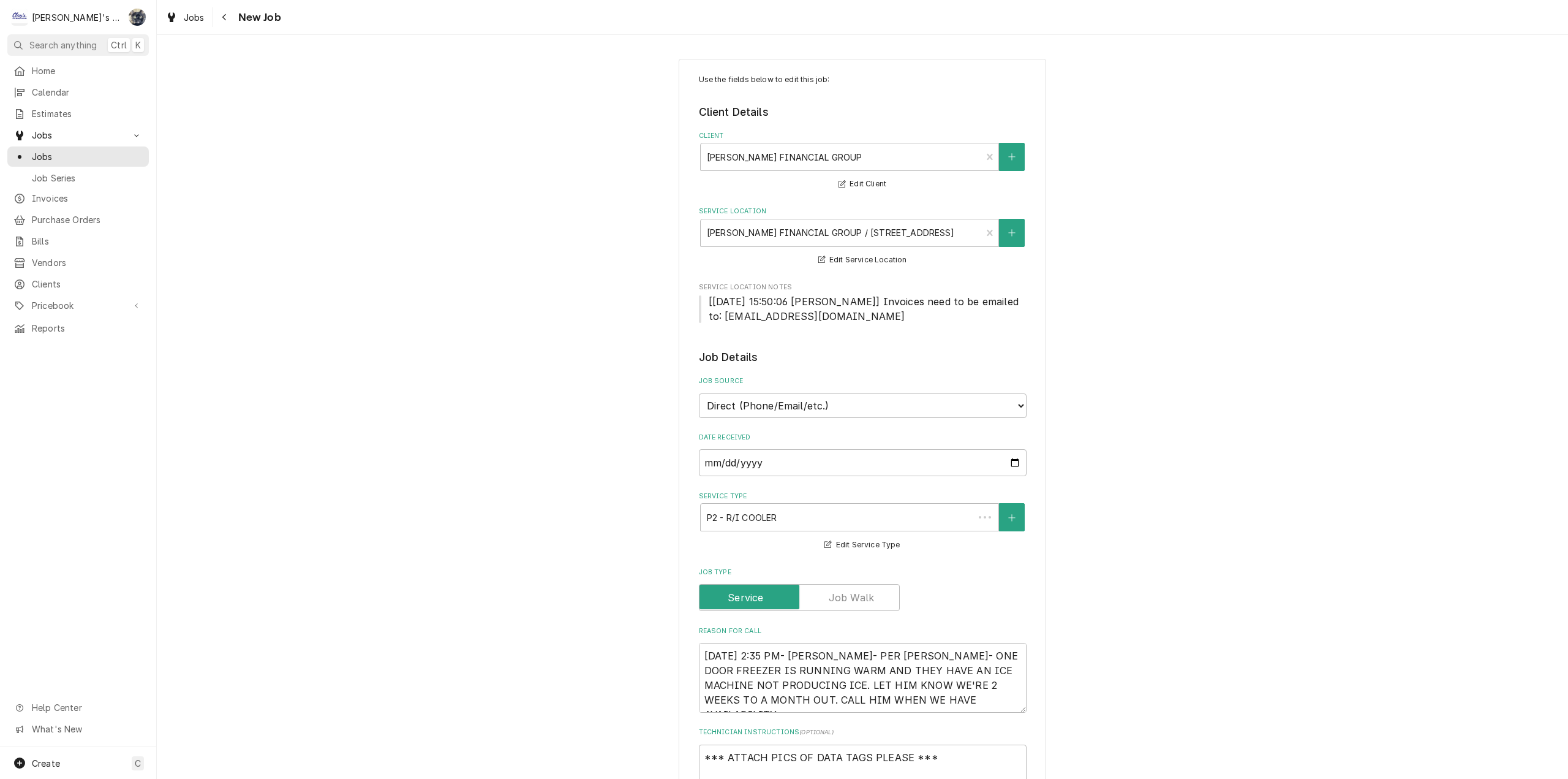
type textarea "x"
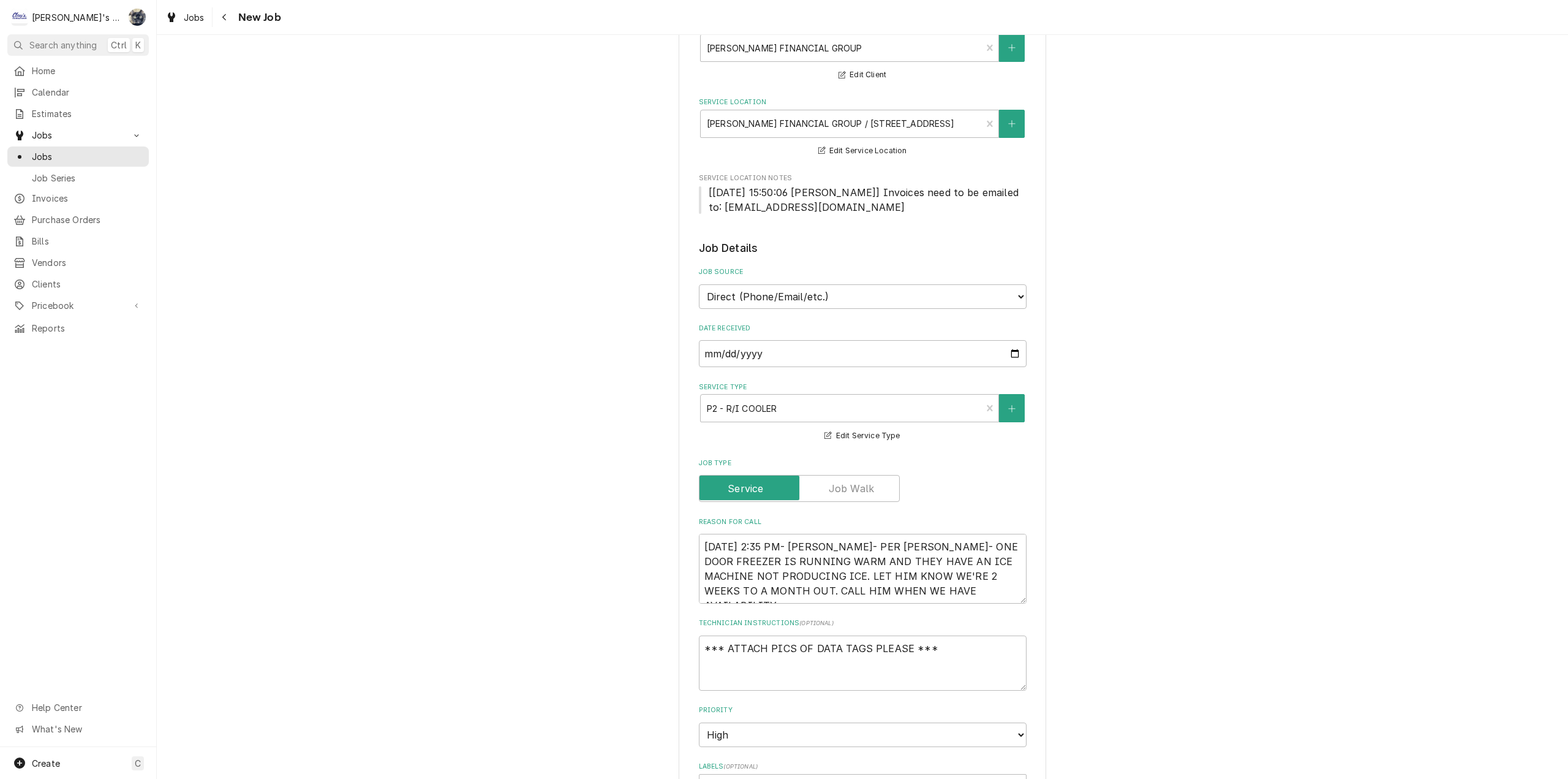
scroll to position [245, 0]
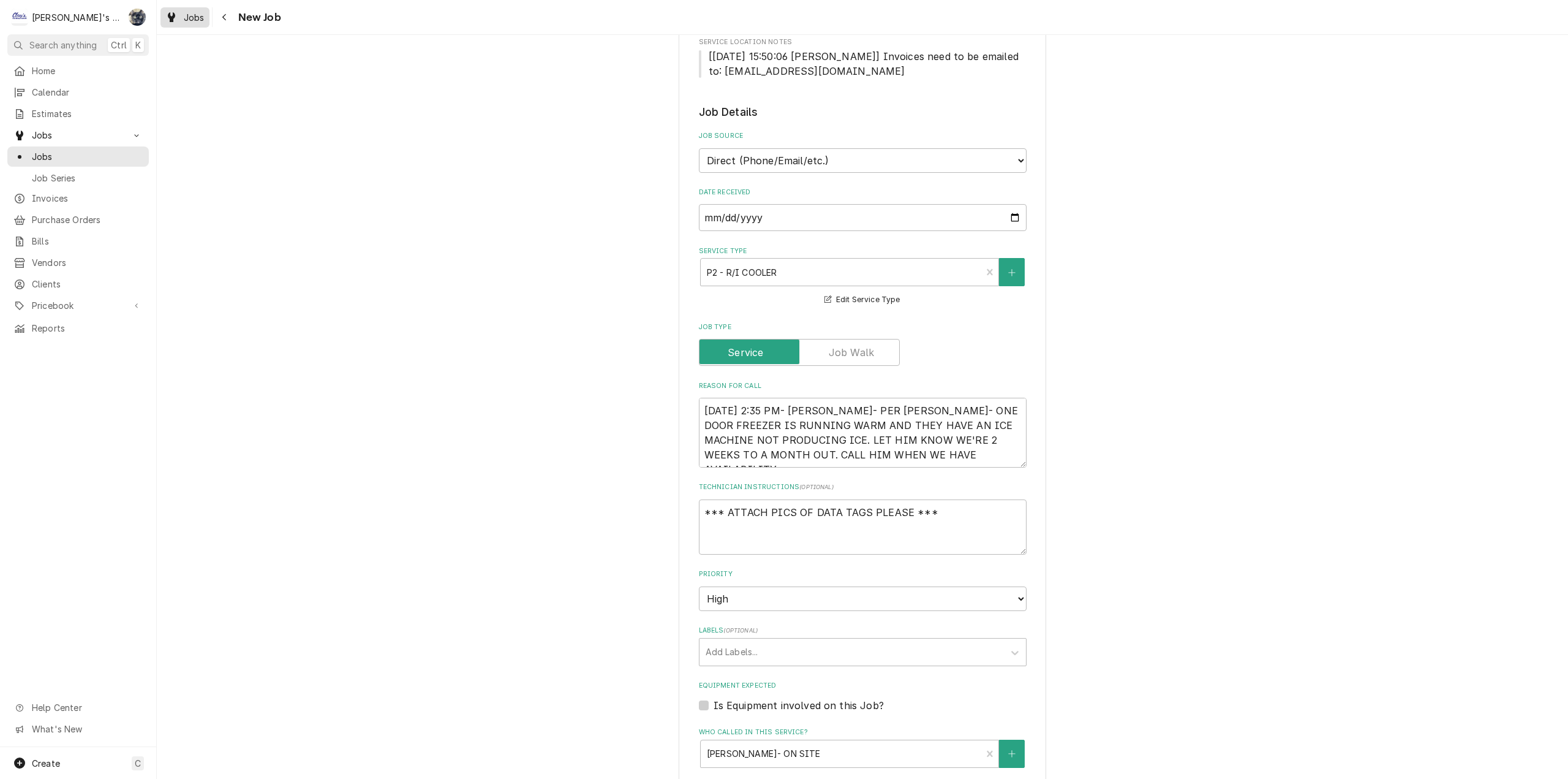
click at [188, 16] on span "Jobs" at bounding box center [194, 17] width 21 height 13
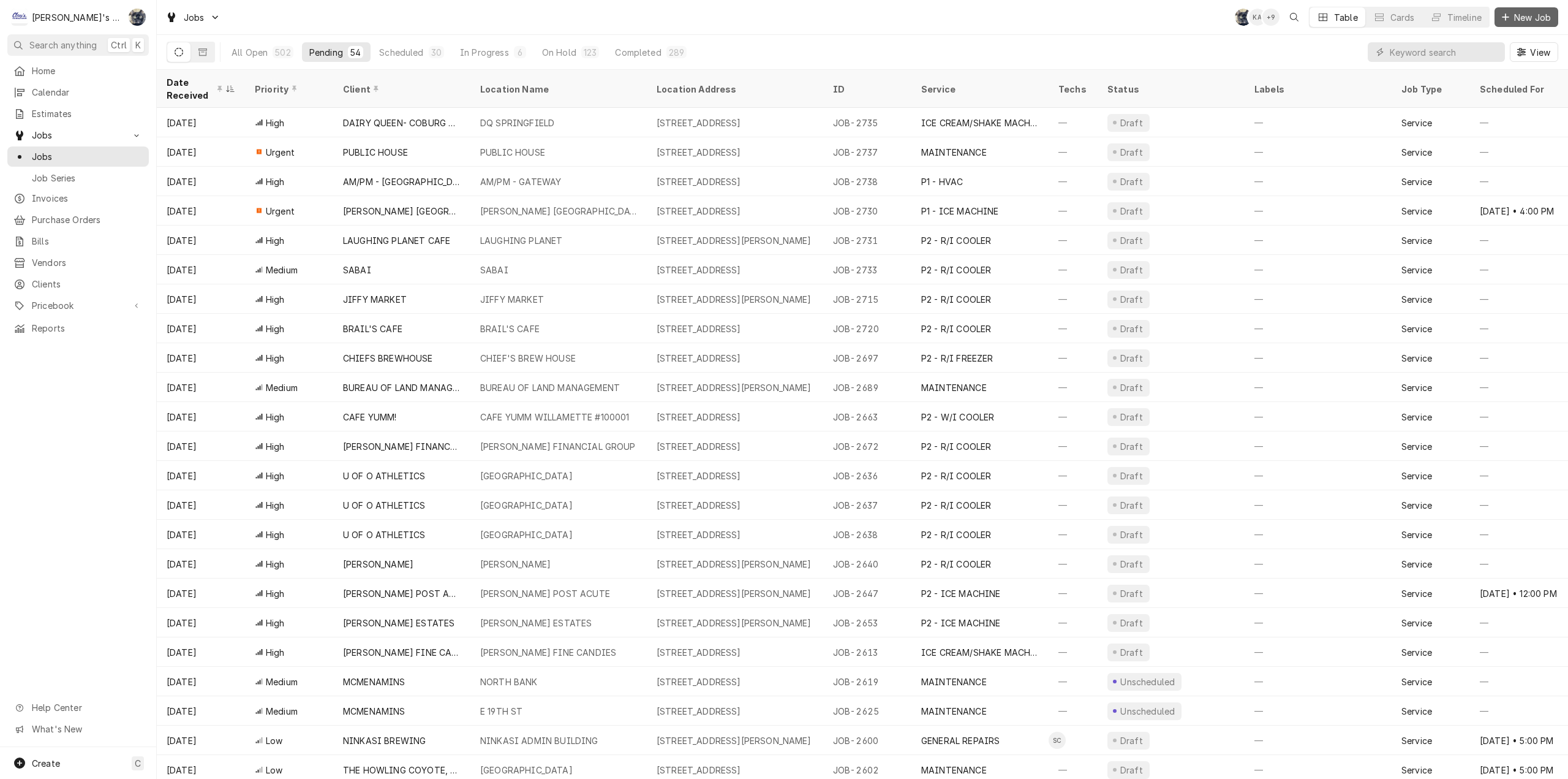
click at [1545, 21] on span "New Job" at bounding box center [1532, 17] width 42 height 13
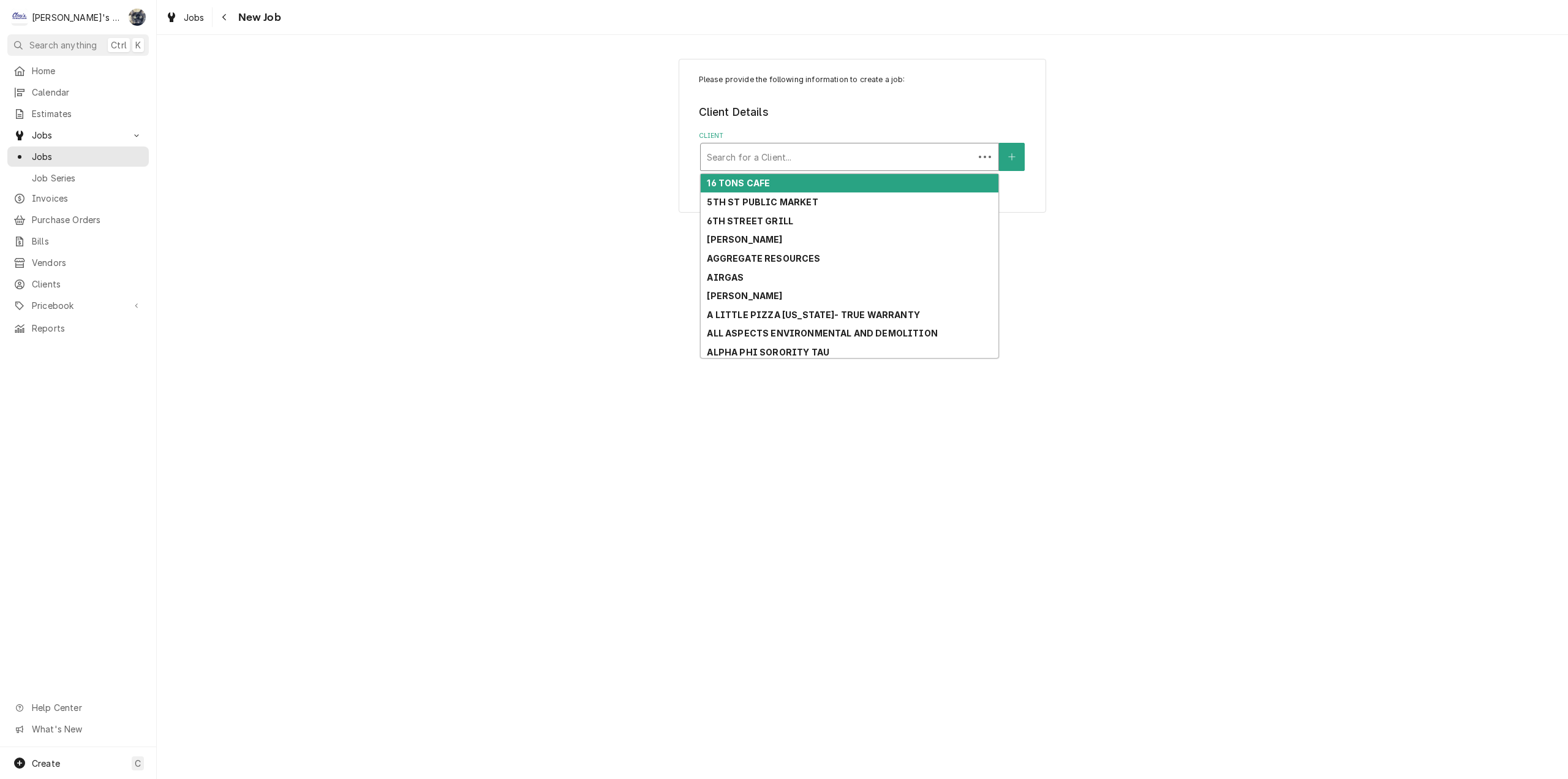
click at [780, 152] on div "Client" at bounding box center [837, 156] width 261 height 22
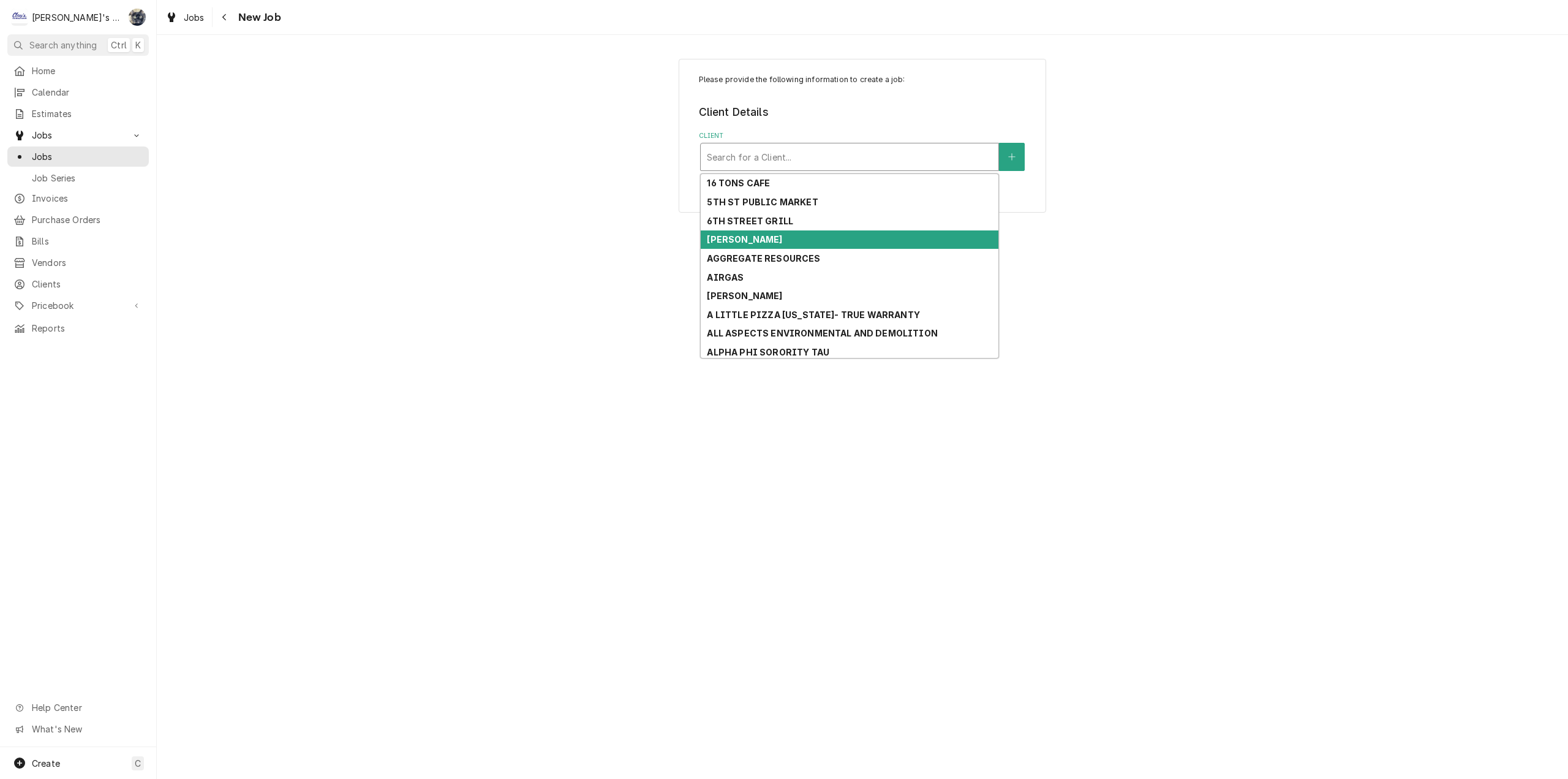
type input "b"
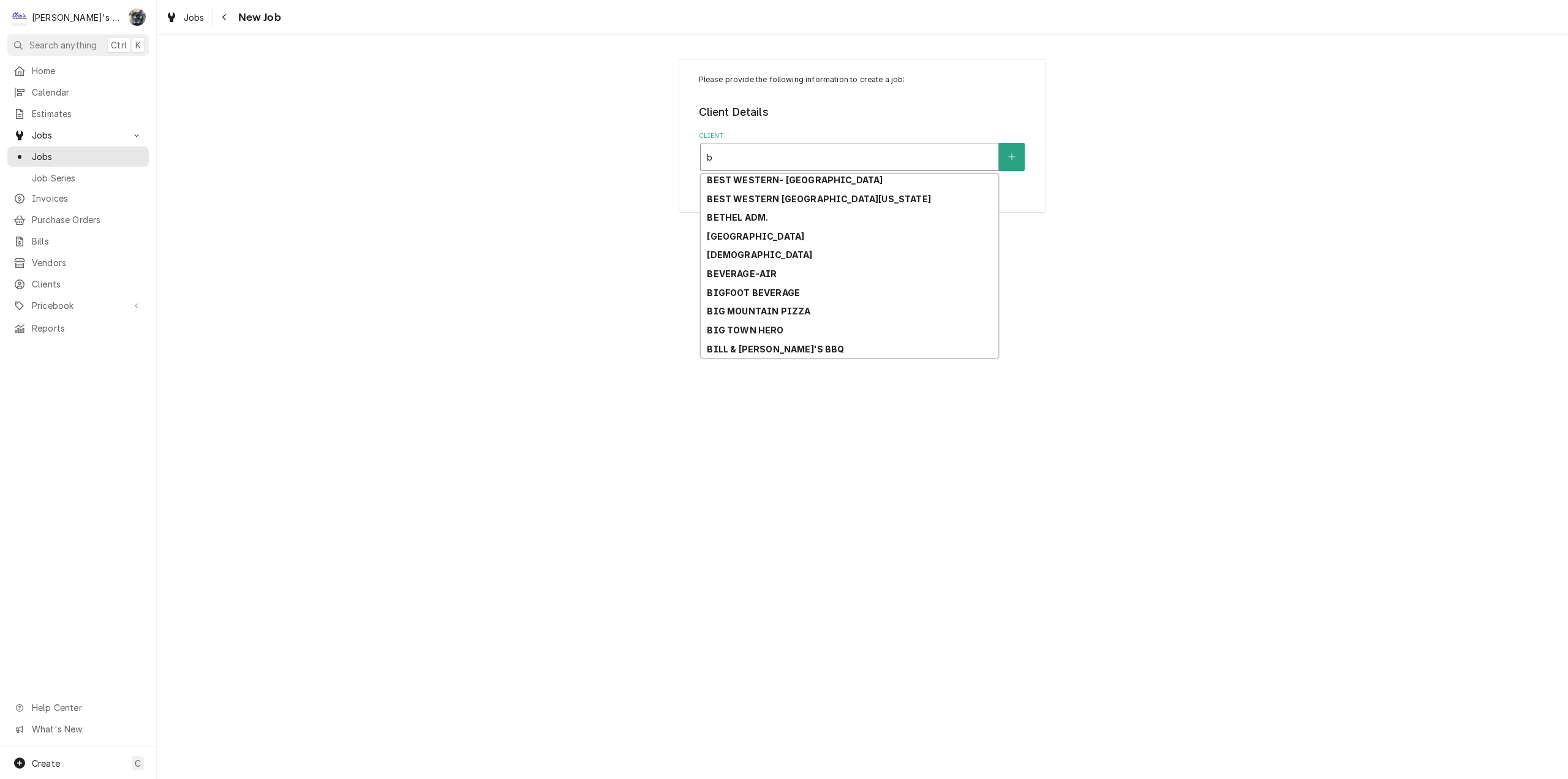
scroll to position [440, 0]
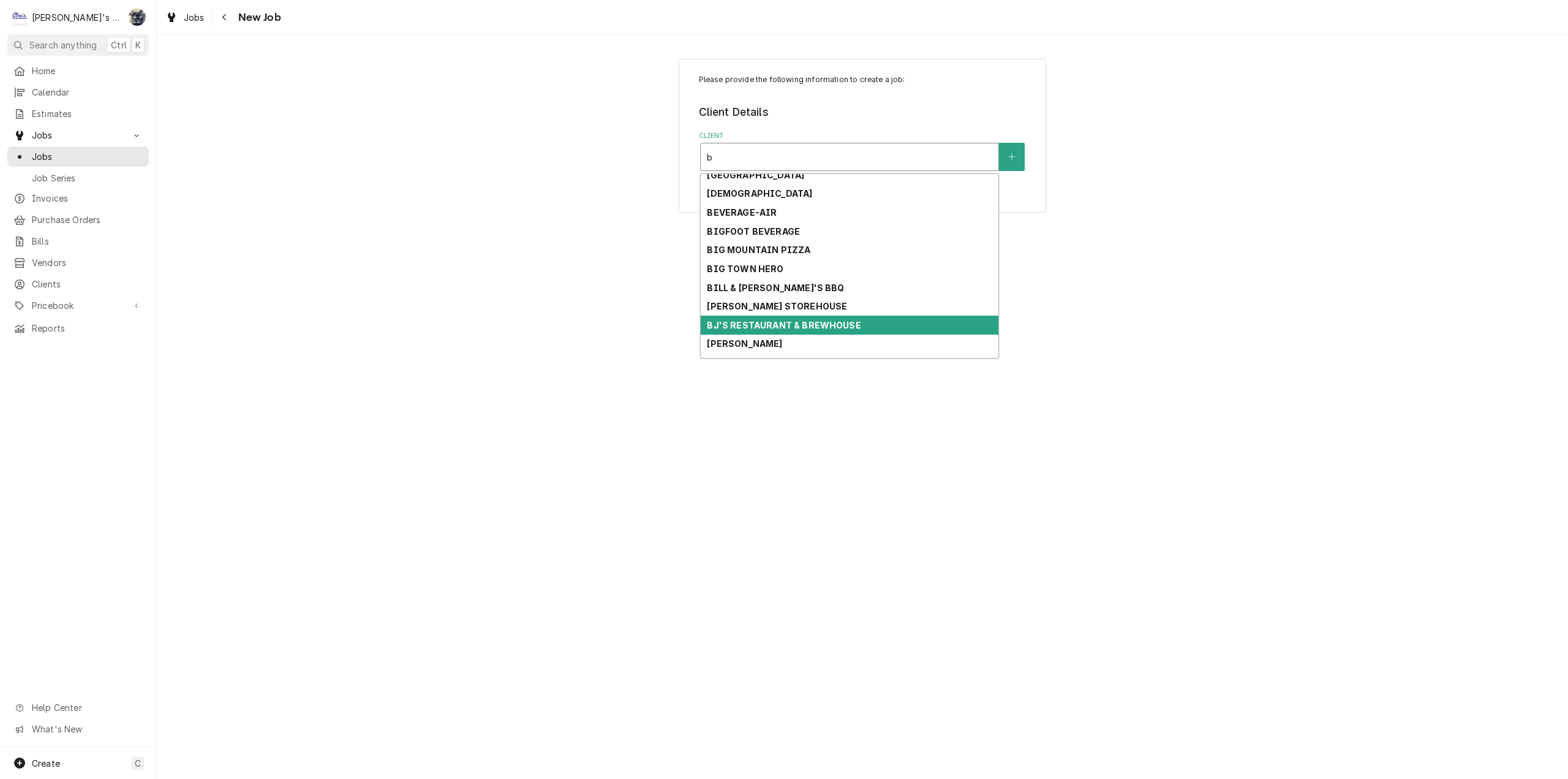
click at [745, 331] on div "BJ'S RESTAURANT & BREWHOUSE" at bounding box center [849, 325] width 298 height 19
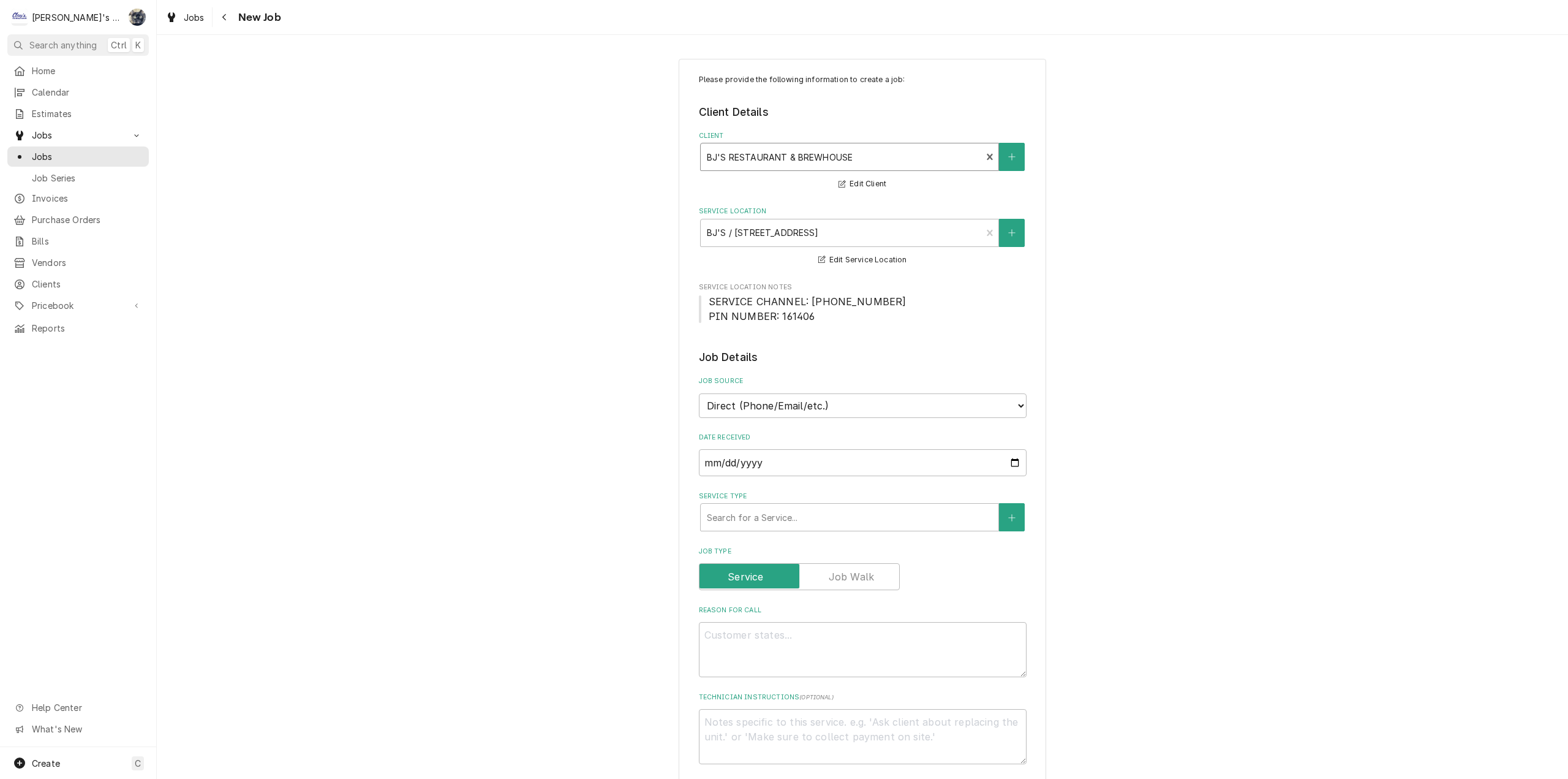
type textarea "x"
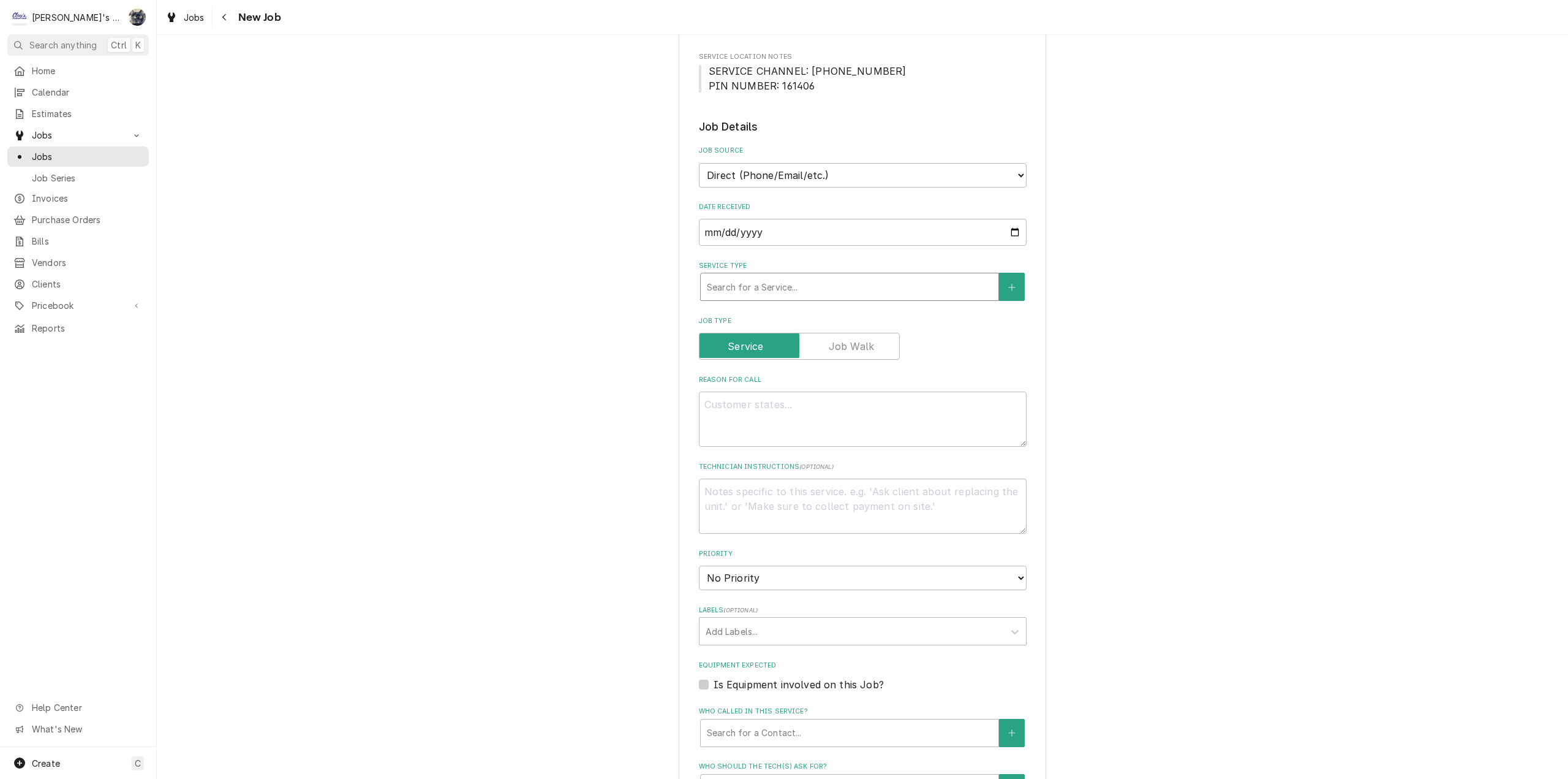
scroll to position [123, 0]
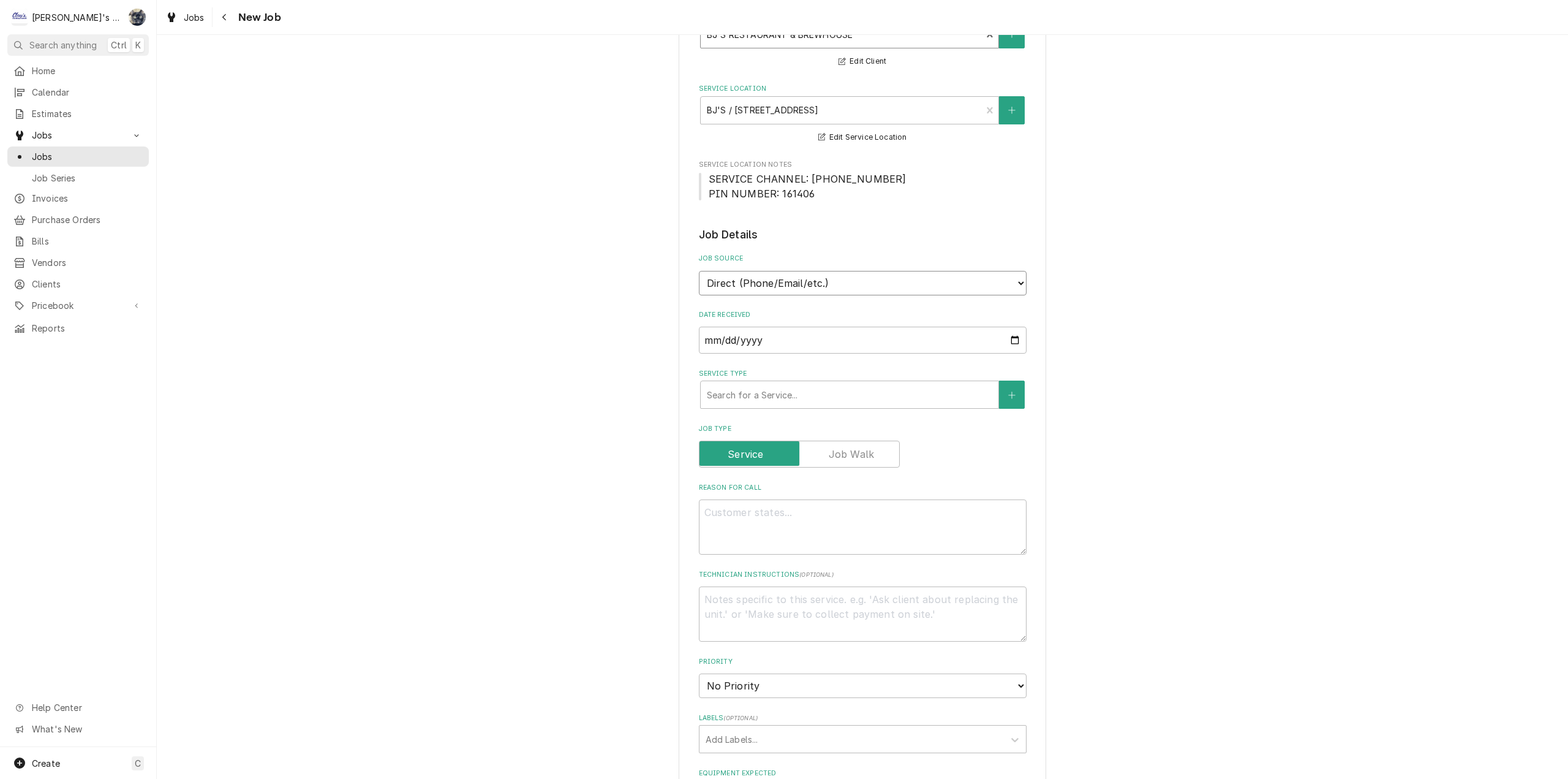
click at [775, 288] on select "Direct (Phone/Email/etc.) Service Channel Other" at bounding box center [862, 283] width 328 height 24
select select "1"
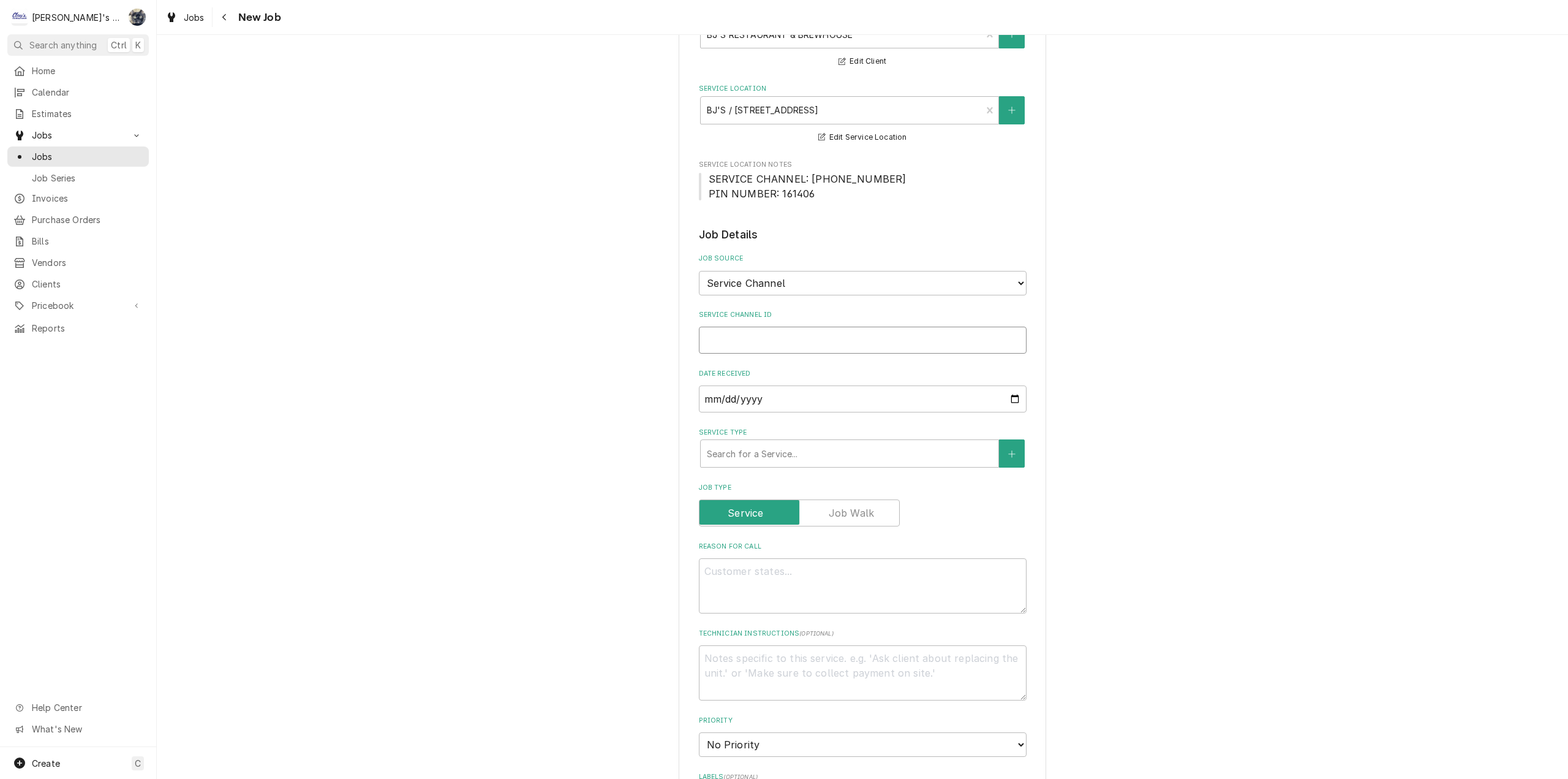
click at [775, 352] on input "Service Channel ID" at bounding box center [862, 340] width 328 height 27
type textarea "x"
type input "3"
type textarea "x"
type input "32"
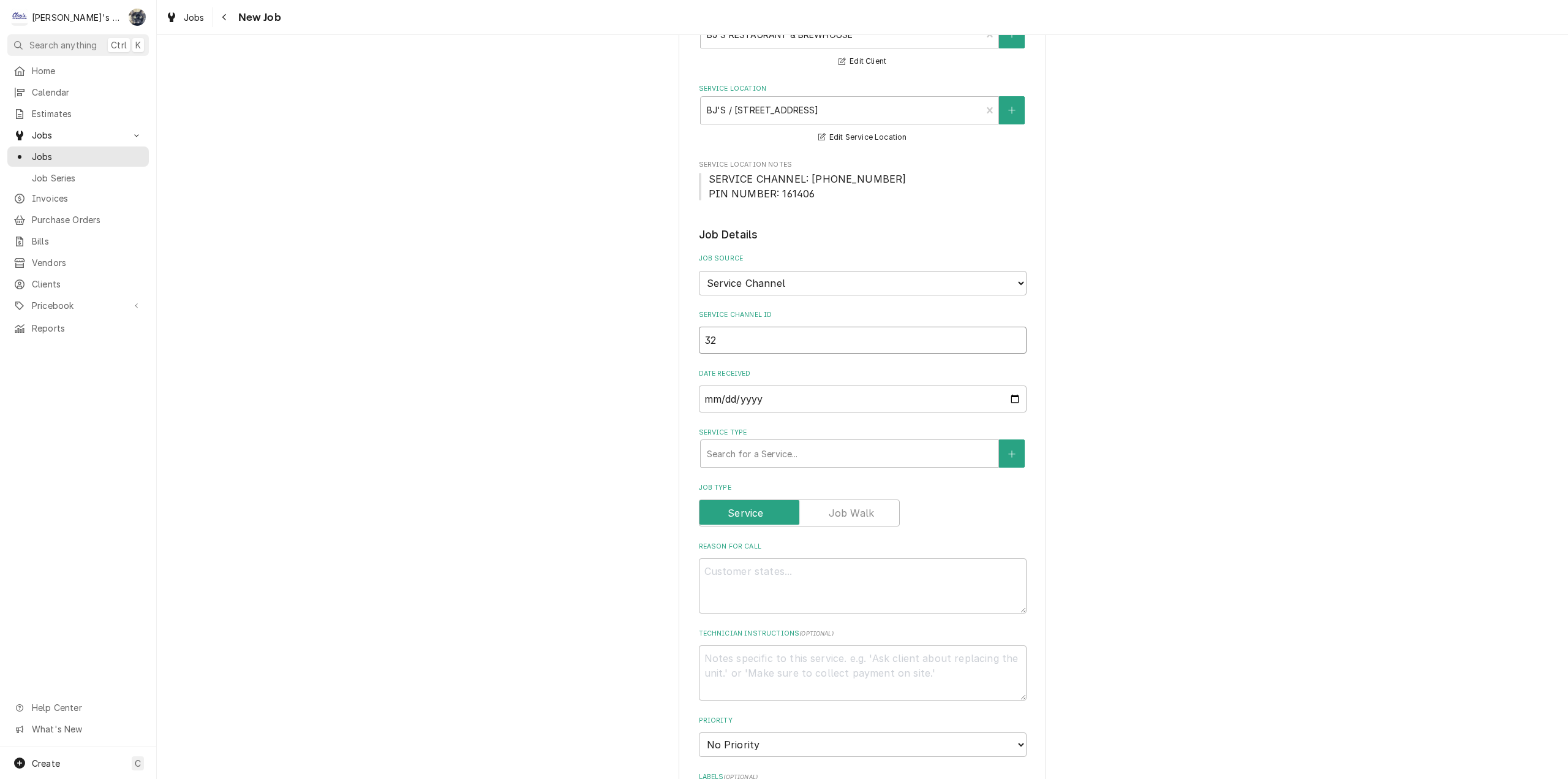
type textarea "x"
type input "323"
type textarea "x"
type input "3232"
type textarea "x"
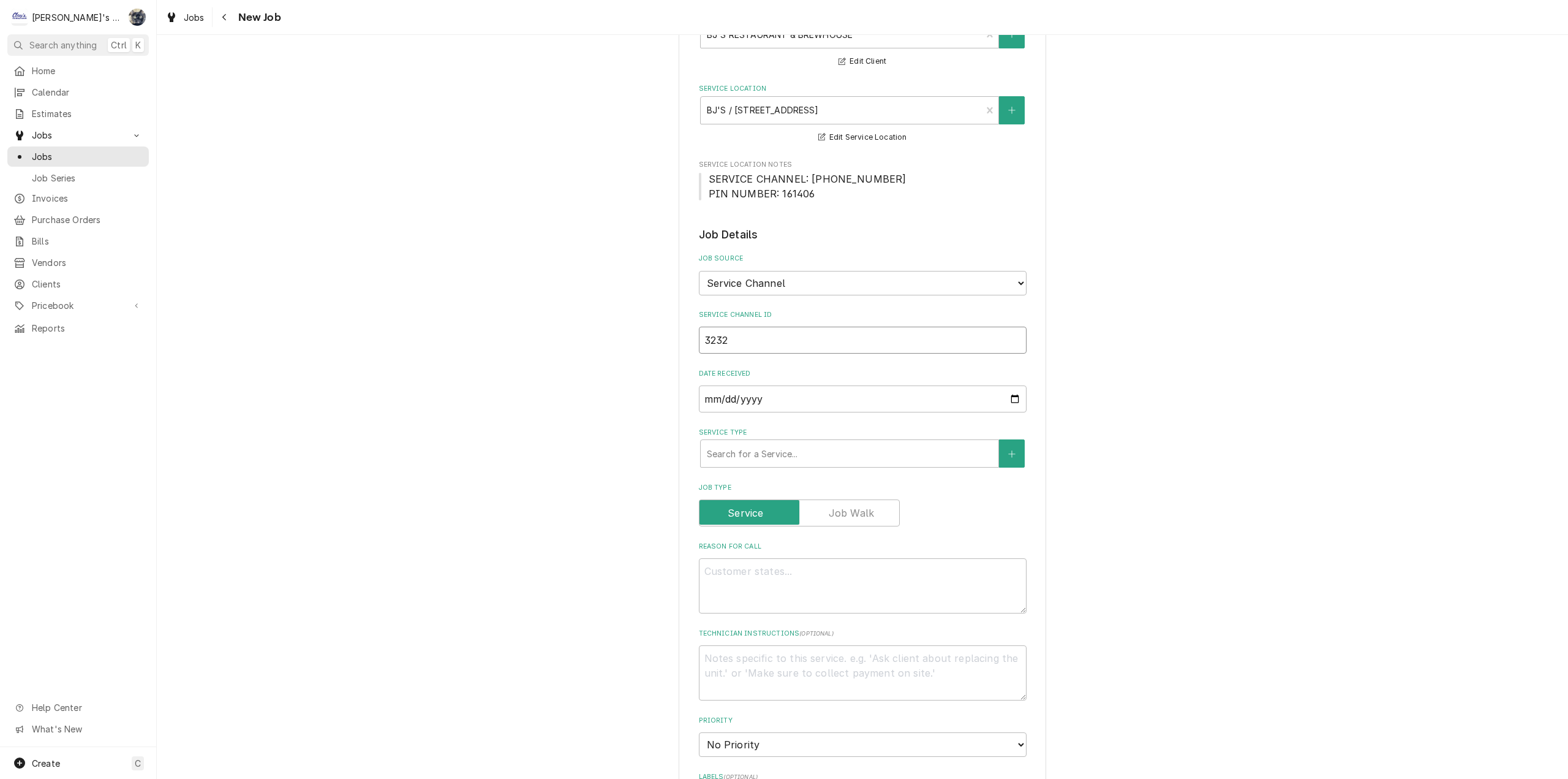
type input "32323"
type textarea "x"
type input "323233"
type textarea "x"
type input "3232336"
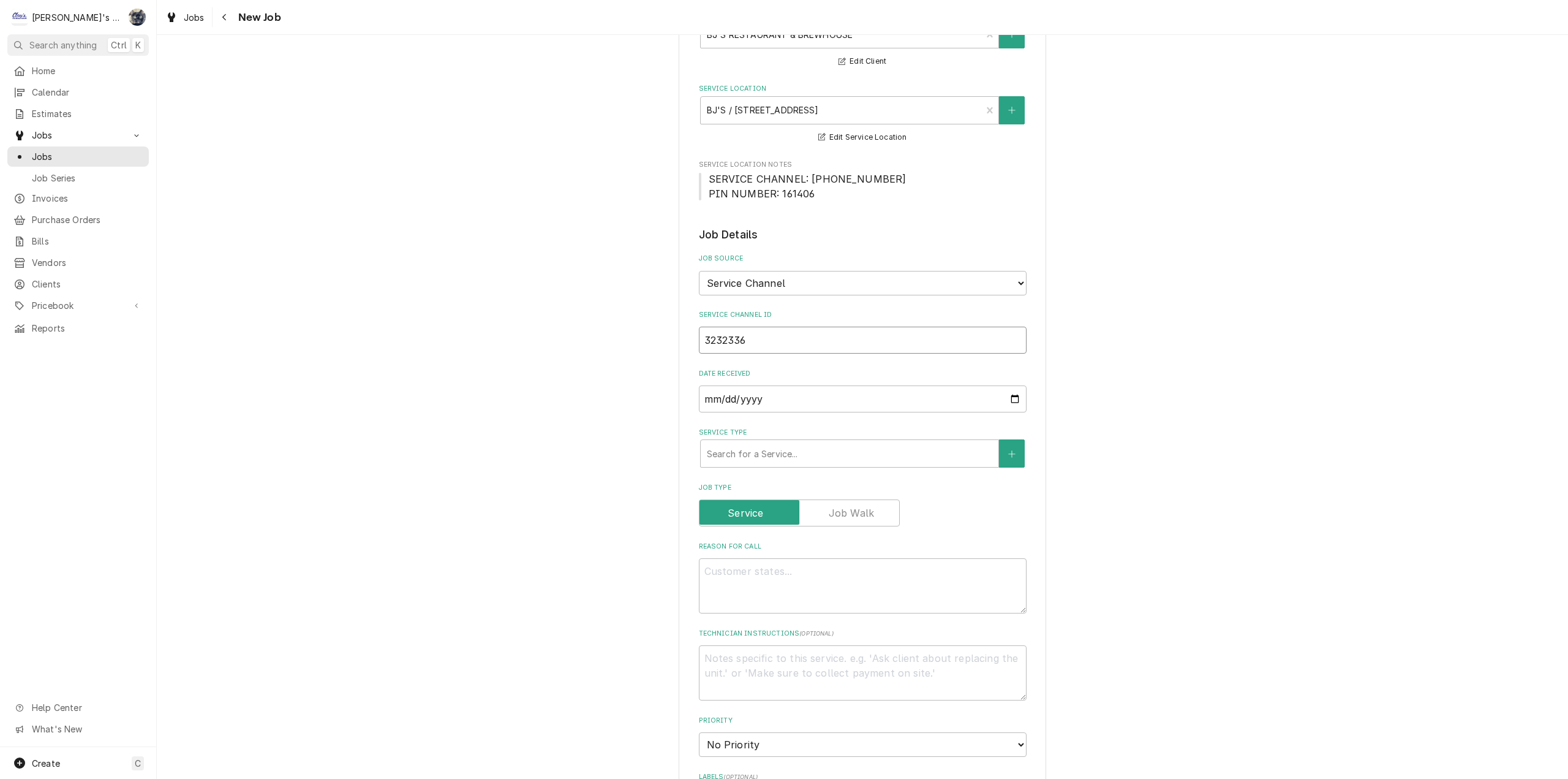
type textarea "x"
type input "32323360"
type textarea "x"
type input "323233600"
type textarea "x"
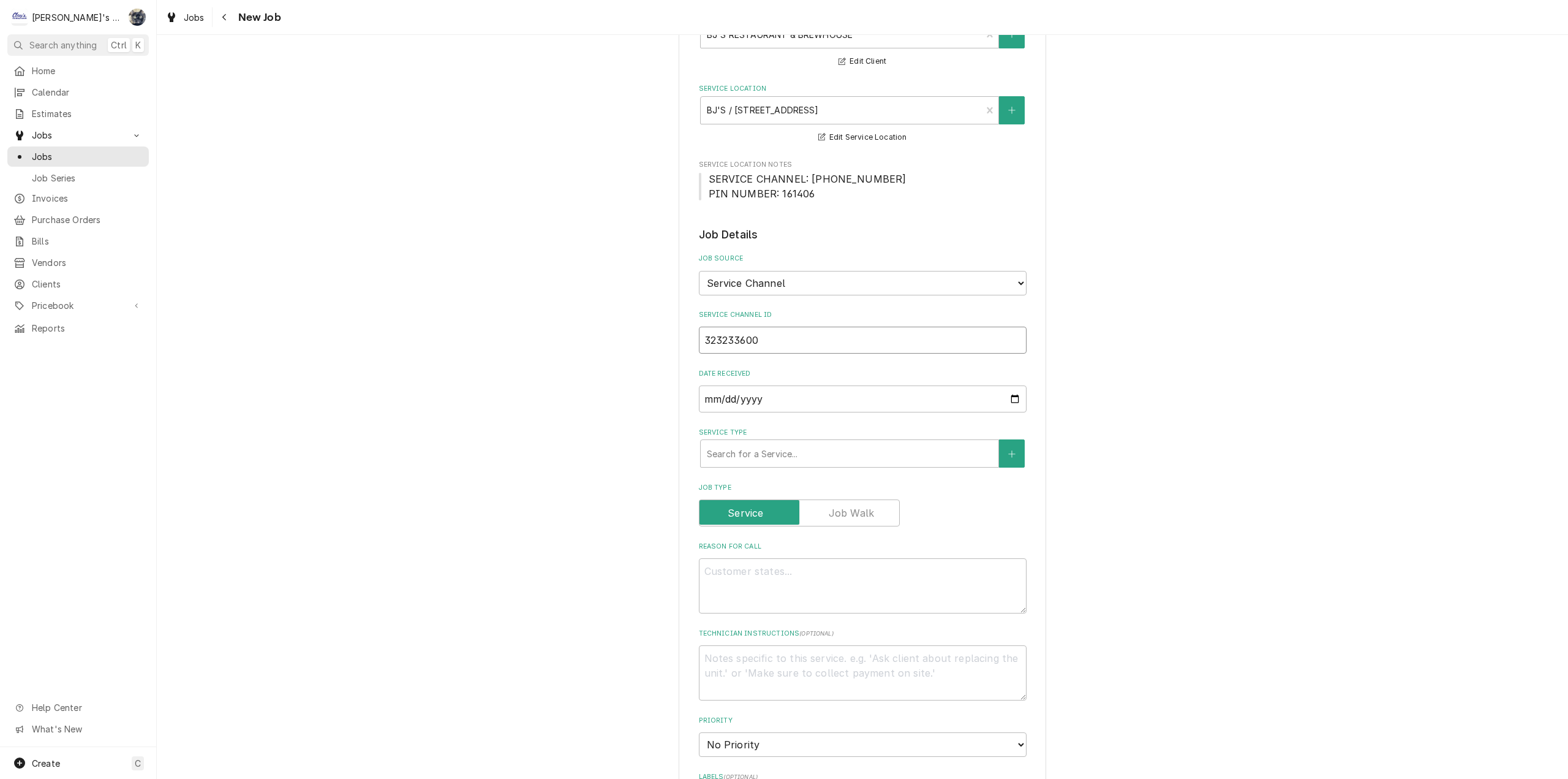
type input "323233600"
click at [897, 593] on textarea "Reason For Call" at bounding box center [862, 585] width 328 height 55
click at [849, 464] on div "Service Type" at bounding box center [849, 453] width 285 height 22
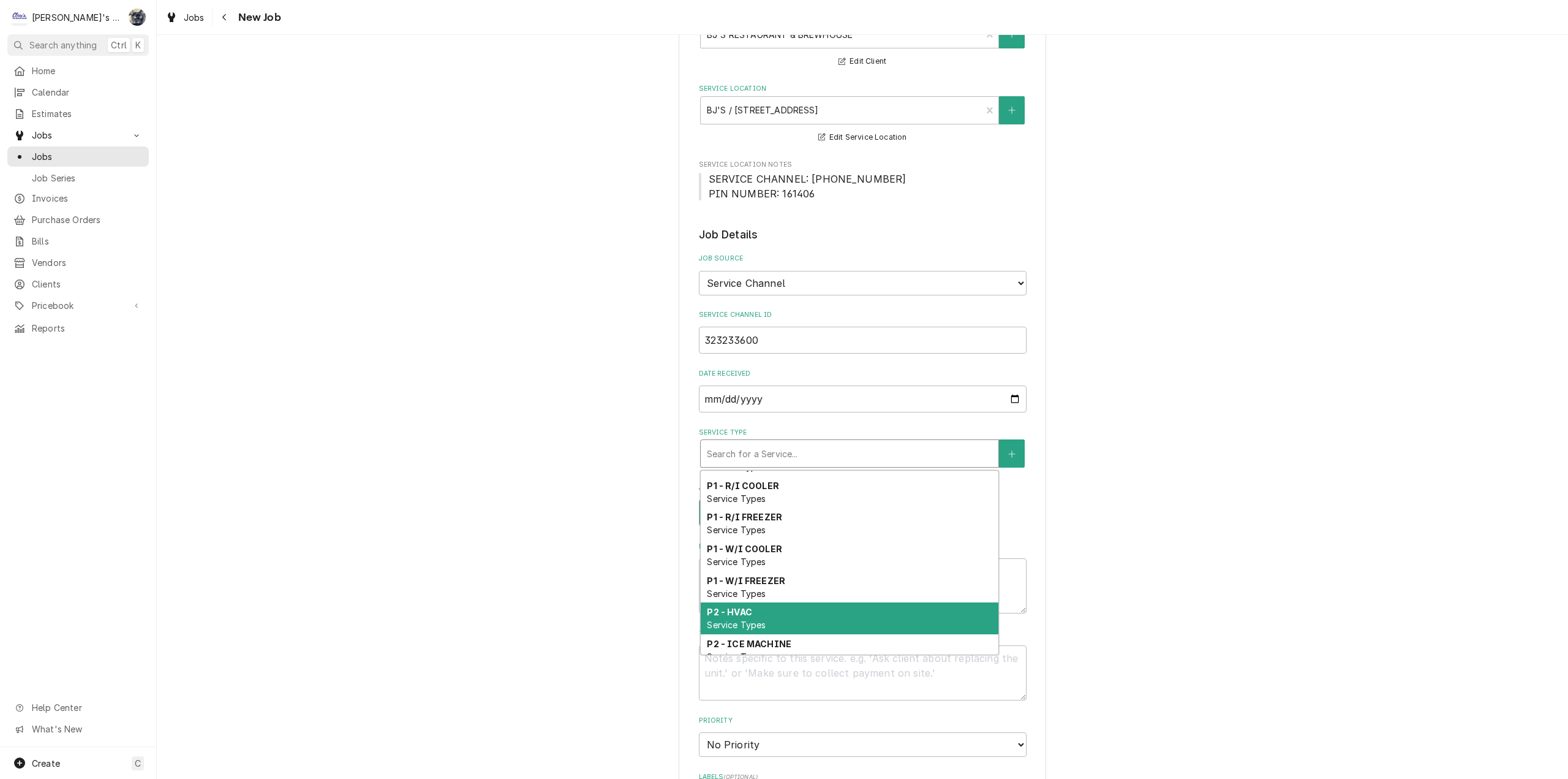
scroll to position [387, 0]
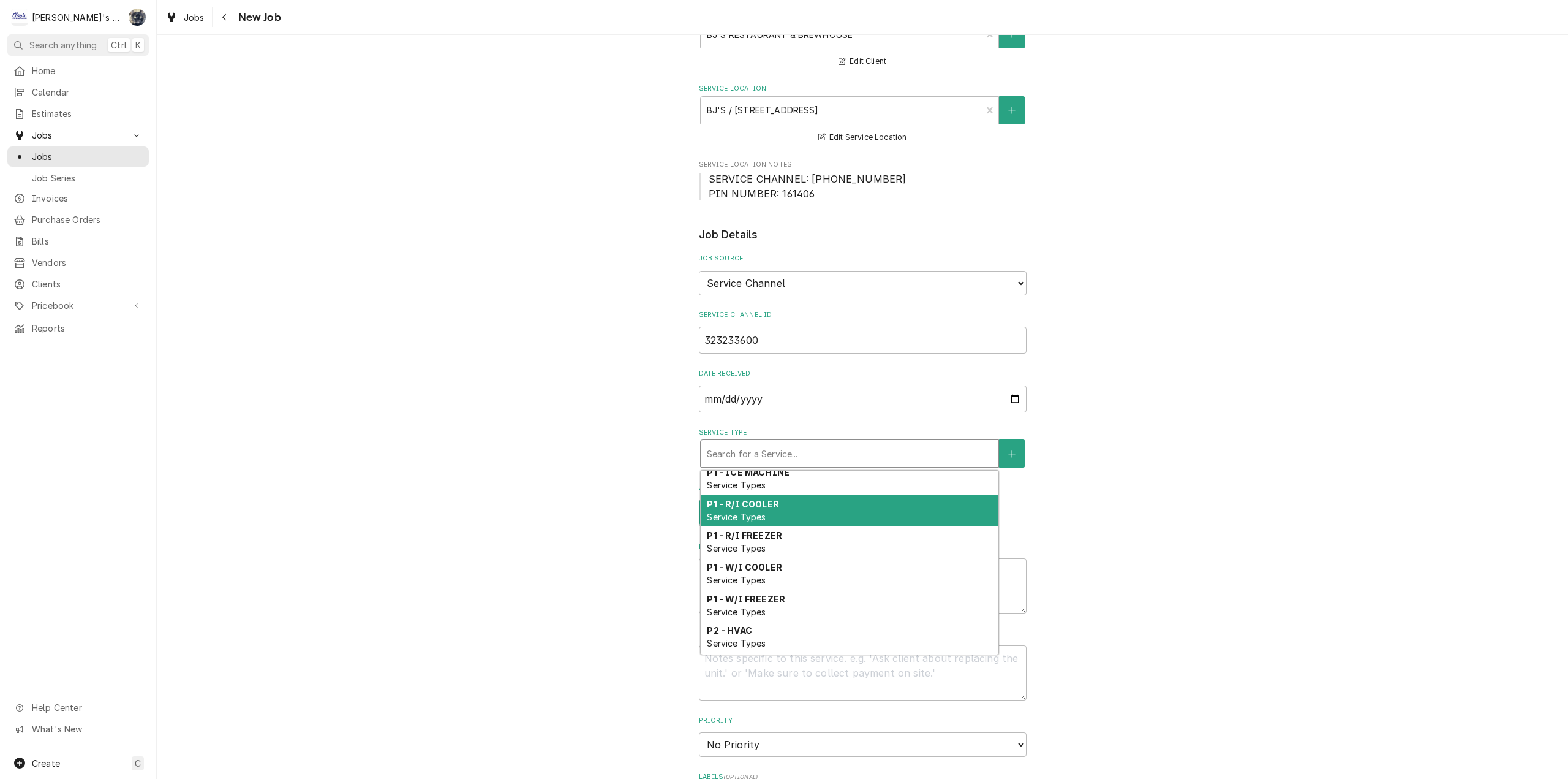
click at [844, 516] on div "P1 - R/I COOLER Service Types" at bounding box center [849, 510] width 298 height 32
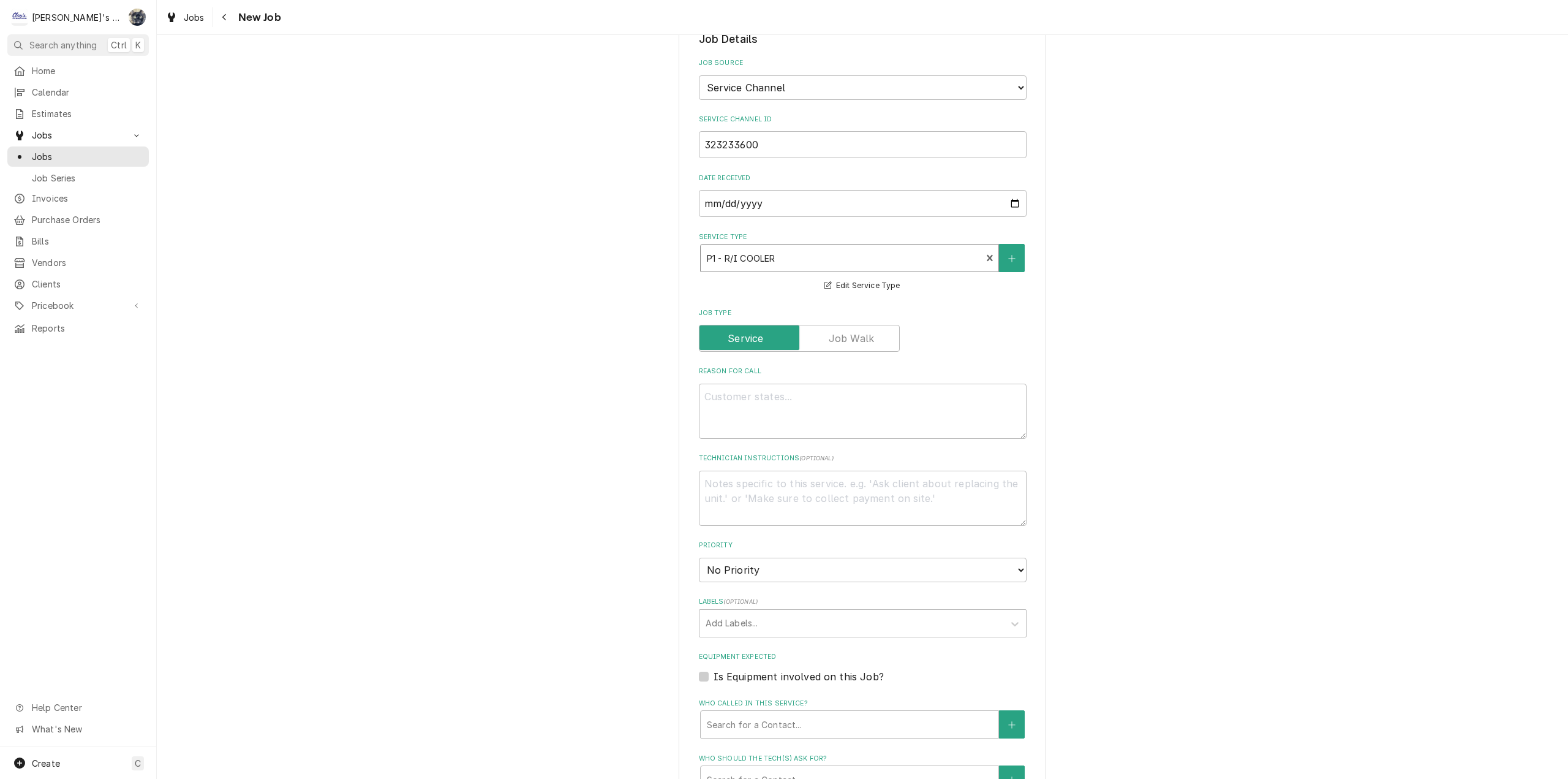
scroll to position [429, 0]
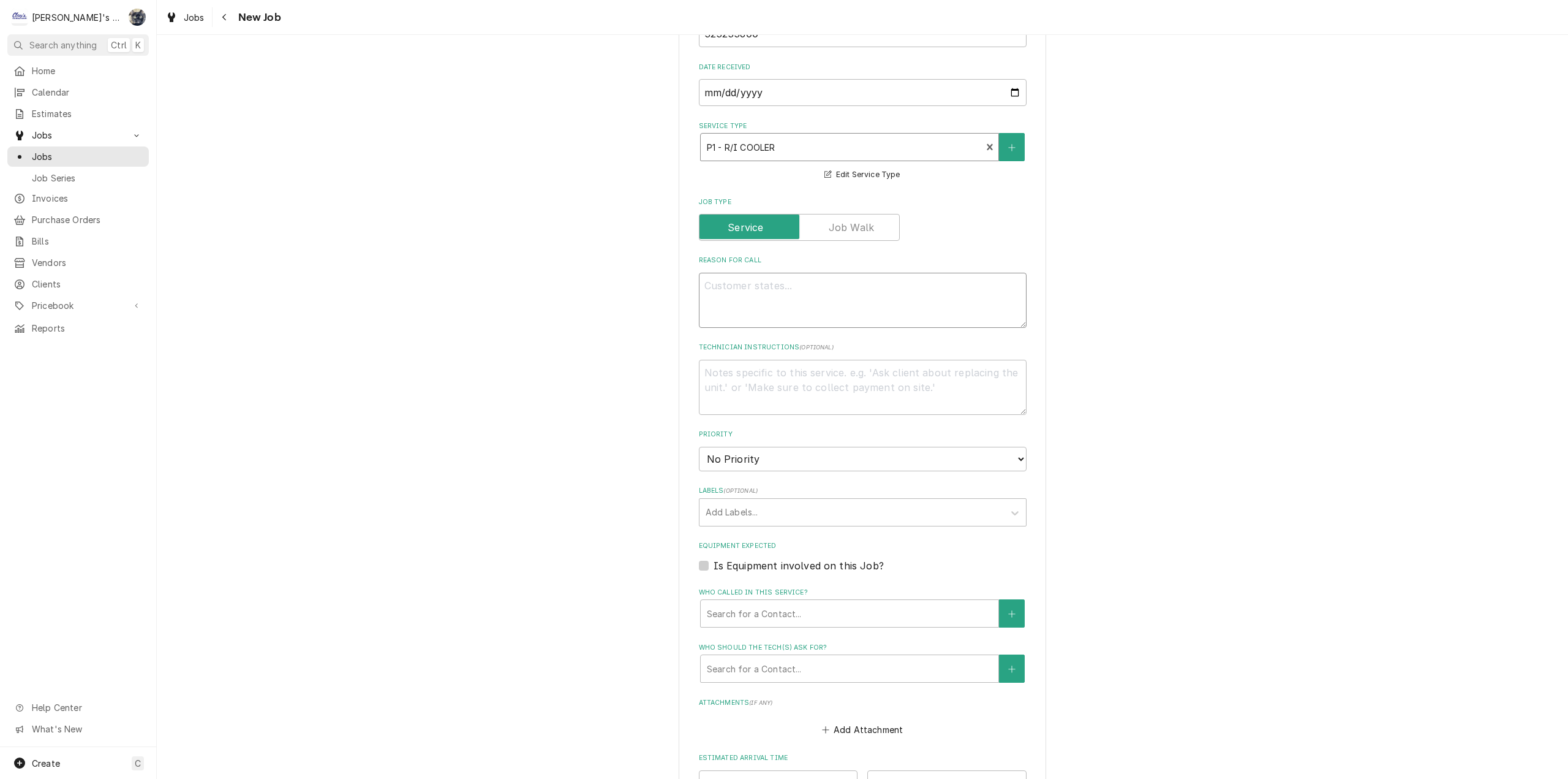
click at [739, 291] on textarea "Reason For Call" at bounding box center [862, 300] width 328 height 55
type textarea "x"
type textarea "8"
type textarea "x"
type textarea "8/"
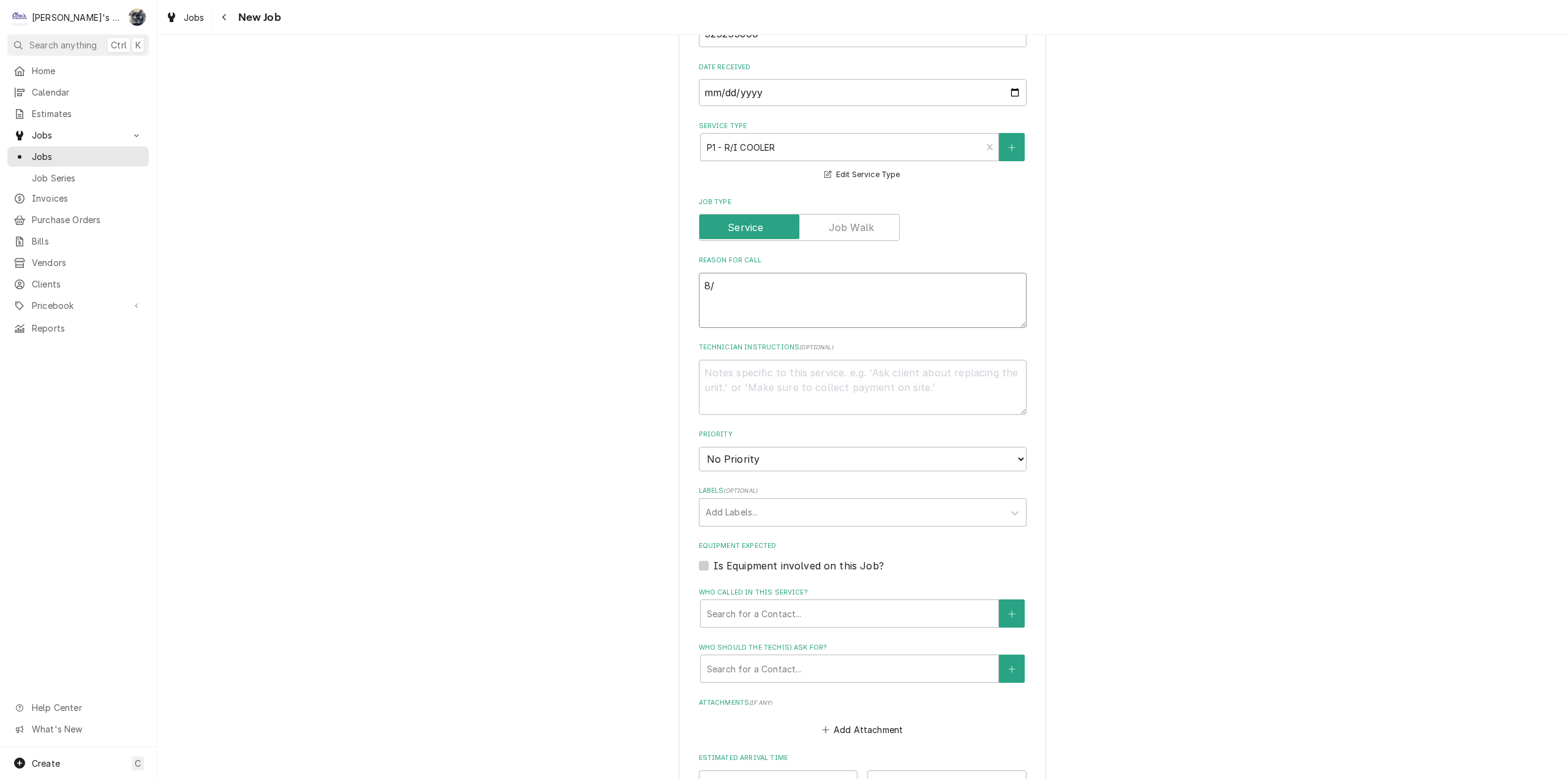
type textarea "x"
type textarea "8/2"
type textarea "x"
type textarea "8/20"
type textarea "x"
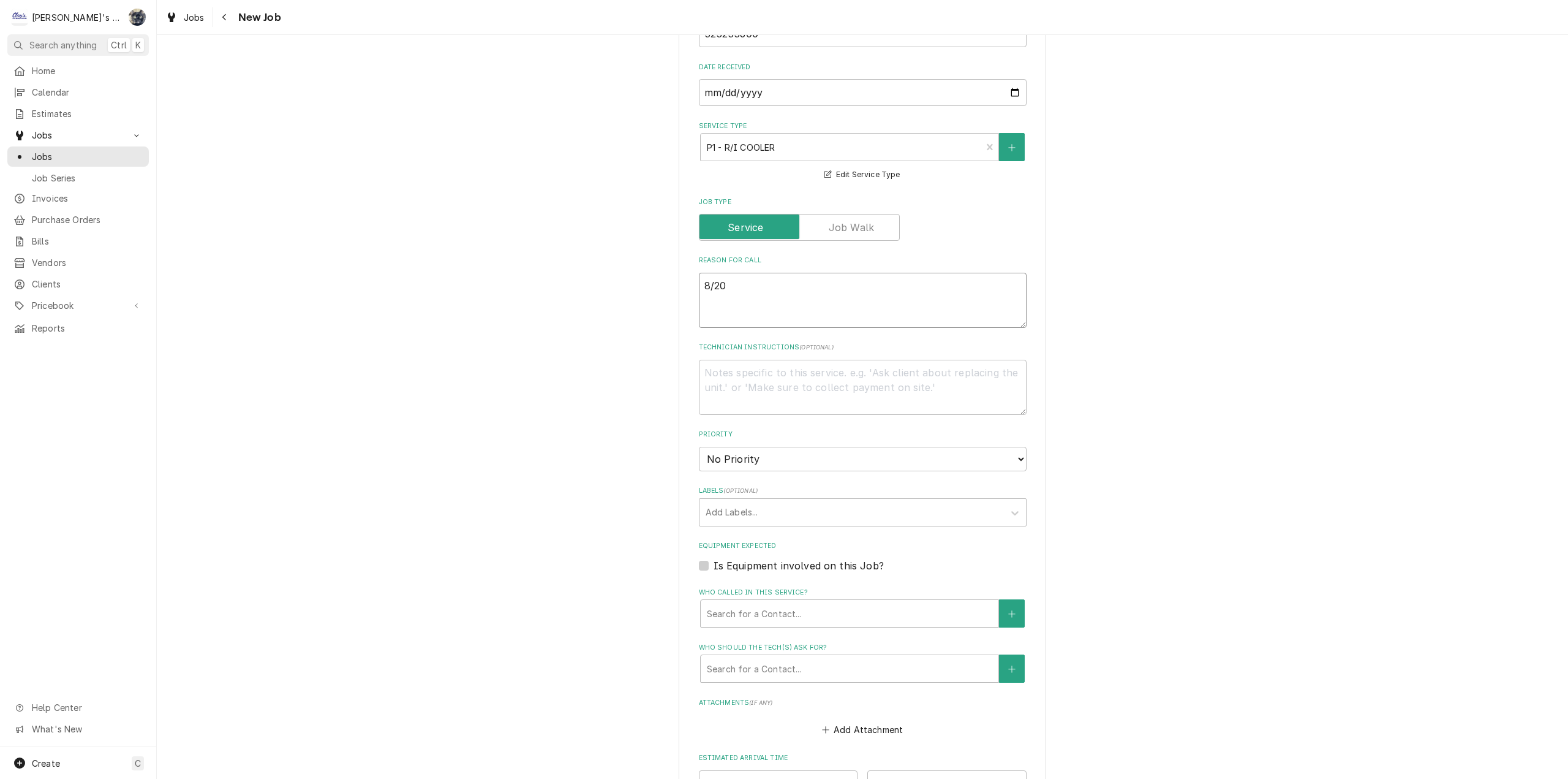
type textarea "8/20/"
type textarea "x"
type textarea "8/20/2"
type textarea "x"
type textarea "8/20/20"
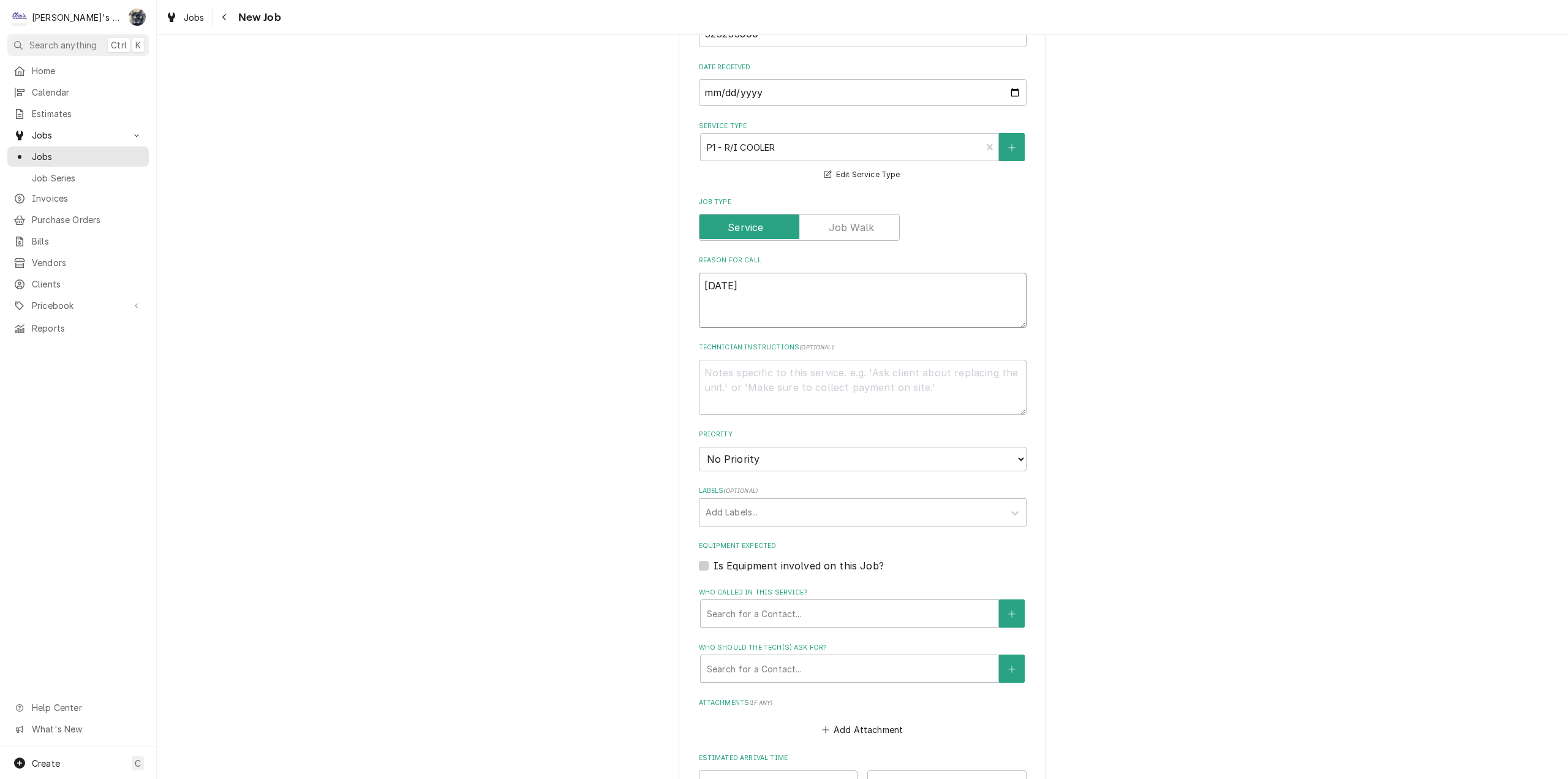
type textarea "x"
type textarea "8/20/202"
type textarea "x"
type textarea "8/20/2025"
type textarea "x"
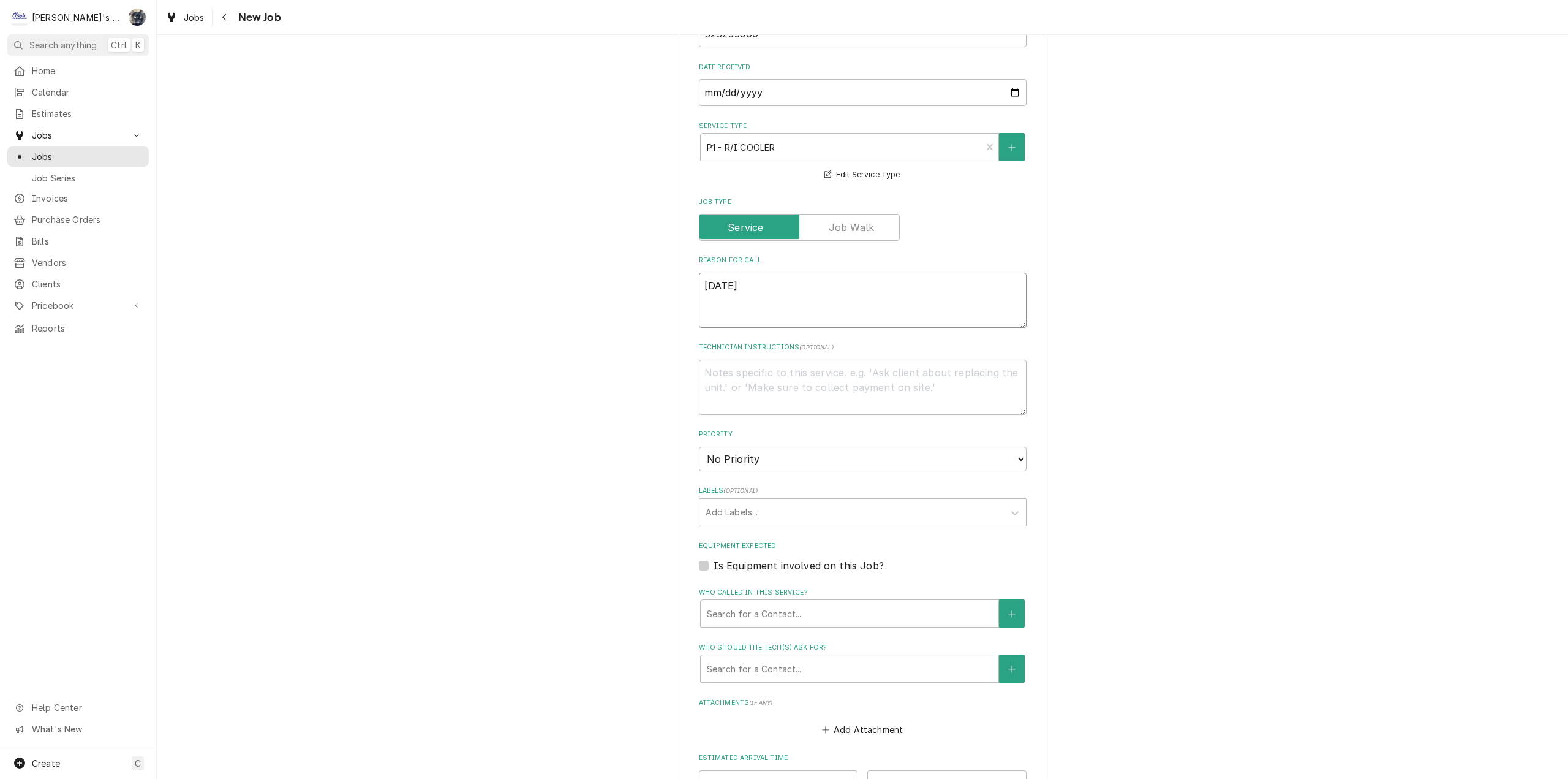
type textarea "8/20/2025"
type textarea "x"
type textarea "8/20/2025 1"
type textarea "x"
type textarea "8/20/2025 12"
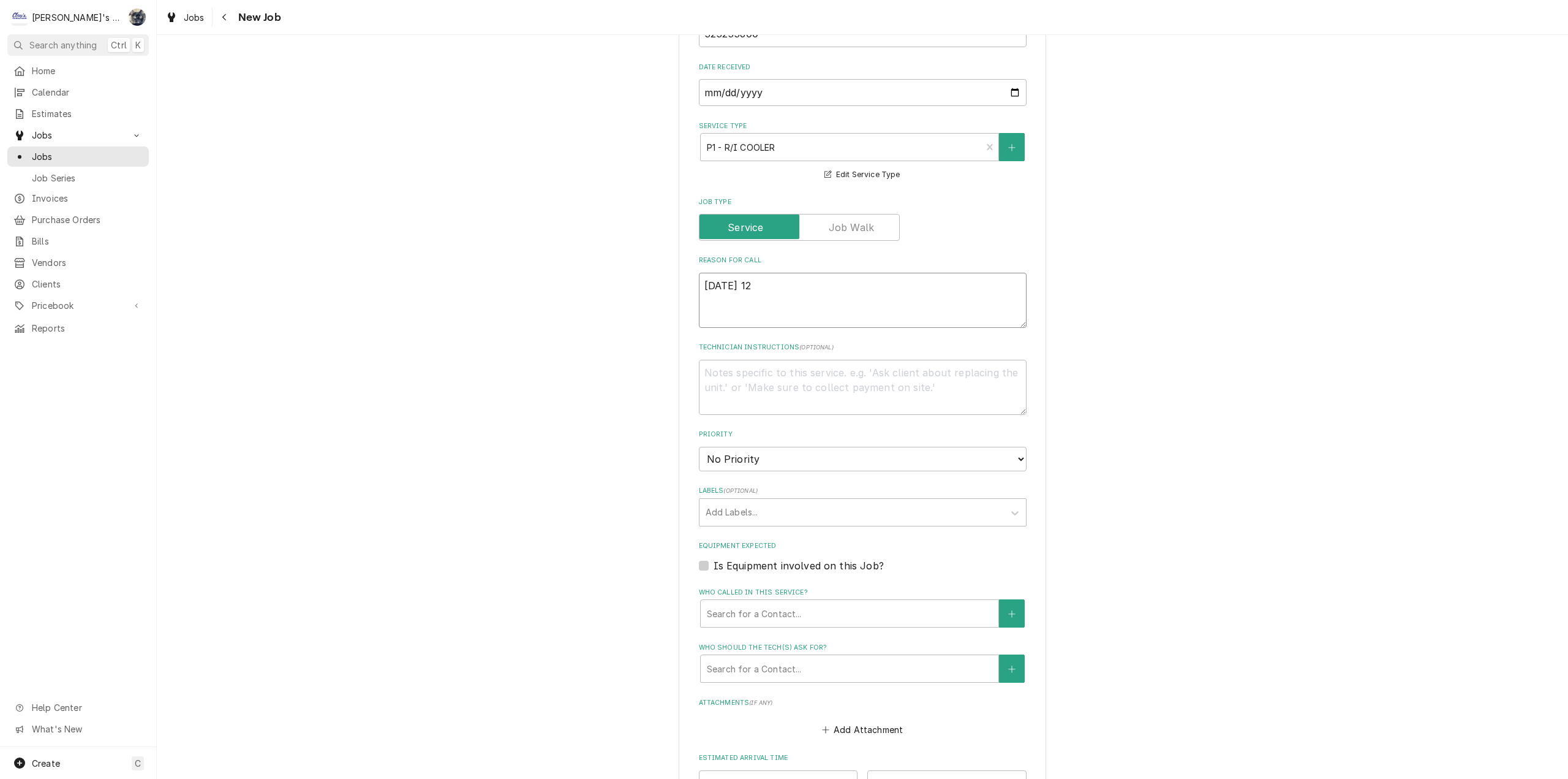
type textarea "x"
type textarea "8/20/2025 12:"
type textarea "x"
type textarea "8/20/2025 12:5"
type textarea "x"
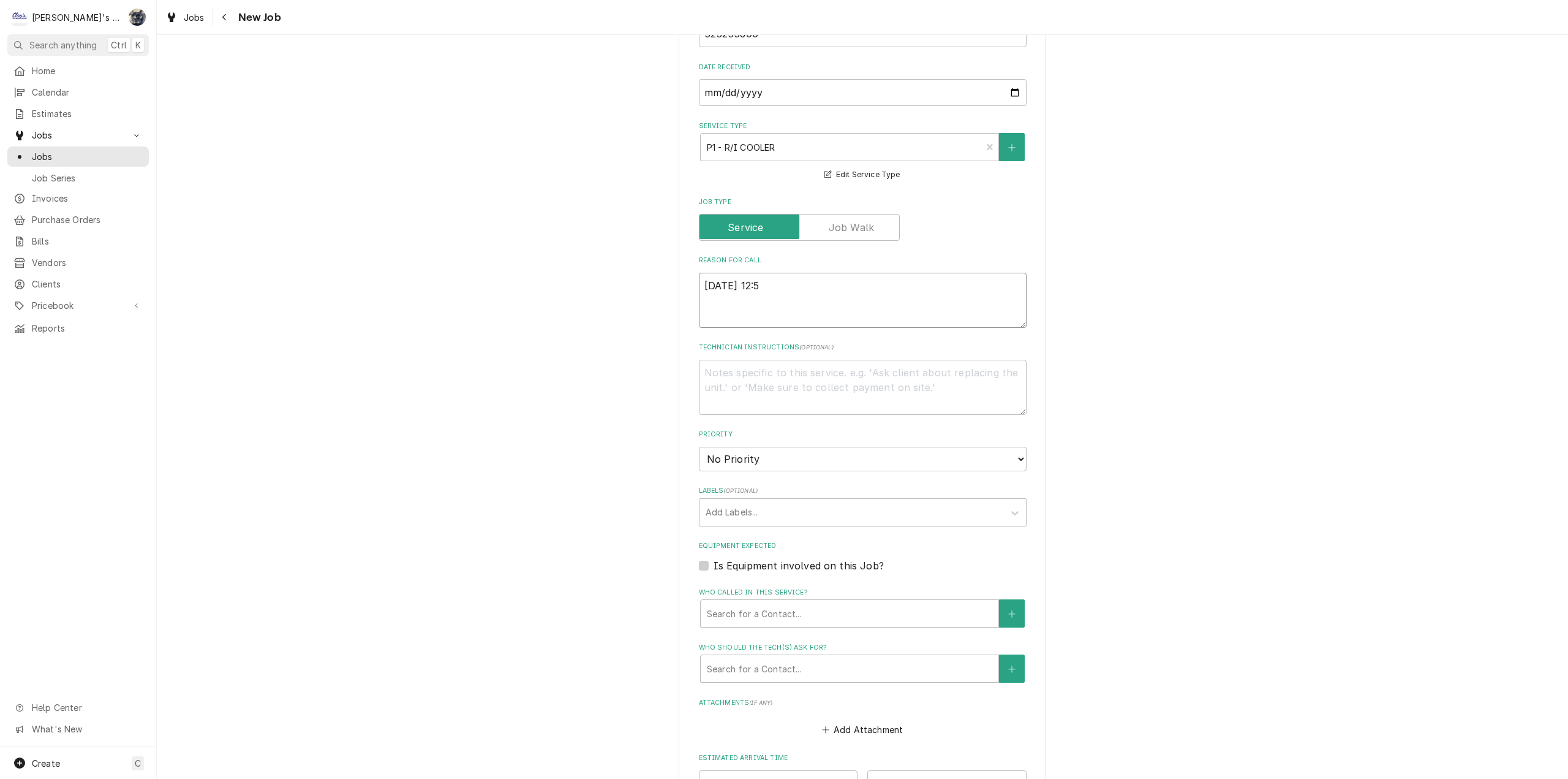
type textarea "8/20/2025 12:50"
type textarea "x"
type textarea "8/20/2025 12:50"
type textarea "x"
type textarea "8/20/2025 12:50 p"
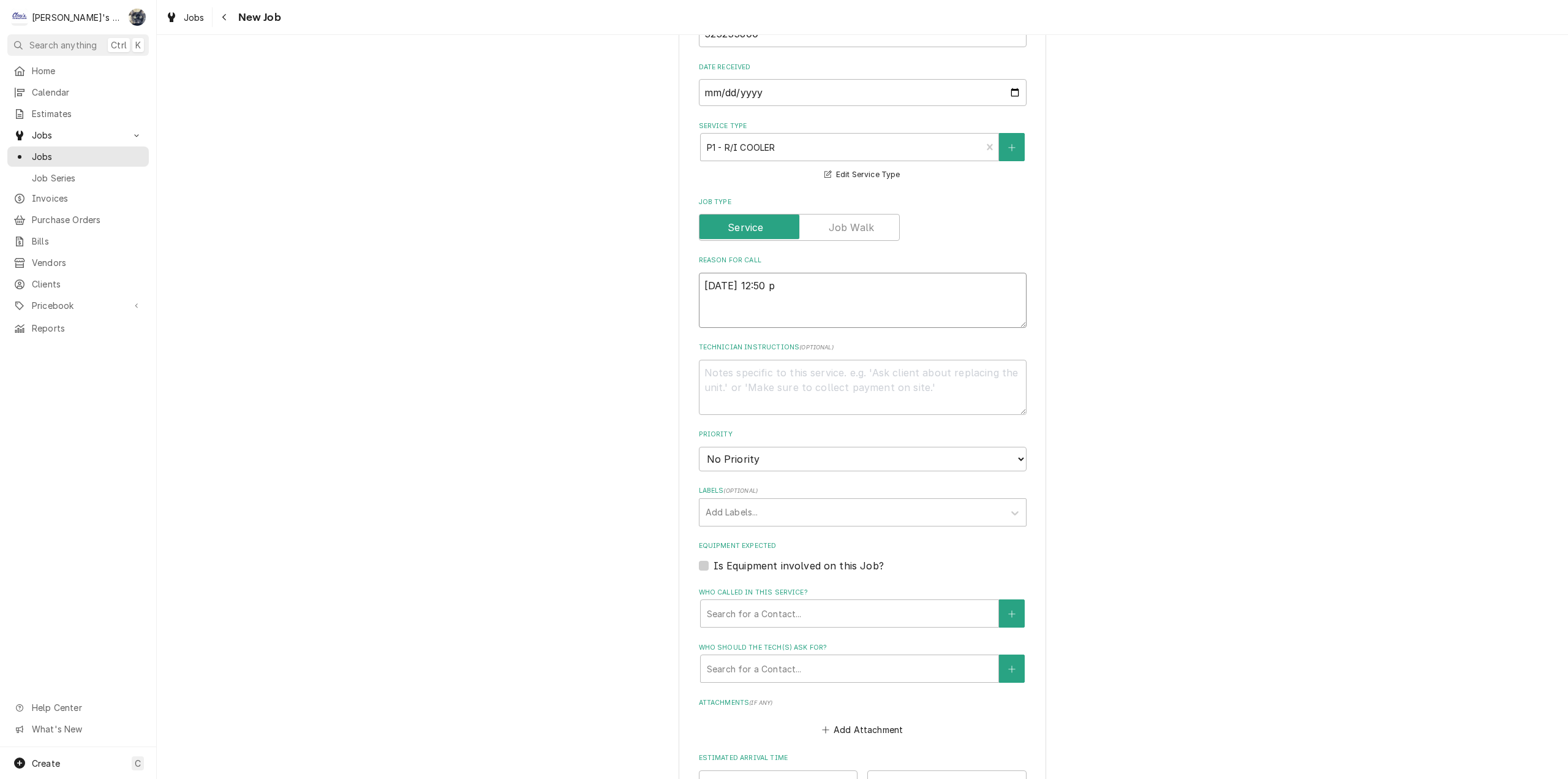
type textarea "x"
type textarea "8/20/2025 12:50 pm"
type textarea "x"
type textarea "8/20/2025 12:50 pm"
type textarea "x"
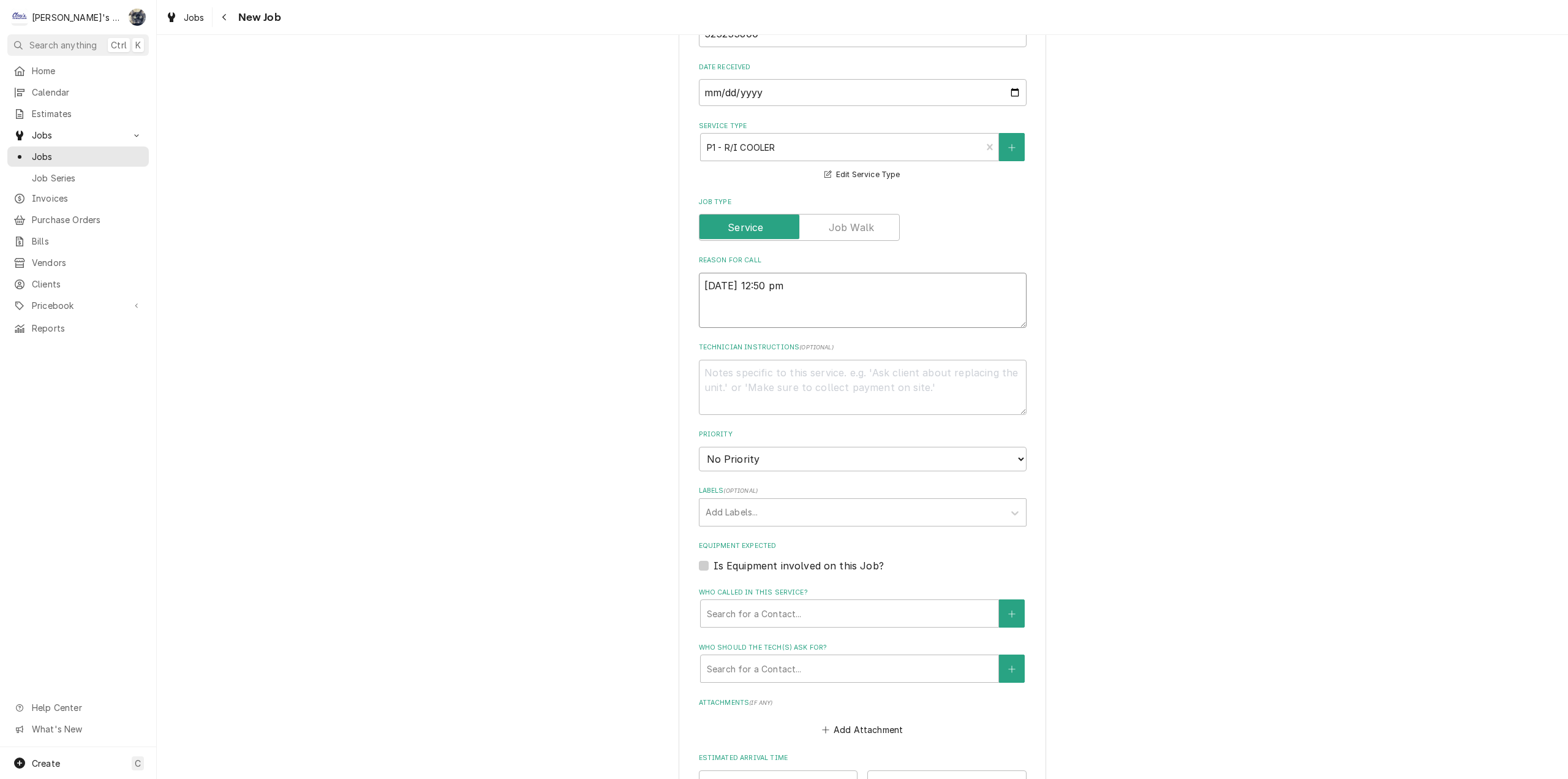
type textarea "8/20/2025 12:50 pm ="
type textarea "x"
type textarea "8/20/2025 12:50 pm"
type textarea "x"
type textarea "8/20/2025 12:50 pm"
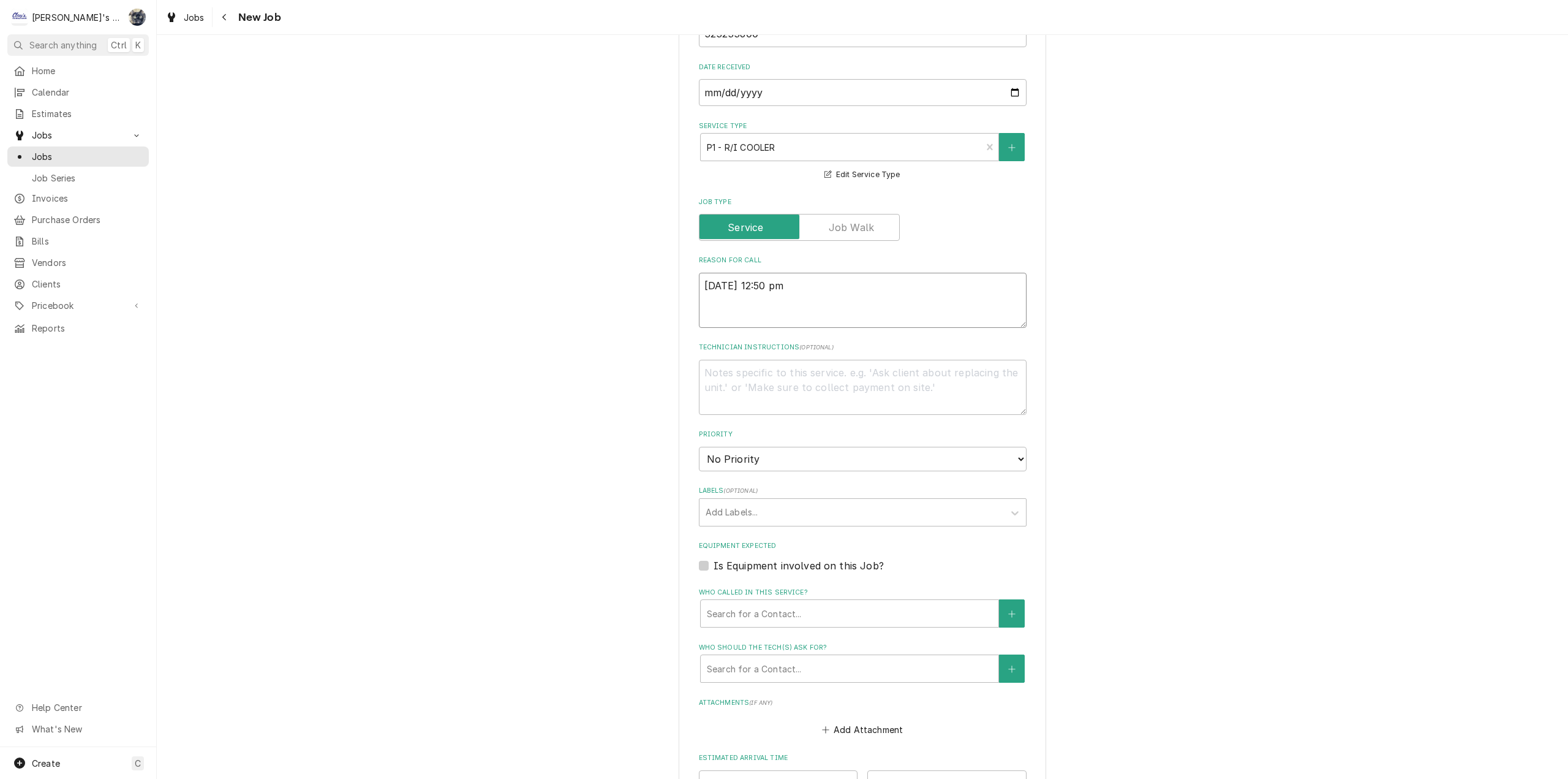
type textarea "x"
type textarea "8/20/2025 12:50 p"
type textarea "x"
type textarea "8/20/2025 12:50"
type textarea "x"
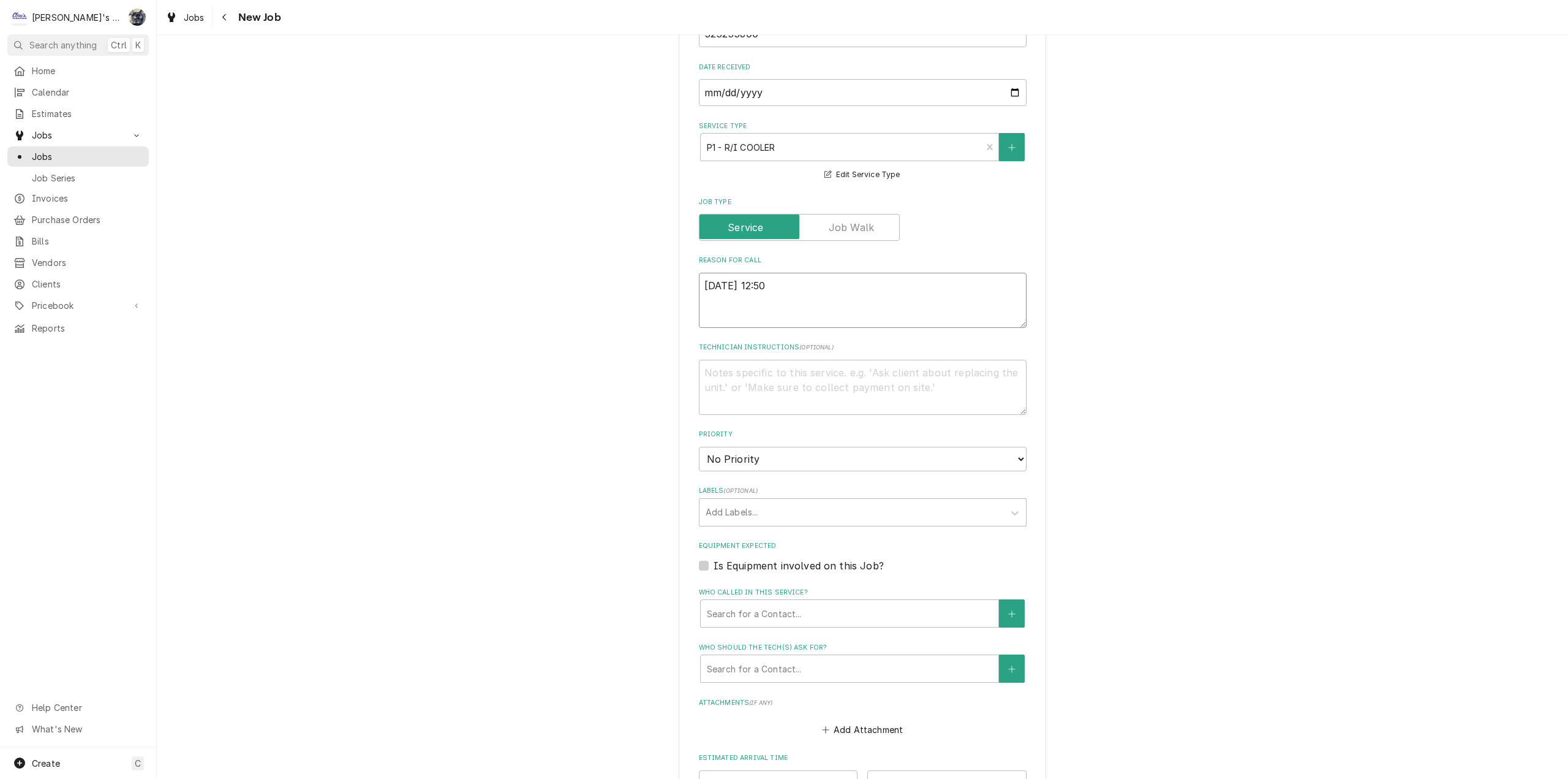
type textarea "8/20/2025 12:50 P"
type textarea "x"
type textarea "8/20/2025 12:50 PM"
type textarea "x"
type textarea "8/20/2025 12:50 PM-"
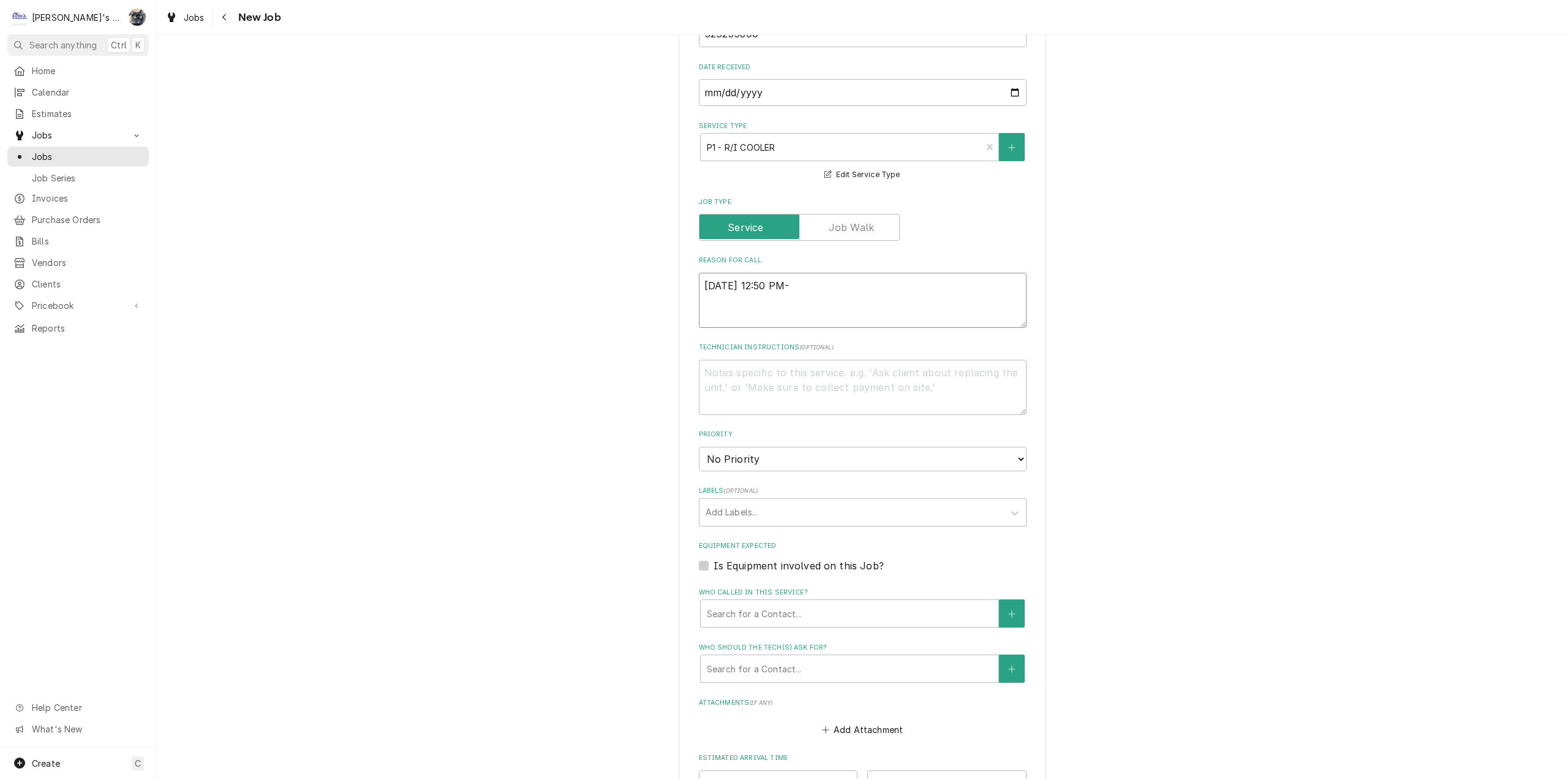
type textarea "x"
type textarea "8/20/2025 12:50 PM-"
type textarea "x"
type textarea "8/20/2025 12:50 PM- S"
type textarea "x"
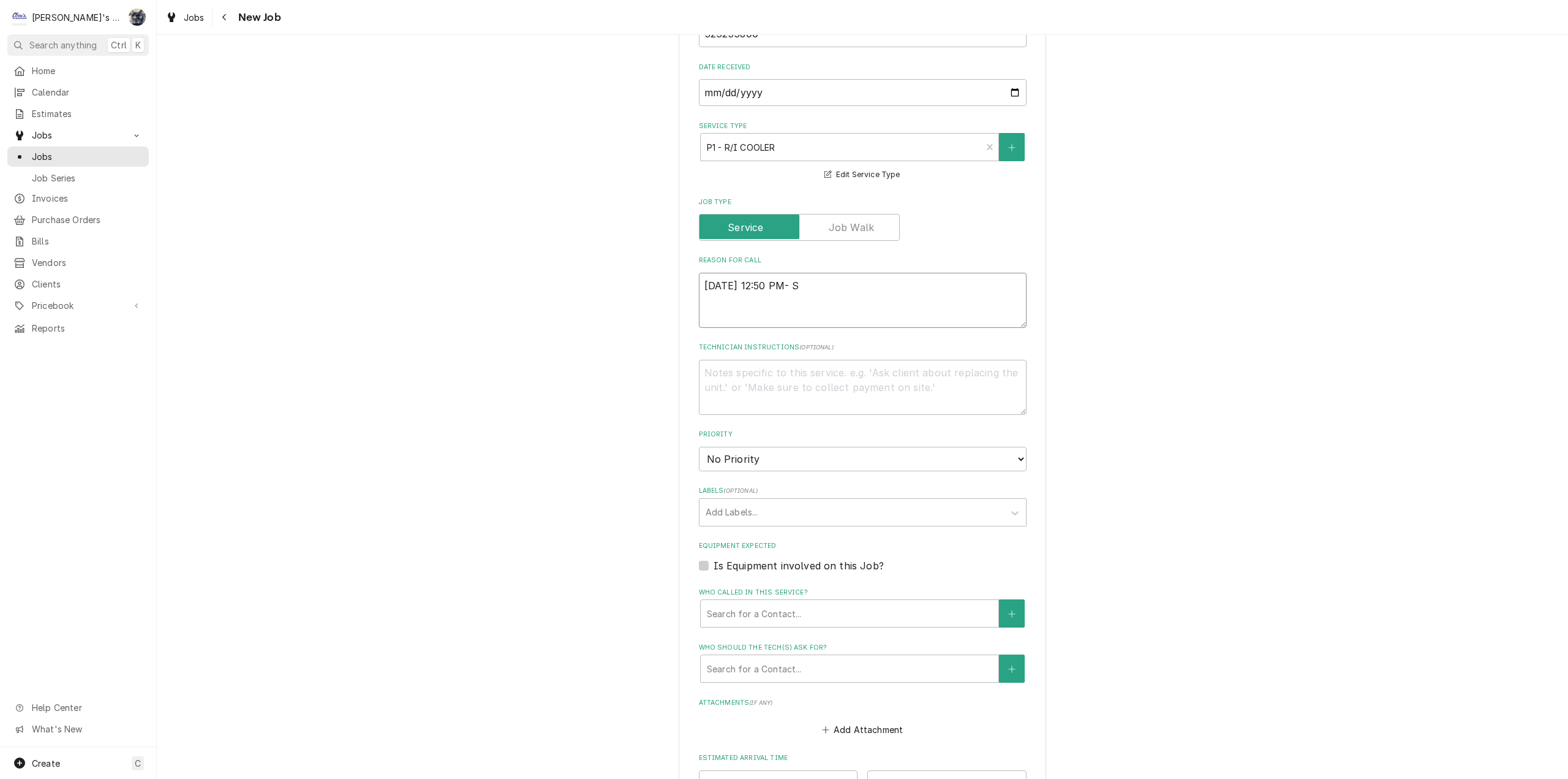
type textarea "8/20/2025 12:50 PM- SA"
type textarea "x"
type textarea "8/20/2025 12:50 PM- SARH"
type textarea "x"
type textarea "8/20/2025 12:50 PM- SARHA"
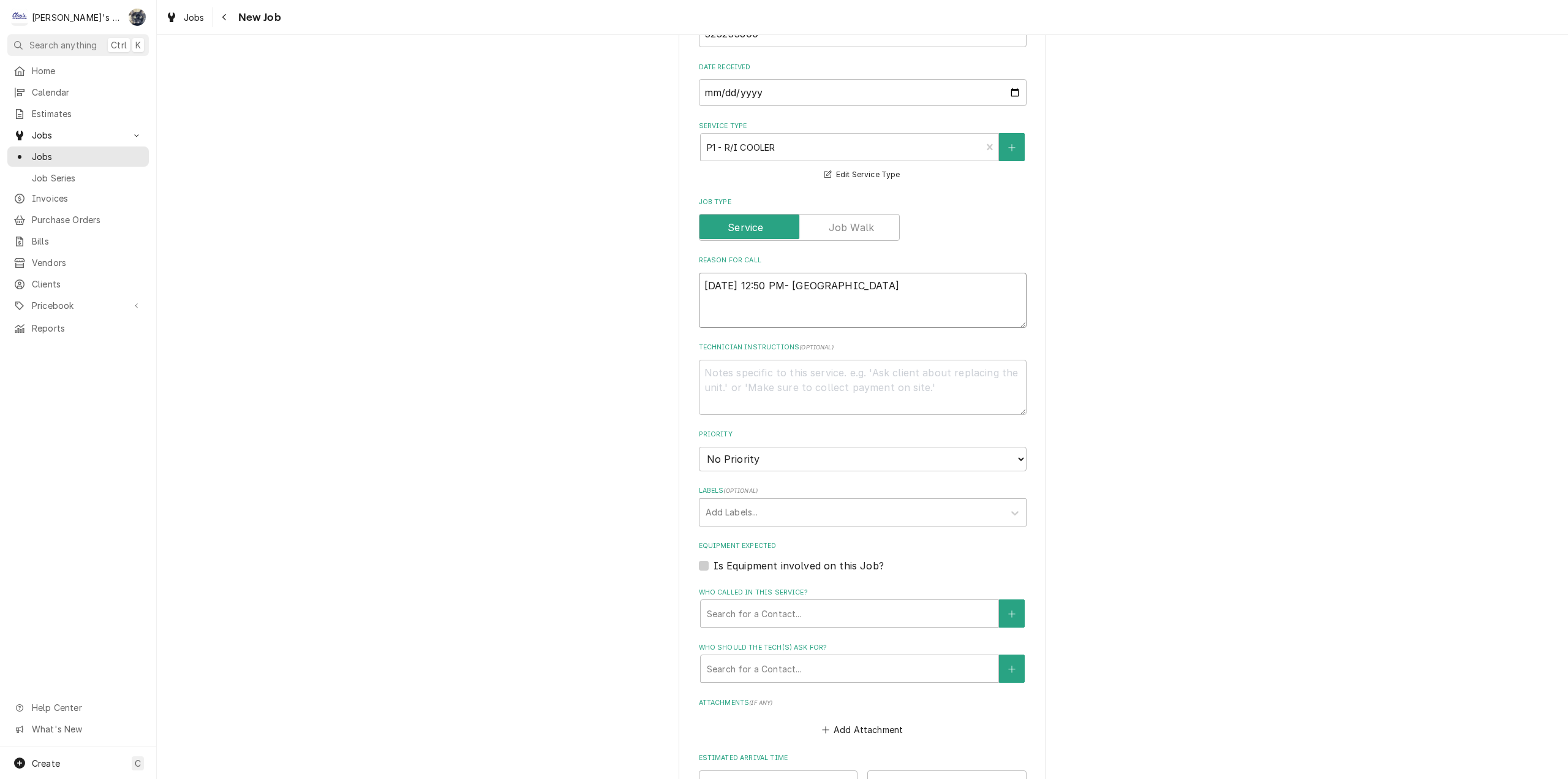
type textarea "x"
type textarea "8/20/2025 12:50 PM- SARHA-"
type textarea "x"
type textarea "8/20/2025 12:50 PM- SARHA-"
type textarea "x"
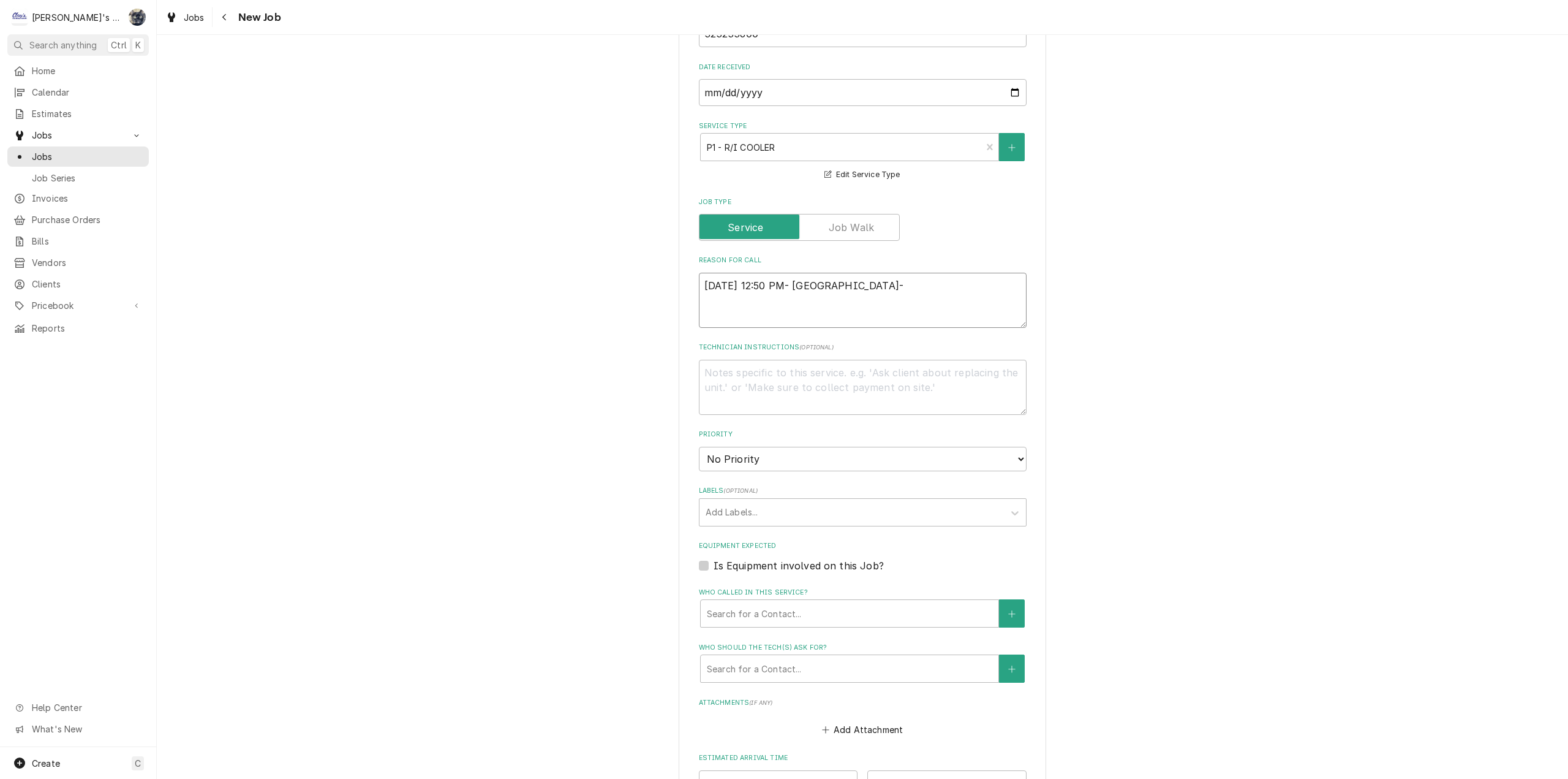
type textarea "8/20/2025 12:50 PM- SARHA-"
type textarea "x"
type textarea "8/20/2025 12:50 PM- SARHA"
type textarea "x"
type textarea "8/20/2025 12:50 PM- SARH"
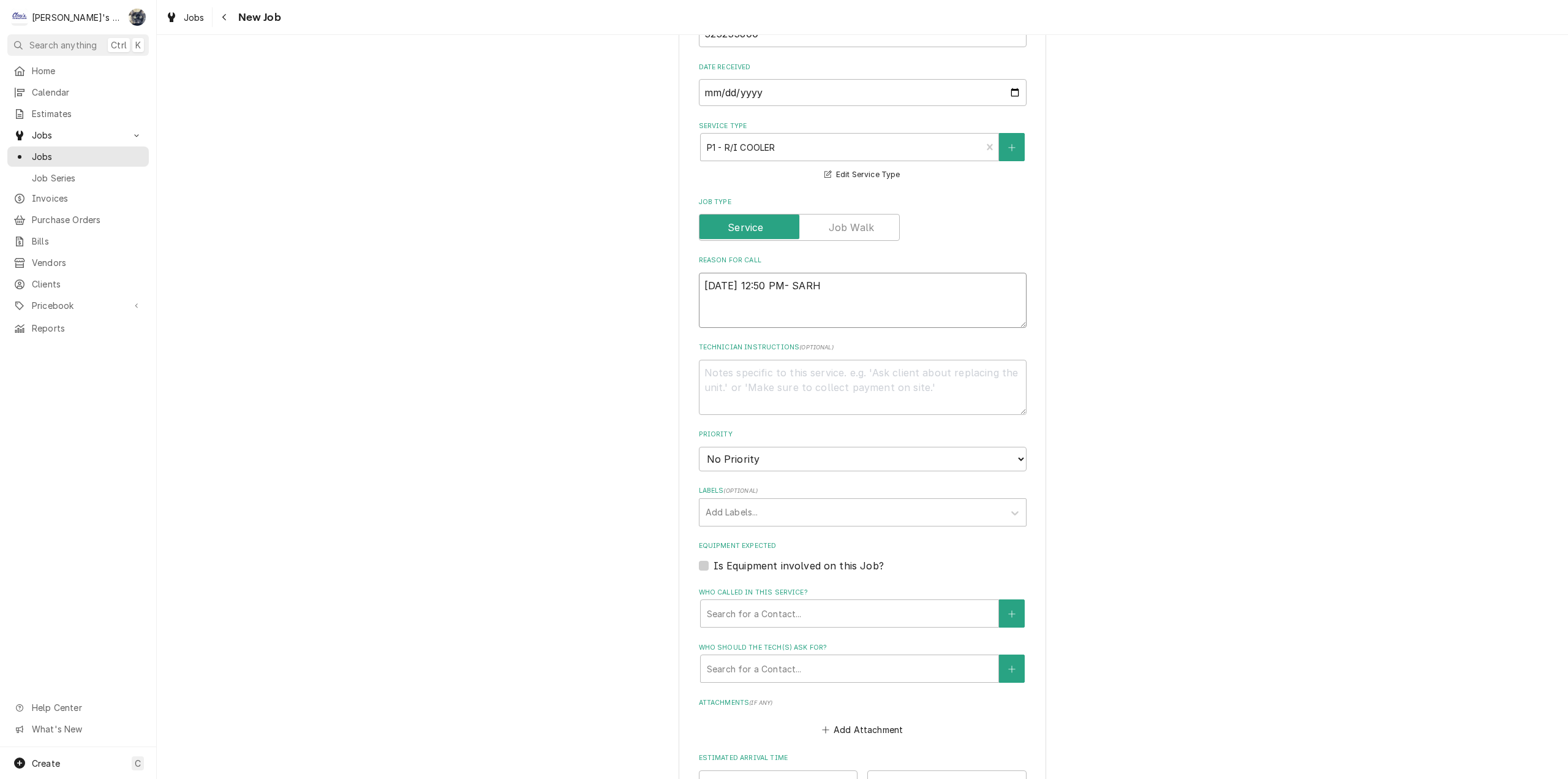
type textarea "x"
type textarea "8/20/2025 12:50 PM- SAR"
type textarea "x"
type textarea "8/20/2025 12:50 PM- SARA"
type textarea "x"
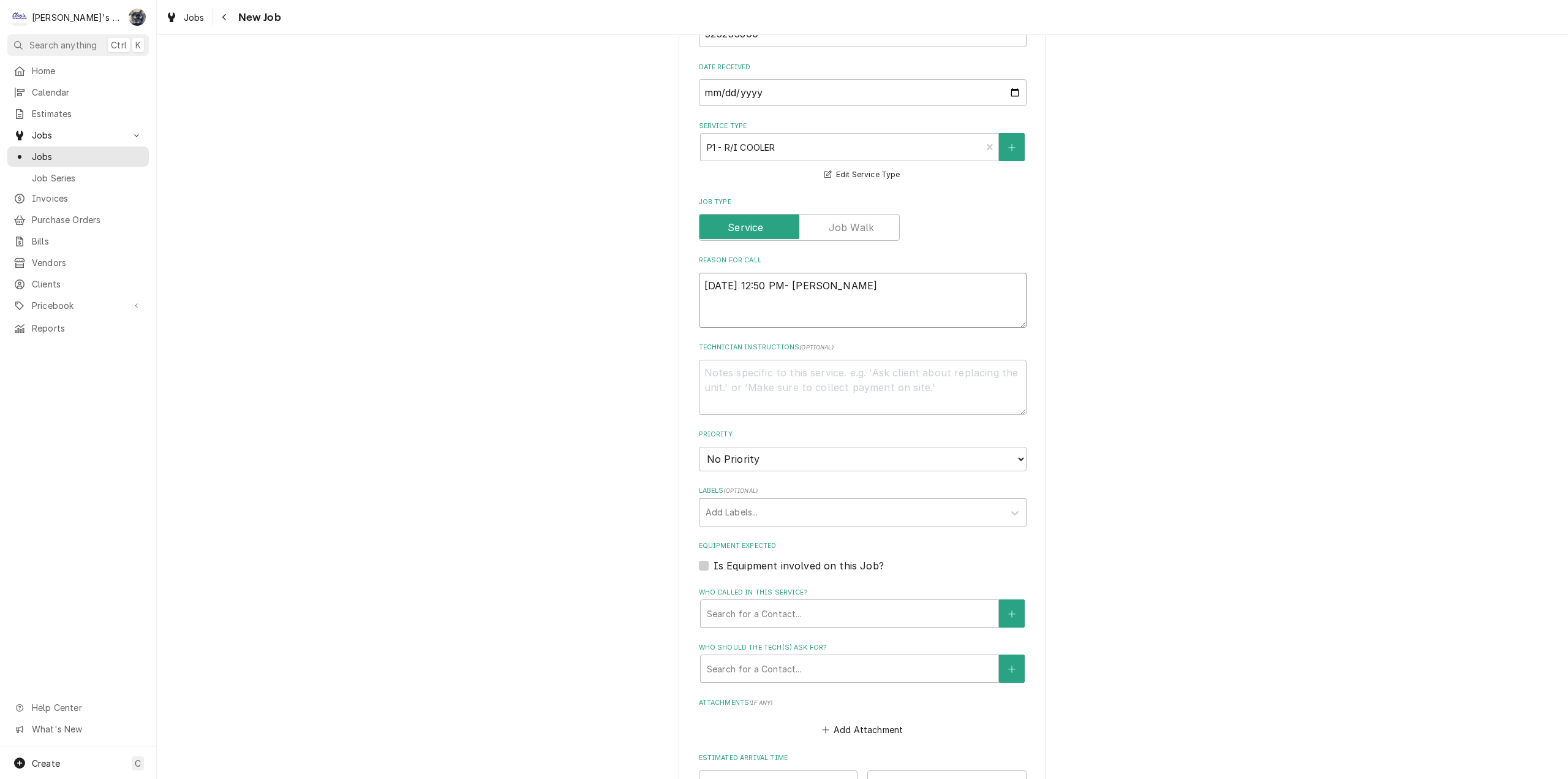
type textarea "8/20/2025 12:50 PM- SARAH"
type textarea "x"
type textarea "8/20/2025 12:50 PM- SARAH-"
type textarea "x"
type textarea "8/20/2025 12:50 PM- SARAH-"
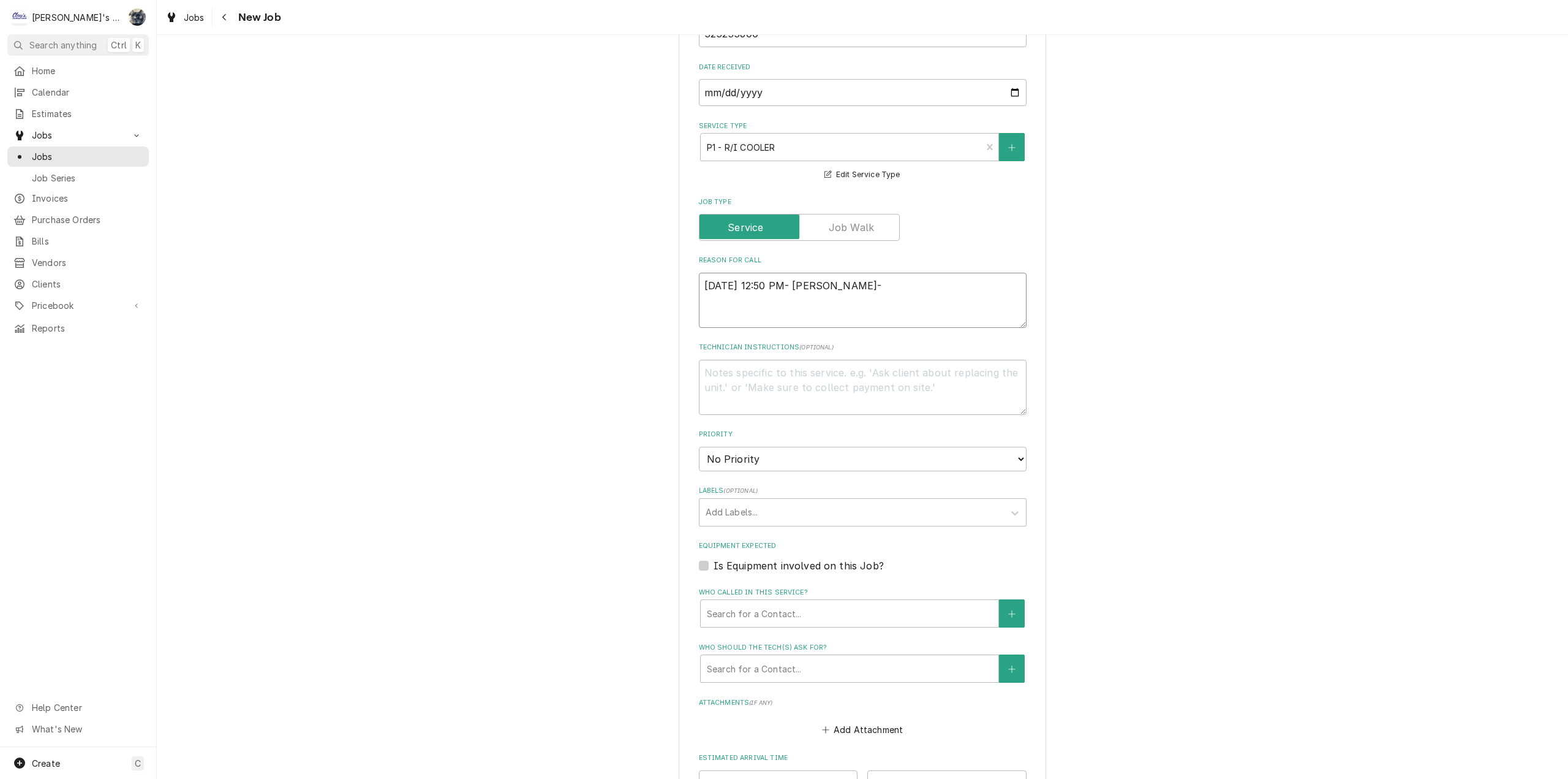
type textarea "x"
type textarea "8/20/2025 12:50 PM- SARAH- P"
type textarea "x"
type textarea "8/20/2025 12:50 PM- SARAH- PE"
type textarea "x"
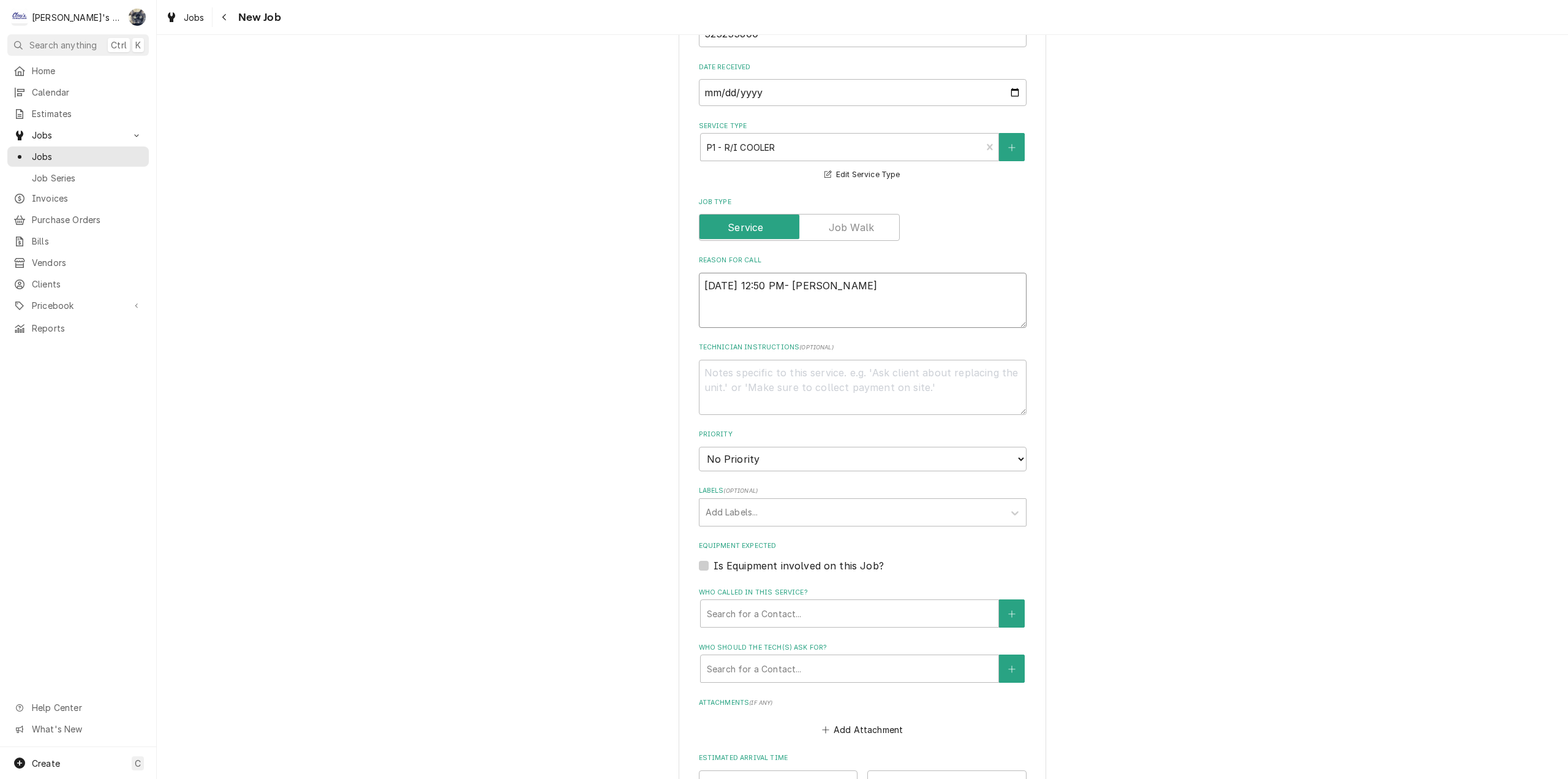
type textarea "8/20/2025 12:50 PM- SARAH- PER"
type textarea "x"
type textarea "8/20/2025 12:50 PM- SARAH- PER"
type textarea "x"
type textarea "8/20/2025 12:50 PM- SARAH- PER E"
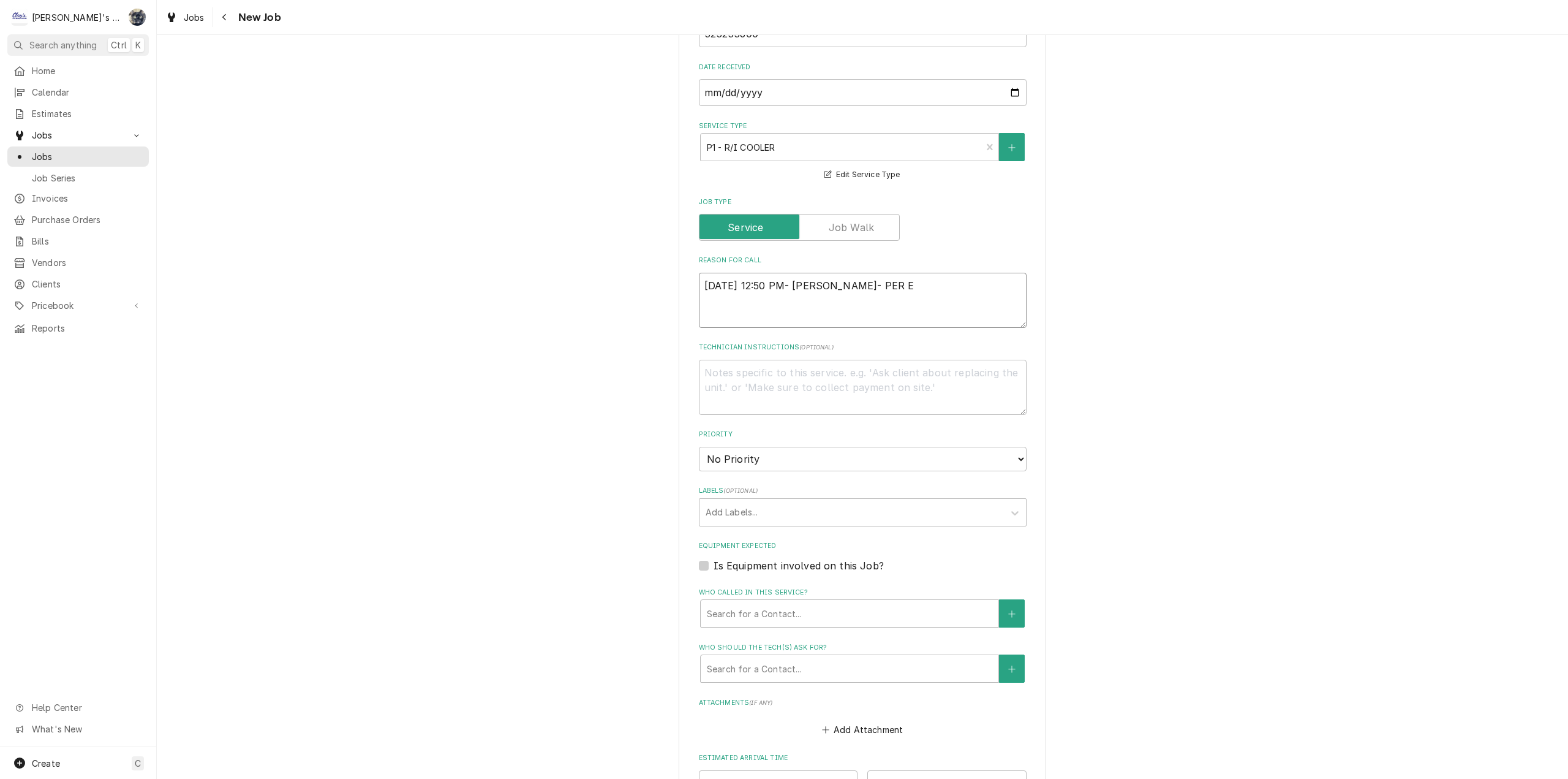
type textarea "x"
type textarea "8/20/2025 12:50 PM- SARAH- PER ER"
type textarea "x"
type textarea "8/20/2025 12:50 PM- SARAH- PER ERK"
type textarea "x"
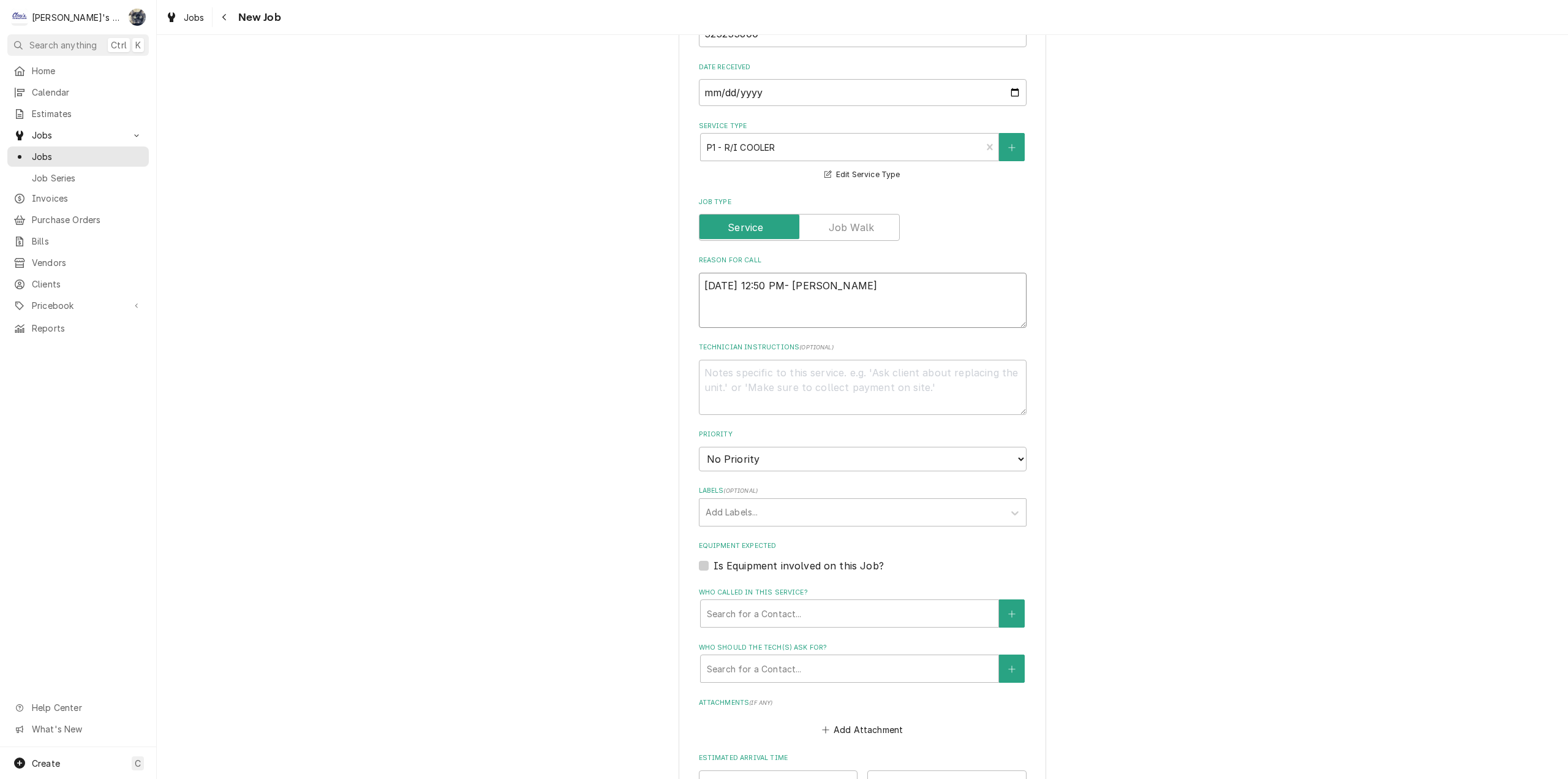
type textarea "8/20/2025 12:50 PM- SARAH- PER ER"
type textarea "x"
type textarea "8/20/2025 12:50 PM- SARAH- PER ERI"
type textarea "x"
type textarea "8/20/2025 12:50 PM- SARAH- PER ERIK"
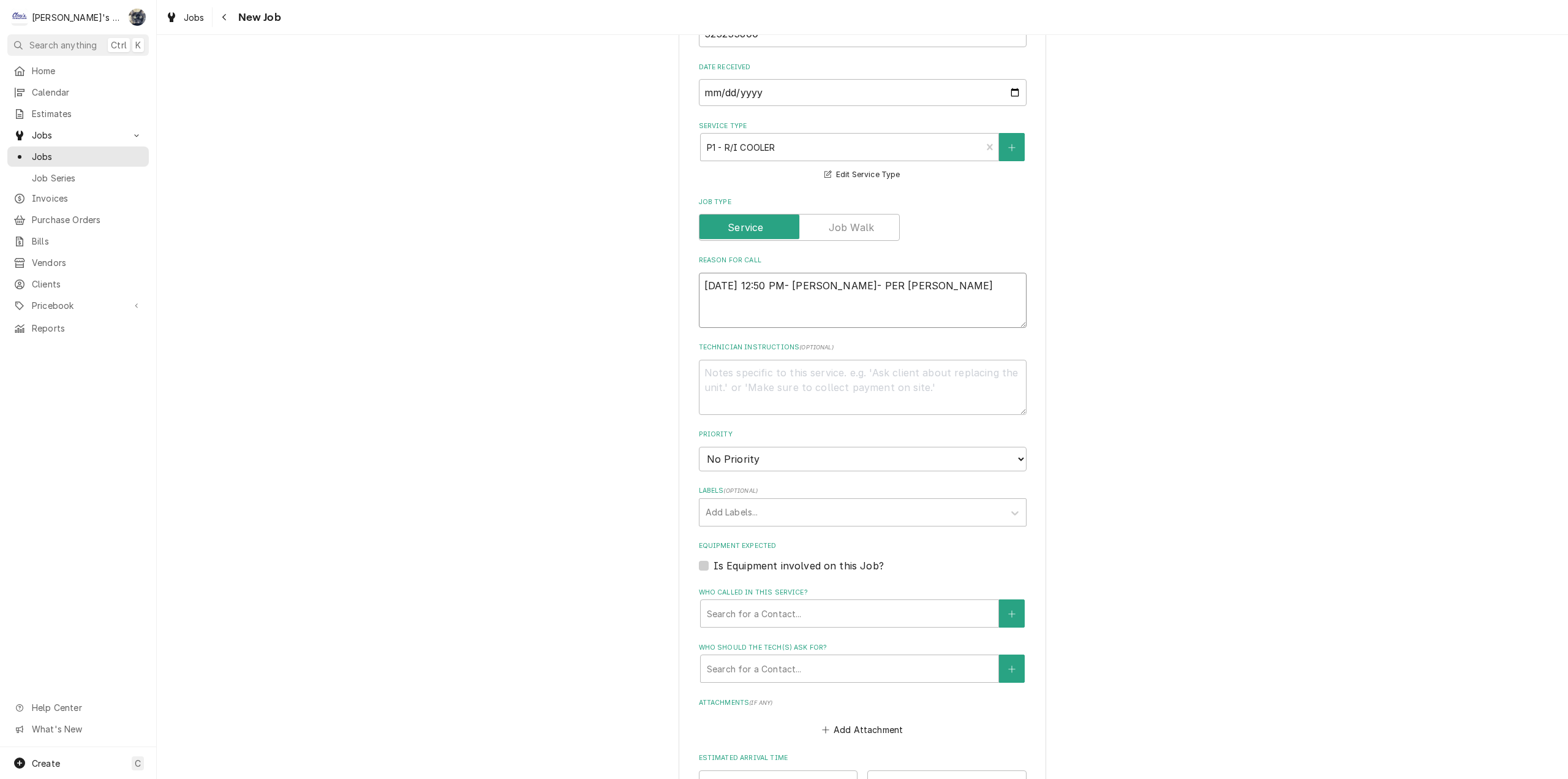
type textarea "x"
type textarea "8/20/2025 12:50 PM- SARAH- PER ERIK-"
type textarea "x"
type textarea "8/20/2025 12:50 PM- SARAH- PER ERIK-"
type textarea "x"
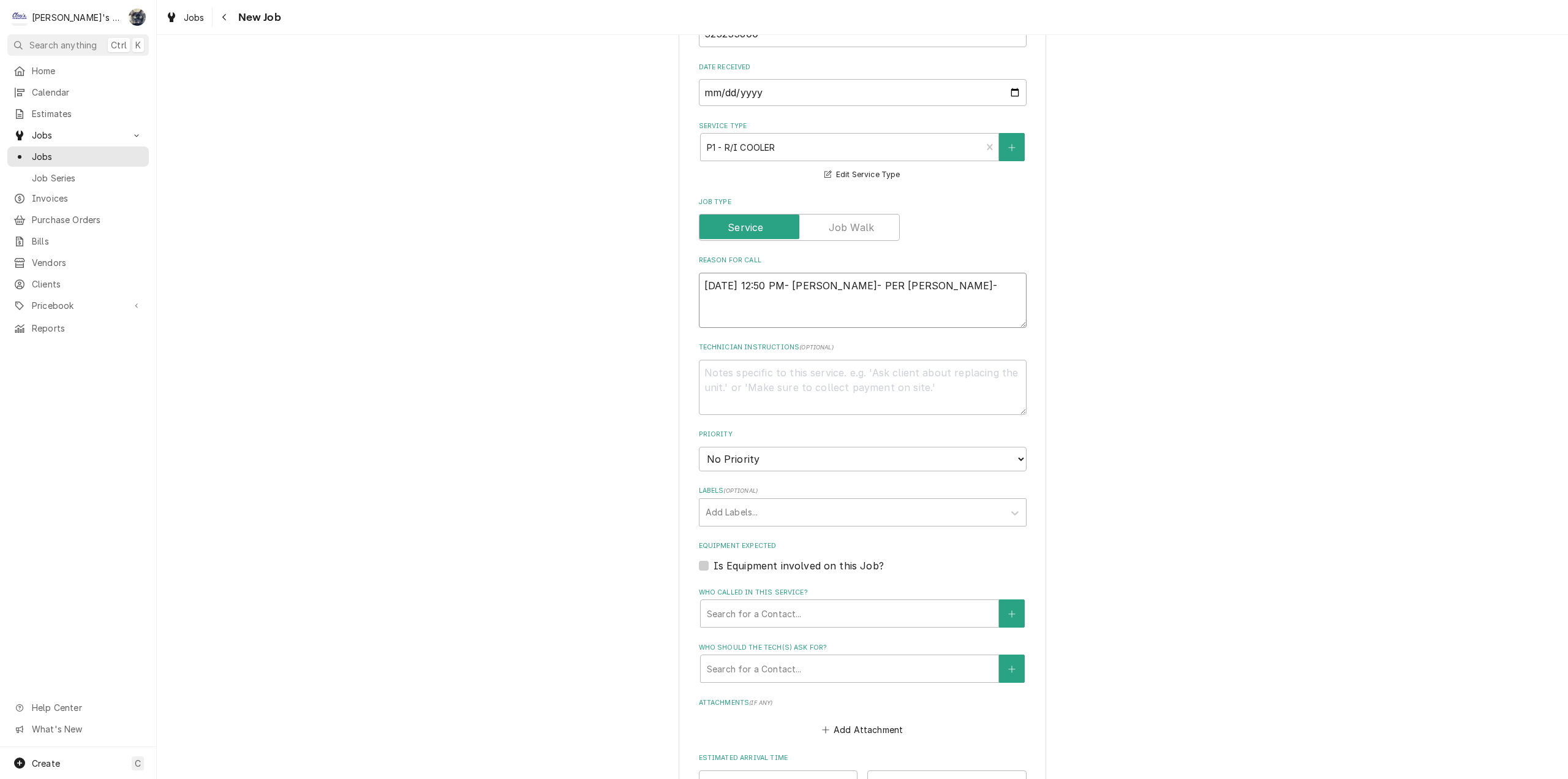
type textarea "8/20/2025 12:50 PM- SARAH- PER ERIK- L"
type textarea "x"
type textarea "8/20/2025 12:50 PM- SARAH- PER ERIK- LO"
type textarea "x"
type textarea "8/20/2025 12:50 PM- SARAH- PER ERIK- LOW"
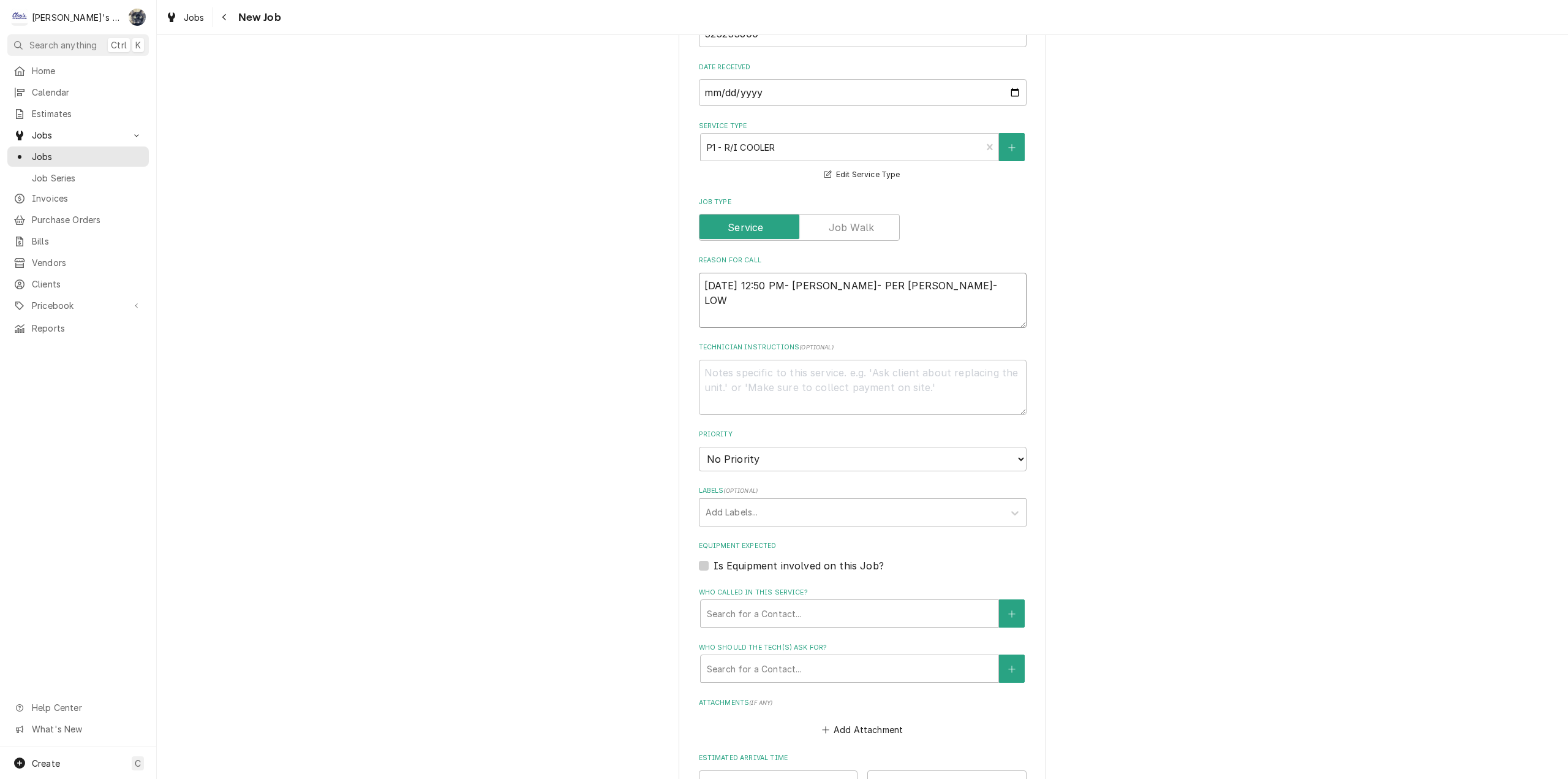
type textarea "x"
type textarea "8/20/2025 12:50 PM- SARAH- PER ERIK- LOWB"
type textarea "x"
type textarea "8/20/2025 12:50 PM- SARAH- PER ERIK- LOWBO"
type textarea "x"
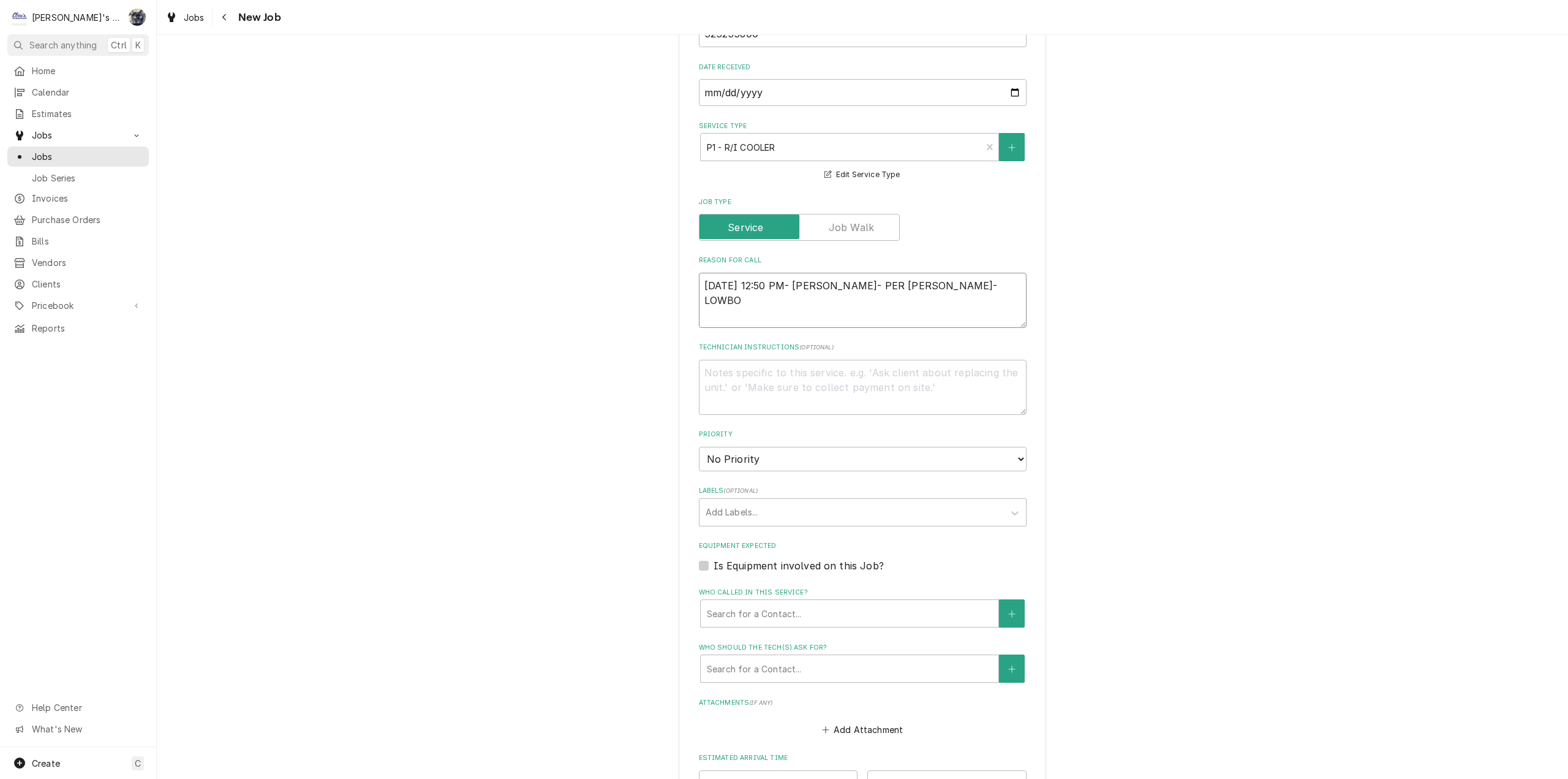
type textarea "8/20/2025 12:50 PM- SARAH- PER ERIK- LOWBOY"
type textarea "x"
type textarea "8/20/2025 12:50 PM- SARAH- PER ERIK- LOWBOY"
type textarea "x"
type textarea "8/20/2025 12:50 PM- SARAH- PER ERIK- LOWBOY"
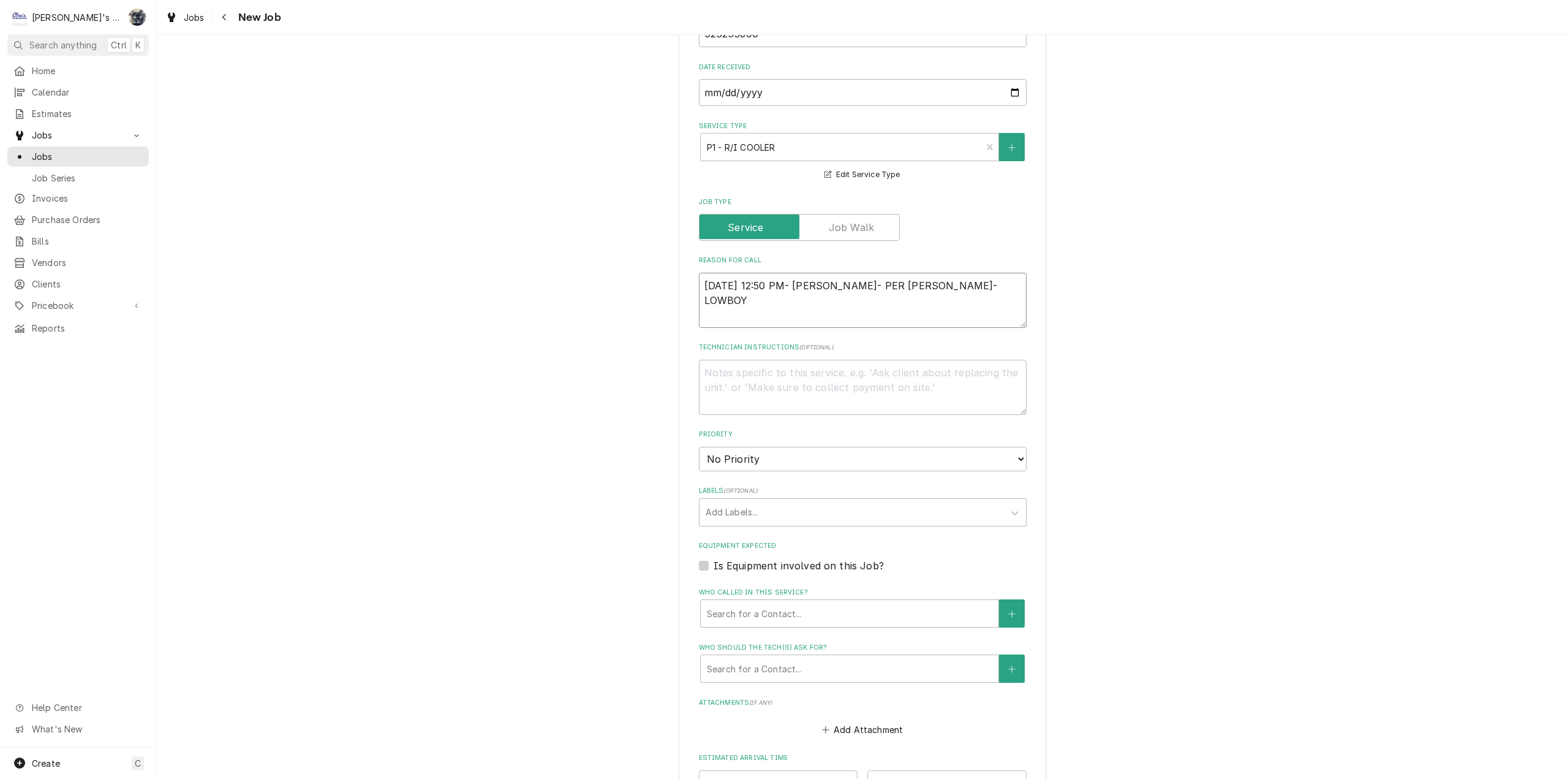
type textarea "x"
type textarea "8/20/2025 12:50 PM- SARAH- PER ERIK- LOWBO"
type textarea "x"
type textarea "8/20/2025 12:50 PM- SARAH- PER ERIK- LOWB"
type textarea "x"
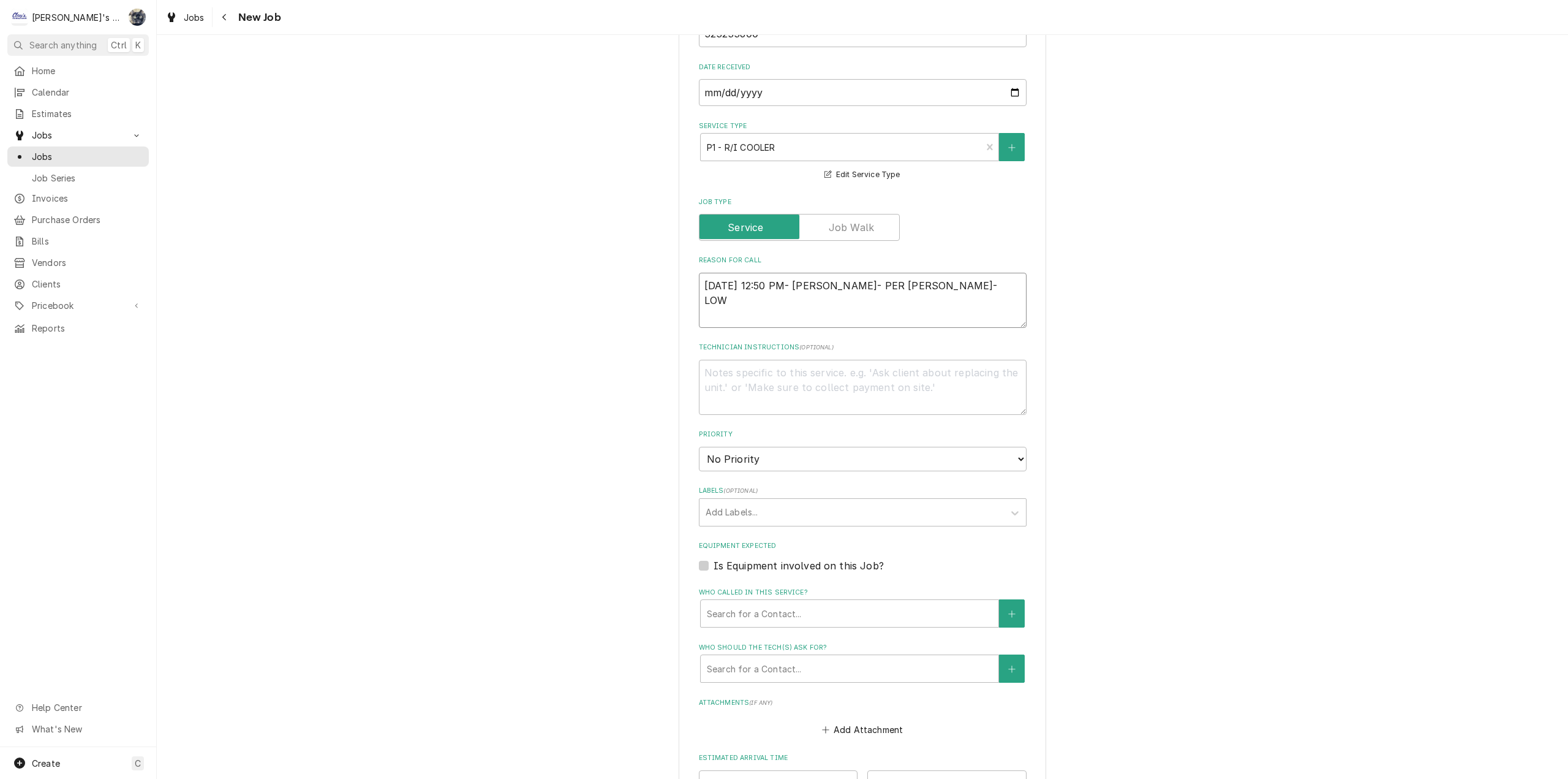
type textarea "8/20/2025 12:50 PM- SARAH- PER ERIK- LO"
type textarea "x"
type textarea "8/20/2025 12:50 PM- SARAH- PER ERIK- L"
type textarea "x"
type textarea "8/20/2025 12:50 PM- SARAH- PER ERIK-"
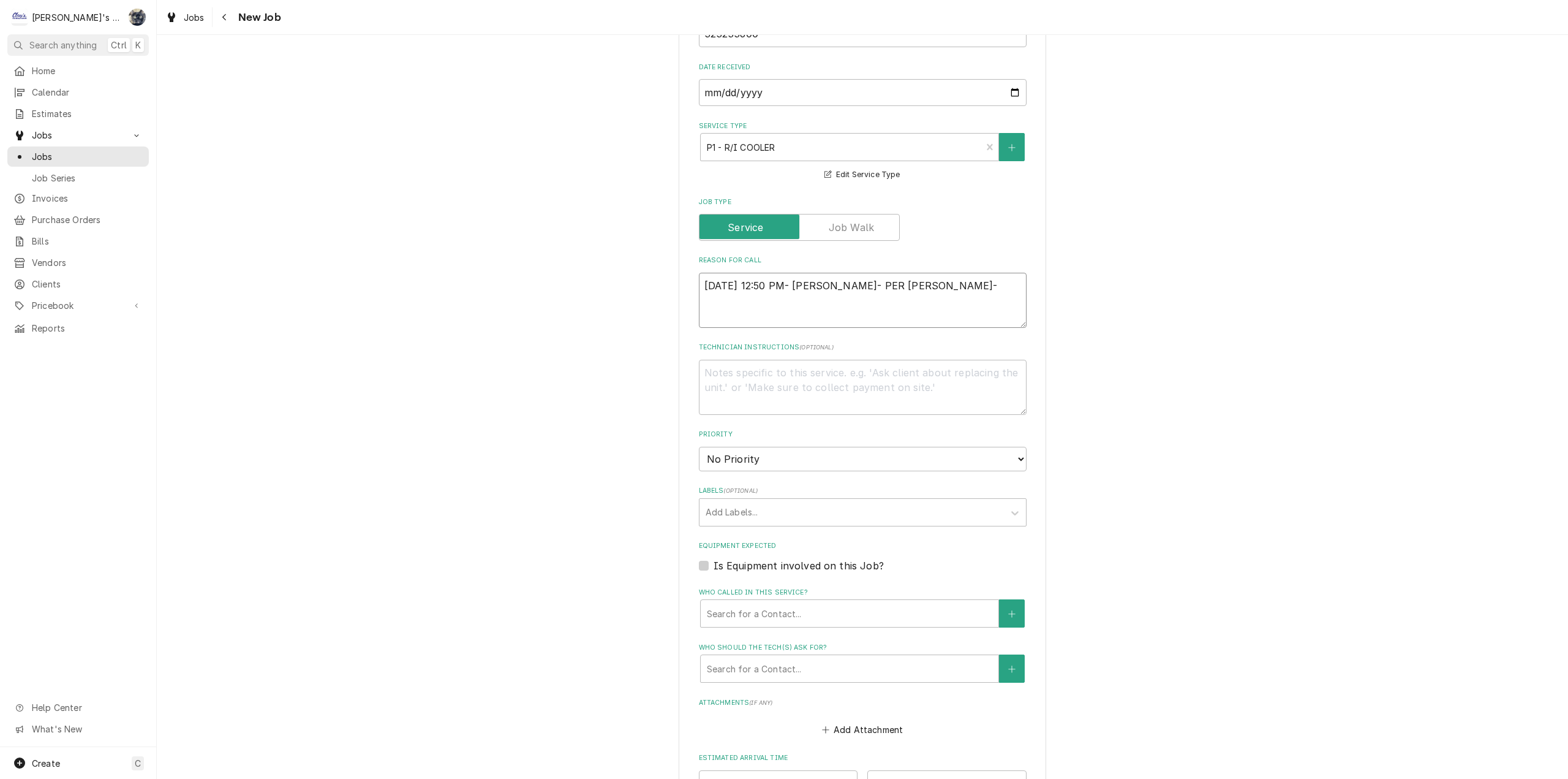
type textarea "x"
type textarea "8/20/2025 12:50 PM- SARAH- PER ERIK- L"
type textarea "x"
type textarea "8/20/2025 12:50 PM- SARAH- PER ERIK- LO"
type textarea "x"
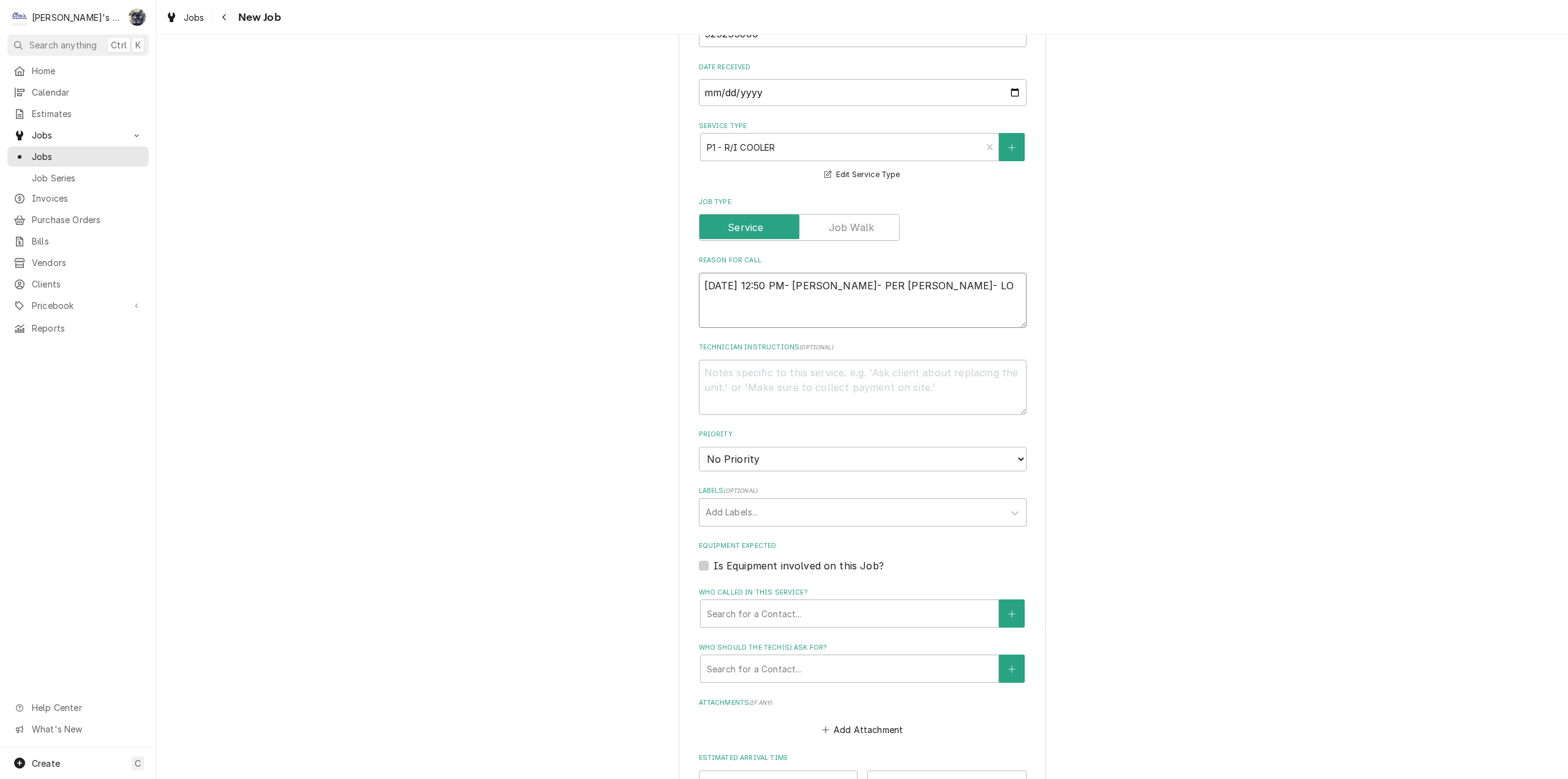
type textarea "8/20/2025 12:50 PM- SARAH- PER ERIK- LOW"
type textarea "x"
type textarea "8/20/2025 12:50 PM- SARAH- PER ERIK- LOWB"
type textarea "x"
type textarea "8/20/2025 12:50 PM- SARAH- PER ERIK- LOWBO"
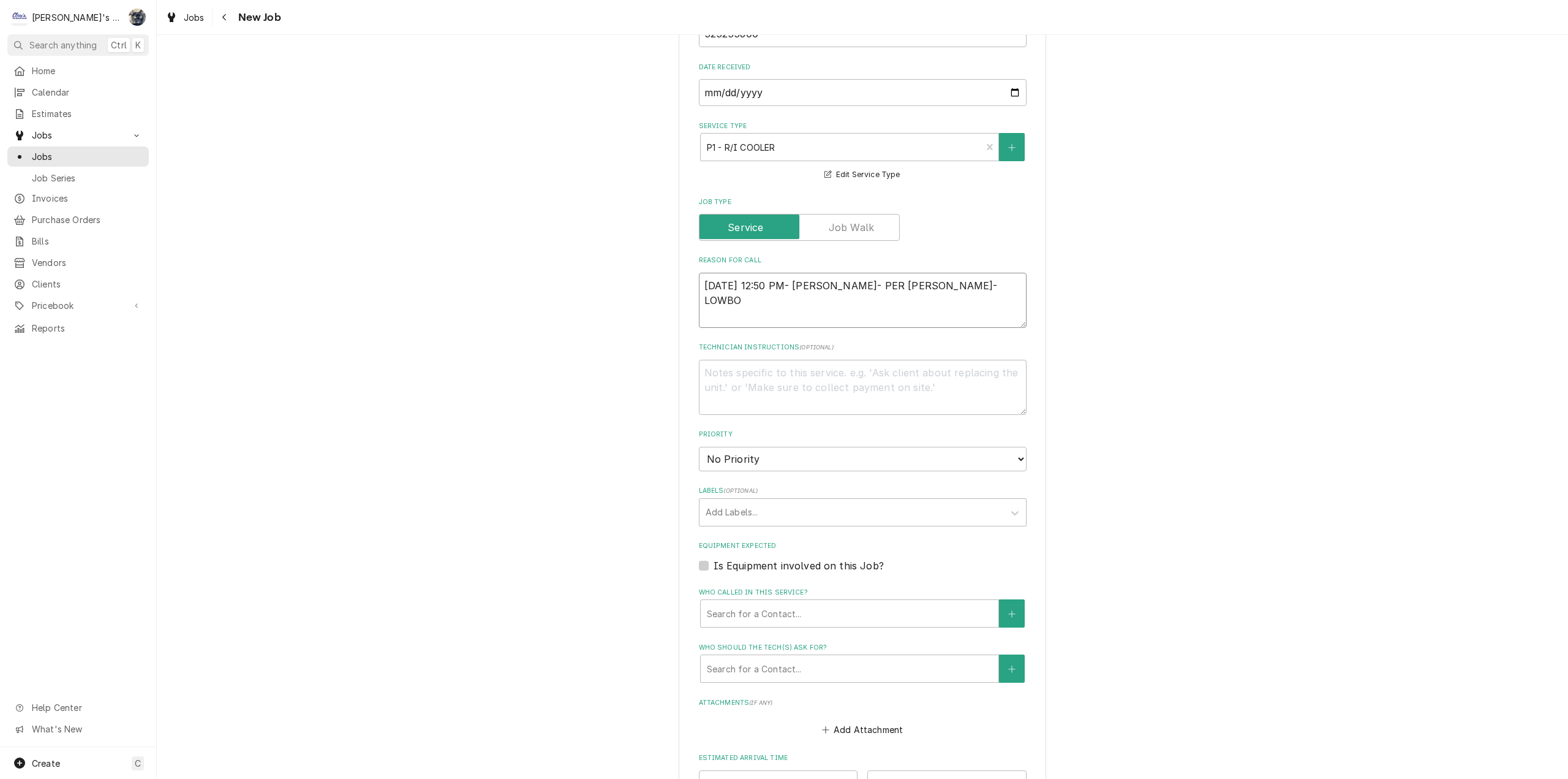
type textarea "x"
type textarea "8/20/2025 12:50 PM- SARAH- PER ERIK- LOWBOY"
type textarea "x"
type textarea "8/20/2025 12:50 PM- SARAH- PER ERIK- LOWBOYS"
type textarea "x"
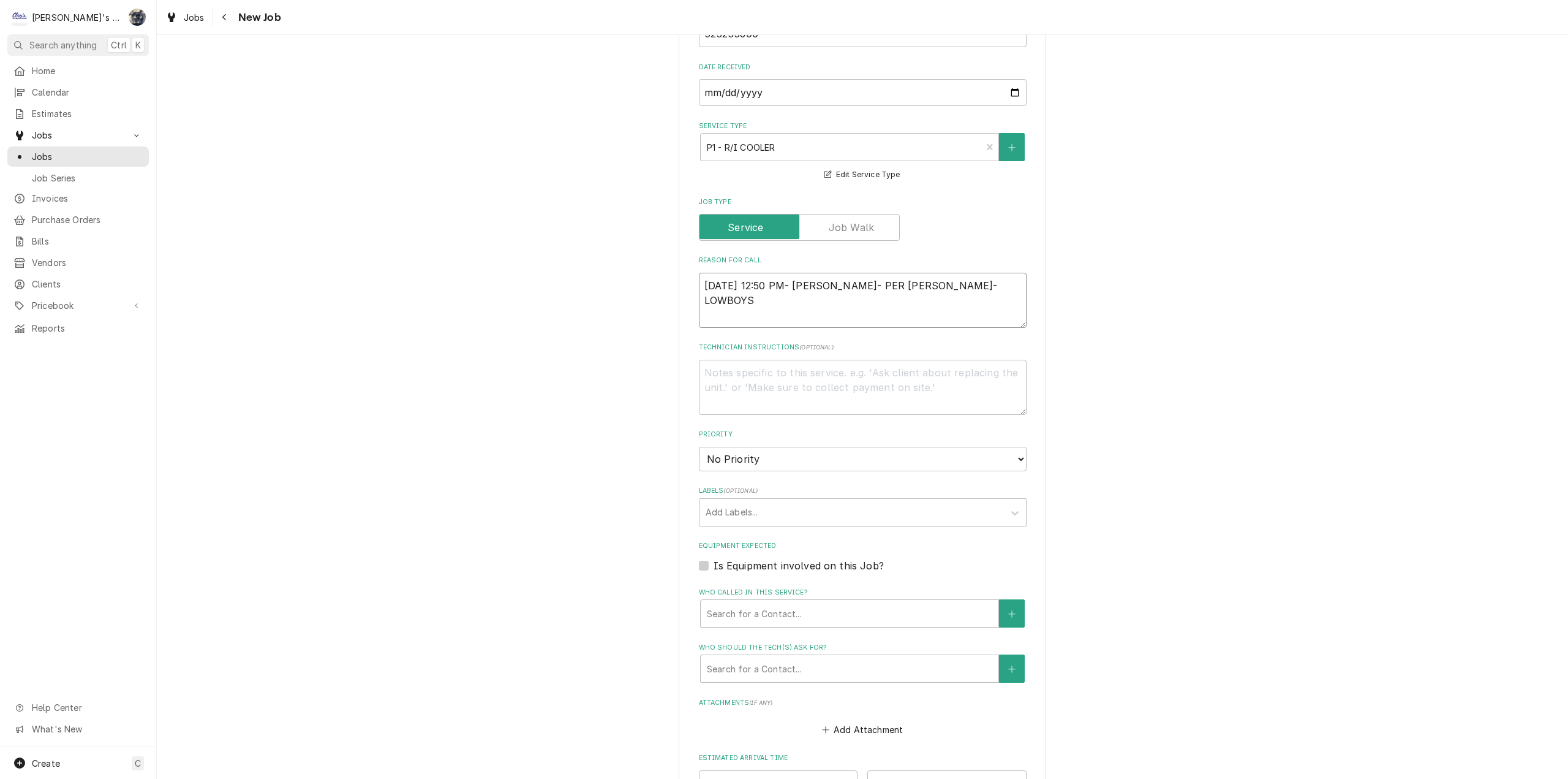
type textarea "8/20/2025 12:50 PM- SARAH- PER ERIK- LOWBOYS"
type textarea "x"
type textarea "8/20/2025 12:50 PM- SARAH- PER ERIK- LOWBOYS"
type textarea "x"
type textarea "8/20/2025 12:50 PM- SARAH- PER ERIK- LOWBOY"
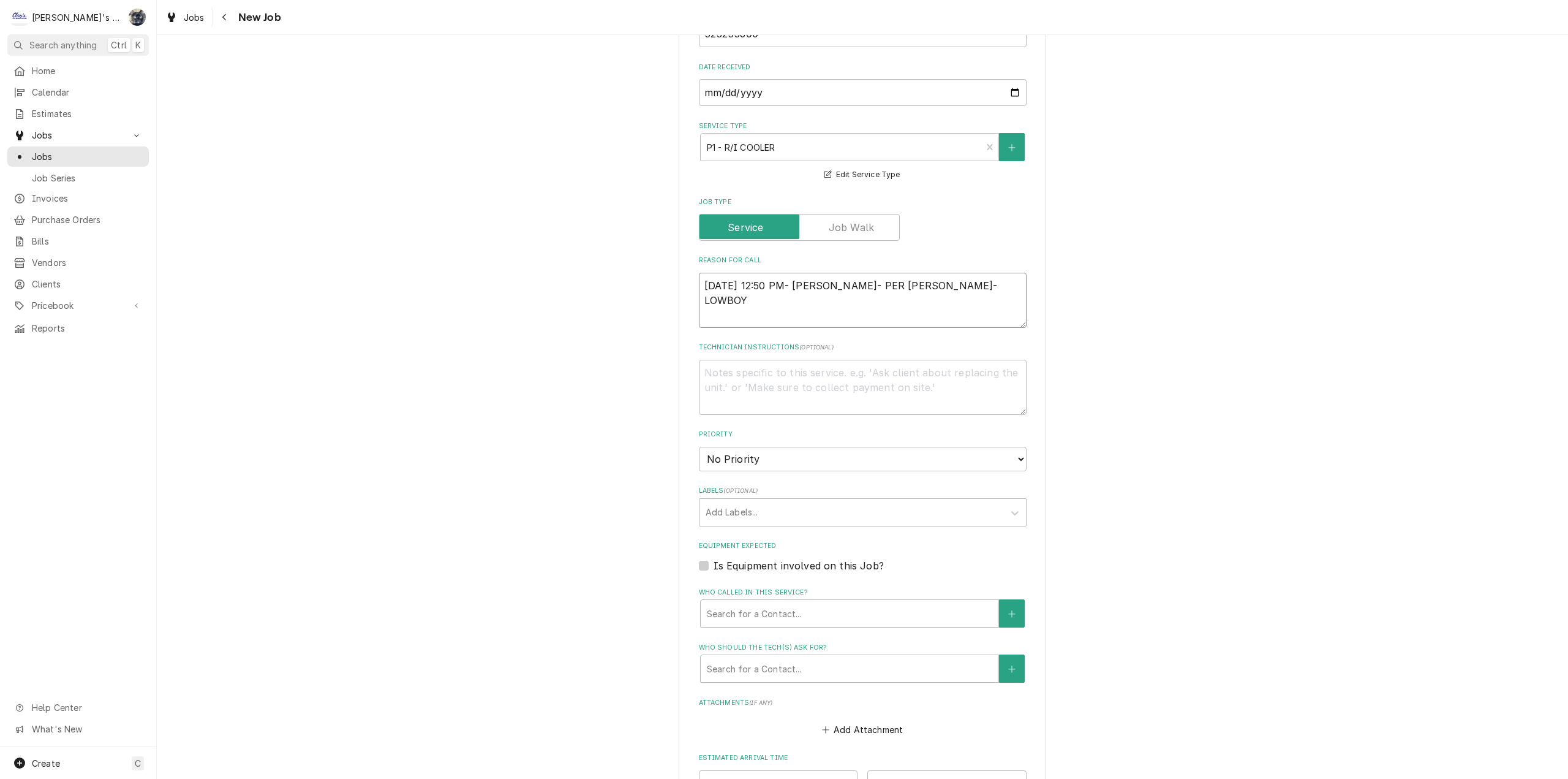
type textarea "x"
type textarea "8/20/2025 12:50 PM- SARAH- PER ERIK- LOWBOY"
type textarea "x"
type textarea "8/20/2025 12:50 PM- SARAH- PER ERIK- LOWBOY"
type textarea "x"
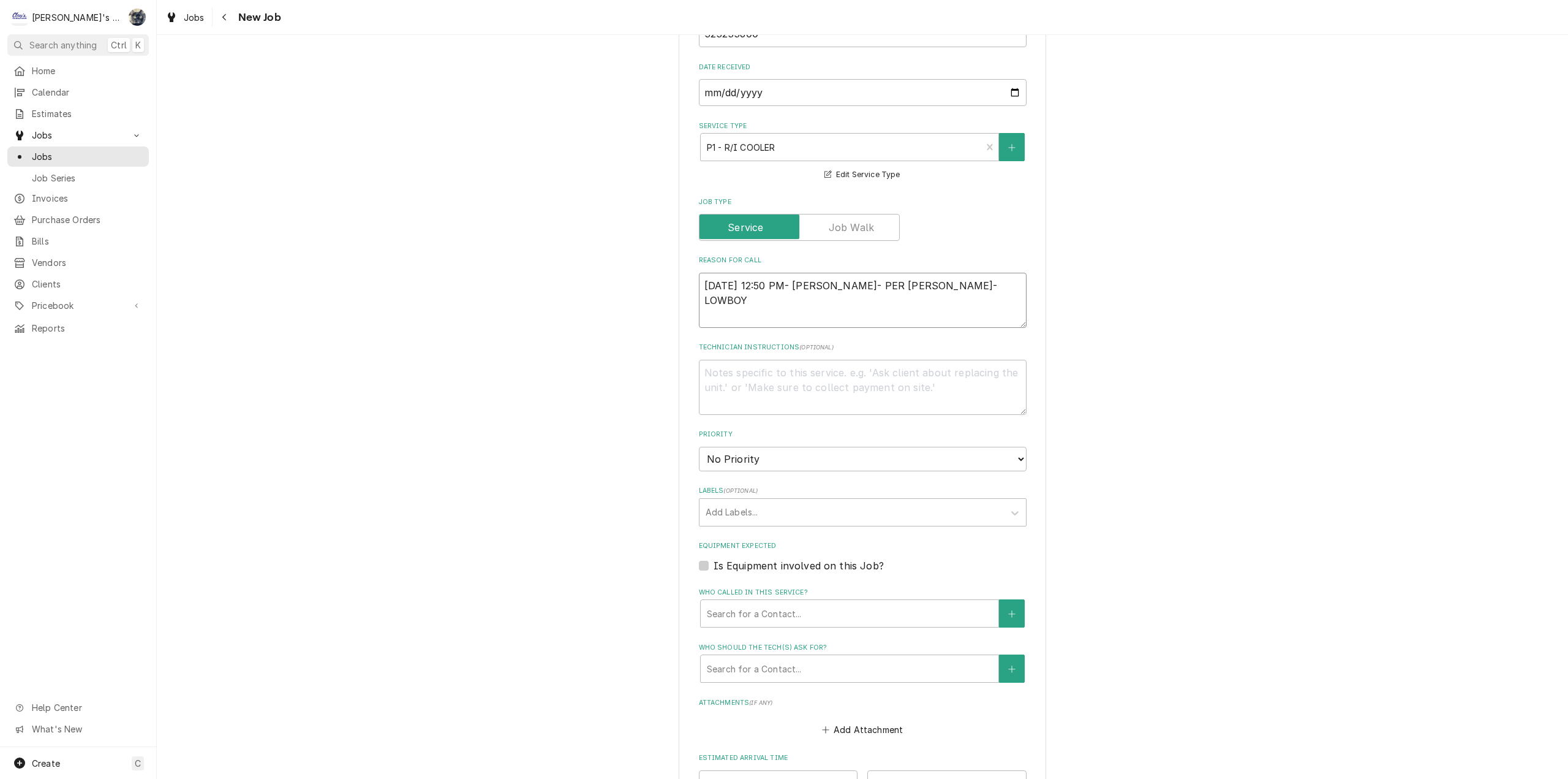
type textarea "8/20/2025 12:50 PM- SARAH- PER ERIK- LOWBOY"
type textarea "x"
type textarea "8/20/2025 12:50 PM- SARAH- PER ERIK- LOWBOY S"
type textarea "x"
type textarea "8/20/2025 12:50 PM- SARAH- PER ERIK- LOWBOY"
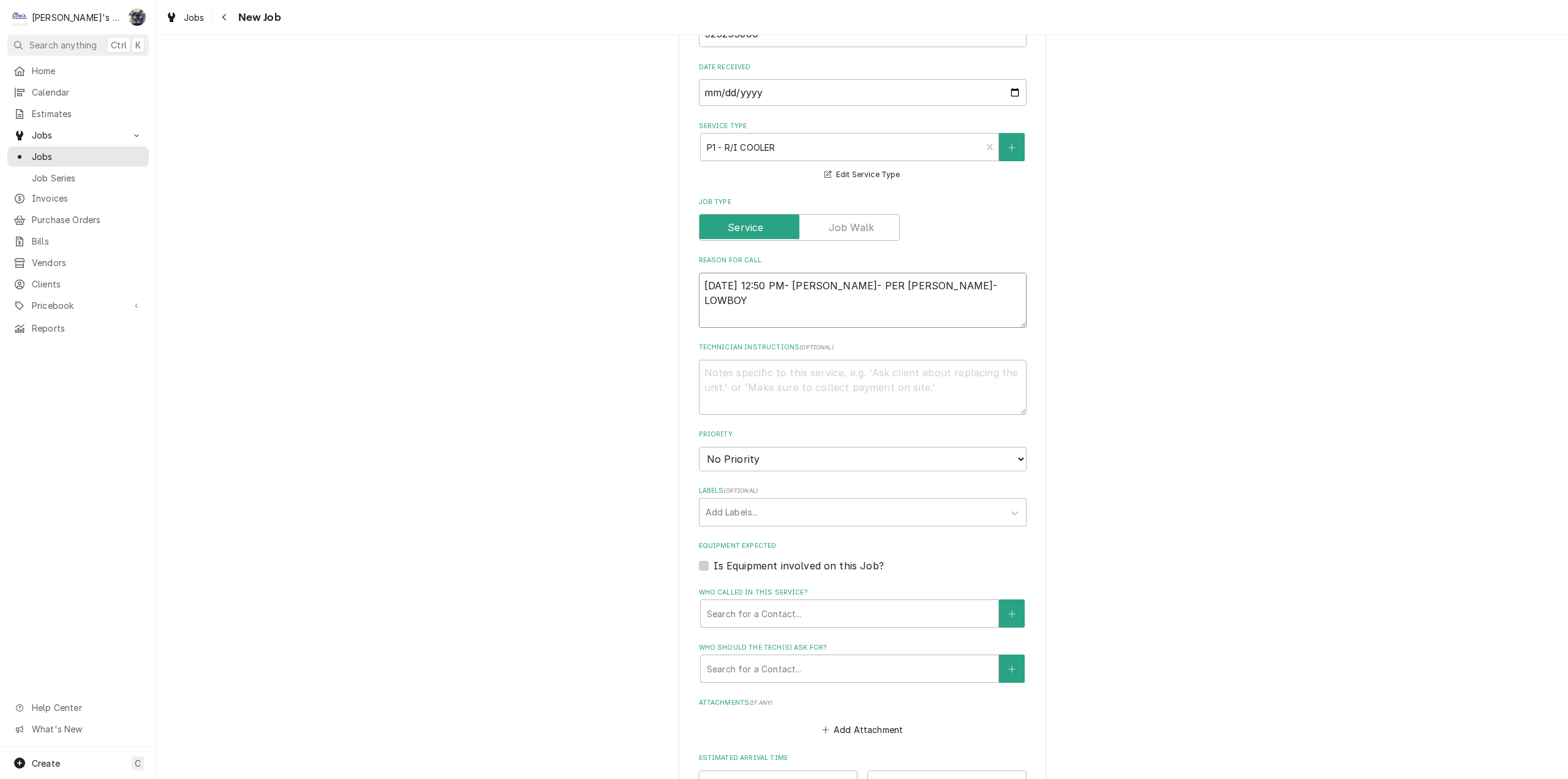
type textarea "x"
type textarea "8/20/2025 12:50 PM- SARAH- PER ERIK- LOWBOY"
type textarea "x"
type textarea "8/20/2025 12:50 PM- SARAH- PER ERIK- LOWBOYS"
type textarea "x"
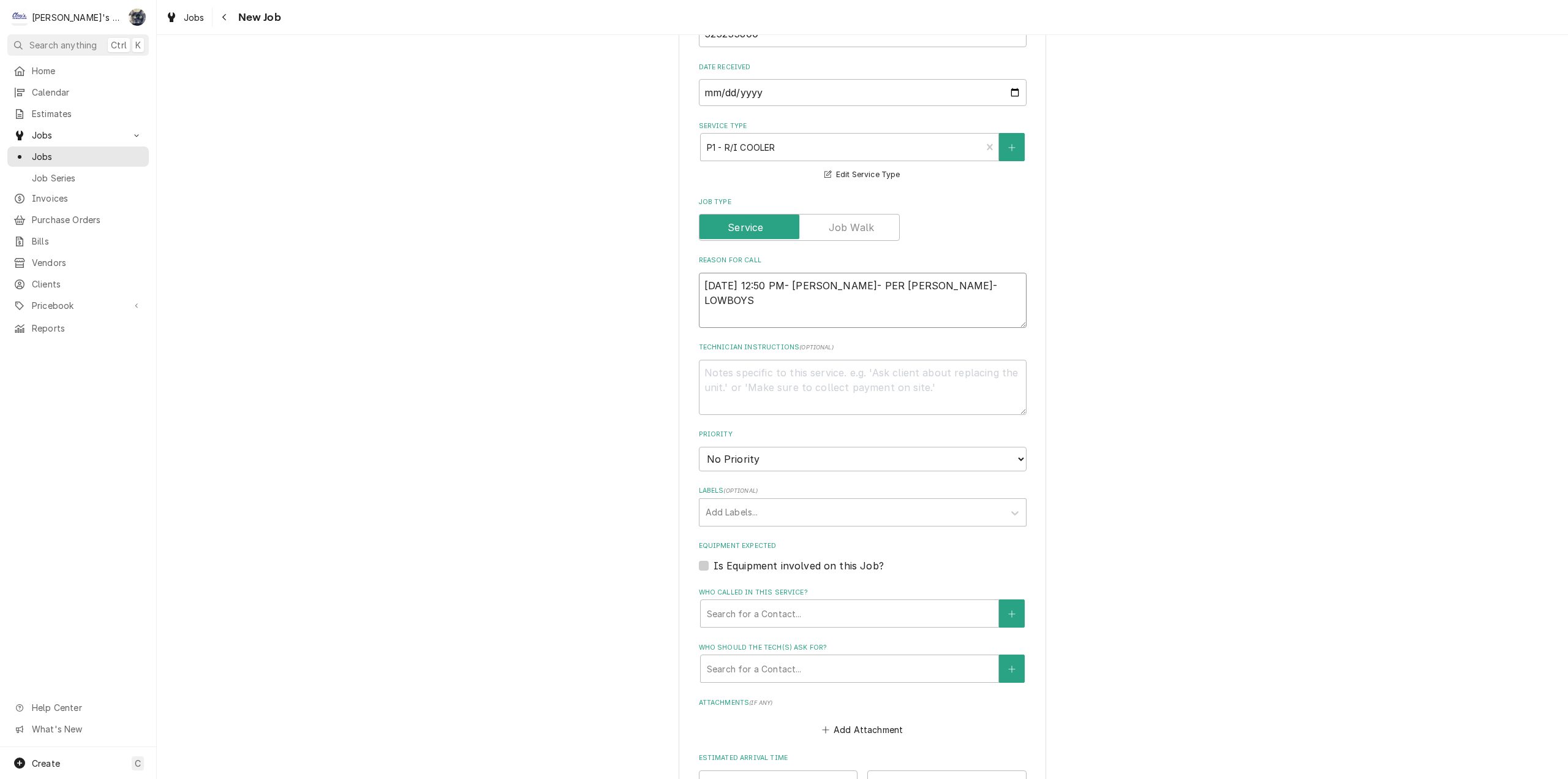
type textarea "8/20/2025 12:50 PM- SARAH- PER ERIK- LOWBOYS"
type textarea "x"
type textarea "8/20/2025 12:50 PM- SARAH- PER ERIK- LOWBOYS A"
type textarea "x"
type textarea "8/20/2025 12:50 PM- SARAH- PER ERIK- LOWBOYS AR"
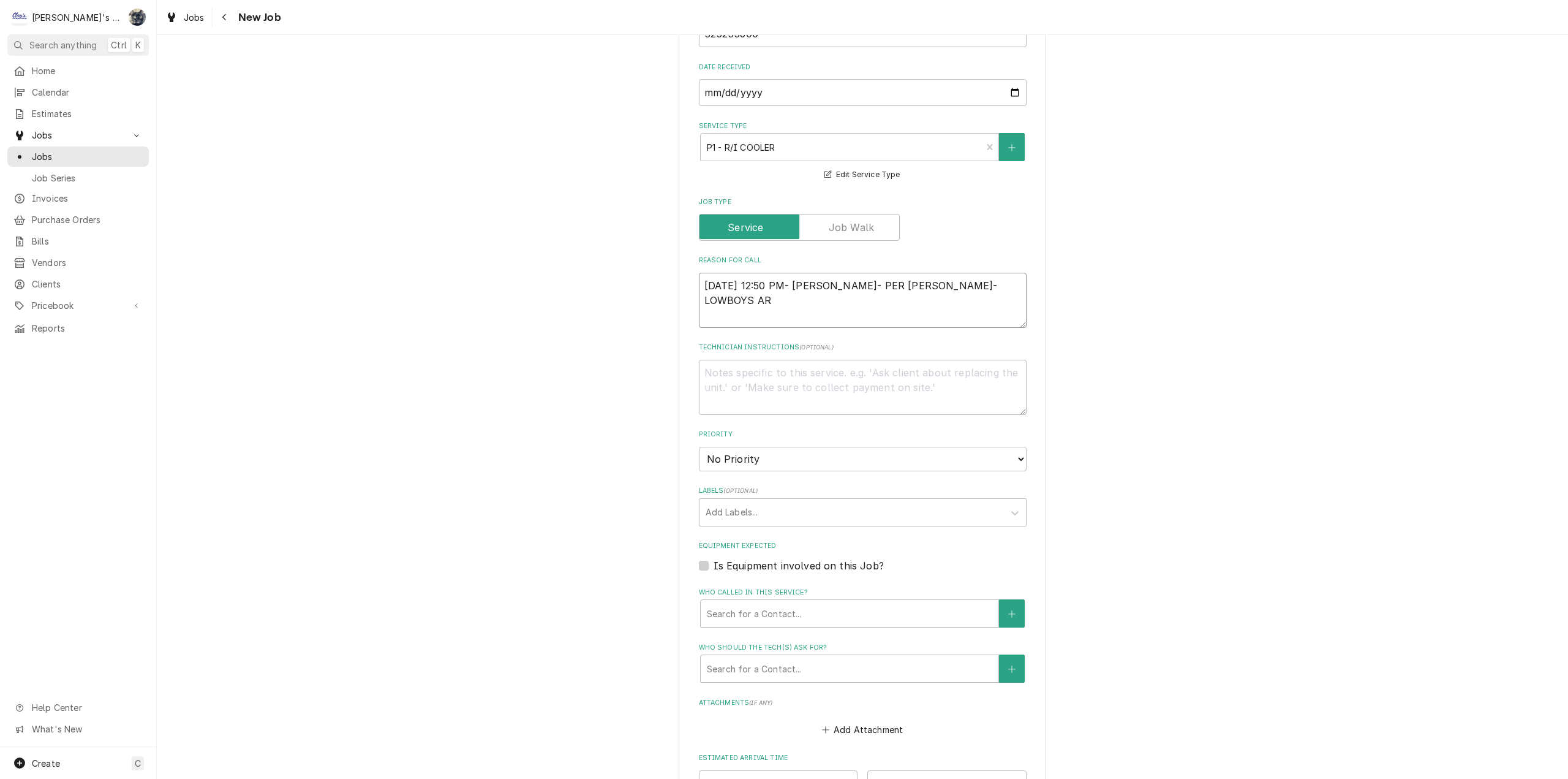
type textarea "x"
type textarea "8/20/2025 12:50 PM- SARAH- PER ERIK- LOWBOYS ARE"
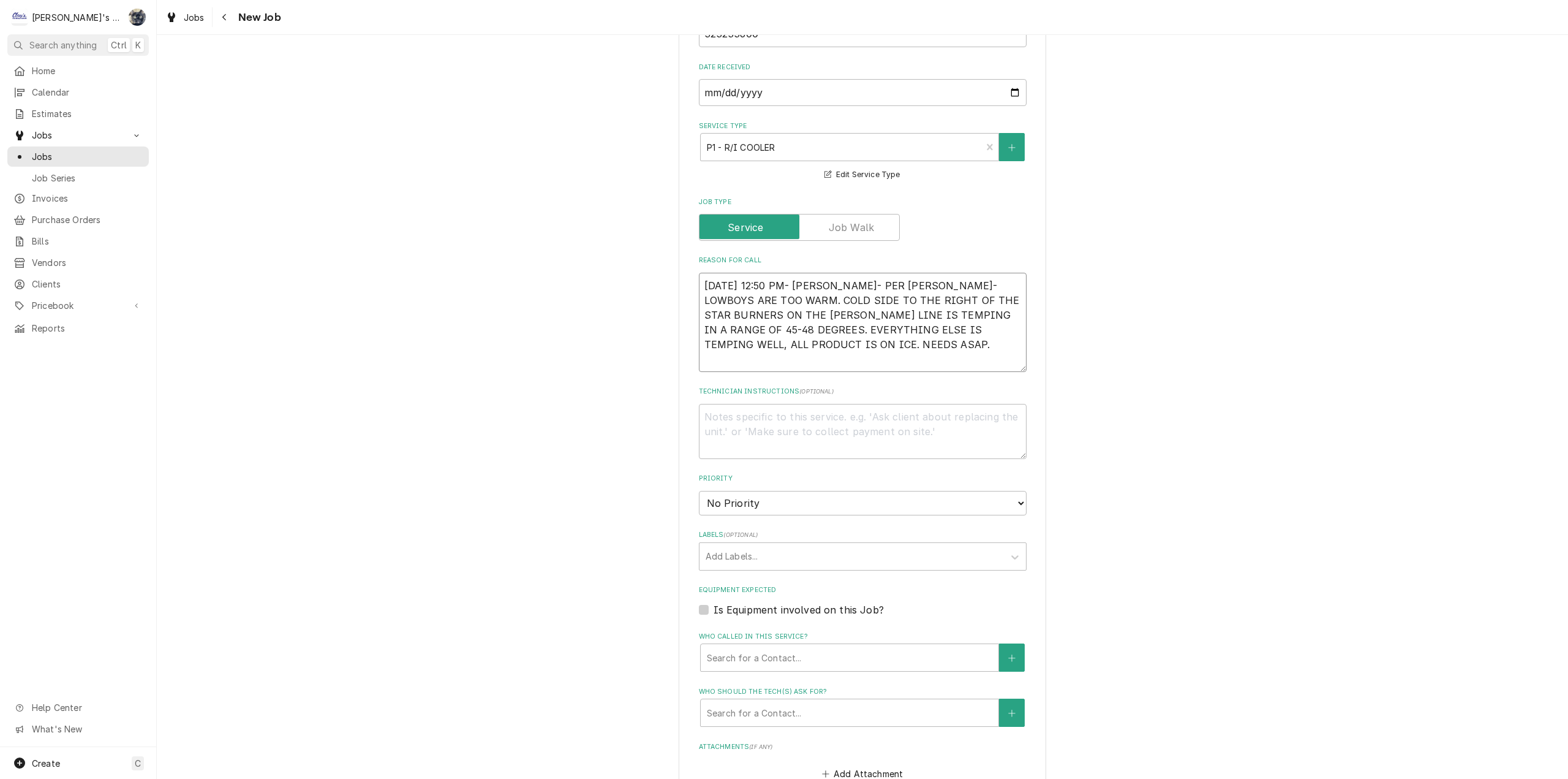
click at [804, 335] on textarea "8/20/2025 12:50 PM- SARAH- PER ERIK- LOWBOYS ARE TOO WARM. COLD SIDE TO THE RIG…" at bounding box center [862, 323] width 328 height 99
click at [807, 344] on textarea "8/20/2025 12:50 PM- SARAH- PER ERIK- LOWBOYS ARE TOO WARM. COLD SIDE TO THE RIG…" at bounding box center [862, 323] width 328 height 99
click at [797, 423] on textarea "Technician Instructions ( optional )" at bounding box center [862, 430] width 328 height 55
click at [761, 505] on select "No Priority Urgent High Medium Low" at bounding box center [862, 503] width 328 height 24
click at [699, 491] on select "No Priority Urgent High Medium Low" at bounding box center [862, 503] width 328 height 24
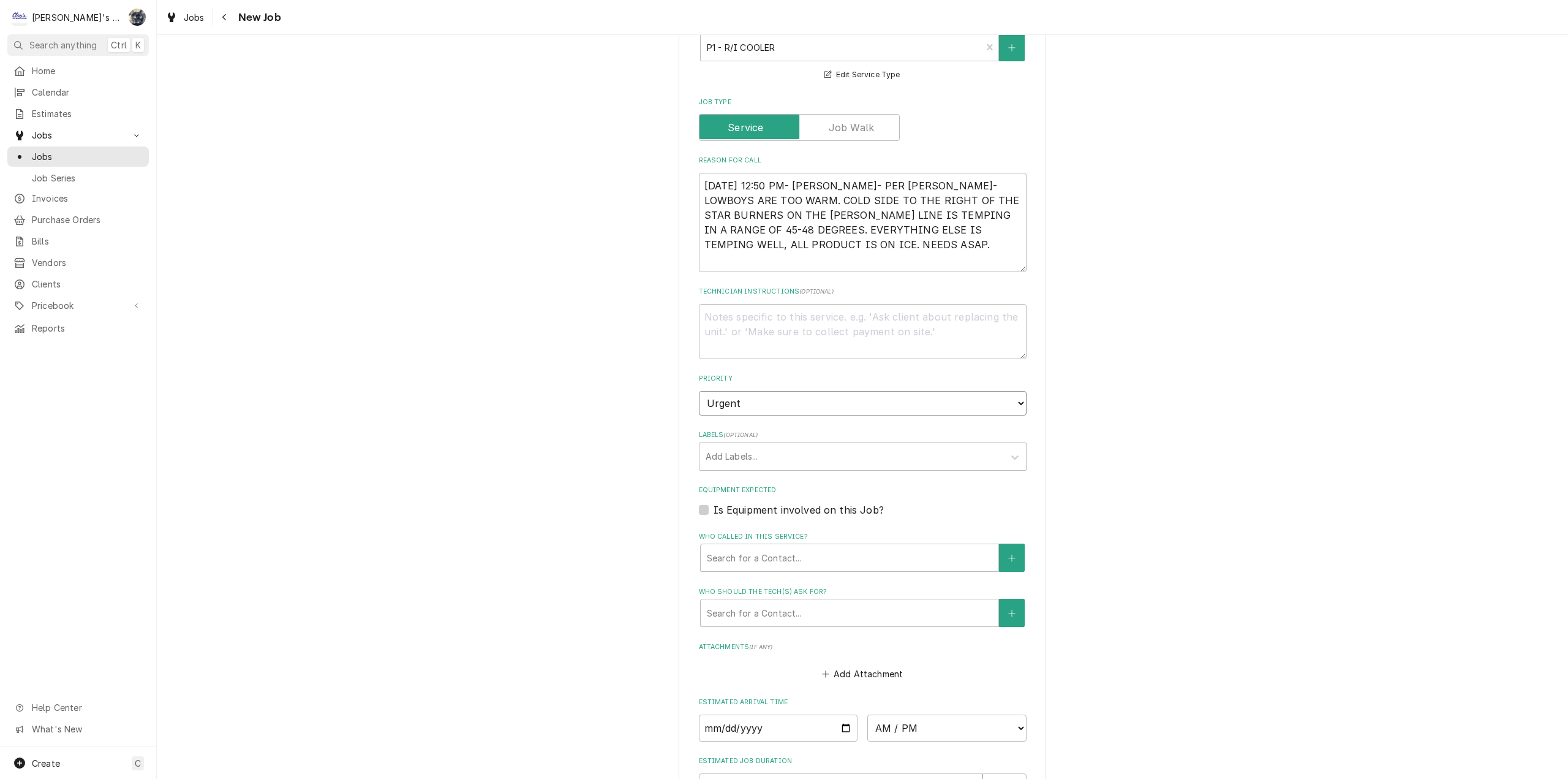
scroll to position [796, 0]
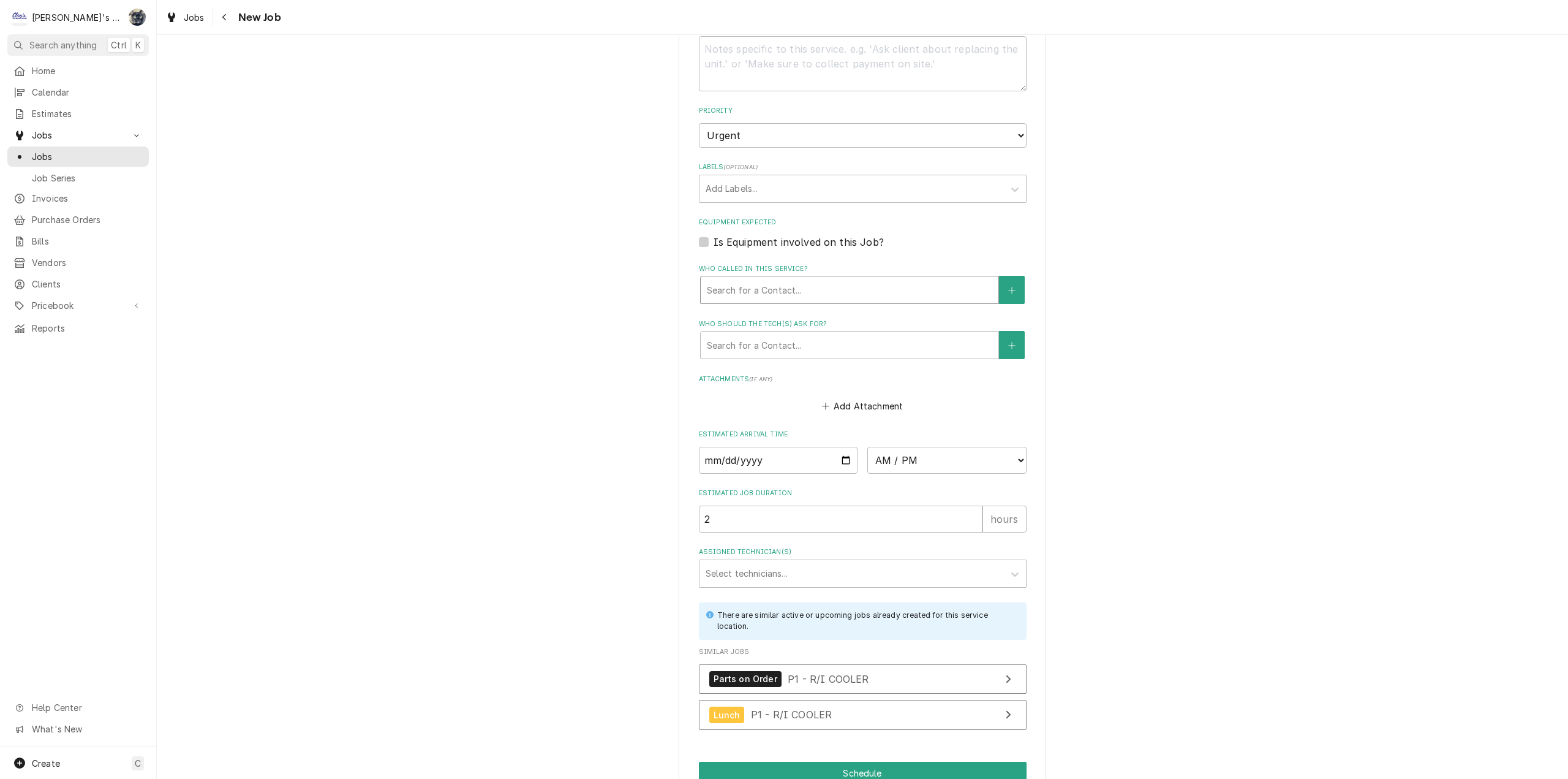
click at [707, 287] on div "Who called in this service?" at bounding box center [849, 290] width 285 height 22
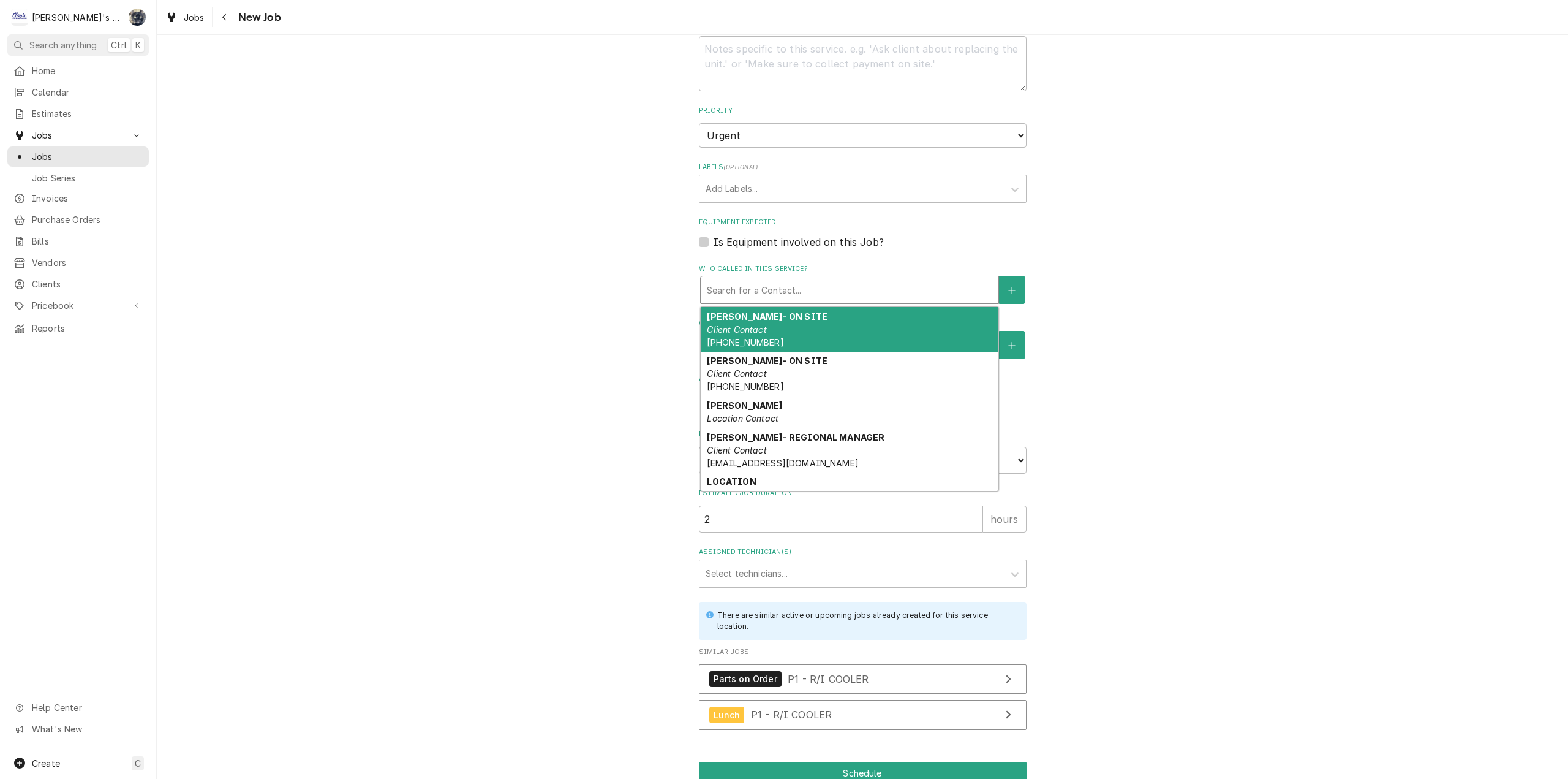
click at [727, 338] on span "(458) 209-4979" at bounding box center [745, 343] width 76 height 10
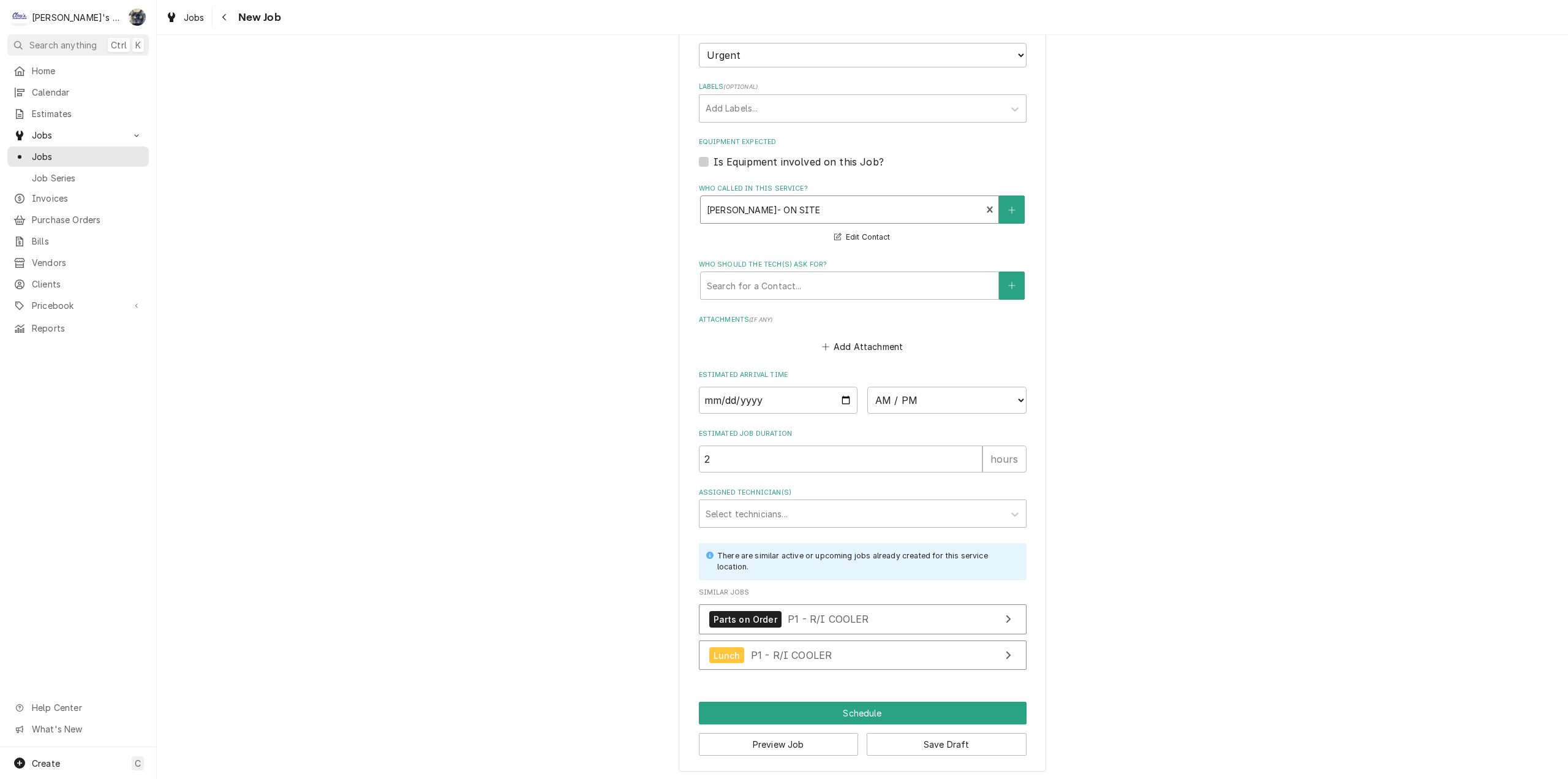
scroll to position [880, 0]
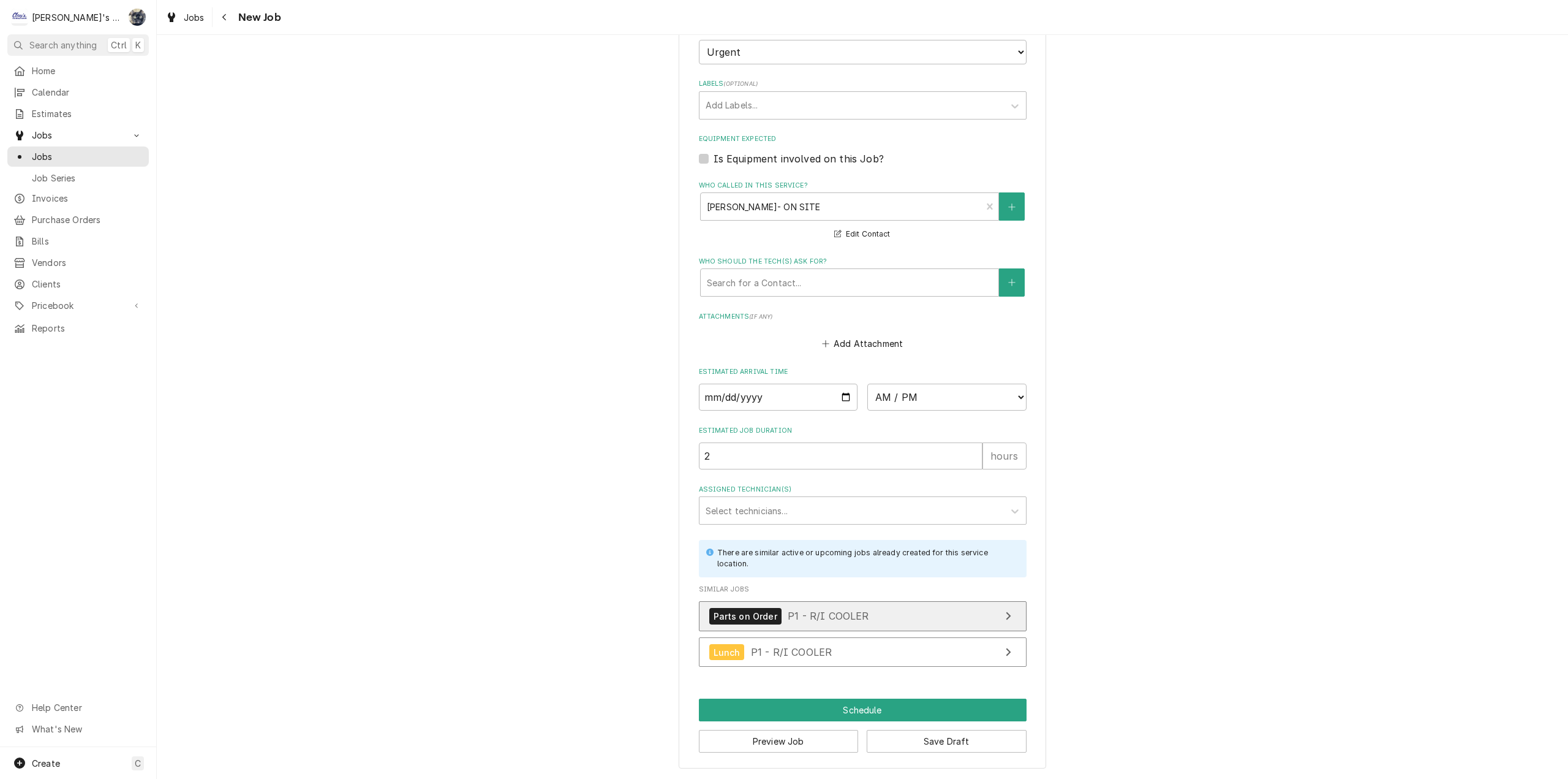
click at [819, 620] on span "P1 - R/I COOLER" at bounding box center [827, 616] width 81 height 12
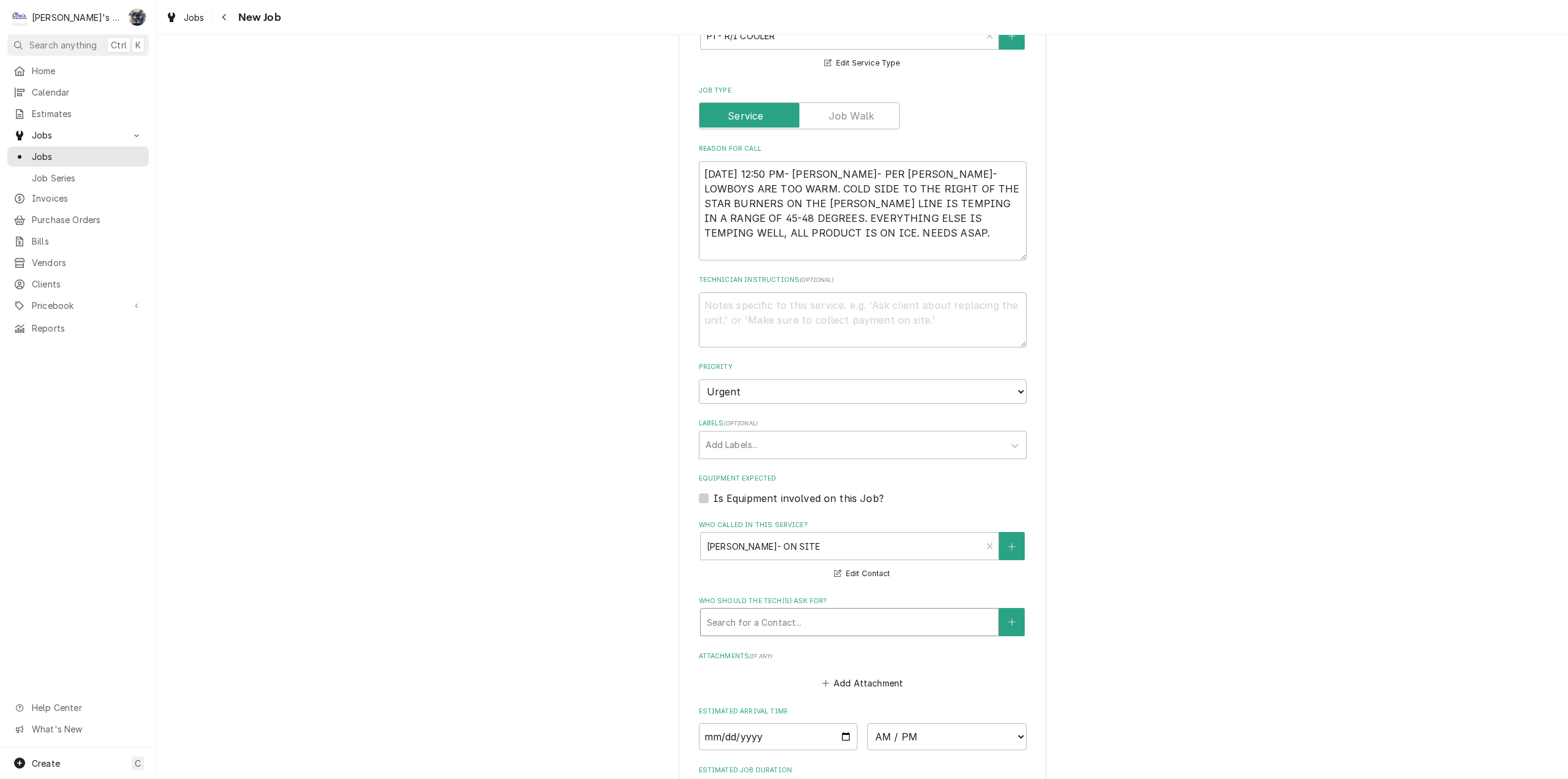
scroll to position [512, 0]
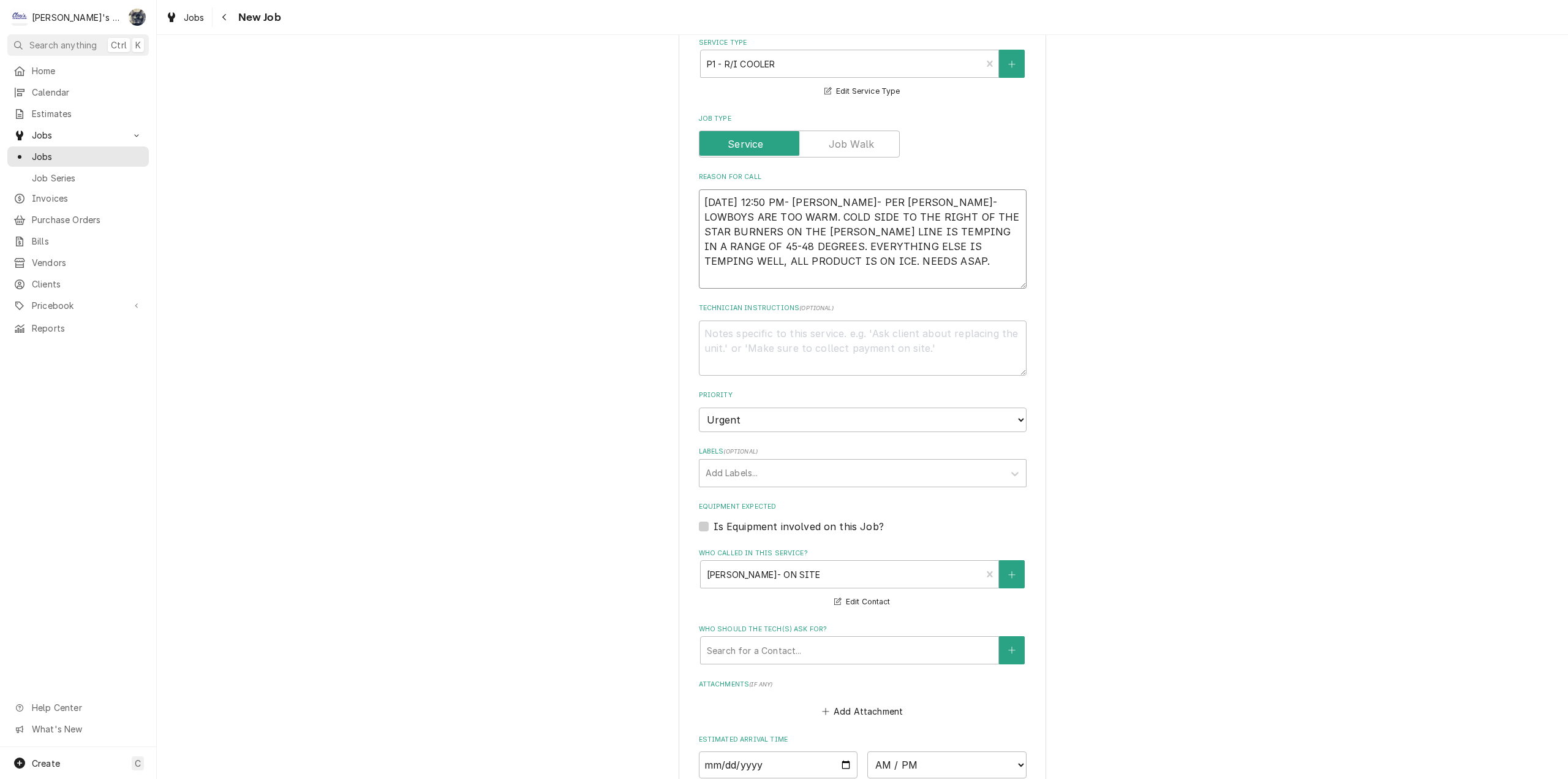
click at [797, 269] on textarea "8/20/2025 12:50 PM- SARAH- PER ERIK- LOWBOYS ARE TOO WARM. COLD SIDE TO THE RIG…" at bounding box center [862, 239] width 328 height 99
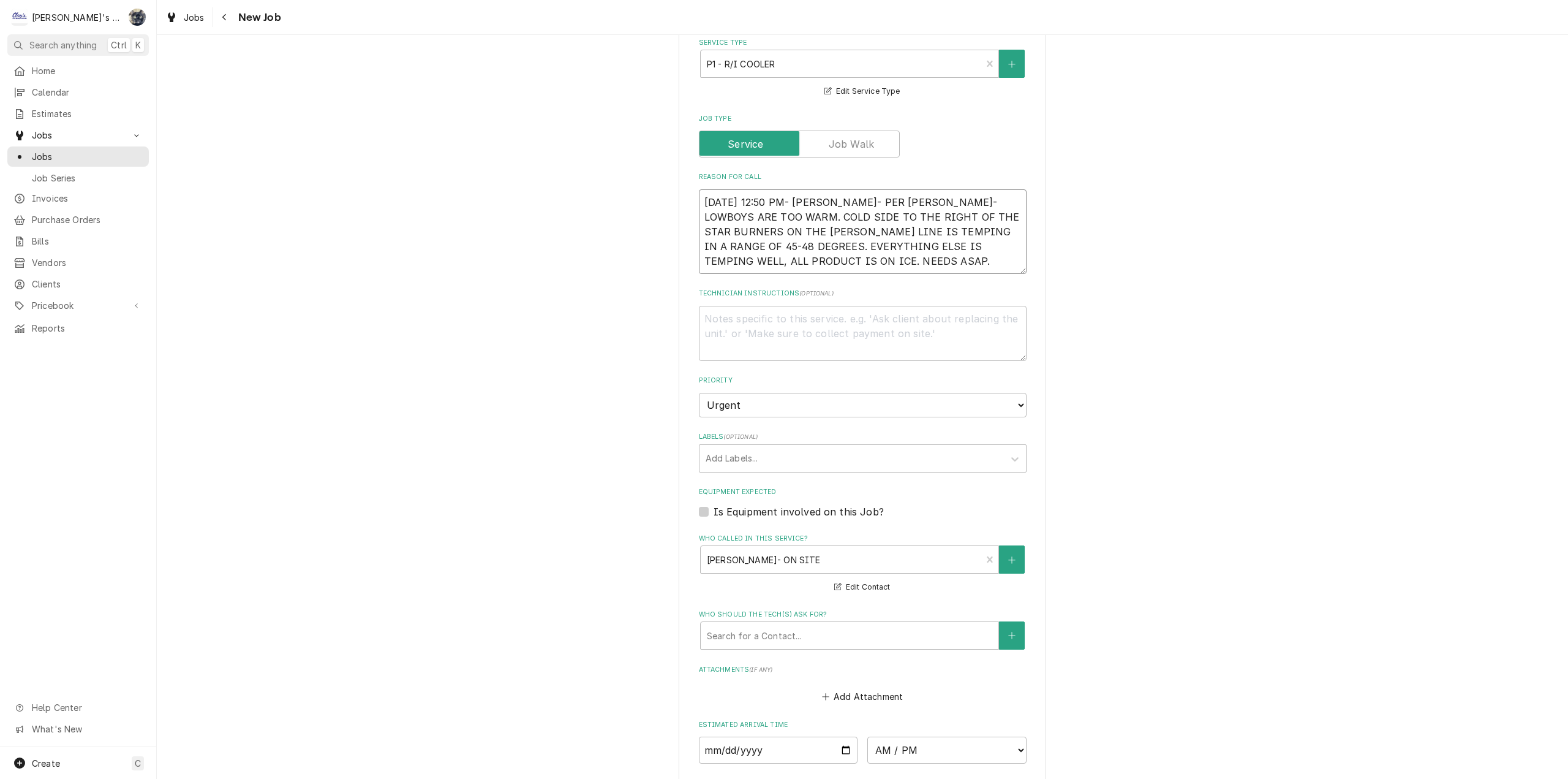
click at [812, 270] on textarea "8/20/2025 12:50 PM- SARAH- PER ERIK- LOWBOYS ARE TOO WARM. COLD SIDE TO THE RIG…" at bounding box center [862, 231] width 328 height 84
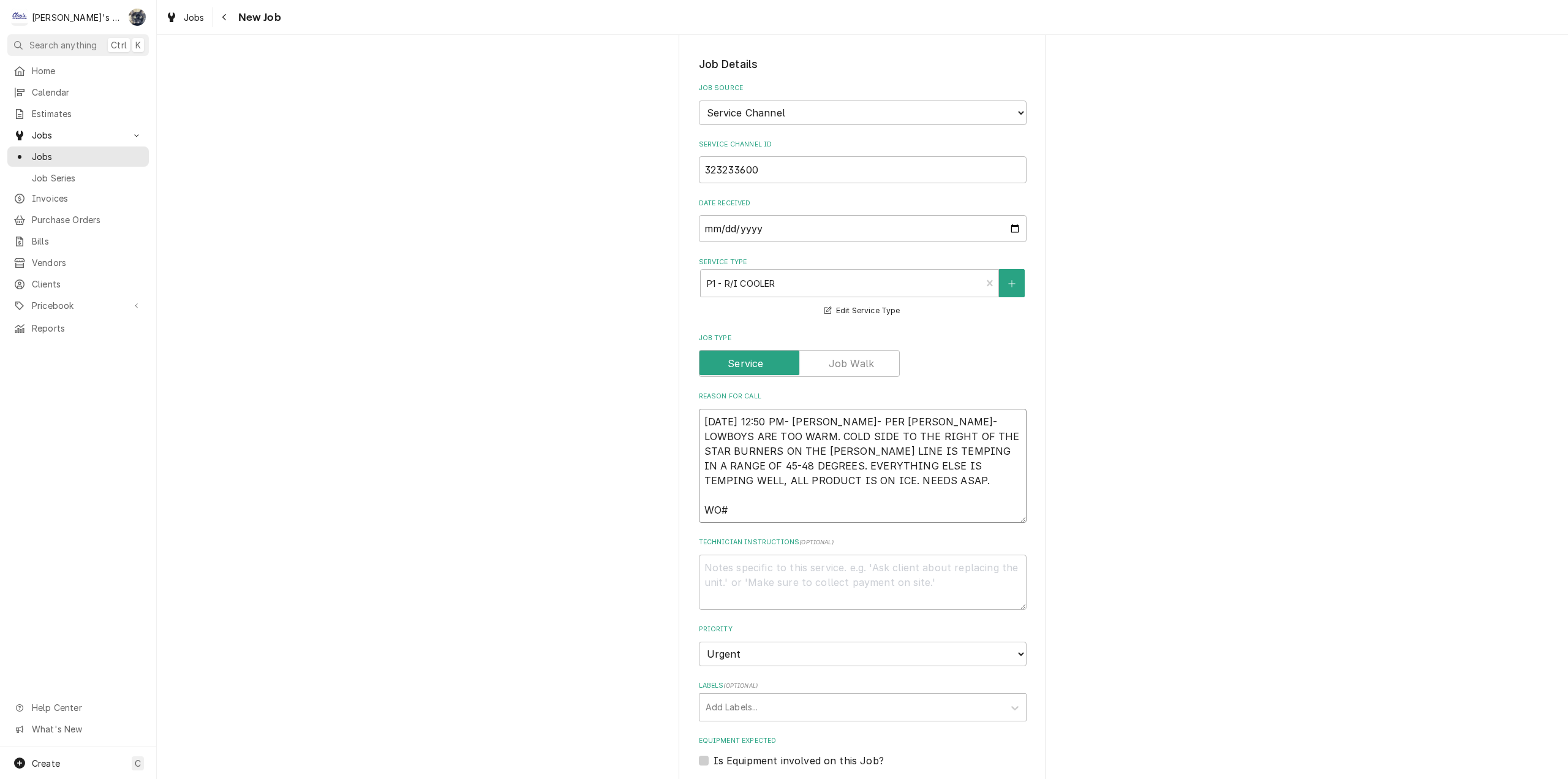
scroll to position [83, 0]
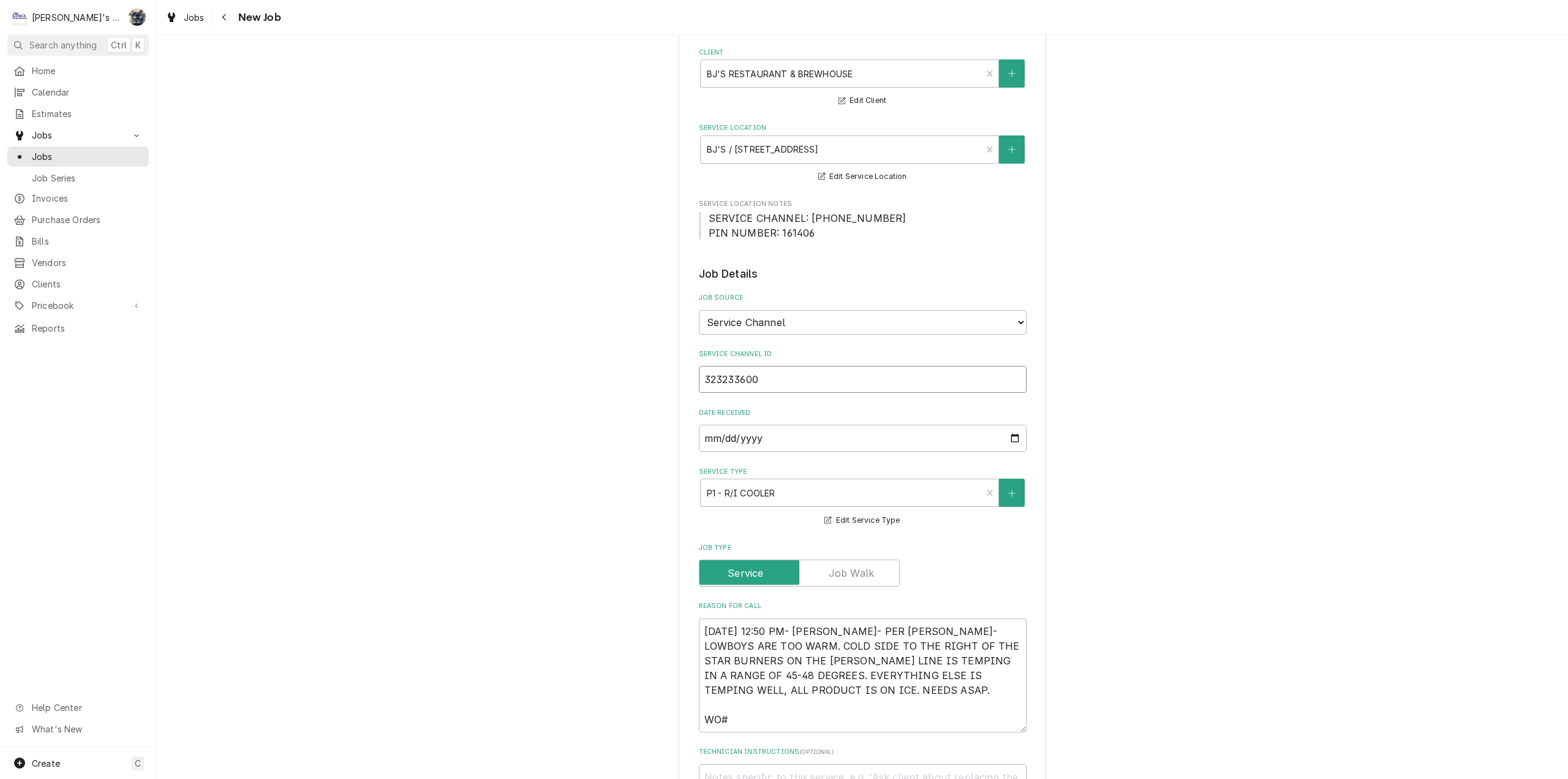
drag, startPoint x: 779, startPoint y: 379, endPoint x: 698, endPoint y: 380, distance: 81.0
click at [699, 380] on input "323233600" at bounding box center [862, 379] width 328 height 27
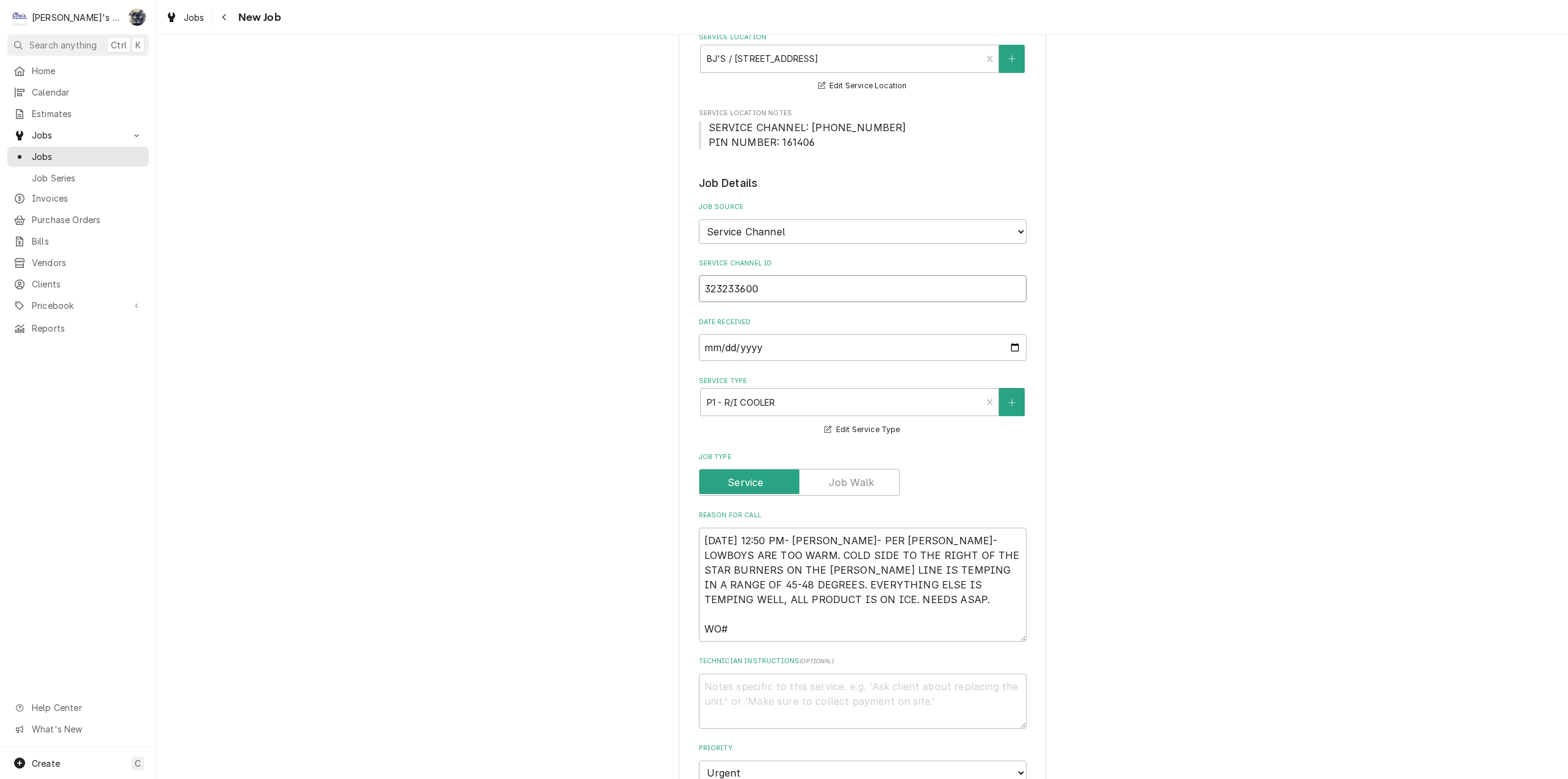
scroll to position [390, 0]
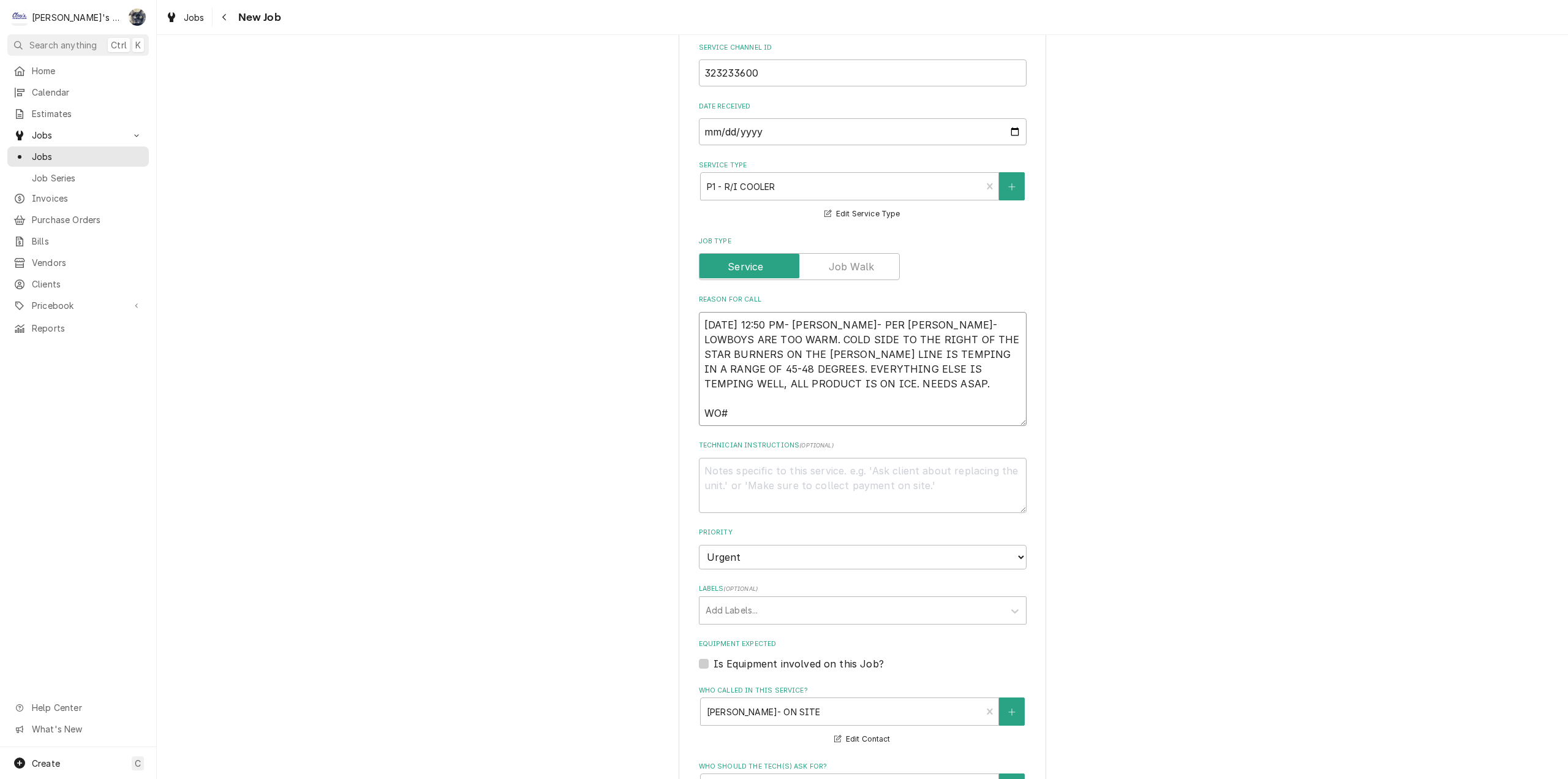
click at [734, 409] on textarea "8/20/2025 12:50 PM- SARAH- PER ERIK- LOWBOYS ARE TOO WARM. COLD SIDE TO THE RIG…" at bounding box center [862, 369] width 328 height 114
paste textarea "323233600"
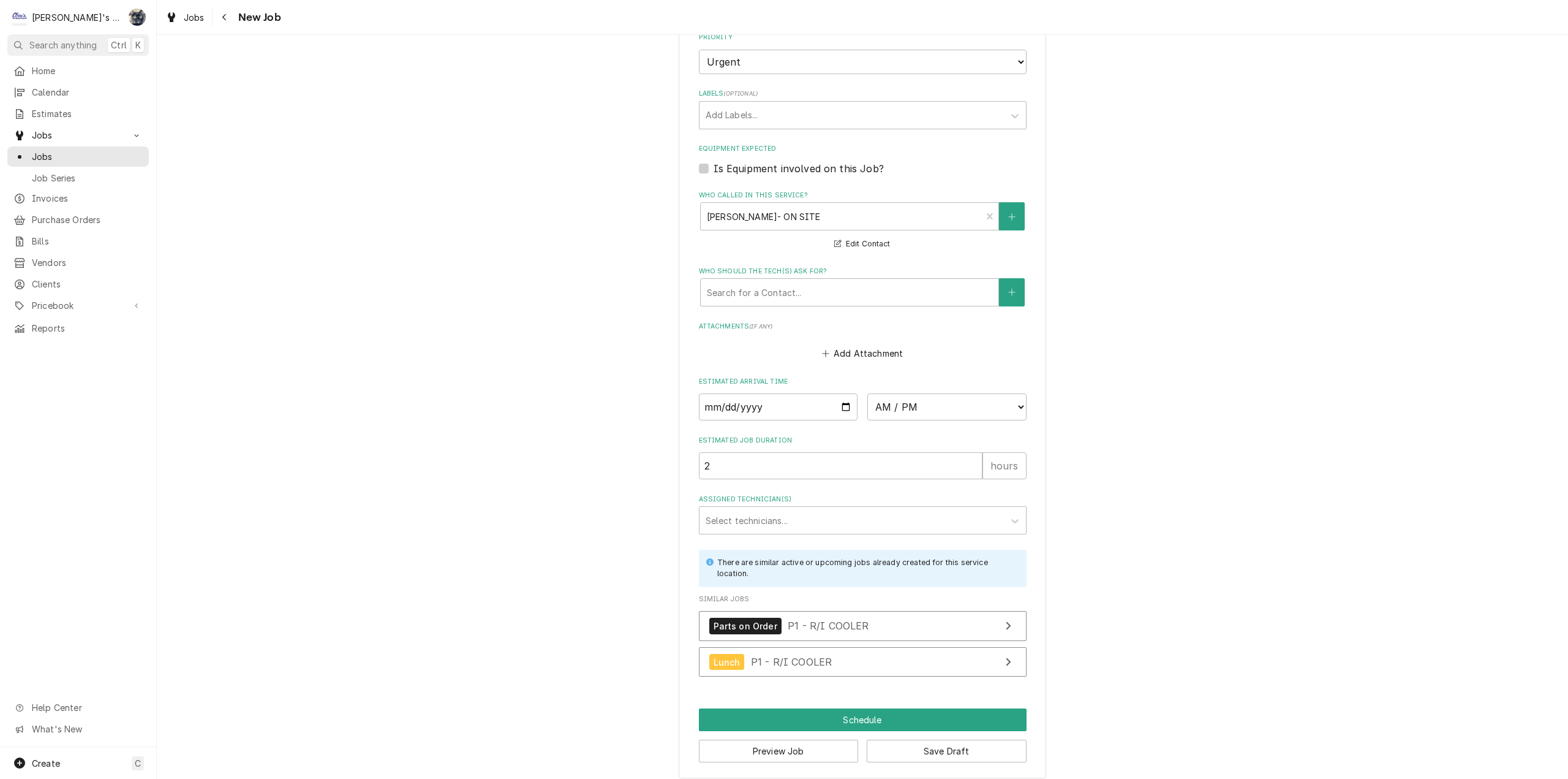
scroll to position [909, 0]
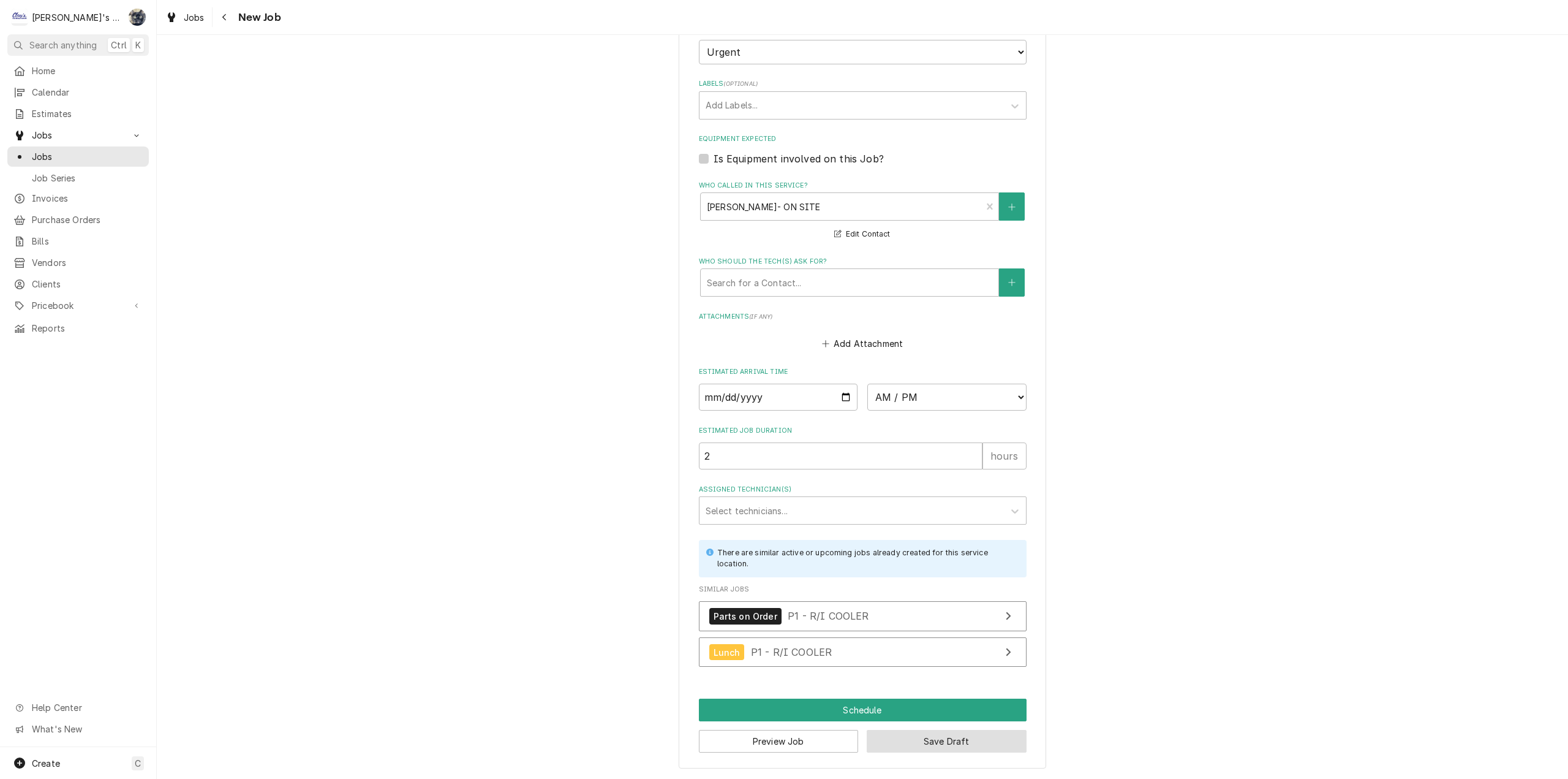
click at [872, 741] on button "Save Draft" at bounding box center [947, 741] width 160 height 23
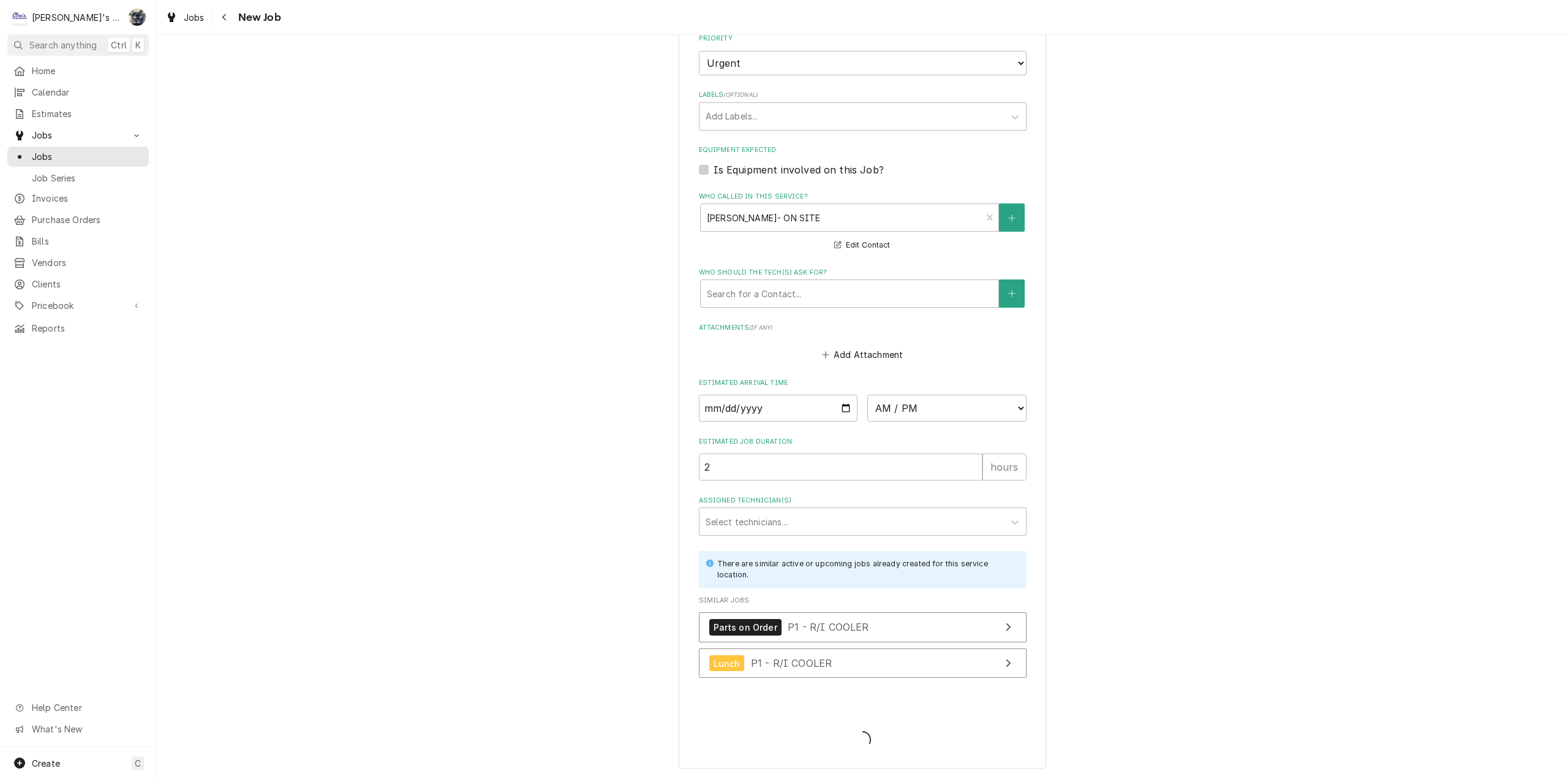
scroll to position [898, 0]
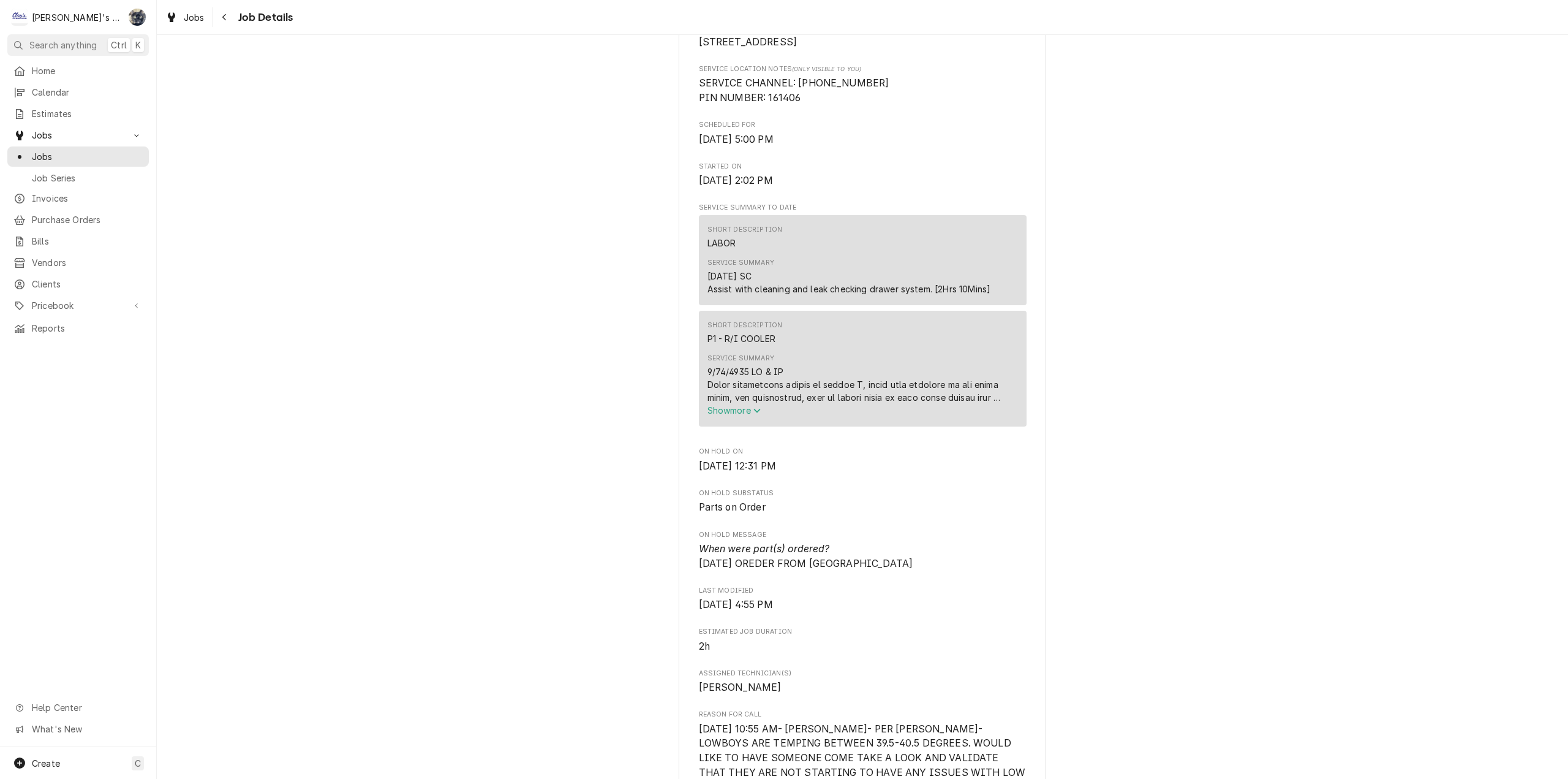
scroll to position [368, 0]
click at [731, 411] on span "Show more" at bounding box center [734, 406] width 54 height 10
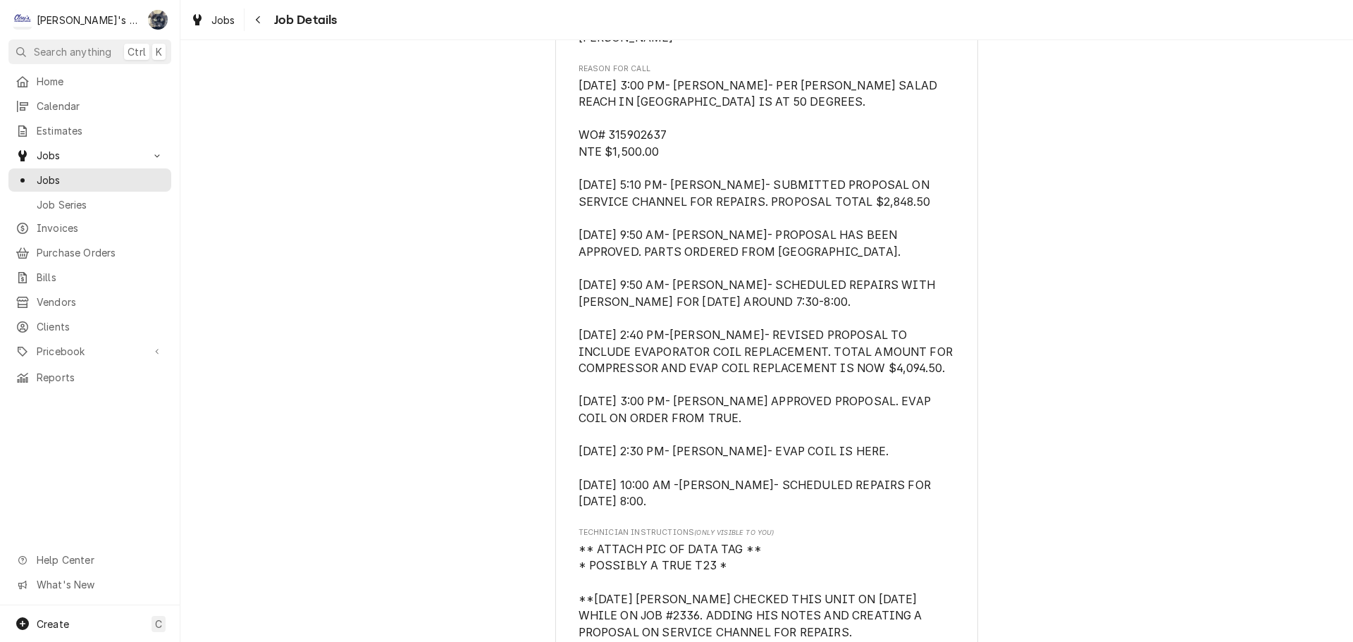
scroll to position [775, 0]
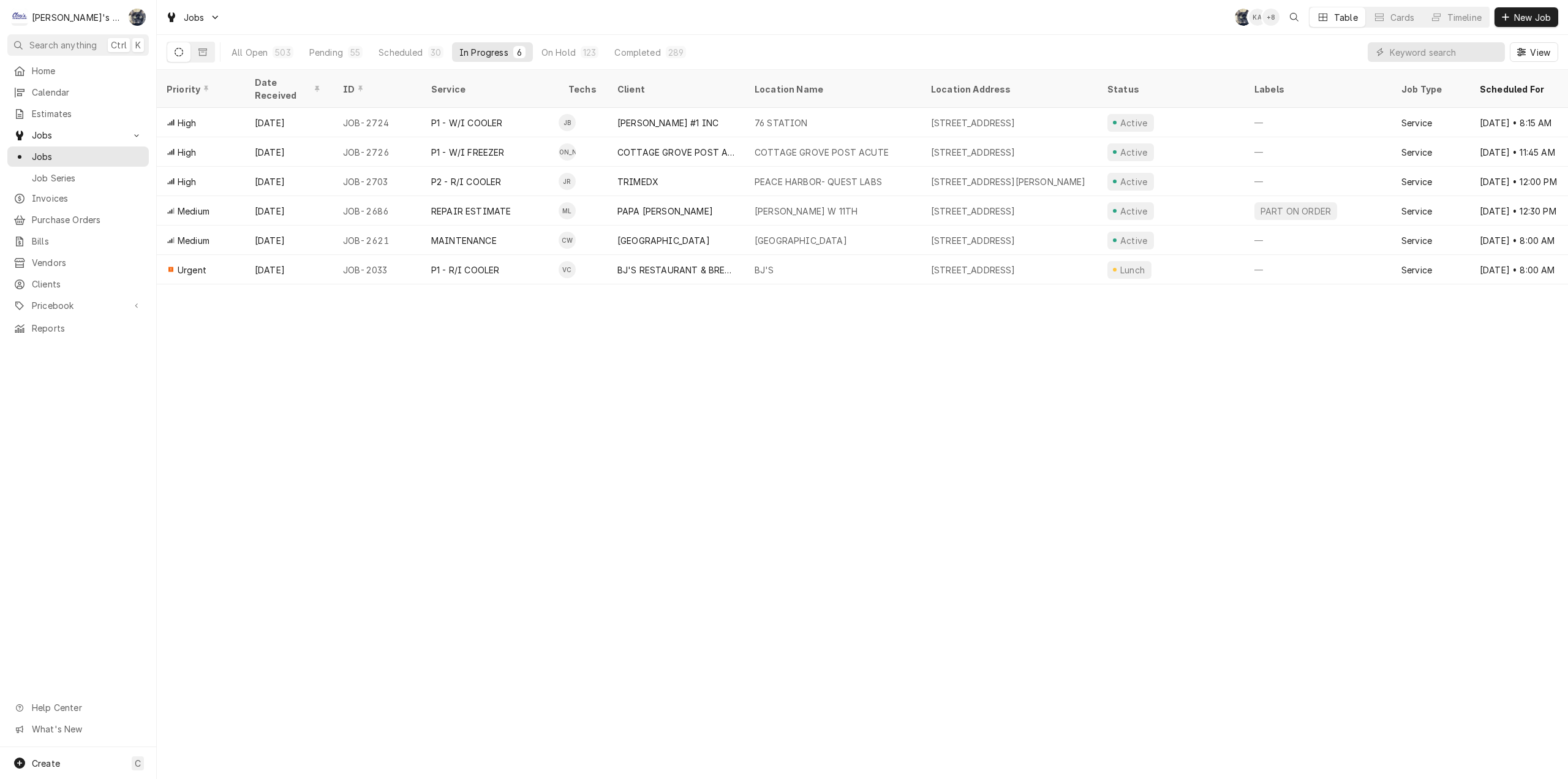
drag, startPoint x: 339, startPoint y: 56, endPoint x: 352, endPoint y: 34, distance: 25.6
click at [339, 55] on div "Pending" at bounding box center [326, 52] width 34 height 13
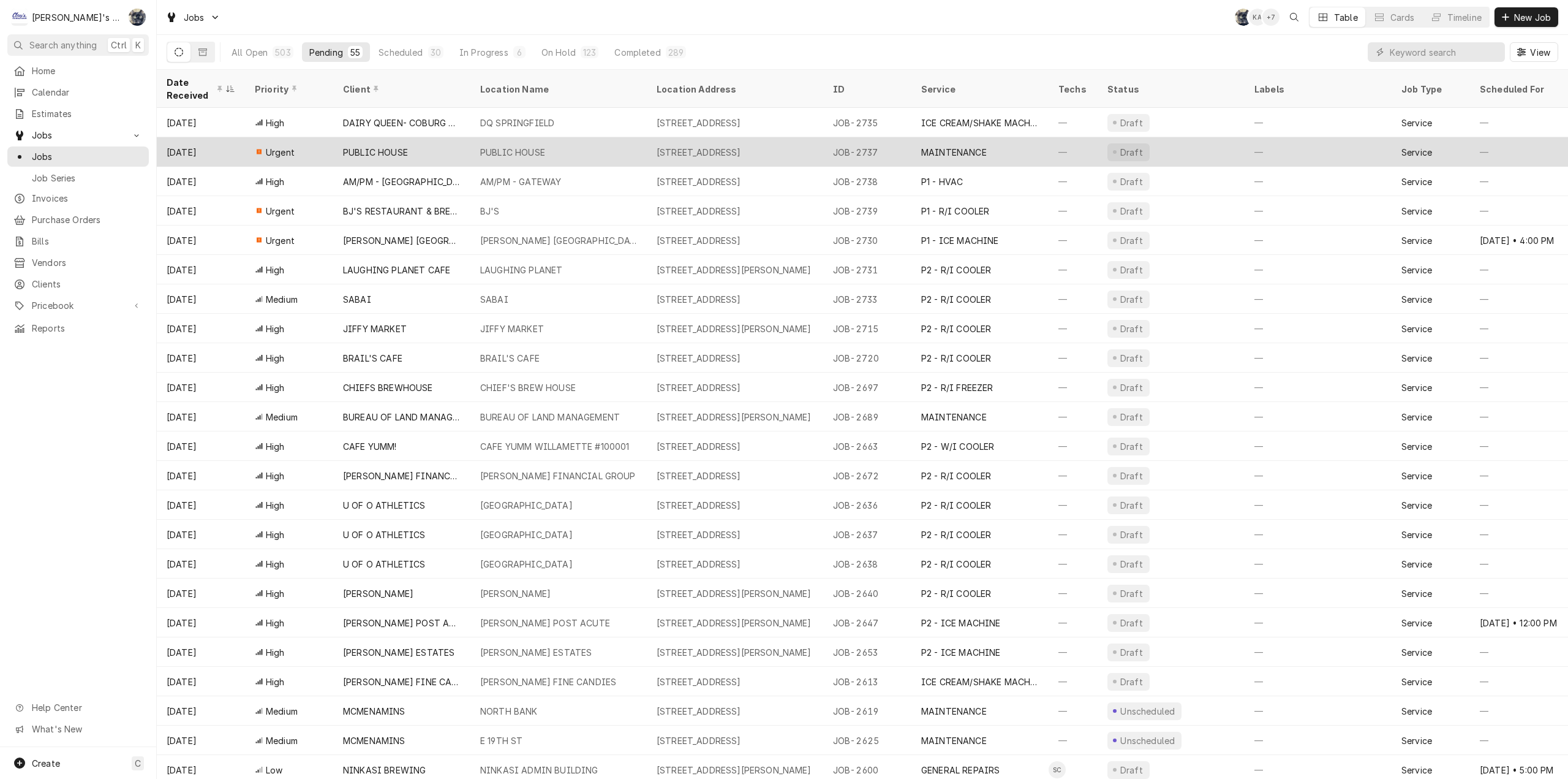
click at [719, 149] on div "[STREET_ADDRESS]" at bounding box center [699, 152] width 84 height 13
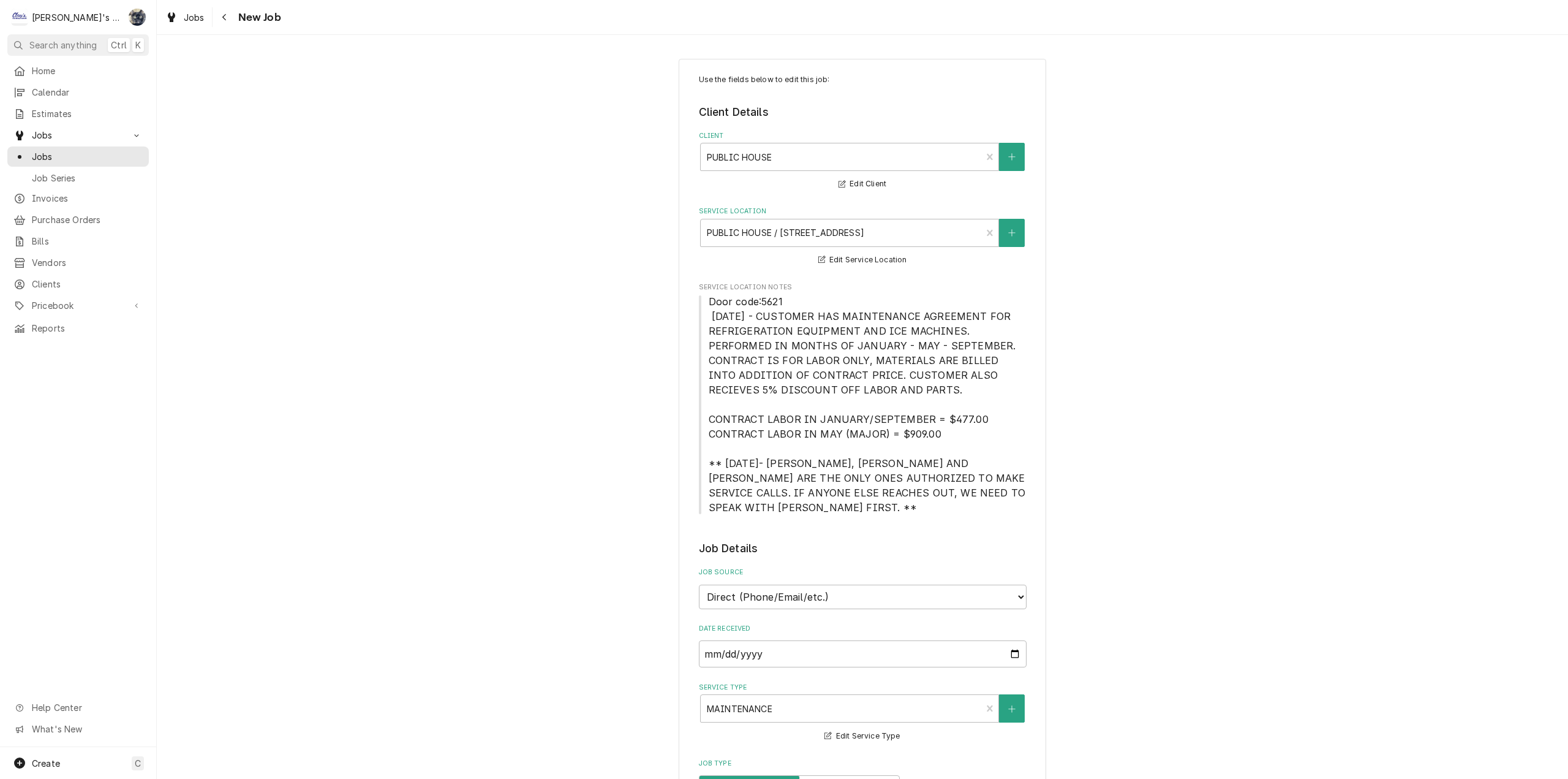
type textarea "x"
click at [182, 17] on div "Jobs" at bounding box center [184, 17] width 44 height 16
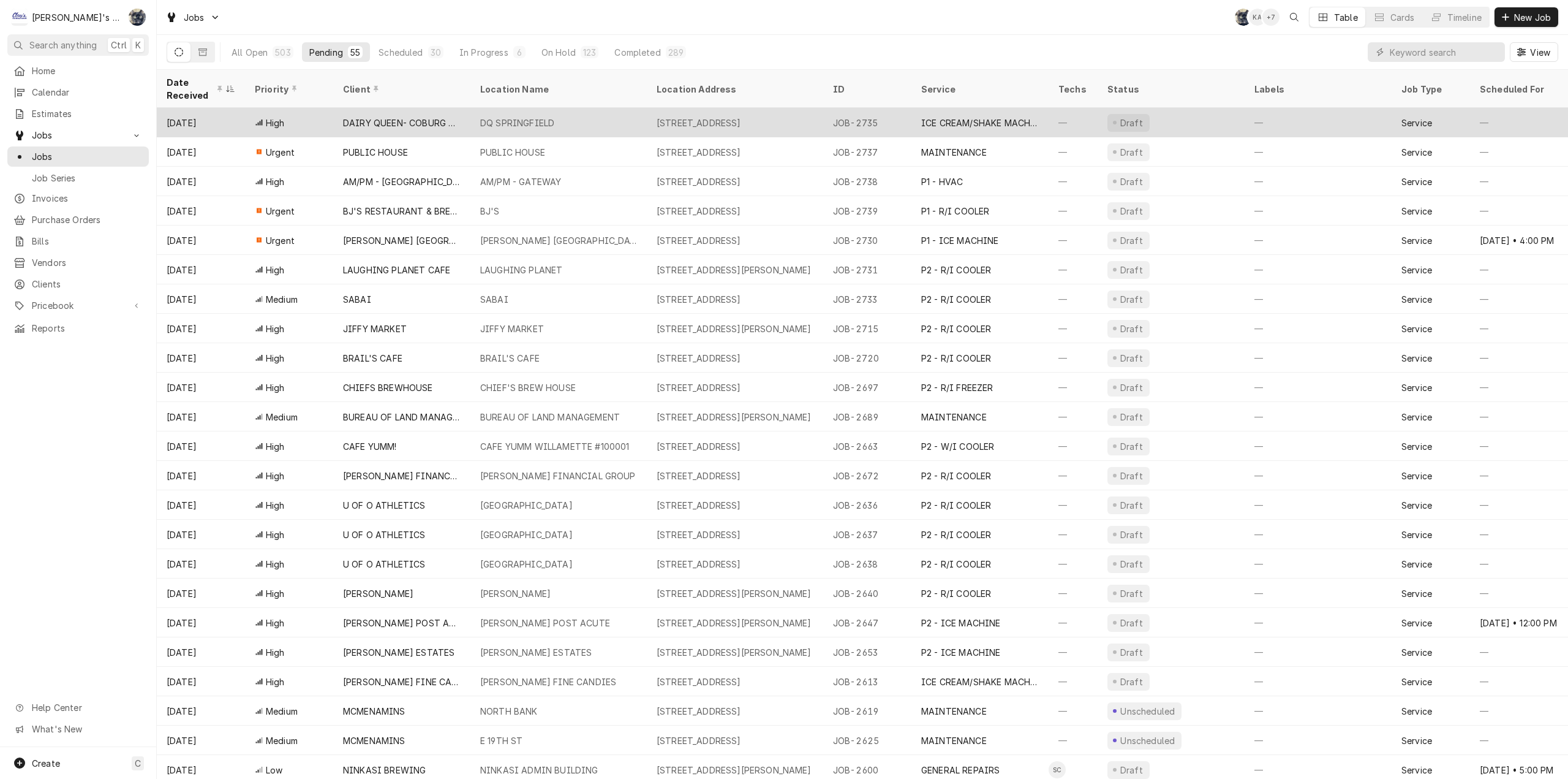
click at [383, 117] on div "DAIRY QUEEN- COBURG RD, JC, [GEOGRAPHIC_DATA]" at bounding box center [402, 123] width 117 height 13
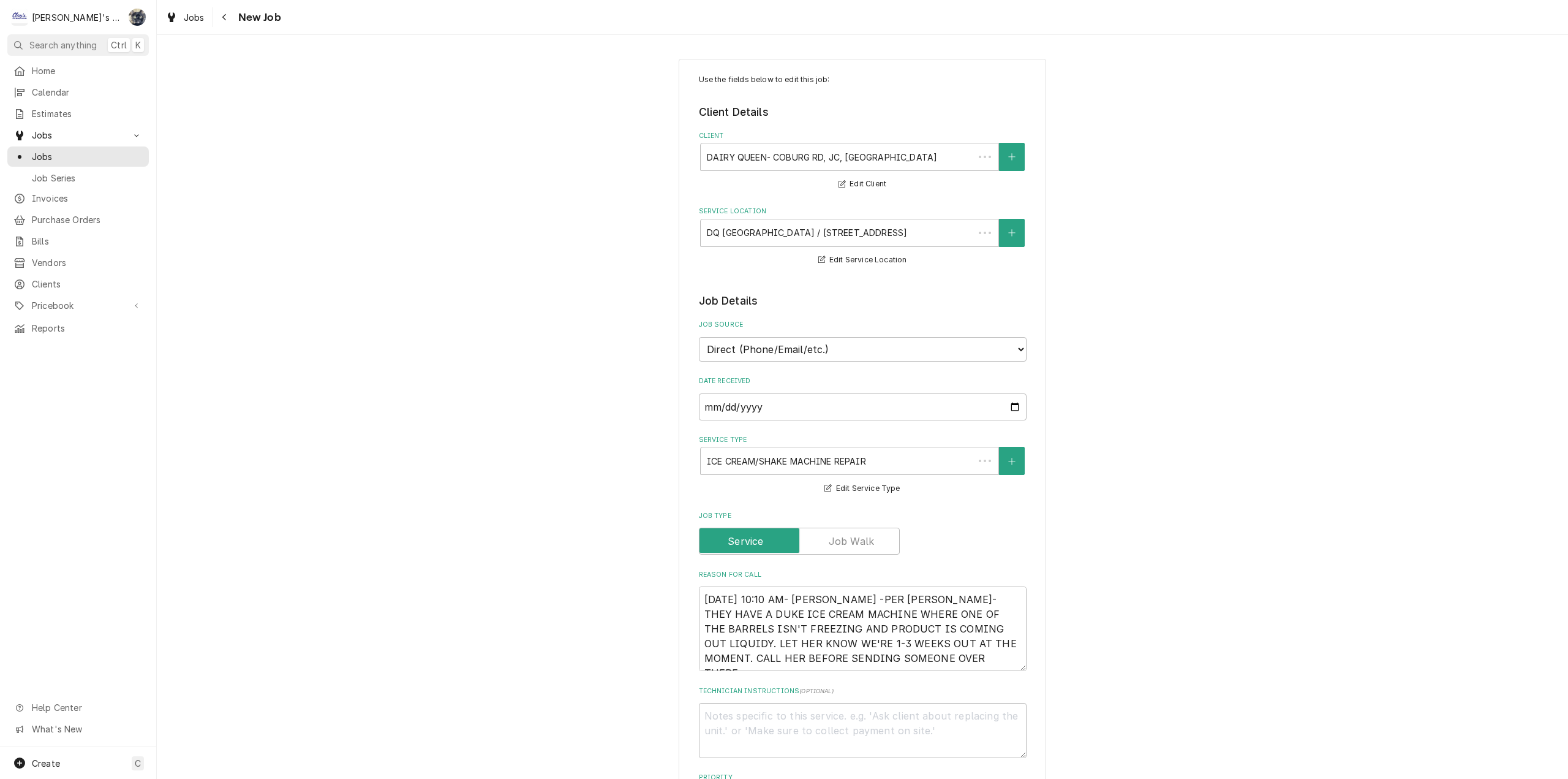
type textarea "x"
click at [192, 18] on span "Jobs" at bounding box center [194, 17] width 21 height 13
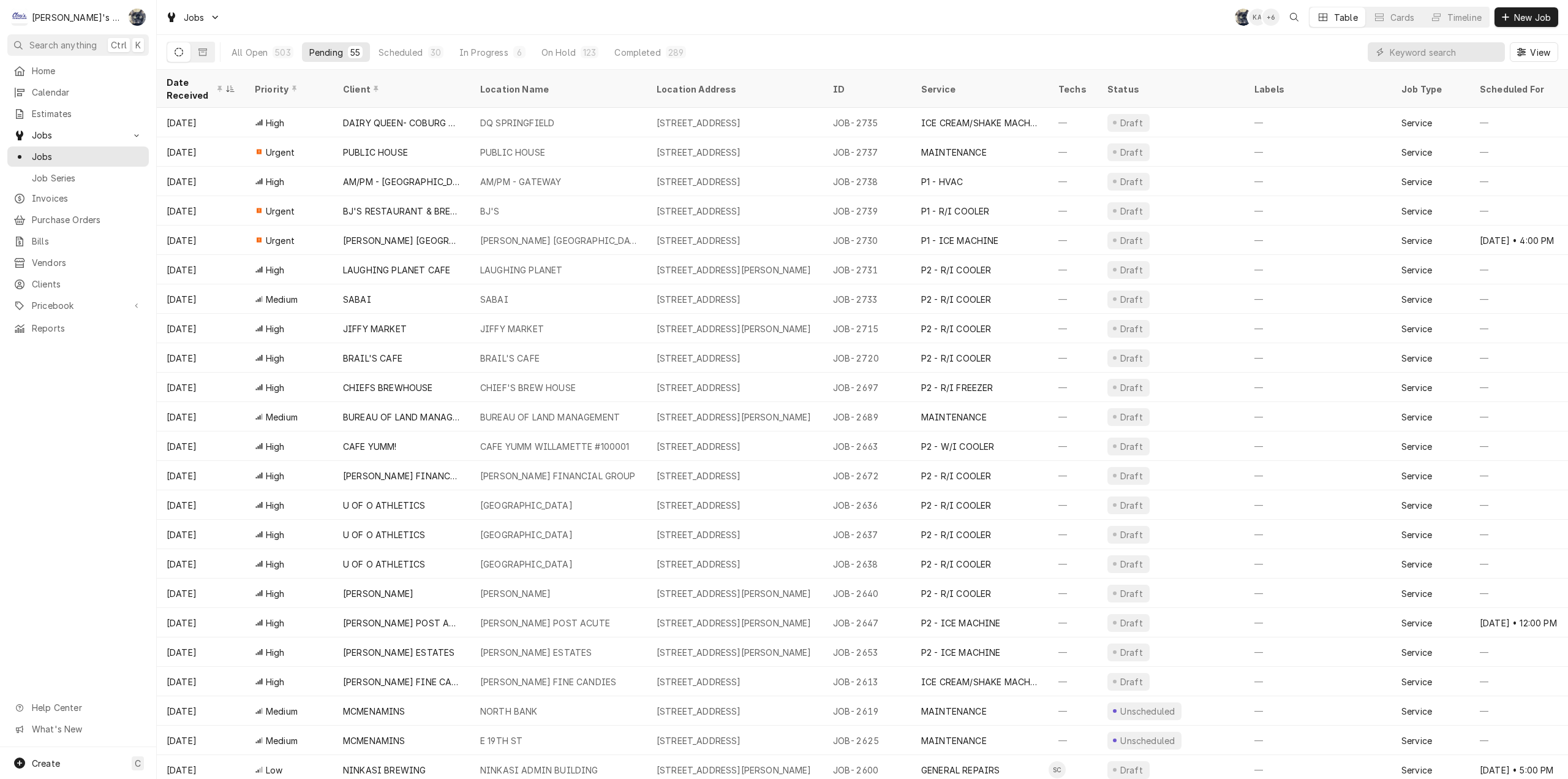
click at [688, 32] on div "Jobs SB KA + 6 Table Cards Timeline New Job" at bounding box center [862, 17] width 1412 height 34
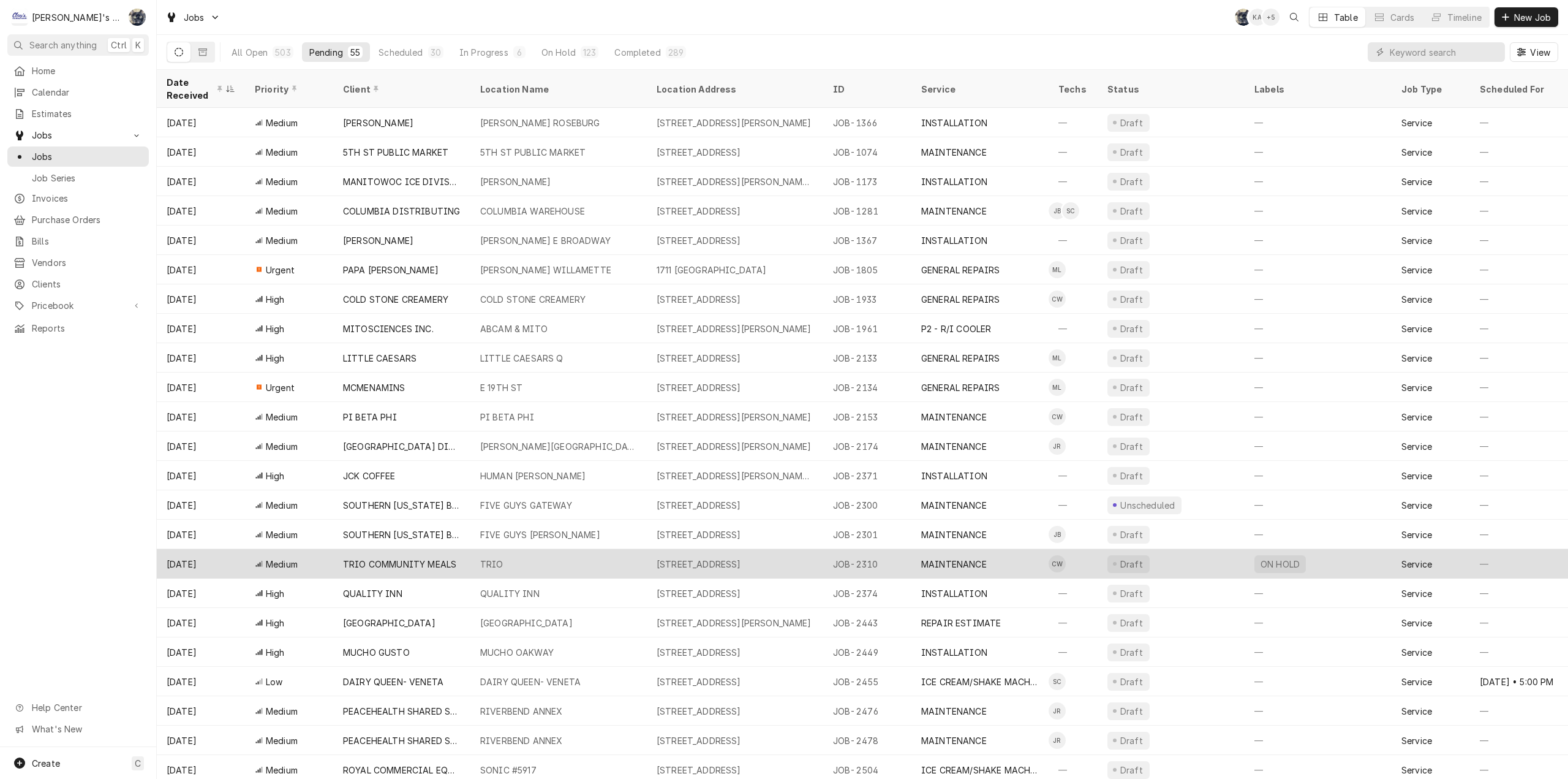
click at [535, 556] on div "TRIO" at bounding box center [558, 563] width 176 height 30
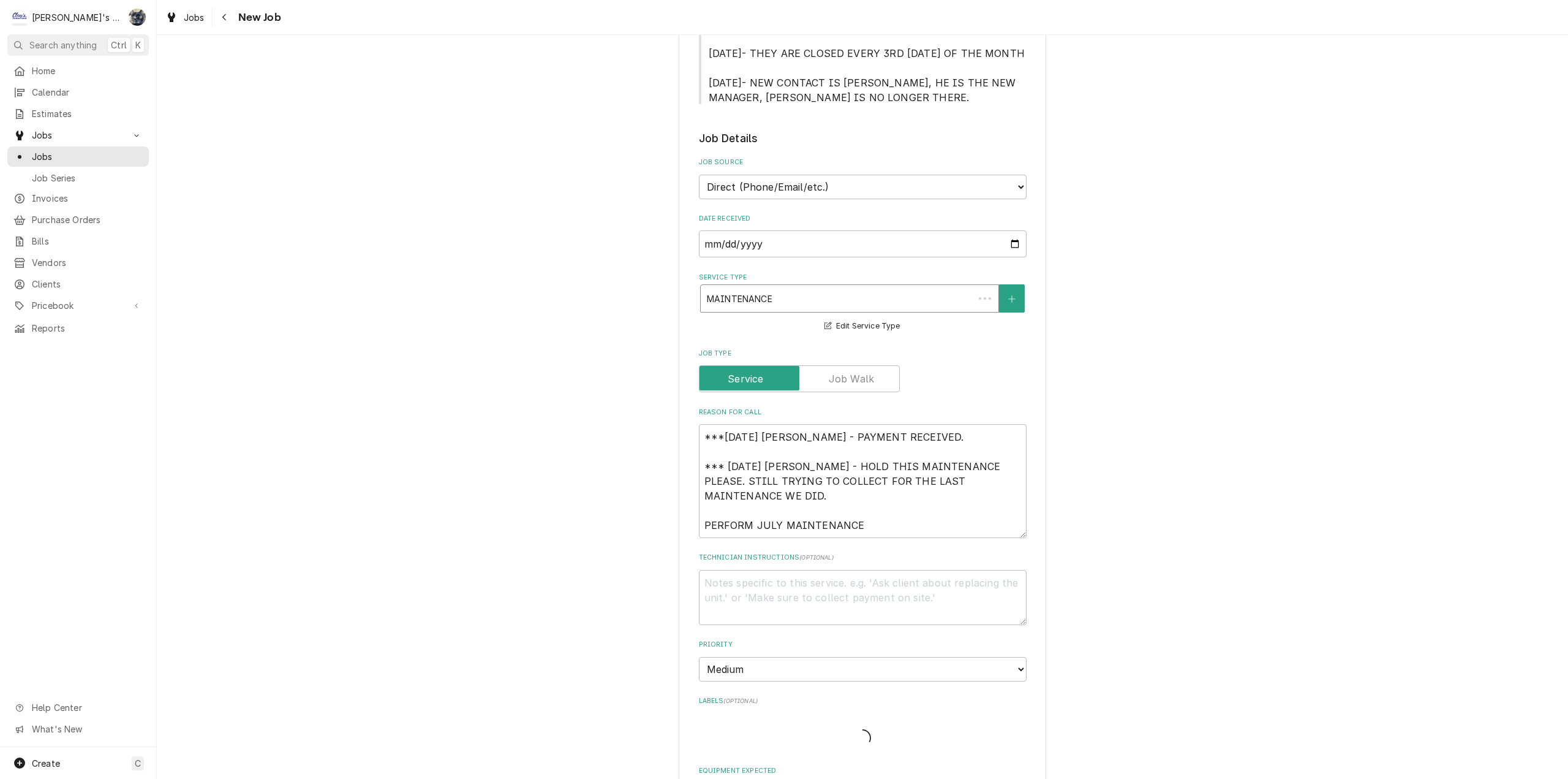
scroll to position [490, 0]
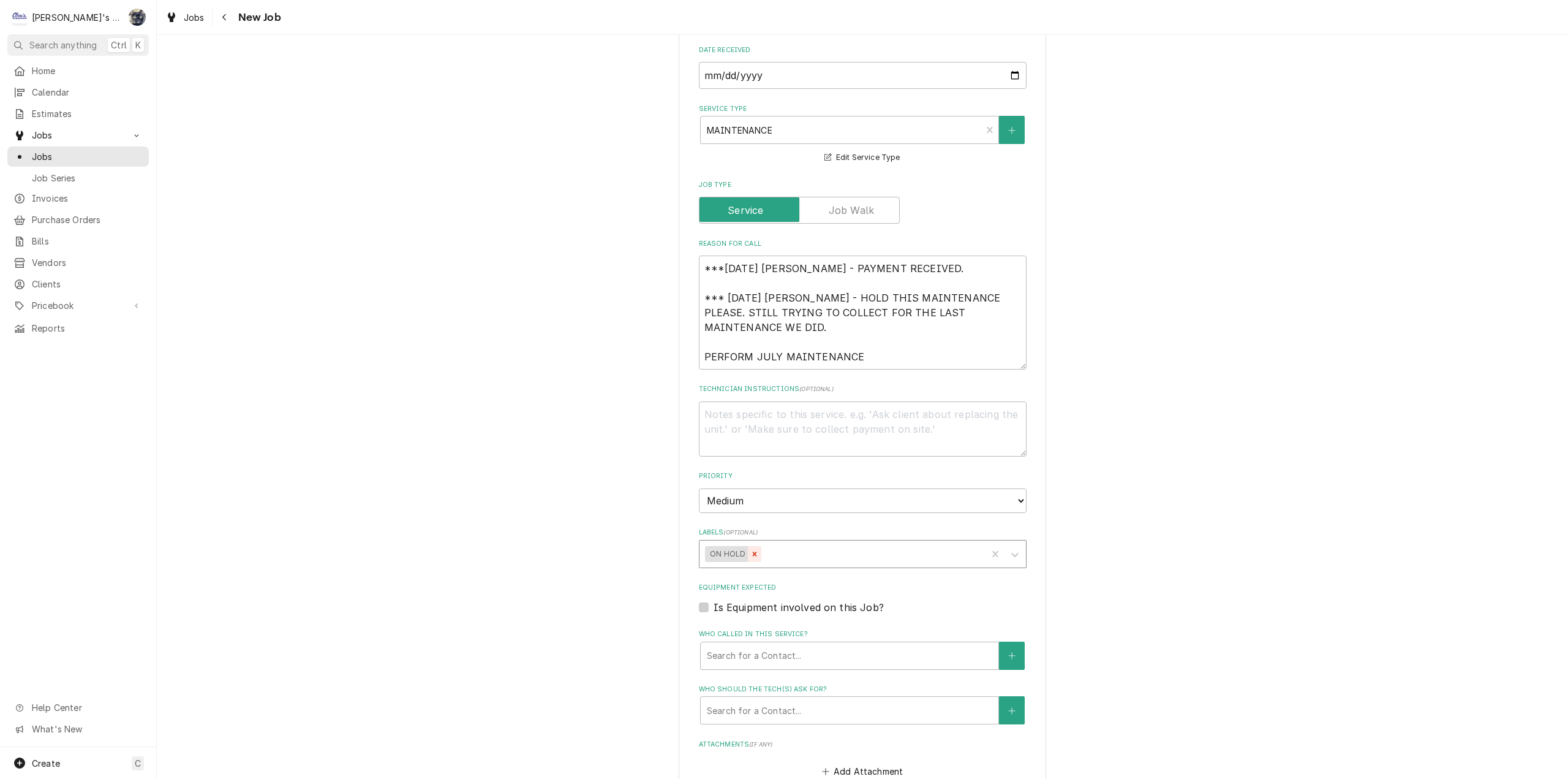
click at [750, 558] on icon "Remove ON HOLD" at bounding box center [754, 554] width 9 height 9
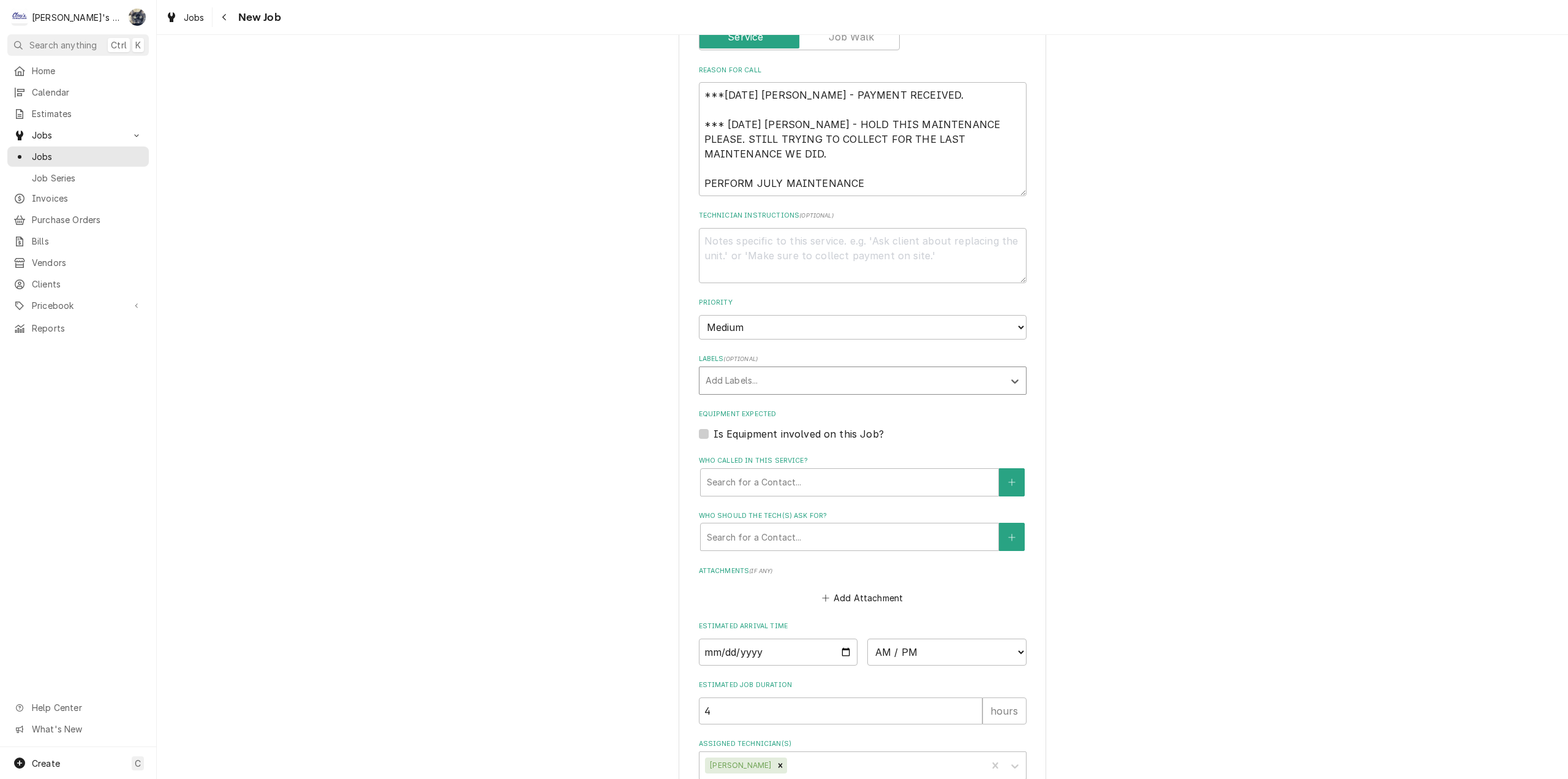
scroll to position [816, 0]
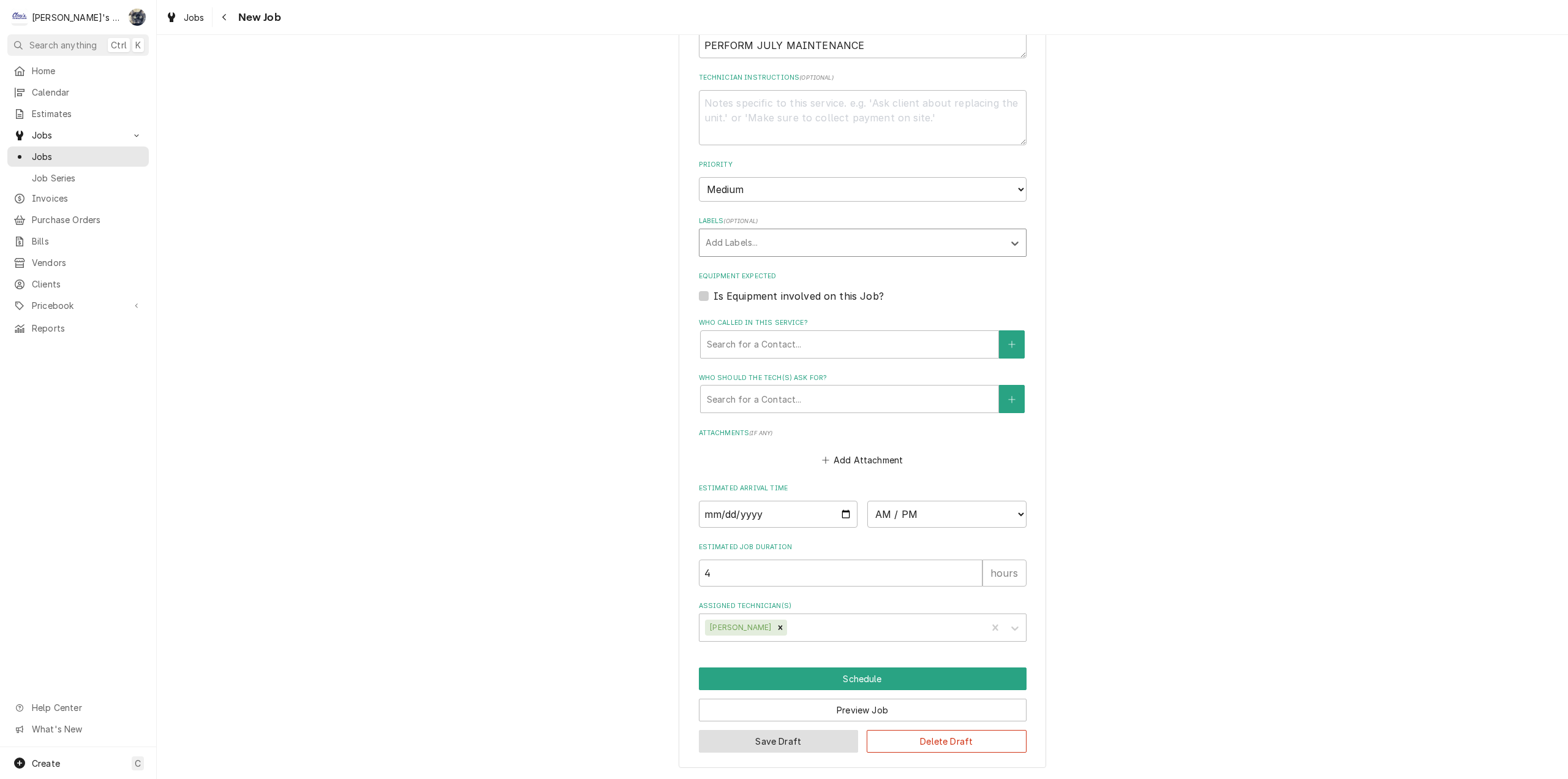
click at [825, 744] on button "Save Draft" at bounding box center [779, 741] width 160 height 23
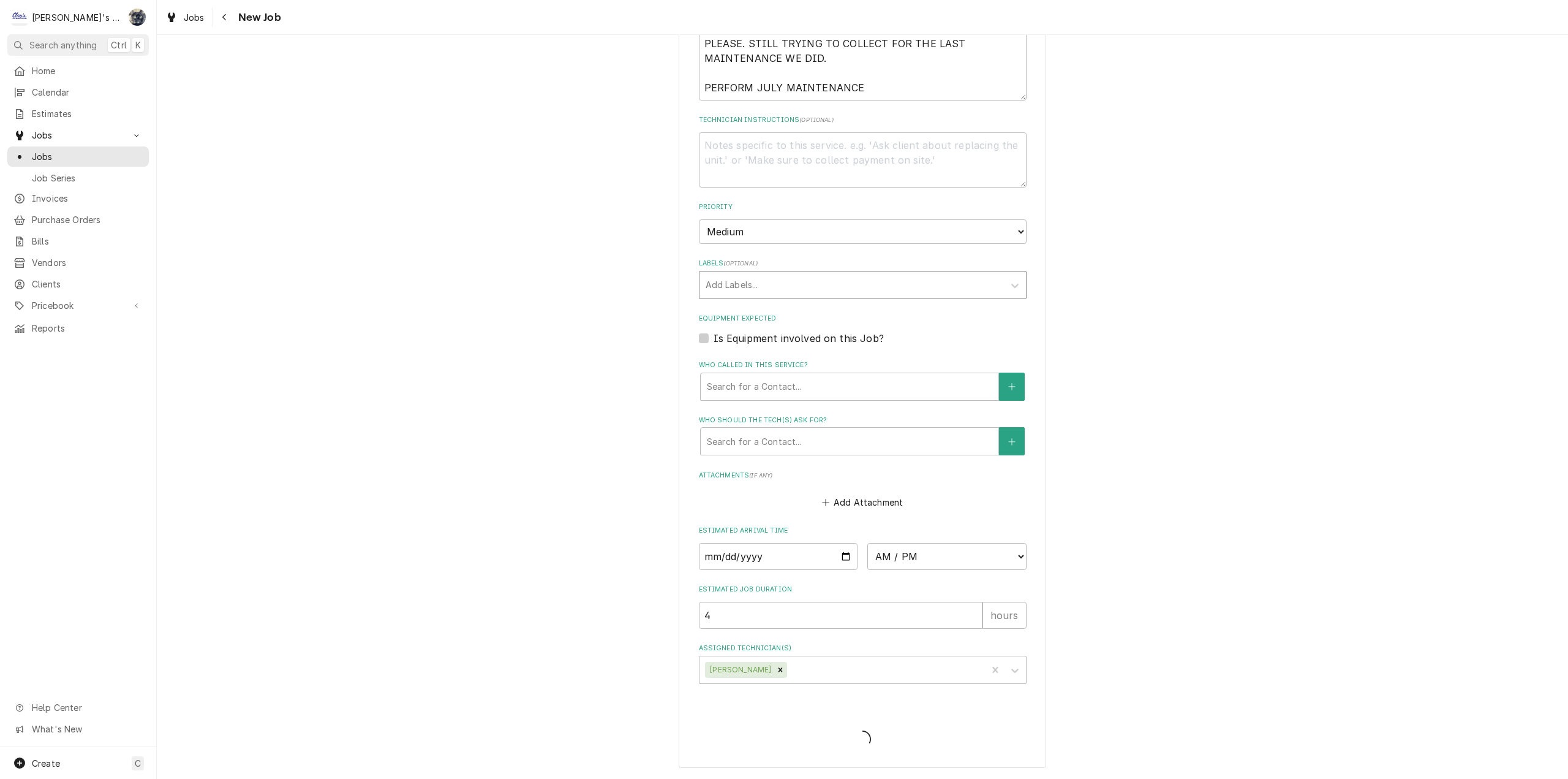
type textarea "x"
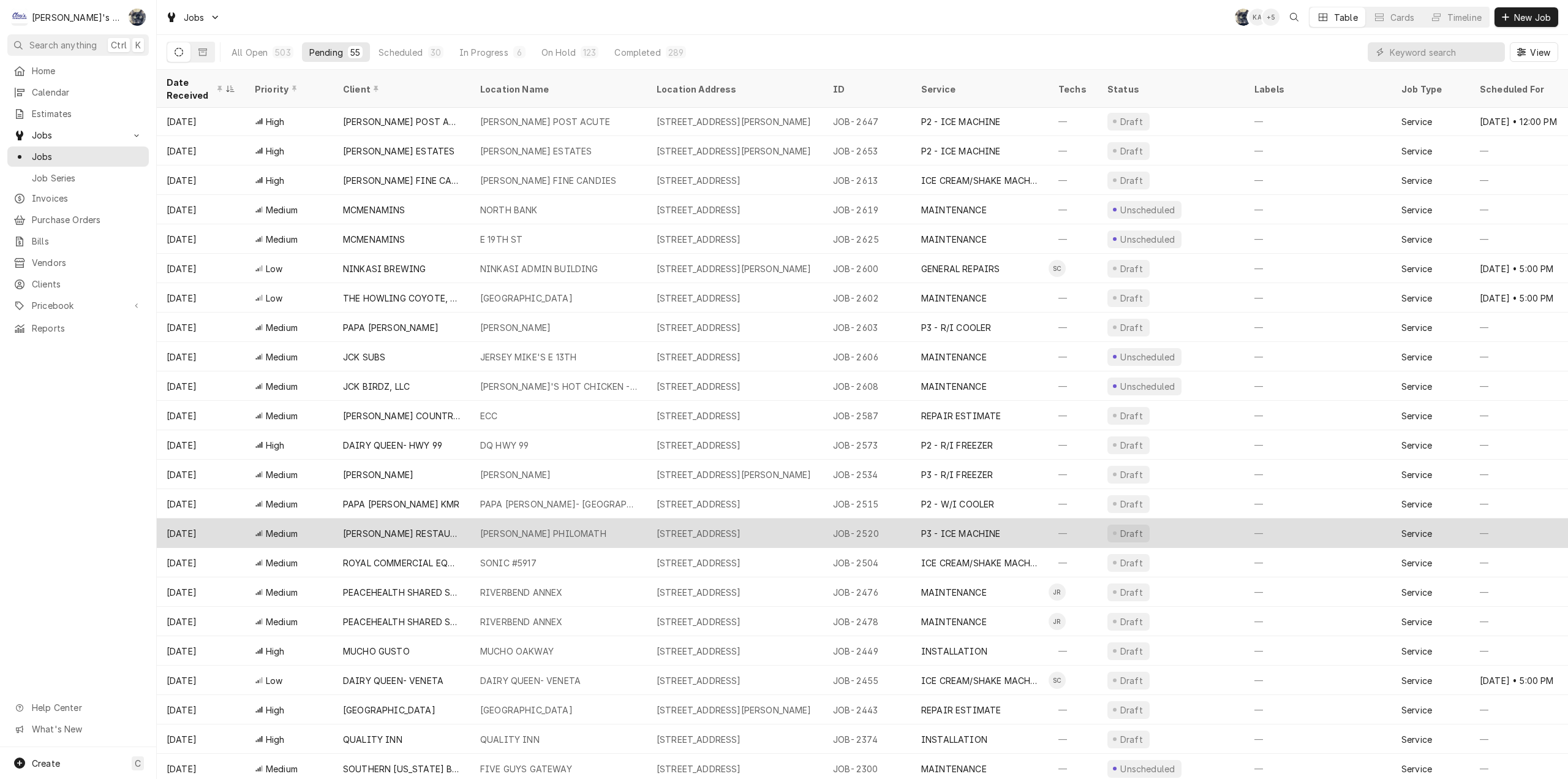
scroll to position [509, 0]
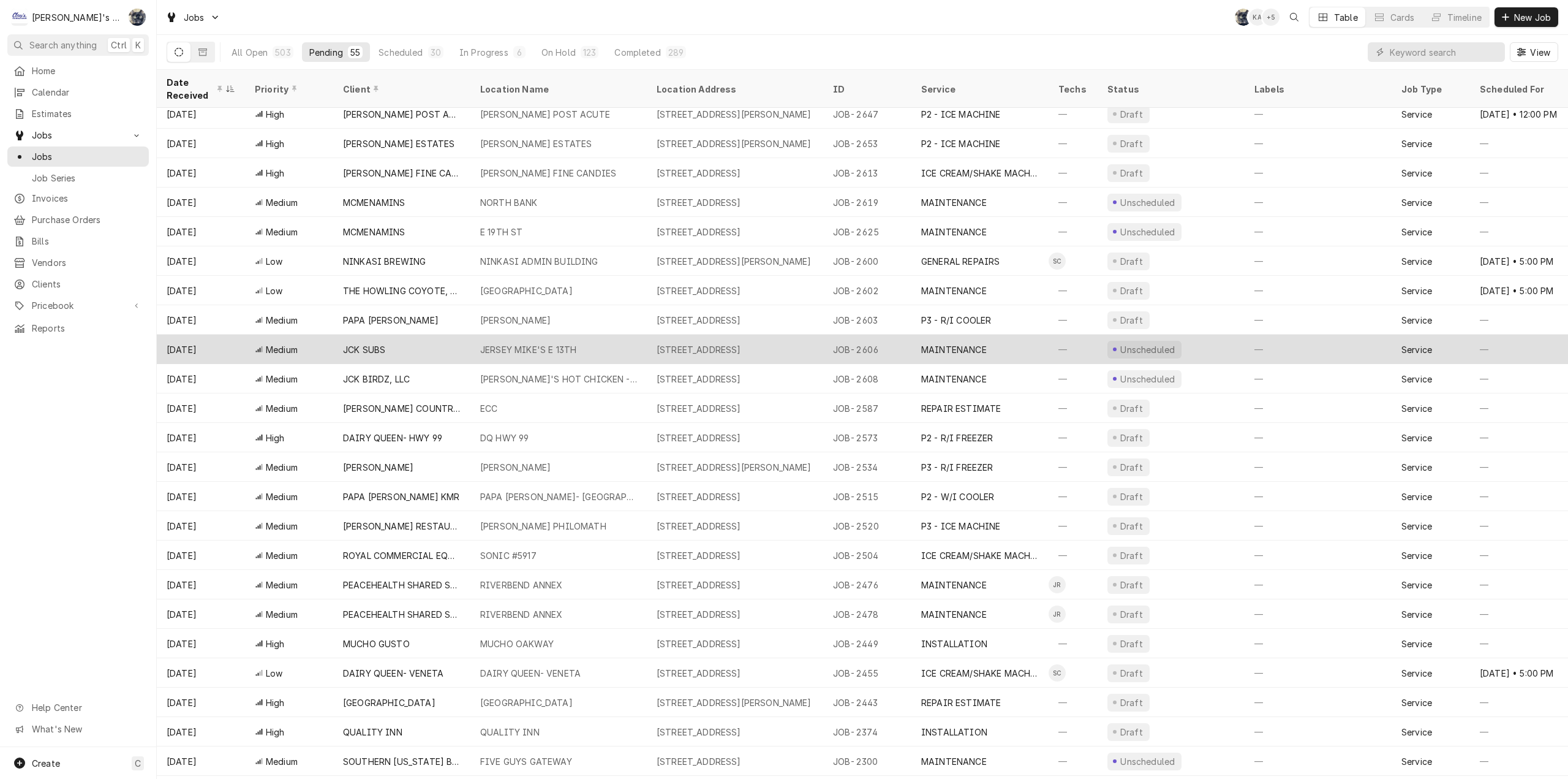
click at [535, 350] on div "JERSEY MIKE'S E 13TH" at bounding box center [558, 350] width 176 height 30
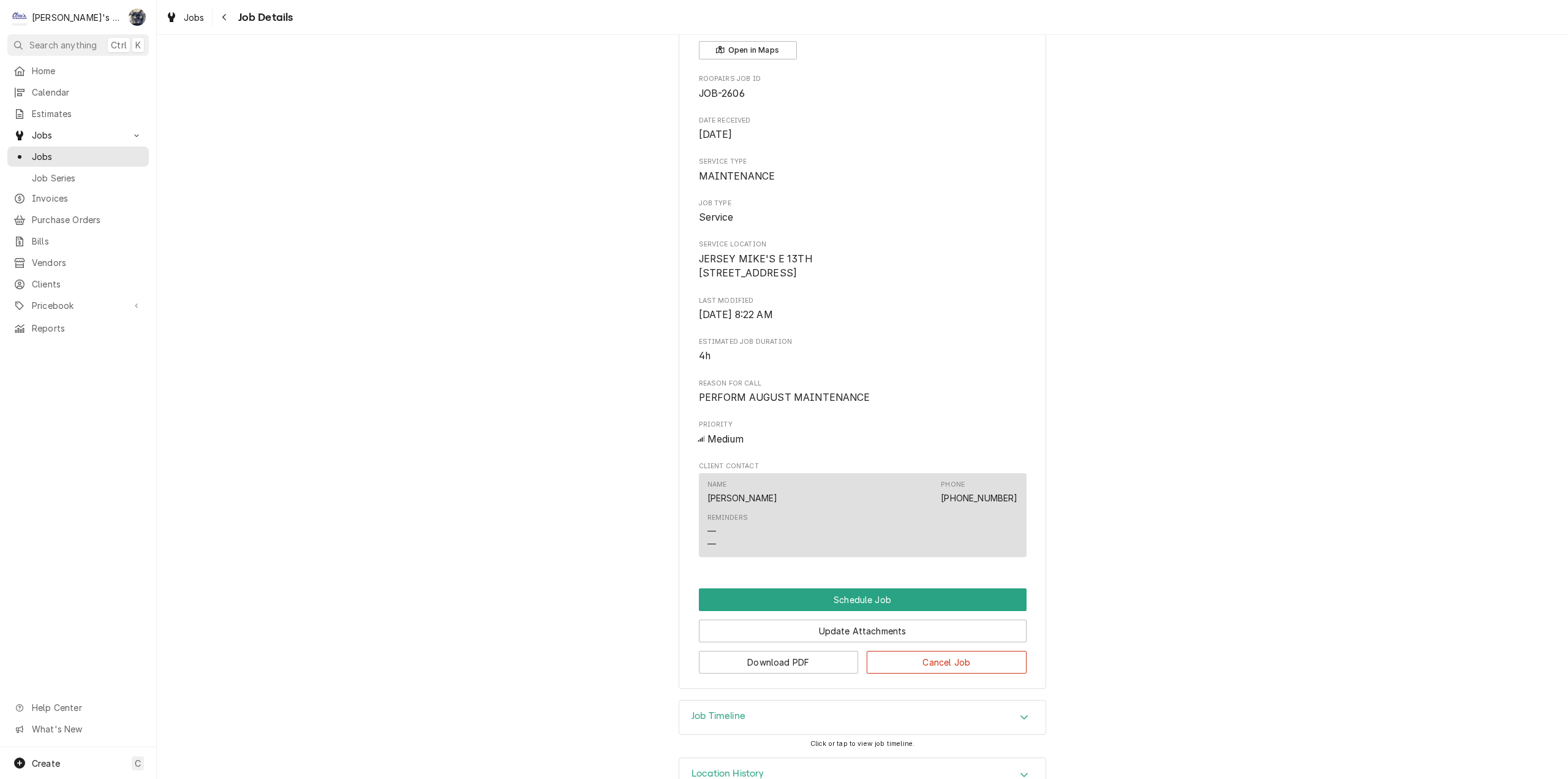
scroll to position [142, 0]
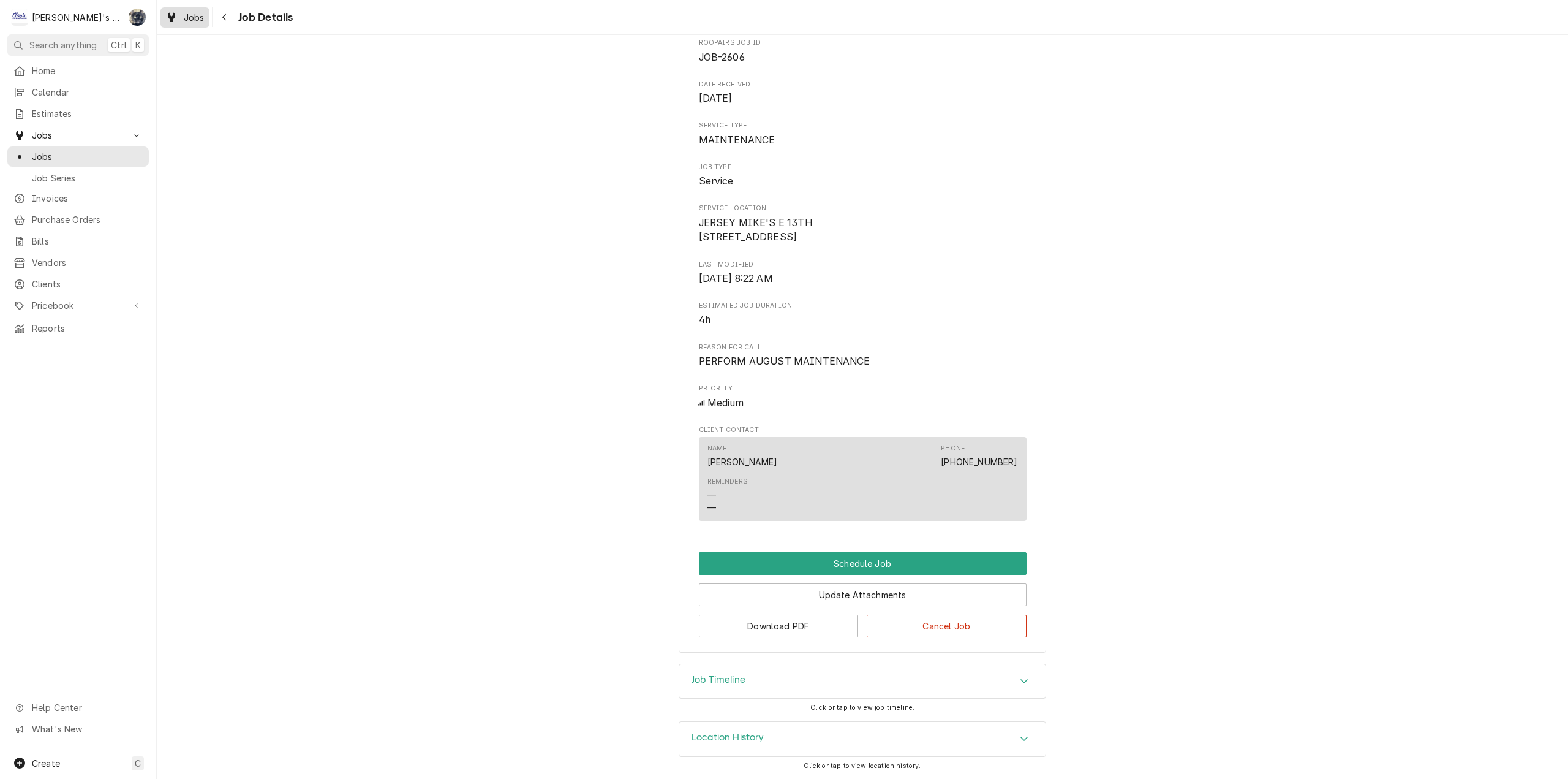
click at [181, 9] on link "Jobs" at bounding box center [185, 17] width 49 height 20
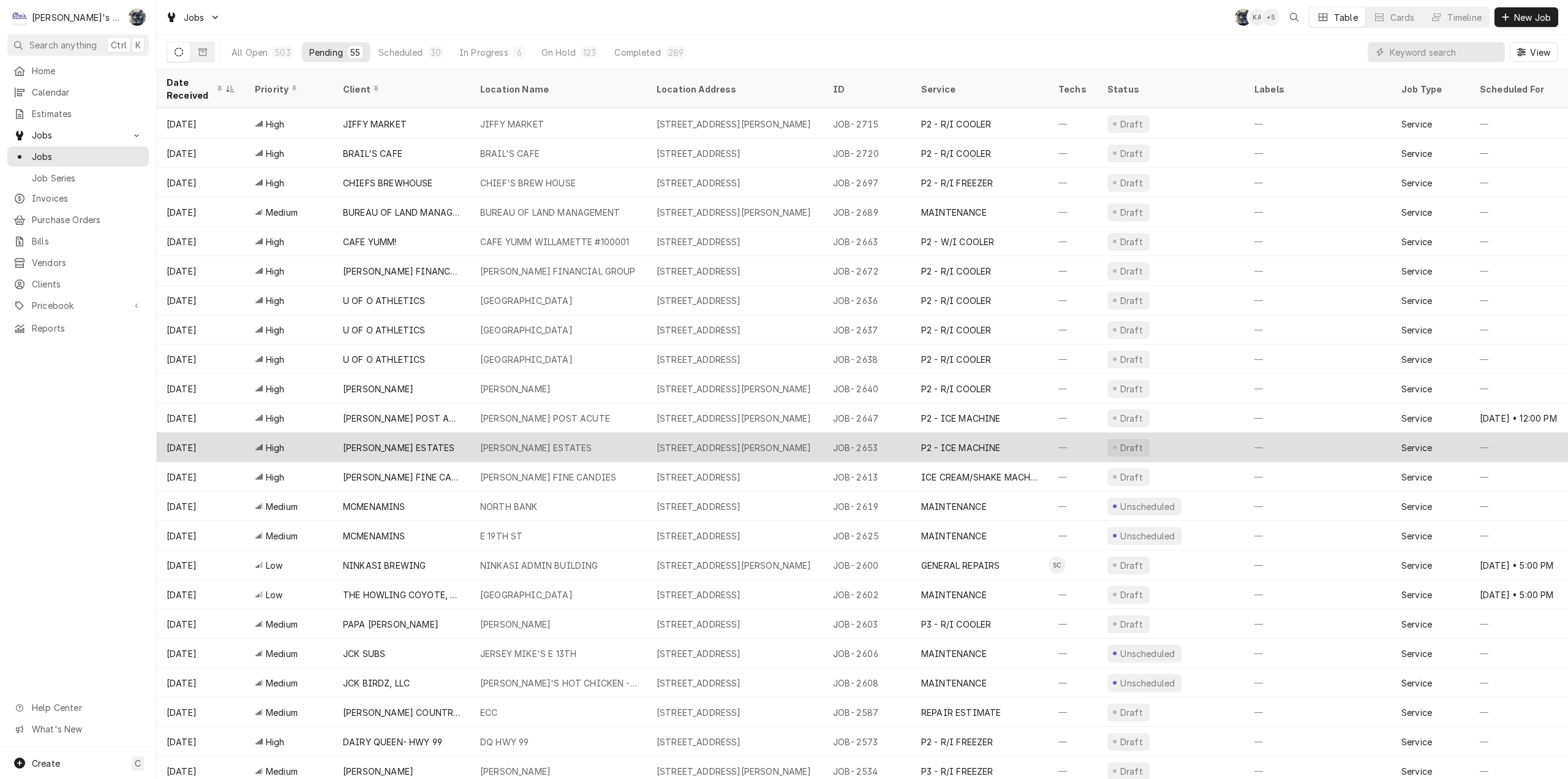
scroll to position [119, 0]
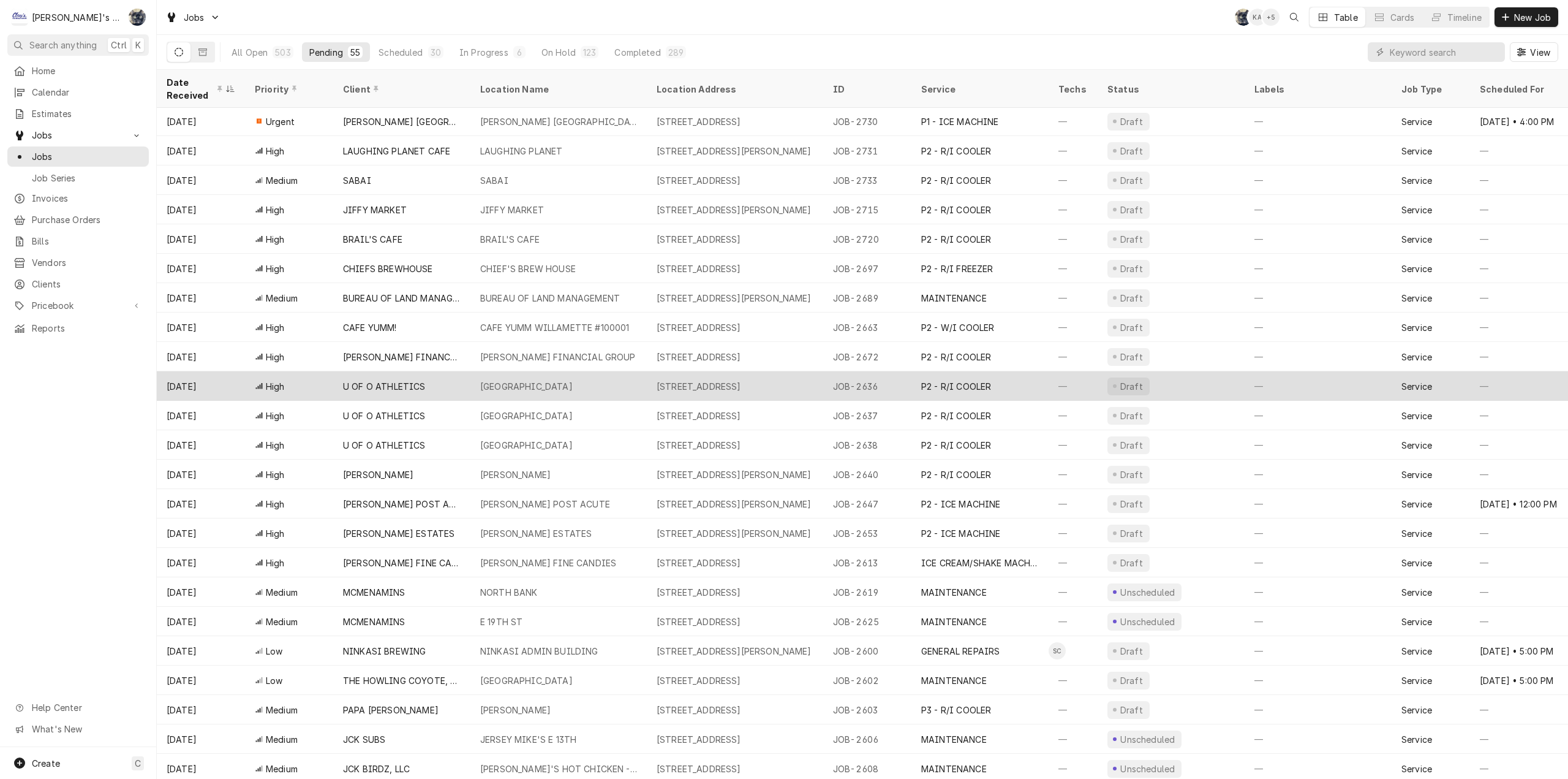
click at [561, 383] on div "[GEOGRAPHIC_DATA]" at bounding box center [558, 386] width 176 height 30
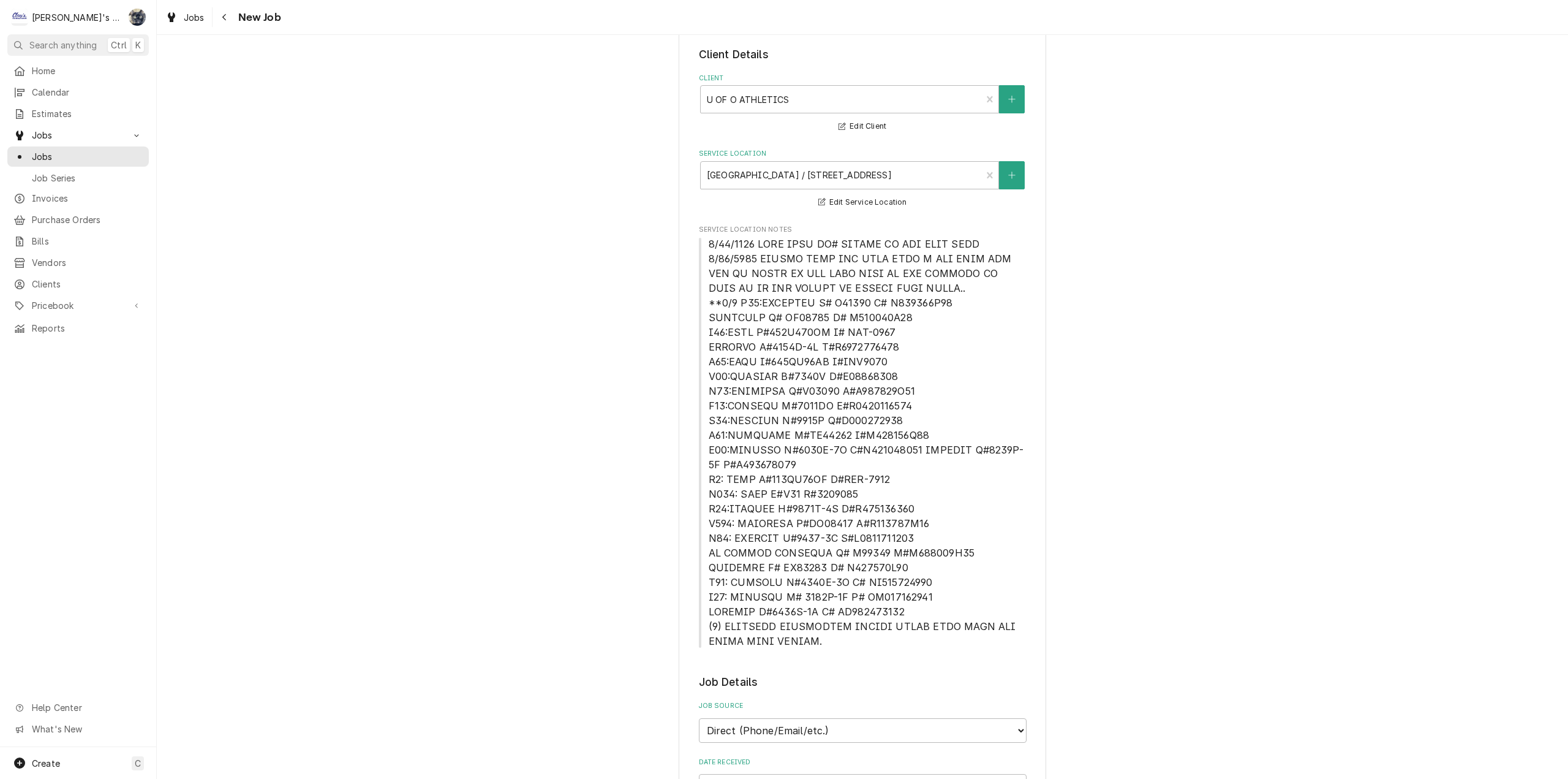
type textarea "x"
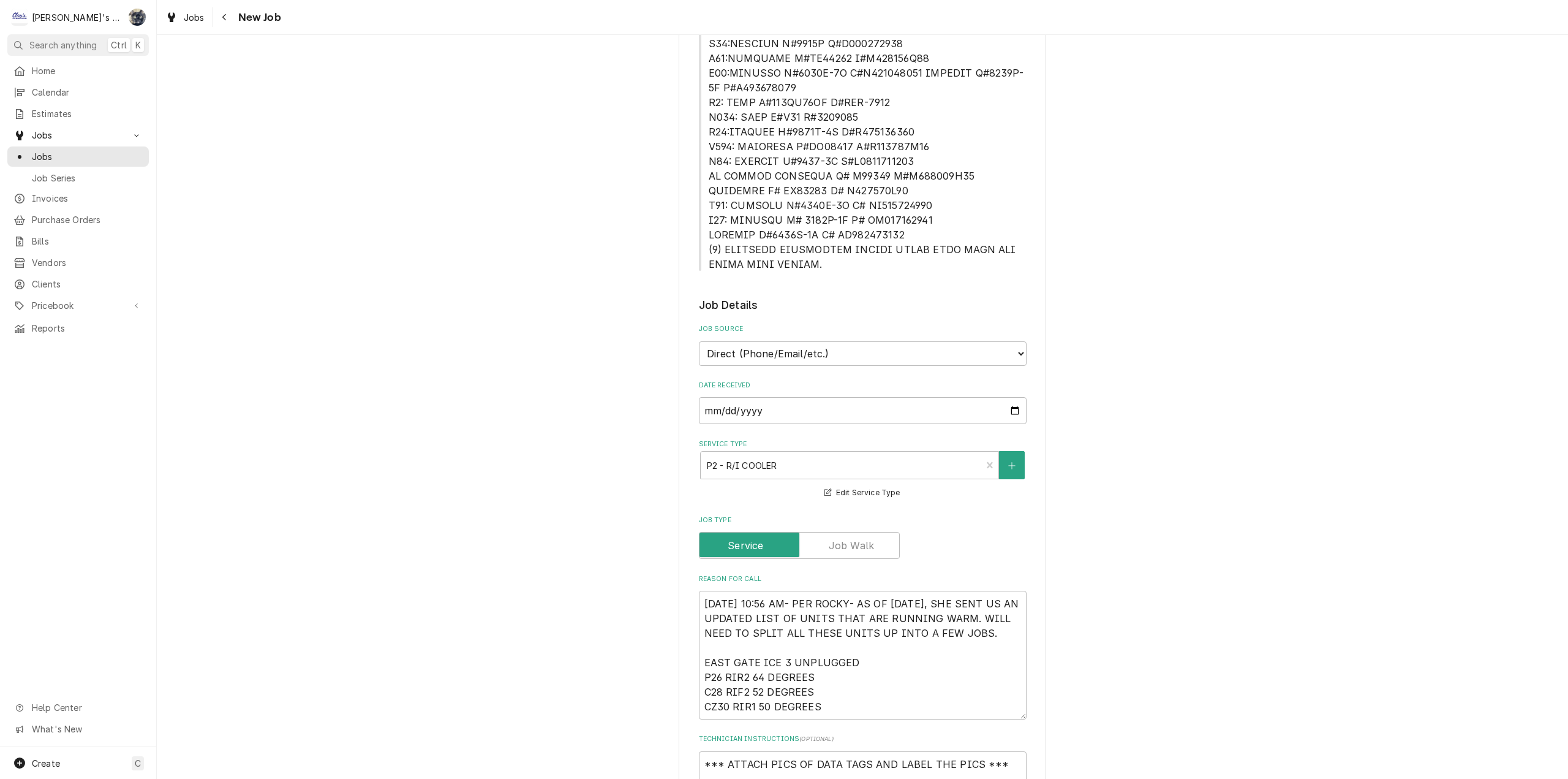
scroll to position [674, 0]
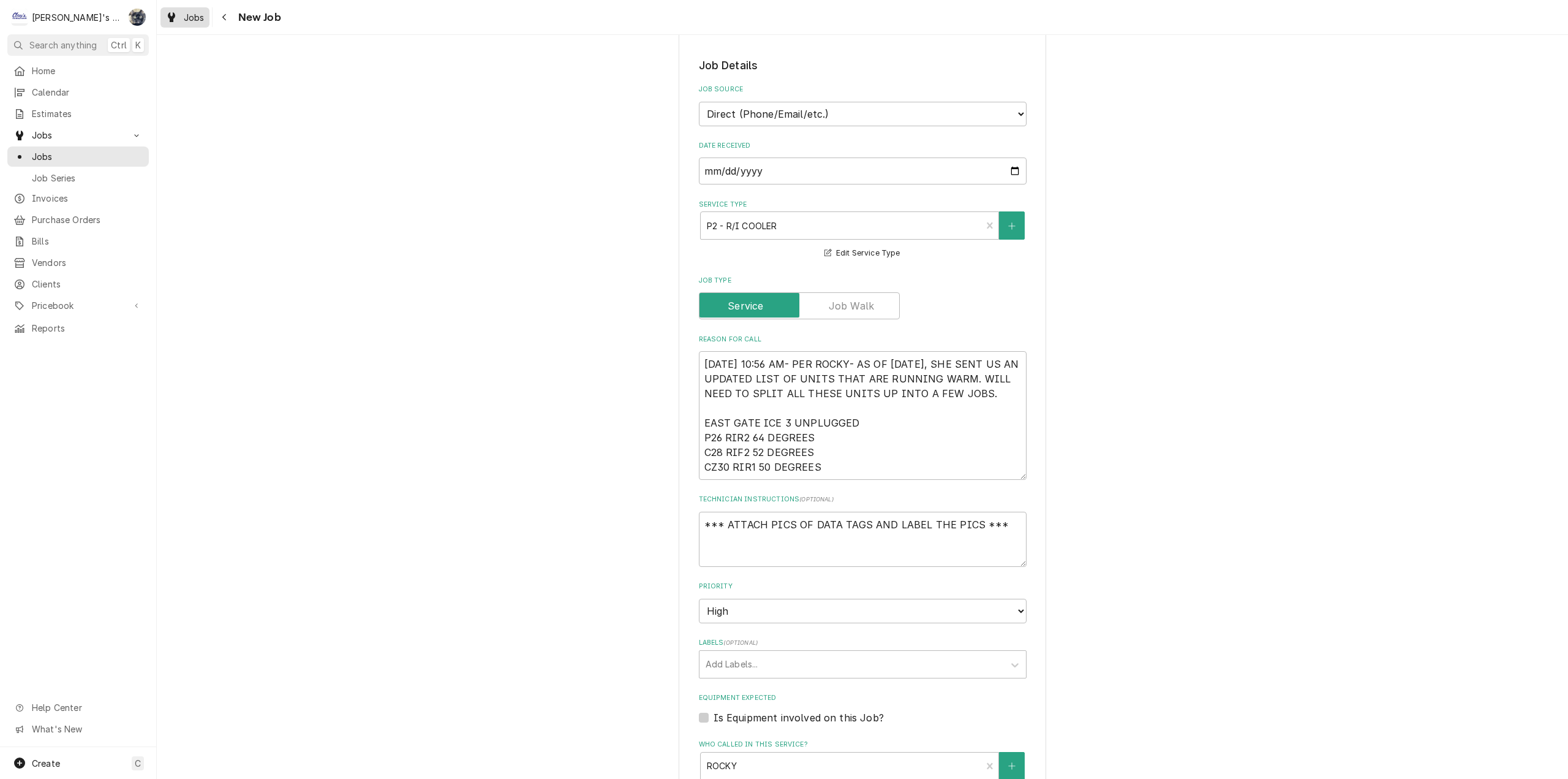
click at [177, 17] on div "Jobs" at bounding box center [184, 17] width 44 height 16
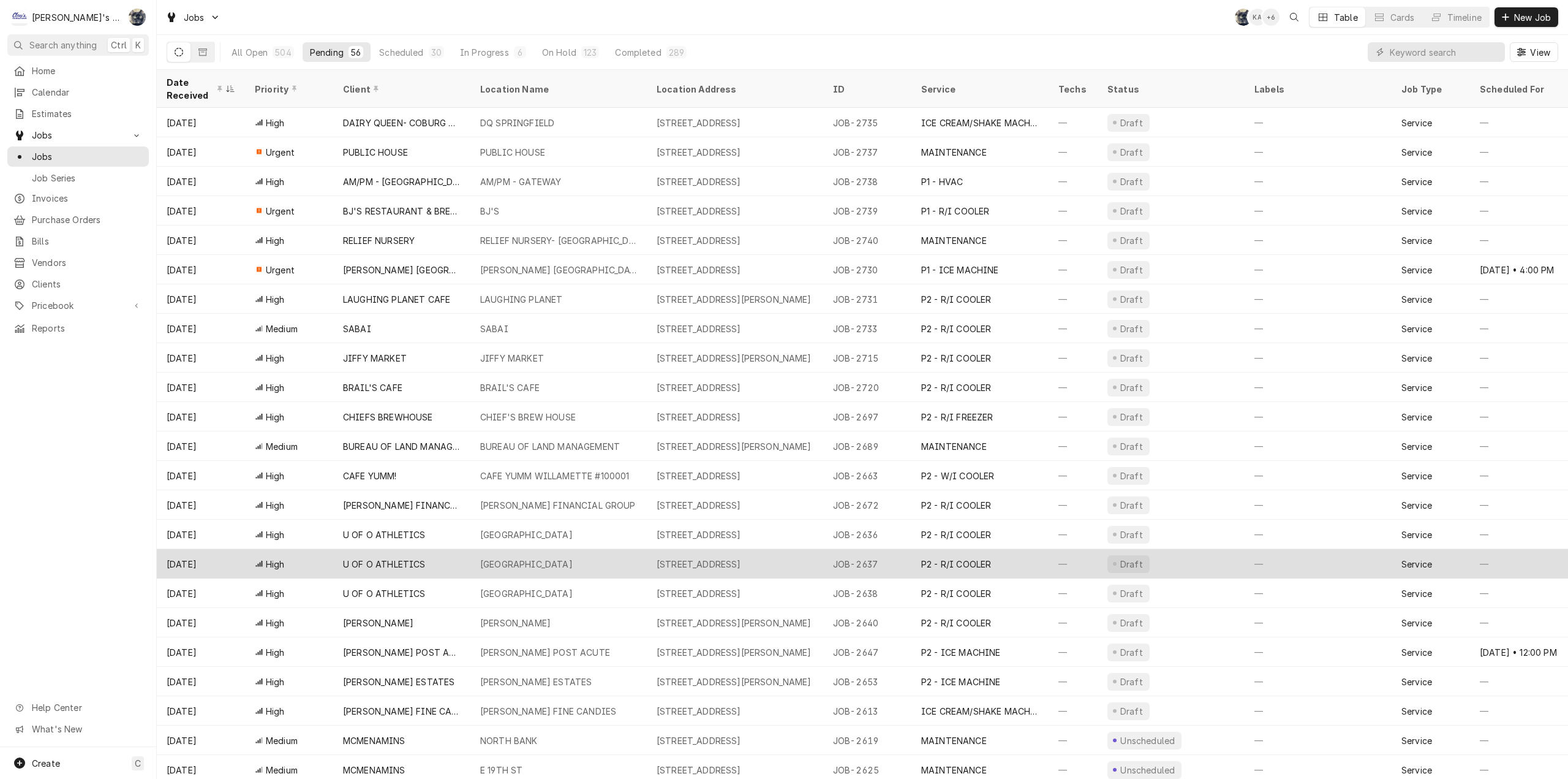
click at [609, 551] on div "[GEOGRAPHIC_DATA]" at bounding box center [558, 563] width 176 height 30
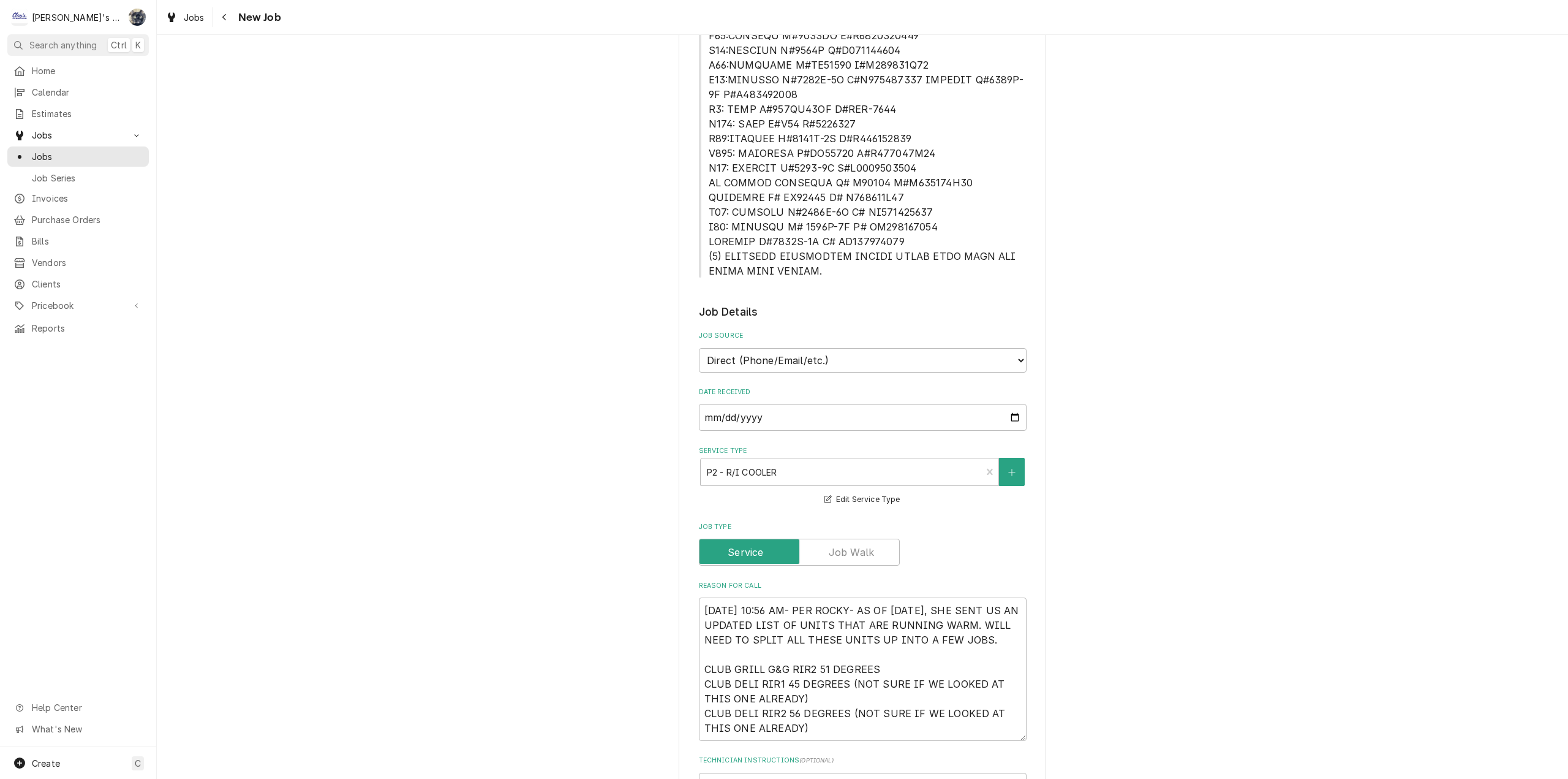
type textarea "x"
click at [182, 15] on div "Jobs" at bounding box center [184, 17] width 44 height 16
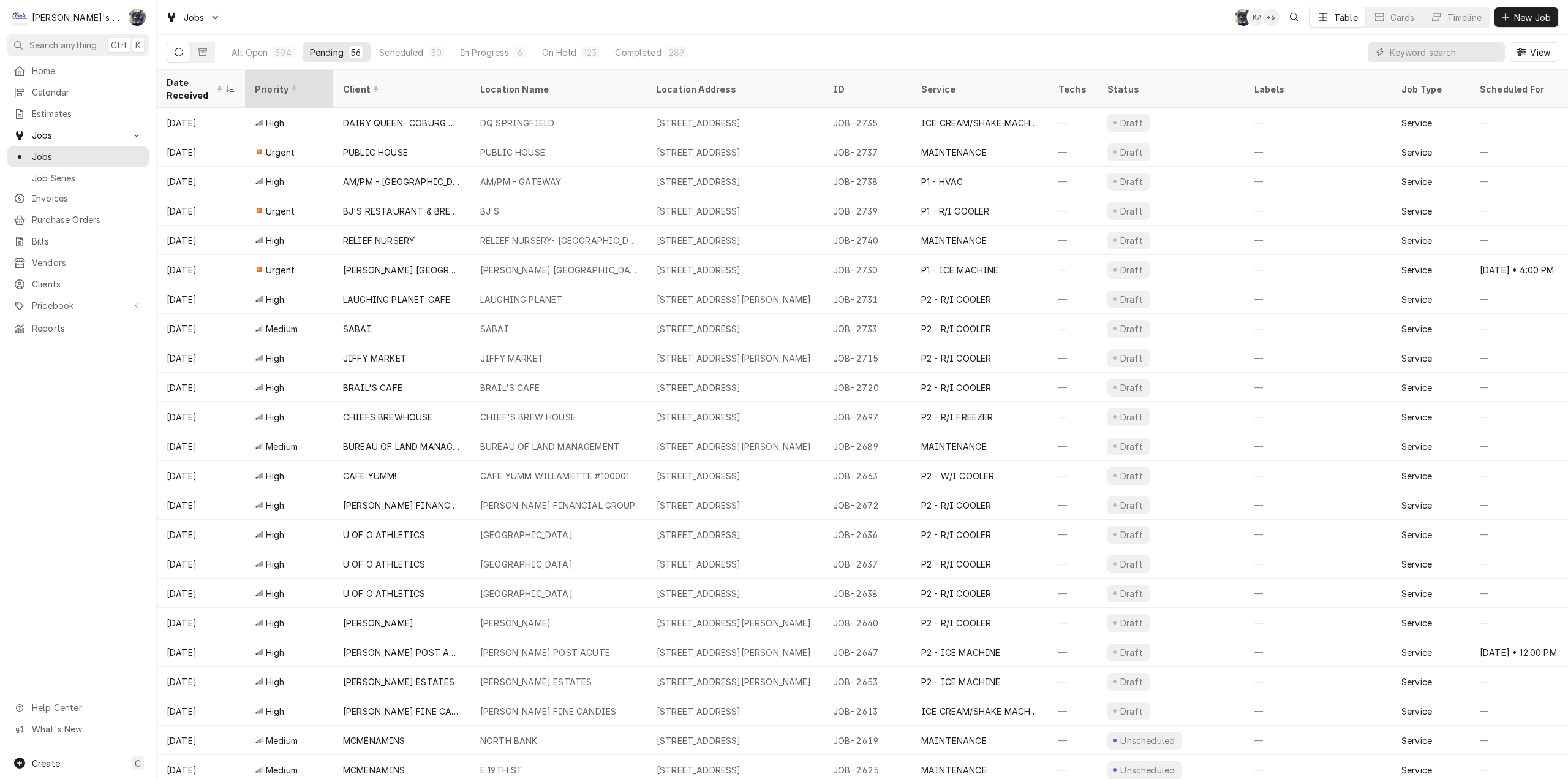
click at [275, 91] on div "Priority" at bounding box center [289, 89] width 83 height 33
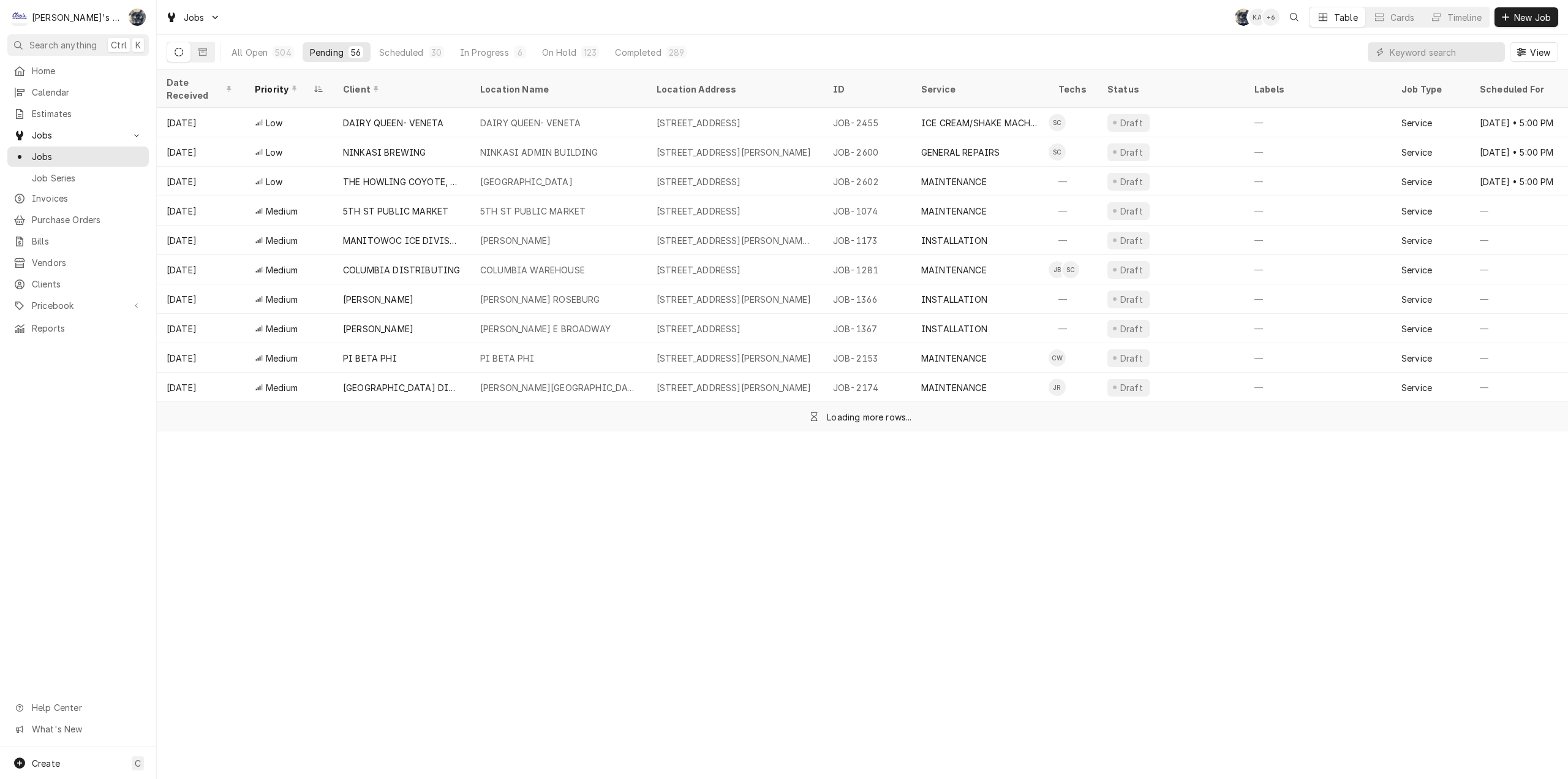
click at [275, 91] on th "Priority" at bounding box center [289, 89] width 88 height 38
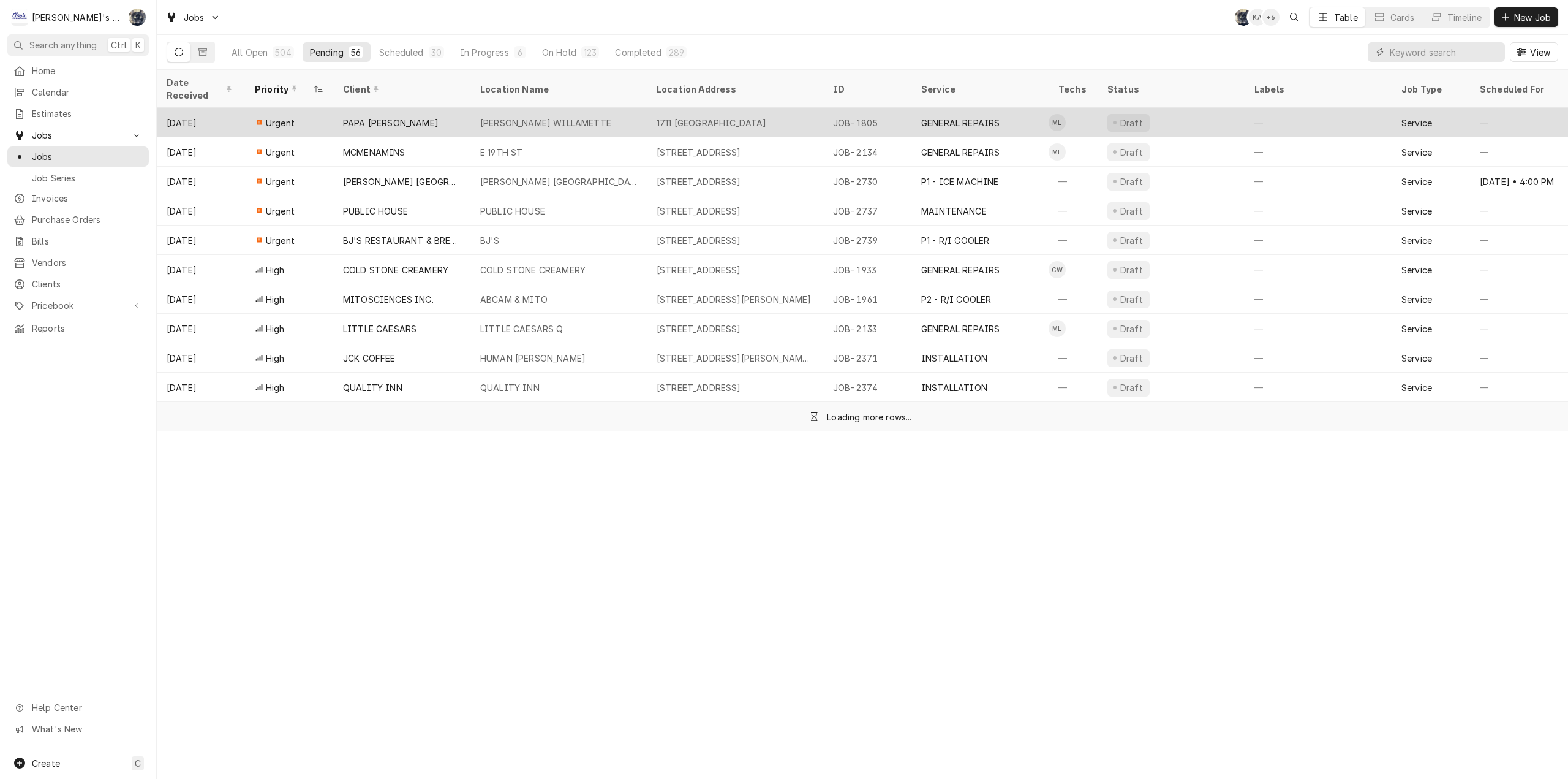
click at [434, 110] on div "PAPA [PERSON_NAME]" at bounding box center [402, 123] width 137 height 30
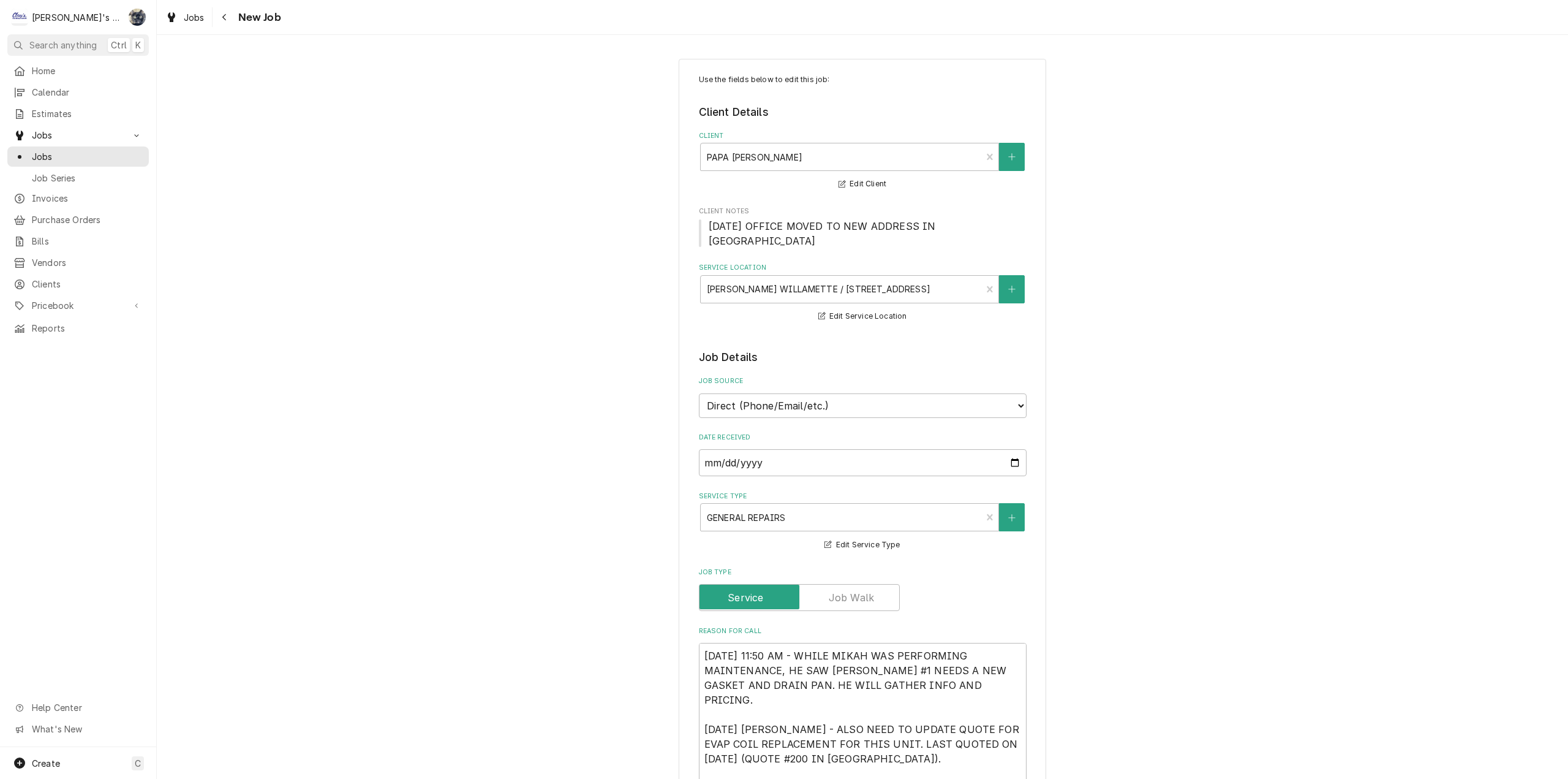
type textarea "x"
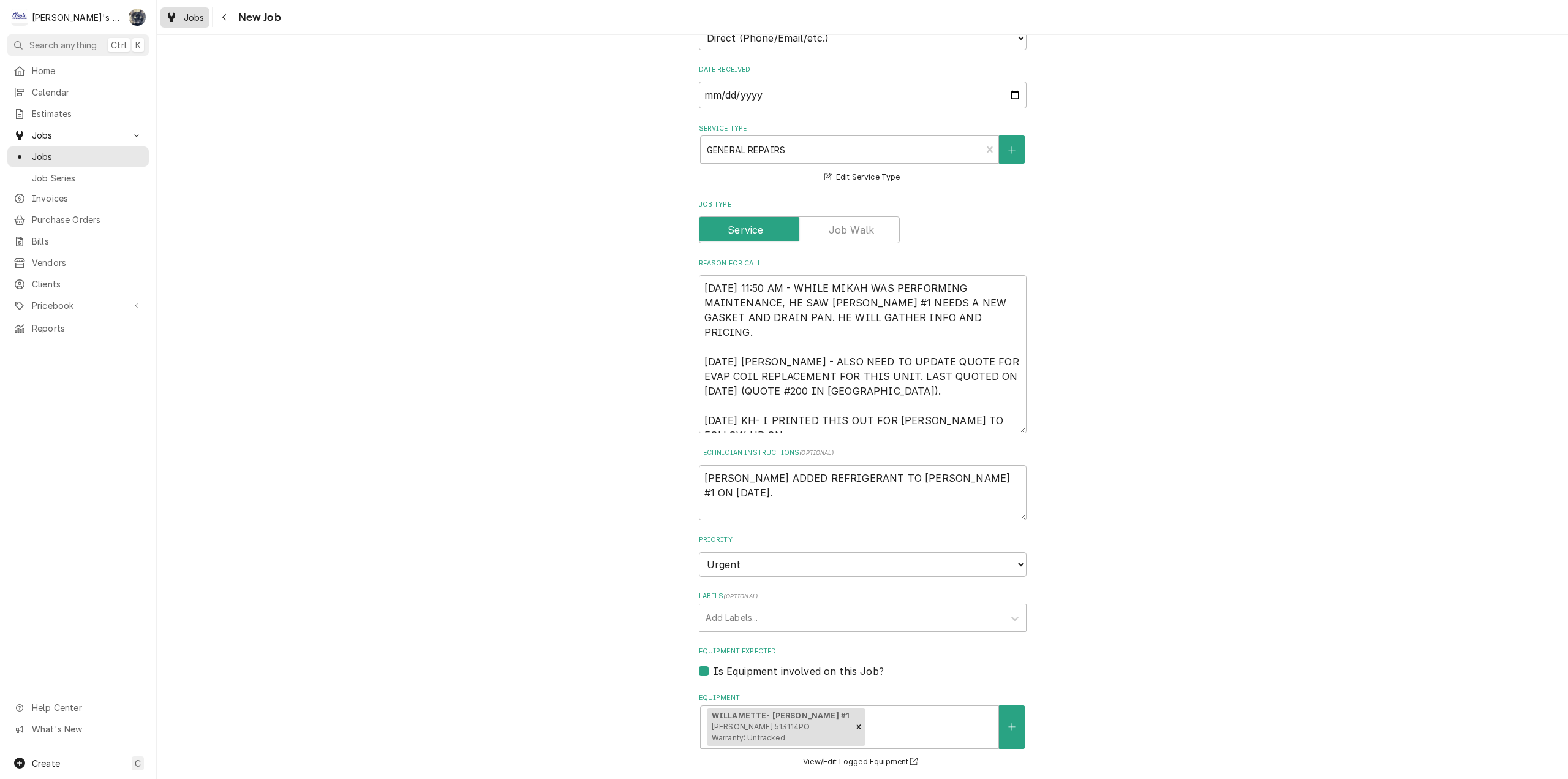
click at [196, 12] on span "Jobs" at bounding box center [194, 17] width 21 height 13
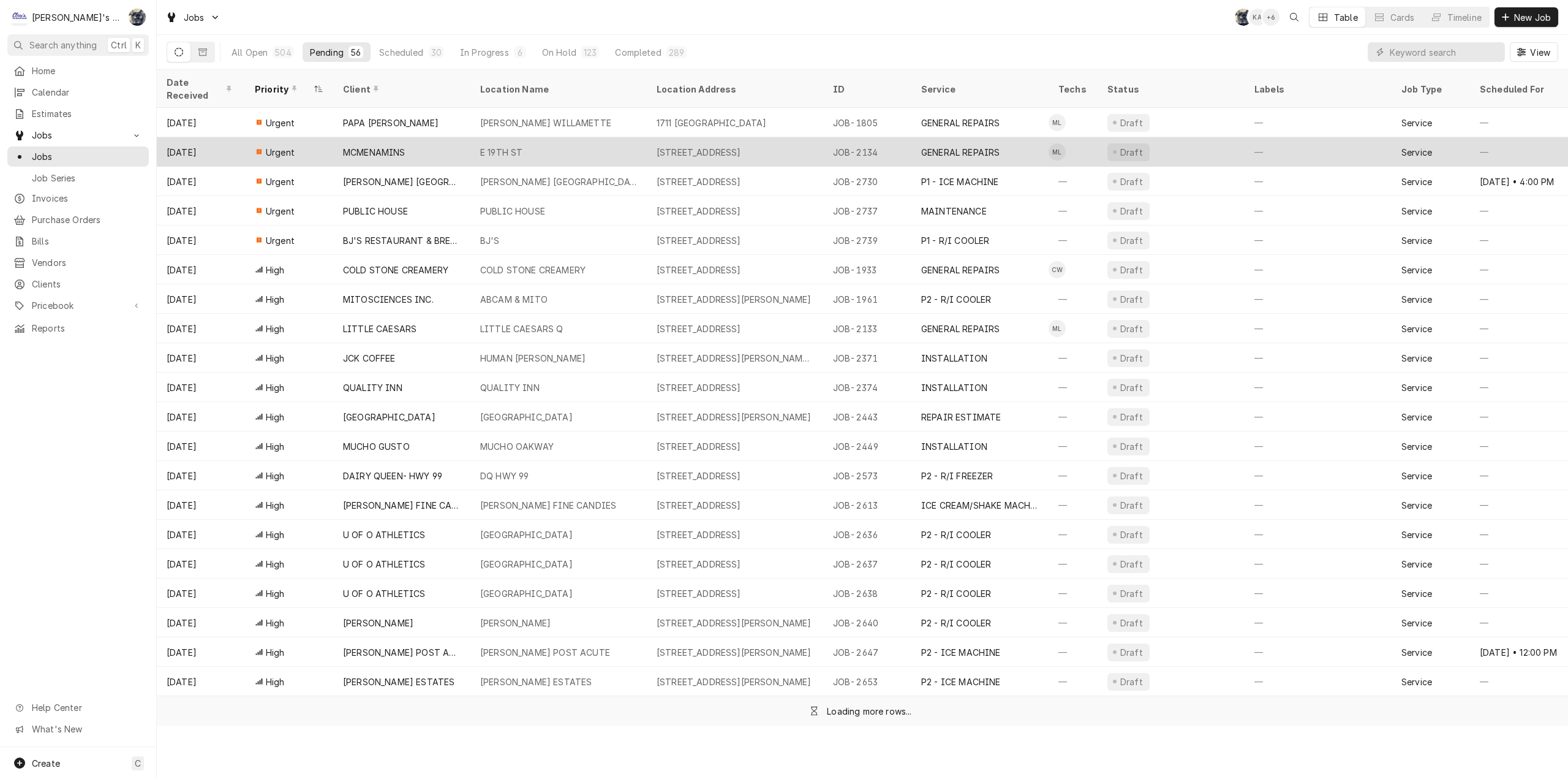
click at [393, 149] on div "MCMENAMINS" at bounding box center [402, 152] width 137 height 30
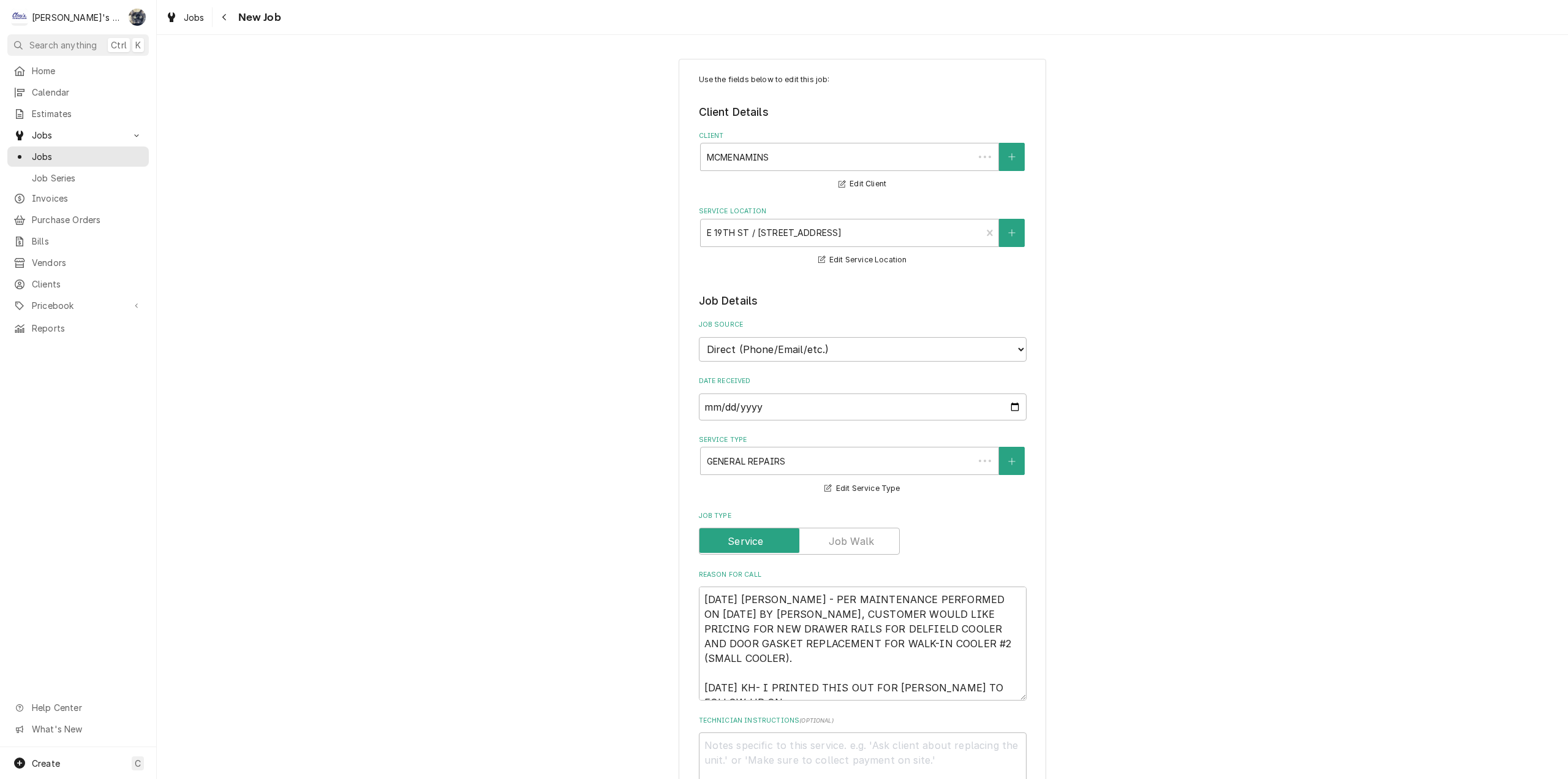
type textarea "x"
click at [192, 17] on span "Jobs" at bounding box center [194, 17] width 21 height 13
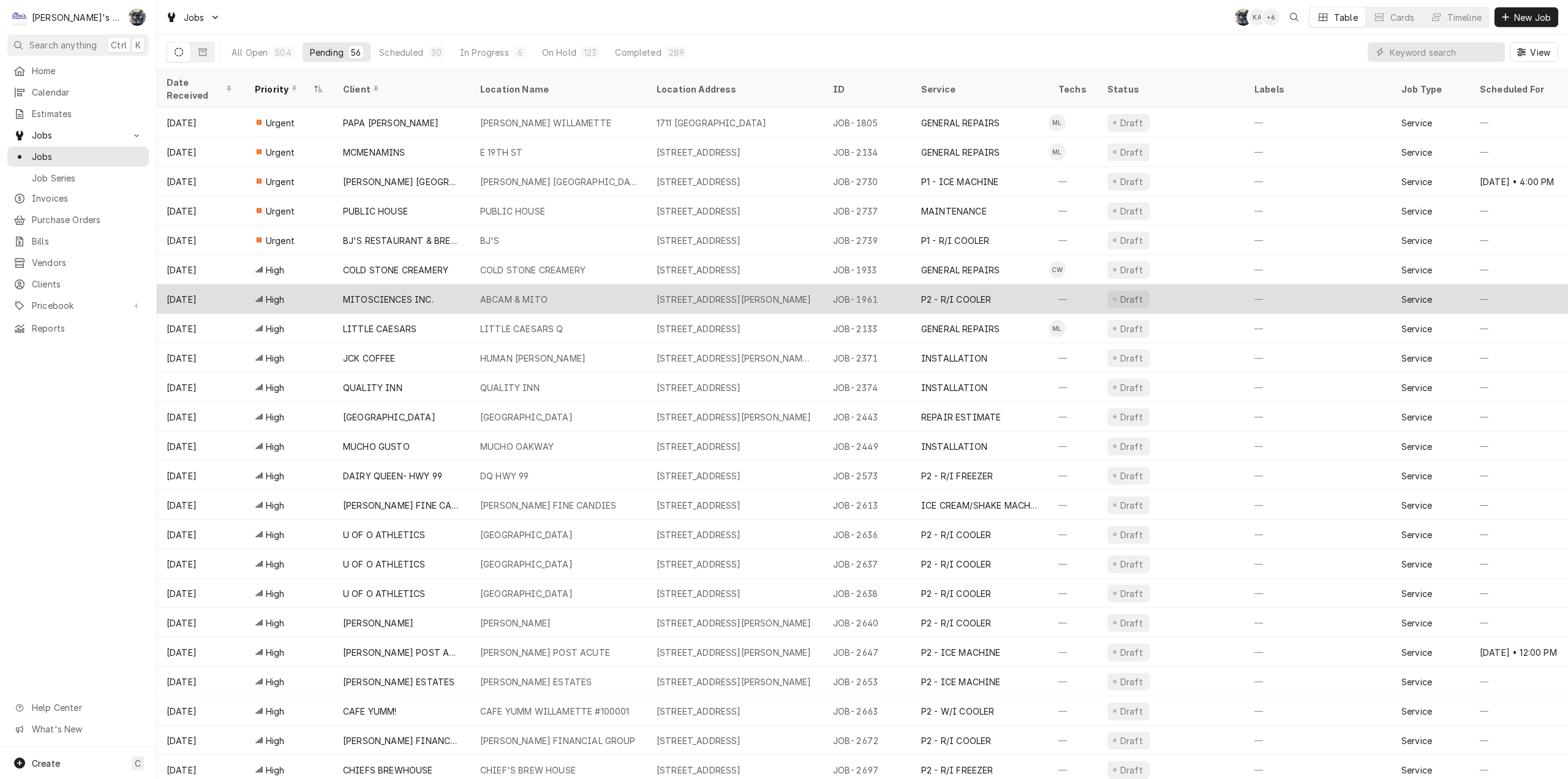
click at [364, 293] on div "MITOSCIENCES INC." at bounding box center [389, 299] width 90 height 13
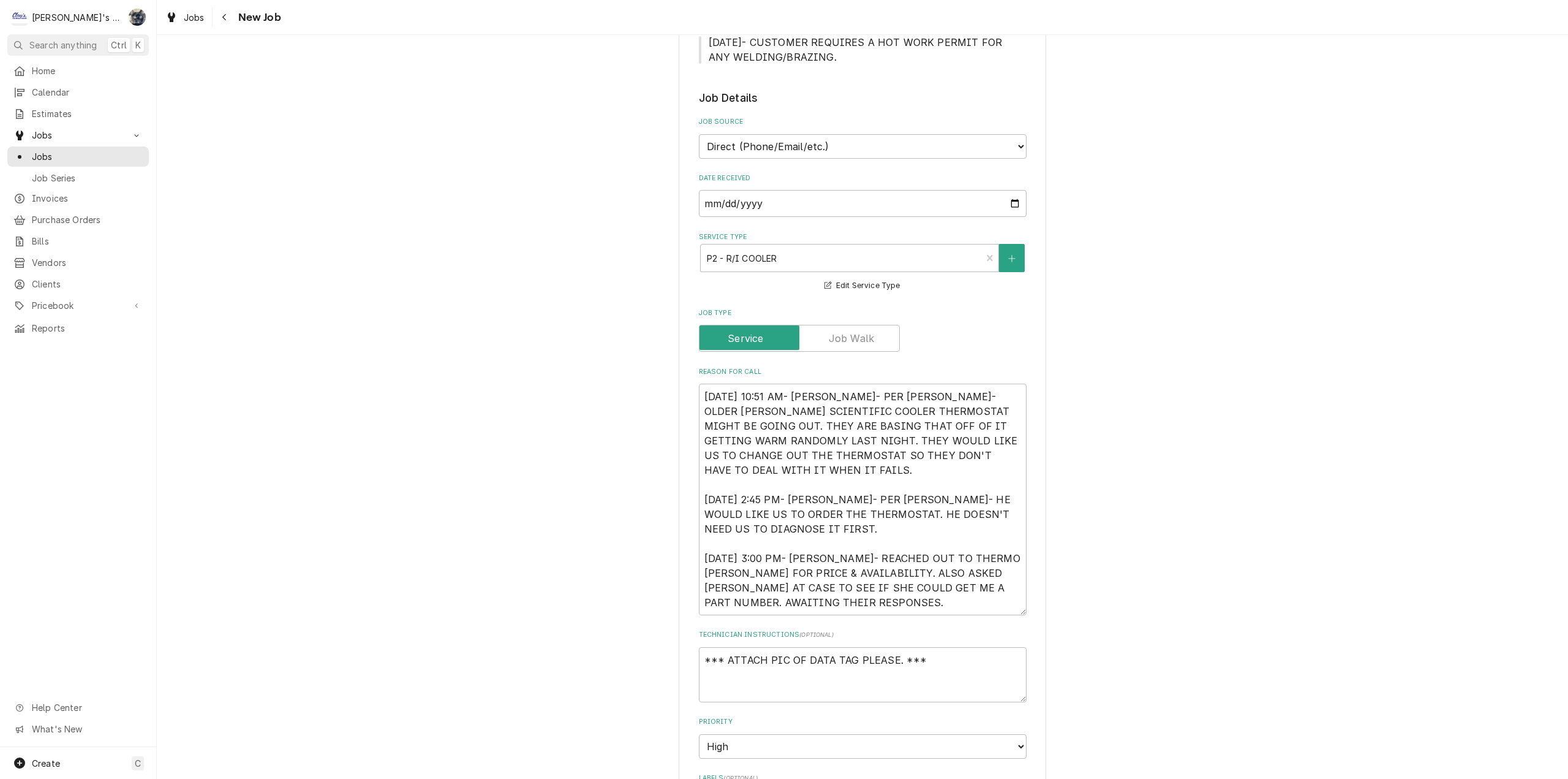
scroll to position [306, 0]
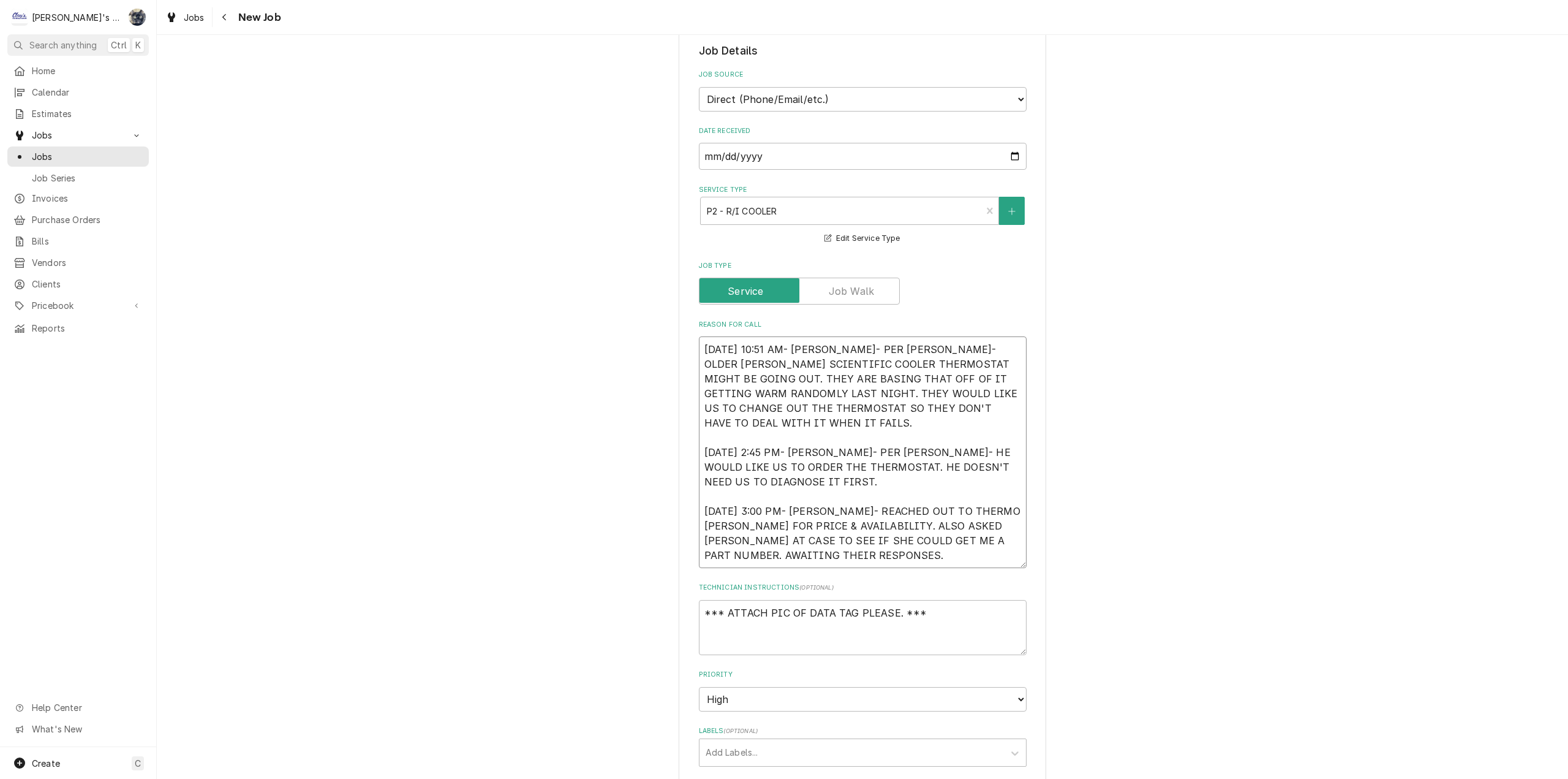
click at [699, 350] on textarea "5/28/2025 10:51 AM- KASSIE- PER CURTIS- OLDER FISHER SCIENTIFIC COOLER THERMOST…" at bounding box center [862, 452] width 328 height 231
type textarea "x"
type textarea "5/28/2025 10:51 AM- KASSIE- PER CURTIS- OLDER FISHER SCIENTIFIC COOLER THERMOST…"
type textarea "x"
type textarea "5/28/2025 10:51 AM- KASSIE- PER CURTIS- OLDER FISHER SCIENTIFIC COOLER THERMOST…"
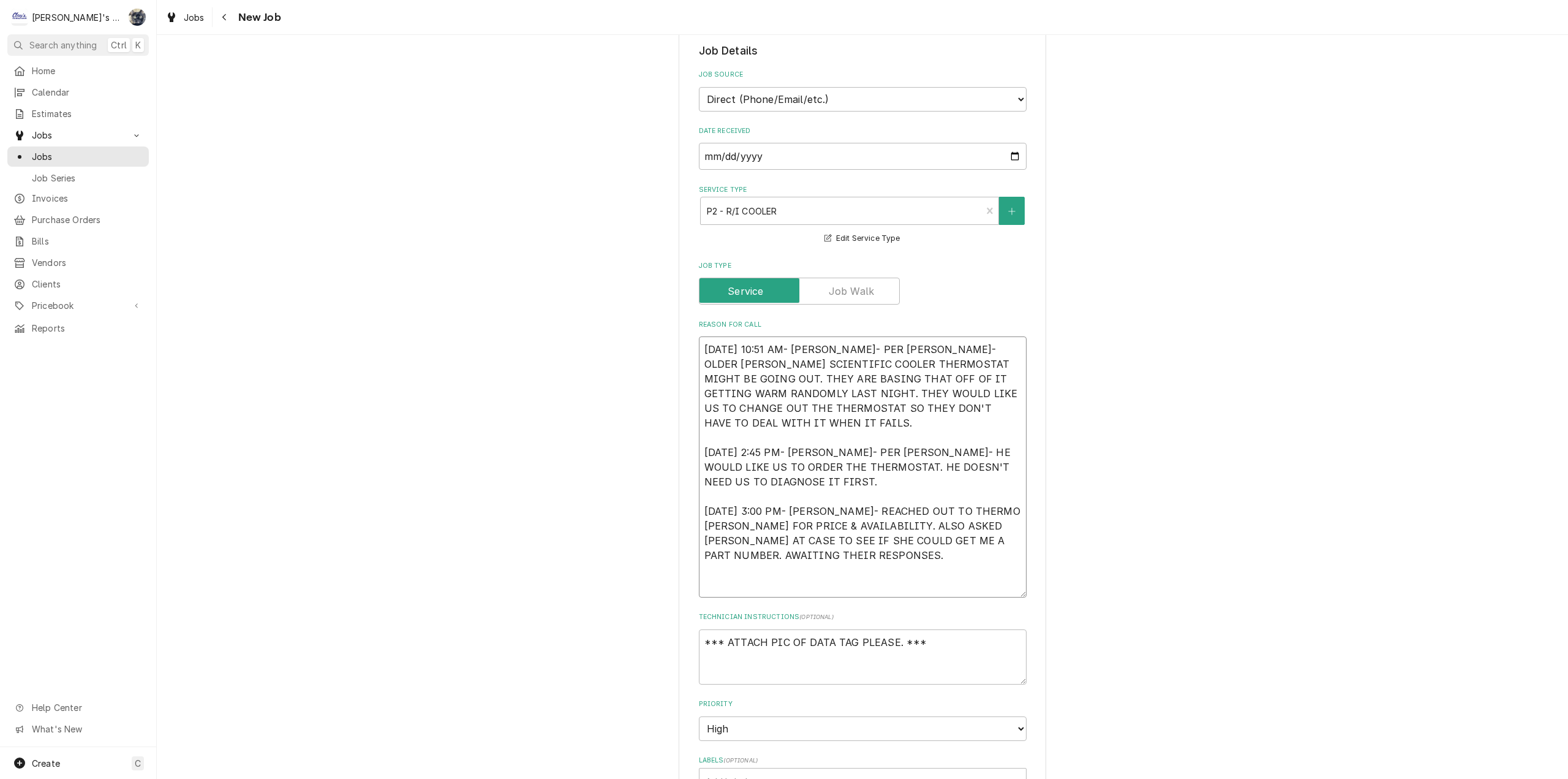
click at [784, 345] on textarea "5/28/2025 10:51 AM- KASSIE- PER CURTIS- OLDER FISHER SCIENTIFIC COOLER THERMOST…" at bounding box center [862, 467] width 328 height 261
type textarea "x"
type textarea "* 5/28/2025 10:51 AM- KASSIE- PER CURTIS- OLDER FISHER SCIENTIFIC COOLER THERMO…"
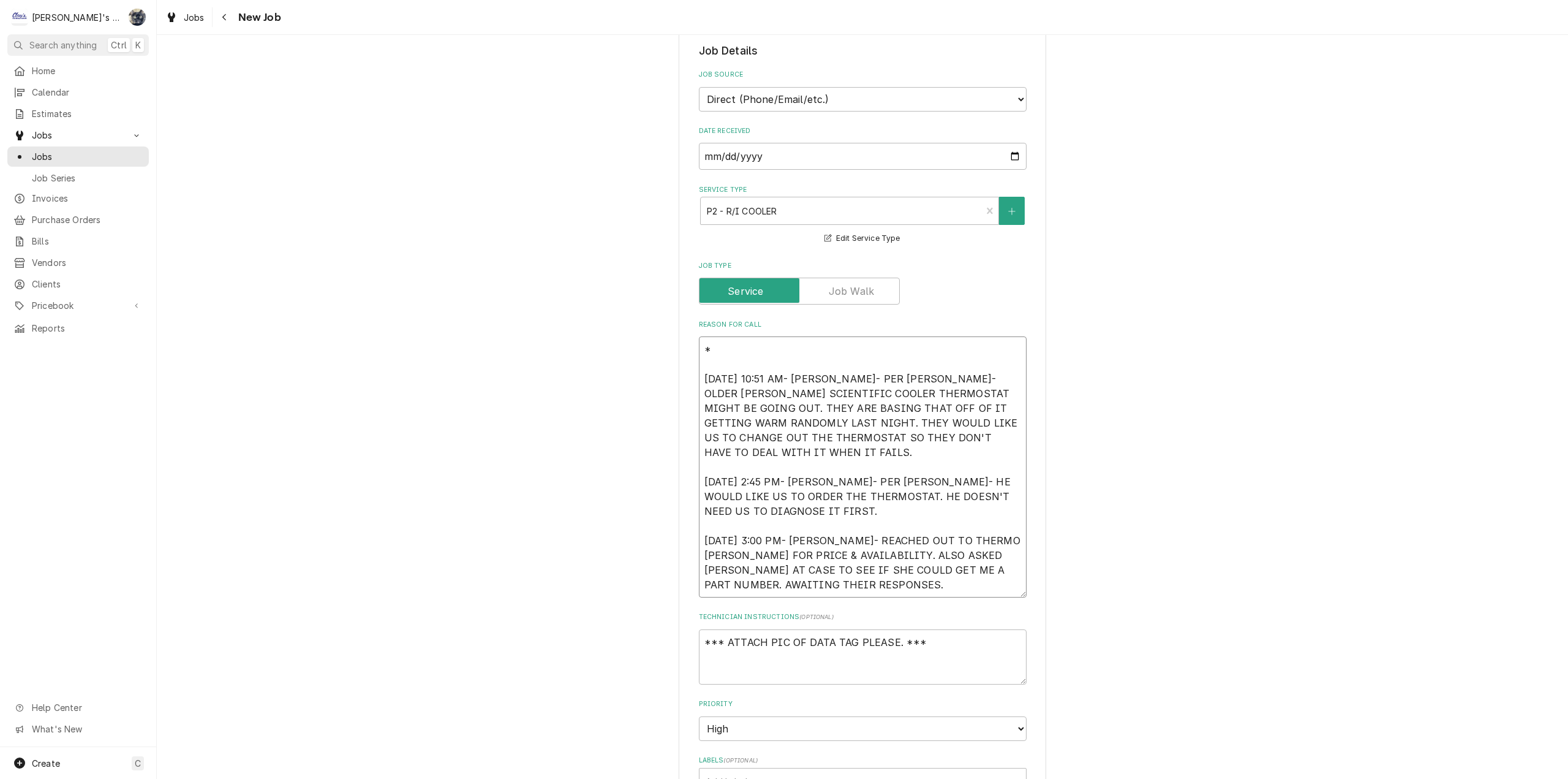
type textarea "x"
type textarea "** 5/28/2025 10:51 AM- KASSIE- PER CURTIS- OLDER FISHER SCIENTIFIC COOLER THERM…"
type textarea "x"
type textarea "** 5/28/2025 10:51 AM- KASSIE- PER CURTIS- OLDER FISHER SCIENTIFIC COOLER THERM…"
type textarea "x"
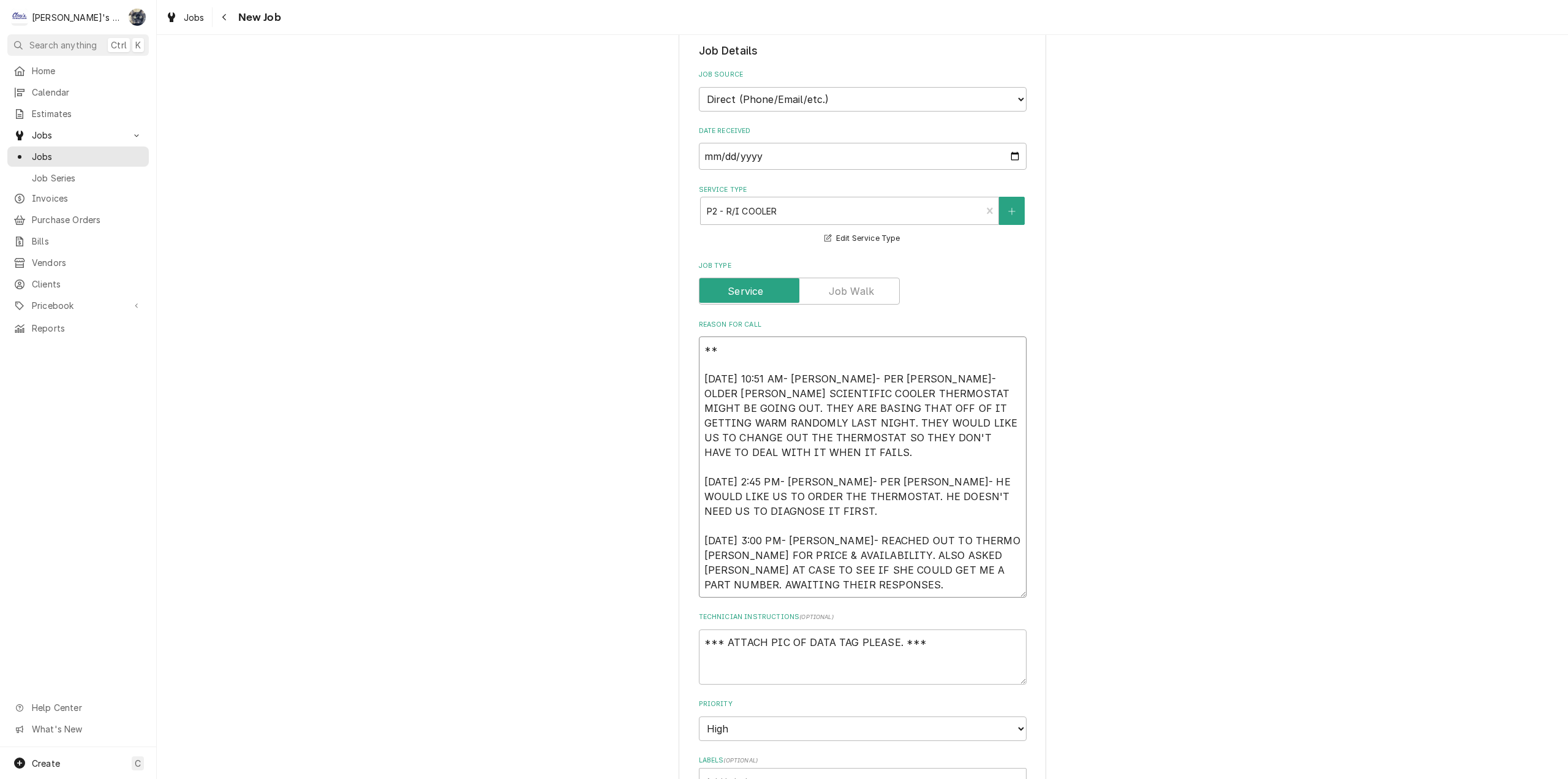
type textarea "** 8 5/28/2025 10:51 AM- KASSIE- PER CURTIS- OLDER FISHER SCIENTIFIC COOLER THE…"
type textarea "x"
type textarea "** 8/ 5/28/2025 10:51 AM- KASSIE- PER CURTIS- OLDER FISHER SCIENTIFIC COOLER TH…"
type textarea "x"
type textarea "** 8/2 5/28/2025 10:51 AM- KASSIE- PER CURTIS- OLDER FISHER SCIENTIFIC COOLER T…"
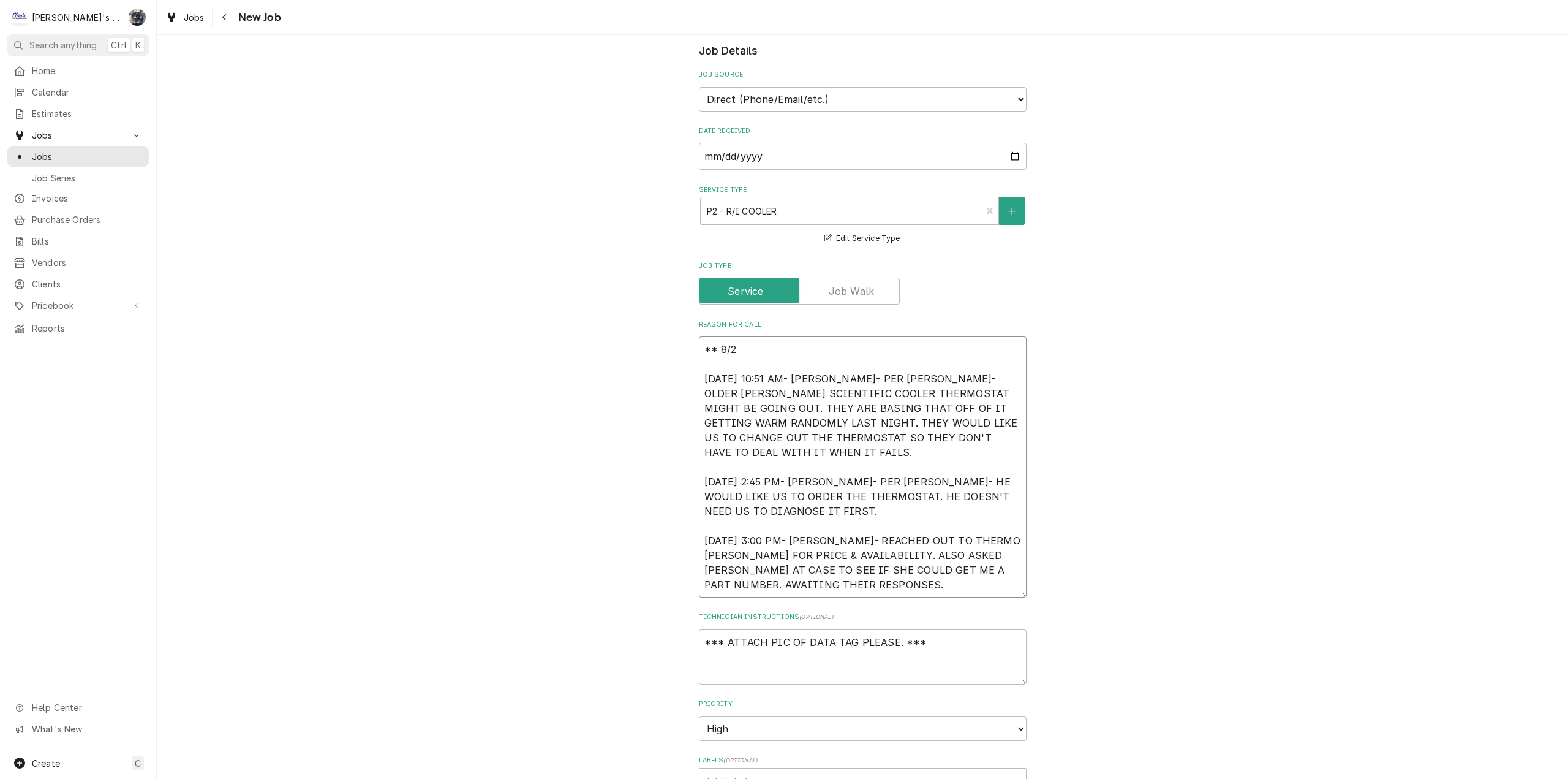
type textarea "x"
type textarea "** 8/20 5/28/2025 10:51 AM- KASSIE- PER CURTIS- OLDER FISHER SCIENTIFIC COOLER …"
type textarea "x"
type textarea "** 8/20/ 5/28/2025 10:51 AM- KASSIE- PER CURTIS- OLDER FISHER SCIENTIFIC COOLER…"
type textarea "x"
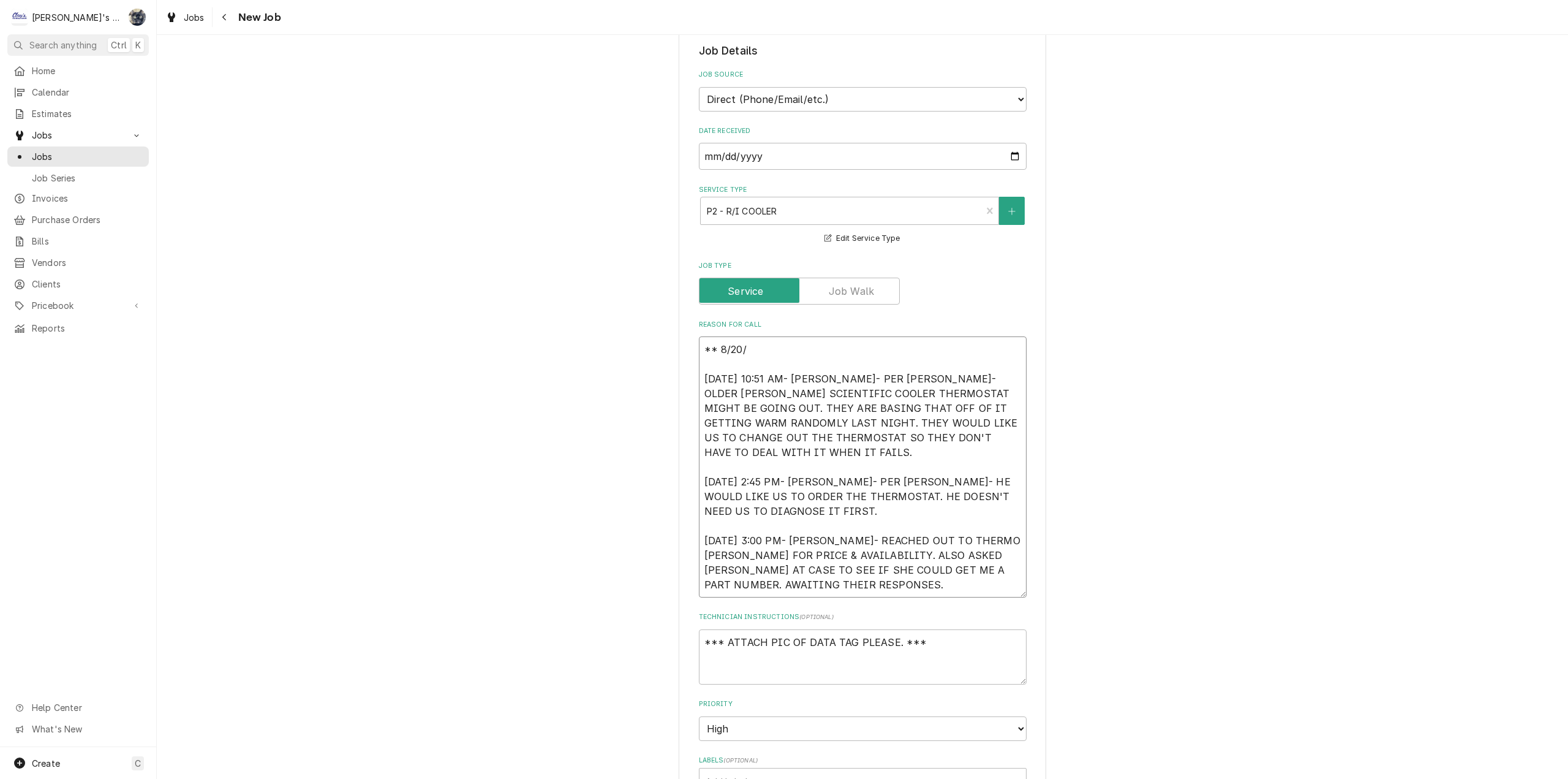
type textarea "** 8/20/2 5/28/2025 10:51 AM- KASSIE- PER CURTIS- OLDER FISHER SCIENTIFIC COOLE…"
type textarea "x"
type textarea "** 8/20/20 5/28/2025 10:51 AM- KASSIE- PER CURTIS- OLDER FISHER SCIENTIFIC COOL…"
type textarea "x"
type textarea "** 8/20/202 5/28/2025 10:51 AM- KASSIE- PER CURTIS- OLDER FISHER SCIENTIFIC COO…"
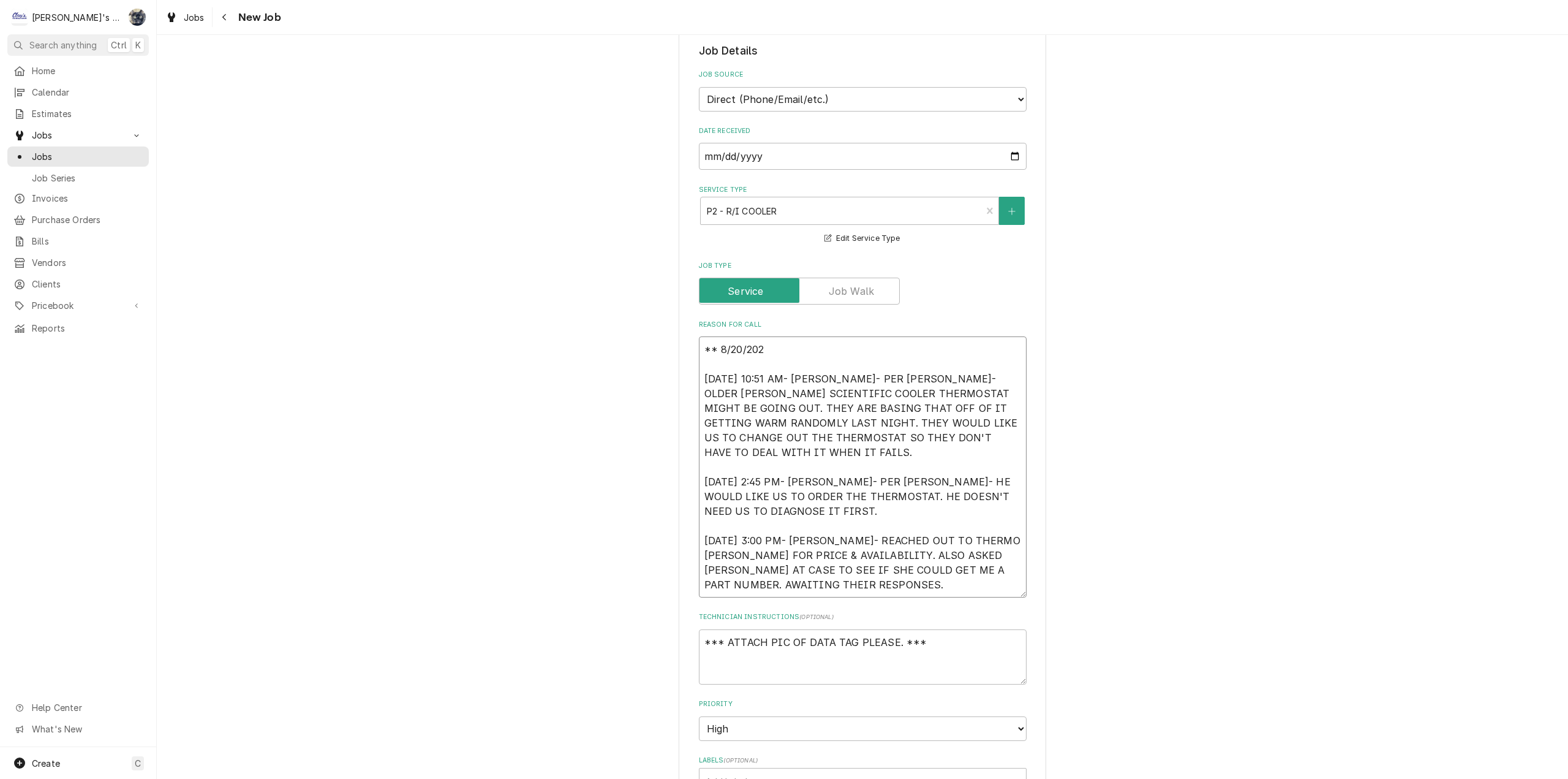
type textarea "x"
type textarea "** 8/20/2025 5/28/2025 10:51 AM- KASSIE- PER CURTIS- OLDER FISHER SCIENTIFIC CO…"
type textarea "x"
type textarea "** 8/20/2025 5/28/2025 10:51 AM- KASSIE- PER CURTIS- OLDER FISHER SCIENTIFIC CO…"
type textarea "x"
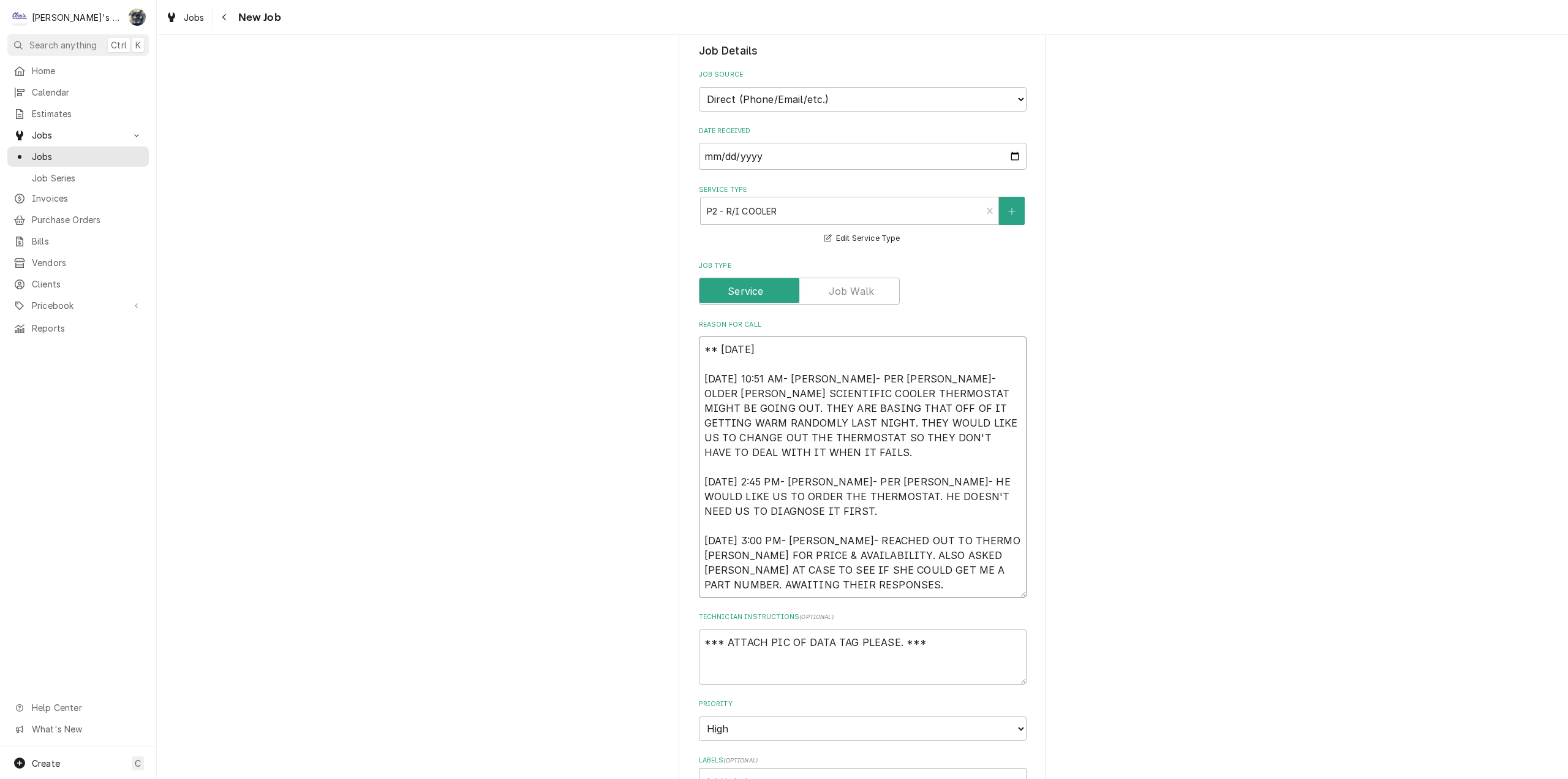
type textarea "** 8/20/2025 S 5/28/2025 10:51 AM- KASSIE- PER CURTIS- OLDER FISHER SCIENTIFIC …"
type textarea "x"
type textarea "** 8/20/2025 SA 5/28/2025 10:51 AM- KASSIE- PER CURTIS- OLDER FISHER SCIENTIFIC…"
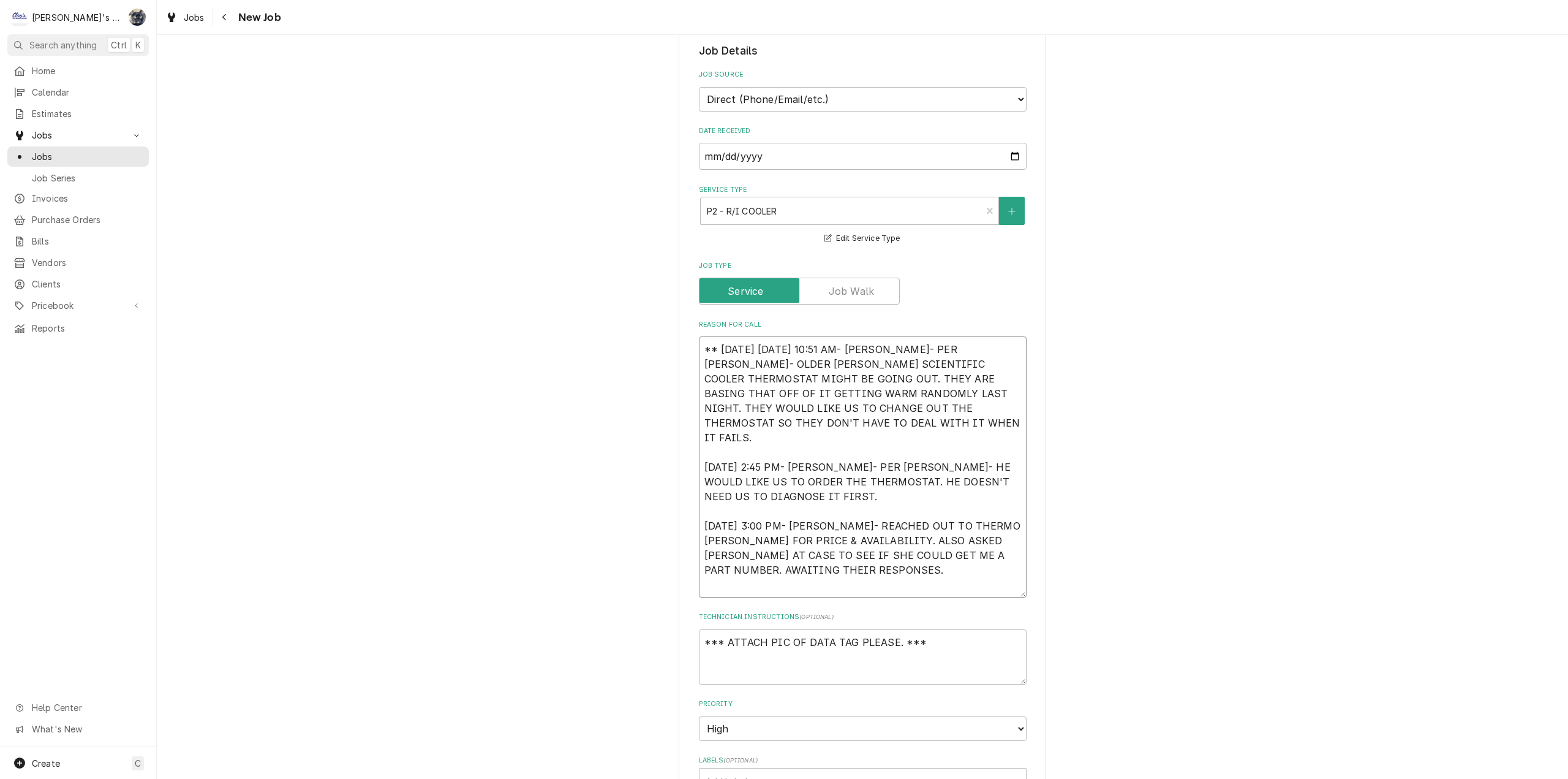
type textarea "x"
type textarea "** 8/20/2025 SAR 5/28/2025 10:51 AM- KASSIE- PER CURTIS- OLDER FISHER SCIENTIFI…"
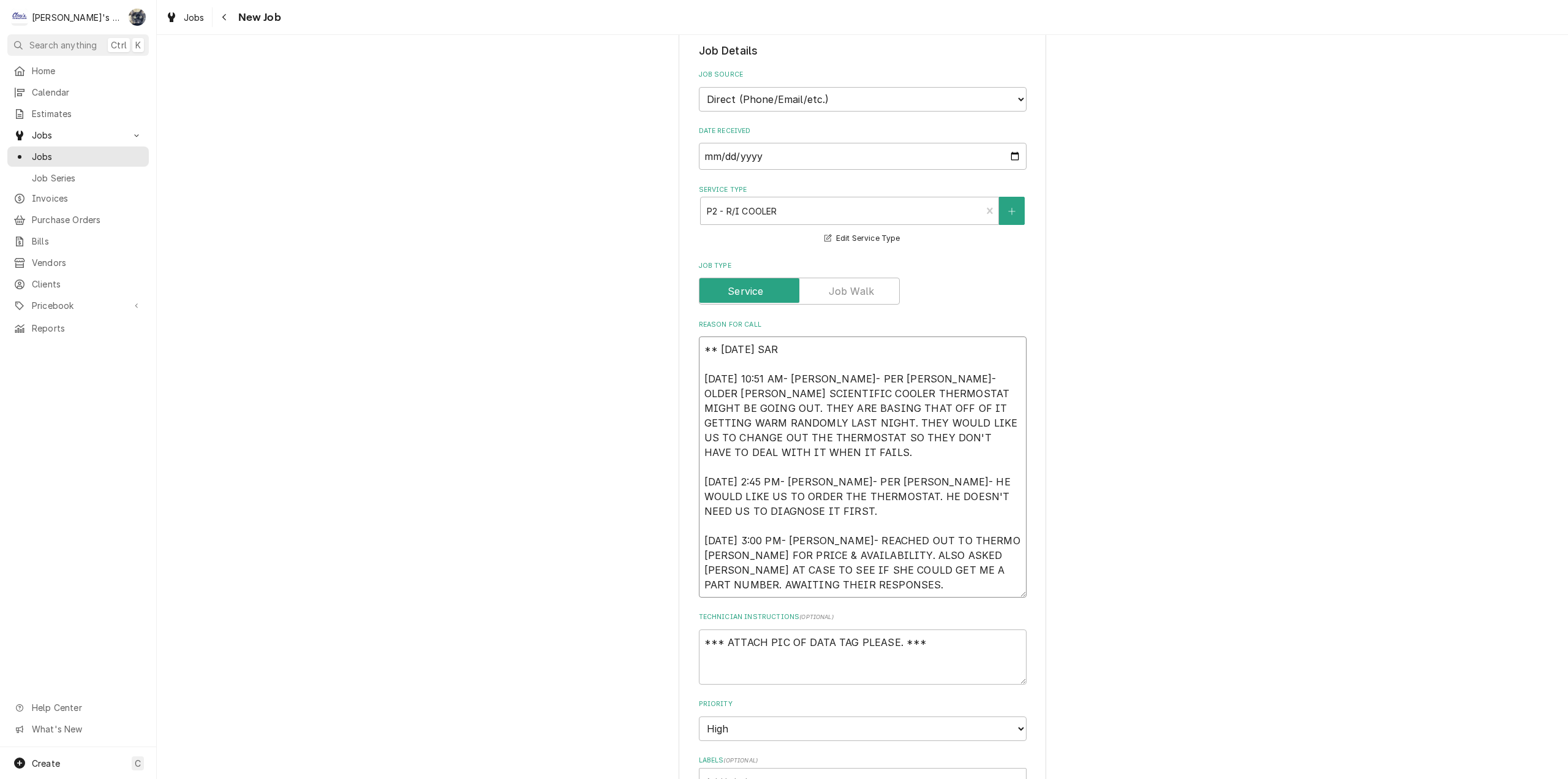
type textarea "x"
type textarea "** 8/20/2025 SARA 5/28/2025 10:51 AM- KASSIE- PER CURTIS- OLDER FISHER SCIENTIF…"
type textarea "x"
type textarea "** 8/20/2025 SARAH 5/28/2025 10:51 AM- KASSIE- PER CURTIS- OLDER FISHER SCIENTI…"
type textarea "x"
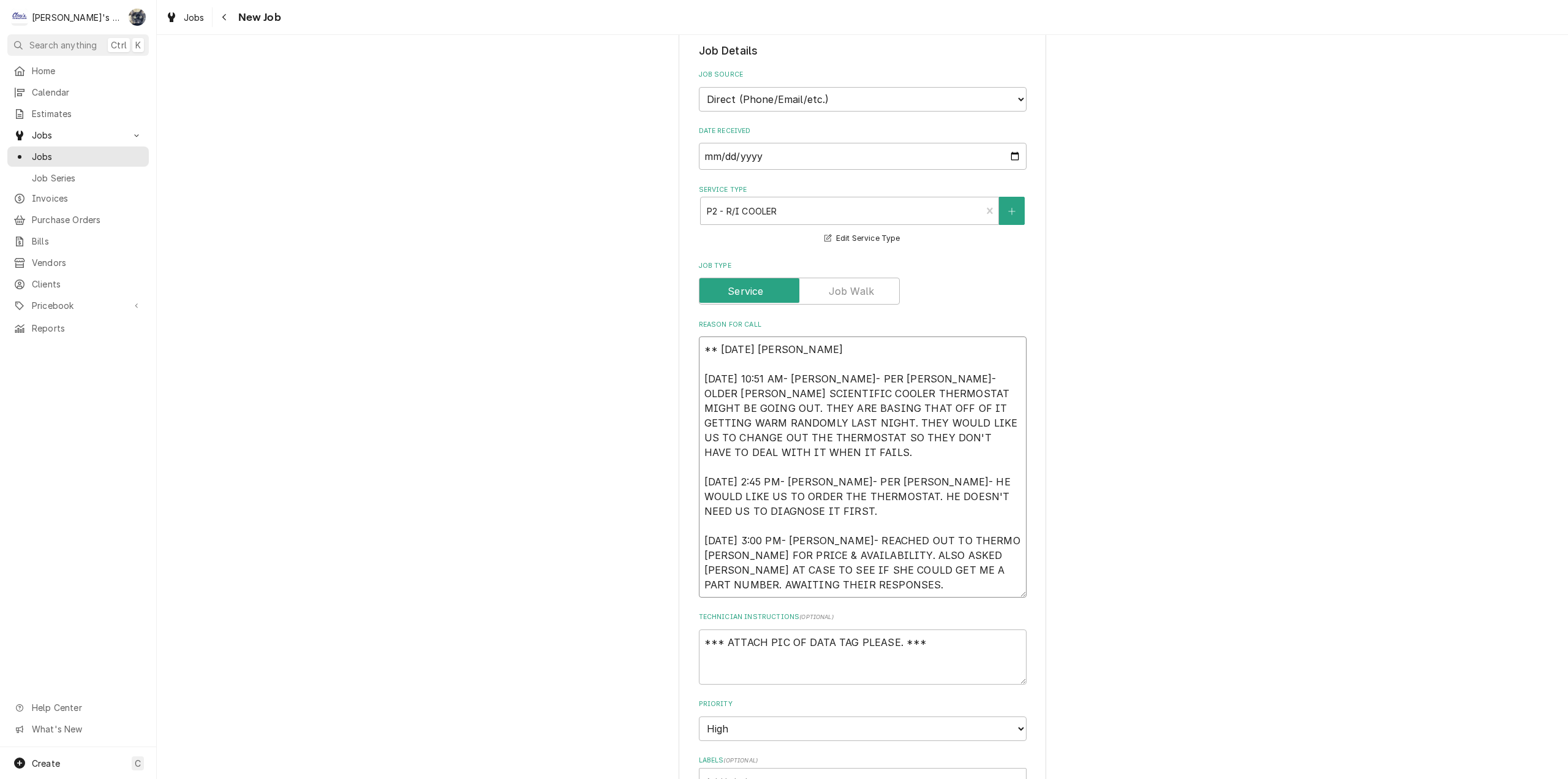
type textarea "** 8/20/2025 SARAH 5/28/2025 10:51 AM- KASSIE- PER CURTIS- OLDER FISHER SCIENTI…"
type textarea "x"
type textarea "** 8/20/2025 SARAH - 5/28/2025 10:51 AM- KASSIE- PER CURTIS- OLDER FISHER SCIEN…"
type textarea "x"
type textarea "** 8/20/2025 SARAH - 5/28/2025 10:51 AM- KASSIE- PER CURTIS- OLDER FISHER SCIEN…"
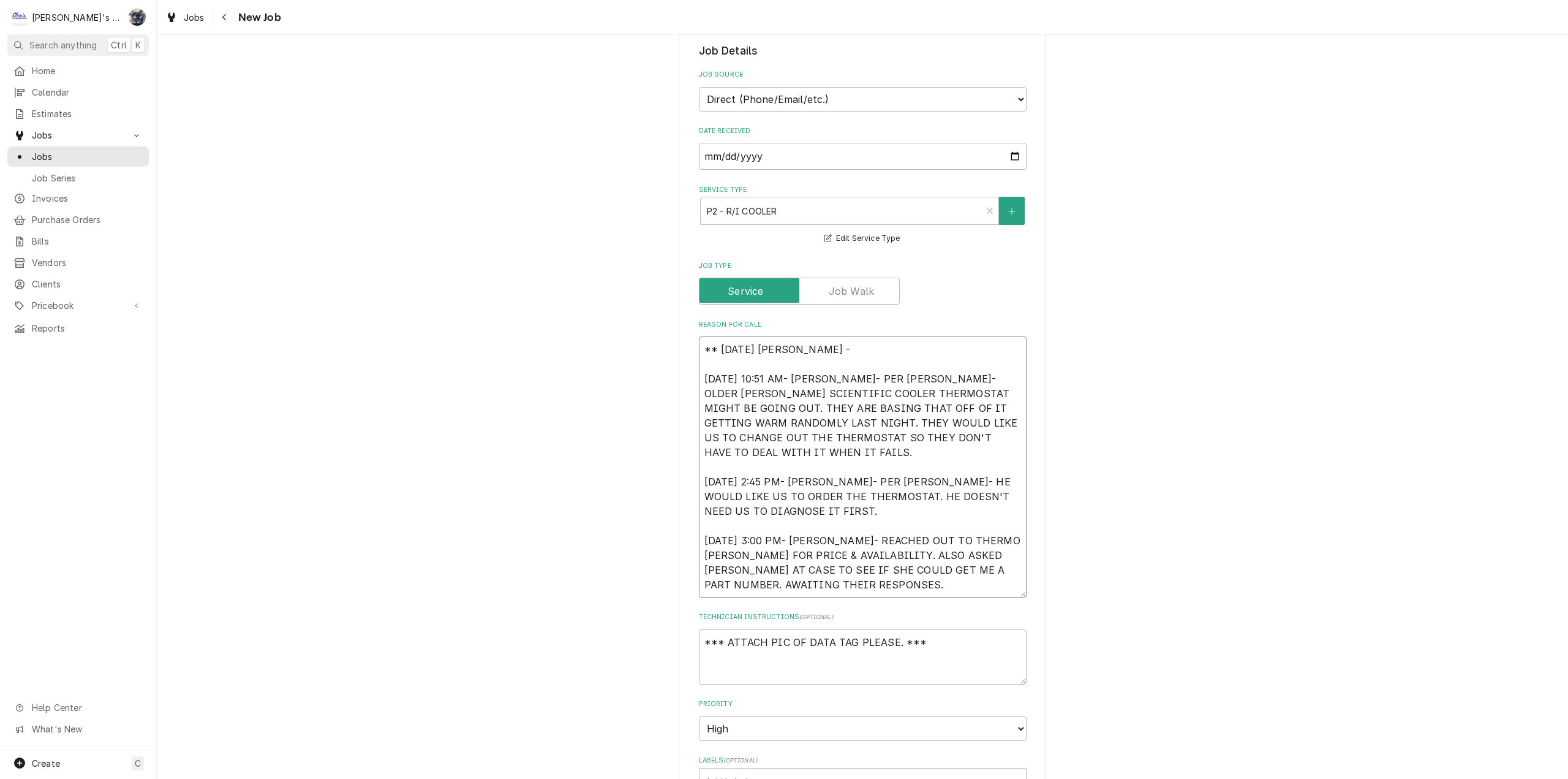
type textarea "x"
type textarea "** 8/20/2025 SARAH - I 5/28/2025 10:51 AM- KASSIE- PER CURTIS- OLDER FISHER SCI…"
type textarea "x"
type textarea "** 8/20/2025 SARAH - IS 5/28/2025 10:51 AM- KASSIE- PER CURTIS- OLDER FISHER SC…"
type textarea "x"
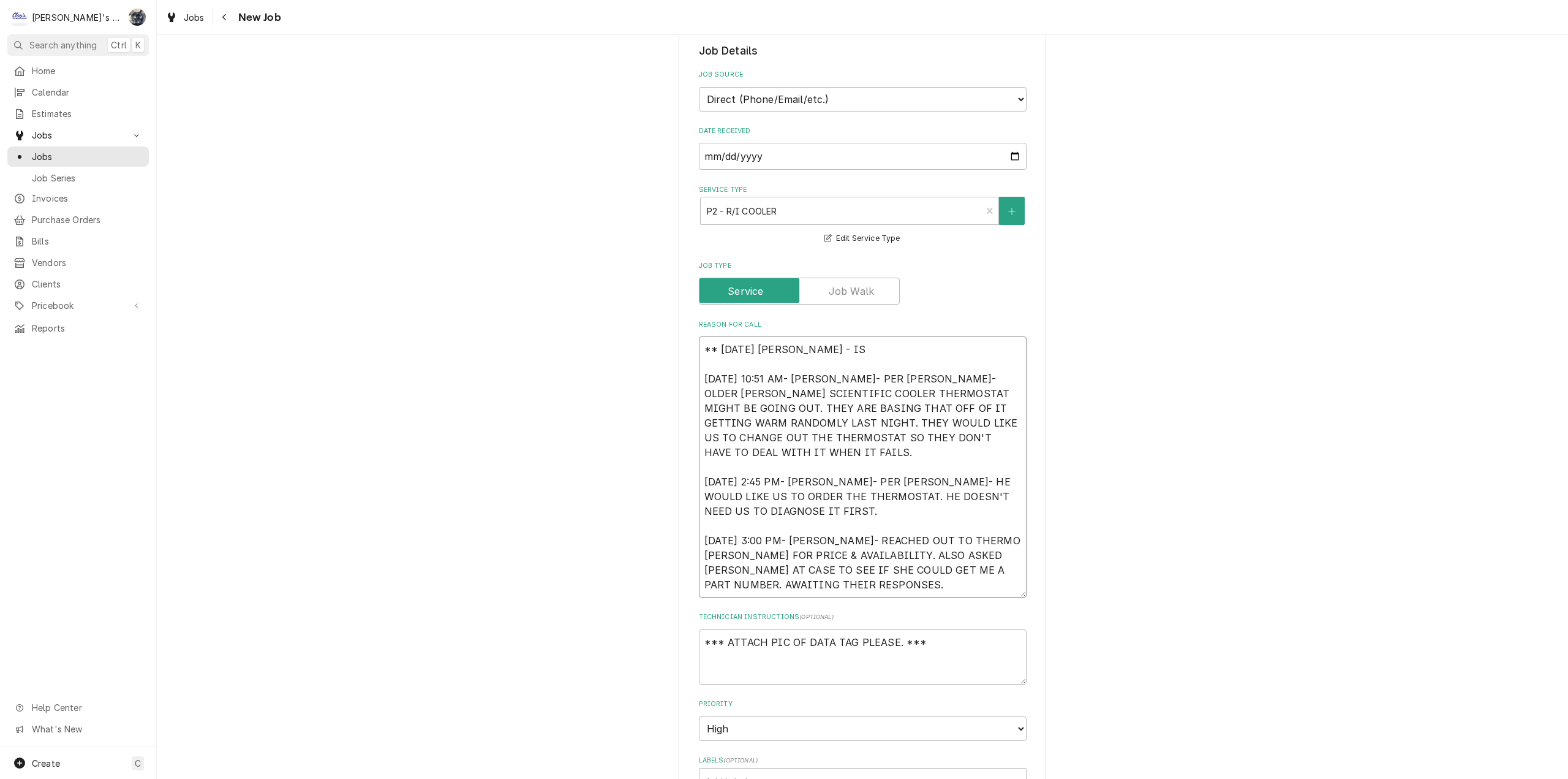
type textarea "** 8/20/2025 SARAH - IS 5/28/2025 10:51 AM- KASSIE- PER CURTIS- OLDER FISHER SC…"
type textarea "x"
type textarea "** 8/20/2025 SARAH - IS T 5/28/2025 10:51 AM- KASSIE- PER CURTIS- OLDER FISHER …"
type textarea "x"
type textarea "** 8/20/2025 SARAH - IS TH 5/28/2025 10:51 AM- KASSIE- PER CURTIS- OLDER FISHER…"
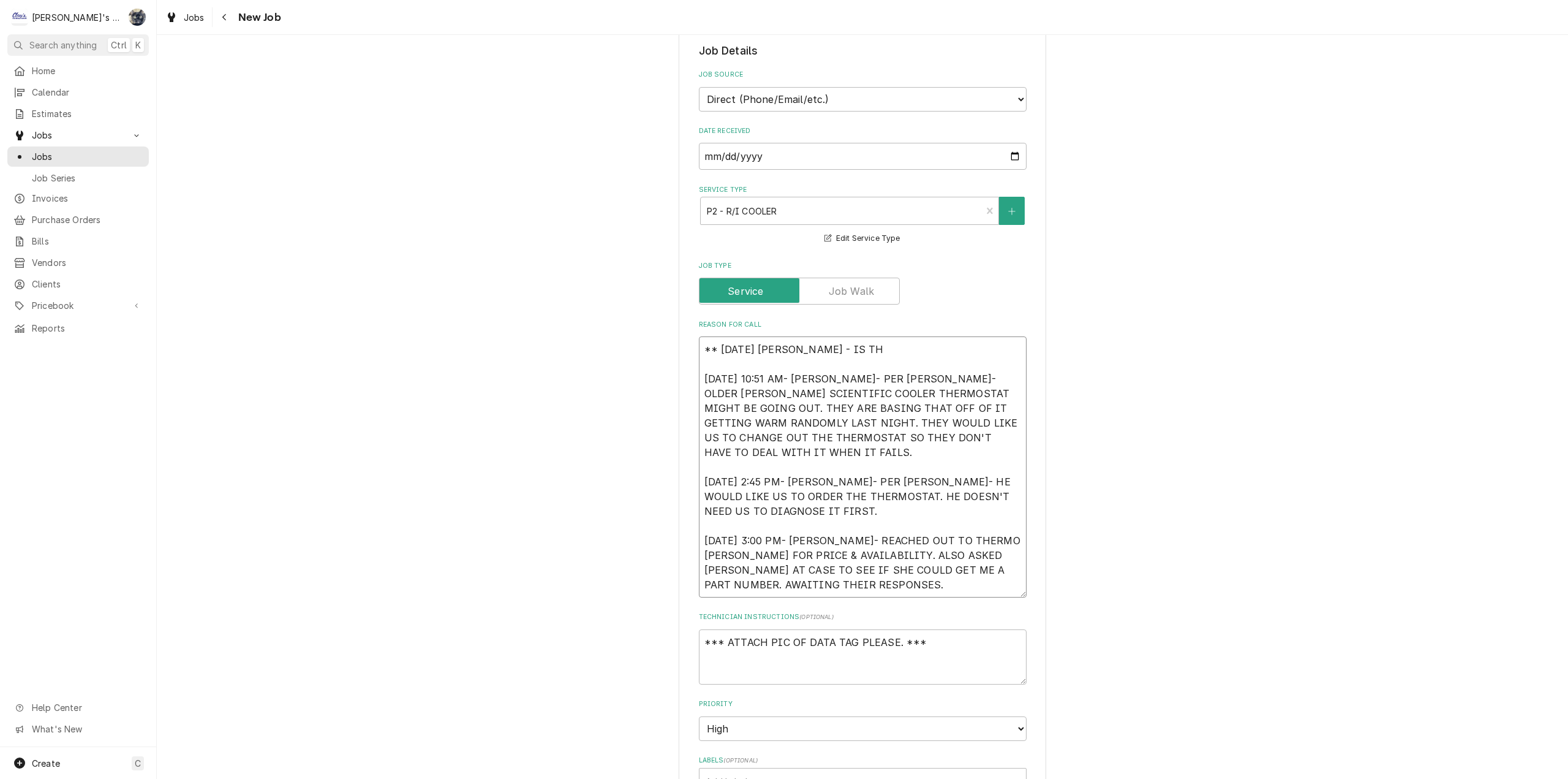
type textarea "x"
type textarea "** 8/20/2025 SARAH - IS THE 5/28/2025 10:51 AM- KASSIE- PER CURTIS- OLDER FISHE…"
type textarea "x"
type textarea "** 8/20/2025 SARAH - IS THERE 5/28/2025 10:51 AM- KASSIE- PER CURTIS- OLDER FIS…"
type textarea "x"
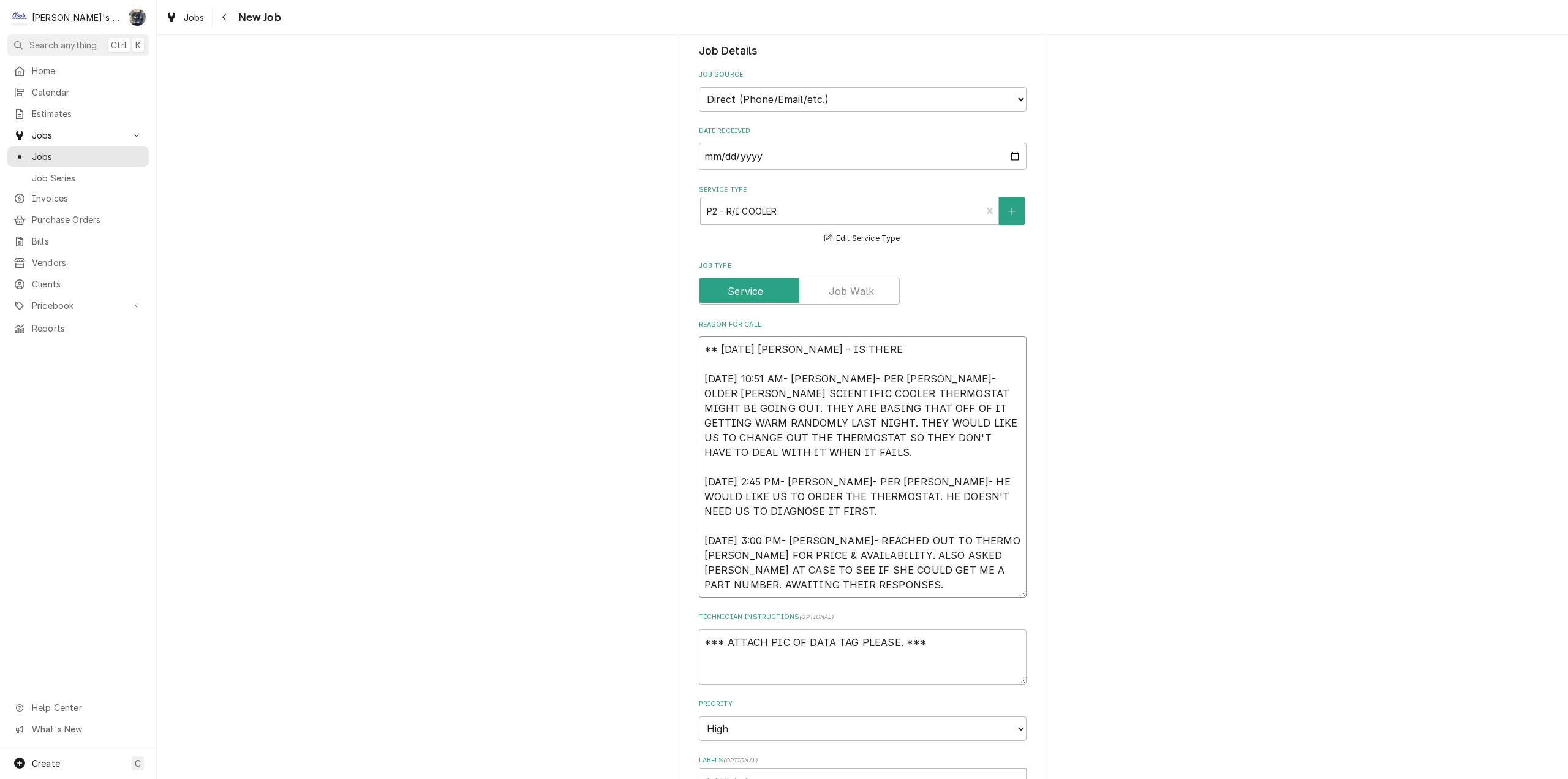
type textarea "** 8/20/2025 SARAH - IS THERE A 5/28/2025 10:51 AM- KASSIE- PER CURTIS- OLDER F…"
type textarea "x"
type textarea "** 8/20/2025 SARAH - IS THERE AN 5/28/2025 10:51 AM- KASSIE- PER CURTIS- OLDER …"
type textarea "x"
type textarea "** 8/20/2025 SARAH - IS THERE AN 5/28/2025 10:51 AM- KASSIE- PER CURTIS- OLDER …"
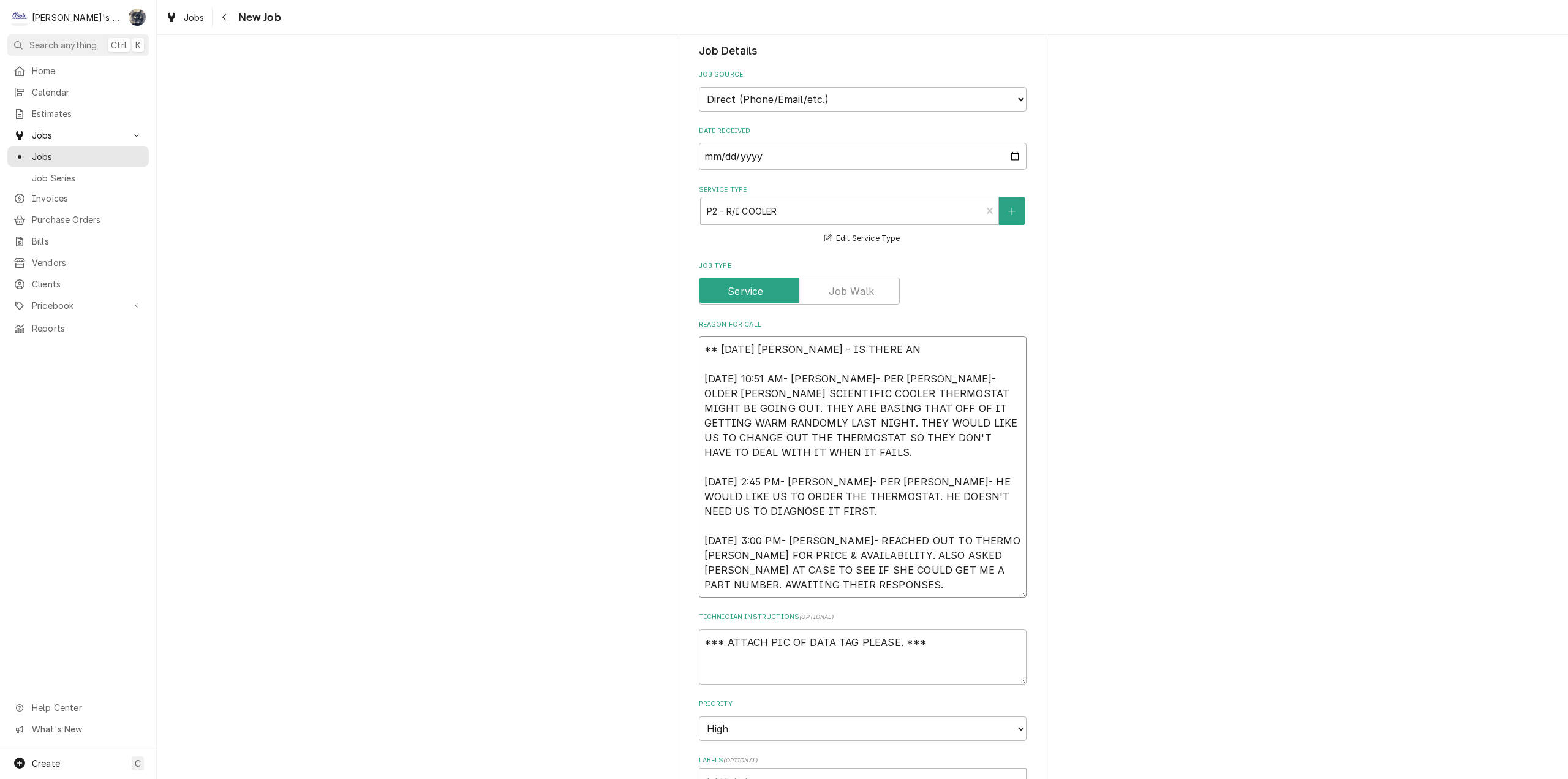
type textarea "x"
type textarea "** 8/20/2025 SARAH - IS THERE AN U 5/28/2025 10:51 AM- KASSIE- PER CURTIS- OLDE…"
type textarea "x"
type textarea "** 8/20/2025 SARAH - IS THERE AN UP 5/28/2025 10:51 AM- KASSIE- PER CURTIS- OLD…"
type textarea "x"
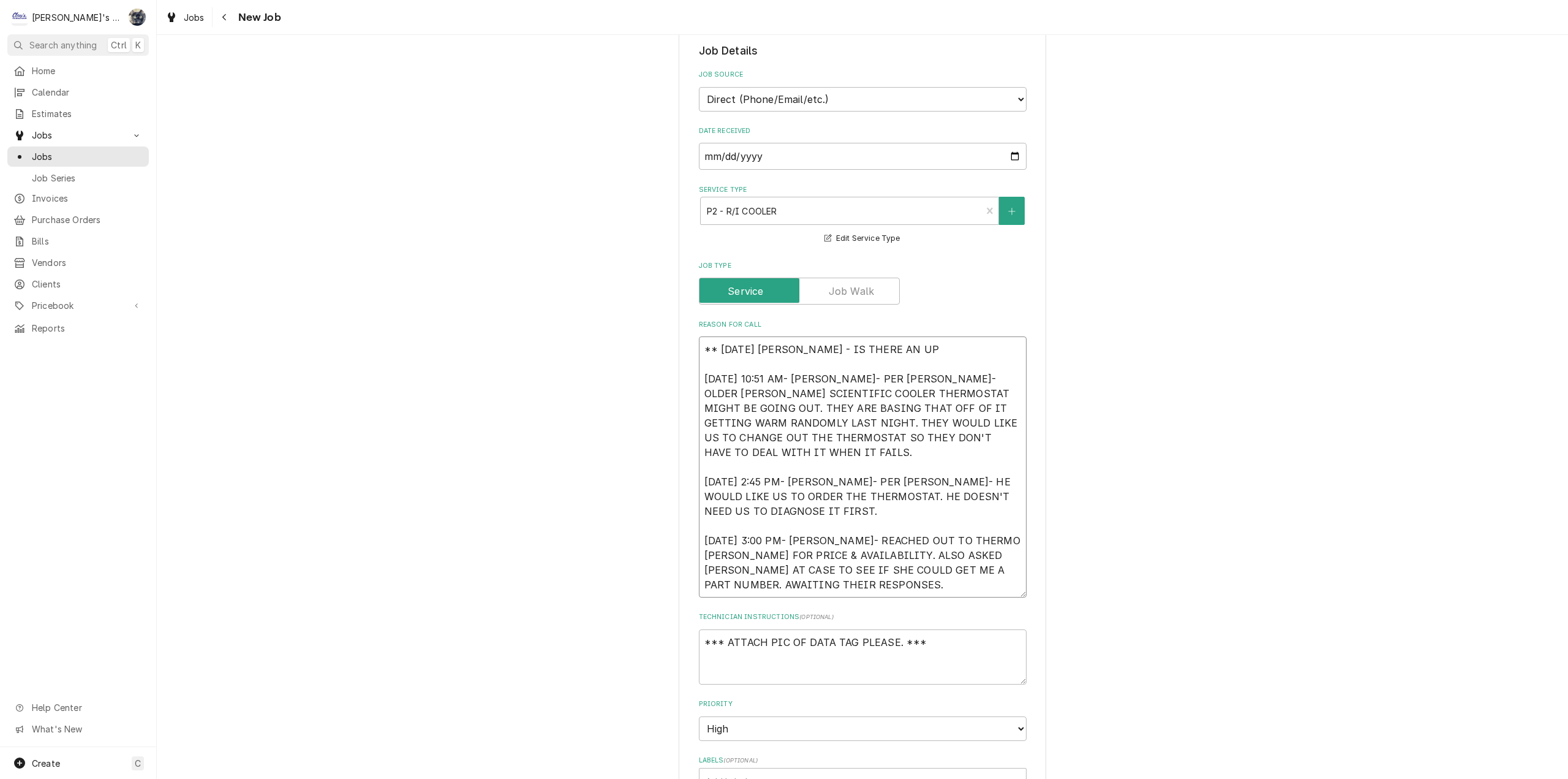
type textarea "** 8/20/2025 SARAH - IS THERE AN UPD 5/28/2025 10:51 AM- KASSIE- PER CURTIS- OL…"
type textarea "x"
type textarea "** 8/20/2025 SARAH - IS THERE AN UPDA 5/28/2025 10:51 AM- KASSIE- PER CURTIS- O…"
type textarea "x"
type textarea "** 8/20/2025 SARAH - IS THERE AN UPDAT 5/28/2025 10:51 AM- KASSIE- PER CURTIS- …"
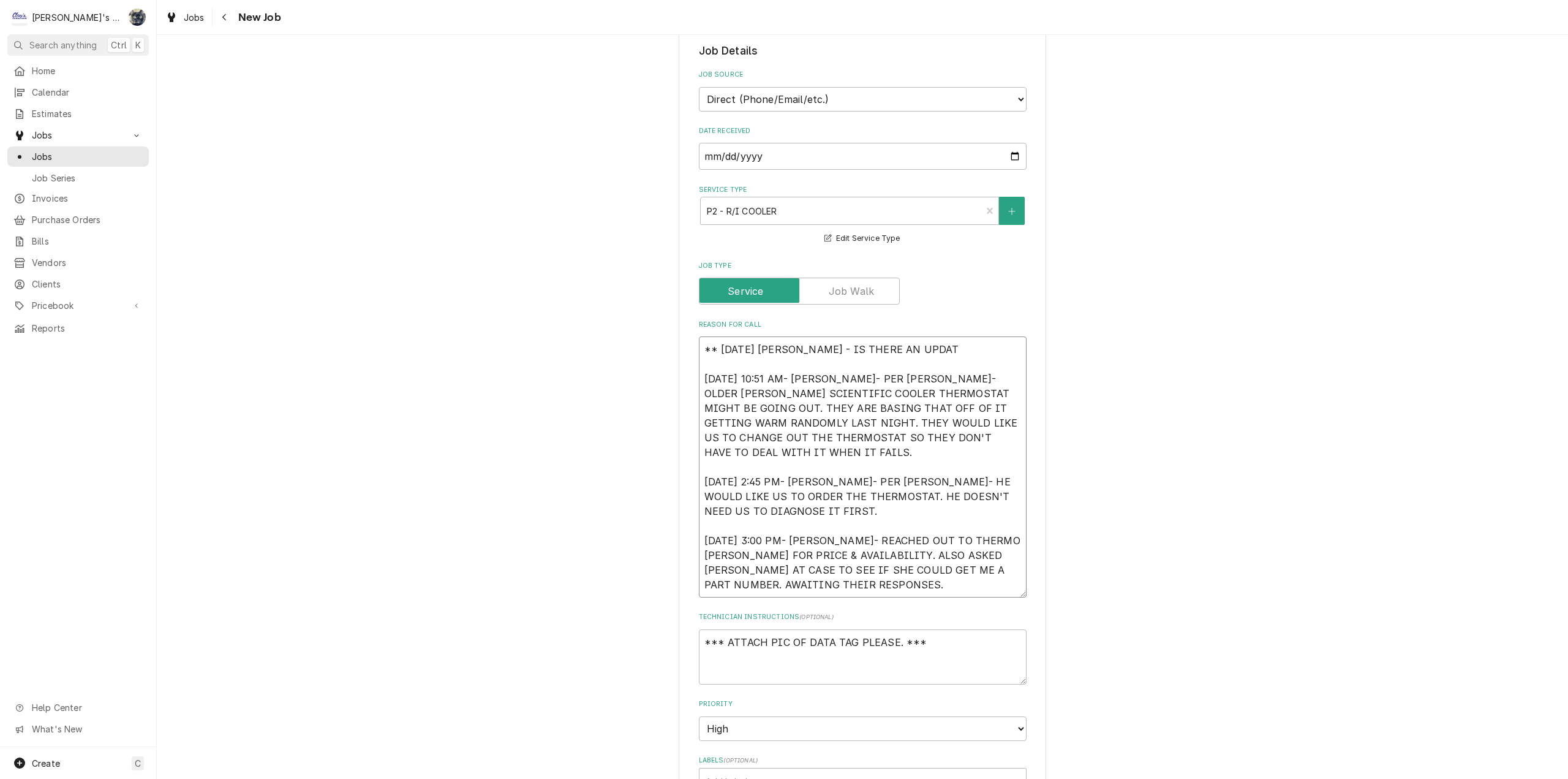
type textarea "x"
type textarea "** 8/20/2025 SARAH - IS THERE AN UPDATE 5/28/2025 10:51 AM- KASSIE- PER CURTIS-…"
type textarea "x"
type textarea "** 8/20/2025 SARAH - IS THERE AN UPDATE 5/28/2025 10:51 AM- KASSIE- PER CURTIS-…"
type textarea "x"
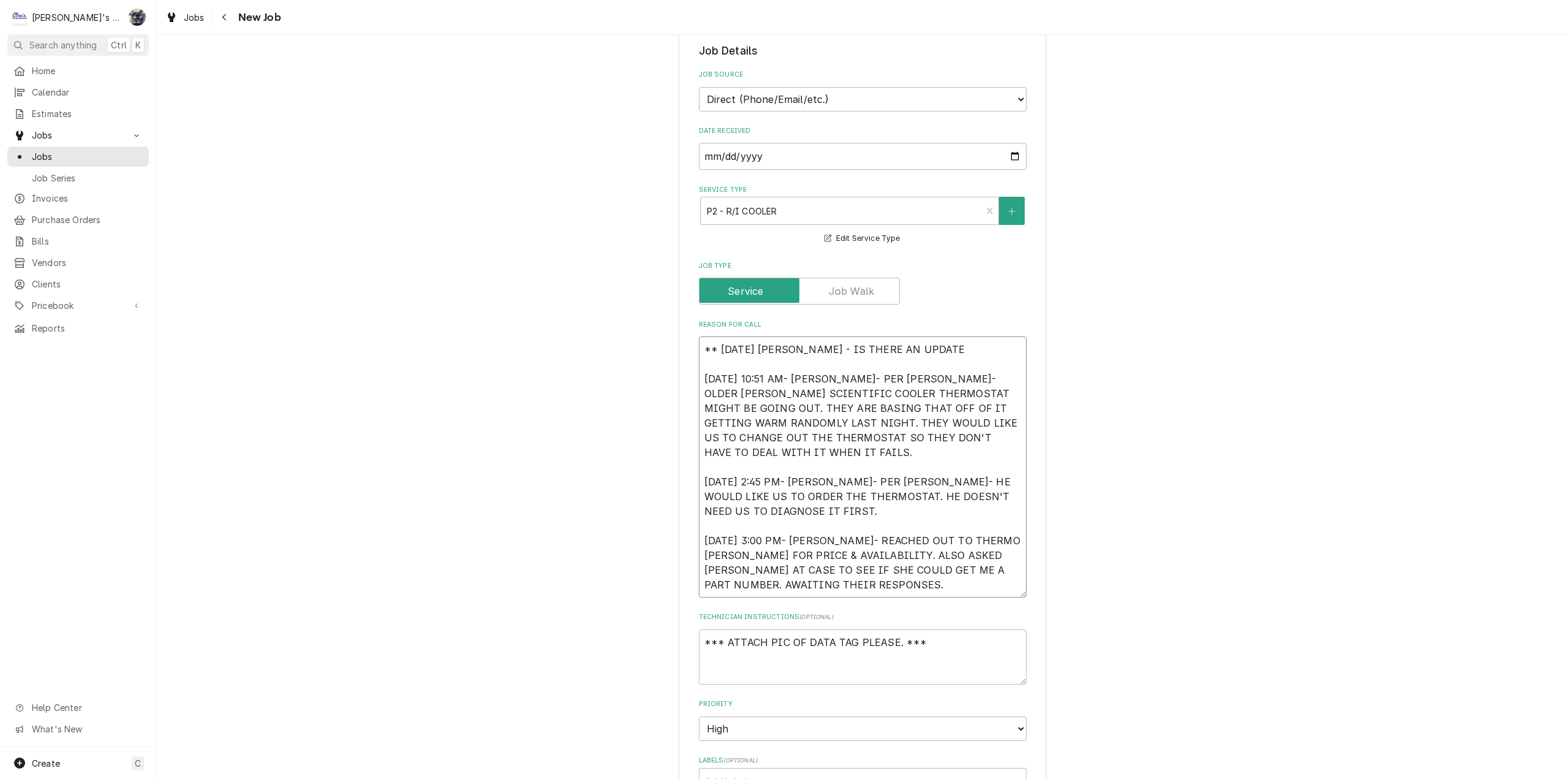
type textarea "** 8/20/2025 SARAH - IS THERE AN UPDATE O 5/28/2025 10:51 AM- KASSIE- PER CURTI…"
type textarea "x"
type textarea "** 8/20/2025 SARAH - IS THERE AN UPDATE ON 5/28/2025 10:51 AM- KASSIE- PER CURT…"
type textarea "x"
type textarea "** 8/20/2025 SARAH - IS THERE AN UPDATE ON 5/28/2025 10:51 AM- KASSIE- PER CURT…"
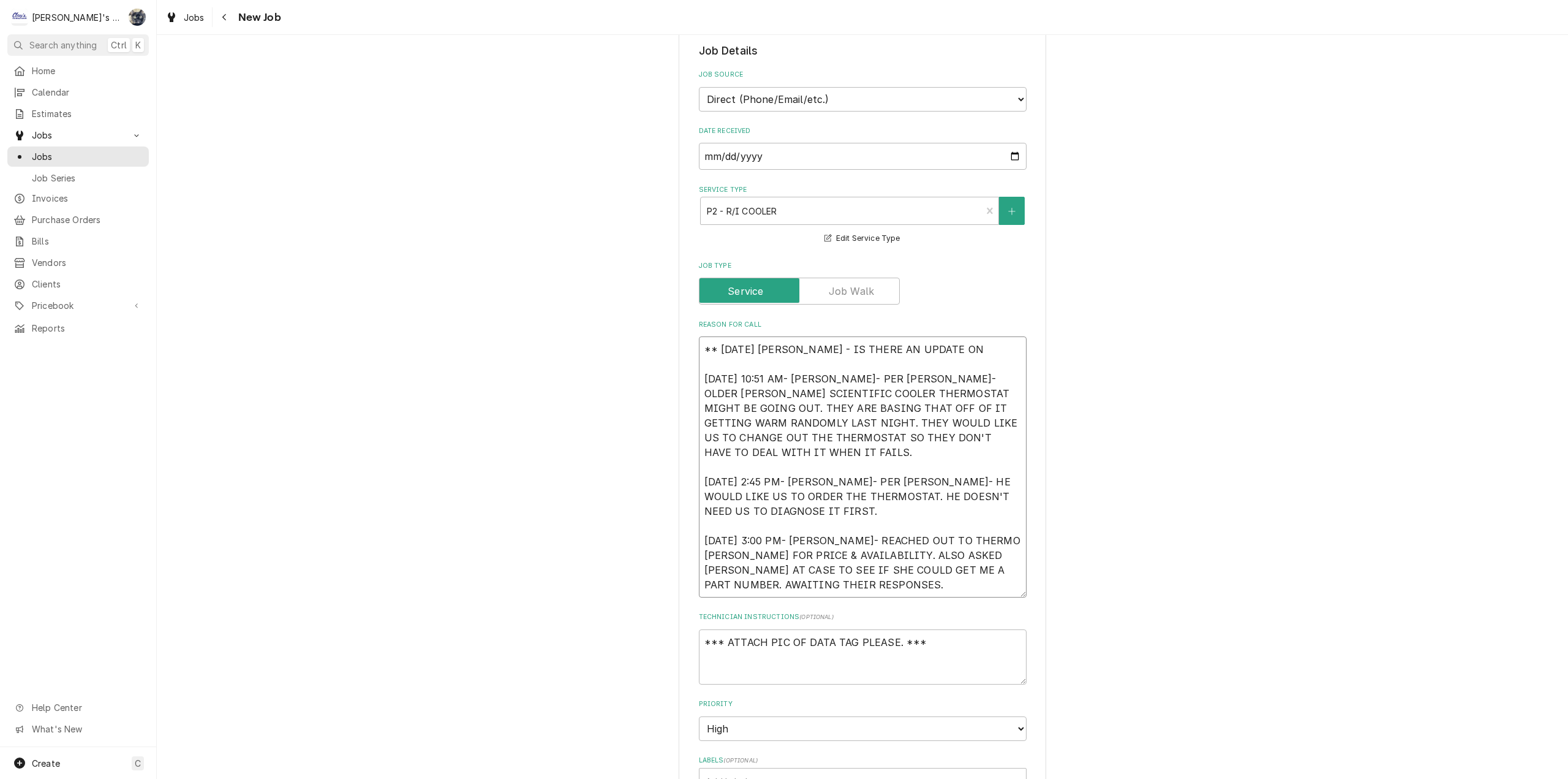
type textarea "x"
type textarea "** 8/20/2025 SARAH - IS THERE AN UPDATE ON P 5/28/2025 10:51 AM- KASSIE- PER CU…"
type textarea "x"
type textarea "** 8/20/2025 SARAH - IS THERE AN UPDATE ON PA 5/28/2025 10:51 AM- KASSIE- PER C…"
type textarea "x"
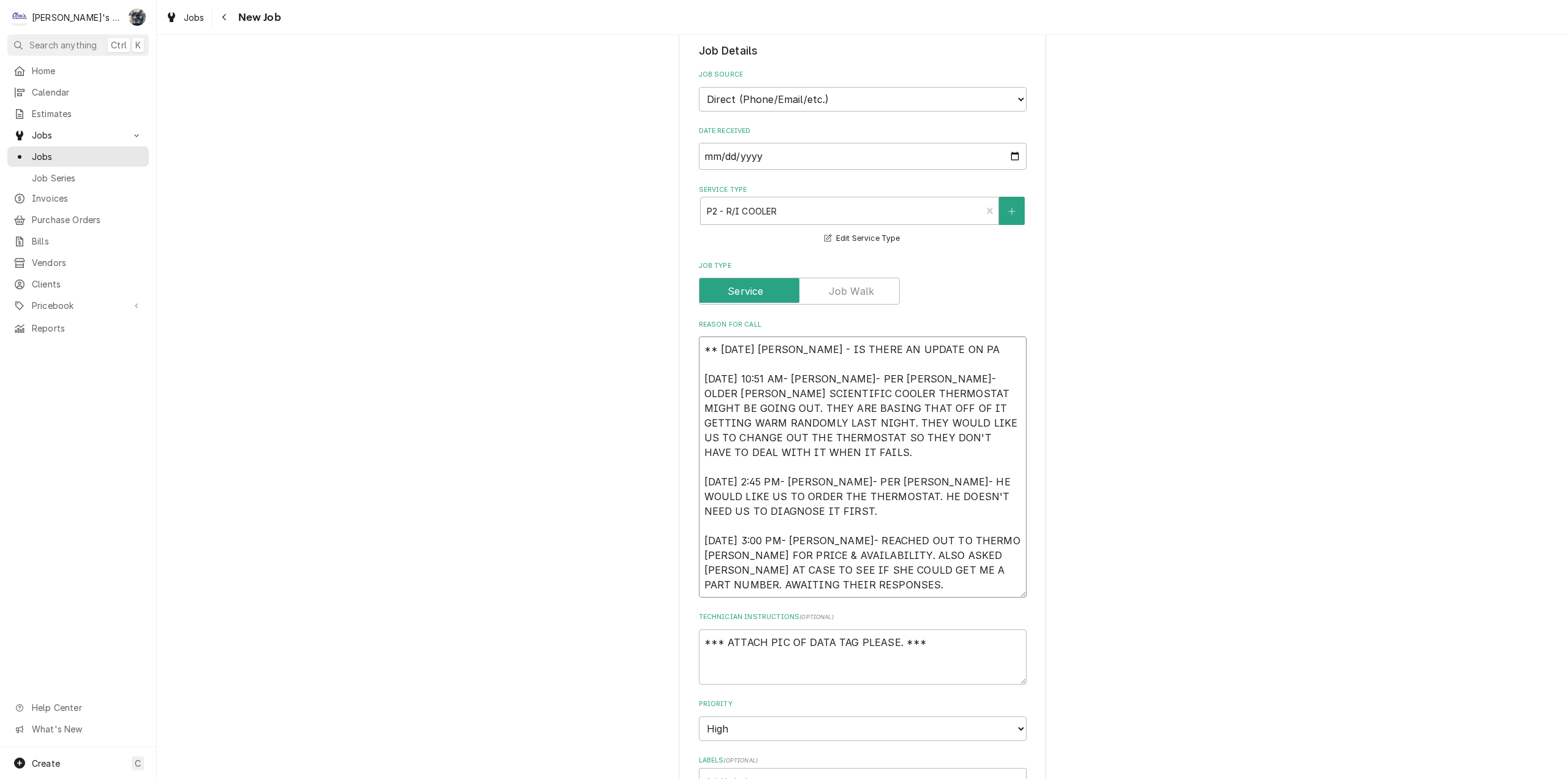
type textarea "** 8/20/2025 SARAH - IS THERE AN UPDATE ON PAR 5/28/2025 10:51 AM- KASSIE- PER …"
type textarea "x"
type textarea "** 8/20/2025 SARAH - IS THERE AN UPDATE ON PART 5/28/2025 10:51 AM- KASSIE- PER…"
type textarea "x"
type textarea "** 8/20/2025 SARAH - IS THERE AN UPDATE ON PARTS 5/28/2025 10:51 AM- KASSIE- PE…"
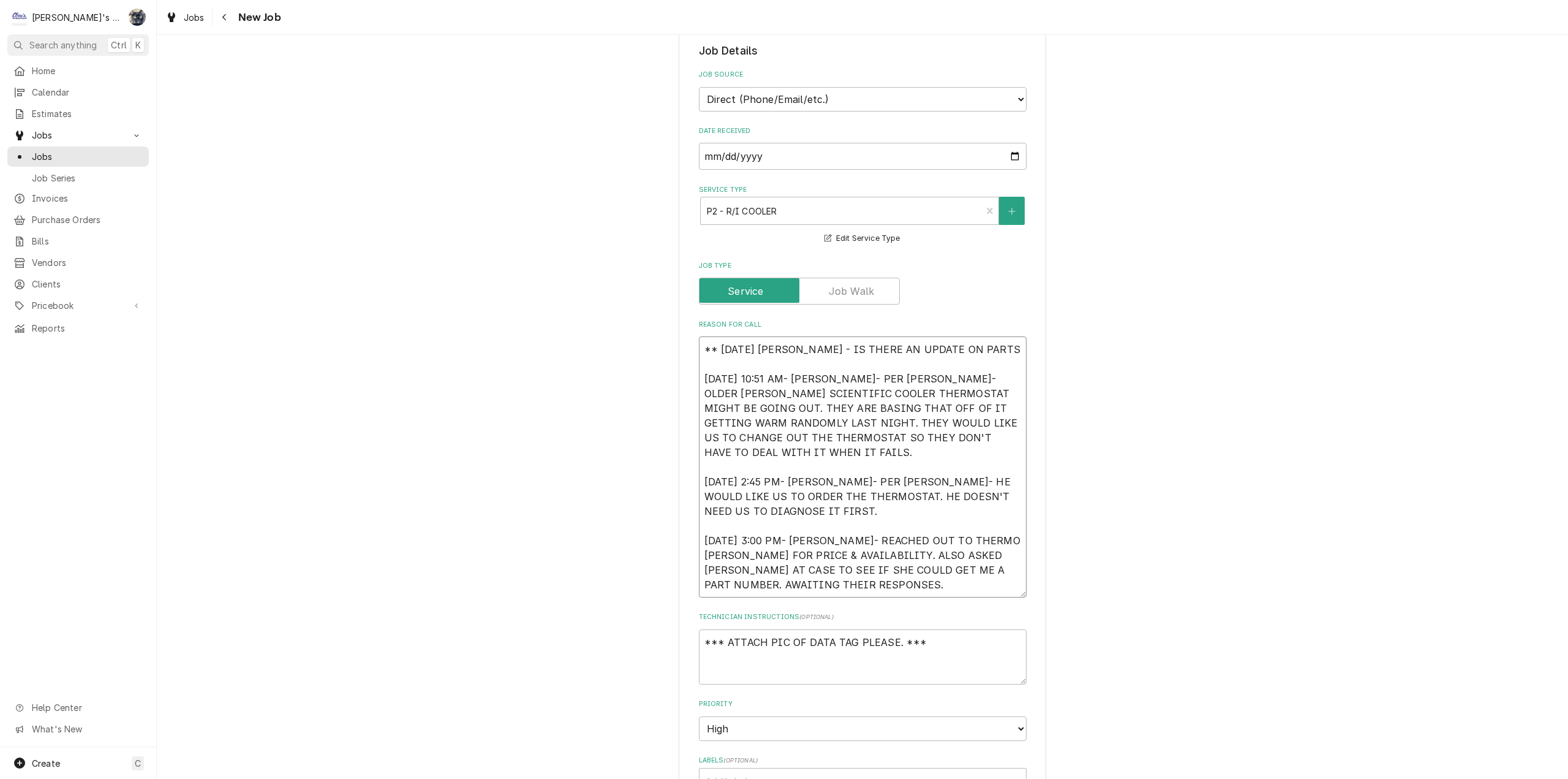
type textarea "x"
type textarea "** 8/20/2025 SARAH - IS THERE AN UPDATE ON PARTS 5/28/2025 10:51 AM- KASSIE- PE…"
type textarea "x"
type textarea "** 8/20/2025 SARAH - IS THERE AN UPDATE ON PARTS 5/28/2025 10:51 AM- KASSIE- PE…"
type textarea "x"
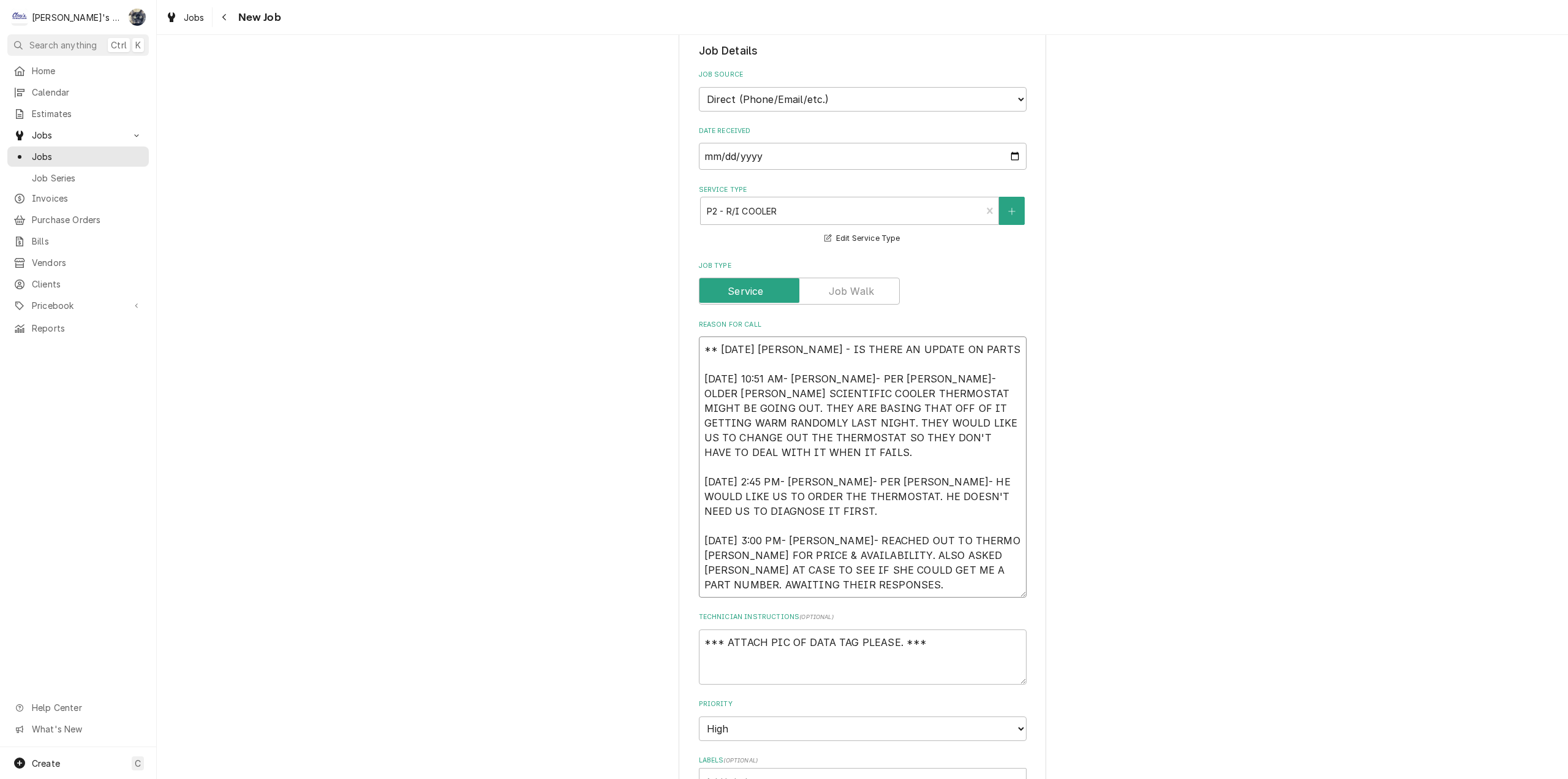
type textarea "** 8/20/2025 SARAH - IS THERE AN UPDATE ON PART 5/28/2025 10:51 AM- KASSIE- PER…"
type textarea "x"
type textarea "** 8/20/2025 SARAH - IS THERE AN UPDATE ON PAR 5/28/2025 10:51 AM- KASSIE- PER …"
type textarea "x"
type textarea "** 8/20/2025 SARAH - IS THERE AN UPDATE ON PART 5/28/2025 10:51 AM- KASSIE- PER…"
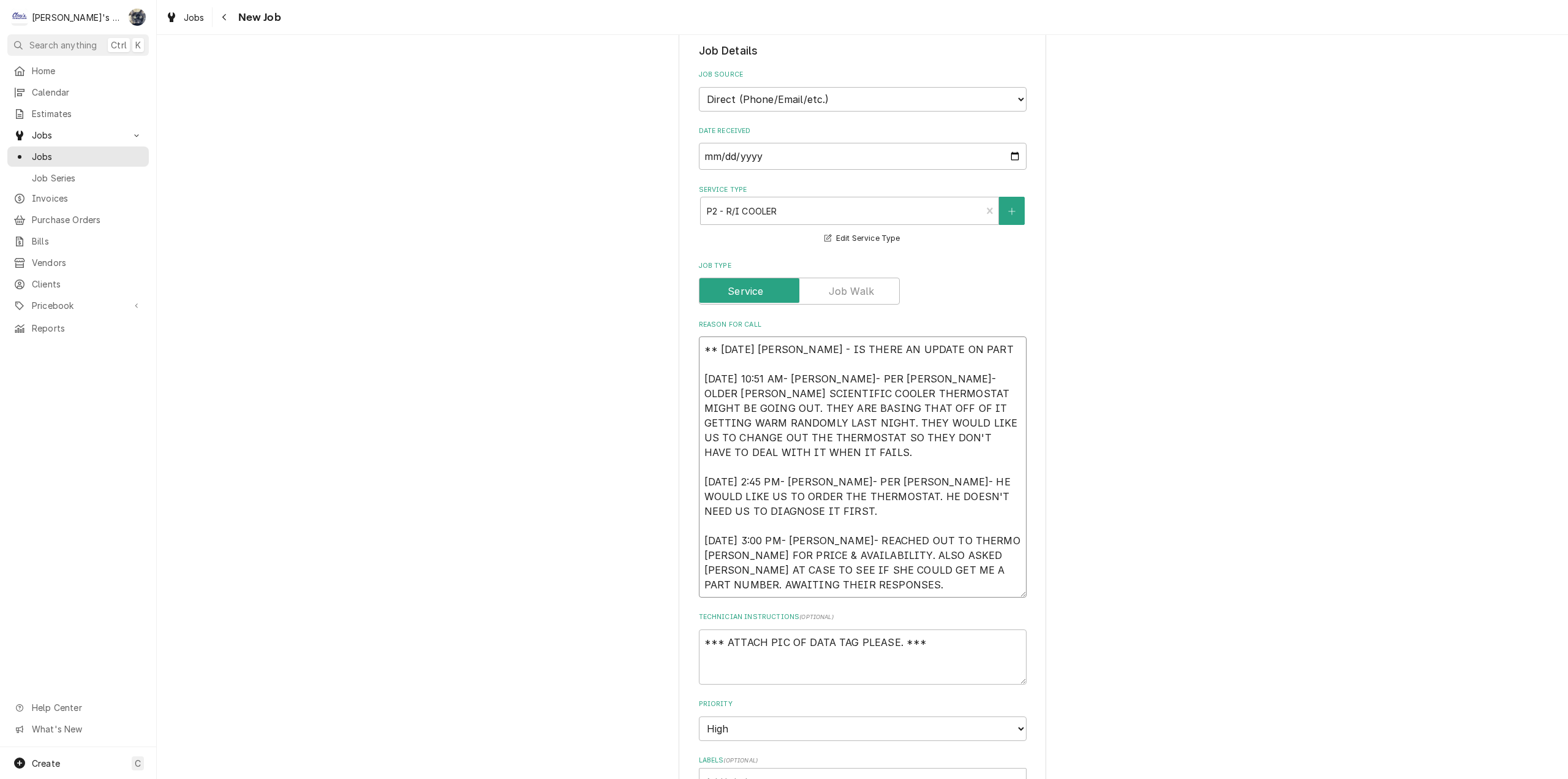
type textarea "x"
type textarea "** 8/20/2025 SARAH - IS THERE AN UPDATE ON PART 5/28/2025 10:51 AM- KASSIE- PER…"
type textarea "x"
type textarea "** 8/20/2025 SARAH - IS THERE AN UPDATE ON PART F 5/28/2025 10:51 AM- KASSIE- P…"
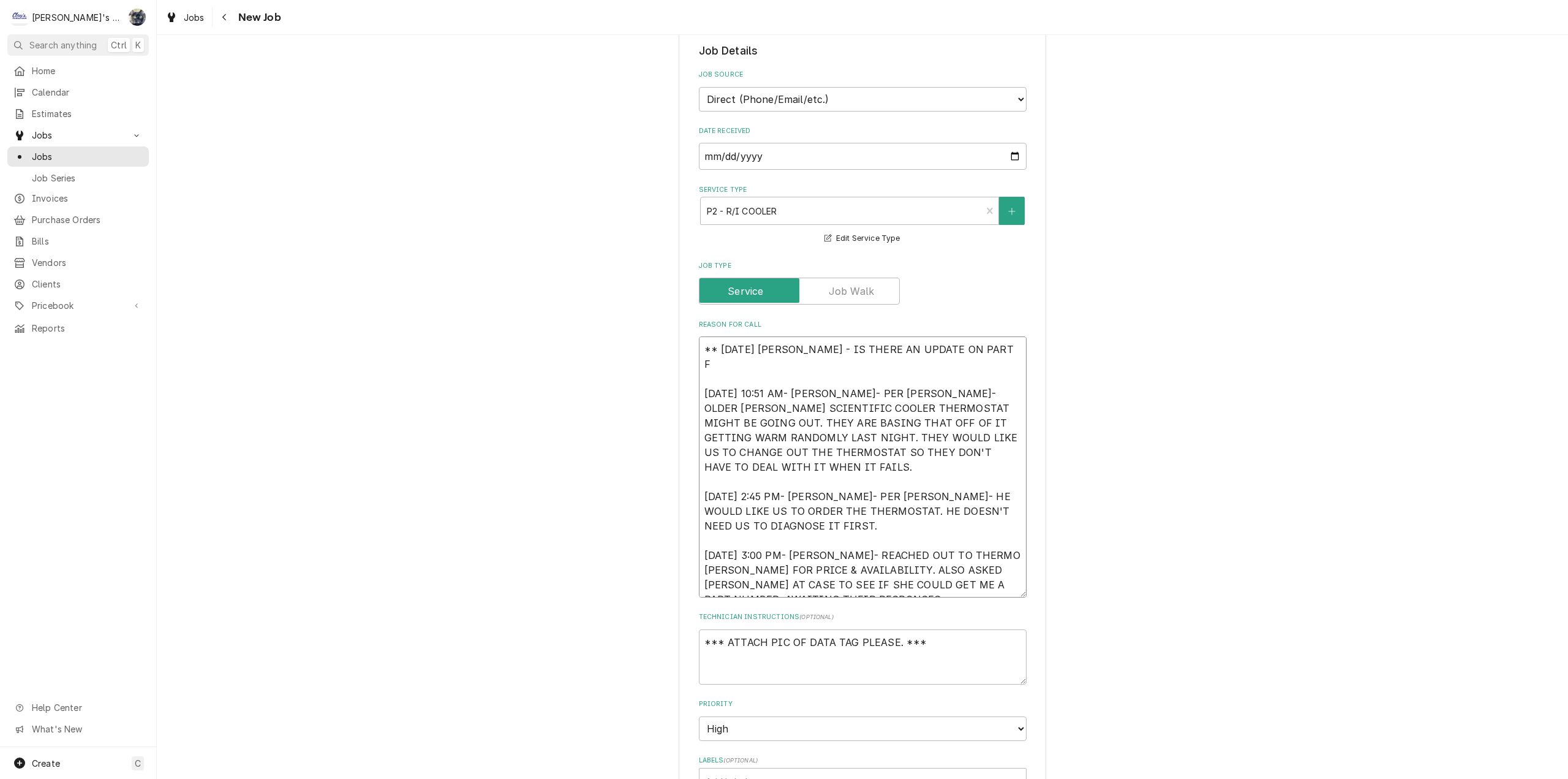
type textarea "x"
type textarea "** 8/20/2025 SARAH - IS THERE AN UPDATE ON PART FO 5/28/2025 10:51 AM- KASSIE- …"
type textarea "x"
type textarea "** 8/20/2025 SARAH - IS THERE AN UPDATE ON PART FOR 5/28/2025 10:51 AM- KASSIE-…"
type textarea "x"
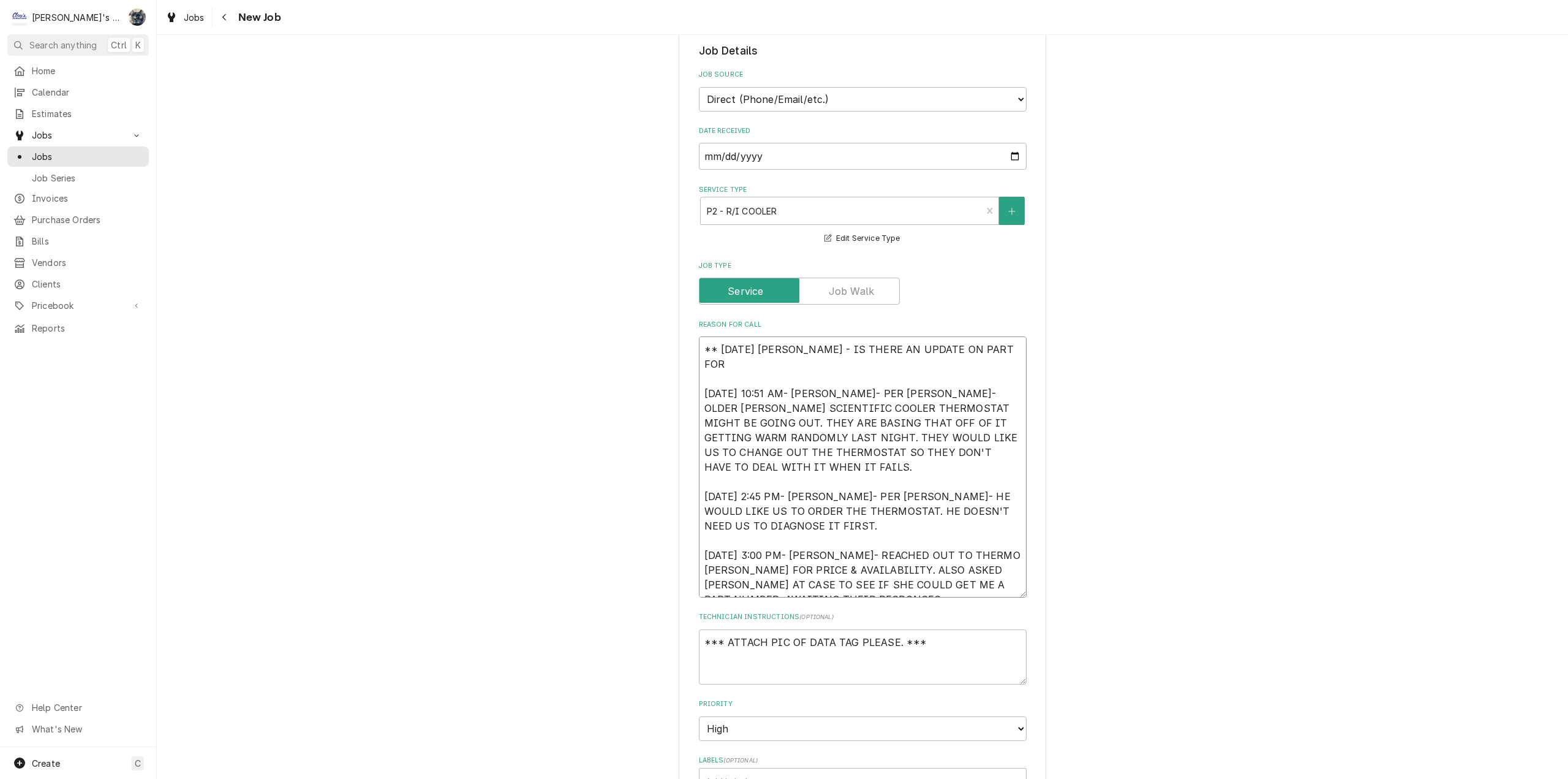
type textarea "** 8/20/2025 SARAH - IS THERE AN UPDATE ON PART FOR 5/28/2025 10:51 AM- KASSIE-…"
type textarea "x"
type textarea "** 8/20/2025 SARAH - IS THERE AN UPDATE ON PART FOR T 5/28/2025 10:51 AM- KASSI…"
type textarea "x"
type textarea "** 8/20/2025 SARAH - IS THERE AN UPDATE ON PART FOR TH 5/28/2025 10:51 AM- KASS…"
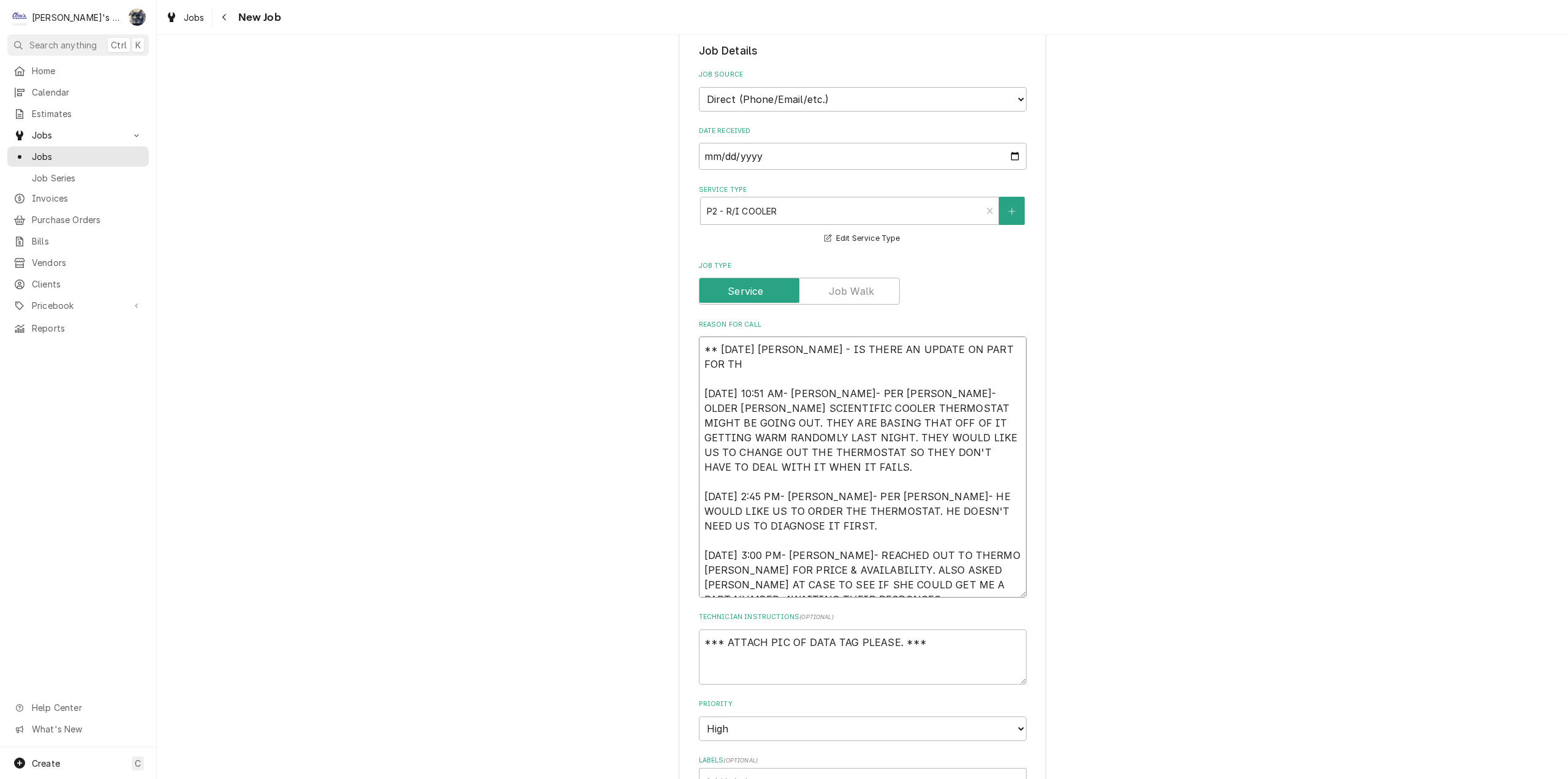
type textarea "x"
type textarea "** 8/20/2025 SARAH - IS THERE AN UPDATE ON PART FOR THI 5/28/2025 10:51 AM- KAS…"
type textarea "x"
type textarea "** 8/20/2025 SARAH - IS THERE AN UPDATE ON PART FOR THIS 5/28/2025 10:51 AM- KA…"
type textarea "x"
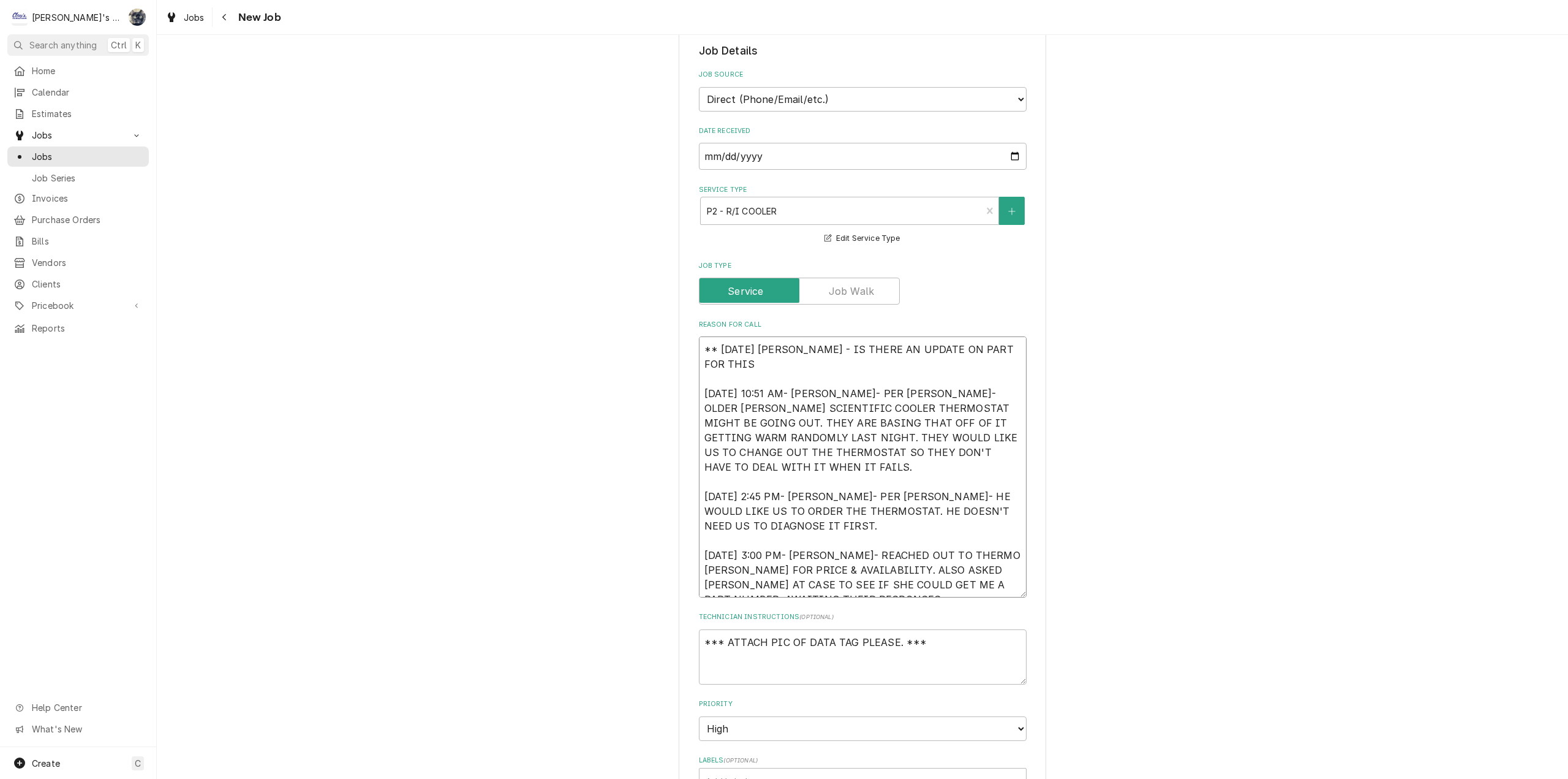
type textarea "** 8/20/2025 SARAH - IS THERE AN UPDATE ON PART FOR THIS 5/28/2025 10:51 AM- KA…"
type textarea "x"
type textarea "** 8/20/2025 SARAH - IS THERE AN UPDATE ON PART FOR THIS U 5/28/2025 10:51 AM- …"
type textarea "x"
type textarea "** 8/20/2025 SARAH - IS THERE AN UPDATE ON PART FOR THIS UN 5/28/2025 10:51 AM-…"
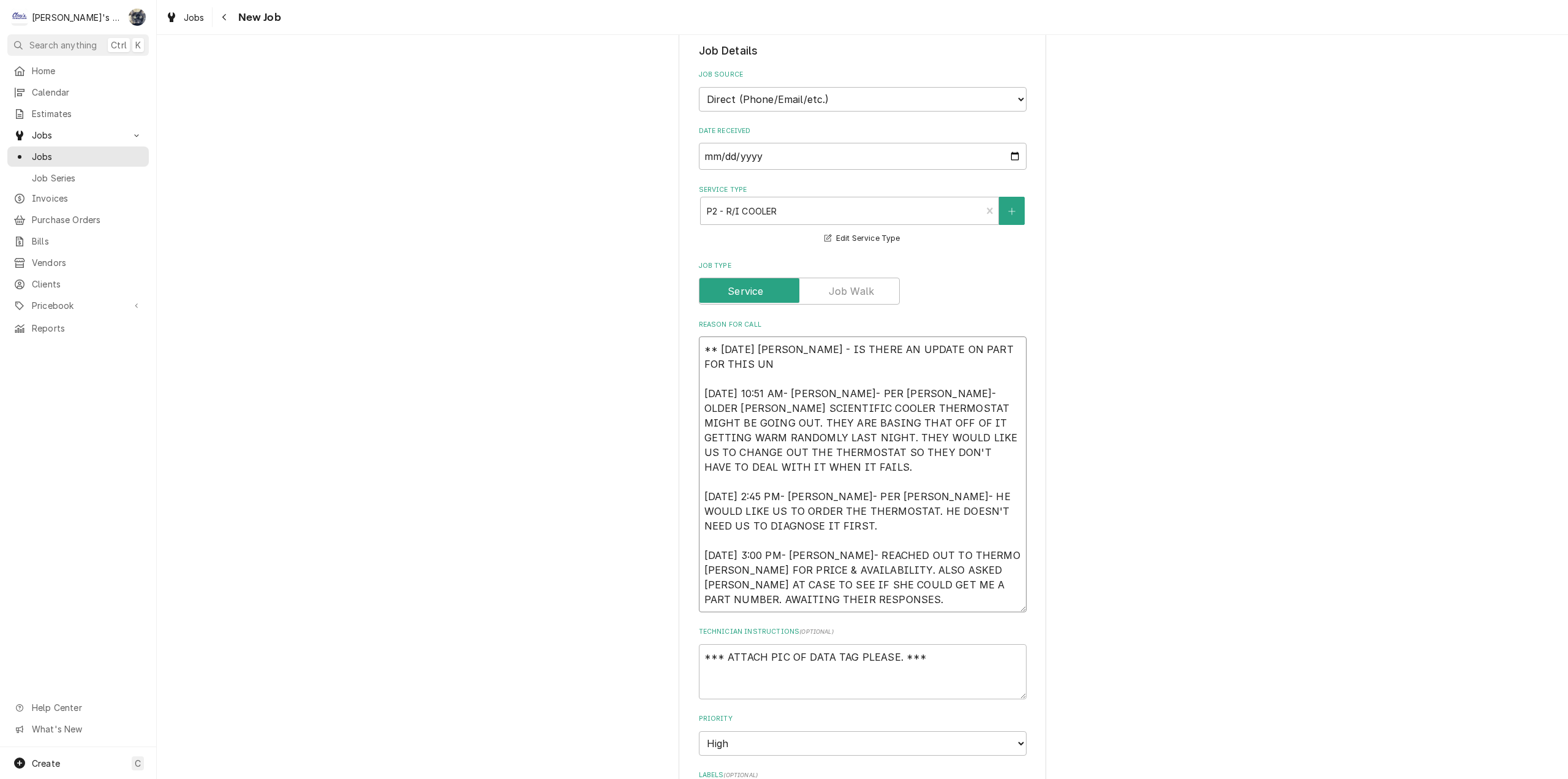
type textarea "x"
type textarea "** 8/20/2025 SARAH - IS THERE AN UPDATE ON PART FOR THIS UNI 5/28/2025 10:51 AM…"
type textarea "x"
type textarea "** 8/20/2025 SARAH - IS THERE AN UPDATE ON PART FOR THIS UNIT 5/28/2025 10:51 A…"
type textarea "x"
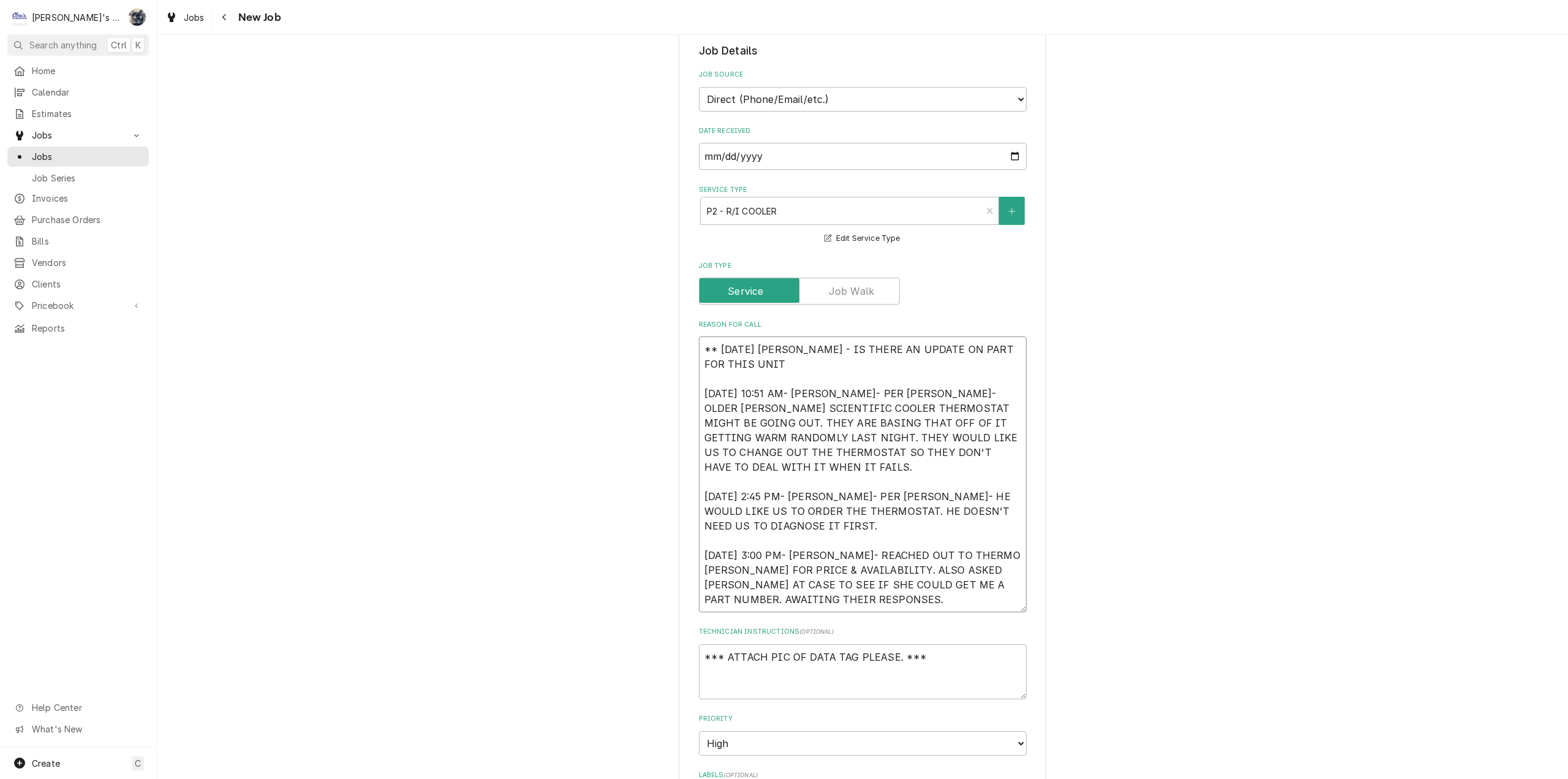
type textarea "** 8/20/2025 SARAH - IS THERE AN UPDATE ON PART FOR THIS UNI 5/28/2025 10:51 AM…"
type textarea "x"
type textarea "** 8/20/2025 SARAH - IS THERE AN UPDATE ON PART FOR THIS UN 5/28/2025 10:51 AM-…"
type textarea "x"
type textarea "** 8/20/2025 SARAH - IS THERE AN UPDATE ON PART FOR THIS 5/28/2025 10:51 AM- KA…"
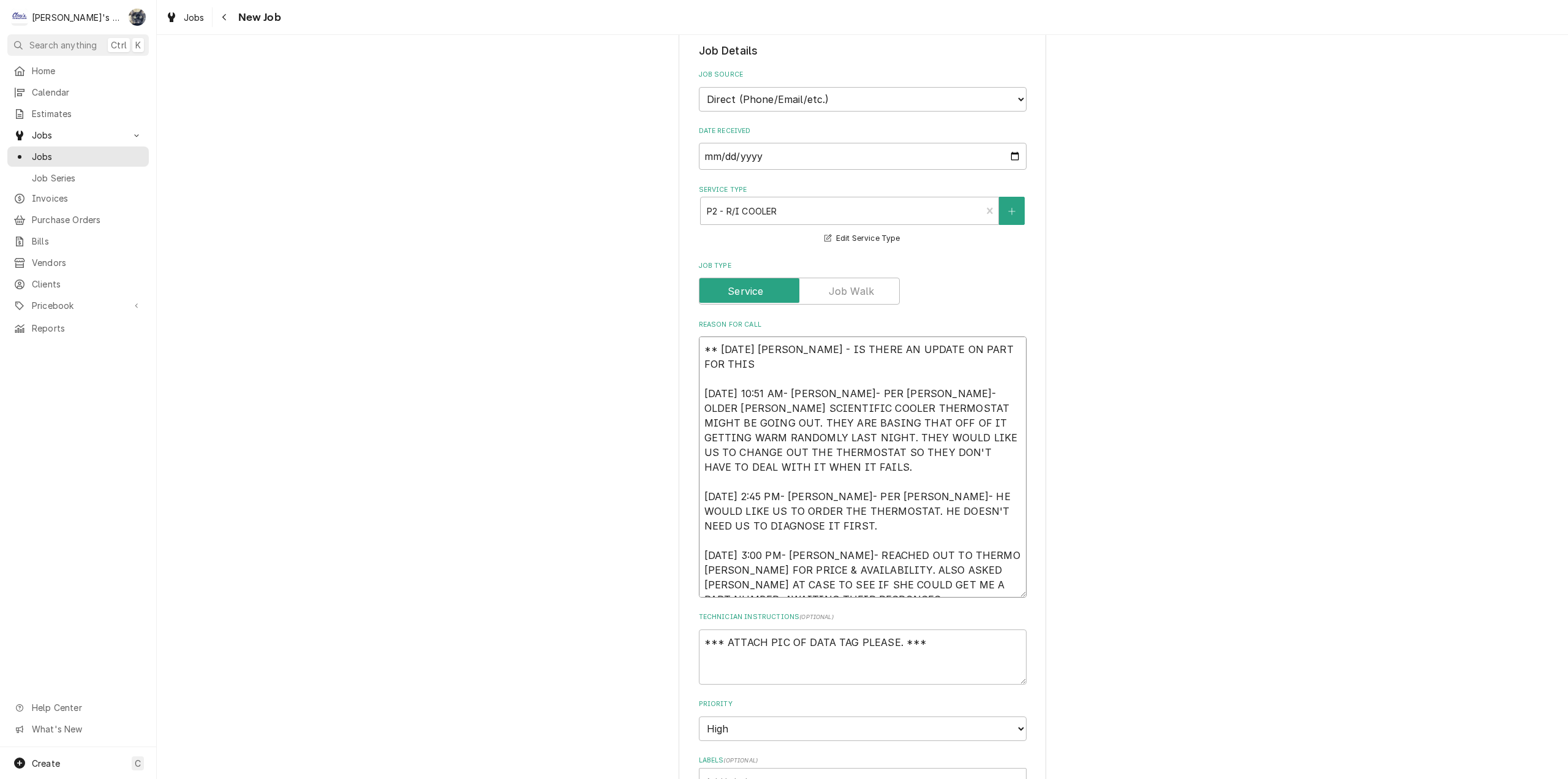
type textarea "x"
type textarea "** 8/20/2025 SARAH - IS THERE AN UPDATE ON PART FOR THIS 5/28/2025 10:51 AM- KA…"
type textarea "x"
type textarea "** 8/20/2025 SARAH - IS THERE AN UPDATE ON PART FOR THIS? 5/28/2025 10:51 AM- K…"
type textarea "x"
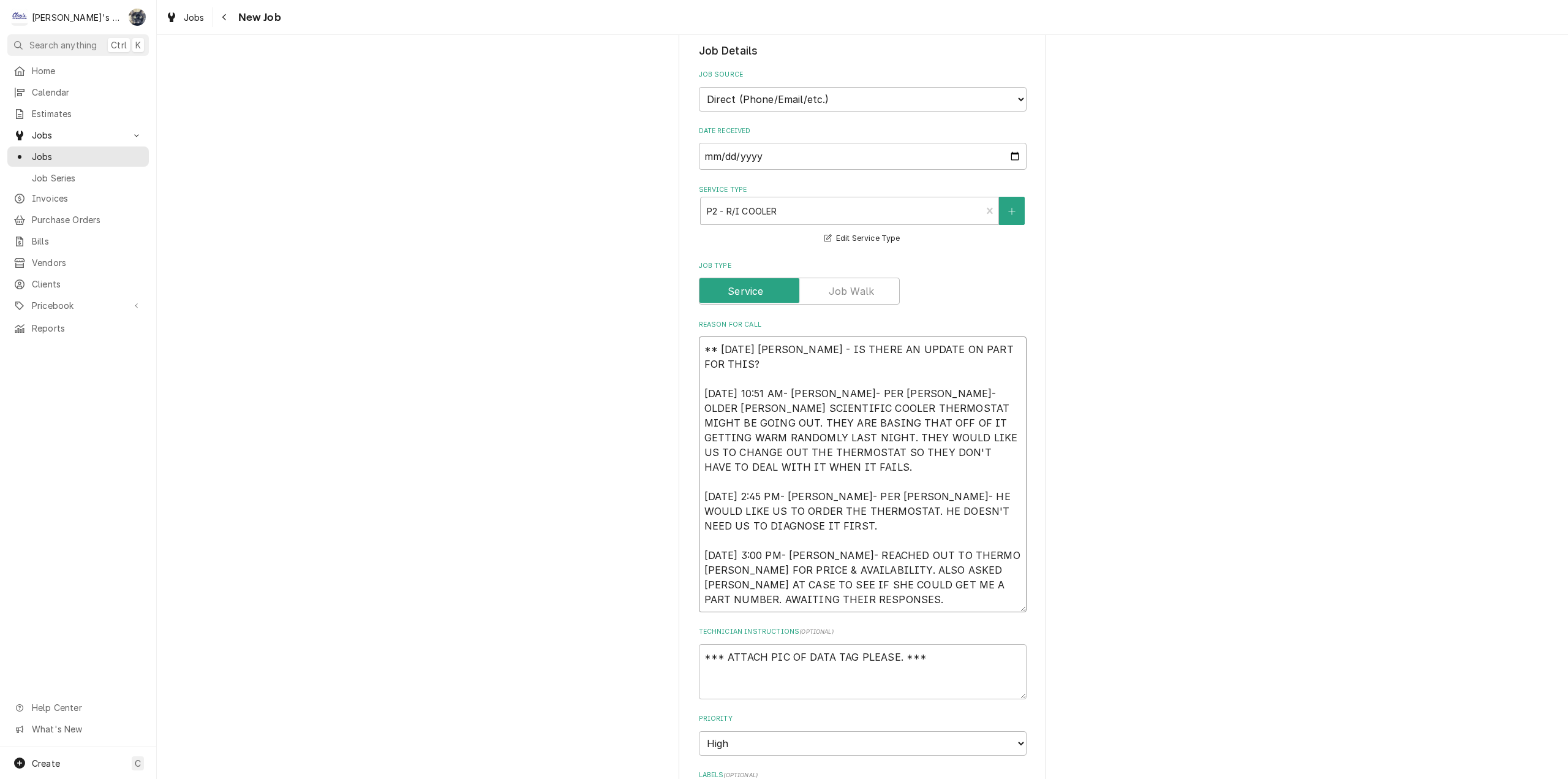
type textarea "** 8/20/2025 SARAH - IS THERE AN UPDATE ON PART FOR THIS? 5/28/2025 10:51 AM- K…"
click at [933, 354] on textarea "** 8/20/2025 SARAH - IS THERE AN UPDATE ON PART FOR THIS? 5/28/2025 10:51 AM- K…" at bounding box center [862, 474] width 328 height 276
click at [939, 350] on textarea "** 8/20/2025 SARAH - IS THERE AN UPDATE ON PART FOR THIS? 5/28/2025 10:51 AM- K…" at bounding box center [862, 474] width 328 height 276
type textarea "x"
type textarea "** 8/20/2025 SARAH - IS THERE AN UPDATE ON TPART FOR THIS? 5/28/2025 10:51 AM- …"
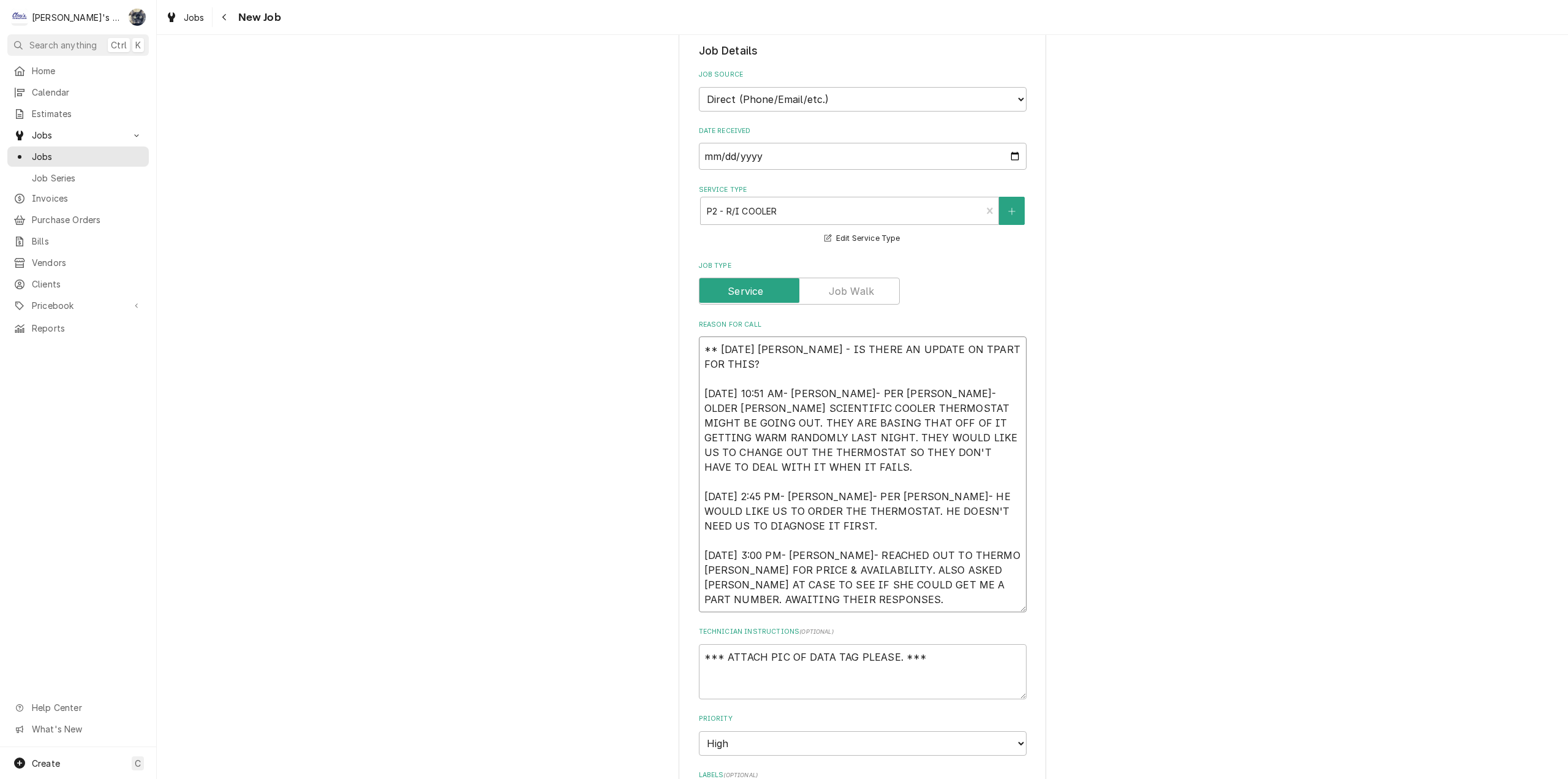
type textarea "x"
type textarea "** 8/20/2025 SARAH - IS THERE AN UPDATE ON THPART FOR THIS? 5/28/2025 10:51 AM-…"
type textarea "x"
type textarea "** 8/20/2025 SARAH - IS THERE AN UPDATE ON THEPART FOR THIS? 5/28/2025 10:51 AM…"
type textarea "x"
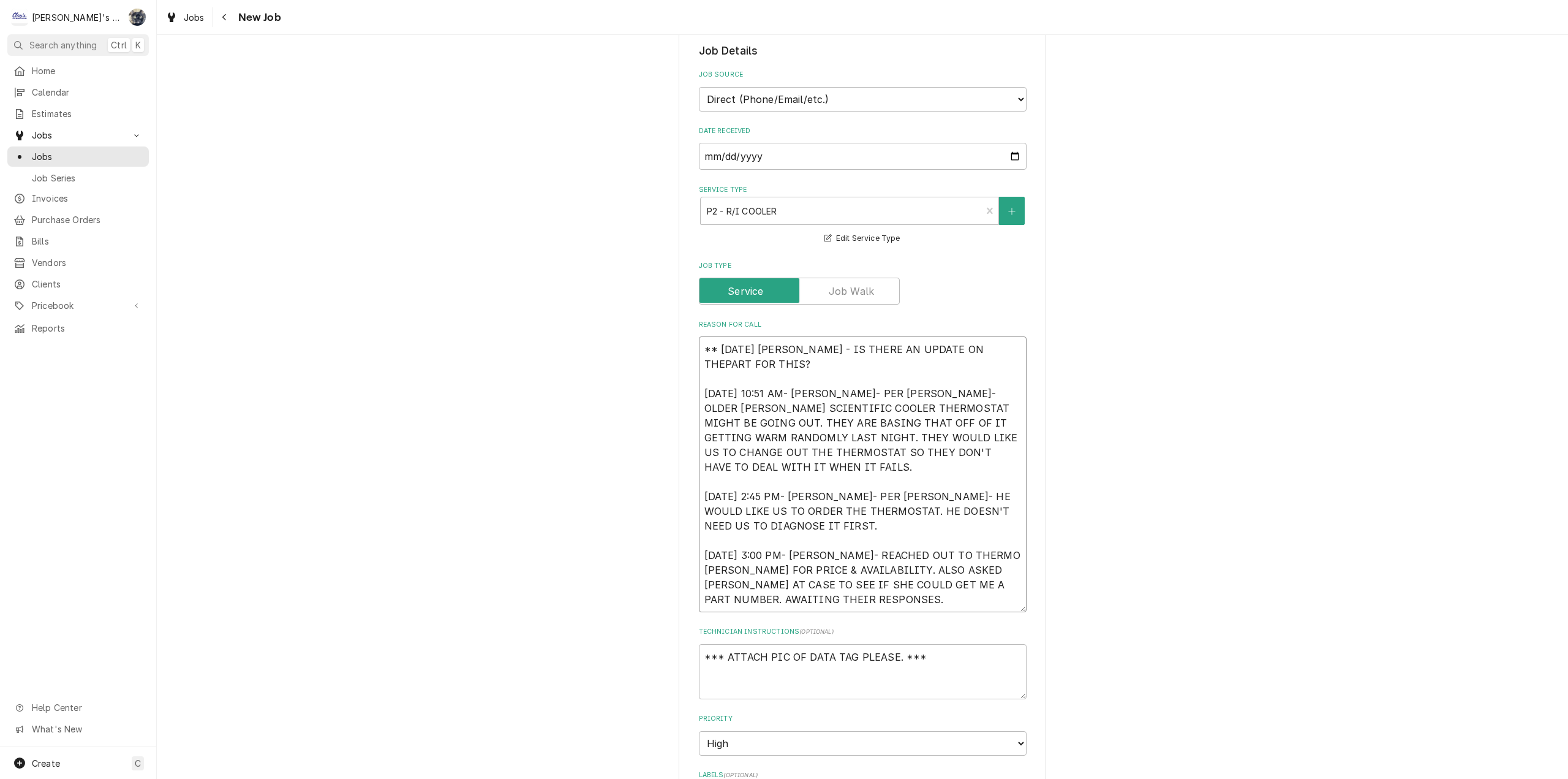
type textarea "** 8/20/2025 SARAH - IS THERE AN UPDATE ON THE PART FOR THIS? 5/28/2025 10:51 A…"
click at [990, 348] on textarea "** 8/20/2025 SARAH - IS THERE AN UPDATE ON THE PART FOR THIS? 5/28/2025 10:51 A…" at bounding box center [862, 474] width 328 height 276
type textarea "x"
type textarea "** 8/20/2025 SARAH - IS THERE AN UPDATE ON THE PART NFOR THIS? 5/28/2025 10:51 …"
type textarea "x"
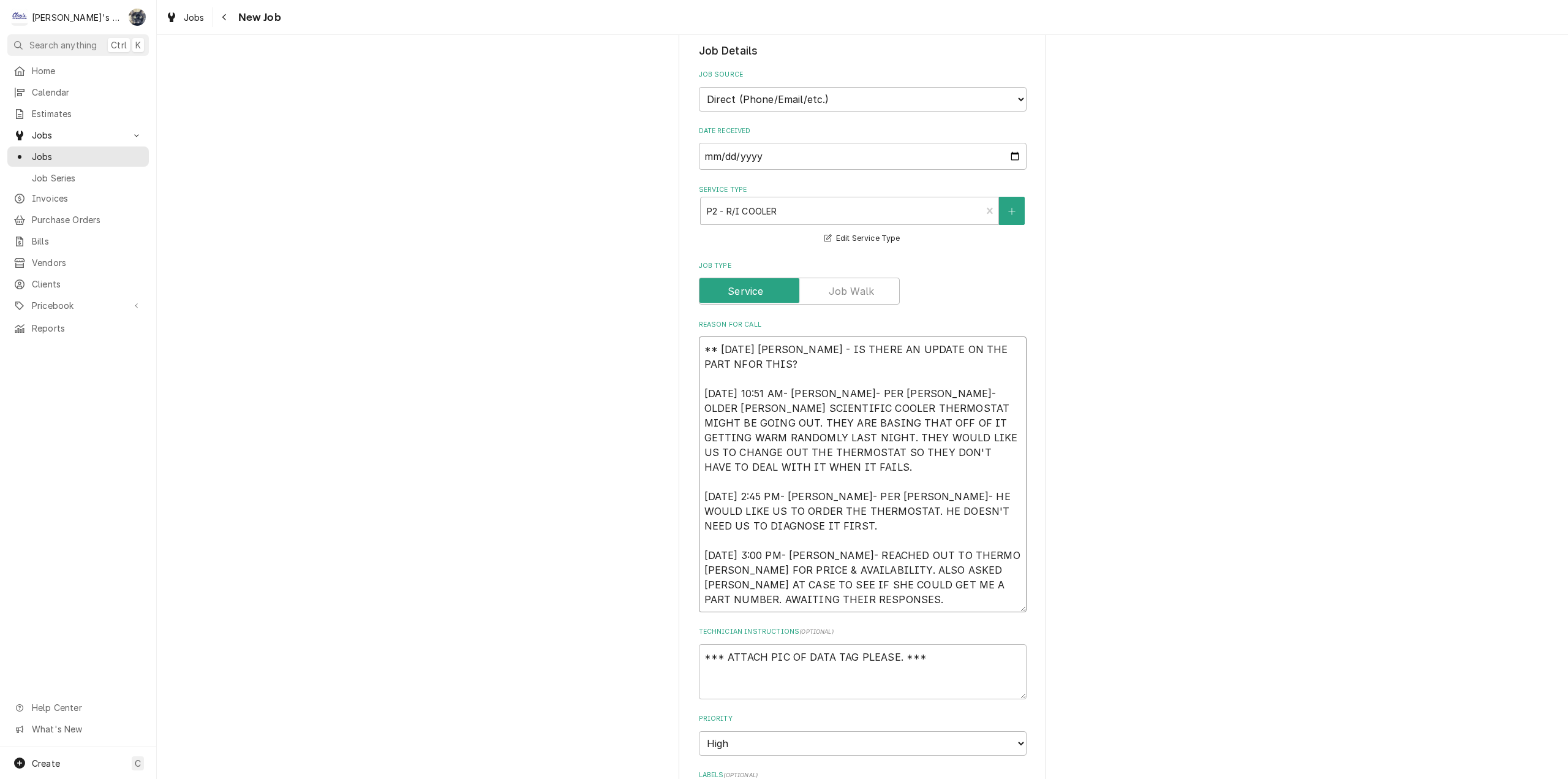
type textarea "** 8/20/2025 SARAH - IS THERE AN UPDATE ON THE PART NEFOR THIS? 5/28/2025 10:51…"
type textarea "x"
type textarea "** 8/20/2025 SARAH - IS THERE AN UPDATE ON THE PART NEEFOR THIS? 5/28/2025 10:5…"
type textarea "x"
type textarea "** 8/20/2025 SARAH - IS THERE AN UPDATE ON THE PART NEEDFOR THIS? 5/28/2025 10:…"
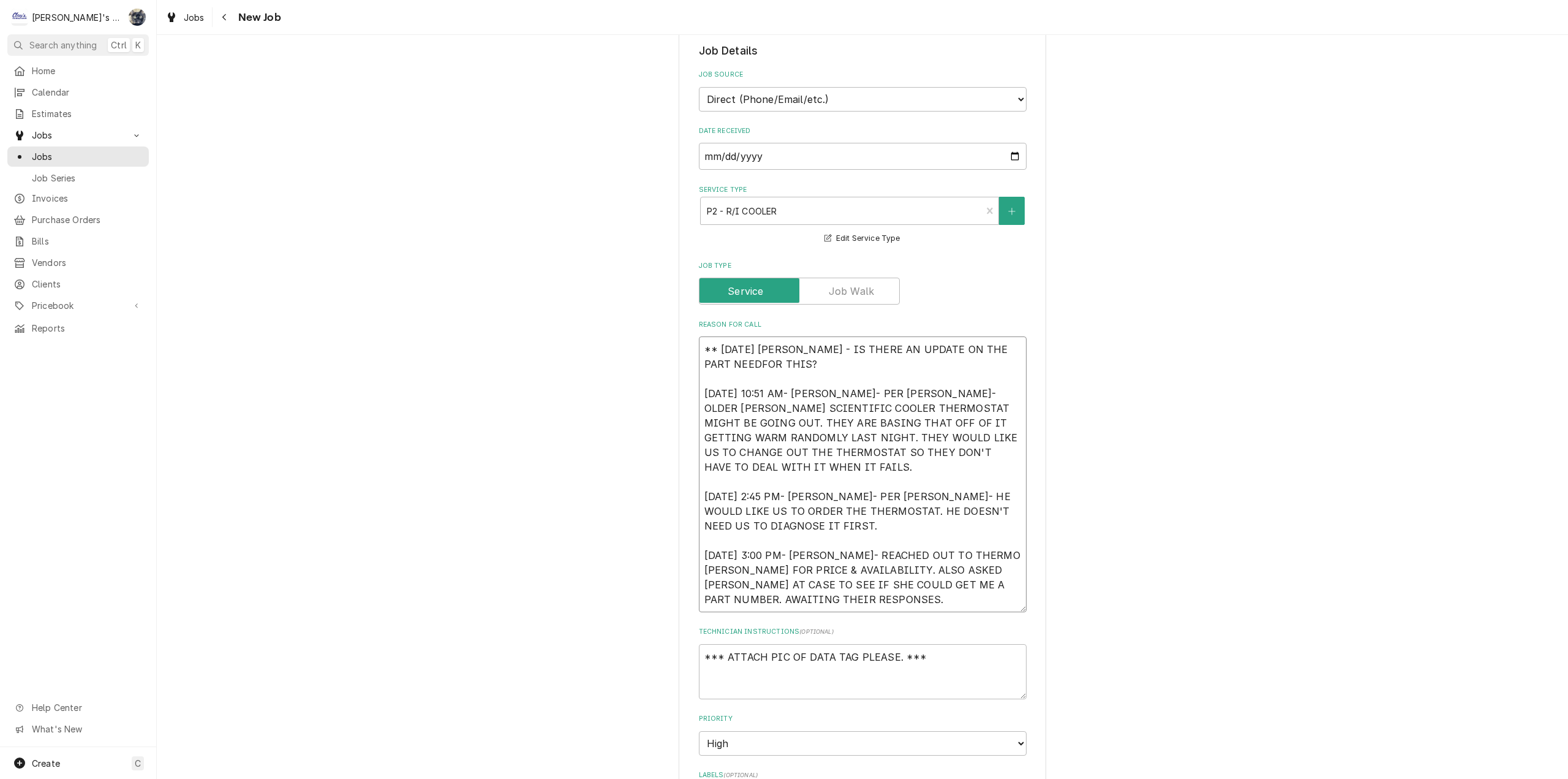
type textarea "x"
type textarea "** 8/20/2025 SARAH - IS THERE AN UPDATE ON THE PART NEEDEFOR THIS? 5/28/2025 10…"
type textarea "x"
type textarea "** 8/20/2025 SARAH - IS THERE AN UPDATE ON THE PART NEEDEDFOR THIS? 5/28/2025 1…"
type textarea "x"
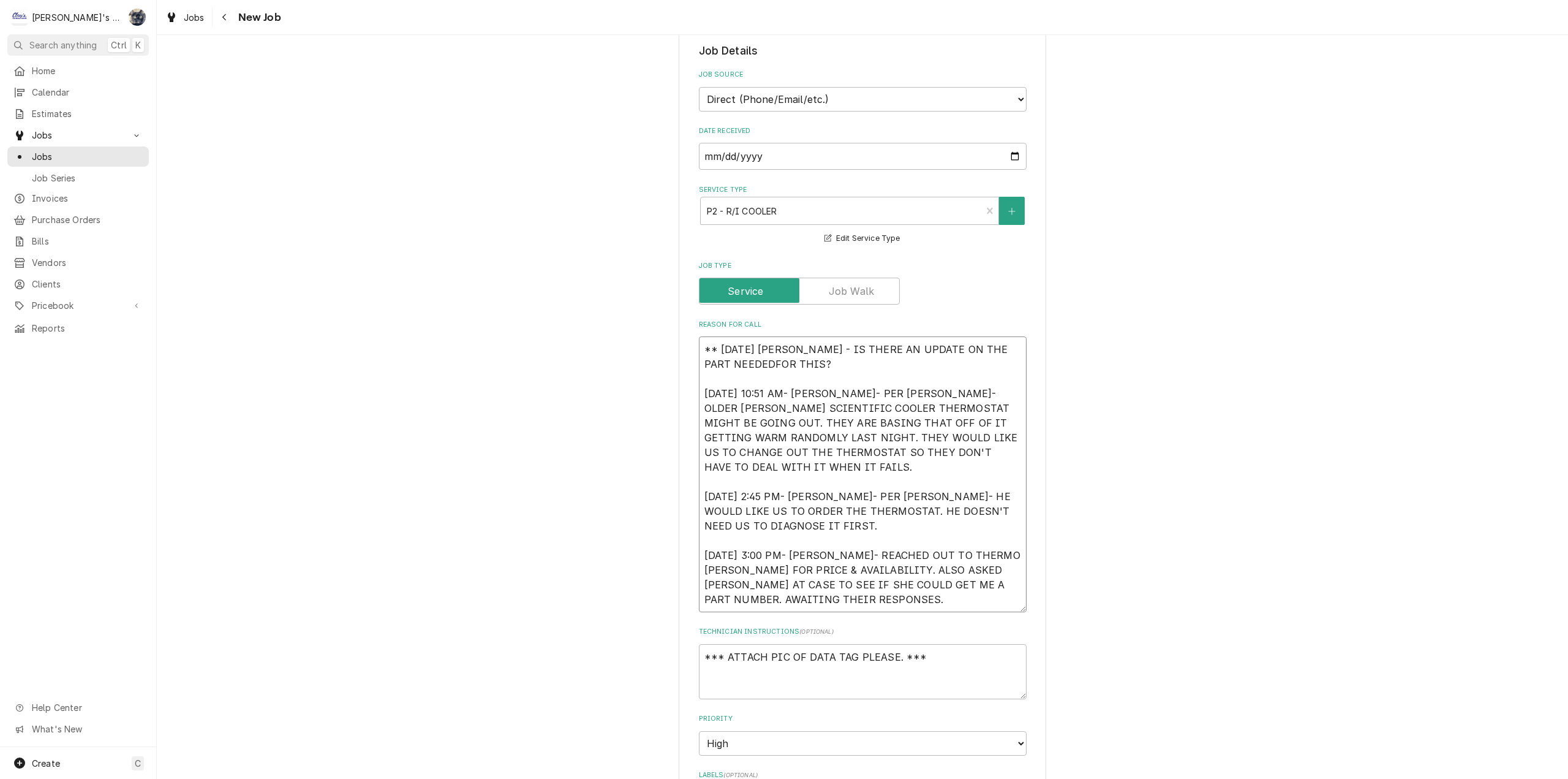
type textarea "** 8/20/2025 SARAH - IS THERE AN UPDATE ON THE PART NEEDED FOR THIS? 5/28/2025 …"
type textarea "x"
click at [990, 365] on textarea "** 8/20/2025 SARAH - IS THERE AN UPDATE ON THE PART NEEDED FOR THIS? 5/28/2025 …" at bounding box center [862, 474] width 328 height 276
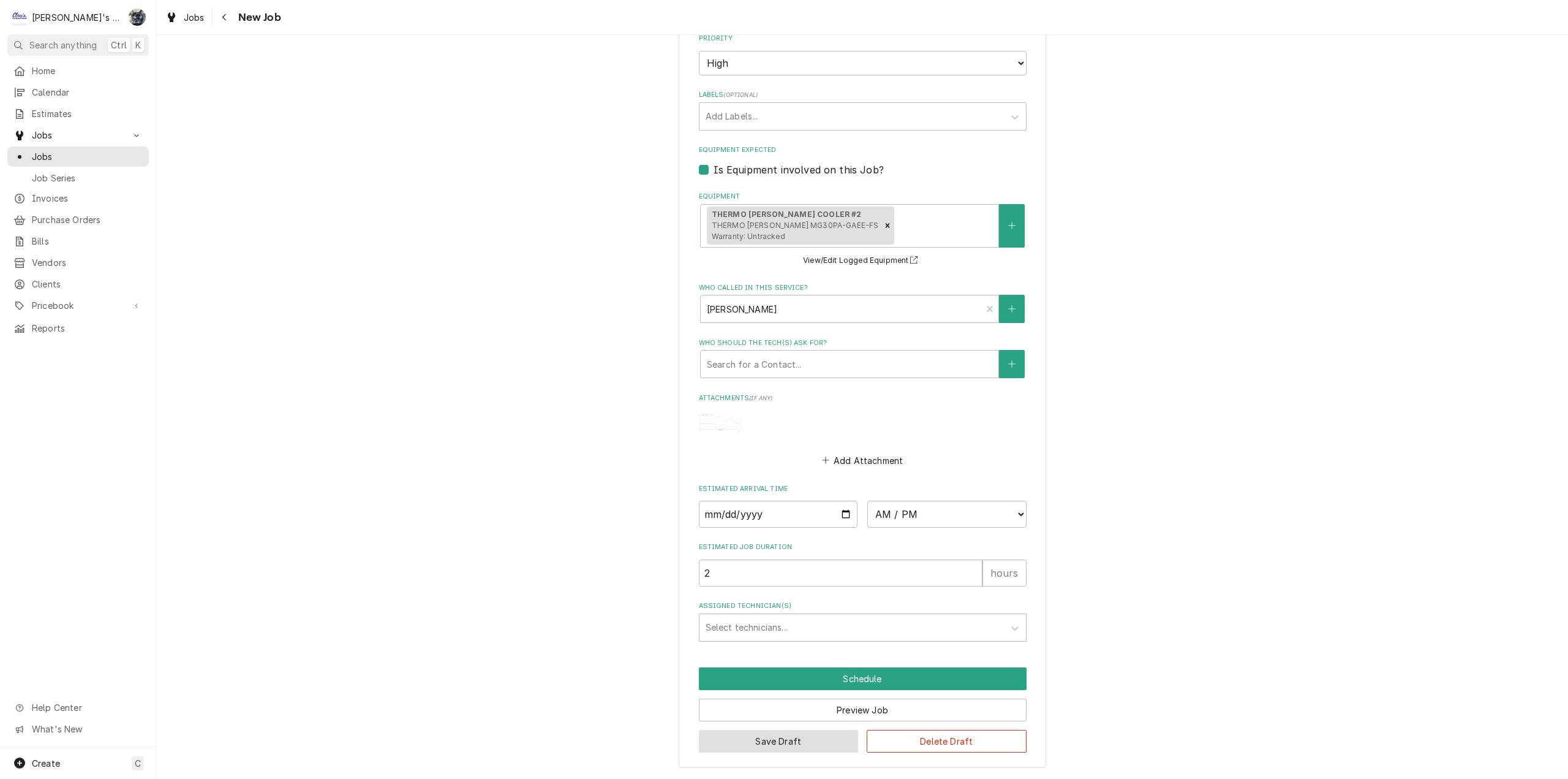
type textarea "** 8/20/2025 SARAH - IS THERE AN UPDATE ON THE PART NEEDED FOR THIS? 5/28/2025 …"
click at [816, 740] on button "Save Draft" at bounding box center [779, 741] width 160 height 23
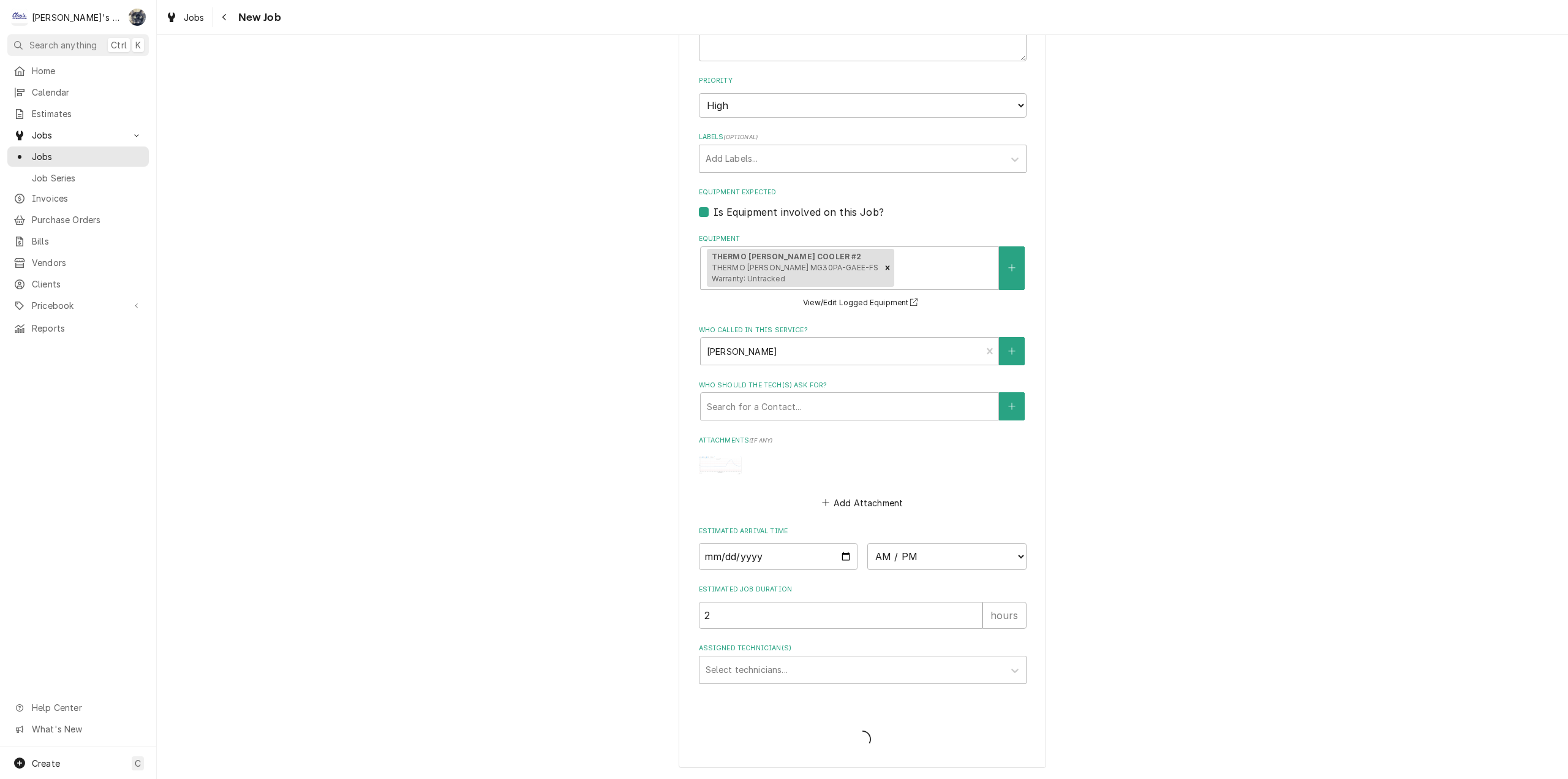
type textarea "x"
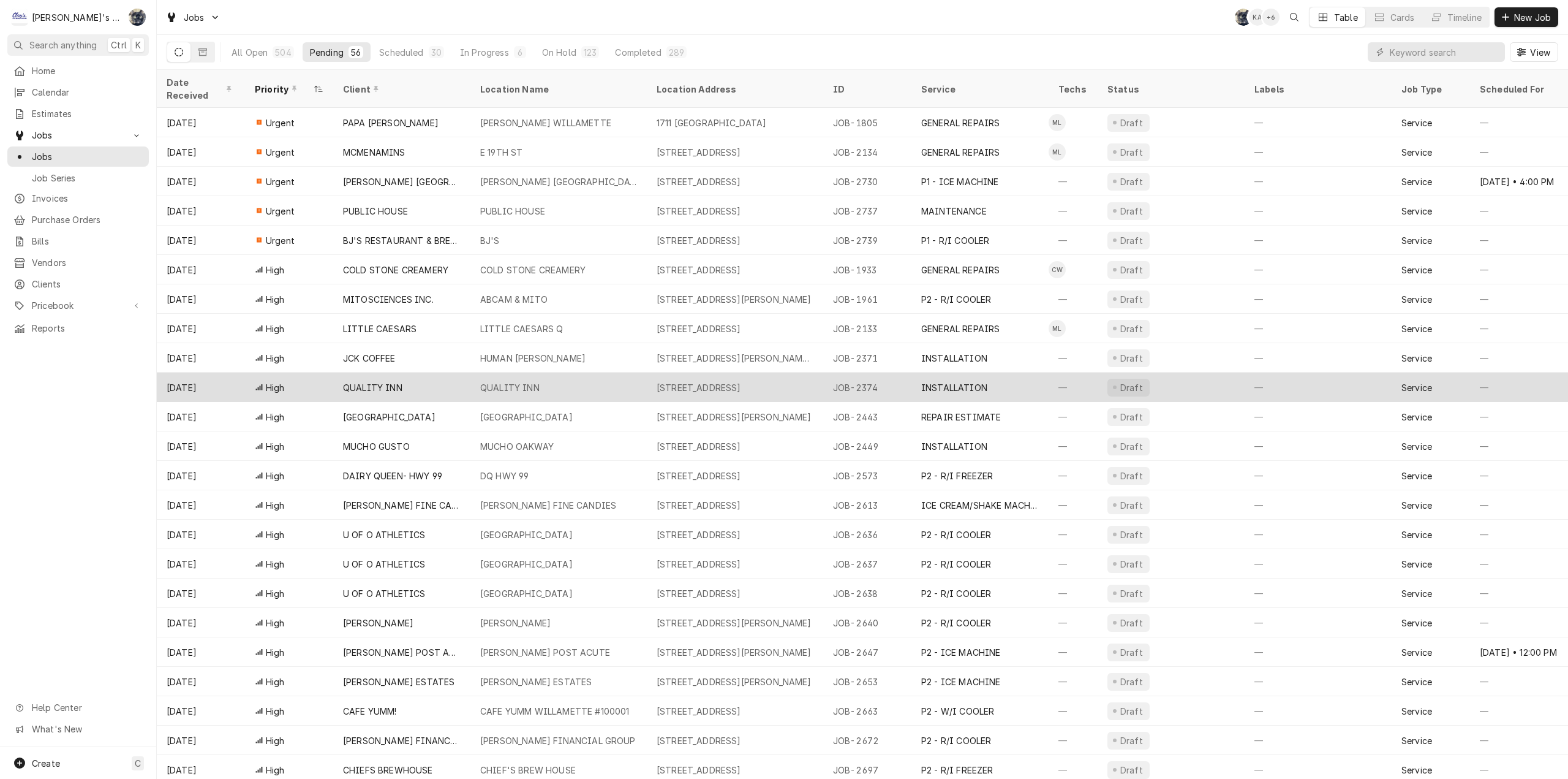
click at [509, 381] on div "QUALITY INN" at bounding box center [510, 387] width 59 height 13
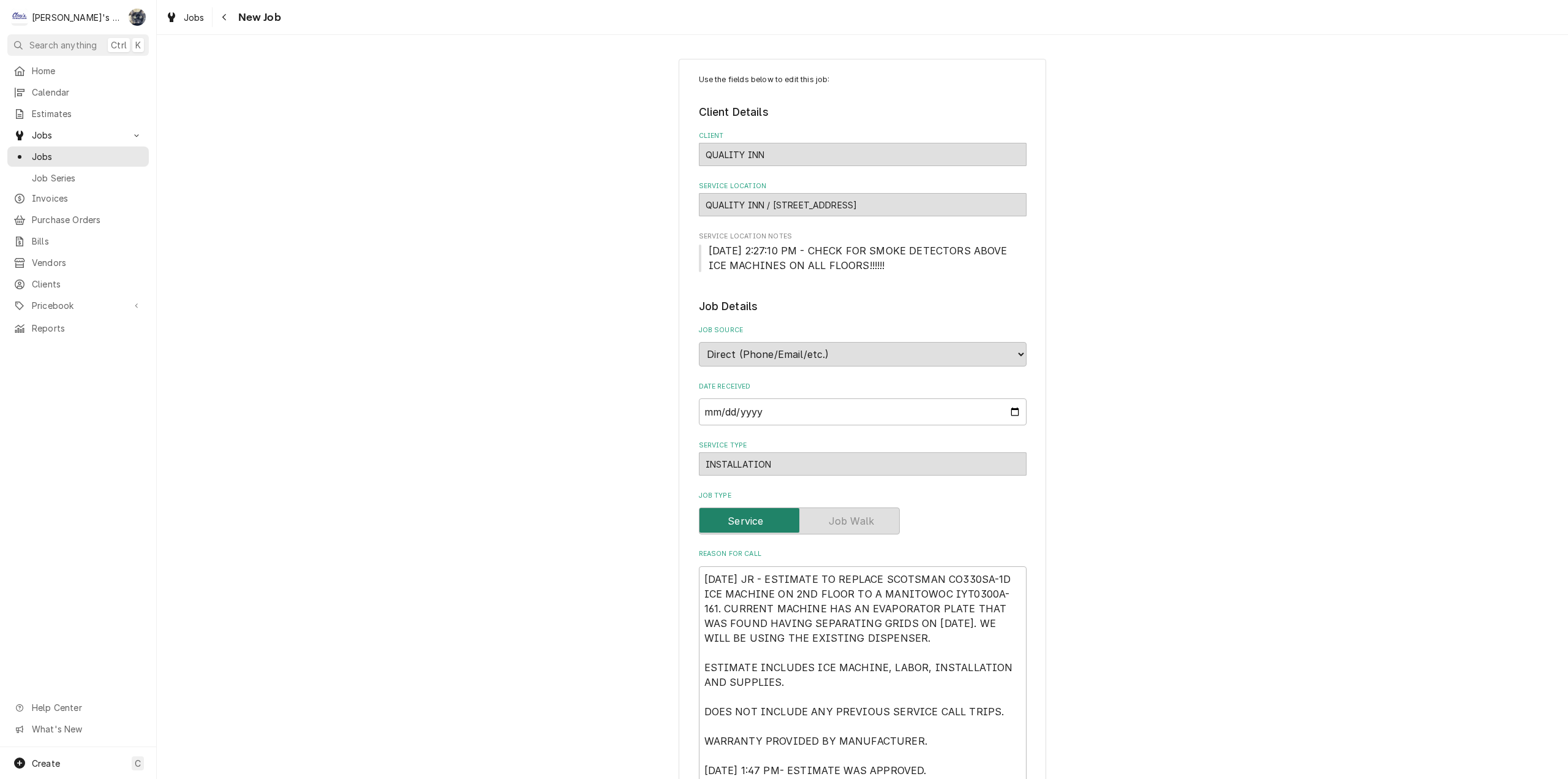
type textarea "x"
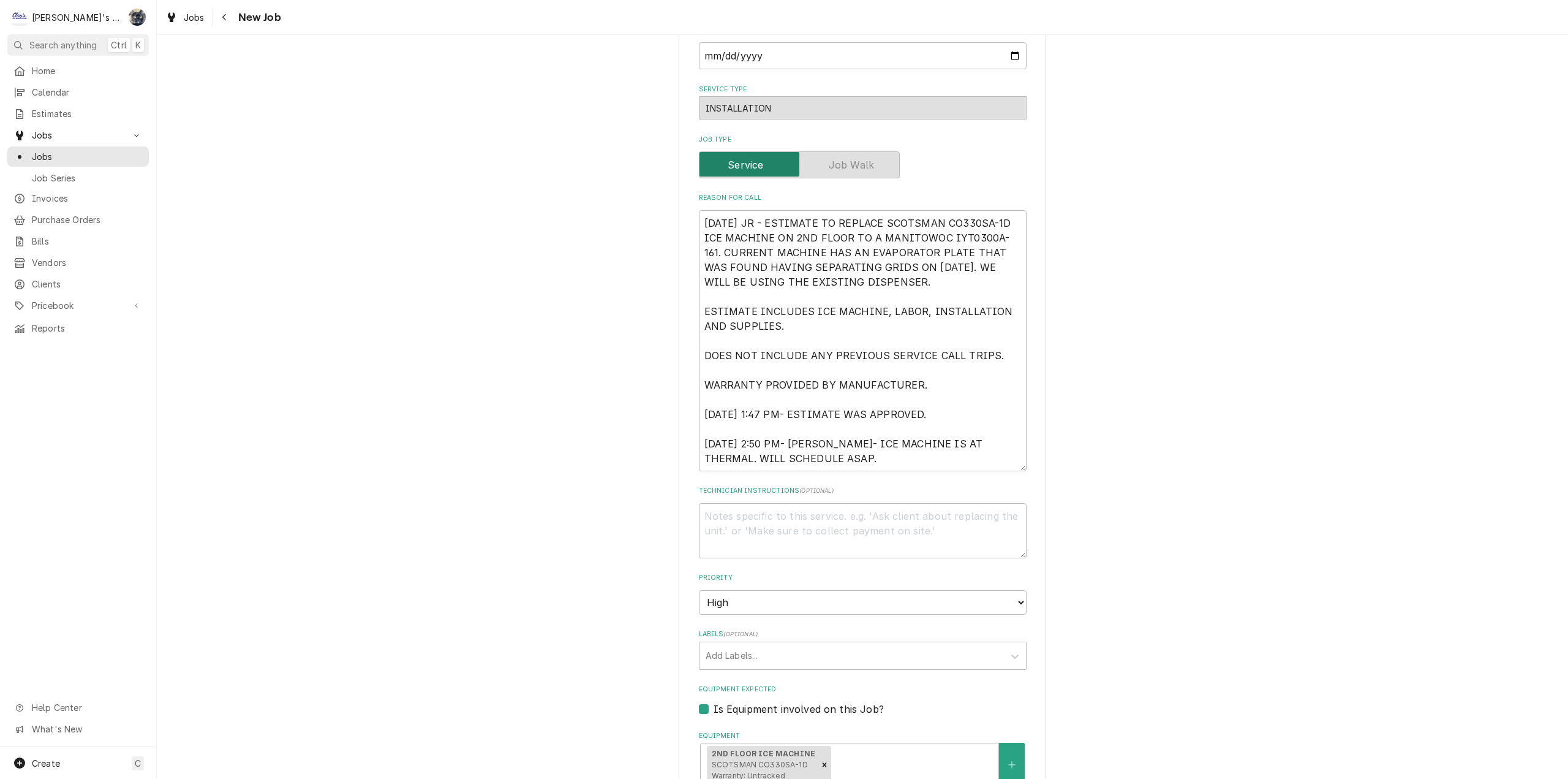
scroll to position [551, 0]
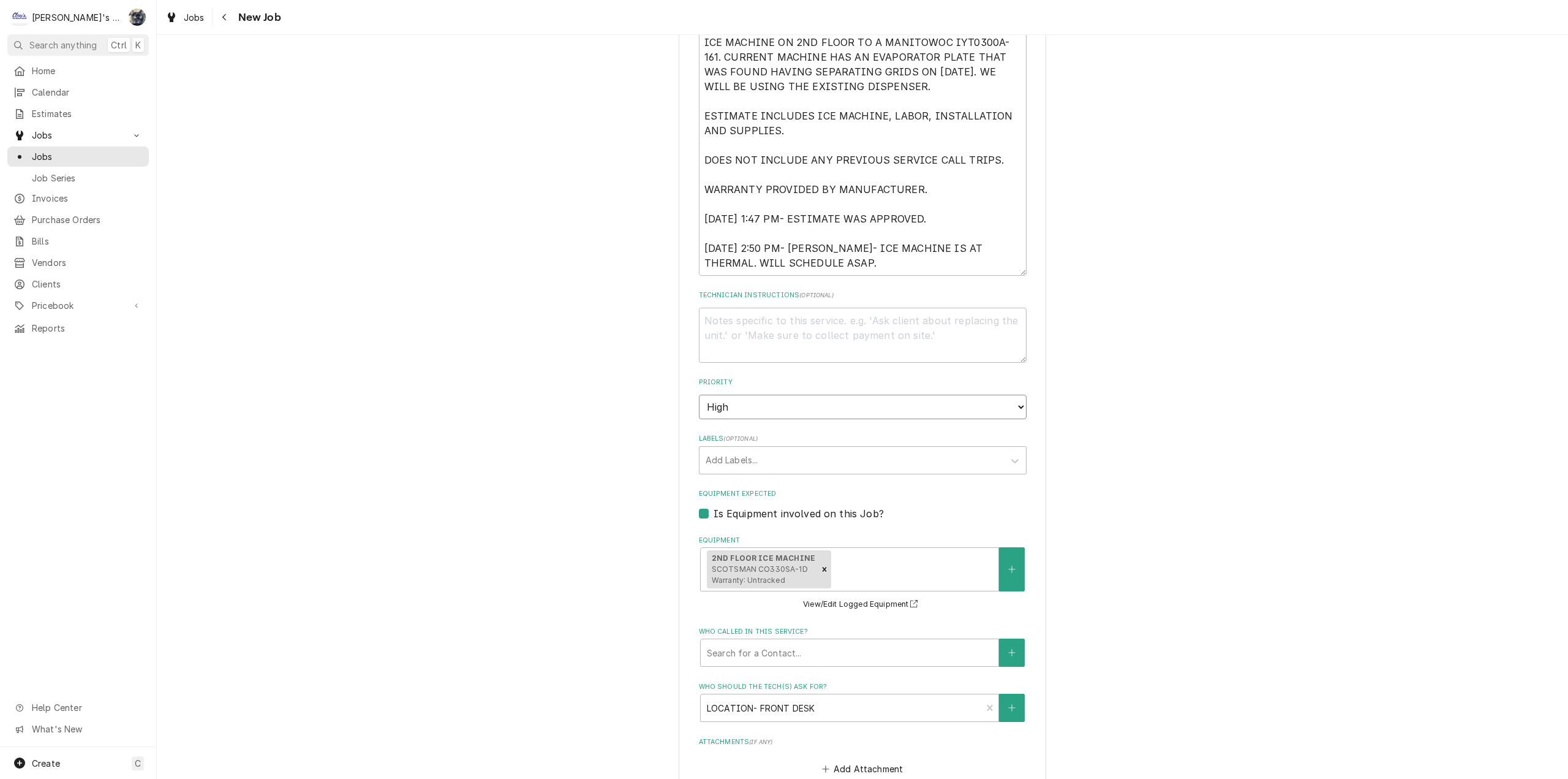
click at [726, 412] on select "No Priority Urgent High Medium Low" at bounding box center [862, 407] width 328 height 24
select select "1"
click at [699, 395] on select "No Priority Urgent High Medium Low" at bounding box center [862, 407] width 328 height 24
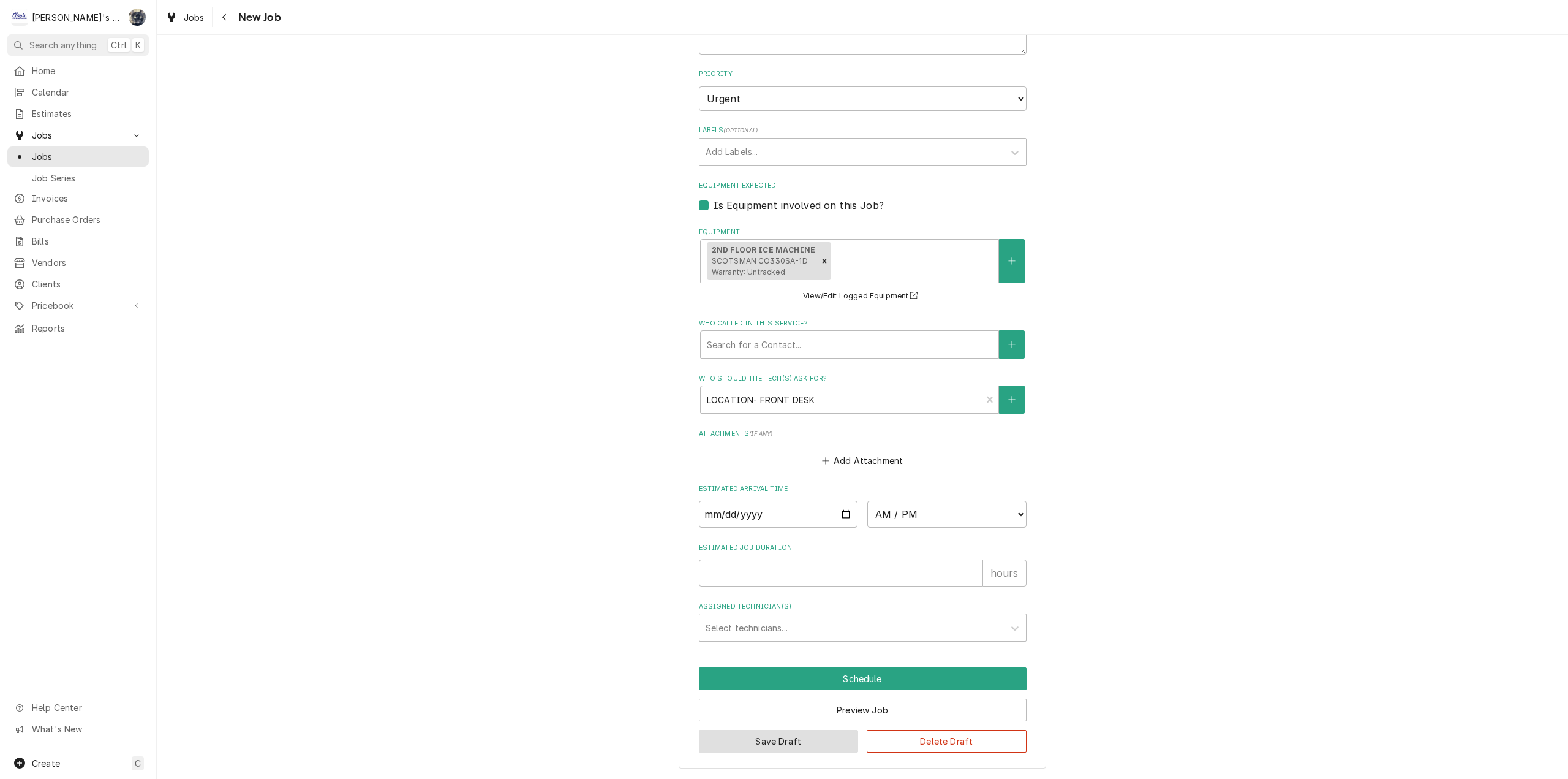
click at [800, 743] on button "Save Draft" at bounding box center [779, 741] width 160 height 23
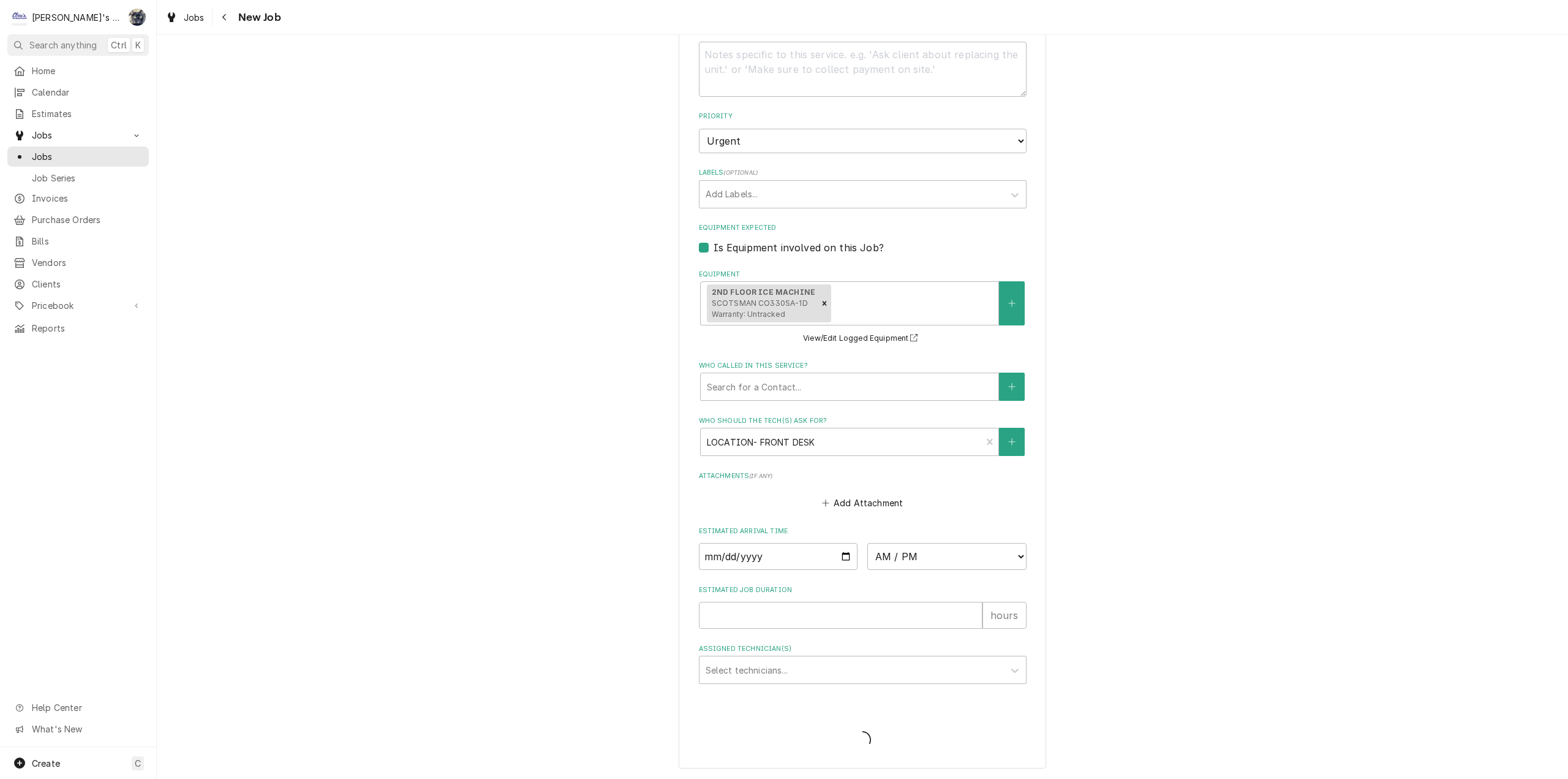
scroll to position [817, 0]
type textarea "x"
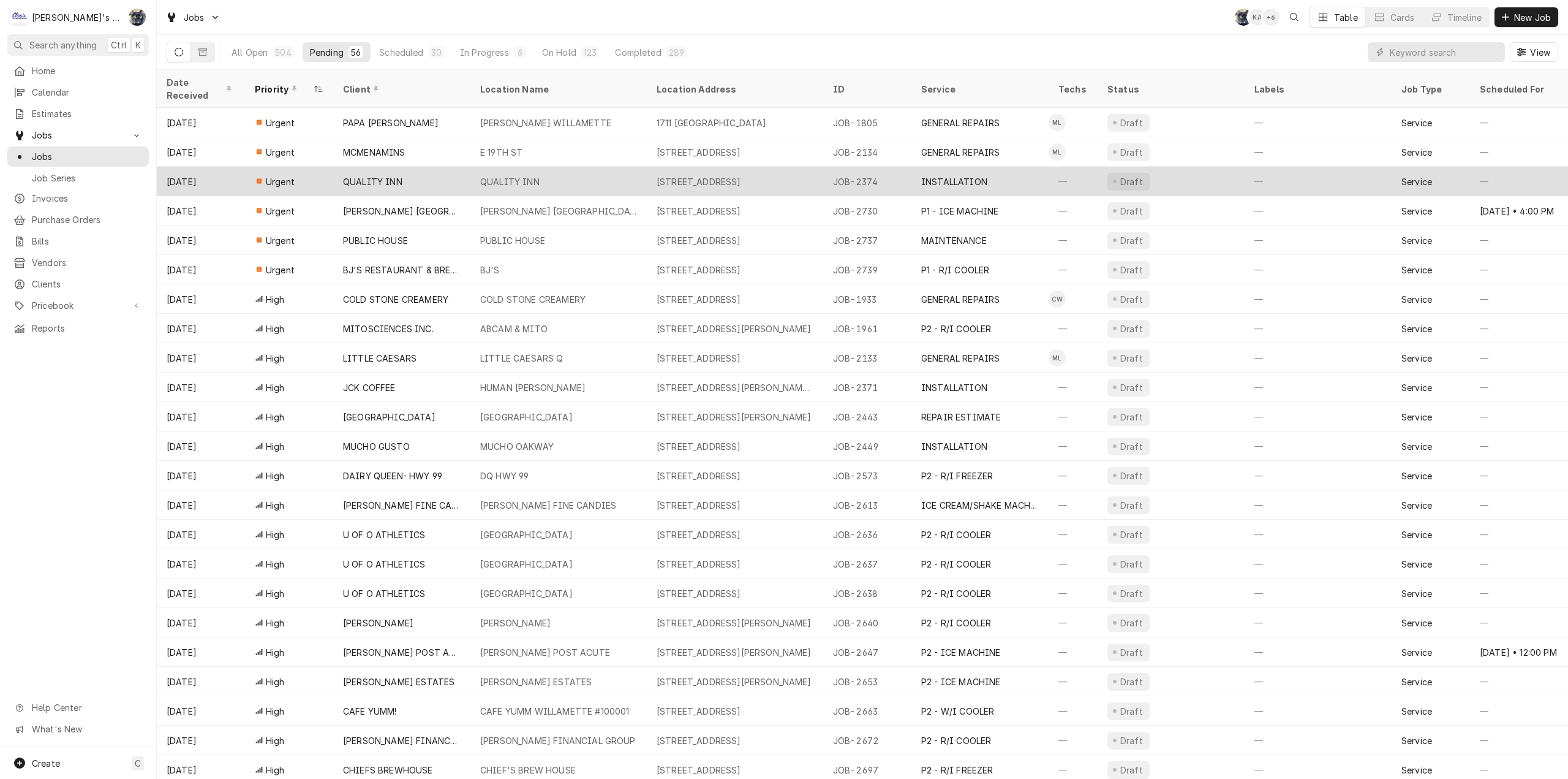
click at [488, 176] on div "QUALITY INN" at bounding box center [510, 182] width 59 height 13
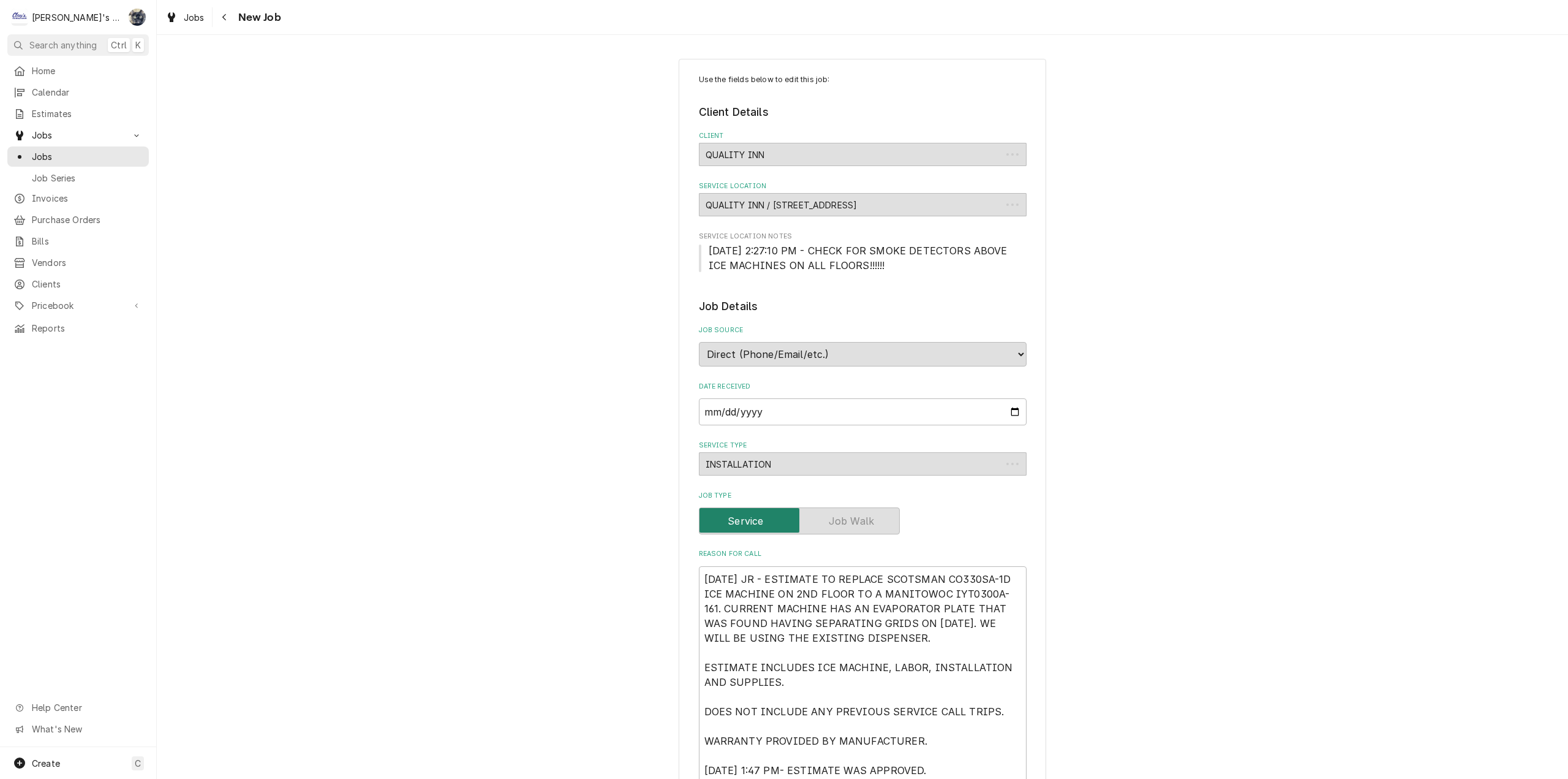
type textarea "x"
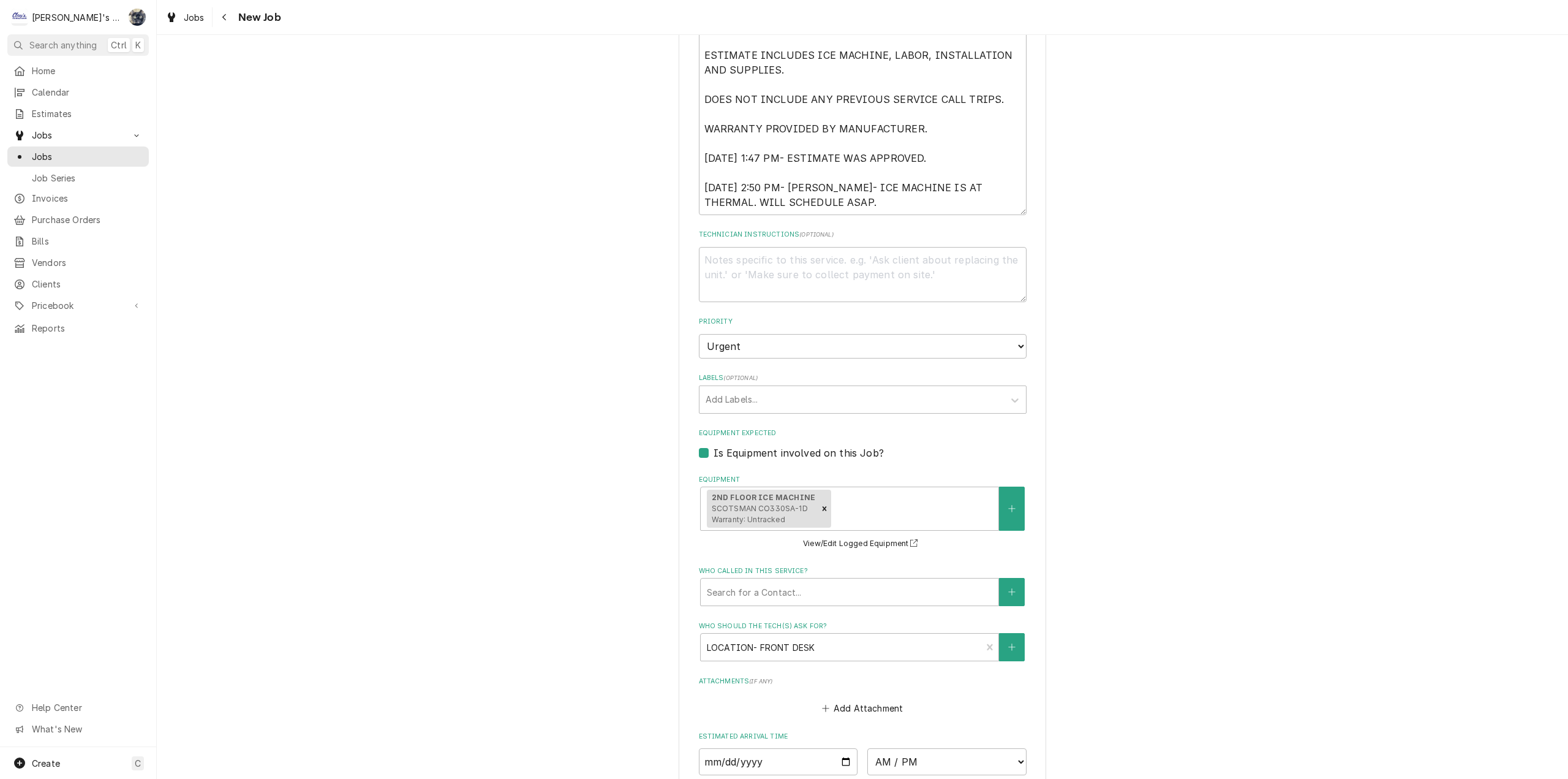
scroll to position [613, 0]
drag, startPoint x: 756, startPoint y: 349, endPoint x: 754, endPoint y: 356, distance: 7.3
click at [756, 349] on select "No Priority Urgent High Medium Low" at bounding box center [862, 345] width 328 height 24
select select "2"
click at [699, 333] on select "No Priority Urgent High Medium Low" at bounding box center [862, 345] width 328 height 24
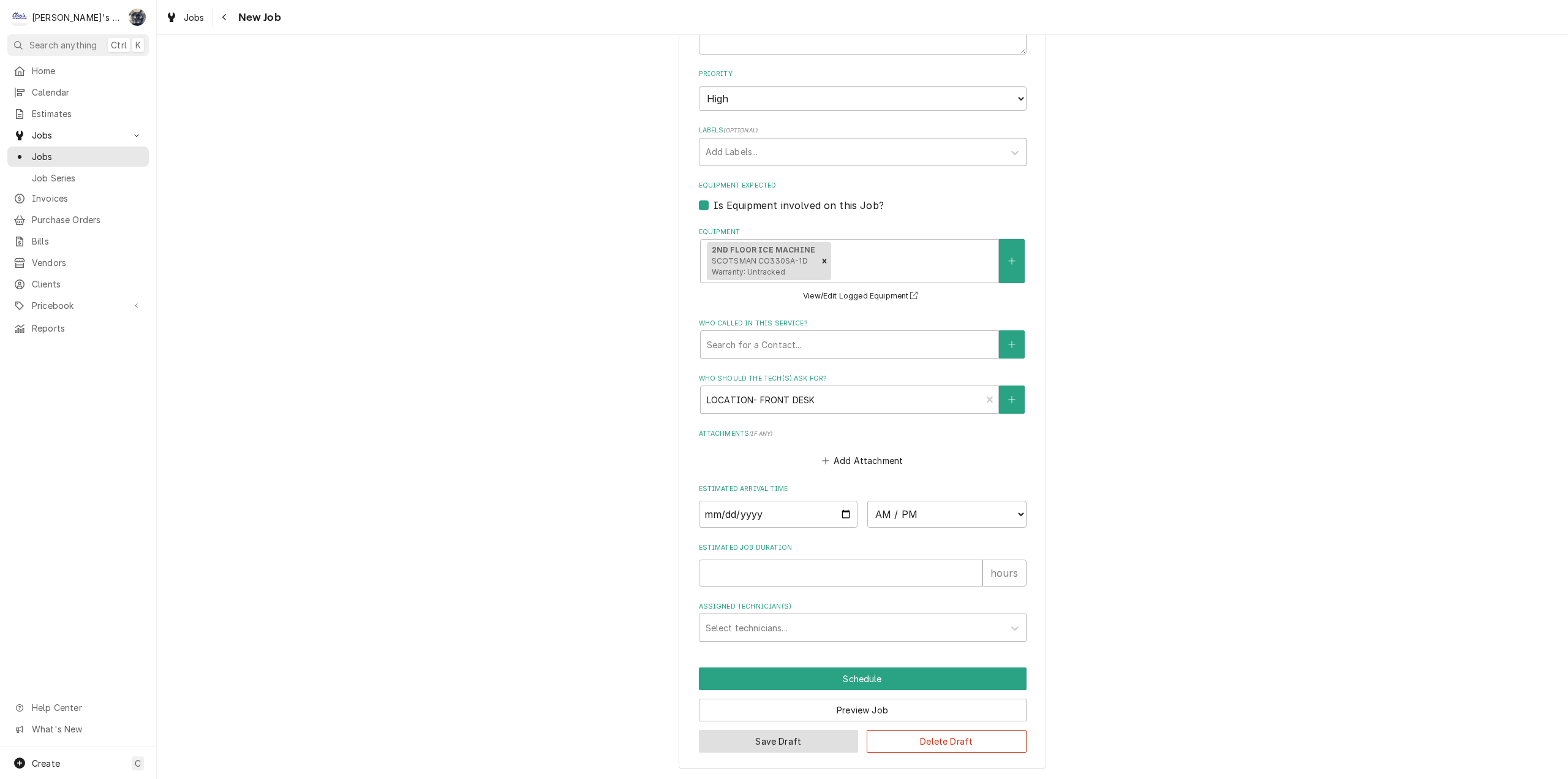
click at [801, 746] on button "Save Draft" at bounding box center [779, 741] width 160 height 23
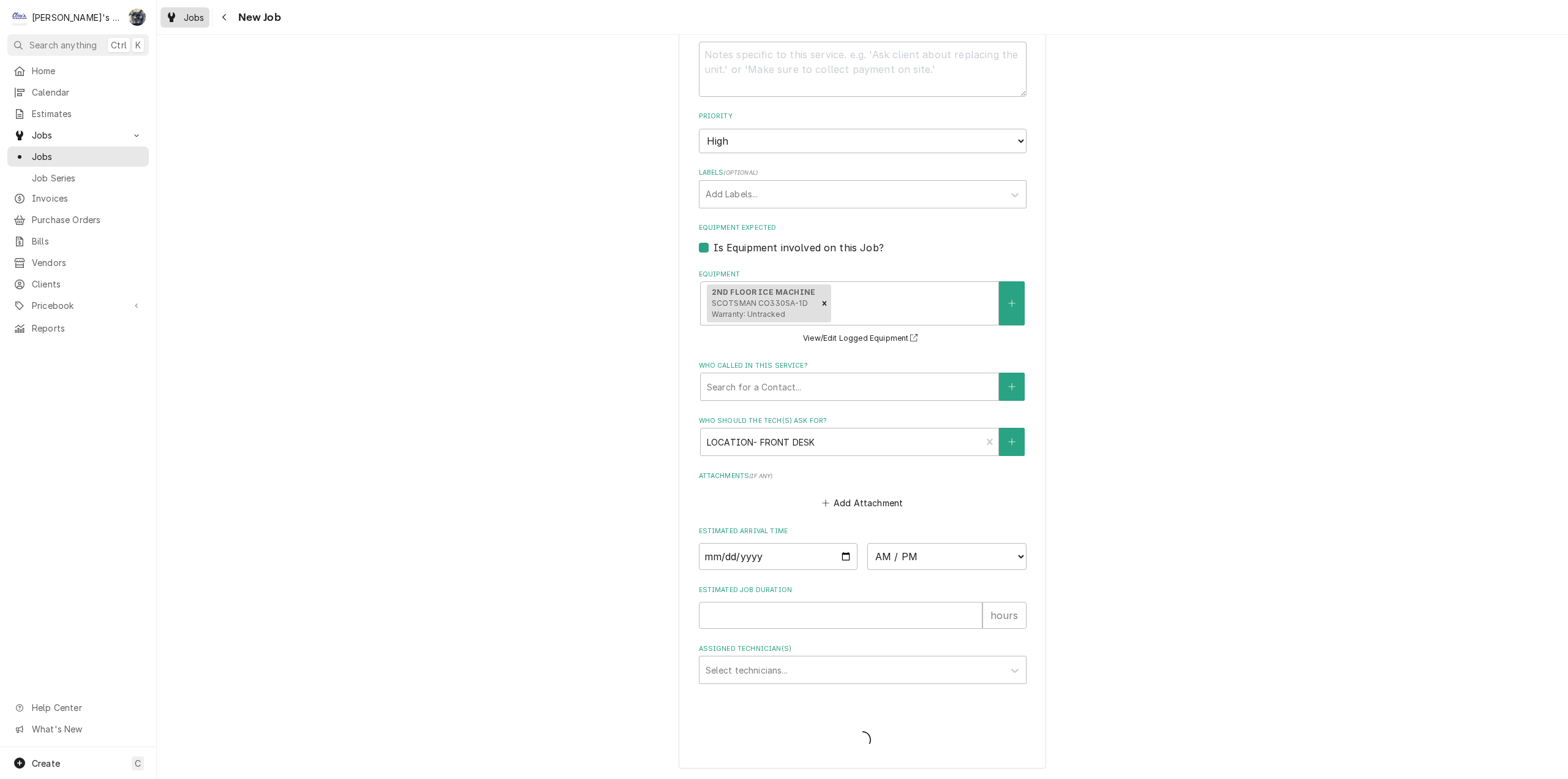
type textarea "x"
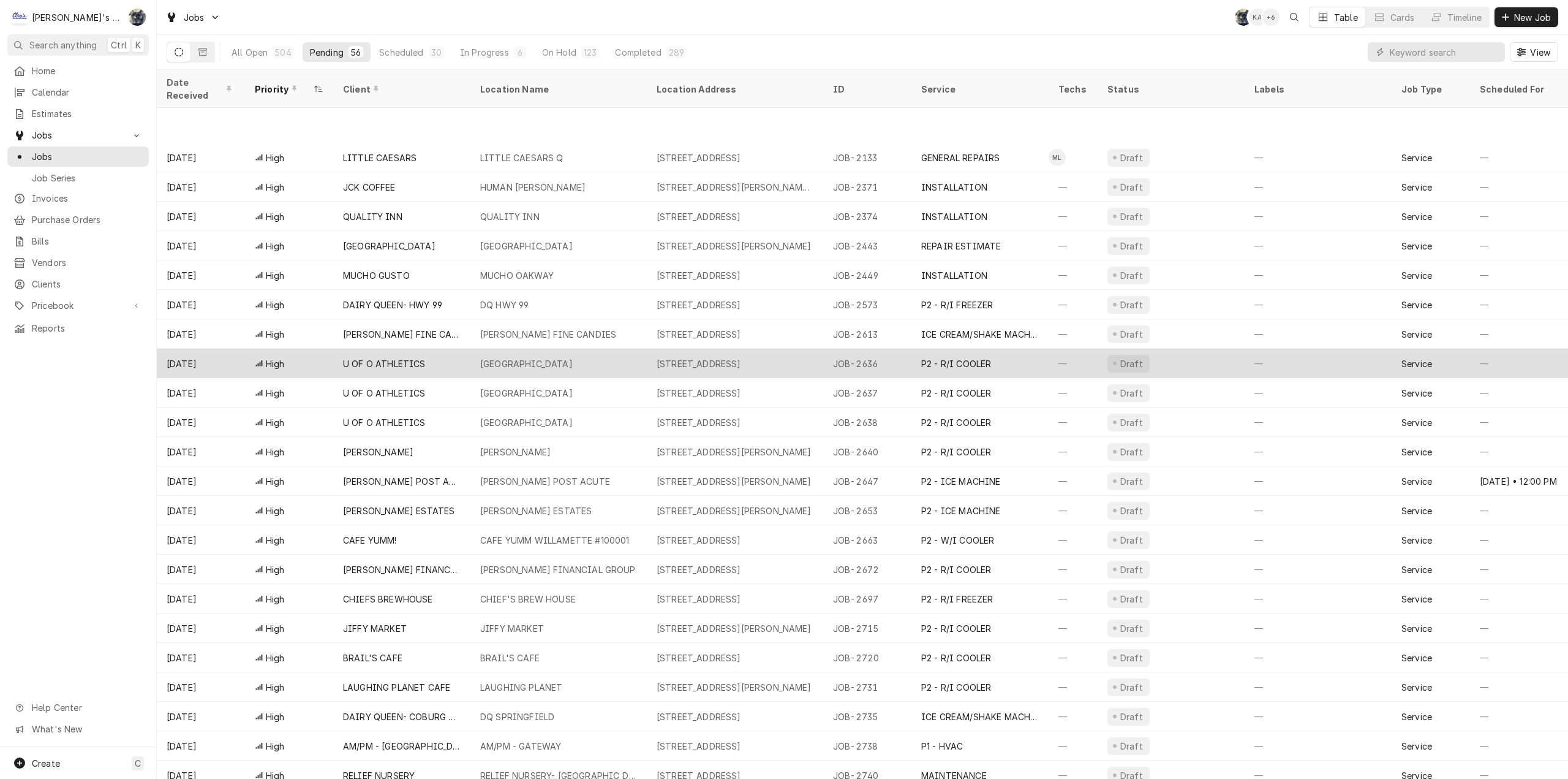
scroll to position [236, 0]
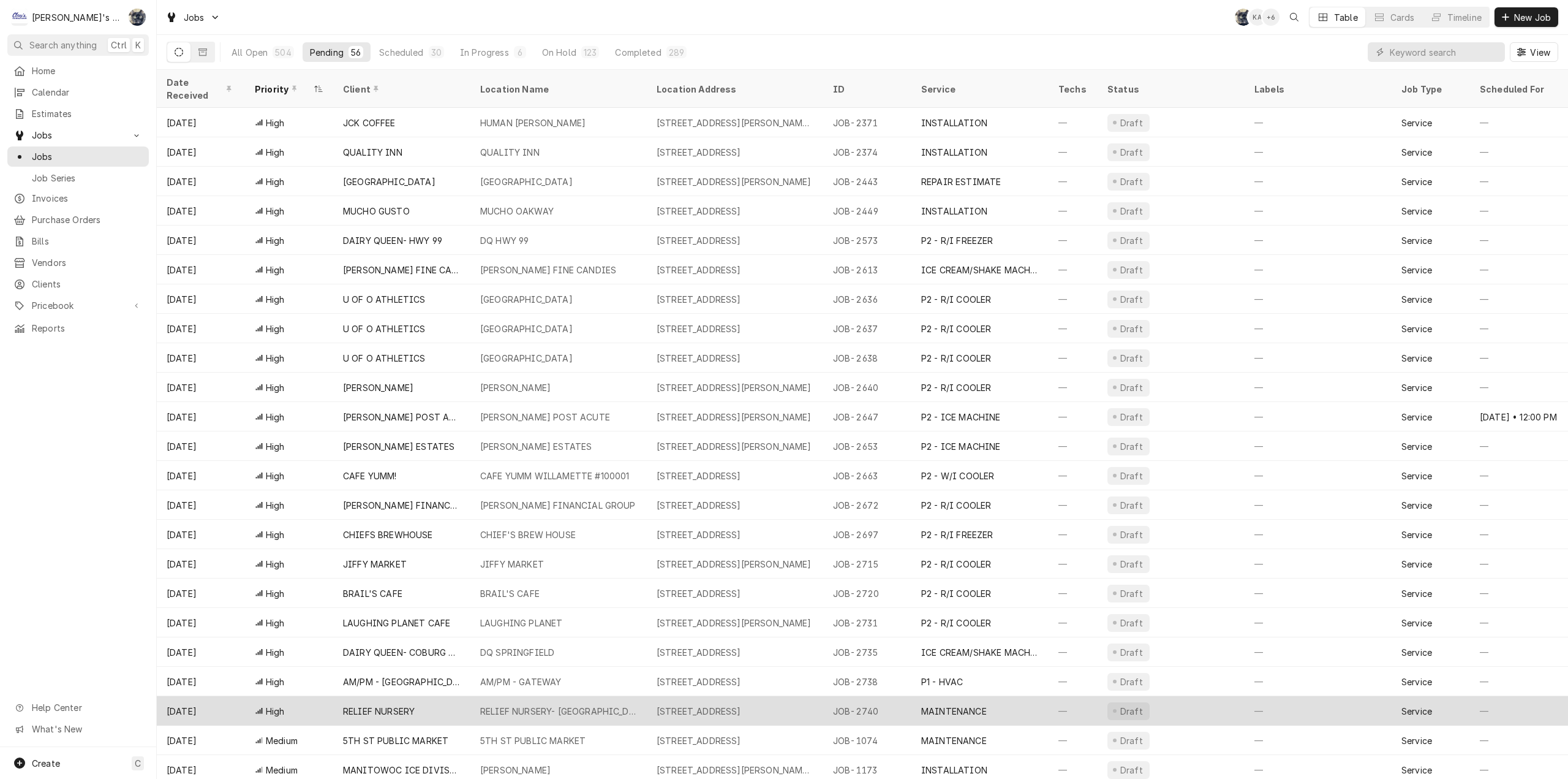
click at [585, 704] on div "RELIEF NURSERY- [GEOGRAPHIC_DATA]" at bounding box center [559, 710] width 156 height 13
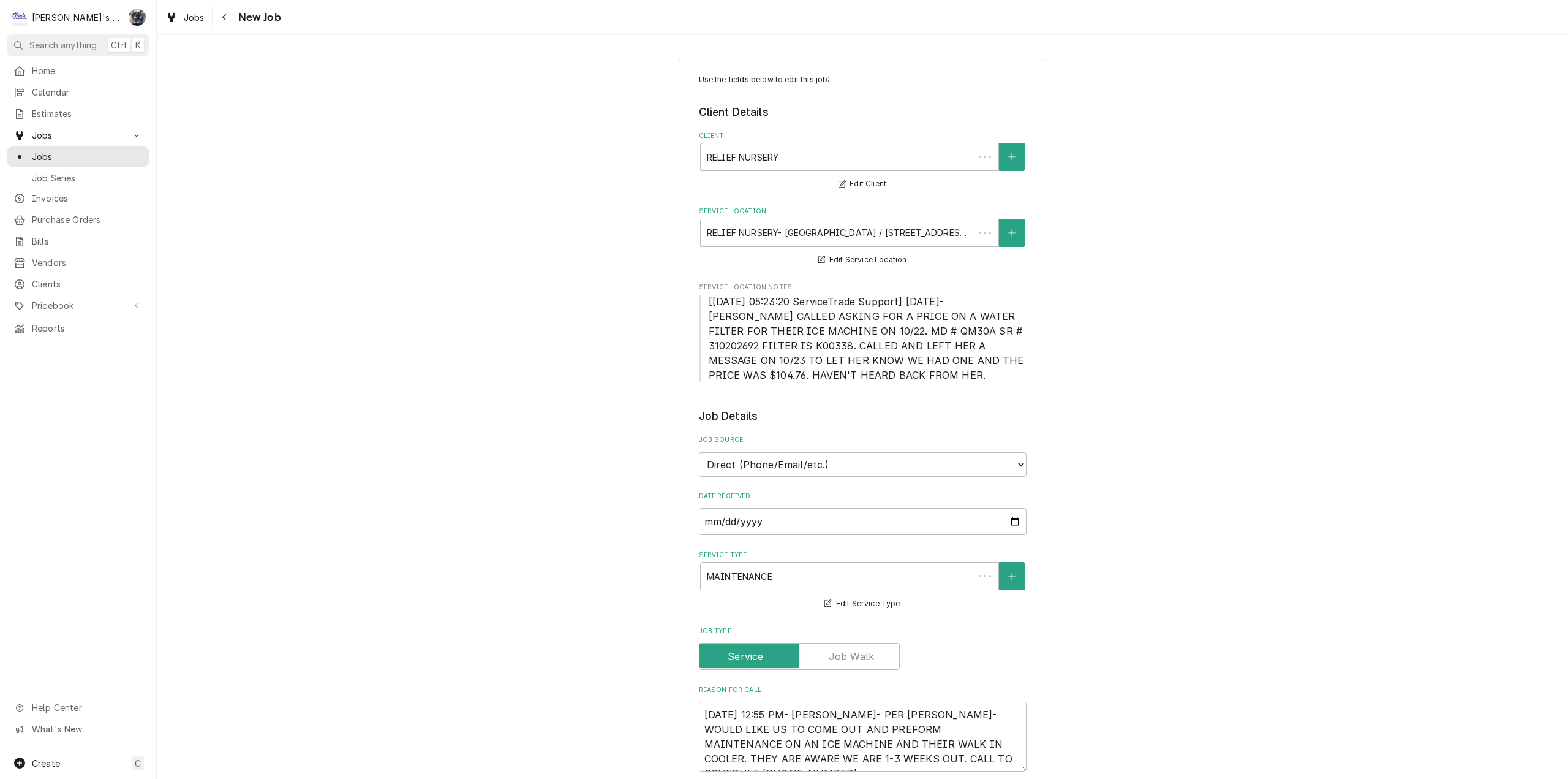
type textarea "x"
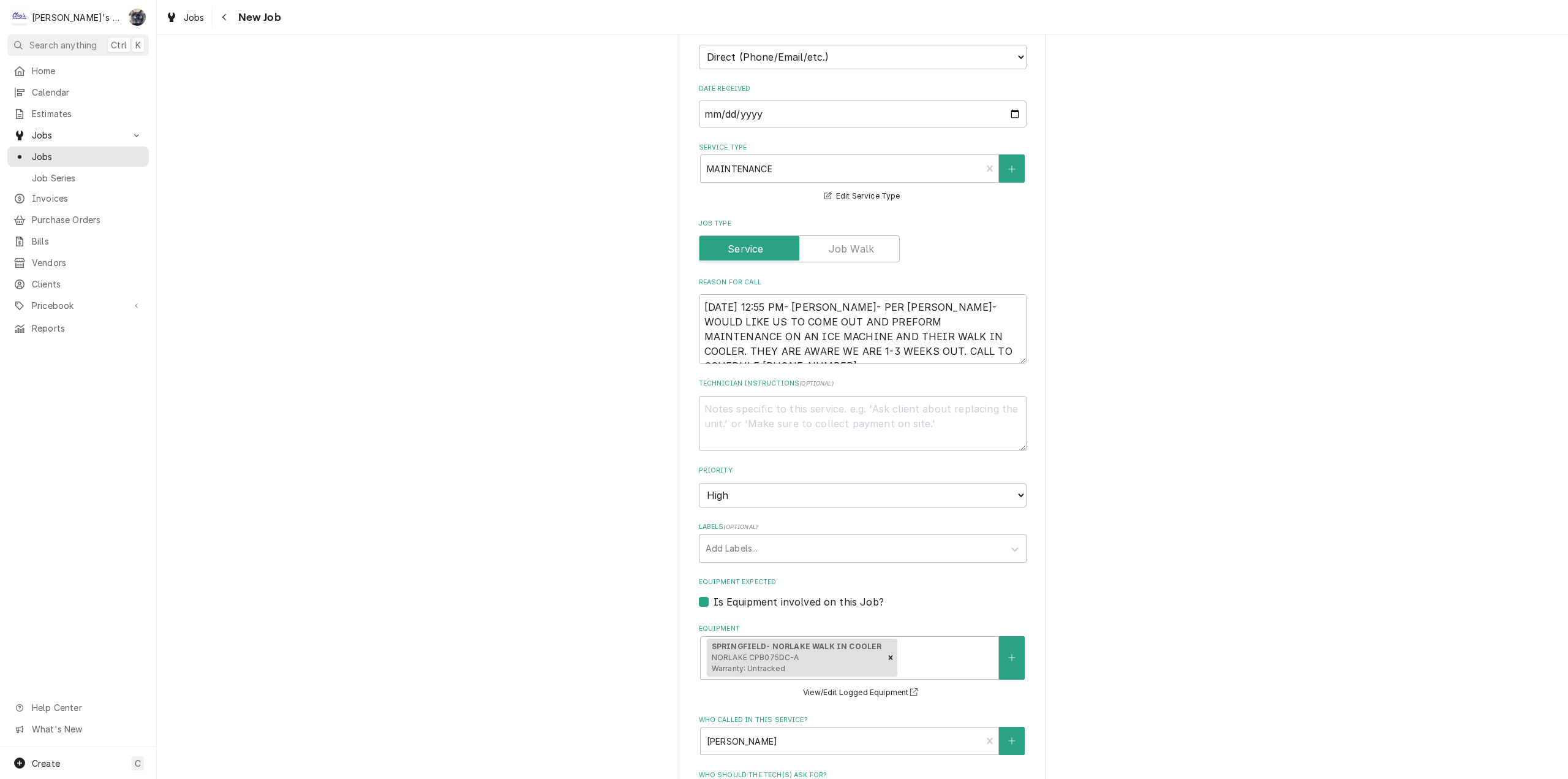
scroll to position [429, 0]
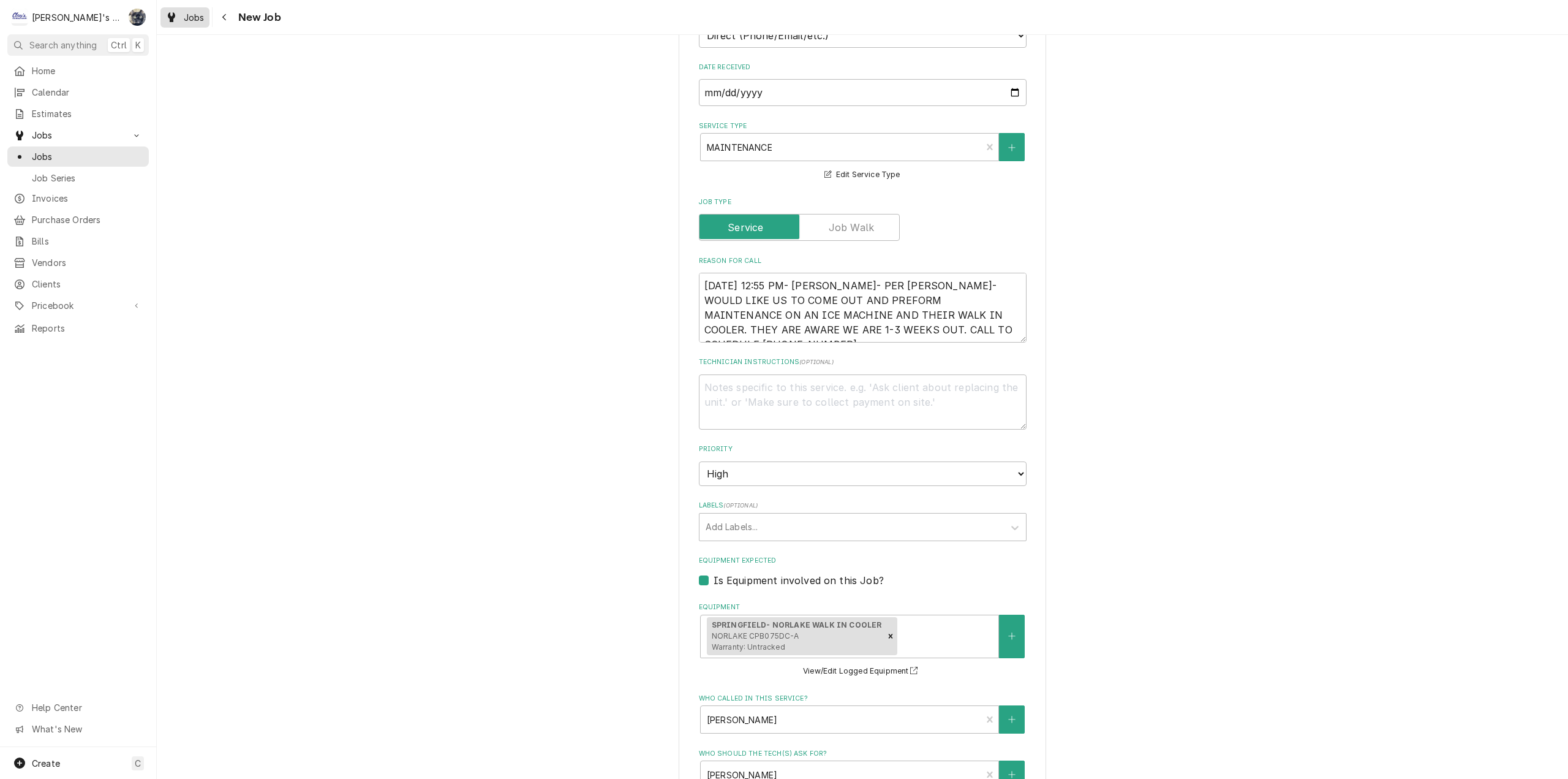
click at [200, 24] on link "Jobs" at bounding box center [185, 17] width 49 height 20
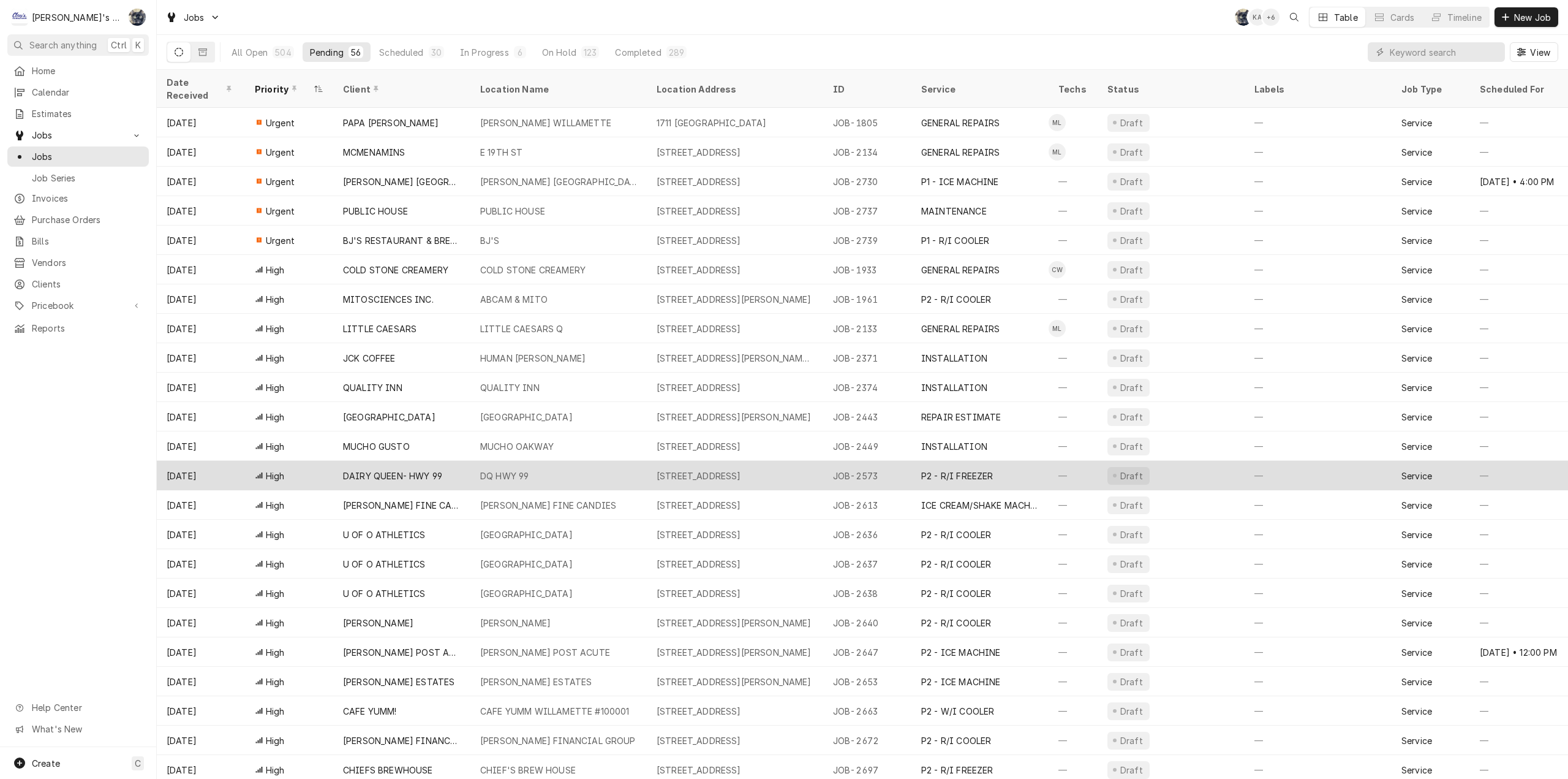
click at [741, 469] on div "[STREET_ADDRESS]" at bounding box center [699, 476] width 84 height 13
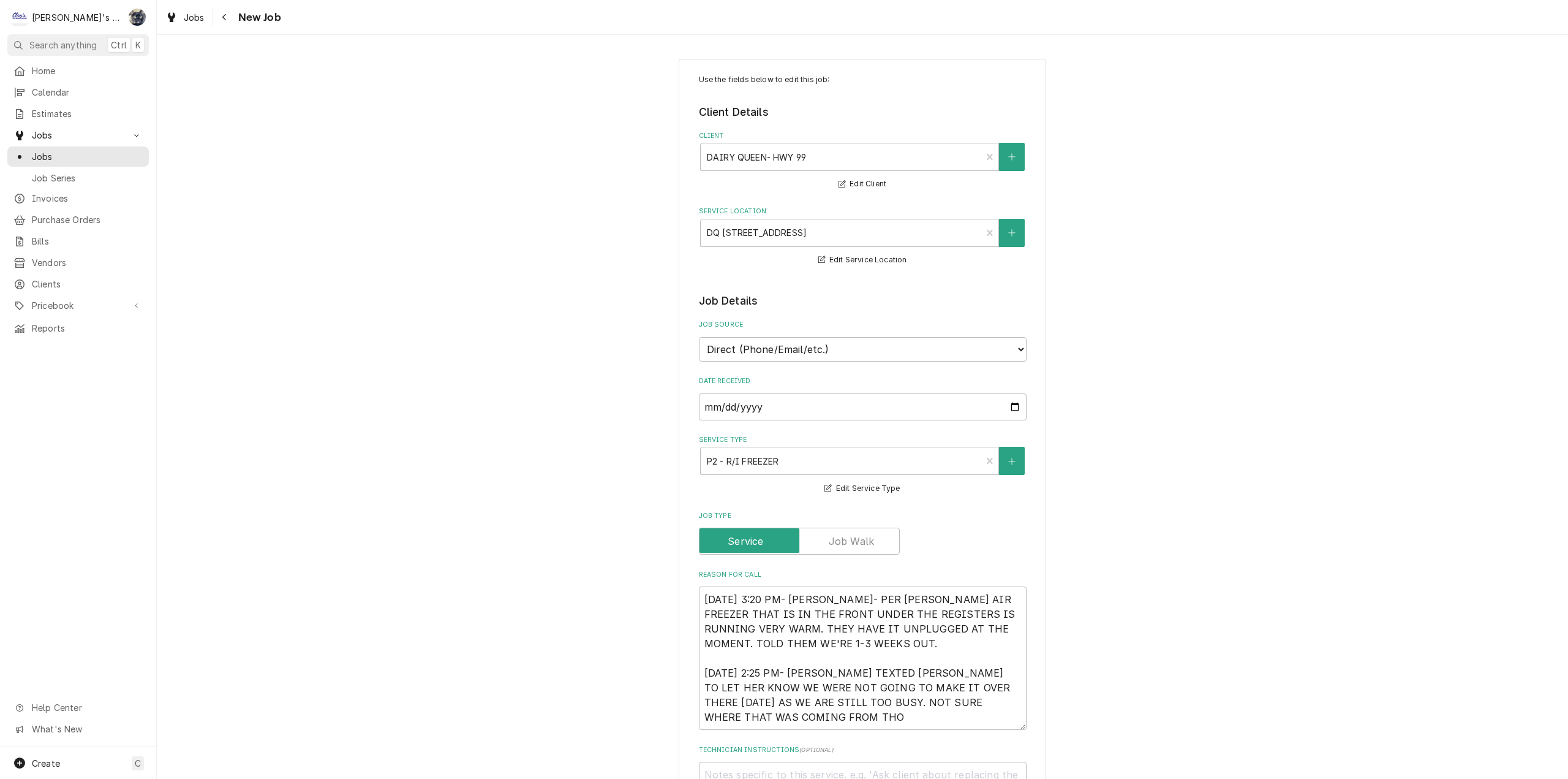
type textarea "x"
click at [193, 23] on div "Jobs" at bounding box center [184, 17] width 44 height 16
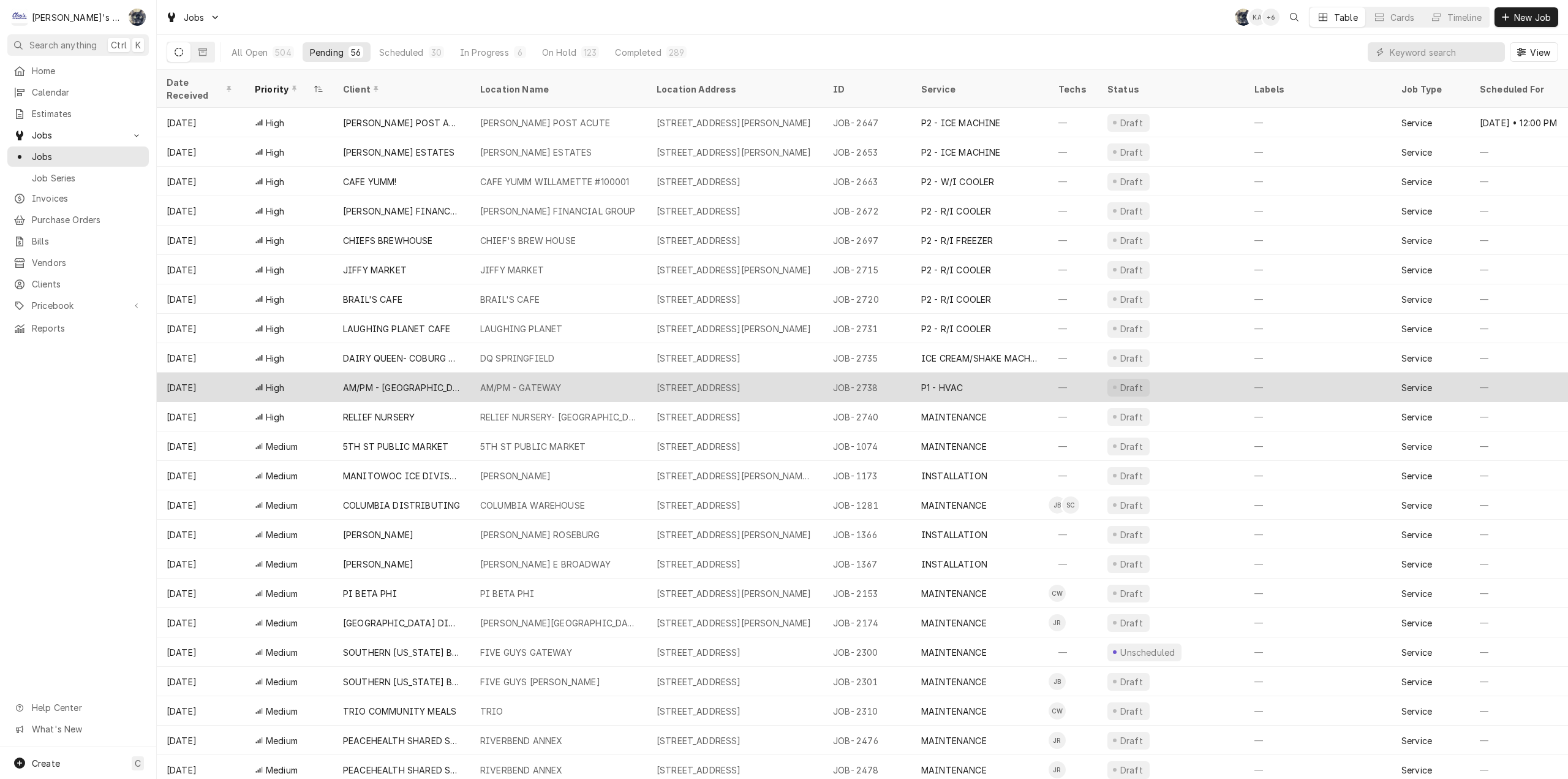
scroll to position [617, 0]
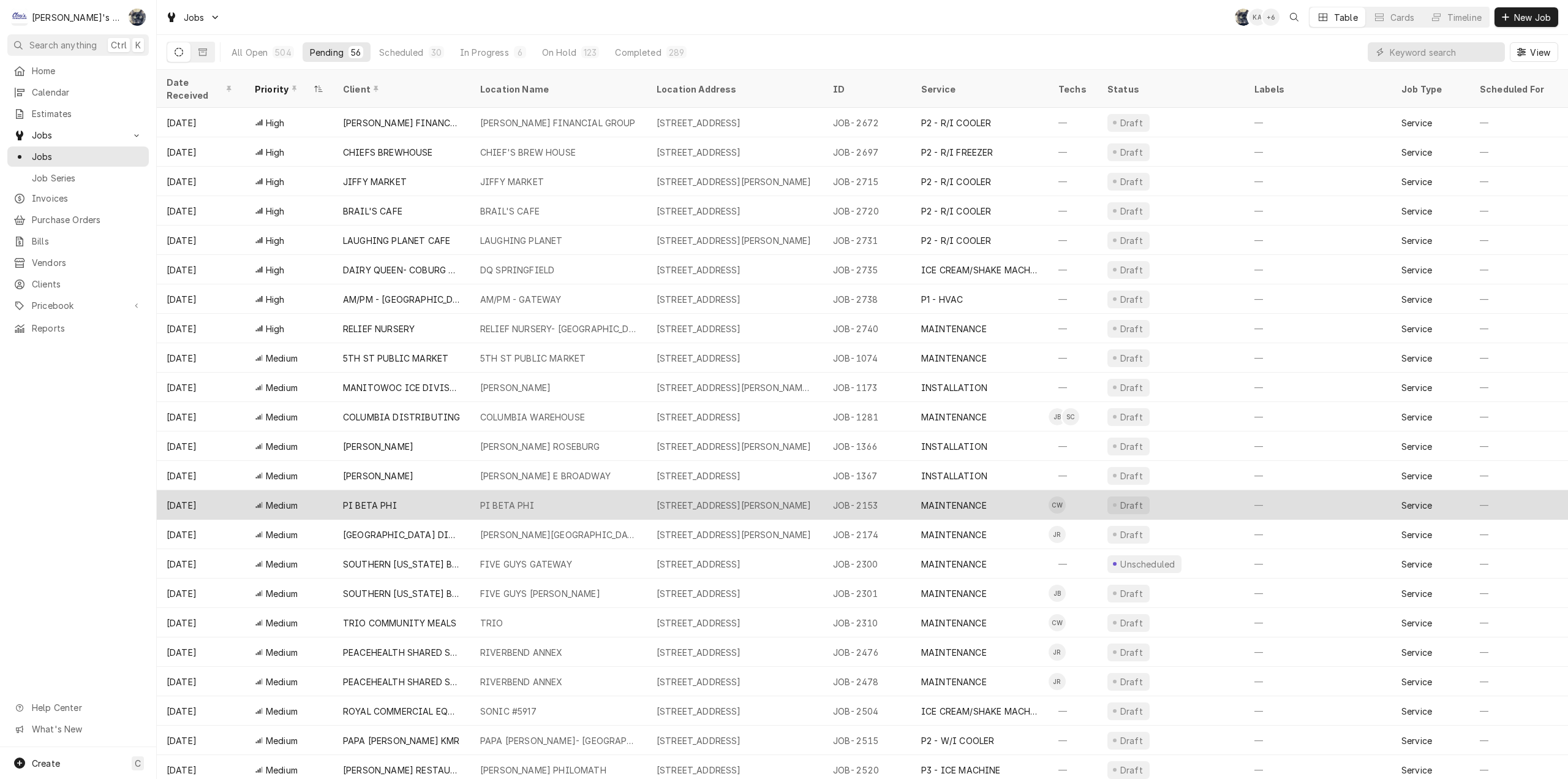
click at [642, 500] on div "PI BETA PHI" at bounding box center [558, 505] width 176 height 30
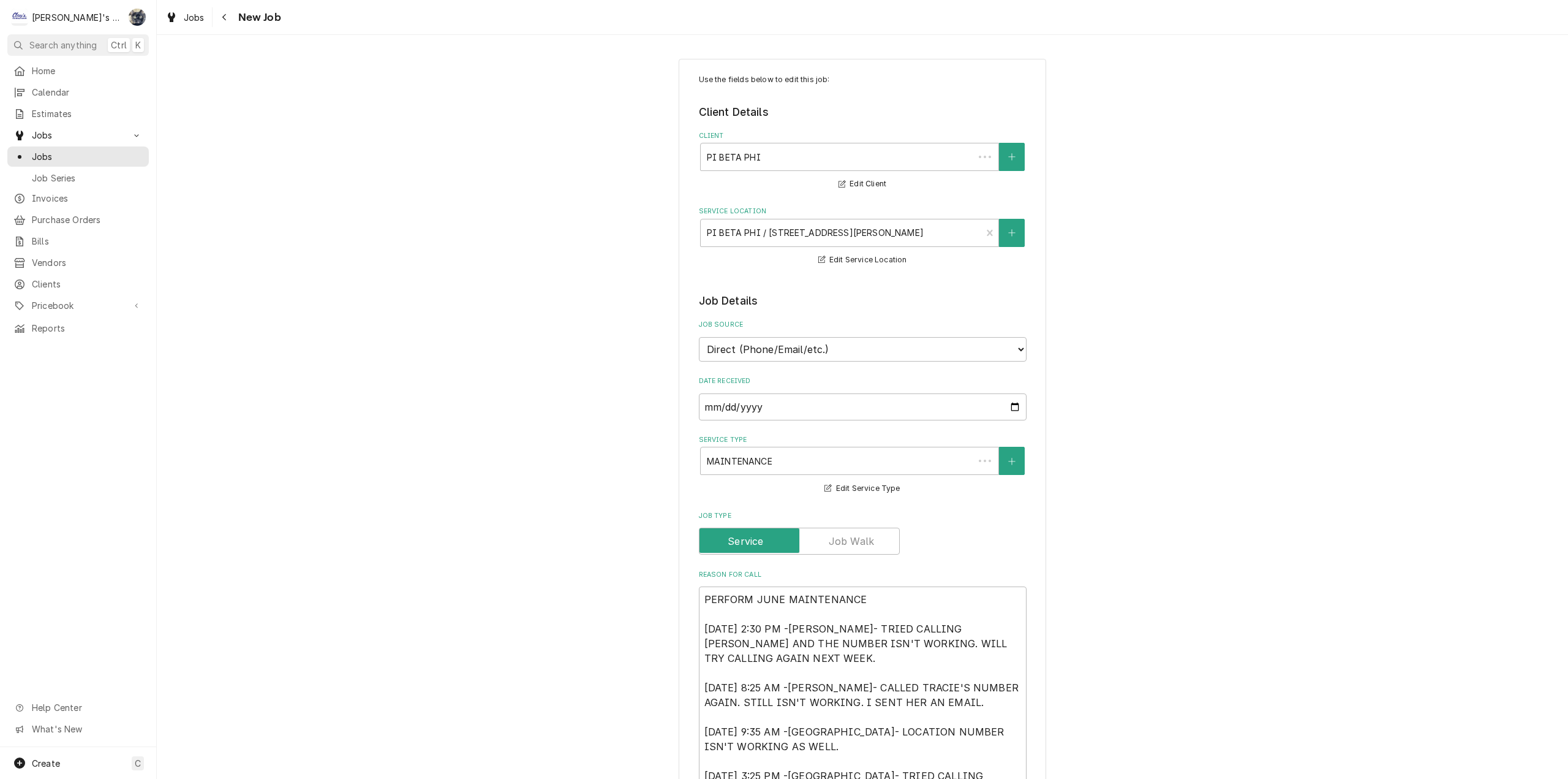
type textarea "x"
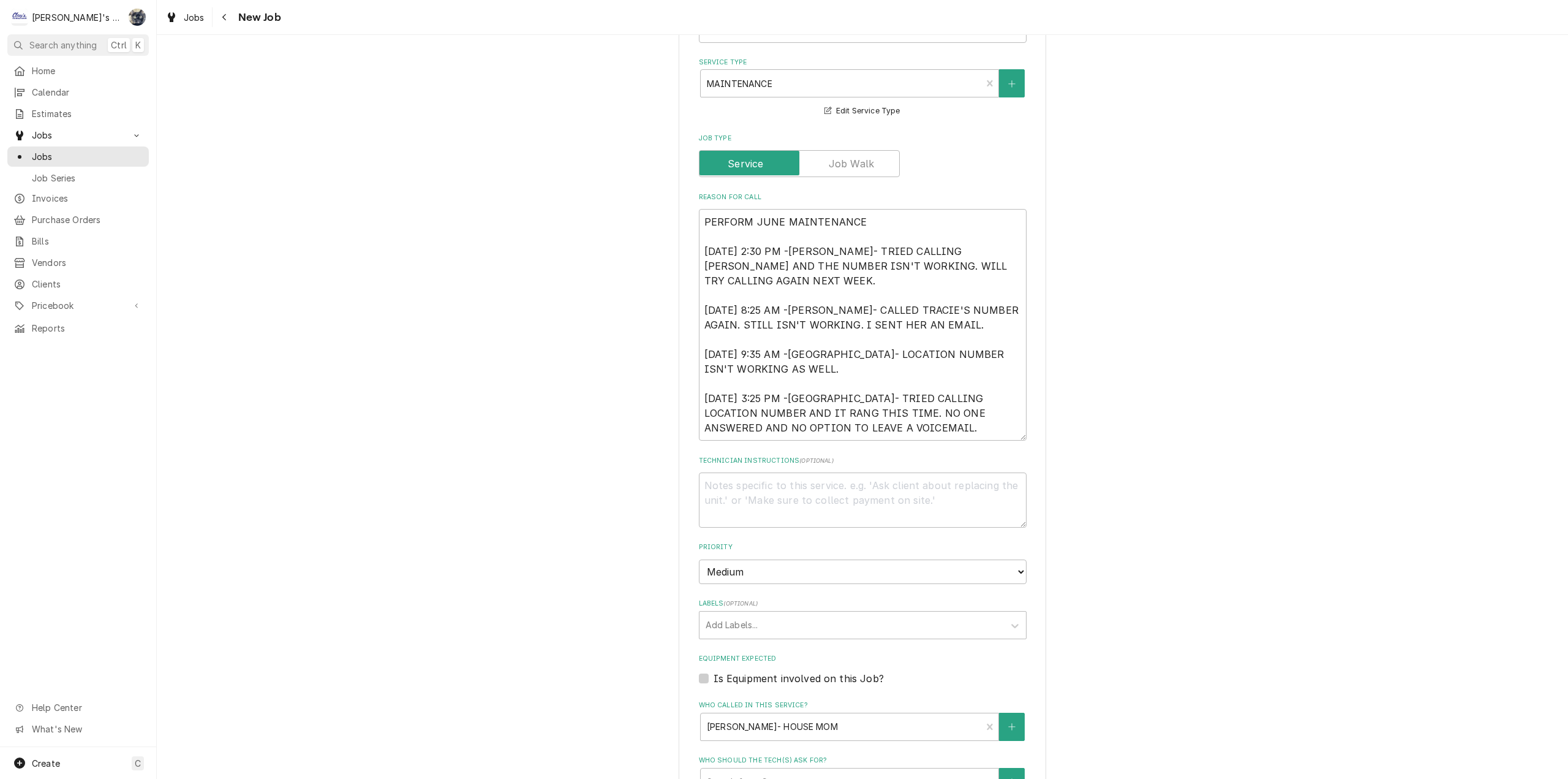
scroll to position [490, 0]
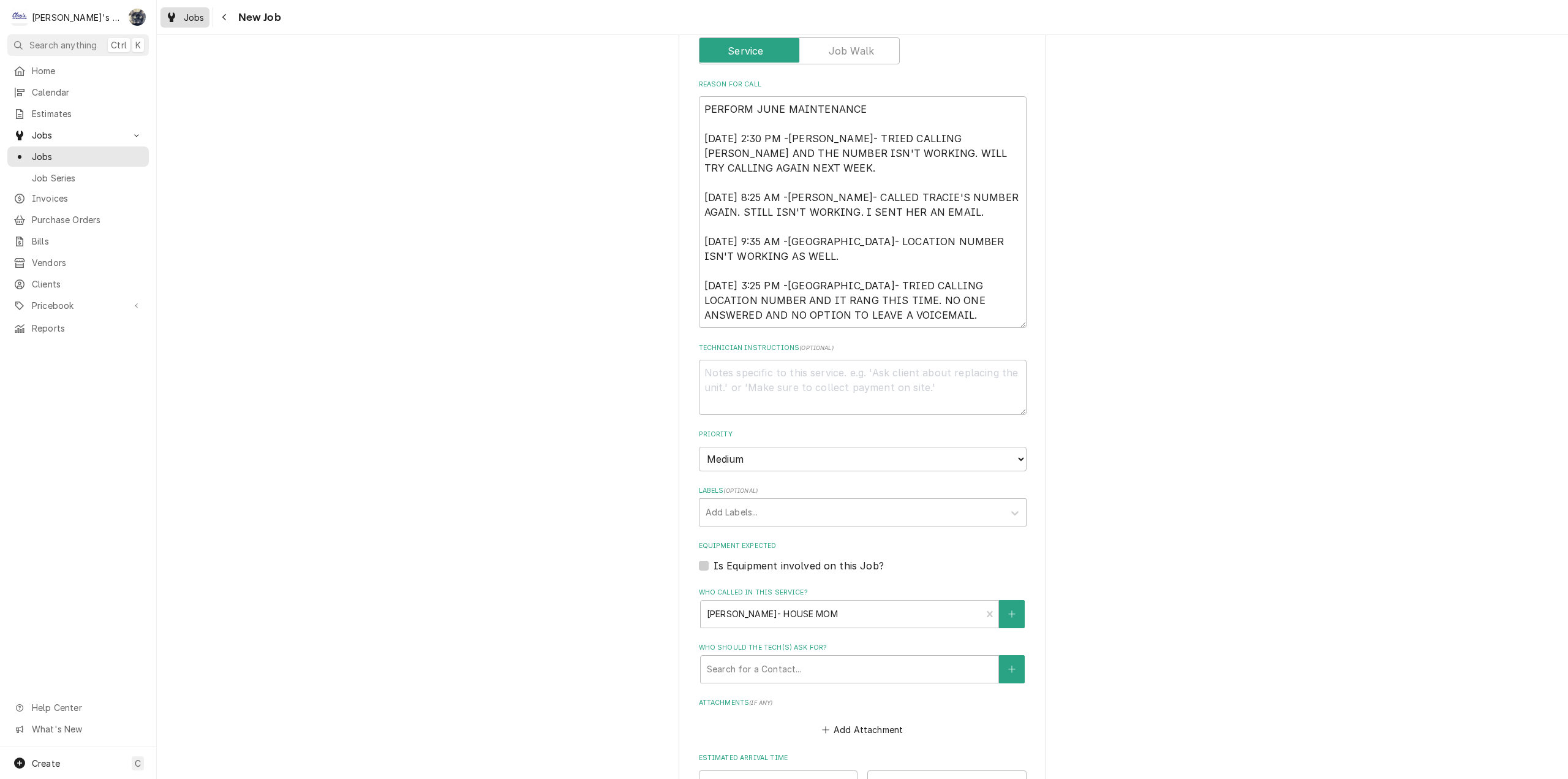
click at [181, 16] on div "Jobs" at bounding box center [184, 17] width 44 height 16
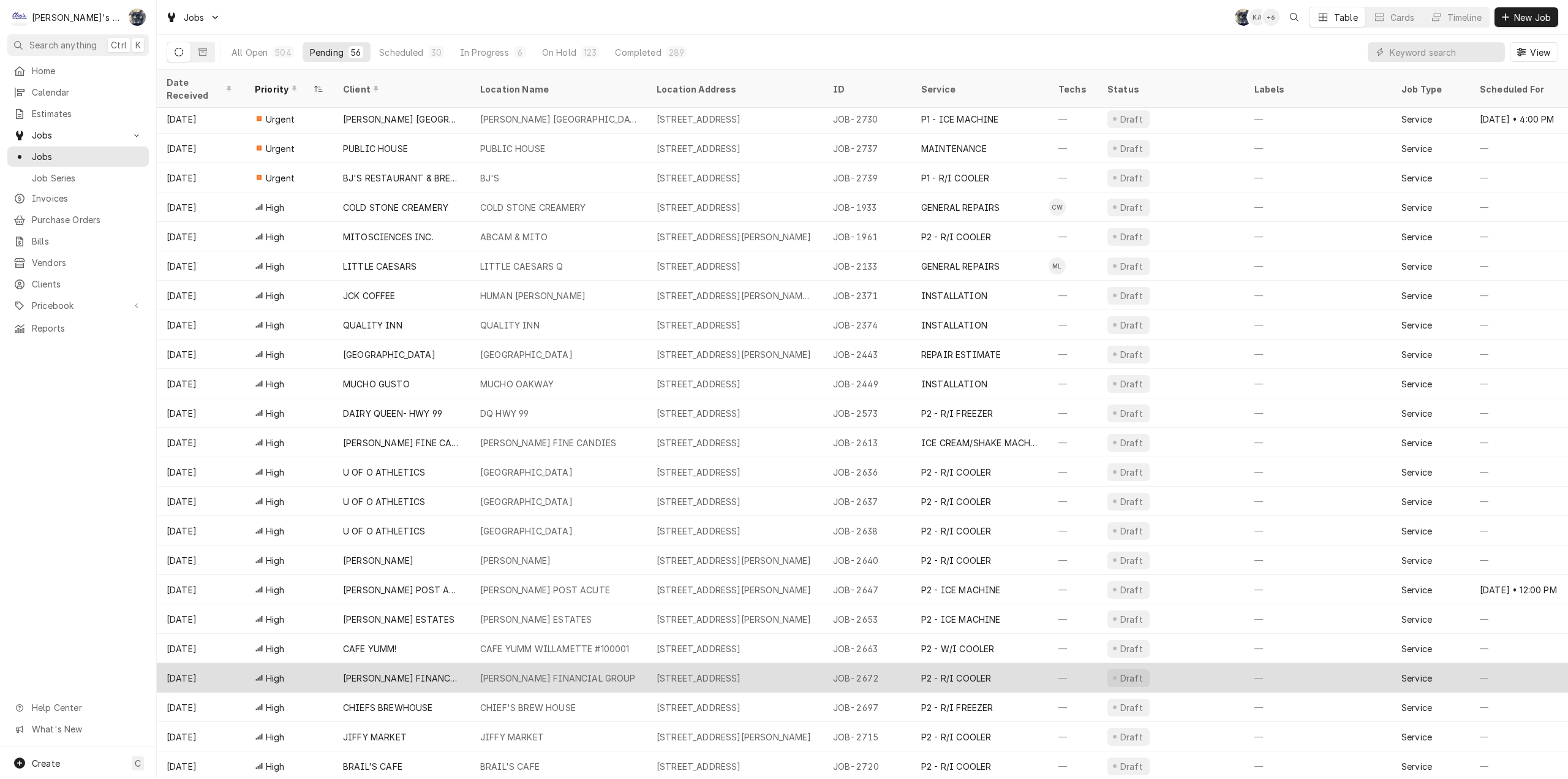
scroll to position [88, 0]
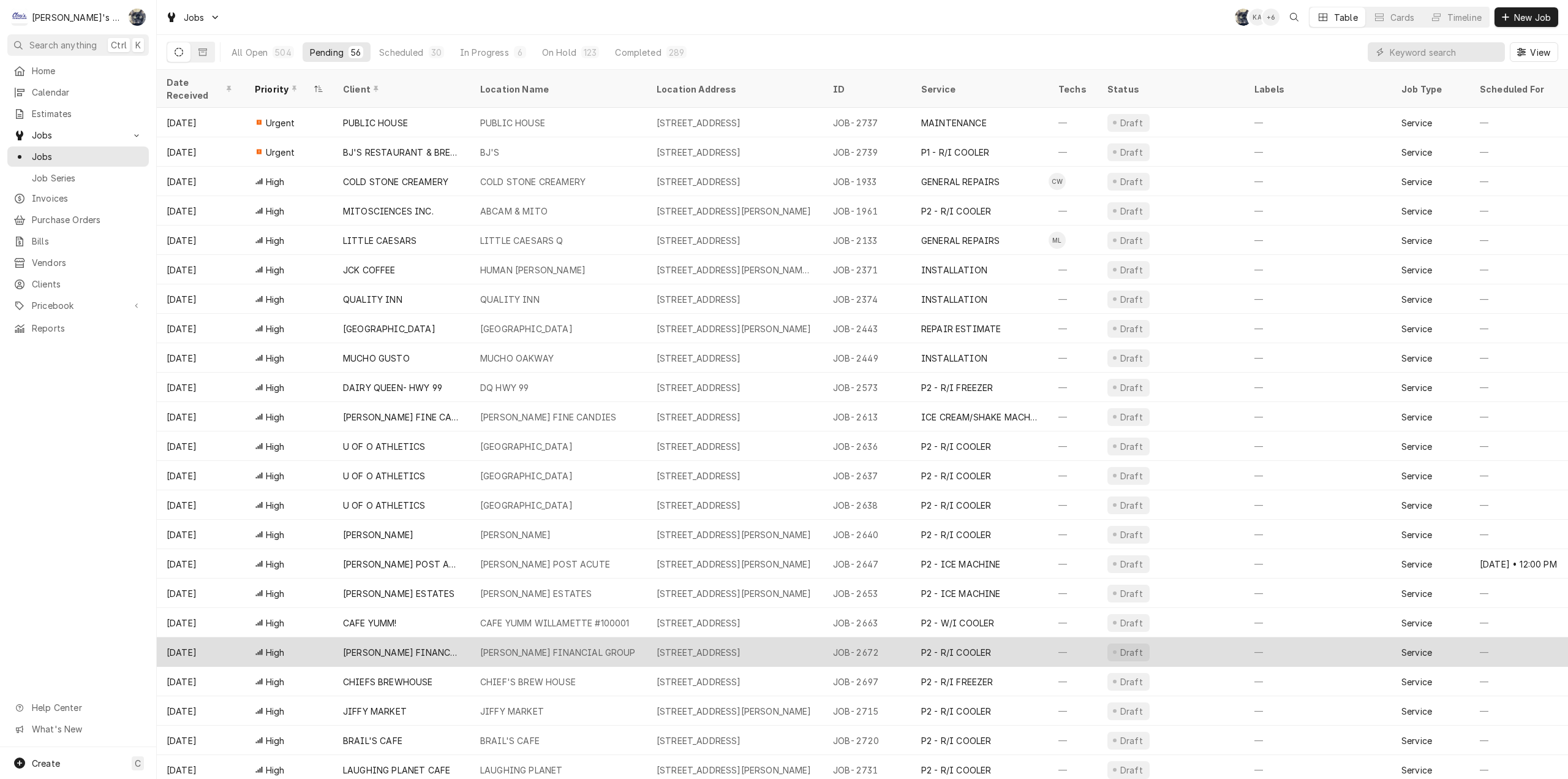
click at [459, 646] on div "[PERSON_NAME] FINANCIAL GROUP" at bounding box center [402, 652] width 137 height 30
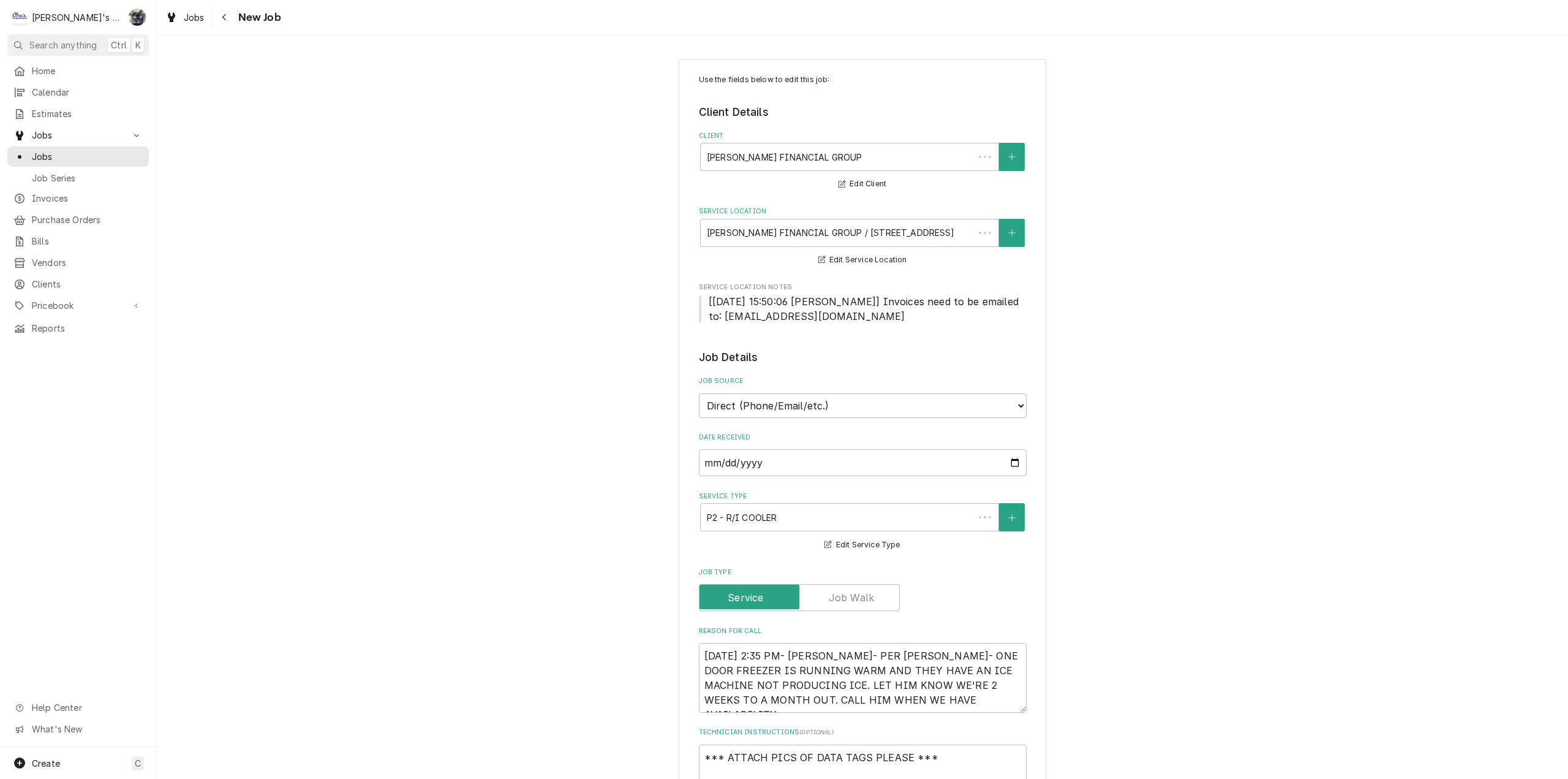
type textarea "x"
click at [194, 26] on link "Jobs" at bounding box center [185, 17] width 49 height 20
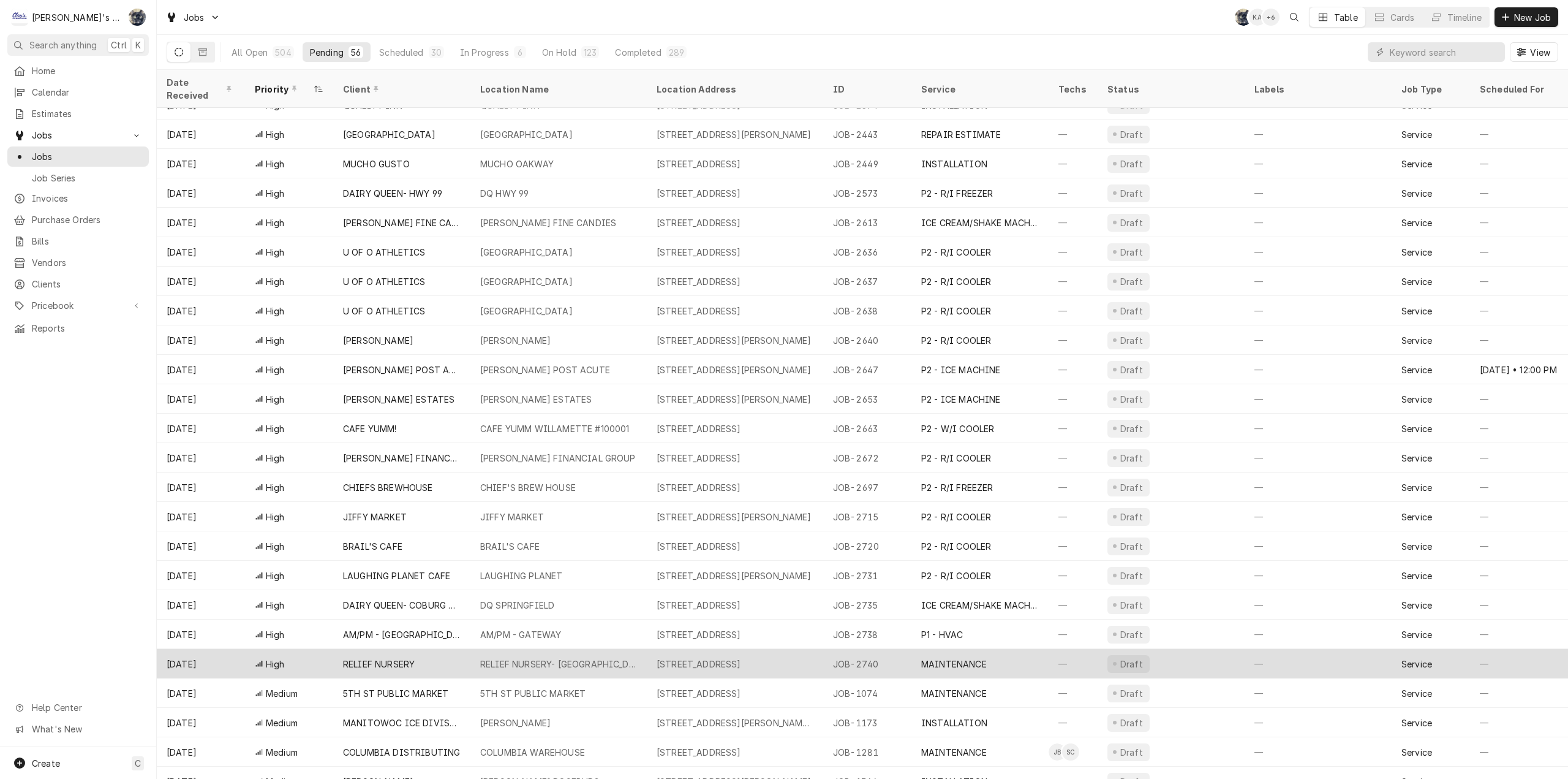
scroll to position [294, 0]
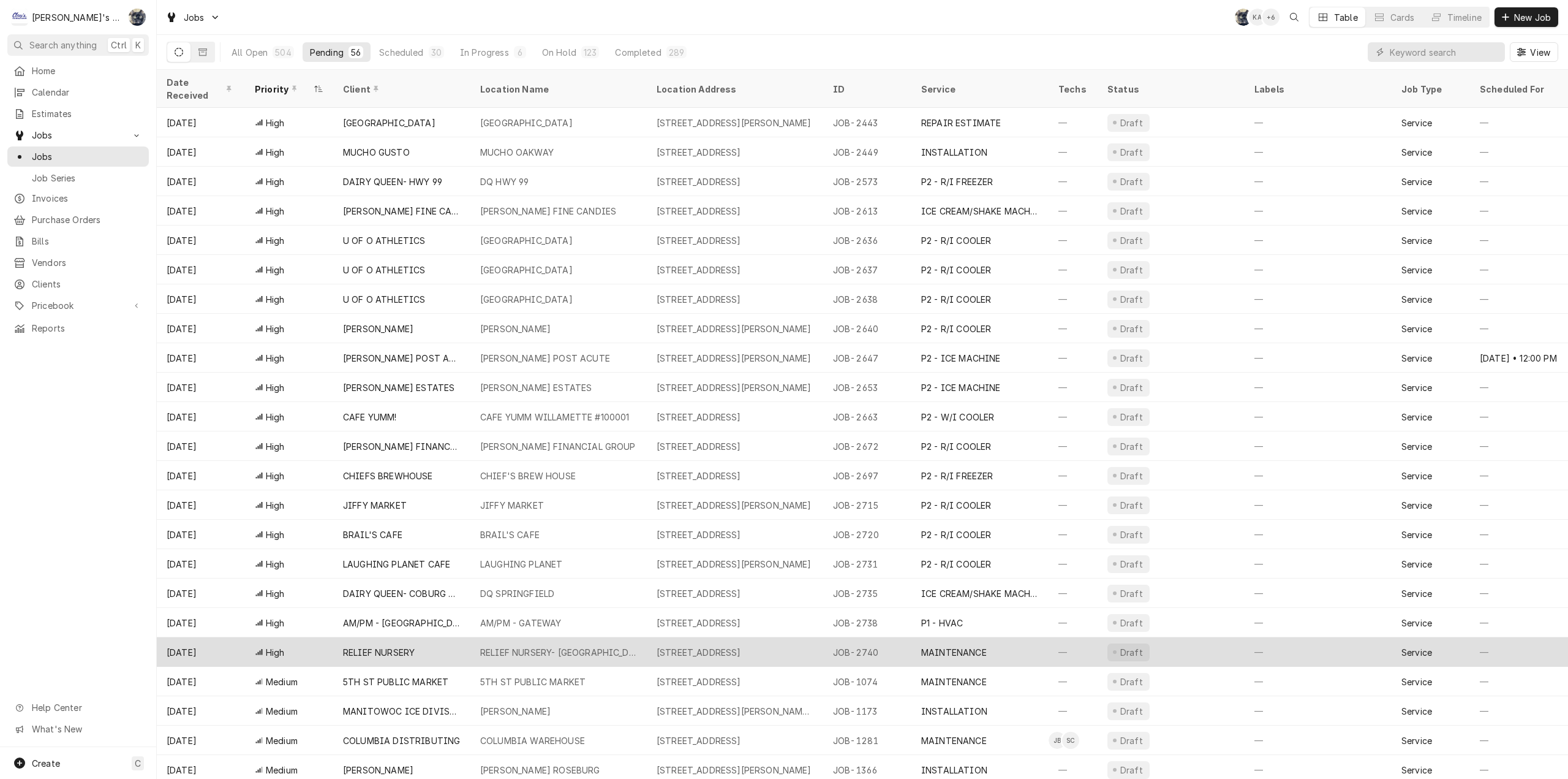
click at [515, 647] on div "RELIEF NURSERY- [GEOGRAPHIC_DATA]" at bounding box center [558, 652] width 176 height 30
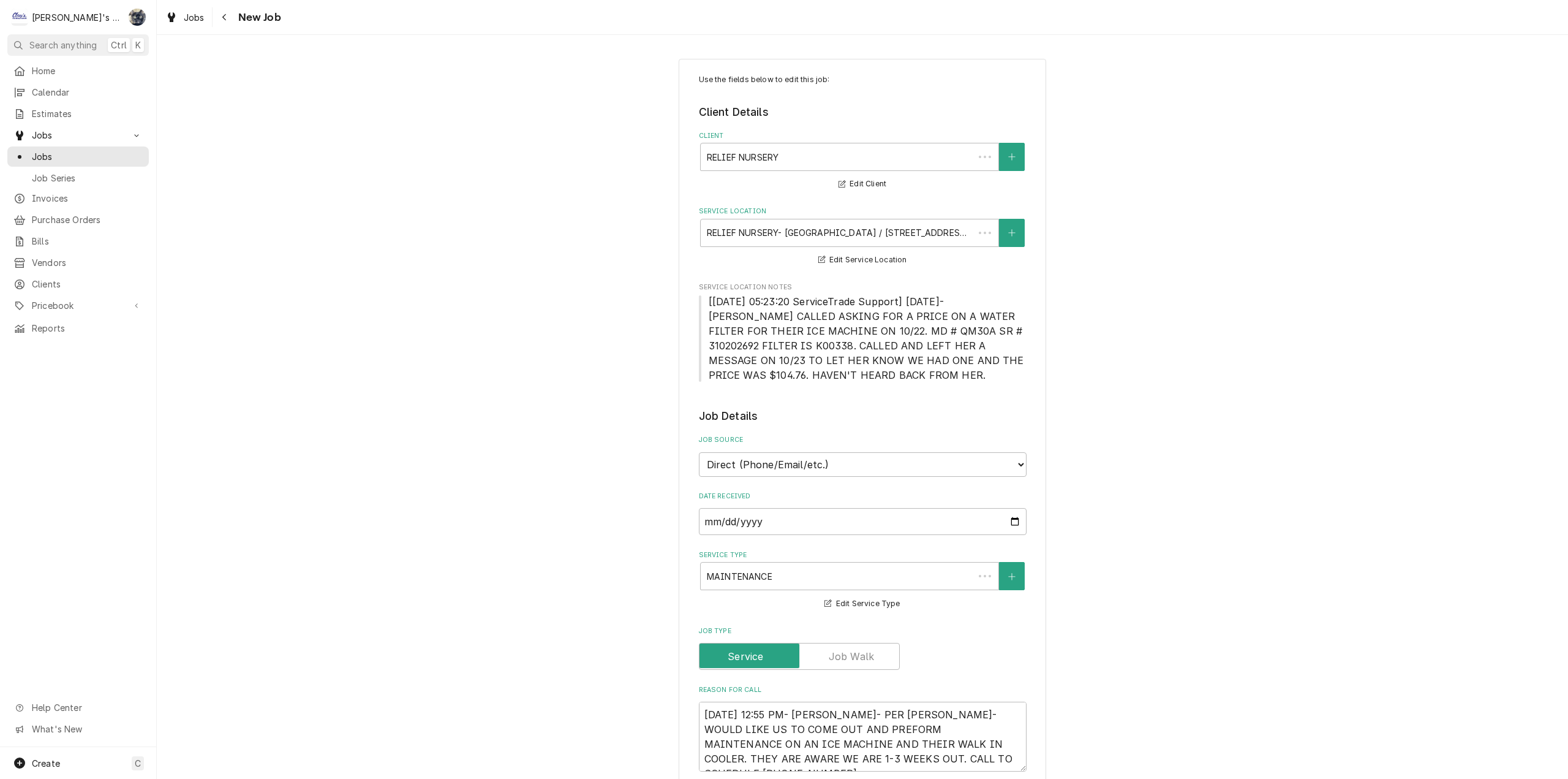
type textarea "x"
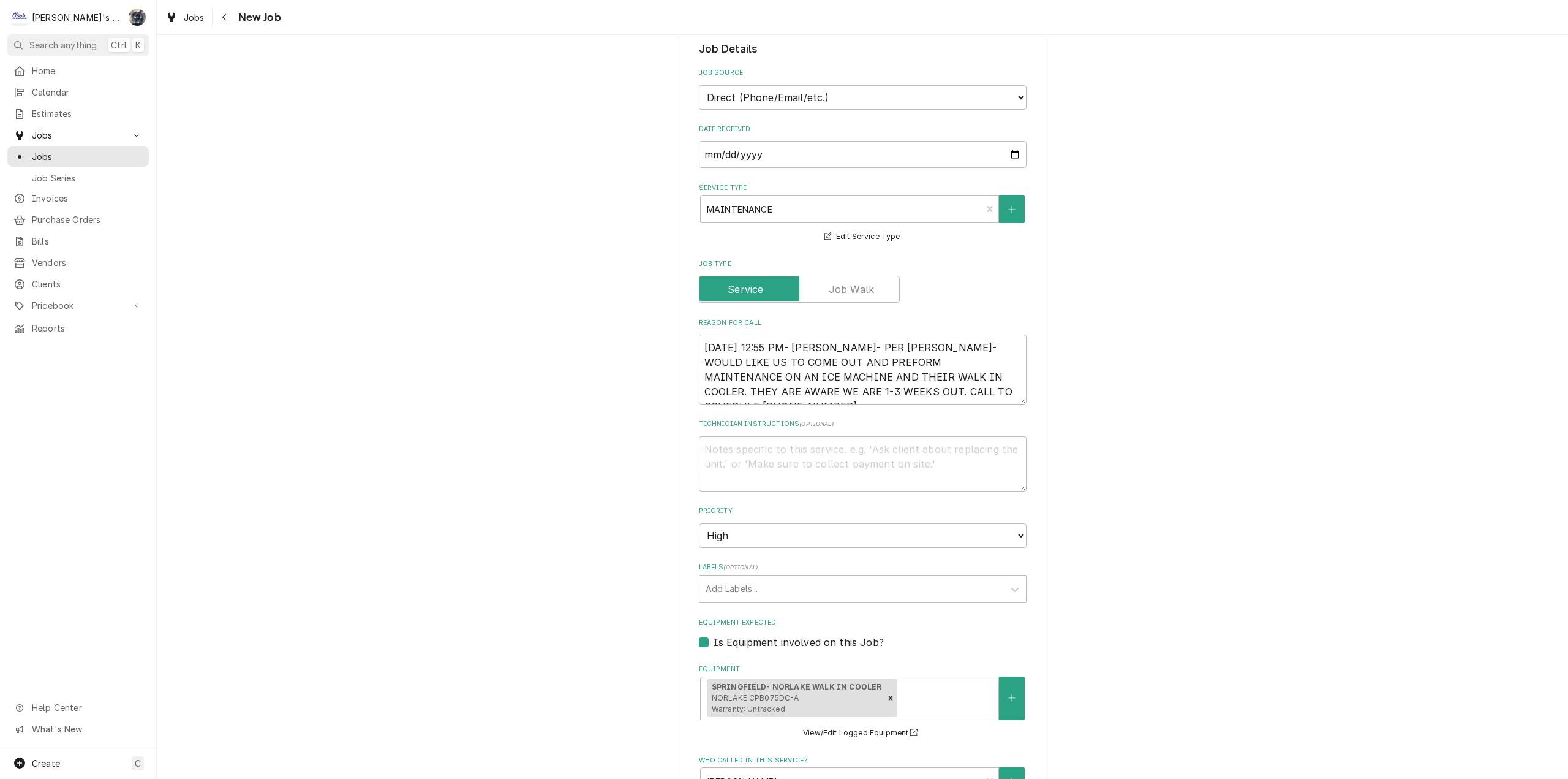
scroll to position [368, 0]
click at [176, 24] on link "Jobs" at bounding box center [185, 17] width 49 height 20
